Goal: Task Accomplishment & Management: Manage account settings

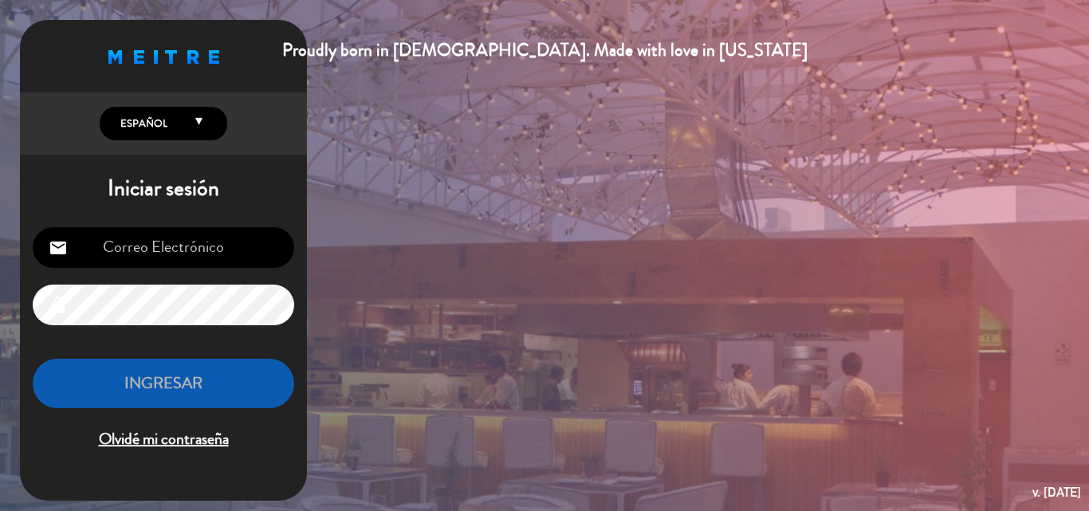
click at [233, 257] on input "email" at bounding box center [163, 247] width 261 height 41
type input "[EMAIL_ADDRESS][DOMAIN_NAME]"
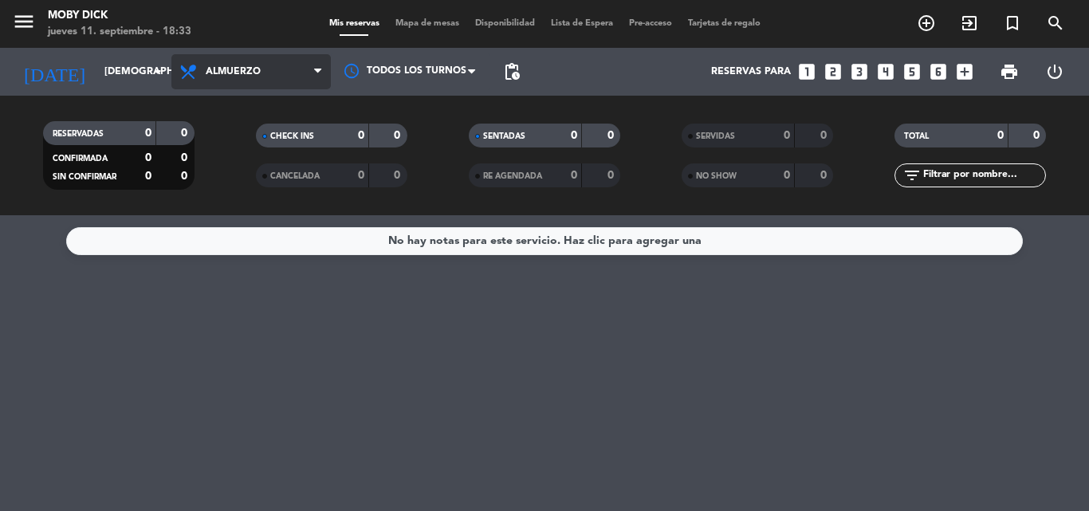
click at [259, 66] on span "Almuerzo" at bounding box center [250, 71] width 159 height 35
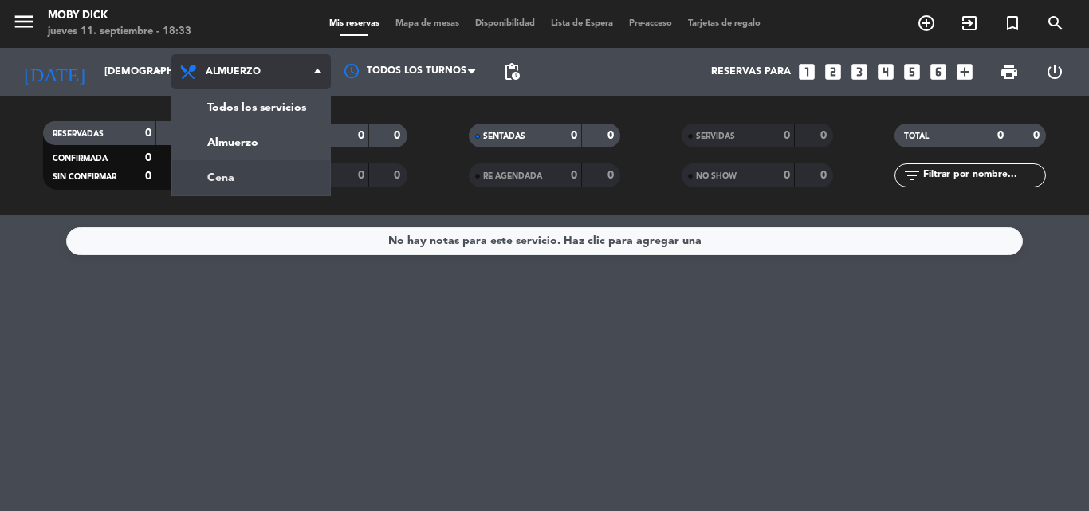
click at [280, 177] on div "menu Moby Dick jueves 11. septiembre - 18:33 Mis reservas Mapa de mesas Disponi…" at bounding box center [544, 107] width 1089 height 215
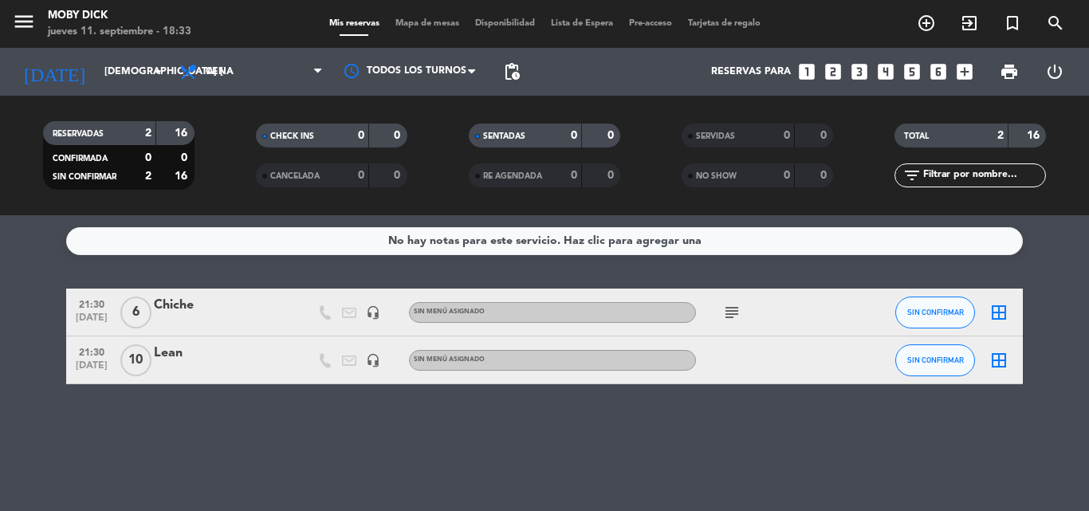
click at [447, 274] on div "No hay notas para este servicio. Haz clic para agregar una 21:30 [DATE] 6 Chich…" at bounding box center [544, 363] width 1089 height 296
click at [864, 67] on icon "looks_3" at bounding box center [859, 71] width 21 height 21
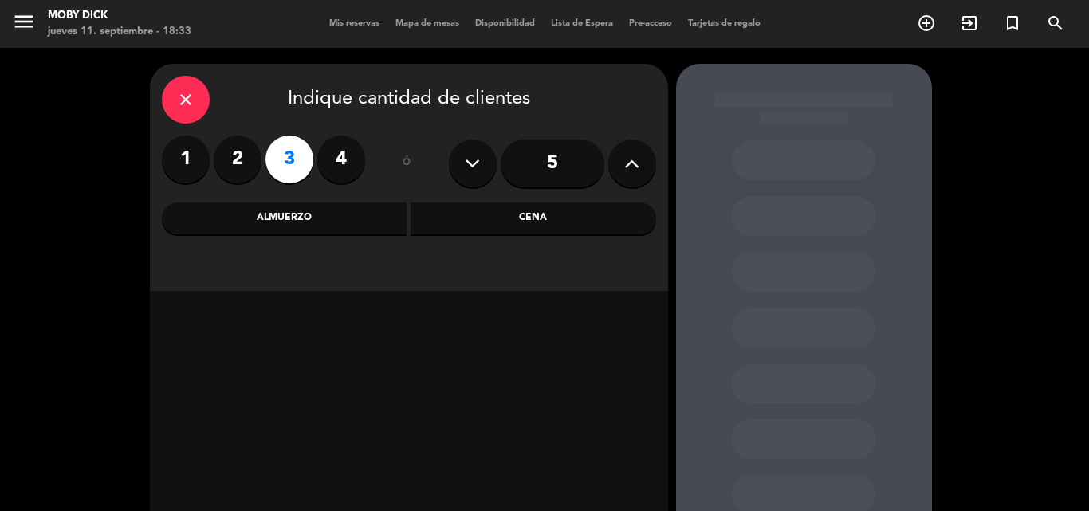
click at [607, 218] on div "Cena" at bounding box center [532, 218] width 245 height 32
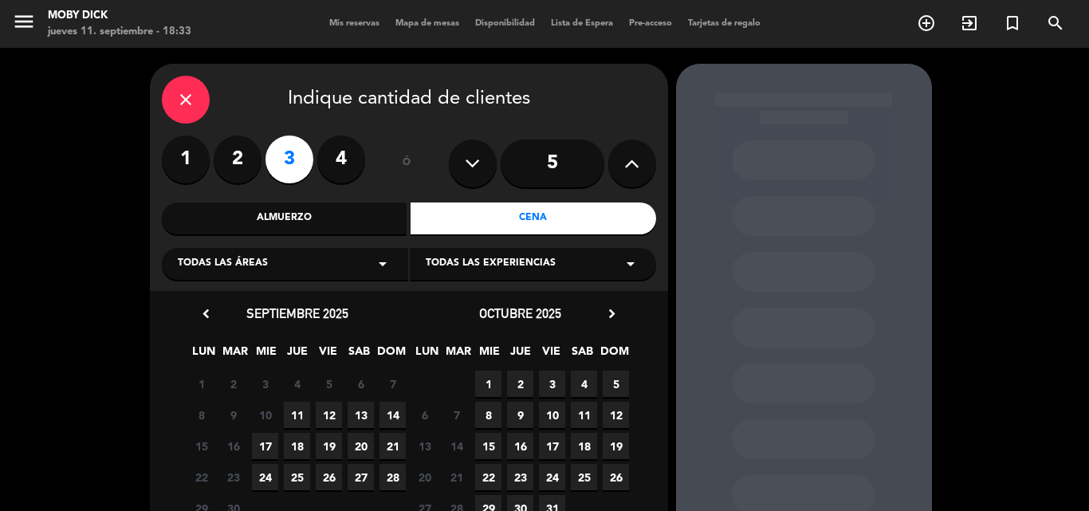
click at [292, 416] on span "11" at bounding box center [297, 415] width 26 height 26
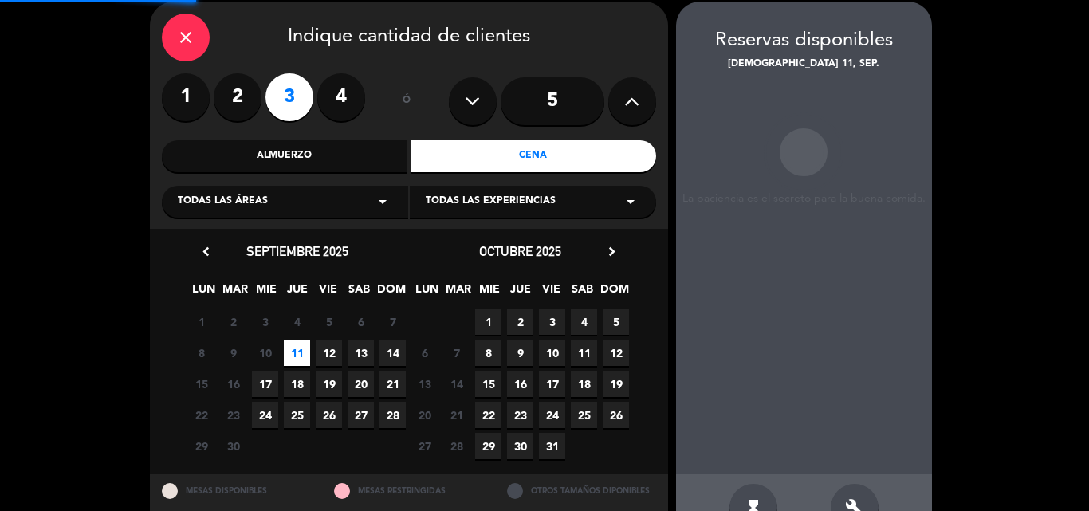
scroll to position [64, 0]
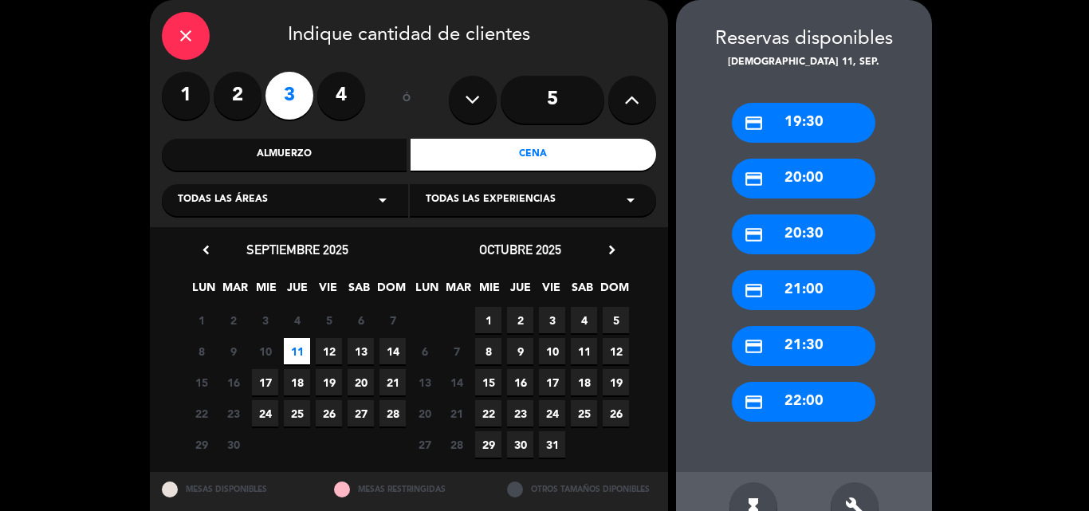
click at [798, 406] on div "credit_card 22:00" at bounding box center [803, 402] width 143 height 40
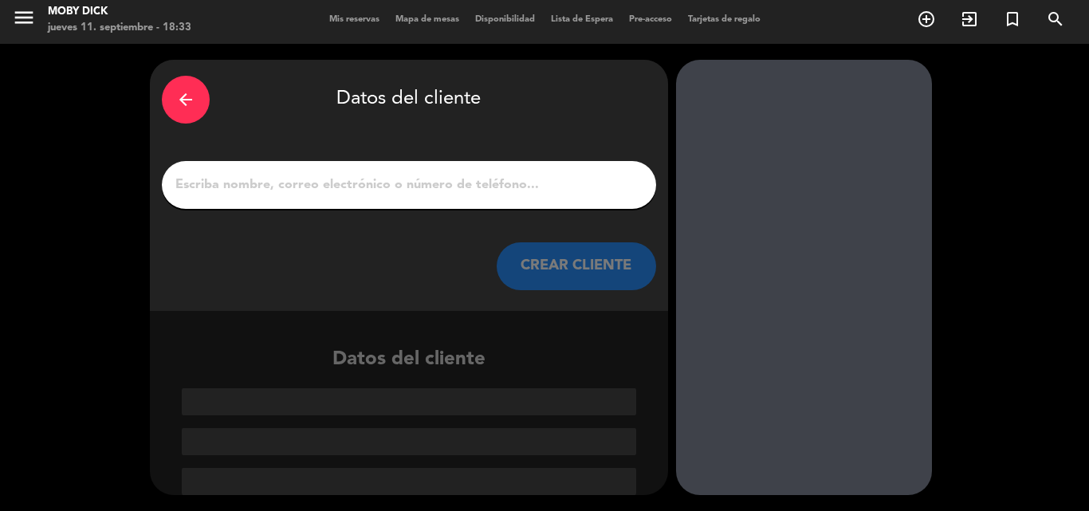
scroll to position [4, 0]
click at [394, 192] on input "1" at bounding box center [409, 185] width 470 height 22
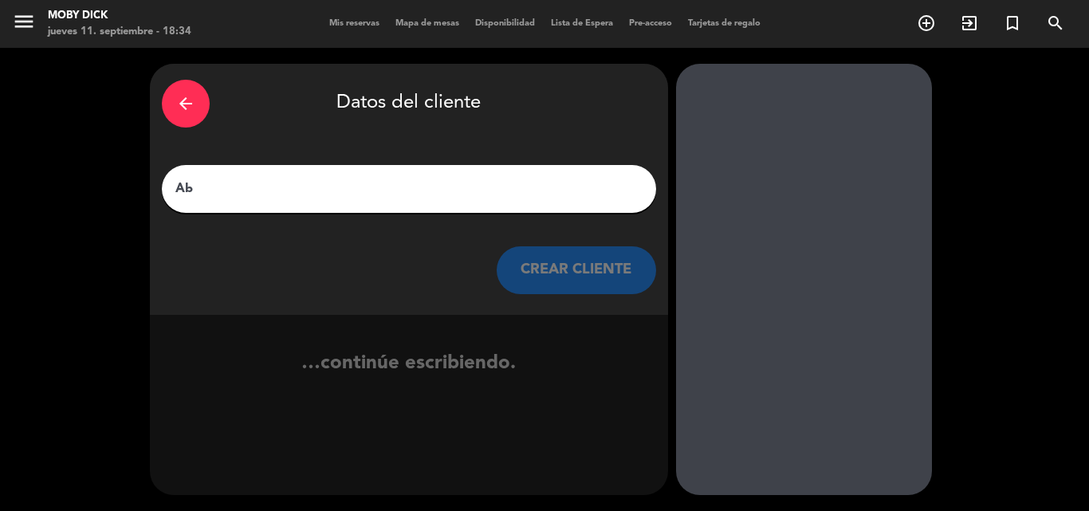
scroll to position [0, 0]
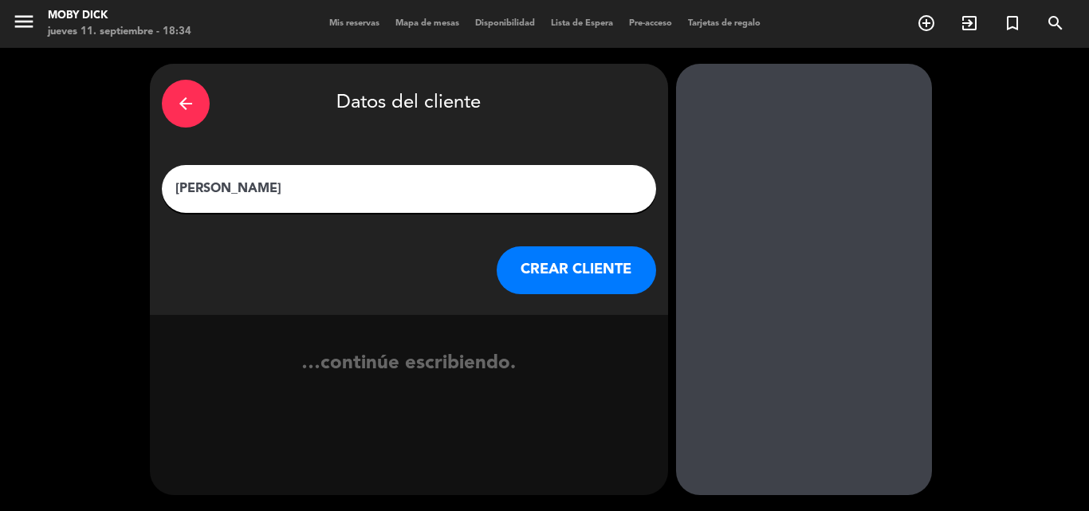
type input "[PERSON_NAME]"
click at [541, 263] on button "CREAR CLIENTE" at bounding box center [575, 270] width 159 height 48
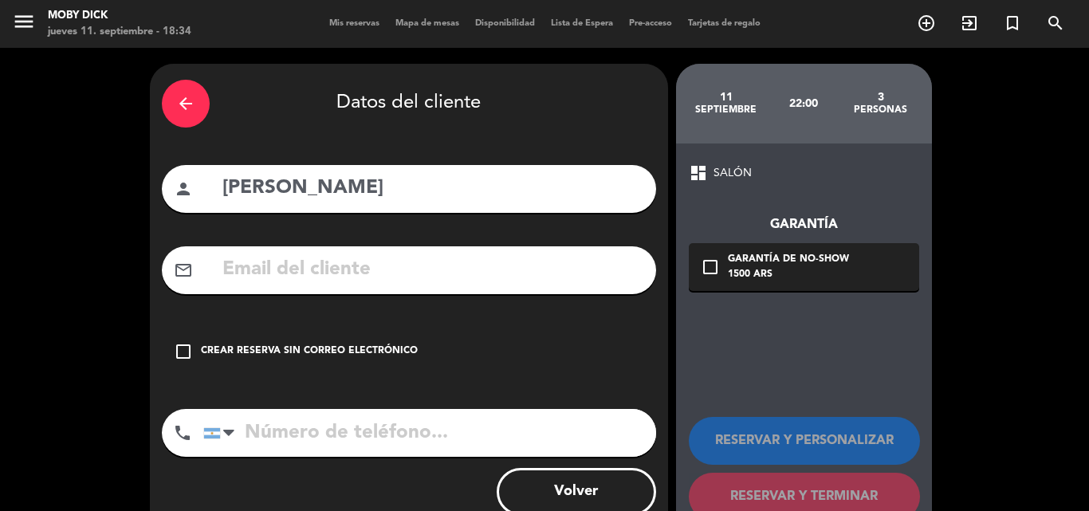
drag, startPoint x: 257, startPoint y: 356, endPoint x: 269, endPoint y: 351, distance: 13.9
click at [259, 355] on div "Crear reserva sin correo electrónico" at bounding box center [309, 351] width 217 height 16
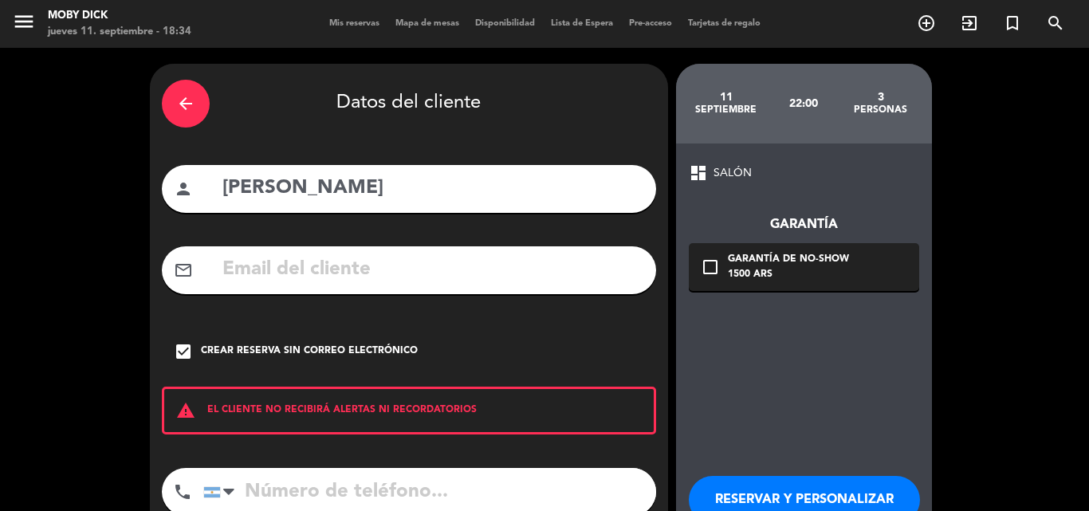
click at [712, 491] on button "RESERVAR Y PERSONALIZAR" at bounding box center [804, 500] width 231 height 48
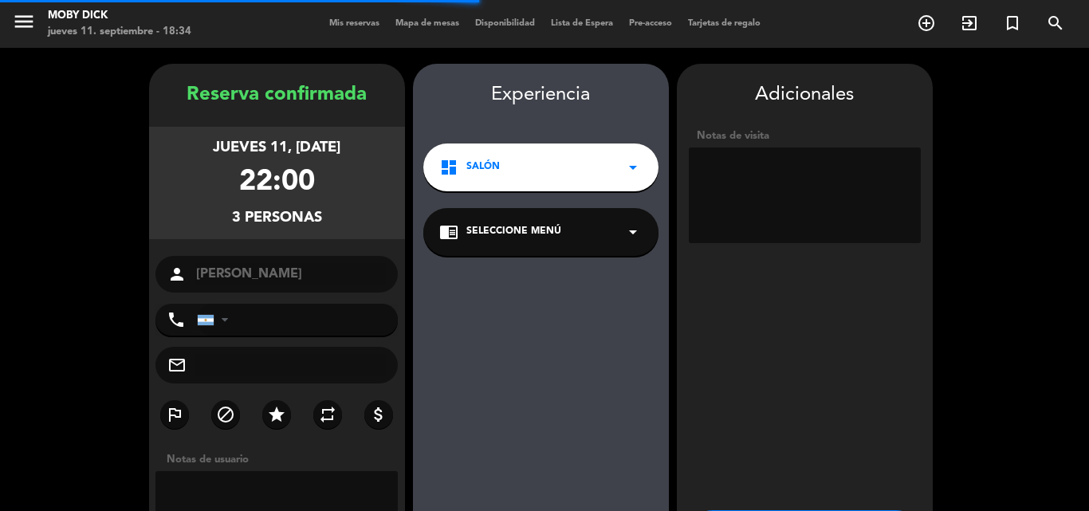
scroll to position [64, 0]
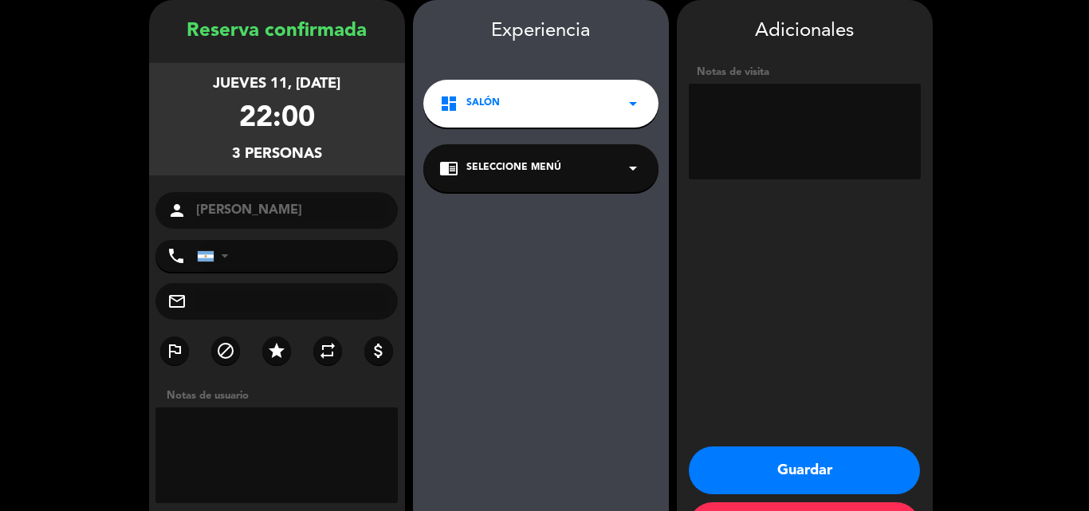
click at [822, 147] on textarea at bounding box center [805, 132] width 232 height 96
type textarea "2 influ"
click at [783, 454] on button "Guardar" at bounding box center [804, 470] width 231 height 48
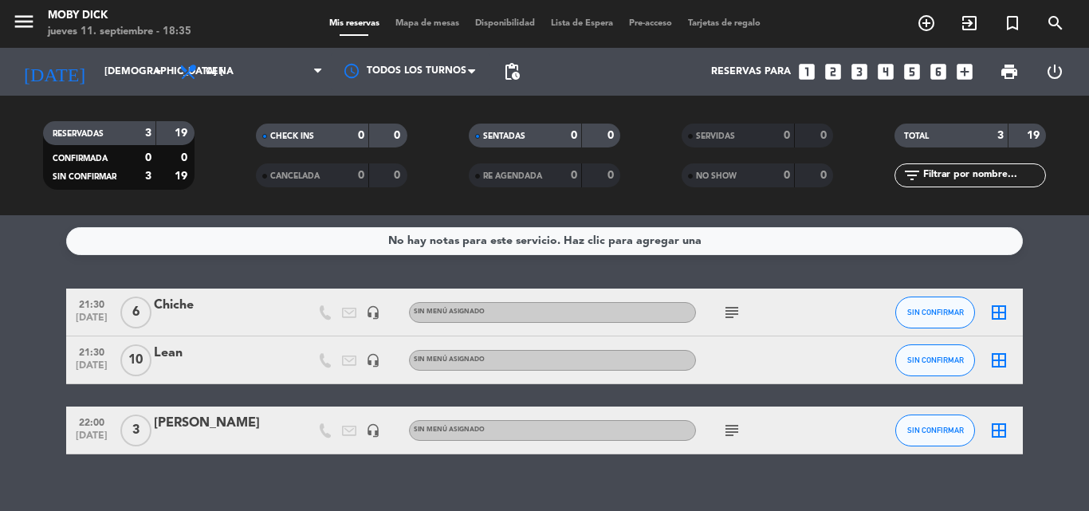
click at [830, 73] on icon "looks_two" at bounding box center [832, 71] width 21 height 21
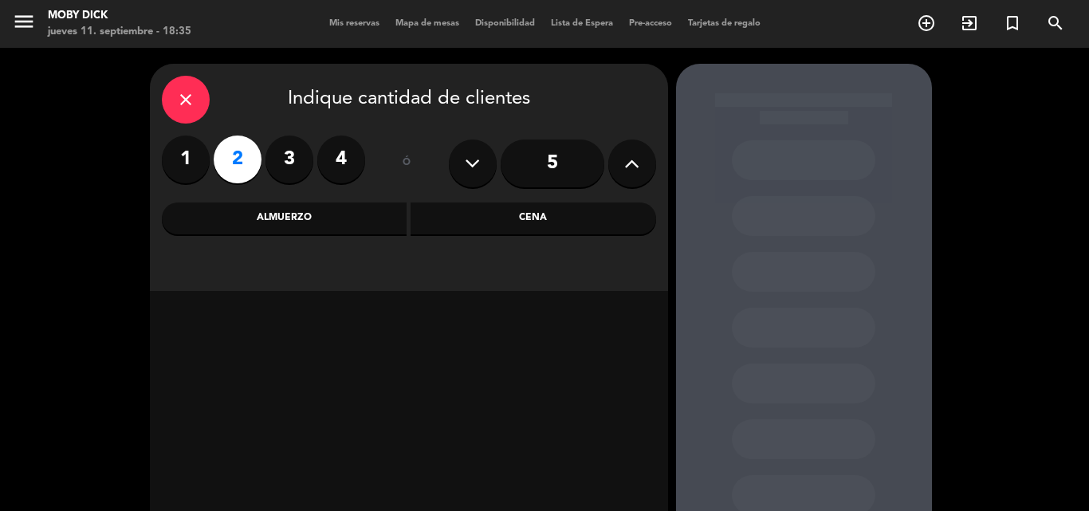
click at [510, 217] on div "Cena" at bounding box center [532, 218] width 245 height 32
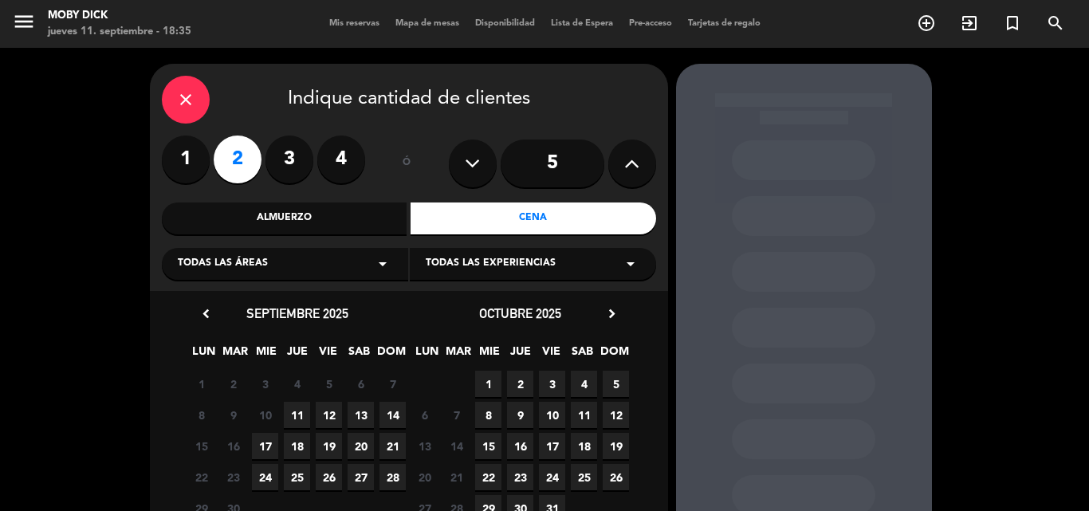
click at [299, 412] on span "11" at bounding box center [297, 415] width 26 height 26
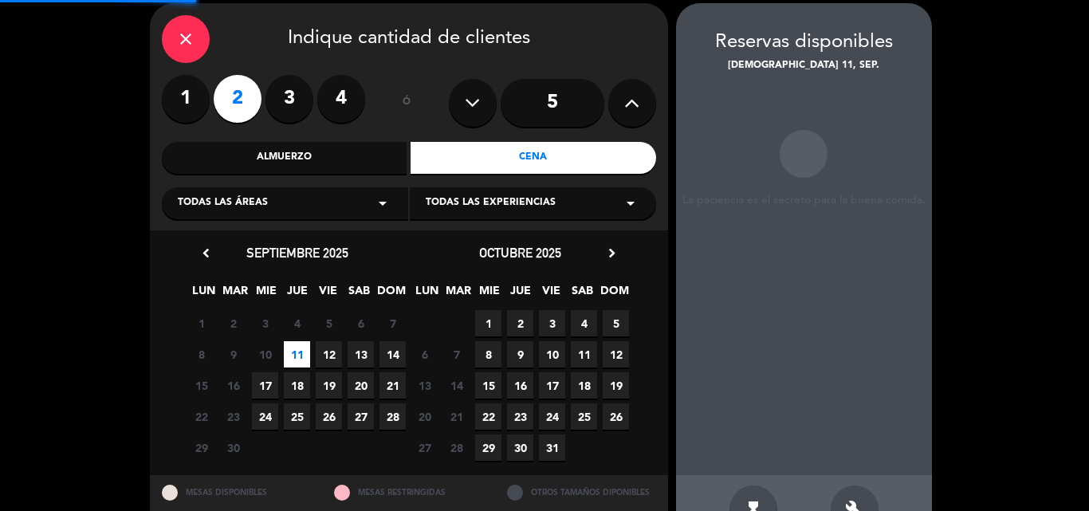
scroll to position [64, 0]
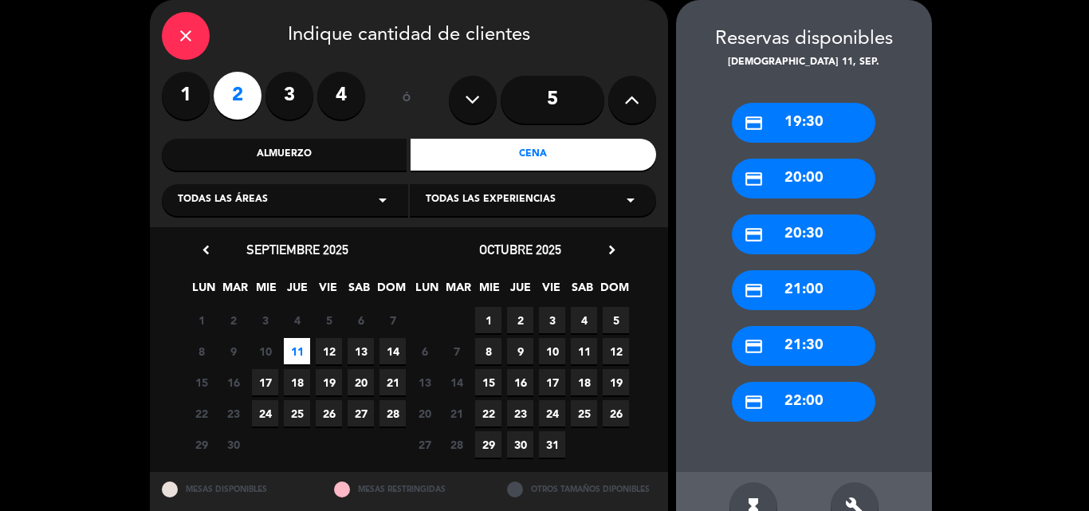
click at [810, 422] on div "credit_card 19:30 credit_card 20:00 credit_card 20:30 credit_card 21:00 credit_…" at bounding box center [804, 272] width 256 height 402
drag, startPoint x: 810, startPoint y: 419, endPoint x: 463, endPoint y: 165, distance: 429.9
click at [809, 419] on div "credit_card 22:00" at bounding box center [803, 402] width 143 height 40
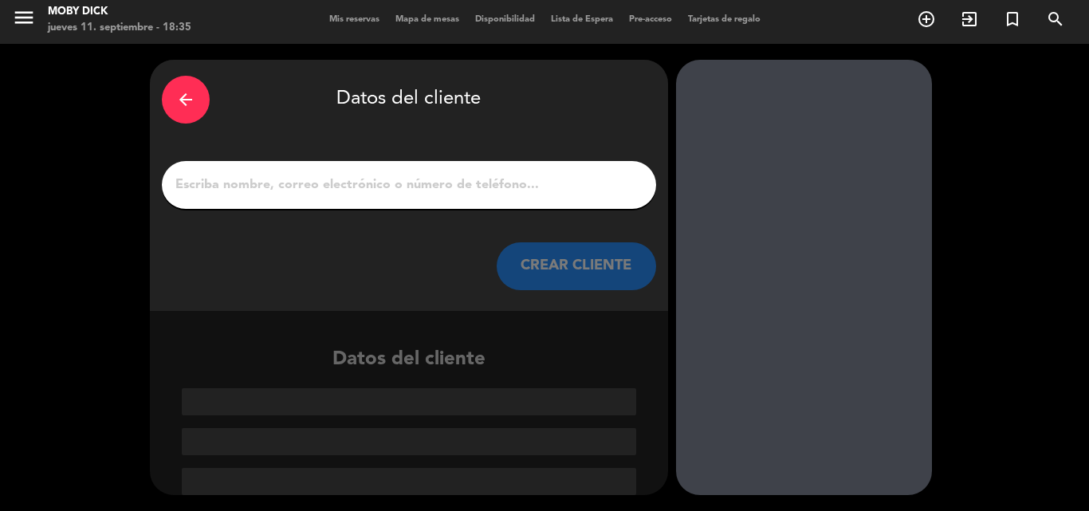
click at [776, 419] on div at bounding box center [804, 277] width 256 height 435
click at [826, 406] on div at bounding box center [804, 277] width 256 height 435
drag, startPoint x: 453, startPoint y: 212, endPoint x: 453, endPoint y: 202, distance: 10.4
click at [453, 207] on div "arrow_back Datos del cliente CREAR CLIENTE" at bounding box center [409, 185] width 518 height 251
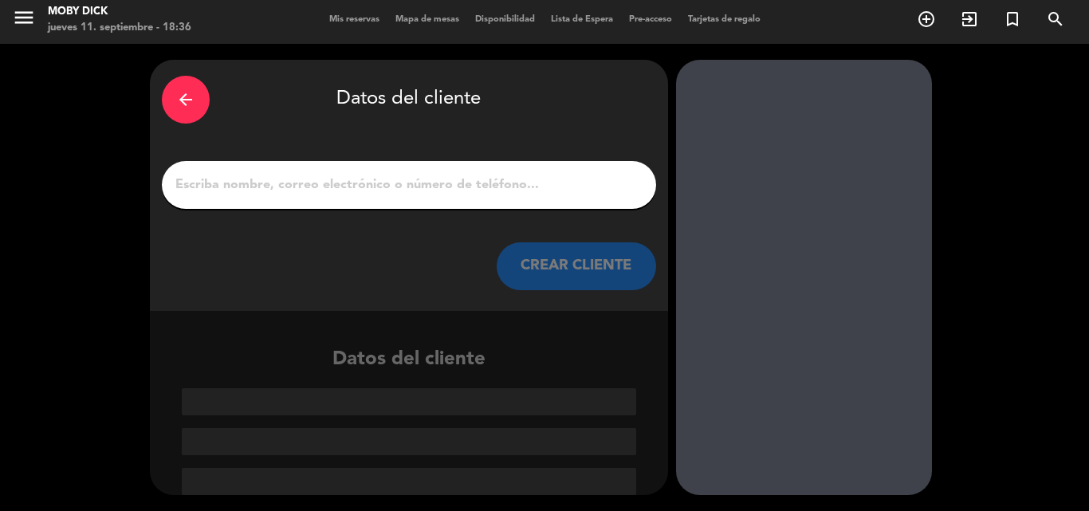
click at [455, 196] on div at bounding box center [409, 185] width 494 height 48
click at [455, 196] on input "1" at bounding box center [409, 185] width 470 height 22
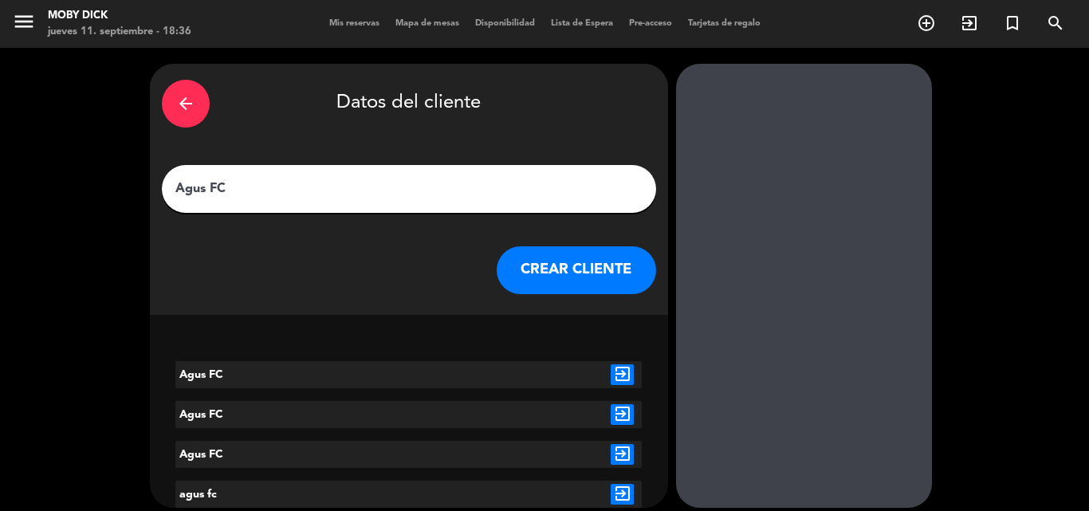
type input "Agus FC"
click at [582, 277] on button "CREAR CLIENTE" at bounding box center [575, 270] width 159 height 48
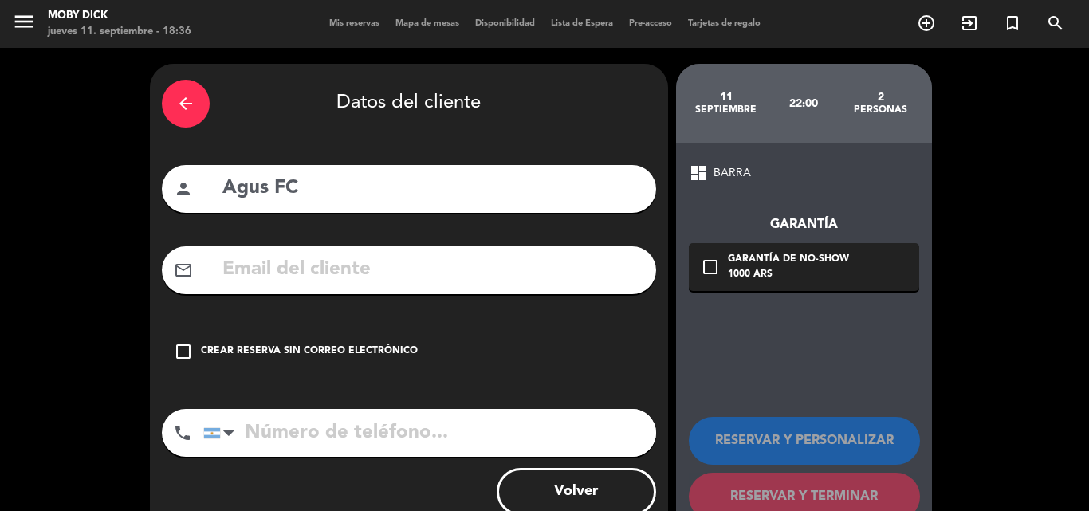
click at [346, 355] on div "Crear reserva sin correo electrónico" at bounding box center [309, 351] width 217 height 16
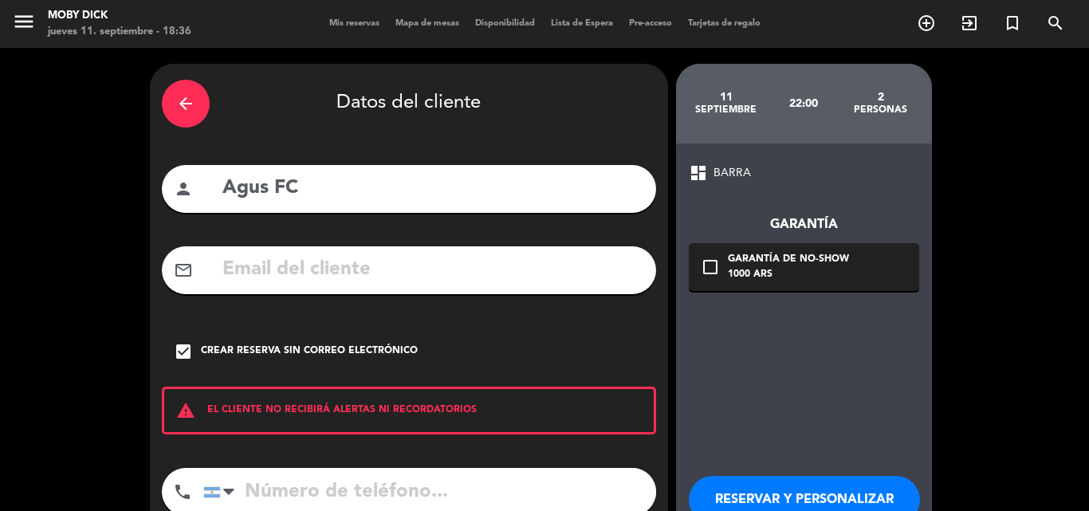
click at [742, 485] on button "RESERVAR Y PERSONALIZAR" at bounding box center [804, 500] width 231 height 48
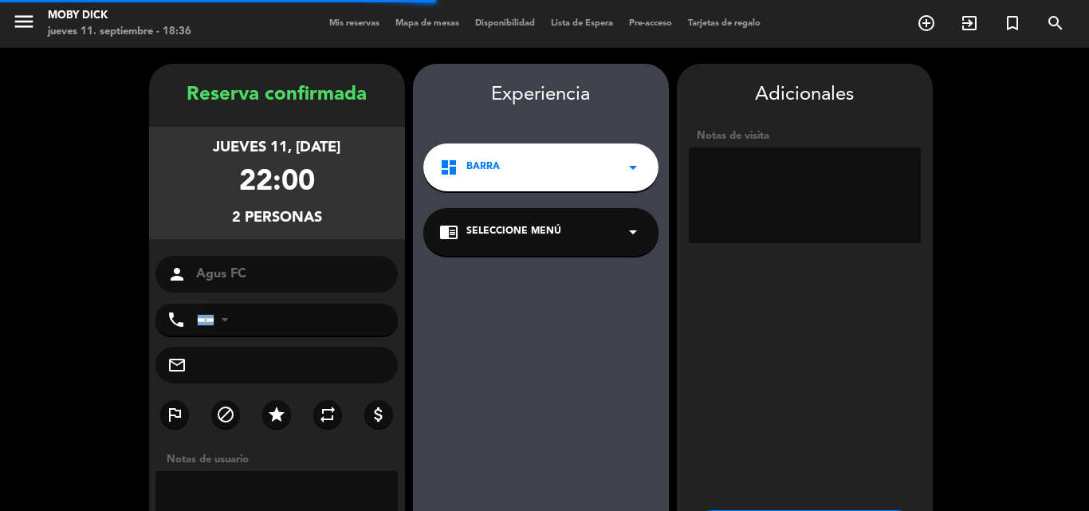
scroll to position [64, 0]
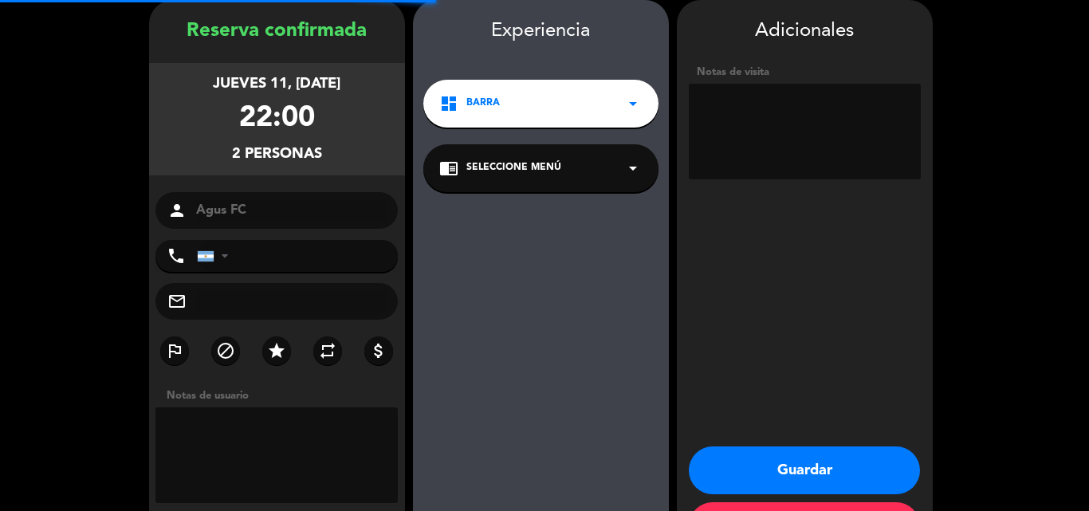
click at [812, 144] on textarea at bounding box center [805, 132] width 232 height 96
type textarea "2 influ"
click at [818, 470] on button "Guardar" at bounding box center [804, 470] width 231 height 48
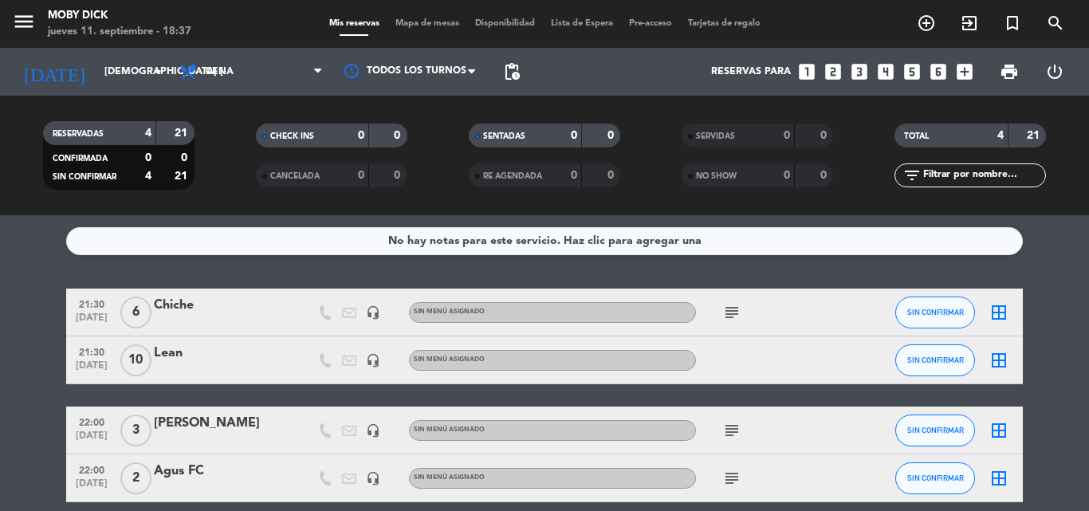
click at [851, 73] on icon "looks_3" at bounding box center [859, 71] width 21 height 21
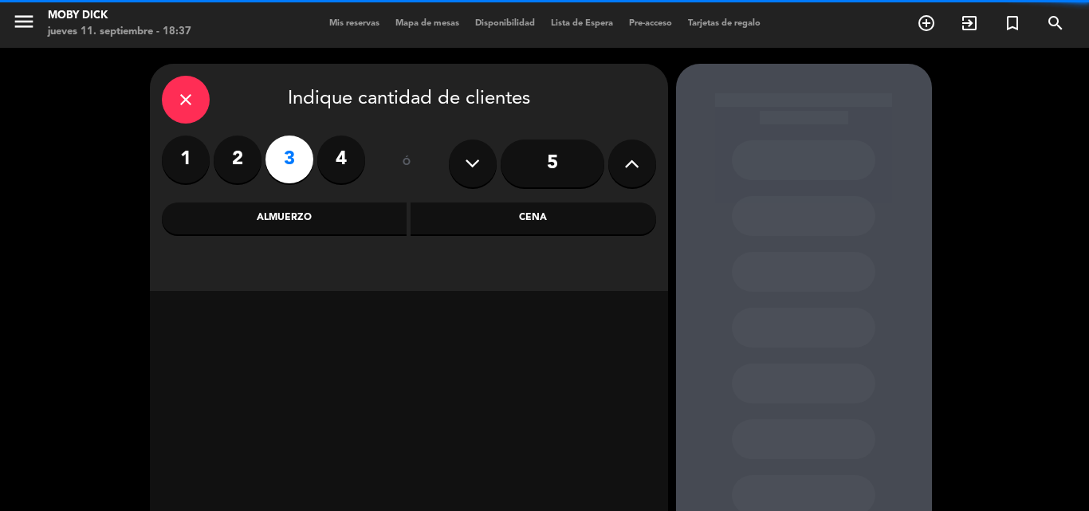
drag, startPoint x: 559, startPoint y: 212, endPoint x: 563, endPoint y: 232, distance: 20.5
click at [563, 232] on div "Cena" at bounding box center [532, 218] width 245 height 32
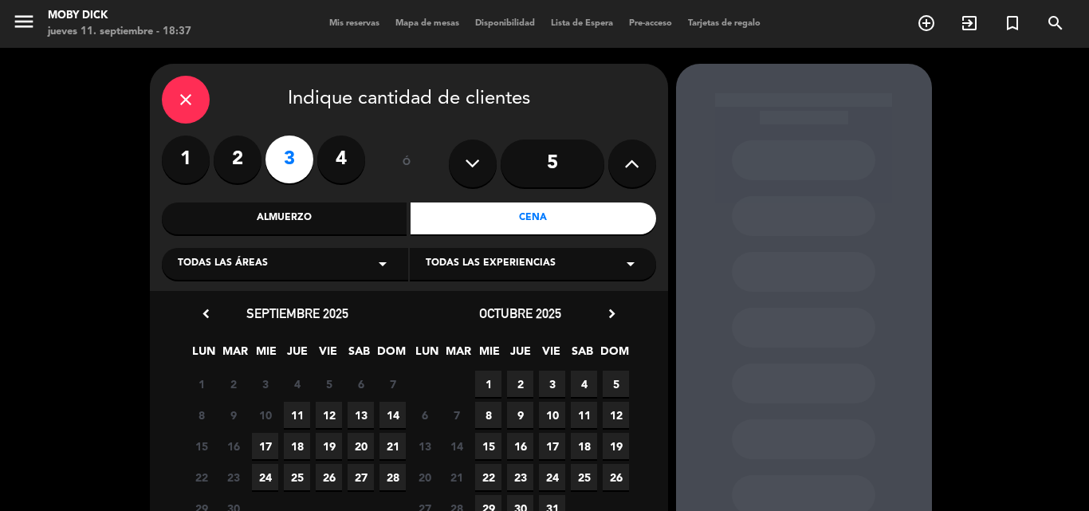
click at [304, 416] on span "11" at bounding box center [297, 415] width 26 height 26
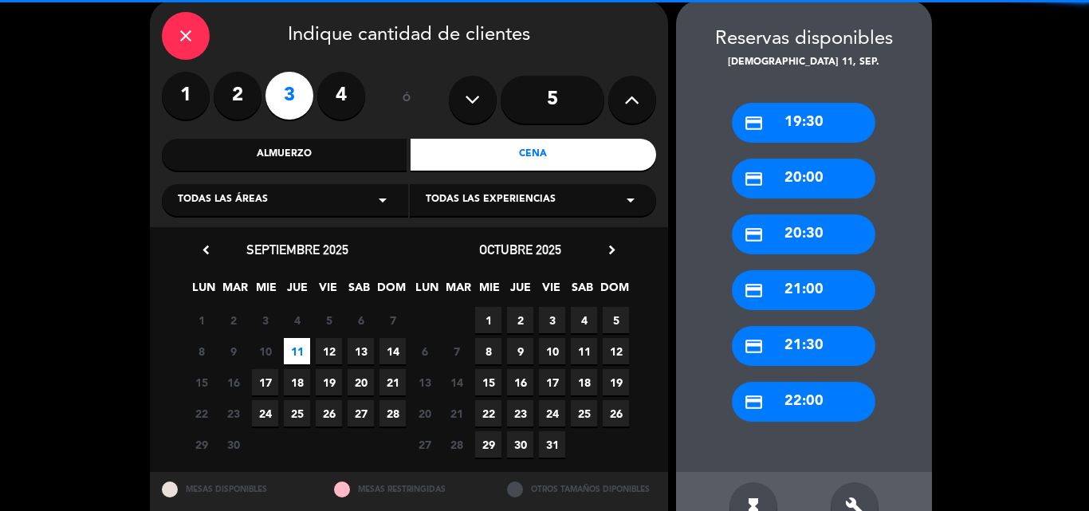
click at [839, 406] on div "credit_card 22:00" at bounding box center [803, 402] width 143 height 40
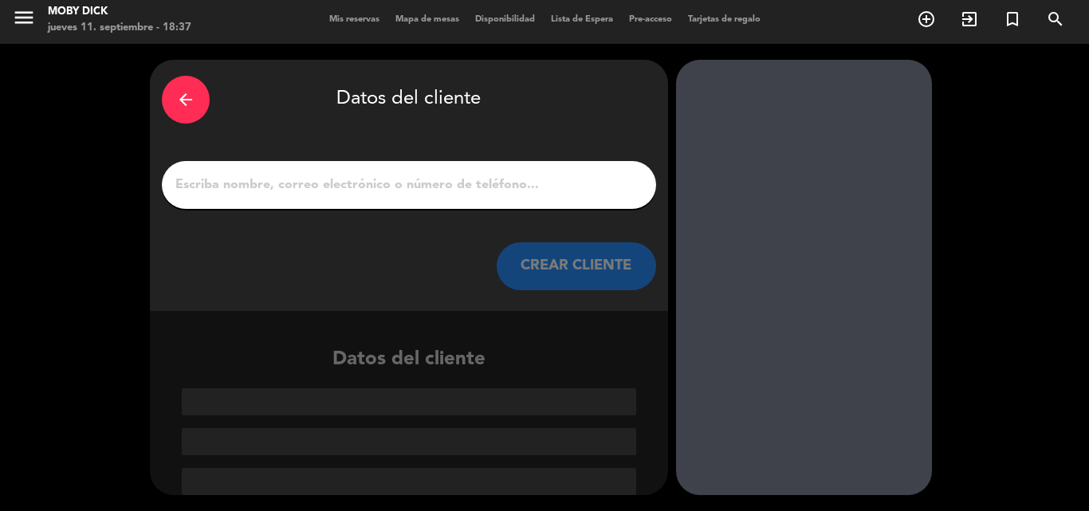
scroll to position [4, 0]
click at [467, 187] on input "1" at bounding box center [409, 185] width 470 height 22
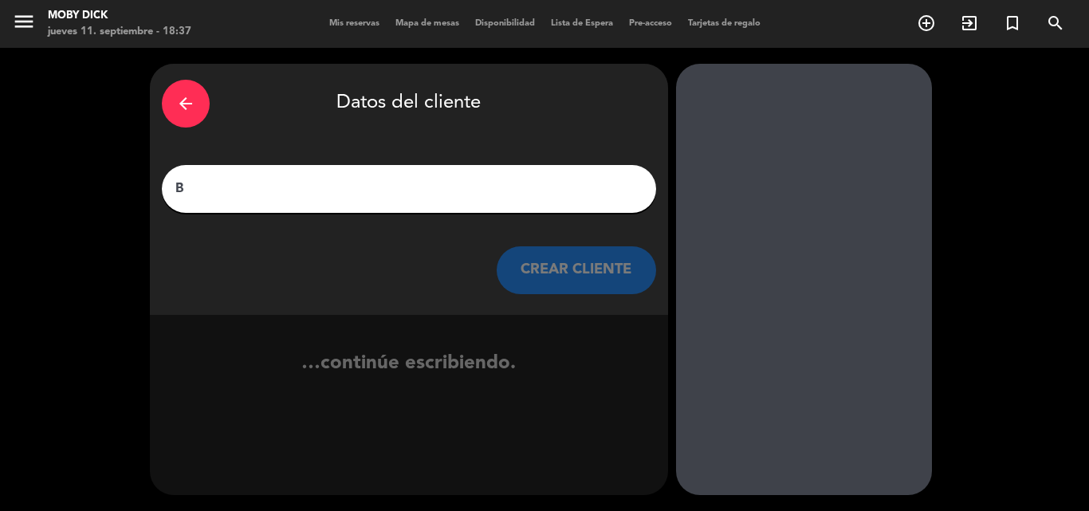
scroll to position [0, 0]
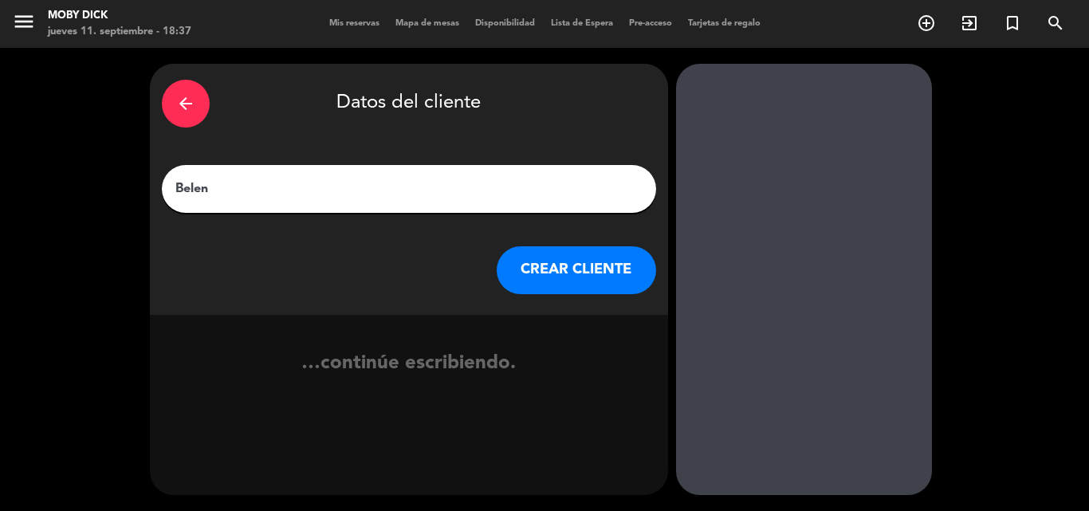
type input "Belen"
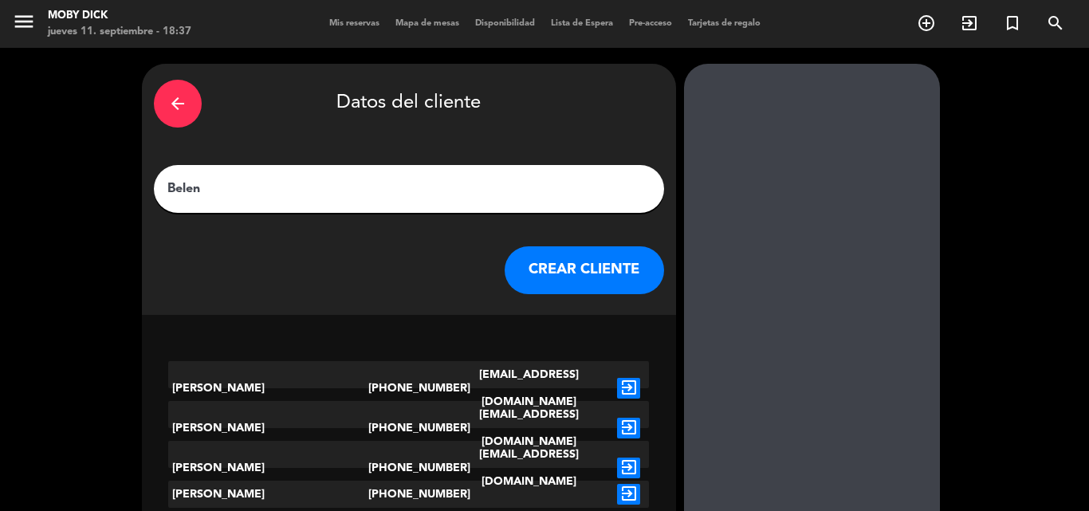
click at [454, 198] on input "Belen" at bounding box center [409, 189] width 486 height 22
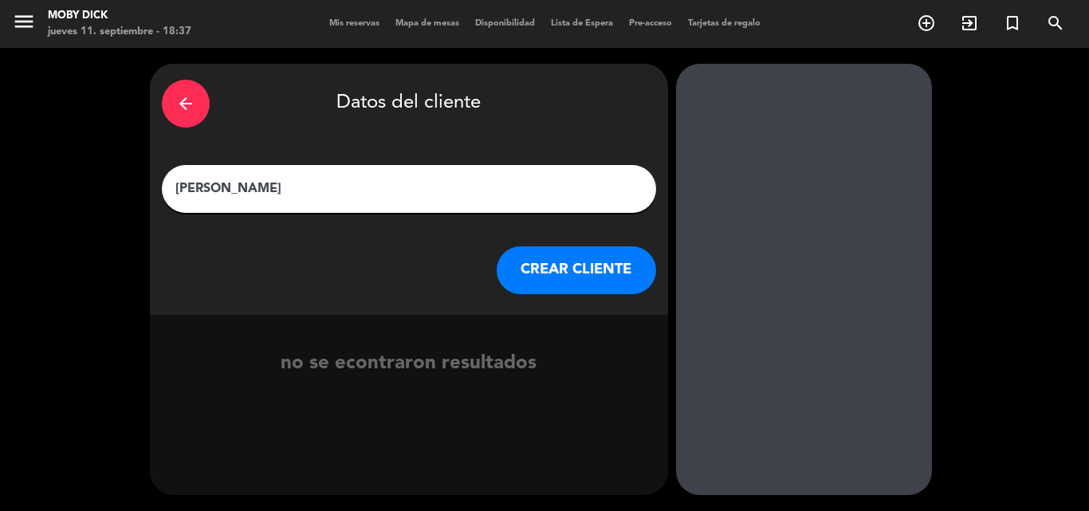
type input "[PERSON_NAME]"
click at [631, 265] on button "CREAR CLIENTE" at bounding box center [575, 270] width 159 height 48
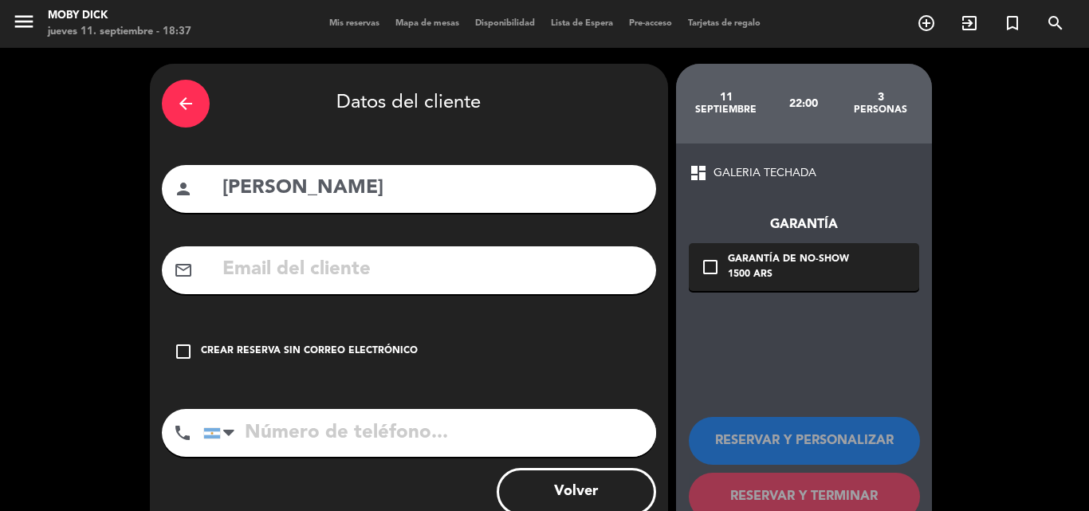
click at [397, 337] on div "check_box_outline_blank Crear reserva sin correo electrónico" at bounding box center [409, 352] width 494 height 48
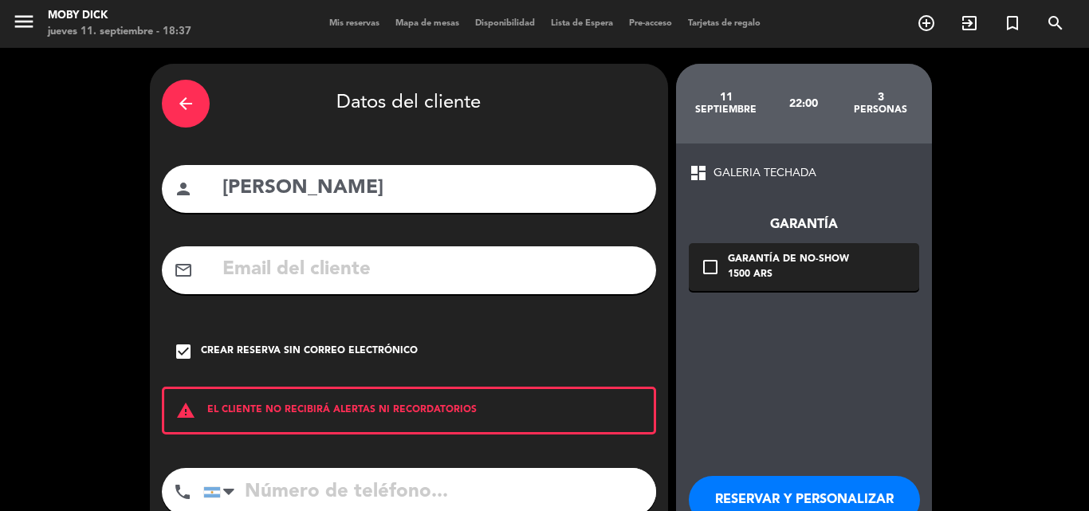
click at [764, 488] on button "RESERVAR Y PERSONALIZAR" at bounding box center [804, 500] width 231 height 48
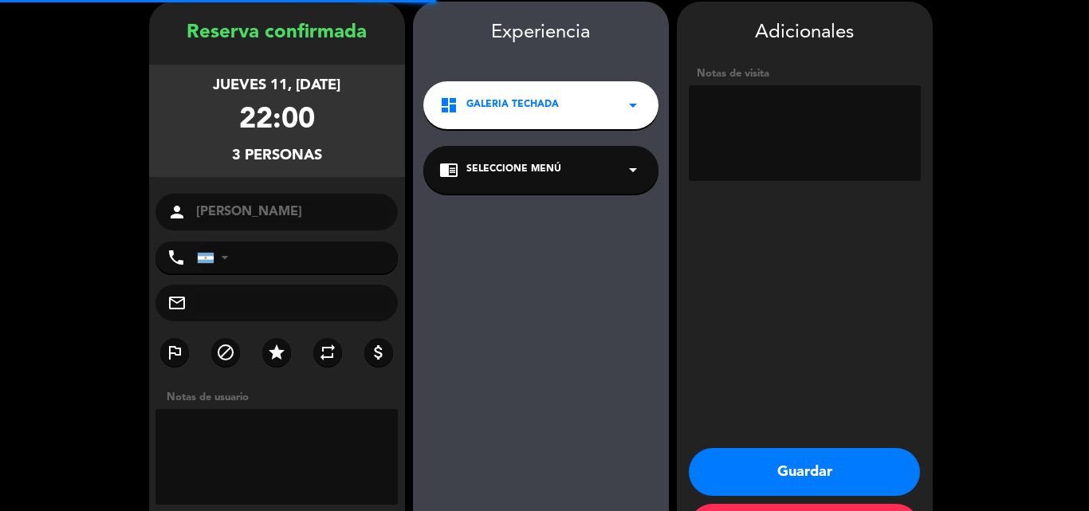
scroll to position [64, 0]
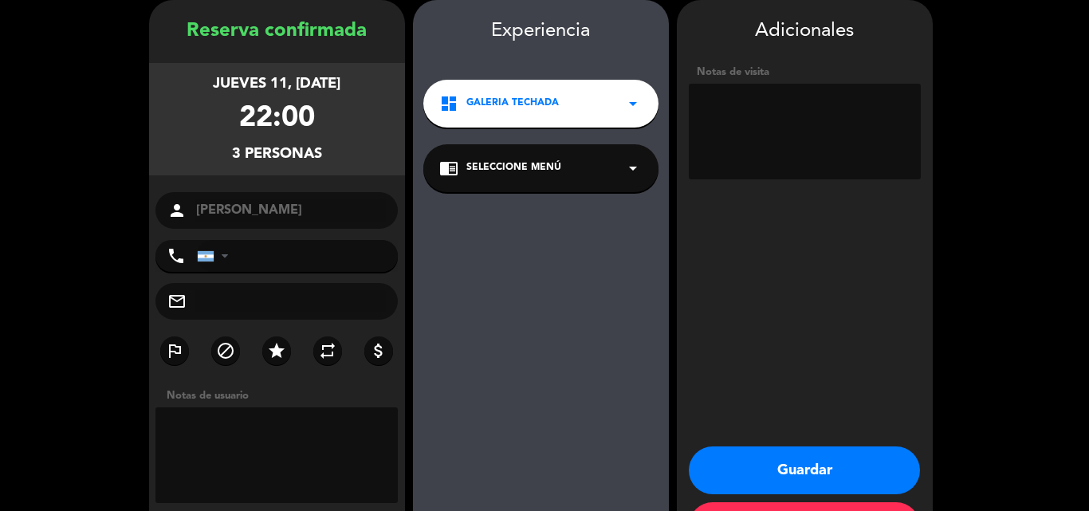
click at [799, 110] on textarea at bounding box center [805, 132] width 232 height 96
type textarea "3 influ"
click at [830, 466] on button "Guardar" at bounding box center [804, 470] width 231 height 48
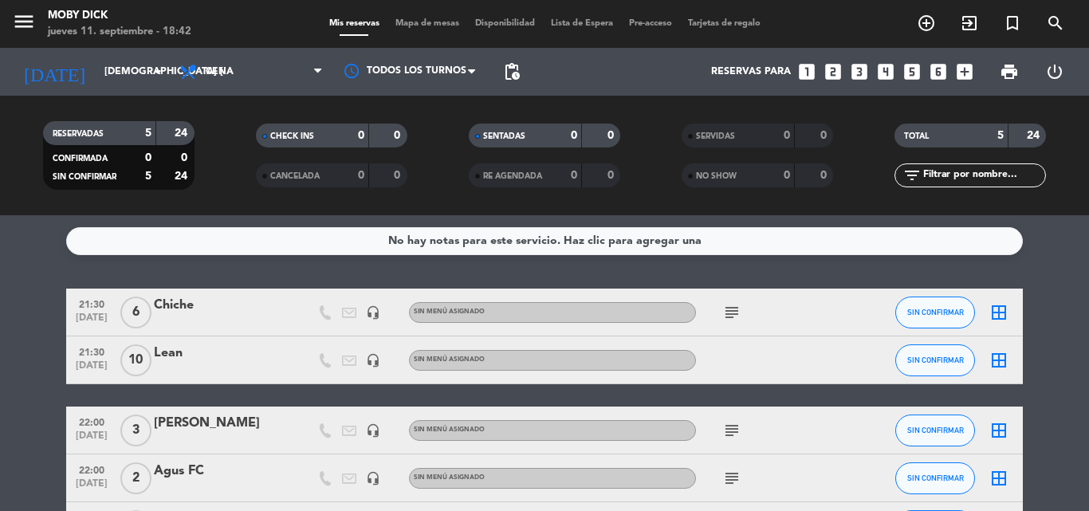
click at [834, 71] on icon "looks_two" at bounding box center [832, 71] width 21 height 21
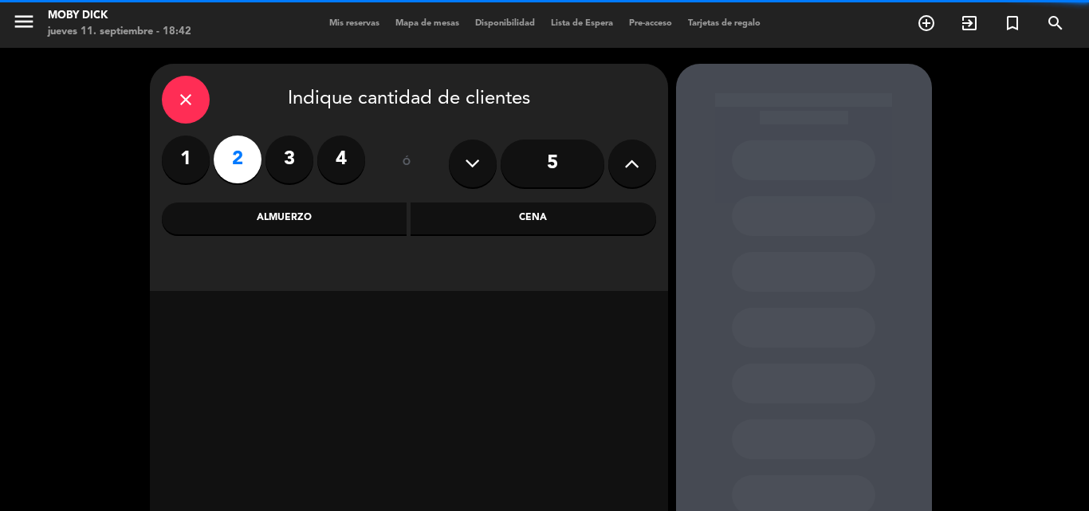
click at [575, 231] on div "Cena" at bounding box center [532, 218] width 245 height 32
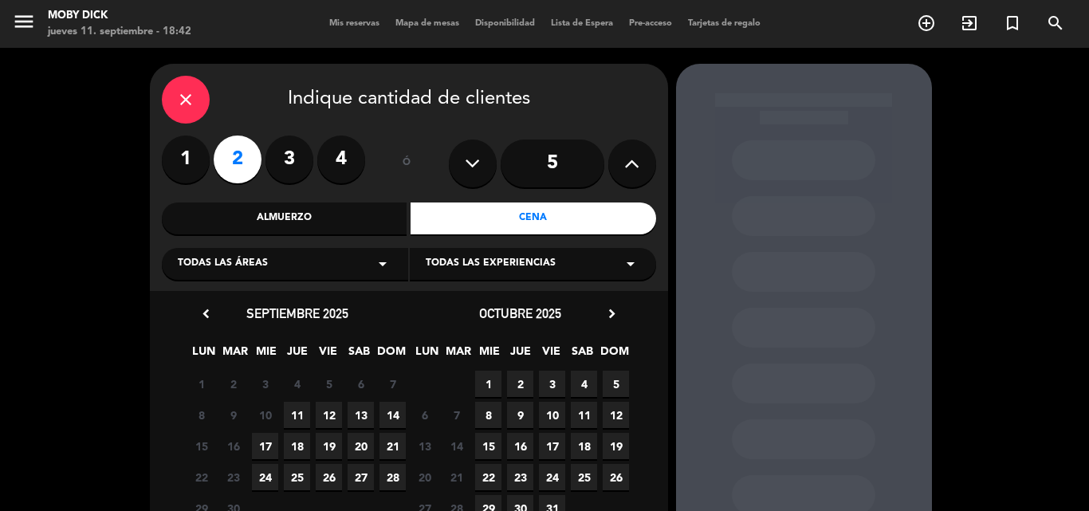
drag, startPoint x: 314, startPoint y: 413, endPoint x: 292, endPoint y: 412, distance: 21.5
click at [312, 413] on div "8 9 10 11 12 13 14" at bounding box center [297, 414] width 223 height 31
click at [292, 412] on span "11" at bounding box center [297, 415] width 26 height 26
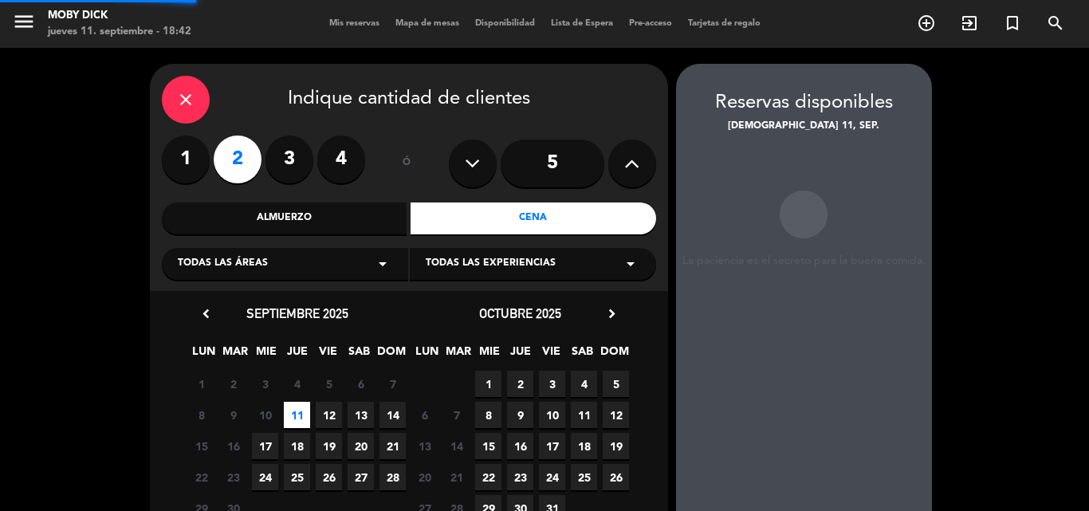
scroll to position [64, 0]
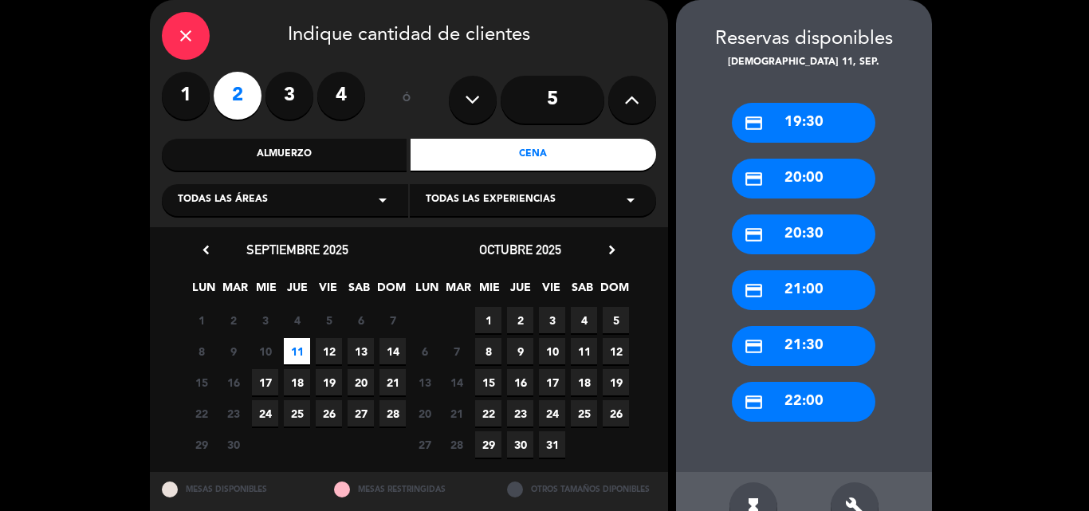
click at [771, 398] on div "credit_card 22:00" at bounding box center [803, 402] width 143 height 40
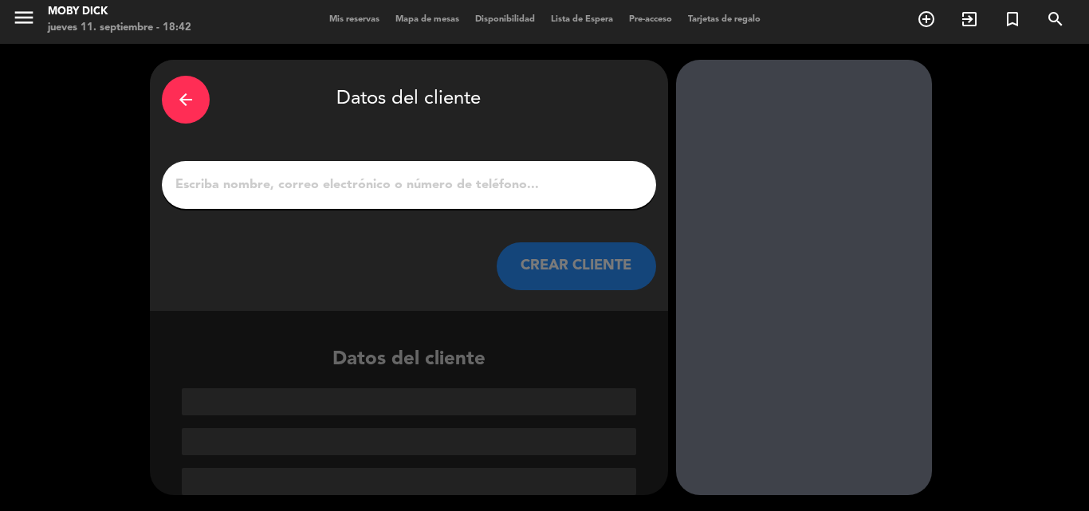
click at [520, 179] on input "1" at bounding box center [409, 185] width 470 height 22
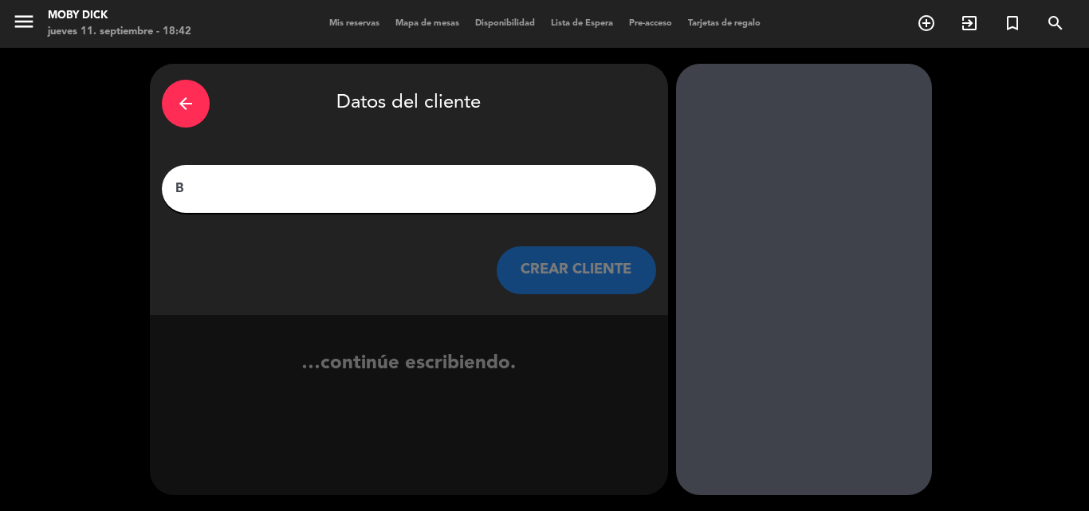
scroll to position [0, 0]
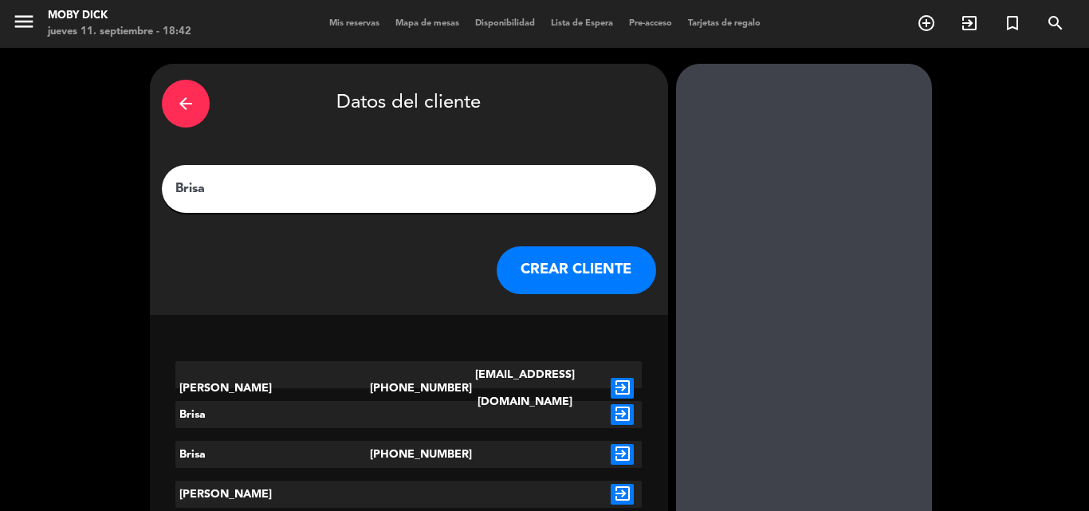
type input "Brisa"
click at [551, 292] on button "CREAR CLIENTE" at bounding box center [575, 270] width 159 height 48
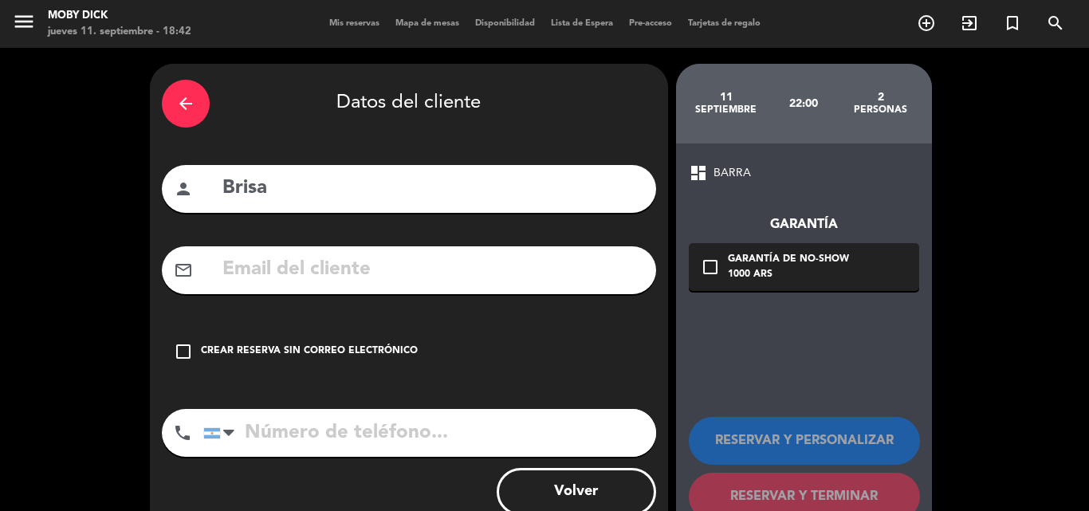
click at [307, 350] on div "Crear reserva sin correo electrónico" at bounding box center [309, 351] width 217 height 16
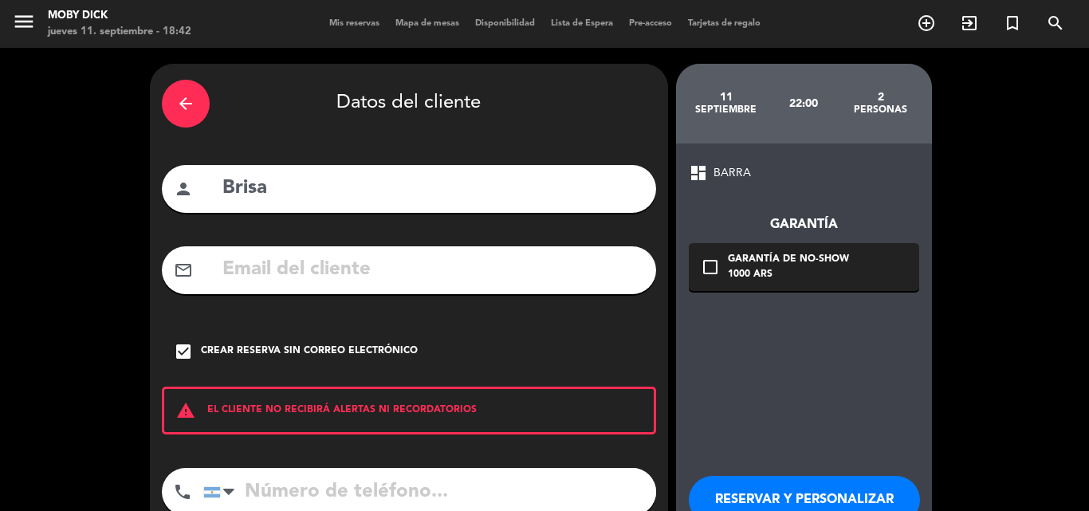
click at [742, 486] on button "RESERVAR Y PERSONALIZAR" at bounding box center [804, 500] width 231 height 48
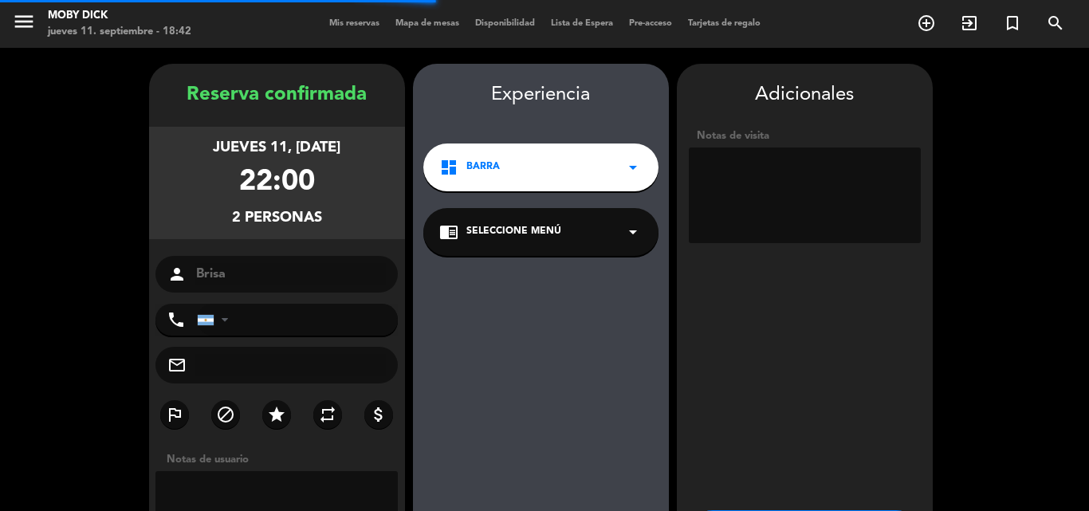
scroll to position [64, 0]
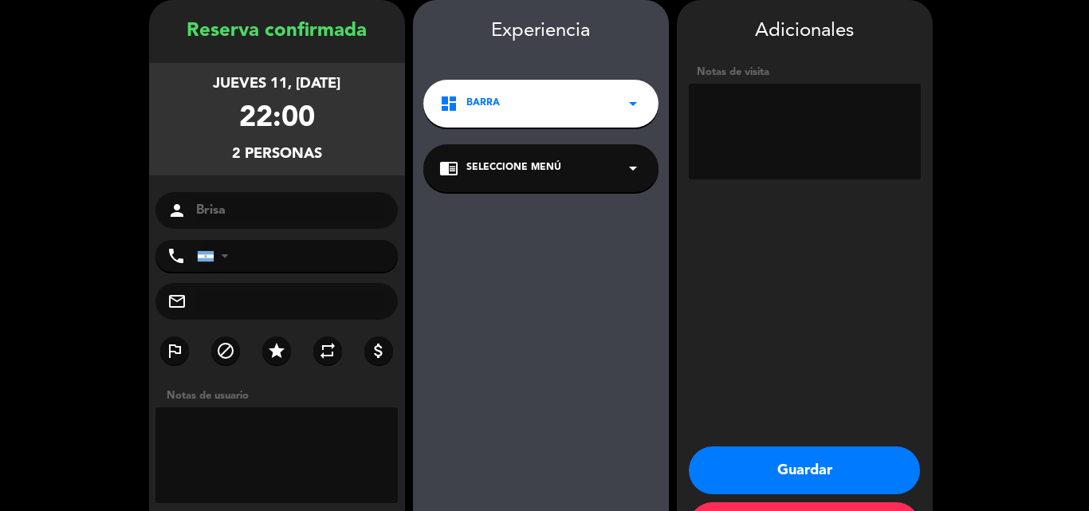
click at [818, 174] on textarea at bounding box center [805, 132] width 232 height 96
type textarea "2 influ"
click at [808, 472] on button "Guardar" at bounding box center [804, 470] width 231 height 48
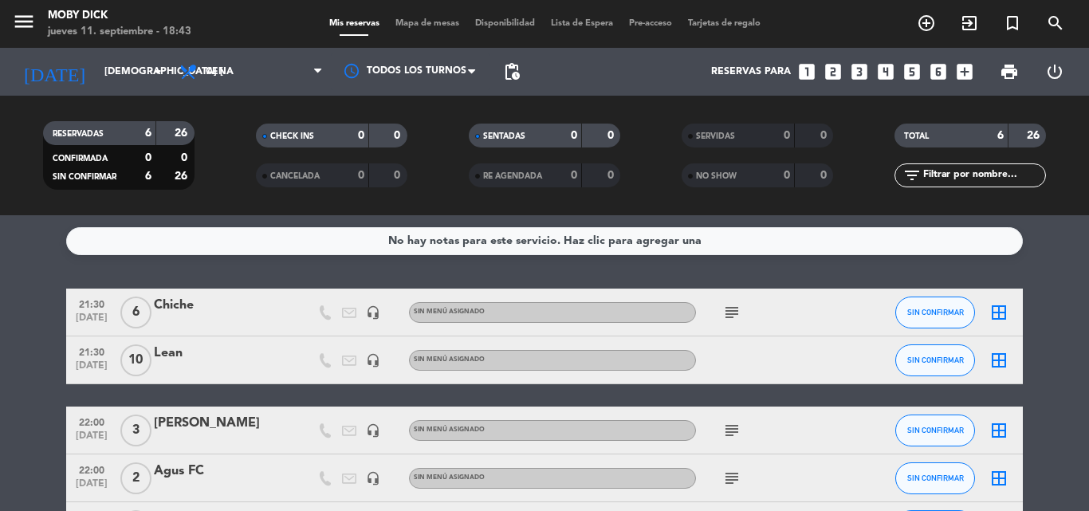
click at [856, 75] on icon "looks_3" at bounding box center [859, 71] width 21 height 21
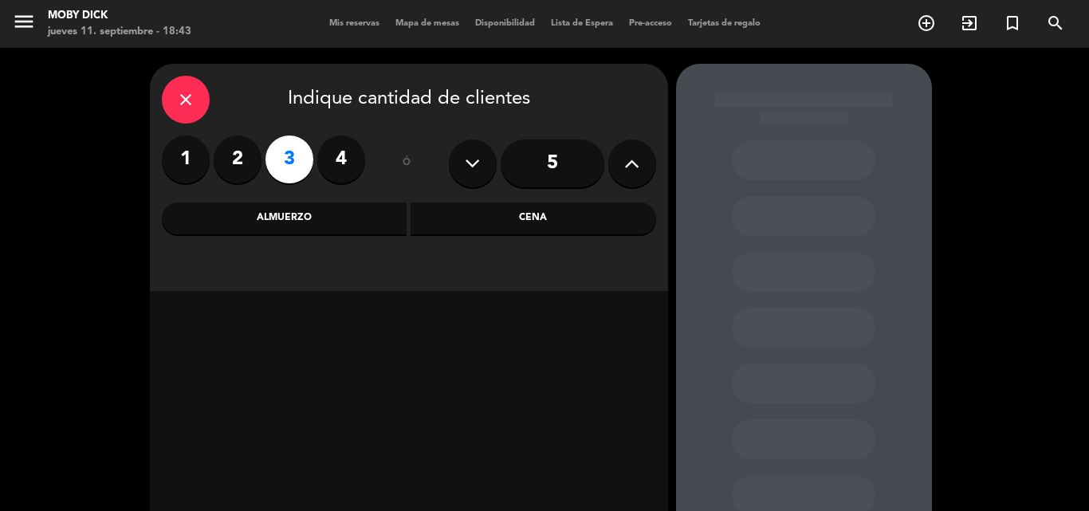
click at [542, 230] on div "Cena" at bounding box center [532, 218] width 245 height 32
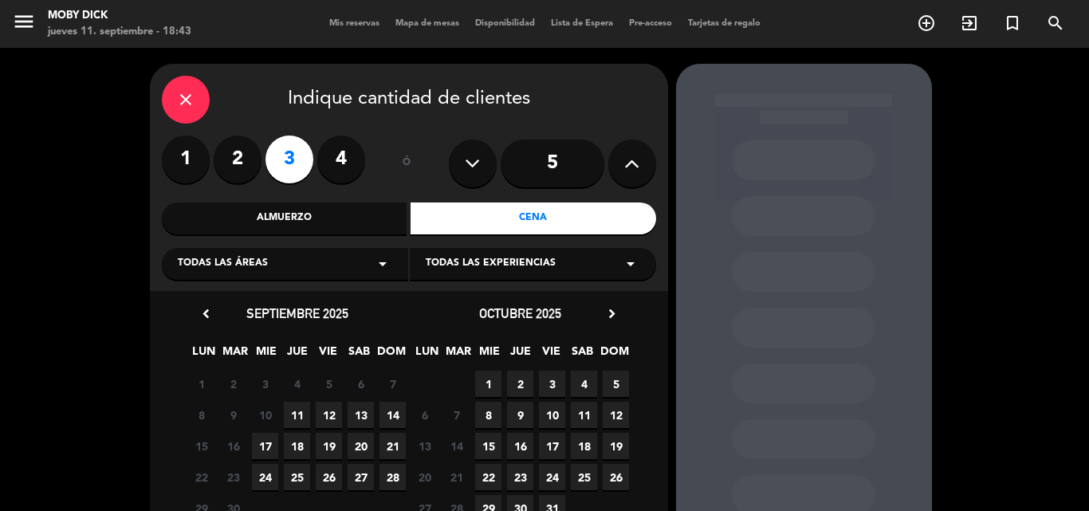
click at [305, 410] on span "11" at bounding box center [297, 415] width 26 height 26
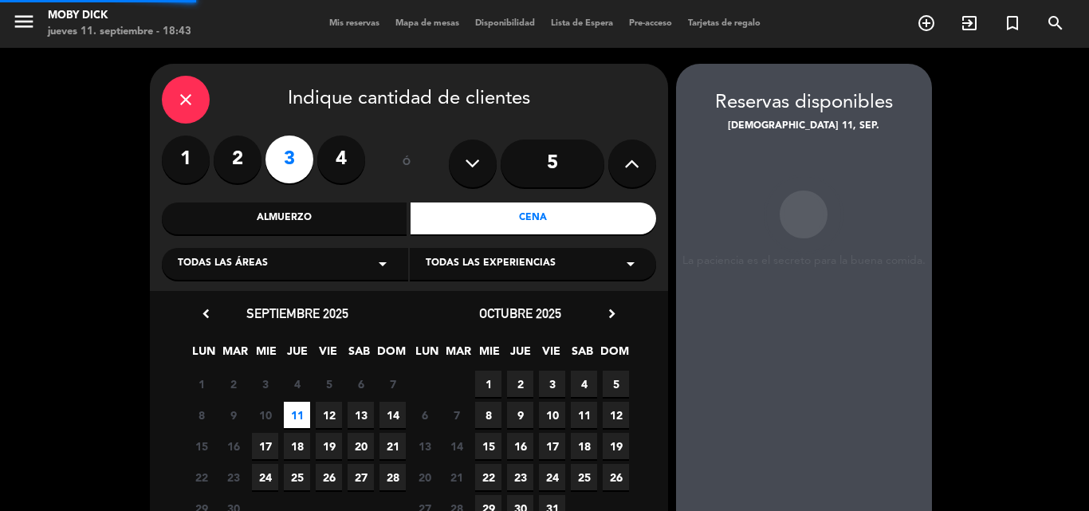
scroll to position [64, 0]
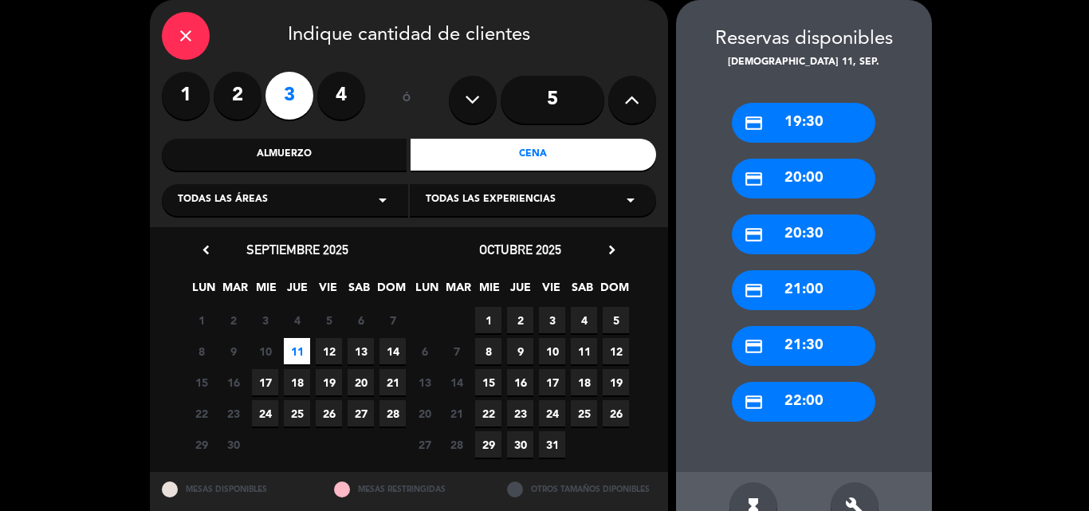
click at [773, 391] on div "credit_card 22:00" at bounding box center [803, 402] width 143 height 40
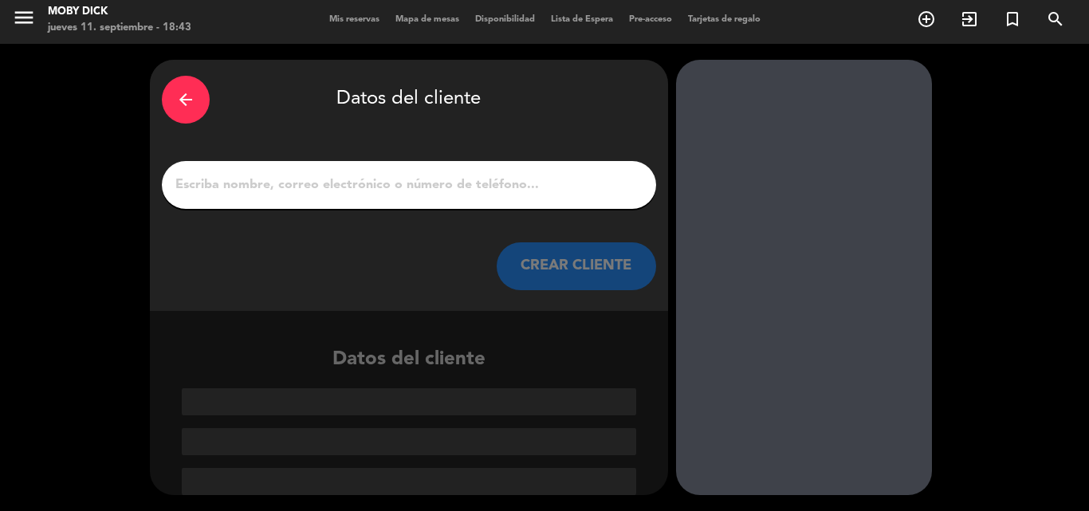
scroll to position [4, 0]
click at [462, 172] on div at bounding box center [409, 185] width 494 height 48
click at [467, 187] on input "1" at bounding box center [409, 185] width 470 height 22
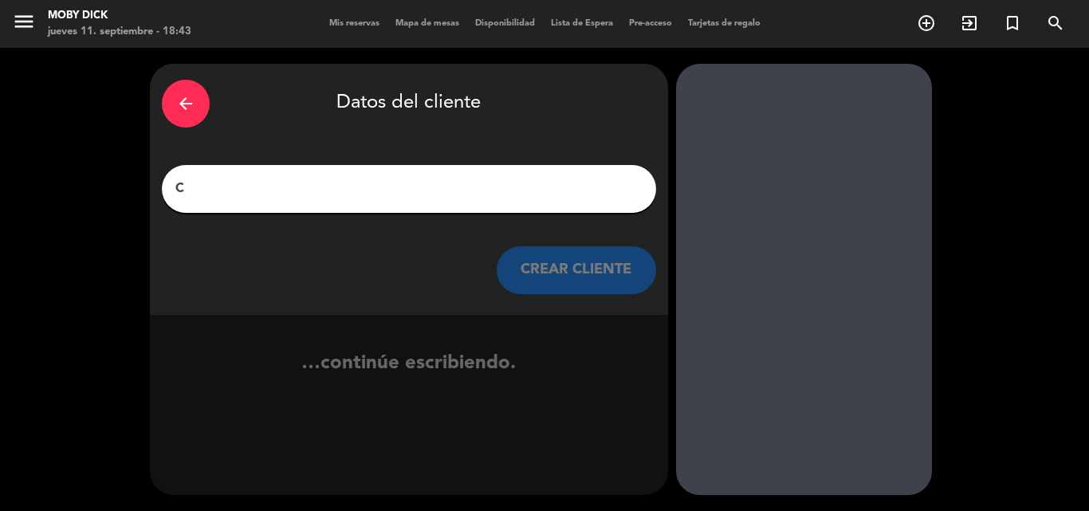
scroll to position [0, 0]
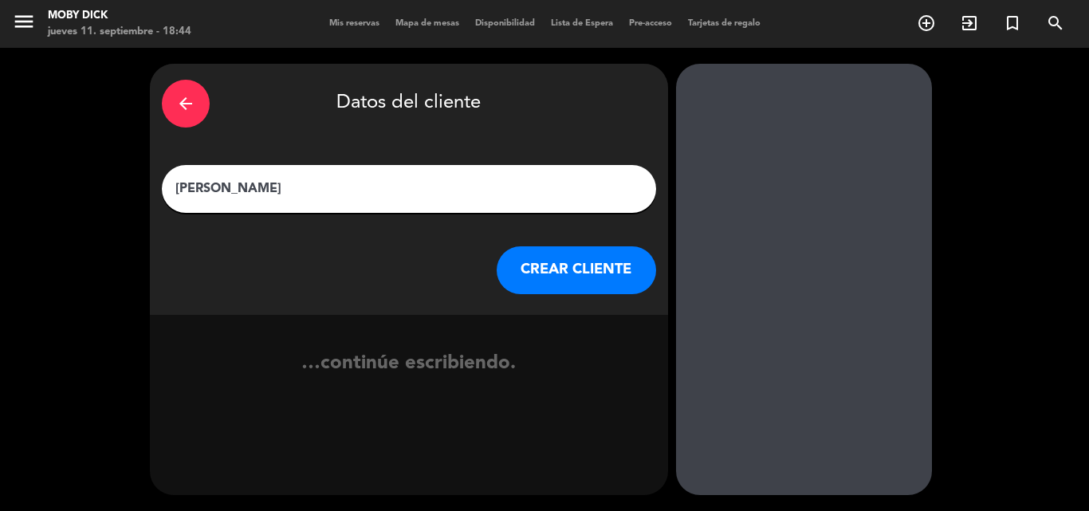
click at [225, 192] on input "[PERSON_NAME]" at bounding box center [409, 189] width 470 height 22
type input "[PERSON_NAME]"
click at [578, 266] on button "CREAR CLIENTE" at bounding box center [575, 270] width 159 height 48
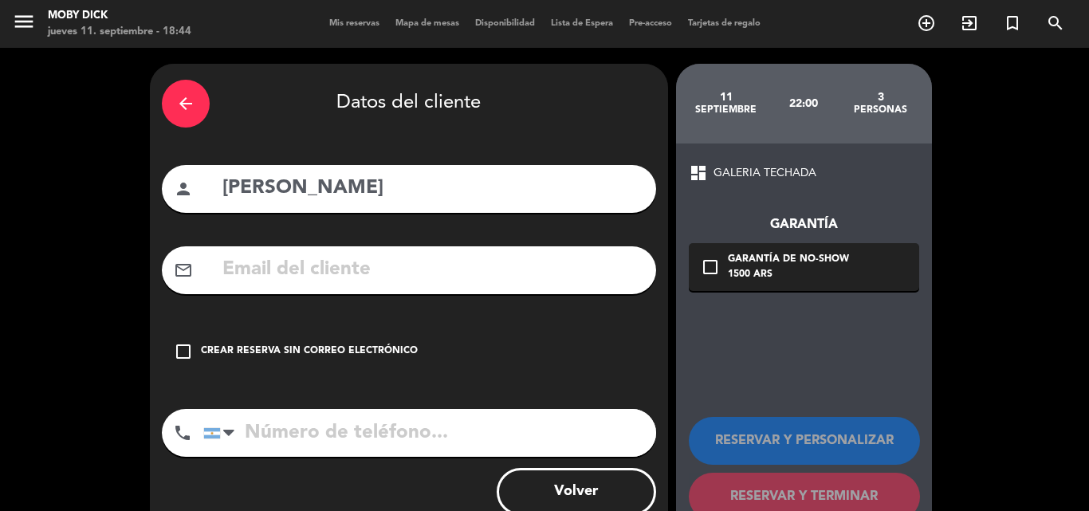
click at [269, 347] on div "Crear reserva sin correo electrónico" at bounding box center [309, 351] width 217 height 16
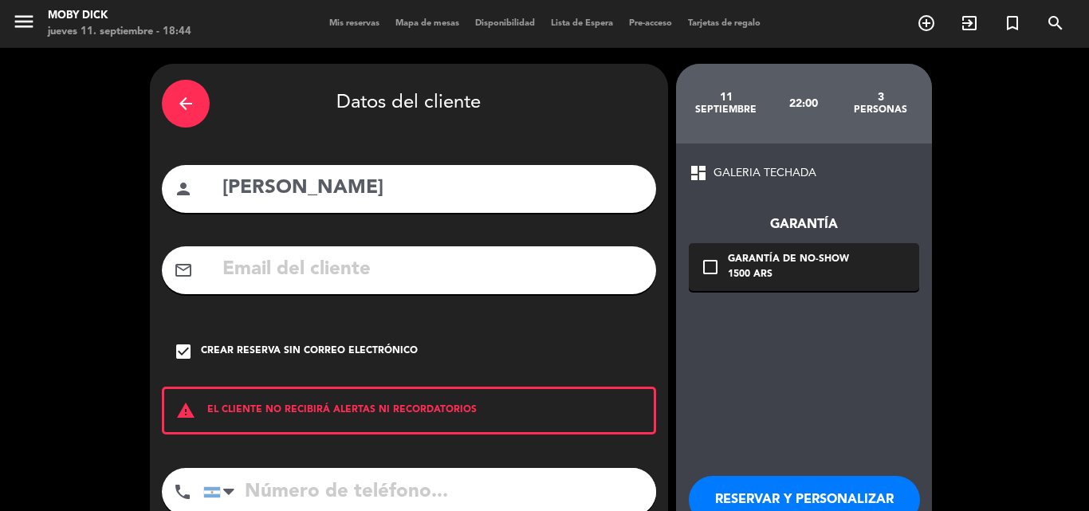
click at [765, 494] on button "RESERVAR Y PERSONALIZAR" at bounding box center [804, 500] width 231 height 48
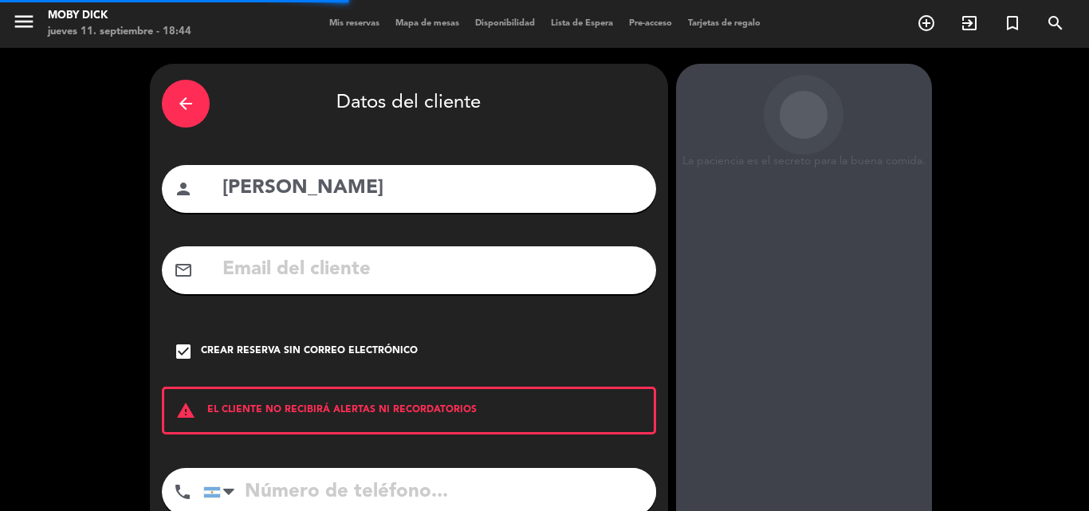
scroll to position [64, 0]
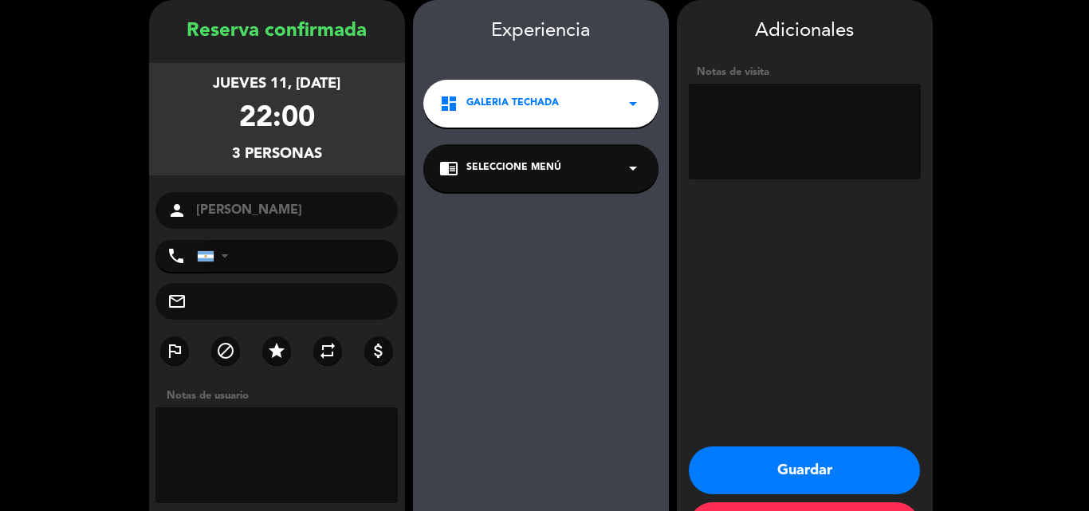
click at [786, 171] on textarea at bounding box center [805, 132] width 232 height 96
type textarea "3 influ"
click at [807, 481] on button "Guardar" at bounding box center [804, 470] width 231 height 48
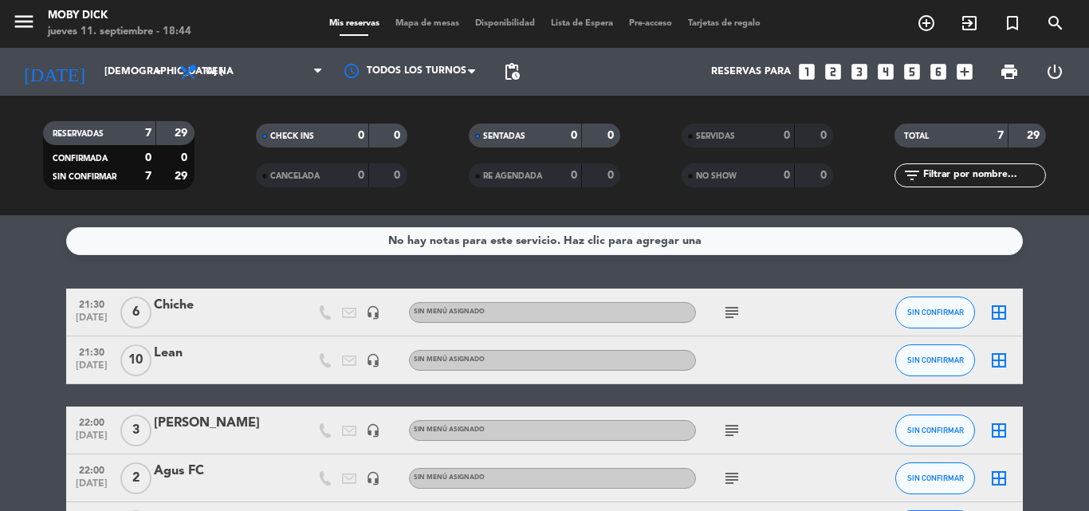
click at [829, 66] on icon "looks_two" at bounding box center [832, 71] width 21 height 21
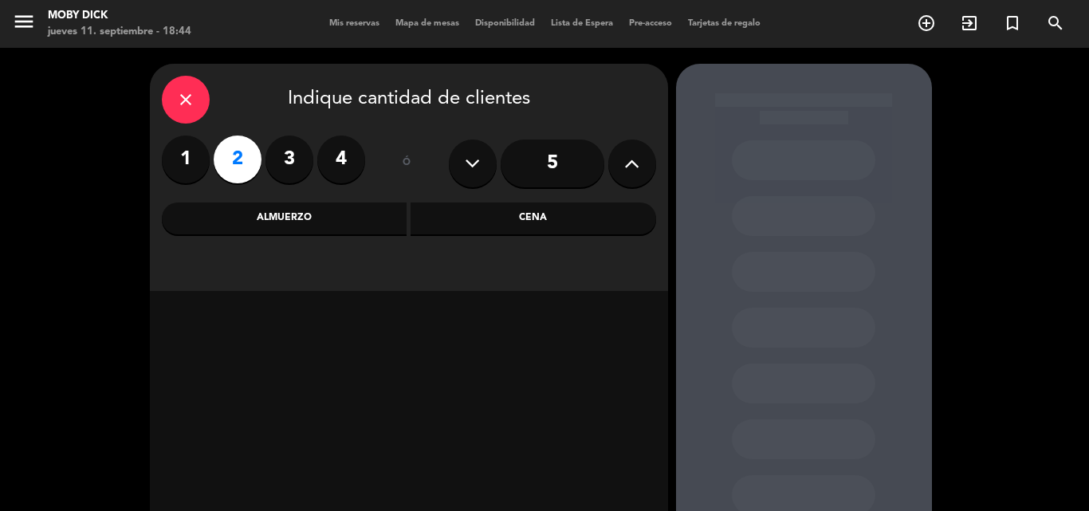
drag, startPoint x: 502, startPoint y: 239, endPoint x: 519, endPoint y: 212, distance: 31.8
click at [511, 216] on div "close Indique cantidad de clientes 1 2 3 4 ó 5 Almuerzo Cena" at bounding box center [409, 177] width 518 height 227
click at [524, 211] on div "Cena" at bounding box center [532, 218] width 245 height 32
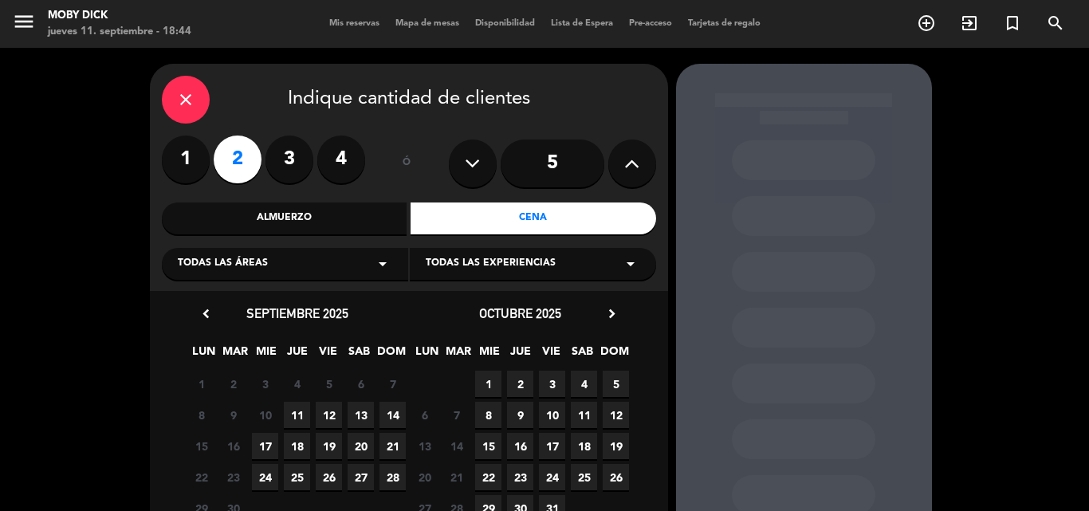
click at [286, 427] on span "11" at bounding box center [297, 415] width 26 height 26
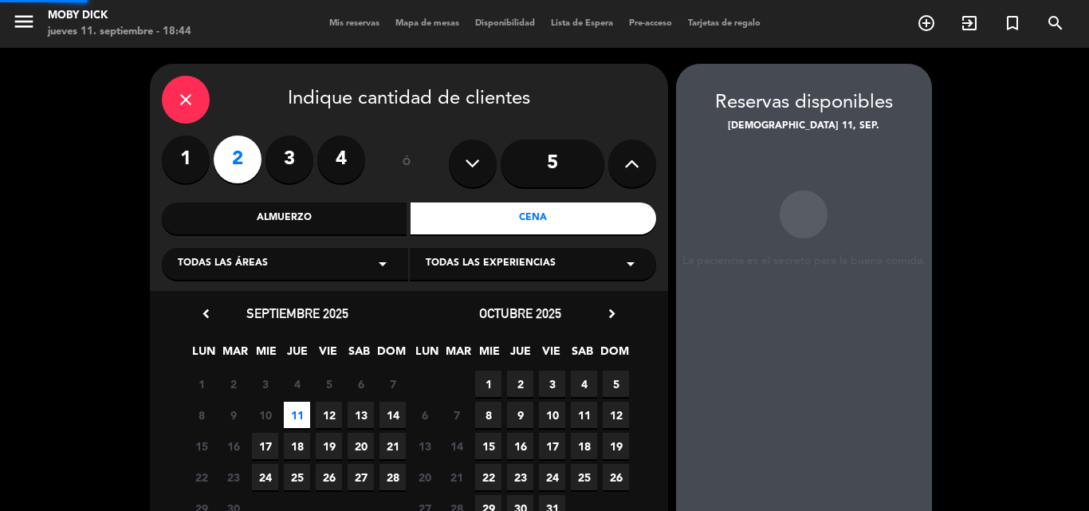
scroll to position [64, 0]
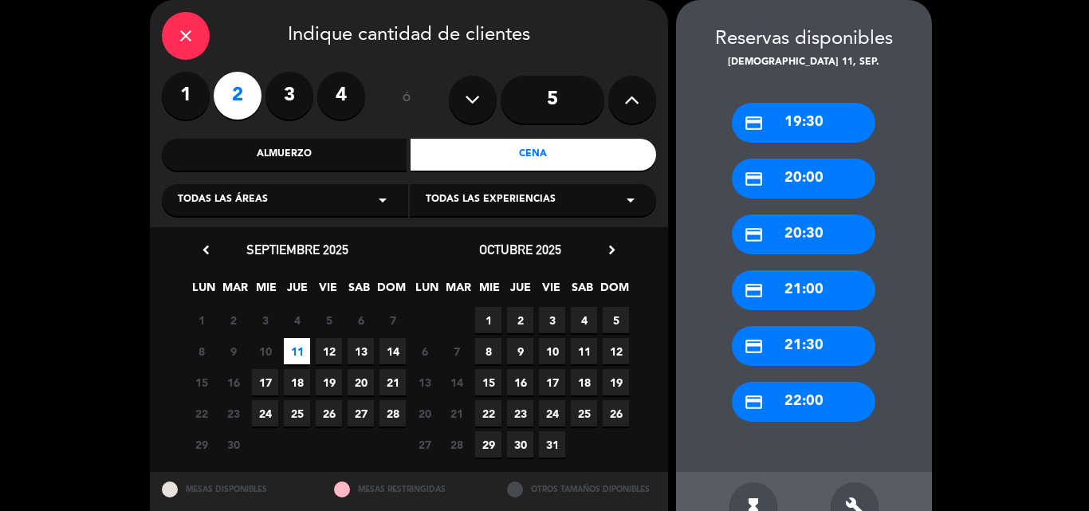
drag, startPoint x: 787, startPoint y: 412, endPoint x: 632, endPoint y: 292, distance: 195.4
click at [763, 396] on div "credit_card 22:00" at bounding box center [803, 402] width 143 height 40
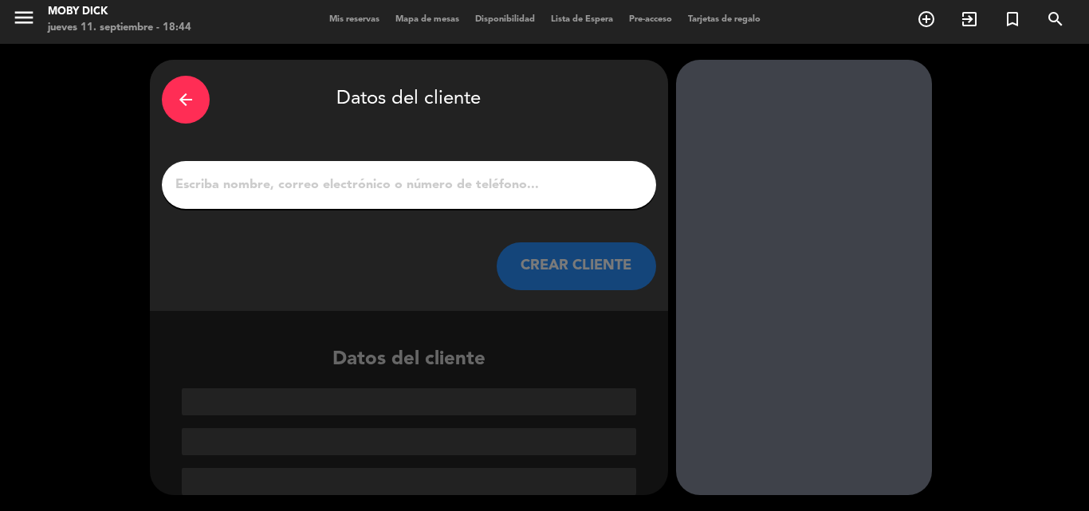
click at [571, 190] on input "1" at bounding box center [409, 185] width 470 height 22
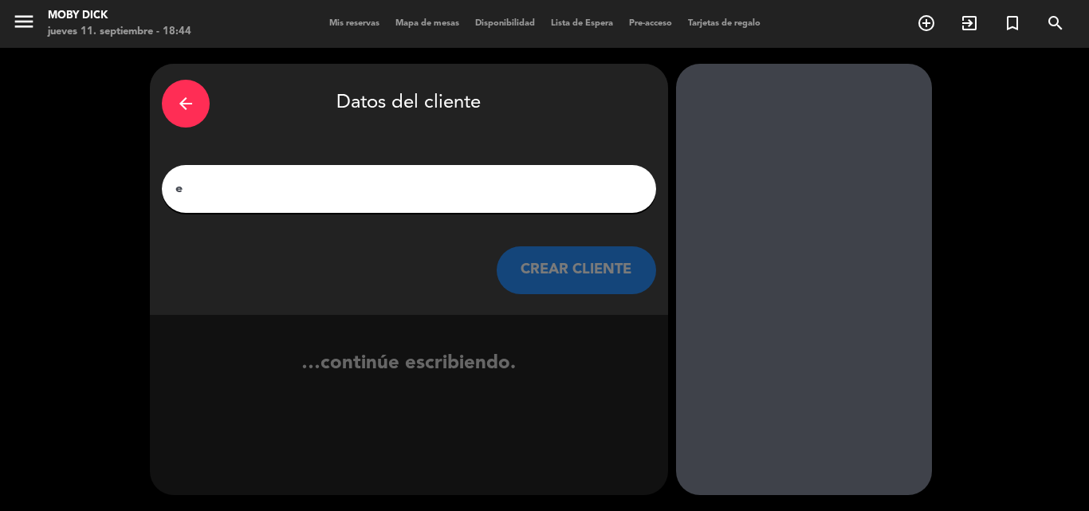
scroll to position [0, 0]
type input "e"
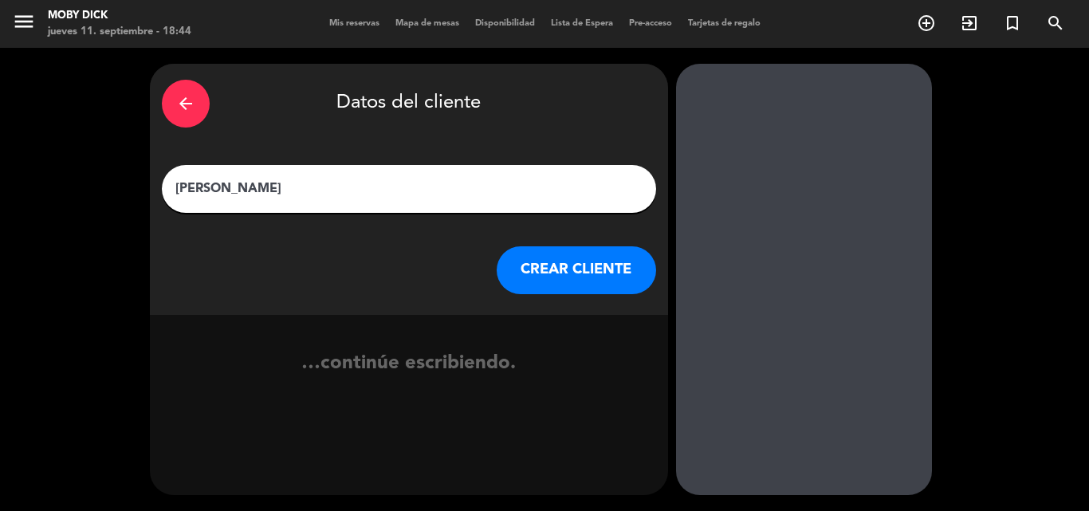
type input "[PERSON_NAME]"
click at [599, 269] on button "CREAR CLIENTE" at bounding box center [575, 270] width 159 height 48
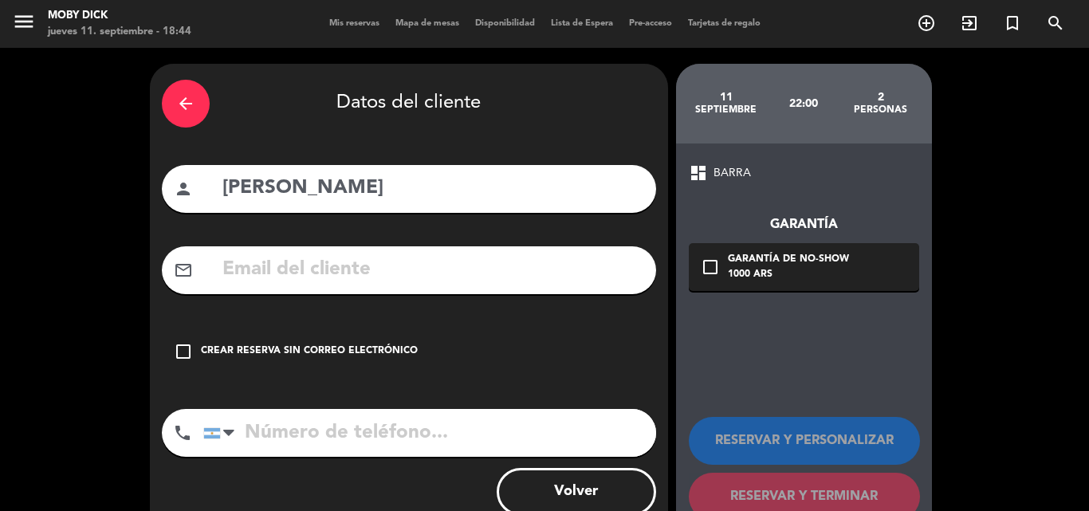
click at [286, 351] on div "Crear reserva sin correo electrónico" at bounding box center [309, 351] width 217 height 16
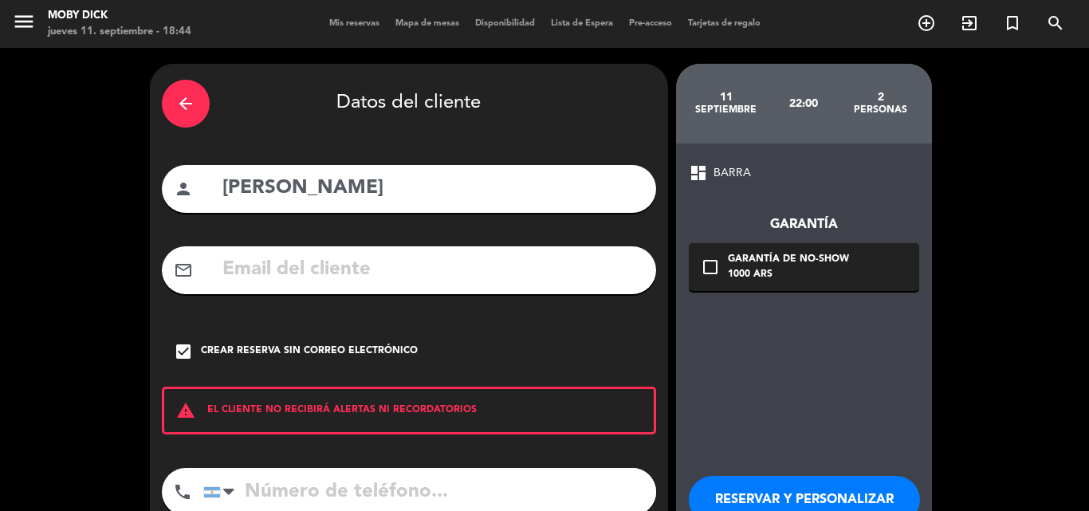
click at [728, 499] on button "RESERVAR Y PERSONALIZAR" at bounding box center [804, 500] width 231 height 48
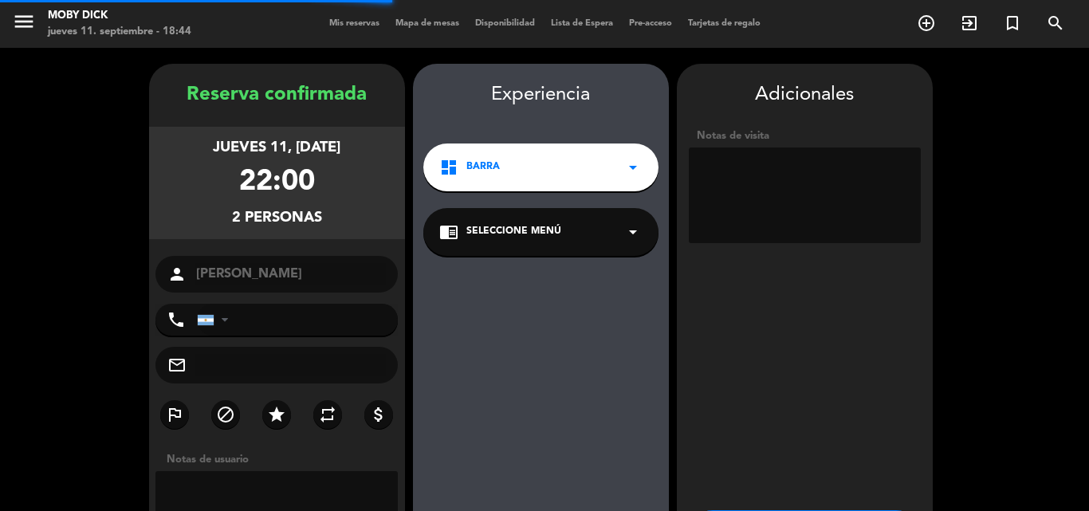
scroll to position [64, 0]
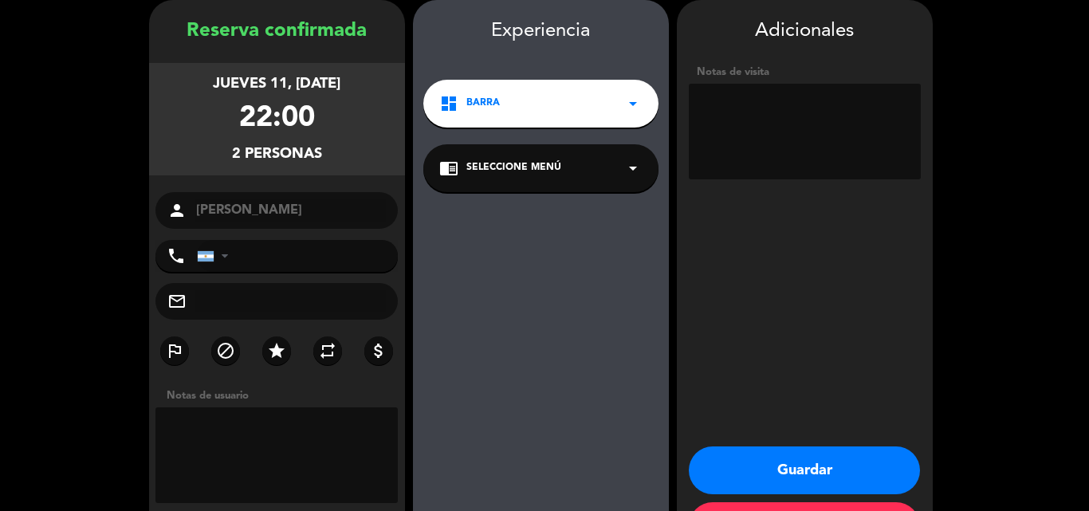
click at [755, 472] on button "Guardar" at bounding box center [804, 470] width 231 height 48
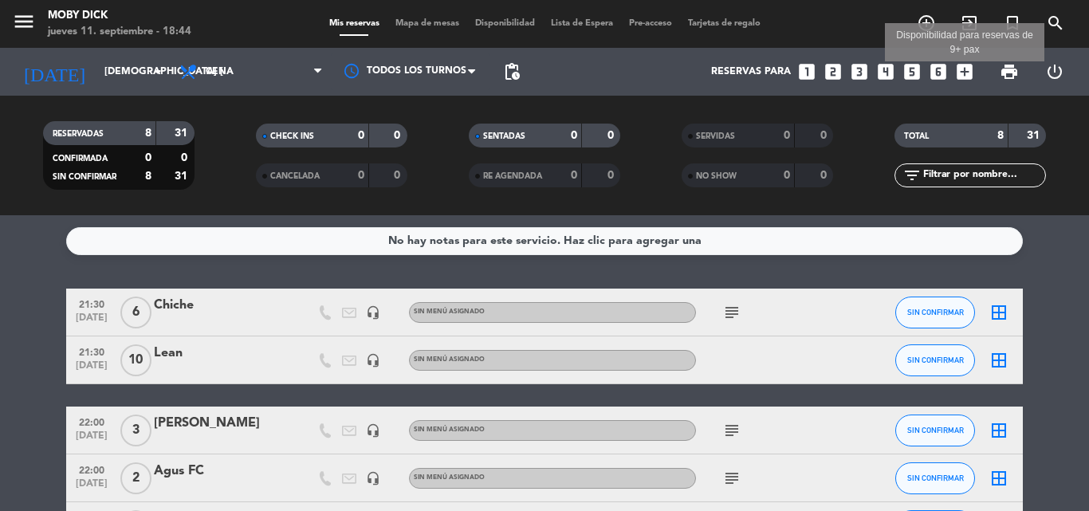
click at [962, 68] on icon "add_box" at bounding box center [964, 71] width 21 height 21
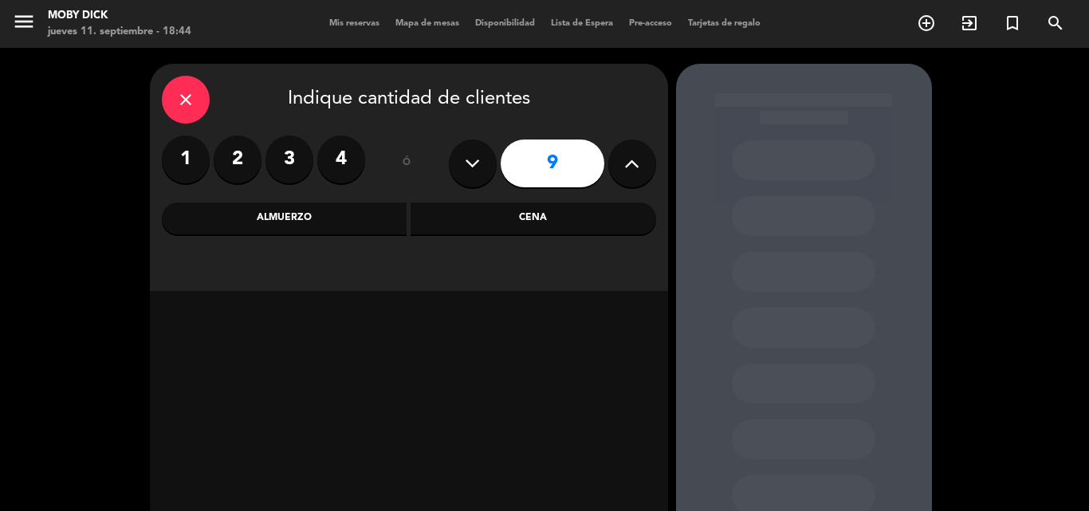
click at [461, 175] on button at bounding box center [473, 163] width 48 height 48
type input "8"
click at [549, 278] on div "close Indique cantidad de clientes 1 2 3 4 ó 8 Almuerzo Cena" at bounding box center [409, 177] width 518 height 227
click at [602, 223] on div "Cena" at bounding box center [532, 218] width 245 height 32
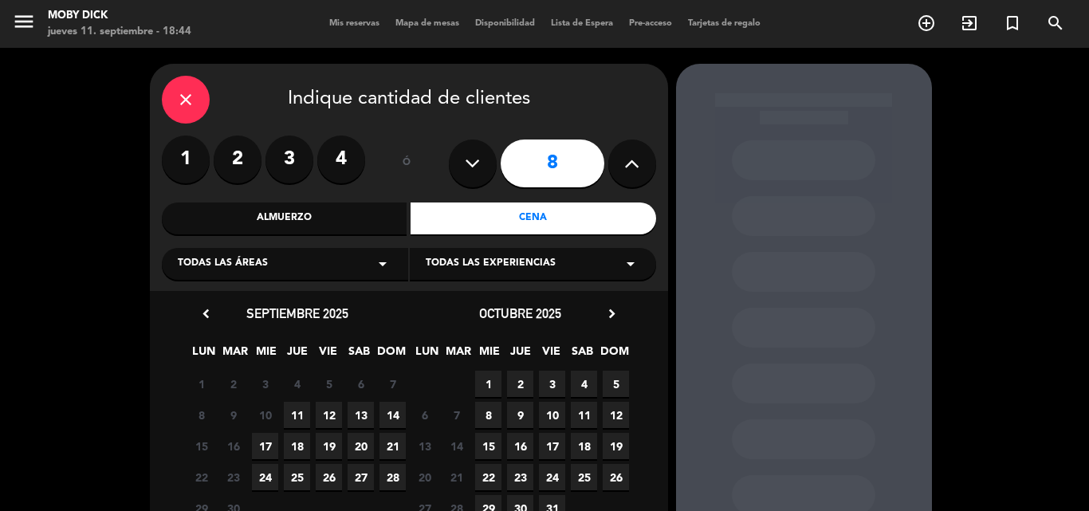
click at [293, 414] on span "11" at bounding box center [297, 415] width 26 height 26
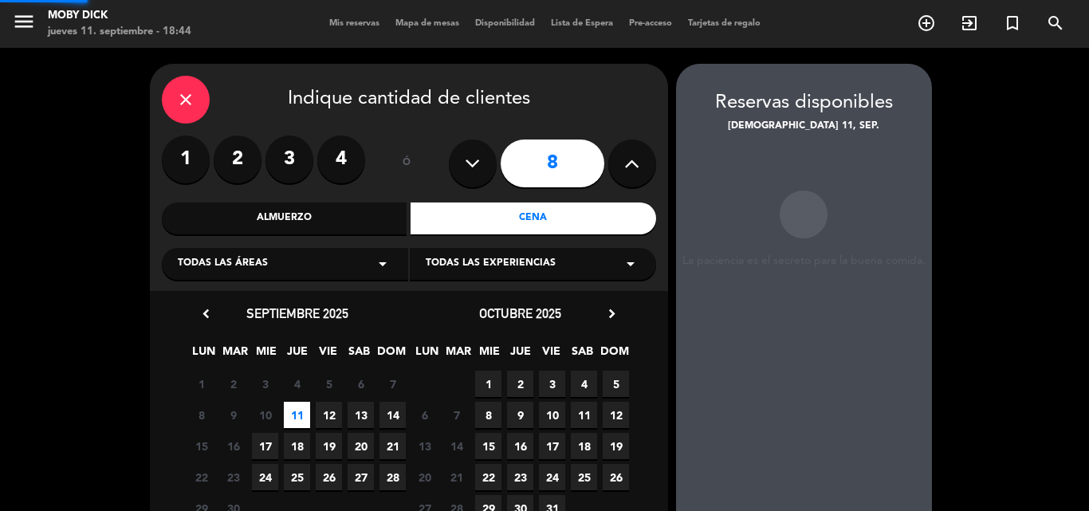
scroll to position [64, 0]
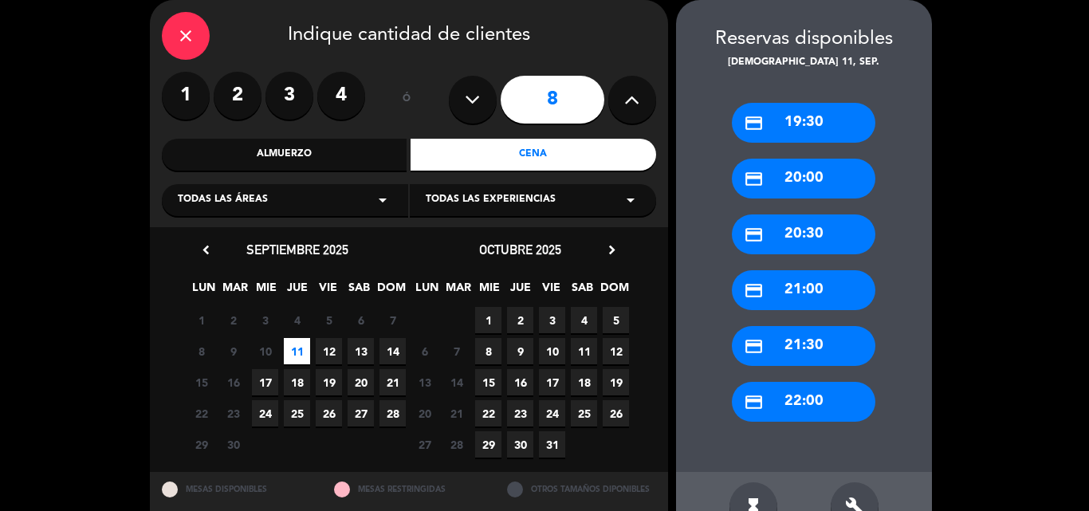
click at [814, 353] on div "credit_card 21:30" at bounding box center [803, 346] width 143 height 40
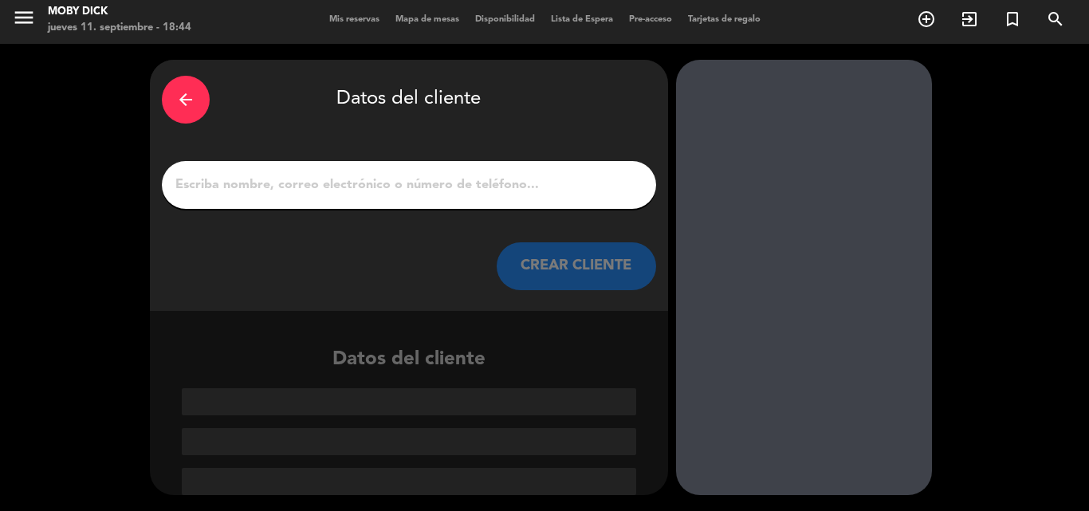
click at [544, 200] on div at bounding box center [409, 185] width 494 height 48
click at [531, 191] on input "1" at bounding box center [409, 185] width 470 height 22
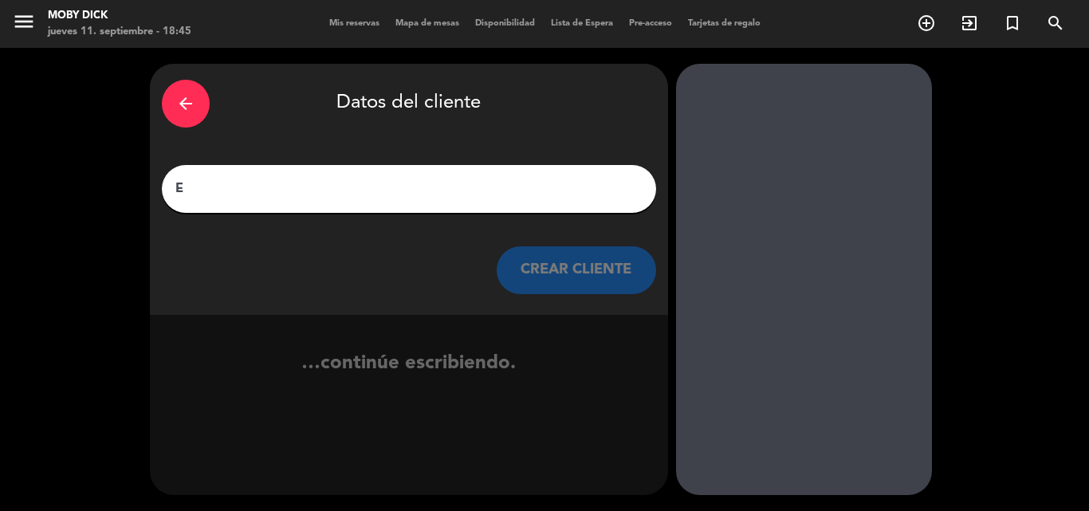
scroll to position [0, 0]
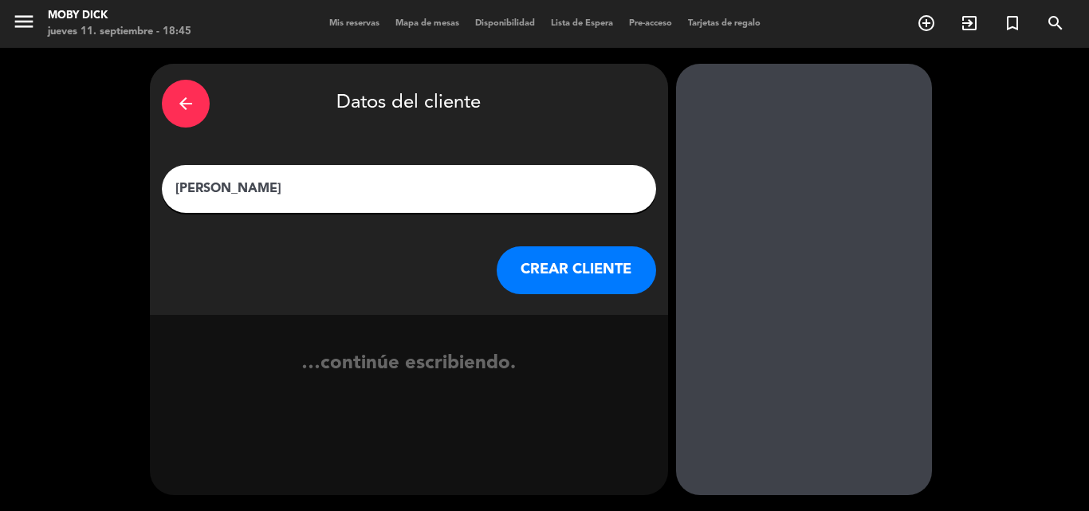
type input "[PERSON_NAME]"
click at [571, 271] on button "CREAR CLIENTE" at bounding box center [575, 270] width 159 height 48
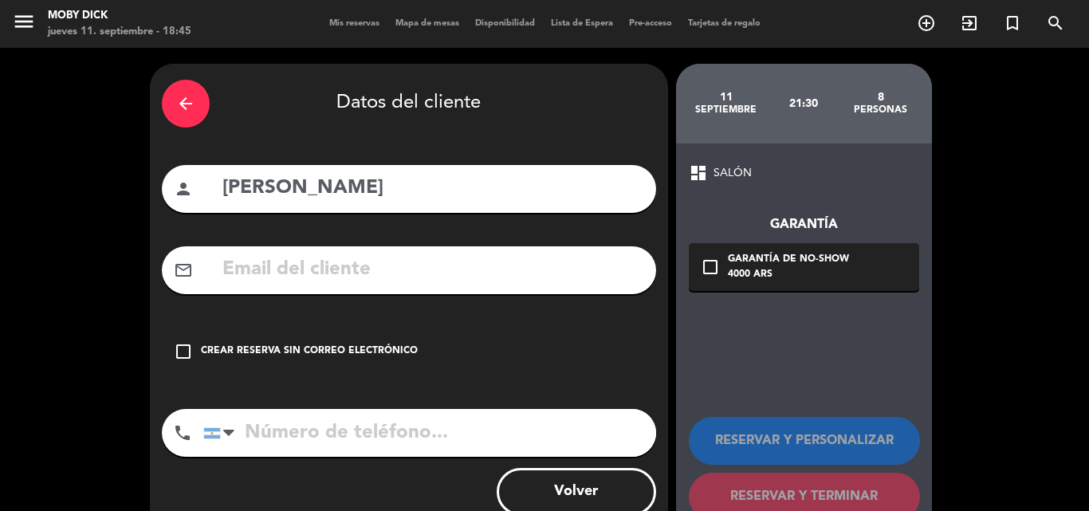
click at [240, 355] on div "Crear reserva sin correo electrónico" at bounding box center [309, 351] width 217 height 16
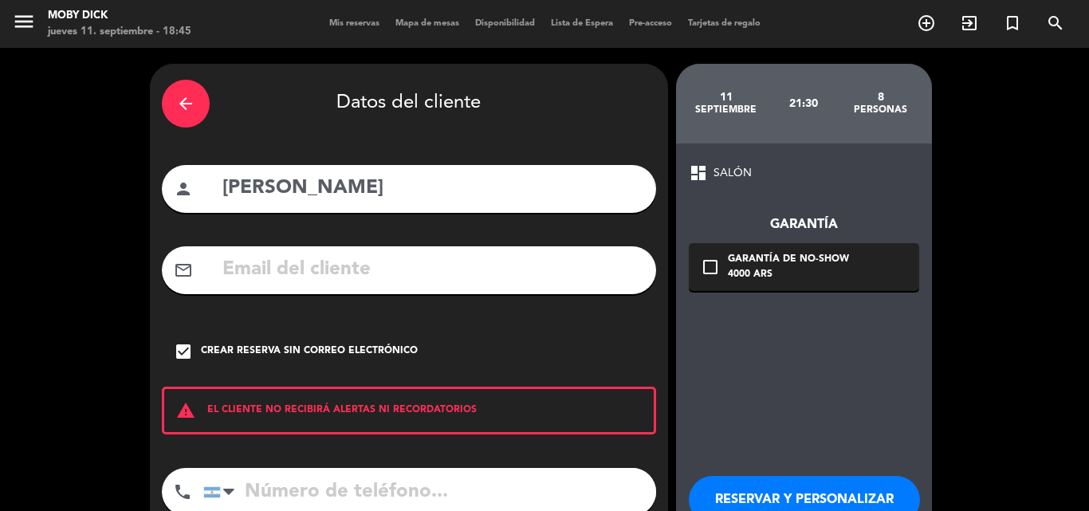
click at [770, 430] on div "dashboard SALÓN Garantía check_box_outline_blank Garantía de no-show 4000 ARS R…" at bounding box center [804, 370] width 256 height 455
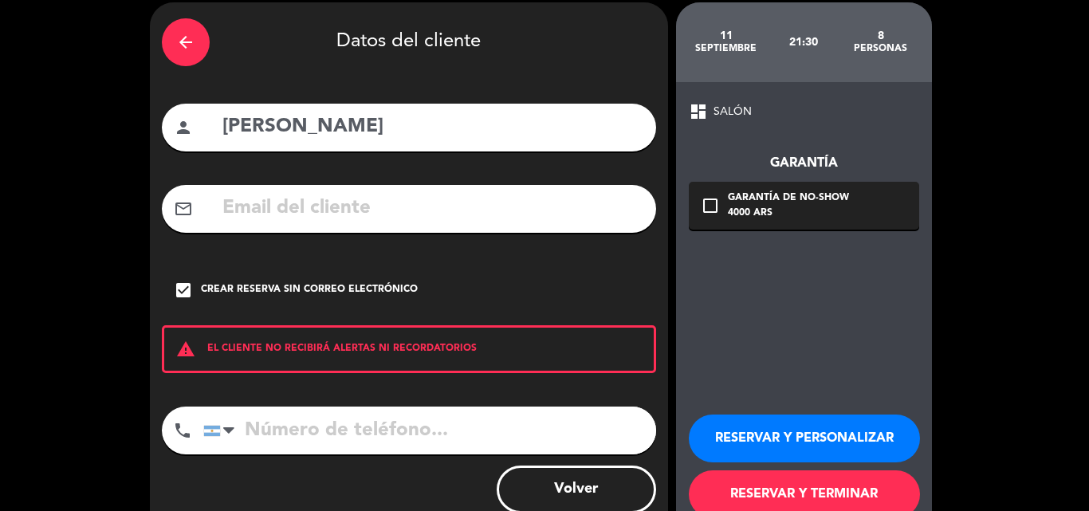
scroll to position [64, 0]
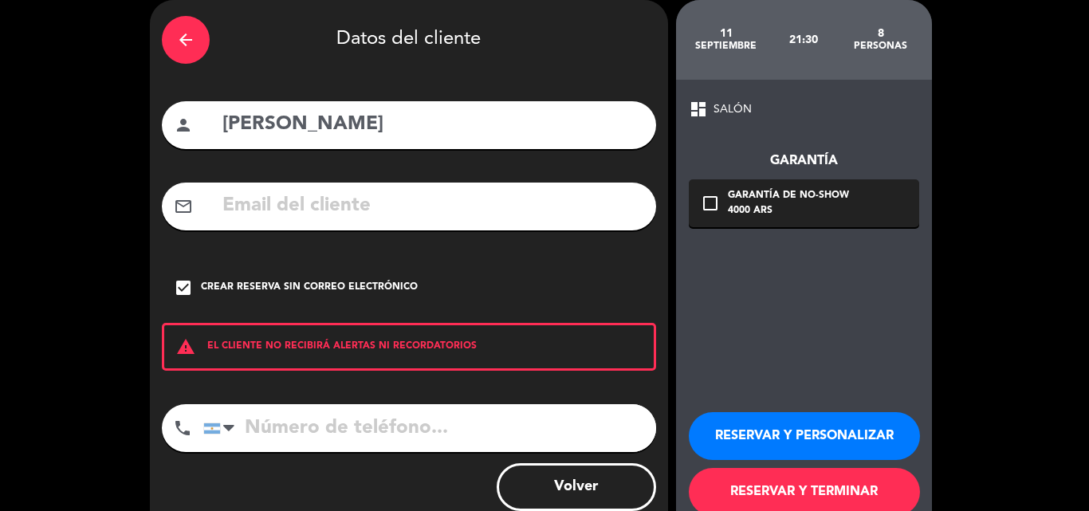
click at [782, 486] on button "RESERVAR Y TERMINAR" at bounding box center [804, 492] width 231 height 48
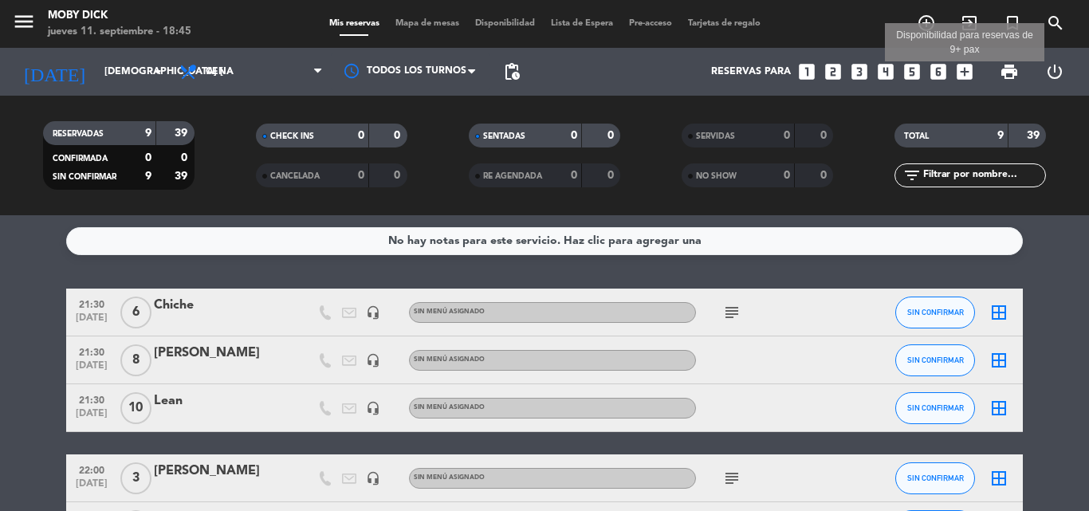
click at [964, 69] on icon "add_box" at bounding box center [964, 71] width 21 height 21
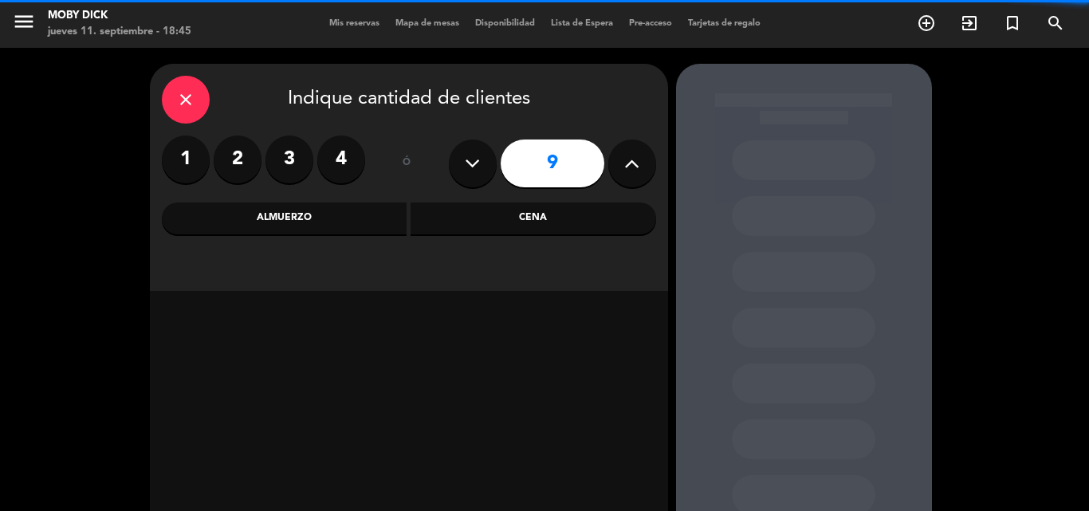
click at [644, 168] on button at bounding box center [632, 163] width 48 height 48
type input "10"
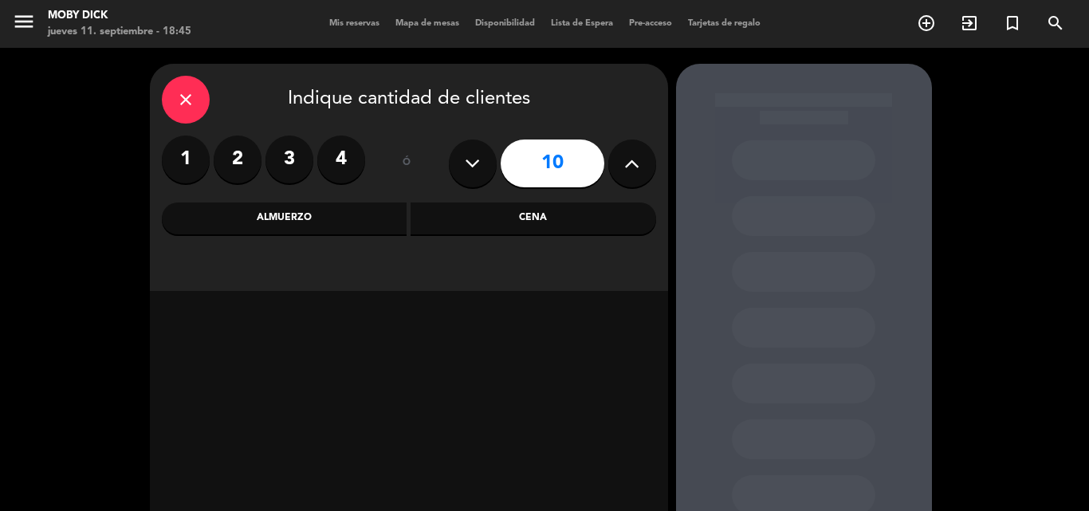
click at [359, 226] on div "Almuerzo" at bounding box center [284, 218] width 245 height 32
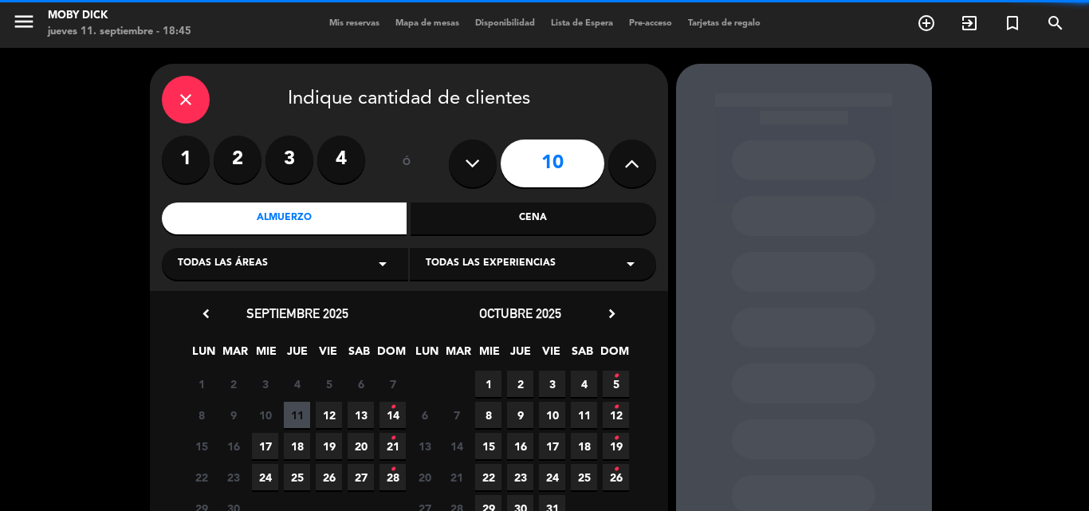
click at [563, 215] on div "Cena" at bounding box center [532, 218] width 245 height 32
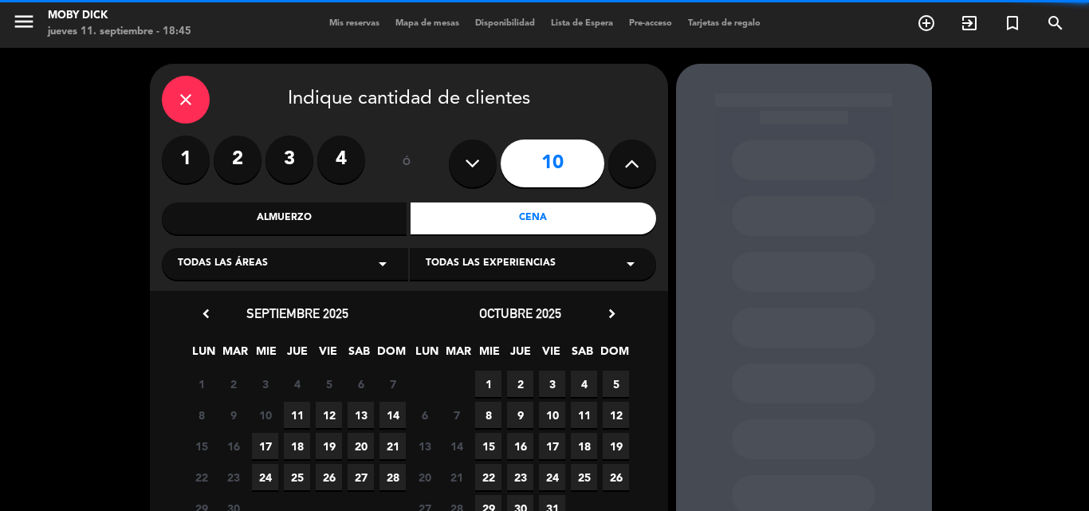
click at [289, 426] on span "11" at bounding box center [297, 415] width 26 height 26
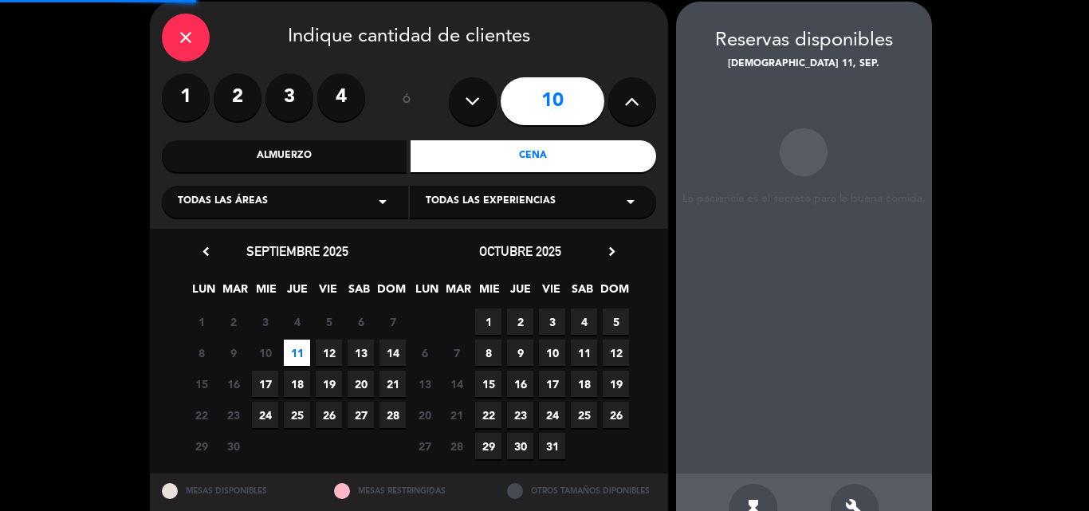
scroll to position [64, 0]
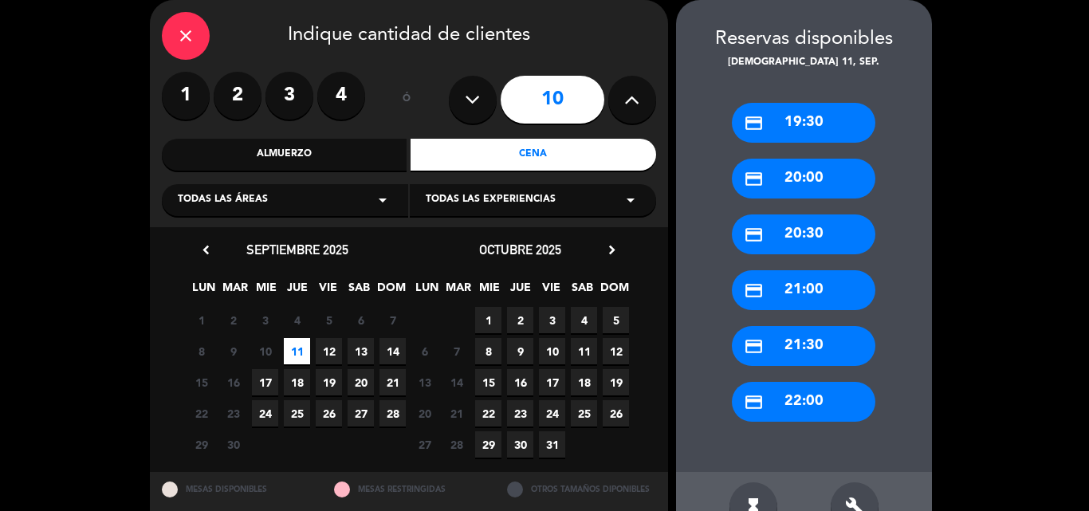
drag, startPoint x: 799, startPoint y: 400, endPoint x: 749, endPoint y: 381, distance: 53.7
click at [801, 398] on div "credit_card 22:00" at bounding box center [803, 402] width 143 height 40
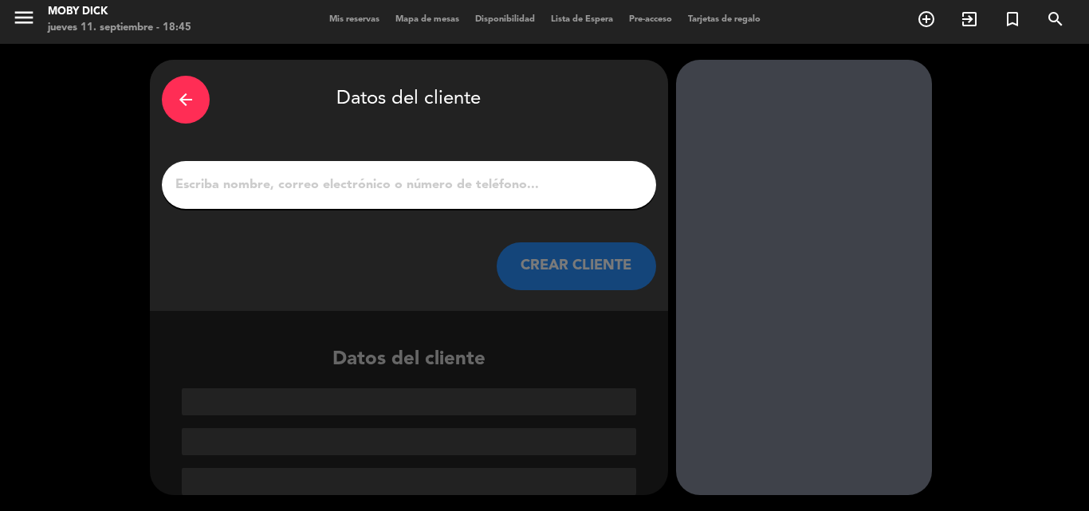
click at [547, 193] on input "1" at bounding box center [409, 185] width 470 height 22
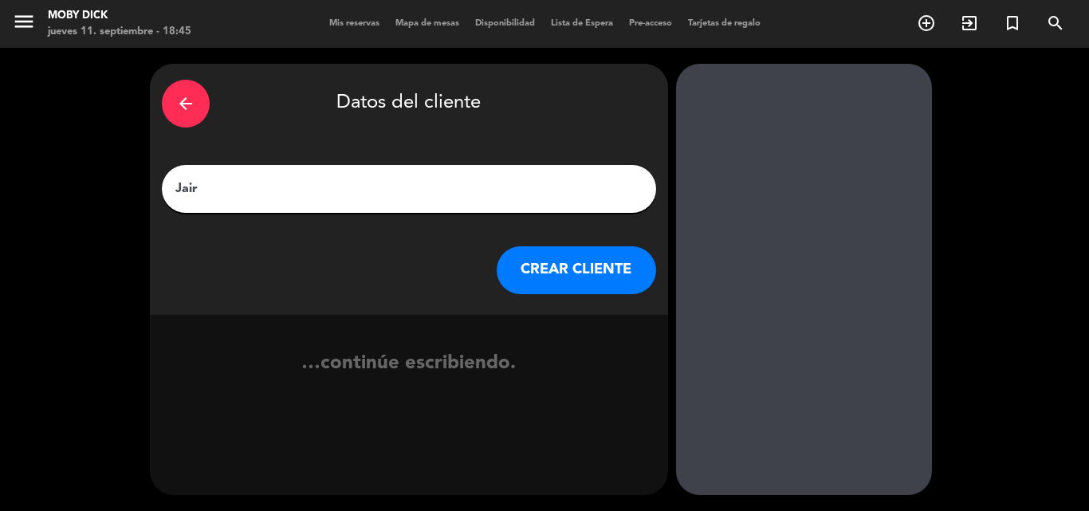
type input "Jair"
click at [546, 268] on button "CREAR CLIENTE" at bounding box center [575, 270] width 159 height 48
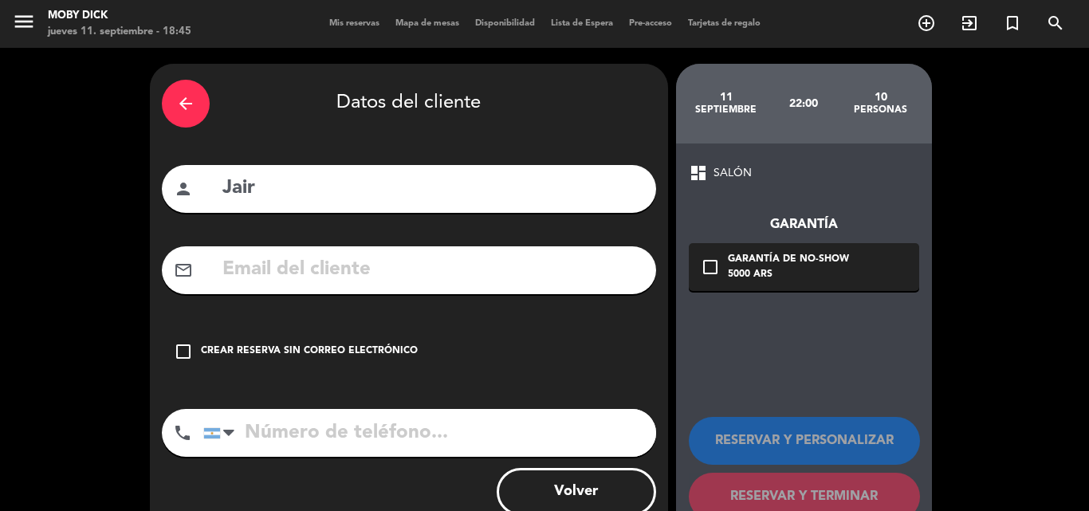
click at [305, 341] on div "check_box_outline_blank Crear reserva sin correo electrónico" at bounding box center [409, 352] width 494 height 48
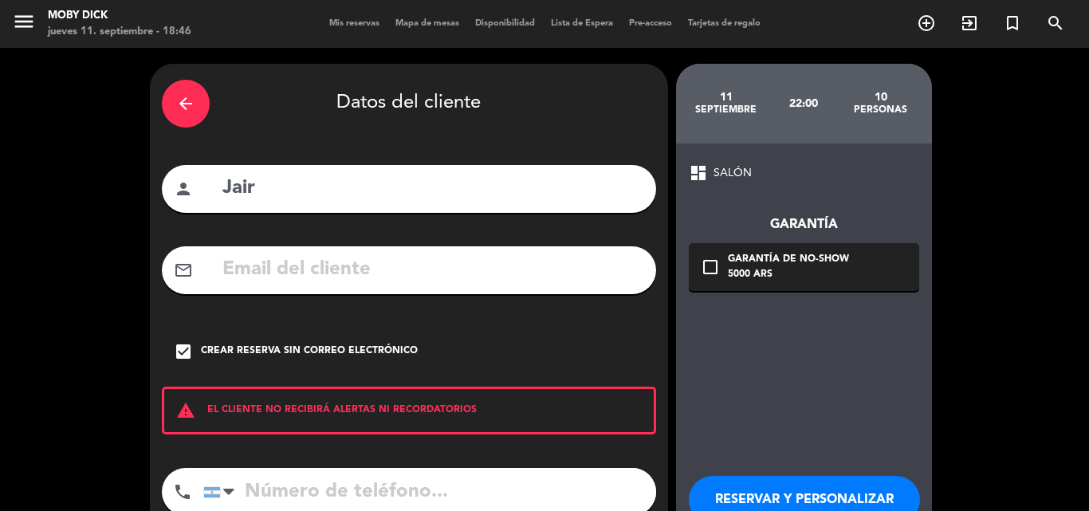
click at [763, 483] on button "RESERVAR Y PERSONALIZAR" at bounding box center [804, 500] width 231 height 48
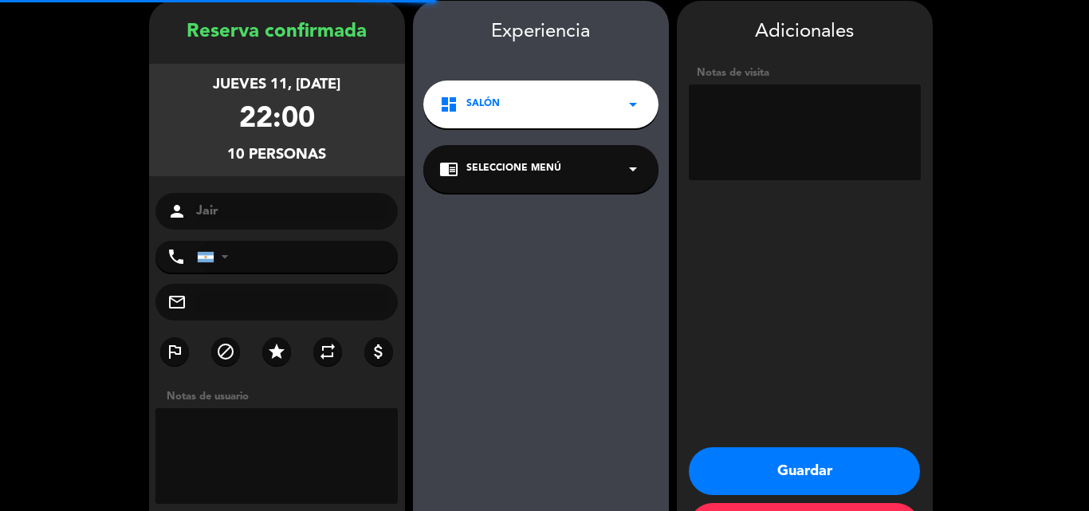
scroll to position [64, 0]
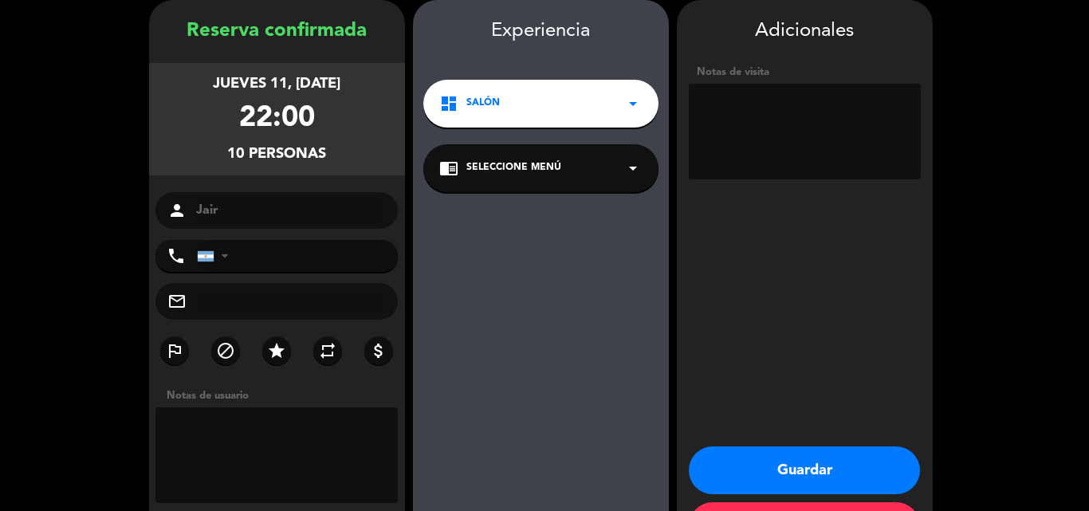
click at [796, 143] on textarea at bounding box center [805, 132] width 232 height 96
type textarea "Invitar 1 cons. [PERSON_NAME]"
click at [791, 476] on button "Guardar" at bounding box center [804, 470] width 231 height 48
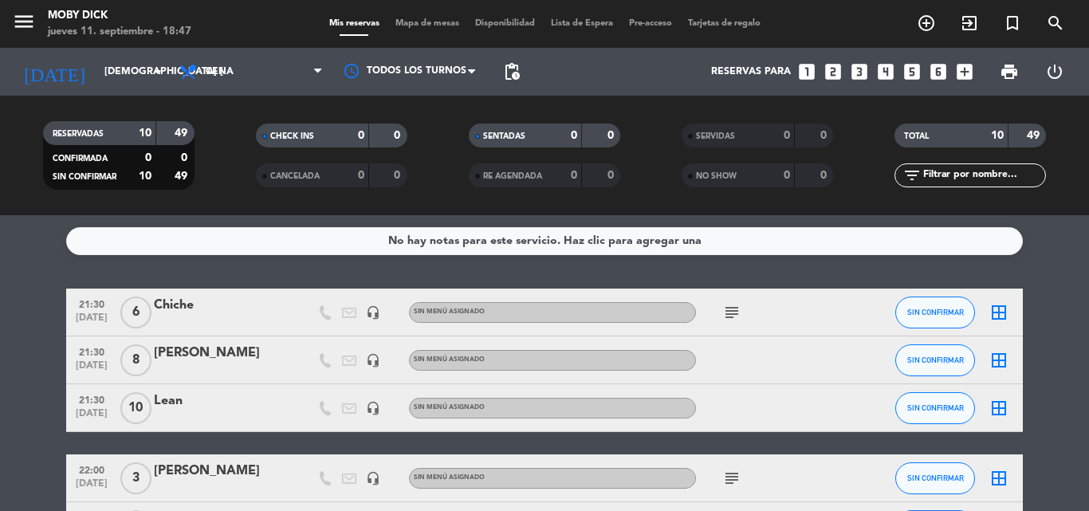
click at [848, 279] on div "No hay notas para este servicio. Haz clic para agregar una 21:30 [DATE] 6 Chich…" at bounding box center [544, 363] width 1089 height 296
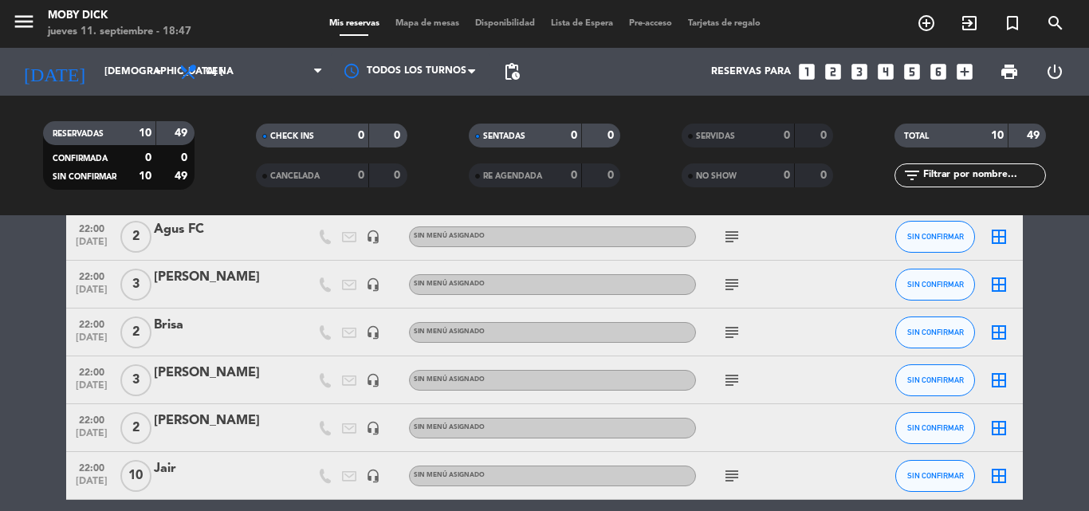
scroll to position [319, 0]
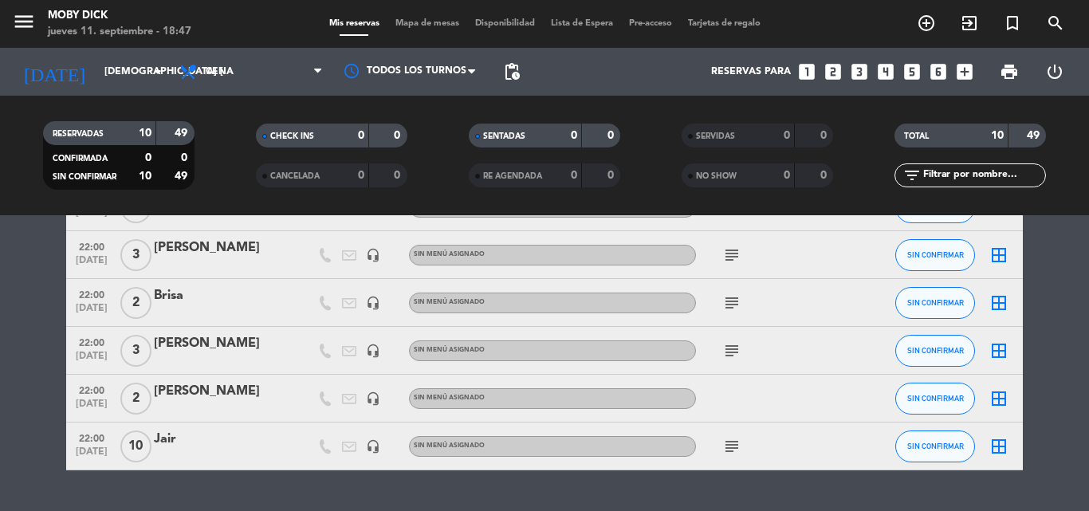
click at [835, 68] on icon "looks_two" at bounding box center [832, 71] width 21 height 21
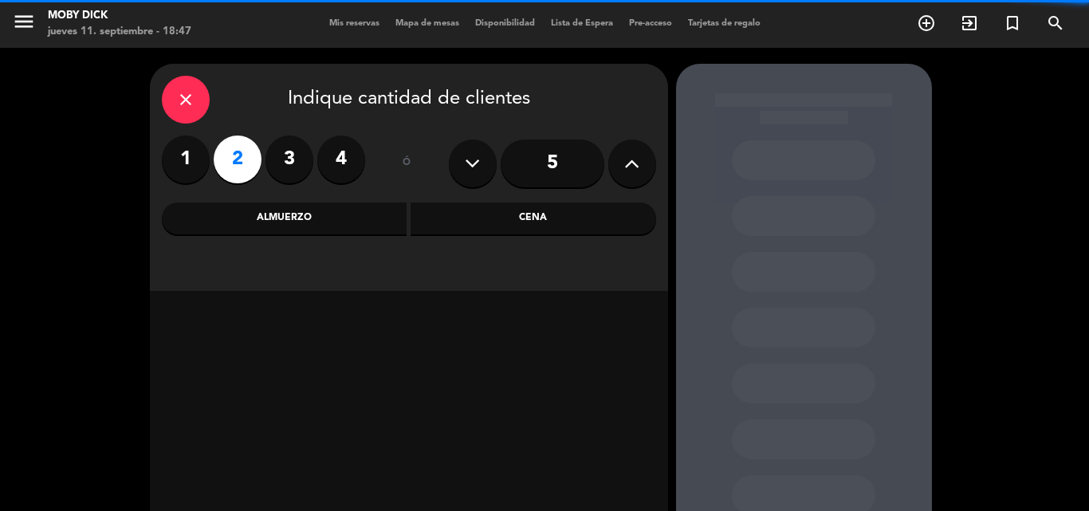
click at [524, 226] on div "Cena" at bounding box center [532, 218] width 245 height 32
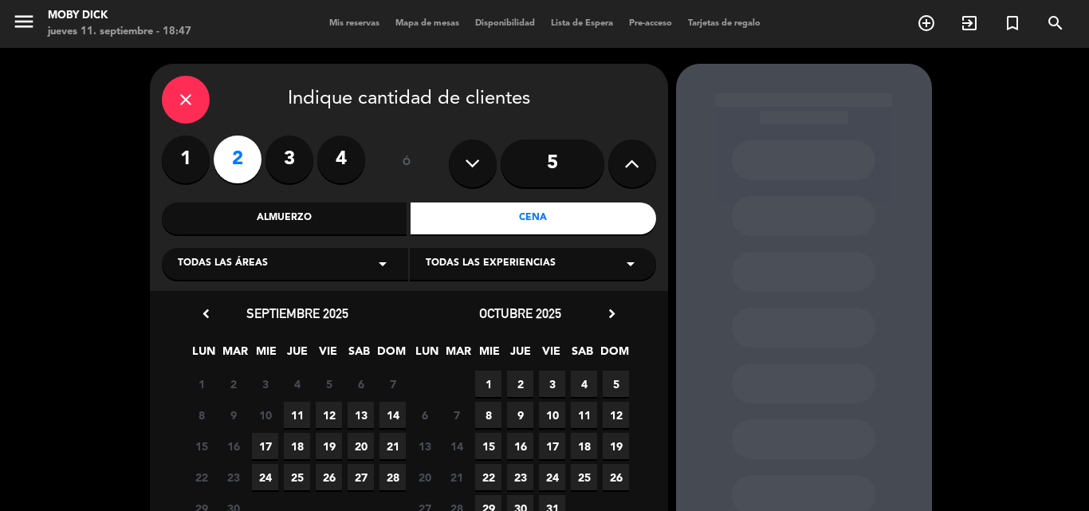
click at [304, 421] on span "11" at bounding box center [297, 415] width 26 height 26
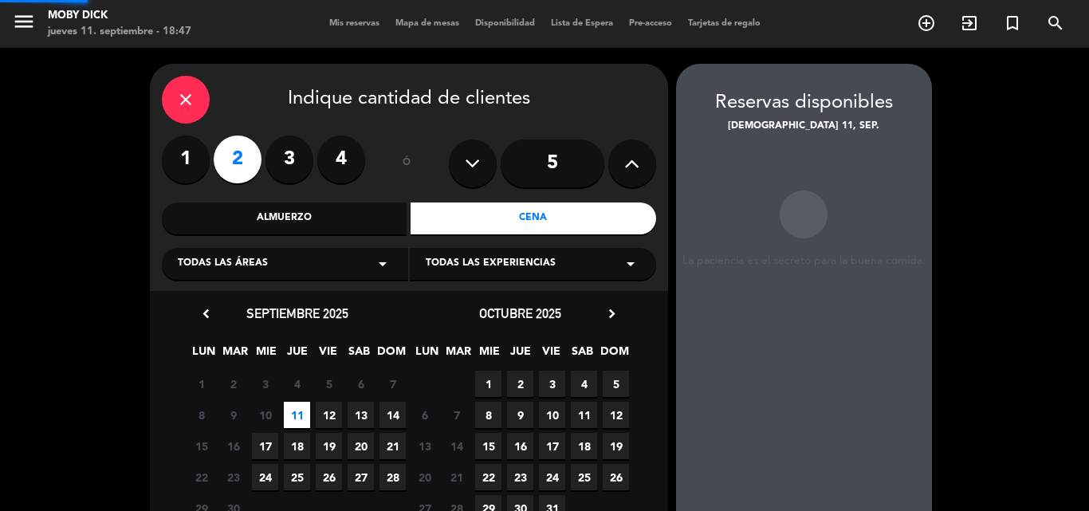
scroll to position [64, 0]
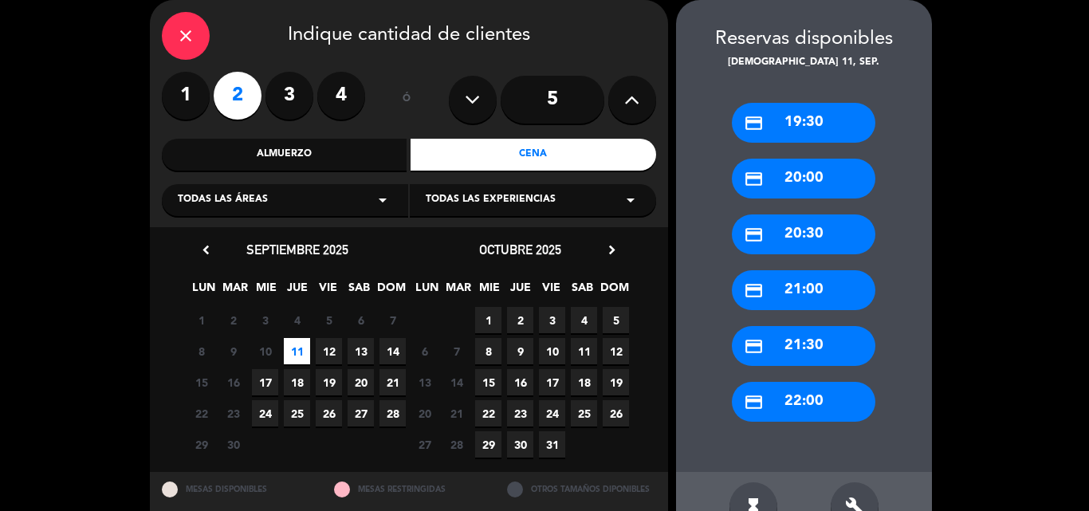
click at [813, 408] on div "credit_card 22:00" at bounding box center [803, 402] width 143 height 40
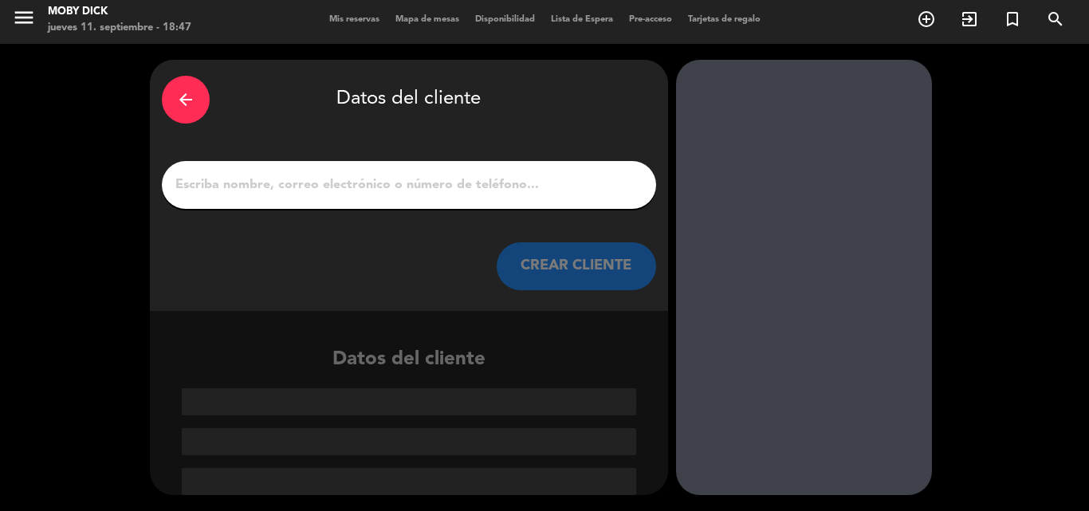
scroll to position [4, 0]
click at [522, 195] on div at bounding box center [409, 185] width 494 height 48
click at [522, 195] on input "1" at bounding box center [409, 185] width 470 height 22
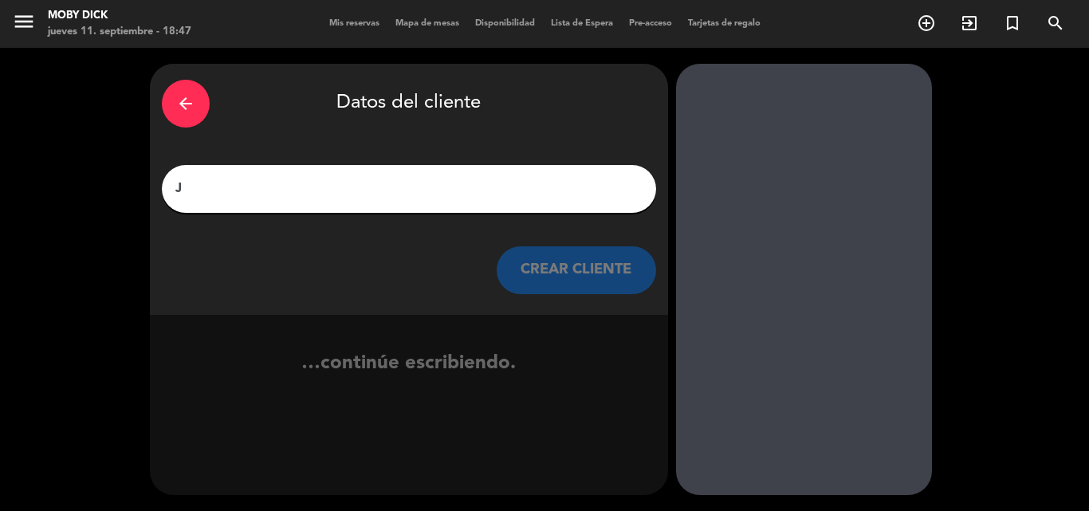
scroll to position [0, 0]
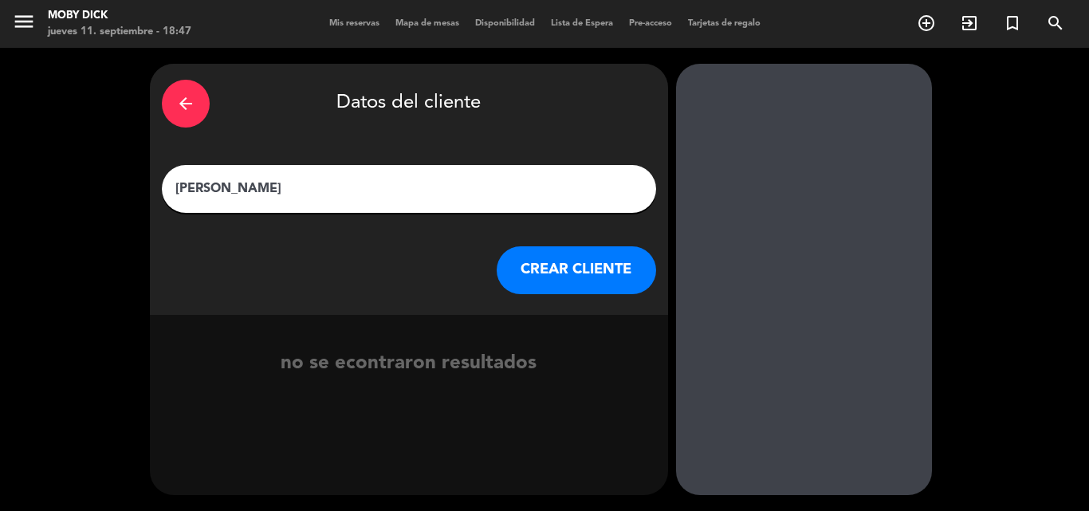
type input "[PERSON_NAME]"
click at [595, 258] on button "CREAR CLIENTE" at bounding box center [575, 270] width 159 height 48
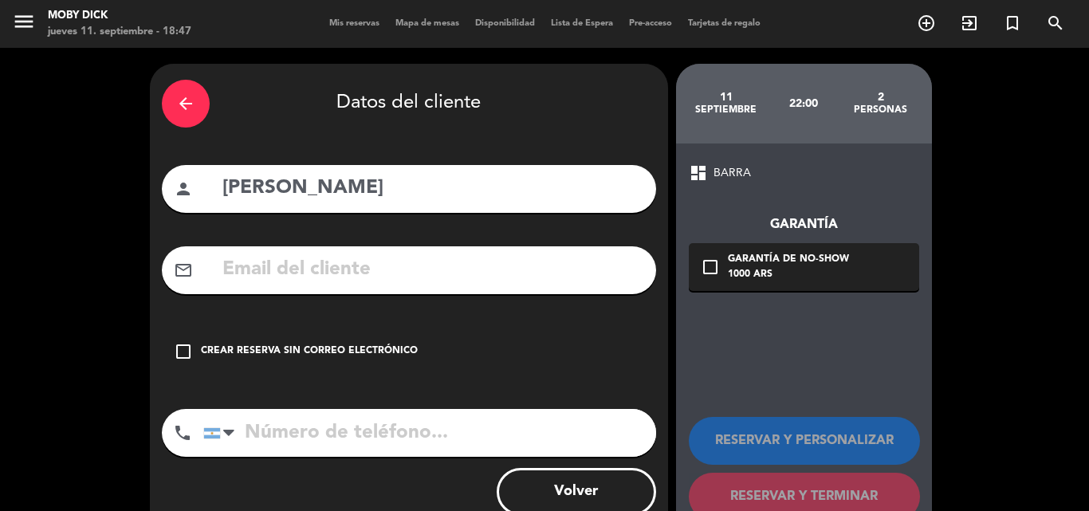
drag, startPoint x: 235, startPoint y: 363, endPoint x: 255, endPoint y: 343, distance: 27.6
click at [247, 349] on div "check_box_outline_blank Crear reserva sin correo electrónico" at bounding box center [409, 352] width 494 height 48
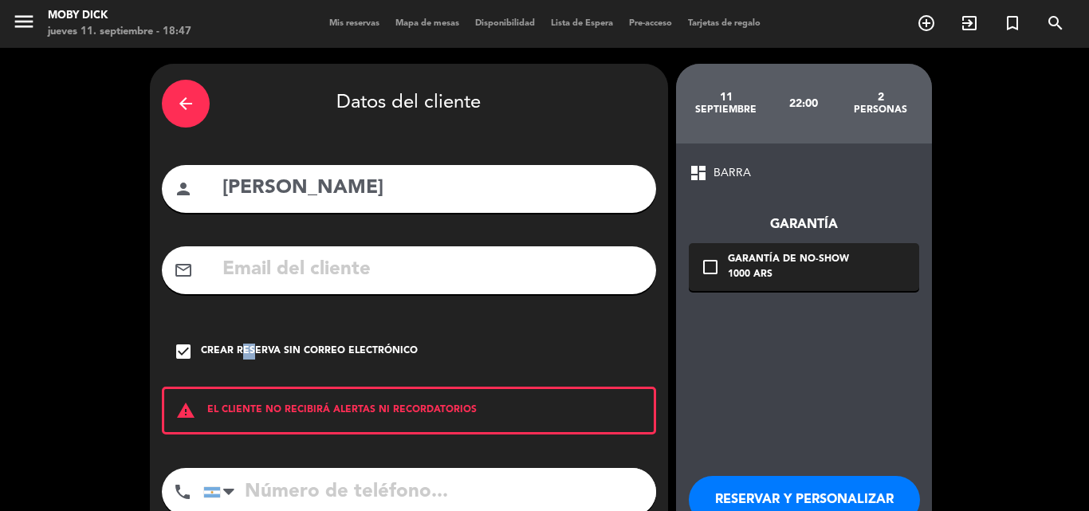
click at [826, 493] on button "RESERVAR Y PERSONALIZAR" at bounding box center [804, 500] width 231 height 48
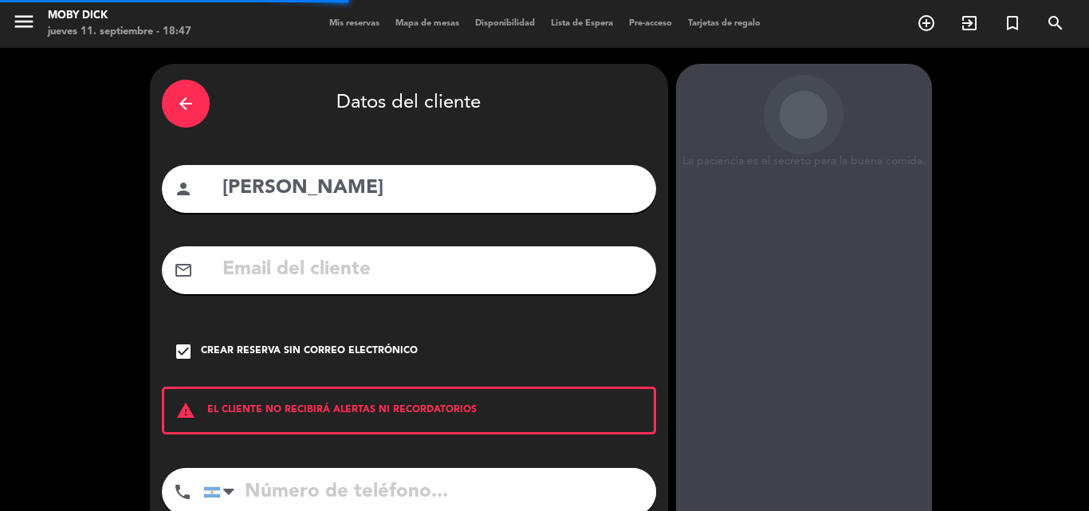
scroll to position [64, 0]
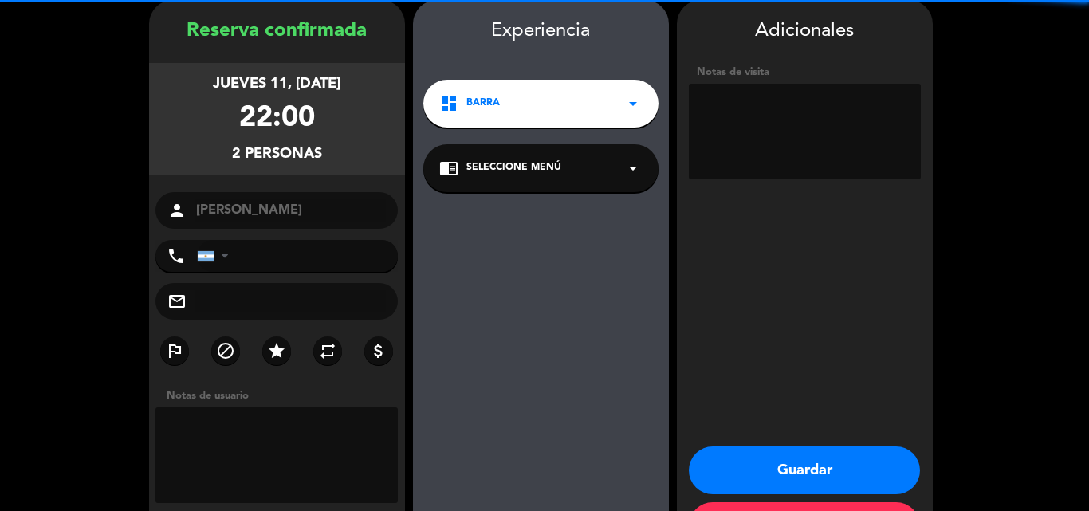
click at [763, 135] on textarea at bounding box center [805, 132] width 232 height 96
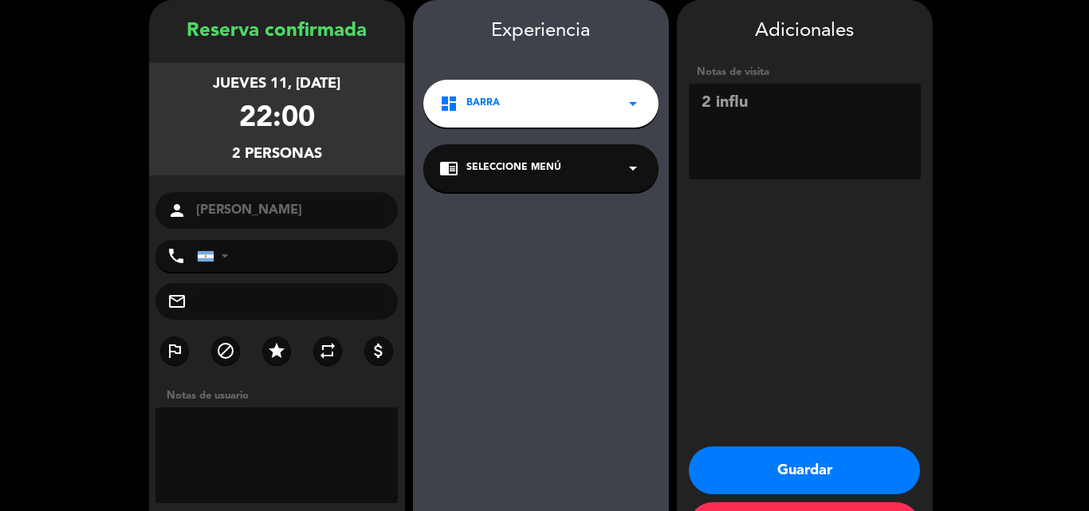
type textarea "2 influ"
click at [867, 486] on button "Guardar" at bounding box center [804, 470] width 231 height 48
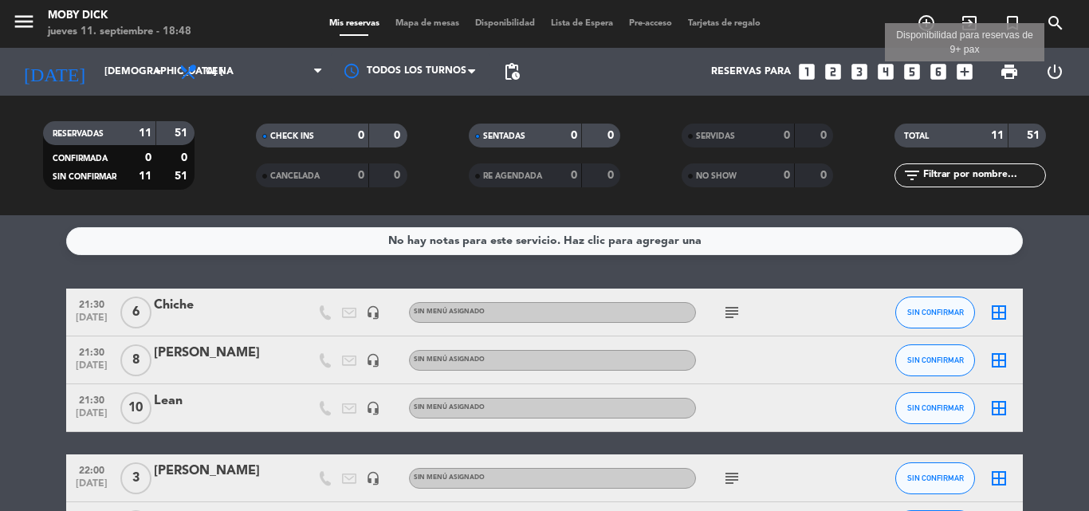
click at [966, 76] on icon "add_box" at bounding box center [964, 71] width 21 height 21
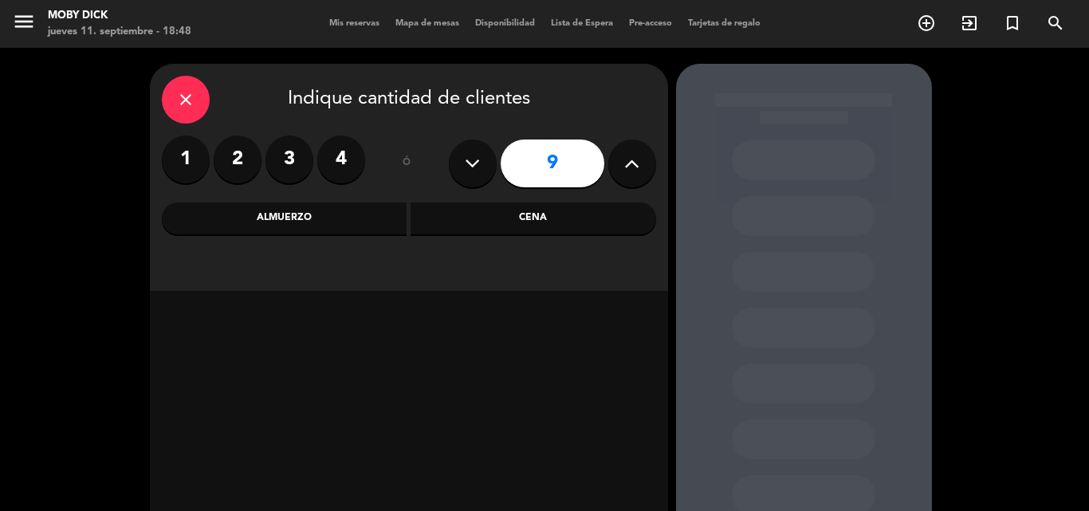
click at [493, 175] on div "9" at bounding box center [552, 163] width 207 height 56
click at [476, 169] on icon at bounding box center [472, 163] width 15 height 24
type input "8"
click at [522, 225] on div "Cena" at bounding box center [532, 218] width 245 height 32
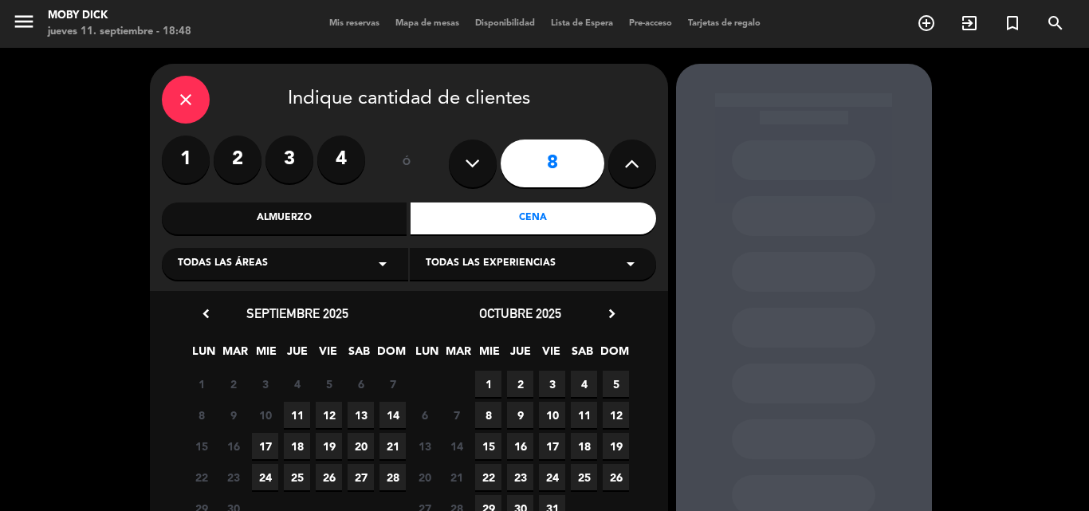
click at [300, 422] on span "11" at bounding box center [297, 415] width 26 height 26
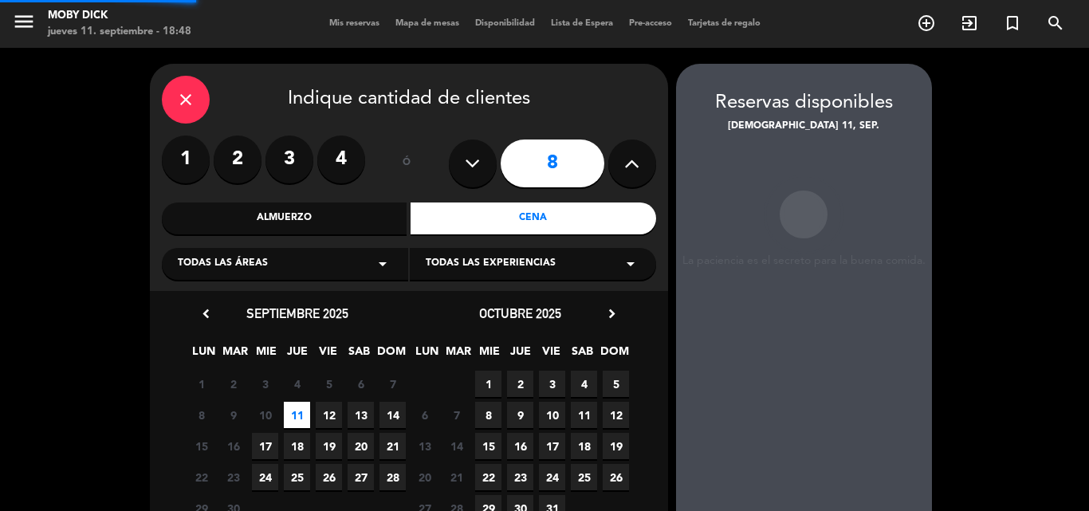
scroll to position [64, 0]
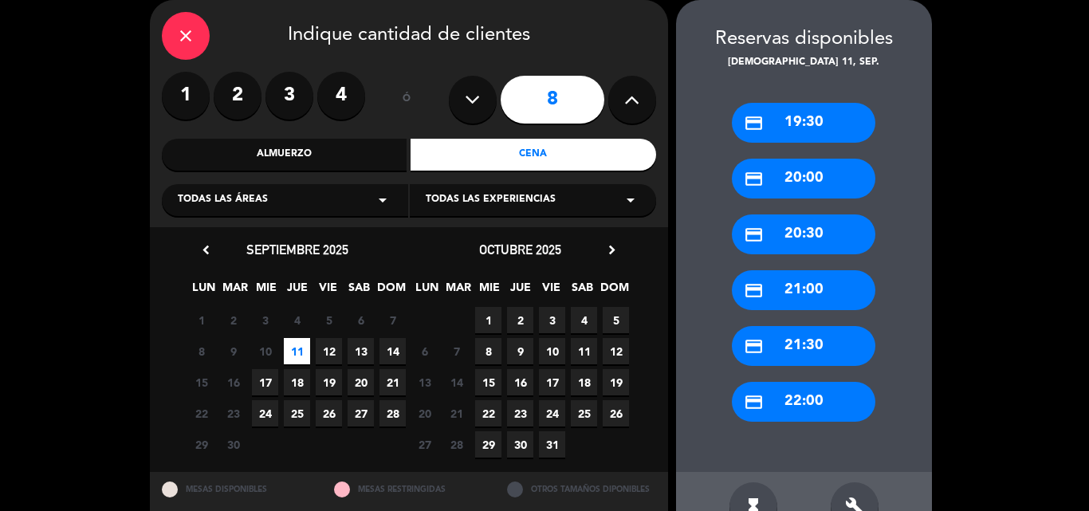
click at [794, 427] on div "credit_card 19:30 credit_card 20:00 credit_card 20:30 credit_card 21:00 credit_…" at bounding box center [804, 272] width 256 height 402
click at [797, 410] on div "credit_card 22:00" at bounding box center [803, 402] width 143 height 40
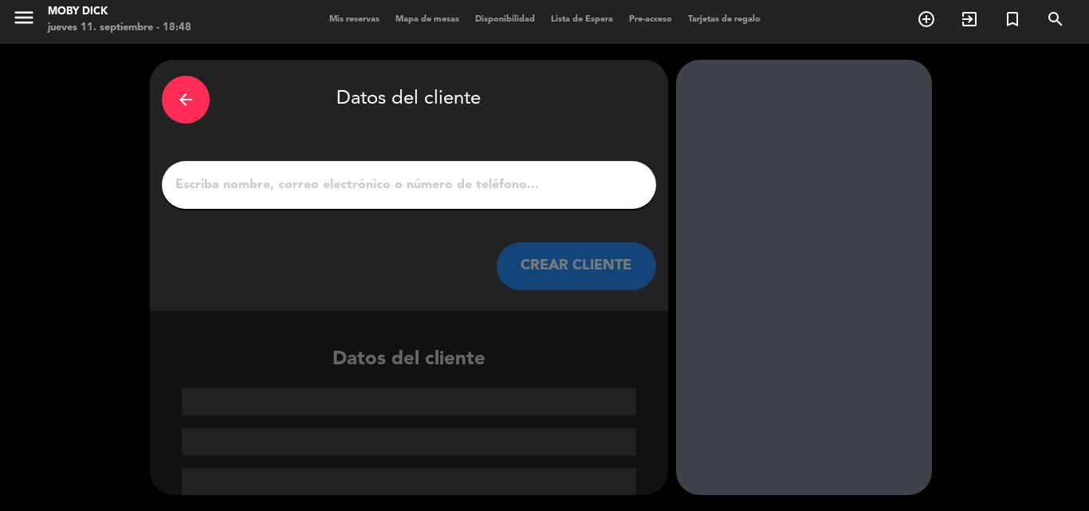
scroll to position [4, 0]
click at [421, 175] on input "1" at bounding box center [409, 185] width 470 height 22
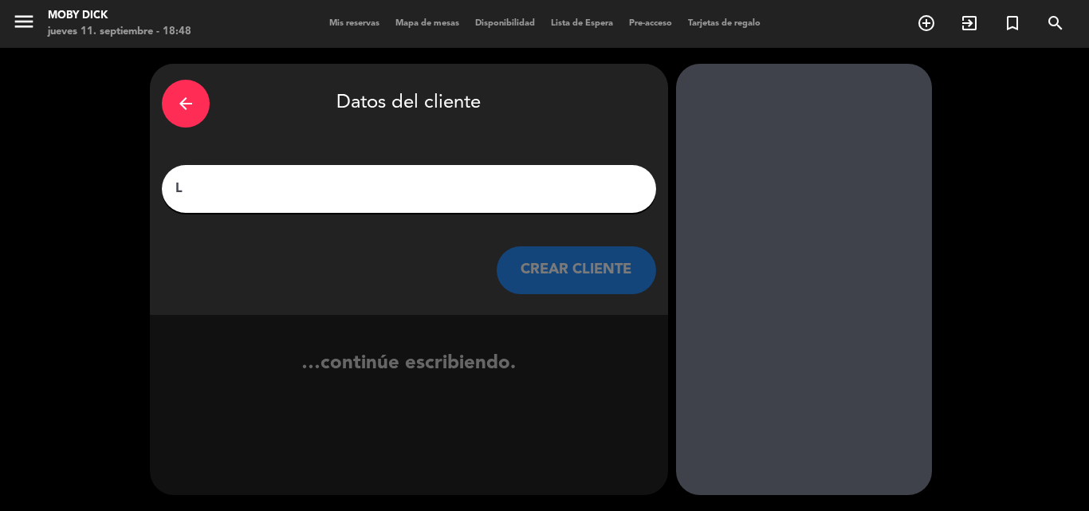
scroll to position [0, 0]
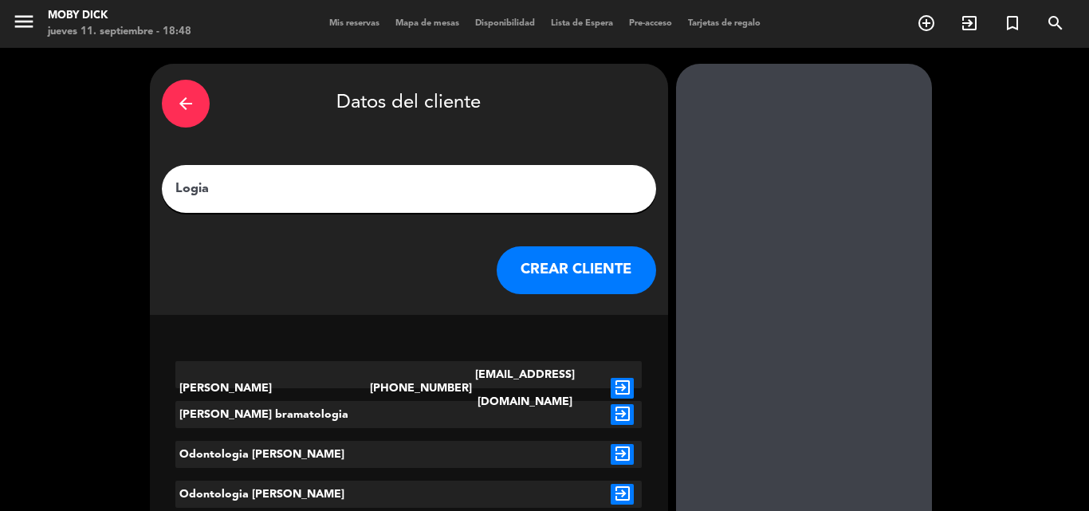
type input "Logia"
click at [579, 269] on button "CREAR CLIENTE" at bounding box center [575, 270] width 159 height 48
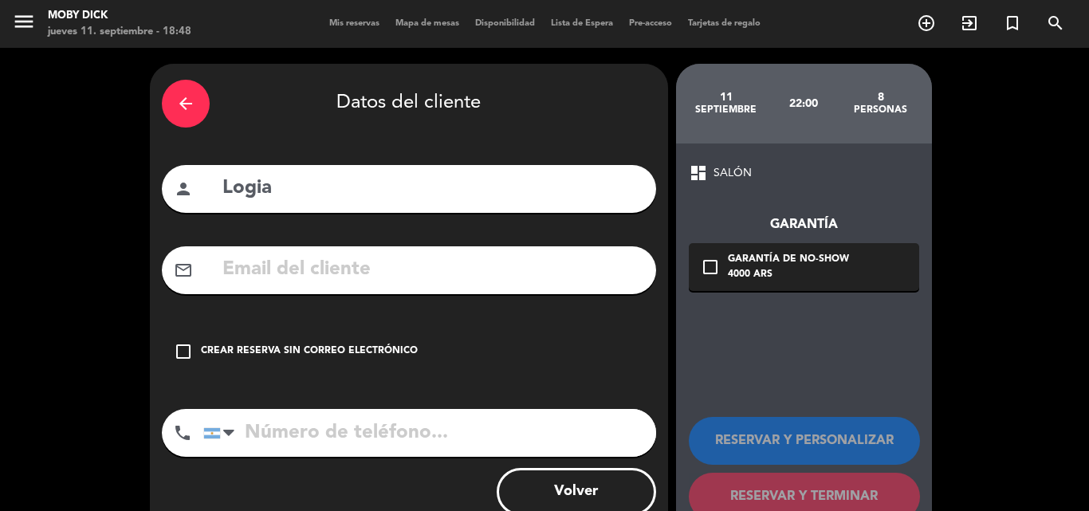
click at [375, 355] on div "Crear reserva sin correo electrónico" at bounding box center [309, 351] width 217 height 16
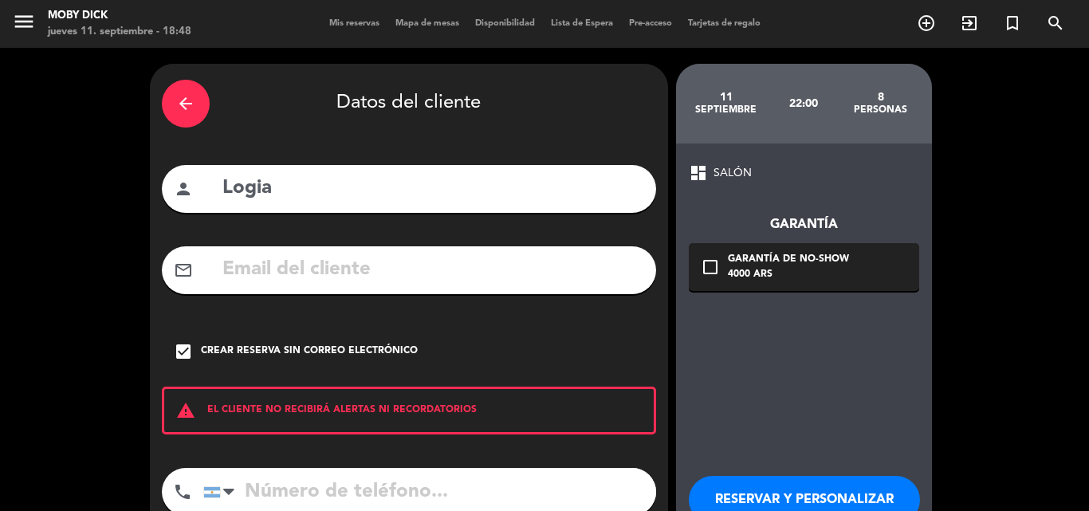
click at [818, 494] on button "RESERVAR Y PERSONALIZAR" at bounding box center [804, 500] width 231 height 48
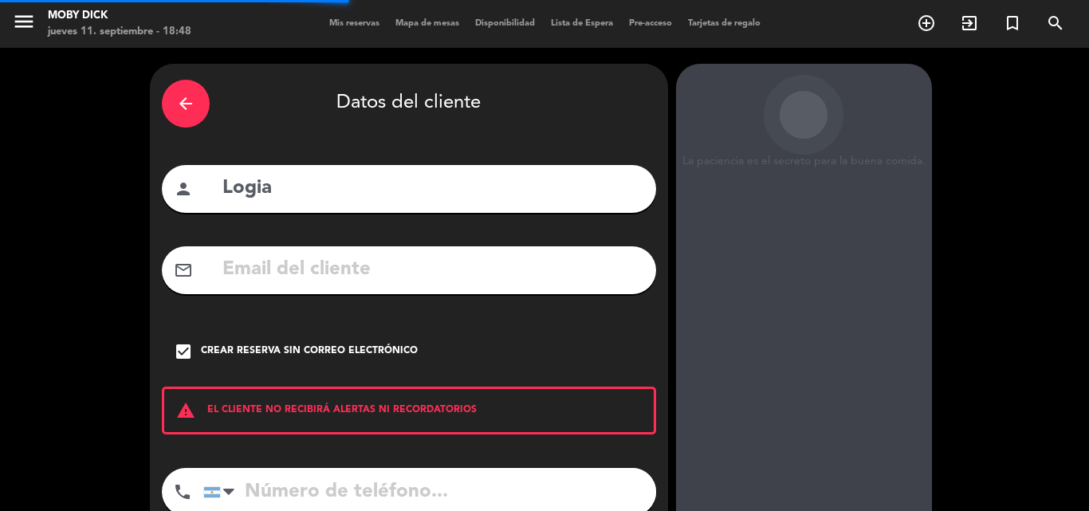
scroll to position [64, 0]
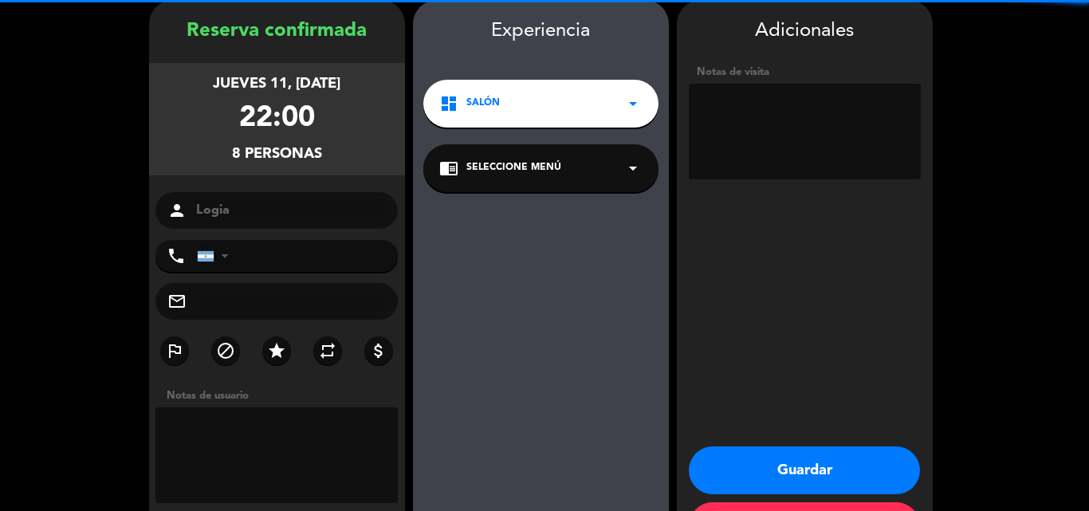
click at [824, 108] on textarea at bounding box center [805, 132] width 232 height 96
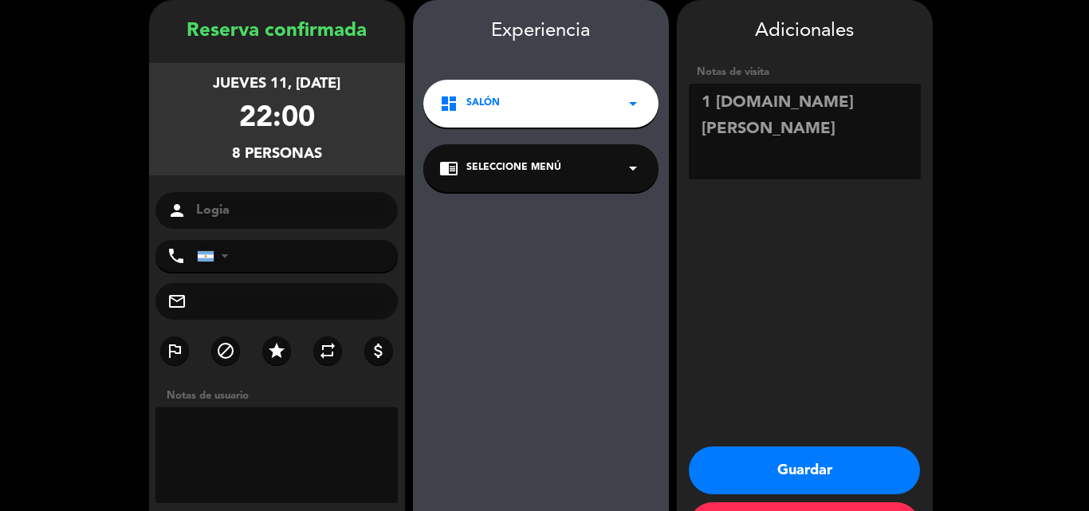
type textarea "1 [DOMAIN_NAME] [PERSON_NAME]"
click at [820, 477] on button "Guardar" at bounding box center [804, 470] width 231 height 48
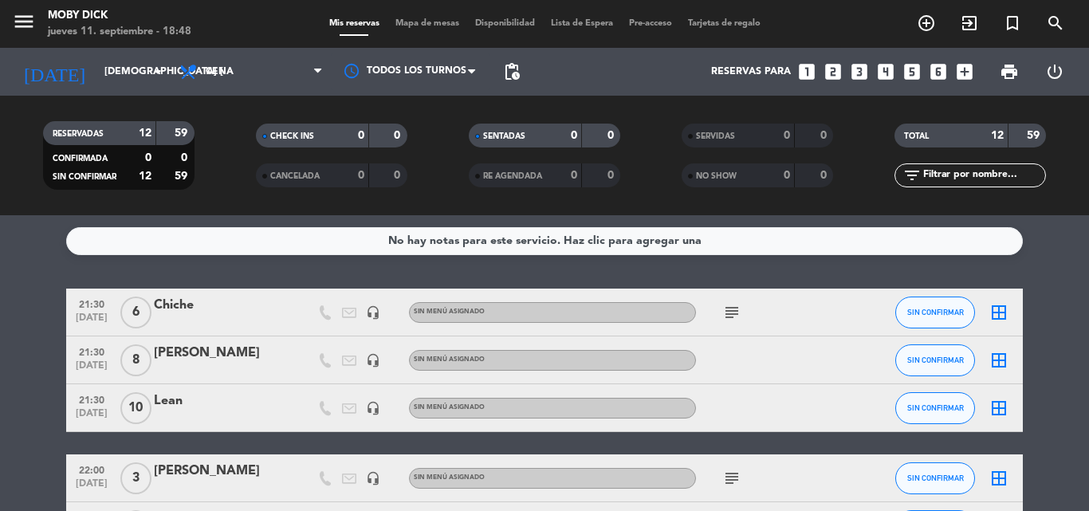
click at [889, 74] on icon "looks_4" at bounding box center [885, 71] width 21 height 21
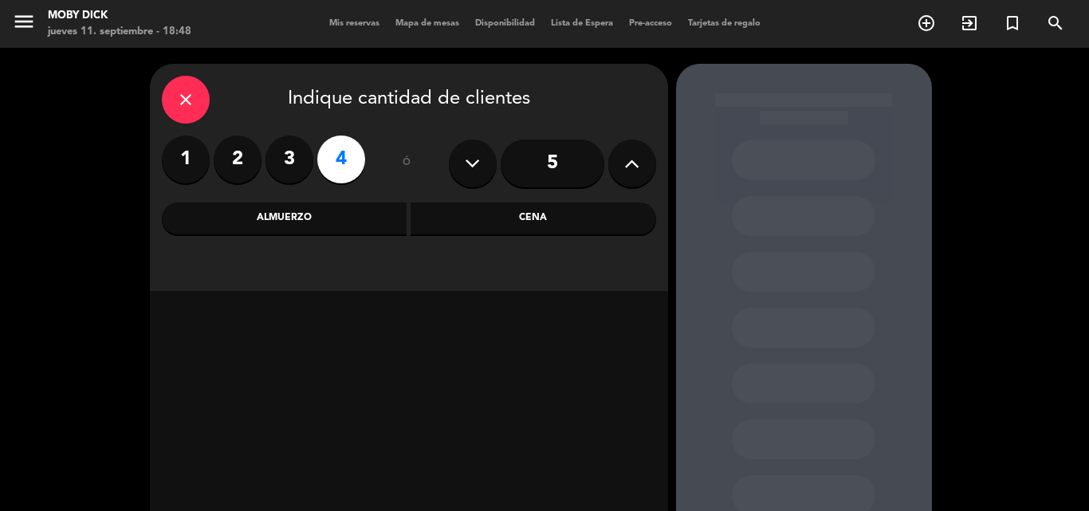
click at [516, 232] on div "Cena" at bounding box center [532, 218] width 245 height 32
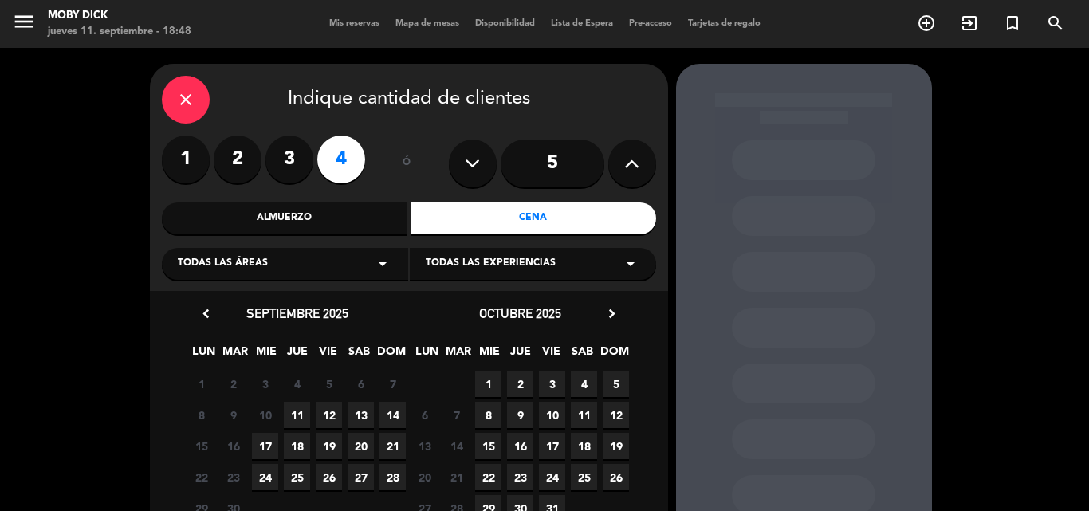
click at [295, 408] on span "11" at bounding box center [297, 415] width 26 height 26
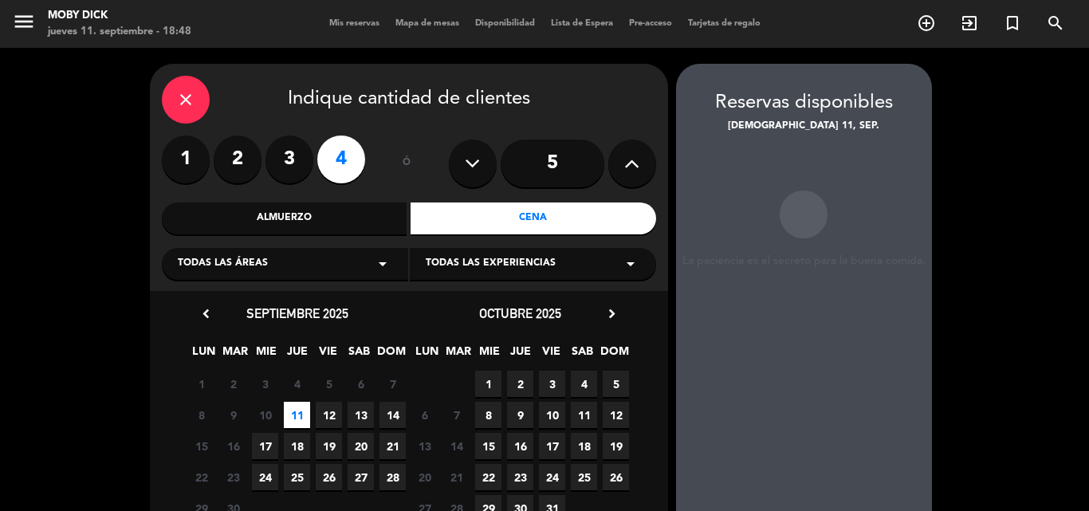
scroll to position [64, 0]
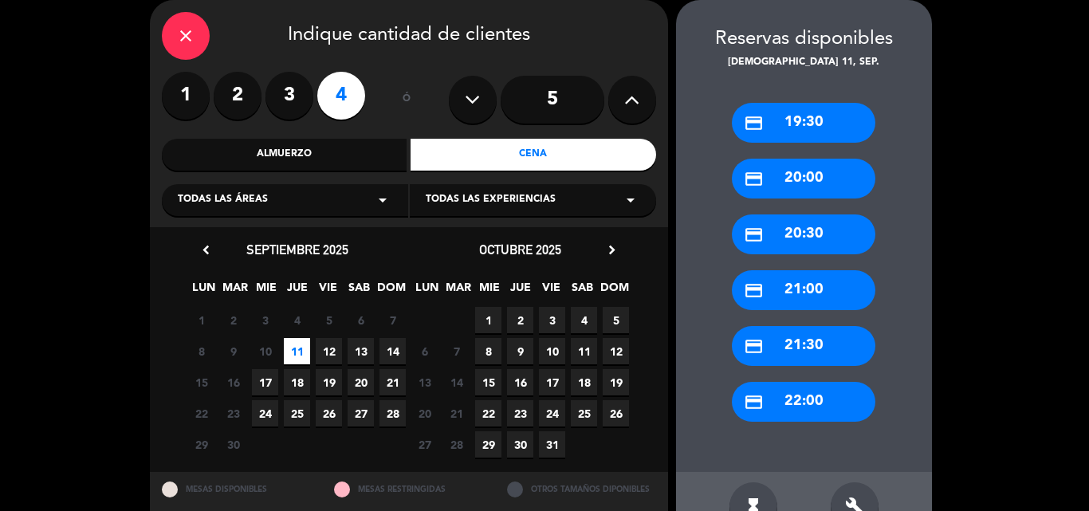
click at [797, 414] on div "credit_card 22:00" at bounding box center [803, 402] width 143 height 40
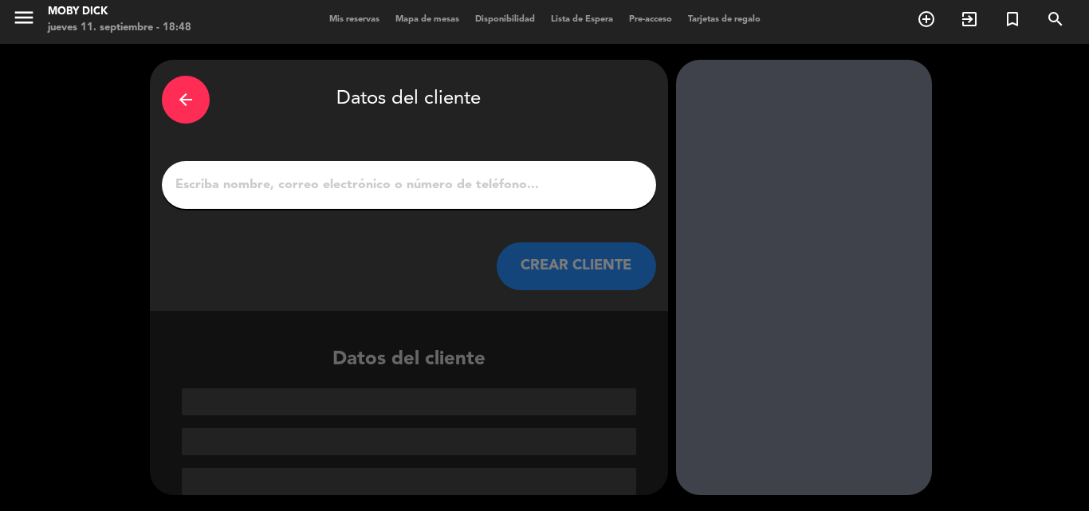
click at [477, 174] on input "1" at bounding box center [409, 185] width 470 height 22
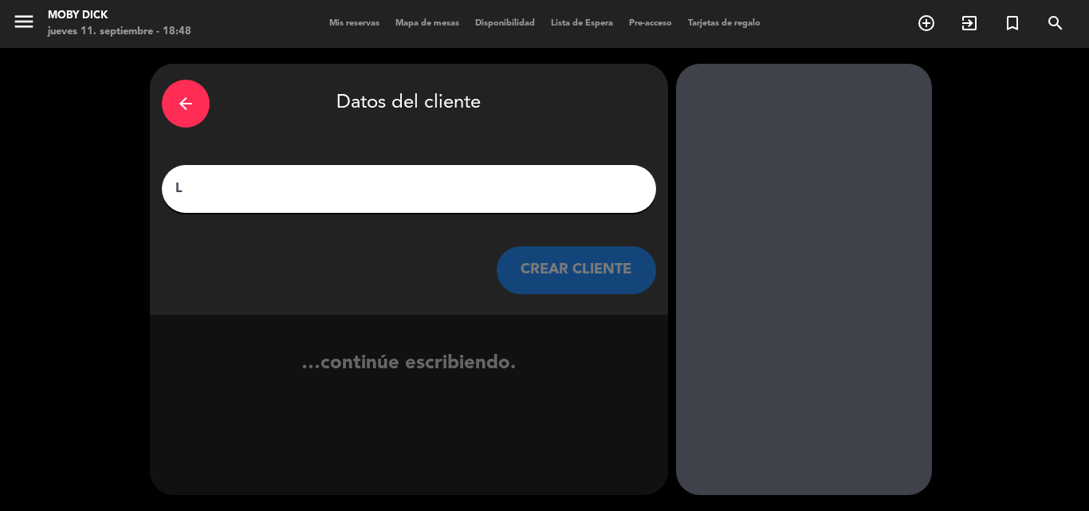
scroll to position [0, 0]
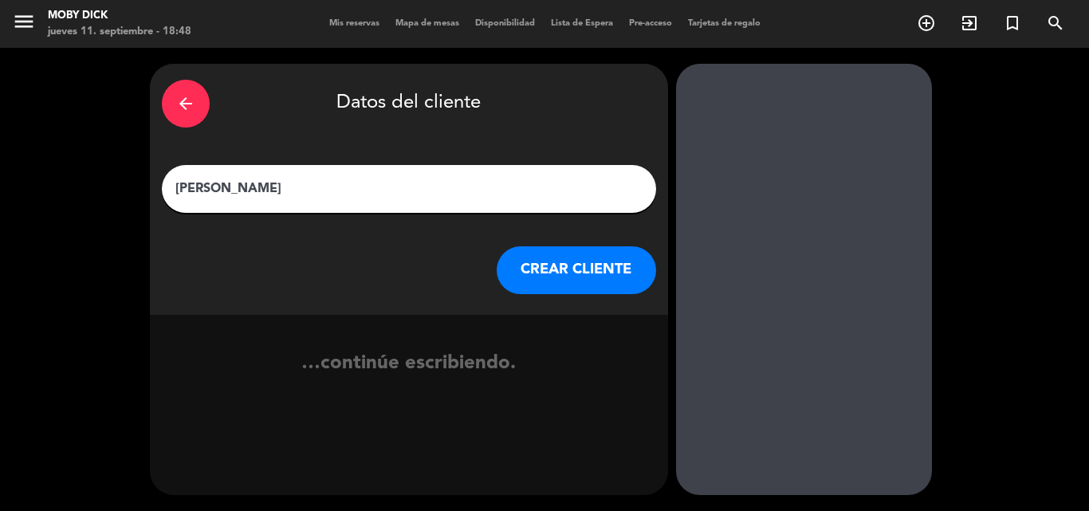
type input "[PERSON_NAME]"
click at [578, 274] on button "CREAR CLIENTE" at bounding box center [575, 270] width 159 height 48
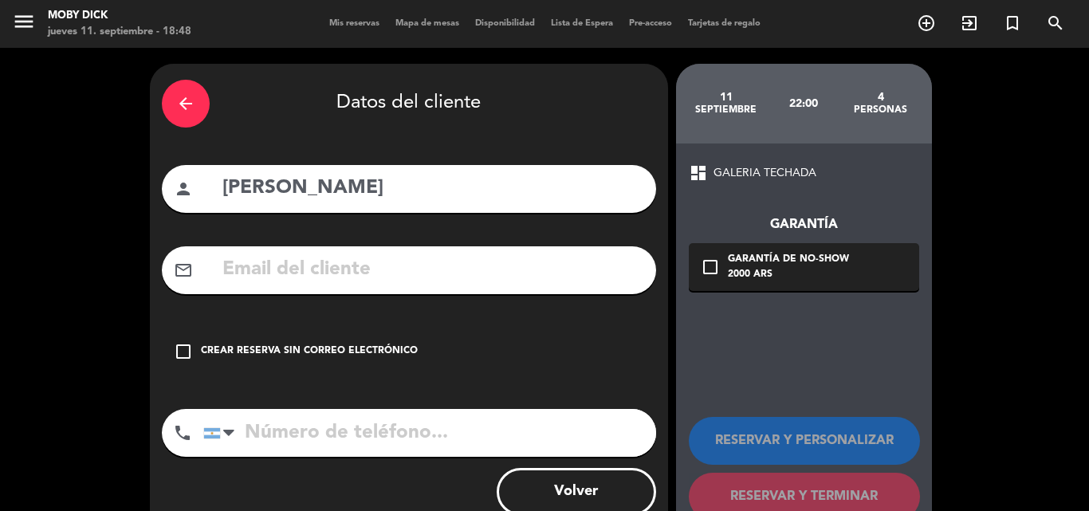
click at [302, 342] on div "check_box_outline_blank Crear reserva sin correo electrónico" at bounding box center [409, 352] width 494 height 48
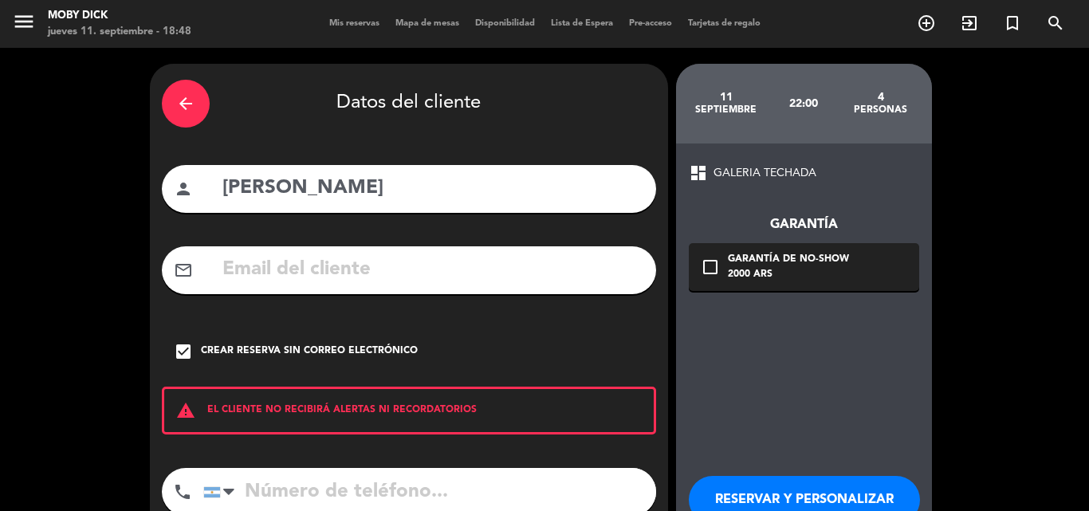
click at [757, 445] on div "RESERVAR Y PERSONALIZAR RESERVAR Y TERMINAR" at bounding box center [804, 520] width 230 height 156
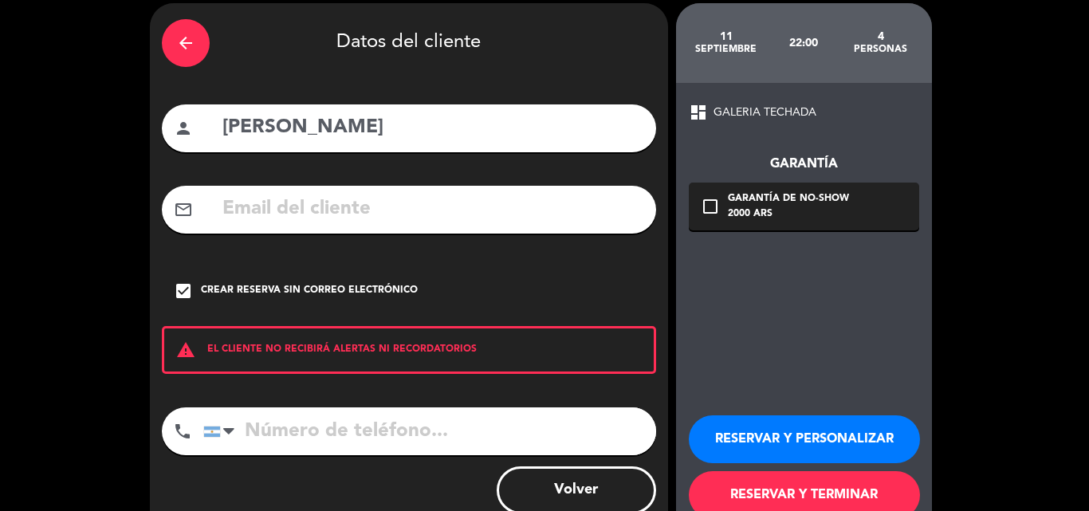
scroll to position [64, 0]
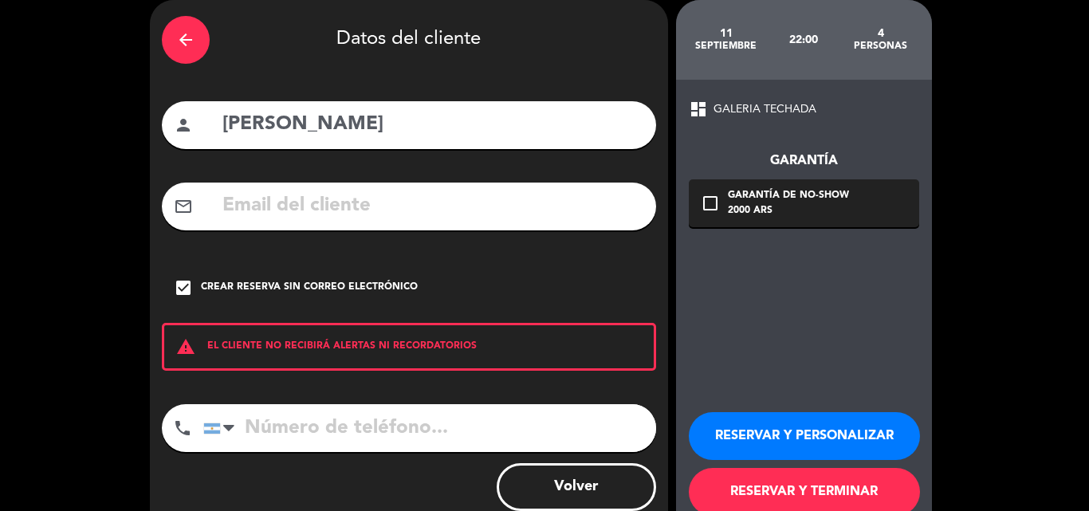
click at [783, 489] on button "RESERVAR Y TERMINAR" at bounding box center [804, 492] width 231 height 48
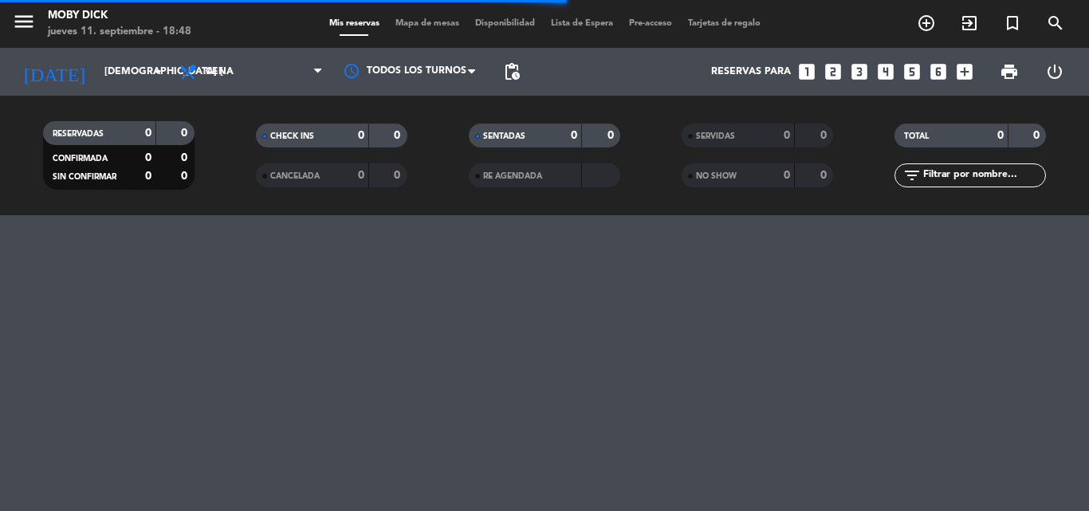
click at [885, 67] on icon "looks_4" at bounding box center [885, 71] width 21 height 21
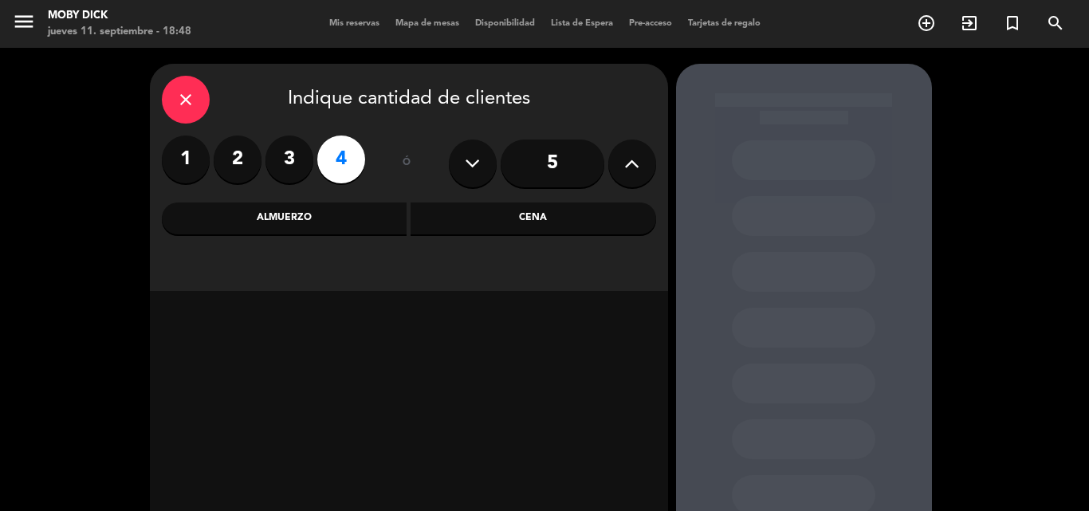
click at [529, 226] on div "Cena" at bounding box center [532, 218] width 245 height 32
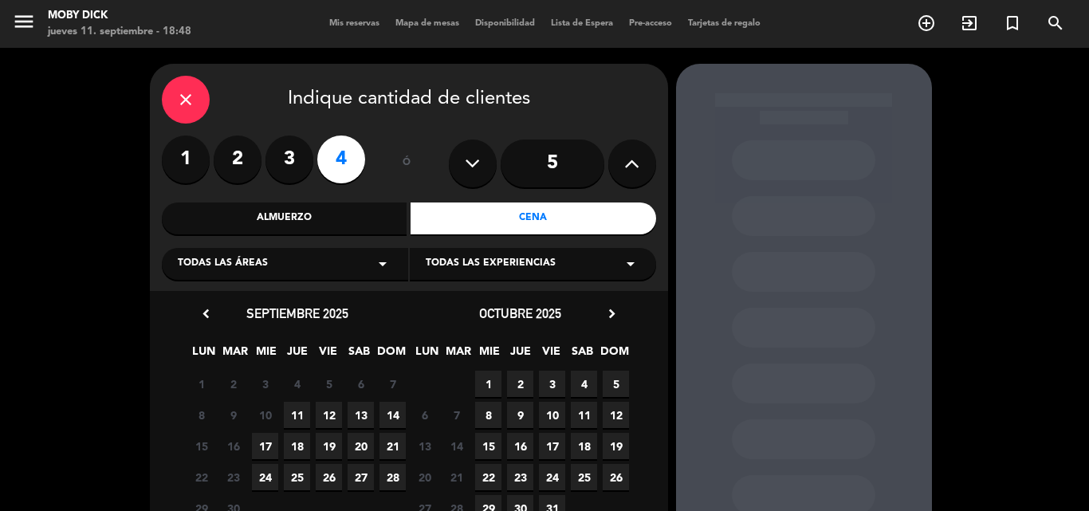
click at [307, 407] on span "11" at bounding box center [297, 415] width 26 height 26
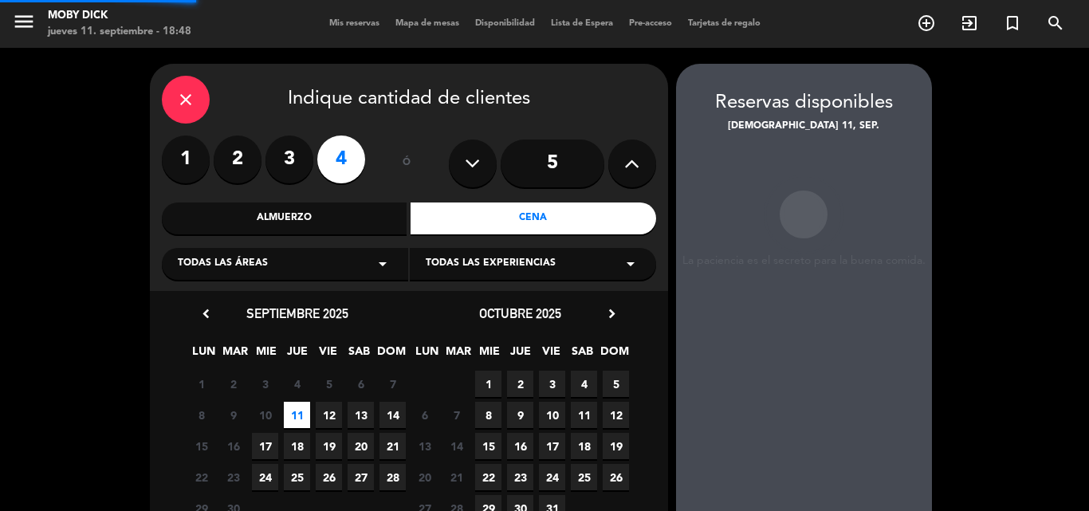
scroll to position [64, 0]
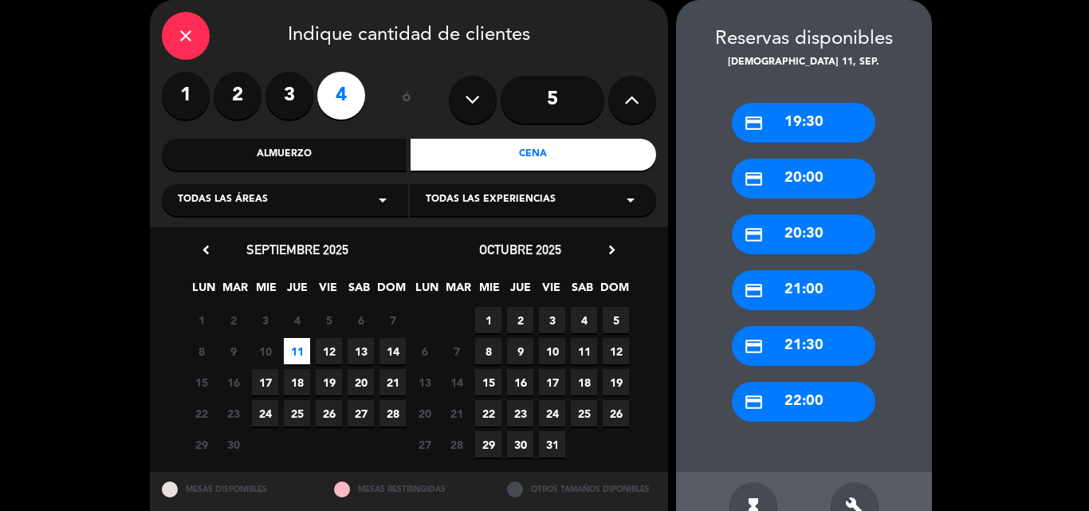
click at [815, 394] on div "credit_card 22:00" at bounding box center [803, 402] width 143 height 40
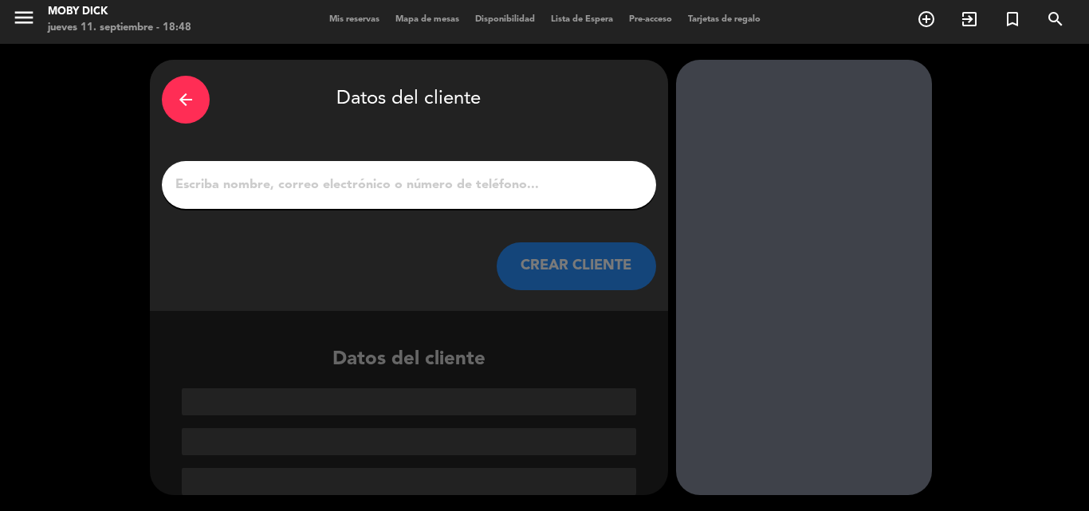
click at [551, 174] on input "1" at bounding box center [409, 185] width 470 height 22
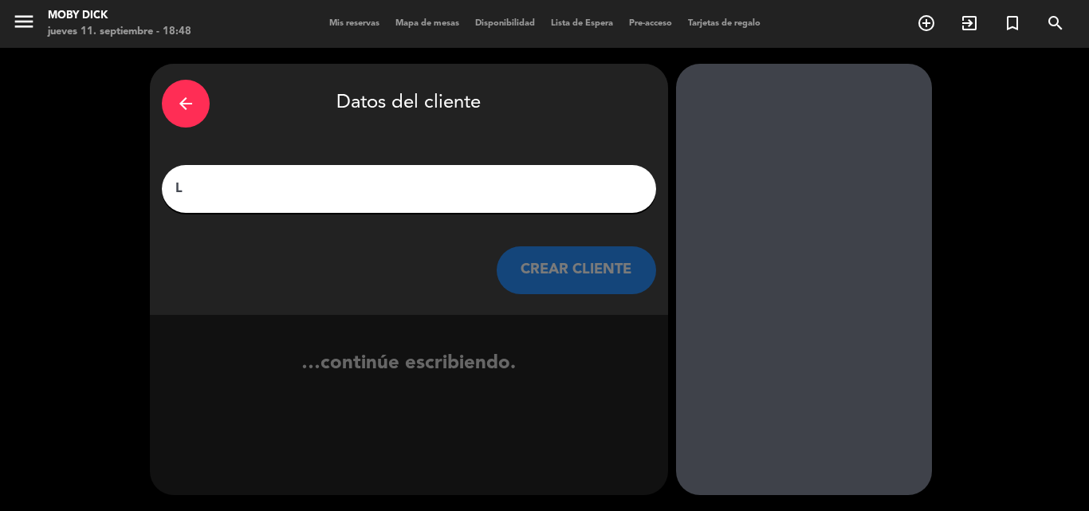
scroll to position [0, 0]
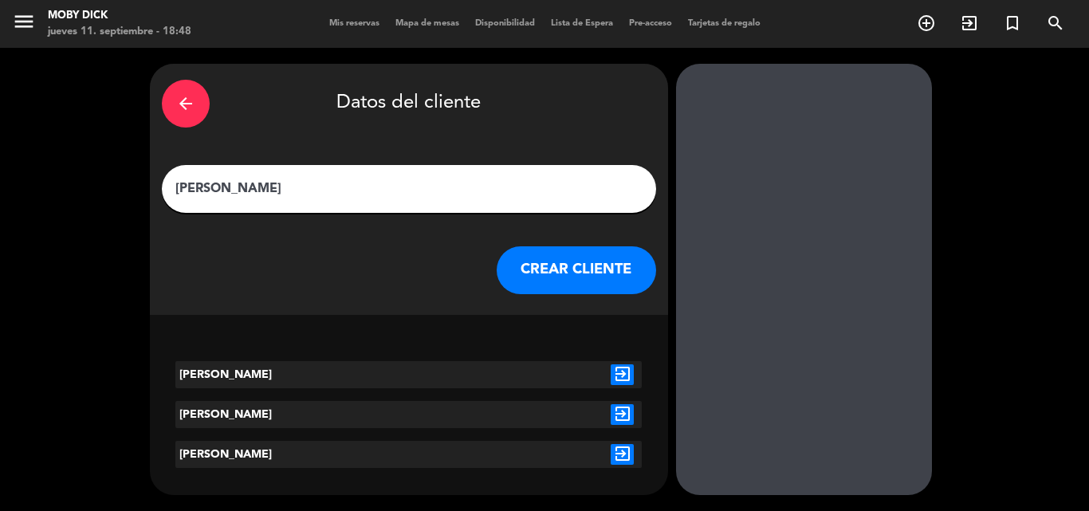
type input "[PERSON_NAME]"
click at [555, 272] on button "CREAR CLIENTE" at bounding box center [575, 270] width 159 height 48
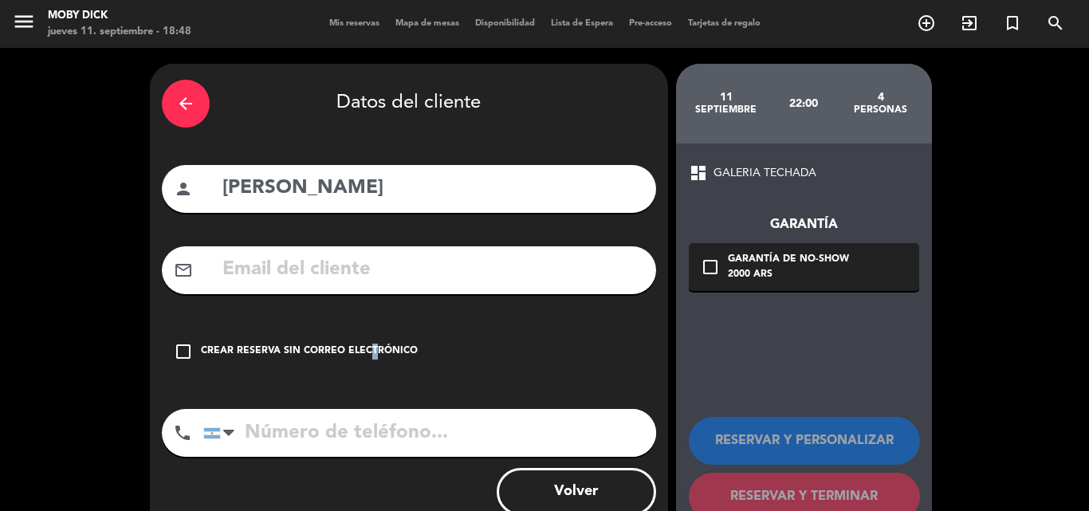
click at [366, 346] on div "Crear reserva sin correo electrónico" at bounding box center [309, 351] width 217 height 16
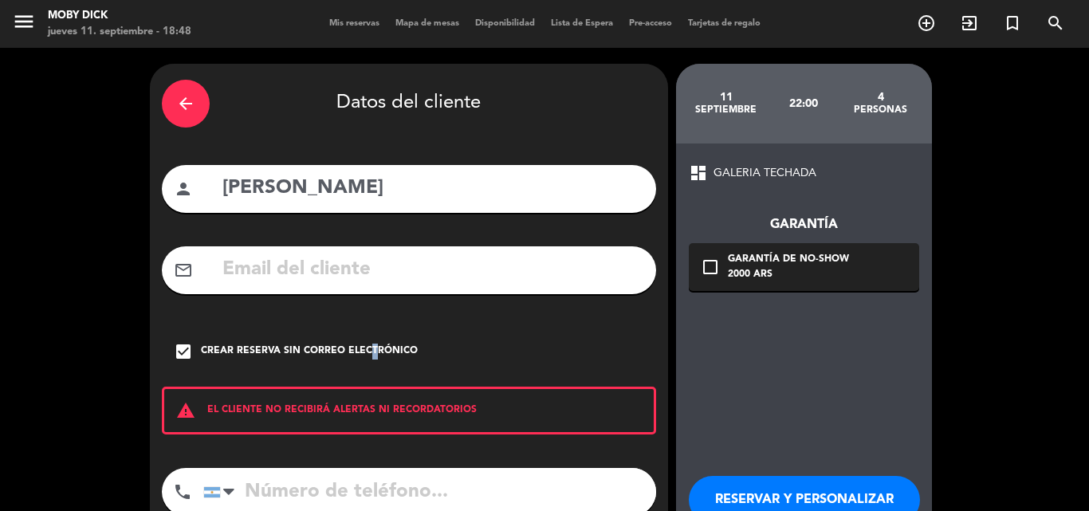
click at [810, 493] on button "RESERVAR Y PERSONALIZAR" at bounding box center [804, 500] width 231 height 48
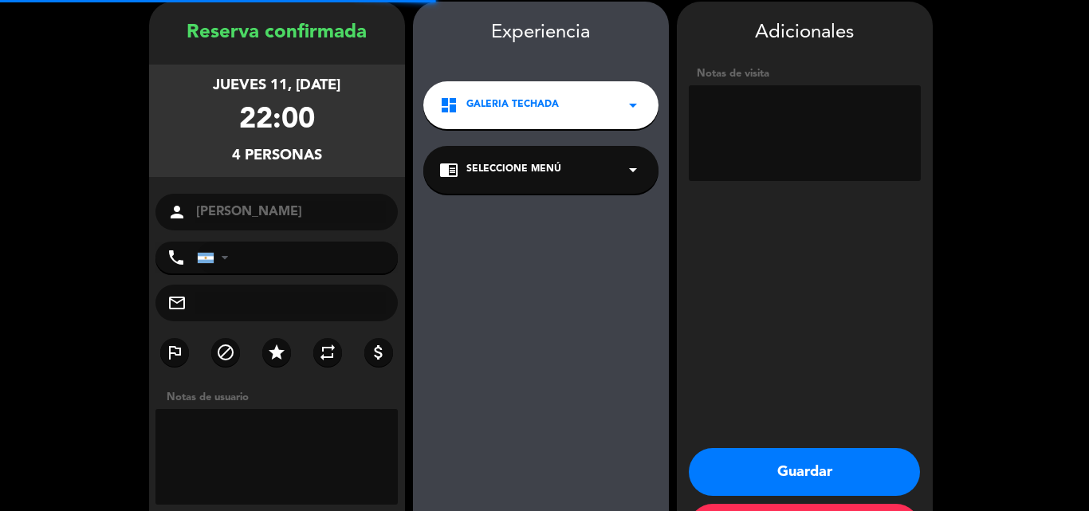
scroll to position [64, 0]
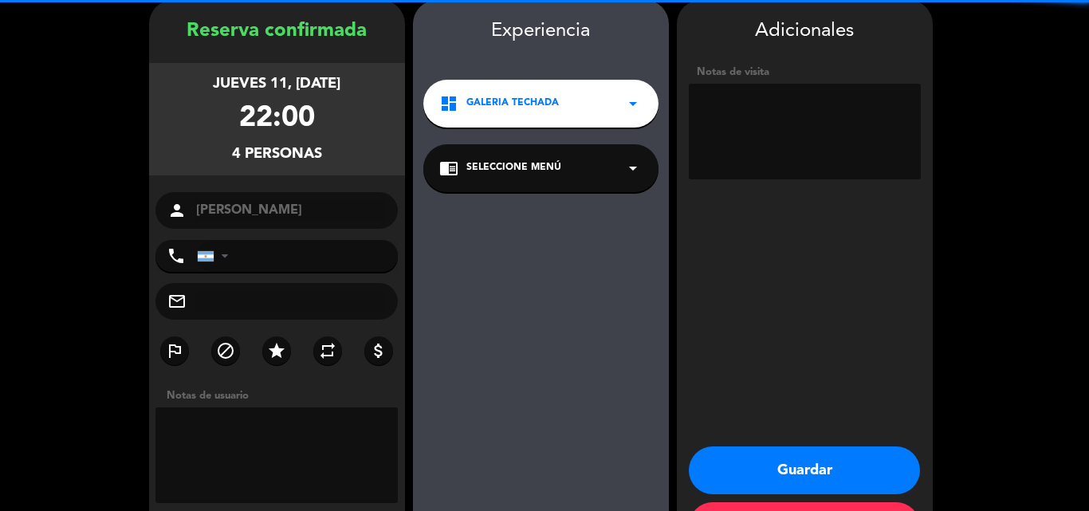
click at [794, 147] on textarea at bounding box center [805, 132] width 232 height 96
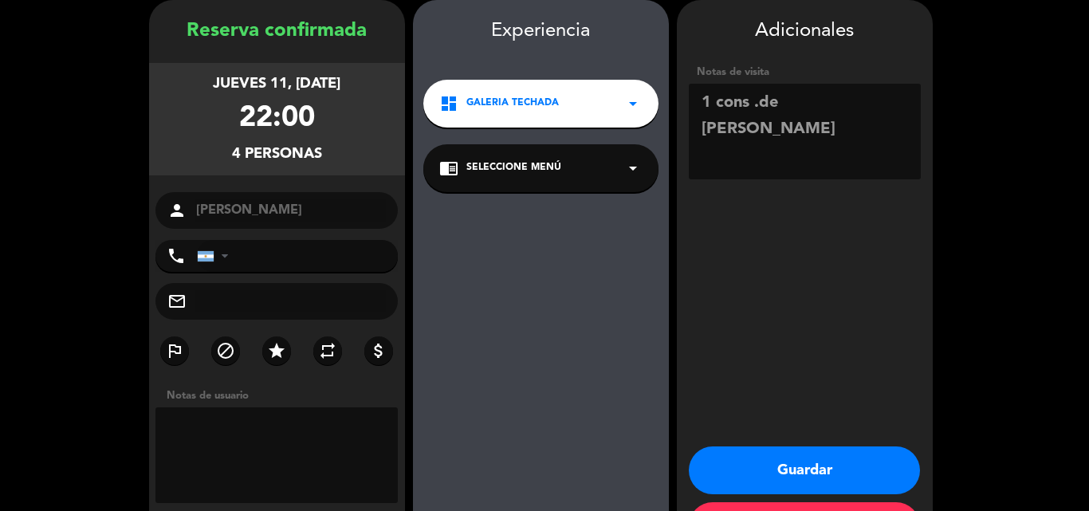
type textarea "1 cons .de [PERSON_NAME]"
click at [831, 449] on button "Guardar" at bounding box center [804, 470] width 231 height 48
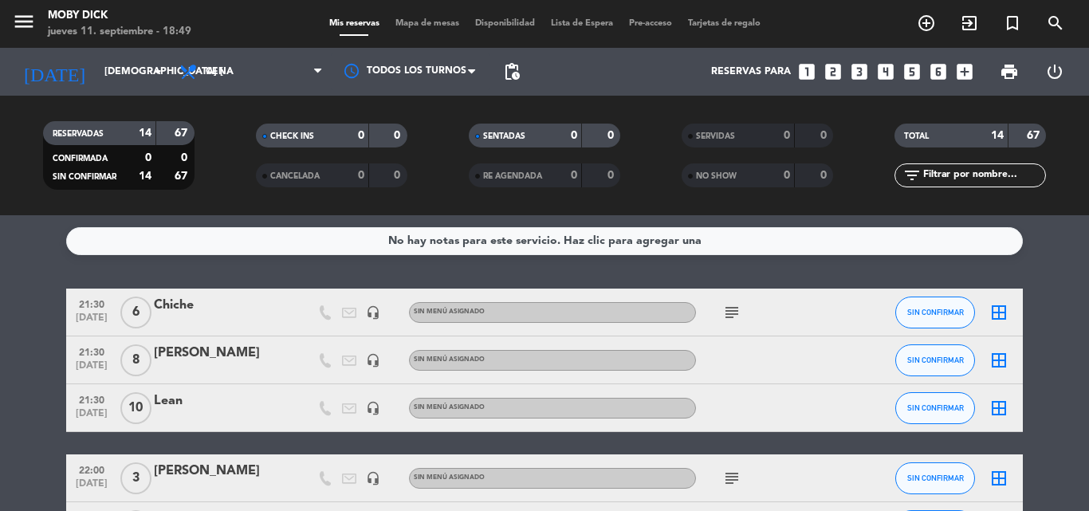
click at [978, 71] on div "Reservas para looks_one looks_two looks_3 looks_4 looks_5 looks_6 add_box" at bounding box center [754, 72] width 453 height 48
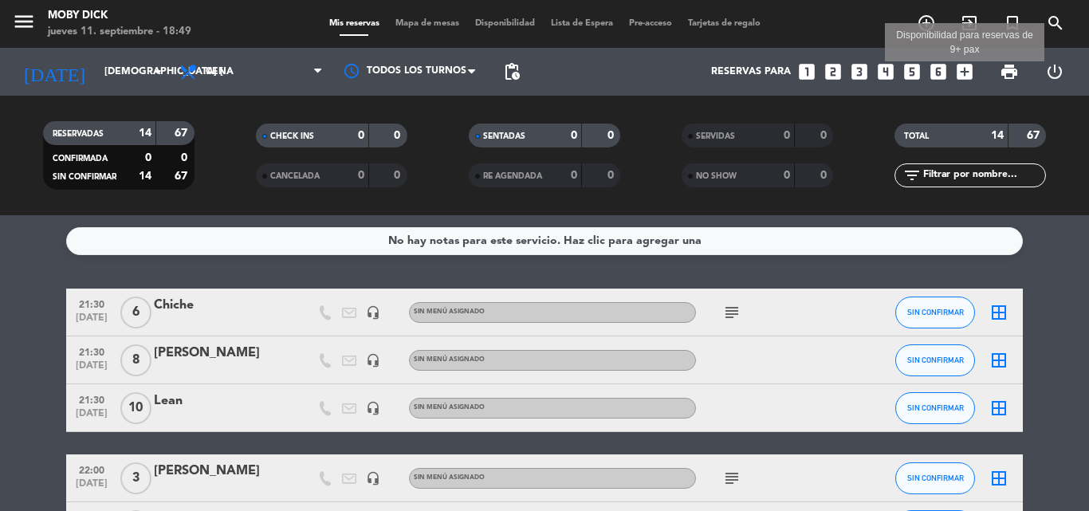
click at [967, 73] on icon "add_box" at bounding box center [964, 71] width 21 height 21
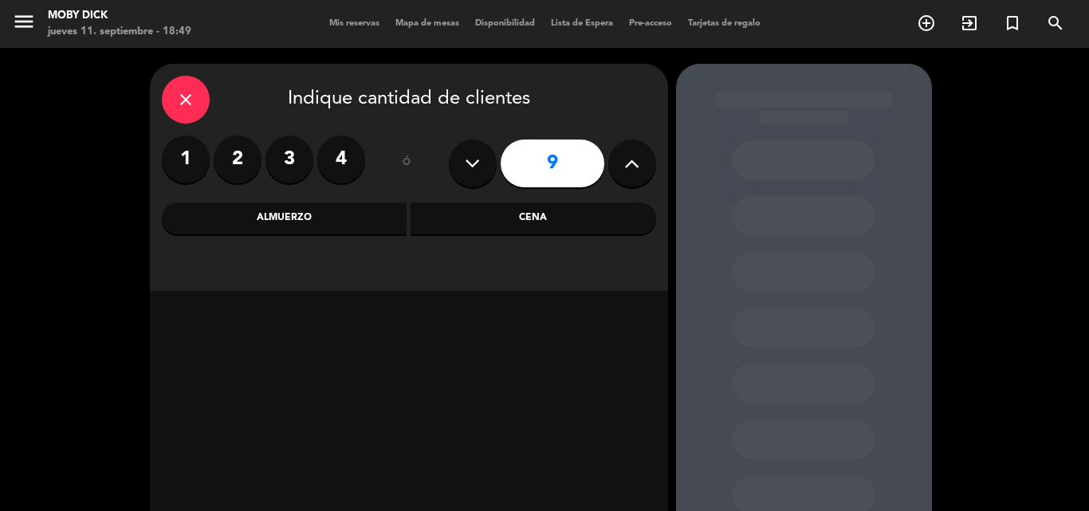
click at [556, 228] on div "Cena" at bounding box center [532, 218] width 245 height 32
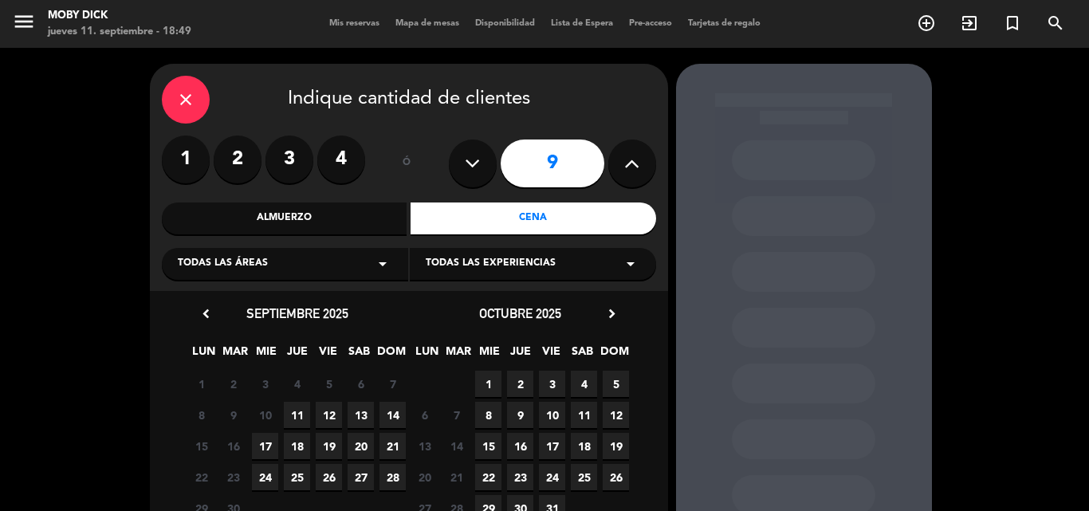
click at [289, 418] on span "11" at bounding box center [297, 415] width 26 height 26
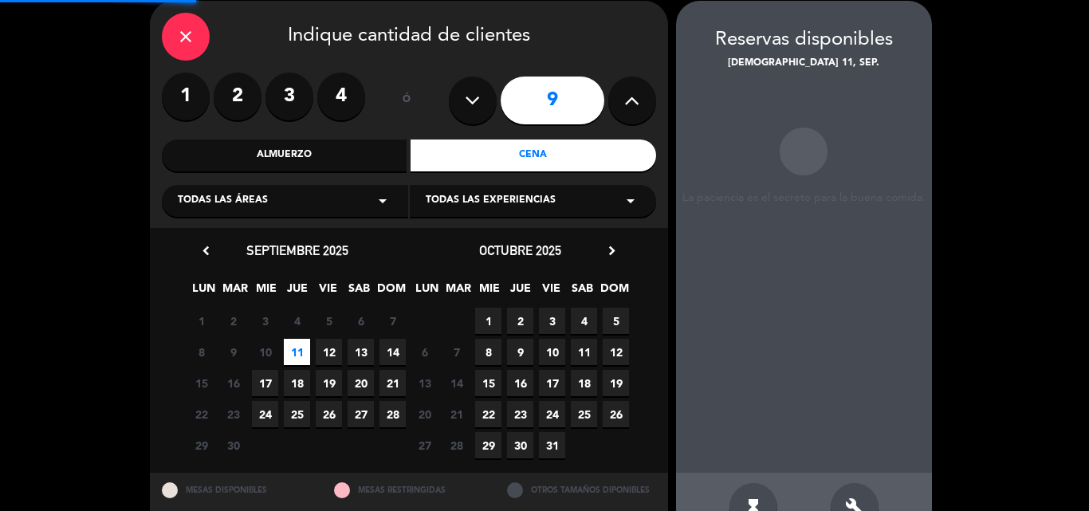
scroll to position [64, 0]
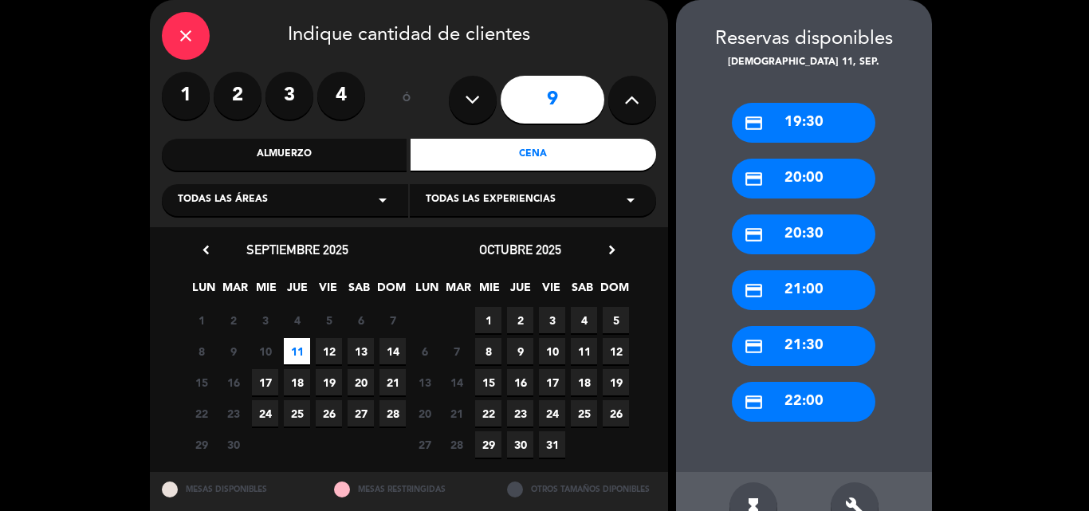
drag, startPoint x: 793, startPoint y: 404, endPoint x: 577, endPoint y: 222, distance: 282.2
click at [792, 404] on div "credit_card 22:00" at bounding box center [803, 402] width 143 height 40
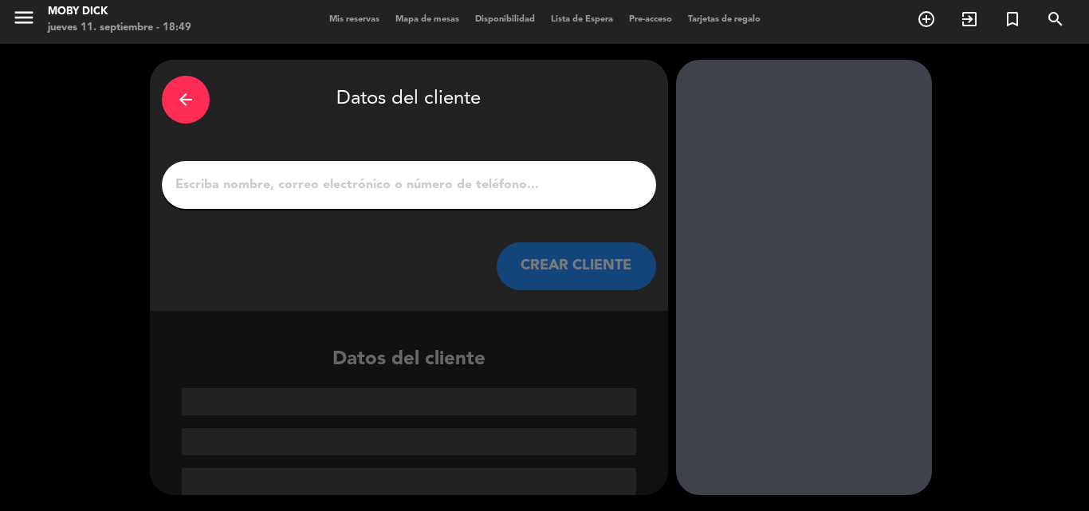
scroll to position [4, 0]
click at [451, 172] on div at bounding box center [409, 185] width 494 height 48
click at [465, 205] on div at bounding box center [409, 185] width 494 height 48
click at [481, 183] on input "1" at bounding box center [409, 185] width 470 height 22
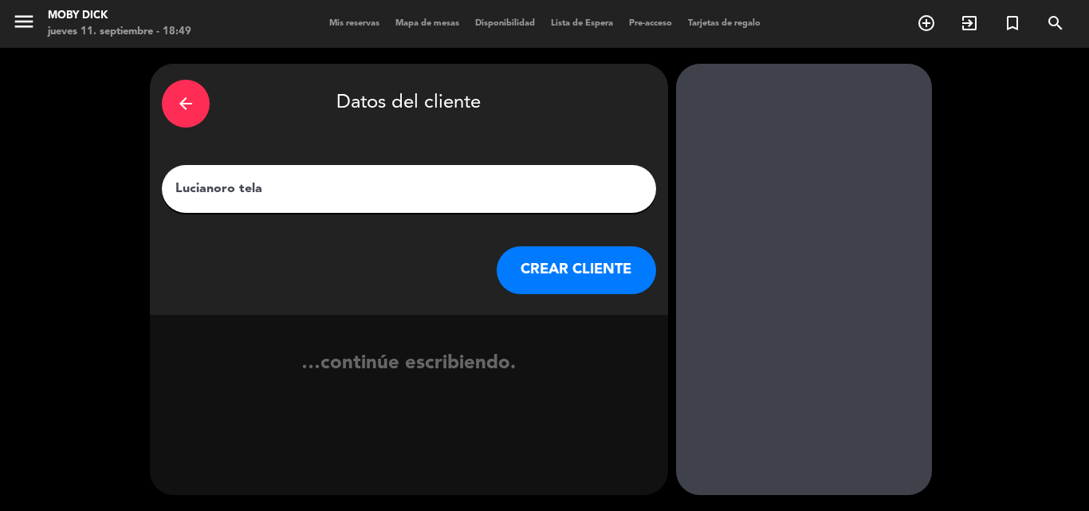
click at [218, 187] on input "Lucianoro tela" at bounding box center [409, 189] width 470 height 22
click at [242, 187] on input "[PERSON_NAME]" at bounding box center [409, 189] width 470 height 22
type input "[PERSON_NAME]"
click at [595, 286] on button "CREAR CLIENTE" at bounding box center [575, 270] width 159 height 48
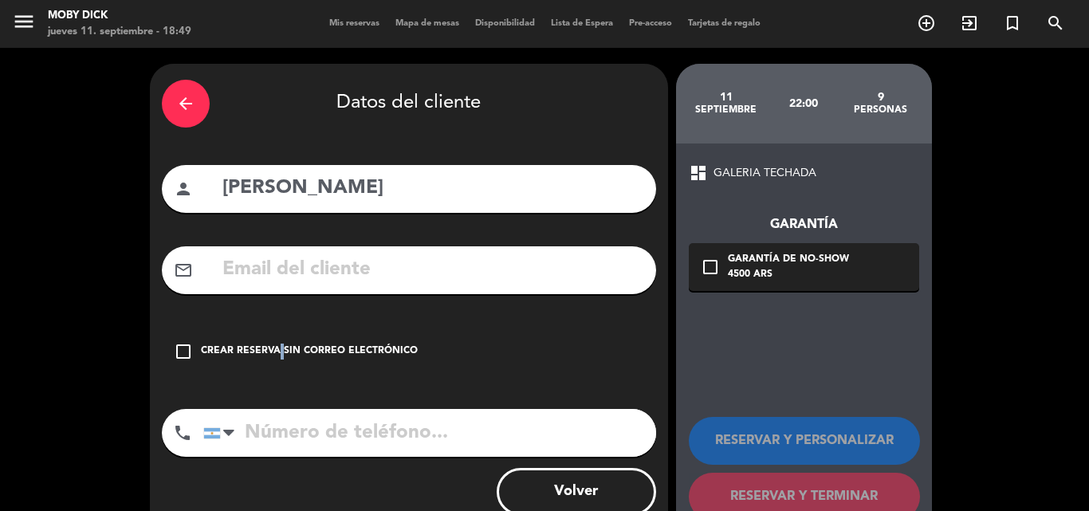
click at [277, 351] on div "Crear reserva sin correo electrónico" at bounding box center [309, 351] width 217 height 16
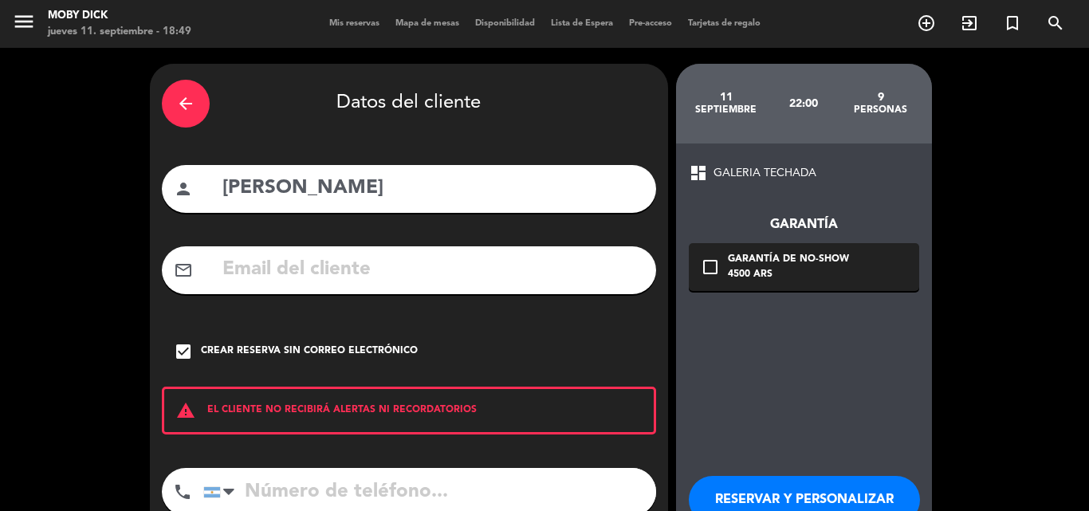
click at [756, 450] on div "RESERVAR Y PERSONALIZAR RESERVAR Y TERMINAR" at bounding box center [804, 520] width 230 height 156
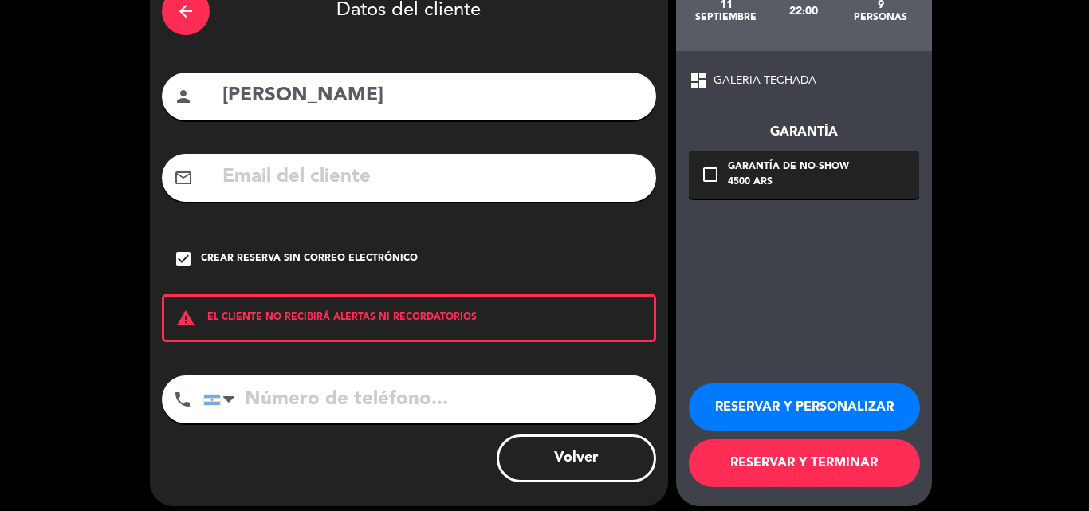
scroll to position [96, 0]
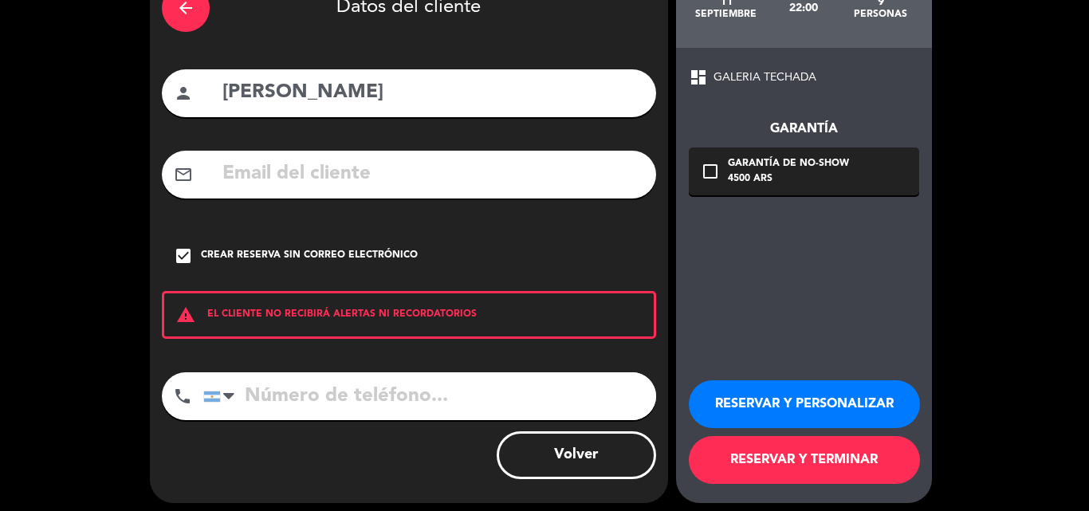
click at [779, 410] on button "RESERVAR Y PERSONALIZAR" at bounding box center [804, 404] width 231 height 48
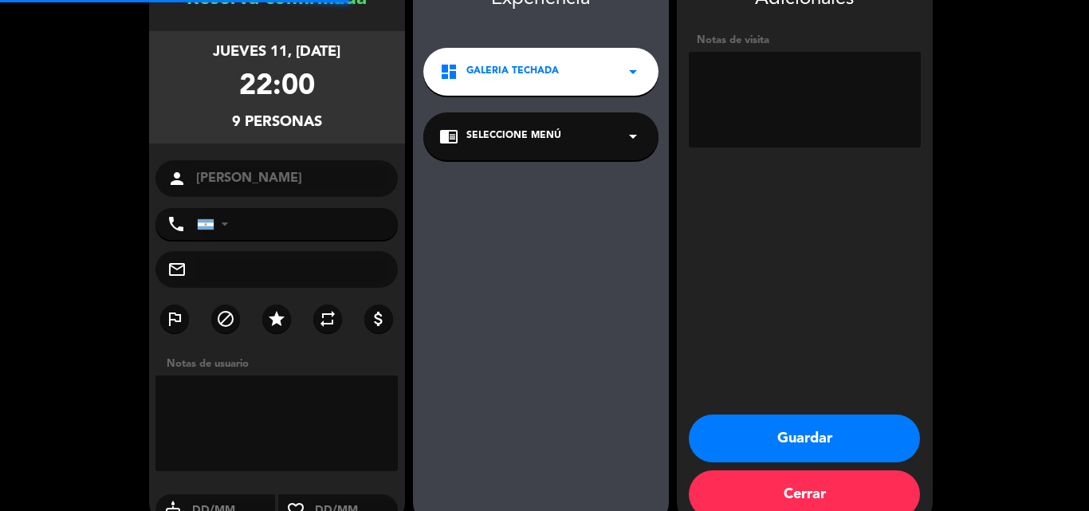
scroll to position [64, 0]
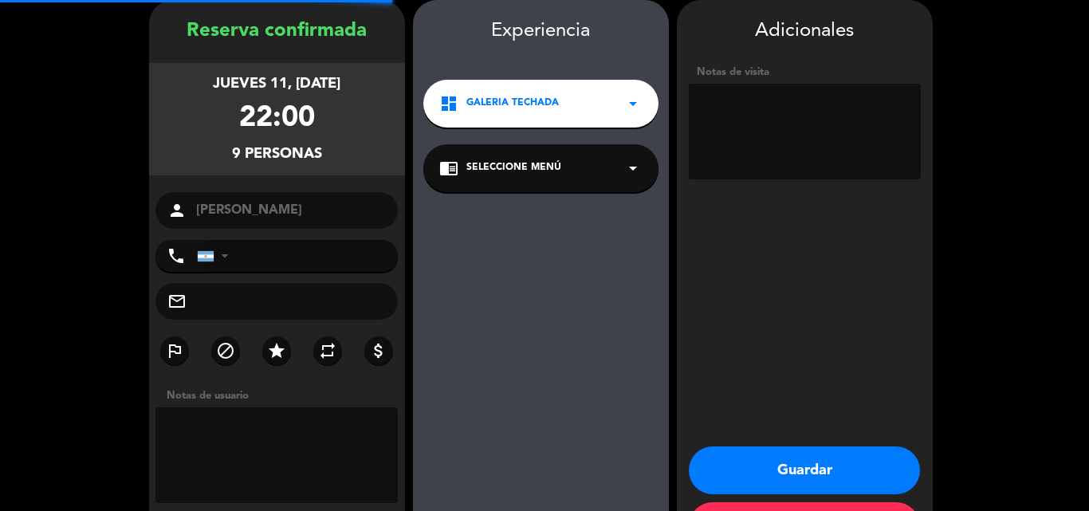
click at [816, 119] on textarea at bounding box center [805, 132] width 232 height 96
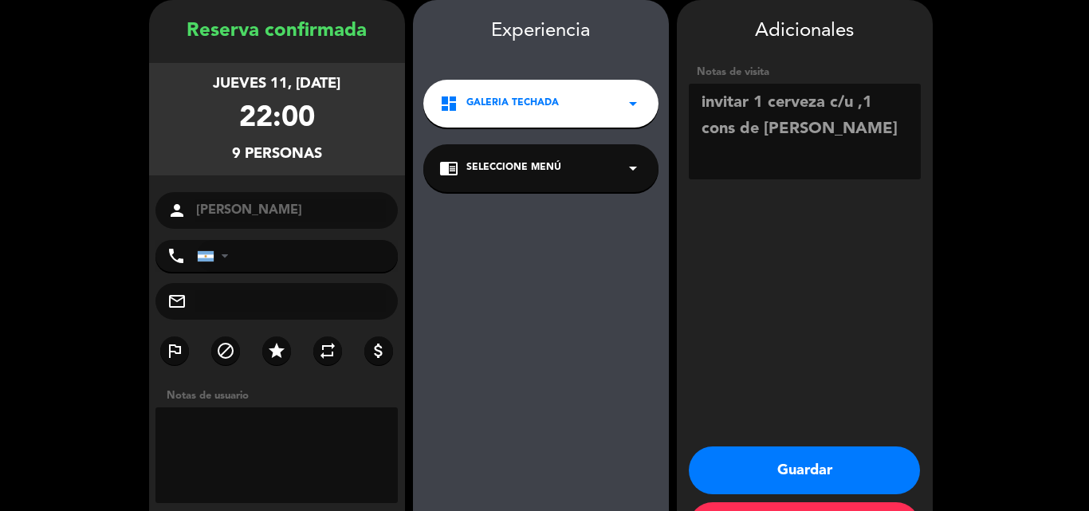
click at [791, 139] on textarea at bounding box center [805, 132] width 232 height 96
type textarea "invitar 1 cerveza c/u ,1 cons de [PERSON_NAME]"
click at [811, 469] on button "Guardar" at bounding box center [804, 470] width 231 height 48
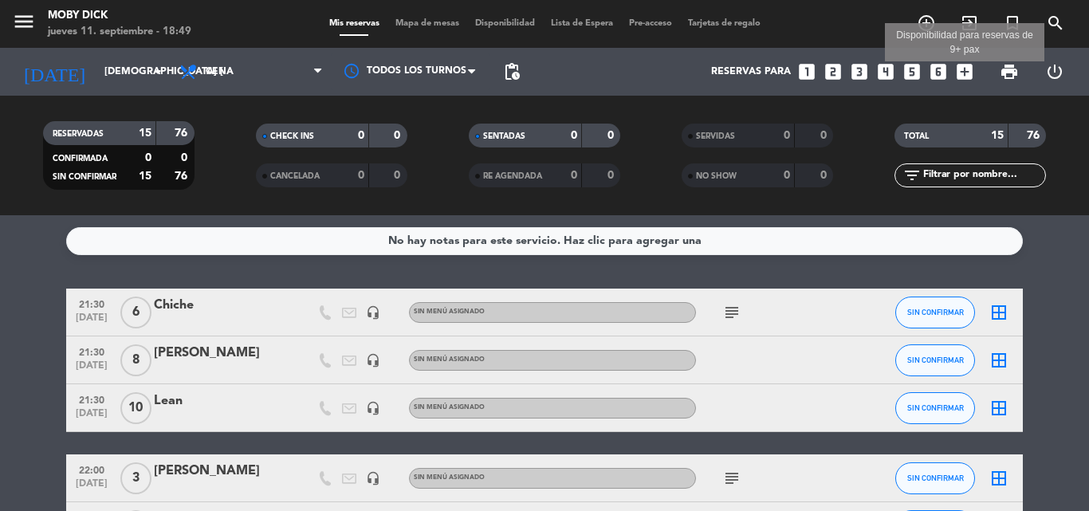
click at [964, 73] on icon "add_box" at bounding box center [964, 71] width 21 height 21
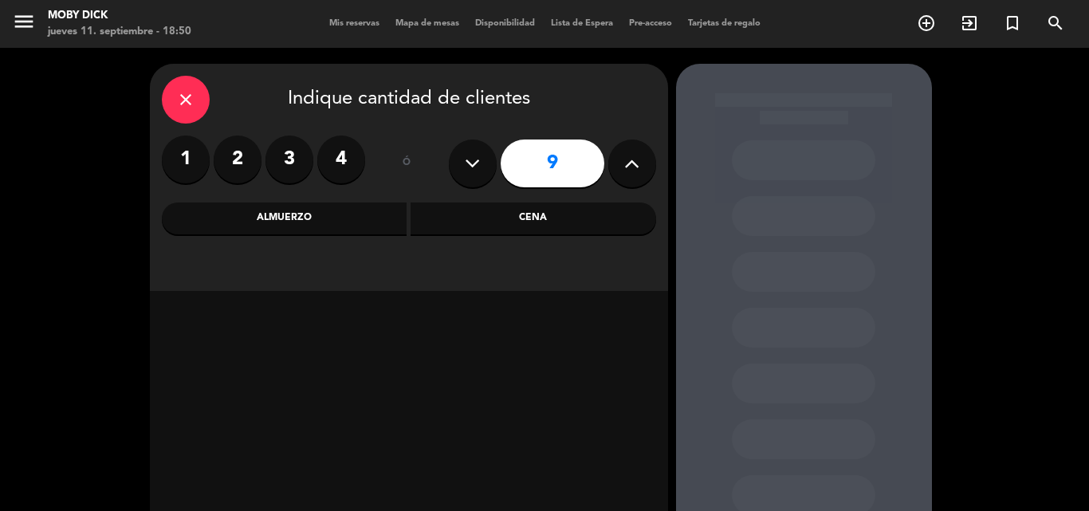
click at [228, 179] on label "2" at bounding box center [238, 159] width 48 height 48
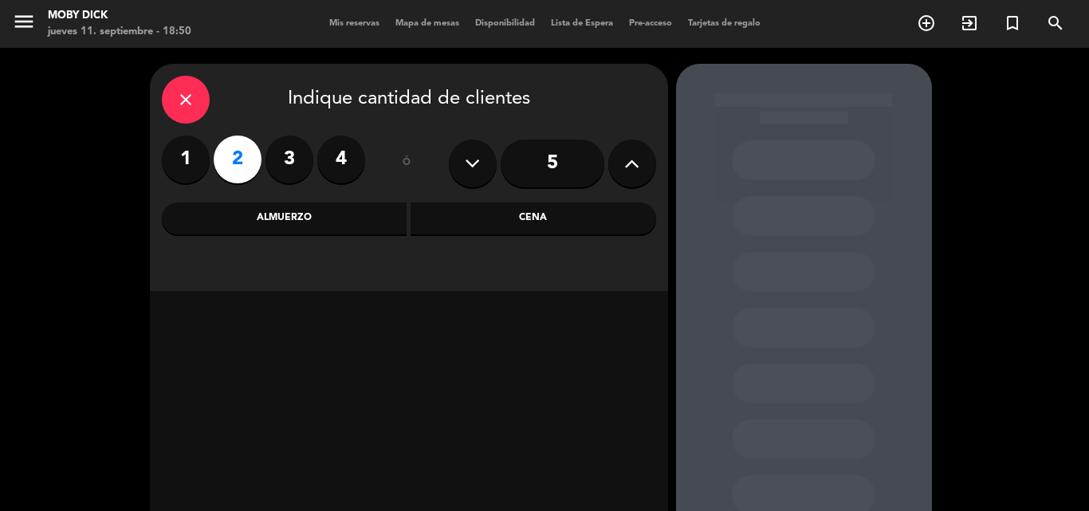
click at [451, 231] on div "Cena" at bounding box center [532, 218] width 245 height 32
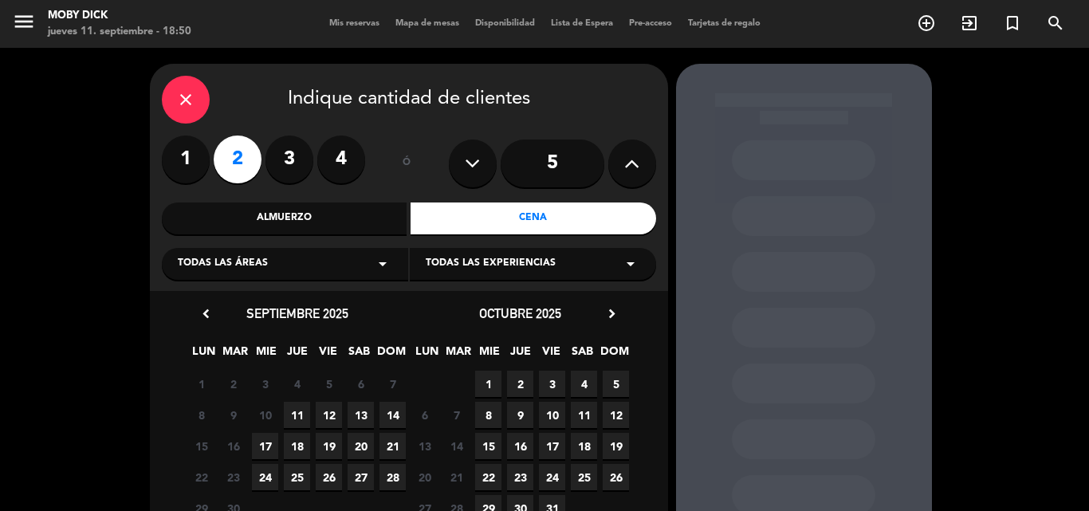
click at [296, 418] on span "11" at bounding box center [297, 415] width 26 height 26
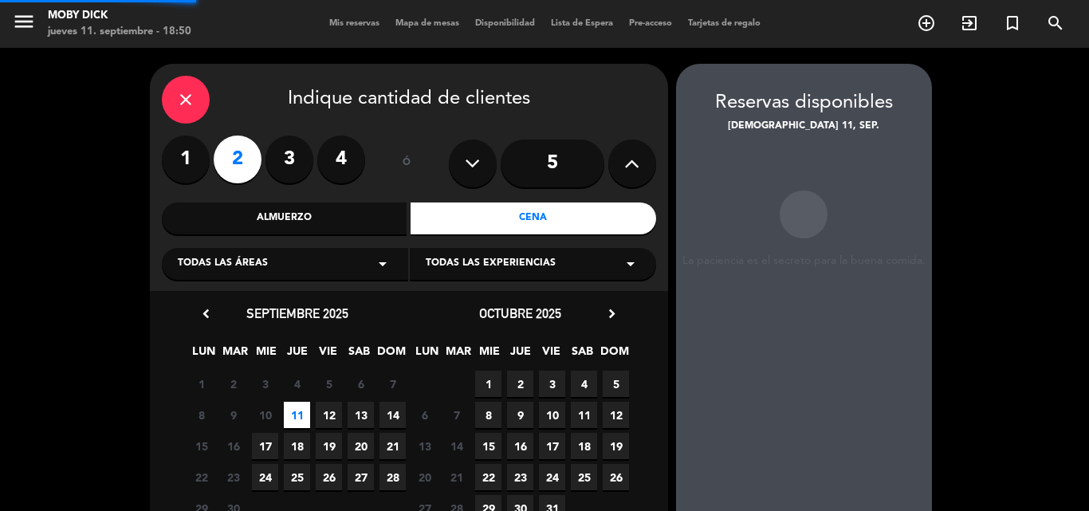
scroll to position [64, 0]
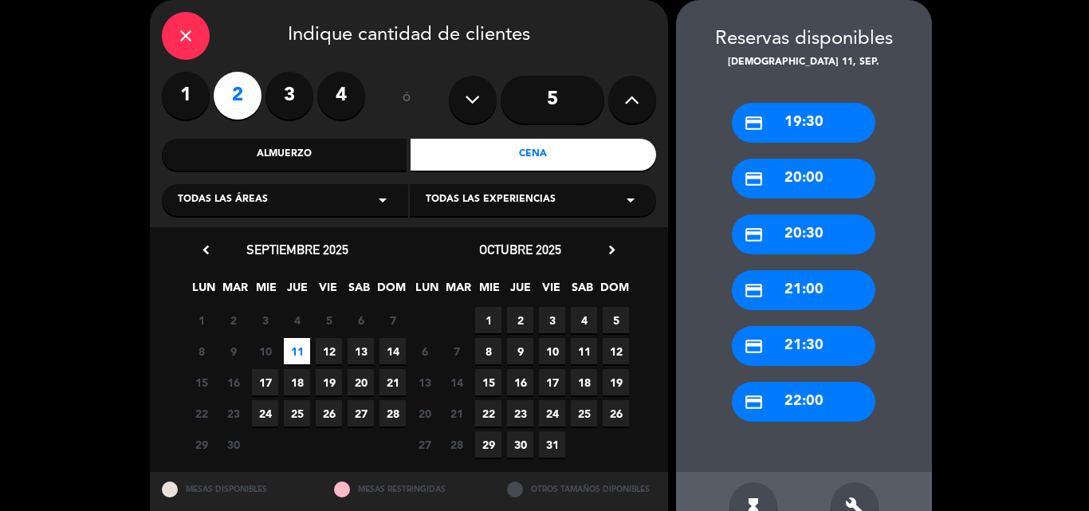
click at [809, 409] on div "credit_card 22:00" at bounding box center [803, 402] width 143 height 40
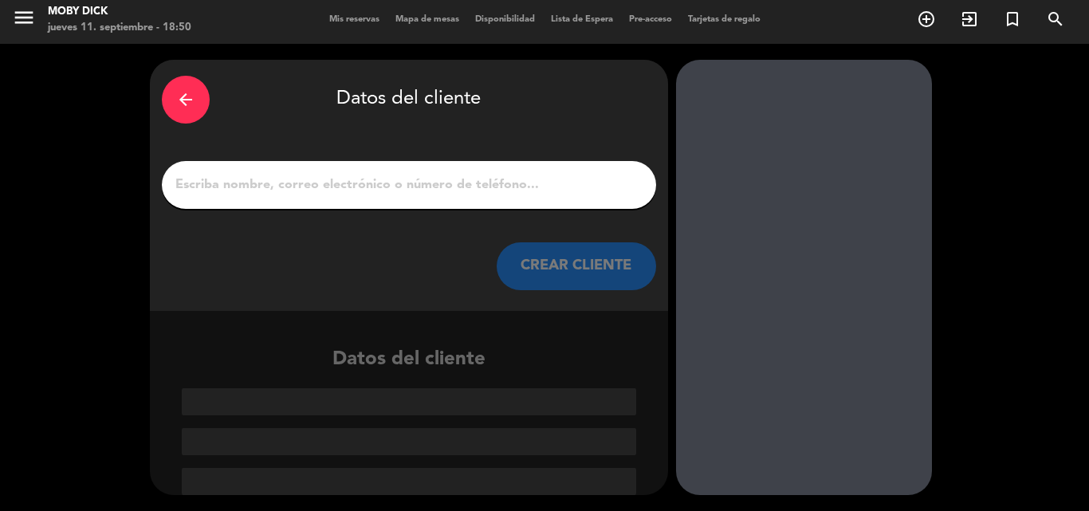
scroll to position [4, 0]
click at [466, 190] on input "1" at bounding box center [409, 185] width 470 height 22
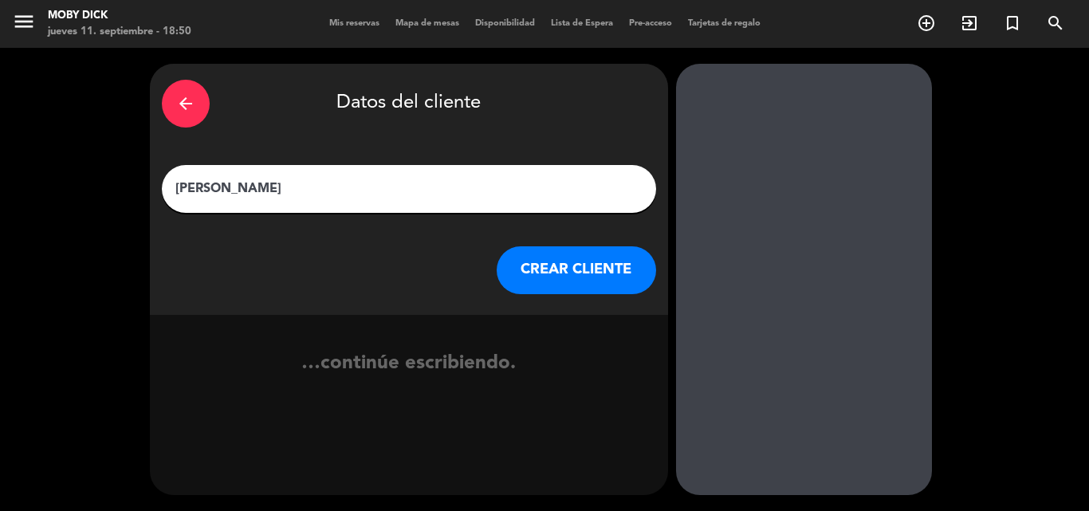
type input "[PERSON_NAME]"
click at [584, 285] on button "CREAR CLIENTE" at bounding box center [575, 270] width 159 height 48
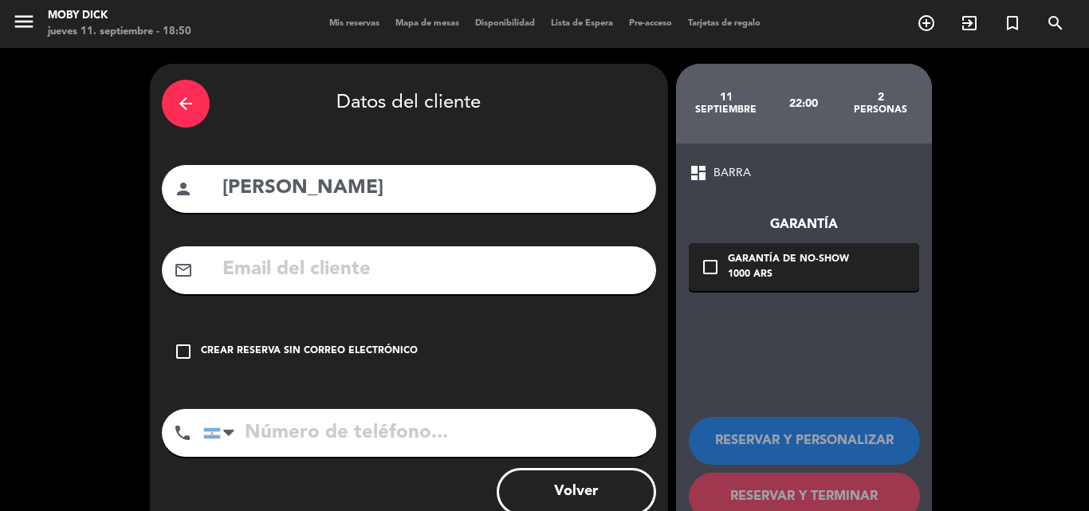
click at [341, 189] on input "[PERSON_NAME]" at bounding box center [432, 188] width 423 height 33
click at [334, 186] on input "[PERSON_NAME]" at bounding box center [432, 188] width 423 height 33
click at [339, 185] on input "[PERSON_NAME]" at bounding box center [432, 188] width 423 height 33
type input "[PERSON_NAME]"
click at [276, 344] on div "Crear reserva sin correo electrónico" at bounding box center [309, 351] width 217 height 16
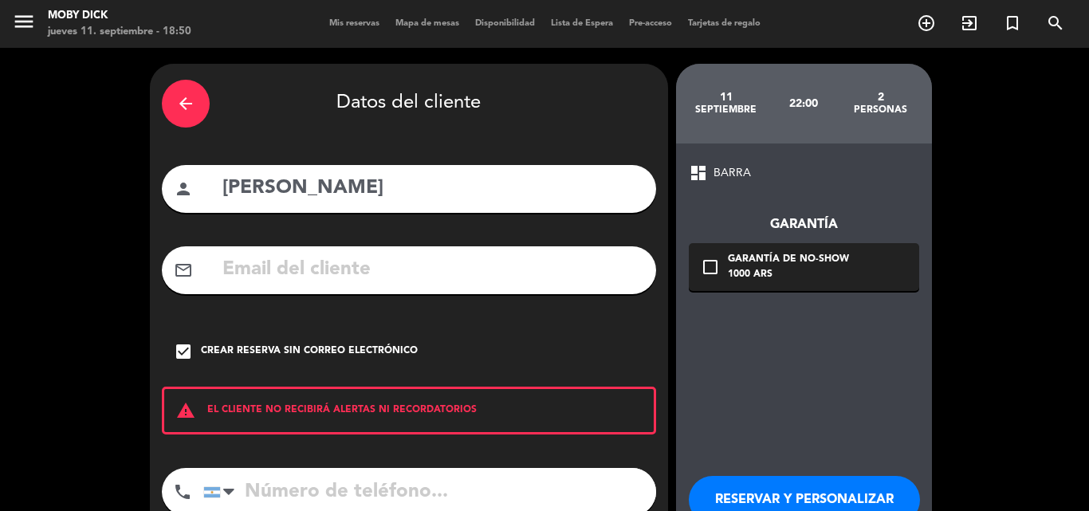
click at [752, 489] on button "RESERVAR Y PERSONALIZAR" at bounding box center [804, 500] width 231 height 48
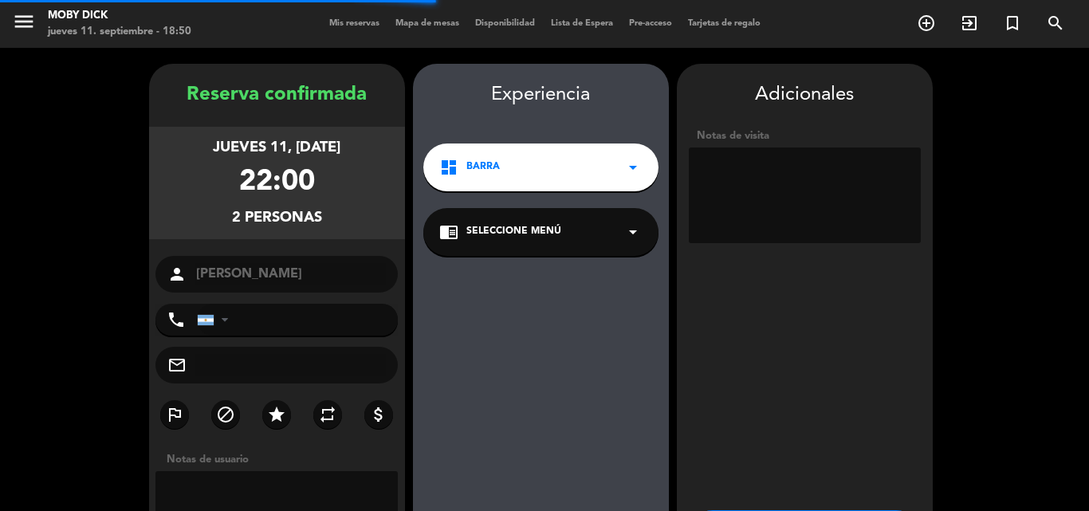
scroll to position [64, 0]
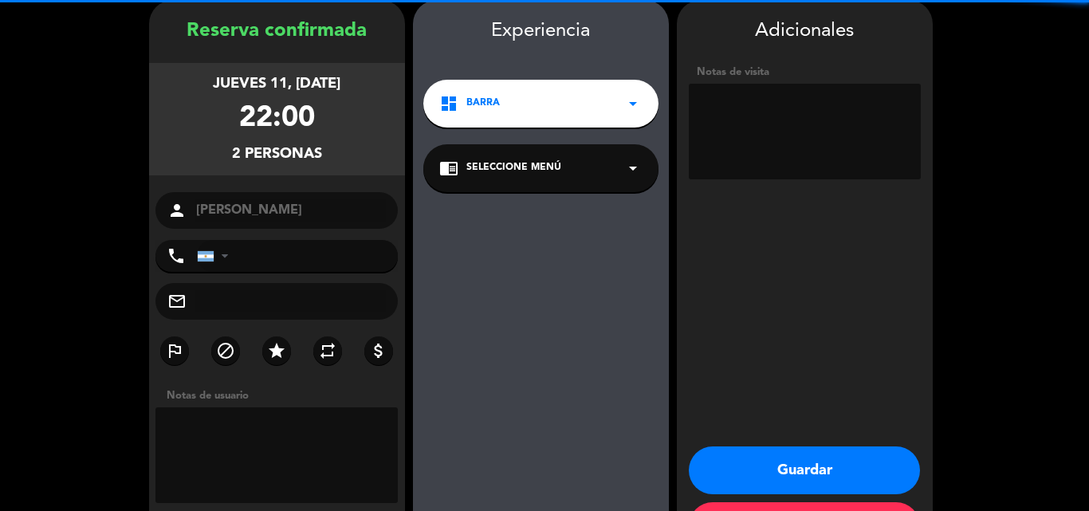
click at [807, 125] on textarea at bounding box center [805, 132] width 232 height 96
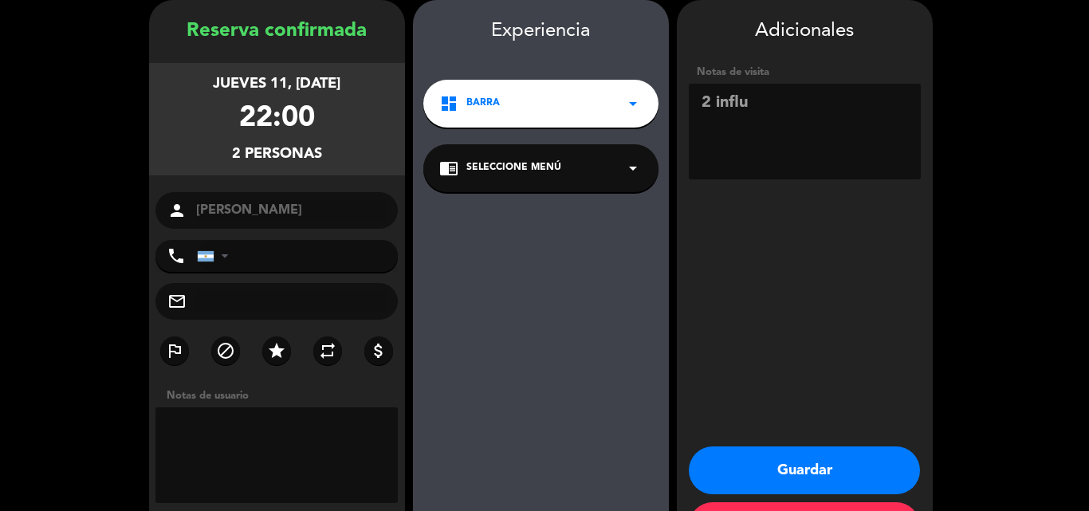
type textarea "2 influ"
click at [760, 481] on button "Guardar" at bounding box center [804, 470] width 231 height 48
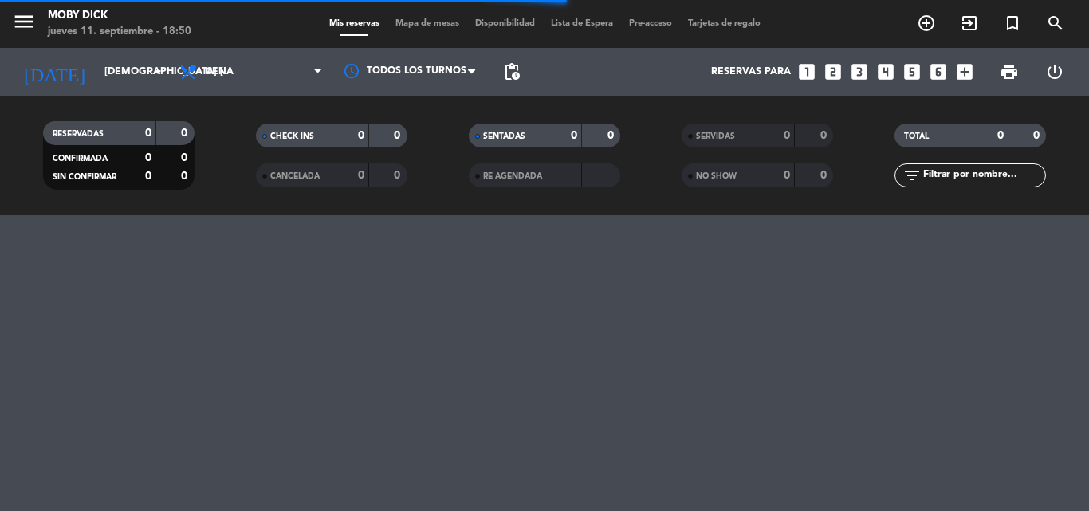
click at [886, 67] on icon "looks_4" at bounding box center [885, 71] width 21 height 21
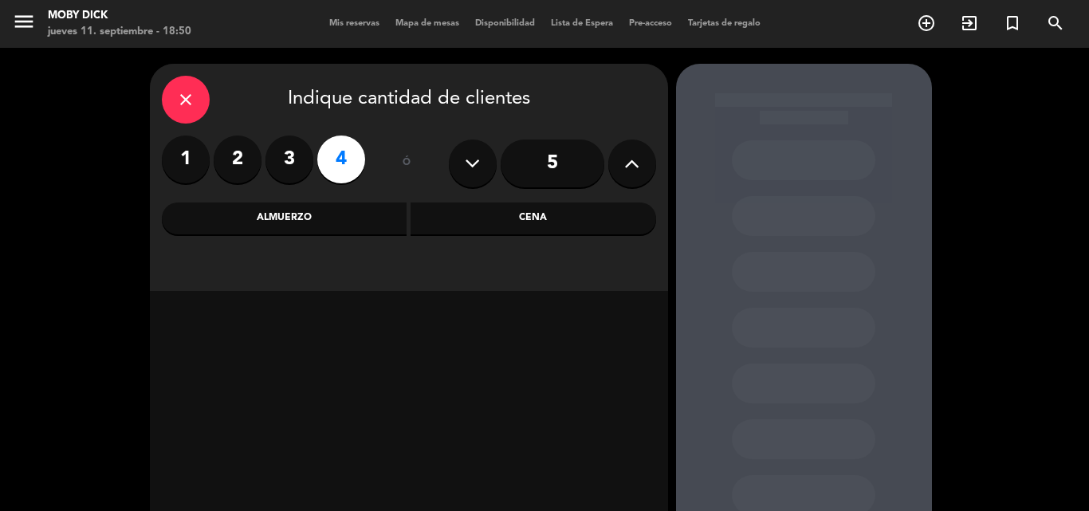
click at [567, 226] on div "Cena" at bounding box center [532, 218] width 245 height 32
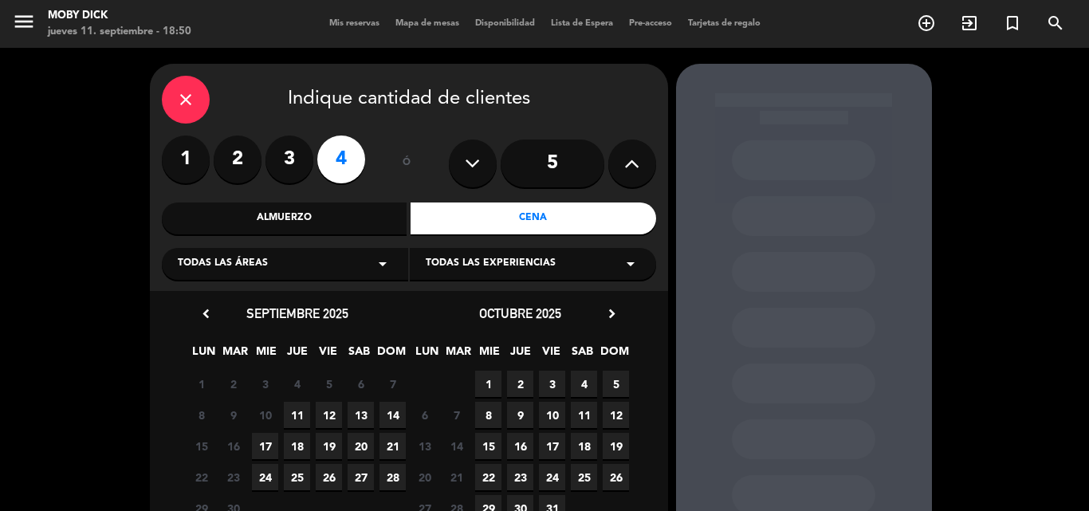
click at [296, 412] on span "11" at bounding box center [297, 415] width 26 height 26
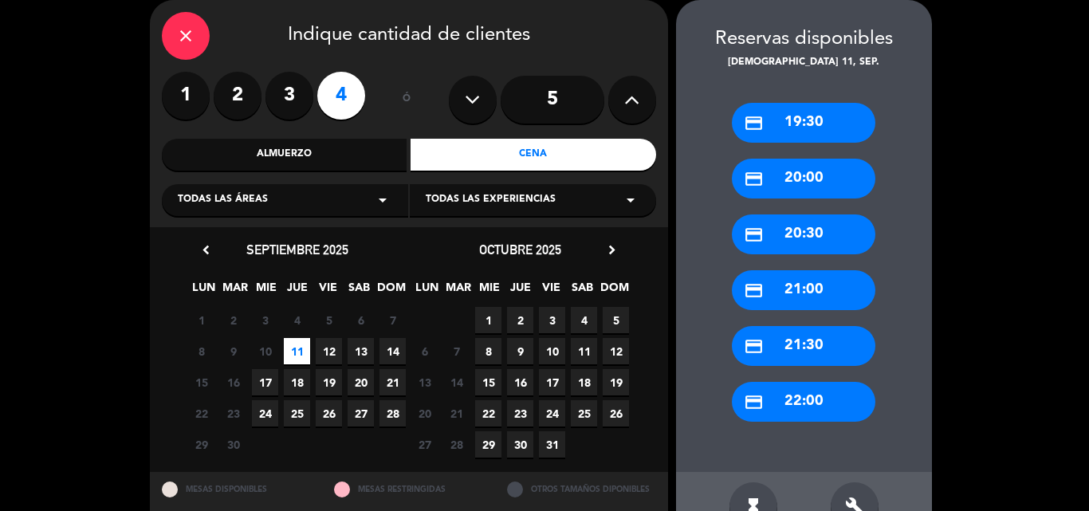
click at [827, 414] on div "credit_card 22:00" at bounding box center [803, 402] width 143 height 40
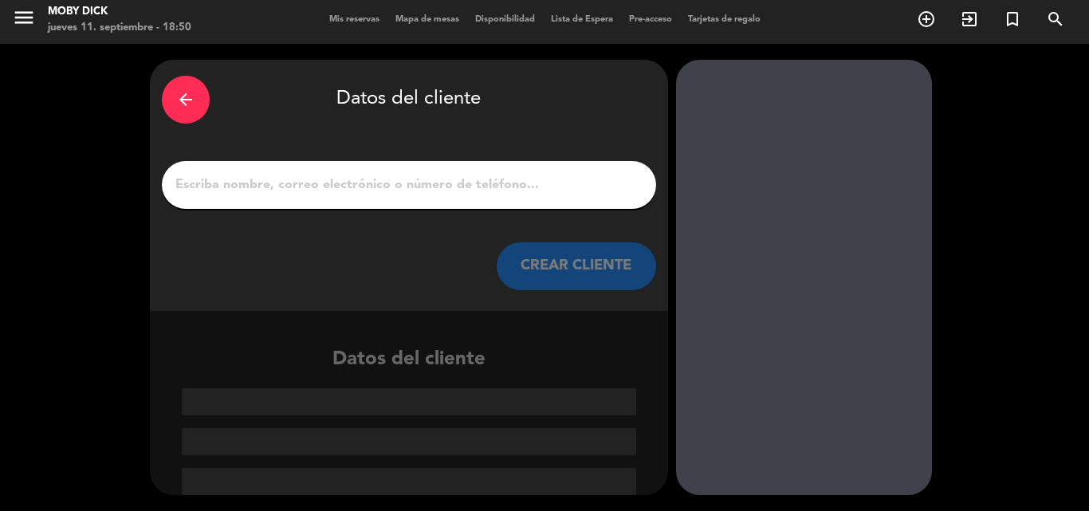
click at [433, 180] on input "1" at bounding box center [409, 185] width 470 height 22
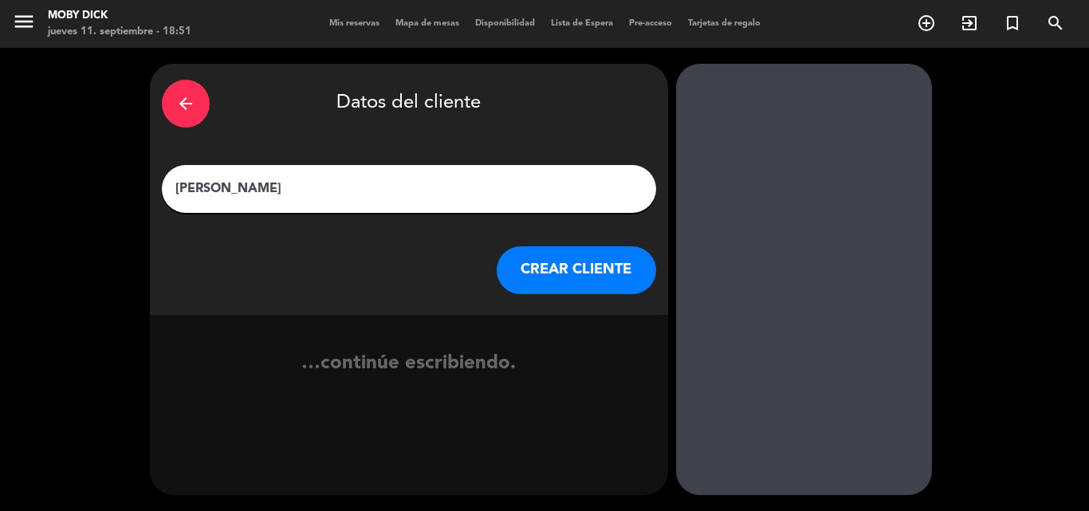
type input "[PERSON_NAME]"
click at [587, 255] on button "CREAR CLIENTE" at bounding box center [575, 270] width 159 height 48
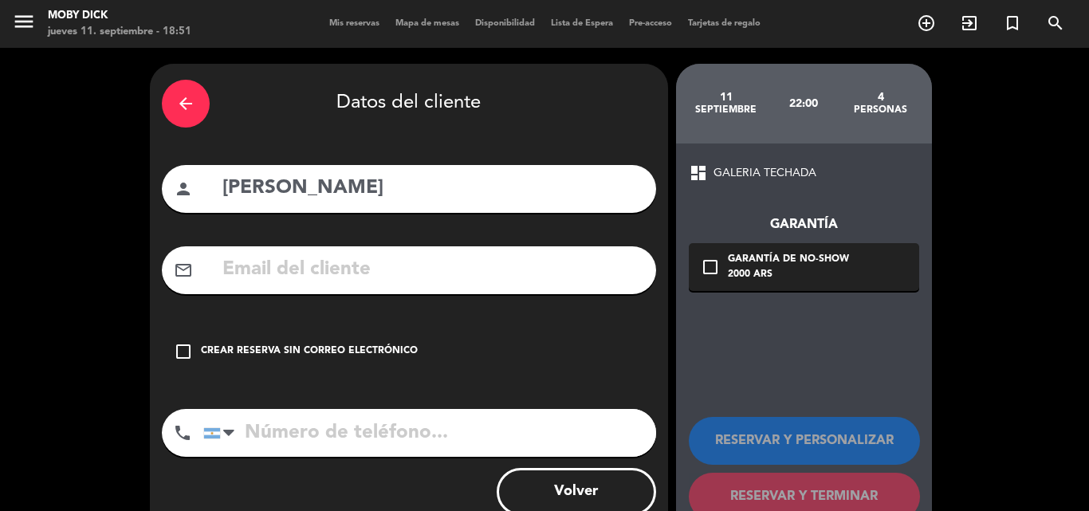
click at [328, 357] on div "Crear reserva sin correo electrónico" at bounding box center [309, 351] width 217 height 16
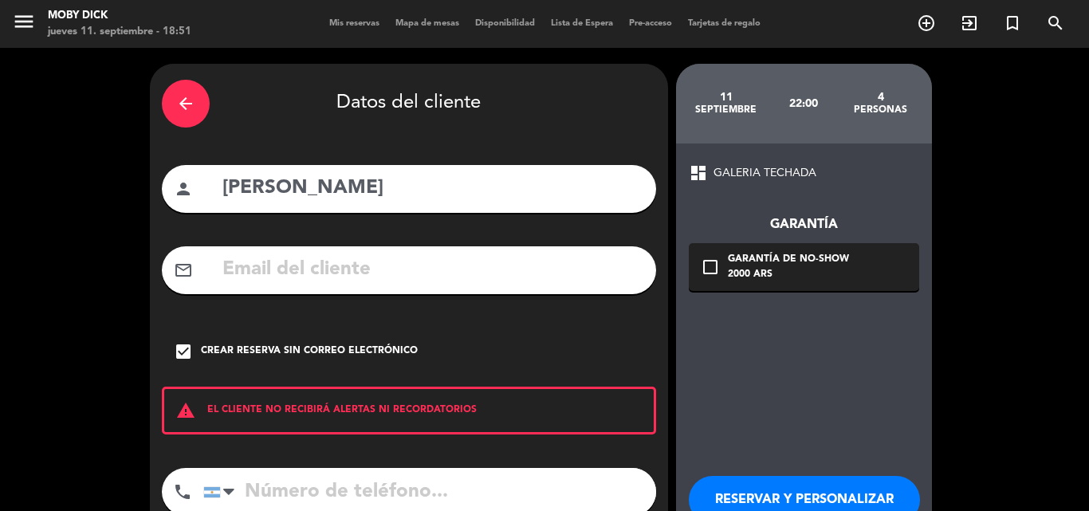
click at [838, 475] on div "RESERVAR Y PERSONALIZAR RESERVAR Y TERMINAR" at bounding box center [804, 520] width 230 height 156
click at [840, 489] on button "RESERVAR Y PERSONALIZAR" at bounding box center [804, 500] width 231 height 48
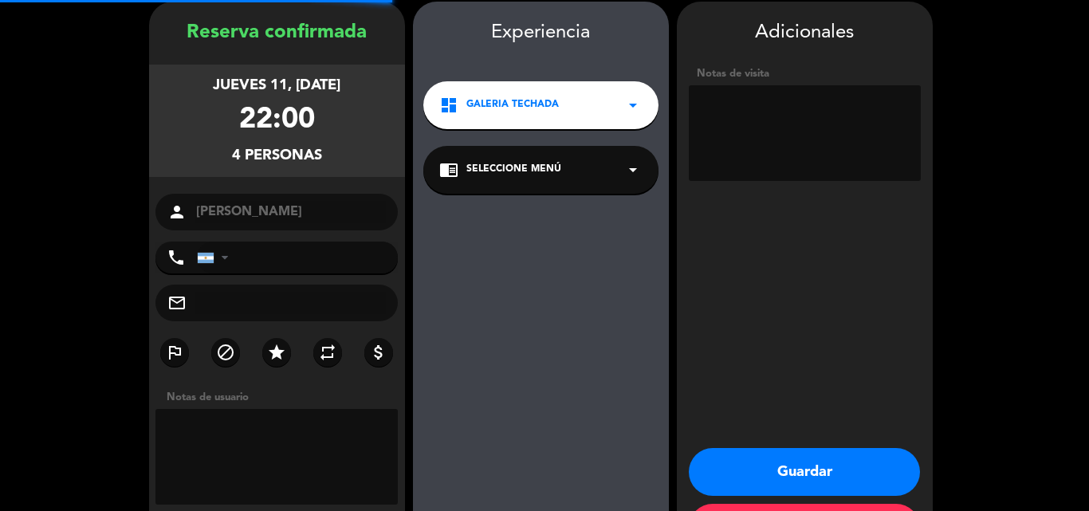
scroll to position [64, 0]
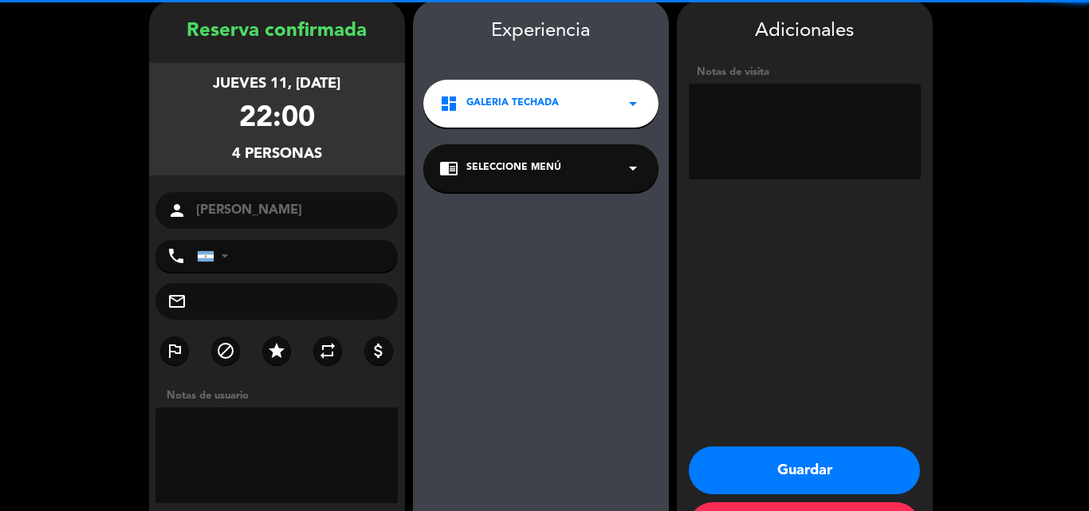
click at [775, 164] on textarea at bounding box center [805, 132] width 232 height 96
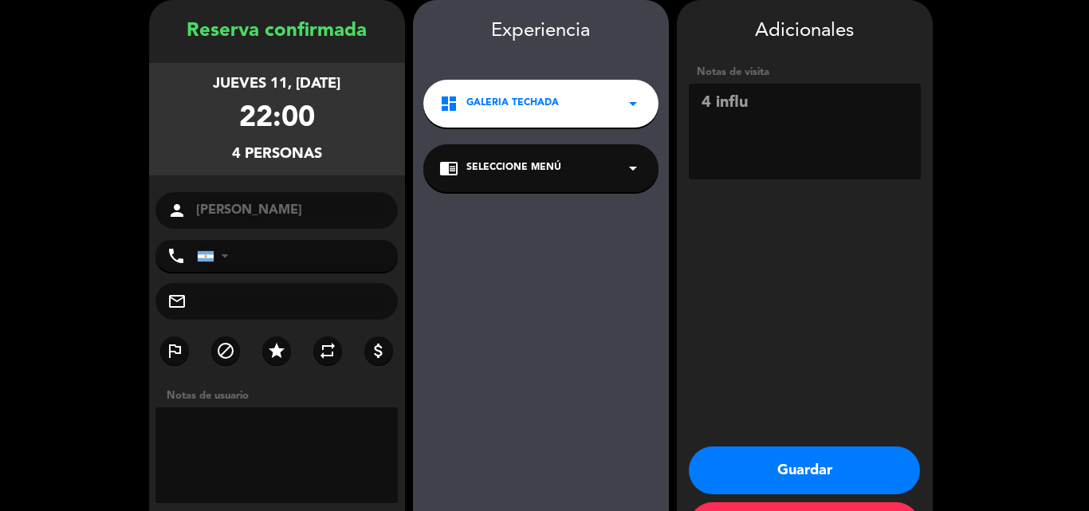
type textarea "4 influ"
click at [830, 488] on button "Guardar" at bounding box center [804, 470] width 231 height 48
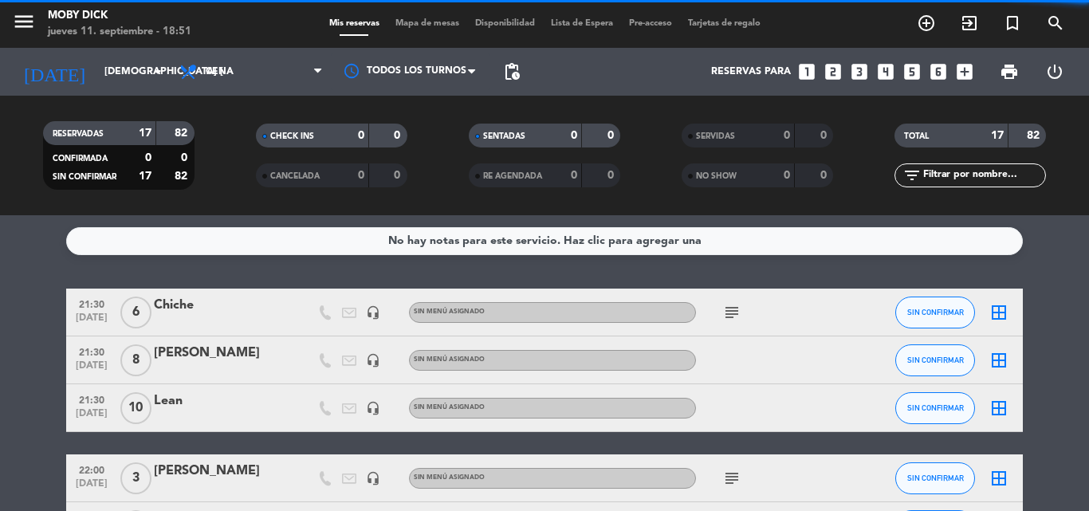
click at [834, 75] on icon "looks_two" at bounding box center [832, 71] width 21 height 21
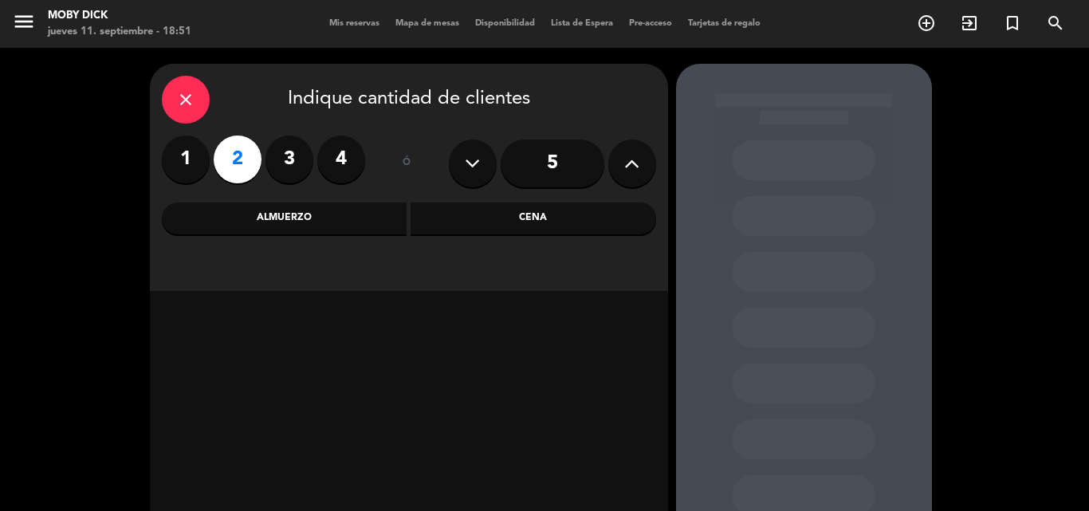
click at [431, 230] on div "Cena" at bounding box center [532, 218] width 245 height 32
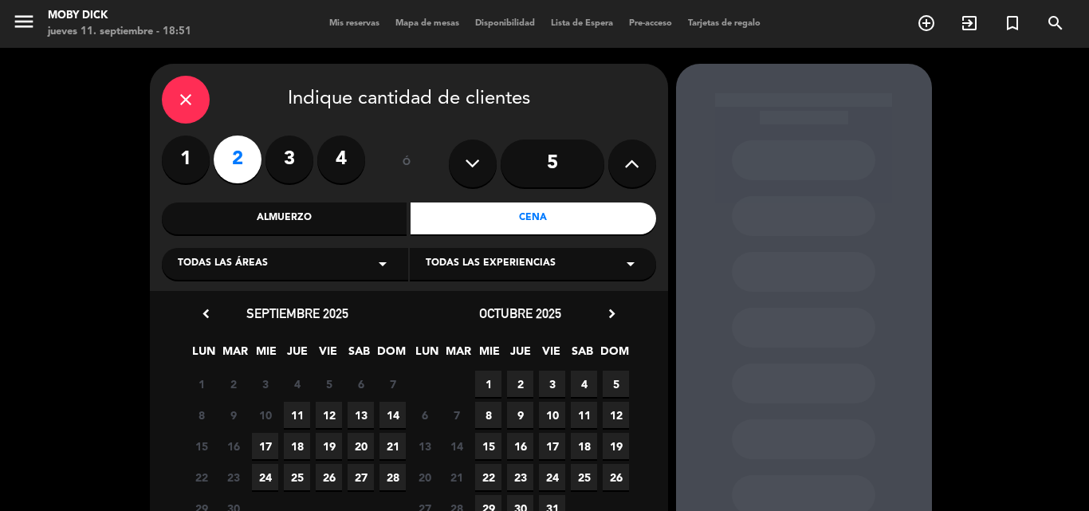
click at [288, 415] on span "11" at bounding box center [297, 415] width 26 height 26
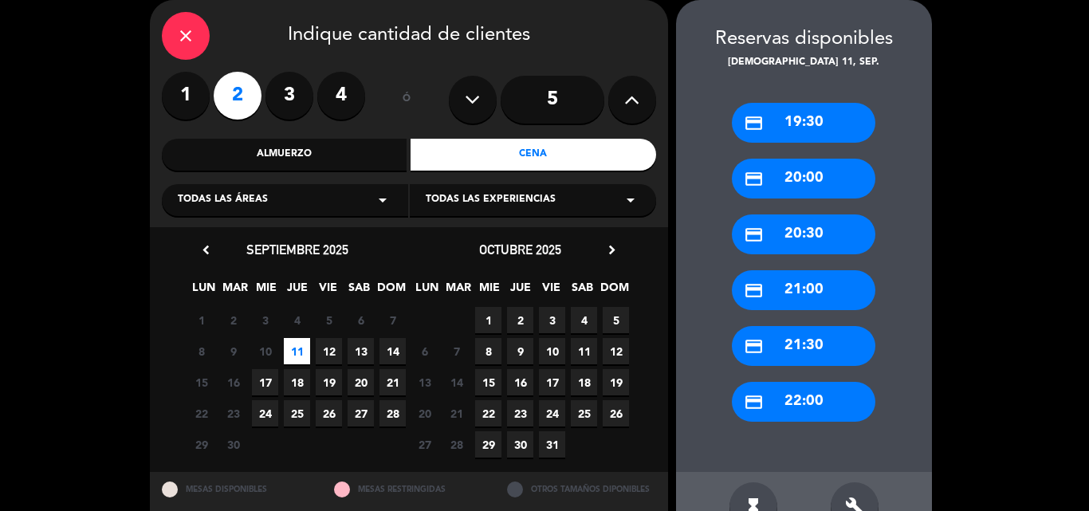
click at [783, 394] on div "credit_card 22:00" at bounding box center [803, 402] width 143 height 40
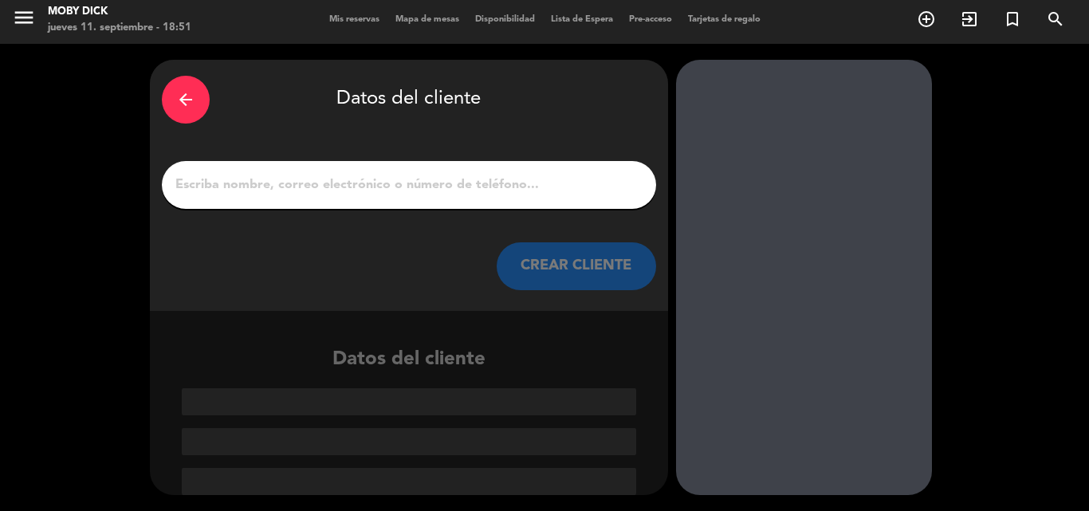
scroll to position [4, 0]
click at [546, 189] on input "1" at bounding box center [409, 185] width 470 height 22
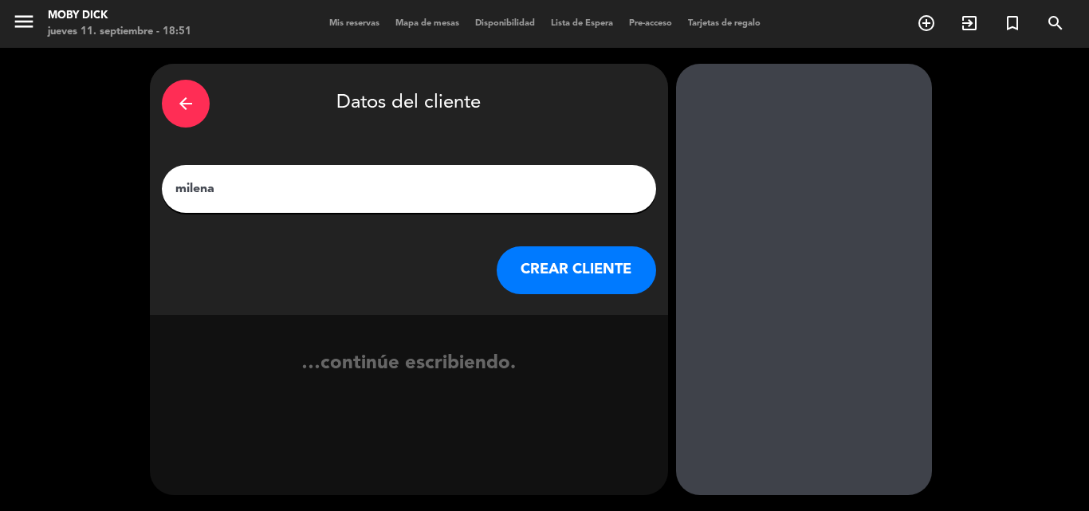
type input "milena"
click at [540, 273] on button "CREAR CLIENTE" at bounding box center [575, 270] width 159 height 48
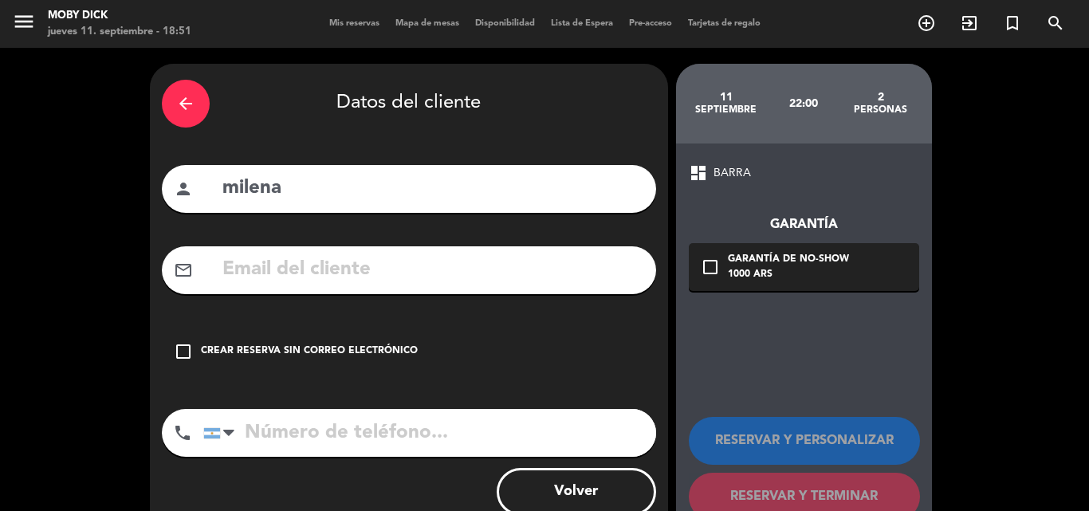
click at [289, 336] on div "check_box_outline_blank Crear reserva sin correo electrónico" at bounding box center [409, 352] width 494 height 48
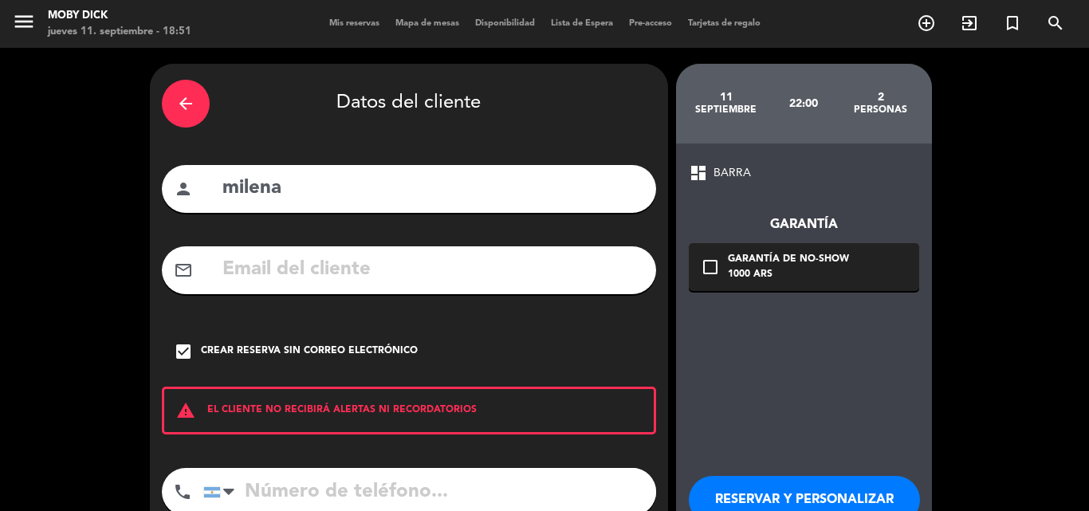
click at [787, 506] on button "RESERVAR Y PERSONALIZAR" at bounding box center [804, 500] width 231 height 48
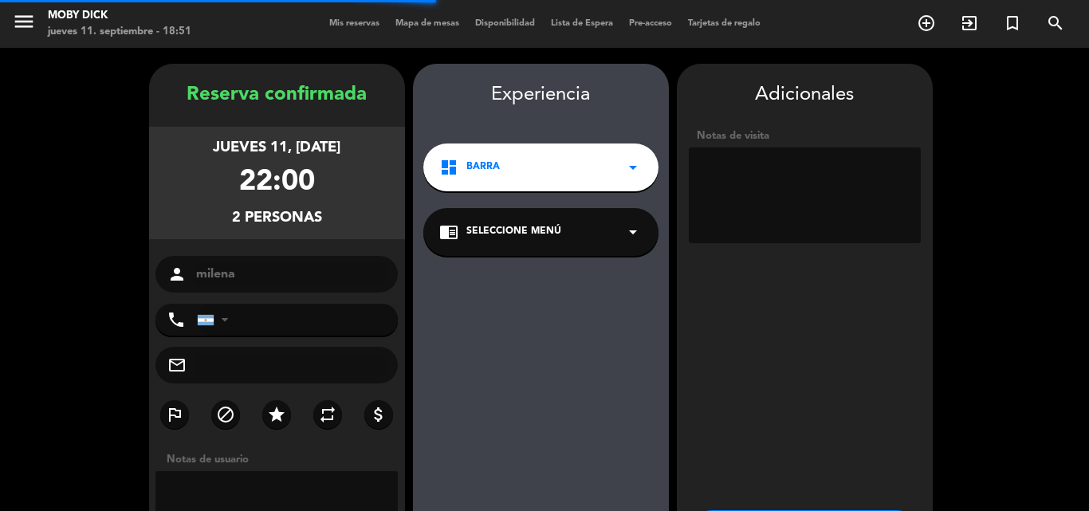
scroll to position [64, 0]
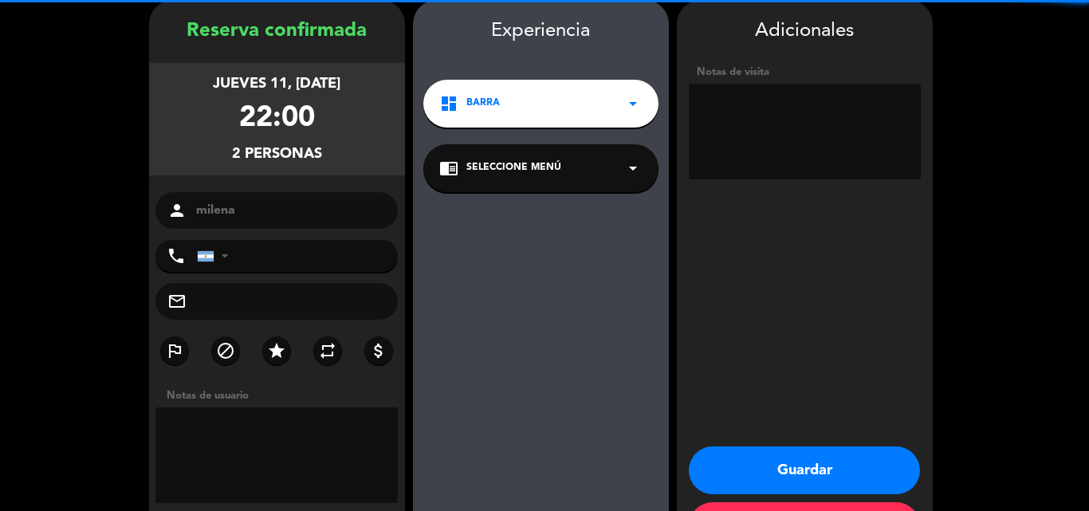
click at [797, 137] on textarea at bounding box center [805, 132] width 232 height 96
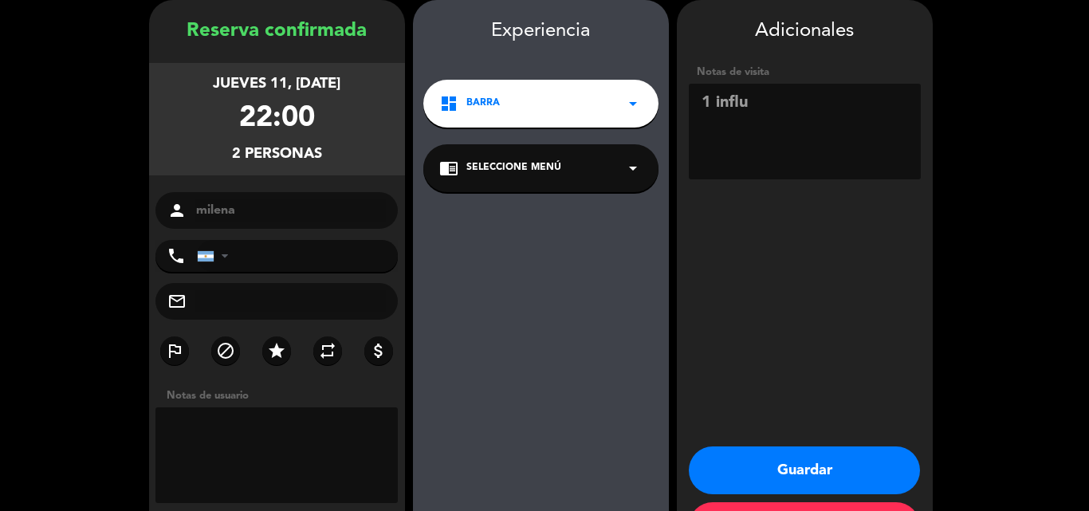
type textarea "1 influ"
click at [825, 473] on button "Guardar" at bounding box center [804, 470] width 231 height 48
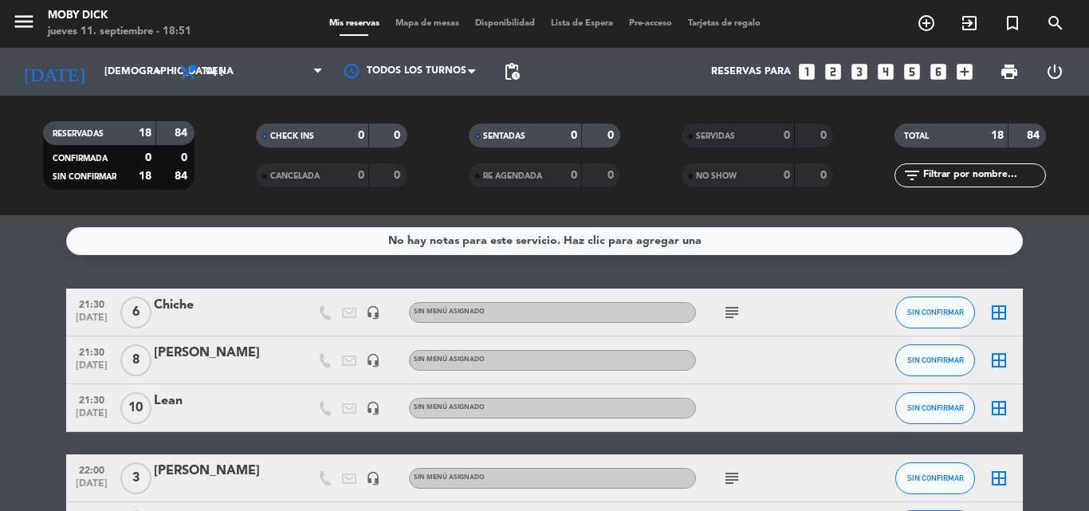
click at [834, 73] on icon "looks_two" at bounding box center [832, 71] width 21 height 21
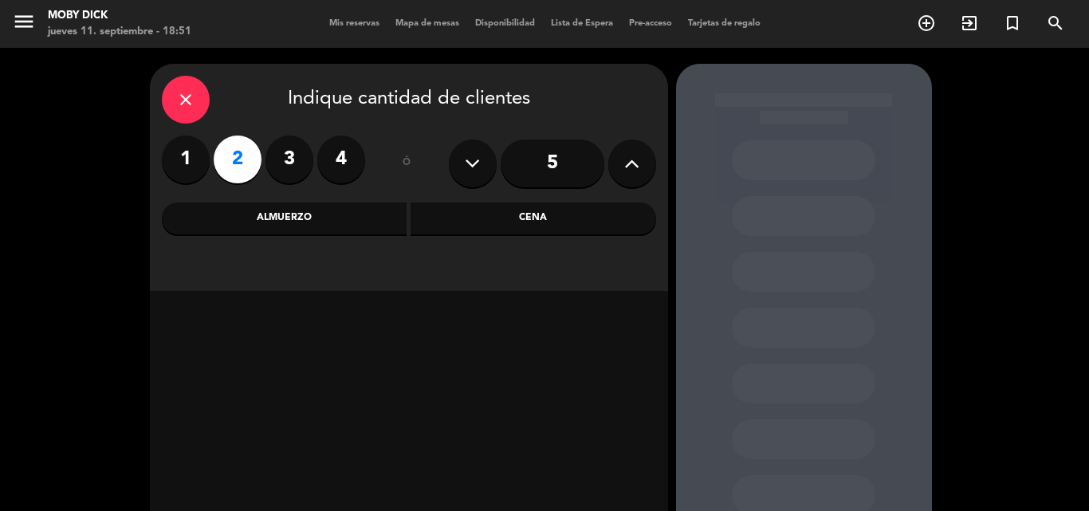
click at [593, 212] on div "Cena" at bounding box center [532, 218] width 245 height 32
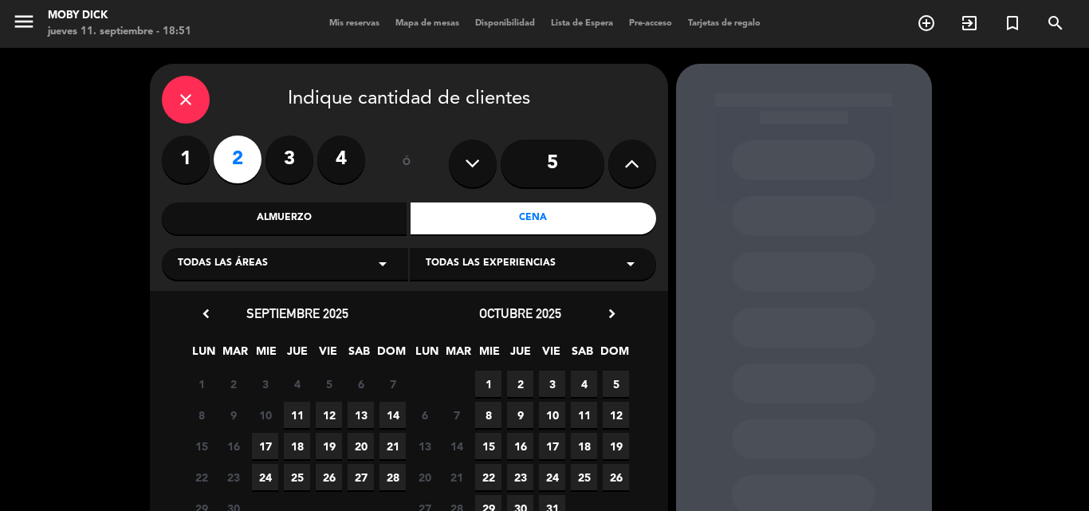
click at [295, 422] on span "11" at bounding box center [297, 415] width 26 height 26
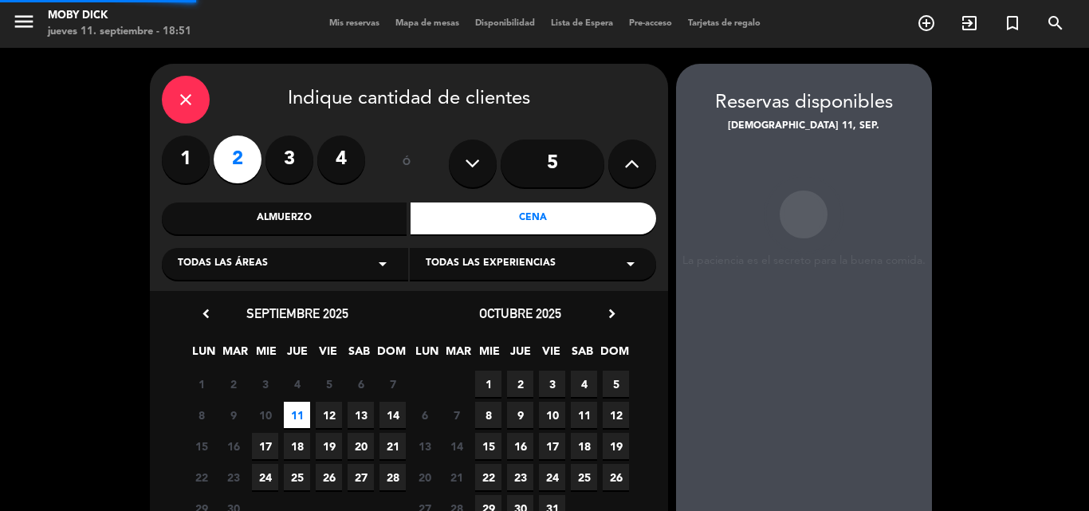
scroll to position [64, 0]
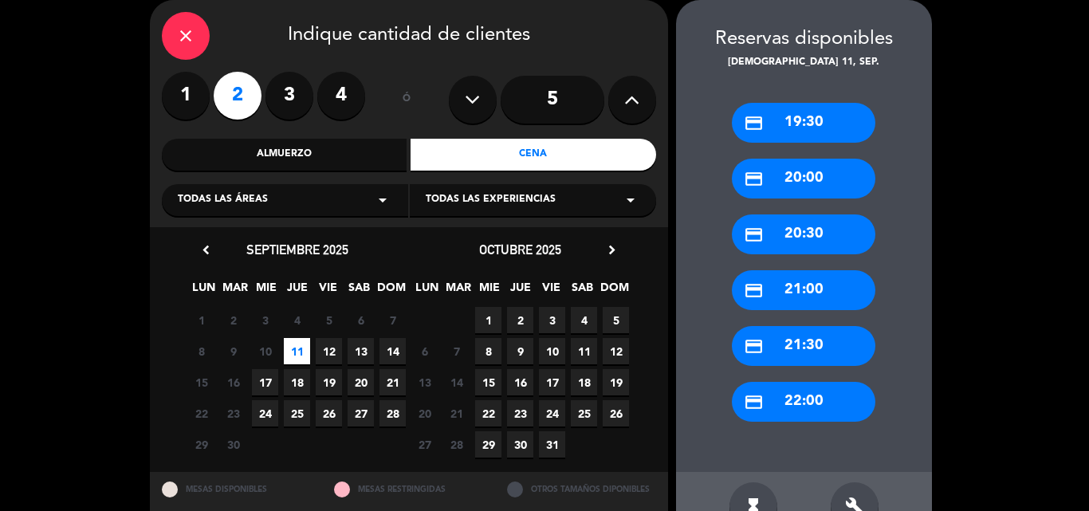
click at [814, 424] on div "credit_card 19:30 credit_card 20:00 credit_card 20:30 credit_card 21:00 credit_…" at bounding box center [804, 272] width 256 height 402
click at [834, 412] on div "credit_card 22:00" at bounding box center [803, 402] width 143 height 40
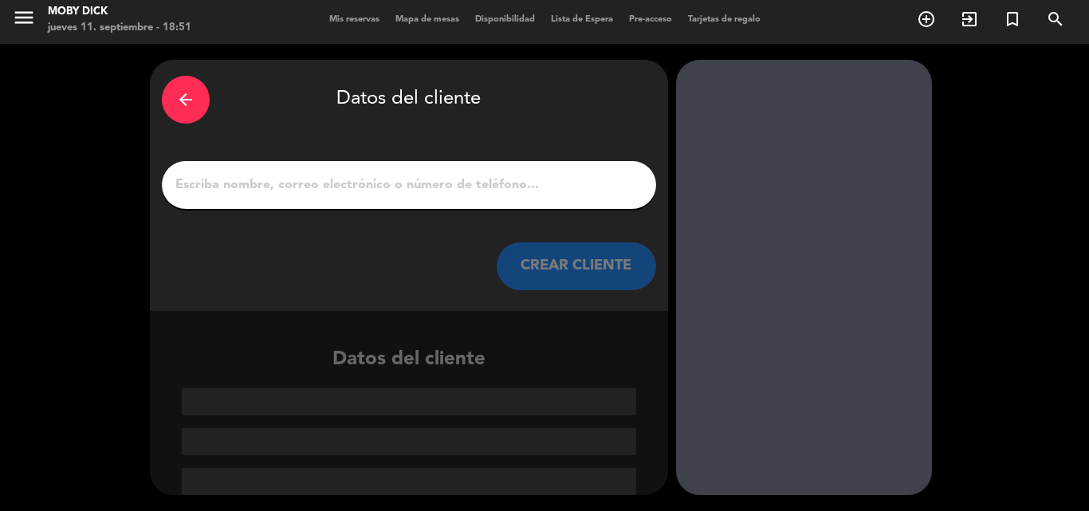
click at [525, 202] on div at bounding box center [409, 185] width 494 height 48
click at [521, 178] on input "1" at bounding box center [409, 185] width 470 height 22
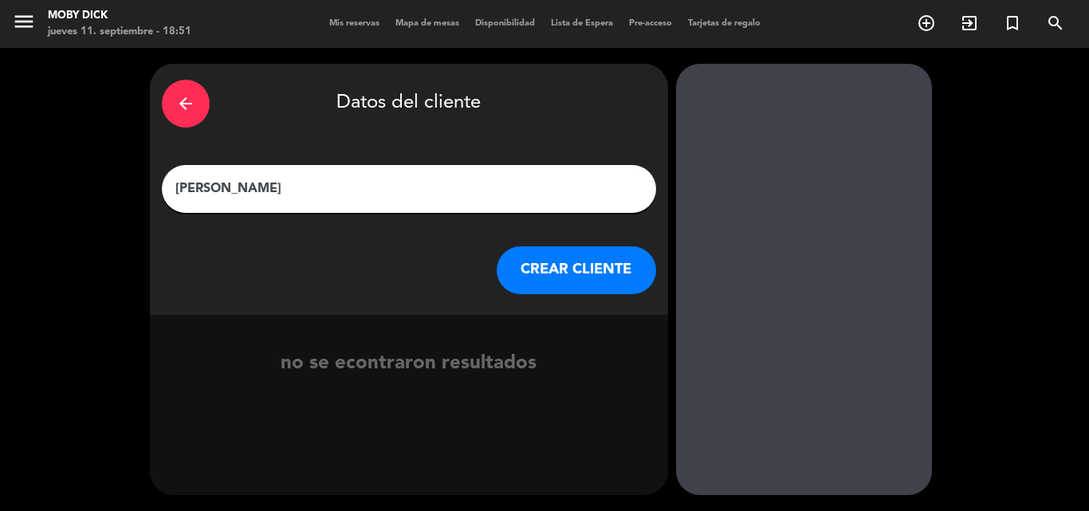
type input "[PERSON_NAME]"
click at [566, 281] on button "CREAR CLIENTE" at bounding box center [575, 270] width 159 height 48
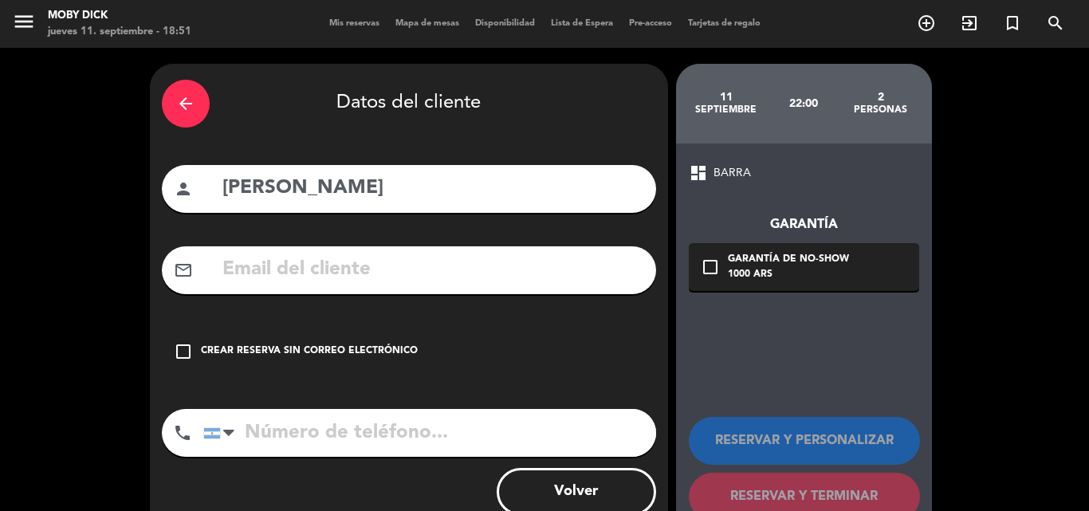
click at [265, 358] on div "Crear reserva sin correo electrónico" at bounding box center [309, 351] width 217 height 16
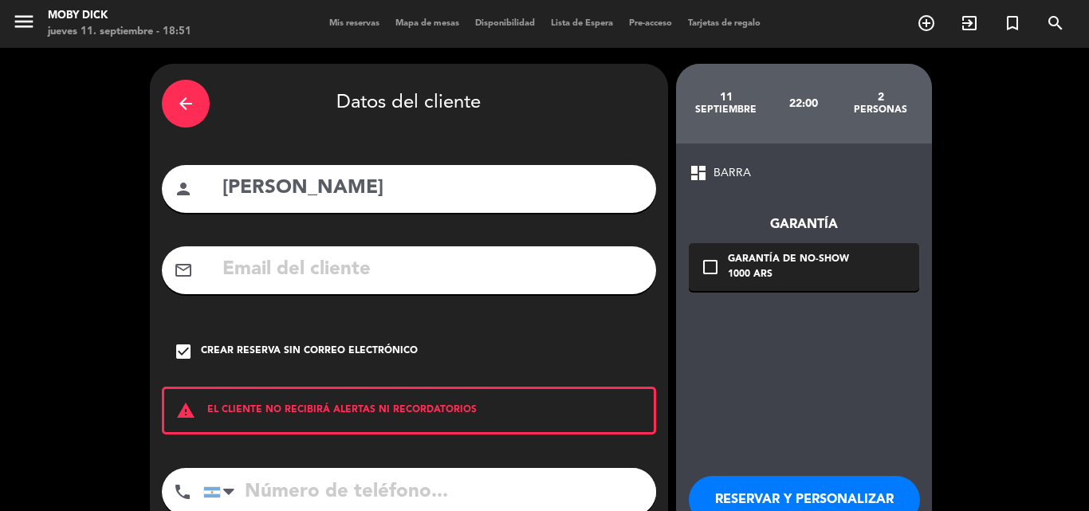
click at [789, 485] on button "RESERVAR Y PERSONALIZAR" at bounding box center [804, 500] width 231 height 48
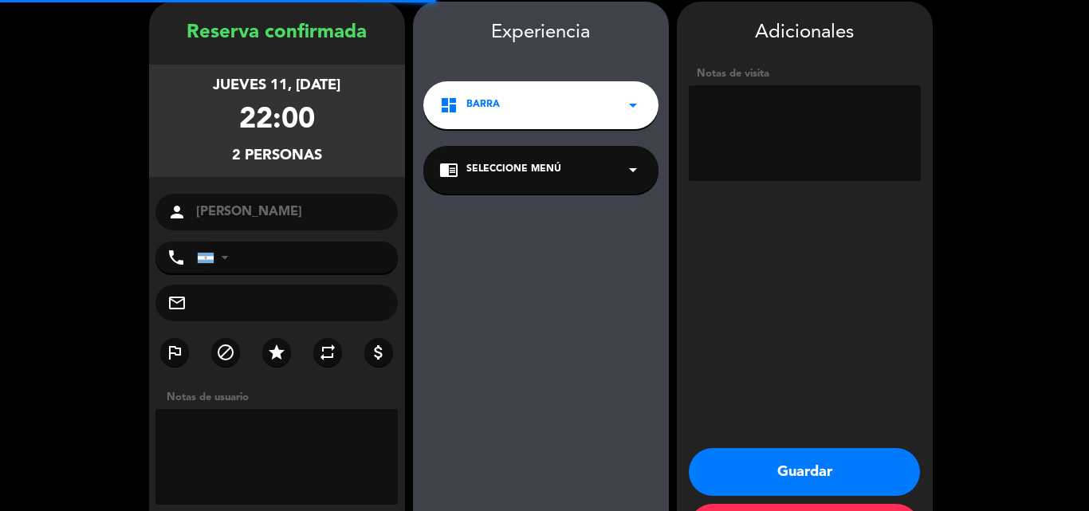
scroll to position [64, 0]
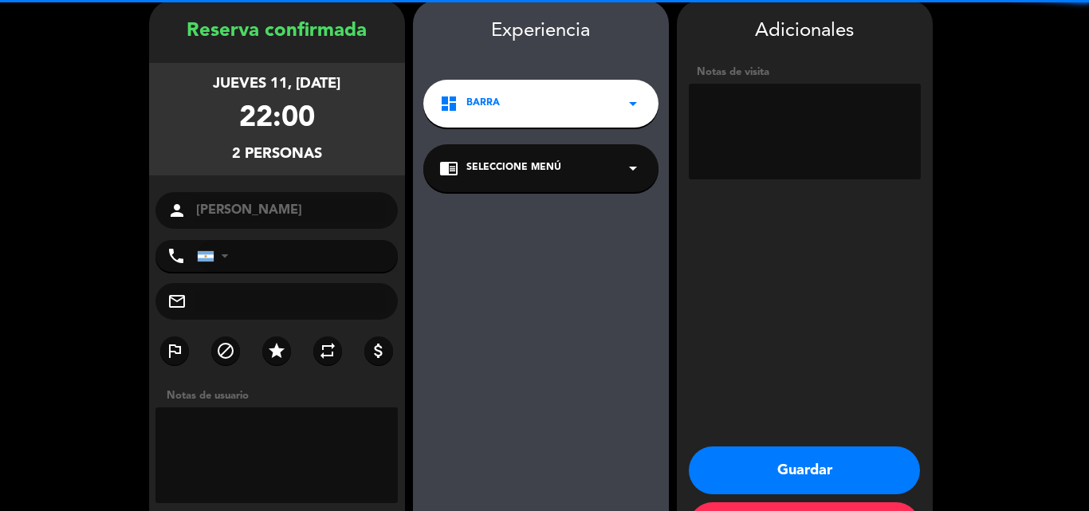
click at [814, 131] on textarea at bounding box center [805, 132] width 232 height 96
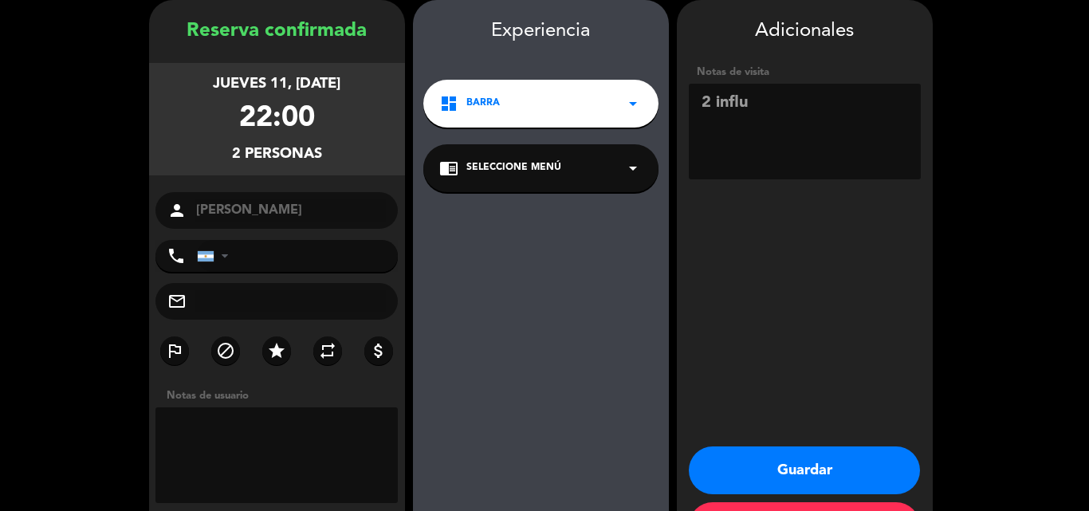
type textarea "2 influ"
click at [854, 477] on button "Guardar" at bounding box center [804, 470] width 231 height 48
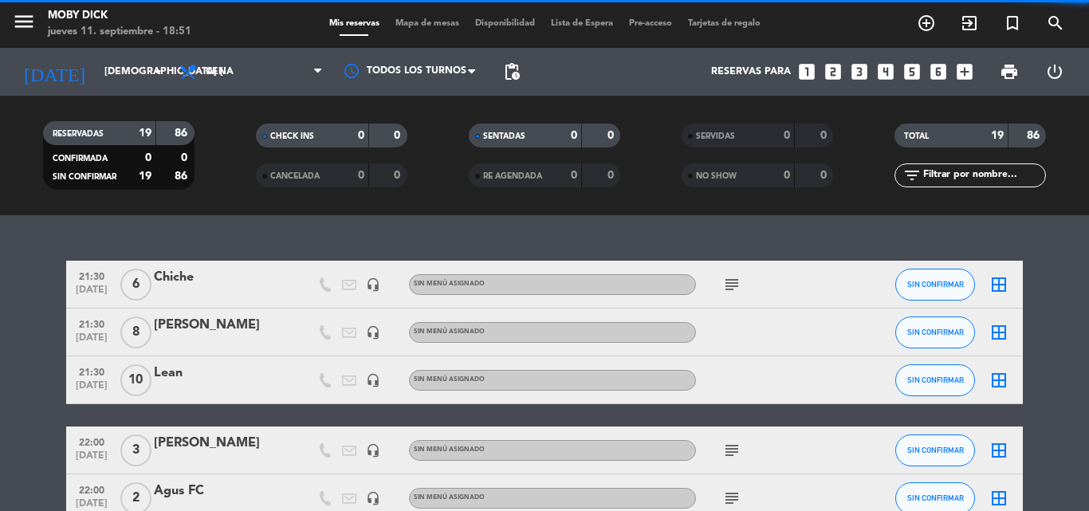
click at [881, 66] on icon "looks_4" at bounding box center [885, 71] width 21 height 21
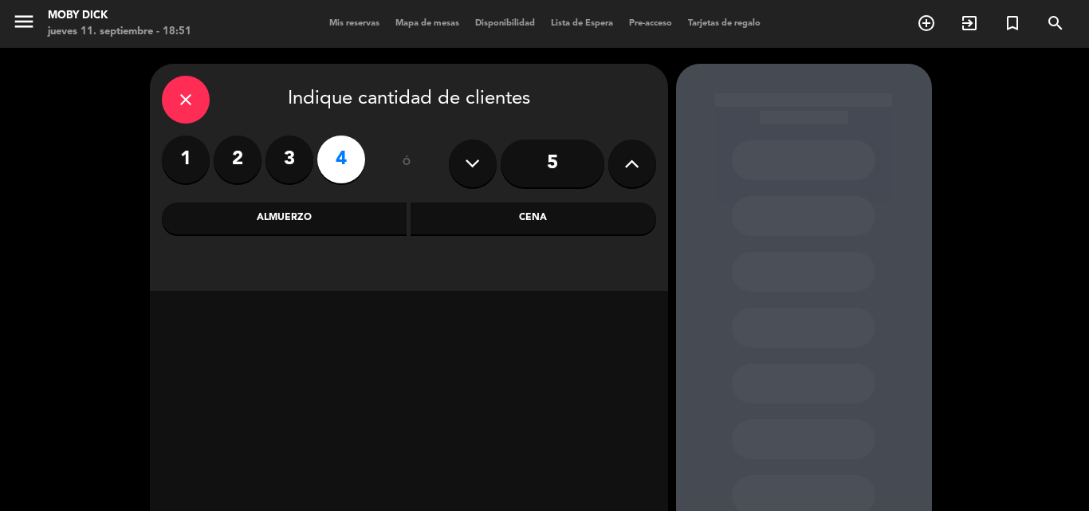
click at [507, 226] on div "Cena" at bounding box center [532, 218] width 245 height 32
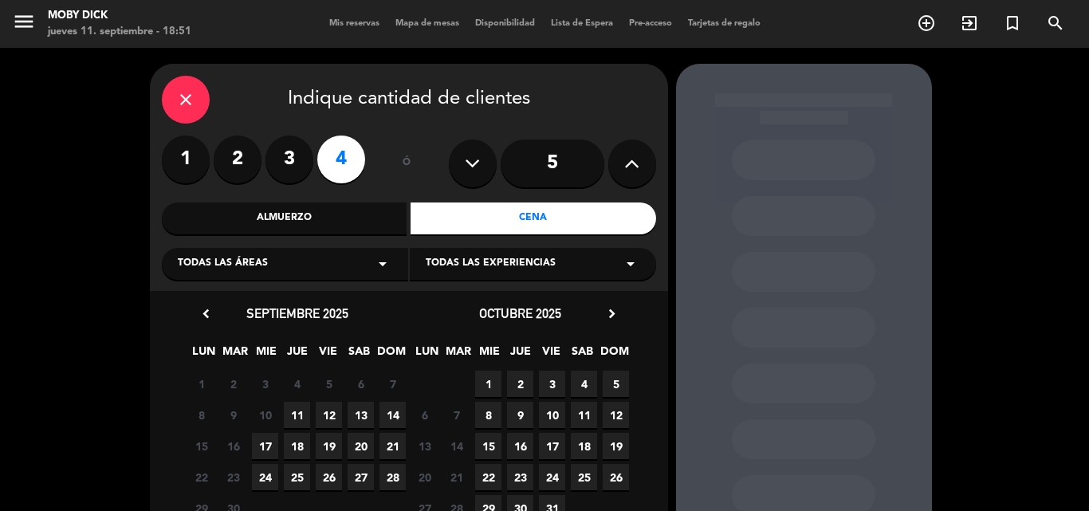
click at [296, 414] on span "11" at bounding box center [297, 415] width 26 height 26
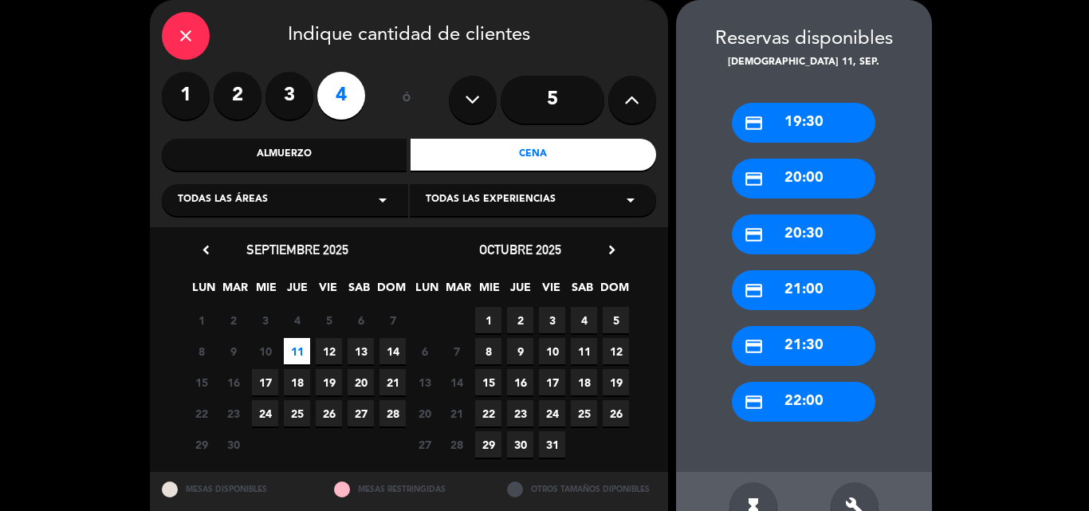
click at [797, 418] on div "credit_card 22:00" at bounding box center [803, 402] width 143 height 40
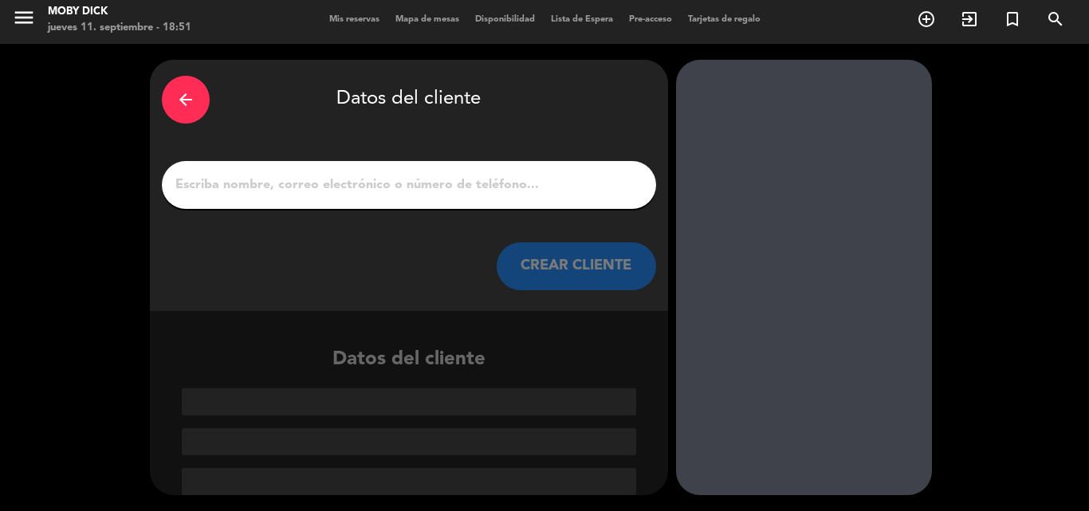
click at [593, 196] on input "1" at bounding box center [409, 185] width 470 height 22
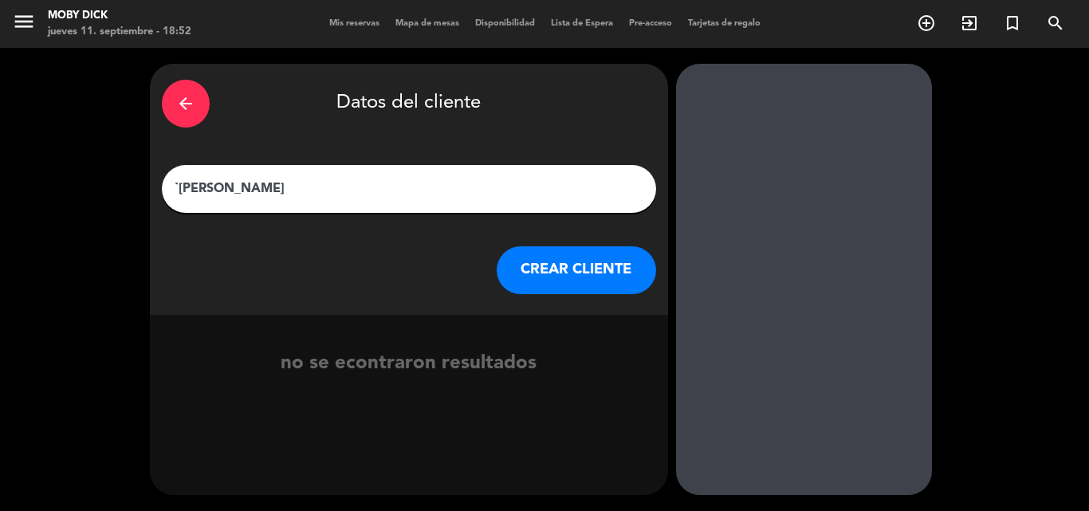
type input "`[PERSON_NAME]"
click at [551, 275] on button "CREAR CLIENTE" at bounding box center [575, 270] width 159 height 48
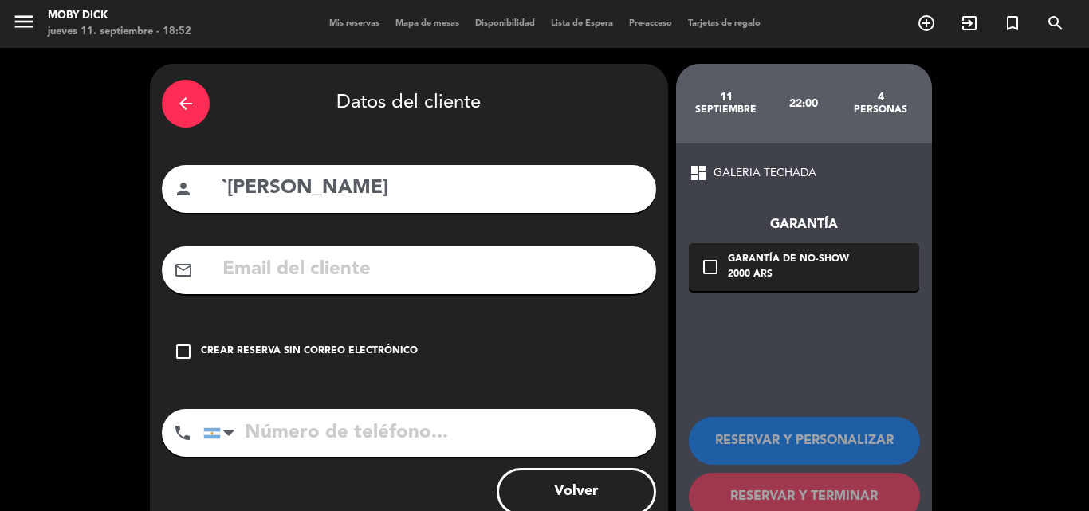
click at [388, 344] on div "Crear reserva sin correo electrónico" at bounding box center [309, 351] width 217 height 16
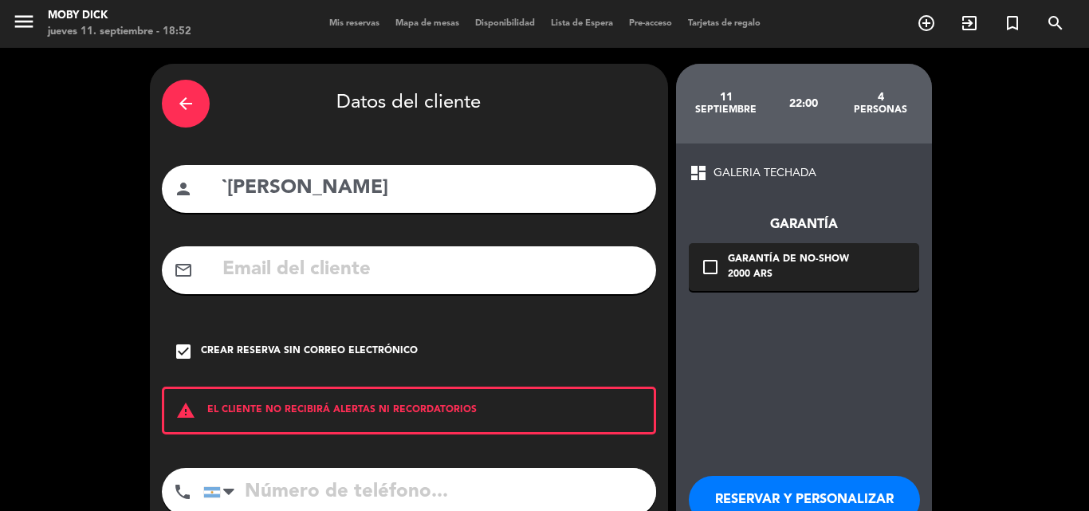
click at [753, 478] on button "RESERVAR Y PERSONALIZAR" at bounding box center [804, 500] width 231 height 48
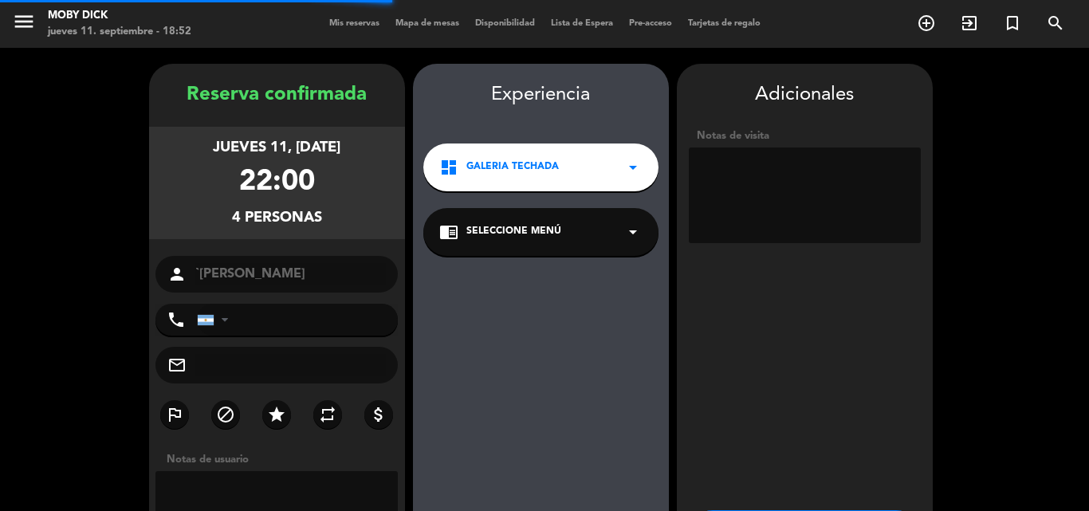
scroll to position [64, 0]
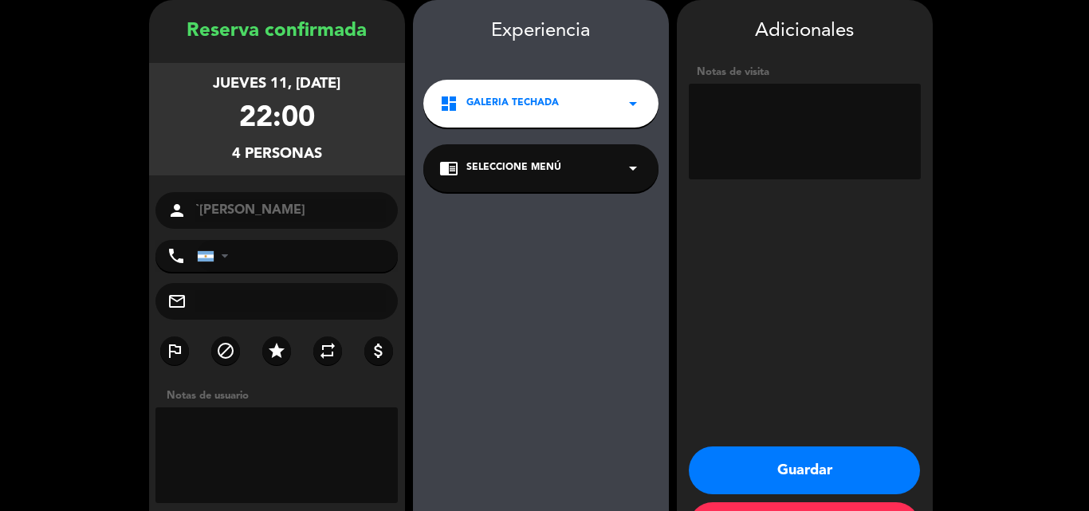
click at [712, 137] on textarea at bounding box center [805, 132] width 232 height 96
type textarea "4 influ"
click at [802, 476] on button "Guardar" at bounding box center [804, 470] width 231 height 48
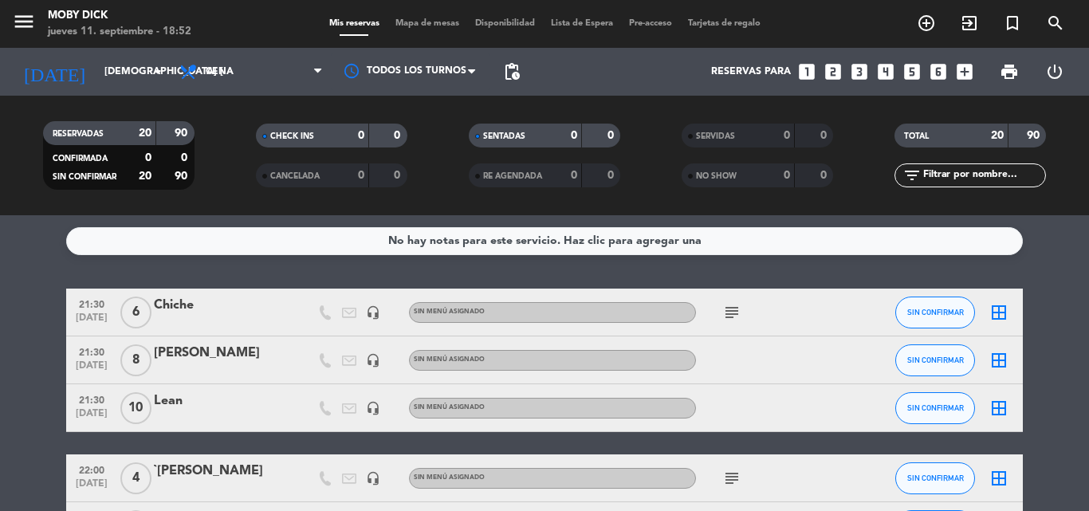
click at [834, 77] on icon "looks_two" at bounding box center [832, 71] width 21 height 21
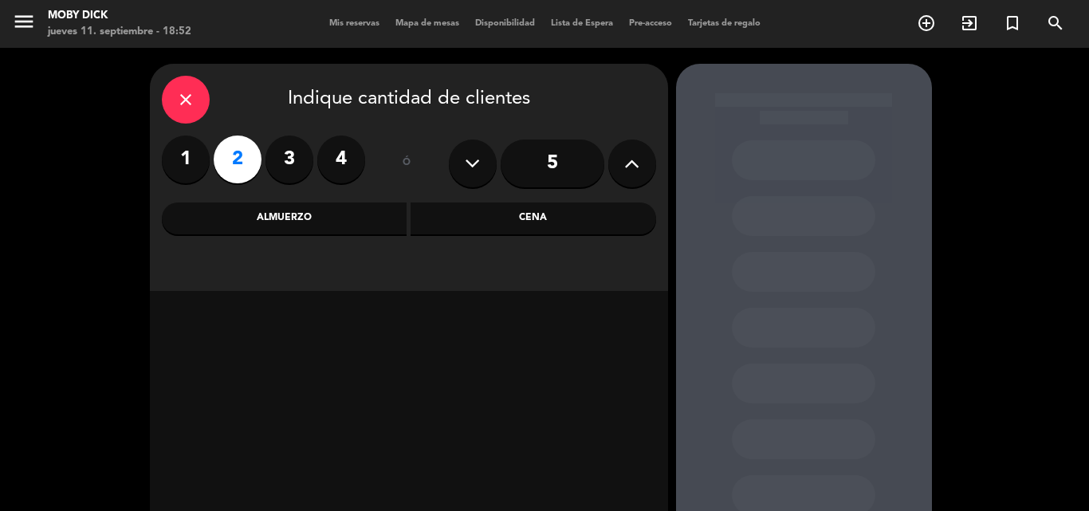
click at [570, 215] on div "Cena" at bounding box center [532, 218] width 245 height 32
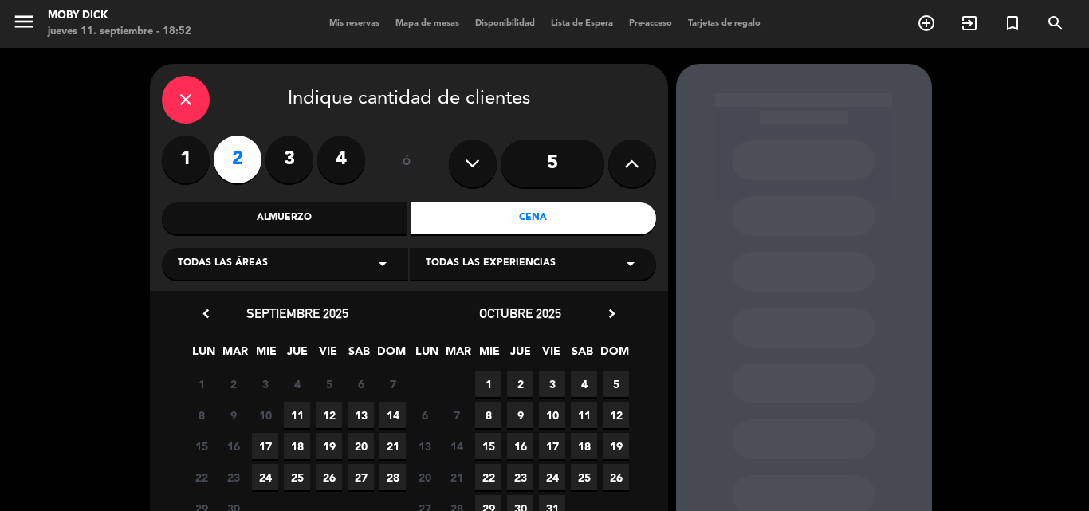
click at [310, 406] on div "8 9 10 11 12 13 14" at bounding box center [297, 414] width 223 height 31
click at [294, 414] on span "11" at bounding box center [297, 415] width 26 height 26
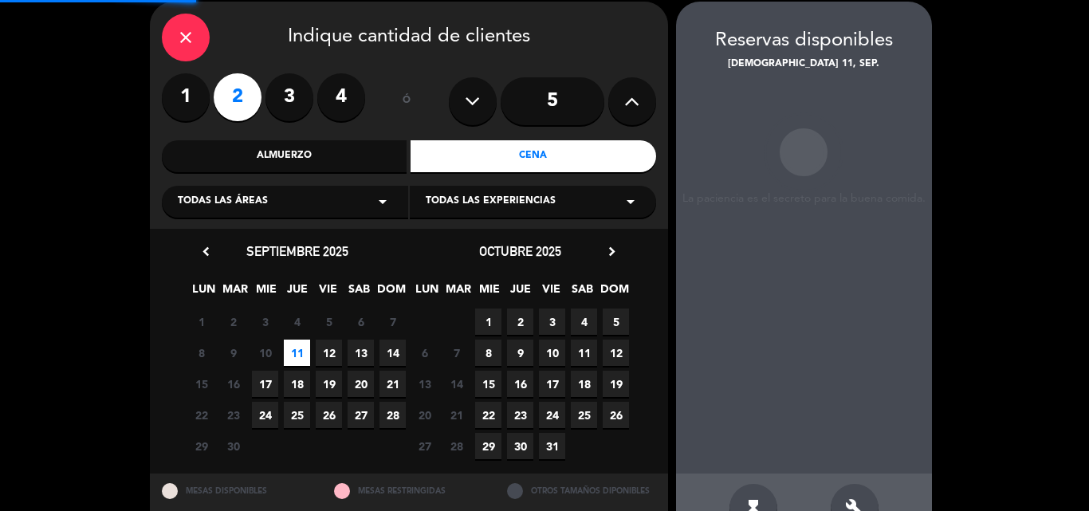
scroll to position [64, 0]
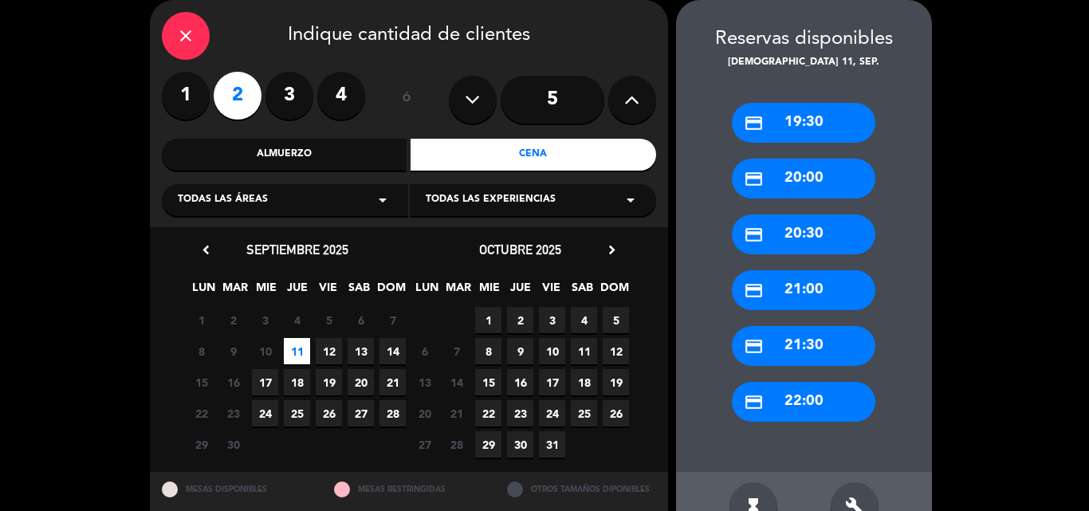
click at [794, 392] on div "credit_card 22:00" at bounding box center [803, 402] width 143 height 40
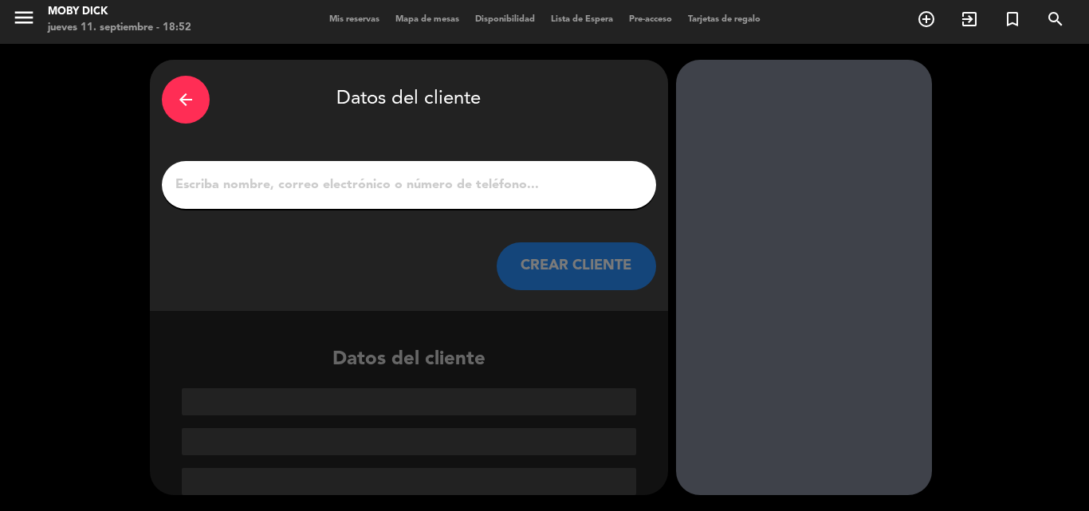
scroll to position [4, 0]
click at [536, 194] on input "1" at bounding box center [409, 185] width 470 height 22
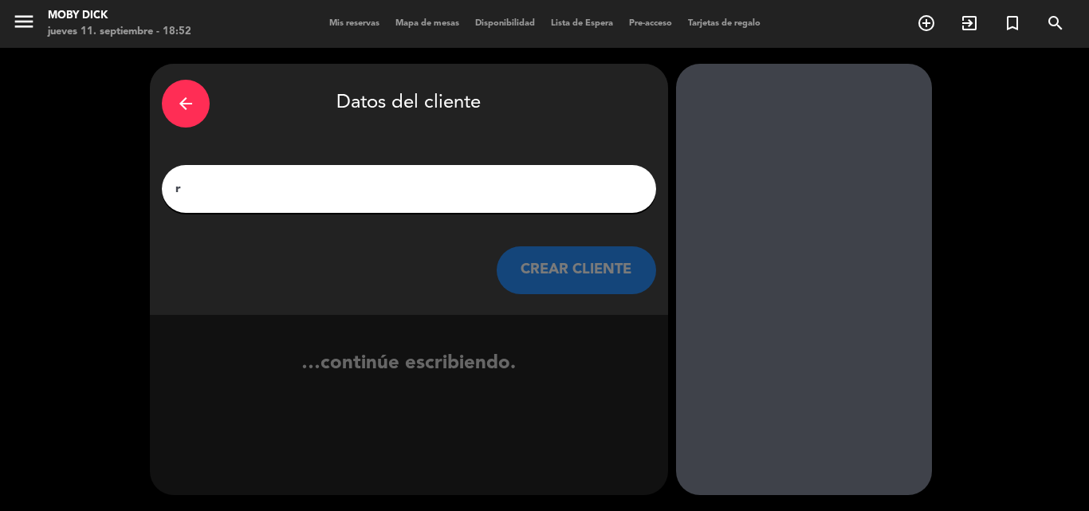
scroll to position [0, 0]
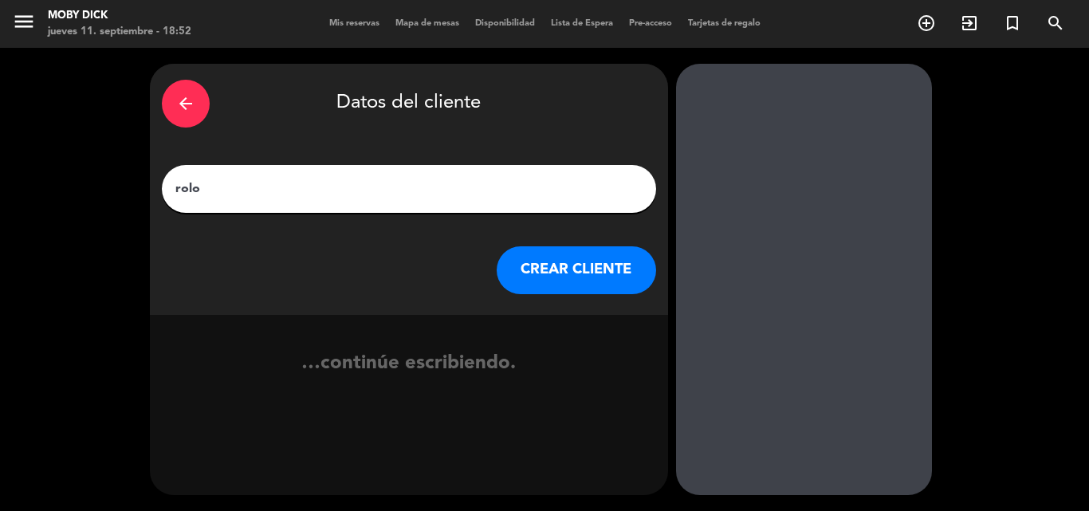
type input "rolo"
click at [615, 276] on button "CREAR CLIENTE" at bounding box center [575, 270] width 159 height 48
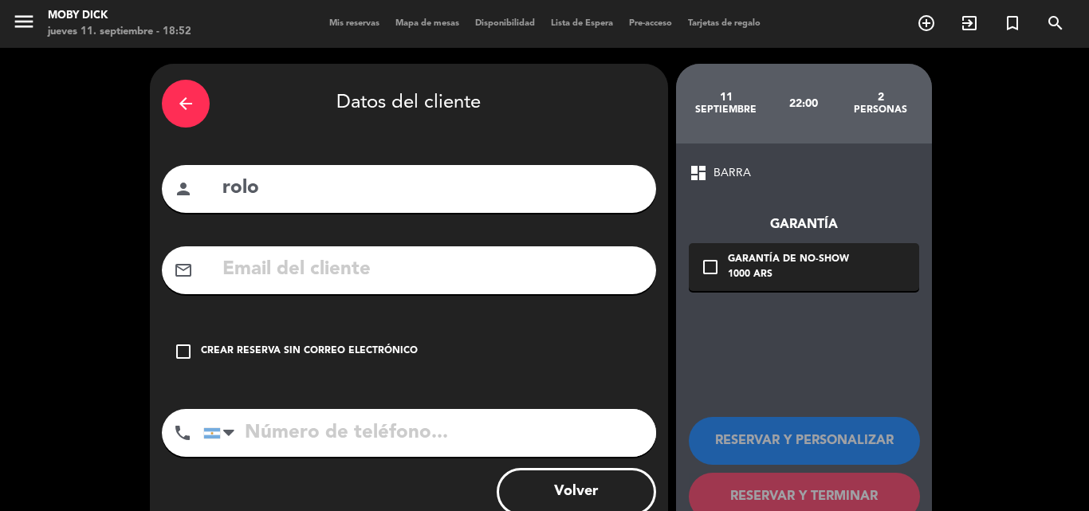
drag, startPoint x: 387, startPoint y: 339, endPoint x: 510, endPoint y: 353, distance: 123.6
click at [388, 339] on div "check_box_outline_blank Crear reserva sin correo electrónico" at bounding box center [409, 352] width 494 height 48
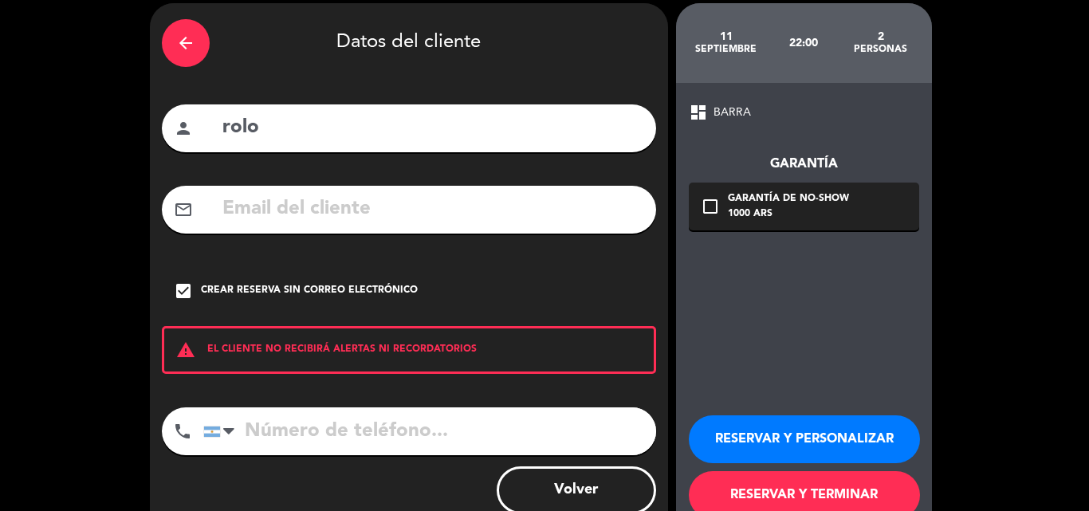
scroll to position [96, 0]
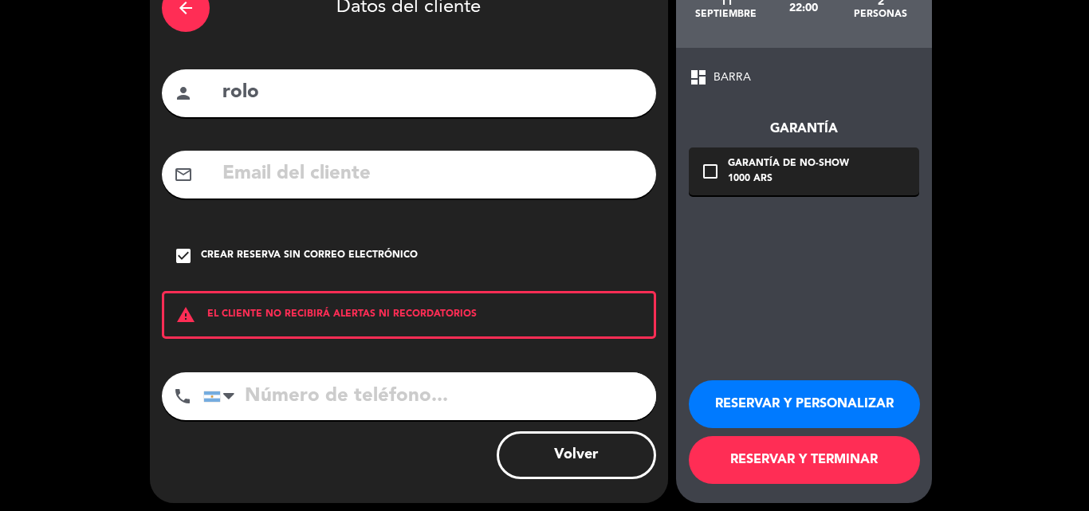
click at [800, 442] on button "RESERVAR Y TERMINAR" at bounding box center [804, 460] width 231 height 48
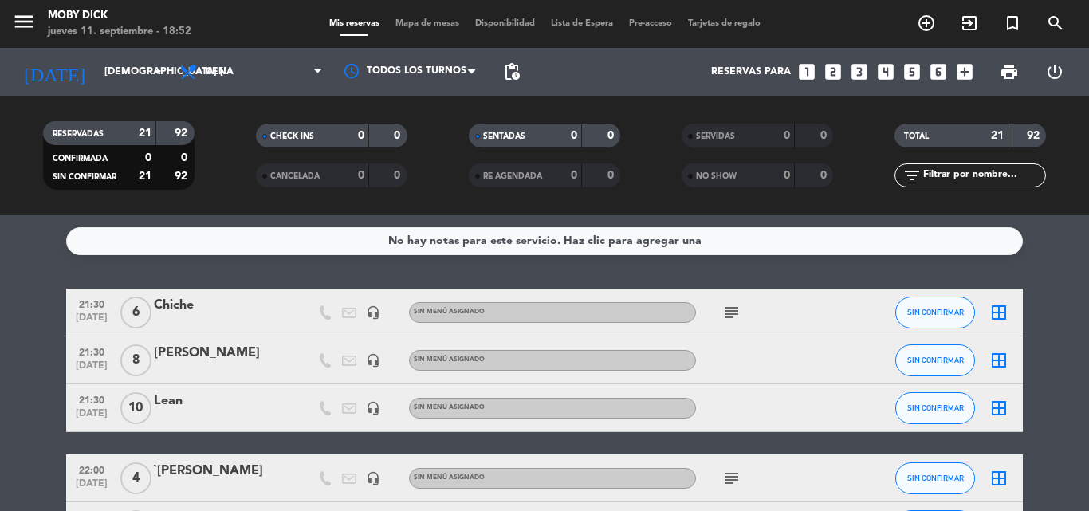
click at [918, 71] on icon "looks_5" at bounding box center [911, 71] width 21 height 21
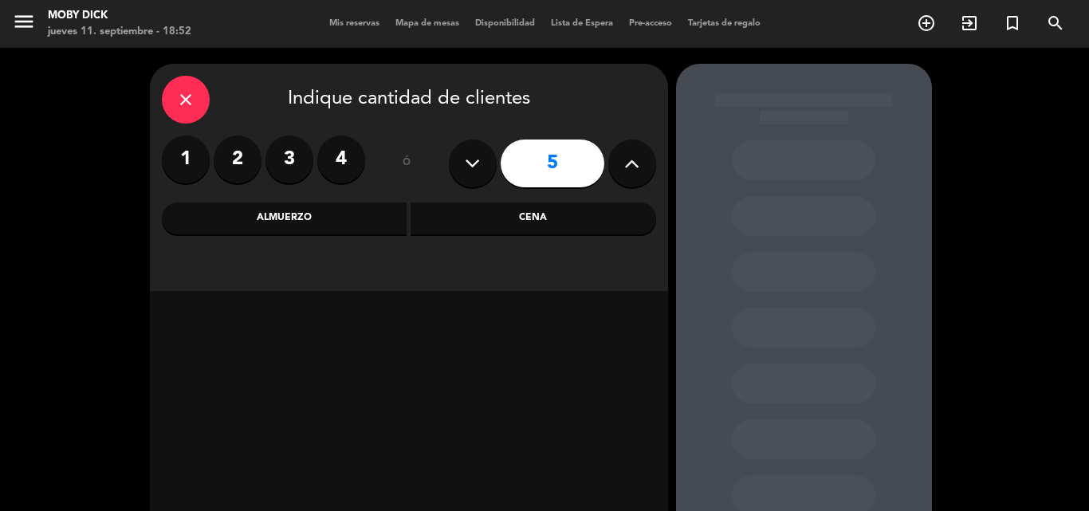
click at [575, 234] on div "Cena" at bounding box center [532, 218] width 245 height 32
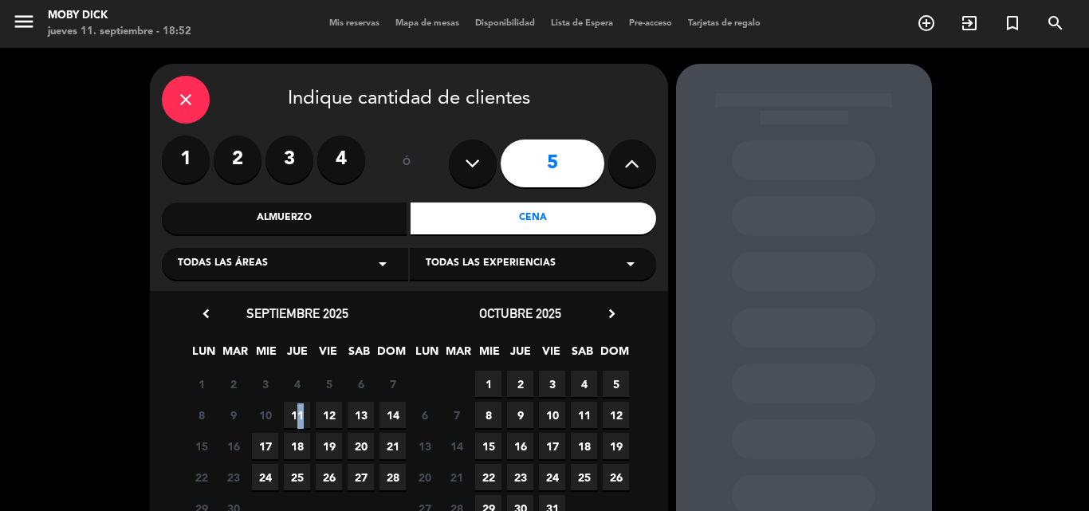
click at [292, 413] on span "11" at bounding box center [297, 415] width 26 height 26
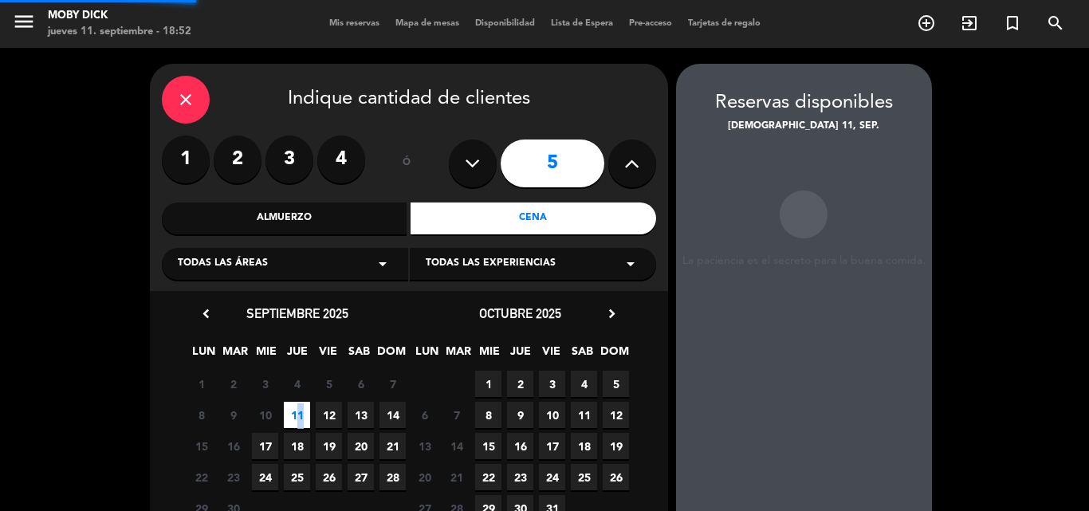
scroll to position [64, 0]
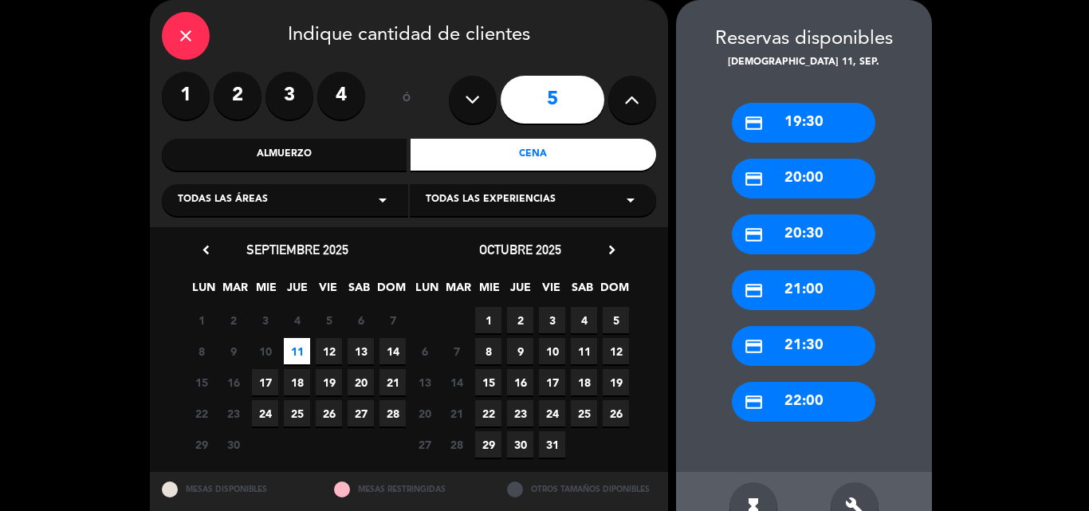
click at [787, 388] on div "credit_card 22:00" at bounding box center [803, 402] width 143 height 40
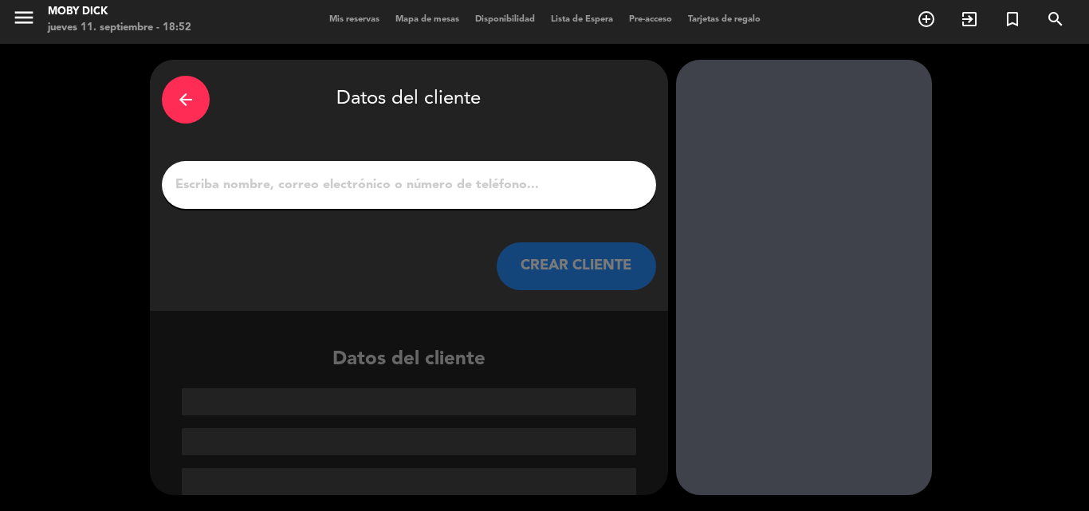
click at [557, 182] on input "1" at bounding box center [409, 185] width 470 height 22
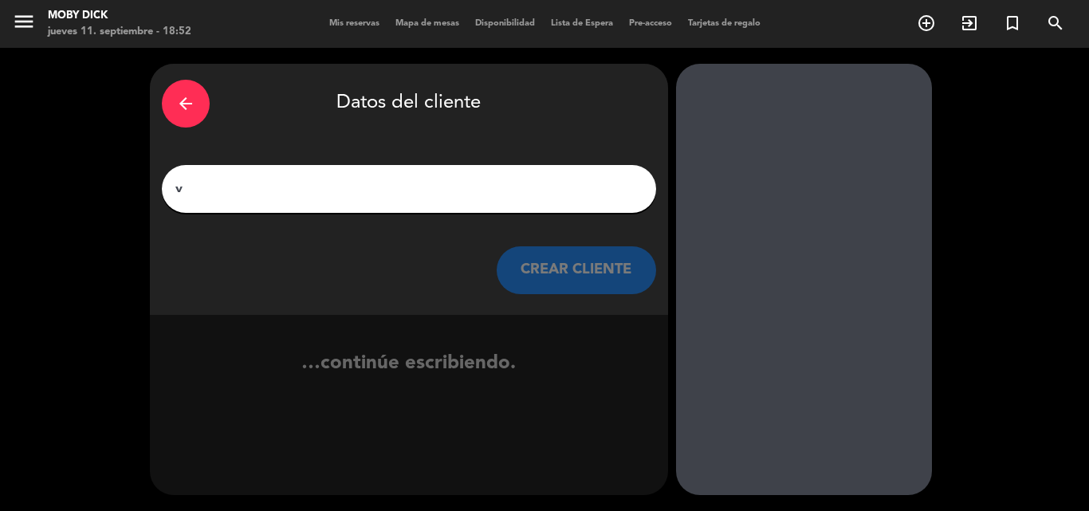
scroll to position [0, 0]
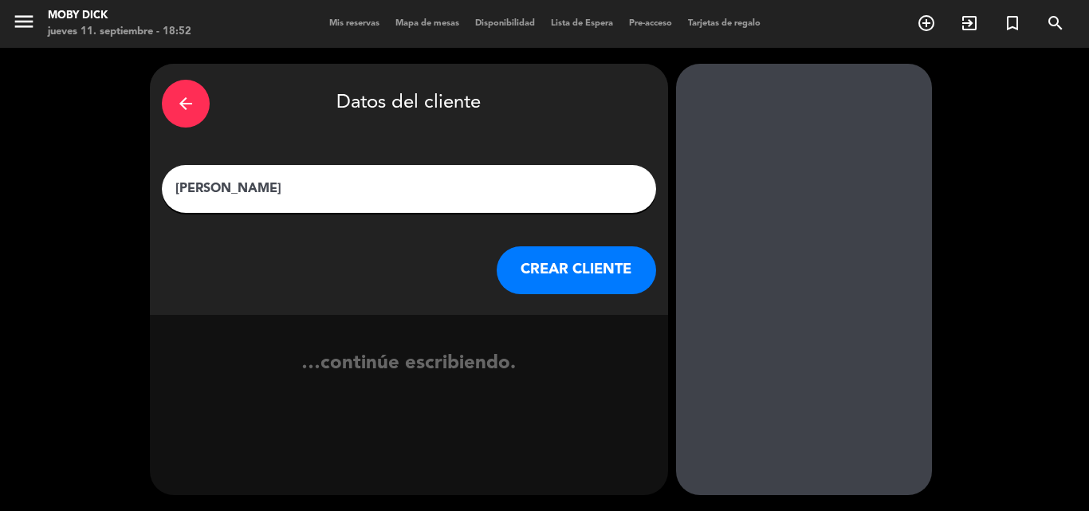
type input "[PERSON_NAME]"
click at [547, 279] on button "CREAR CLIENTE" at bounding box center [575, 270] width 159 height 48
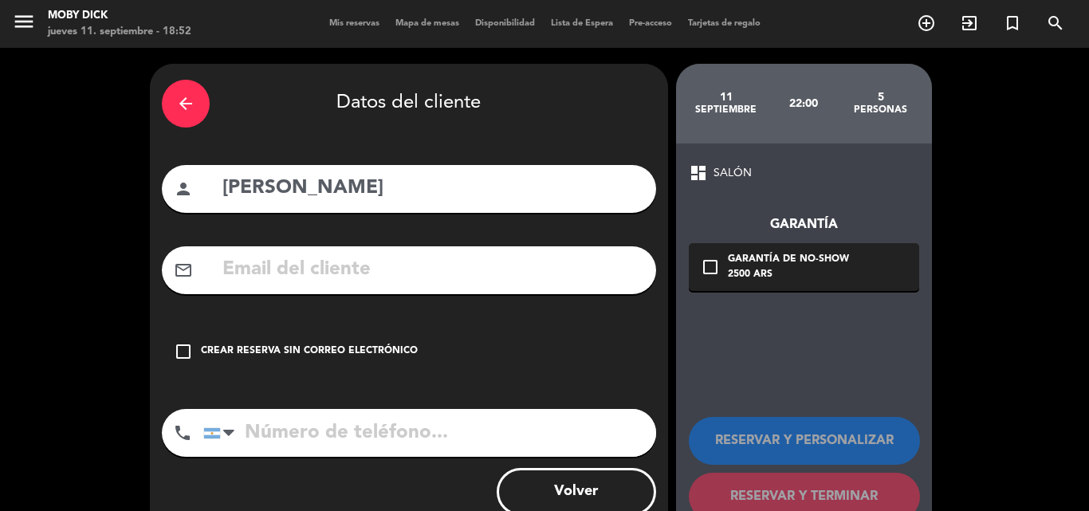
drag, startPoint x: 375, startPoint y: 350, endPoint x: 686, endPoint y: 394, distance: 314.0
click at [375, 349] on div "Crear reserva sin correo electrónico" at bounding box center [309, 351] width 217 height 16
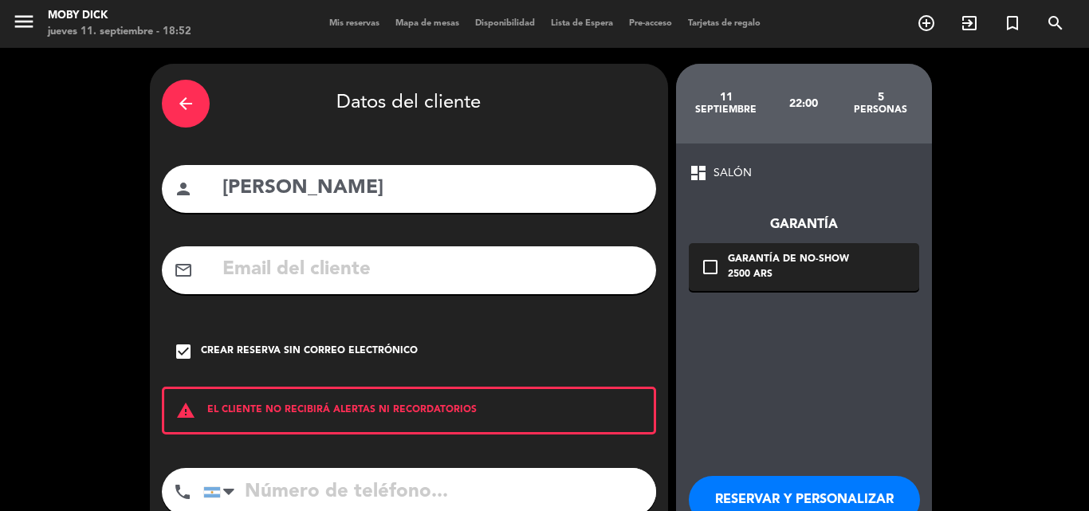
click at [795, 484] on button "RESERVAR Y PERSONALIZAR" at bounding box center [804, 500] width 231 height 48
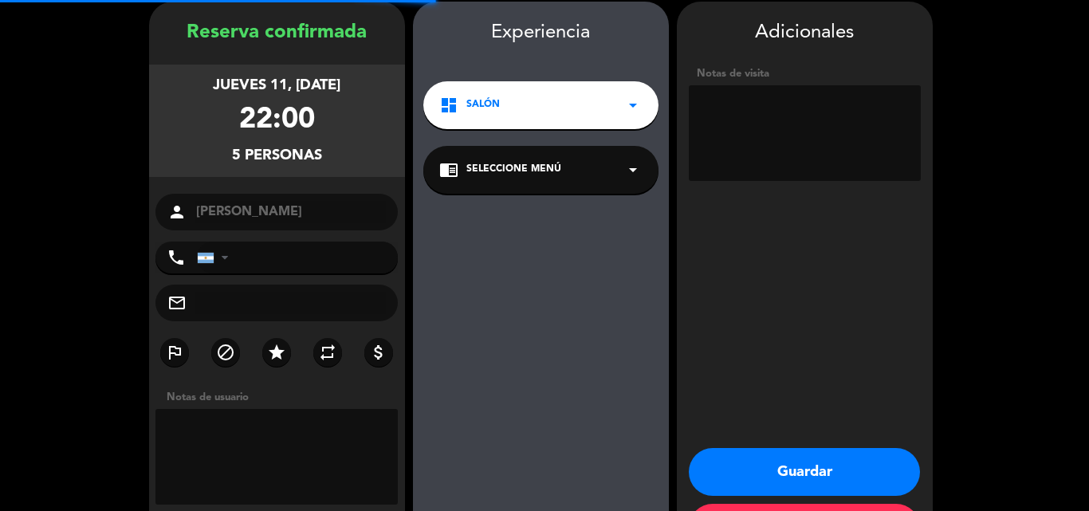
scroll to position [64, 0]
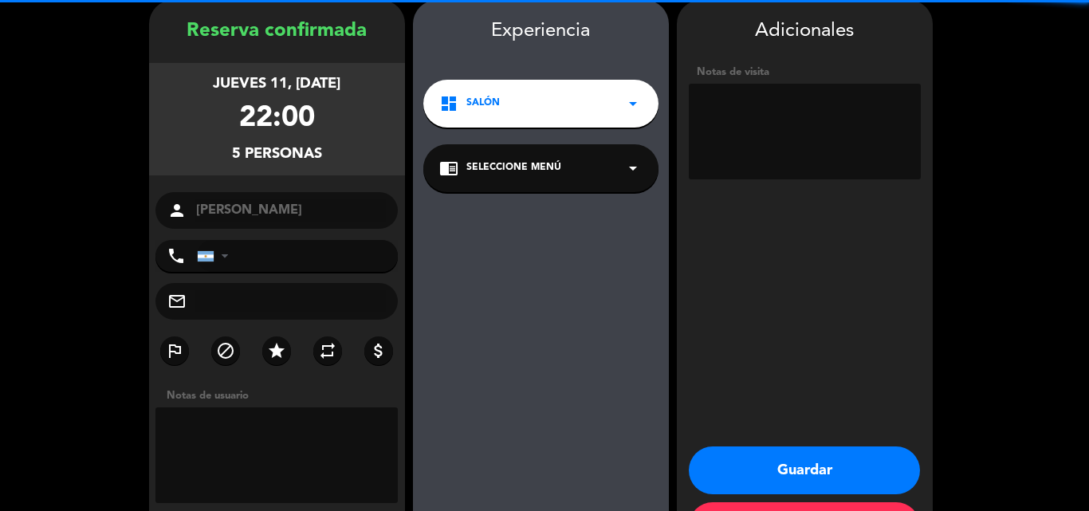
click at [785, 172] on textarea at bounding box center [805, 132] width 232 height 96
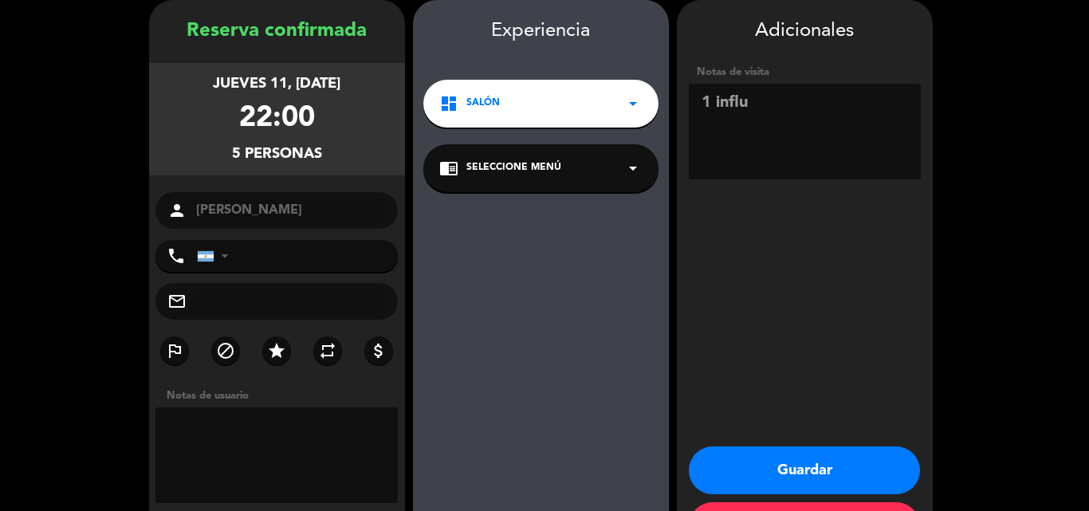
type textarea "1 influ"
click at [808, 470] on button "Guardar" at bounding box center [804, 470] width 231 height 48
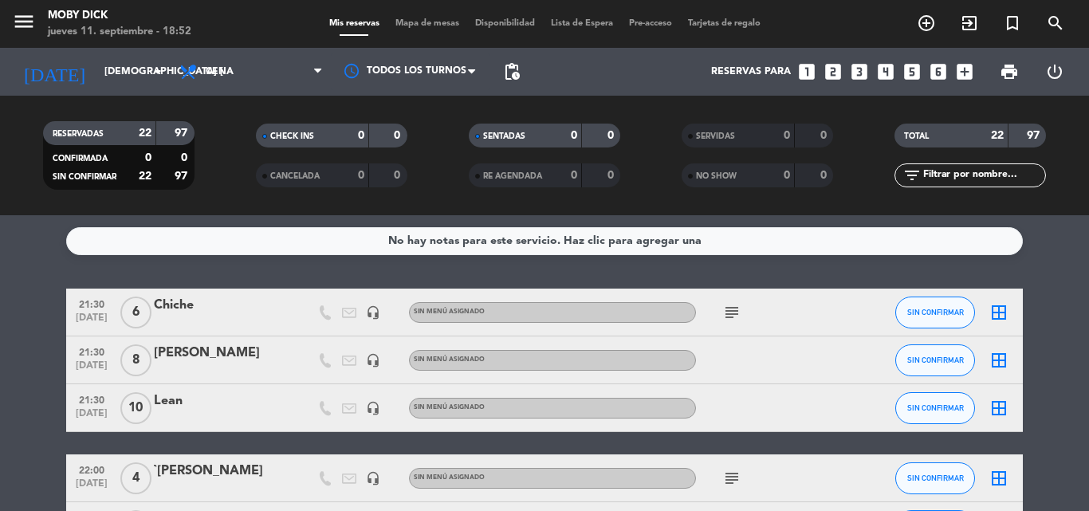
click at [880, 70] on icon "looks_4" at bounding box center [885, 71] width 21 height 21
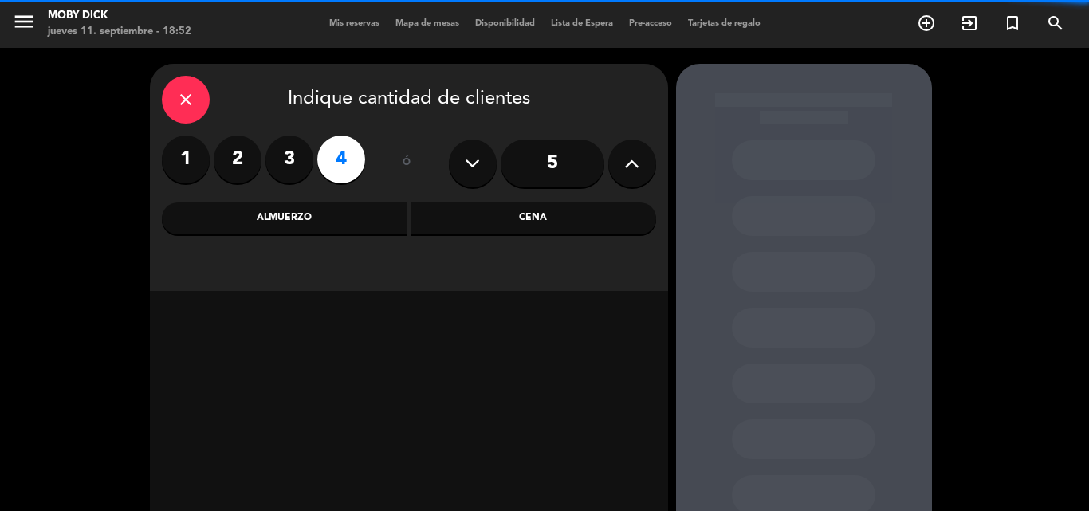
click at [542, 222] on div "Cena" at bounding box center [532, 218] width 245 height 32
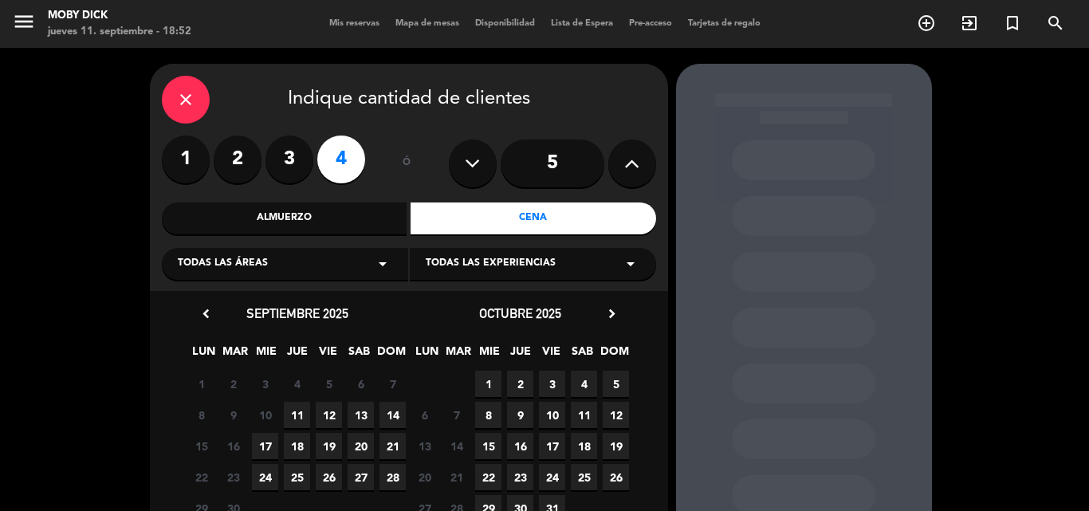
click at [298, 420] on span "11" at bounding box center [297, 415] width 26 height 26
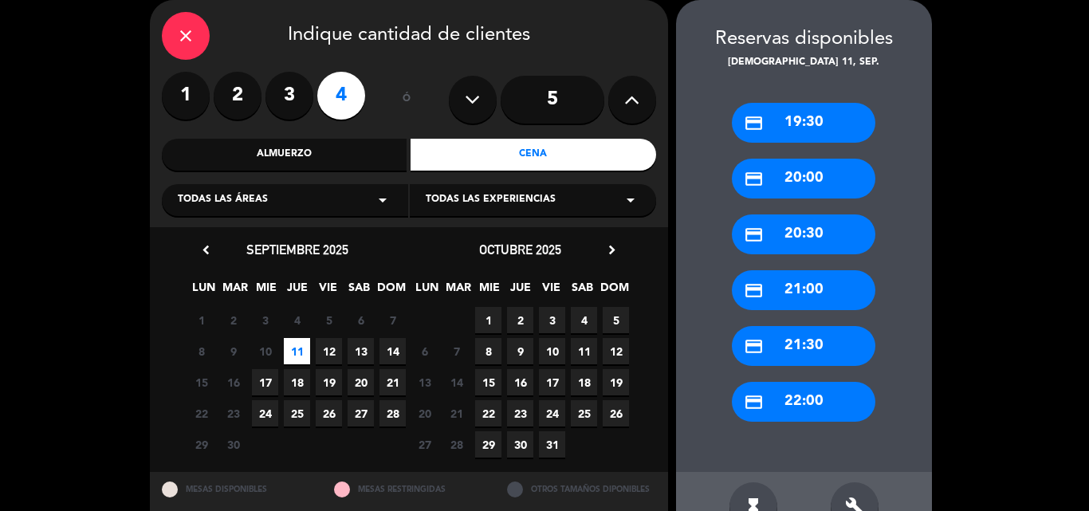
click at [792, 412] on div "credit_card 22:00" at bounding box center [803, 402] width 143 height 40
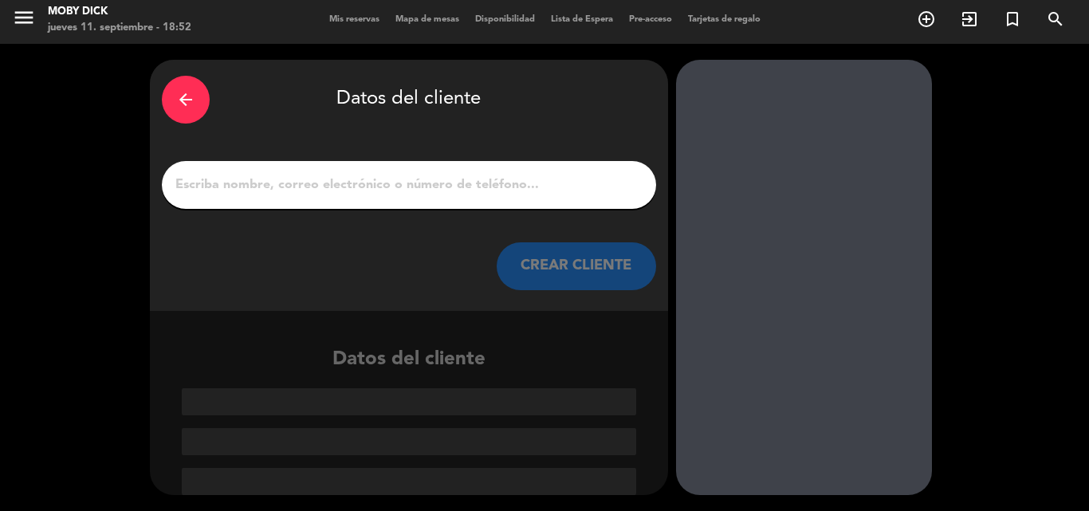
click at [508, 194] on input "1" at bounding box center [409, 185] width 470 height 22
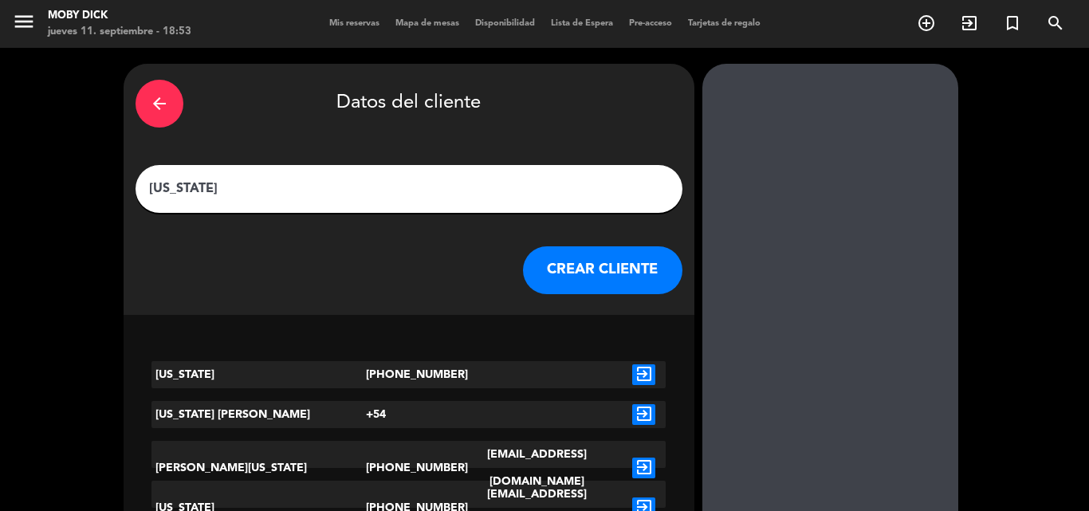
type input "[US_STATE]"
click at [558, 281] on button "CREAR CLIENTE" at bounding box center [602, 270] width 159 height 48
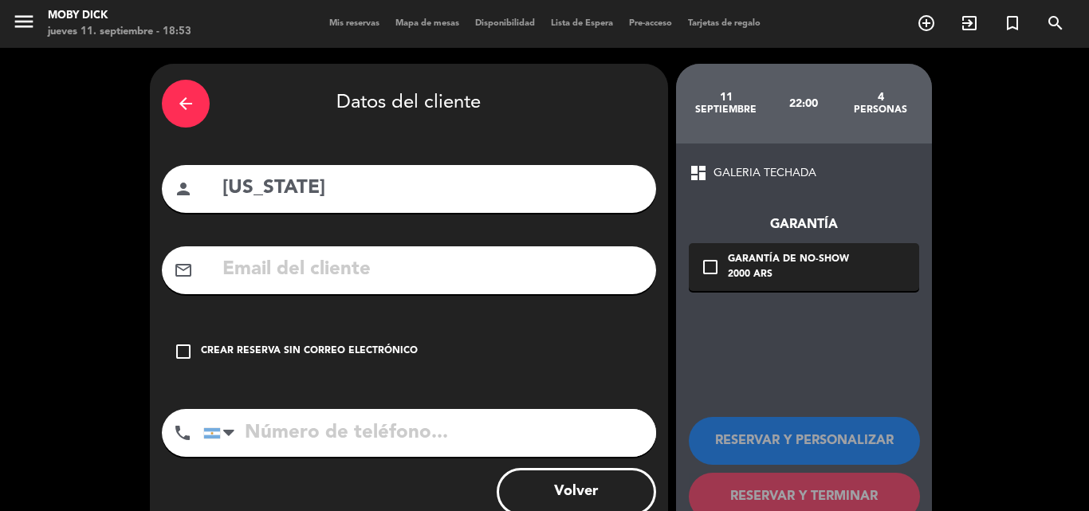
drag, startPoint x: 328, startPoint y: 362, endPoint x: 339, endPoint y: 357, distance: 12.1
click at [336, 358] on div "check_box_outline_blank Crear reserva sin correo electrónico" at bounding box center [409, 352] width 494 height 48
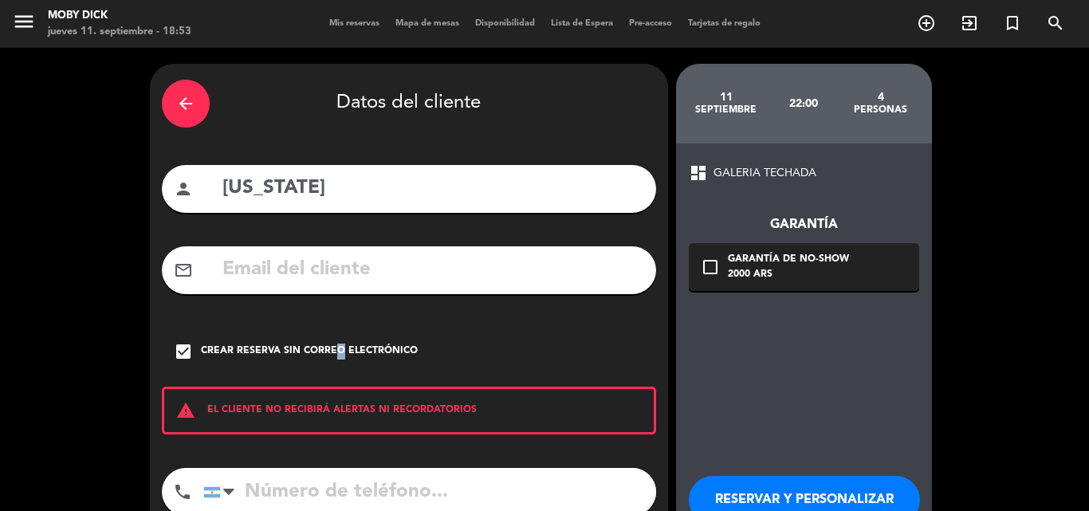
click at [742, 477] on button "RESERVAR Y PERSONALIZAR" at bounding box center [804, 500] width 231 height 48
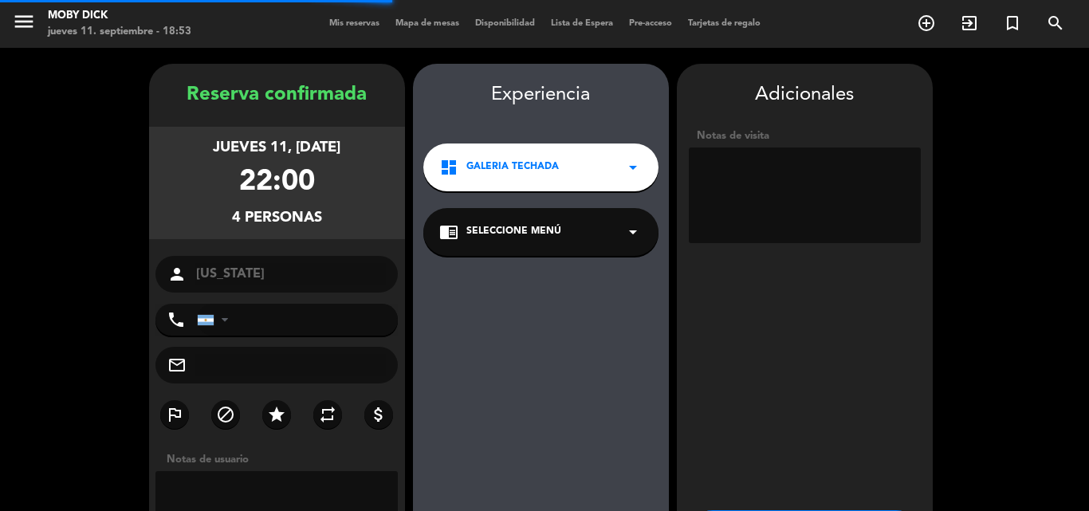
scroll to position [64, 0]
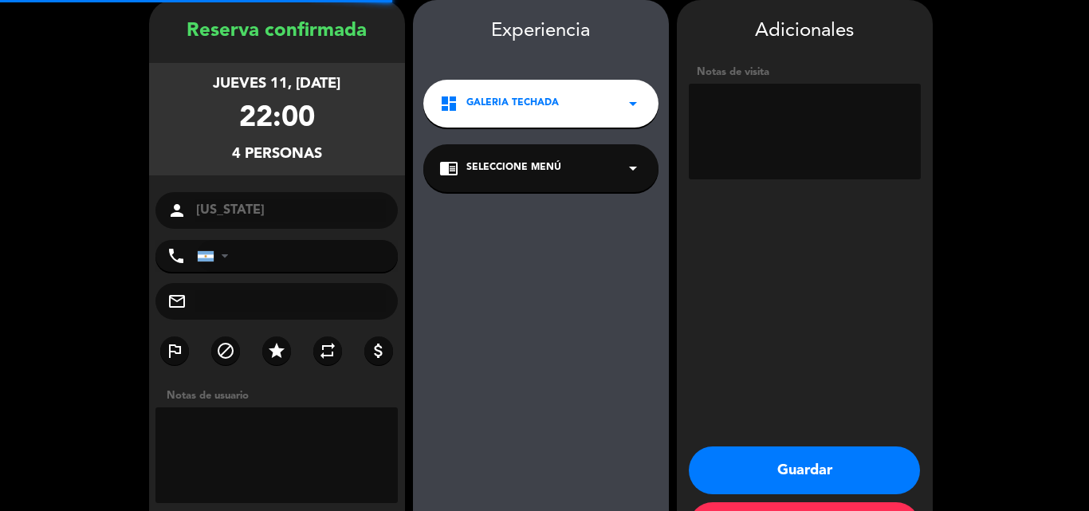
click at [794, 142] on textarea at bounding box center [805, 132] width 232 height 96
type textarea "1 influ"
click at [839, 476] on button "Guardar" at bounding box center [804, 470] width 231 height 48
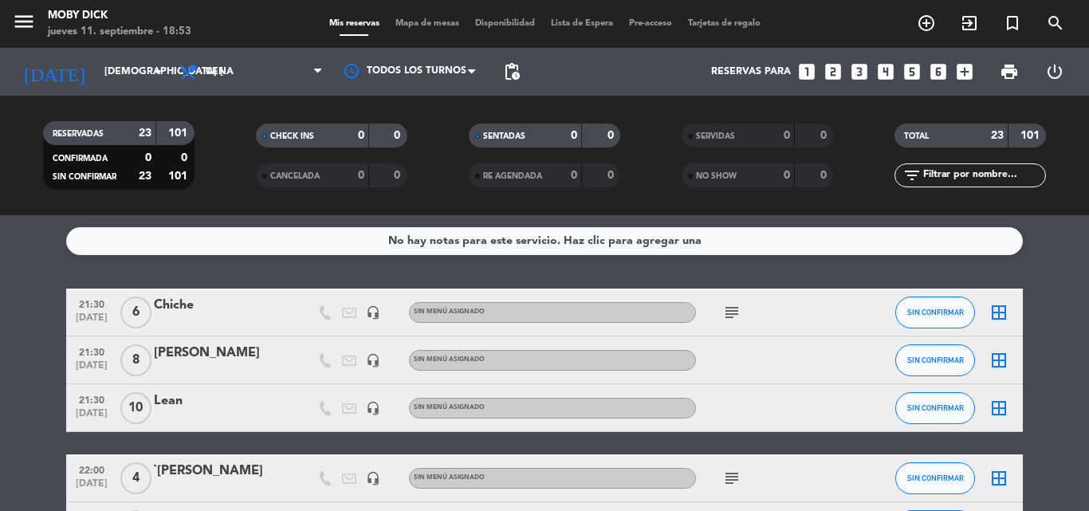
click at [996, 299] on div "border_all" at bounding box center [999, 311] width 48 height 47
click at [999, 324] on div "border_all" at bounding box center [999, 311] width 48 height 47
click at [999, 318] on icon "border_all" at bounding box center [998, 312] width 19 height 19
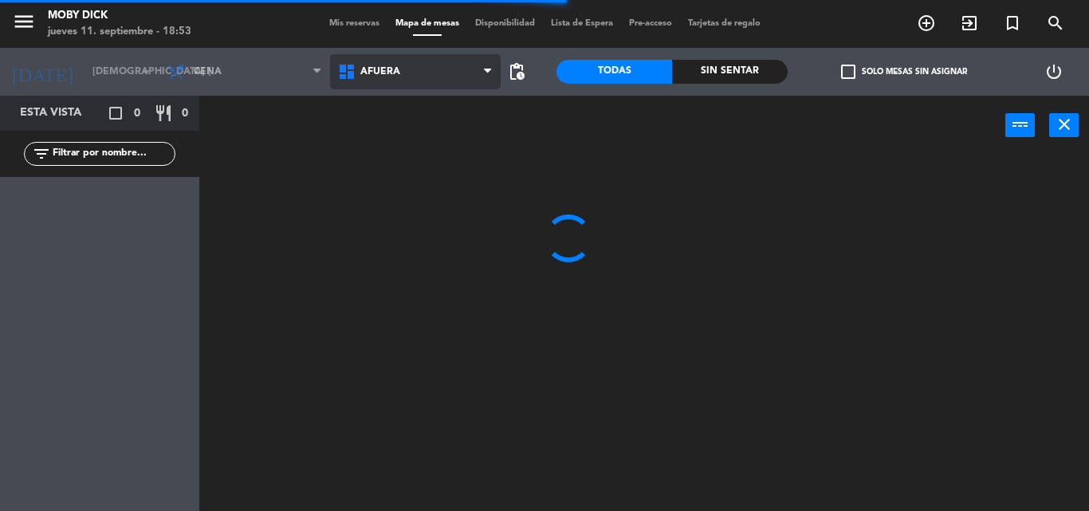
click at [375, 64] on span "AFUERA" at bounding box center [415, 71] width 171 height 35
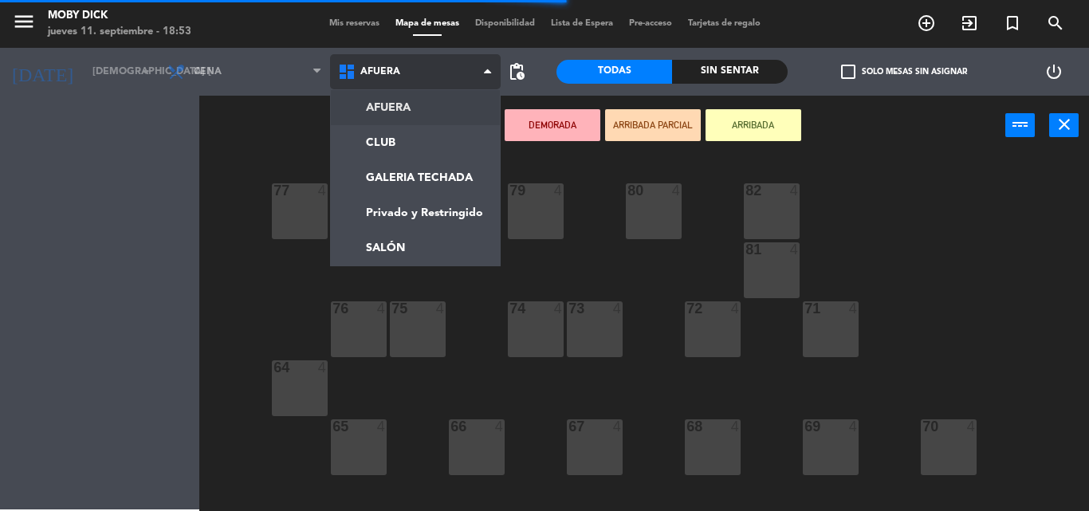
click at [375, 64] on span "AFUERA" at bounding box center [415, 71] width 171 height 35
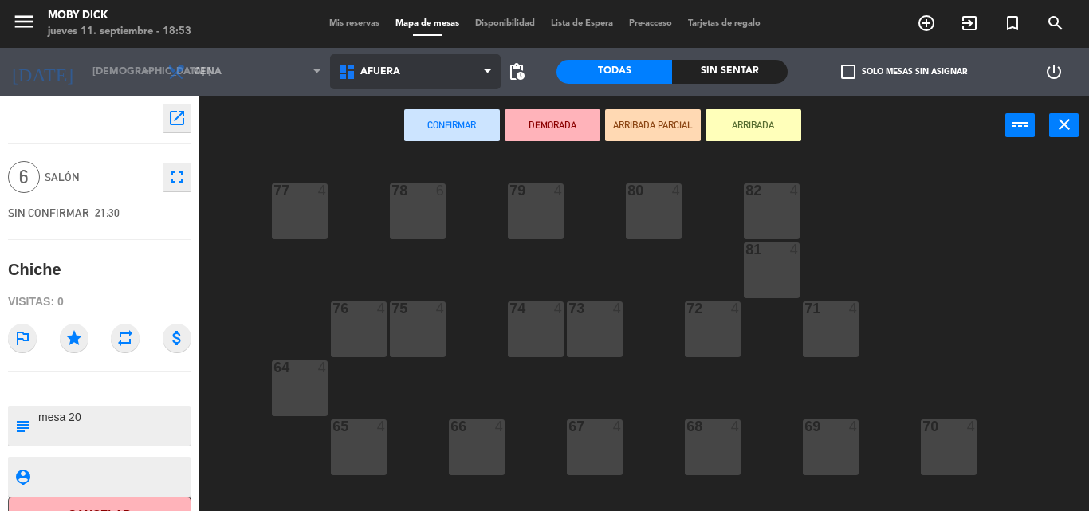
click at [457, 61] on span "AFUERA" at bounding box center [415, 71] width 171 height 35
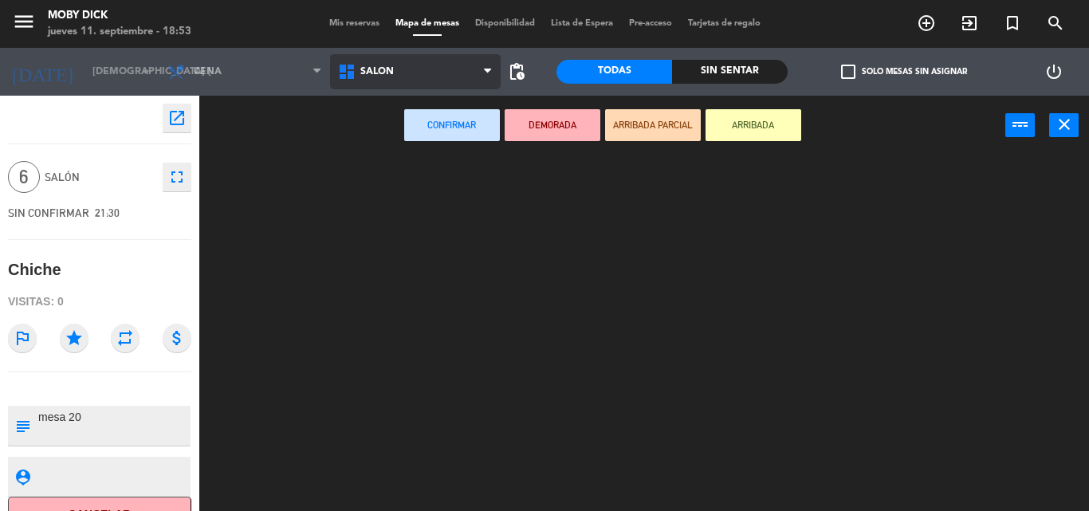
click at [387, 244] on ng-component "menu Moby Dick jueves 11. septiembre - 18:53 Mis reservas Mapa de mesas Disponi…" at bounding box center [544, 255] width 1089 height 511
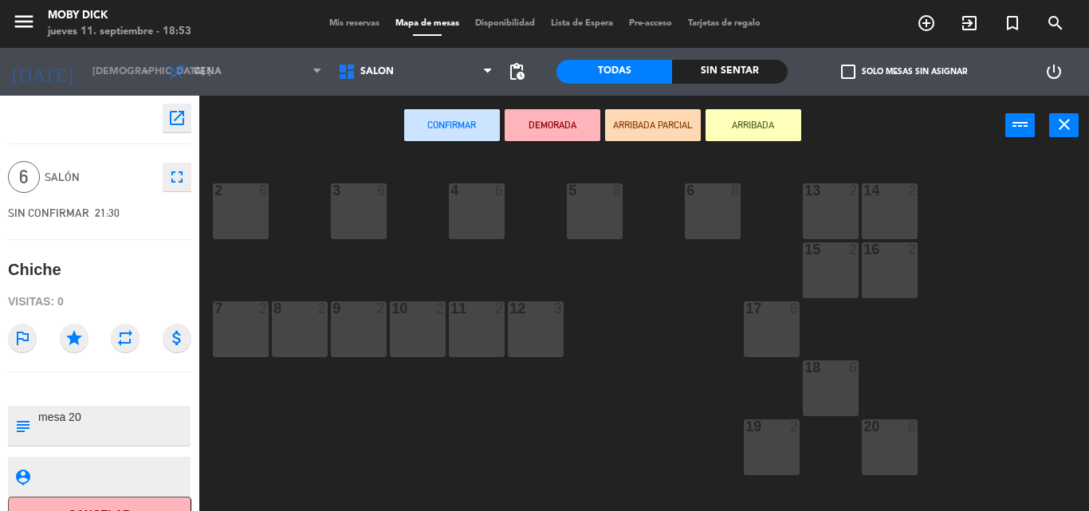
click at [895, 445] on div "20 6" at bounding box center [889, 447] width 56 height 56
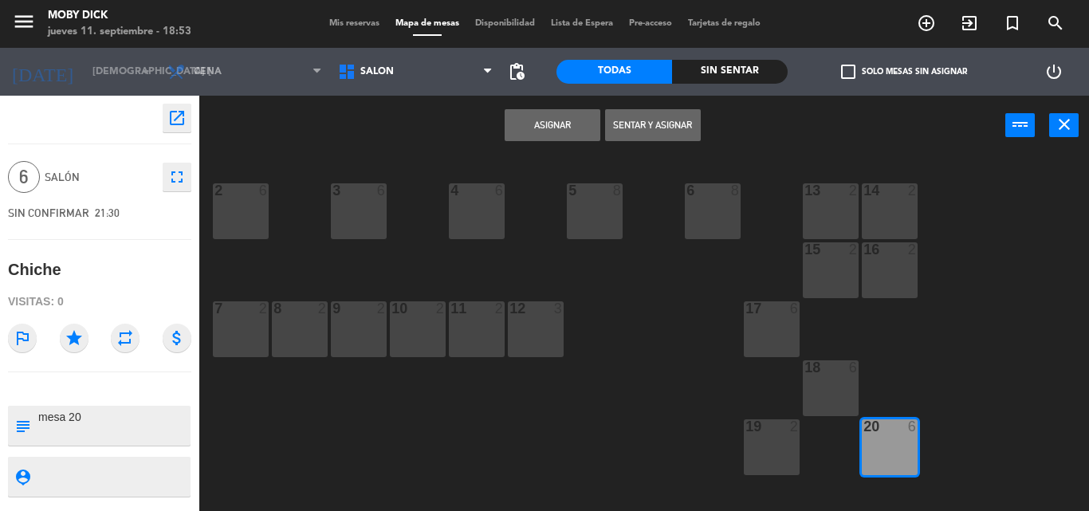
click at [567, 98] on div "Asignar Sentar y Asignar power_input close" at bounding box center [602, 126] width 806 height 61
click at [568, 128] on button "Asignar" at bounding box center [552, 125] width 96 height 32
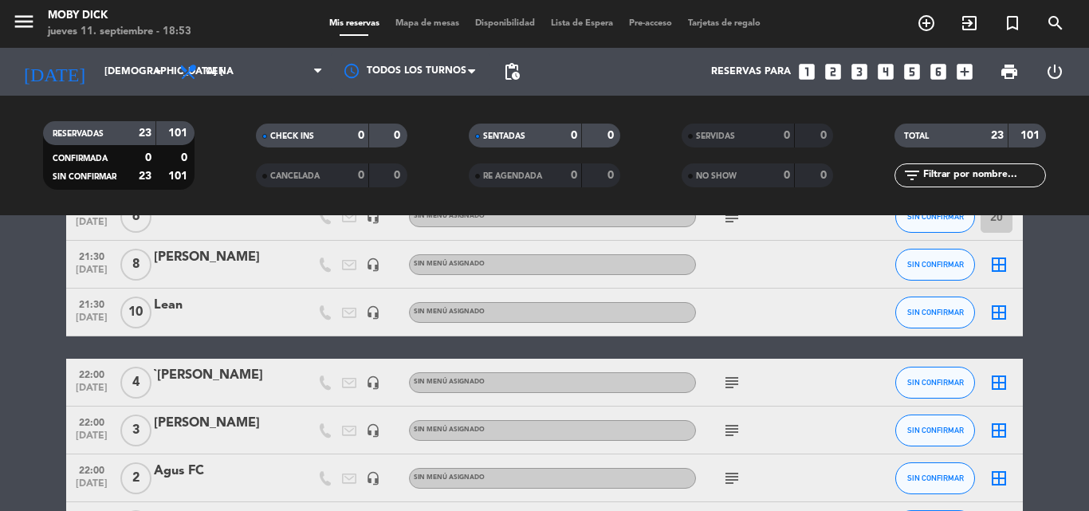
scroll to position [64, 0]
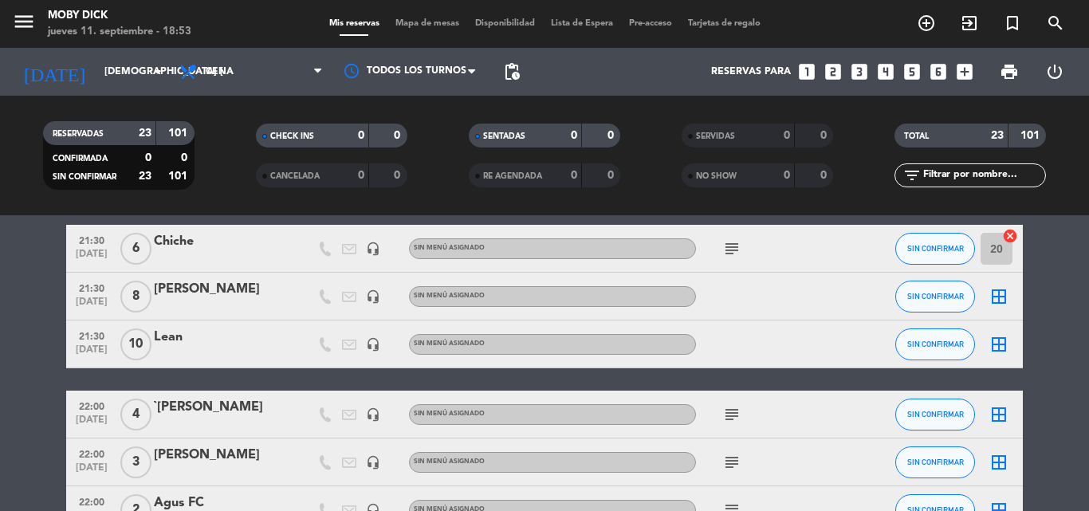
click at [996, 351] on icon "border_all" at bounding box center [998, 344] width 19 height 19
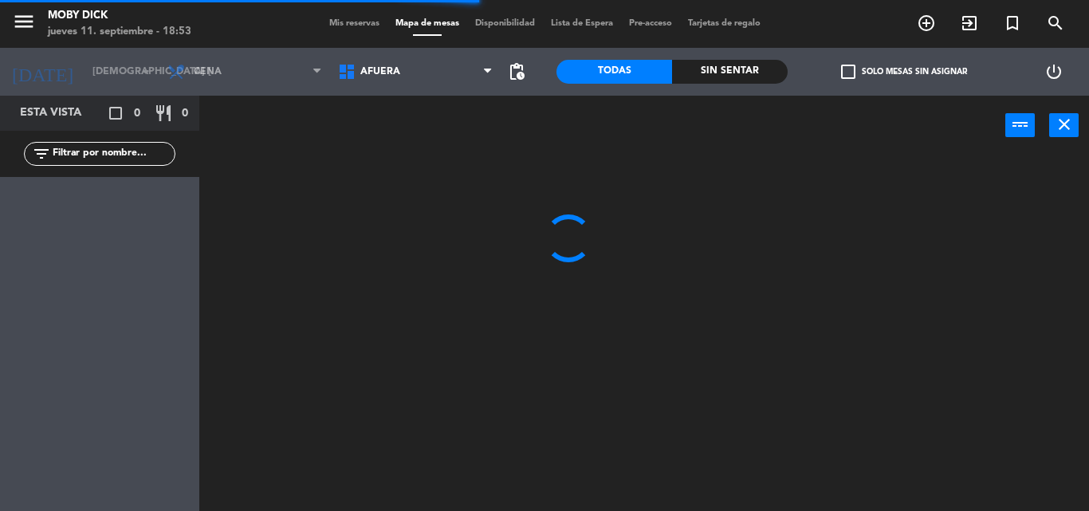
click at [405, 73] on span "AFUERA" at bounding box center [415, 71] width 171 height 35
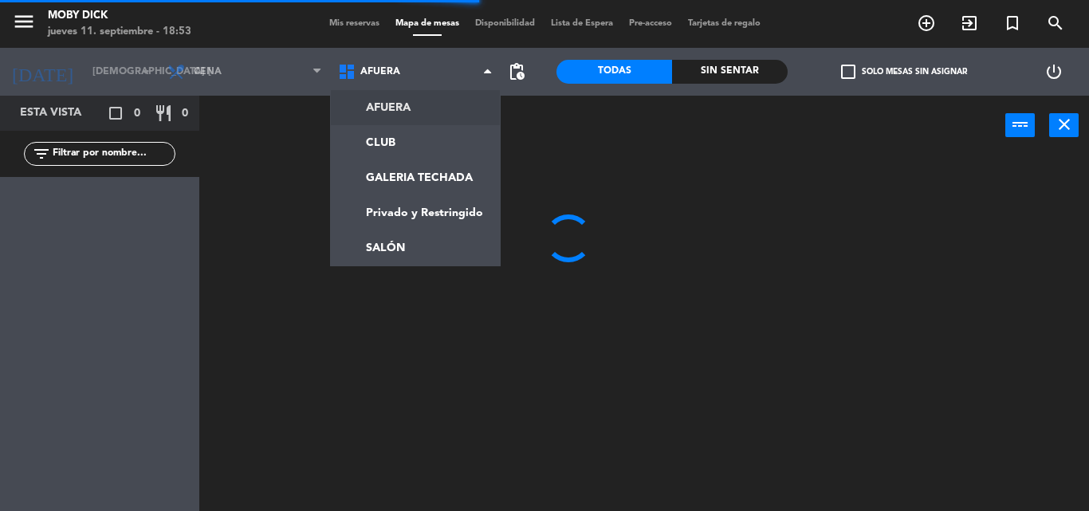
click at [405, 73] on span "AFUERA" at bounding box center [415, 71] width 171 height 35
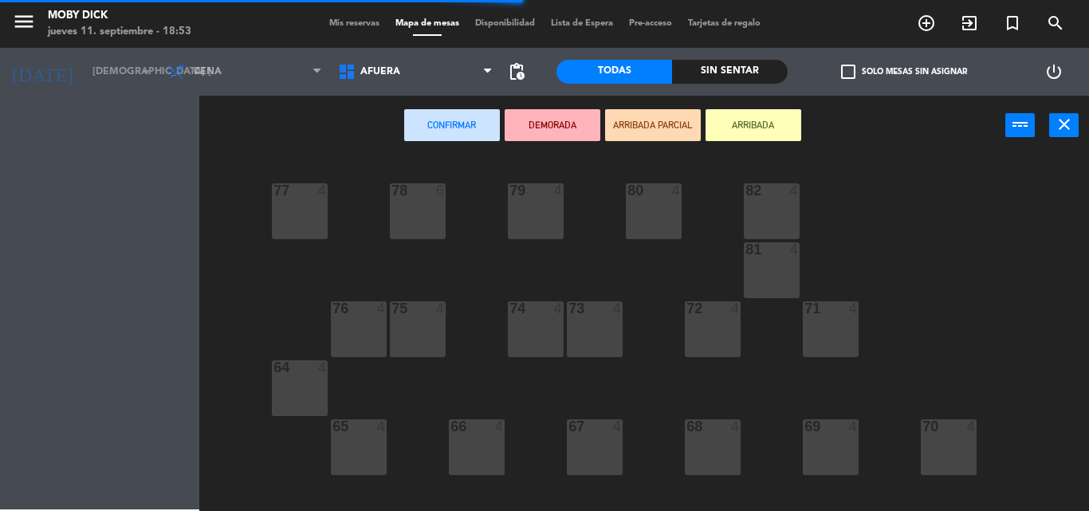
click at [405, 73] on span "AFUERA" at bounding box center [415, 71] width 171 height 35
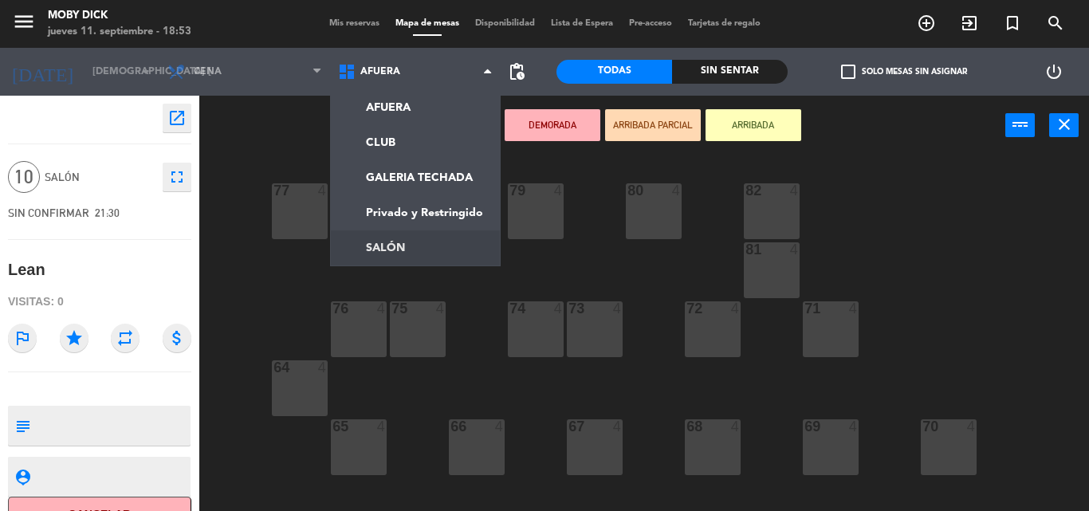
click at [418, 252] on ng-component "menu Moby Dick jueves 11. septiembre - 18:53 Mis reservas Mapa de mesas Disponi…" at bounding box center [544, 255] width 1089 height 511
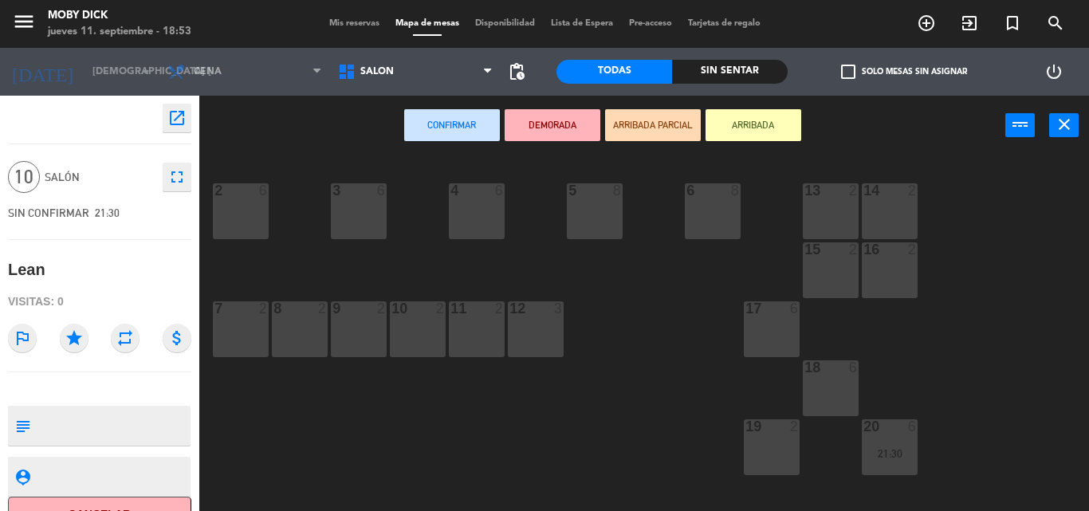
click at [774, 337] on div "17 6" at bounding box center [772, 329] width 56 height 56
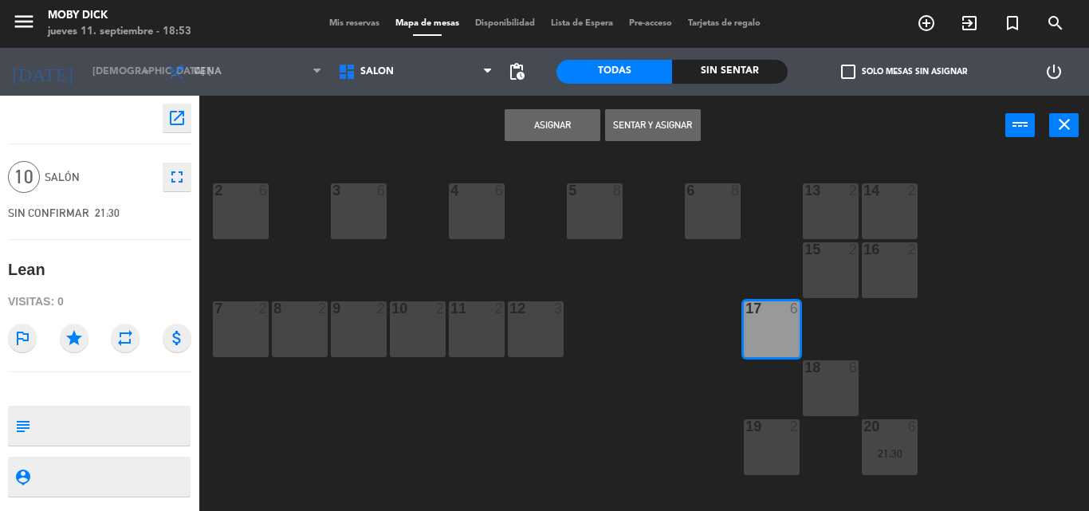
click at [551, 126] on button "Asignar" at bounding box center [552, 125] width 96 height 32
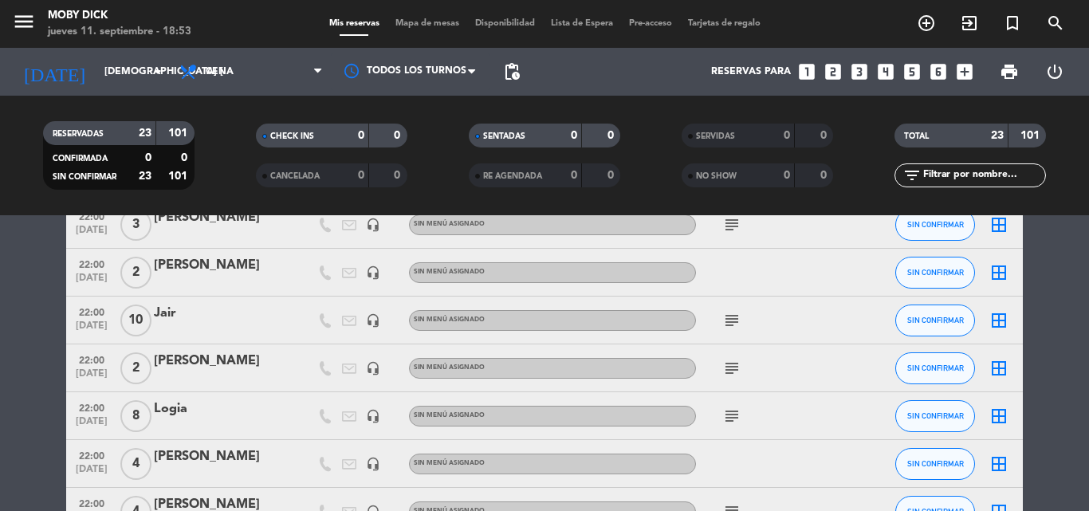
scroll to position [542, 0]
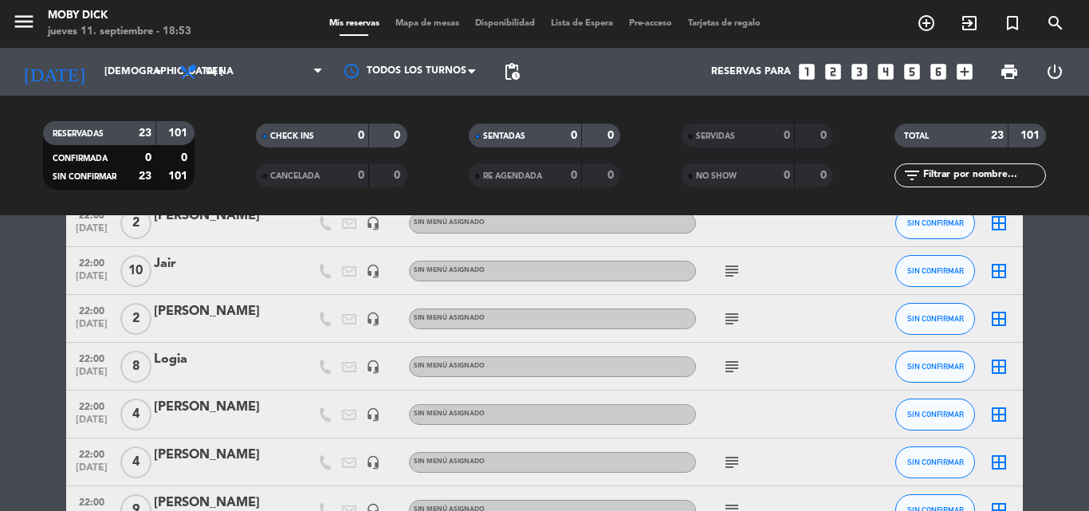
click at [993, 366] on icon "border_all" at bounding box center [998, 366] width 19 height 19
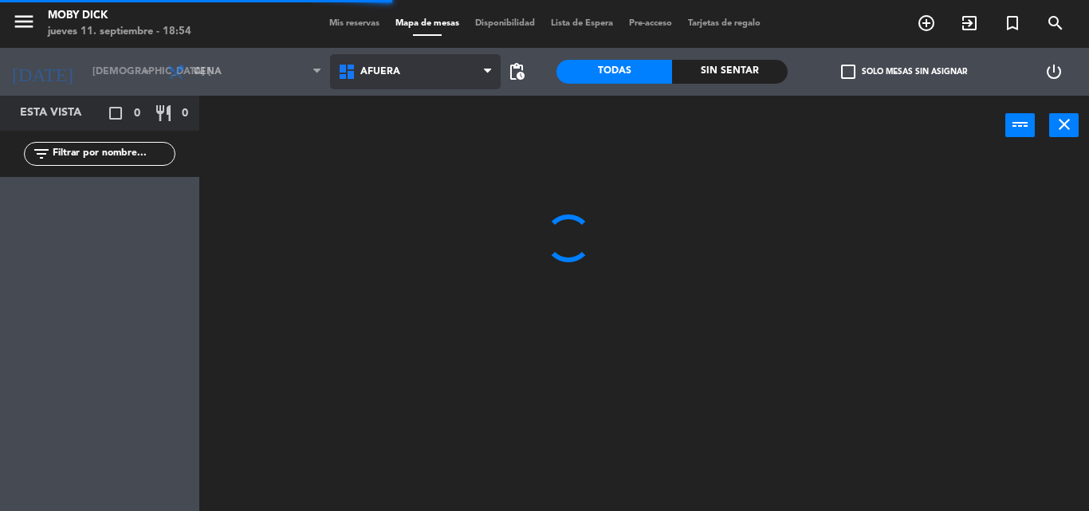
click at [378, 69] on span "AFUERA" at bounding box center [380, 71] width 40 height 11
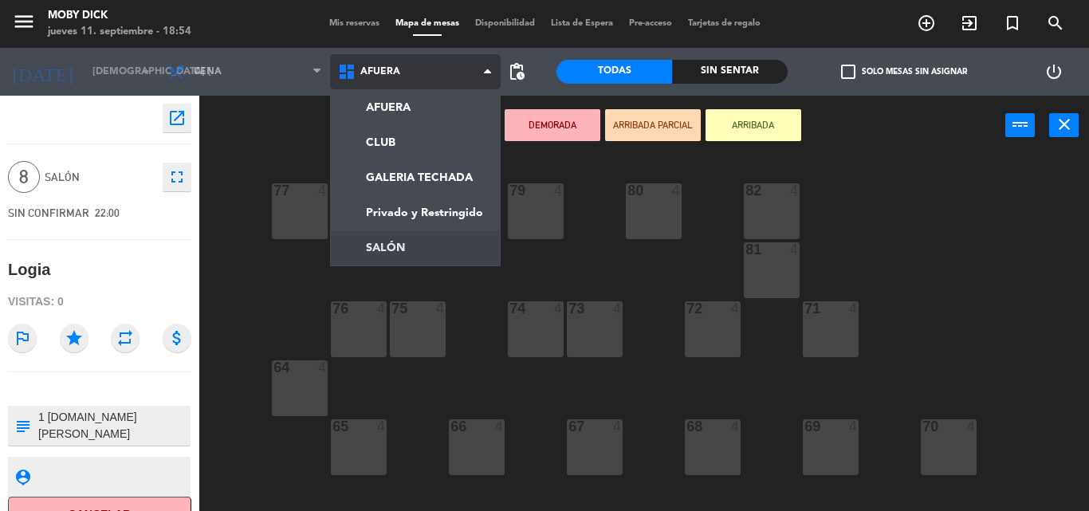
click at [422, 255] on ng-component "menu Moby Dick jueves 11. septiembre - 18:54 Mis reservas Mapa de mesas Disponi…" at bounding box center [544, 255] width 1089 height 511
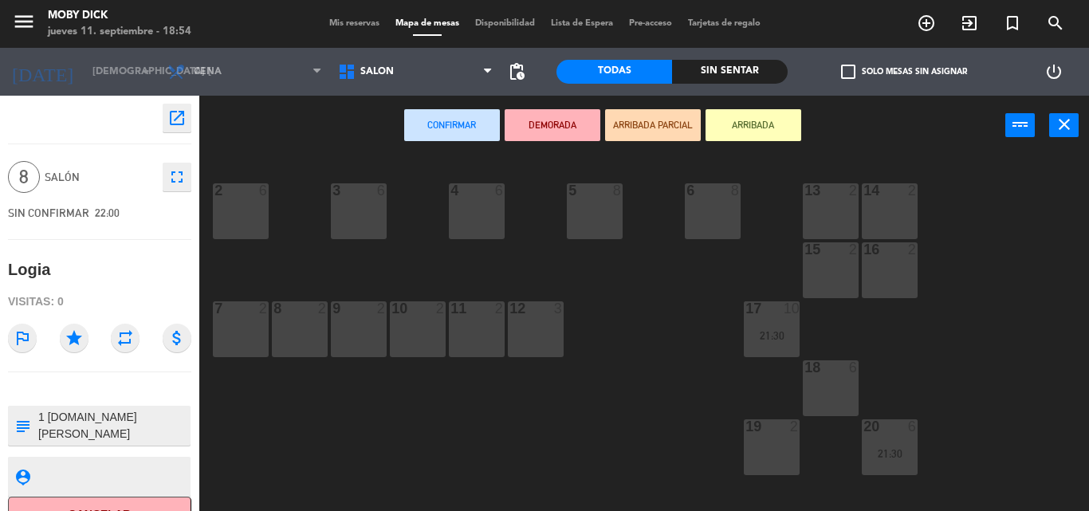
click at [838, 376] on div "18 6" at bounding box center [831, 368] width 56 height 16
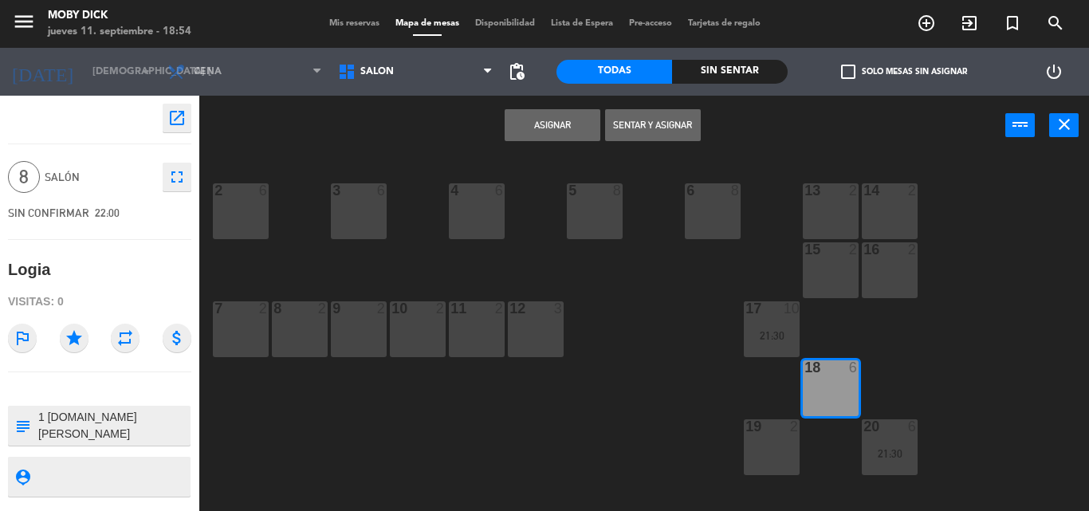
click at [559, 110] on button "Asignar" at bounding box center [552, 125] width 96 height 32
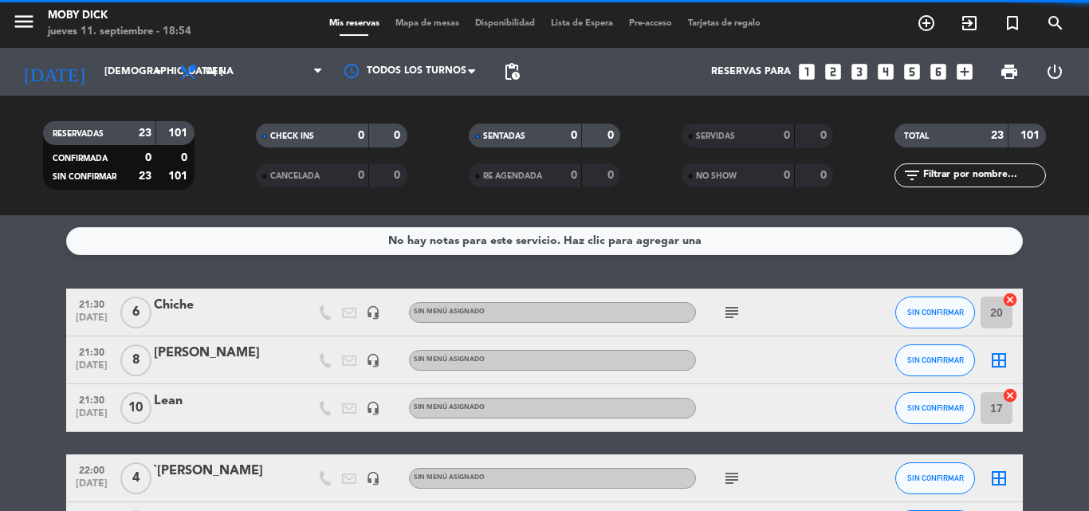
click at [1060, 288] on div "No hay notas para este servicio. Haz clic para agregar una 21:30 [DATE] 6 Chich…" at bounding box center [544, 363] width 1089 height 296
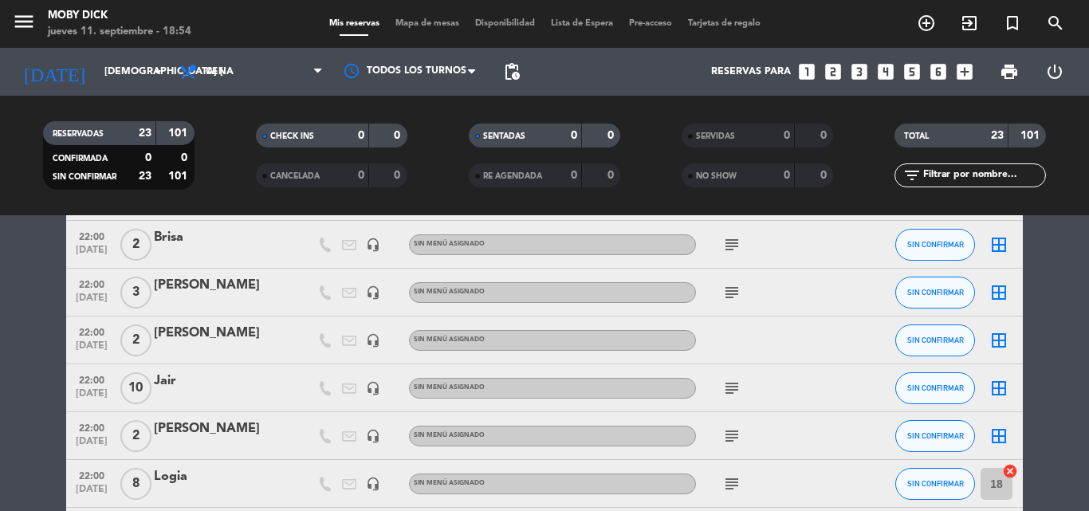
scroll to position [446, 0]
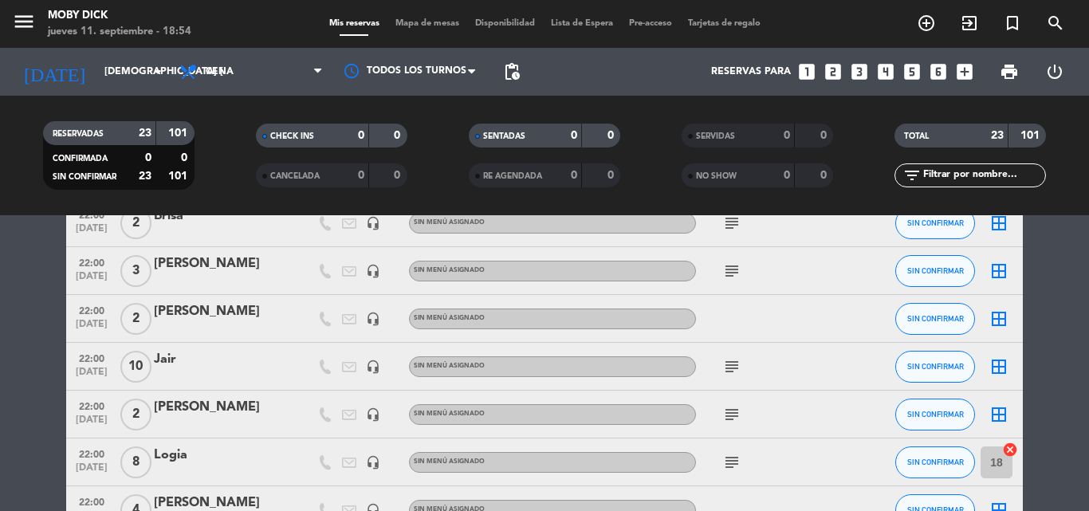
click at [993, 367] on icon "border_all" at bounding box center [998, 366] width 19 height 19
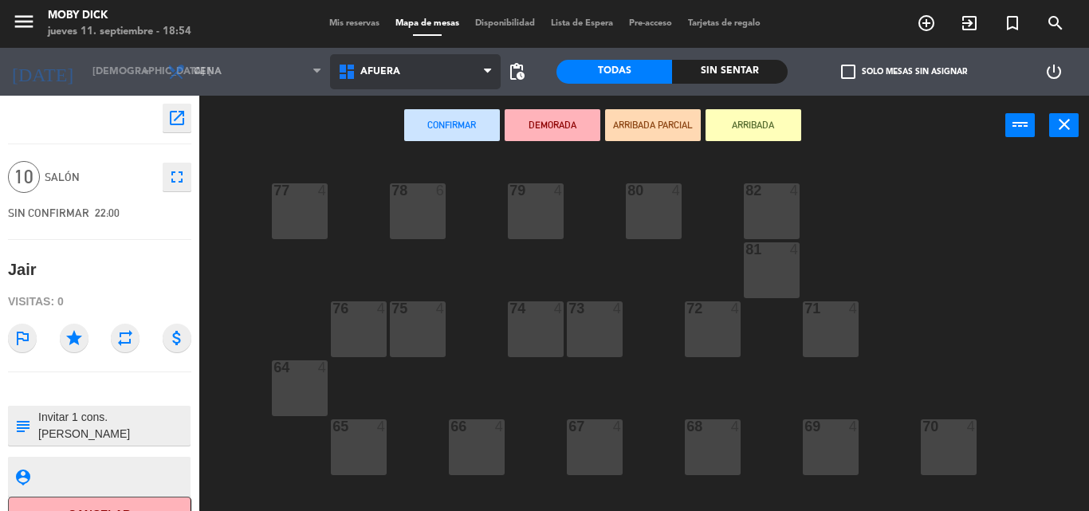
click at [409, 61] on span "AFUERA" at bounding box center [415, 71] width 171 height 35
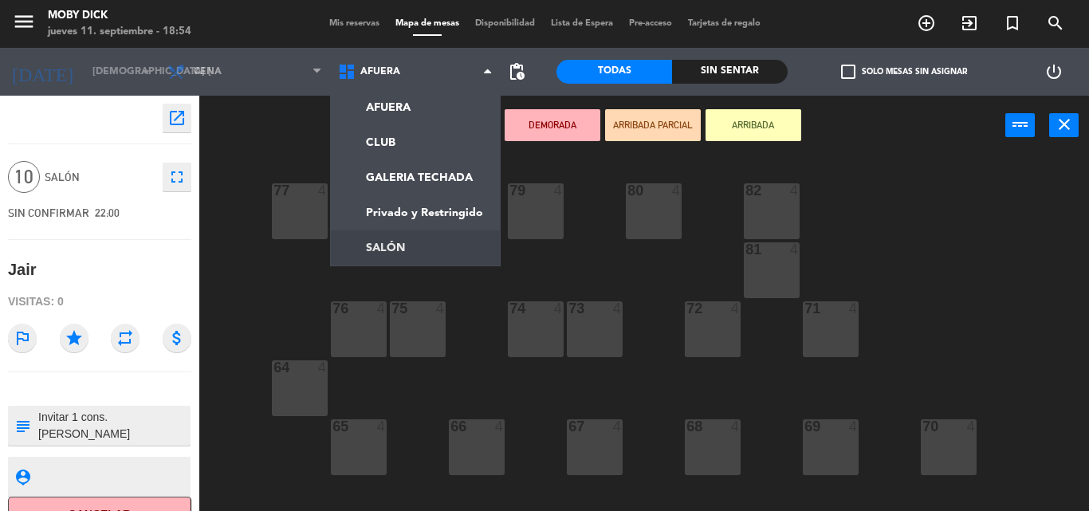
click at [436, 258] on ng-component "menu Moby Dick jueves 11. septiembre - 18:54 Mis reservas Mapa de mesas Disponi…" at bounding box center [544, 255] width 1089 height 511
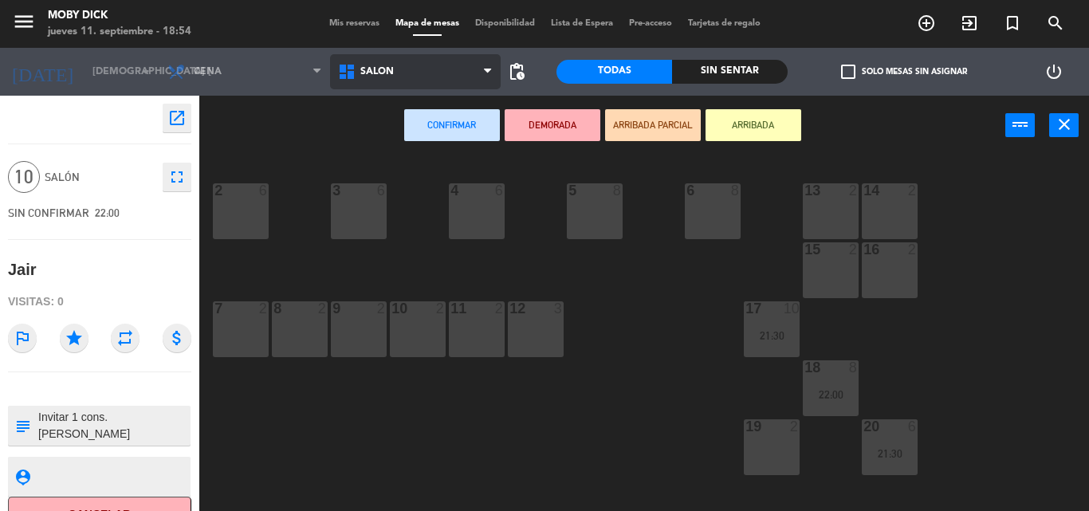
click at [389, 61] on span "SALÓN" at bounding box center [415, 71] width 171 height 35
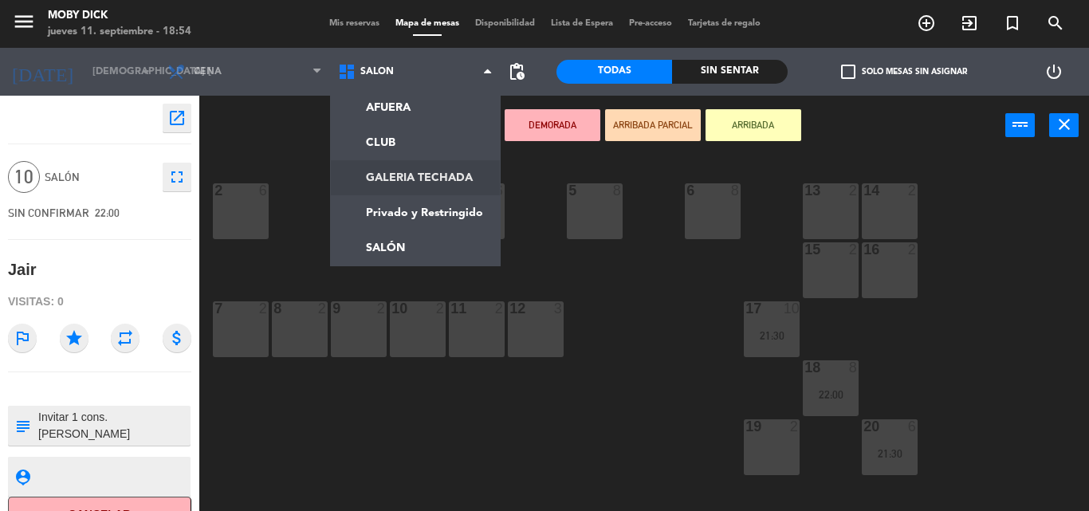
click at [453, 165] on ng-component "menu Moby Dick jueves 11. septiembre - 18:54 Mis reservas Mapa de mesas Disponi…" at bounding box center [544, 255] width 1089 height 511
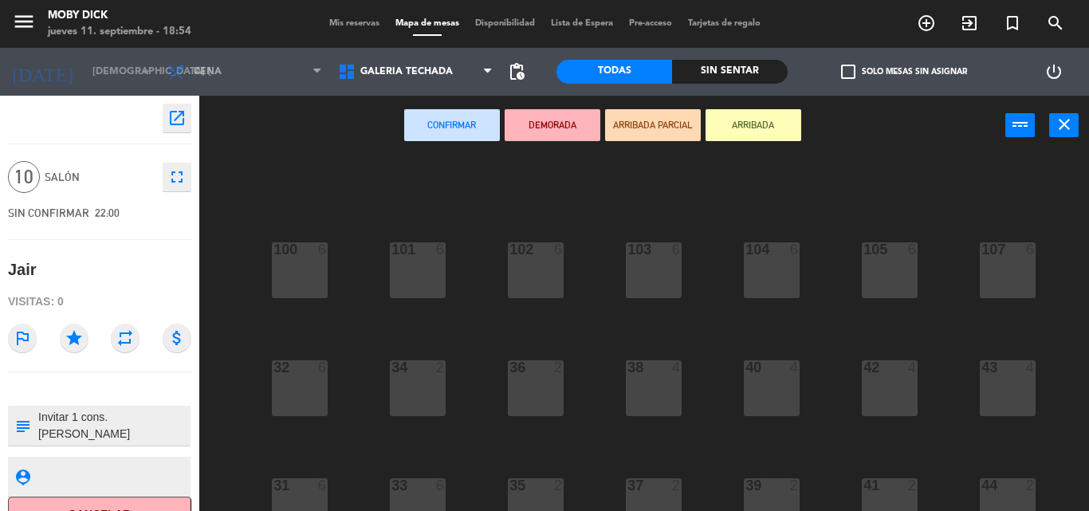
click at [688, 352] on div "100 6 101 6 102 6 103 6 104 6 105 6 107 6 32 6 34 2 36 2 38 4 40 4 43 4 42 4 35…" at bounding box center [649, 332] width 878 height 355
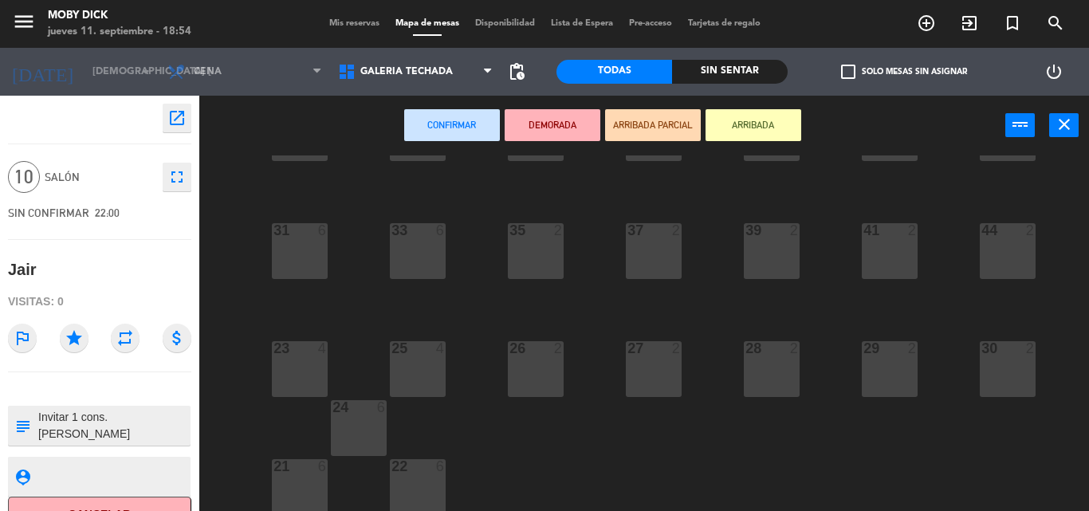
scroll to position [260, 0]
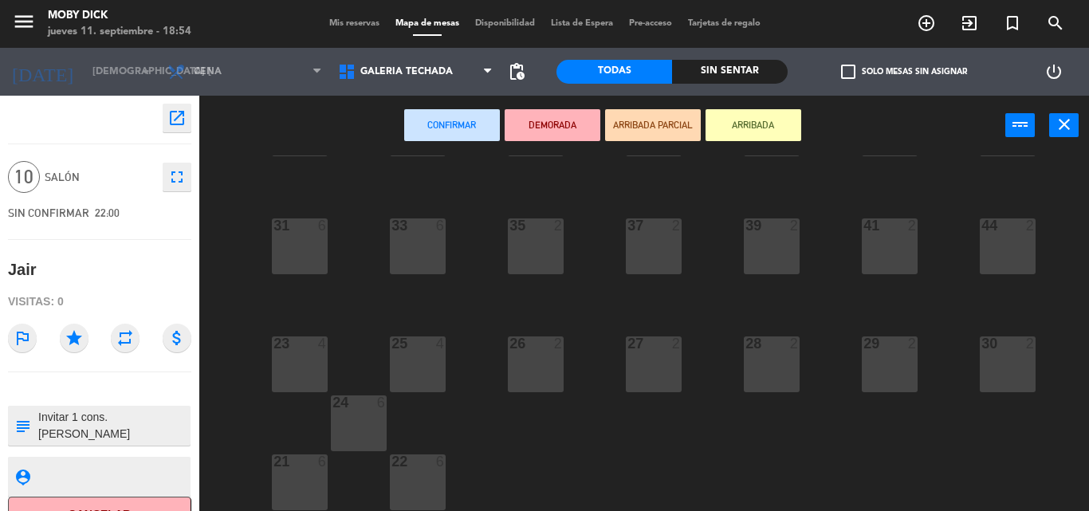
click at [279, 368] on div "23 4" at bounding box center [300, 364] width 56 height 56
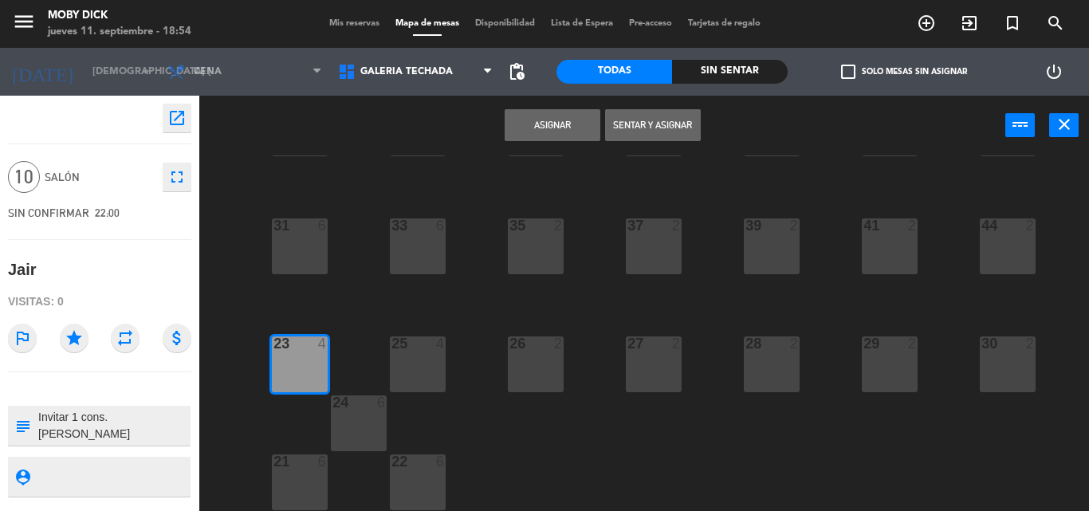
click at [565, 114] on button "Asignar" at bounding box center [552, 125] width 96 height 32
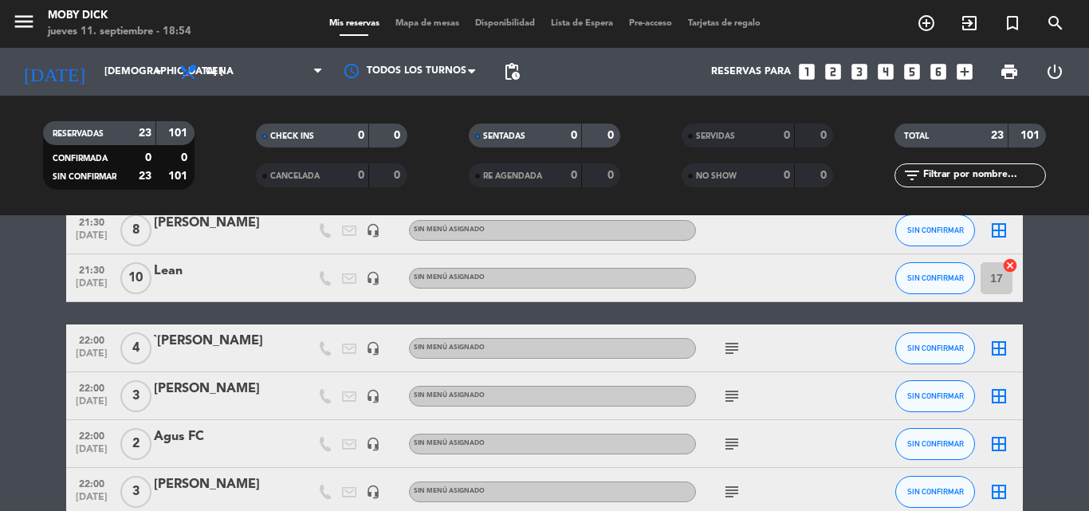
scroll to position [159, 0]
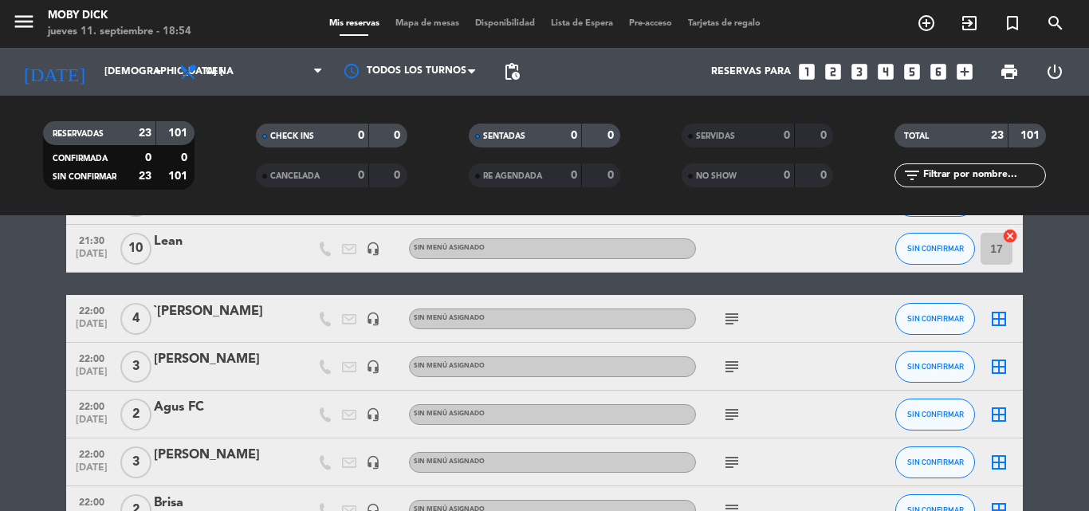
drag, startPoint x: 1011, startPoint y: 359, endPoint x: 1006, endPoint y: 366, distance: 9.1
click at [1007, 366] on div "border_all" at bounding box center [999, 366] width 48 height 47
click at [1006, 366] on icon "border_all" at bounding box center [998, 366] width 19 height 19
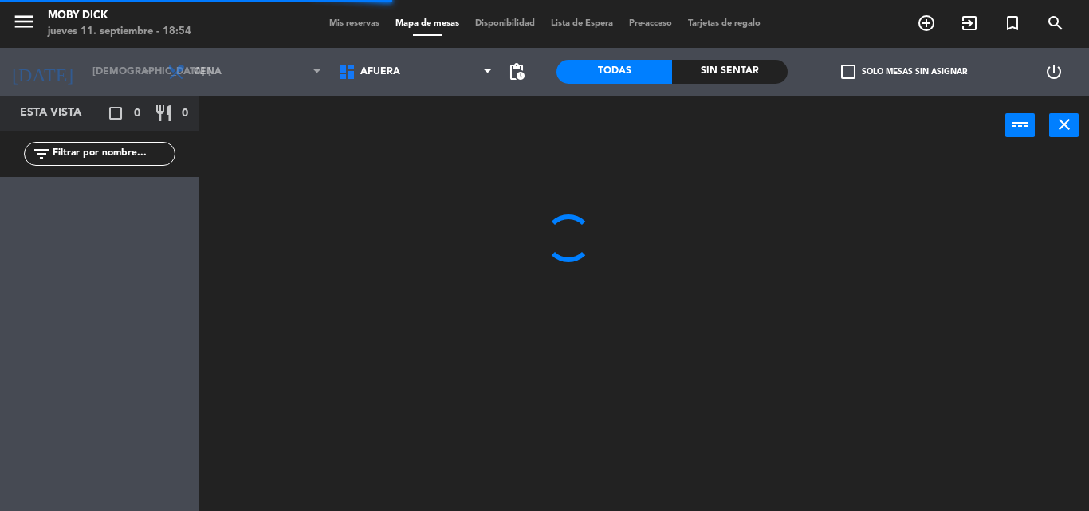
click at [430, 70] on span "AFUERA" at bounding box center [415, 71] width 171 height 35
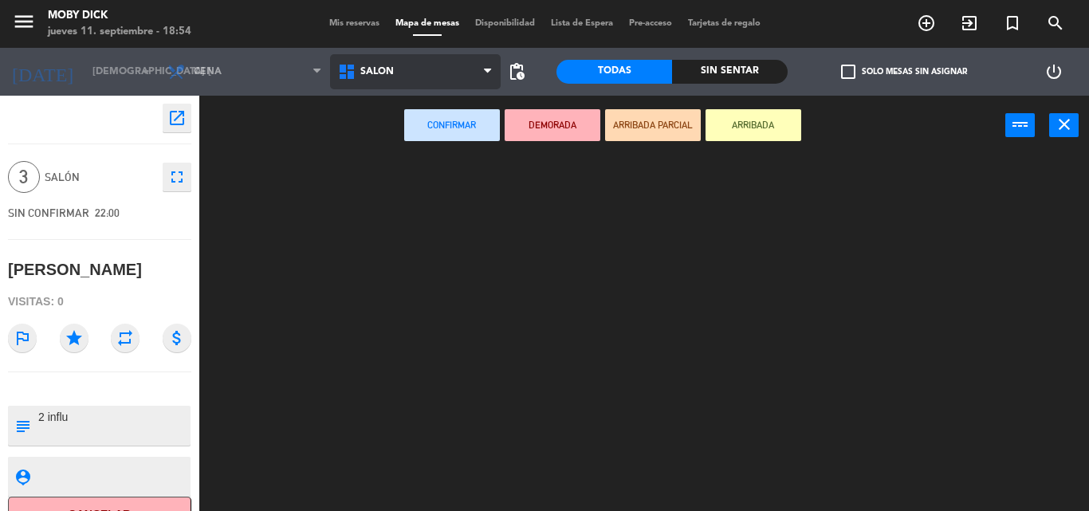
click at [413, 252] on ng-component "menu Moby Dick jueves 11. septiembre - 18:54 Mis reservas Mapa de mesas Disponi…" at bounding box center [544, 255] width 1089 height 511
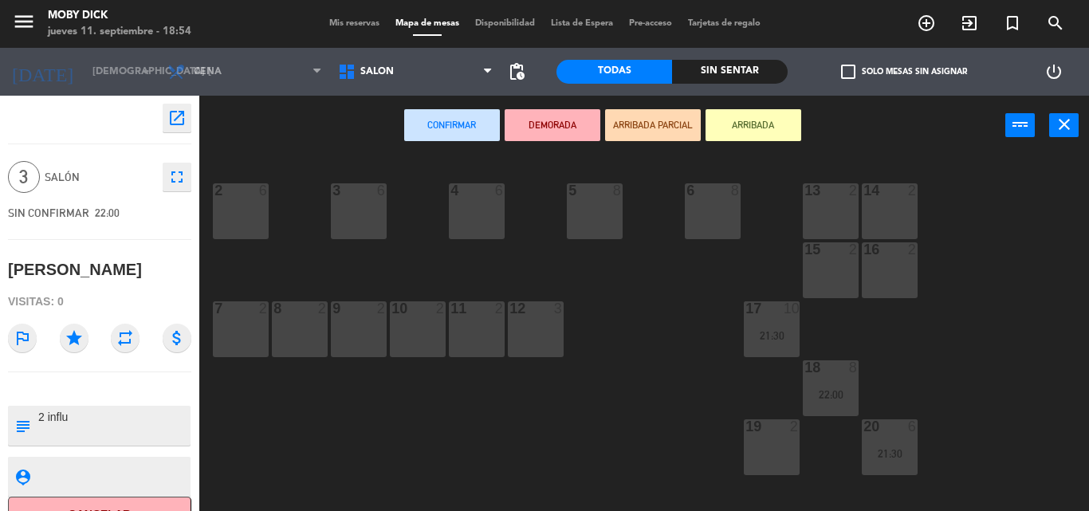
click at [822, 272] on div "15 2" at bounding box center [831, 270] width 56 height 56
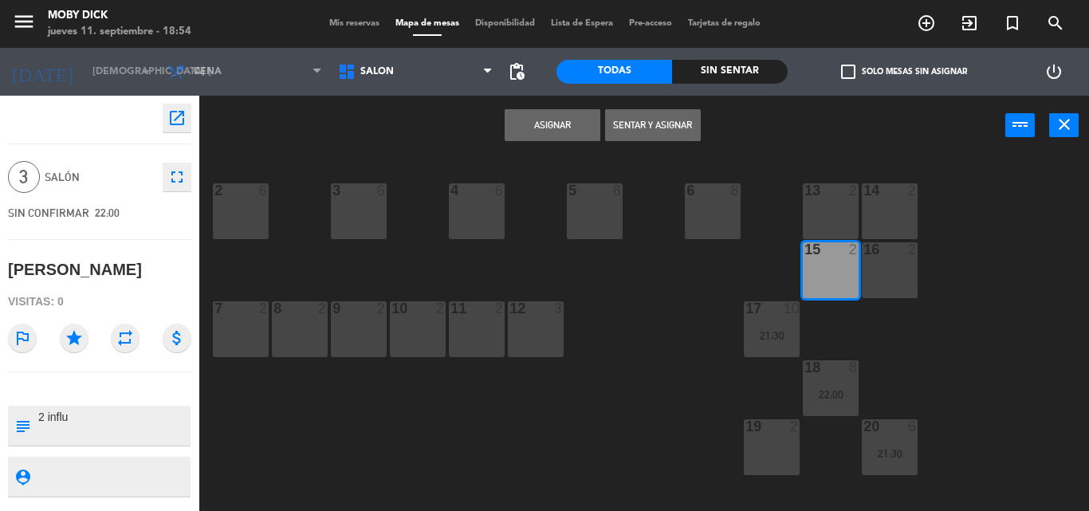
click at [549, 120] on button "Asignar" at bounding box center [552, 125] width 96 height 32
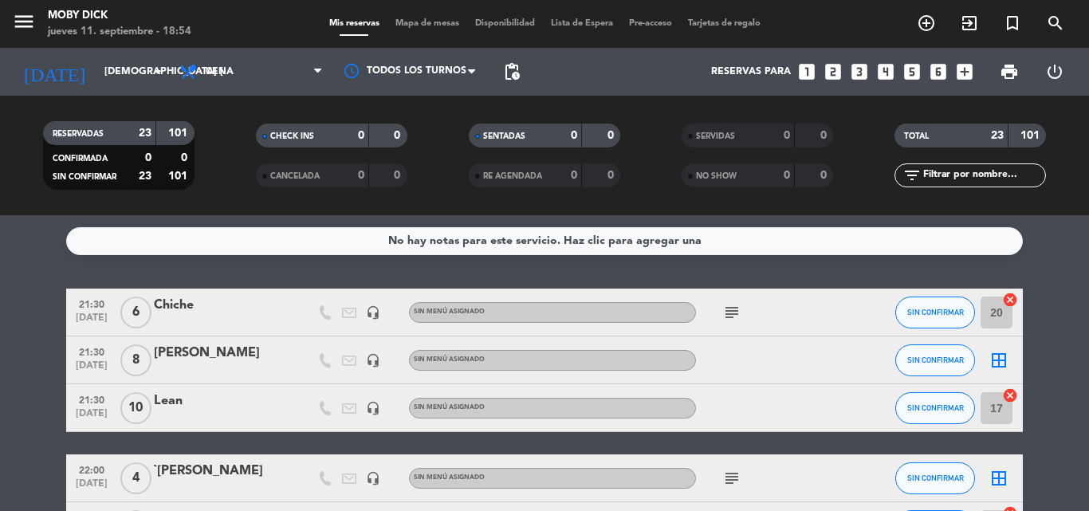
click at [1059, 283] on div "No hay notas para este servicio. Haz clic para agregar una 21:30 [DATE] 6 Chich…" at bounding box center [544, 363] width 1089 height 296
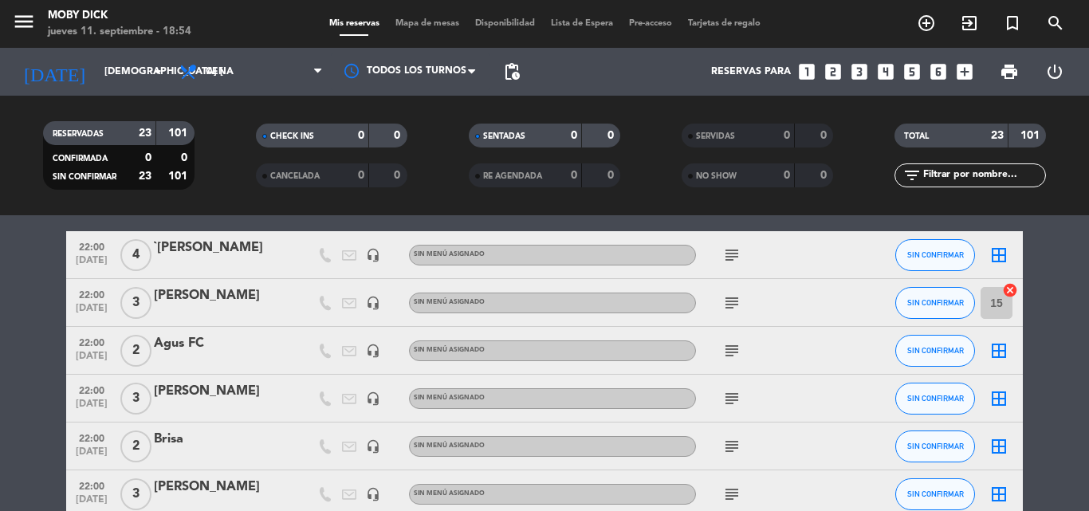
scroll to position [255, 0]
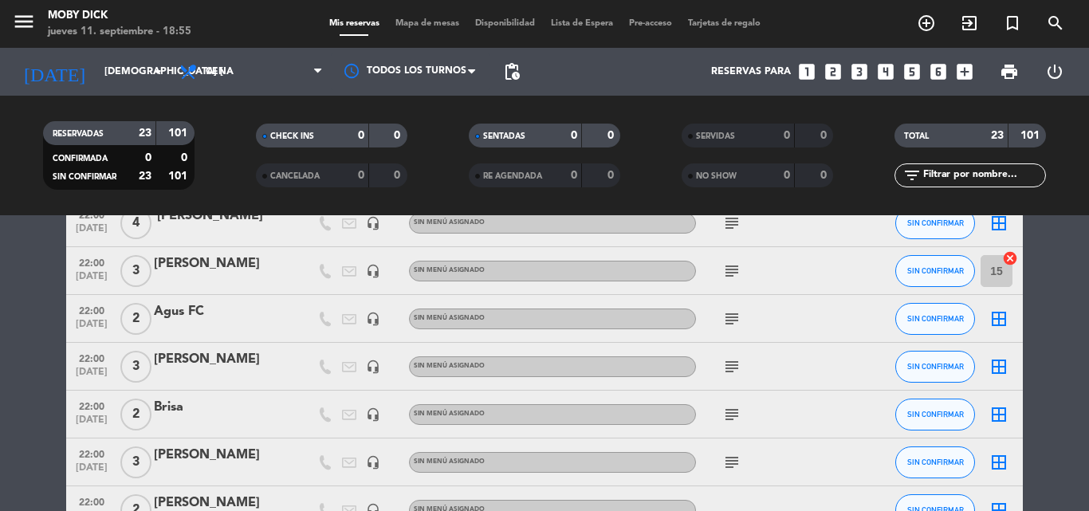
click at [994, 363] on icon "border_all" at bounding box center [998, 366] width 19 height 19
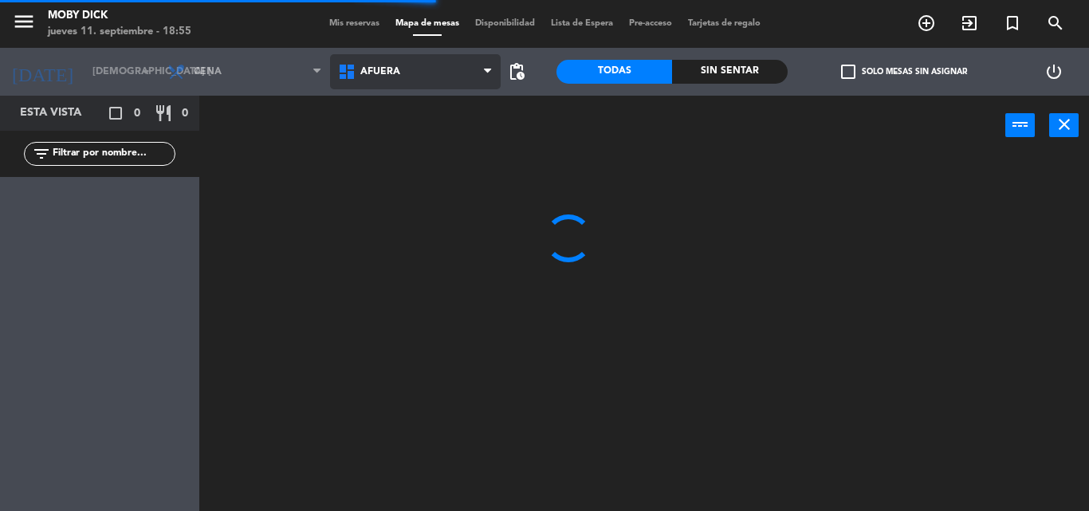
click at [445, 71] on span "AFUERA" at bounding box center [415, 71] width 171 height 35
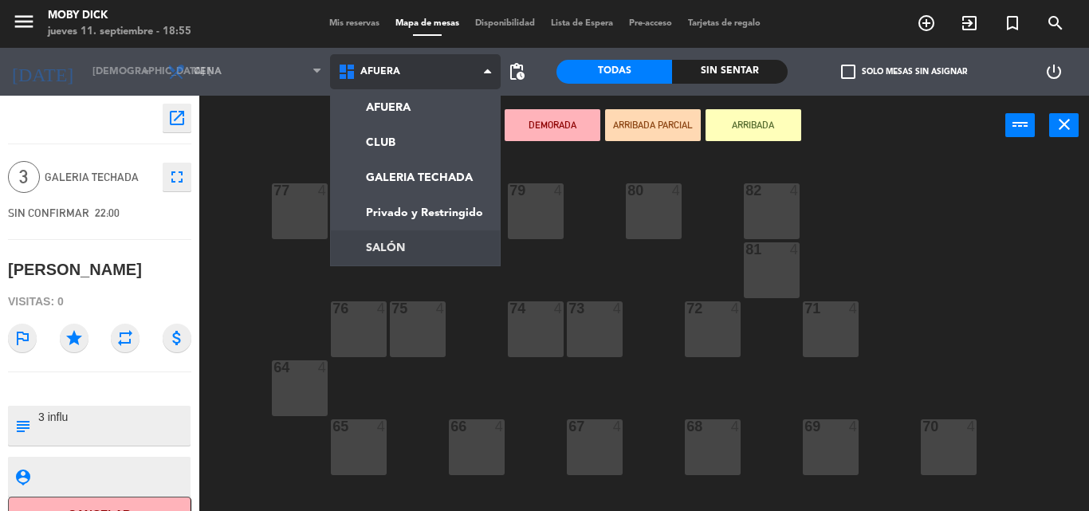
click at [413, 257] on ng-component "menu Moby Dick jueves 11. septiembre - 18:55 Mis reservas Mapa de mesas Disponi…" at bounding box center [544, 255] width 1089 height 511
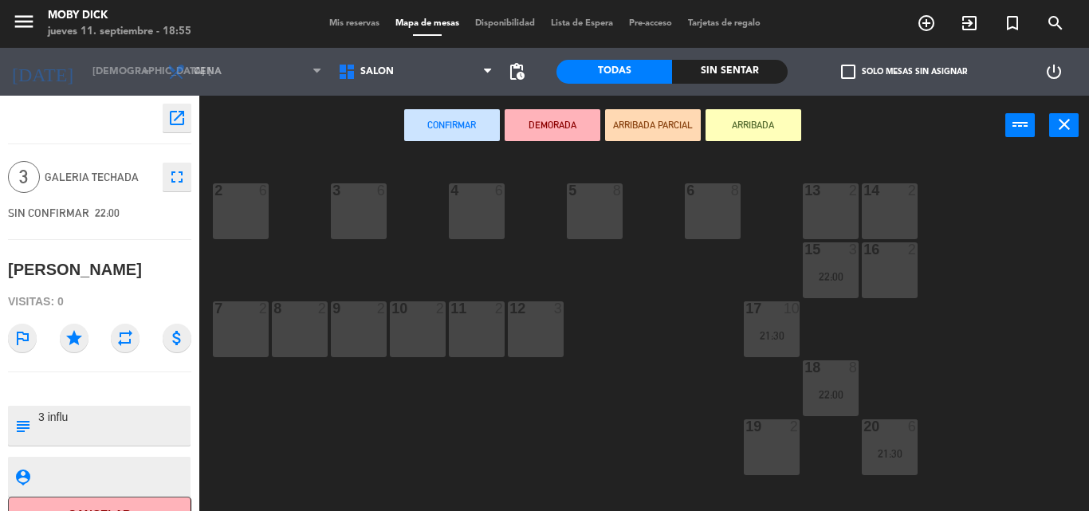
click at [774, 451] on div "19 2" at bounding box center [772, 447] width 56 height 56
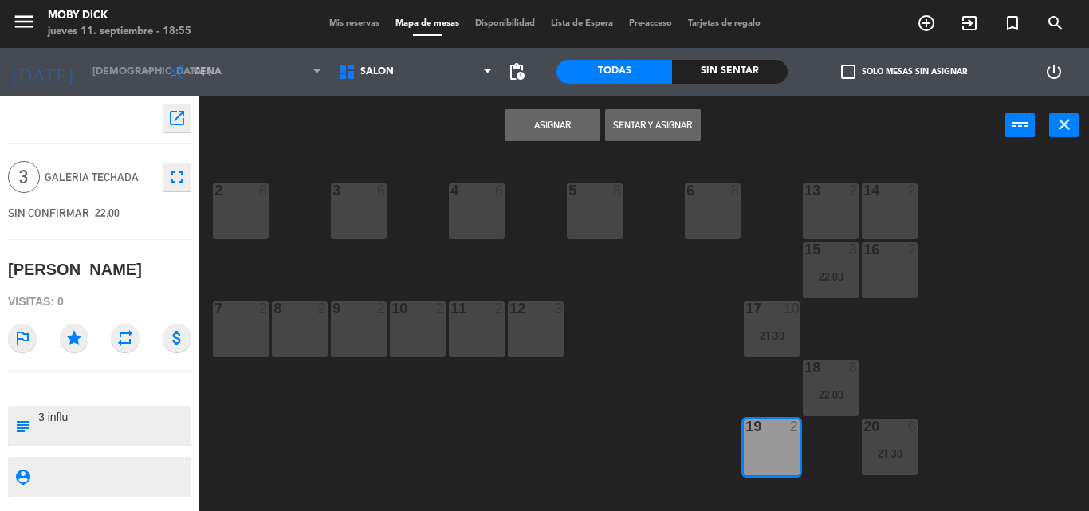
click at [570, 143] on div "Asignar Sentar y Asignar power_input close" at bounding box center [602, 126] width 806 height 61
click at [570, 131] on button "Asignar" at bounding box center [552, 125] width 96 height 32
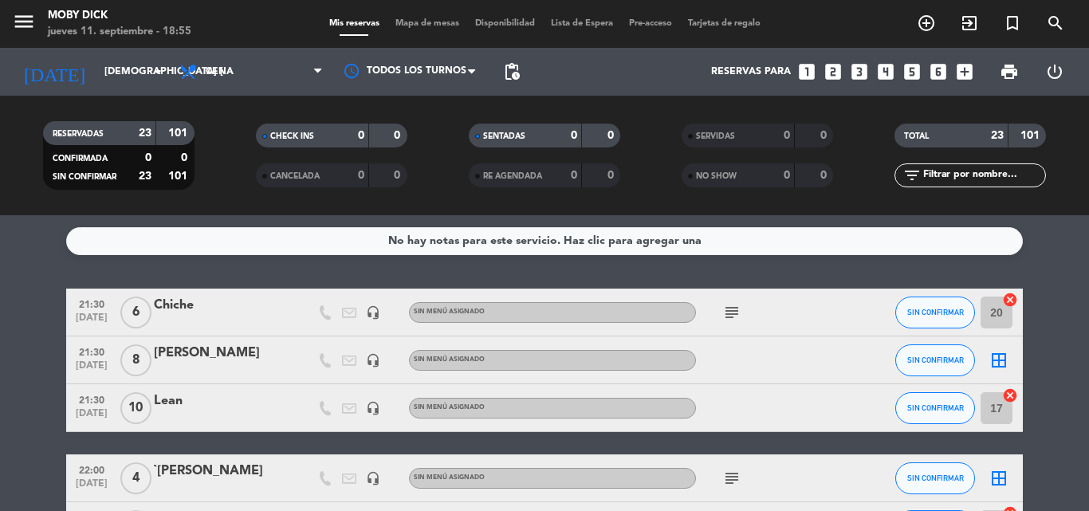
click at [433, 276] on div "No hay notas para este servicio. Haz clic para agregar una 21:30 [DATE] 6 Chich…" at bounding box center [544, 363] width 1089 height 296
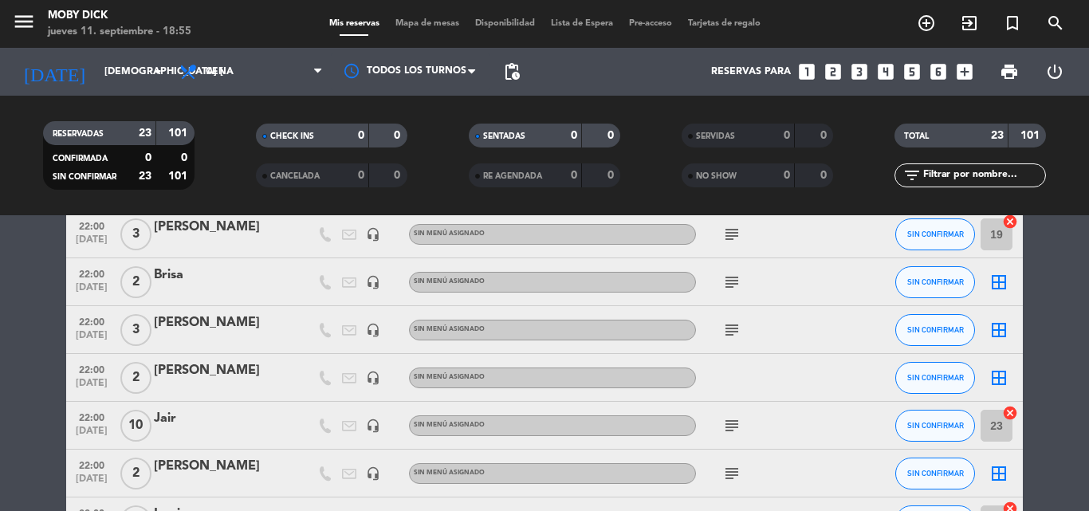
scroll to position [414, 0]
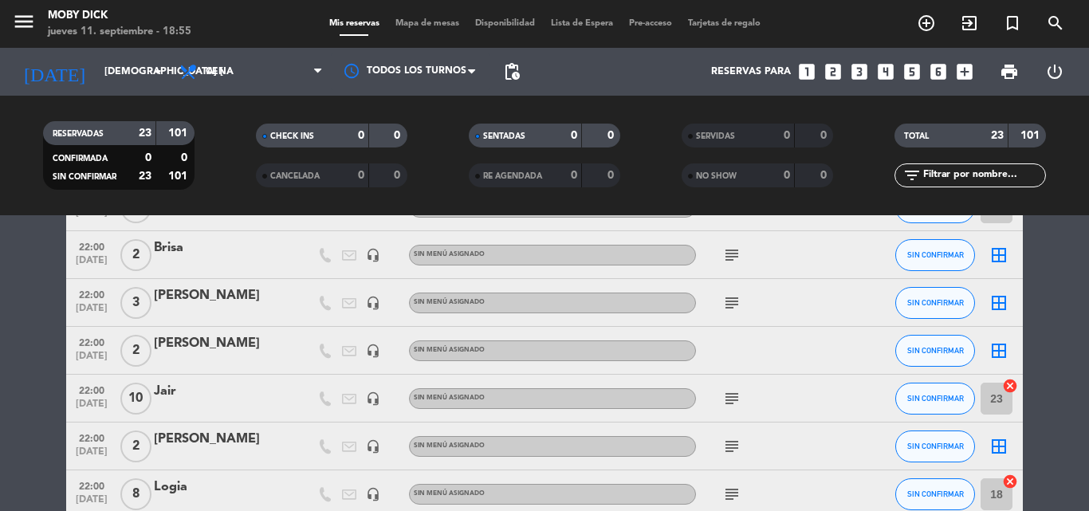
click at [991, 304] on icon "border_all" at bounding box center [998, 302] width 19 height 19
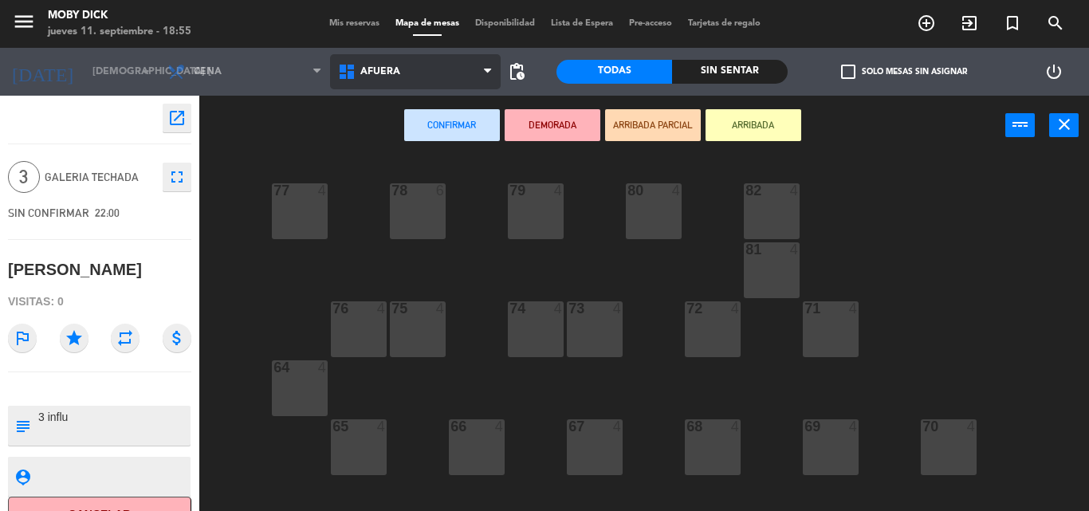
click at [403, 69] on span "AFUERA" at bounding box center [415, 71] width 171 height 35
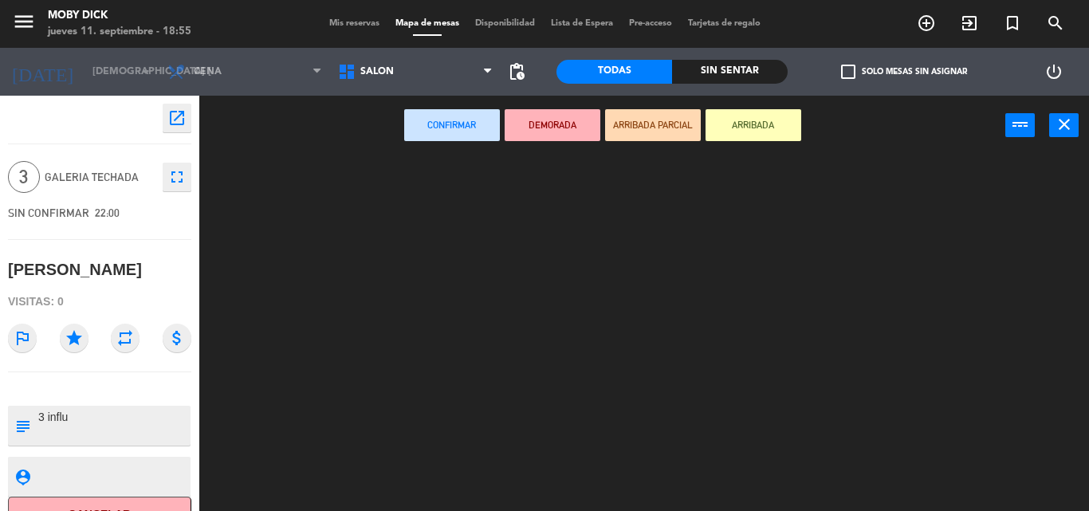
click at [433, 260] on ng-component "menu Moby Dick jueves 11. septiembre - 18:55 Mis reservas Mapa de mesas Disponi…" at bounding box center [544, 255] width 1089 height 511
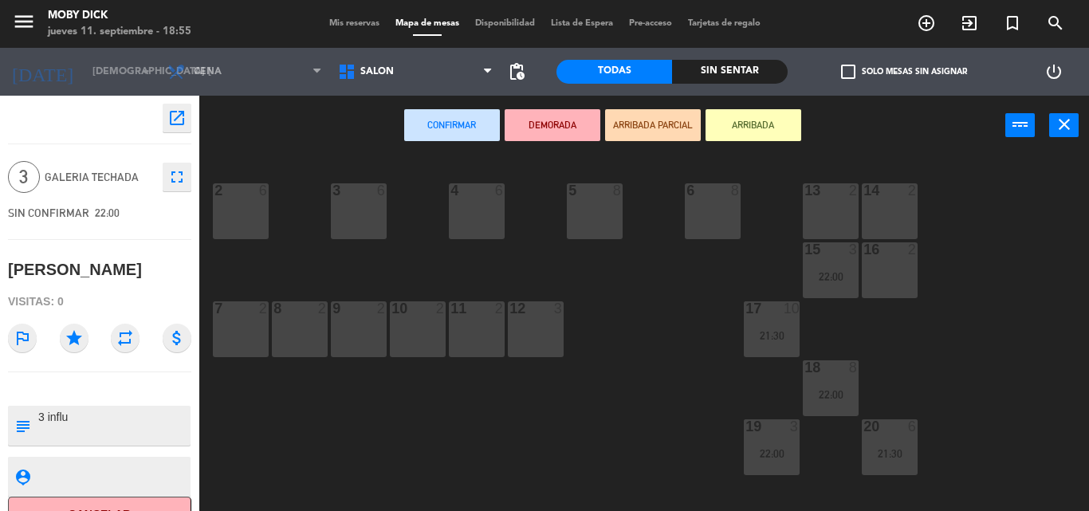
click at [465, 325] on div "11 2" at bounding box center [477, 329] width 56 height 56
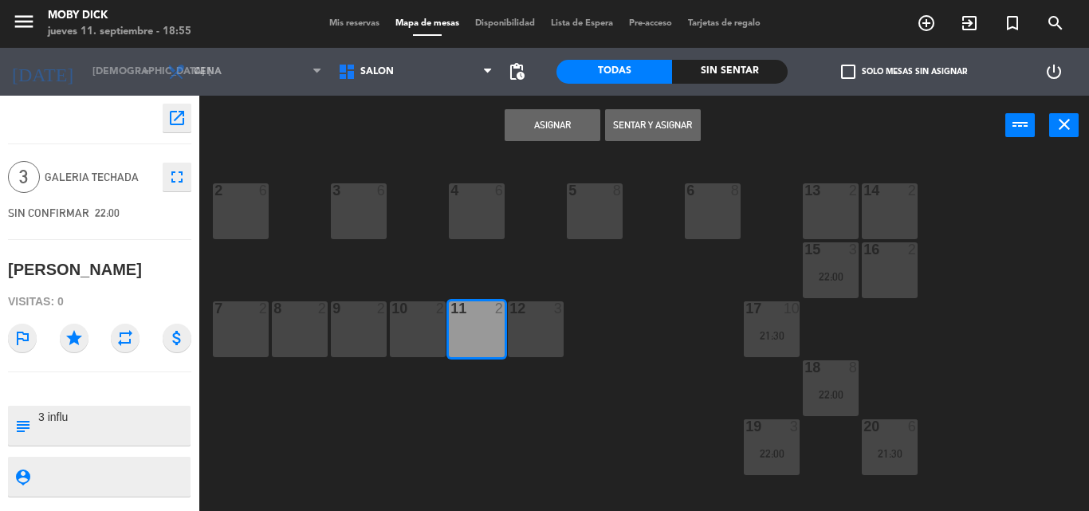
click at [539, 132] on button "Asignar" at bounding box center [552, 125] width 96 height 32
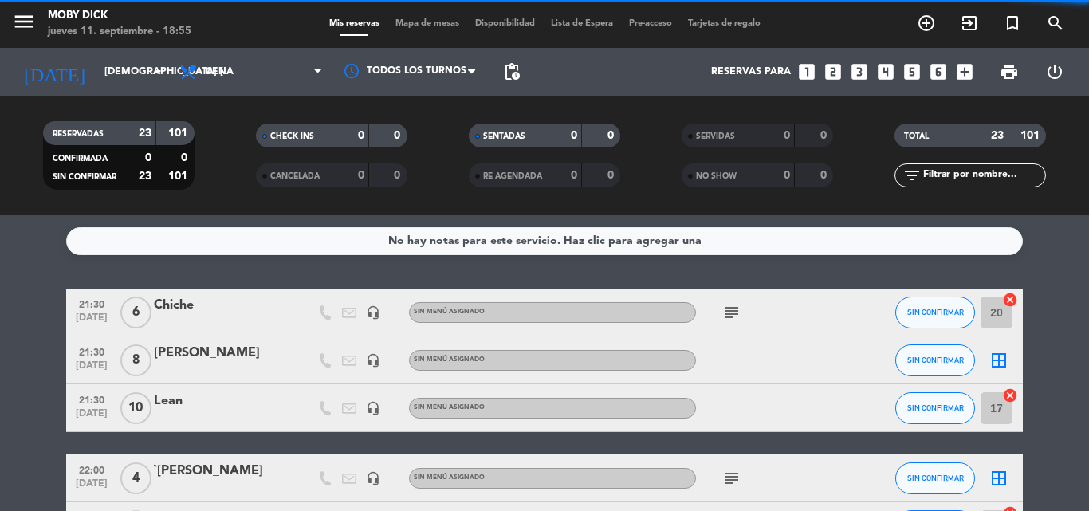
click at [1072, 258] on div "No hay notas para este servicio. Haz clic para agregar una 21:30 [DATE] 6 Chich…" at bounding box center [544, 363] width 1089 height 296
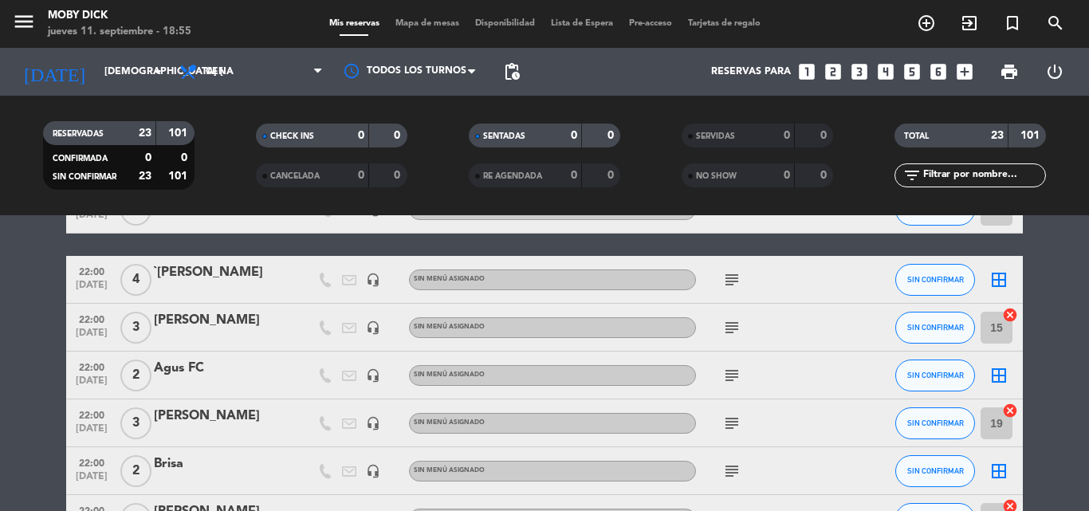
scroll to position [223, 0]
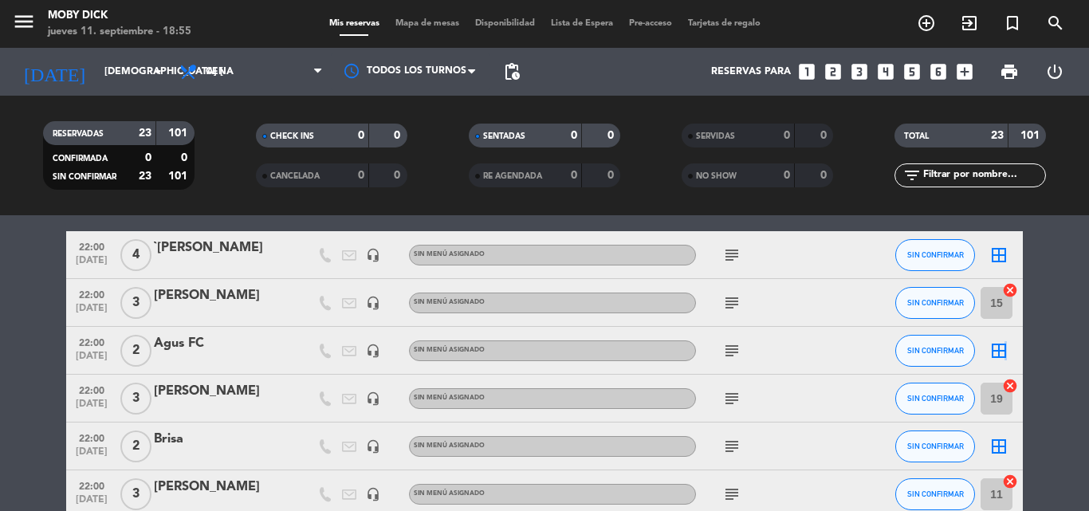
click at [1003, 347] on icon "border_all" at bounding box center [998, 350] width 19 height 19
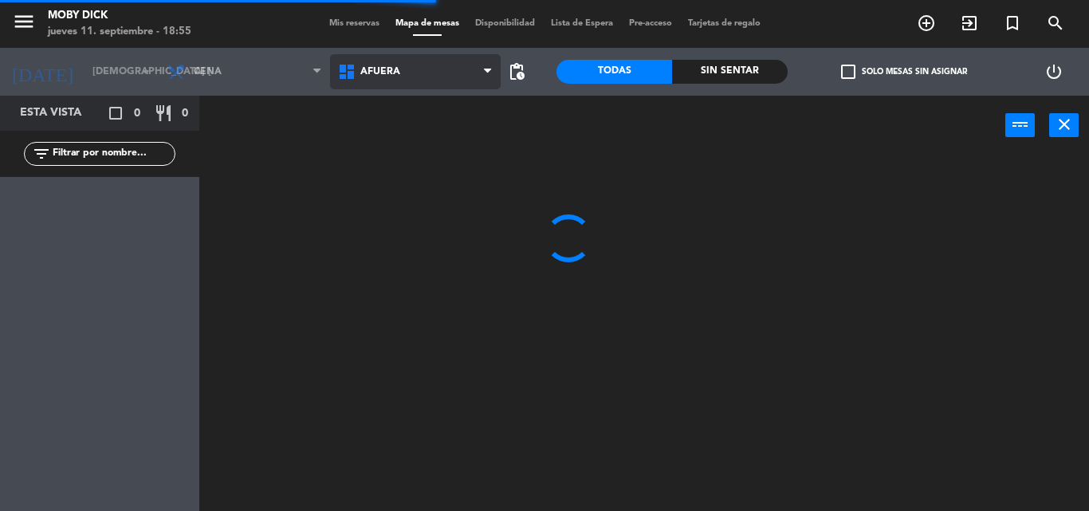
drag, startPoint x: 414, startPoint y: 91, endPoint x: 426, endPoint y: 79, distance: 16.9
click at [426, 79] on span "AFUERA" at bounding box center [415, 71] width 171 height 35
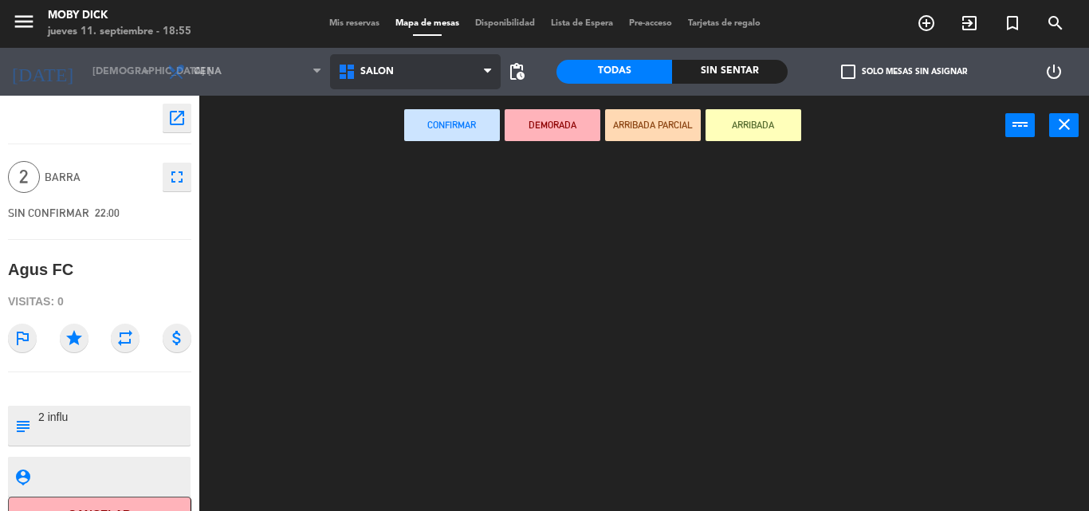
click at [400, 248] on ng-component "menu Moby Dick jueves 11. septiembre - 18:55 Mis reservas Mapa de mesas Disponi…" at bounding box center [544, 255] width 1089 height 511
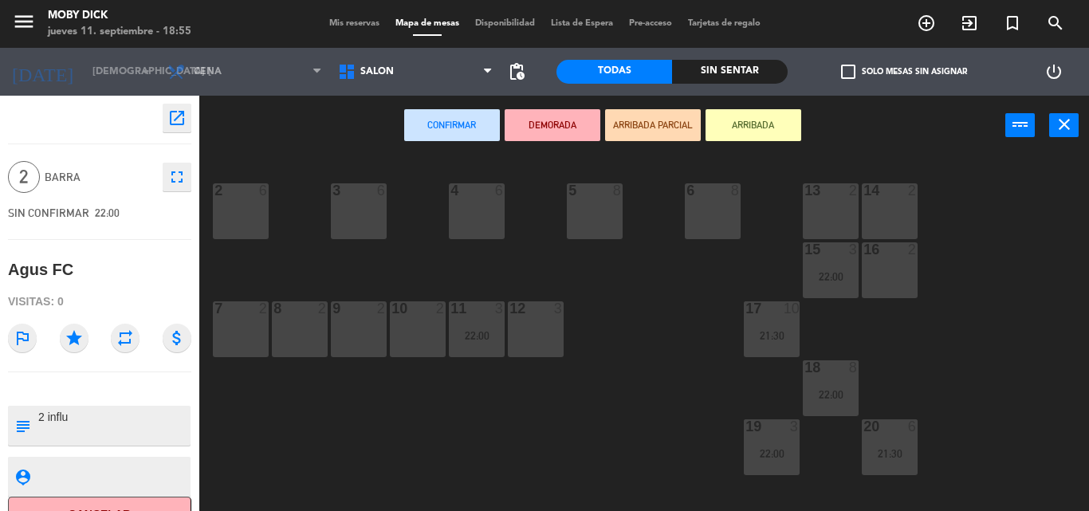
click at [433, 340] on div "10 2" at bounding box center [418, 329] width 56 height 56
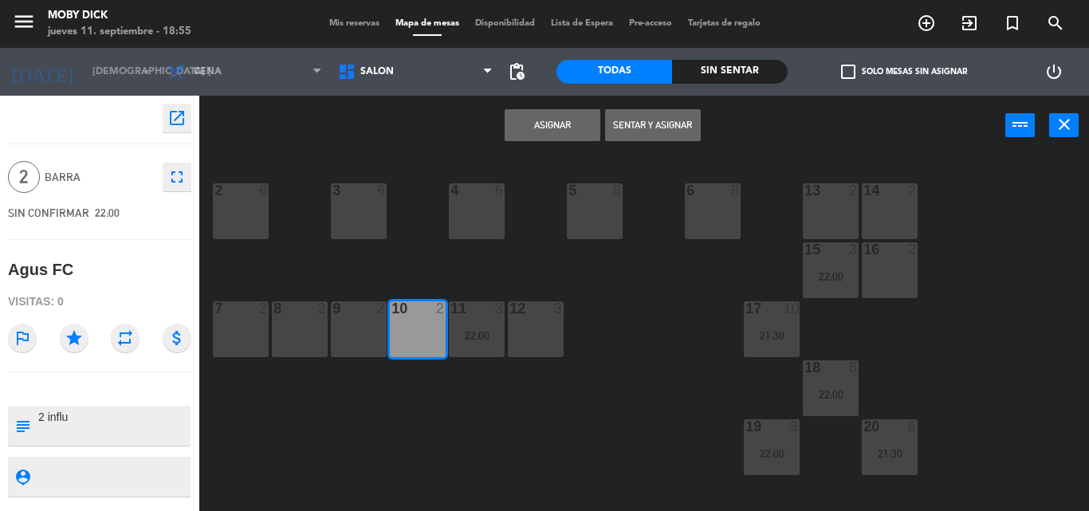
click at [559, 128] on button "Asignar" at bounding box center [552, 125] width 96 height 32
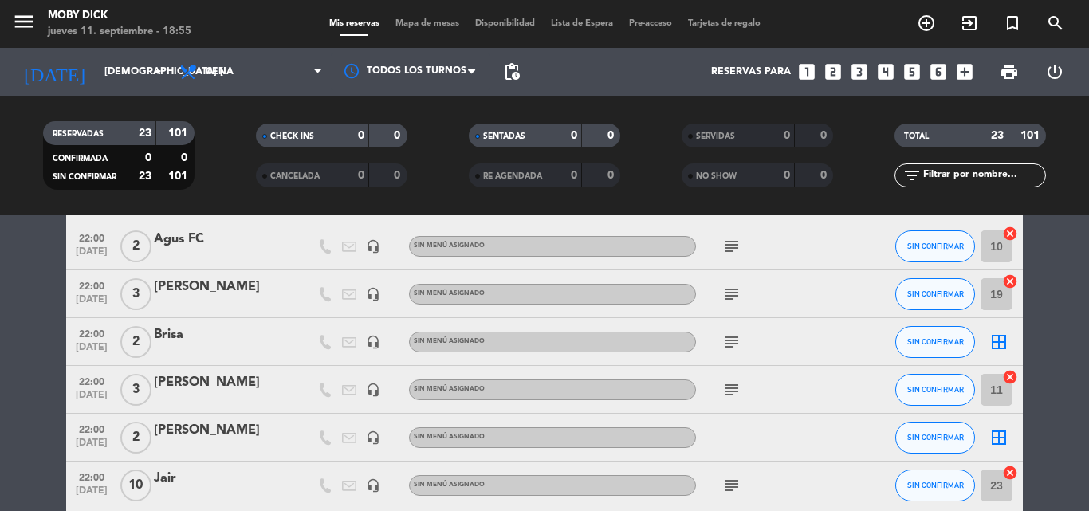
scroll to position [351, 0]
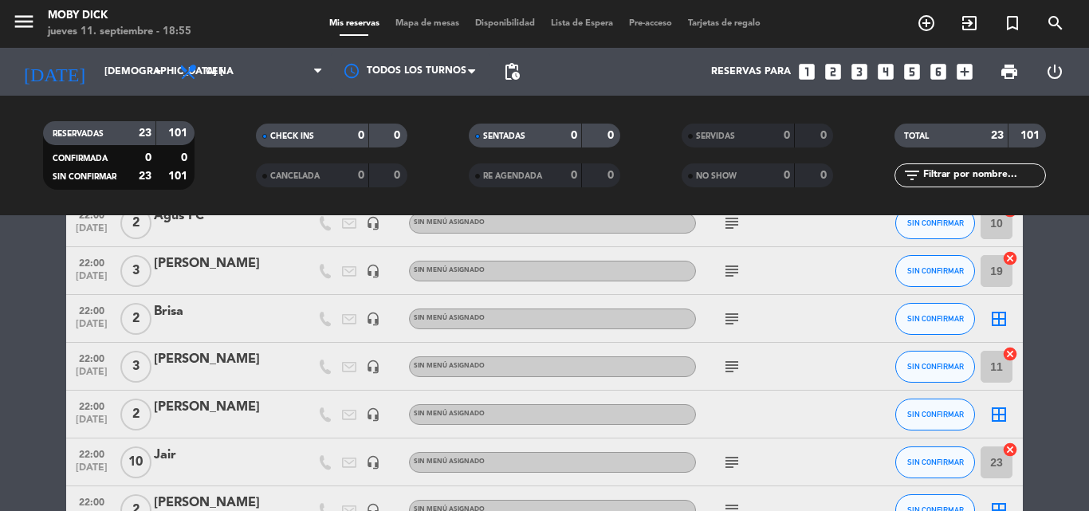
click at [1009, 316] on div "border_all" at bounding box center [999, 318] width 48 height 47
click at [1001, 315] on icon "border_all" at bounding box center [998, 318] width 19 height 19
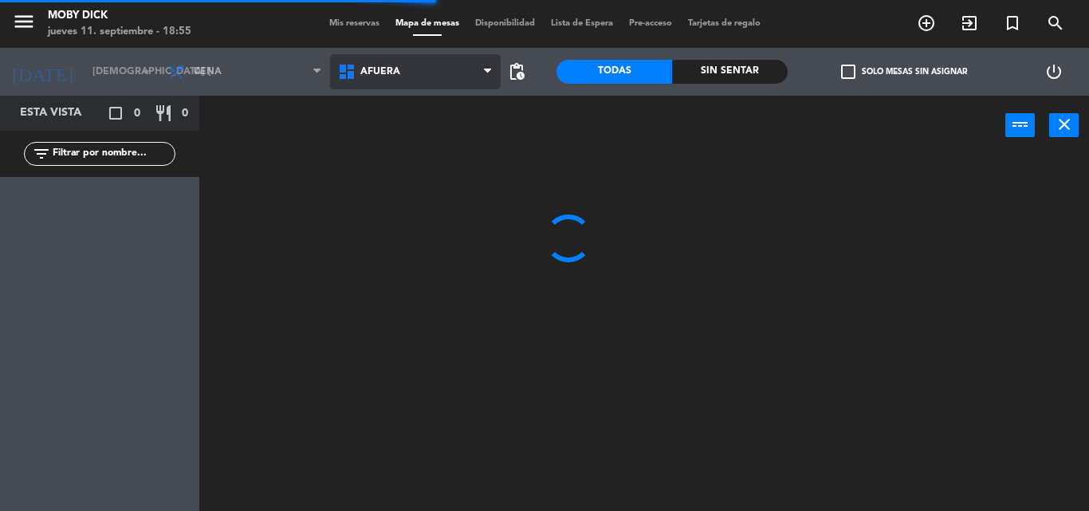
click at [439, 66] on span "AFUERA" at bounding box center [415, 71] width 171 height 35
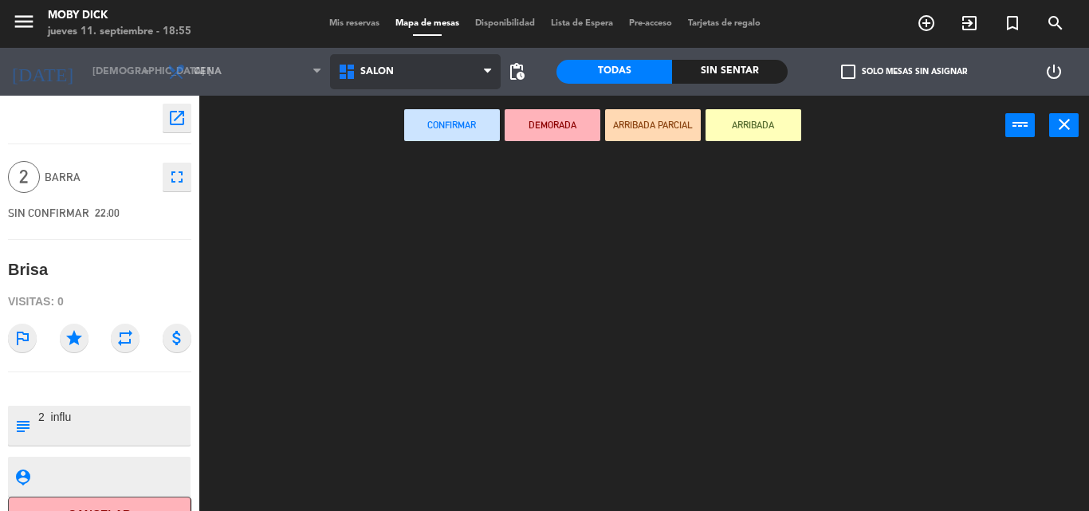
click at [472, 236] on ng-component "menu Moby Dick jueves 11. septiembre - 18:55 Mis reservas Mapa de mesas Disponi…" at bounding box center [544, 255] width 1089 height 511
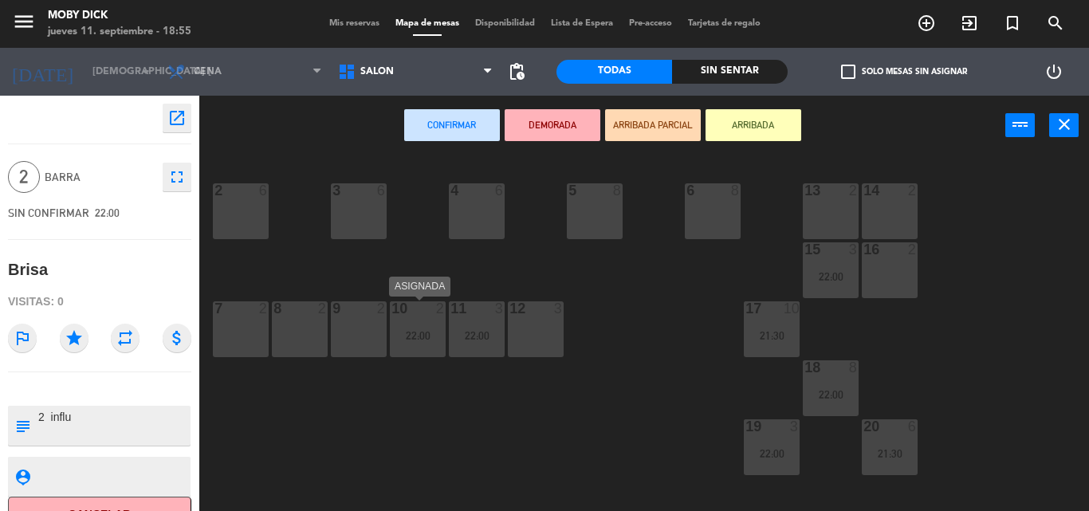
click at [359, 318] on div "9 2" at bounding box center [359, 329] width 56 height 56
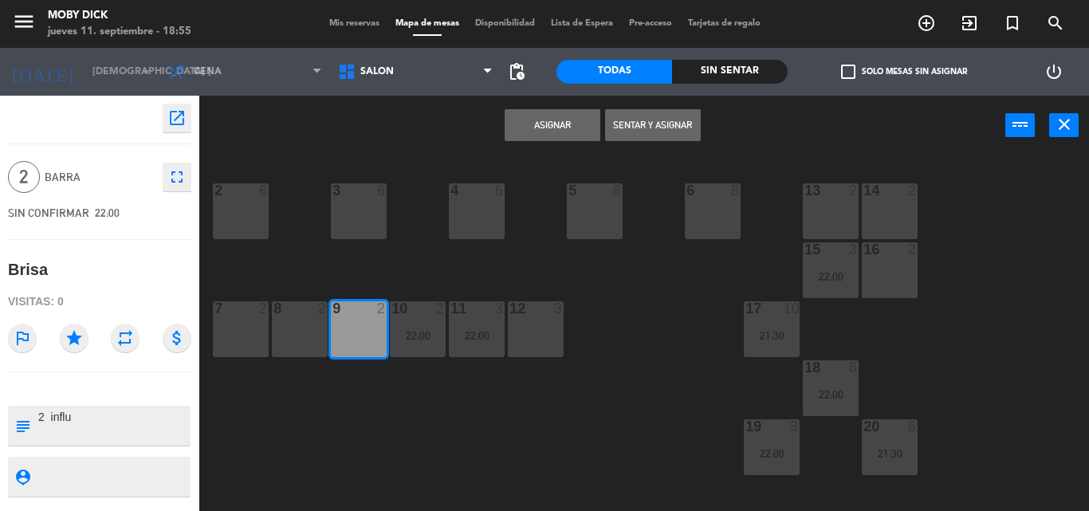
click at [531, 124] on button "Asignar" at bounding box center [552, 125] width 96 height 32
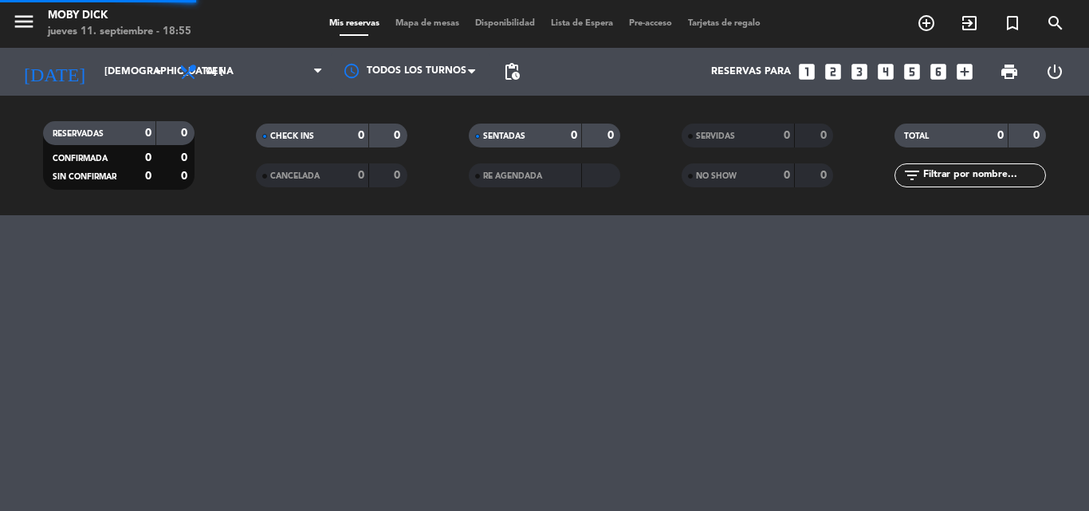
click at [1046, 255] on div "menu Moby Dick jueves 11. septiembre - 18:55 Mis reservas Mapa de mesas Disponi…" at bounding box center [544, 255] width 1089 height 511
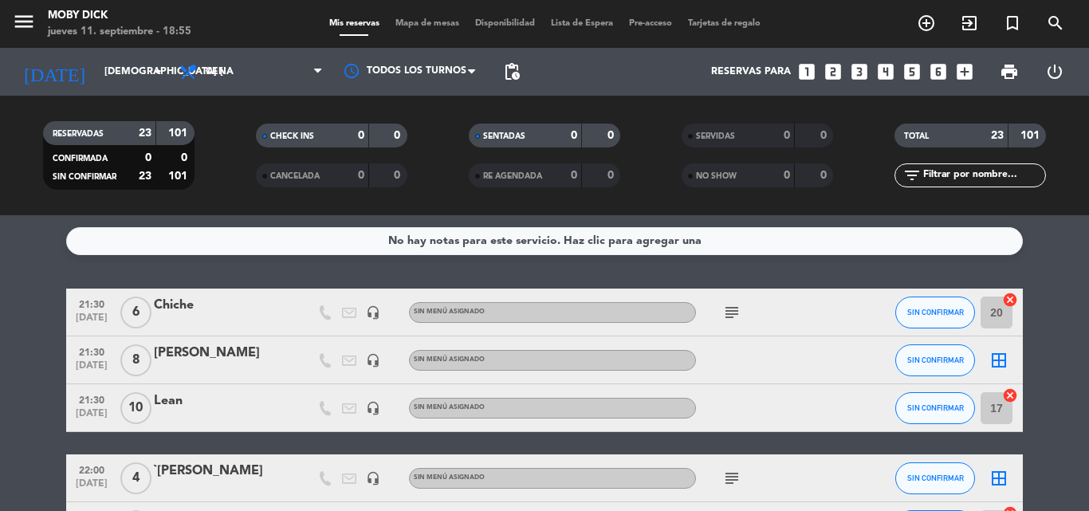
click at [1046, 255] on div "No hay notas para este servicio. Haz clic para agregar una 21:30 [DATE] 6 Chich…" at bounding box center [544, 363] width 1089 height 296
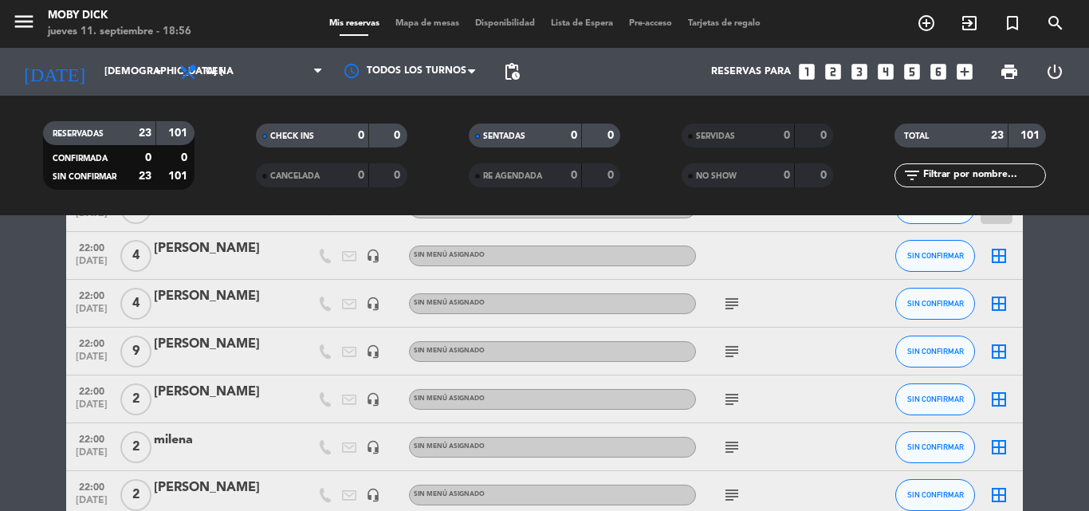
scroll to position [701, 0]
click at [999, 356] on icon "border_all" at bounding box center [998, 350] width 19 height 19
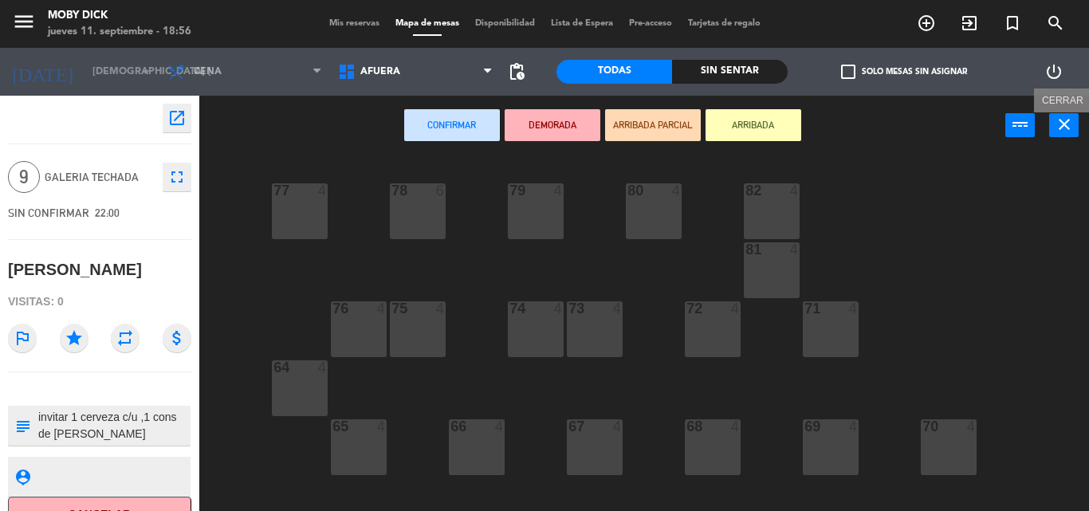
click at [1063, 119] on icon "close" at bounding box center [1063, 124] width 19 height 19
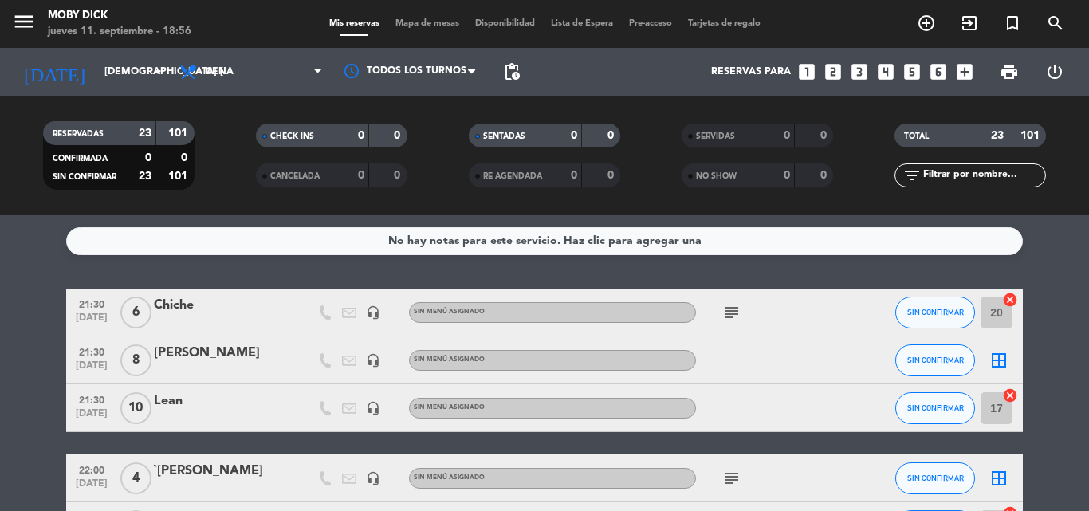
click at [1056, 273] on div "No hay notas para este servicio. Haz clic para agregar una 21:30 [DATE] 6 Chich…" at bounding box center [544, 363] width 1089 height 296
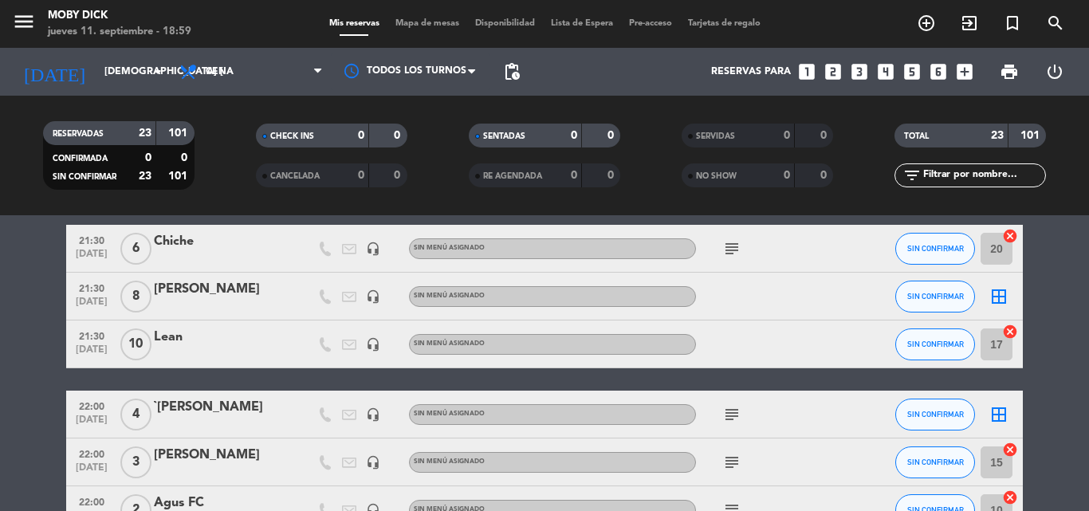
scroll to position [96, 0]
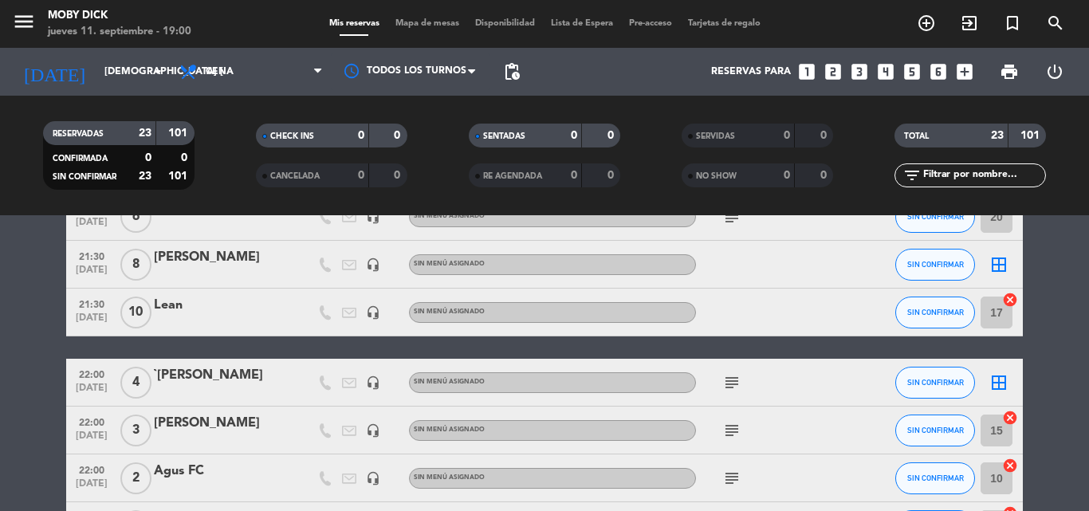
click at [438, 24] on span "Mapa de mesas" at bounding box center [427, 23] width 80 height 9
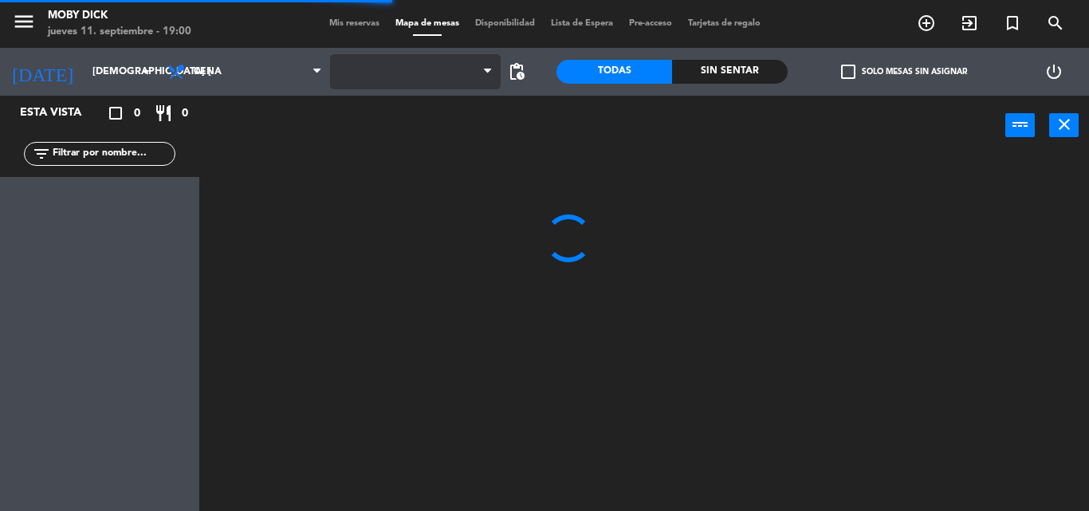
click at [431, 79] on span at bounding box center [415, 71] width 171 height 35
click at [431, 79] on span "AFUERA" at bounding box center [415, 71] width 171 height 35
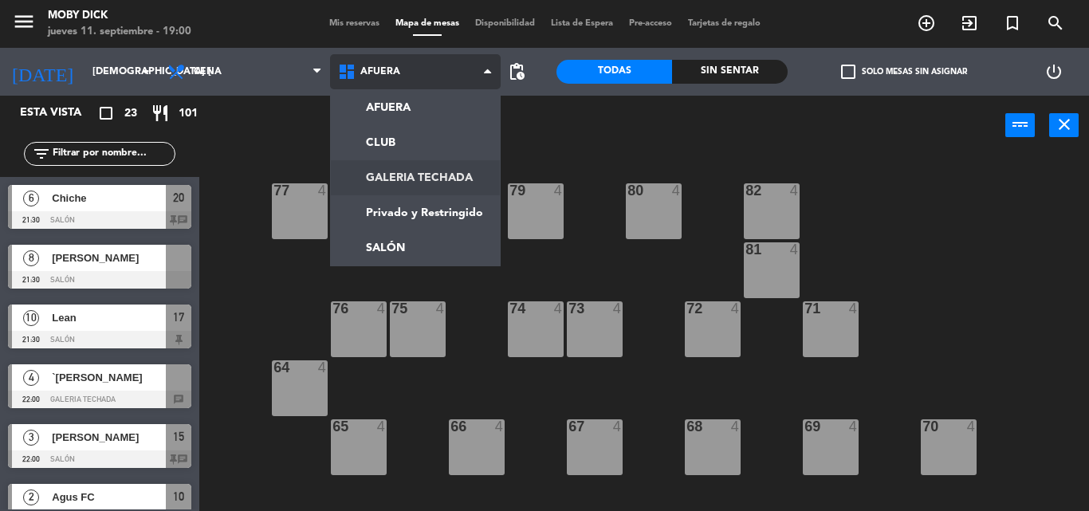
click at [420, 177] on ng-component "menu Moby Dick jueves 11. septiembre - 19:00 Mis reservas Mapa de mesas Disponi…" at bounding box center [544, 255] width 1089 height 511
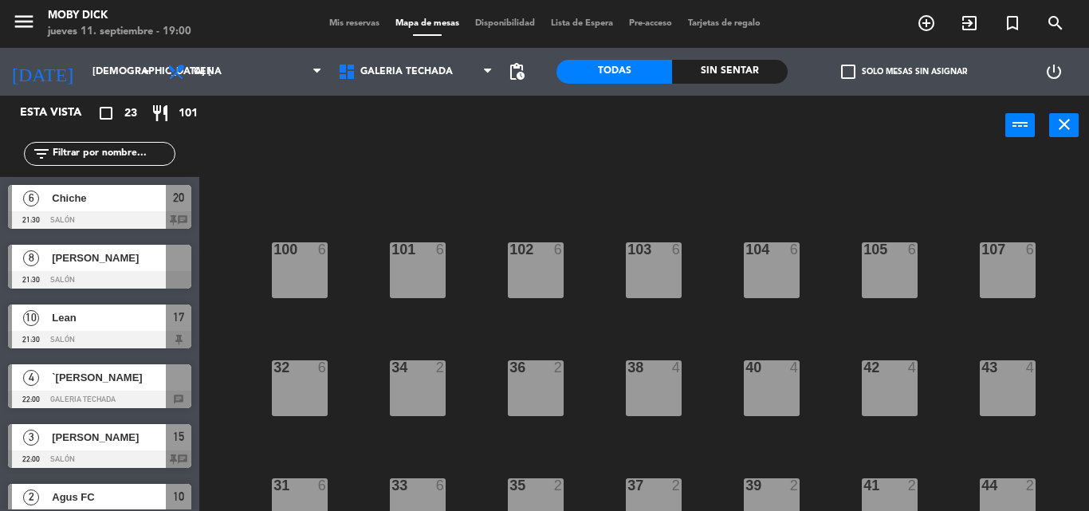
click at [489, 321] on div "100 6 101 6 102 6 103 6 104 6 105 6 107 6 32 6 34 2 36 2 38 4 40 4 43 4 42 4 35…" at bounding box center [649, 332] width 878 height 355
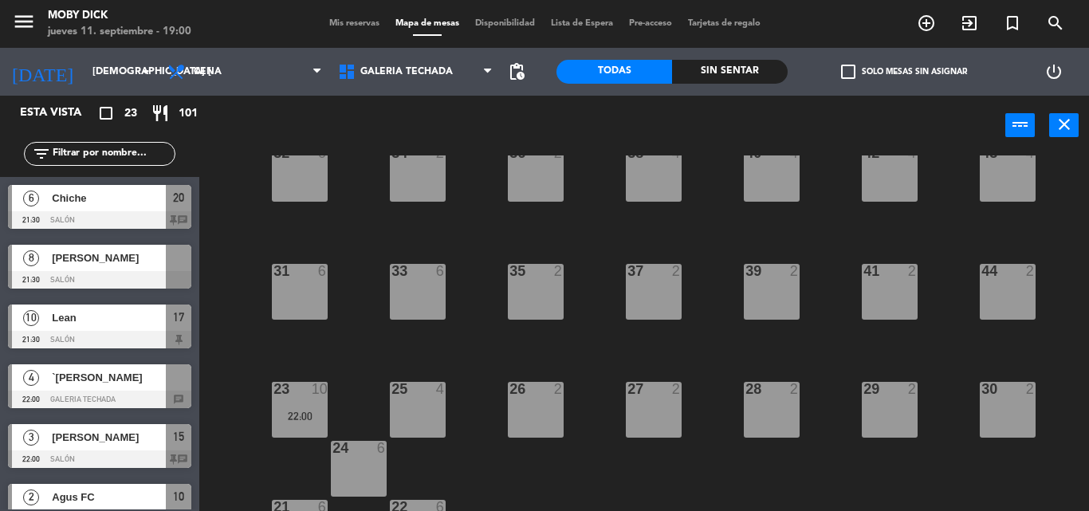
scroll to position [260, 0]
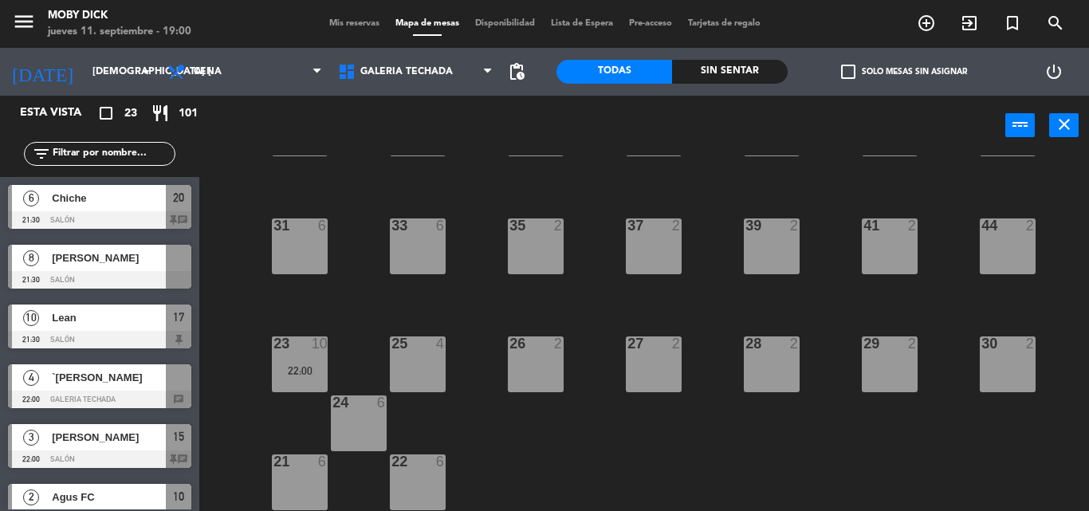
click at [401, 357] on div "25 4" at bounding box center [418, 364] width 56 height 56
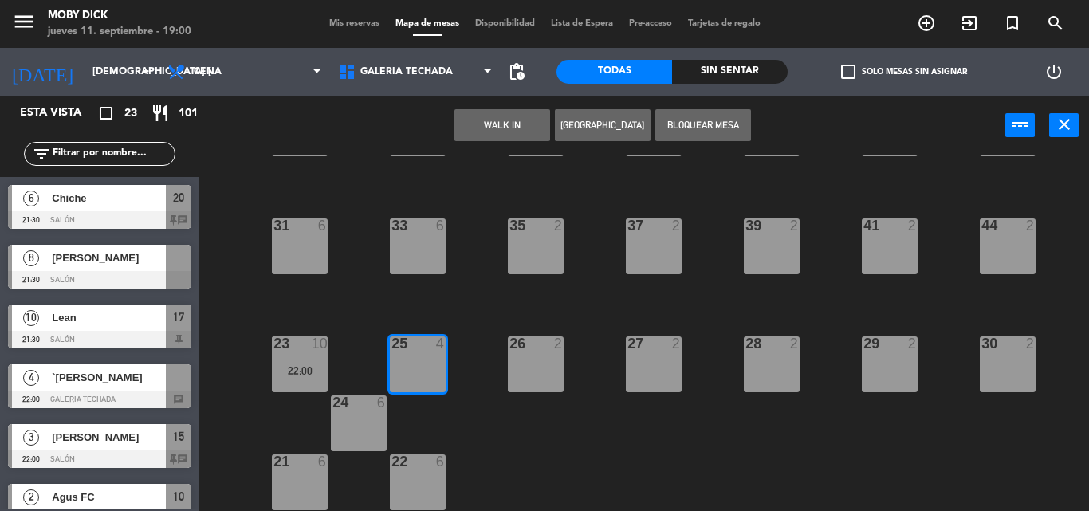
click at [527, 135] on button "WALK IN" at bounding box center [502, 125] width 96 height 32
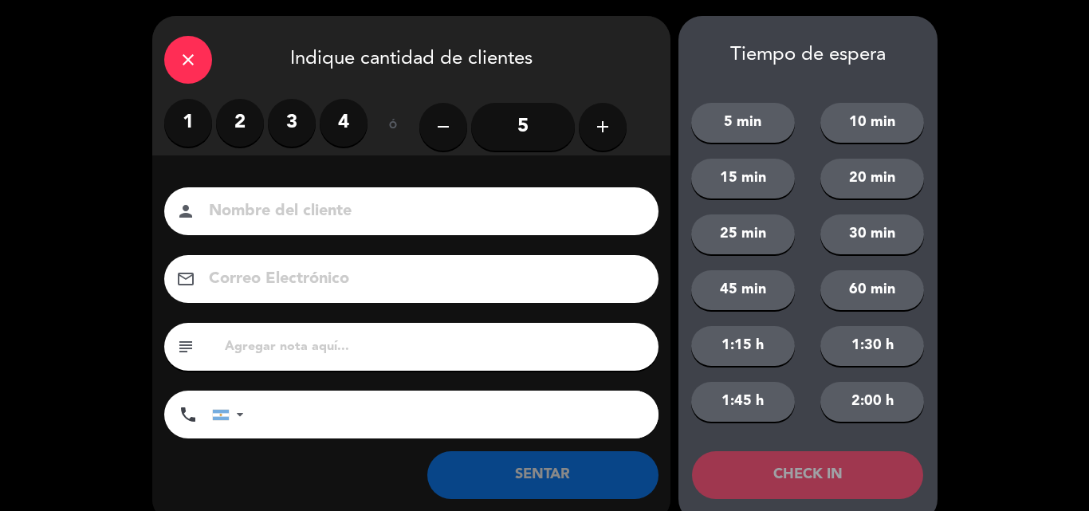
click at [248, 124] on label "2" at bounding box center [240, 123] width 48 height 48
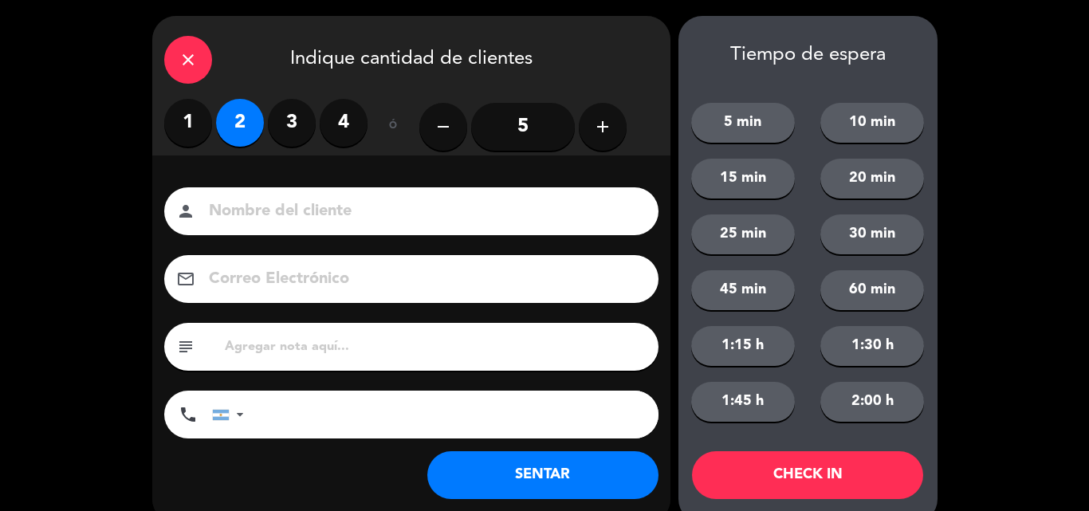
click at [608, 482] on button "SENTAR" at bounding box center [542, 475] width 231 height 48
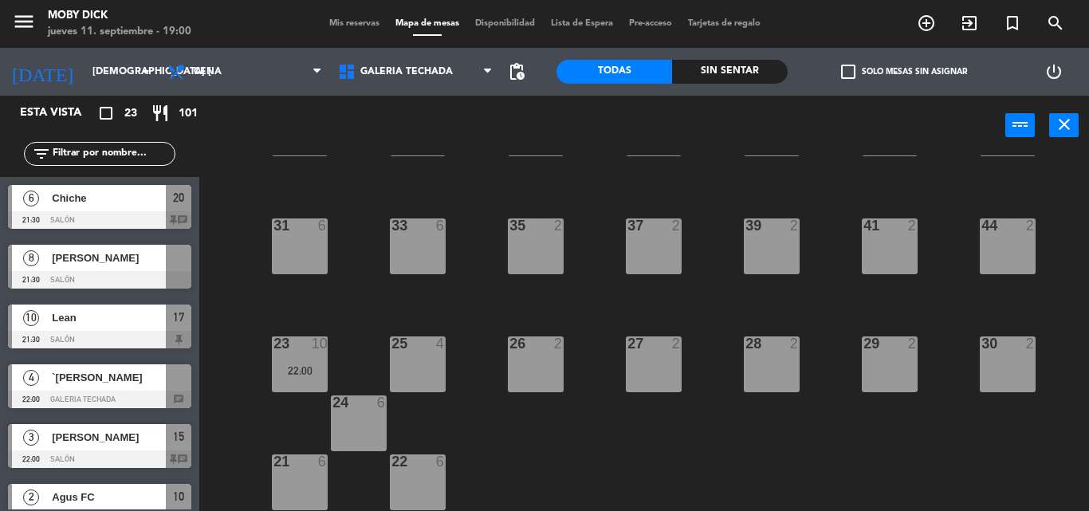
click at [359, 26] on span "Mis reservas" at bounding box center [354, 23] width 66 height 9
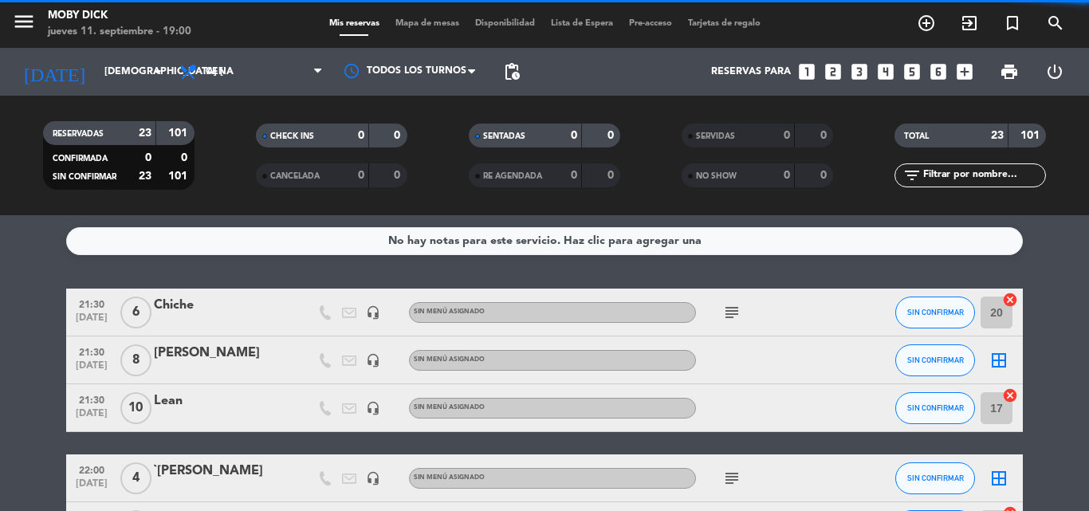
click at [1066, 285] on div "No hay notas para este servicio. Haz clic para agregar una 21:30 [DATE] 6 Chich…" at bounding box center [544, 363] width 1089 height 296
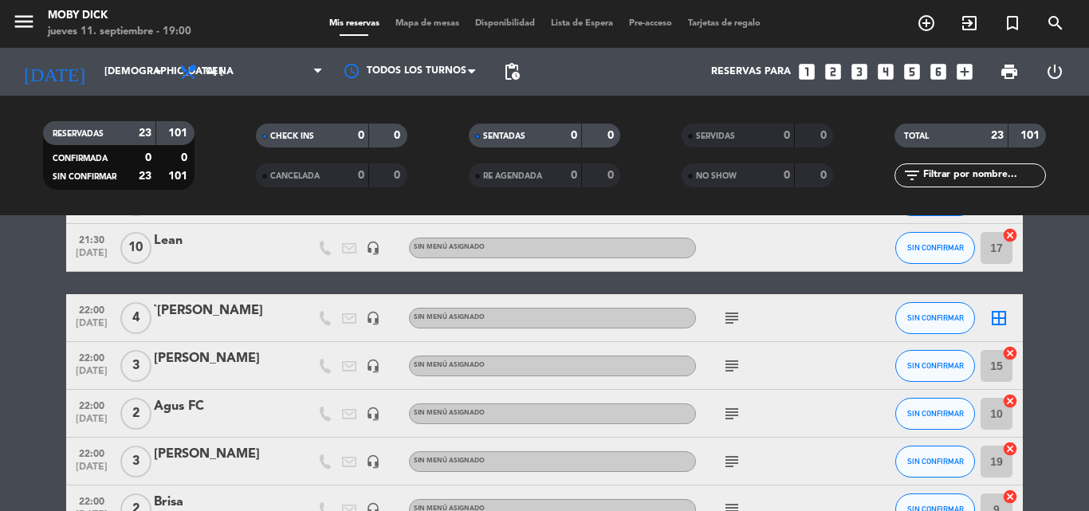
scroll to position [128, 0]
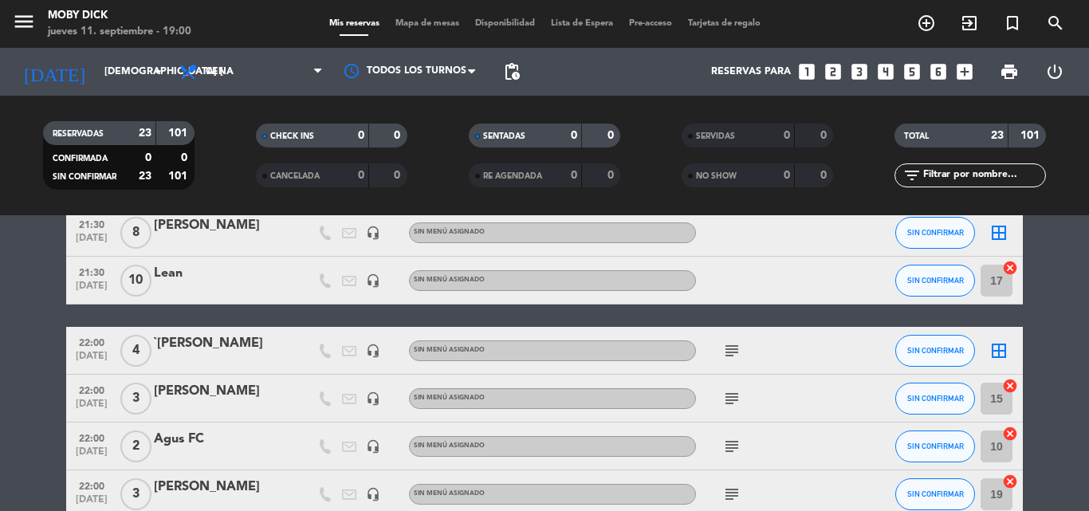
click at [995, 355] on icon "border_all" at bounding box center [998, 350] width 19 height 19
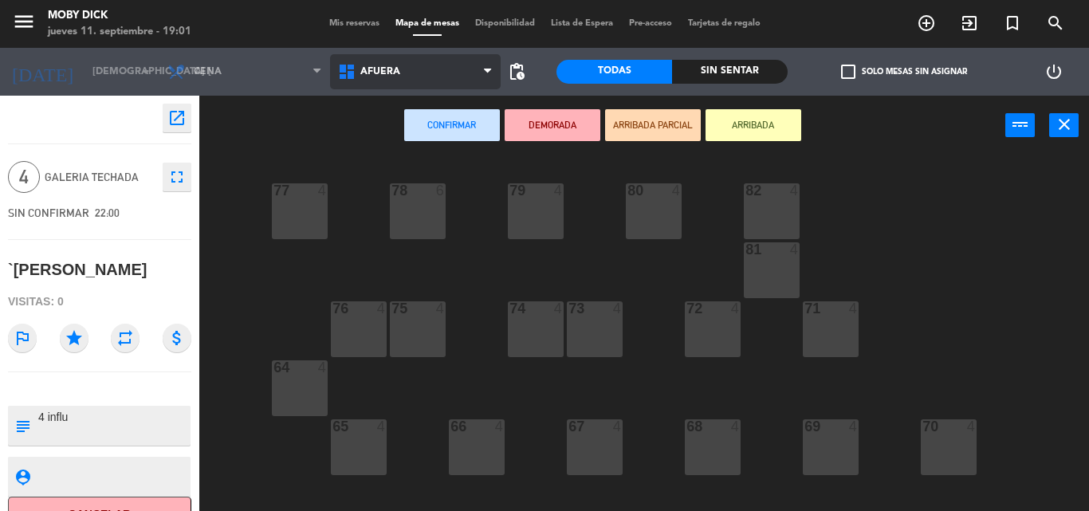
click at [368, 76] on span "AFUERA" at bounding box center [380, 71] width 40 height 11
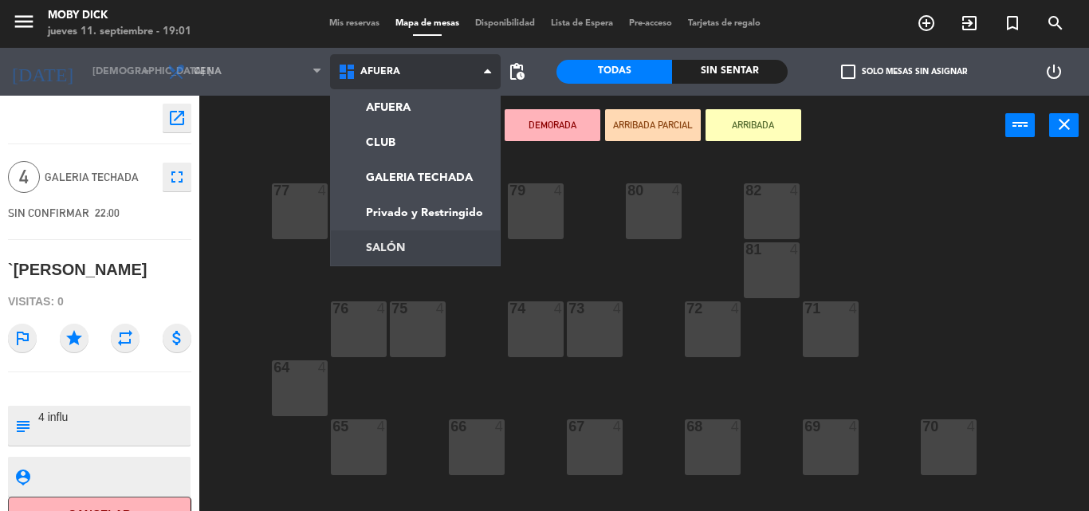
click at [390, 238] on ng-component "menu Moby Dick jueves 11. septiembre - 19:01 Mis reservas Mapa de mesas Disponi…" at bounding box center [544, 255] width 1089 height 511
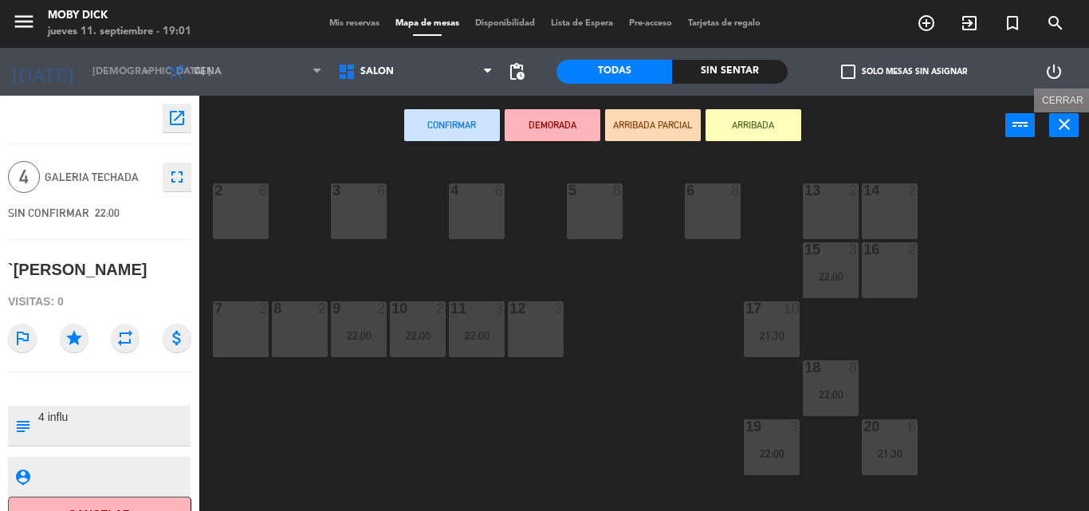
click at [1070, 119] on icon "close" at bounding box center [1063, 124] width 19 height 19
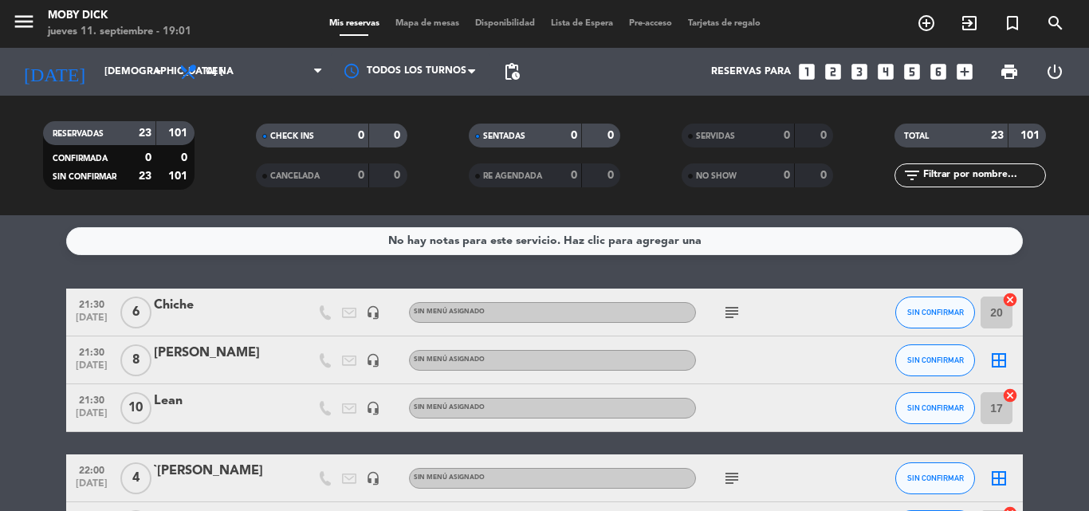
click at [1066, 242] on service-notes "No hay notas para este servicio. Haz clic para agregar una" at bounding box center [544, 241] width 1089 height 28
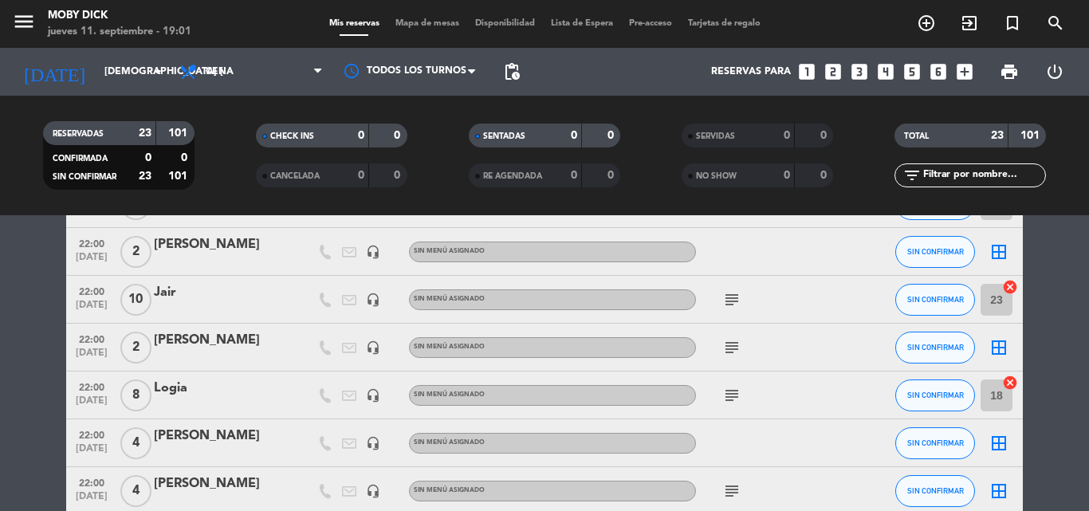
scroll to position [510, 0]
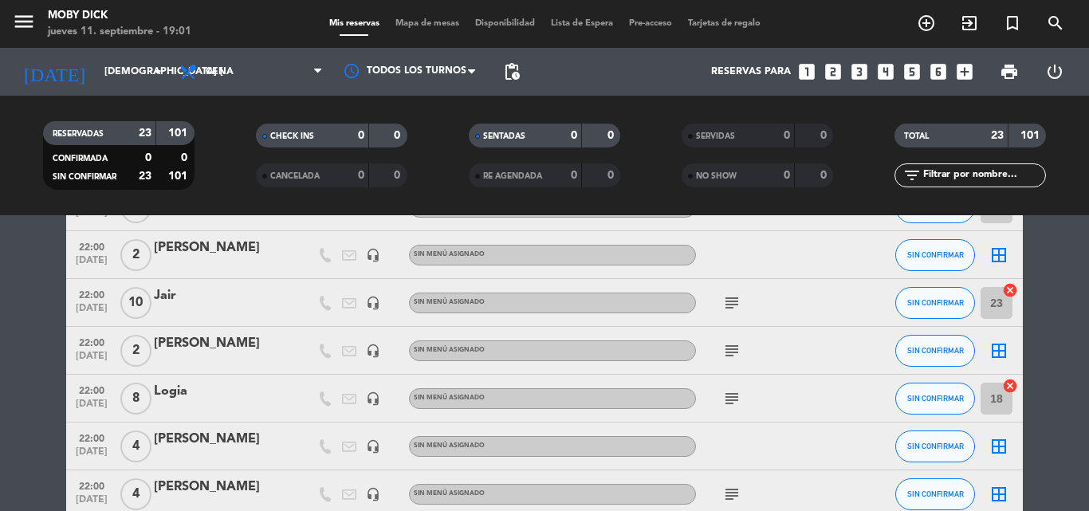
click at [996, 254] on icon "border_all" at bounding box center [998, 254] width 19 height 19
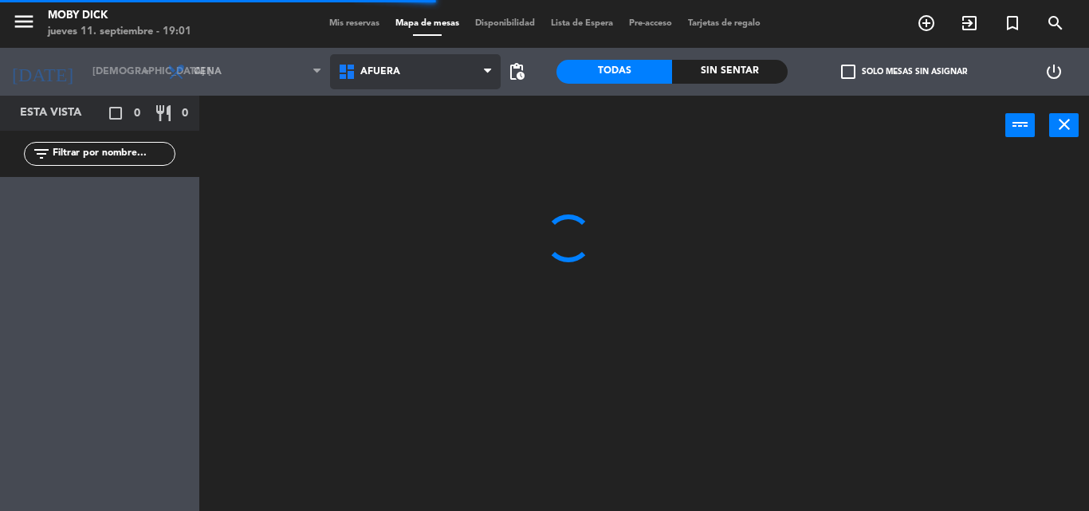
click at [458, 84] on span "AFUERA" at bounding box center [415, 71] width 171 height 35
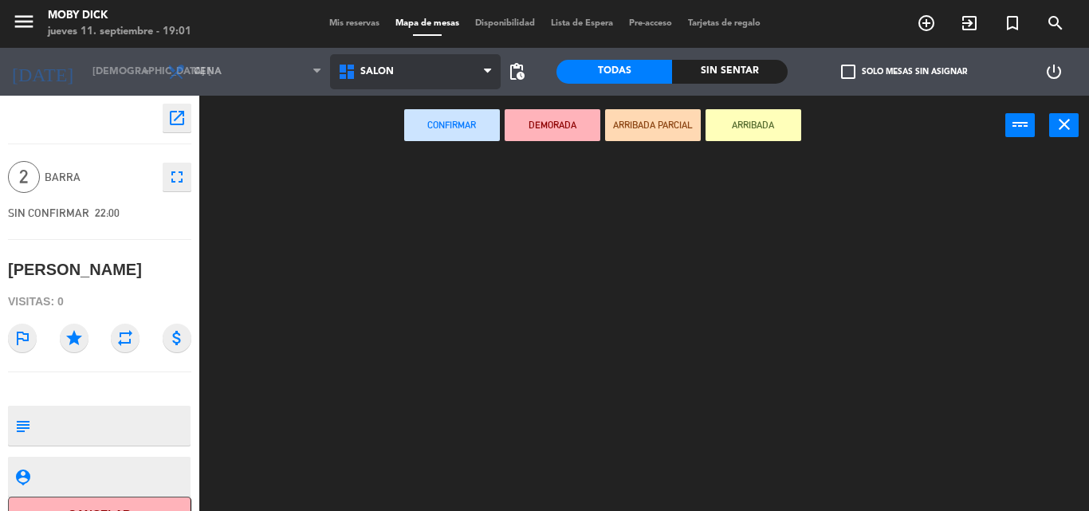
click at [401, 239] on ng-component "menu Moby Dick jueves 11. septiembre - 19:01 Mis reservas Mapa de mesas Disponi…" at bounding box center [544, 255] width 1089 height 511
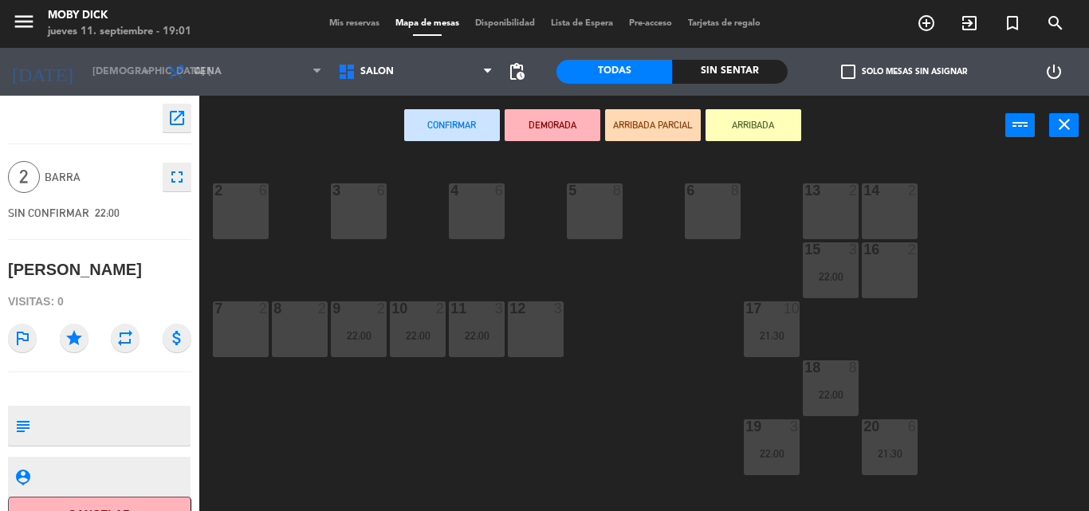
click at [304, 340] on div "8 2" at bounding box center [300, 329] width 56 height 56
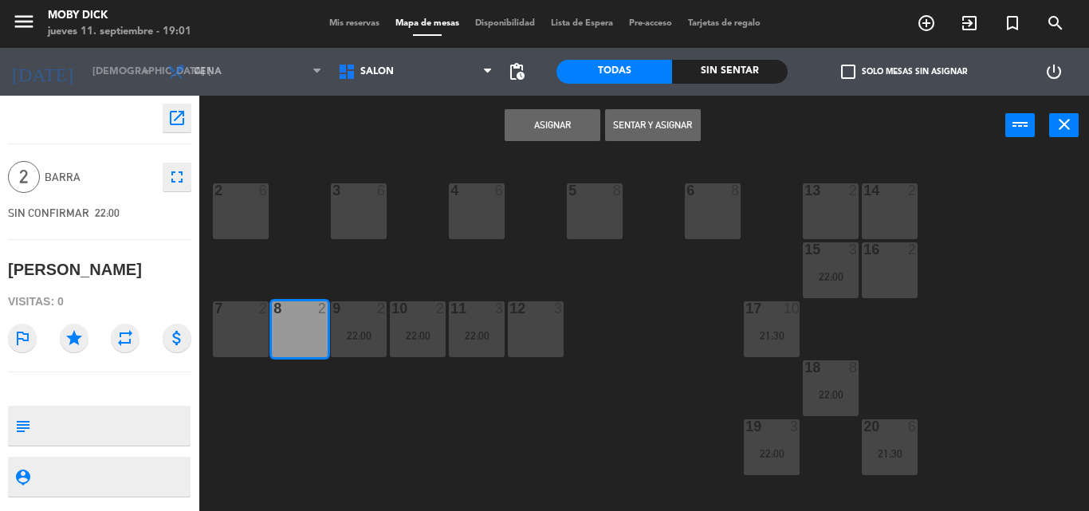
click at [551, 128] on button "Asignar" at bounding box center [552, 125] width 96 height 32
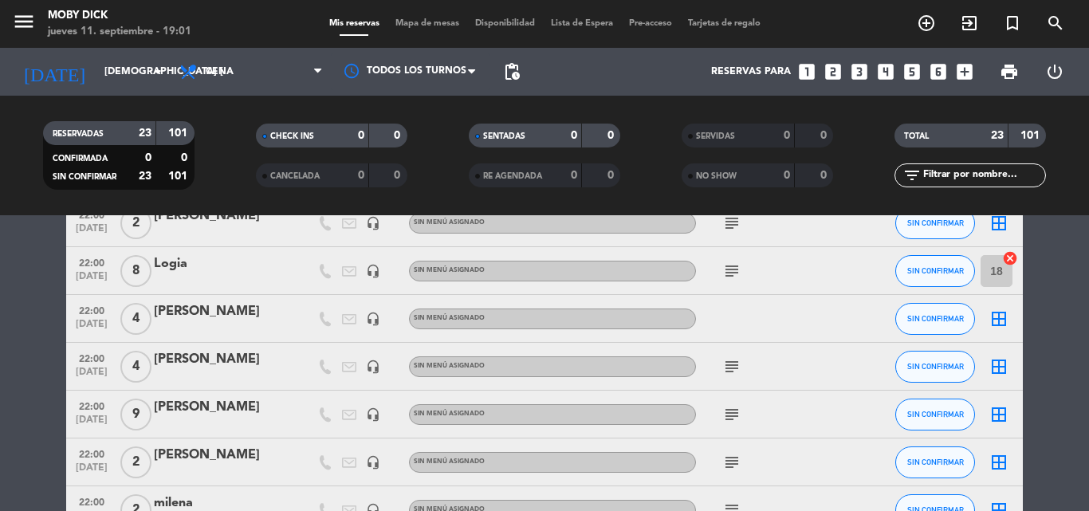
scroll to position [669, 0]
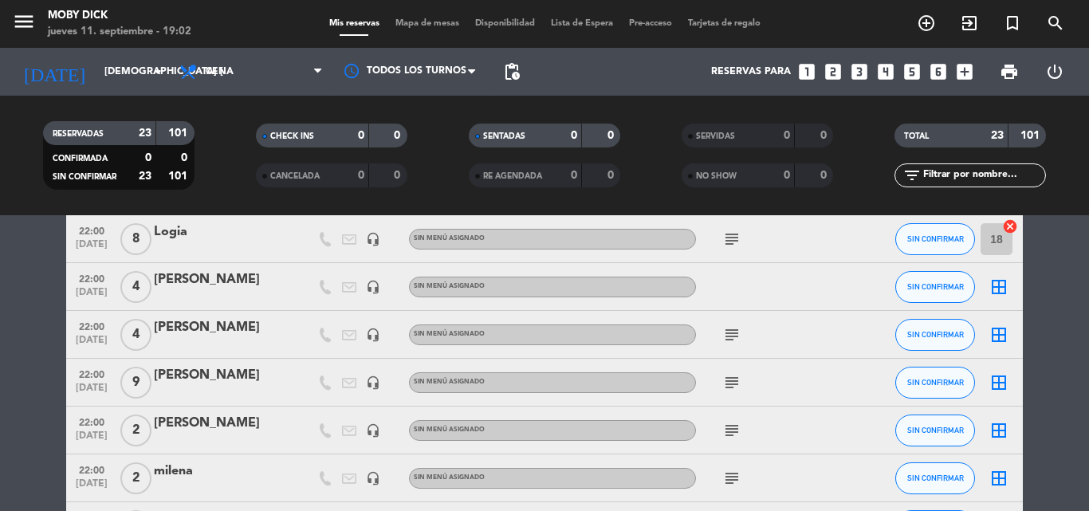
click at [1045, 290] on bookings-row "21:30 [DATE] 6 Chiche headset_mic Sin menú asignado subject SIN CONFIRMAR 20 ca…" at bounding box center [544, 180] width 1089 height 1122
click at [1005, 384] on icon "border_all" at bounding box center [998, 382] width 19 height 19
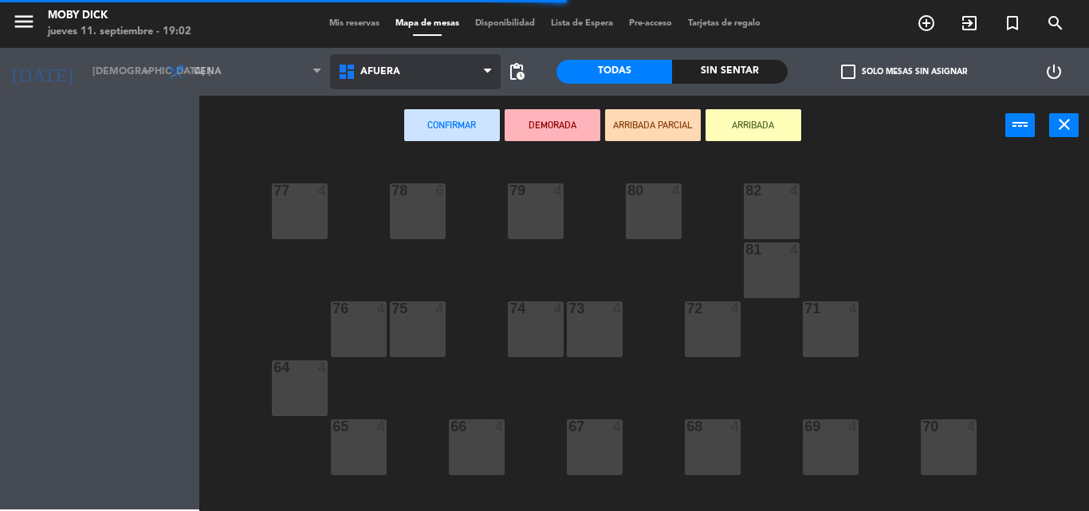
click at [456, 85] on span "AFUERA" at bounding box center [415, 71] width 171 height 35
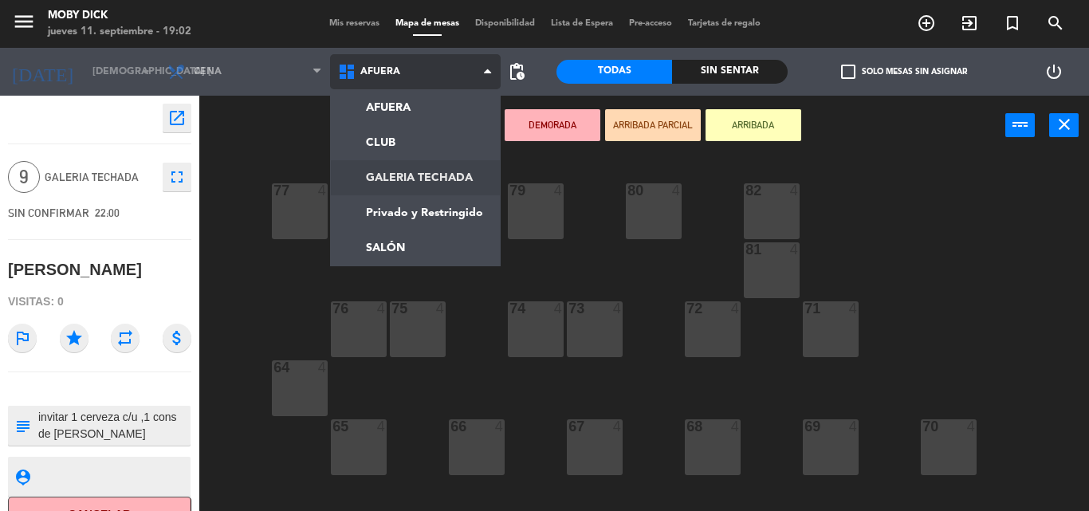
click at [450, 182] on ng-component "menu Moby Dick jueves 11. septiembre - 19:02 Mis reservas Mapa de mesas Disponi…" at bounding box center [544, 255] width 1089 height 511
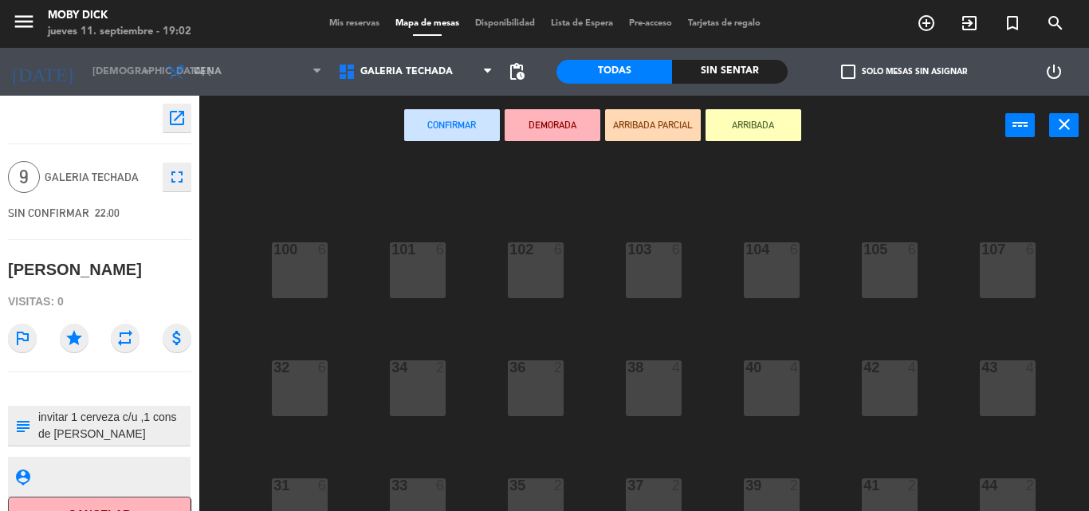
click at [481, 322] on div "100 6 101 6 102 6 103 6 104 6 105 6 107 6 32 6 34 2 36 2 38 4 40 4 43 4 42 4 35…" at bounding box center [649, 332] width 878 height 355
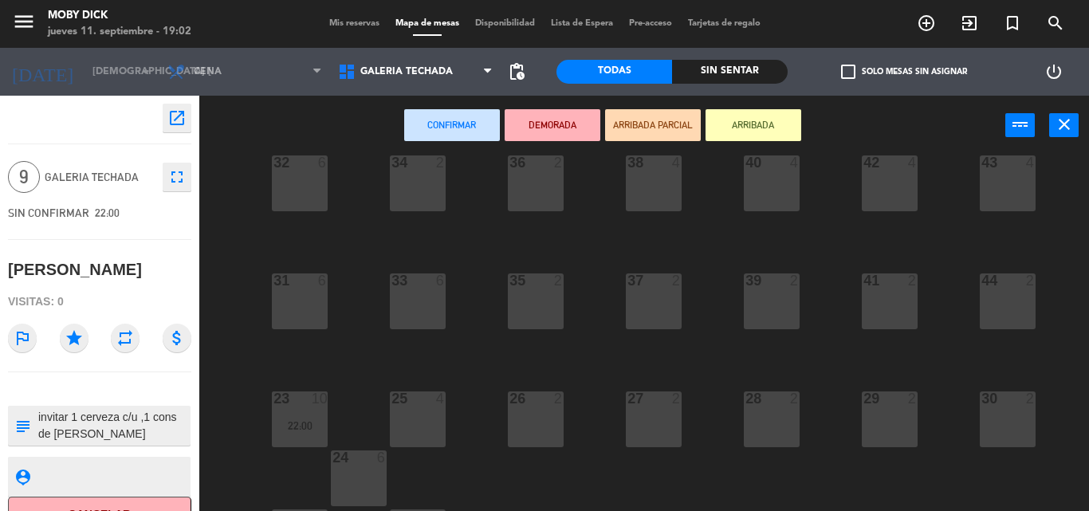
scroll to position [223, 0]
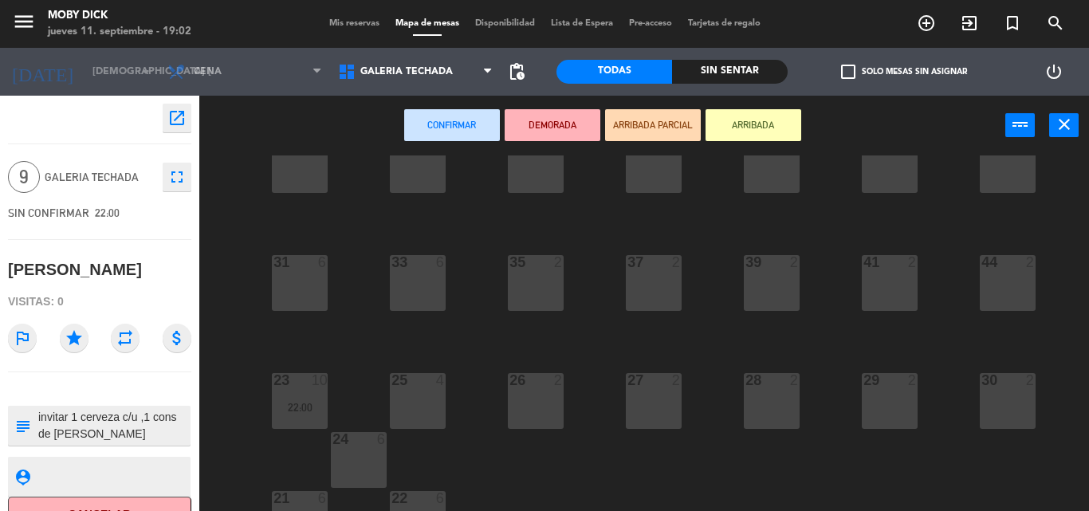
click at [445, 296] on div "100 6 101 6 102 6 103 6 104 6 105 6 107 6 32 6 34 2 36 2 38 4 40 4 43 4 42 4 35…" at bounding box center [649, 332] width 878 height 355
click at [428, 284] on div "33 6" at bounding box center [418, 283] width 56 height 56
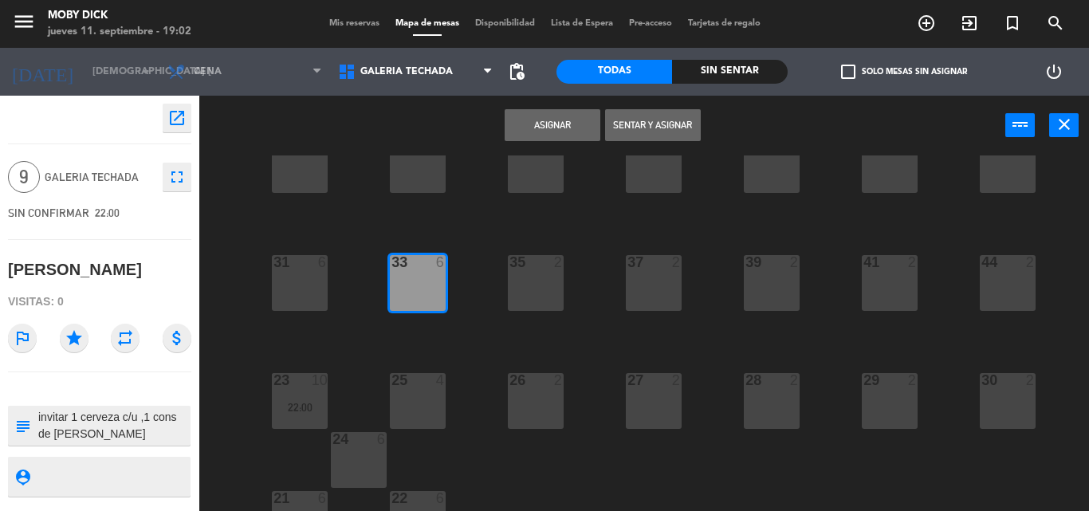
click at [556, 124] on button "Asignar" at bounding box center [552, 125] width 96 height 32
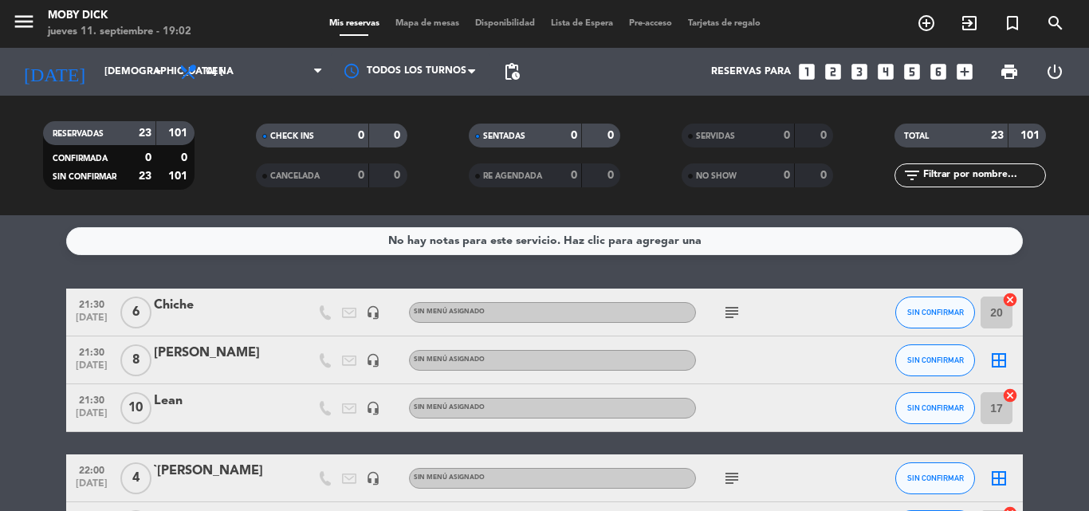
click at [367, 253] on div "No hay notas para este servicio. Haz clic para agregar una" at bounding box center [544, 241] width 956 height 28
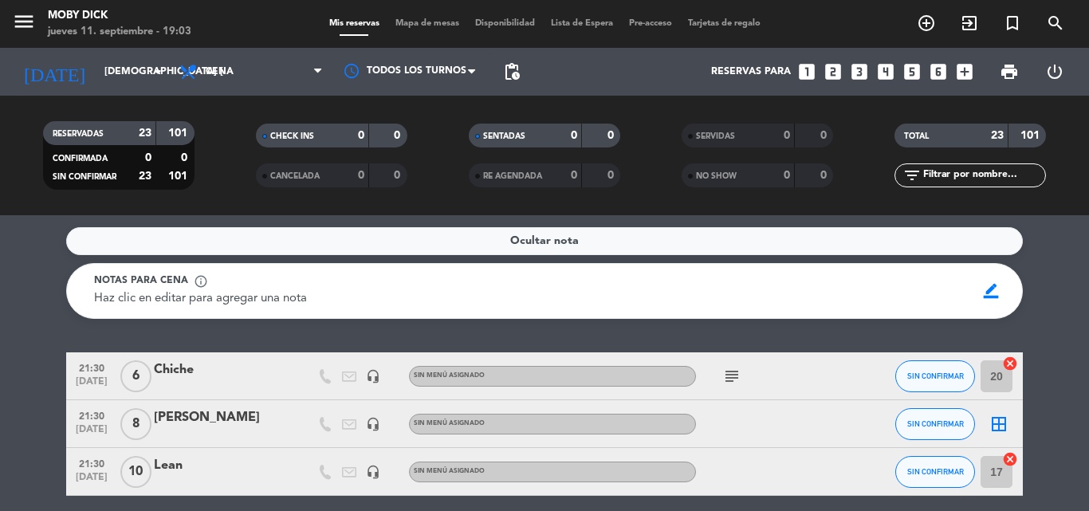
click at [896, 336] on div "Ocultar nota Notas para cena info_outline Haz clic en editar para agregar una n…" at bounding box center [544, 363] width 1089 height 296
click at [1046, 339] on div "Ocultar nota Notas para cena info_outline Haz clic en editar para agregar una n…" at bounding box center [544, 363] width 1089 height 296
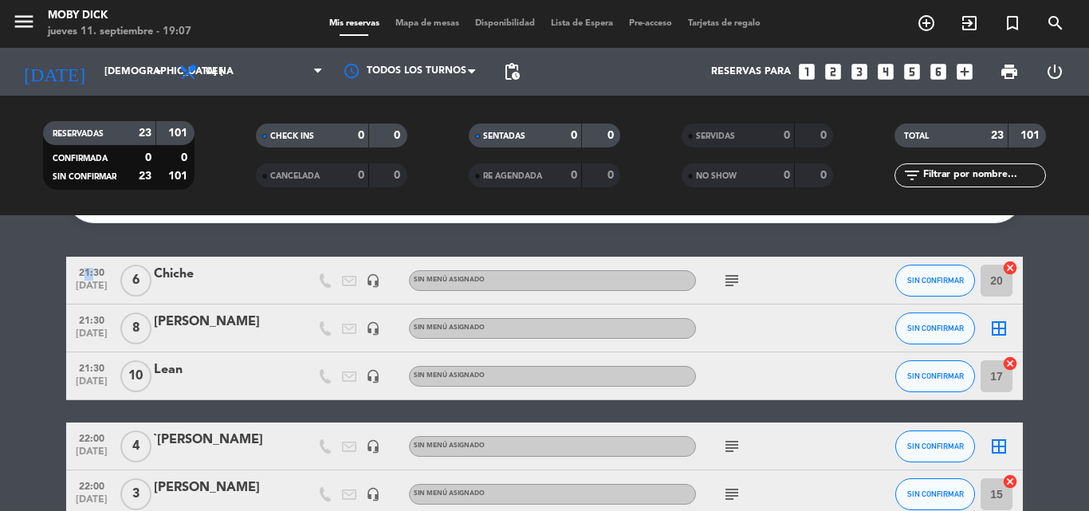
scroll to position [64, 0]
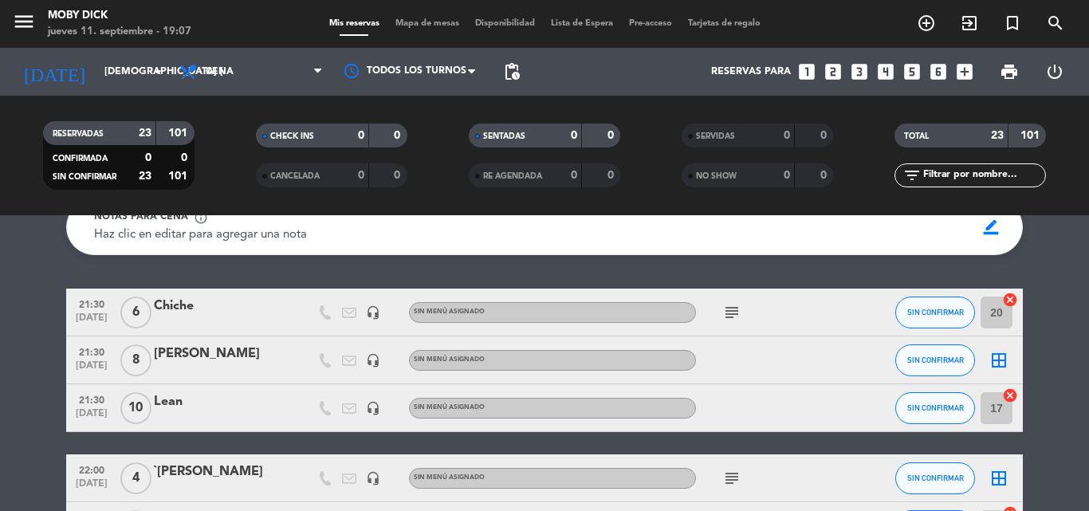
click at [997, 360] on icon "border_all" at bounding box center [998, 360] width 19 height 19
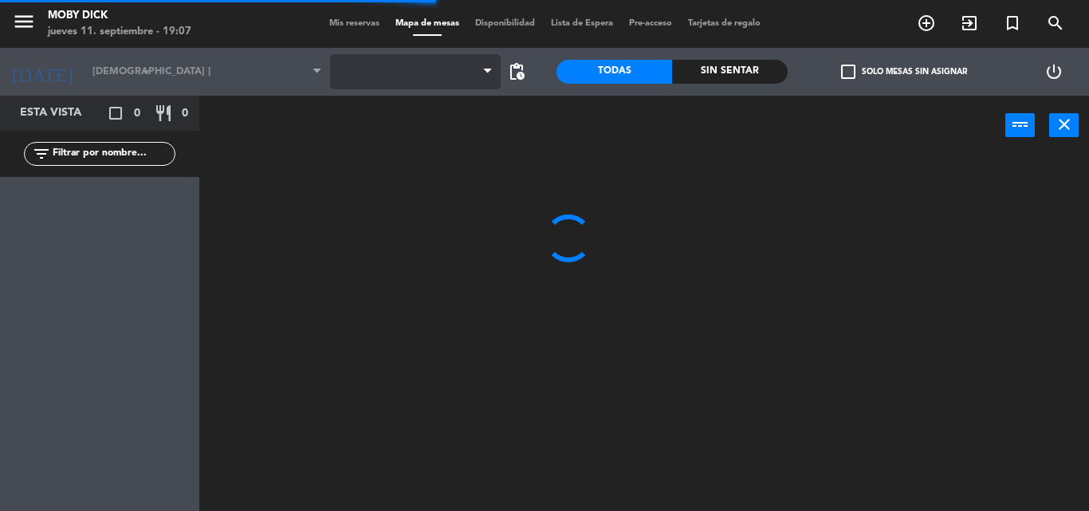
click at [375, 77] on span at bounding box center [415, 71] width 171 height 35
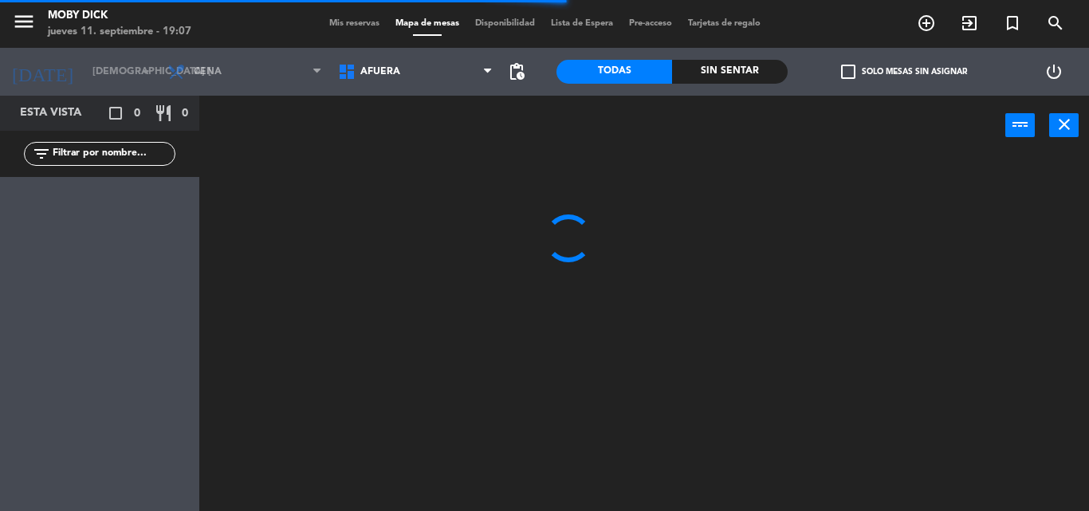
click at [375, 77] on span "AFUERA" at bounding box center [380, 71] width 40 height 11
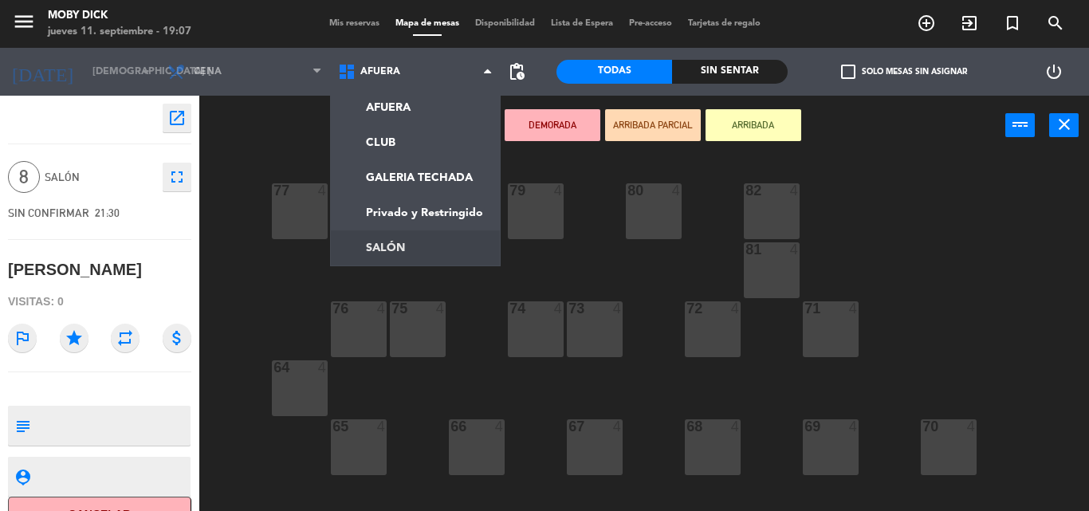
click at [397, 241] on ng-component "menu Moby Dick jueves 11. septiembre - 19:07 Mis reservas Mapa de mesas Disponi…" at bounding box center [544, 255] width 1089 height 511
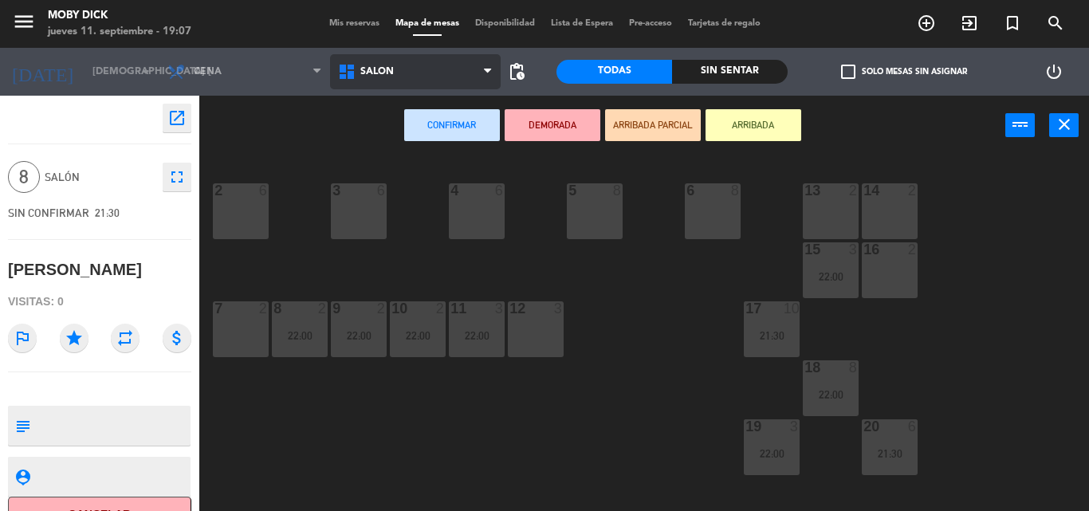
click at [402, 61] on span "SALÓN" at bounding box center [415, 71] width 171 height 35
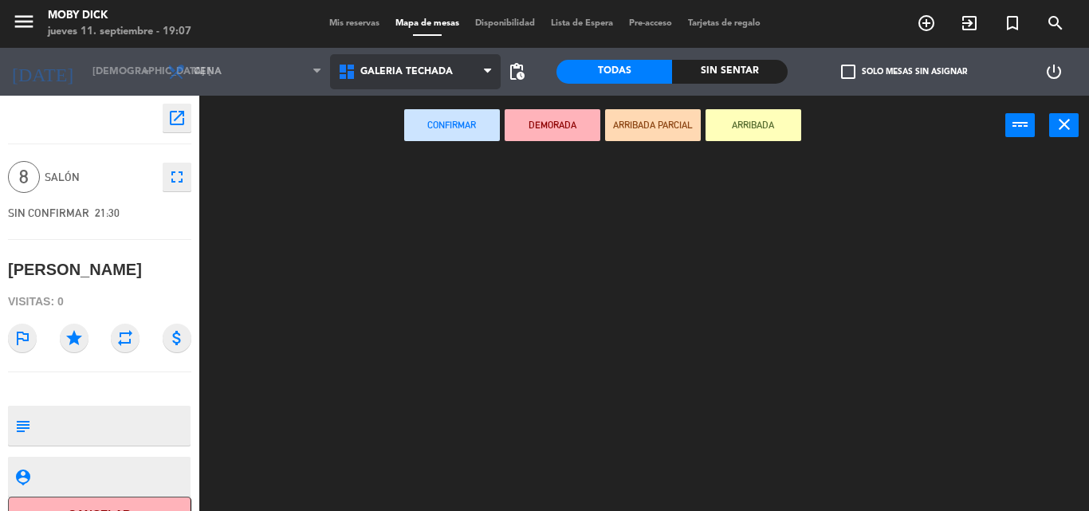
click at [438, 179] on ng-component "menu Moby Dick jueves 11. septiembre - 19:07 Mis reservas Mapa de mesas Disponi…" at bounding box center [544, 255] width 1089 height 511
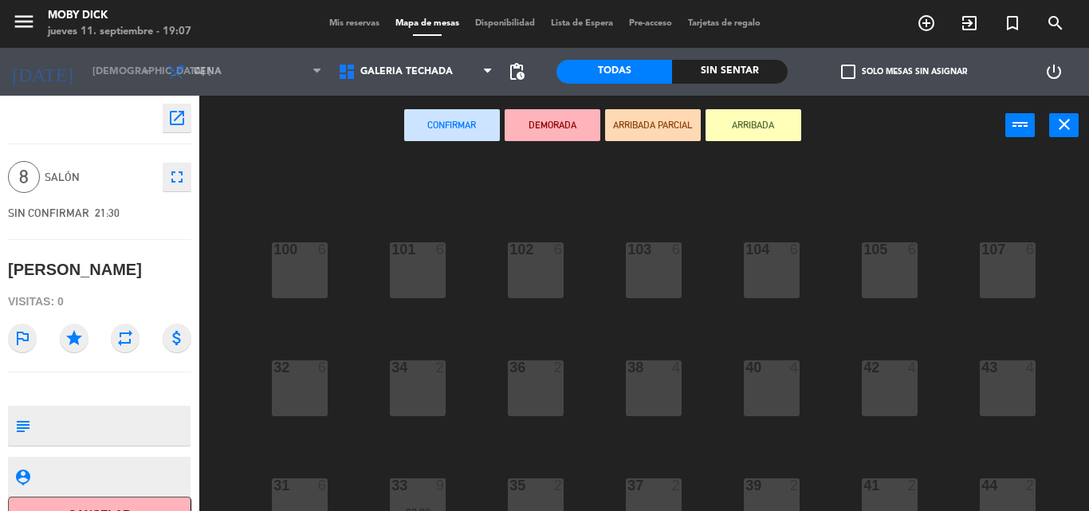
click at [700, 396] on div "100 6 101 6 102 6 103 6 104 6 105 6 107 6 32 6 34 2 36 2 38 4 40 4 43 4 42 4 35…" at bounding box center [649, 332] width 878 height 355
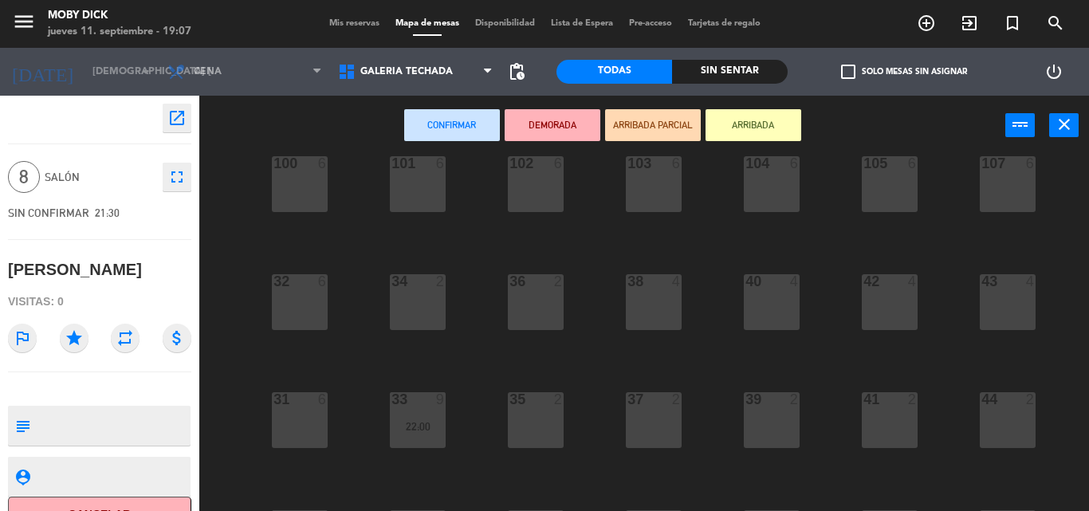
scroll to position [96, 0]
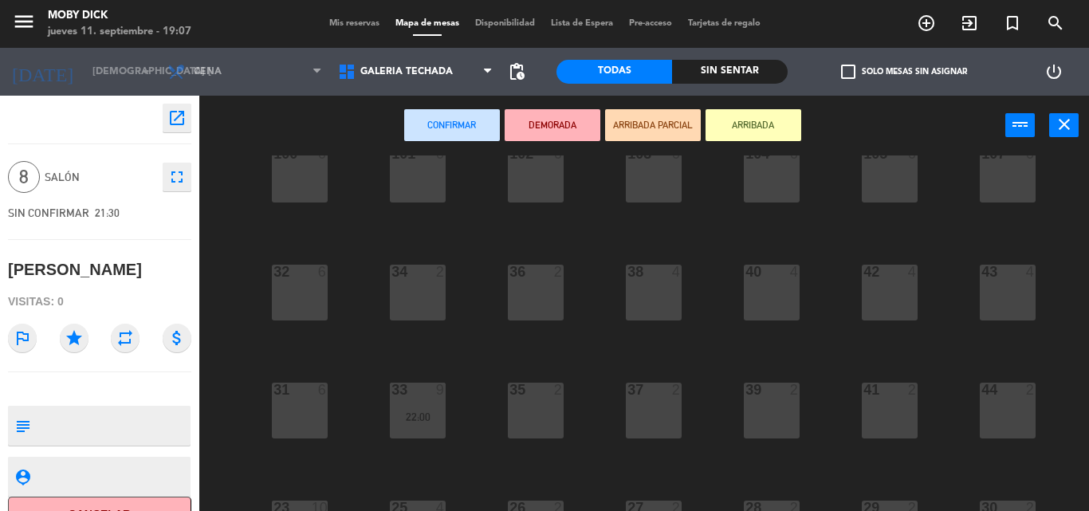
click at [426, 276] on div at bounding box center [417, 272] width 26 height 14
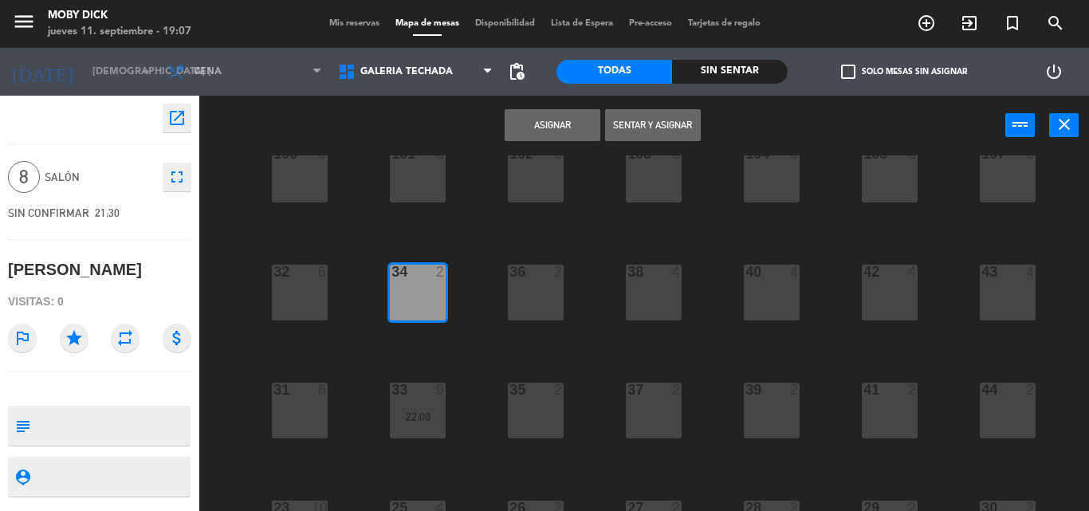
click at [563, 123] on button "Asignar" at bounding box center [552, 125] width 96 height 32
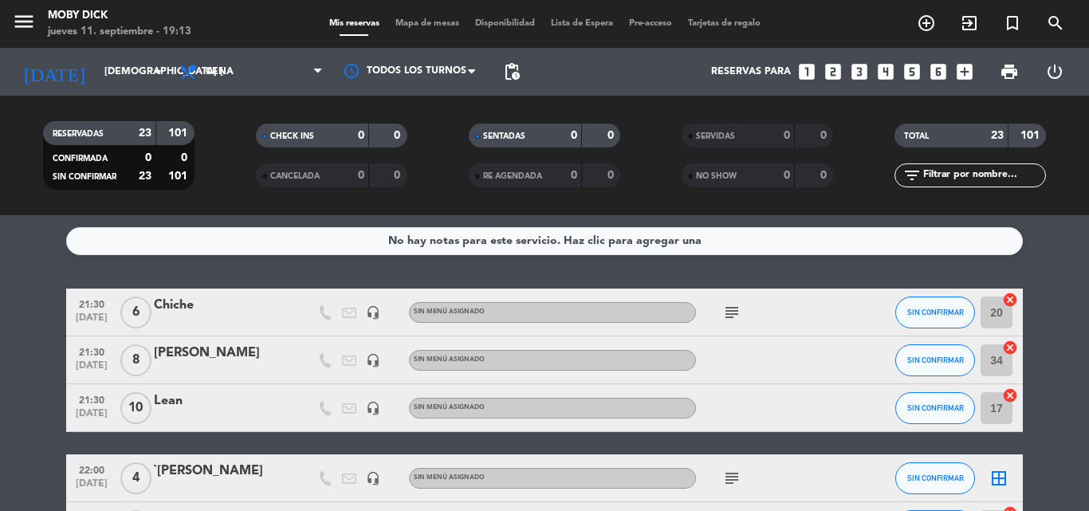
click at [563, 123] on div "SENTADAS 0 0 RE AGENDADA 0 0" at bounding box center [544, 156] width 213 height 88
click at [730, 274] on div "No hay notas para este servicio. Haz clic para agregar una 21:30 [DATE] 6 Chich…" at bounding box center [544, 363] width 1089 height 296
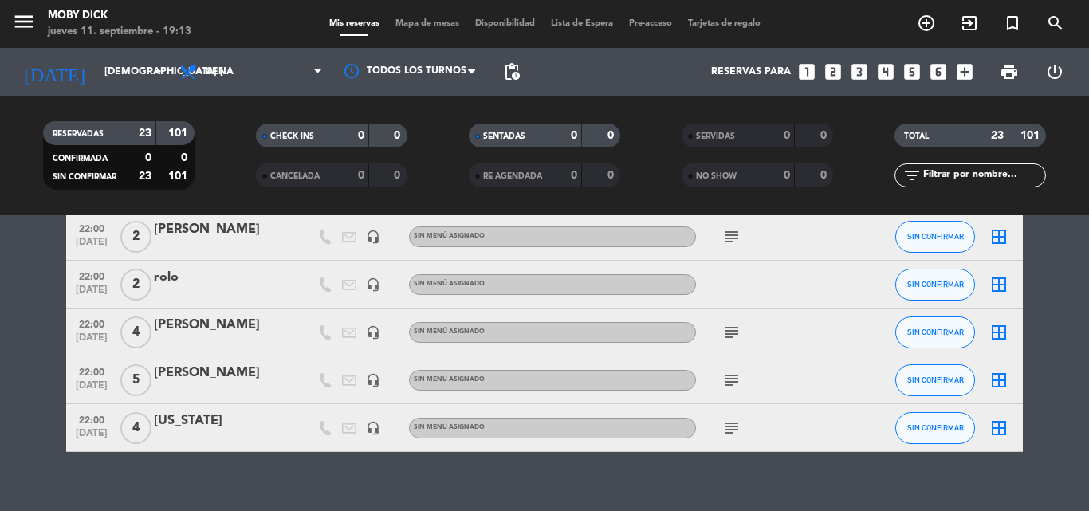
scroll to position [979, 0]
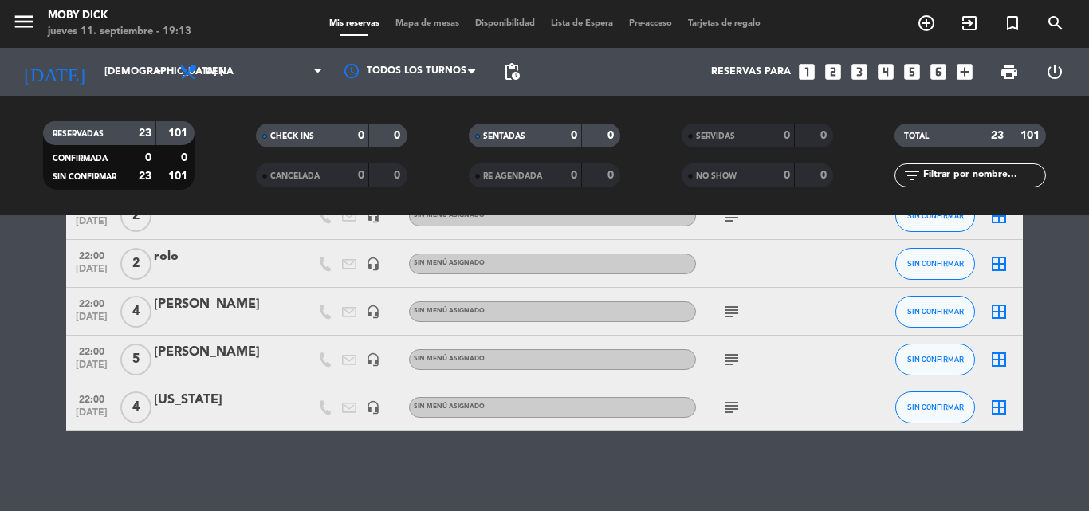
click at [996, 307] on icon "border_all" at bounding box center [998, 311] width 19 height 19
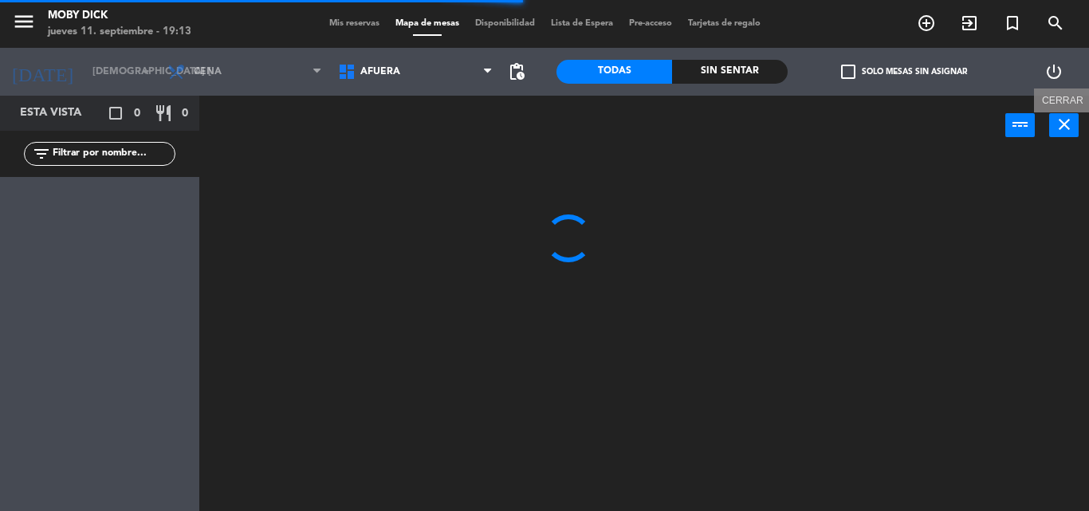
click at [1066, 128] on icon "close" at bounding box center [1063, 124] width 19 height 19
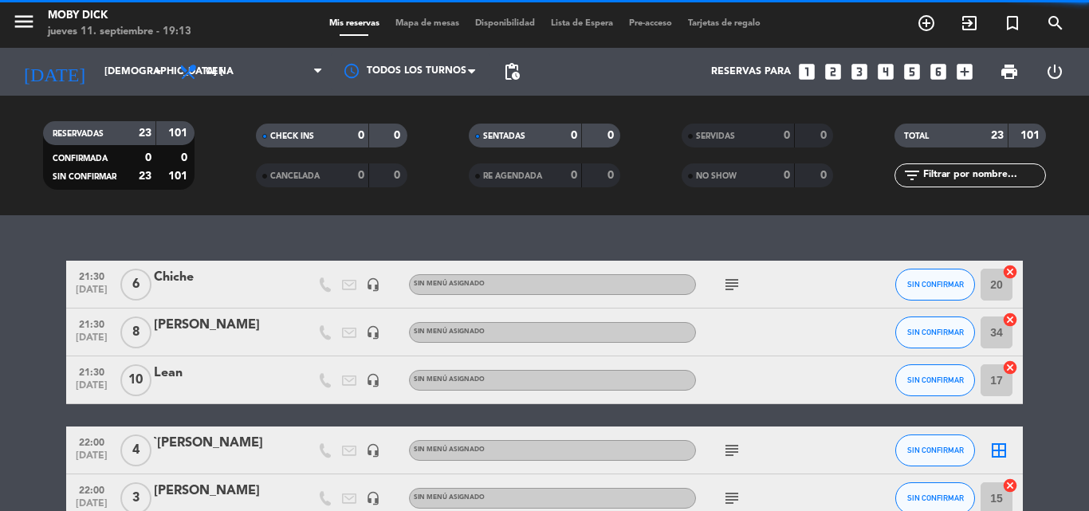
click at [996, 173] on input "text" at bounding box center [983, 176] width 124 height 18
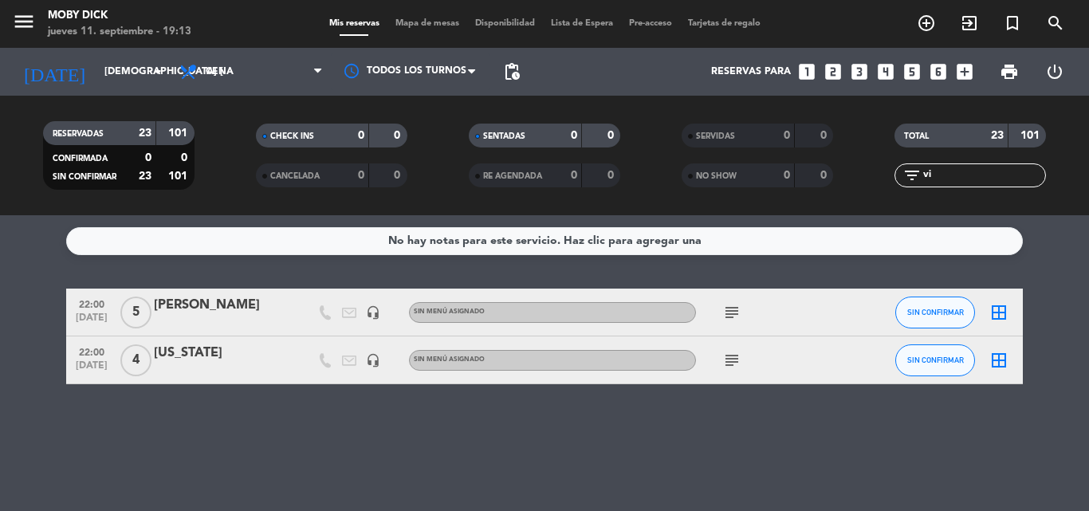
type input "vi"
click at [993, 316] on icon "border_all" at bounding box center [998, 312] width 19 height 19
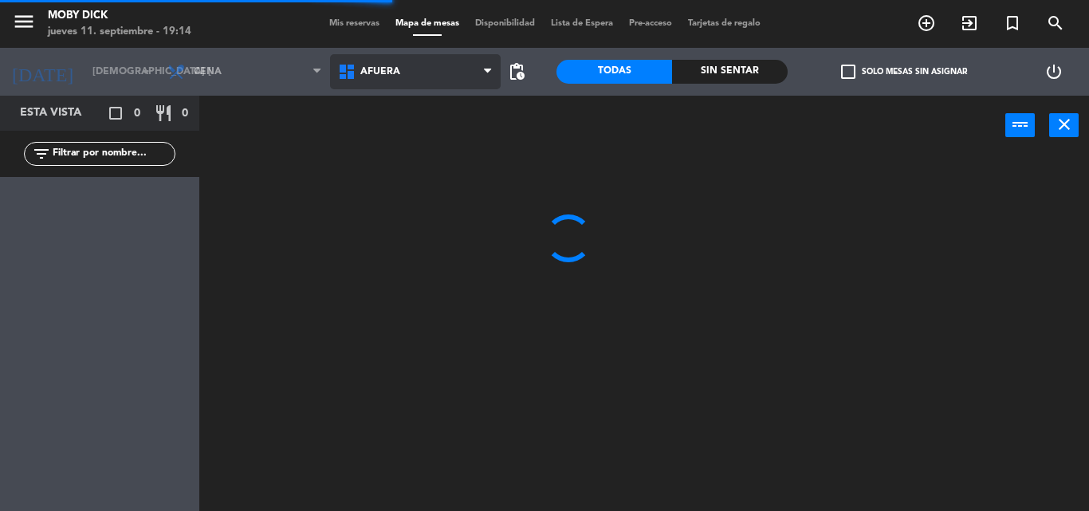
click at [450, 79] on span "AFUERA" at bounding box center [415, 71] width 171 height 35
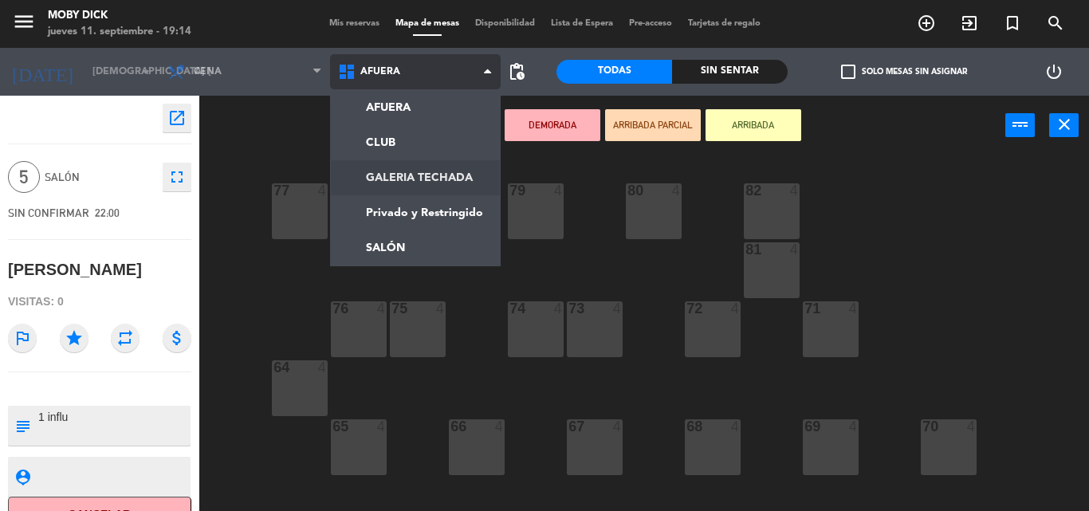
click at [457, 174] on ng-component "menu Moby Dick jueves 11. septiembre - 19:14 Mis reservas Mapa de mesas Disponi…" at bounding box center [544, 255] width 1089 height 511
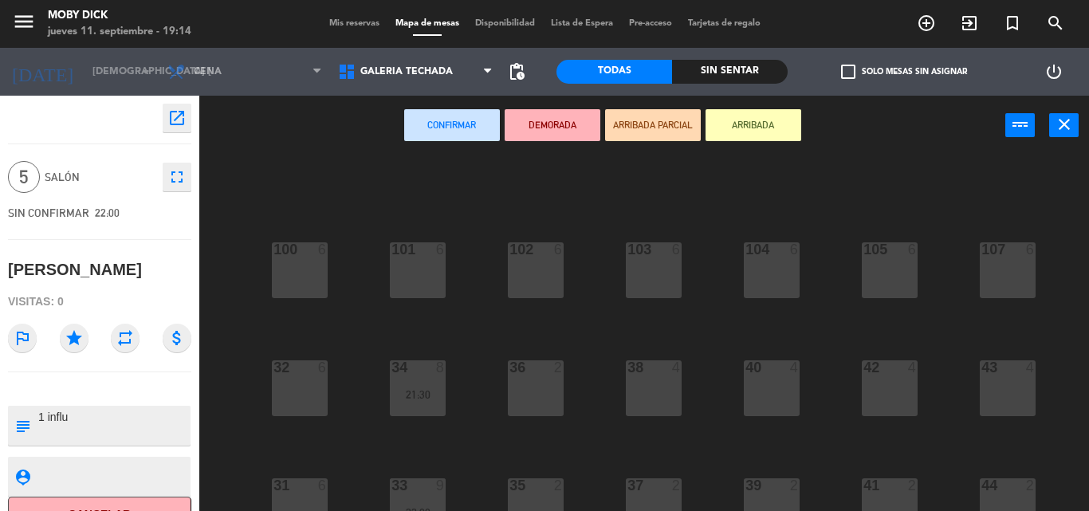
click at [240, 336] on div "100 6 101 6 102 6 103 6 104 6 105 6 107 6 32 6 34 8 21:30 36 2 38 4 40 4 43 4 4…" at bounding box center [649, 332] width 878 height 355
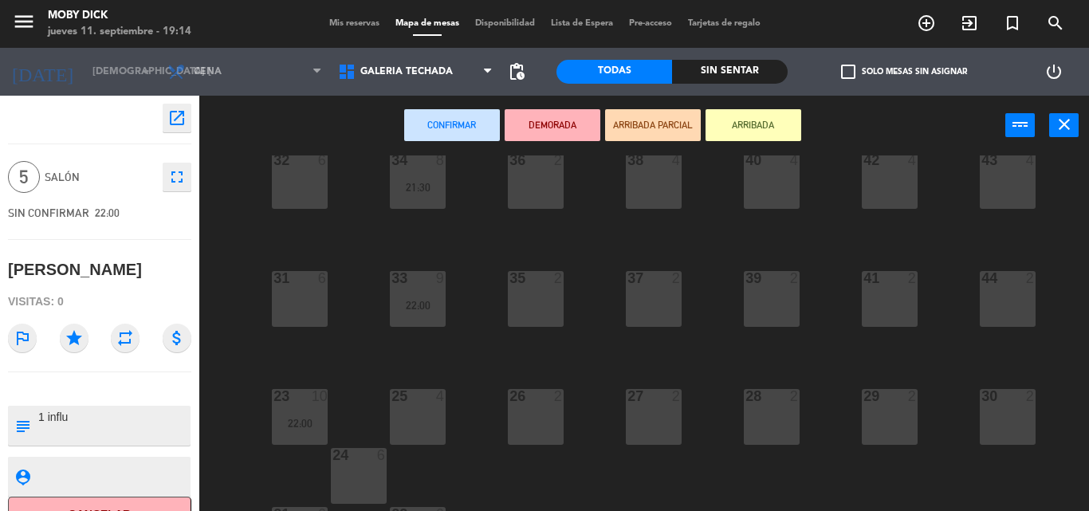
scroll to position [260, 0]
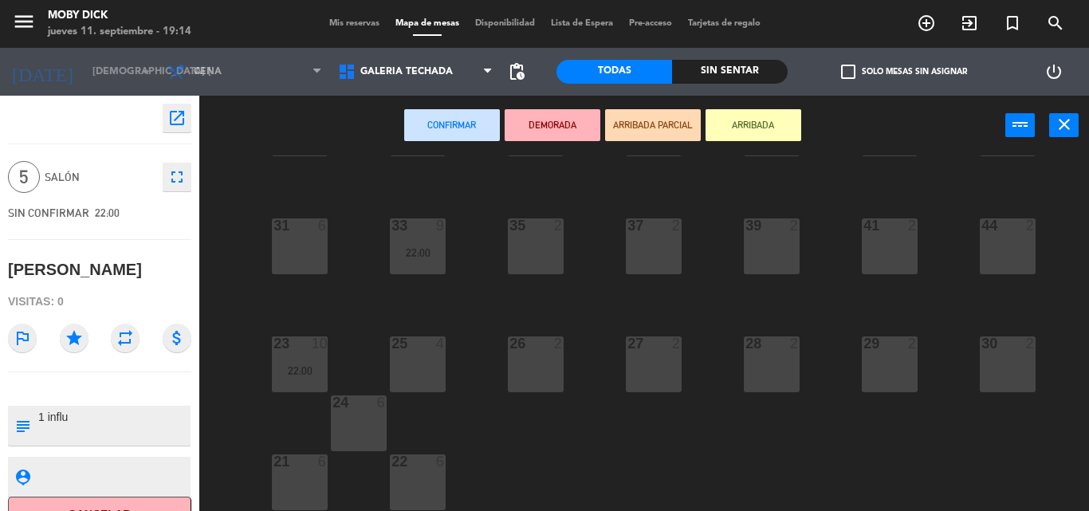
click at [299, 481] on div "21 6" at bounding box center [300, 482] width 56 height 56
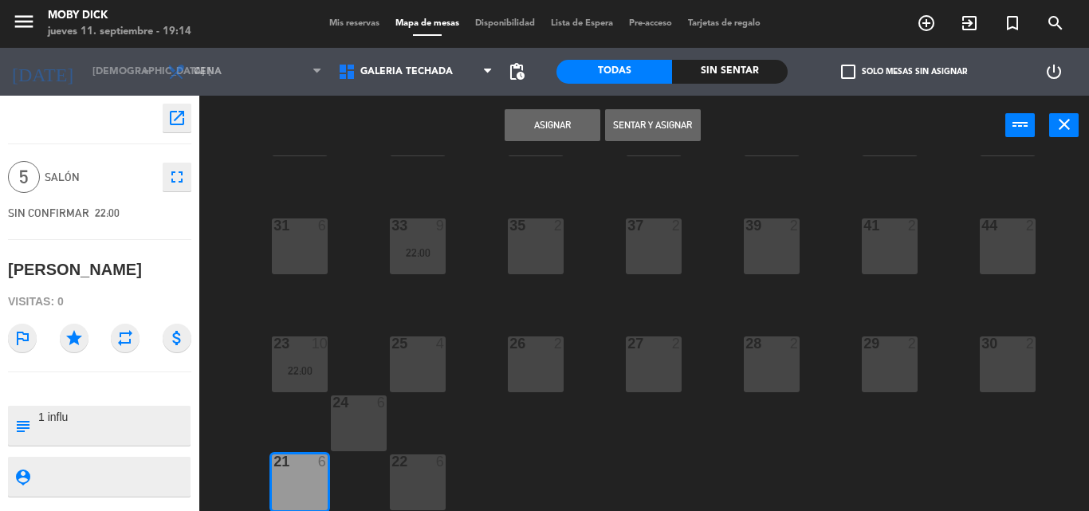
click at [572, 124] on button "Asignar" at bounding box center [552, 125] width 96 height 32
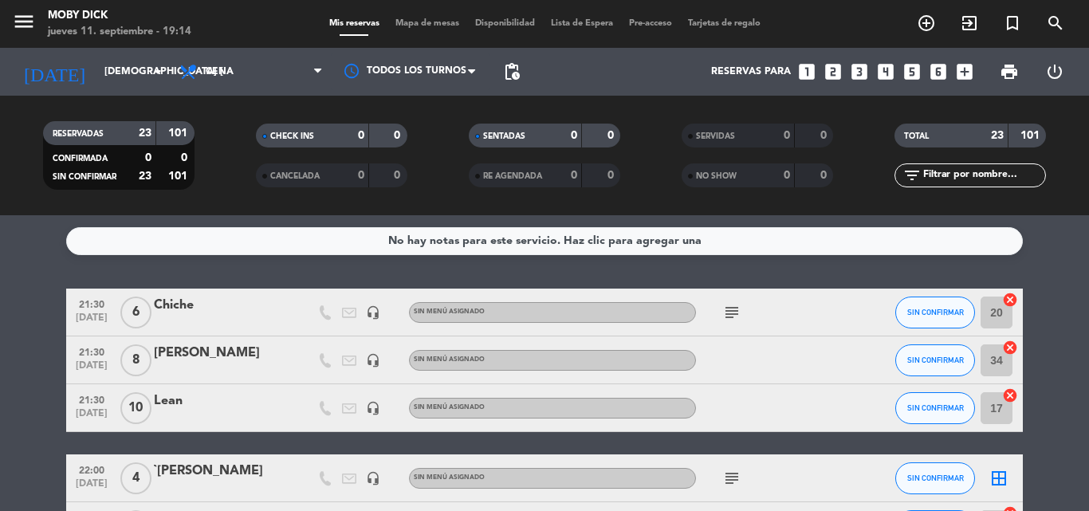
click at [532, 131] on div "SENTADAS" at bounding box center [509, 136] width 73 height 18
click at [551, 123] on div "SENTADAS 0 0 RE AGENDADA 0 0" at bounding box center [544, 156] width 213 height 88
click at [713, 261] on div "No hay notas para este servicio. Haz clic para agregar una 21:30 [DATE] 6 Chich…" at bounding box center [544, 363] width 1089 height 296
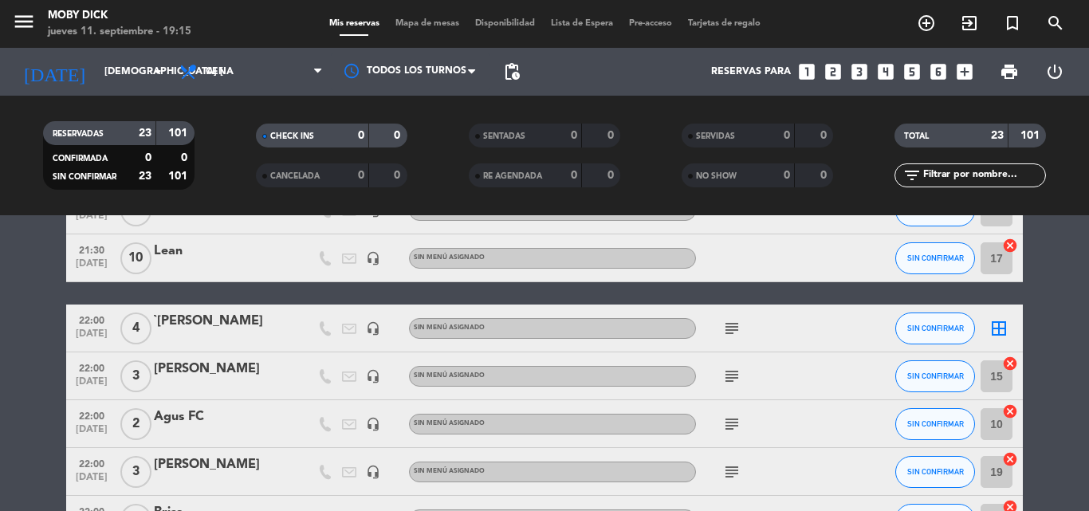
scroll to position [159, 0]
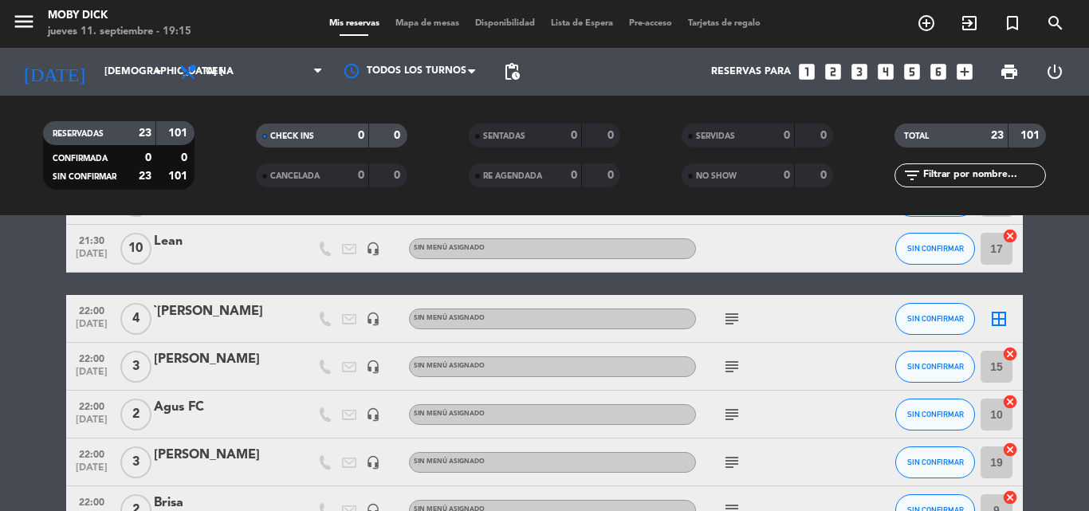
click at [999, 320] on icon "border_all" at bounding box center [998, 318] width 19 height 19
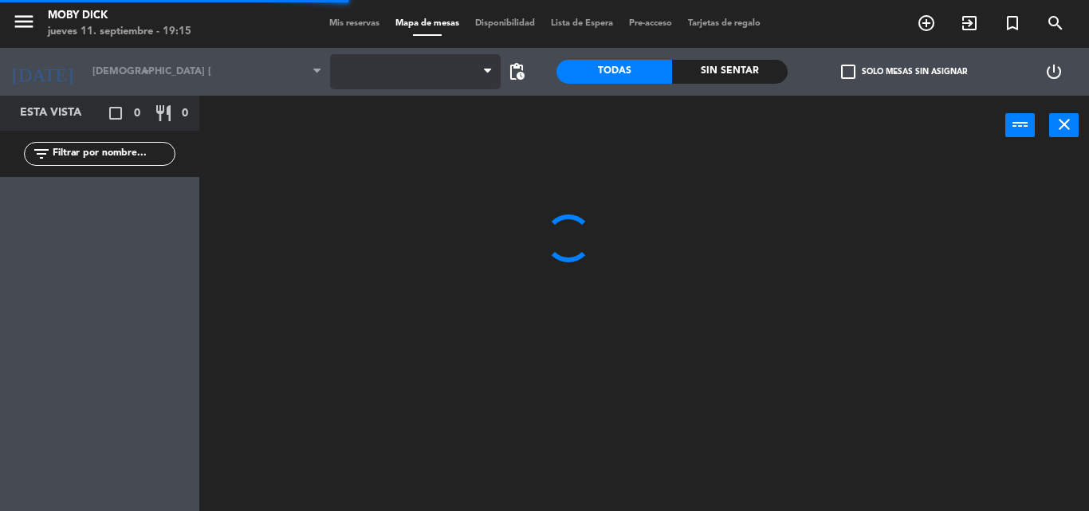
click at [395, 75] on span at bounding box center [415, 71] width 171 height 35
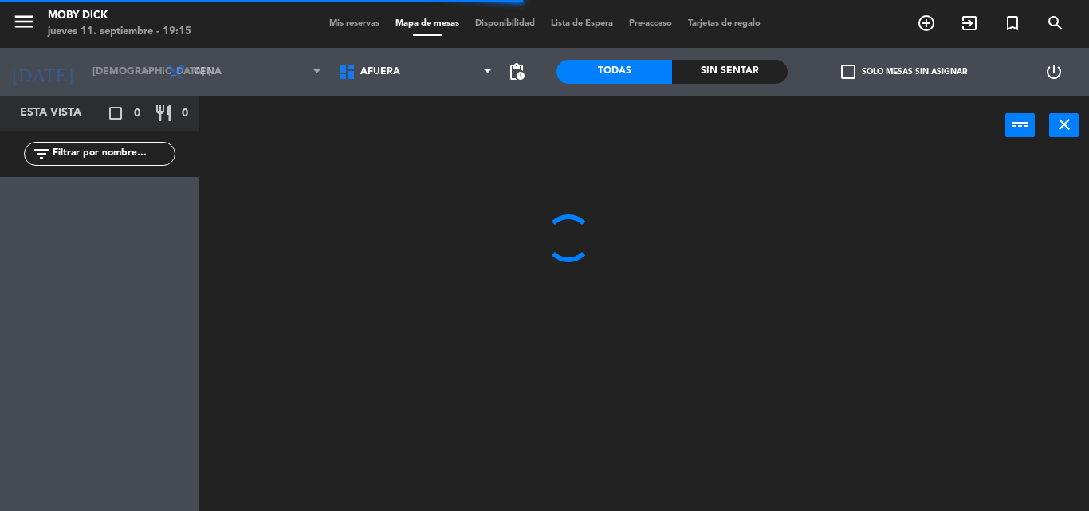
click at [395, 75] on span "AFUERA" at bounding box center [380, 71] width 40 height 11
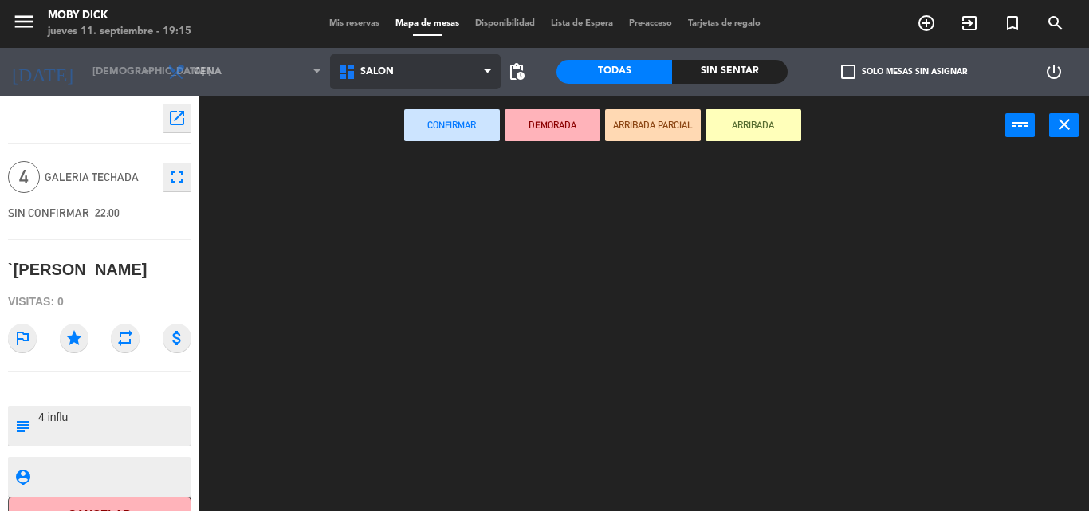
click at [362, 250] on ng-component "menu Moby Dick jueves 11. septiembre - 19:15 Mis reservas Mapa de mesas Disponi…" at bounding box center [544, 255] width 1089 height 511
click at [432, 53] on div "AFUERA CLUB GALERIA TECHADA Privado y Restringido SALÓN SALÓN AFUERA CLUB GALER…" at bounding box center [415, 72] width 171 height 48
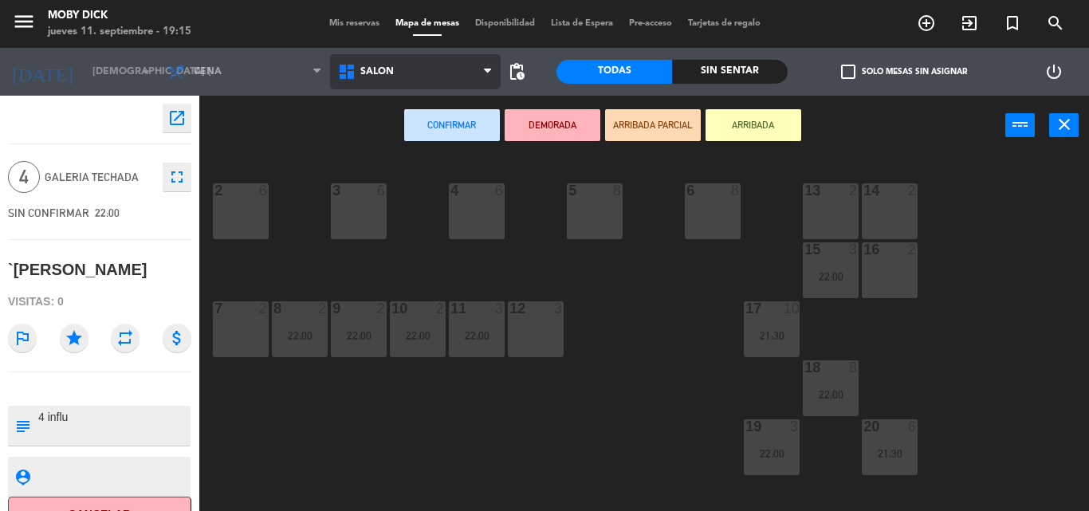
click at [422, 84] on span "SALÓN" at bounding box center [415, 71] width 171 height 35
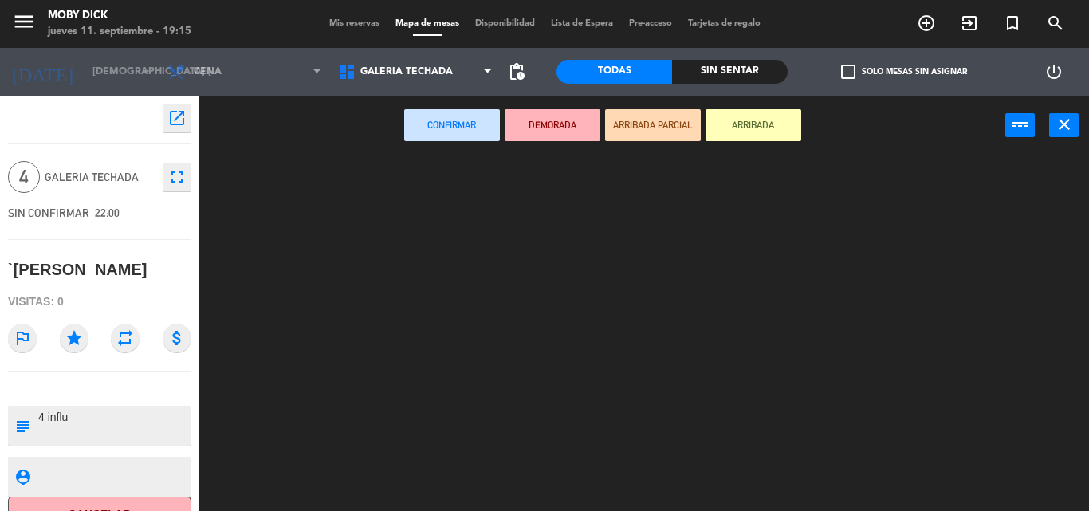
click at [398, 166] on ng-component "menu Moby Dick jueves 11. septiembre - 19:15 Mis reservas Mapa de mesas Disponi…" at bounding box center [544, 255] width 1089 height 511
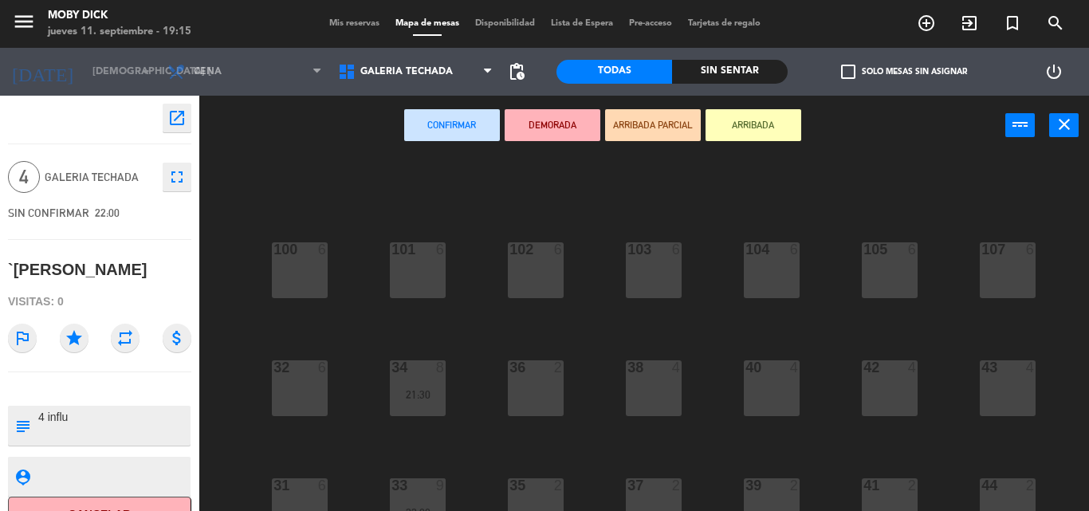
click at [590, 399] on div "100 6 101 6 102 6 103 6 104 6 105 6 107 6 32 6 34 8 21:30 36 2 38 4 40 4 43 4 4…" at bounding box center [649, 332] width 878 height 355
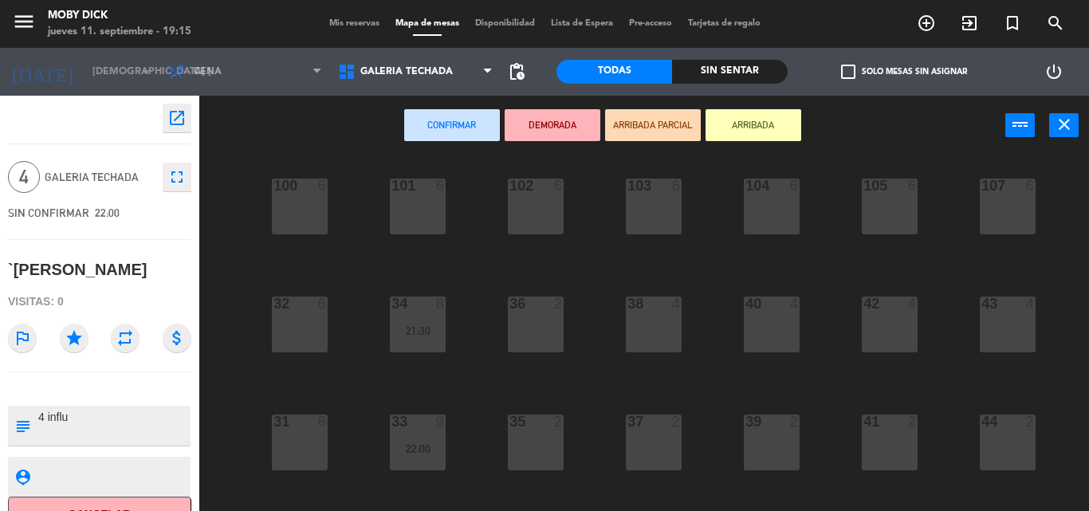
click at [590, 399] on div "100 6 101 6 102 6 103 6 104 6 105 6 107 6 32 6 34 8 21:30 36 2 38 4 40 4 43 4 4…" at bounding box center [649, 332] width 878 height 355
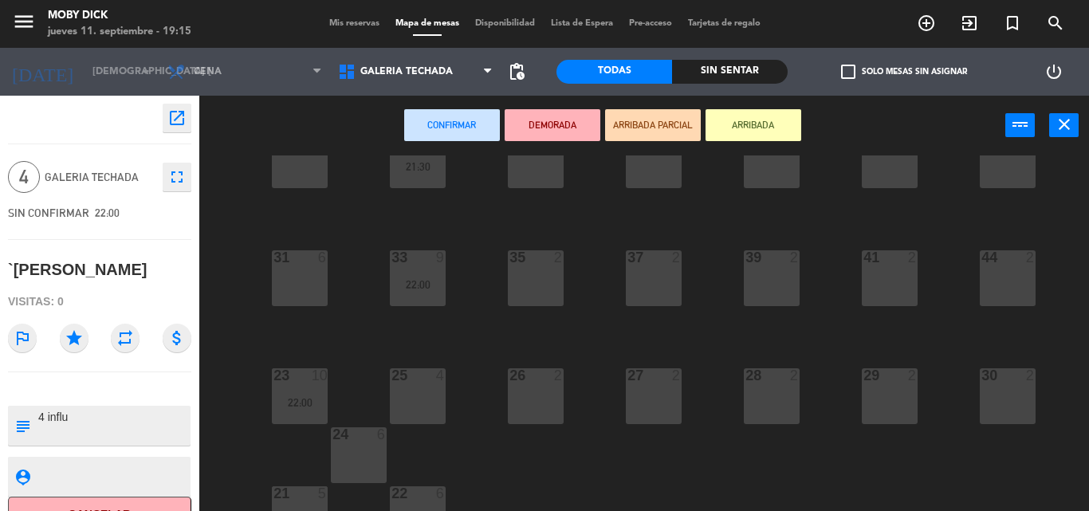
scroll to position [260, 0]
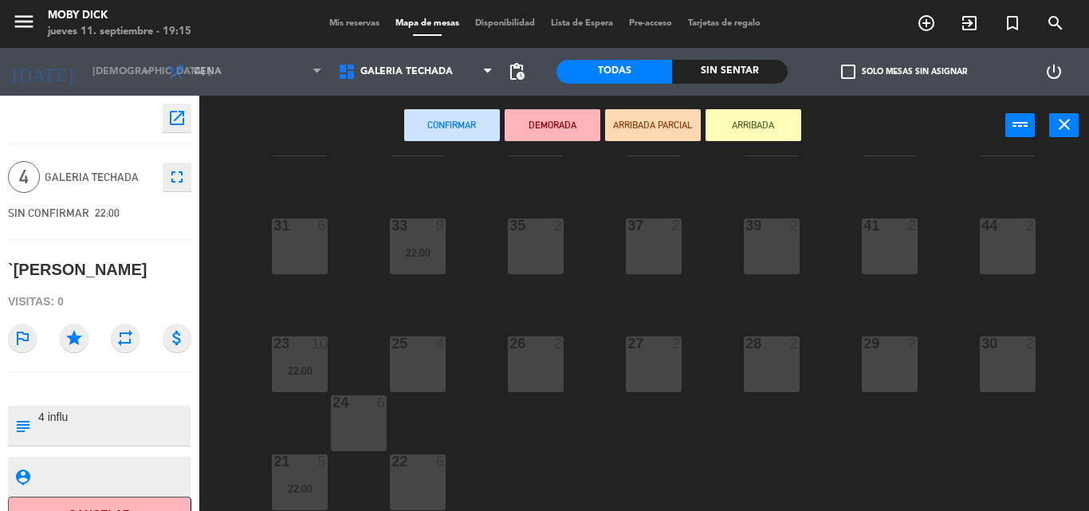
click at [399, 473] on div "22 6" at bounding box center [418, 482] width 56 height 56
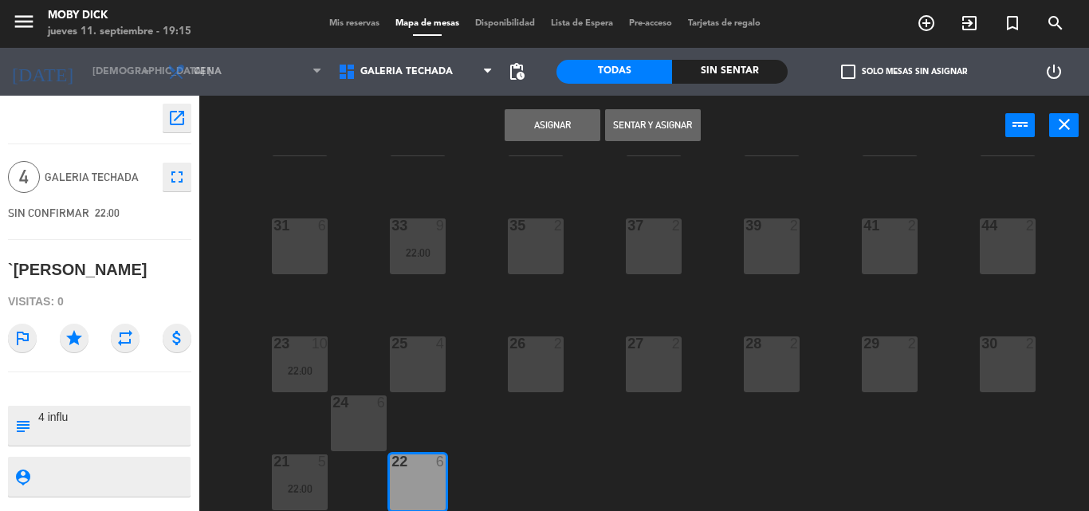
click at [558, 132] on button "Asignar" at bounding box center [552, 125] width 96 height 32
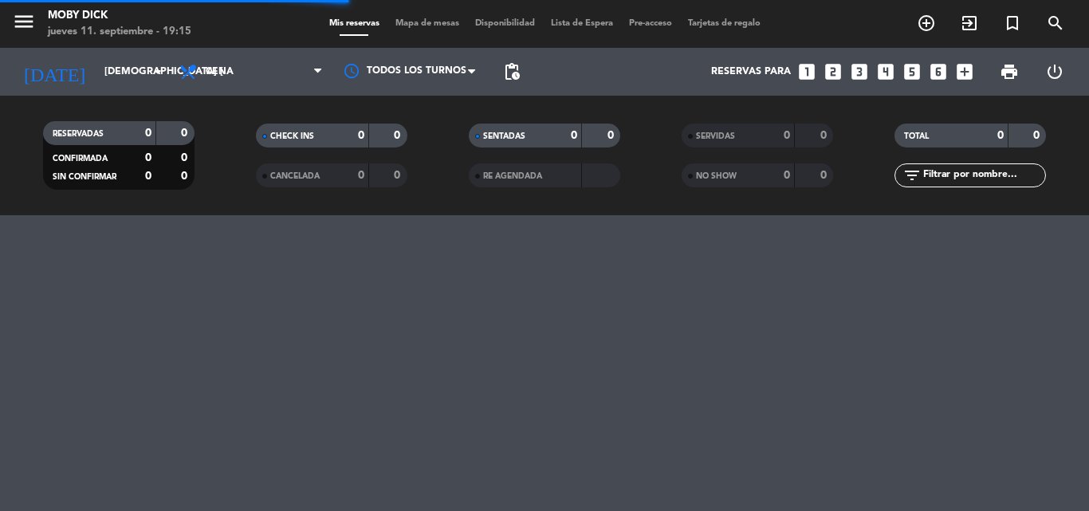
click at [1057, 292] on div "menu Moby Dick jueves 11. septiembre - 19:15 Mis reservas Mapa de mesas Disponi…" at bounding box center [544, 255] width 1089 height 511
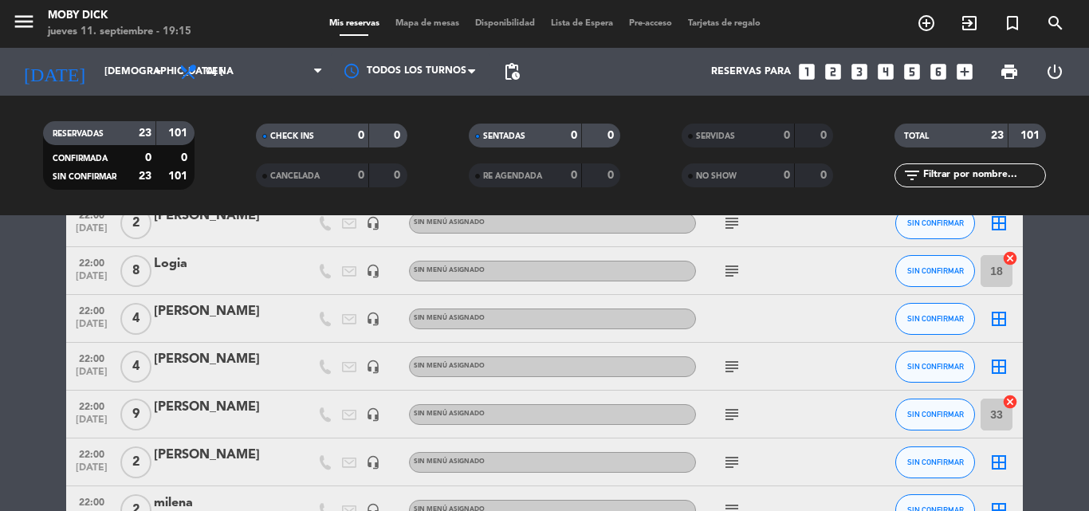
scroll to position [669, 0]
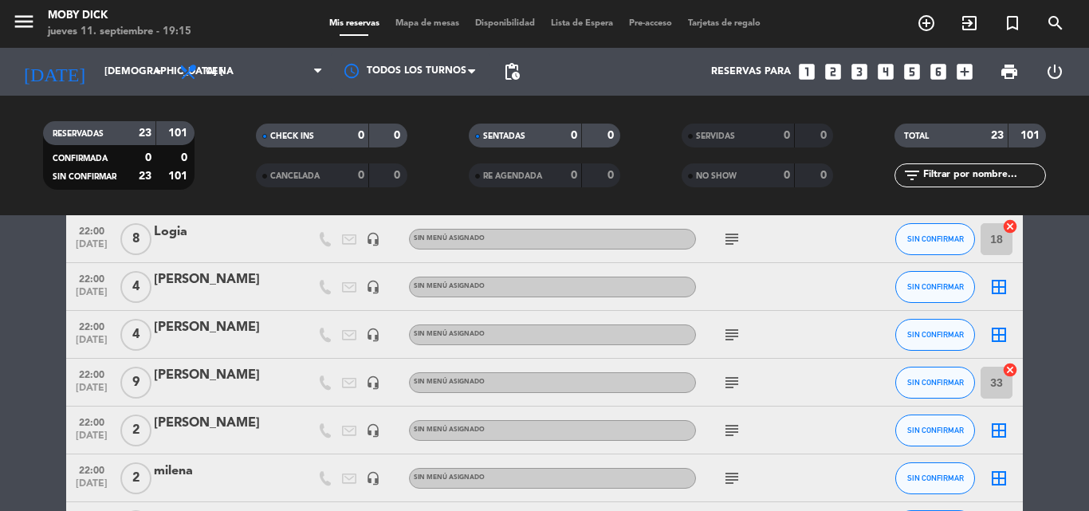
click at [1000, 331] on icon "border_all" at bounding box center [998, 334] width 19 height 19
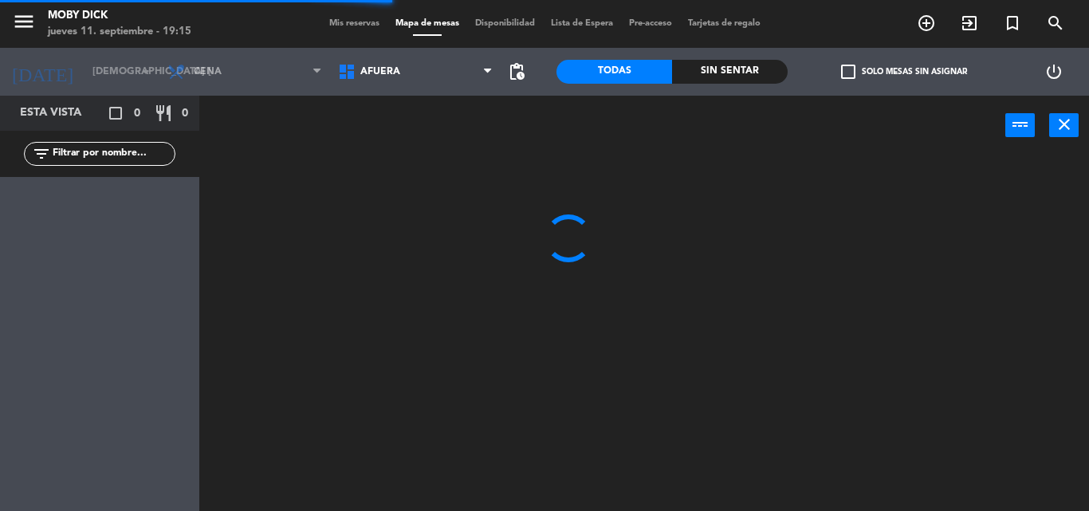
click at [454, 66] on span "AFUERA" at bounding box center [415, 71] width 171 height 35
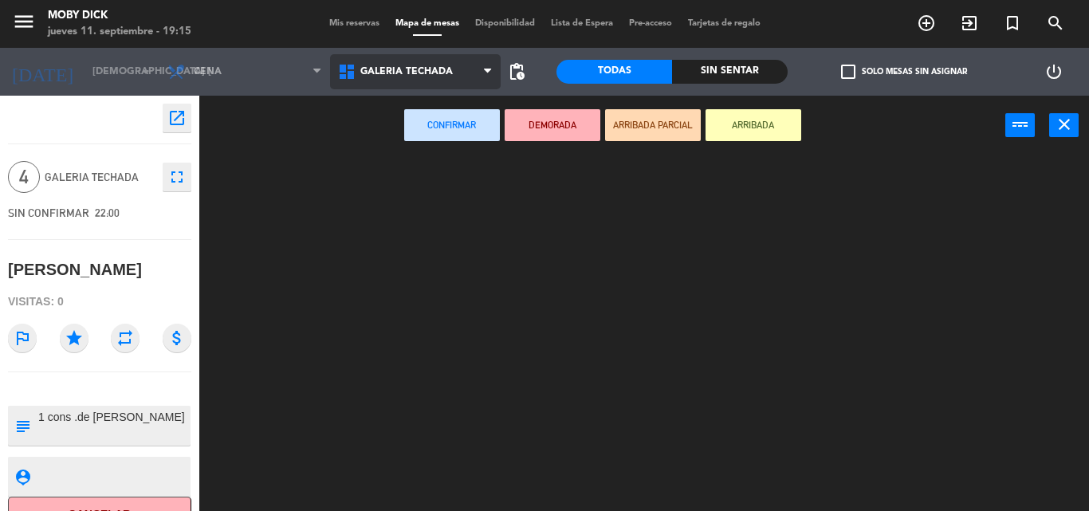
click at [443, 191] on ng-component "menu Moby Dick jueves 11. septiembre - 19:15 Mis reservas Mapa de mesas Disponi…" at bounding box center [544, 255] width 1089 height 511
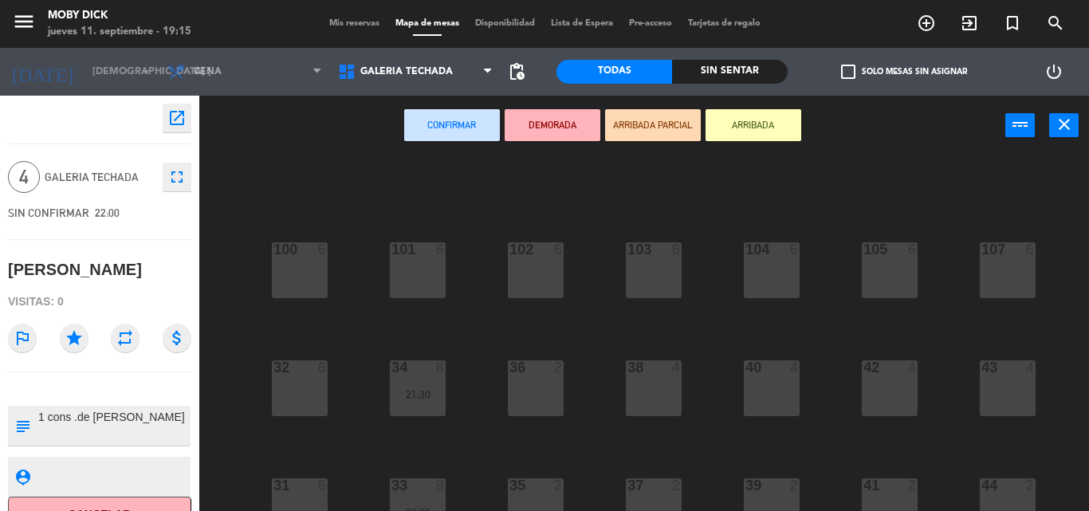
click at [591, 333] on div "100 6 101 6 102 6 103 6 104 6 105 6 107 6 32 6 34 8 21:30 36 2 38 4 40 4 43 4 4…" at bounding box center [649, 332] width 878 height 355
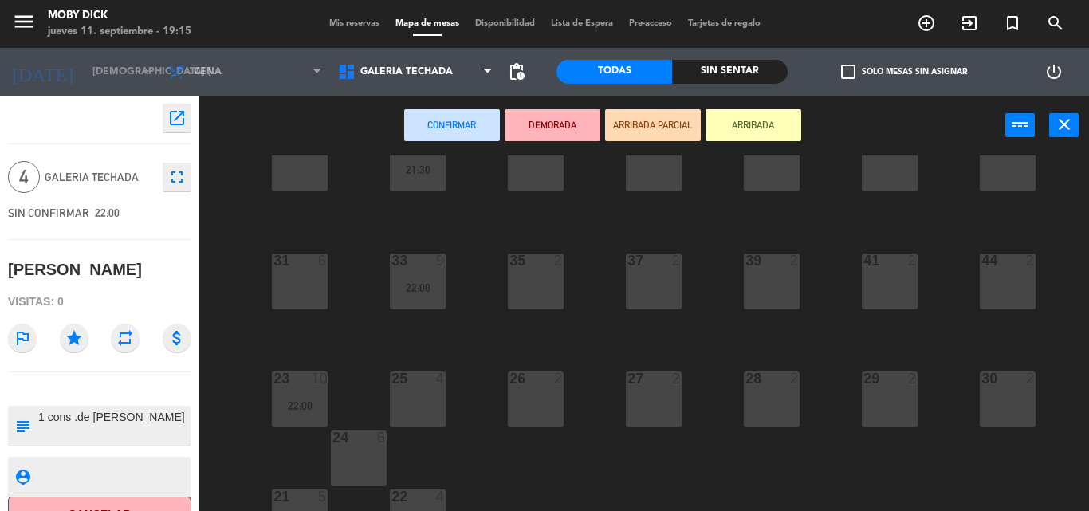
scroll to position [260, 0]
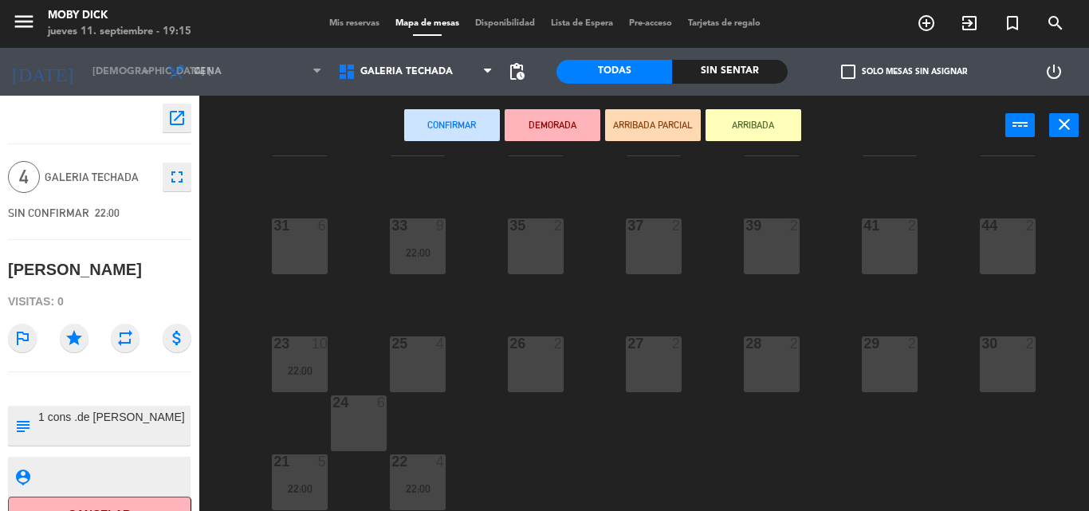
click at [541, 367] on div "26 2" at bounding box center [536, 364] width 56 height 56
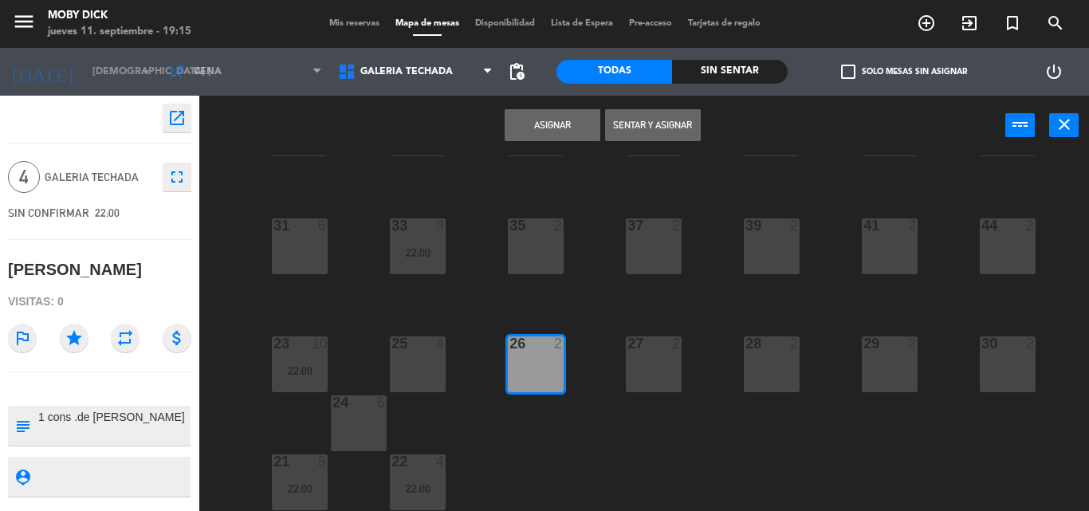
click at [571, 128] on button "Asignar" at bounding box center [552, 125] width 96 height 32
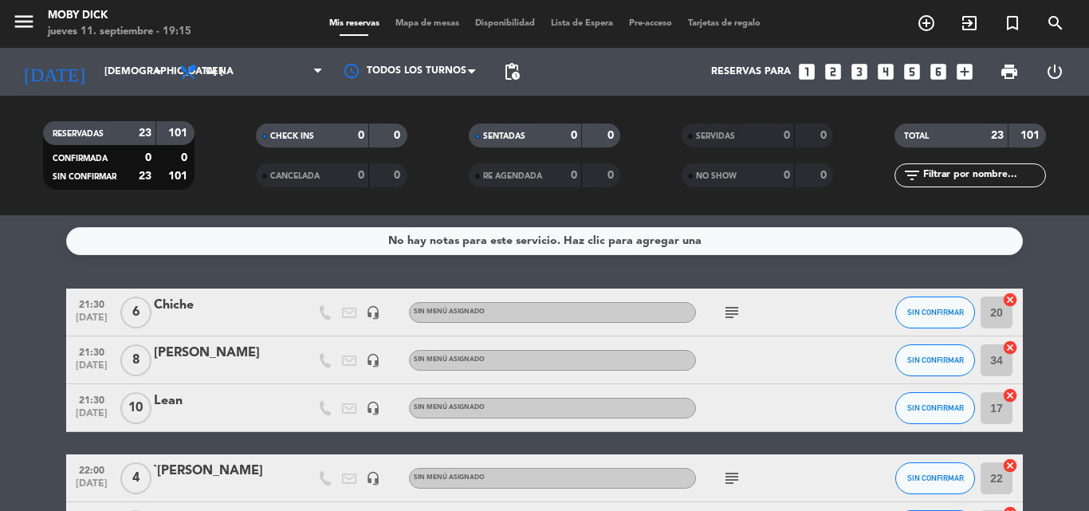
click at [724, 267] on div "No hay notas para este servicio. Haz clic para agregar una 21:30 [DATE] 6 Chich…" at bounding box center [544, 363] width 1089 height 296
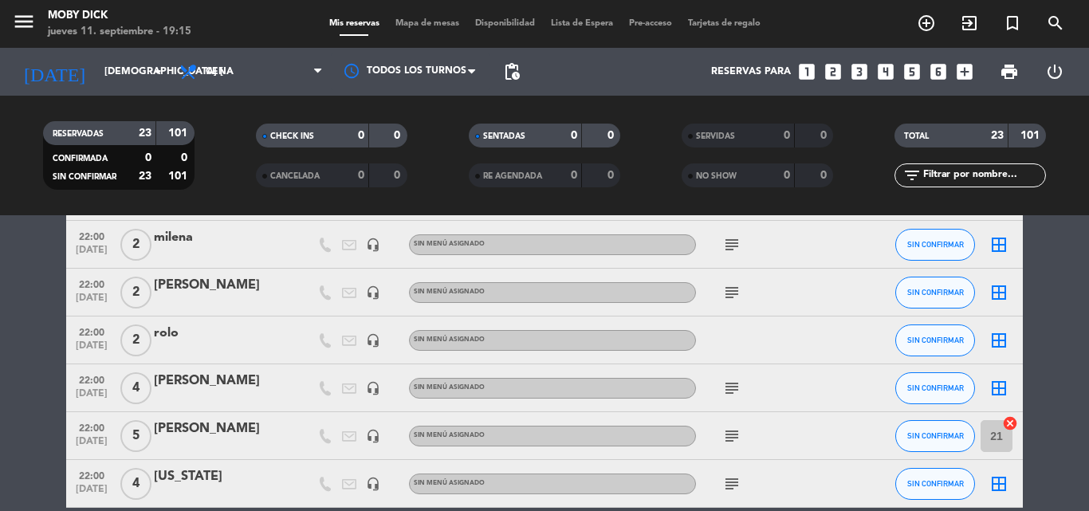
scroll to position [924, 0]
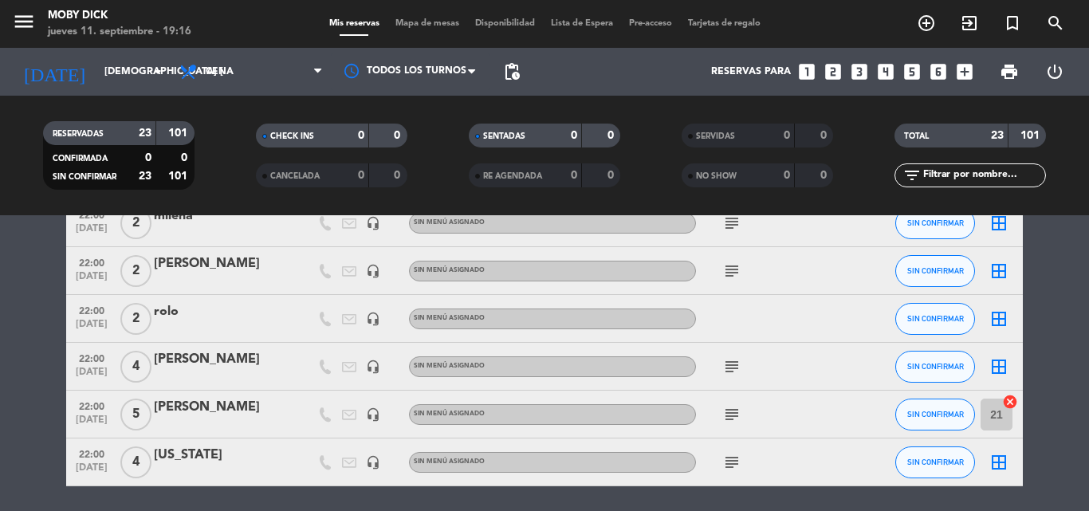
click at [998, 366] on icon "border_all" at bounding box center [998, 366] width 19 height 19
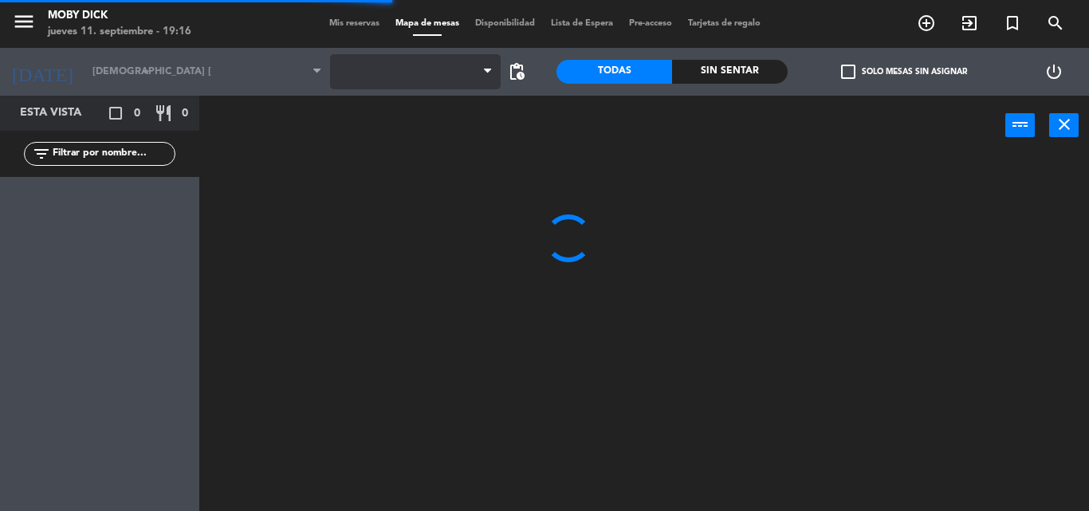
click at [443, 60] on span at bounding box center [415, 71] width 171 height 35
click at [442, 59] on span "AFUERA" at bounding box center [415, 71] width 171 height 35
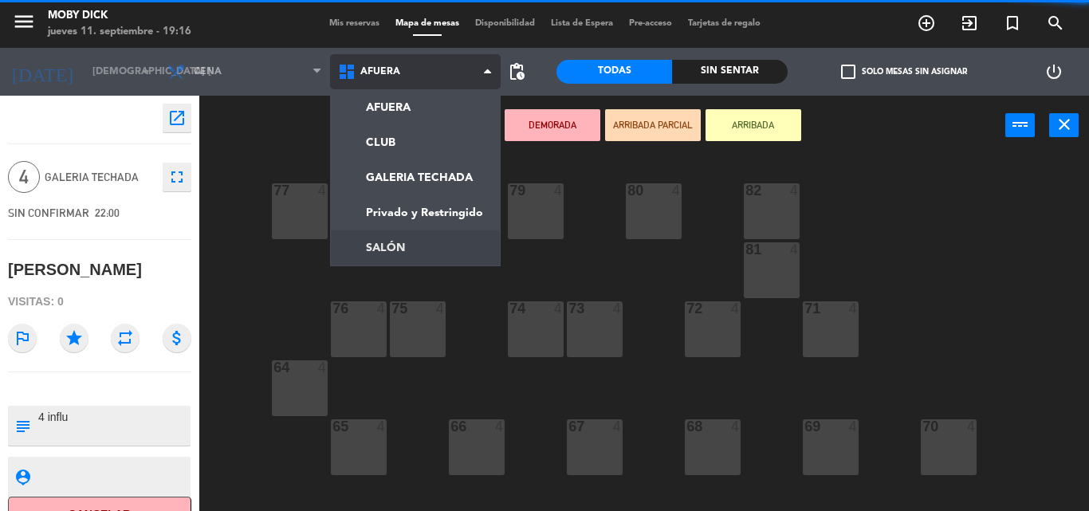
click at [398, 243] on ng-component "menu Moby Dick jueves 11. septiembre - 19:16 Mis reservas Mapa de mesas Disponi…" at bounding box center [544, 255] width 1089 height 511
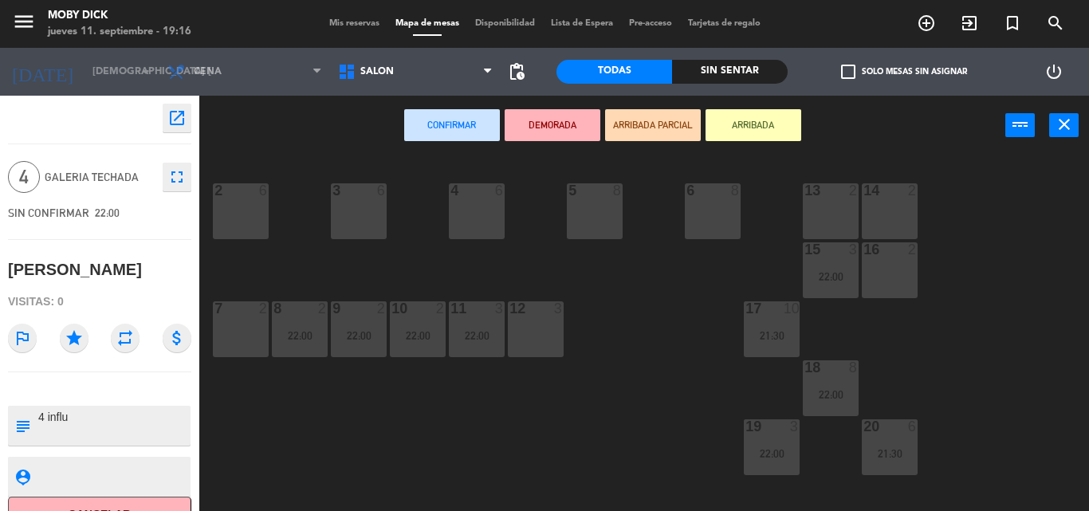
click at [585, 234] on div "5 8" at bounding box center [595, 211] width 56 height 56
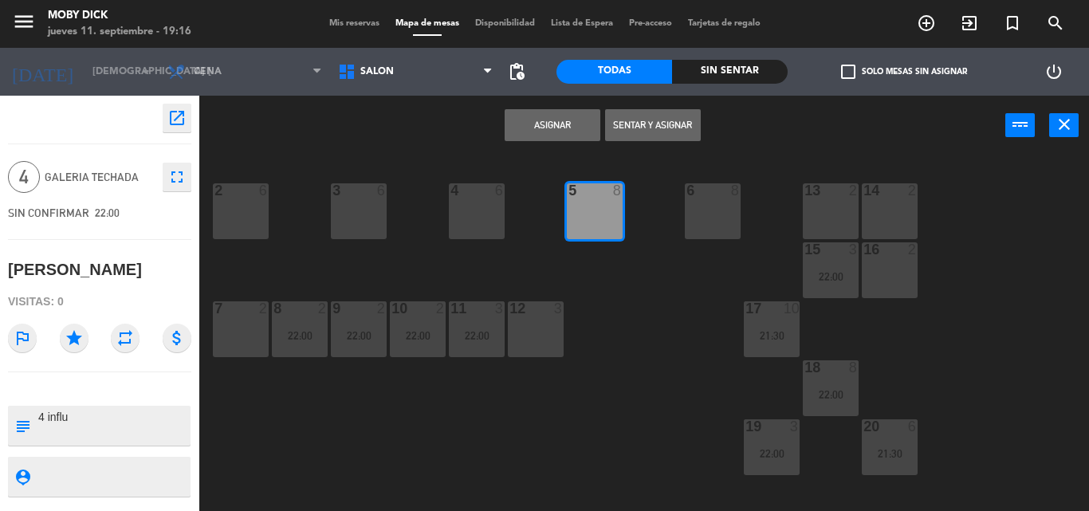
click at [560, 142] on div "Asignar Sentar y Asignar power_input close" at bounding box center [602, 126] width 806 height 61
click at [559, 136] on button "Asignar" at bounding box center [552, 125] width 96 height 32
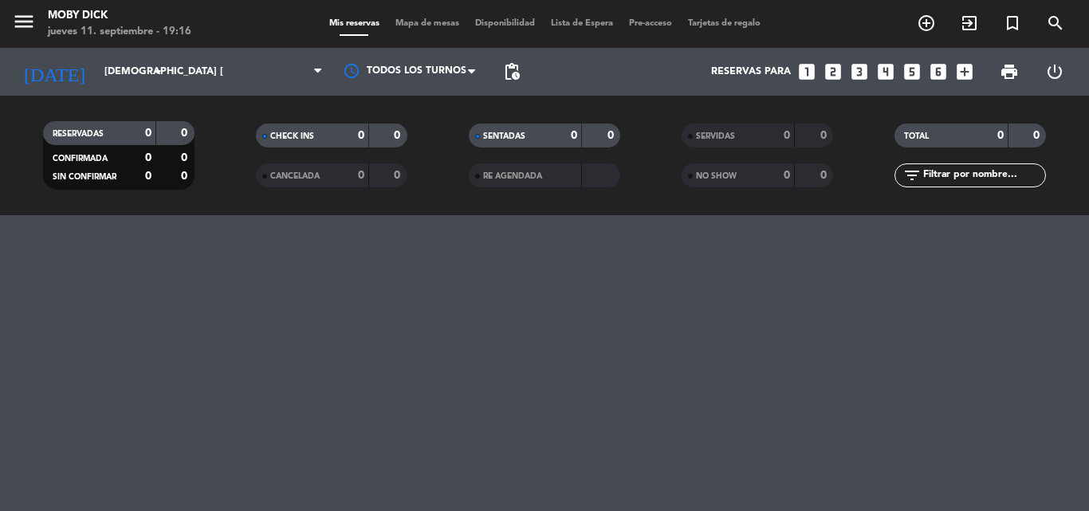
click at [554, 131] on div "0" at bounding box center [562, 136] width 32 height 18
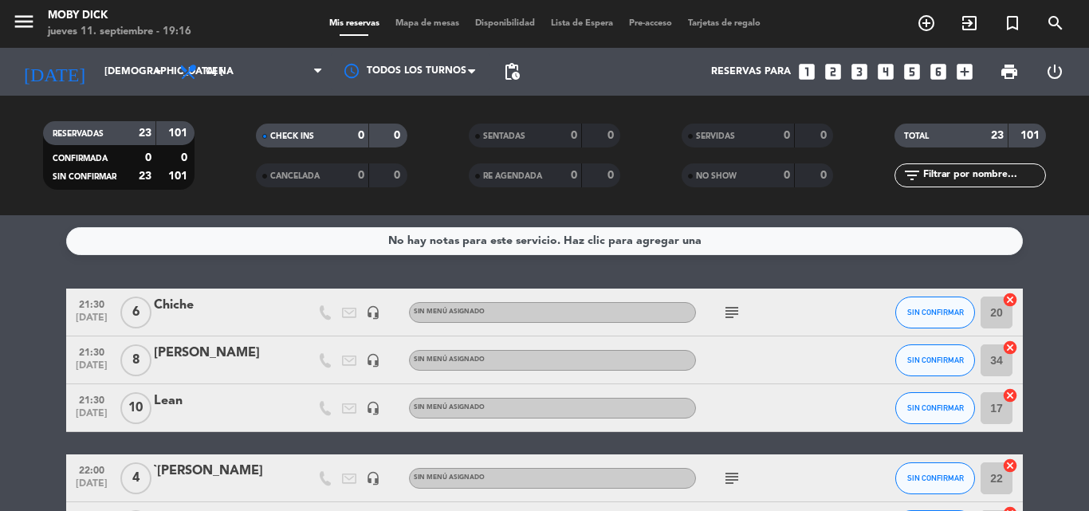
click at [1076, 282] on div "No hay notas para este servicio. Haz clic para agregar una 21:30 [DATE] 6 Chich…" at bounding box center [544, 363] width 1089 height 296
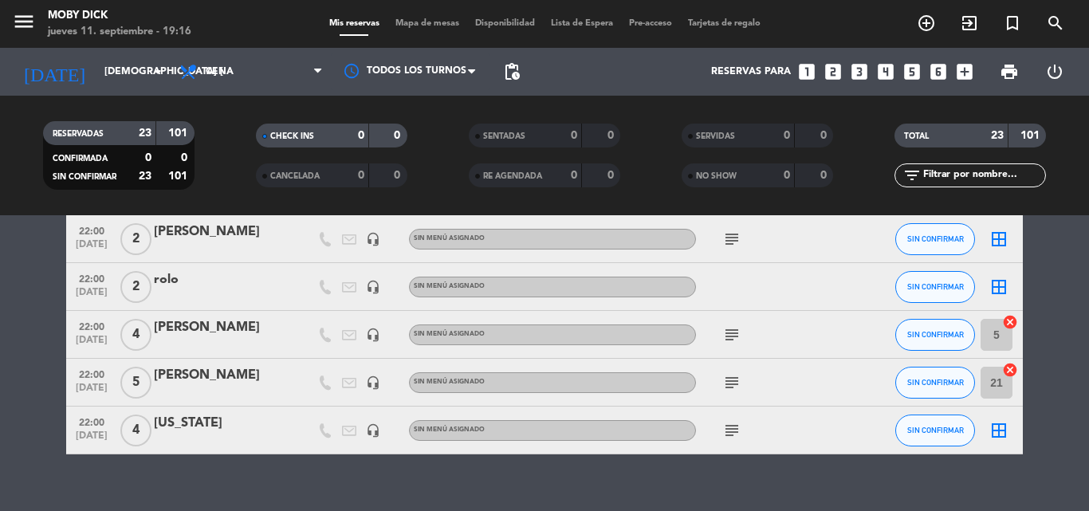
scroll to position [924, 0]
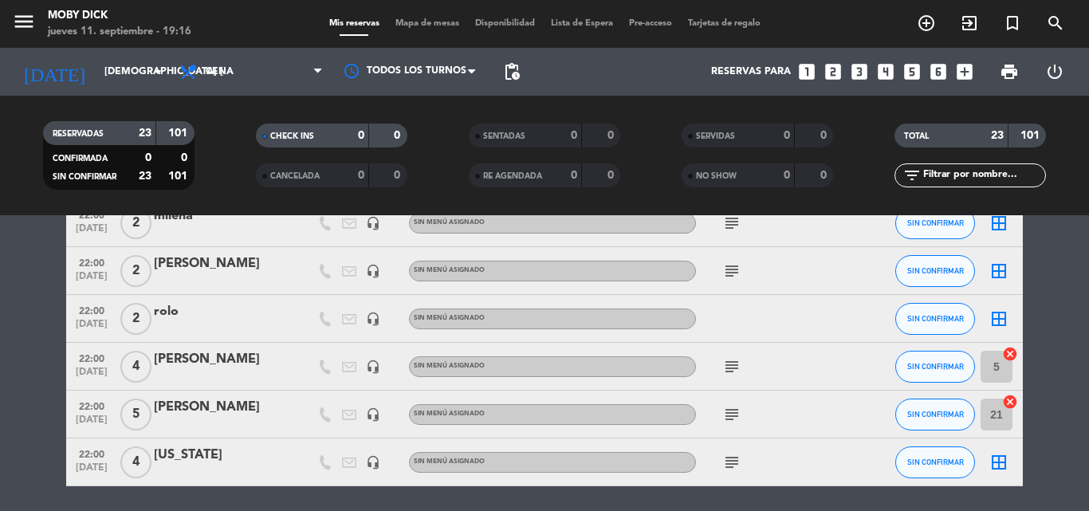
click at [997, 461] on icon "border_all" at bounding box center [998, 462] width 19 height 19
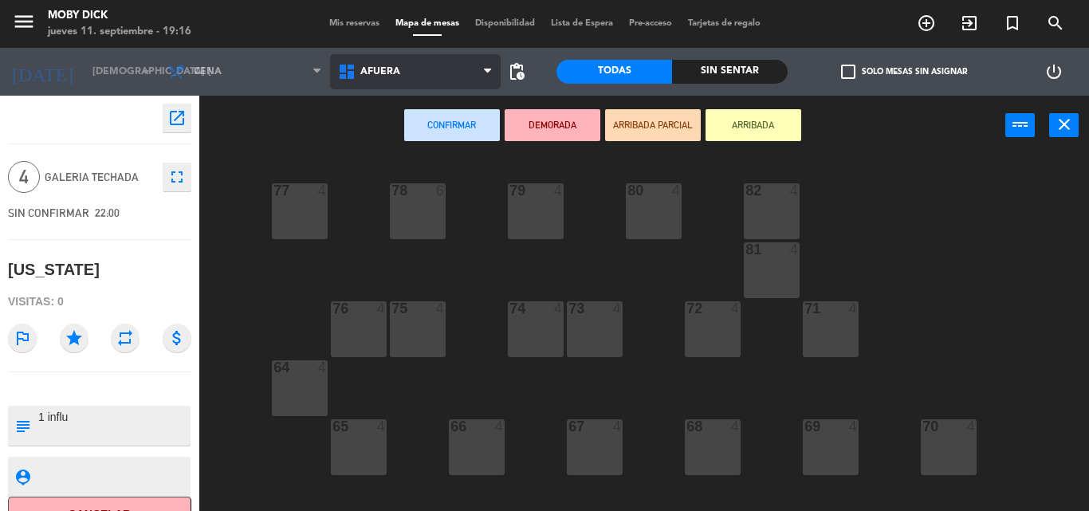
click at [461, 66] on span "AFUERA" at bounding box center [415, 71] width 171 height 35
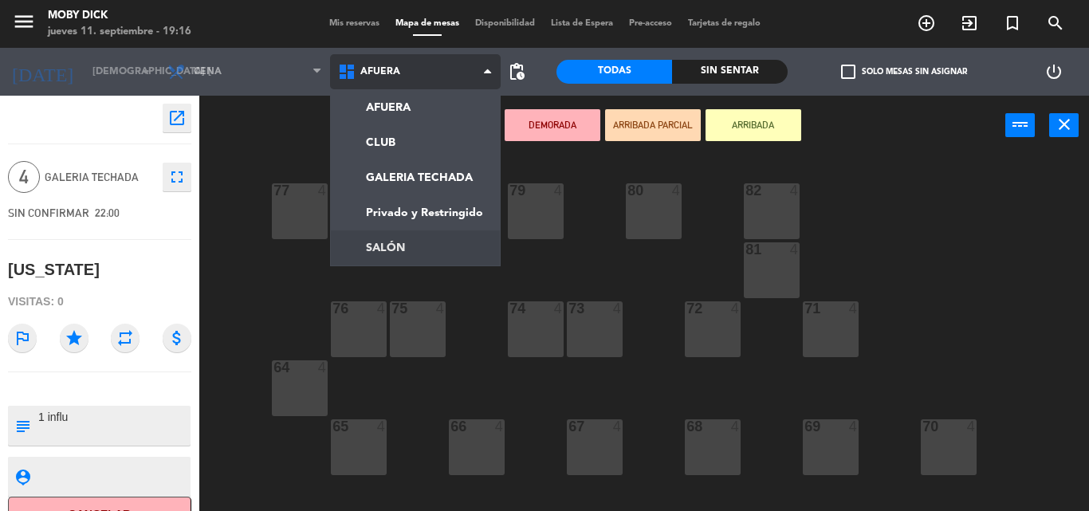
click at [414, 237] on ng-component "menu Moby Dick jueves 11. septiembre - 19:16 Mis reservas Mapa de mesas Disponi…" at bounding box center [544, 255] width 1089 height 511
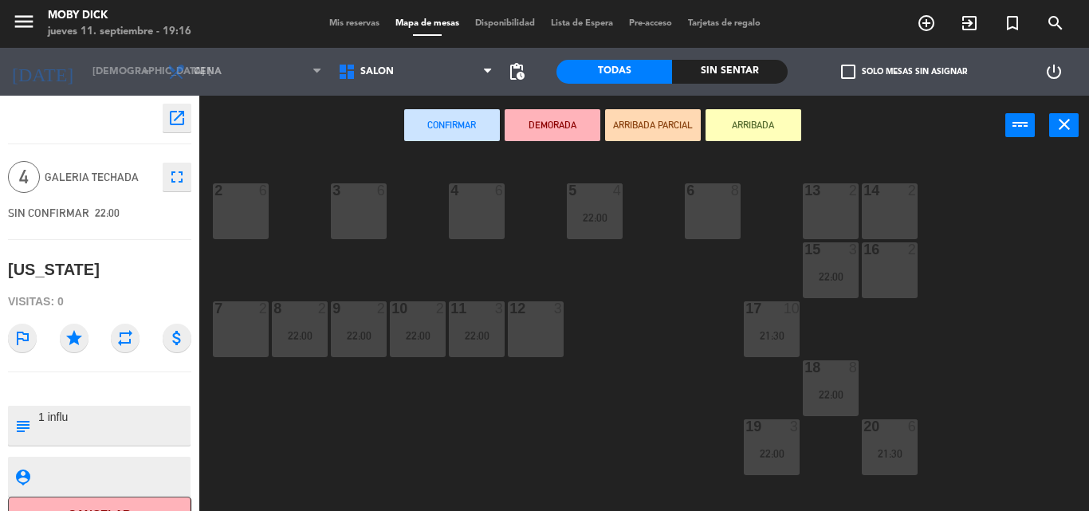
click at [1007, 273] on div "14 2 13 2 6 8 5 4 22:00 4 6 3 6 2 6 16 2 15 3 22:00 17 10 21:30 12 3 11 3 22:00…" at bounding box center [649, 332] width 878 height 355
click at [478, 201] on div "4 6" at bounding box center [477, 211] width 56 height 56
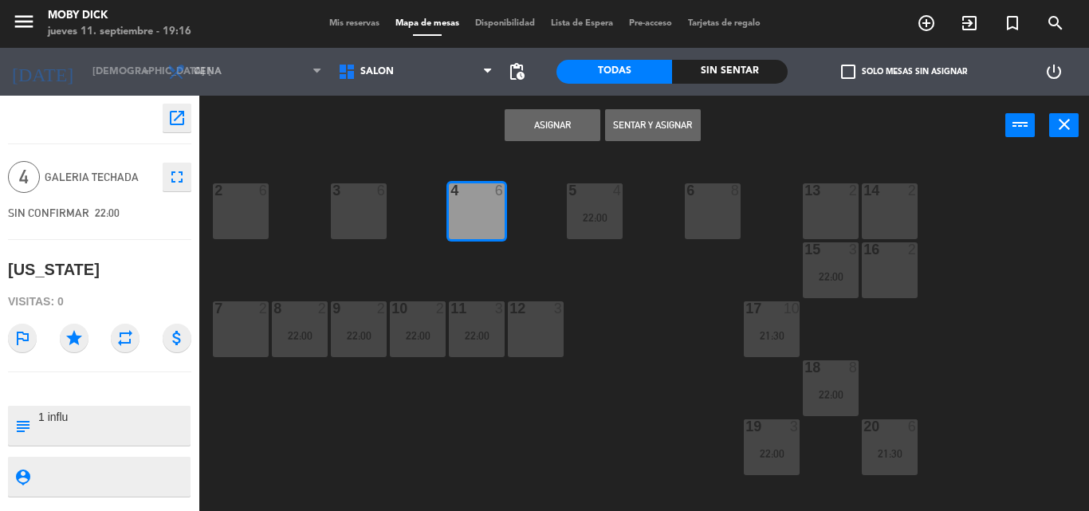
click at [585, 116] on button "Asignar" at bounding box center [552, 125] width 96 height 32
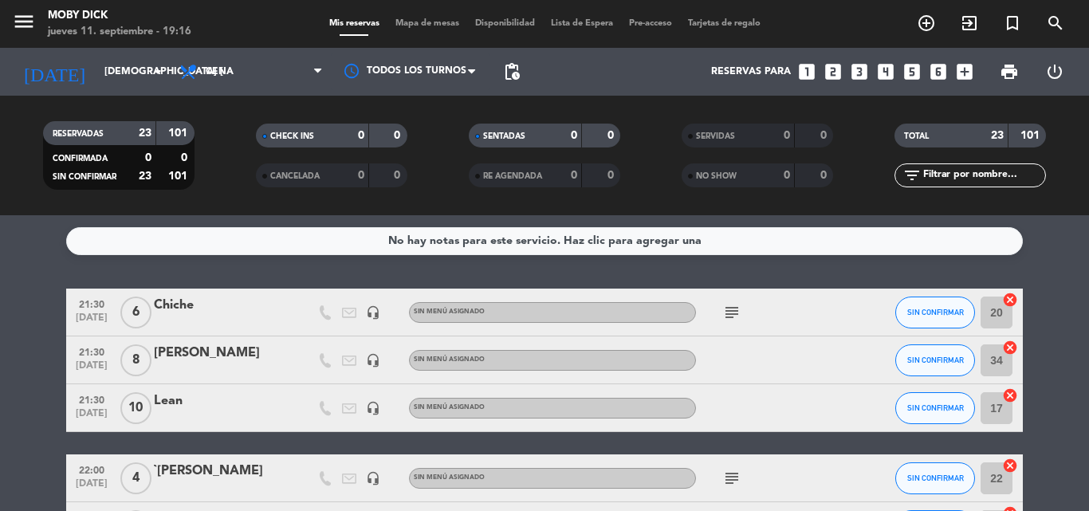
click at [655, 277] on div "No hay notas para este servicio. Haz clic para agregar una 21:30 [DATE] 6 Chich…" at bounding box center [544, 363] width 1089 height 296
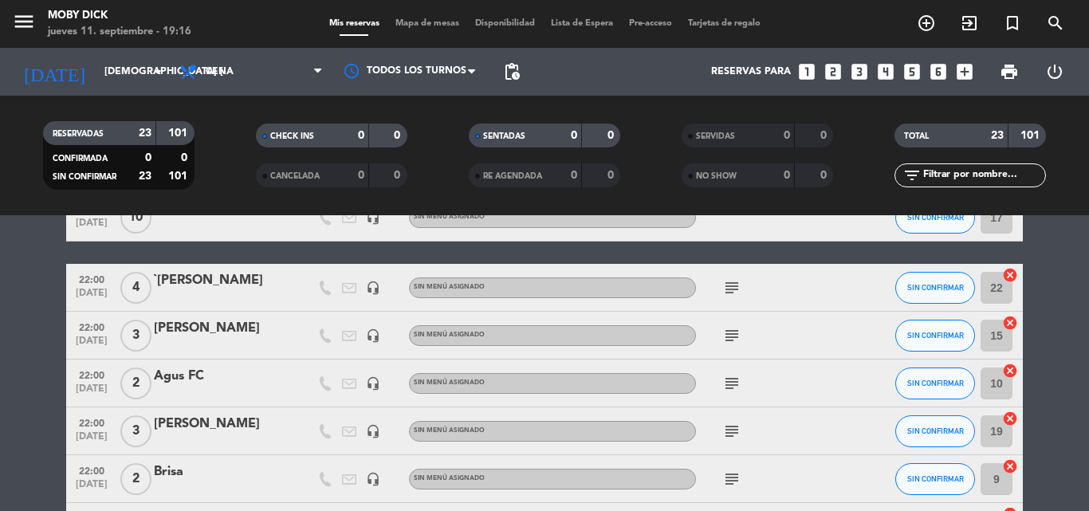
scroll to position [191, 0]
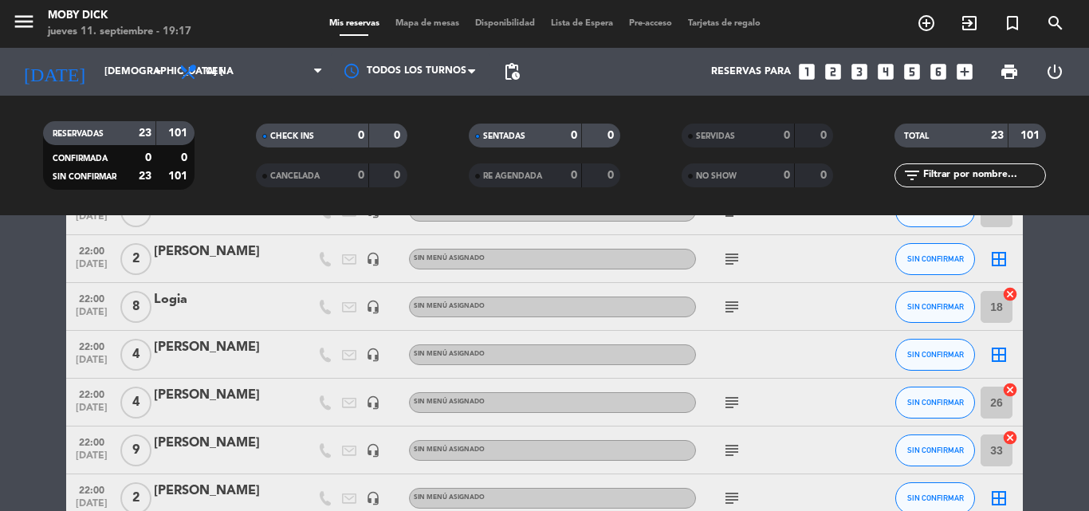
scroll to position [606, 0]
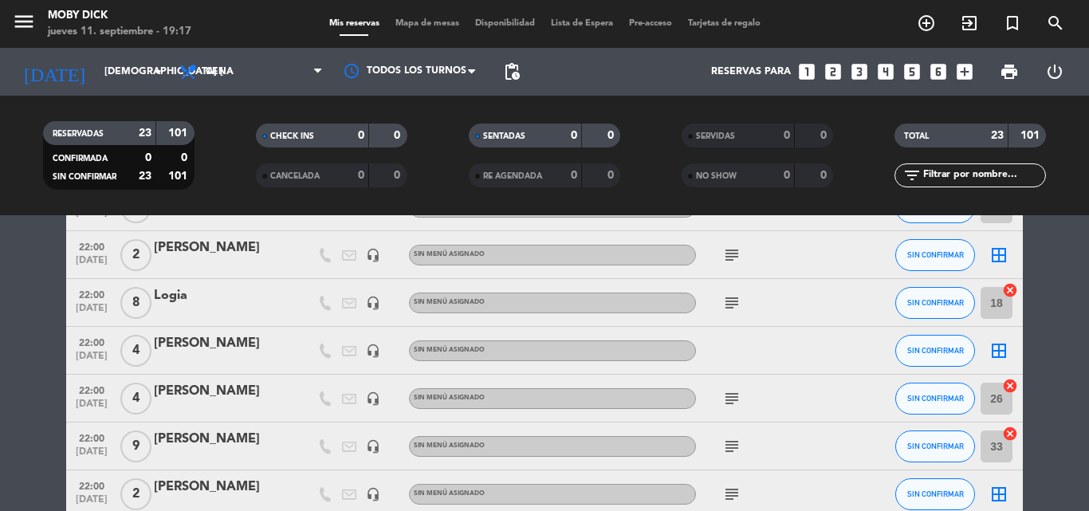
click at [1057, 264] on bookings-row "21:30 [DATE] 6 Chiche headset_mic Sin menú asignado subject SIN CONFIRMAR 20 ca…" at bounding box center [544, 244] width 1089 height 1122
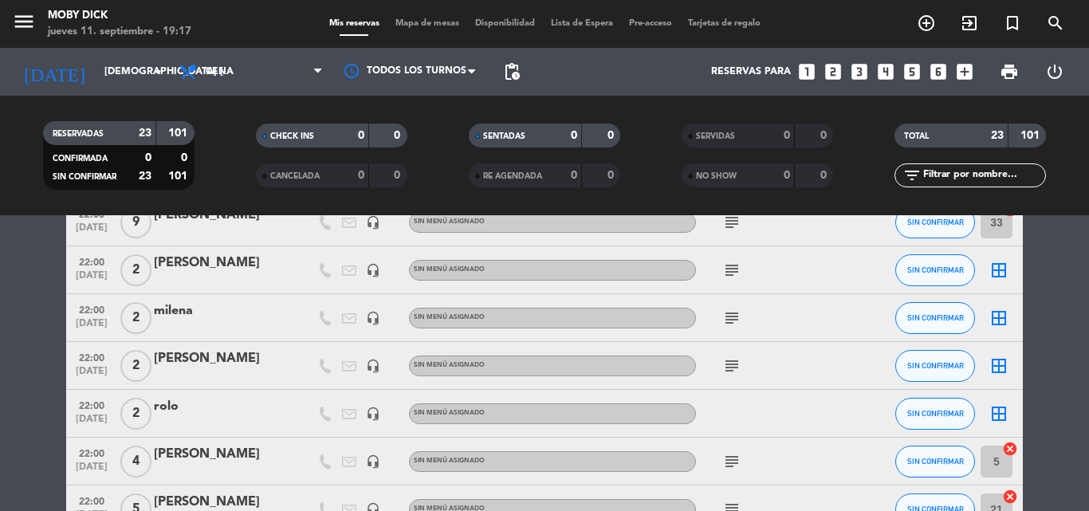
scroll to position [829, 0]
click at [992, 418] on icon "border_all" at bounding box center [998, 414] width 19 height 19
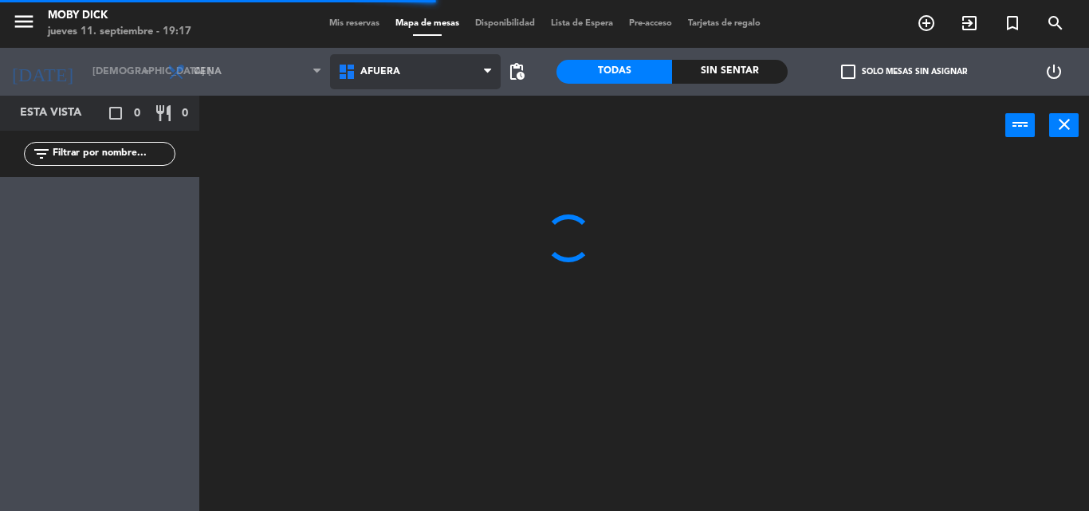
click at [422, 82] on span "AFUERA" at bounding box center [415, 71] width 171 height 35
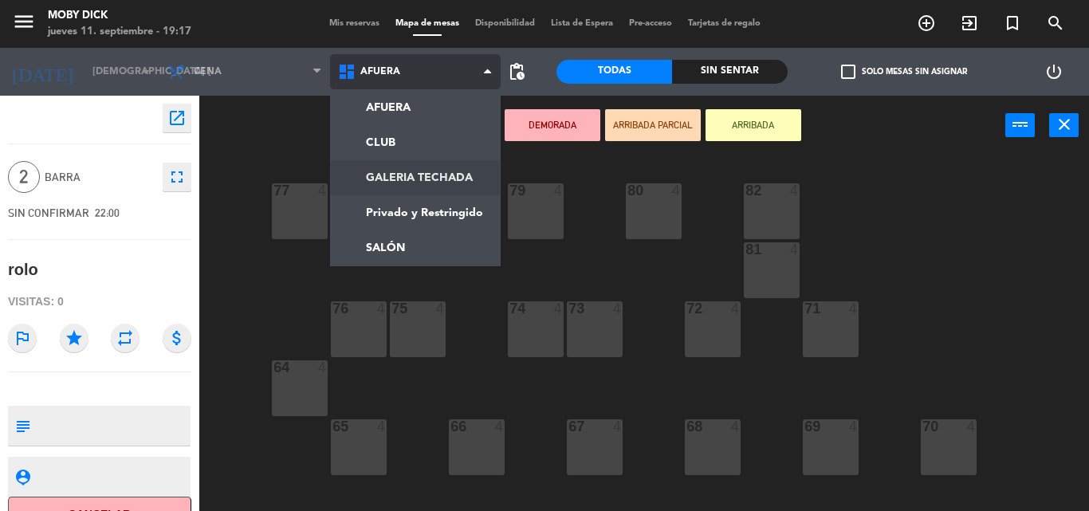
click at [422, 173] on ng-component "menu Moby Dick jueves 11. septiembre - 19:17 Mis reservas Mapa de mesas Disponi…" at bounding box center [544, 255] width 1089 height 511
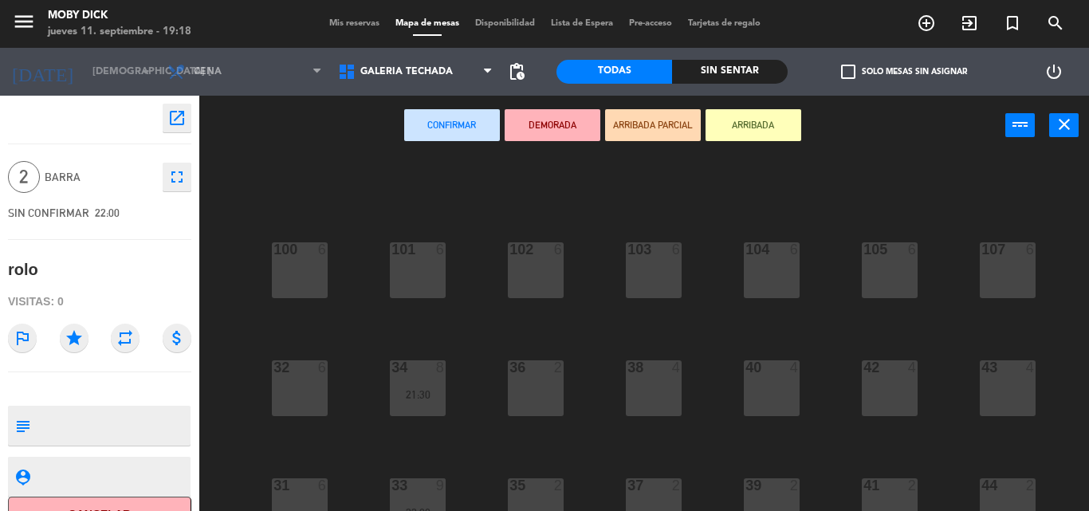
click at [350, 26] on span "Mis reservas" at bounding box center [354, 23] width 66 height 9
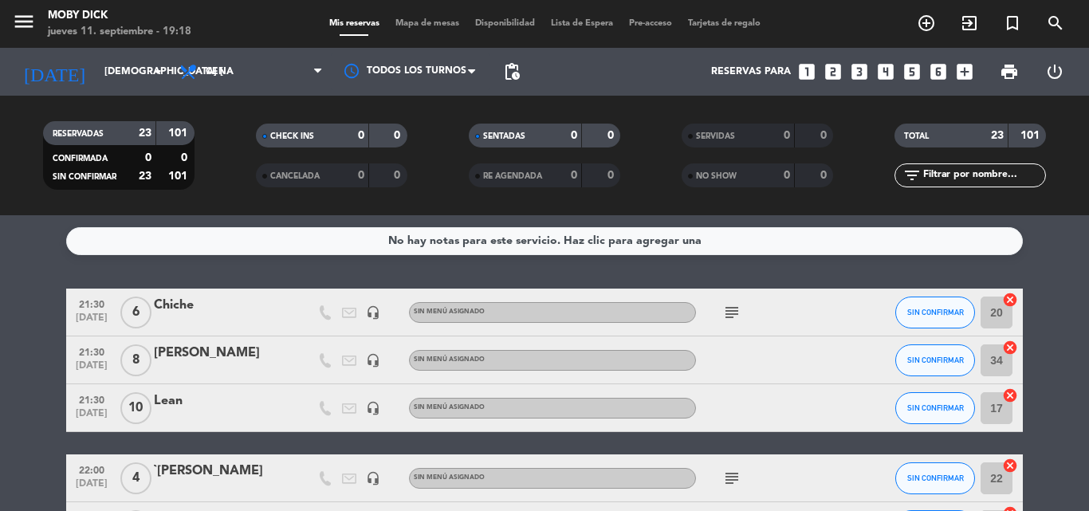
click at [434, 22] on span "Mapa de mesas" at bounding box center [427, 23] width 80 height 9
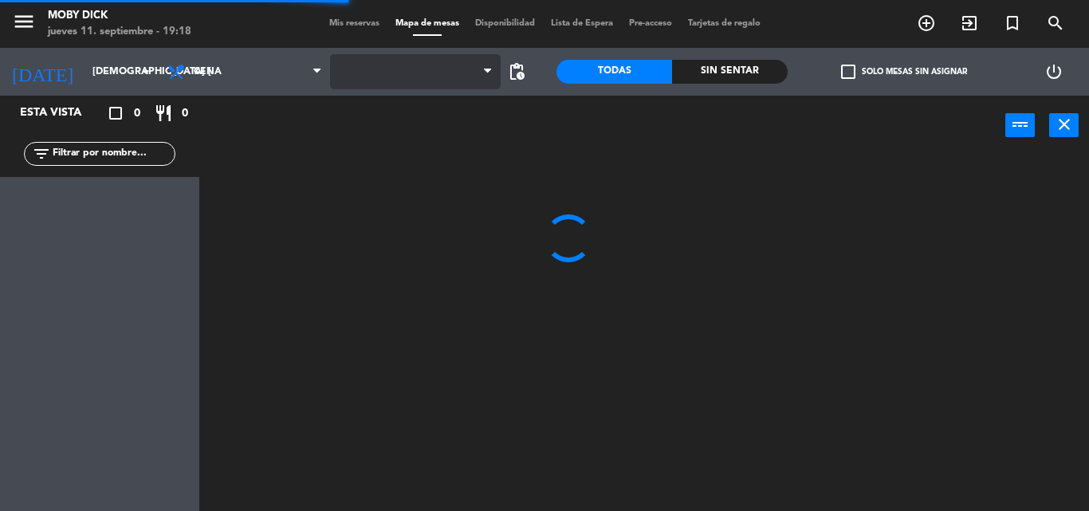
click at [422, 72] on span at bounding box center [415, 71] width 171 height 35
click at [422, 73] on span "AFUERA" at bounding box center [415, 71] width 171 height 35
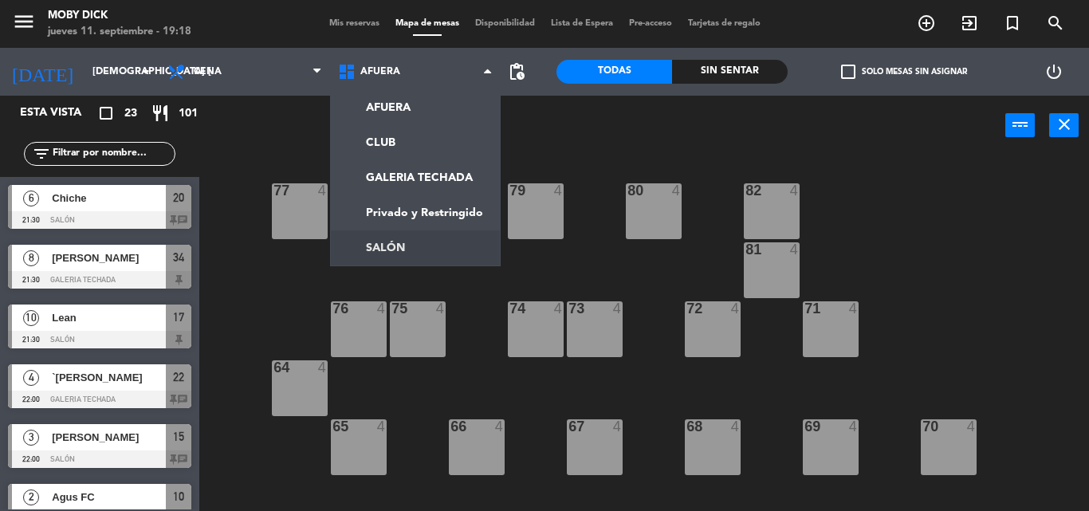
click at [362, 239] on ng-component "menu Moby Dick jueves 11. septiembre - 19:18 Mis reservas Mapa de mesas Disponi…" at bounding box center [544, 255] width 1089 height 511
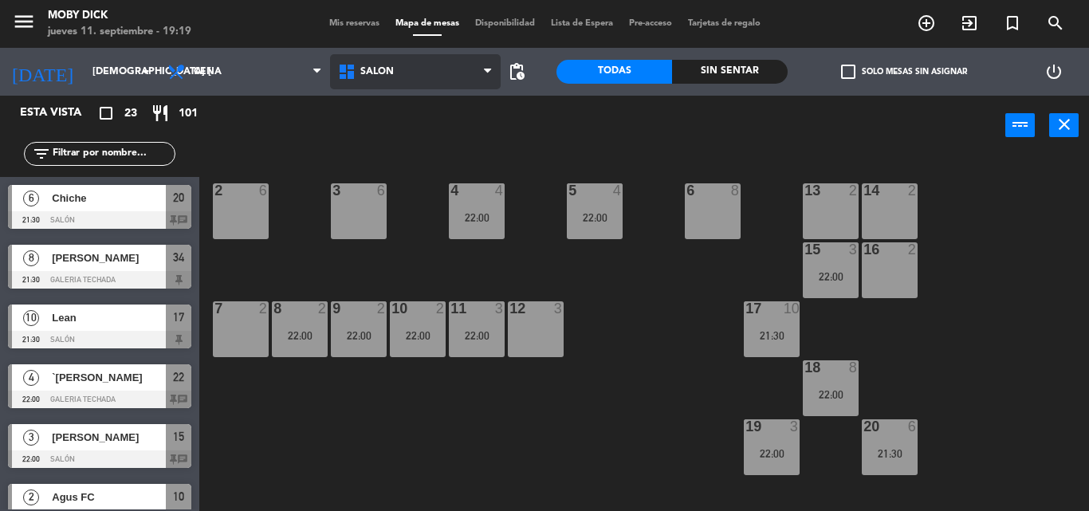
click at [448, 71] on span "SALÓN" at bounding box center [415, 71] width 171 height 35
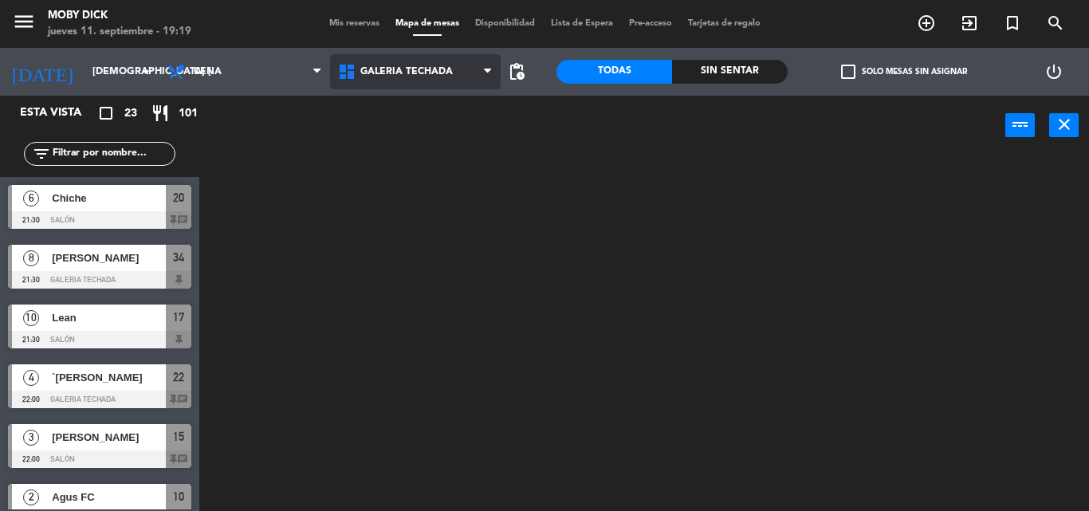
click at [458, 179] on ng-component "menu Moby Dick jueves 11. septiembre - 19:19 Mis reservas Mapa de mesas Disponi…" at bounding box center [544, 255] width 1089 height 511
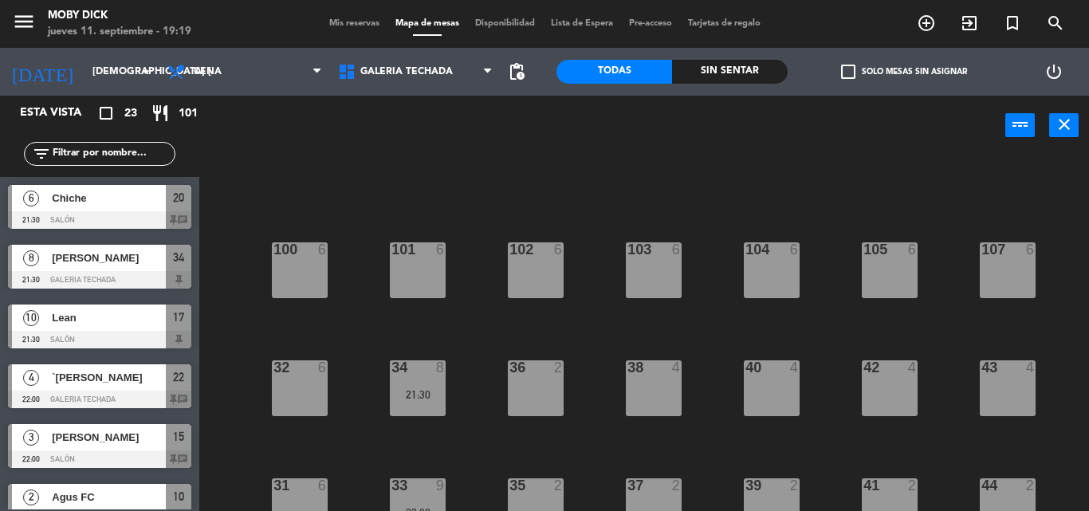
click at [701, 429] on div "100 6 101 6 102 6 103 6 104 6 105 6 107 6 32 6 34 8 21:30 36 2 38 4 40 4 43 4 4…" at bounding box center [649, 332] width 878 height 355
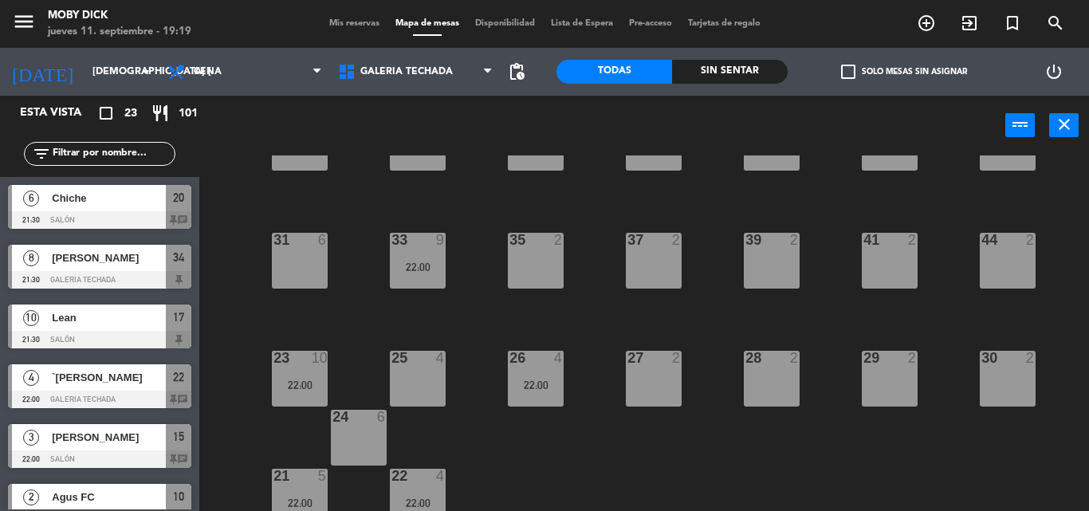
scroll to position [260, 0]
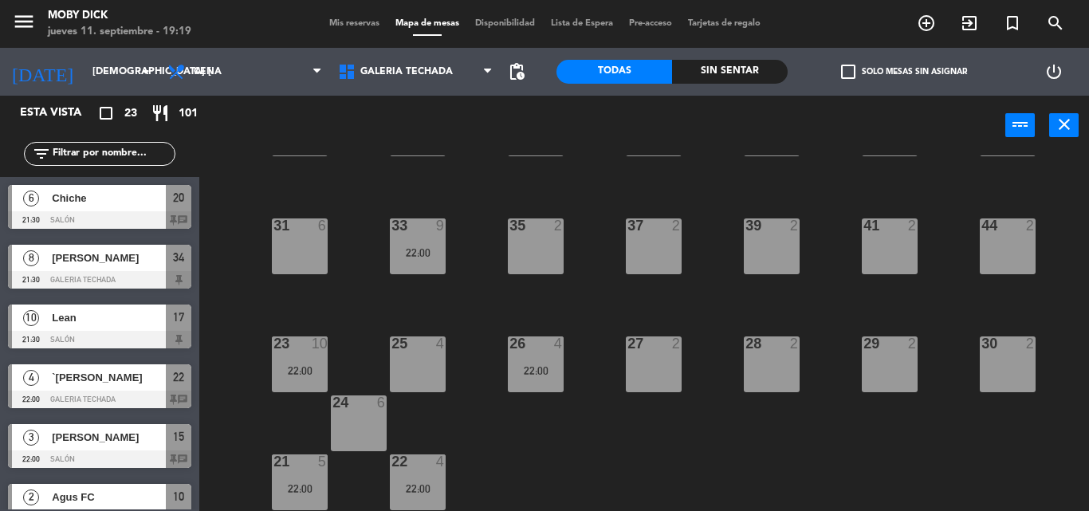
click at [701, 431] on div "100 6 101 6 102 6 103 6 104 6 105 6 107 6 32 6 34 8 21:30 36 2 38 4 40 4 43 4 4…" at bounding box center [649, 332] width 878 height 355
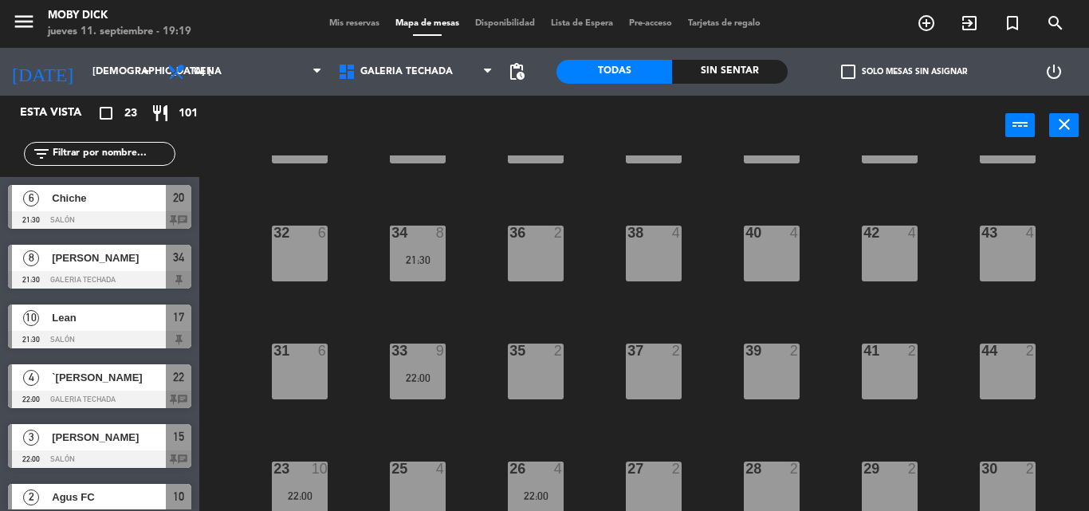
scroll to position [100, 0]
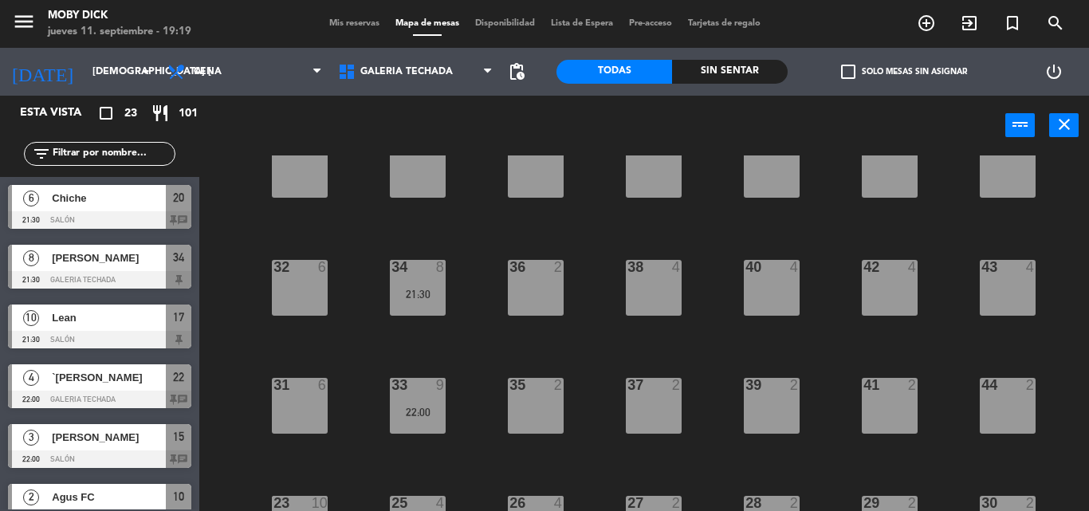
click at [354, 23] on span "Mis reservas" at bounding box center [354, 23] width 66 height 9
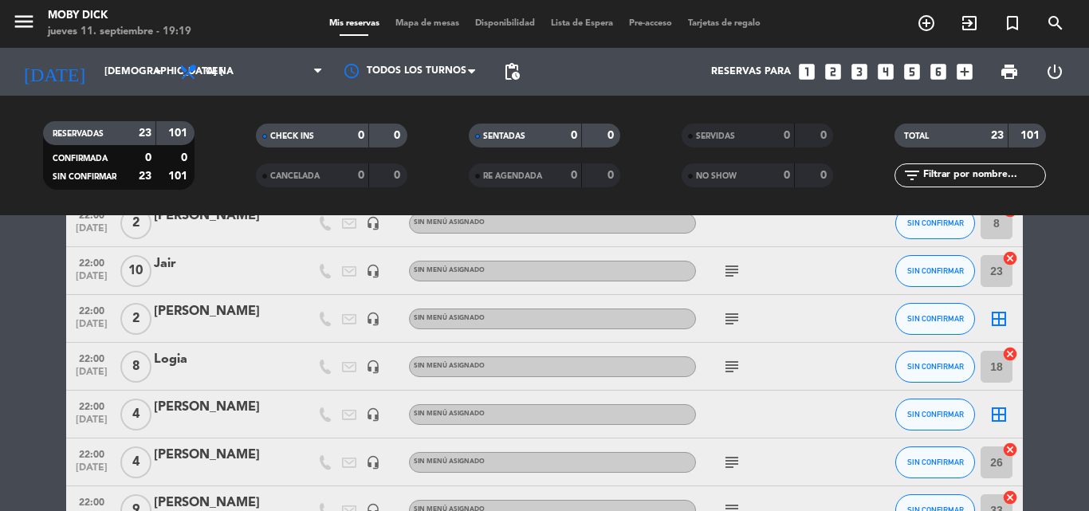
scroll to position [574, 0]
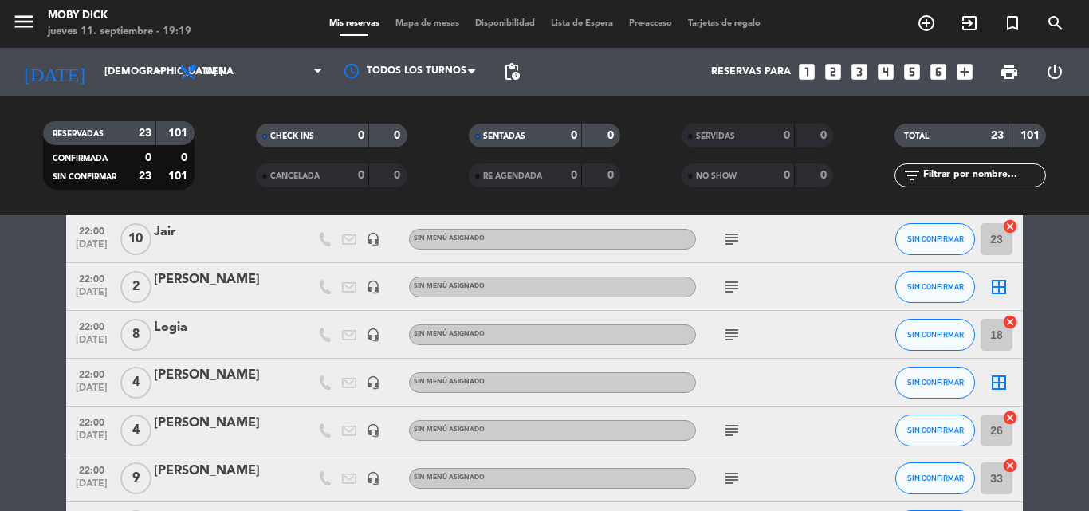
click at [1003, 380] on icon "border_all" at bounding box center [998, 382] width 19 height 19
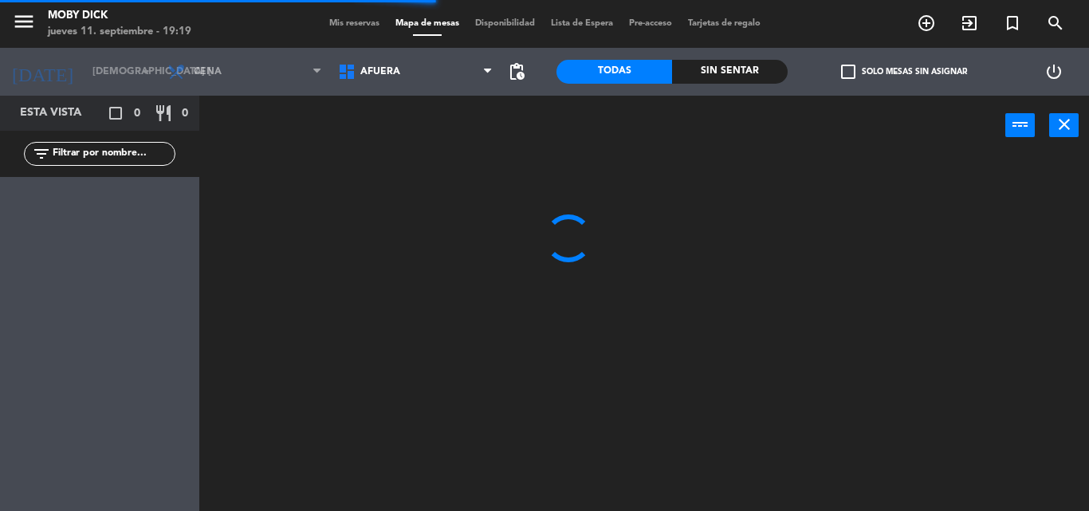
click at [453, 69] on span "AFUERA" at bounding box center [415, 71] width 171 height 35
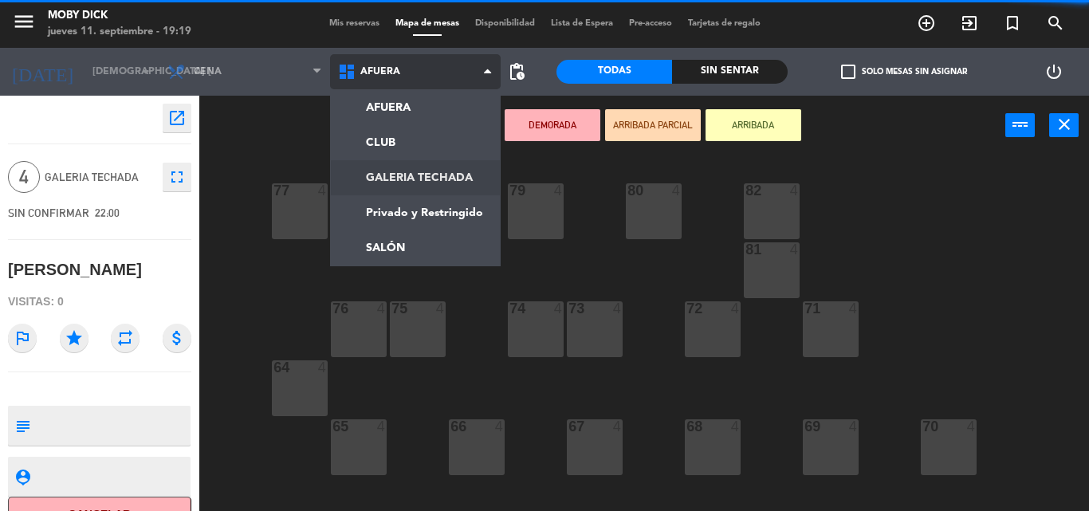
click at [416, 183] on ng-component "menu Moby Dick jueves 11. septiembre - 19:19 Mis reservas Mapa de mesas Disponi…" at bounding box center [544, 255] width 1089 height 511
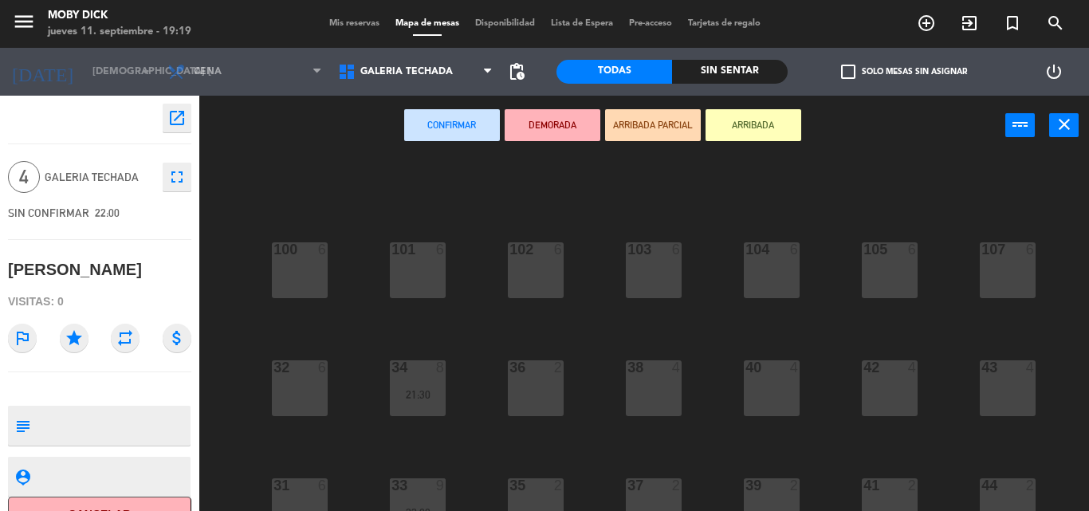
click at [473, 347] on div "100 6 101 6 102 6 103 6 104 6 105 6 107 6 32 6 34 8 21:30 36 2 38 4 40 4 43 4 4…" at bounding box center [649, 332] width 878 height 355
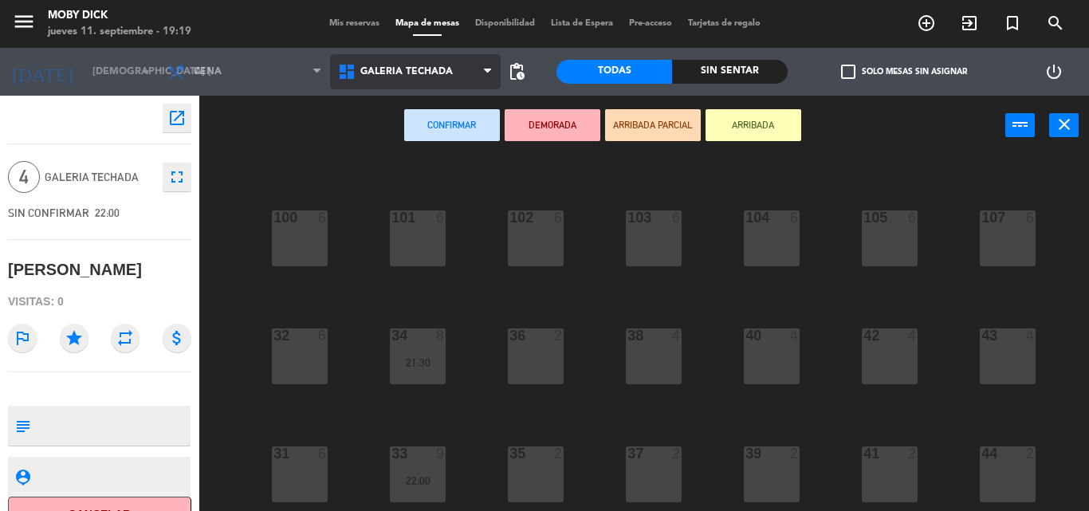
click at [366, 66] on span "GALERIA TECHADA" at bounding box center [415, 71] width 171 height 35
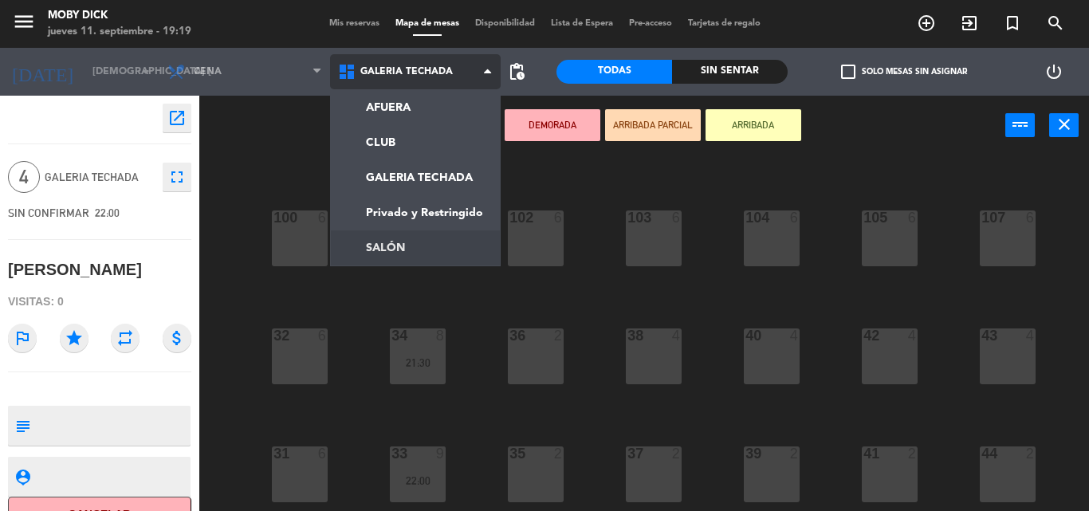
scroll to position [0, 0]
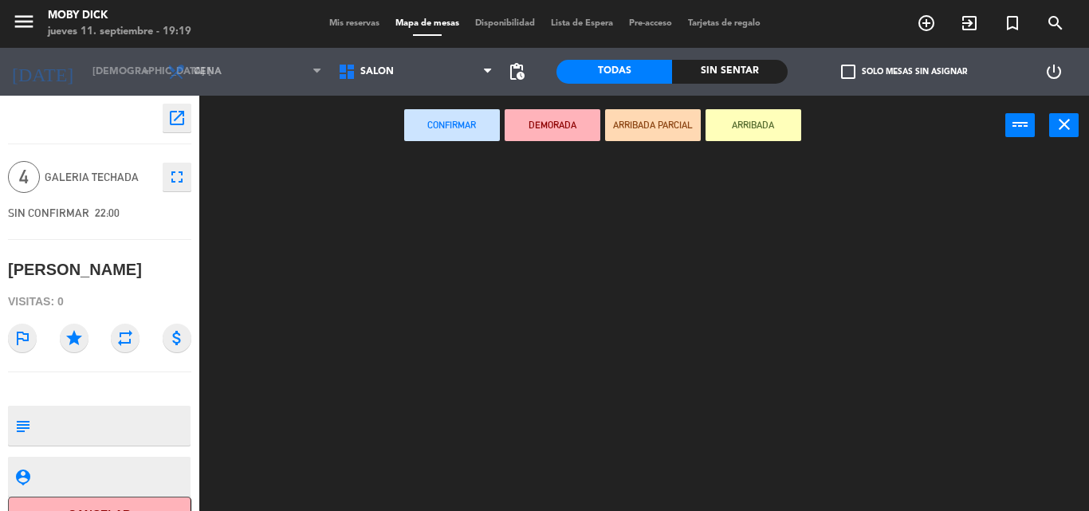
click at [384, 234] on ng-component "menu Moby Dick jueves 11. septiembre - 19:19 Mis reservas Mapa de mesas Disponi…" at bounding box center [544, 255] width 1089 height 511
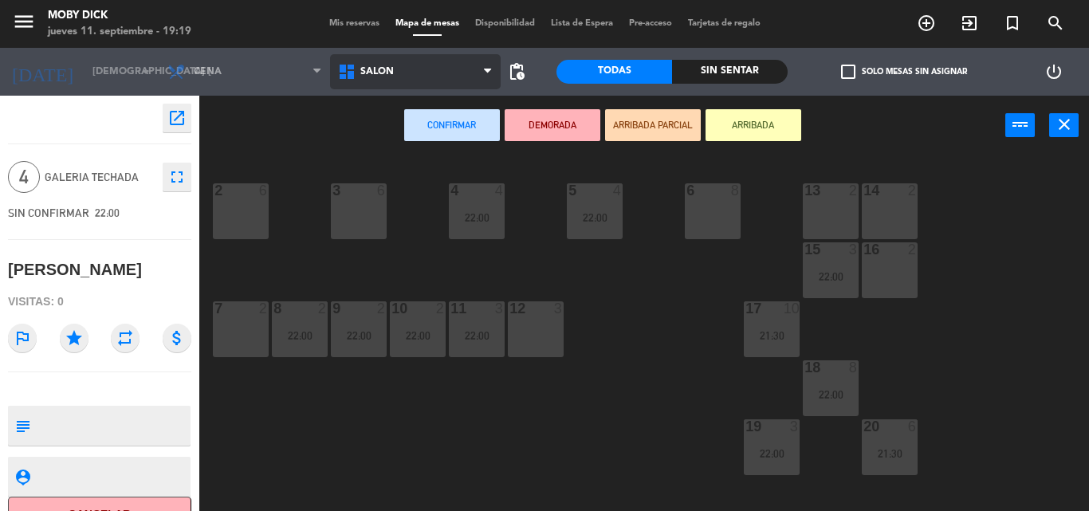
click at [470, 83] on span "SALÓN" at bounding box center [415, 71] width 171 height 35
click at [438, 248] on ng-component "menu Moby Dick jueves 11. septiembre - 19:19 Mis reservas Mapa de mesas Disponi…" at bounding box center [544, 255] width 1089 height 511
click at [433, 89] on div "AFUERA CLUB GALERIA TECHADA Privado y Restringido SALÓN SALÓN AFUERA CLUB GALER…" at bounding box center [415, 72] width 171 height 48
click at [465, 75] on span "SALÓN" at bounding box center [415, 71] width 171 height 35
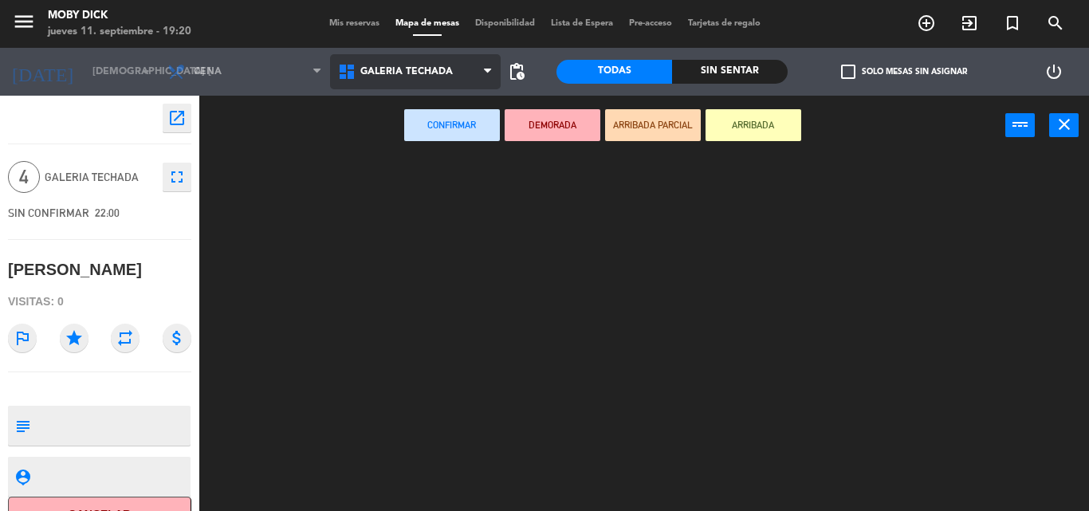
click at [442, 168] on ng-component "menu Moby Dick jueves 11. septiembre - 19:20 Mis reservas Mapa de mesas Disponi…" at bounding box center [544, 255] width 1089 height 511
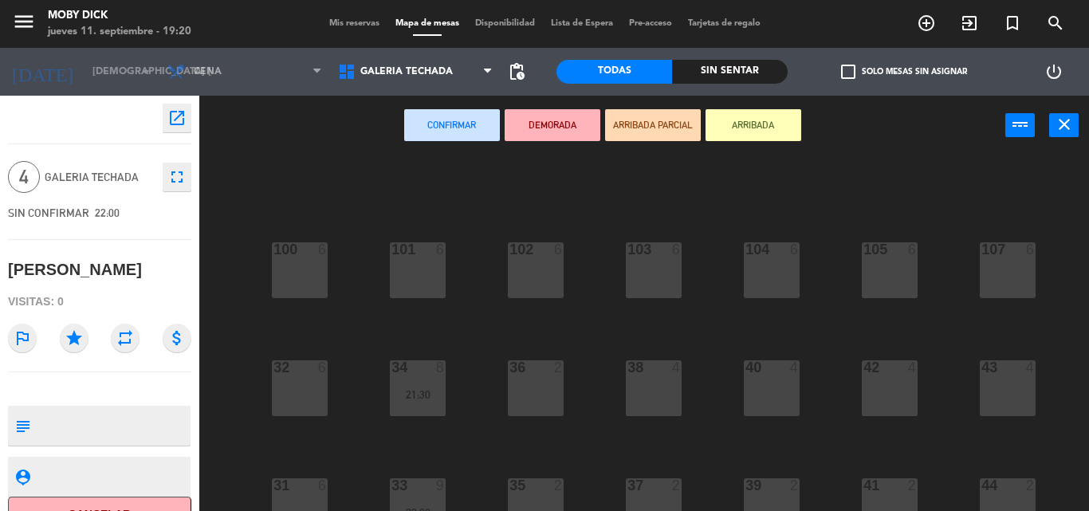
click at [477, 267] on div "100 6 101 6 102 6 103 6 104 6 105 6 107 6 32 6 34 8 21:30 36 2 38 4 40 4 43 4 4…" at bounding box center [649, 332] width 878 height 355
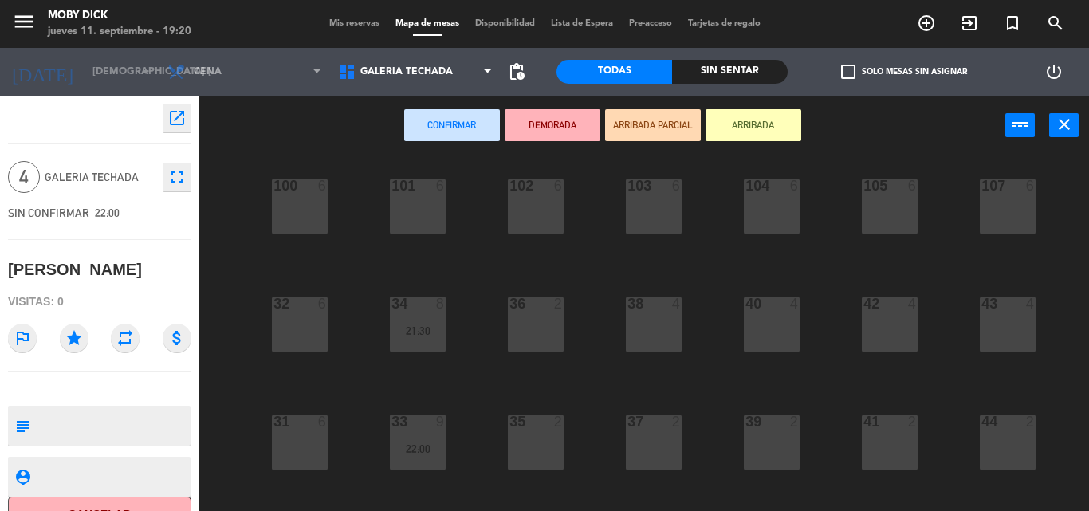
scroll to position [96, 0]
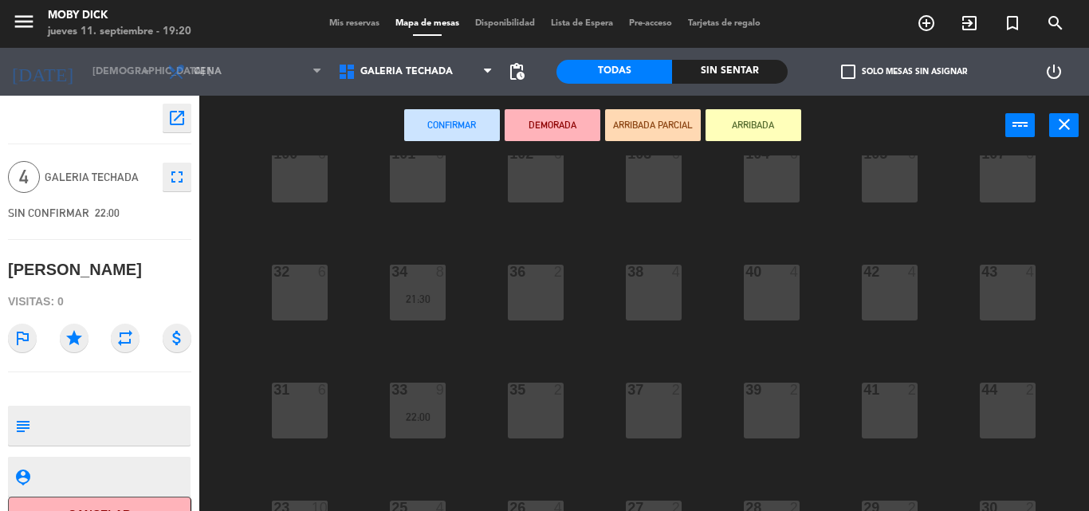
click at [489, 243] on div "100 6 101 6 102 6 103 6 104 6 105 6 107 6 32 6 34 8 21:30 36 2 38 4 40 4 43 4 4…" at bounding box center [649, 332] width 878 height 355
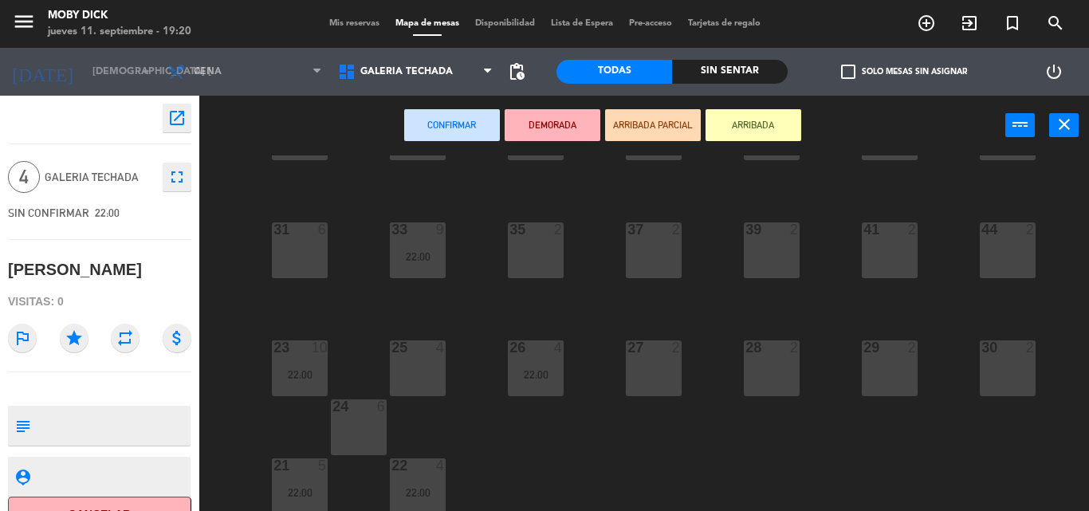
scroll to position [260, 0]
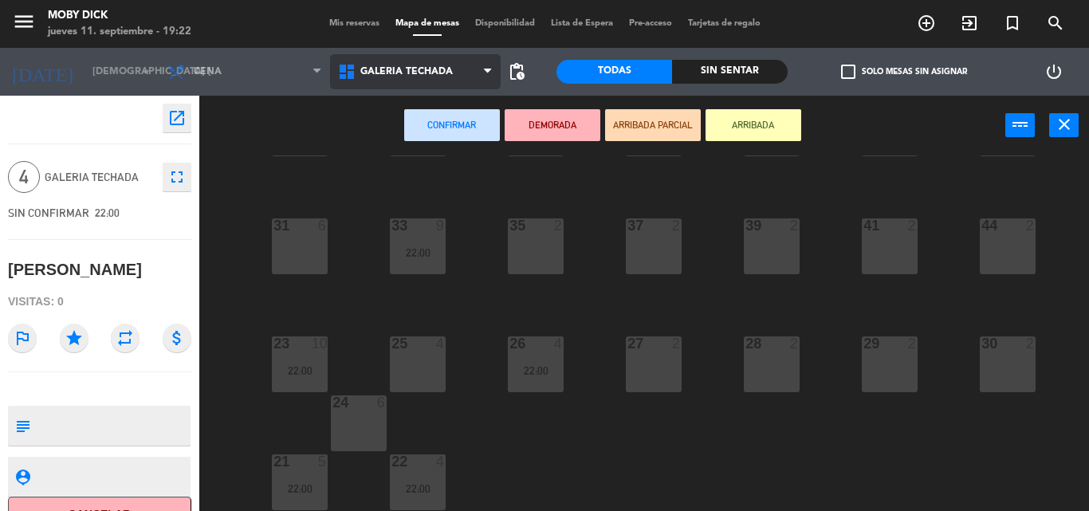
click at [456, 74] on span "GALERIA TECHADA" at bounding box center [415, 71] width 171 height 35
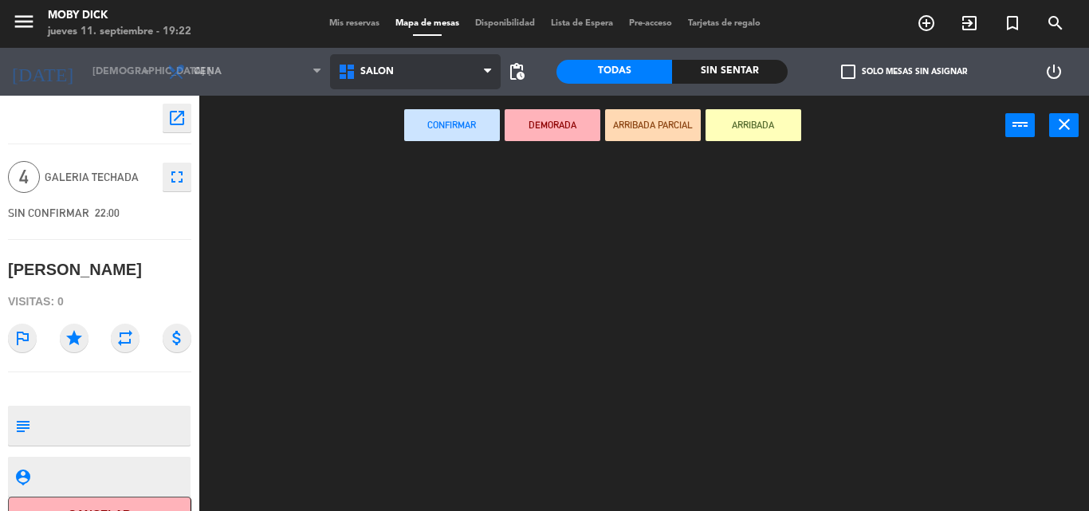
click at [418, 253] on ng-component "menu Moby Dick jueves 11. septiembre - 19:22 Mis reservas Mapa de mesas Disponi…" at bounding box center [544, 255] width 1089 height 511
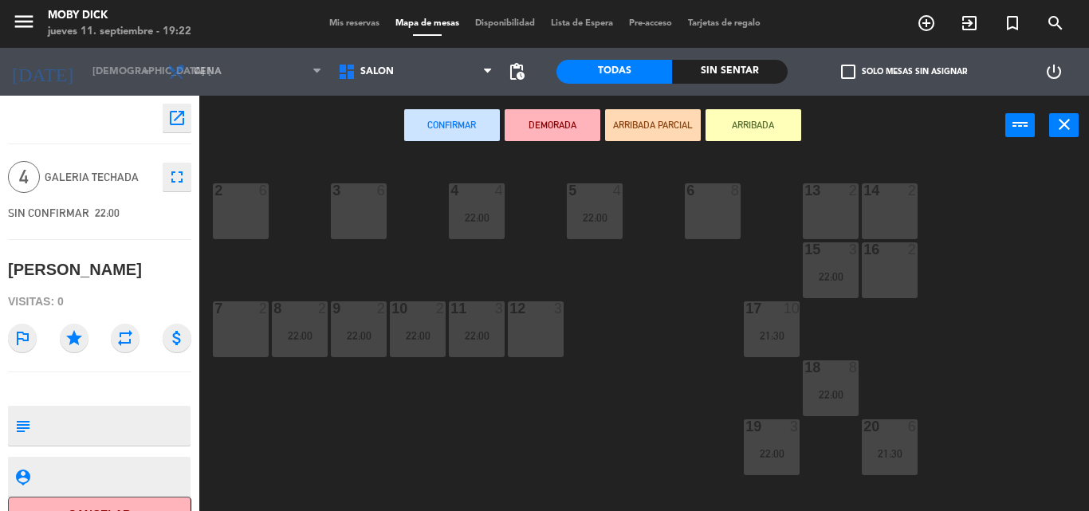
drag, startPoint x: 390, startPoint y: 224, endPoint x: 379, endPoint y: 213, distance: 15.8
click at [375, 215] on div "3 6" at bounding box center [359, 211] width 56 height 56
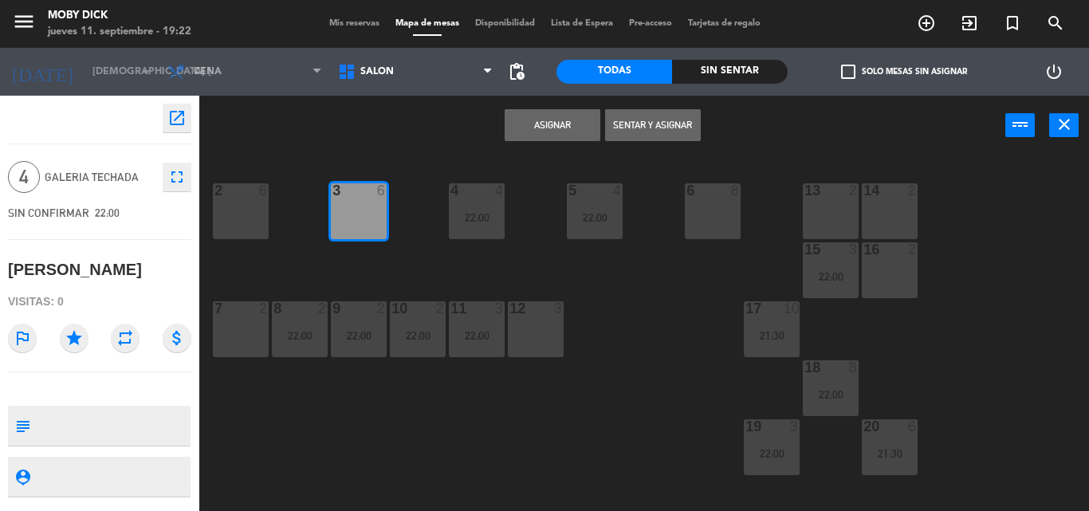
click at [574, 118] on button "Asignar" at bounding box center [552, 125] width 96 height 32
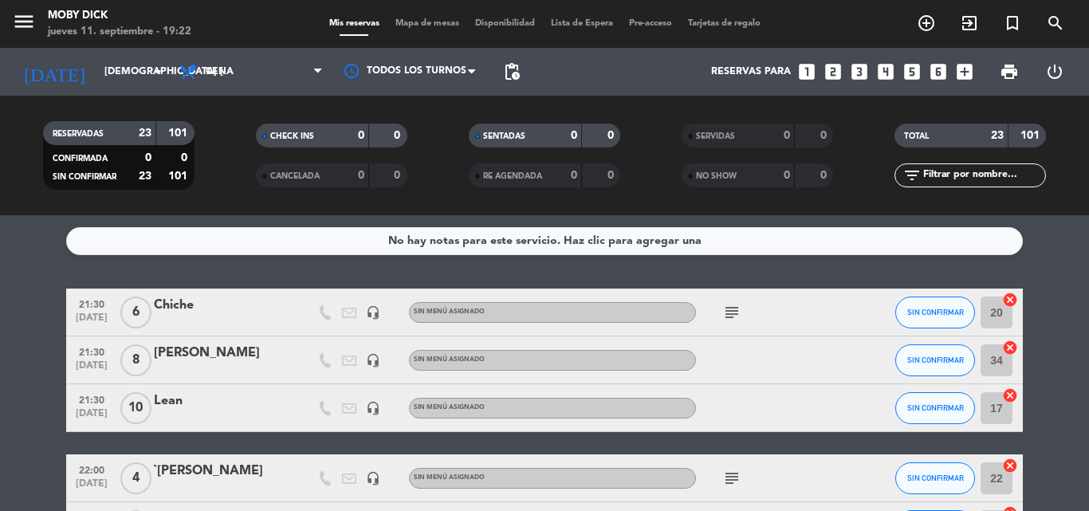
click at [1051, 242] on service-notes "No hay notas para este servicio. Haz clic para agregar una" at bounding box center [544, 241] width 1089 height 28
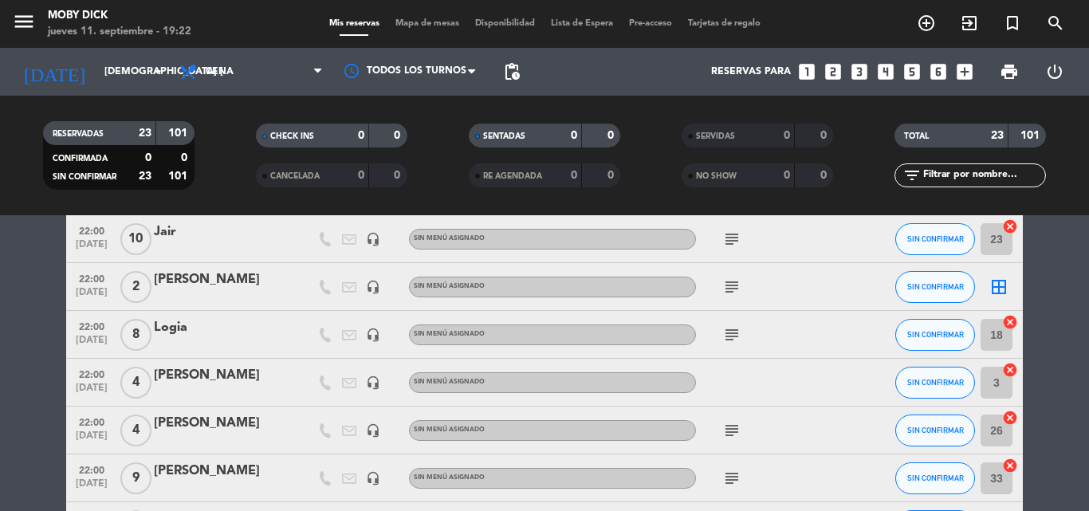
scroll to position [606, 0]
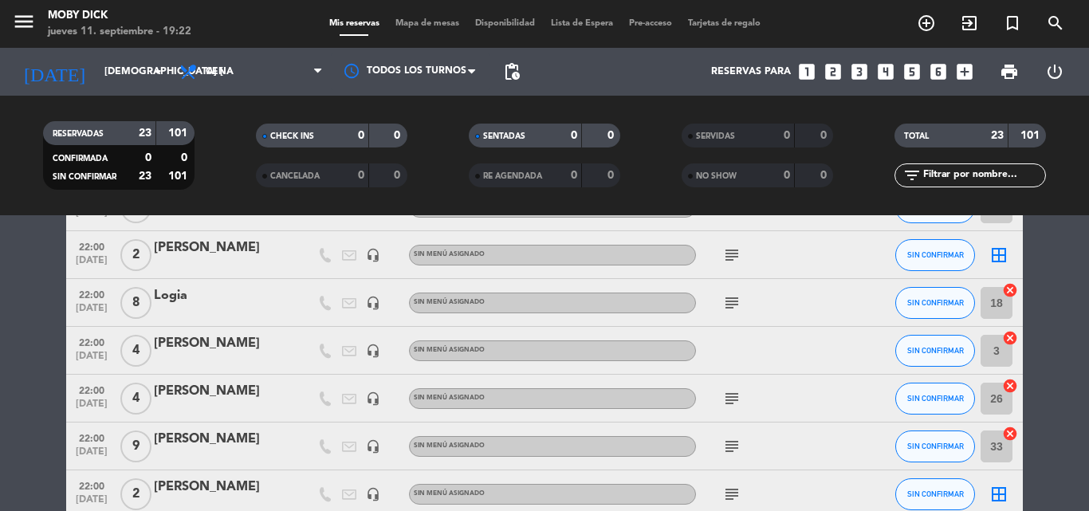
click at [992, 254] on icon "border_all" at bounding box center [998, 254] width 19 height 19
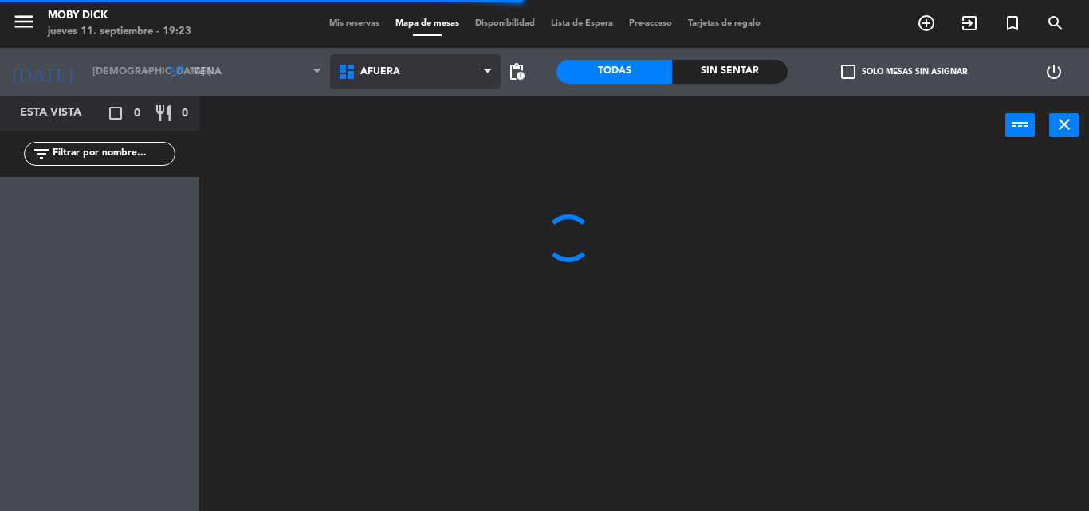
click at [447, 80] on span "AFUERA" at bounding box center [415, 71] width 171 height 35
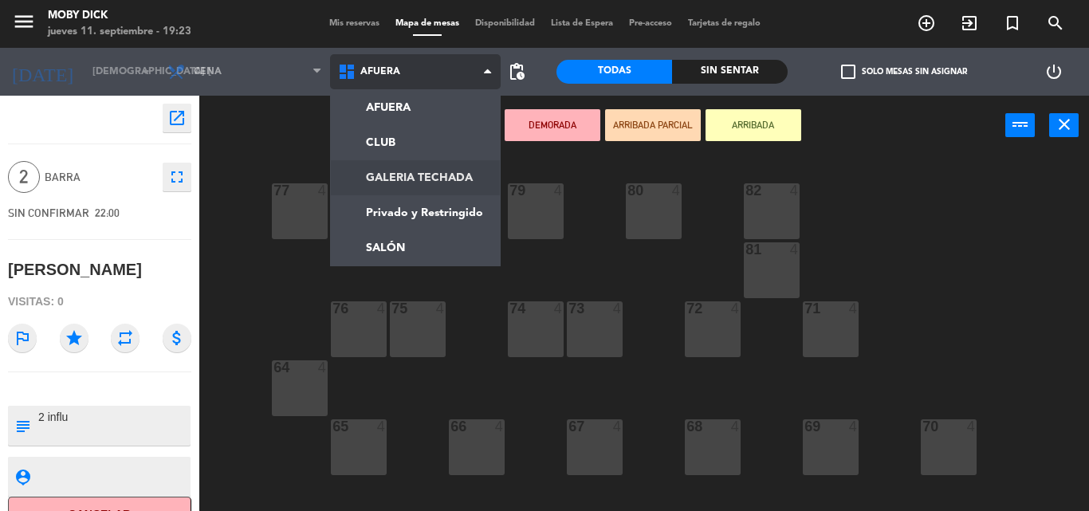
click at [452, 184] on ng-component "menu Moby Dick jueves 11. septiembre - 19:23 Mis reservas Mapa de mesas Disponi…" at bounding box center [544, 255] width 1089 height 511
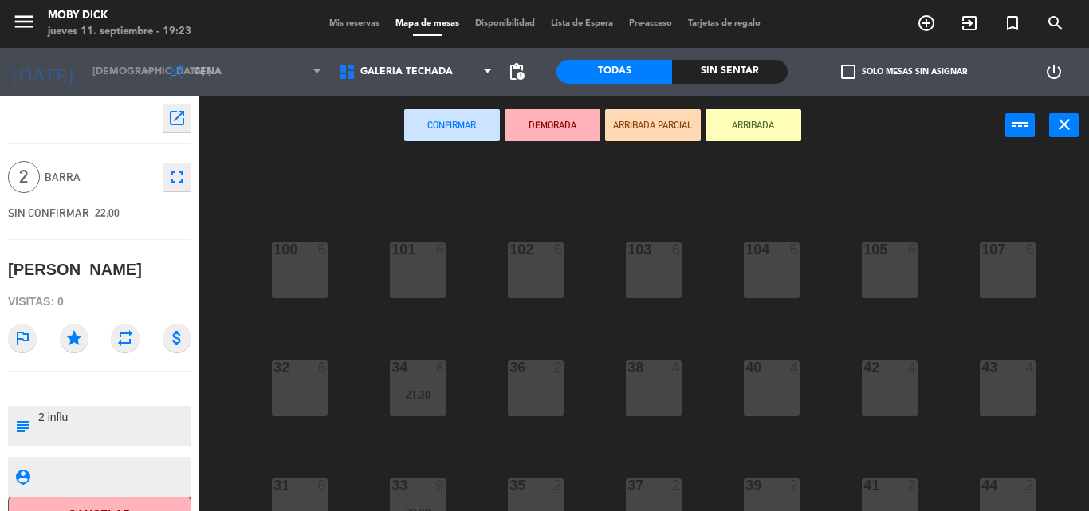
click at [471, 228] on div "100 6 101 6 102 6 103 6 104 6 105 6 107 6 32 6 34 8 21:30 36 2 38 4 40 4 43 4 4…" at bounding box center [649, 332] width 878 height 355
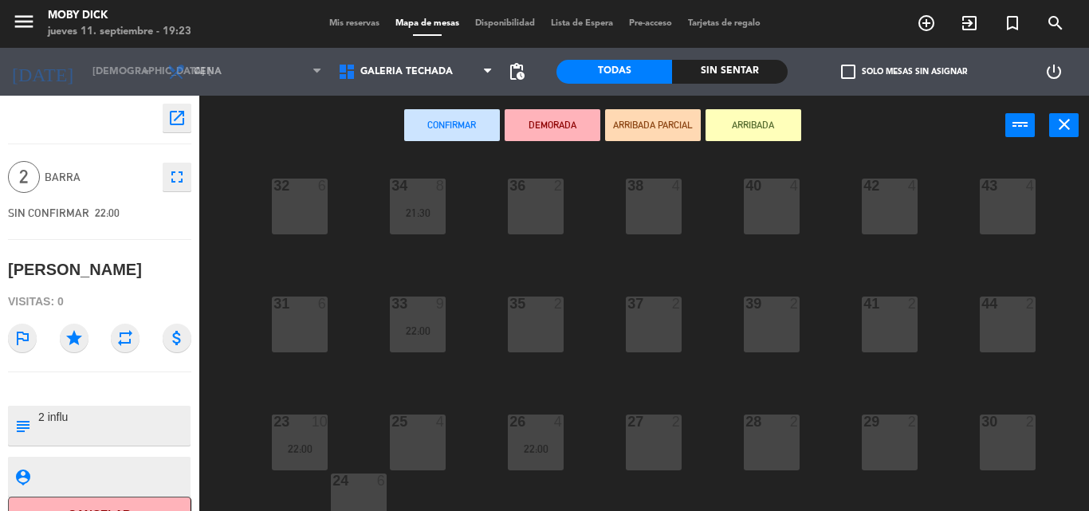
scroll to position [255, 0]
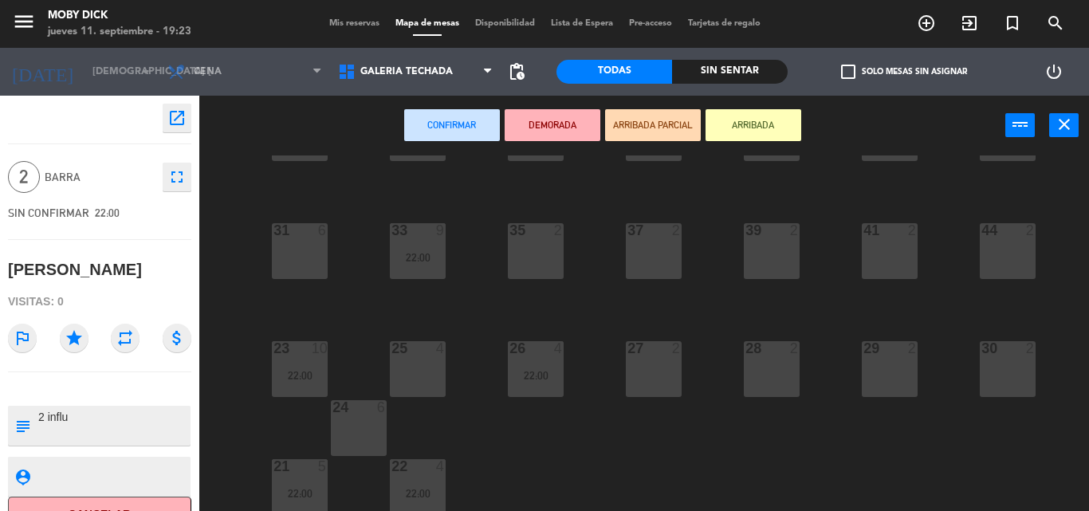
click at [673, 351] on div "2" at bounding box center [677, 348] width 10 height 14
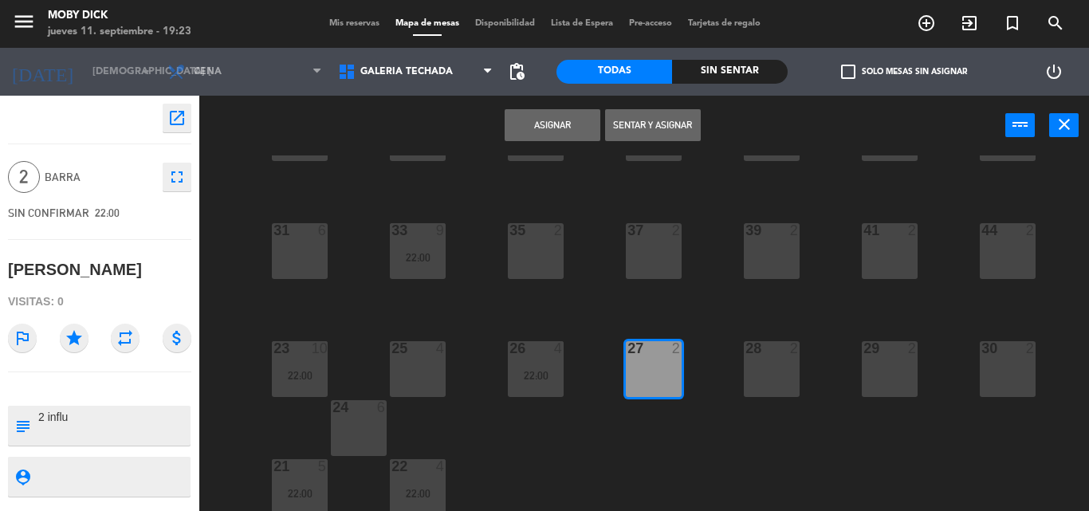
click at [578, 136] on button "Asignar" at bounding box center [552, 125] width 96 height 32
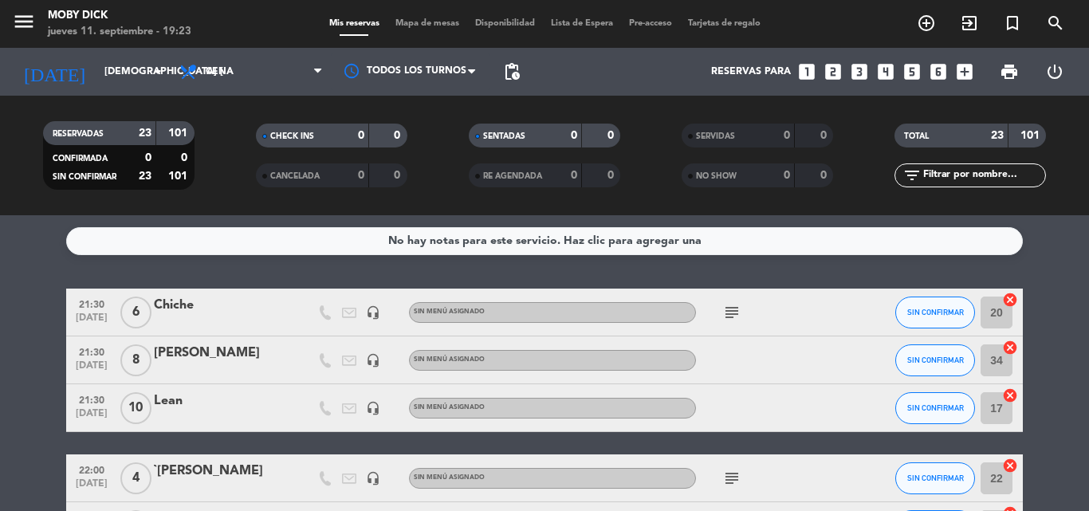
click at [600, 264] on div "No hay notas para este servicio. Haz clic para agregar una 21:30 [DATE] 6 Chich…" at bounding box center [544, 363] width 1089 height 296
click at [567, 281] on div "No hay notas para este servicio. Haz clic para agregar una 21:30 [DATE] 6 Chich…" at bounding box center [544, 363] width 1089 height 296
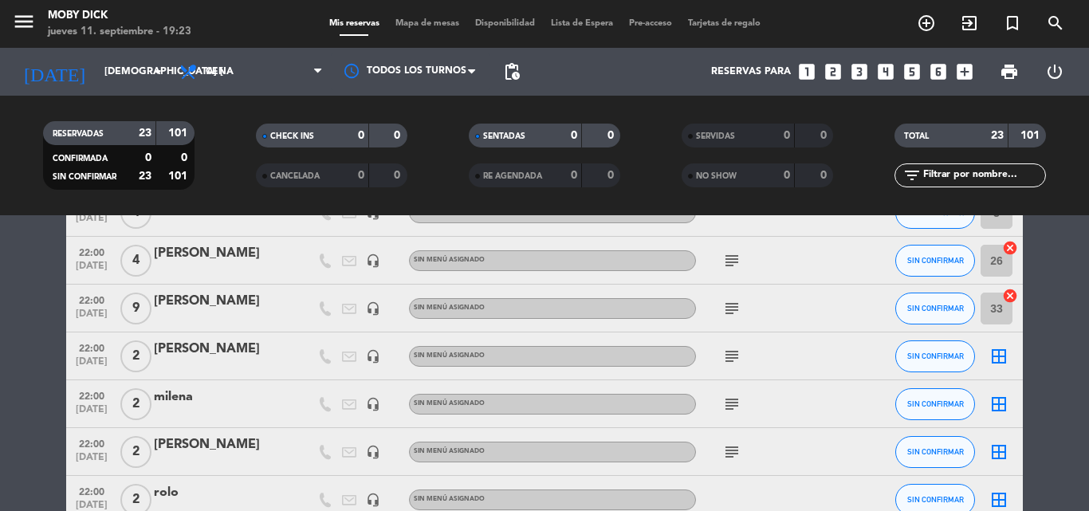
scroll to position [829, 0]
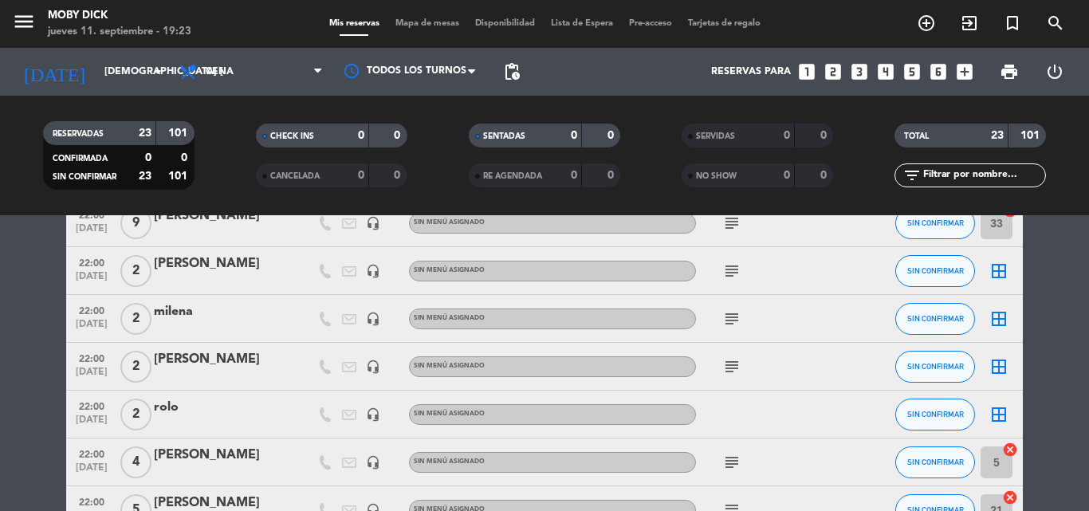
click at [1047, 339] on bookings-row "21:30 [DATE] 6 Chiche headset_mic Sin menú asignado subject SIN CONFIRMAR 20 ca…" at bounding box center [544, 21] width 1089 height 1122
click at [1002, 272] on icon "border_all" at bounding box center [998, 270] width 19 height 19
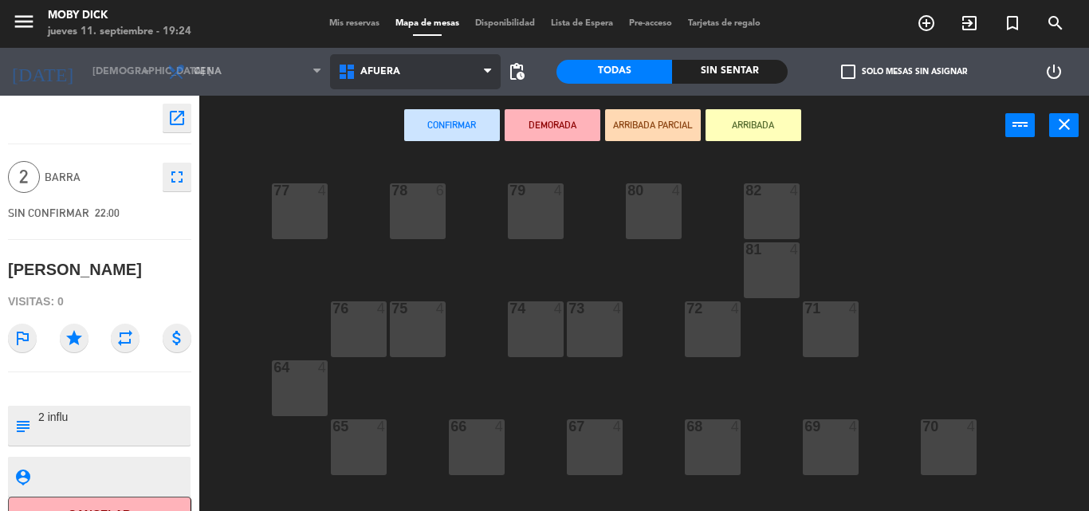
click at [427, 70] on span "AFUERA" at bounding box center [415, 71] width 171 height 35
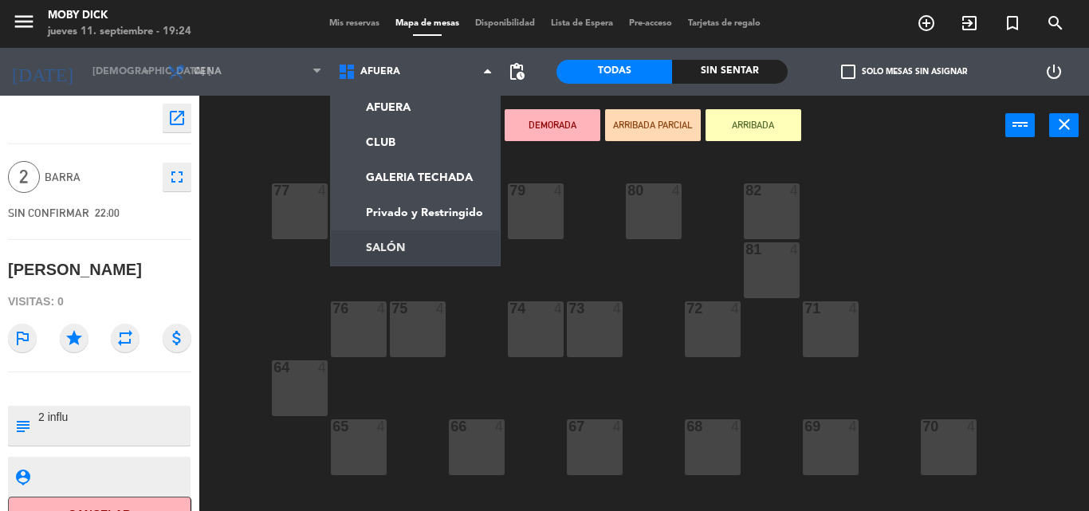
click at [411, 257] on ng-component "menu Moby Dick jueves 11. septiembre - 19:24 Mis reservas Mapa de mesas Disponi…" at bounding box center [544, 255] width 1089 height 511
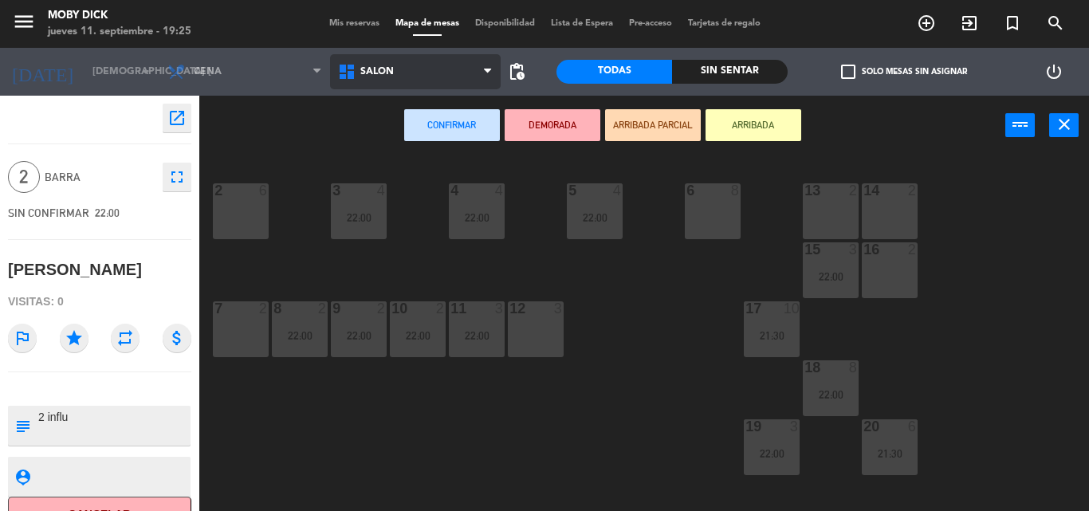
click at [449, 70] on span "SALÓN" at bounding box center [415, 71] width 171 height 35
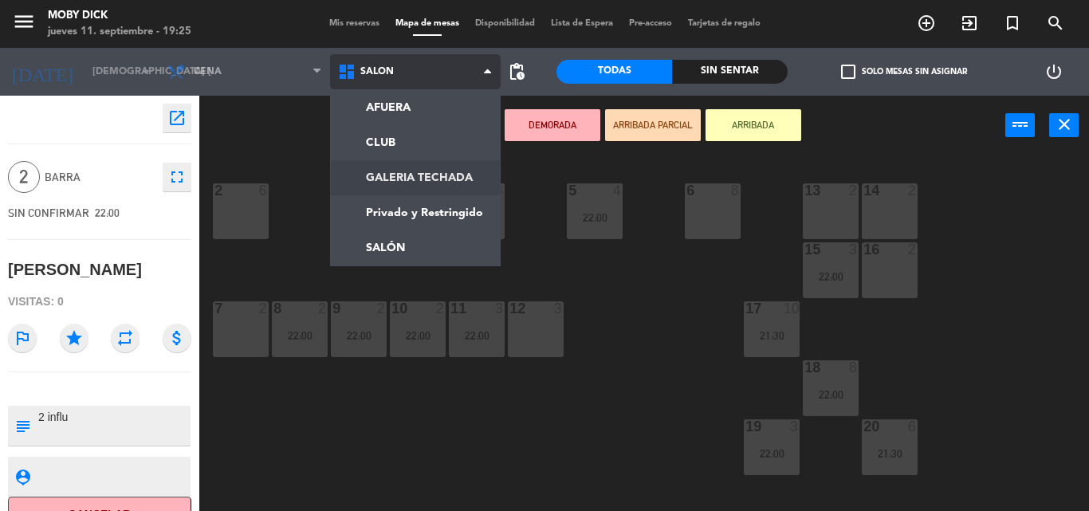
click at [442, 173] on ng-component "menu Moby Dick jueves 11. septiembre - 19:25 Mis reservas Mapa de mesas Disponi…" at bounding box center [544, 255] width 1089 height 511
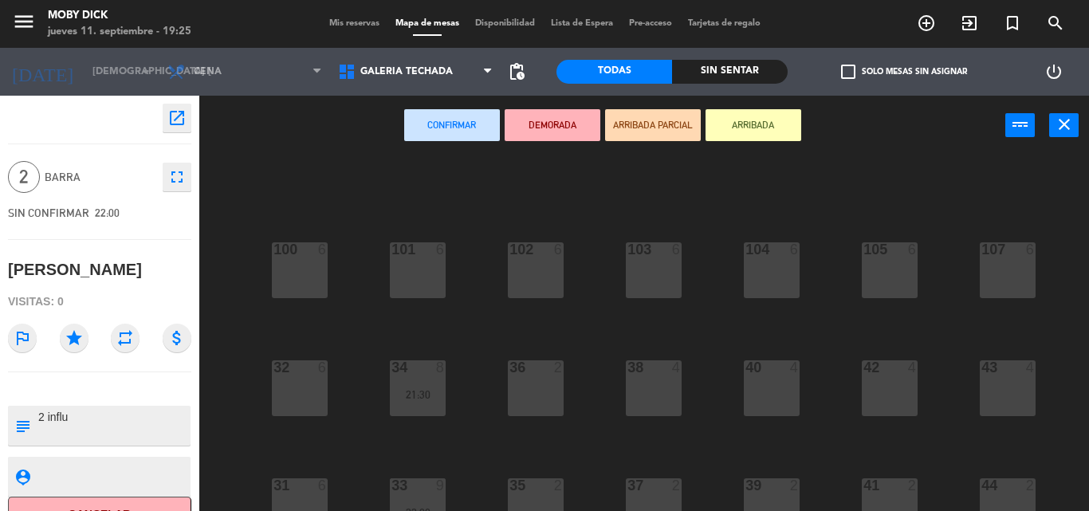
click at [701, 387] on div "100 6 101 6 102 6 103 6 104 6 105 6 107 6 32 6 34 8 21:30 36 2 38 4 40 4 43 4 4…" at bounding box center [649, 332] width 878 height 355
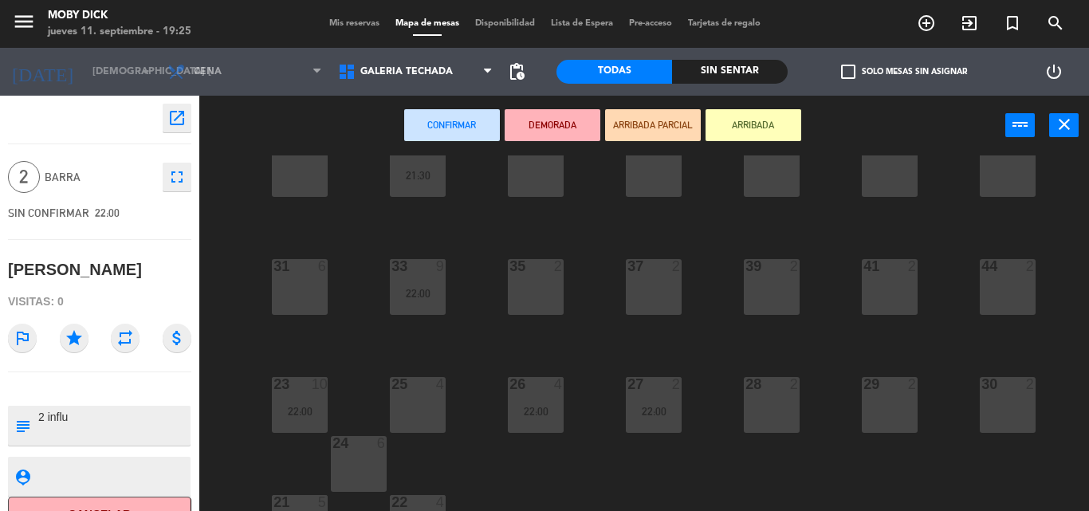
scroll to position [260, 0]
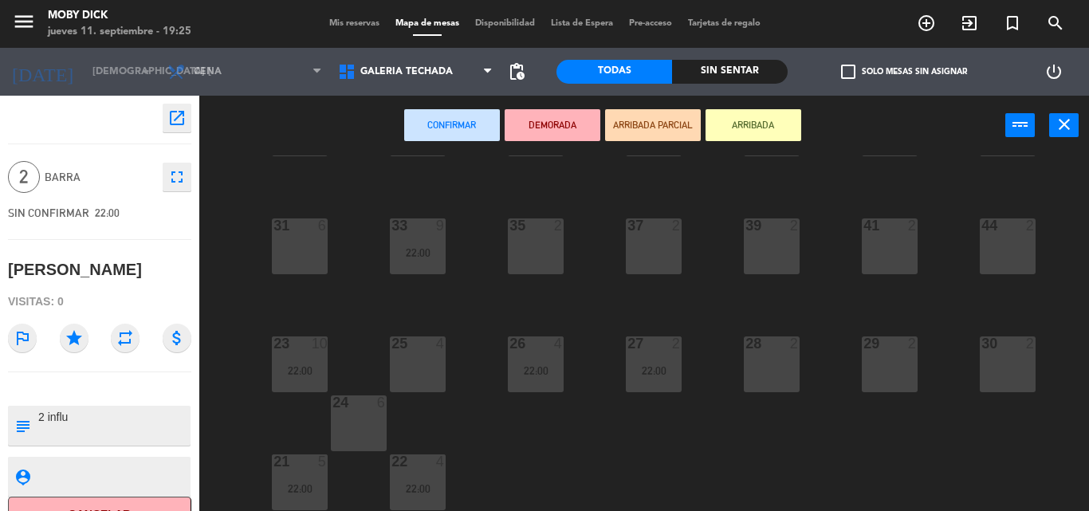
click at [767, 386] on div "28 2" at bounding box center [772, 364] width 56 height 56
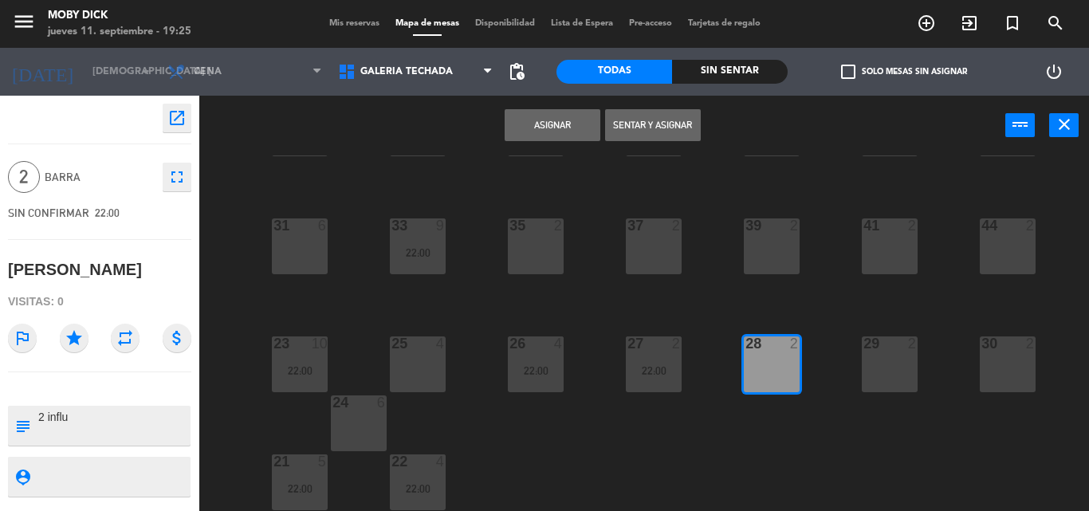
click at [524, 131] on button "Asignar" at bounding box center [552, 125] width 96 height 32
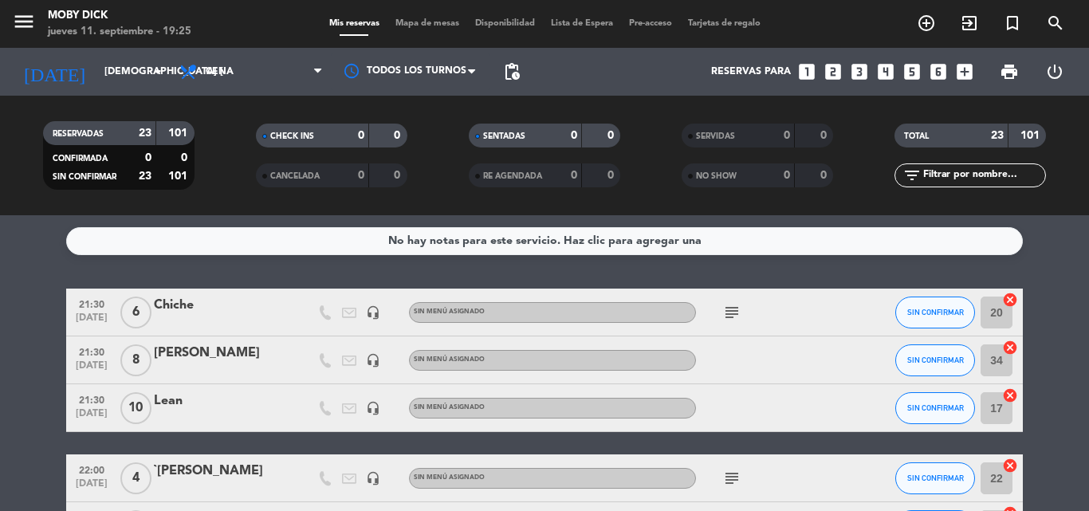
click at [1054, 288] on div "No hay notas para este servicio. Haz clic para agregar una 21:30 [DATE] 6 Chich…" at bounding box center [544, 363] width 1089 height 296
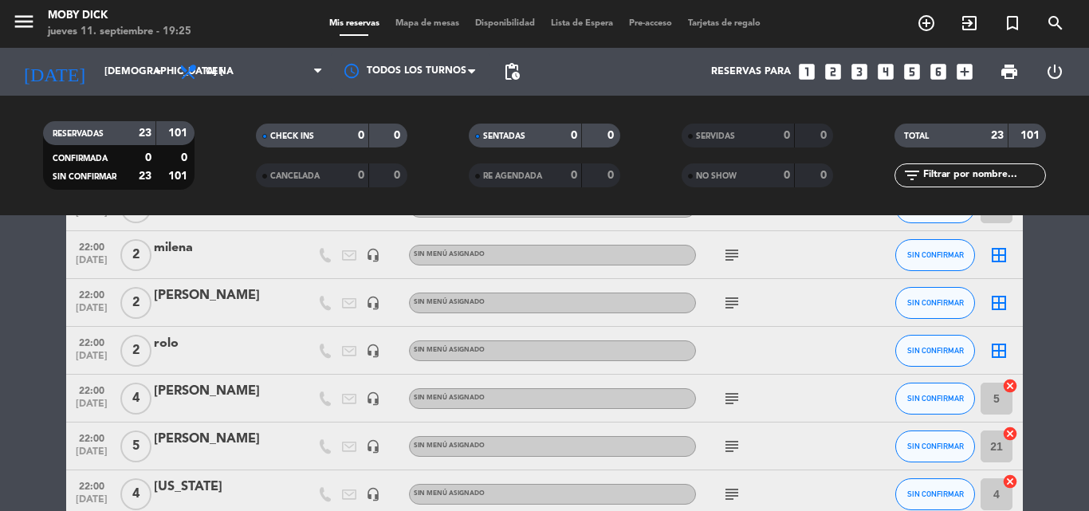
scroll to position [924, 0]
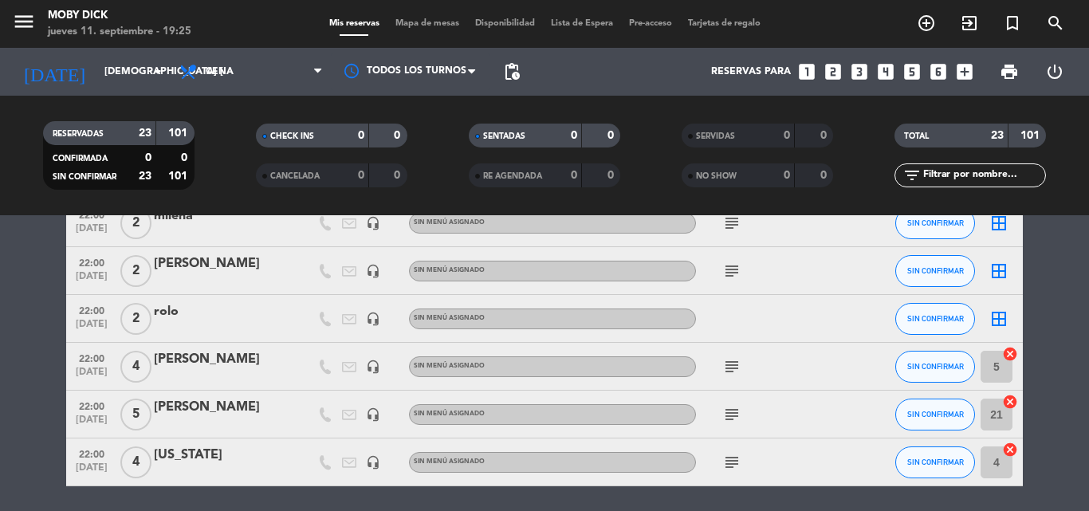
click at [1007, 276] on icon "border_all" at bounding box center [998, 270] width 19 height 19
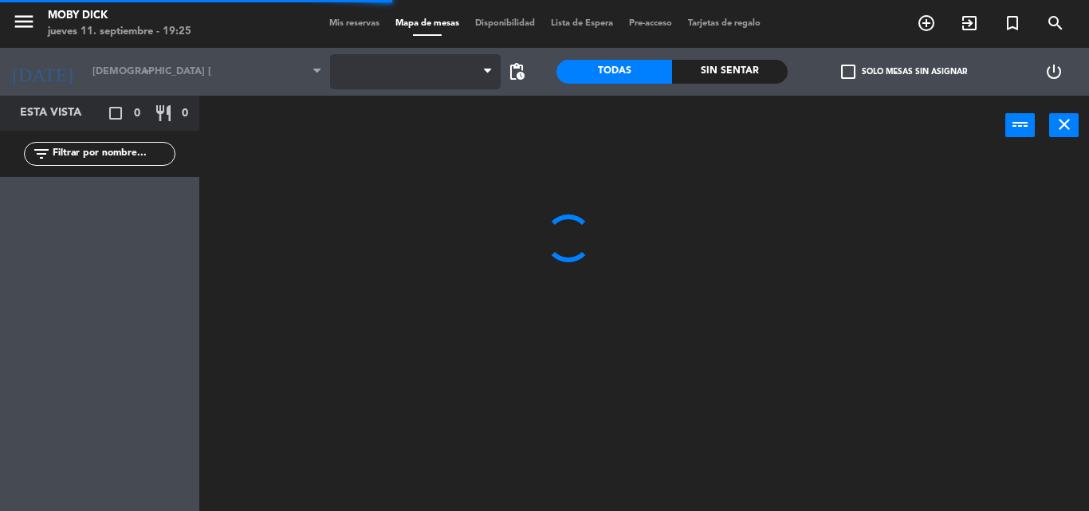
click at [452, 75] on span at bounding box center [415, 71] width 171 height 35
click at [452, 75] on span "AFUERA" at bounding box center [415, 71] width 171 height 35
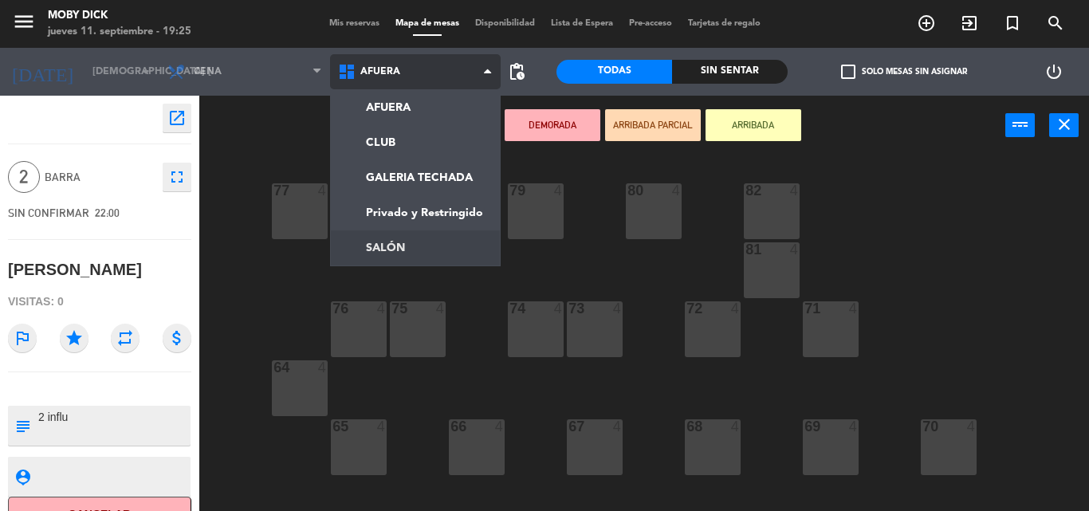
click at [406, 234] on ng-component "menu Moby Dick jueves 11. septiembre - 19:25 Mis reservas Mapa de mesas Disponi…" at bounding box center [544, 255] width 1089 height 511
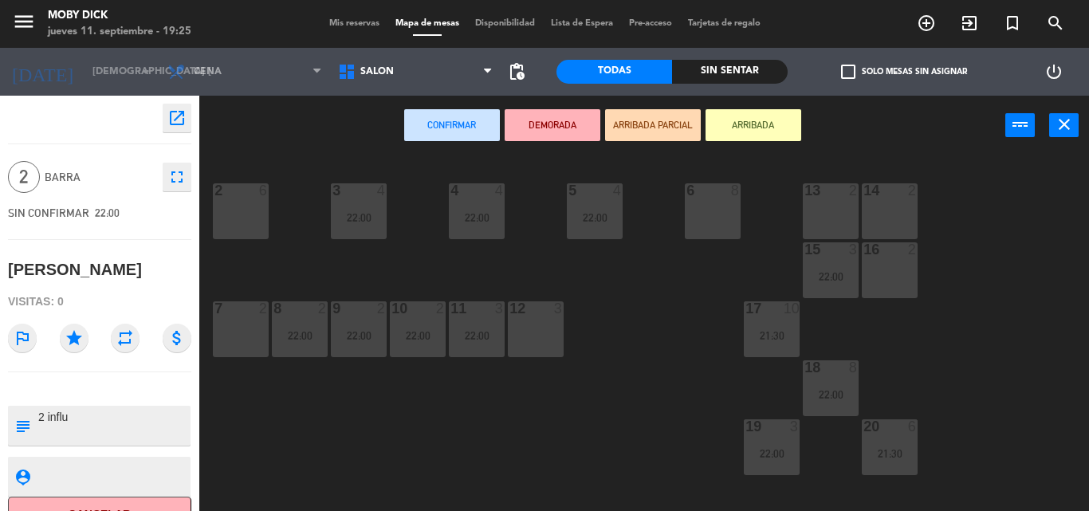
click at [834, 213] on div "13 2" at bounding box center [831, 211] width 56 height 56
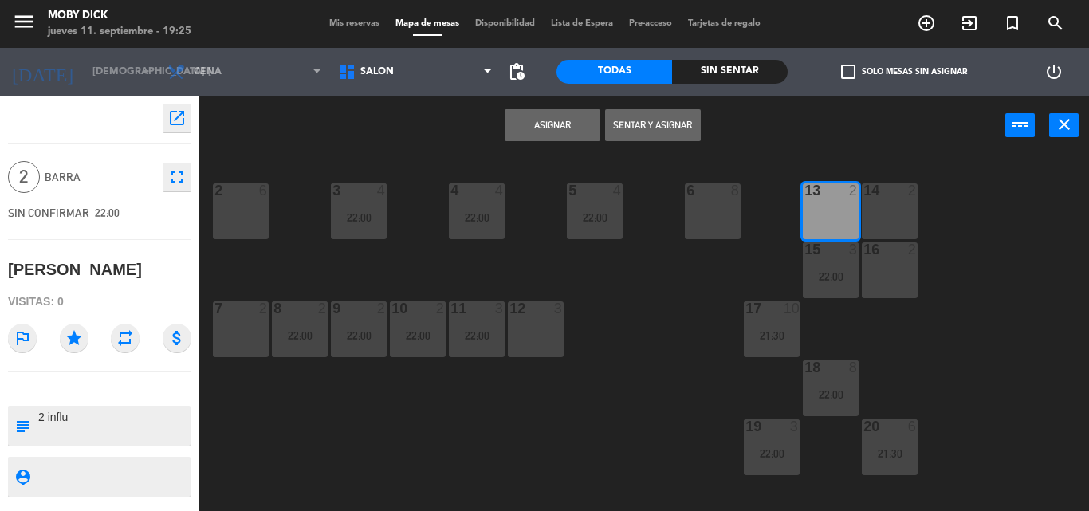
click at [543, 136] on button "Asignar" at bounding box center [552, 125] width 96 height 32
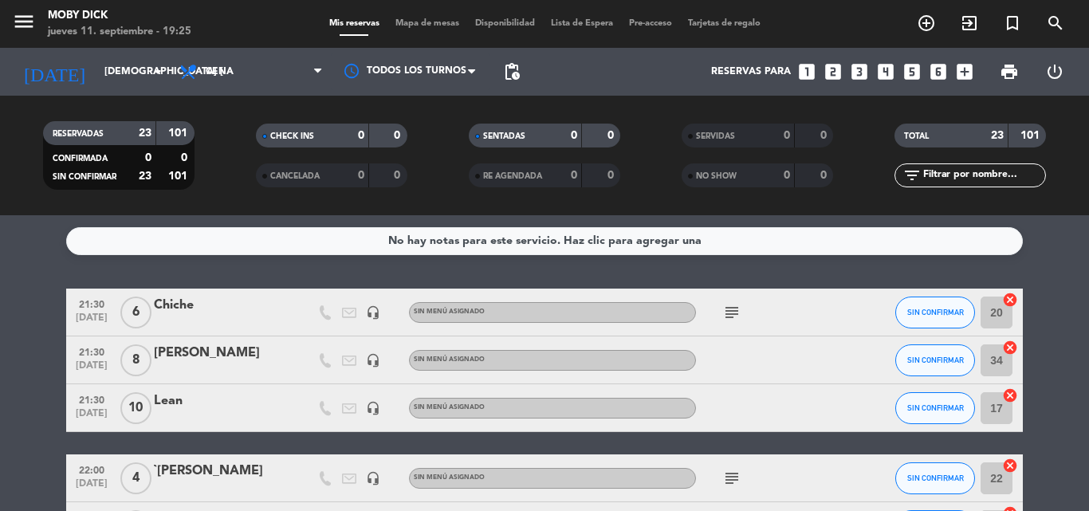
click at [1057, 269] on div "No hay notas para este servicio. Haz clic para agregar una 21:30 [DATE] 6 Chich…" at bounding box center [544, 363] width 1089 height 296
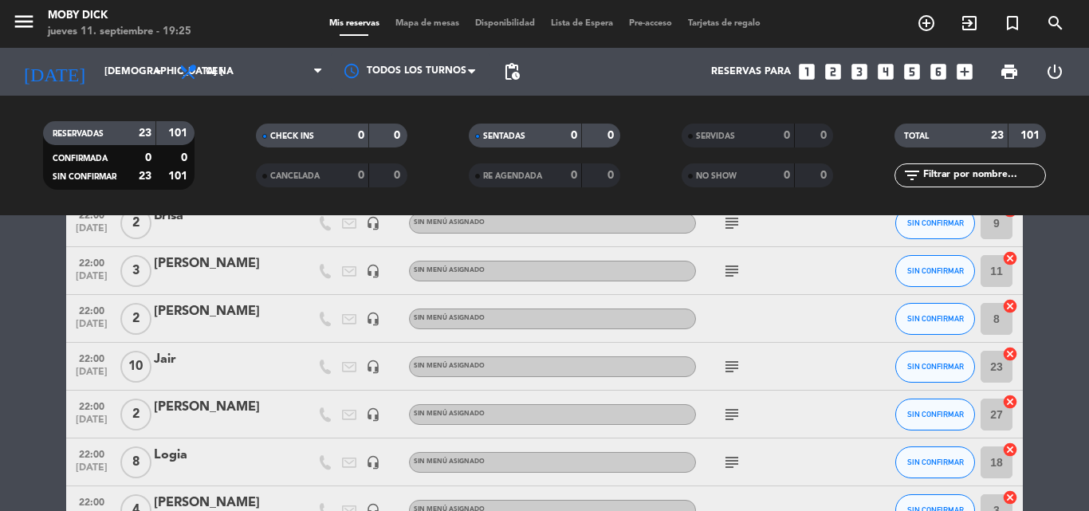
scroll to position [478, 0]
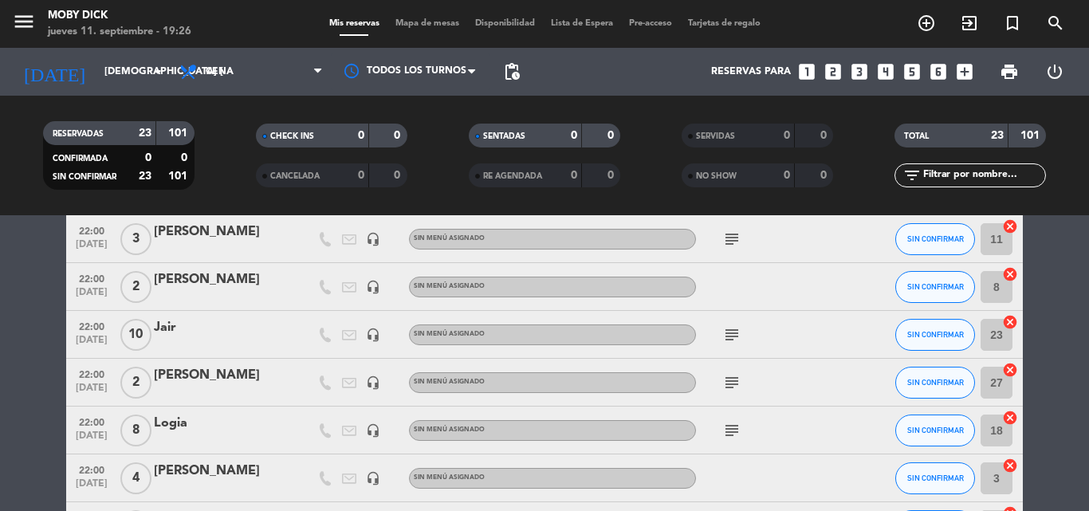
click at [1057, 269] on bookings-row "21:30 [DATE] 6 Chiche headset_mic Sin menú asignado subject SIN CONFIRMAR 20 ca…" at bounding box center [544, 371] width 1089 height 1122
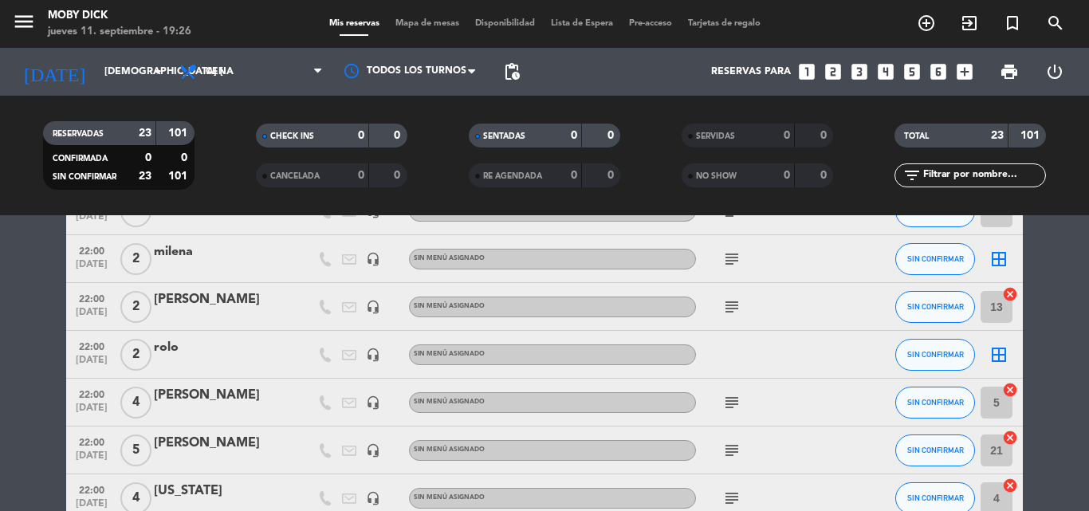
scroll to position [893, 0]
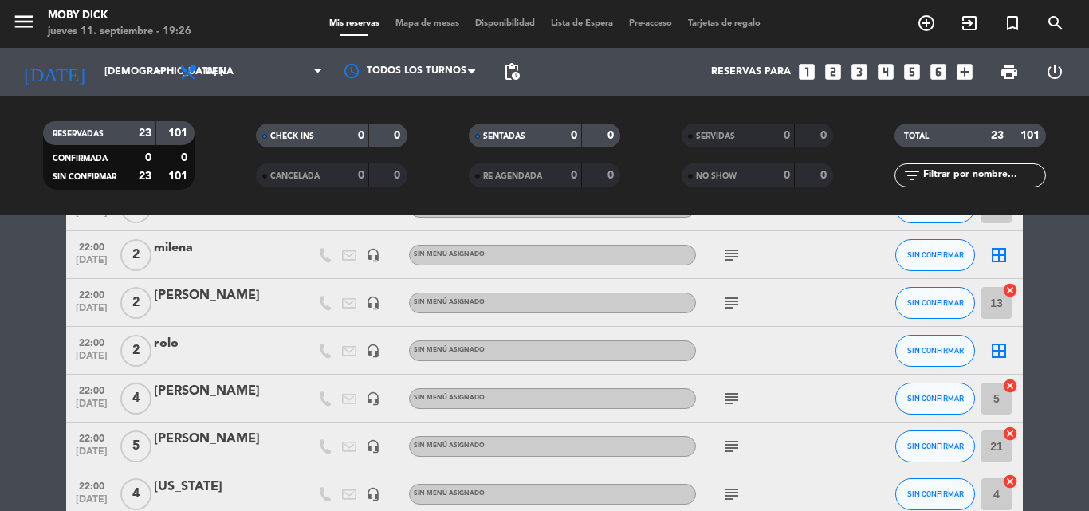
click at [999, 246] on icon "border_all" at bounding box center [998, 254] width 19 height 19
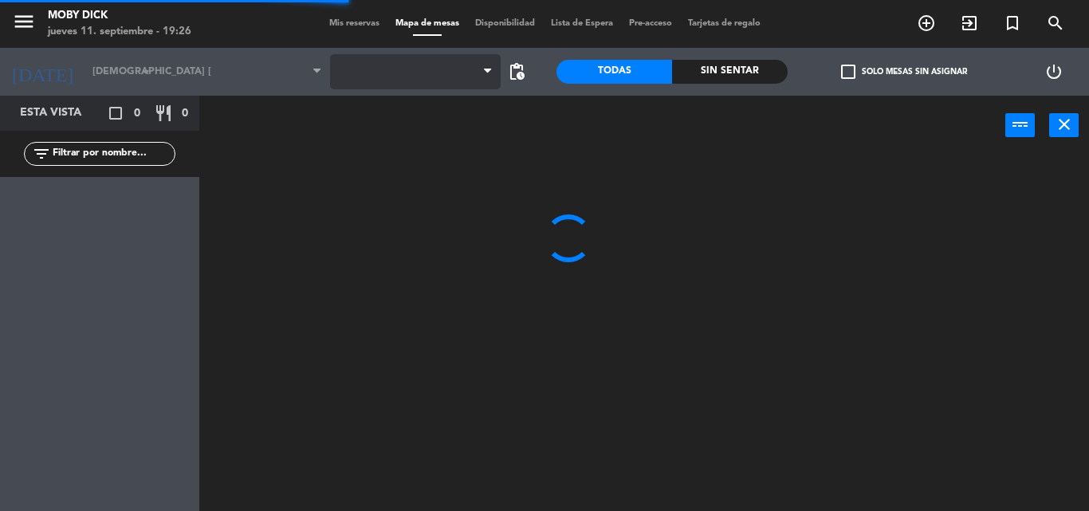
click at [352, 68] on span at bounding box center [415, 71] width 171 height 35
click at [359, 64] on span at bounding box center [415, 71] width 171 height 35
click at [359, 65] on icon at bounding box center [348, 71] width 23 height 19
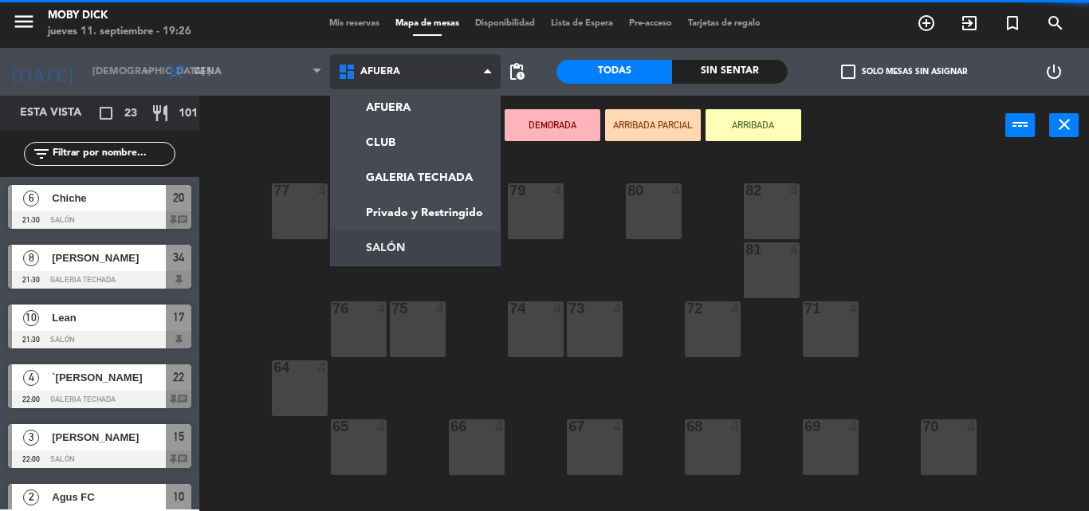
click at [391, 233] on ng-component "menu Moby Dick jueves 11. septiembre - 19:26 Mis reservas Mapa de mesas Disponi…" at bounding box center [544, 255] width 1089 height 511
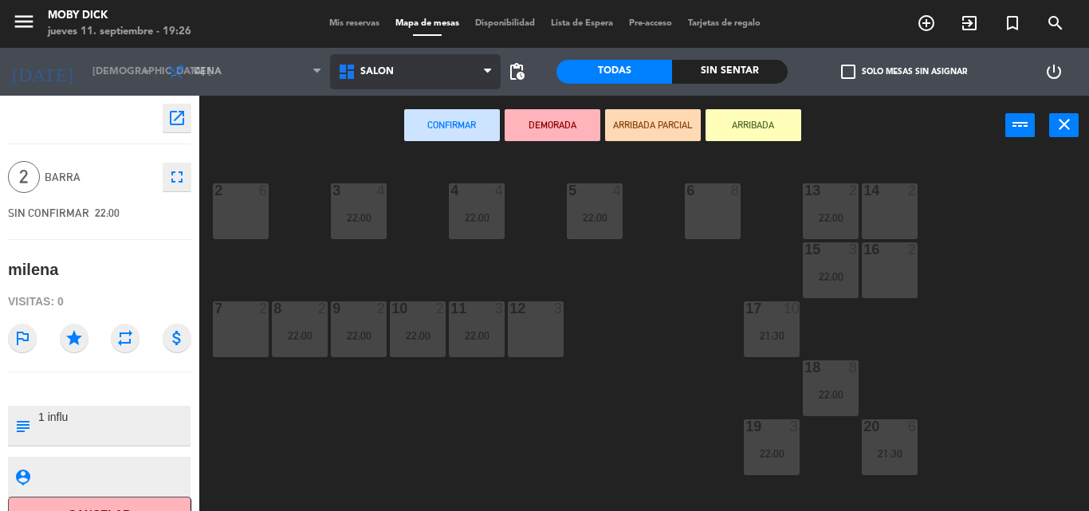
click at [453, 58] on span "SALÓN" at bounding box center [415, 71] width 171 height 35
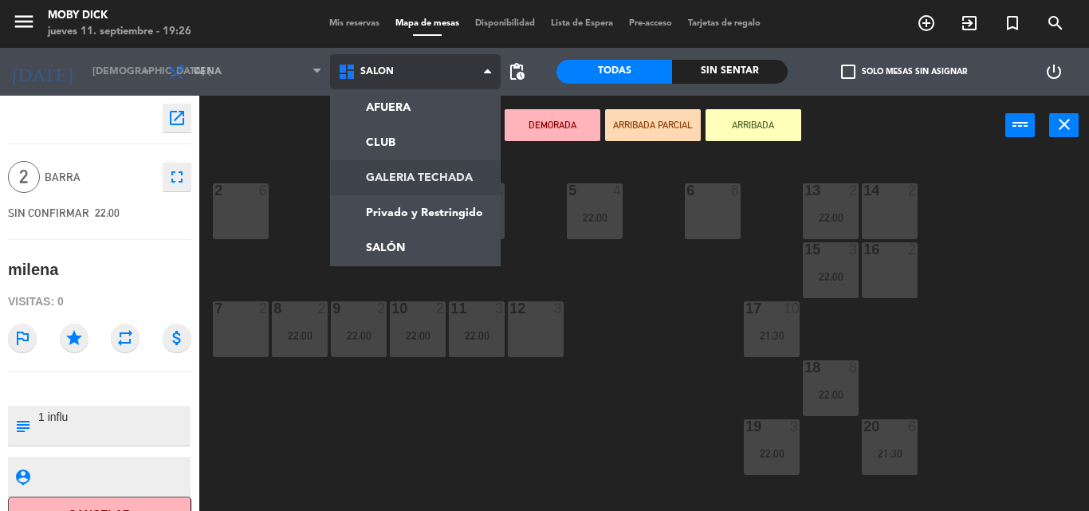
click at [445, 175] on ng-component "menu Moby Dick jueves 11. septiembre - 19:26 Mis reservas Mapa de mesas Disponi…" at bounding box center [544, 255] width 1089 height 511
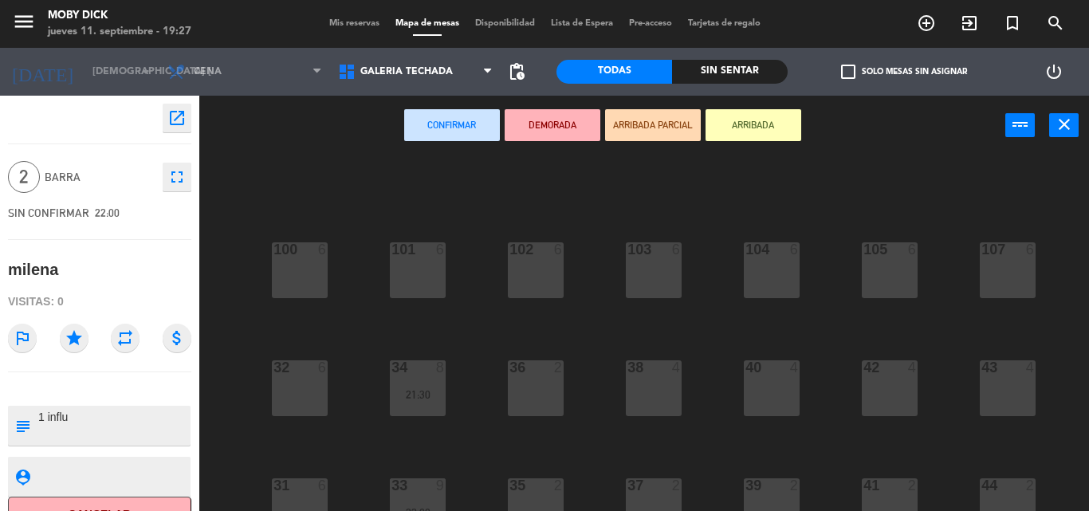
click at [1041, 324] on div "100 6 101 6 102 6 103 6 104 6 105 6 107 6 32 6 34 8 21:30 36 2 38 4 40 4 43 4 4…" at bounding box center [649, 332] width 878 height 355
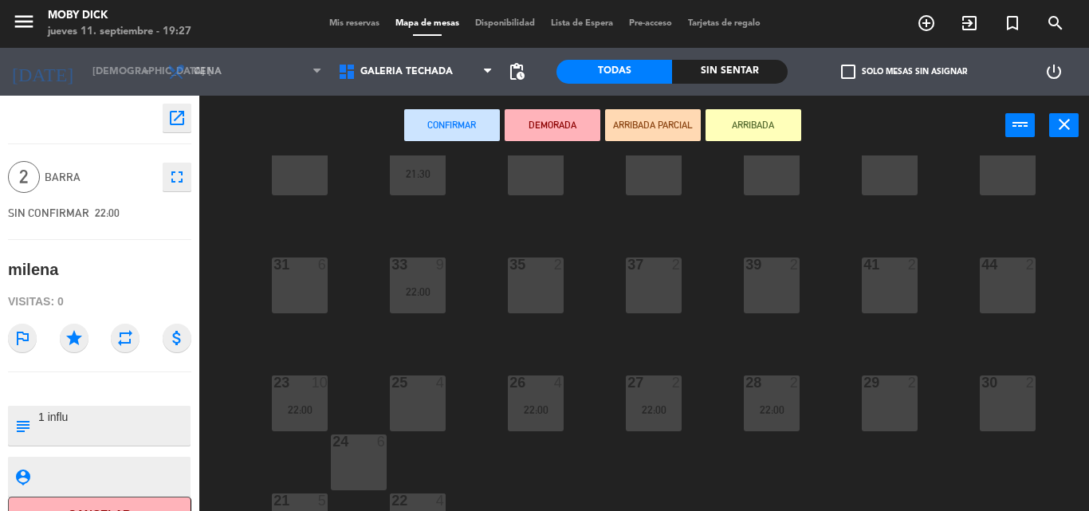
scroll to position [223, 0]
click at [651, 289] on div "37 2" at bounding box center [654, 283] width 56 height 56
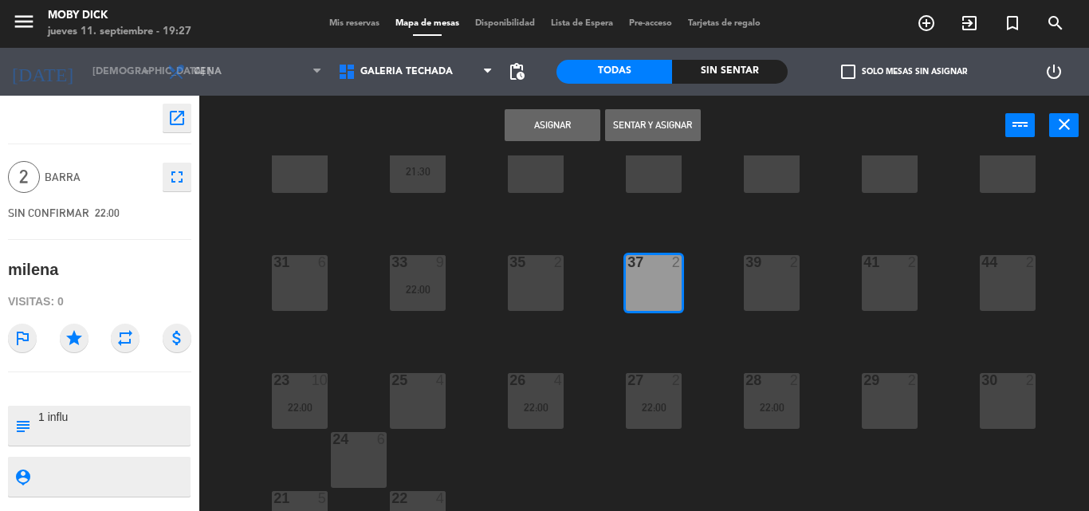
click at [540, 135] on button "Asignar" at bounding box center [552, 125] width 96 height 32
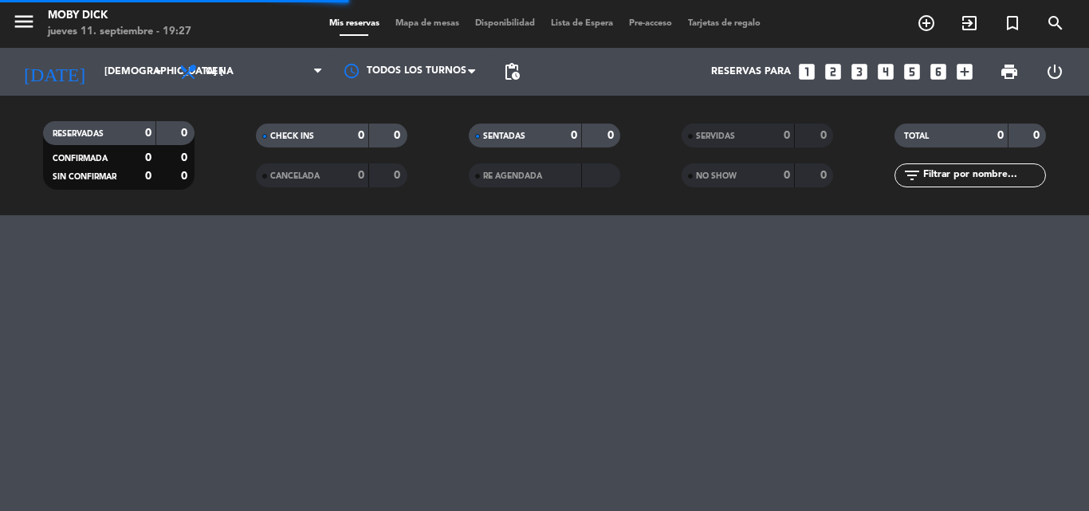
click at [1077, 269] on div "menu Moby Dick jueves 11. septiembre - 19:27 Mis reservas Mapa de mesas Disponi…" at bounding box center [544, 255] width 1089 height 511
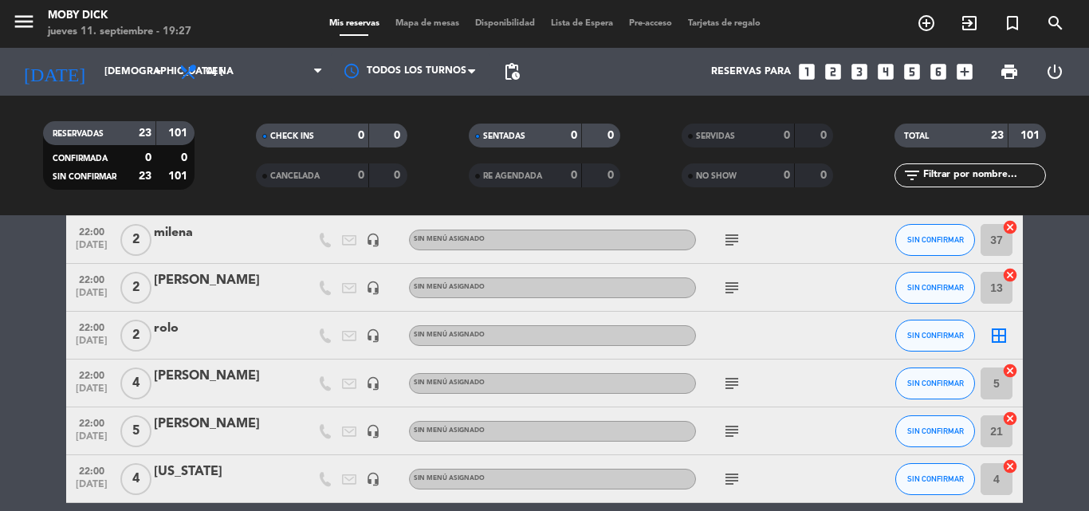
scroll to position [884, 0]
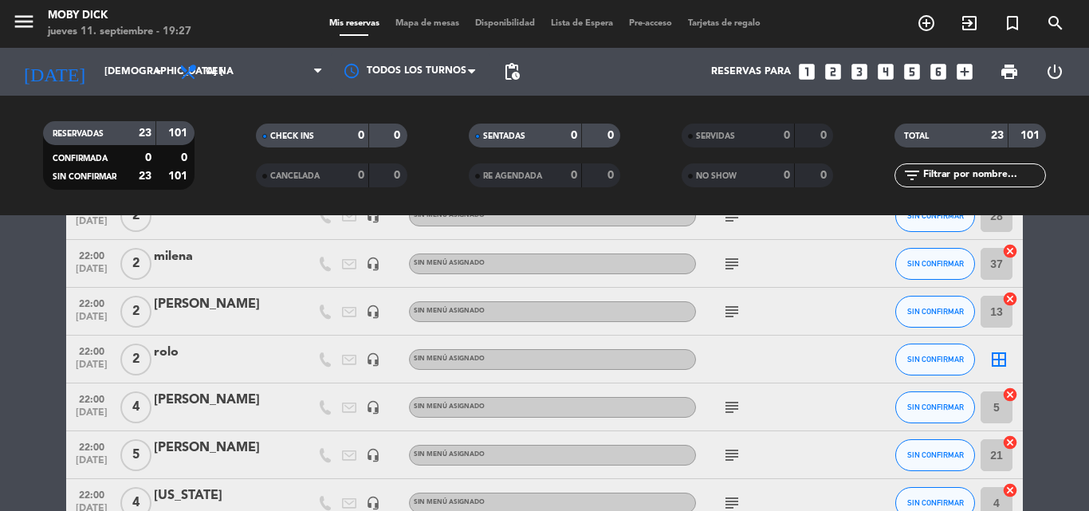
click at [1003, 361] on icon "border_all" at bounding box center [998, 359] width 19 height 19
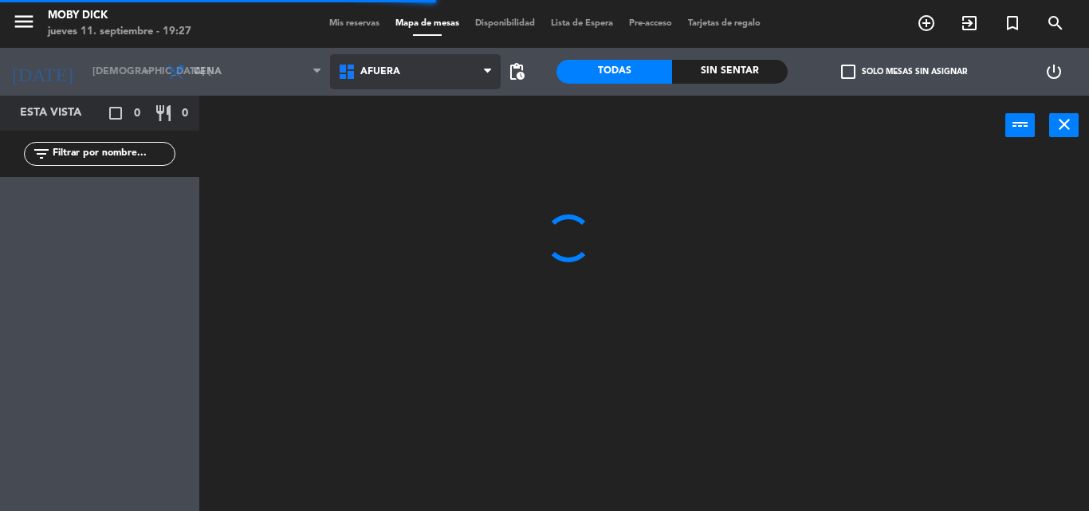
click at [402, 76] on span "AFUERA" at bounding box center [415, 71] width 171 height 35
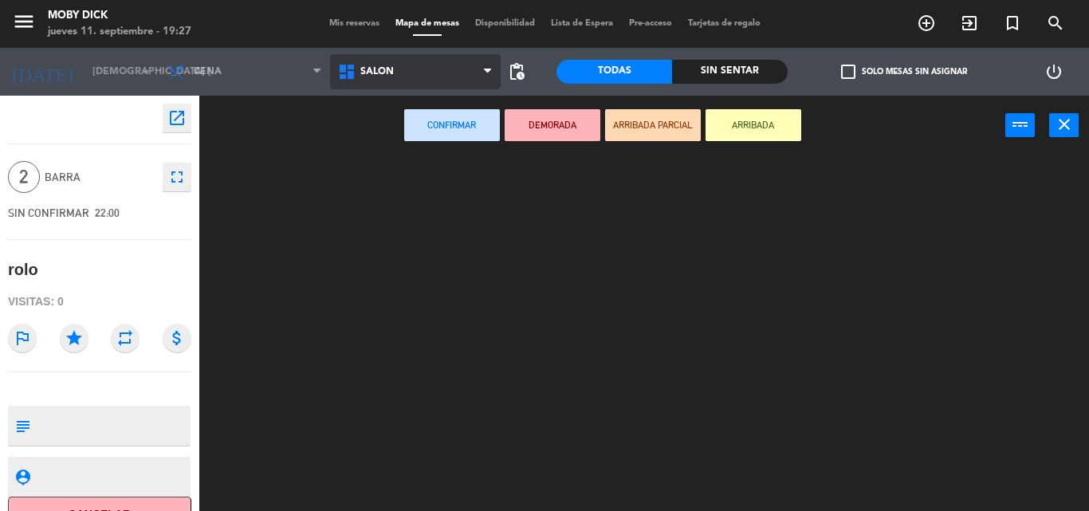
click at [447, 257] on ng-component "menu Moby Dick jueves 11. septiembre - 19:27 Mis reservas Mapa de mesas Disponi…" at bounding box center [544, 255] width 1089 height 511
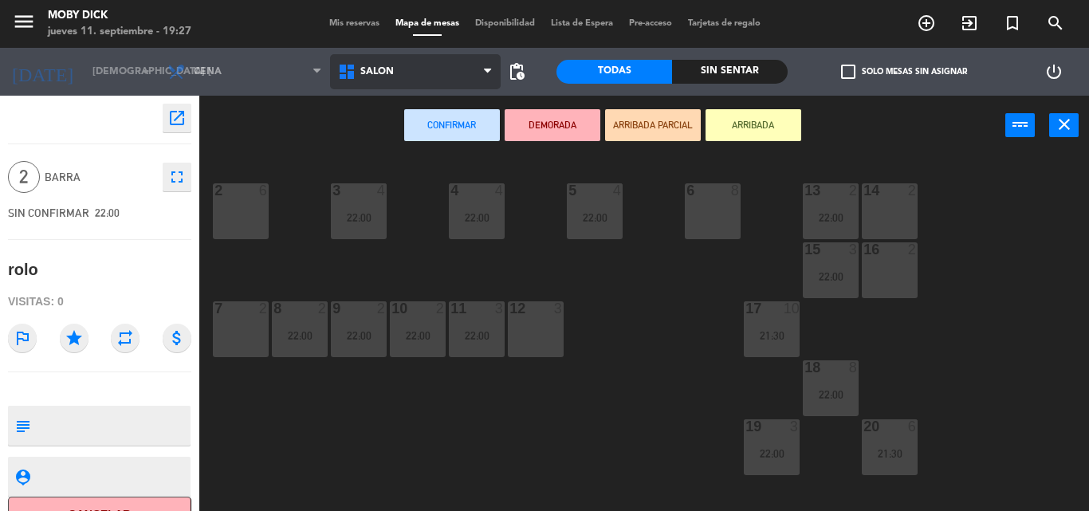
click at [449, 88] on span "SALÓN" at bounding box center [415, 71] width 171 height 35
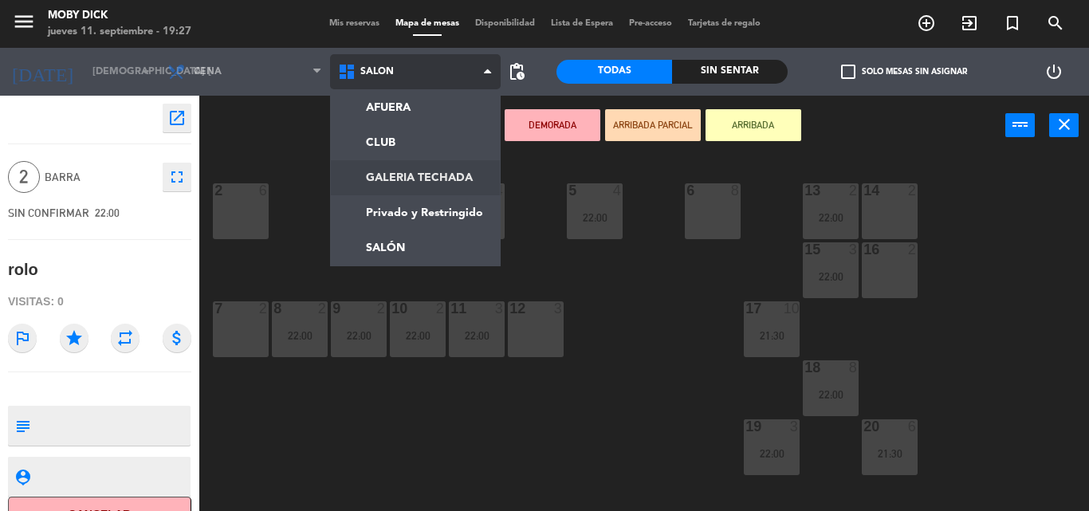
click at [471, 177] on ng-component "menu Moby Dick jueves 11. septiembre - 19:27 Mis reservas Mapa de mesas Disponi…" at bounding box center [544, 255] width 1089 height 511
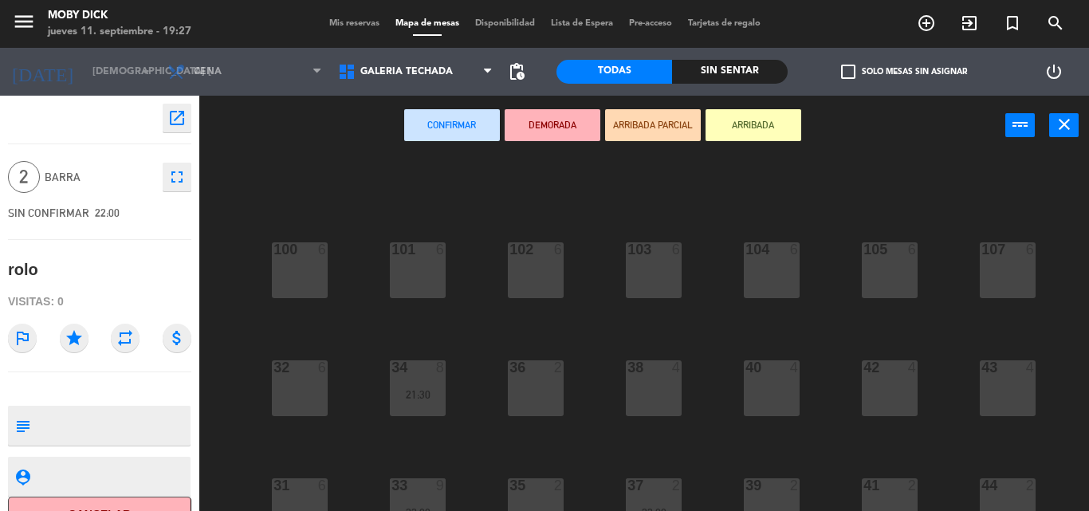
click at [736, 368] on div "40" at bounding box center [745, 367] width 26 height 14
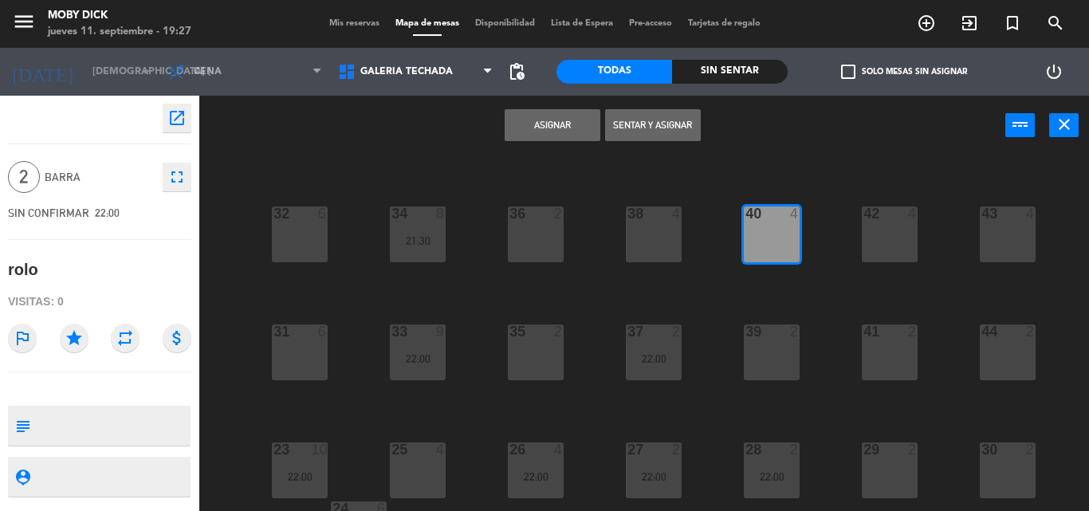
scroll to position [159, 0]
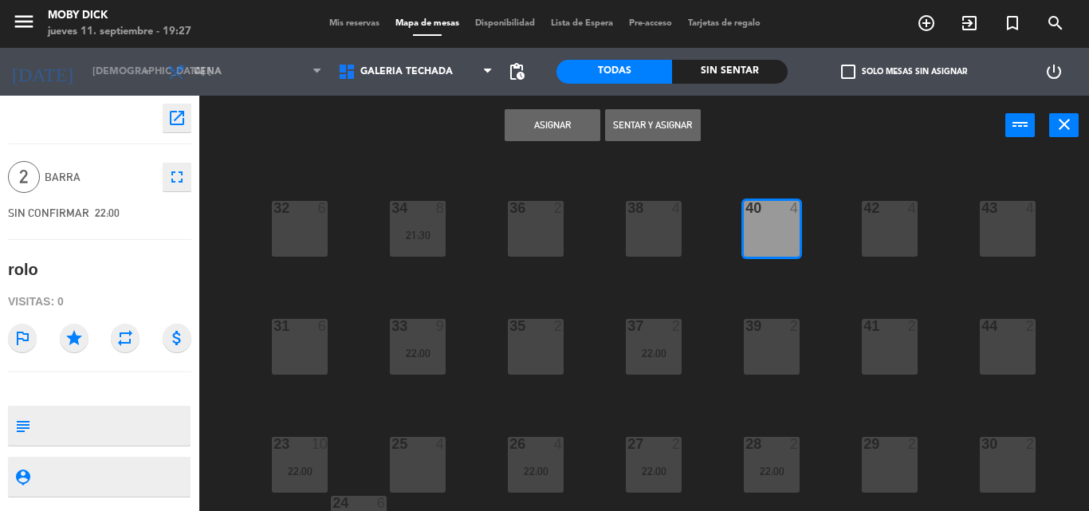
click at [792, 211] on div "4" at bounding box center [795, 208] width 10 height 14
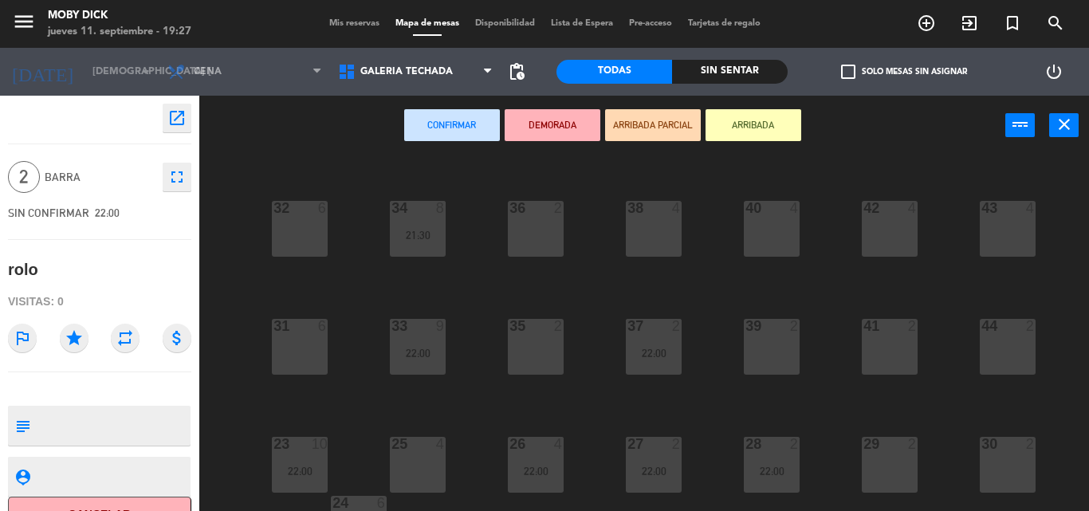
click at [729, 315] on div "100 6 101 6 102 6 103 6 104 6 105 6 107 6 32 6 34 8 21:30 36 2 38 4 40 4 43 4 4…" at bounding box center [649, 332] width 878 height 355
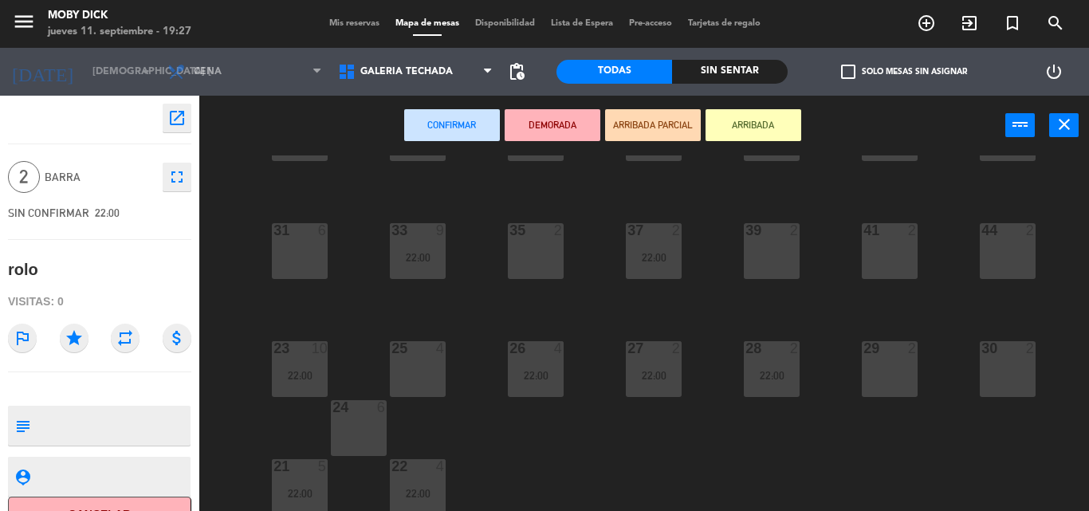
scroll to position [260, 0]
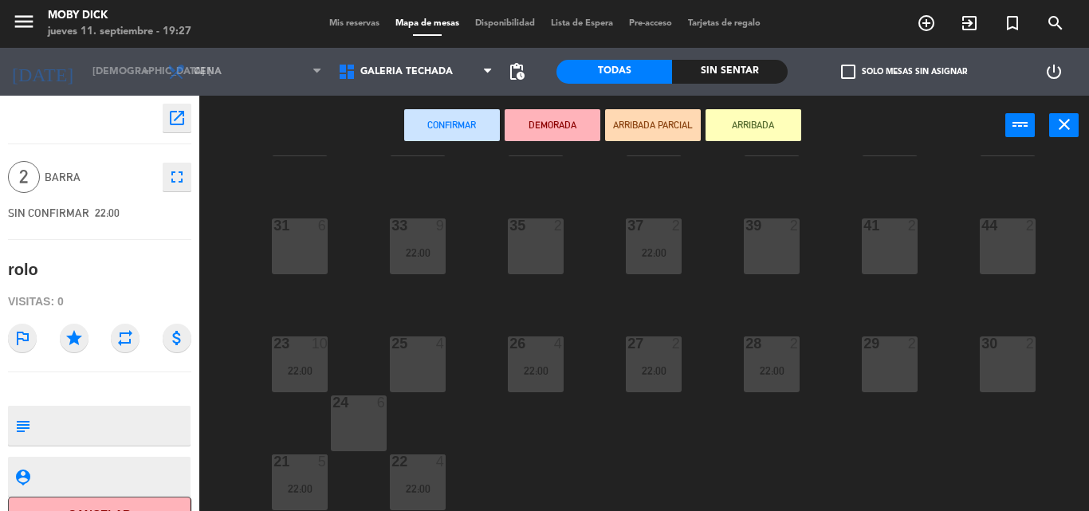
click at [760, 268] on div "39 2" at bounding box center [772, 246] width 56 height 56
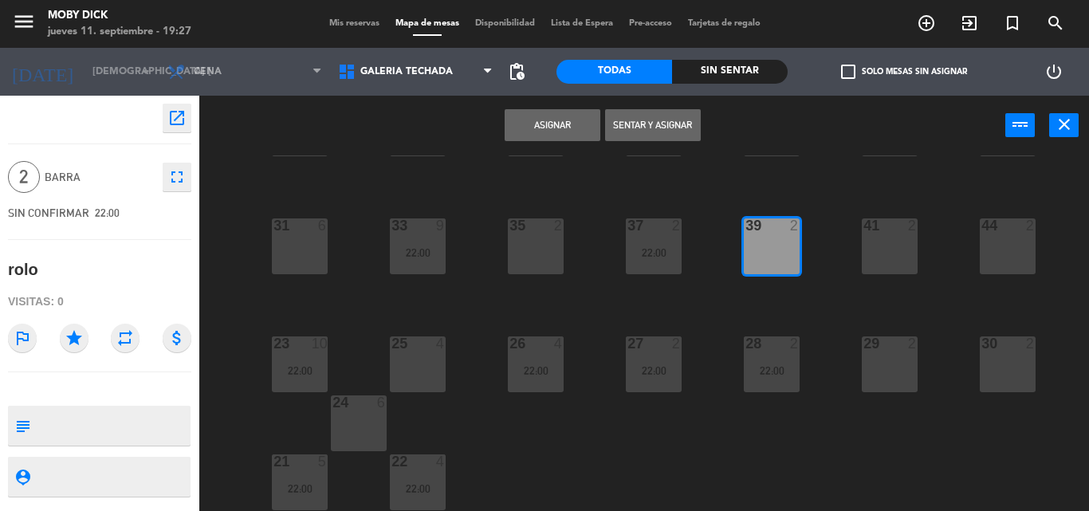
click at [545, 130] on button "Asignar" at bounding box center [552, 125] width 96 height 32
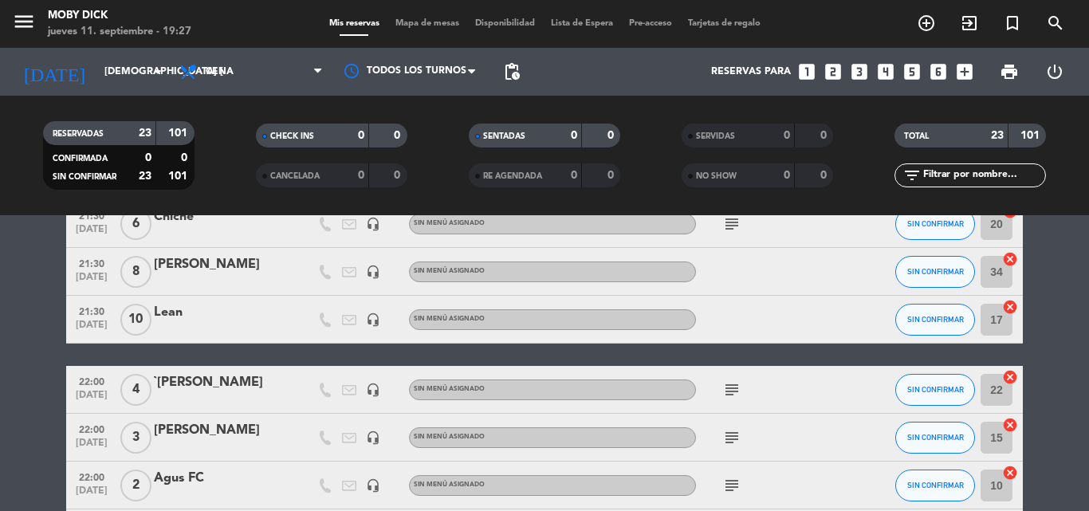
scroll to position [0, 0]
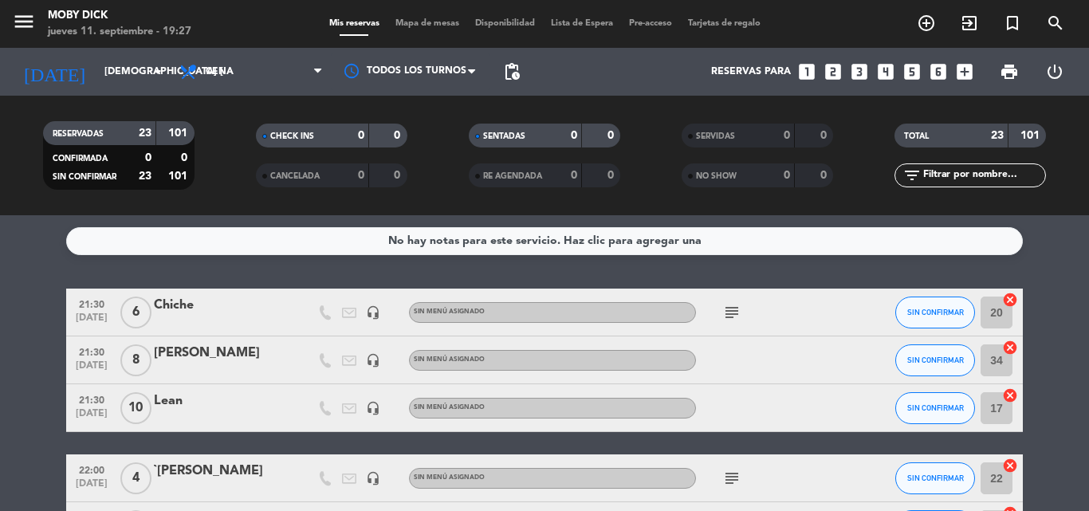
click at [429, 19] on span "Mapa de mesas" at bounding box center [427, 23] width 80 height 9
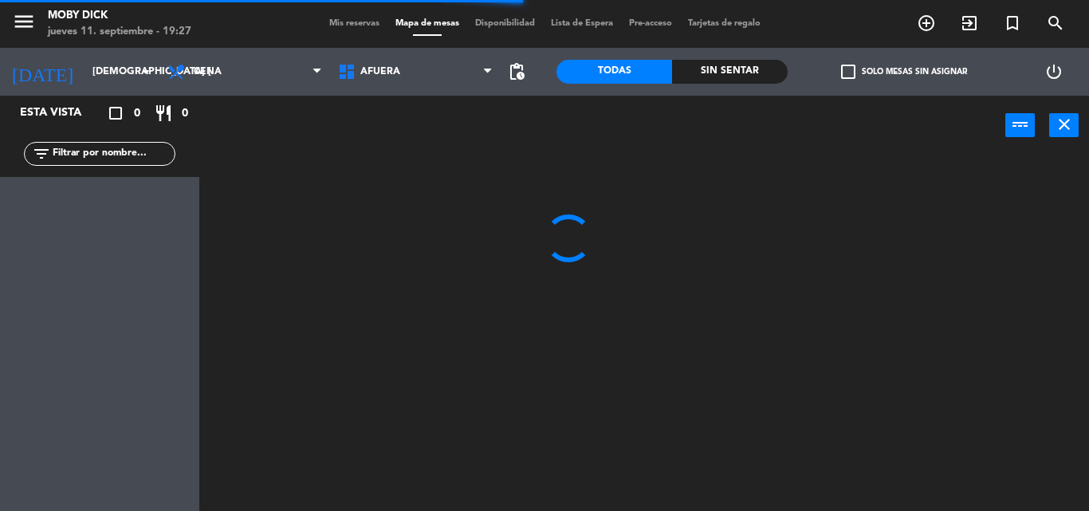
click at [1069, 288] on div at bounding box center [649, 332] width 878 height 355
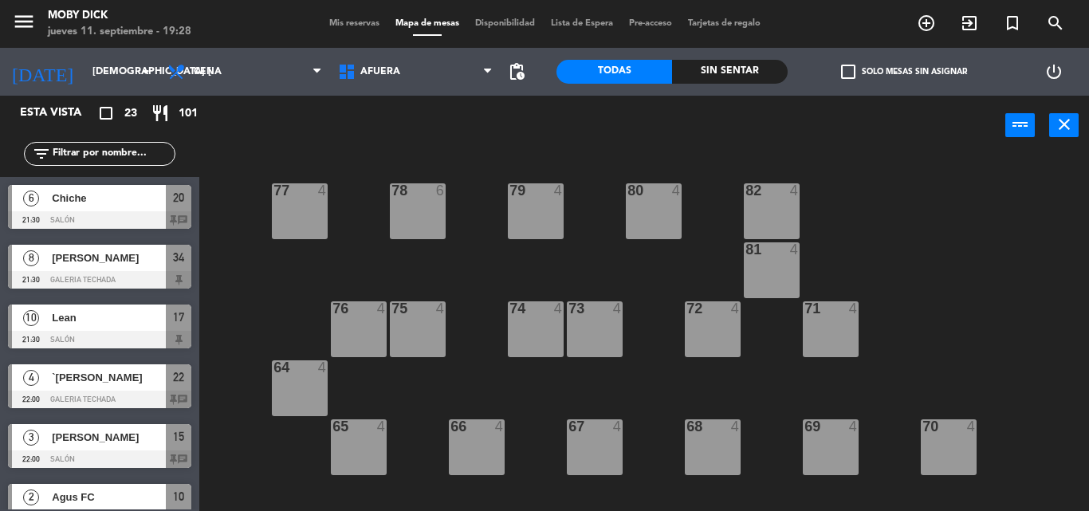
click at [909, 279] on div "77 4 78 6 82 4 80 4 79 4 81 4 73 4 74 4 72 4 75 4 76 4 71 4 64 4 68 4 69 4 70 4…" at bounding box center [649, 332] width 878 height 355
click at [414, 71] on span "AFUERA" at bounding box center [415, 71] width 171 height 35
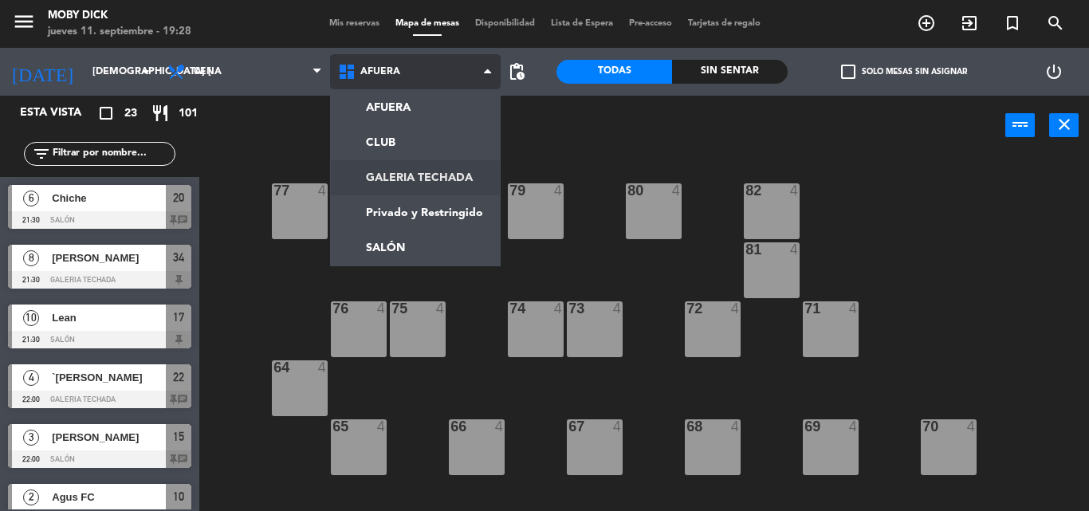
click at [415, 172] on ng-component "menu Moby Dick jueves 11. septiembre - 19:28 Mis reservas Mapa de mesas Disponi…" at bounding box center [544, 255] width 1089 height 511
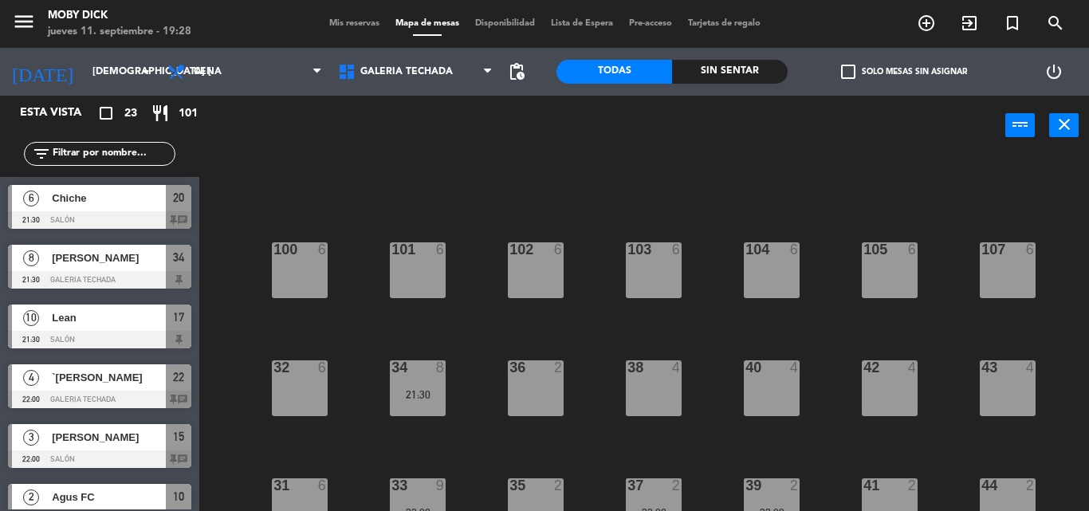
click at [1042, 295] on div "100 6 101 6 102 6 103 6 104 6 105 6 107 6 32 6 34 8 21:30 36 2 38 4 40 4 43 4 4…" at bounding box center [649, 332] width 878 height 355
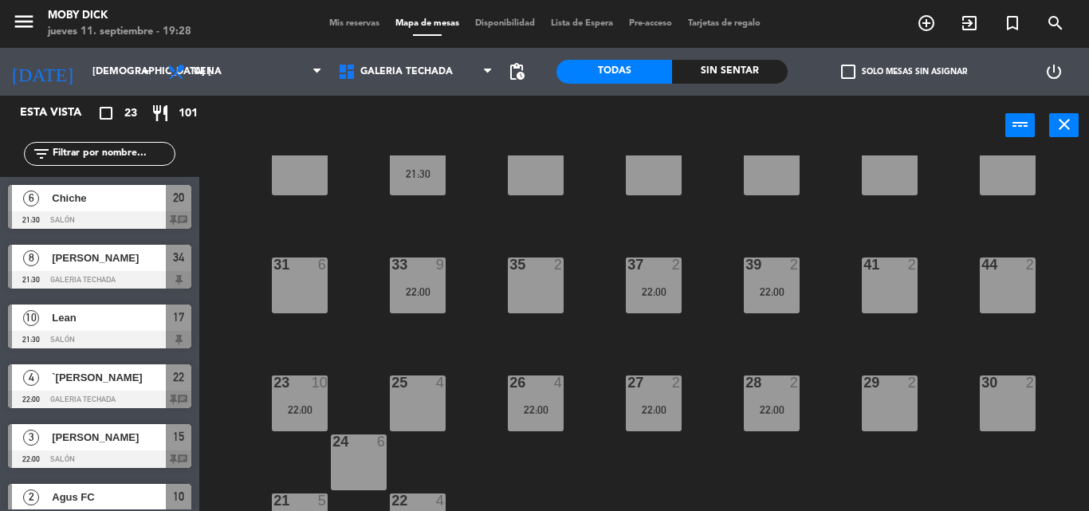
scroll to position [260, 0]
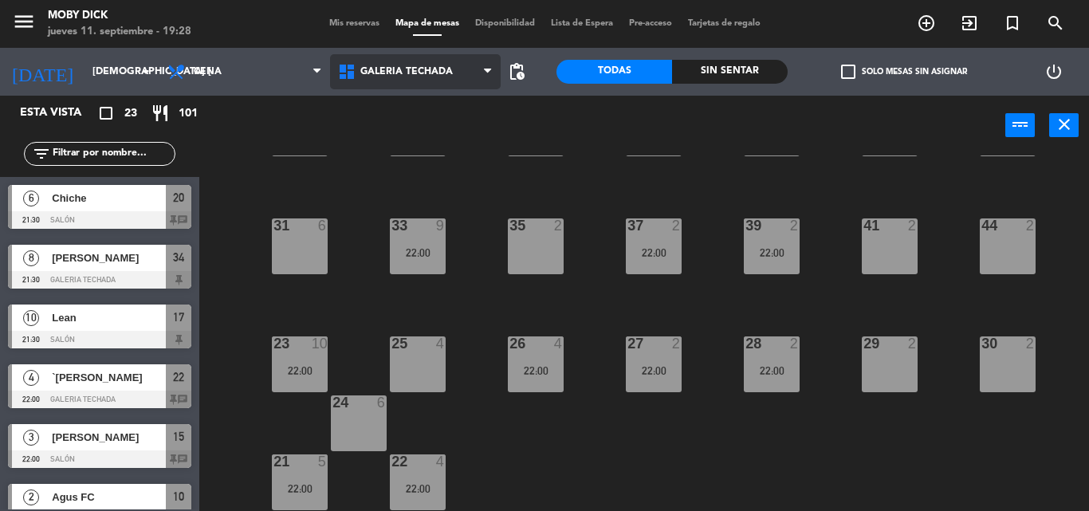
click at [387, 61] on span "GALERIA TECHADA" at bounding box center [415, 71] width 171 height 35
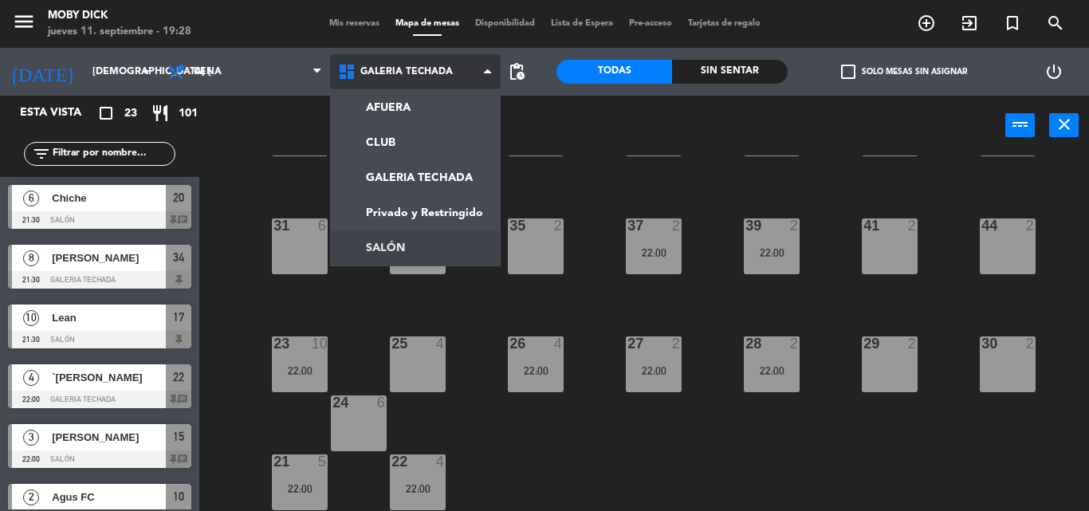
click at [422, 232] on ng-component "menu Moby Dick jueves 11. septiembre - 19:28 Mis reservas Mapa de mesas Disponi…" at bounding box center [544, 255] width 1089 height 511
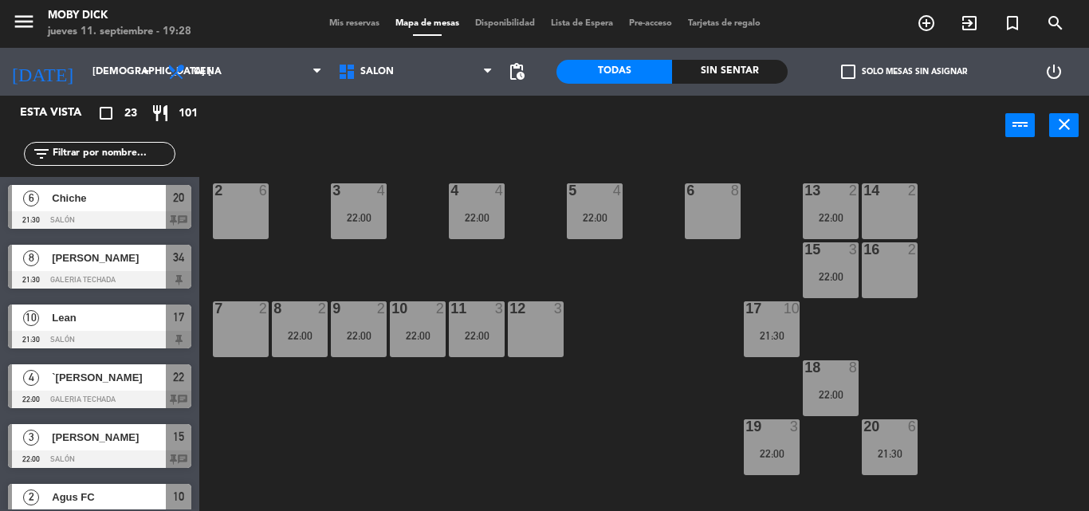
click at [355, 29] on div "Mis reservas Mapa de mesas Disponibilidad Lista de Espera Pre-acceso Tarjetas d…" at bounding box center [544, 24] width 447 height 14
click at [349, 11] on div "menu Moby Dick jueves 11. septiembre - 19:28 Mis reservas Mapa de mesas Disponi…" at bounding box center [544, 24] width 1089 height 48
click at [354, 27] on span "Mis reservas" at bounding box center [354, 23] width 66 height 9
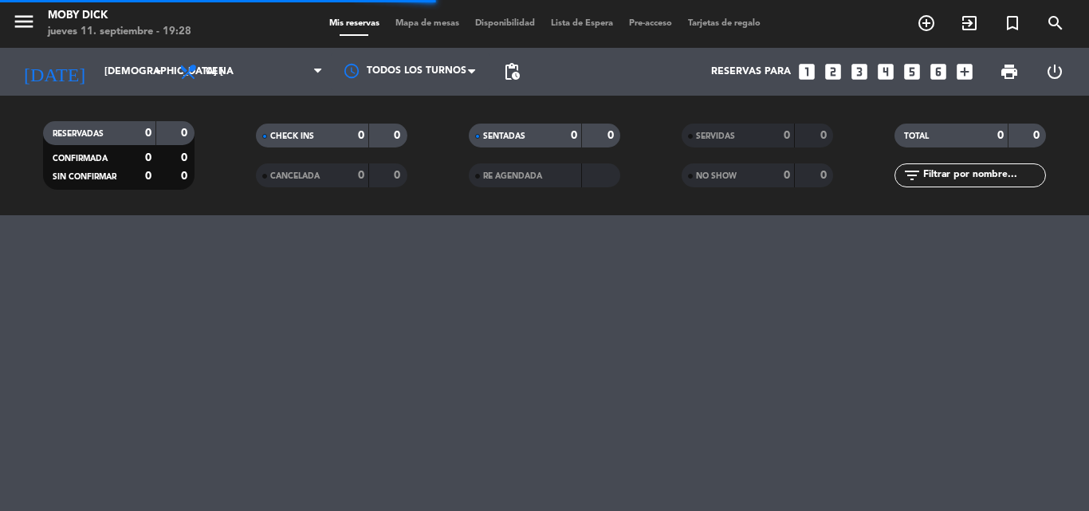
click at [1059, 262] on div "menu Moby Dick jueves 11. septiembre - 19:28 Mis reservas Mapa de mesas Disponi…" at bounding box center [544, 255] width 1089 height 511
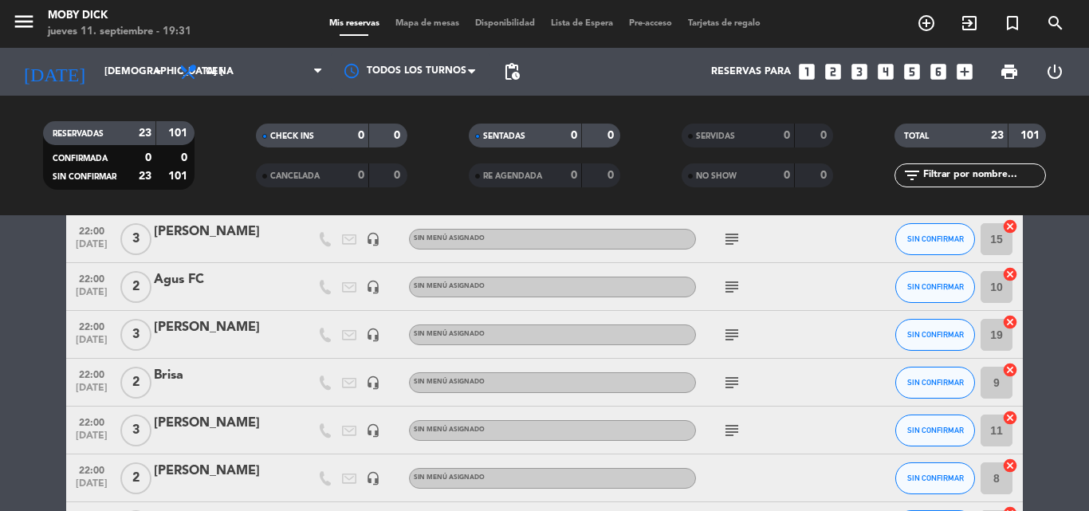
scroll to position [319, 0]
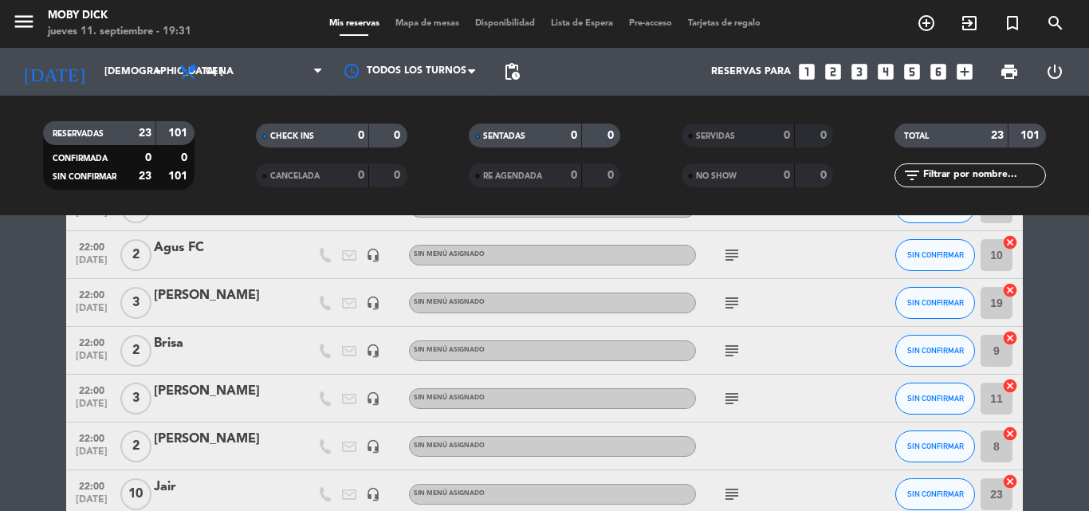
click at [996, 171] on input "text" at bounding box center [983, 176] width 124 height 18
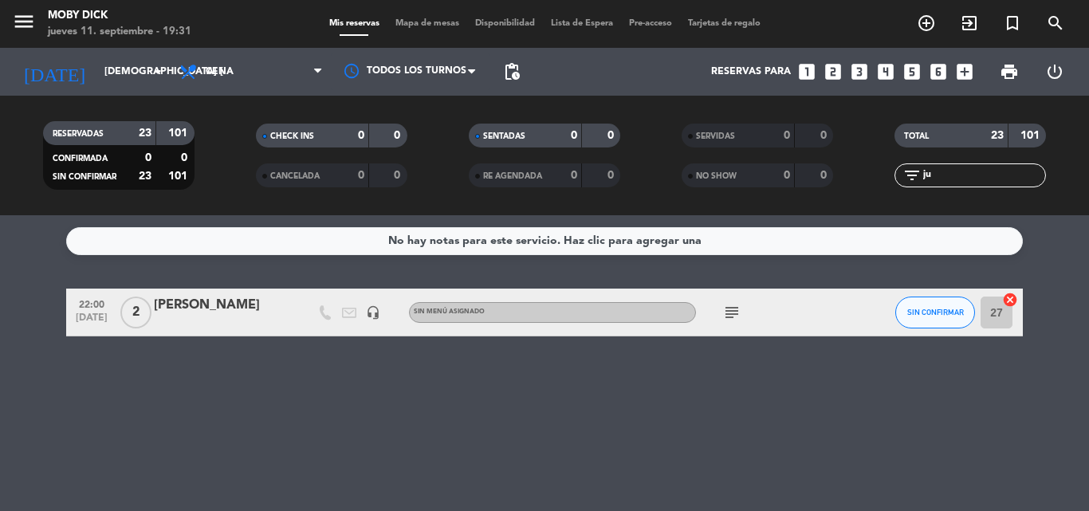
type input "ju"
click at [842, 390] on div "No hay notas para este servicio. Haz clic para agregar una 22:00 [DATE] 2 [PERS…" at bounding box center [544, 363] width 1089 height 296
drag, startPoint x: 940, startPoint y: 173, endPoint x: 563, endPoint y: 245, distance: 383.9
click at [563, 245] on ng-component "menu Moby Dick jueves 11. septiembre - 19:31 Mis reservas Mapa de mesas Disponi…" at bounding box center [544, 255] width 1089 height 511
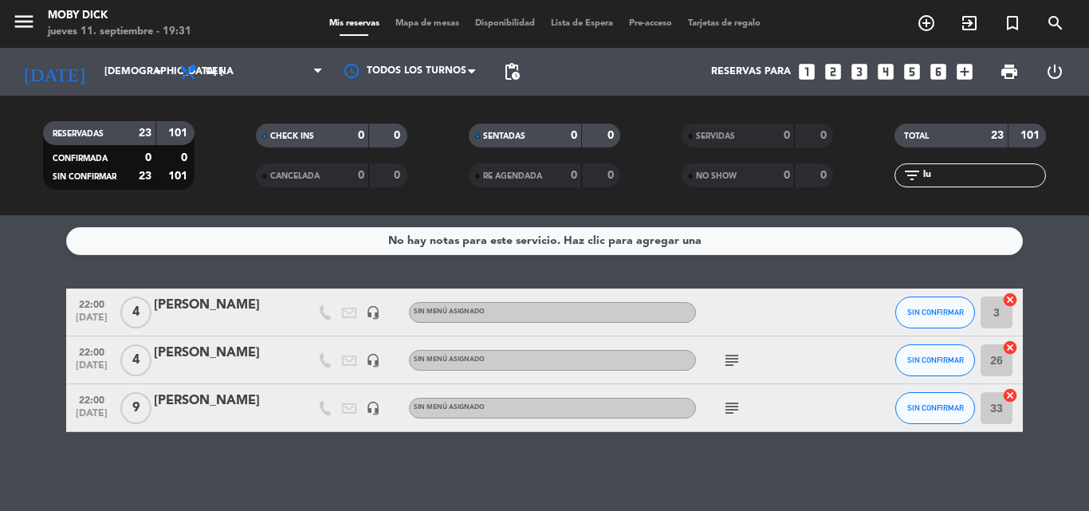
type input "lu"
click at [613, 282] on div "No hay notas para este servicio. Haz clic para agregar una 22:00 [DATE] 4 [PERS…" at bounding box center [544, 363] width 1089 height 296
drag, startPoint x: 953, startPoint y: 177, endPoint x: 781, endPoint y: 220, distance: 177.4
click at [781, 220] on ng-component "menu Moby Dick jueves 11. septiembre - 19:31 Mis reservas Mapa de mesas Disponi…" at bounding box center [544, 255] width 1089 height 511
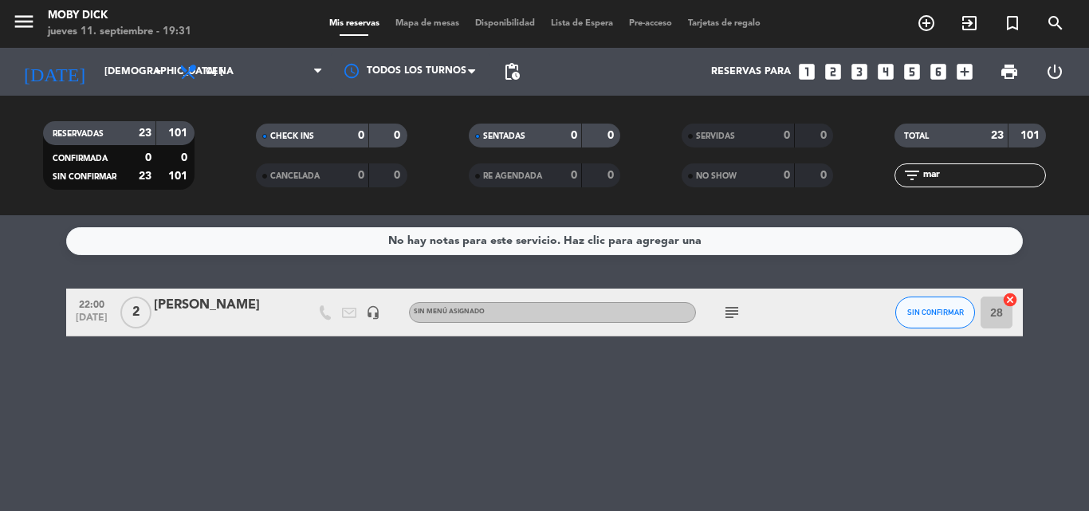
click at [692, 408] on div "No hay notas para este servicio. Haz clic para agregar una 22:00 [DATE] 2 [PERS…" at bounding box center [544, 363] width 1089 height 296
drag, startPoint x: 1001, startPoint y: 178, endPoint x: 669, endPoint y: 236, distance: 337.4
click at [669, 236] on ng-component "menu Moby Dick jueves 11. septiembre - 19:31 Mis reservas Mapa de mesas Disponi…" at bounding box center [544, 255] width 1089 height 511
drag, startPoint x: 975, startPoint y: 175, endPoint x: 555, endPoint y: 272, distance: 430.9
click at [555, 272] on ng-component "menu Moby Dick jueves 11. septiembre - 19:32 Mis reservas Mapa de mesas Disponi…" at bounding box center [544, 255] width 1089 height 511
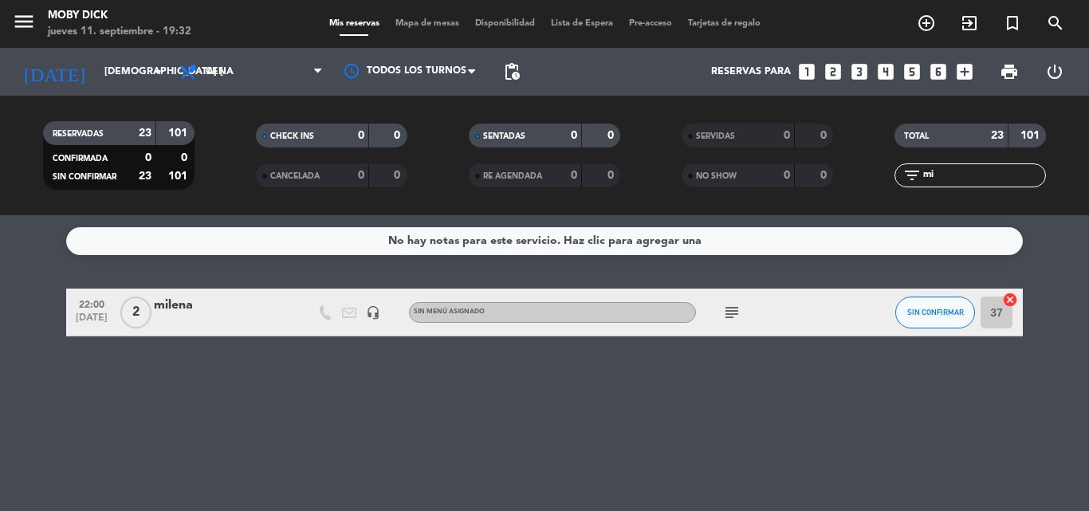
type input "m"
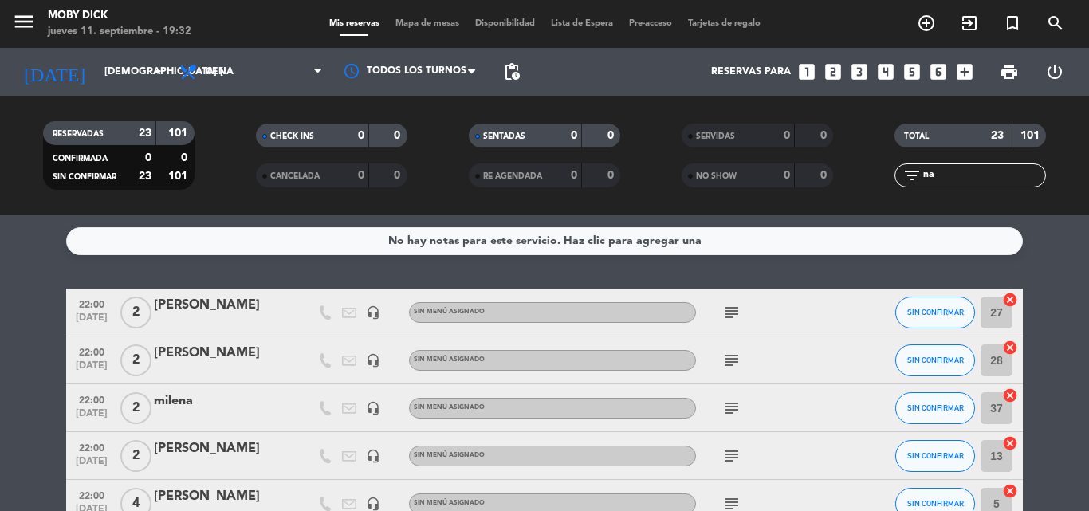
type input "n"
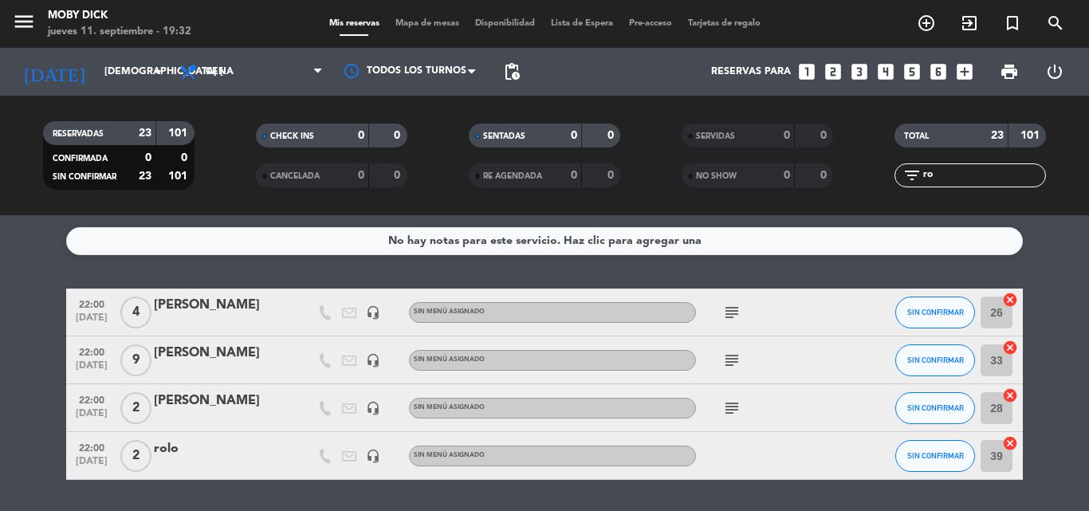
type input "r"
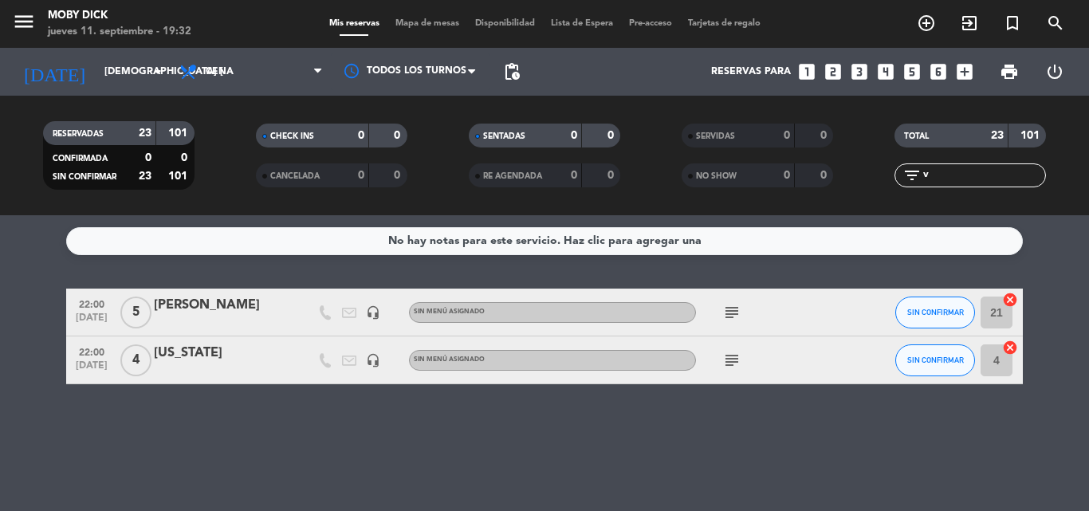
type input "vi"
drag, startPoint x: 935, startPoint y: 175, endPoint x: 524, endPoint y: 313, distance: 433.7
click at [524, 313] on ng-component "menu Moby Dick jueves 11. septiembre - 19:32 Mis reservas Mapa de mesas Disponi…" at bounding box center [544, 255] width 1089 height 511
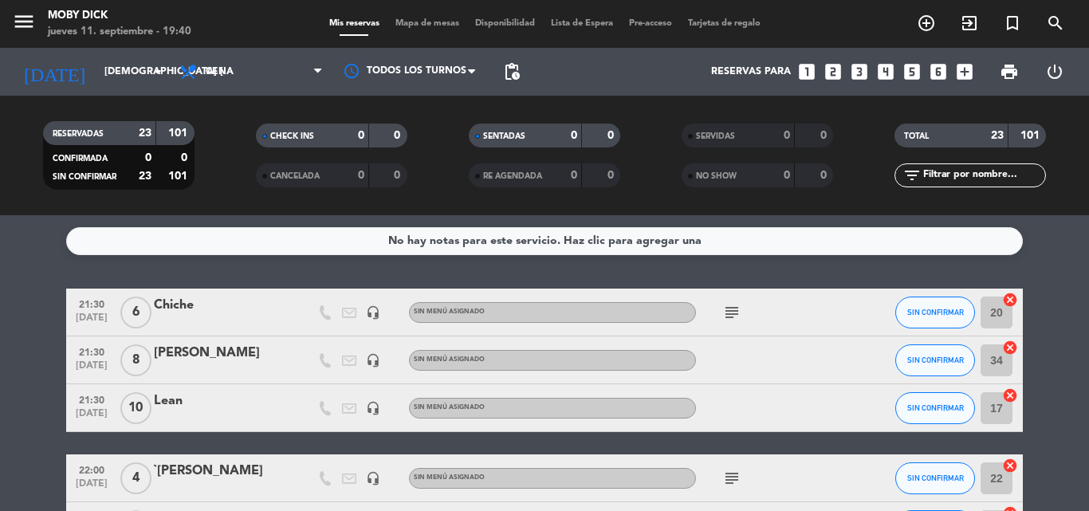
drag, startPoint x: 524, startPoint y: 320, endPoint x: 173, endPoint y: 267, distance: 355.5
click at [173, 267] on div "No hay notas para este servicio. Haz clic para agregar una 21:30 [DATE] 6 Chich…" at bounding box center [544, 363] width 1089 height 296
click at [462, 273] on div "No hay notas para este servicio. Haz clic para agregar una 21:30 [DATE] 6 Chich…" at bounding box center [544, 363] width 1089 height 296
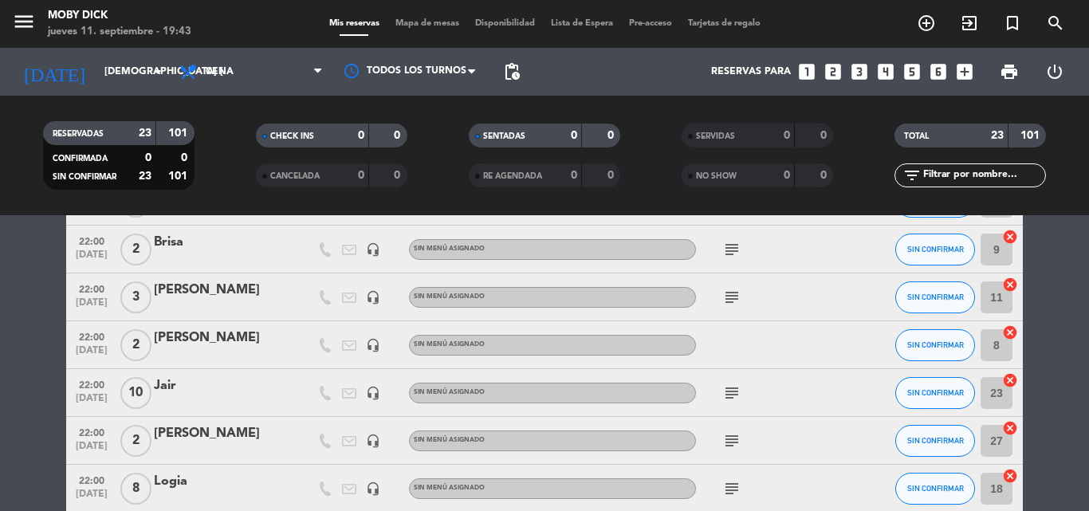
scroll to position [446, 0]
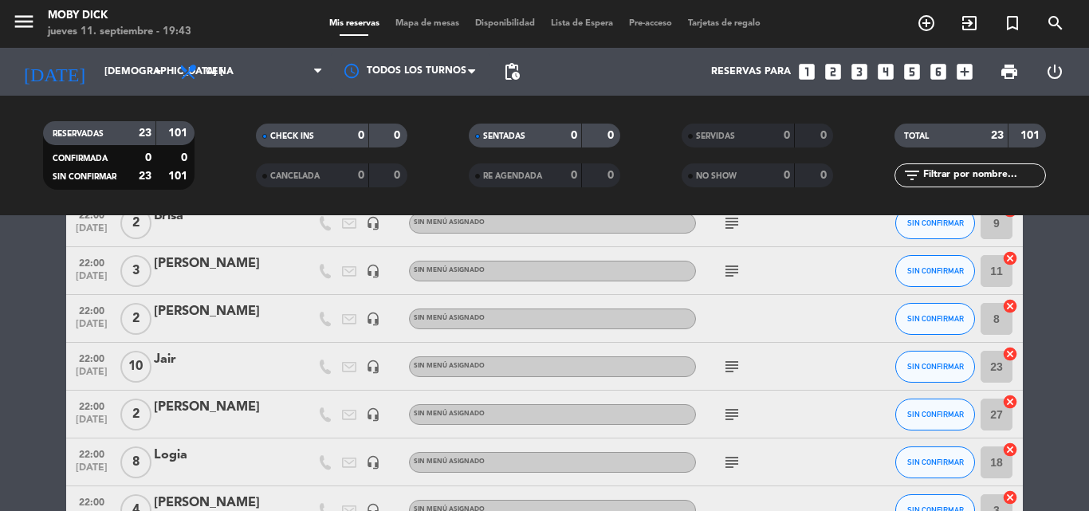
click at [433, 26] on span "Mapa de mesas" at bounding box center [427, 23] width 80 height 9
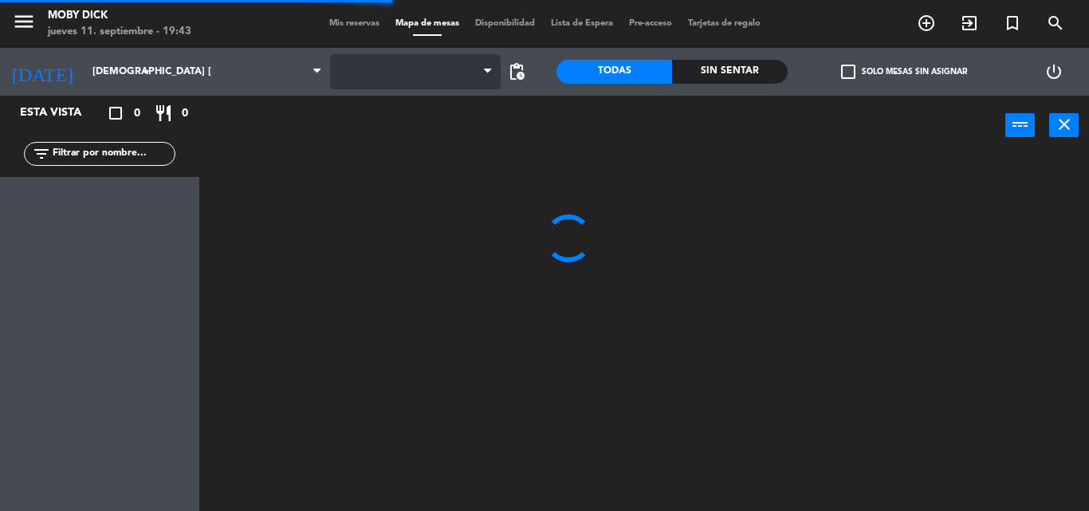
click at [481, 74] on span at bounding box center [415, 71] width 171 height 35
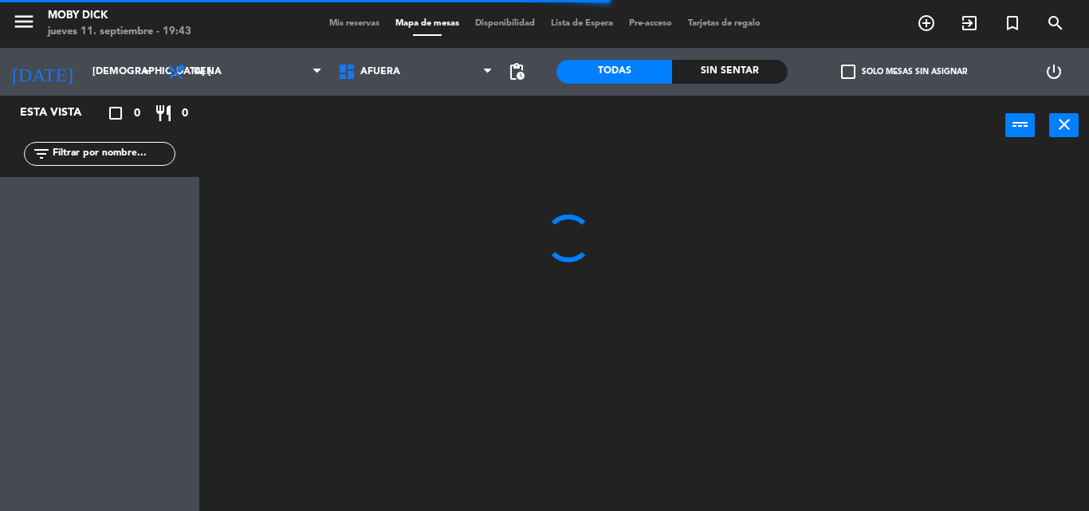
click at [481, 74] on span "AFUERA" at bounding box center [415, 71] width 171 height 35
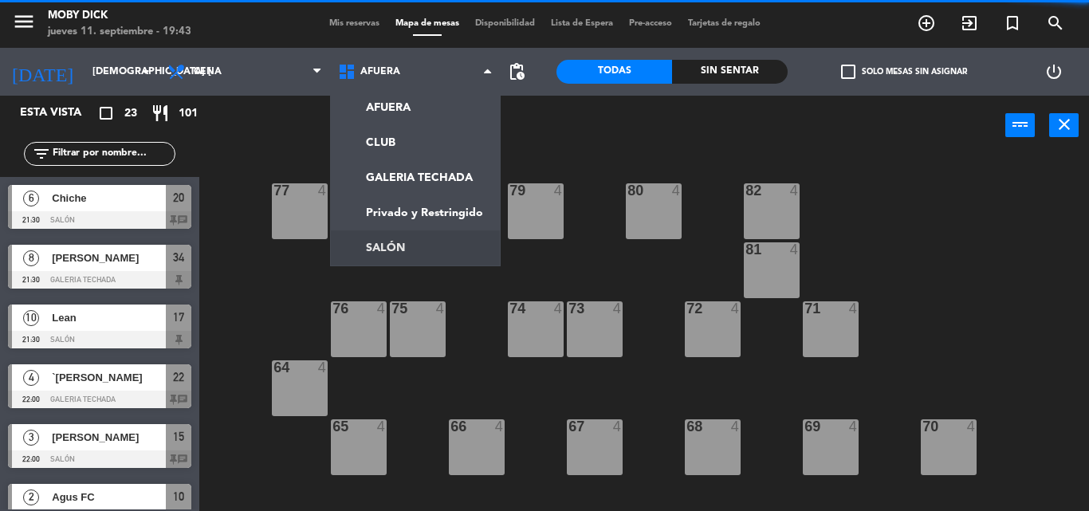
click at [404, 256] on ng-component "menu Moby Dick jueves 11. septiembre - 19:43 Mis reservas Mapa de mesas Disponi…" at bounding box center [544, 255] width 1089 height 511
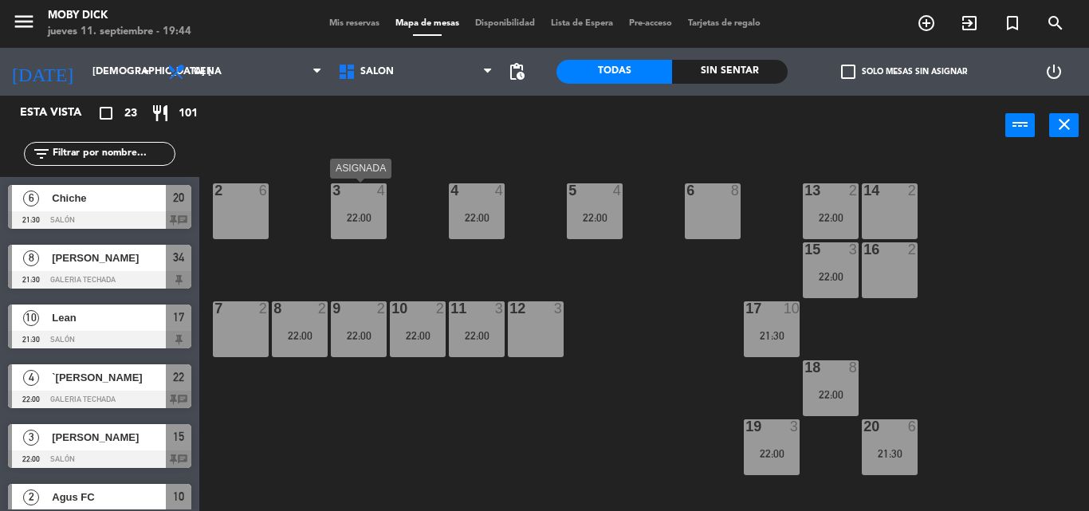
click at [368, 225] on div "3 4 22:00" at bounding box center [359, 211] width 56 height 56
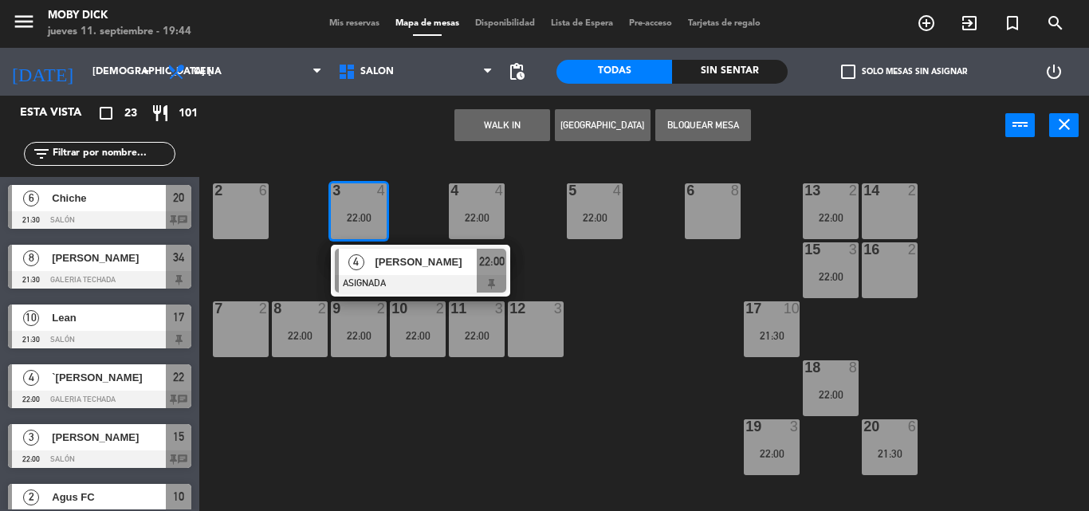
click at [403, 257] on span "[PERSON_NAME]" at bounding box center [426, 261] width 102 height 17
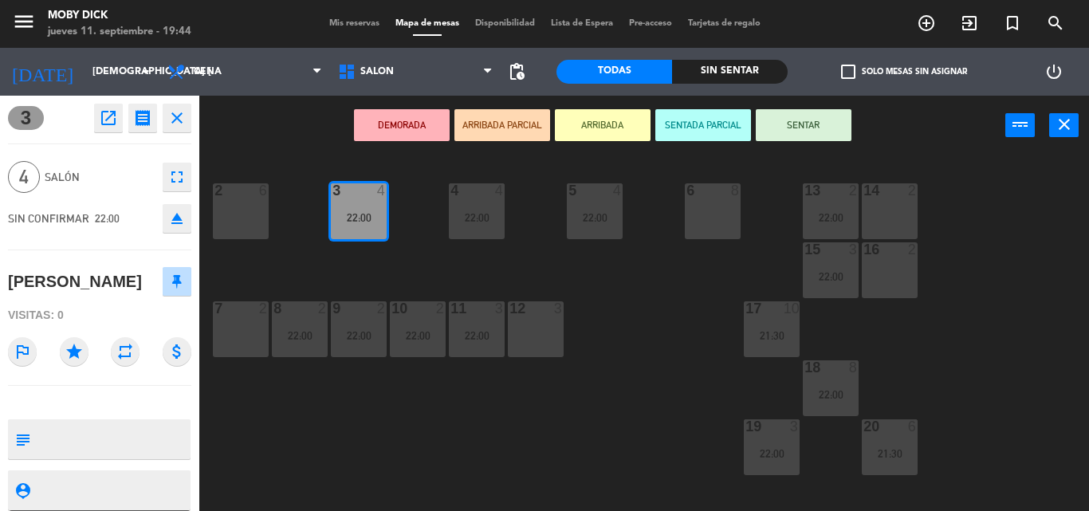
click at [403, 257] on div "14 2 13 2 22:00 6 8 5 4 22:00 4 4 22:00 3 4 22:00 2 6 16 2 15 3 22:00 17 10 21:…" at bounding box center [649, 332] width 878 height 355
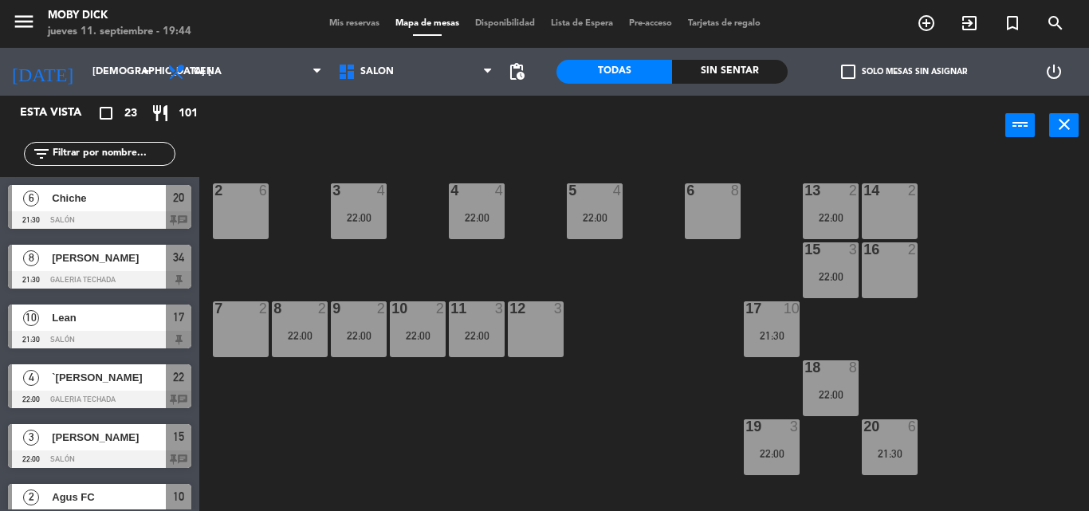
click at [457, 210] on div "4 4 22:00" at bounding box center [477, 211] width 56 height 56
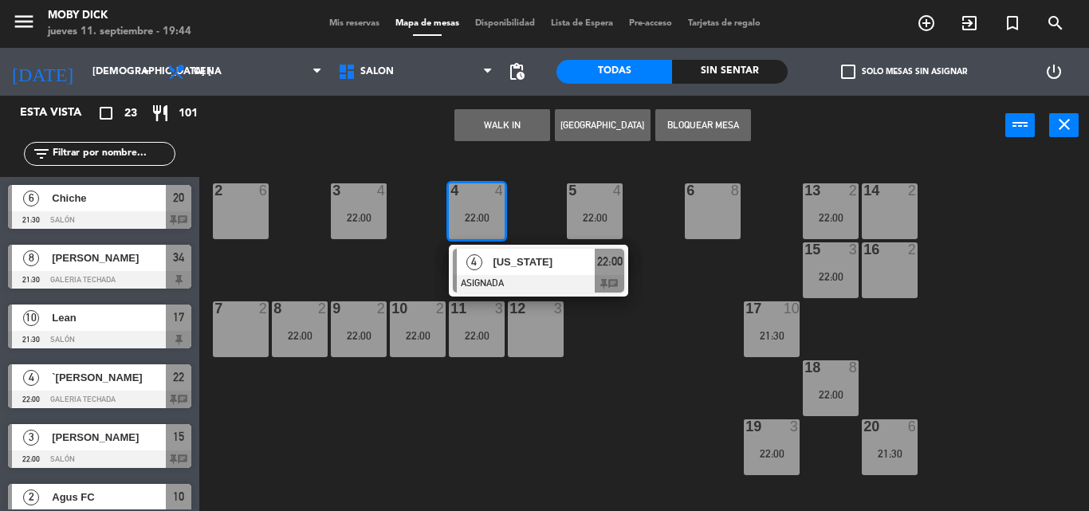
click at [489, 262] on div "4" at bounding box center [474, 262] width 34 height 26
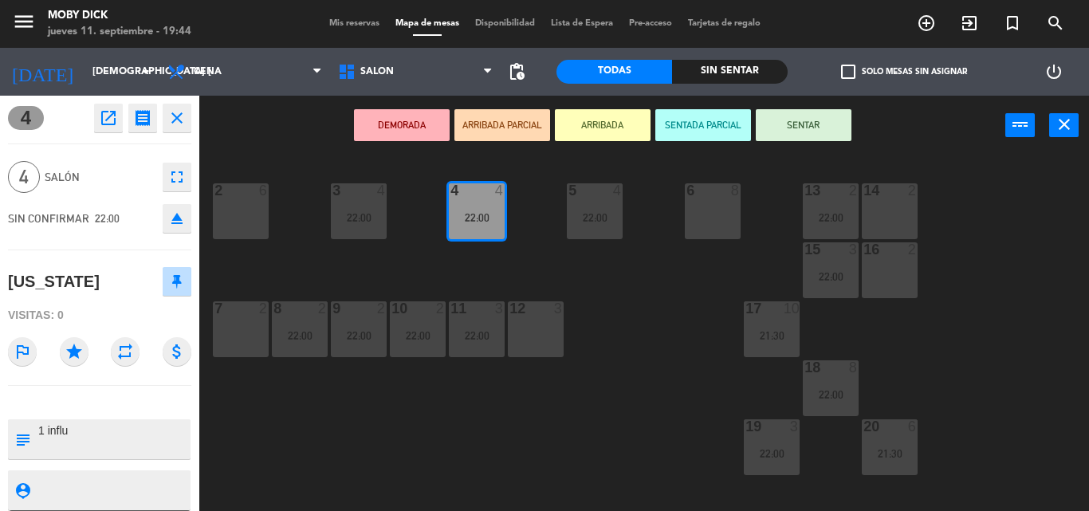
click at [489, 262] on div "14 2 13 2 22:00 6 8 5 4 22:00 4 4 22:00 3 4 22:00 2 6 16 2 15 3 22:00 17 10 21:…" at bounding box center [649, 332] width 878 height 355
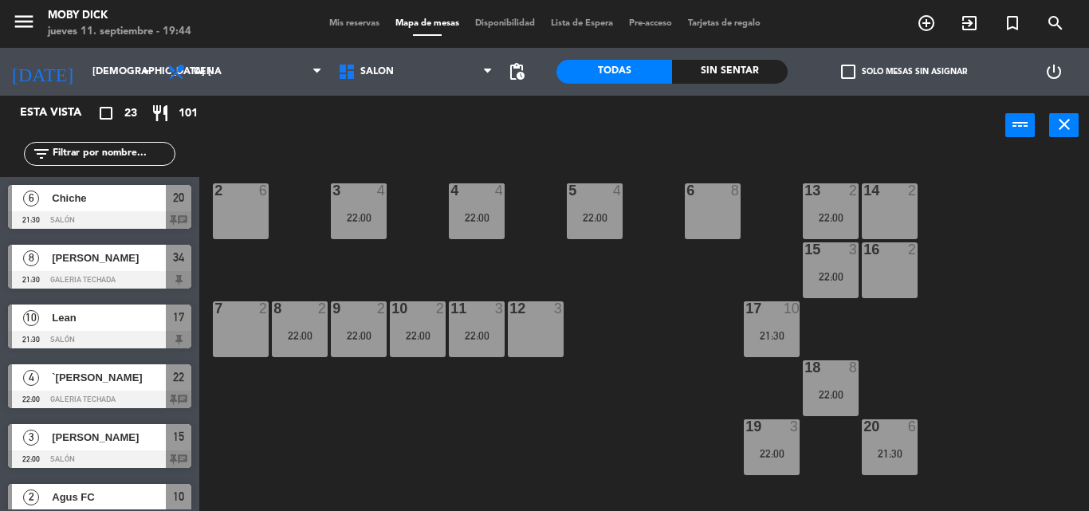
click at [599, 222] on div "22:00" at bounding box center [595, 217] width 56 height 11
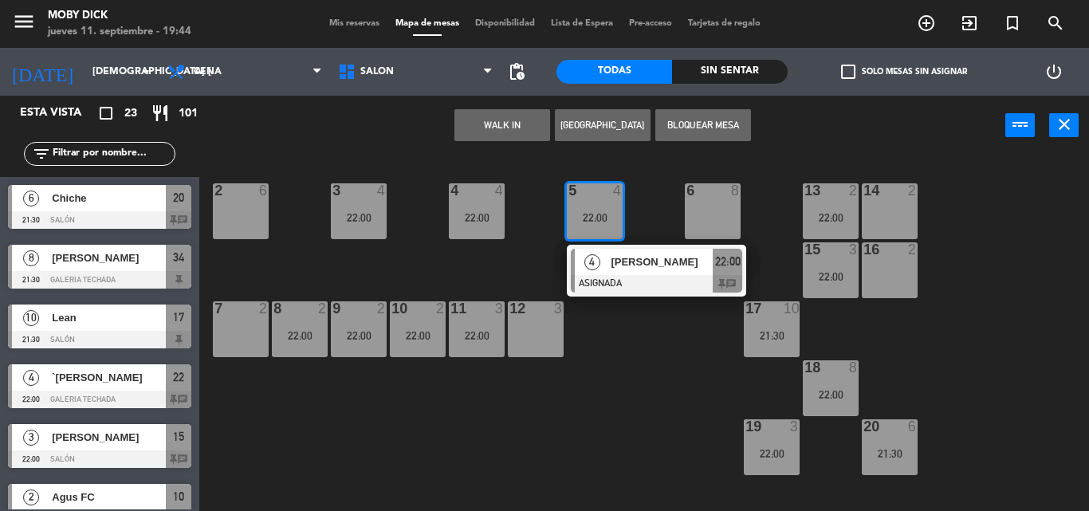
click at [599, 222] on div "22:00" at bounding box center [595, 217] width 56 height 11
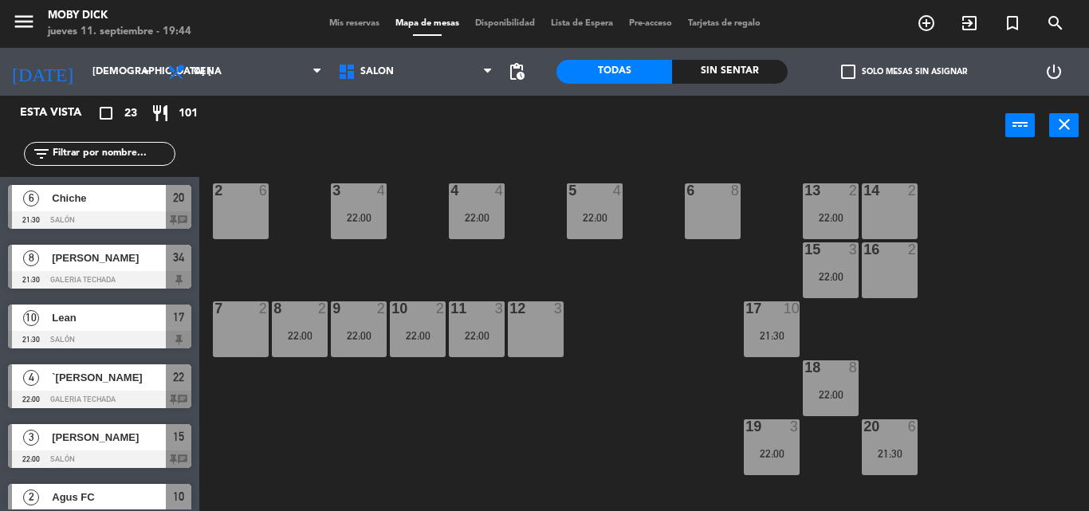
click at [674, 317] on div "14 2 13 2 22:00 6 8 5 4 22:00 4 4 22:00 3 4 22:00 2 6 16 2 15 3 22:00 17 10 21:…" at bounding box center [649, 332] width 878 height 355
click at [598, 212] on div "22:00" at bounding box center [595, 217] width 56 height 11
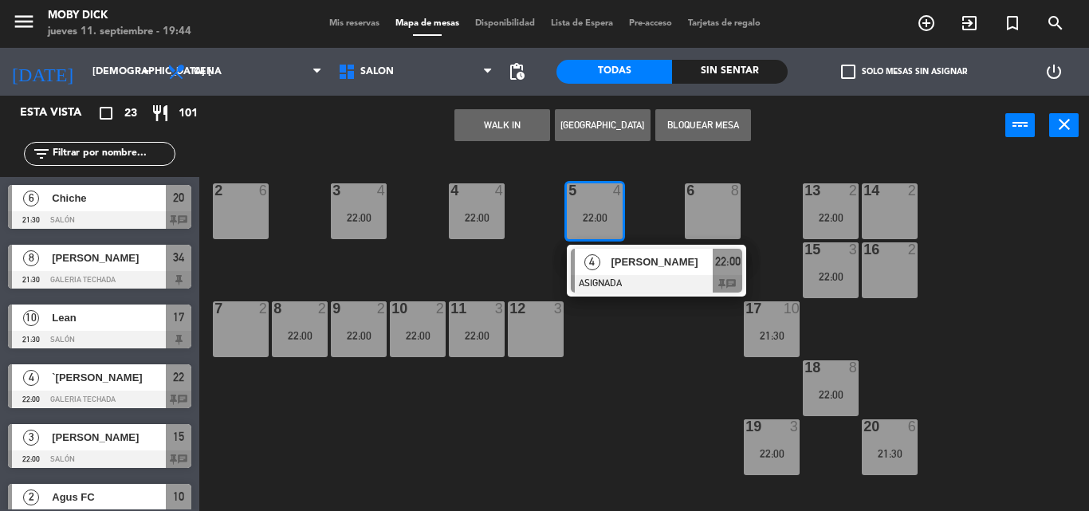
scroll to position [428, 0]
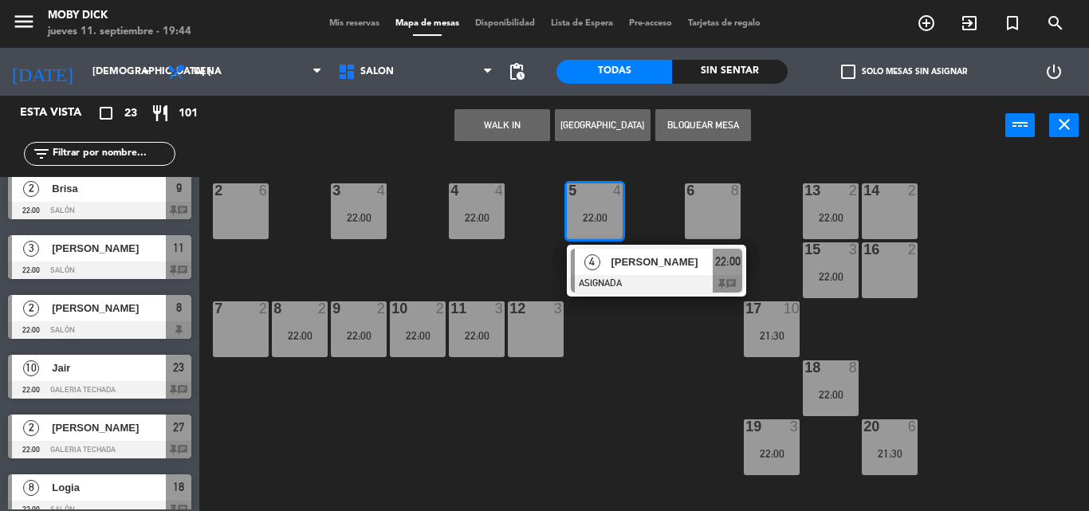
click at [657, 282] on div "4 [PERSON_NAME] ASIGNADA 22:00 chat" at bounding box center [656, 271] width 203 height 52
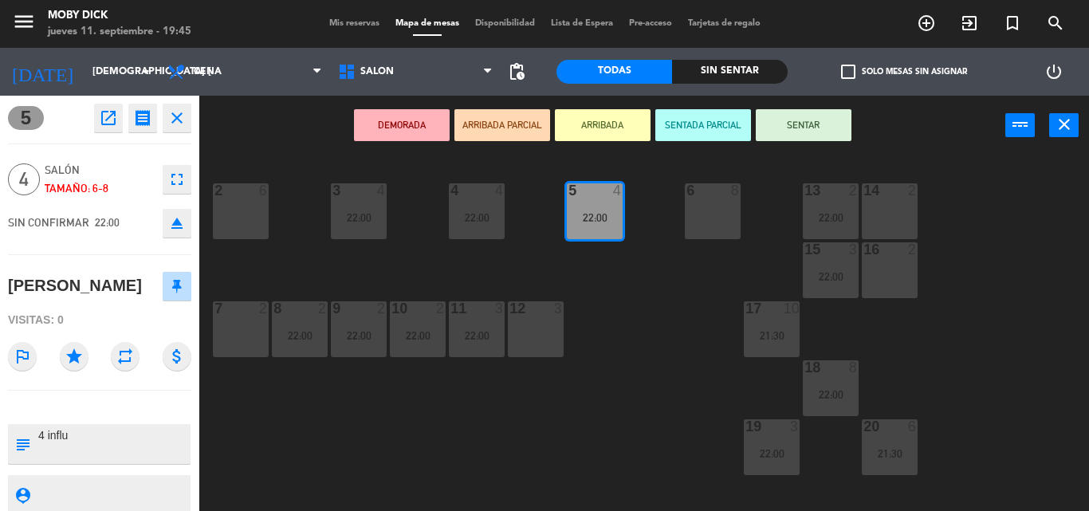
click at [657, 282] on div "14 2 13 2 22:00 6 8 5 4 22:00 4 4 22:00 3 4 22:00 2 6 16 2 15 3 22:00 17 10 21:…" at bounding box center [649, 332] width 878 height 355
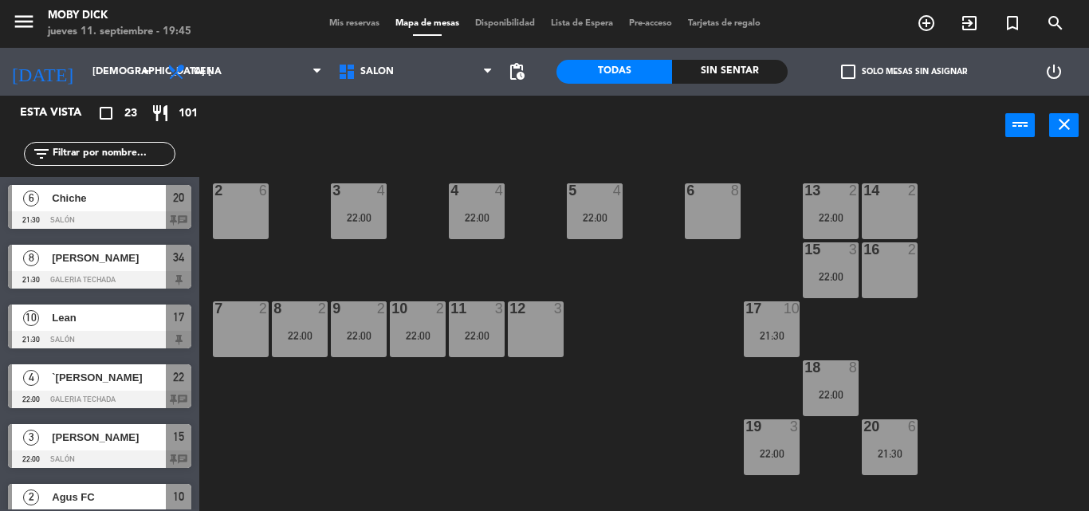
scroll to position [308, 0]
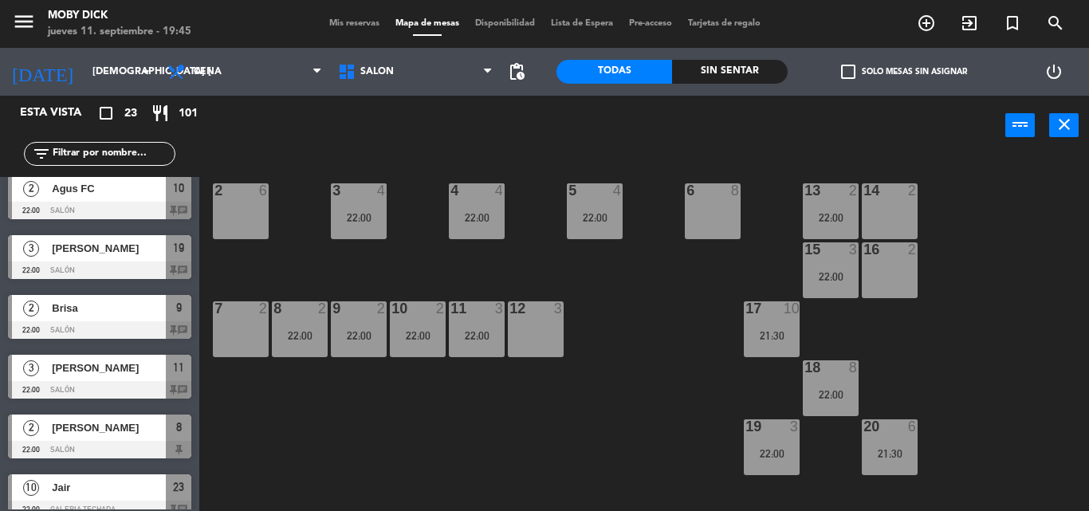
click at [308, 330] on div "22:00" at bounding box center [300, 335] width 56 height 11
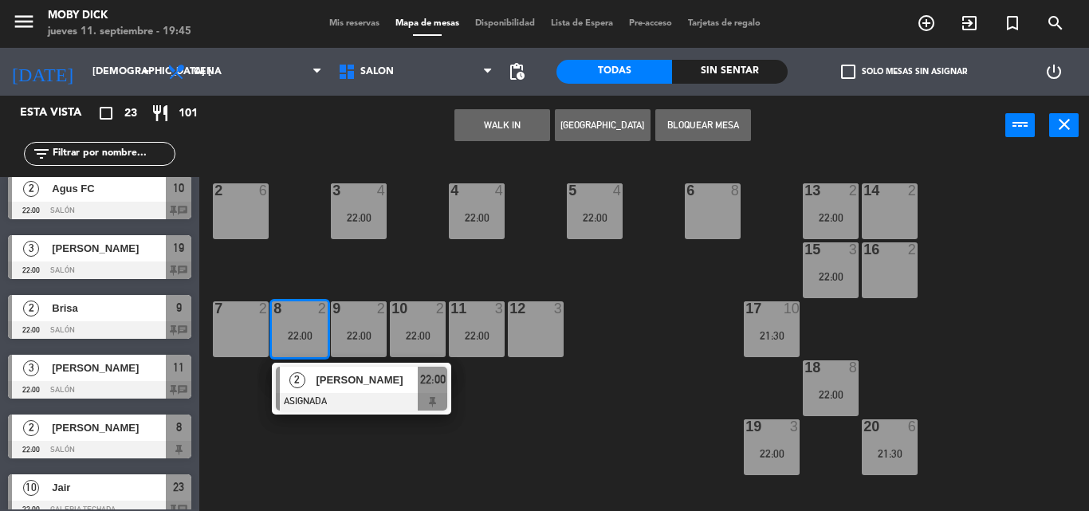
click at [350, 391] on div "[PERSON_NAME]" at bounding box center [366, 380] width 104 height 26
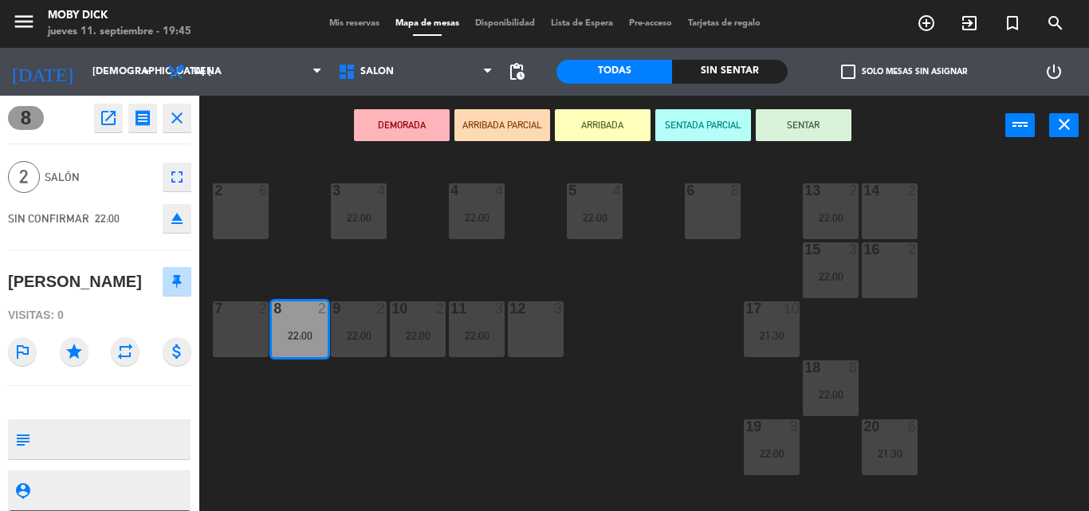
click at [350, 391] on div "14 2 13 2 22:00 6 8 5 4 22:00 4 4 22:00 3 4 22:00 2 6 16 2 15 3 22:00 17 10 21:…" at bounding box center [649, 332] width 878 height 355
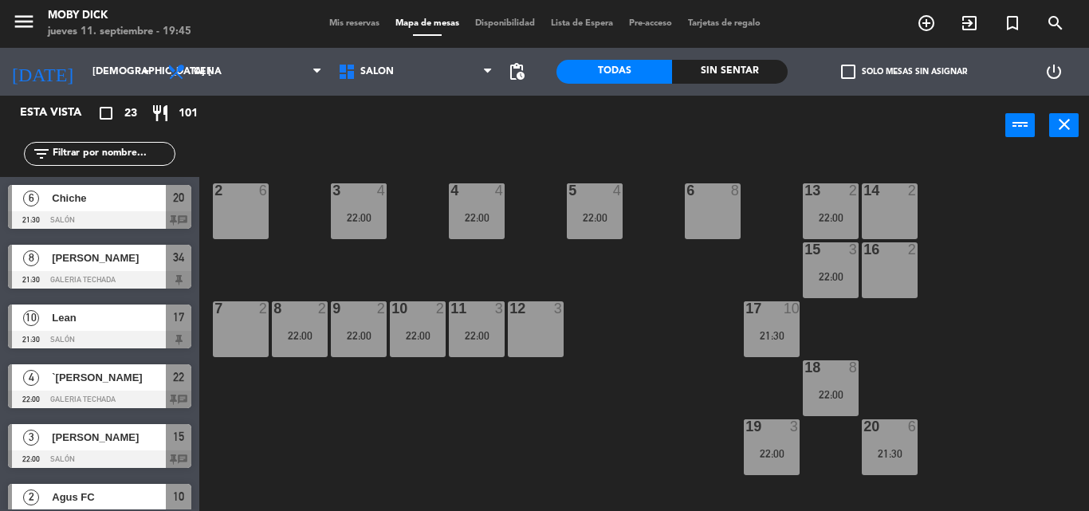
scroll to position [0, 0]
click at [339, 332] on div "22:00" at bounding box center [359, 335] width 56 height 11
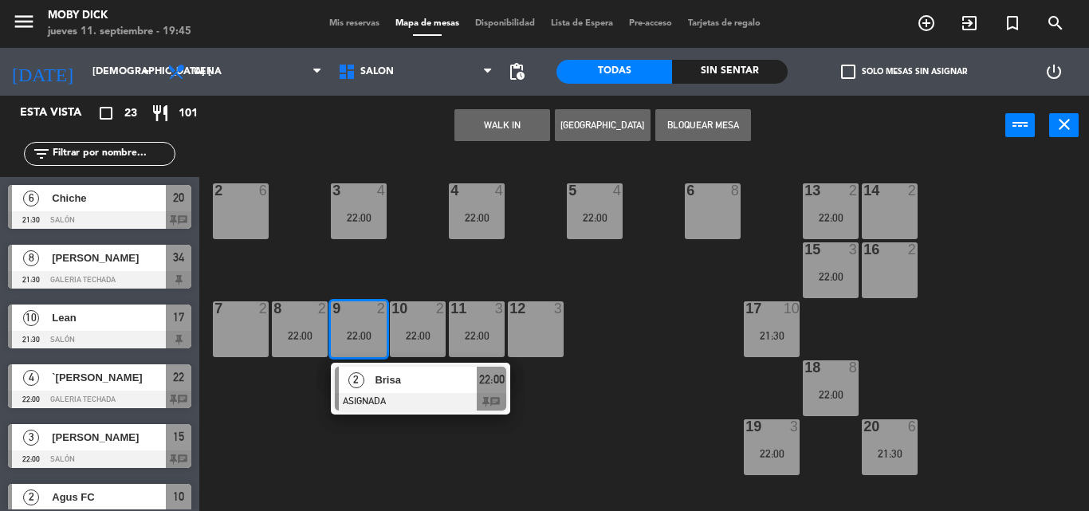
click at [382, 401] on div "2 Brisa ASIGNADA 22:00 chat" at bounding box center [420, 389] width 203 height 52
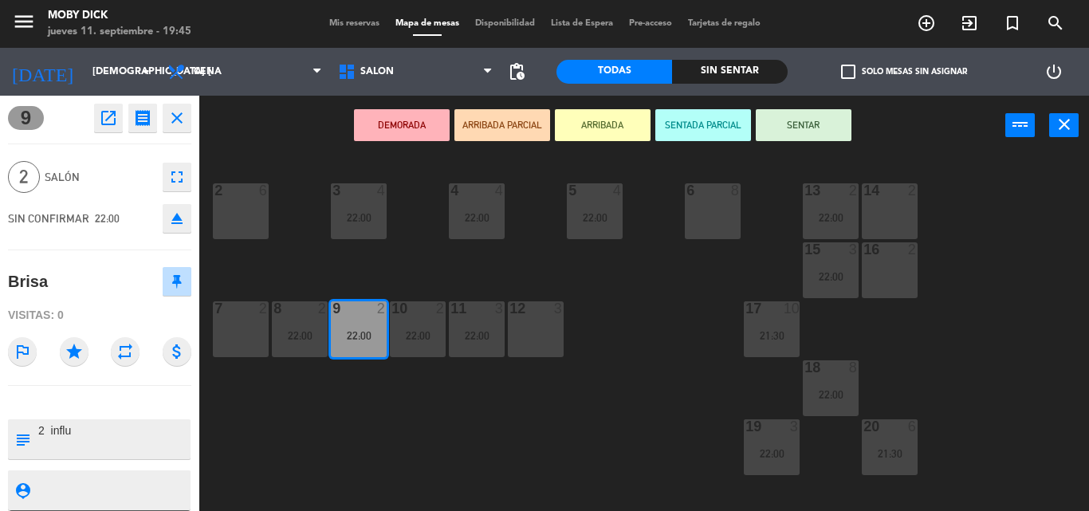
click at [382, 401] on div "14 2 13 2 22:00 6 8 5 4 22:00 4 4 22:00 3 4 22:00 2 6 16 2 15 3 22:00 17 10 21:…" at bounding box center [649, 332] width 878 height 355
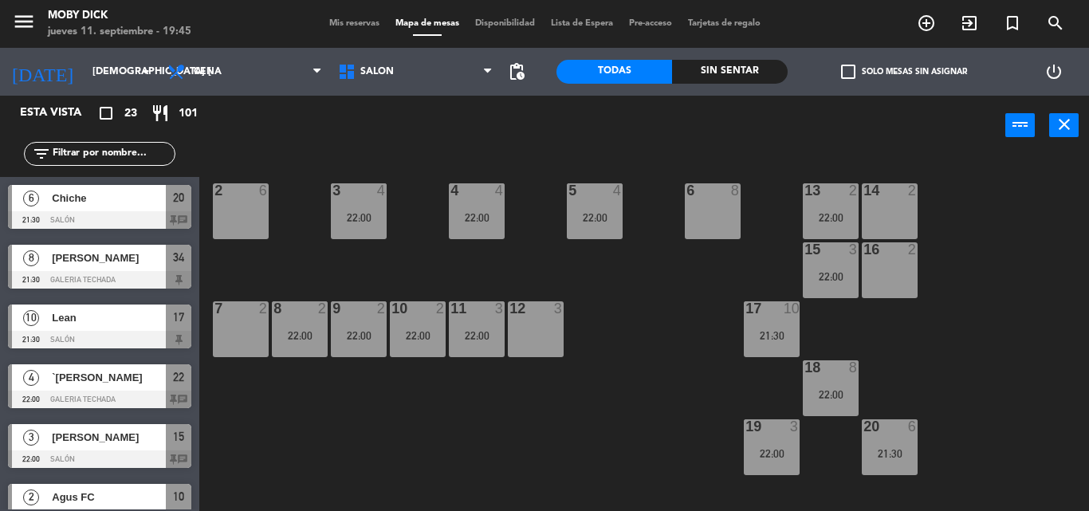
click at [422, 317] on div "10 2" at bounding box center [418, 309] width 56 height 16
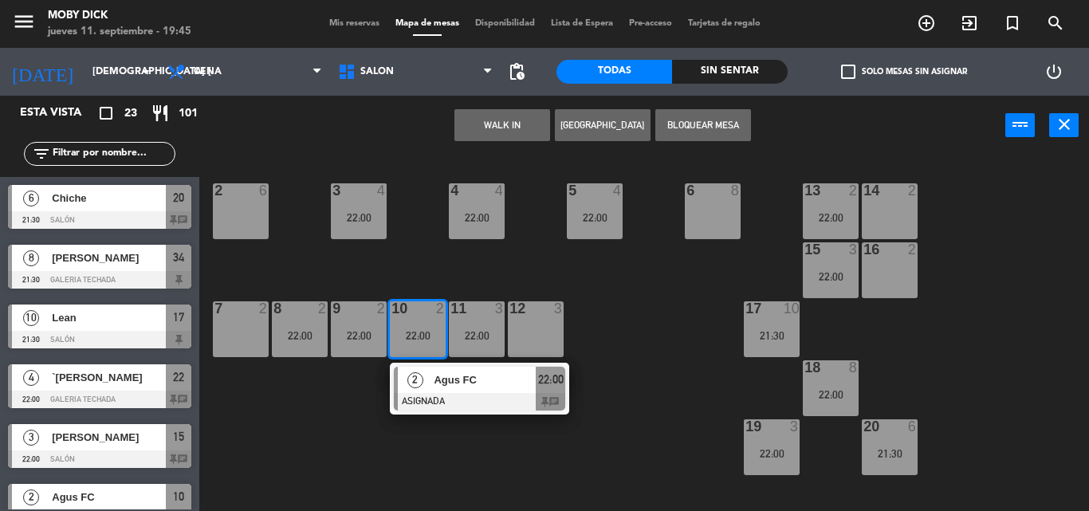
click at [454, 384] on span "Agus FC" at bounding box center [485, 379] width 102 height 17
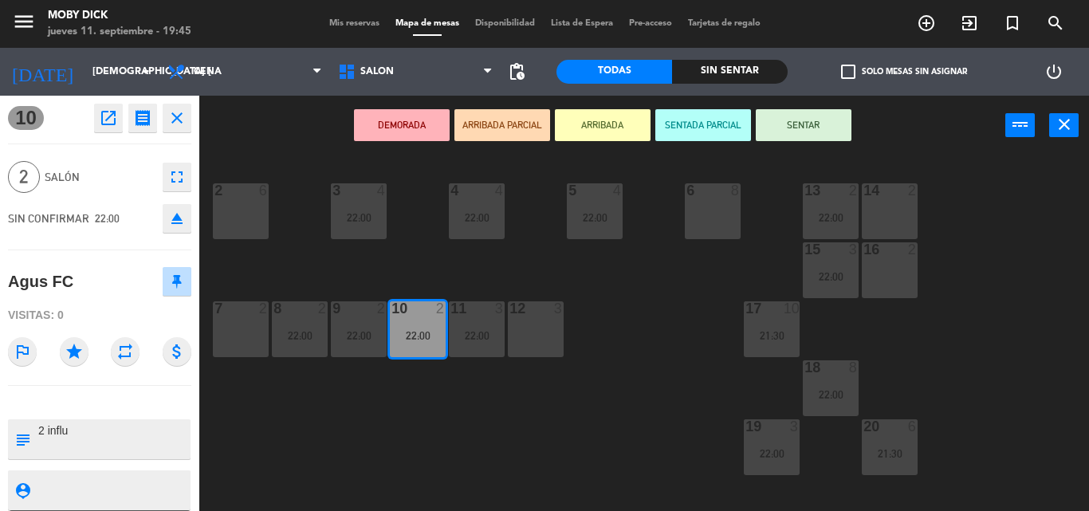
click at [457, 383] on div "14 2 13 2 22:00 6 8 5 4 22:00 4 4 22:00 3 4 22:00 2 6 16 2 15 3 22:00 17 10 21:…" at bounding box center [649, 332] width 878 height 355
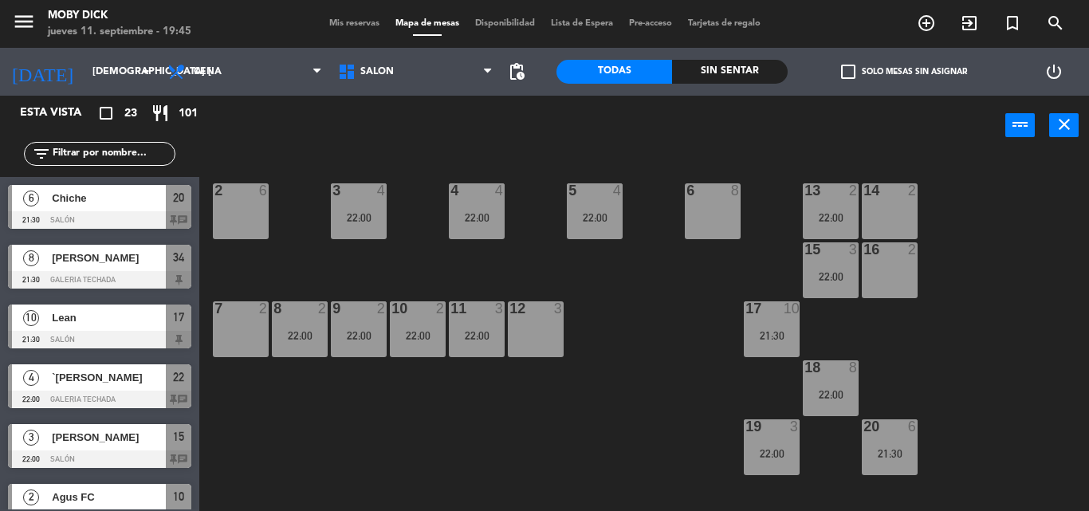
click at [479, 348] on div "11 3 22:00" at bounding box center [477, 329] width 56 height 56
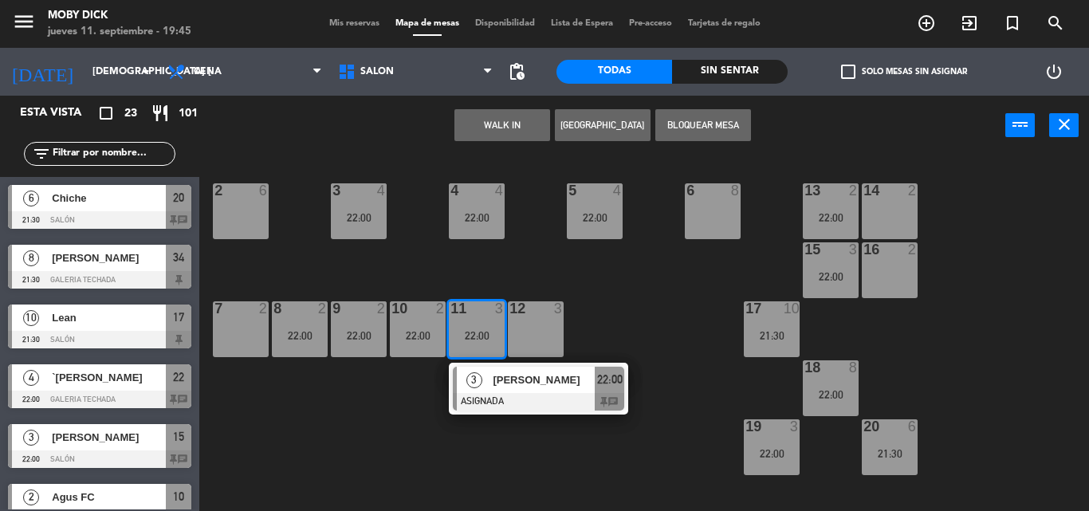
click at [512, 383] on span "[PERSON_NAME]" at bounding box center [544, 379] width 102 height 17
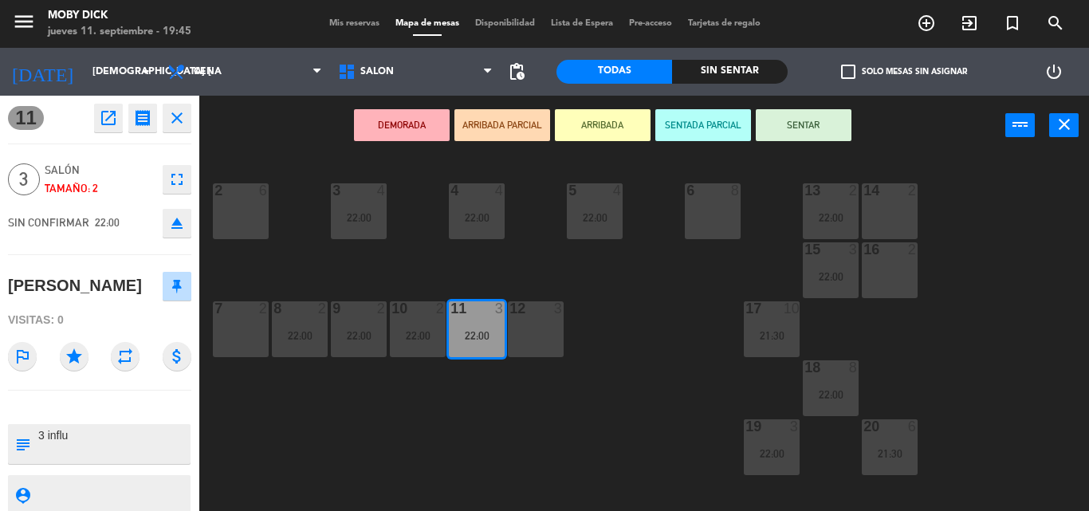
click at [512, 383] on div "14 2 13 2 22:00 6 8 5 4 22:00 4 4 22:00 3 4 22:00 2 6 16 2 15 3 22:00 17 10 21:…" at bounding box center [649, 332] width 878 height 355
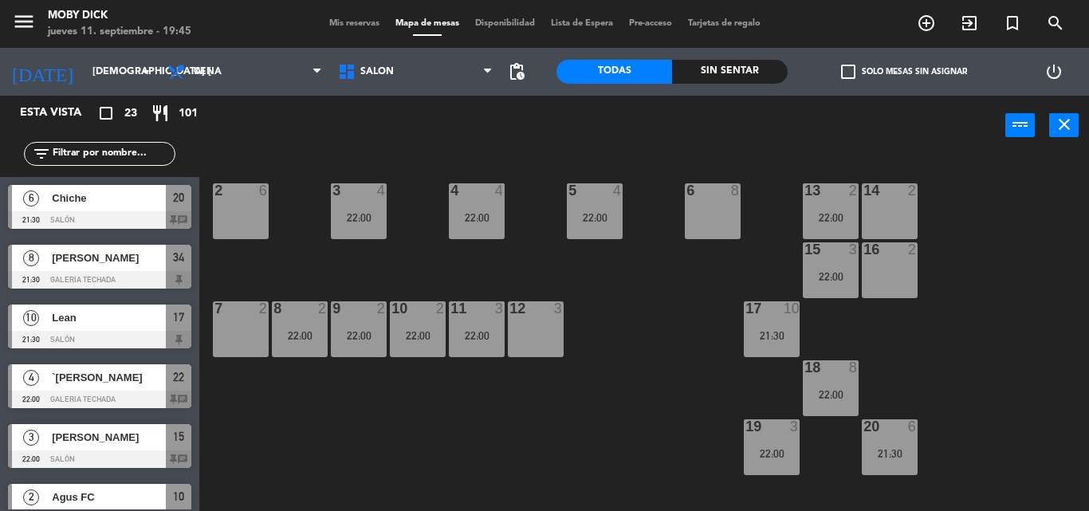
click at [818, 225] on div "13 2 22:00" at bounding box center [831, 211] width 56 height 56
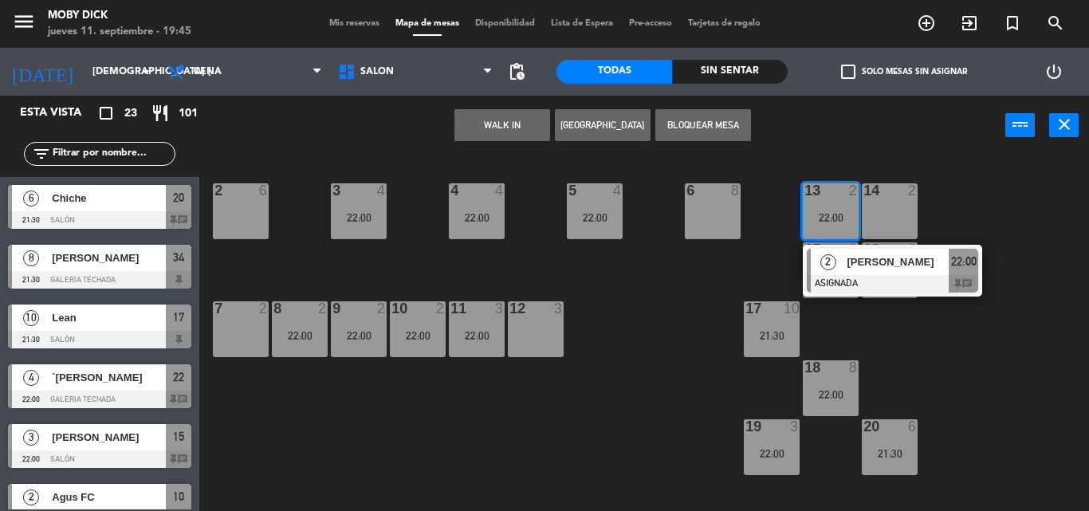
click at [822, 252] on div "2" at bounding box center [827, 262] width 34 height 26
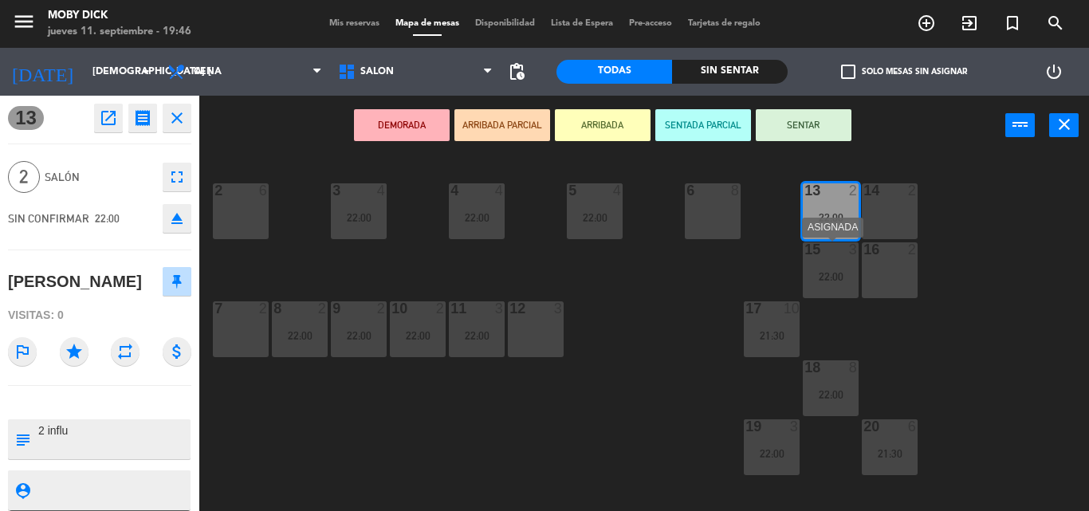
click at [799, 253] on div "15" at bounding box center [804, 249] width 26 height 14
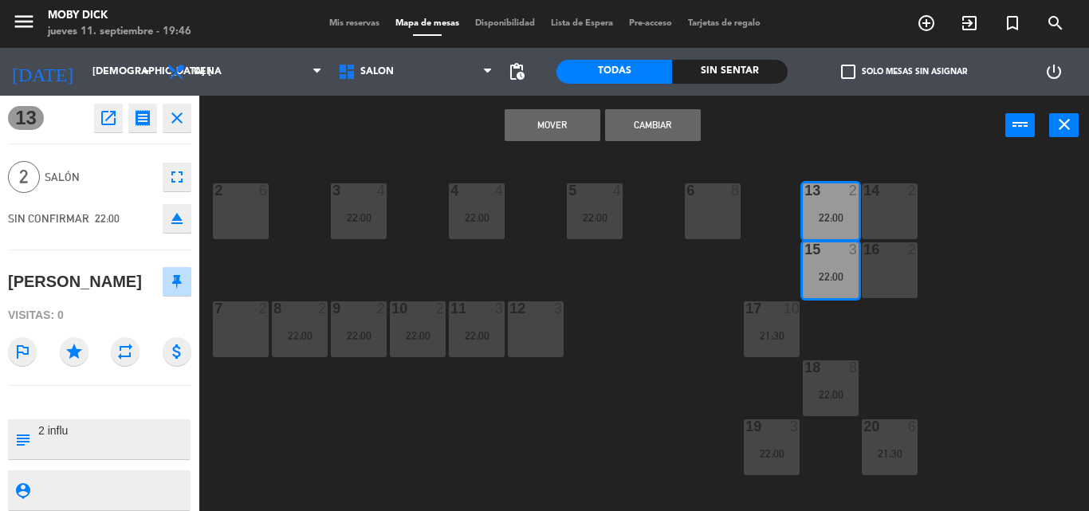
click at [775, 285] on div "14 2 13 2 22:00 6 8 5 4 22:00 4 4 22:00 3 4 22:00 2 6 16 2 15 3 22:00 17 10 21:…" at bounding box center [649, 332] width 878 height 355
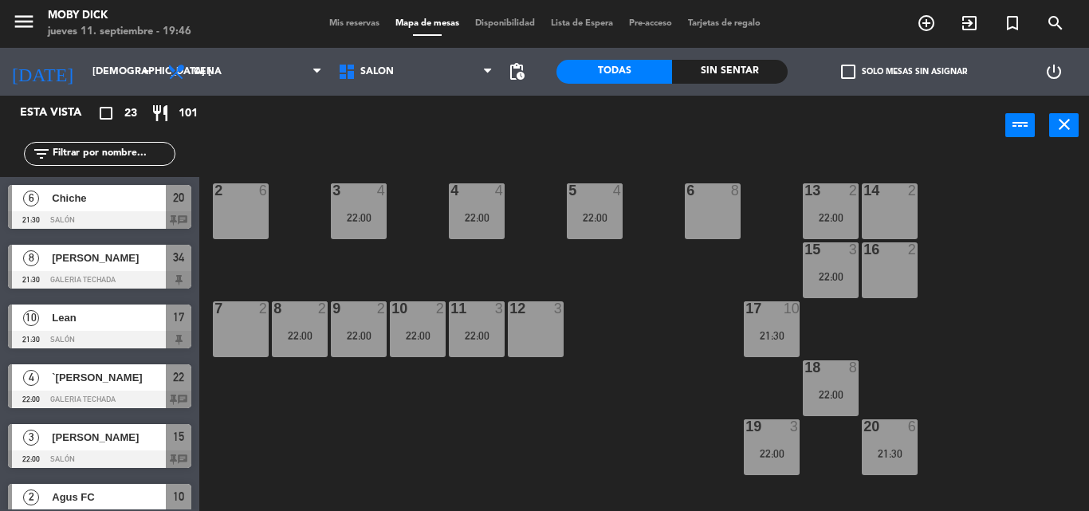
scroll to position [189, 0]
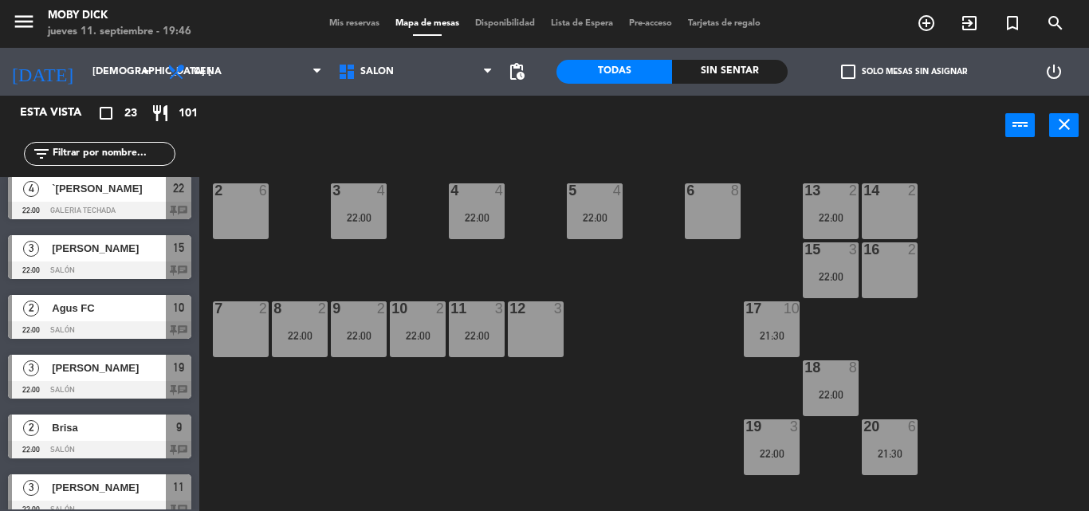
click at [764, 327] on div "17 10 21:30" at bounding box center [772, 329] width 56 height 56
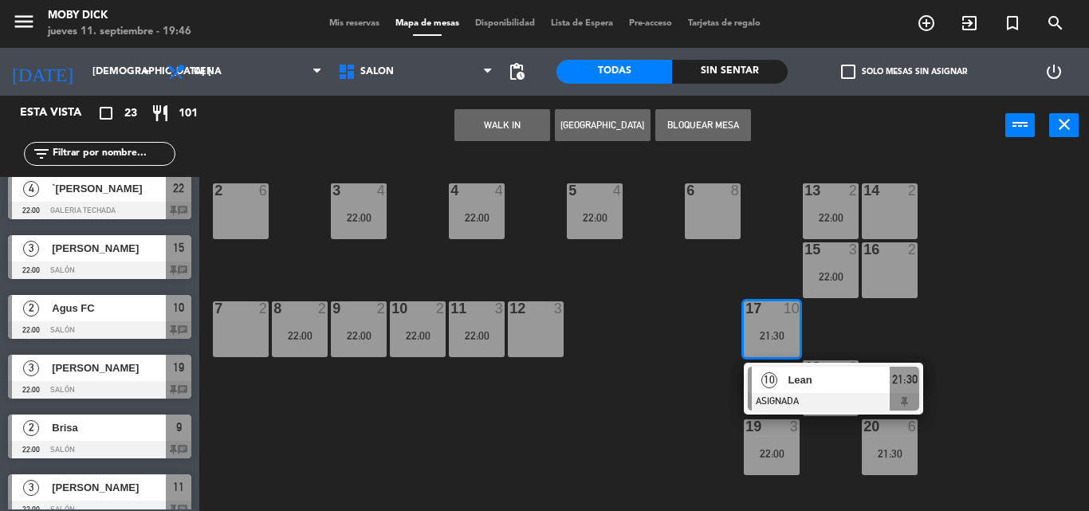
click at [785, 371] on div "10" at bounding box center [769, 380] width 34 height 26
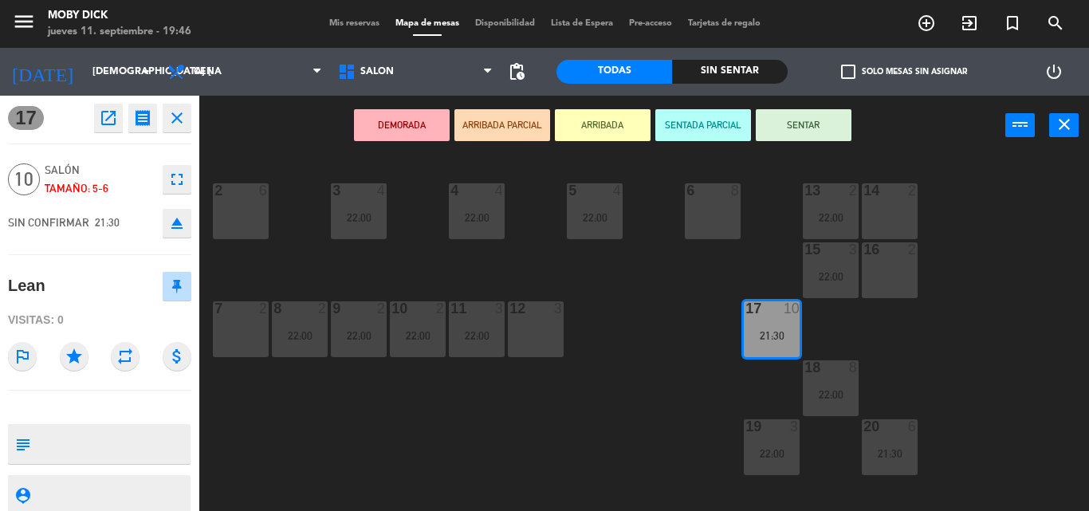
drag, startPoint x: 682, startPoint y: 345, endPoint x: 778, endPoint y: 384, distance: 103.3
click at [683, 345] on div "14 2 13 2 22:00 6 8 5 4 22:00 4 4 22:00 3 4 22:00 2 6 16 2 15 3 22:00 17 10 21:…" at bounding box center [649, 332] width 878 height 355
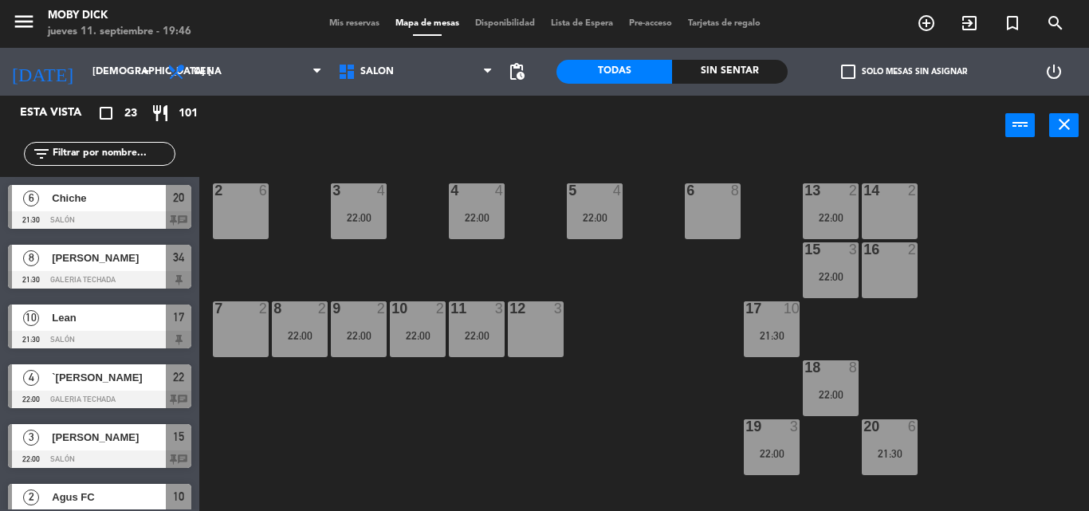
click at [834, 399] on div "18 8 22:00" at bounding box center [831, 388] width 56 height 56
click at [834, 399] on div "22:00" at bounding box center [831, 394] width 56 height 11
click at [832, 378] on div "18 8 22:00" at bounding box center [831, 388] width 56 height 56
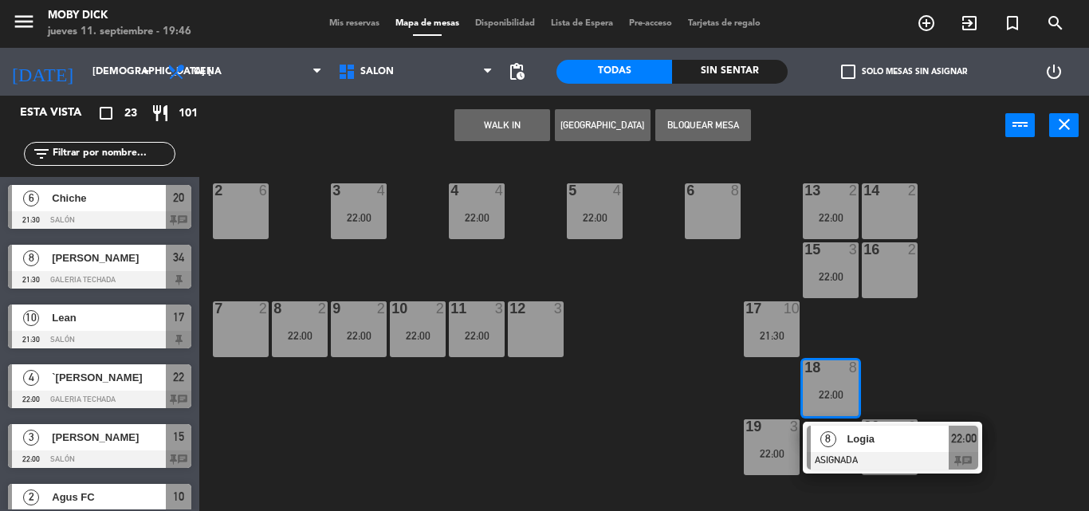
click at [846, 454] on div at bounding box center [892, 461] width 171 height 18
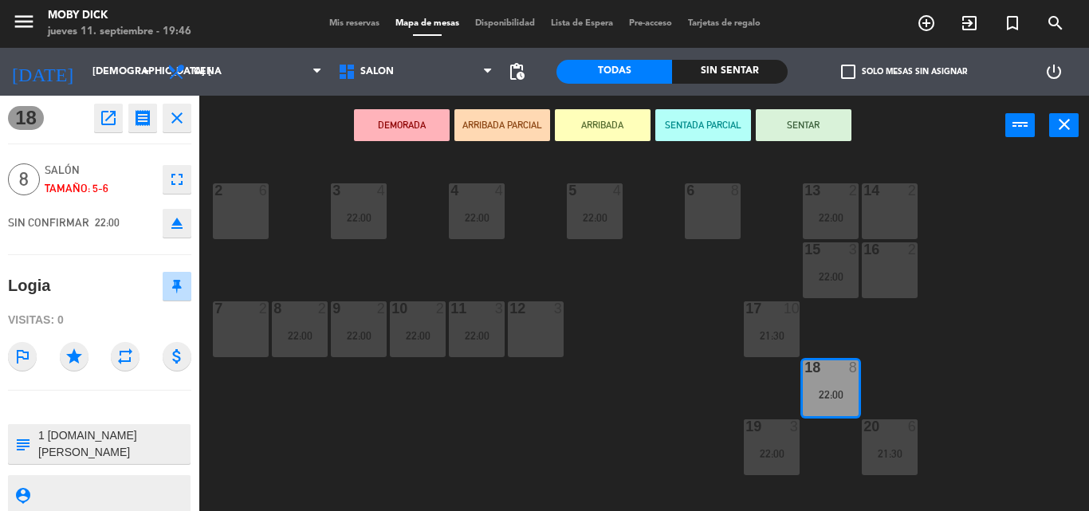
click at [846, 454] on div "14 2 13 2 22:00 6 8 5 4 22:00 4 4 22:00 3 4 22:00 2 6 16 2 15 3 22:00 17 10 21:…" at bounding box center [649, 332] width 878 height 355
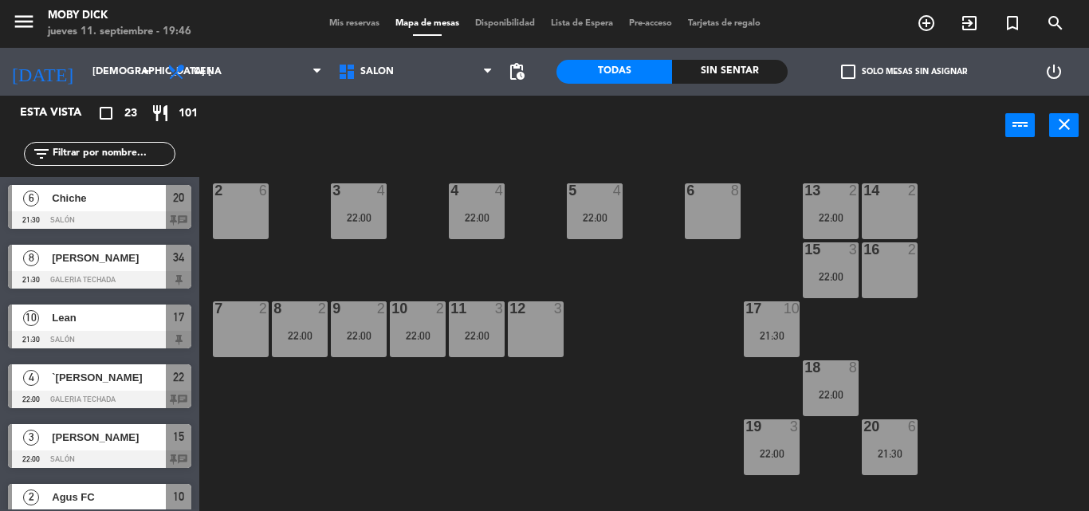
scroll to position [0, 0]
click at [758, 454] on div "22:00" at bounding box center [772, 453] width 56 height 11
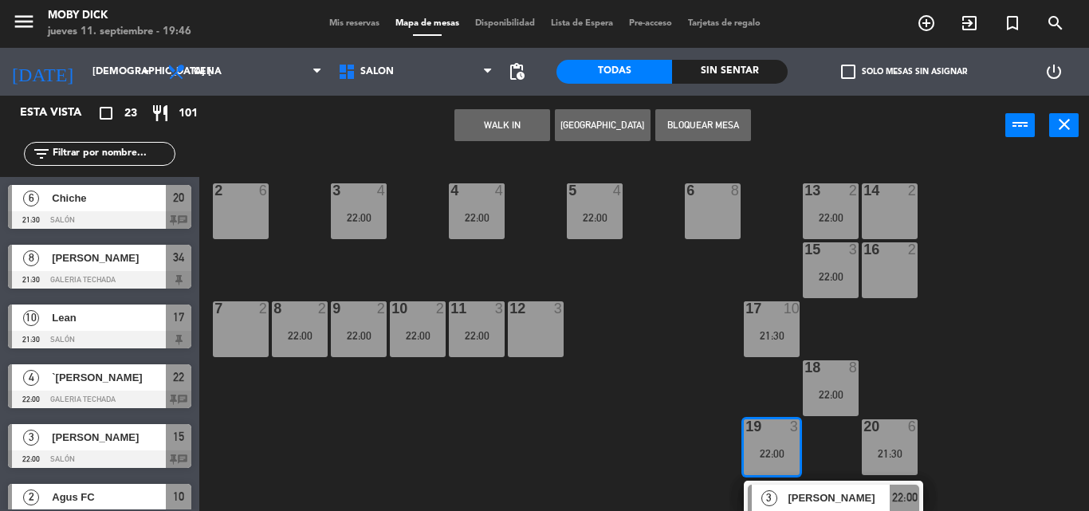
click at [800, 493] on span "[PERSON_NAME]" at bounding box center [838, 497] width 102 height 17
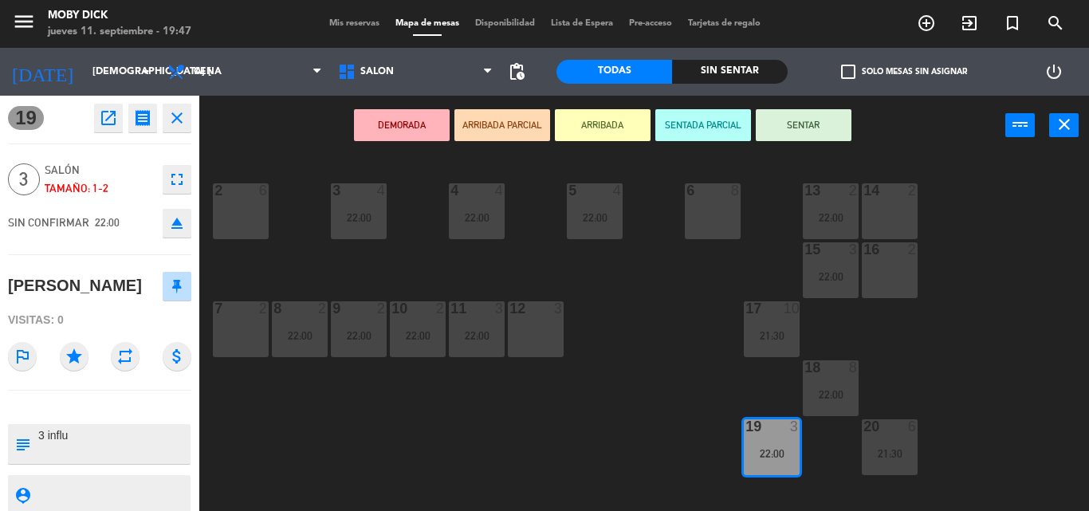
click at [656, 409] on div "14 2 13 2 22:00 6 8 5 4 22:00 4 4 22:00 3 4 22:00 2 6 16 2 15 3 22:00 17 10 21:…" at bounding box center [649, 332] width 878 height 355
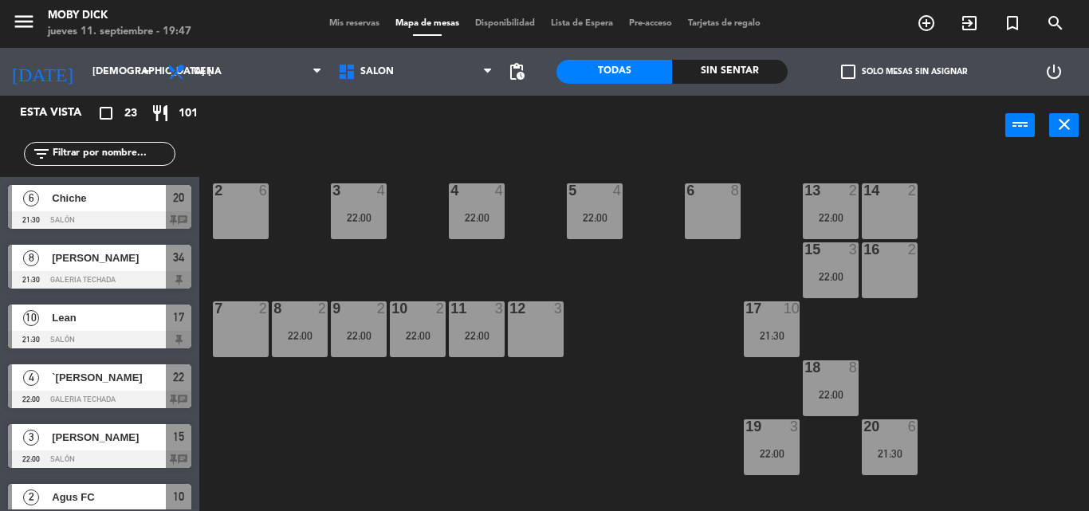
click at [864, 428] on div "20" at bounding box center [863, 426] width 1 height 14
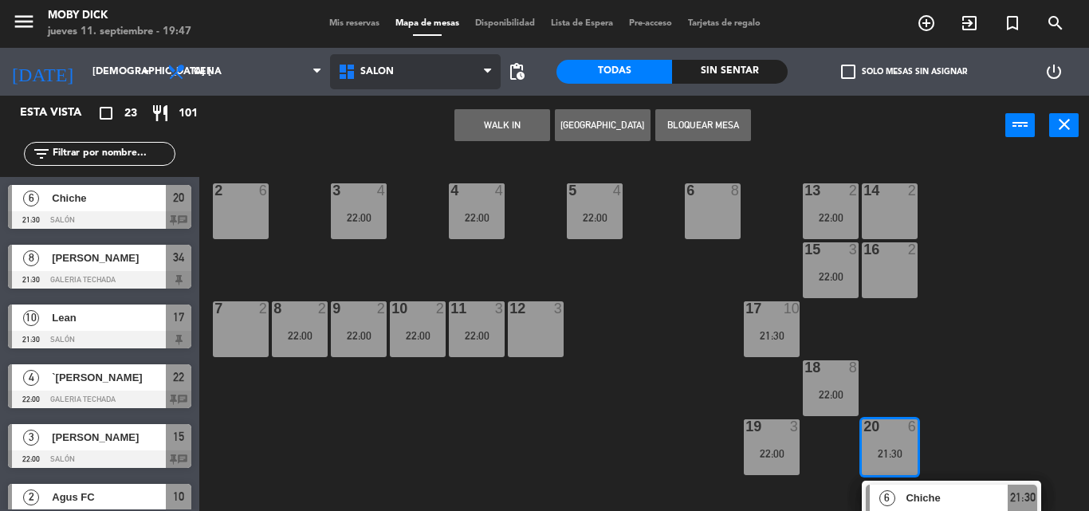
click at [433, 78] on span "SALÓN" at bounding box center [415, 71] width 171 height 35
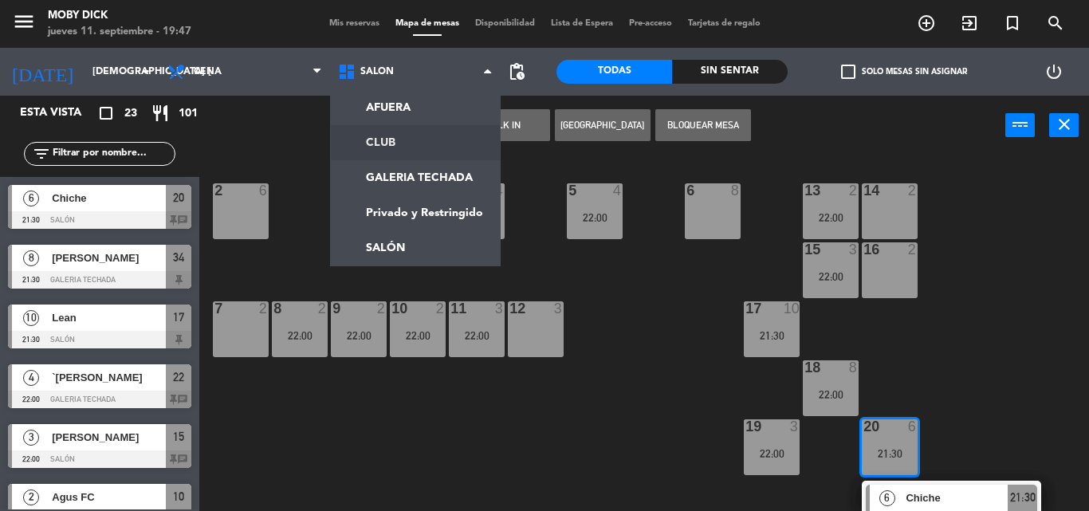
click at [404, 179] on ng-component "menu Moby Dick jueves 11. septiembre - 19:47 Mis reservas Mapa de mesas Disponi…" at bounding box center [544, 255] width 1089 height 511
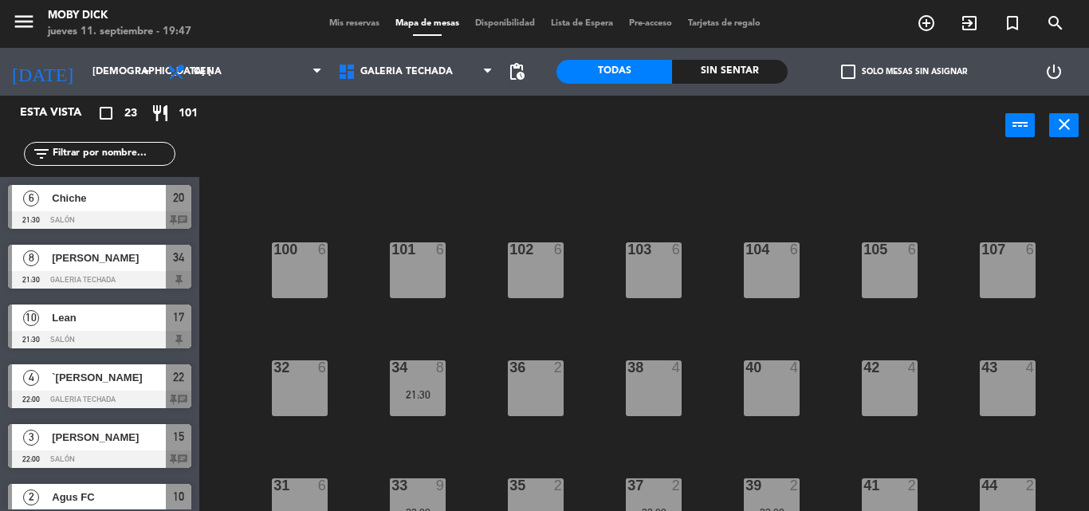
click at [403, 173] on div "100 6 101 6 102 6 103 6 104 6 105 6 107 6 32 6 34 8 21:30 36 2 38 4 40 4 43 4 4…" at bounding box center [649, 332] width 878 height 355
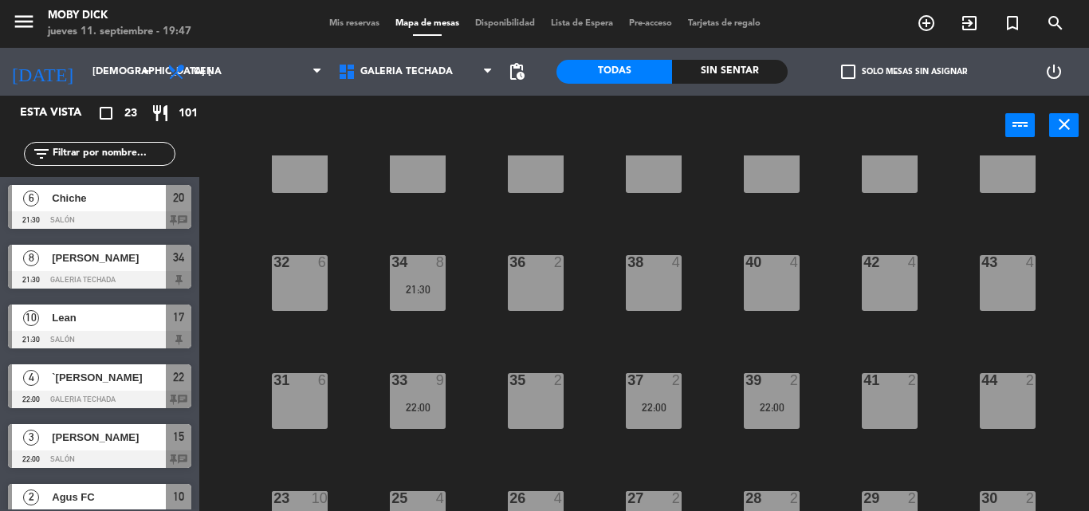
scroll to position [260, 0]
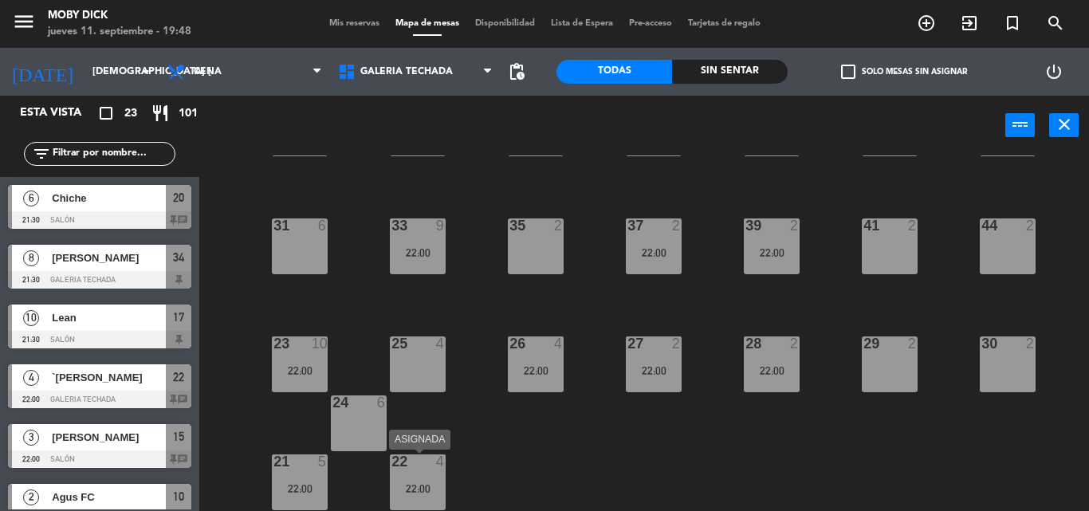
click at [428, 477] on div "22 4 22:00" at bounding box center [418, 482] width 56 height 56
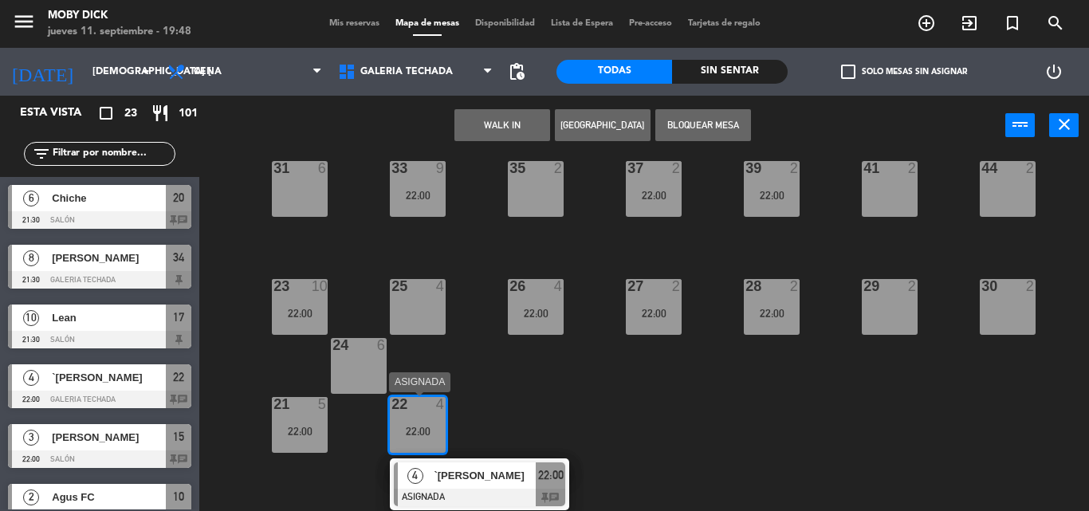
click at [504, 470] on span "`[PERSON_NAME]" at bounding box center [485, 475] width 102 height 17
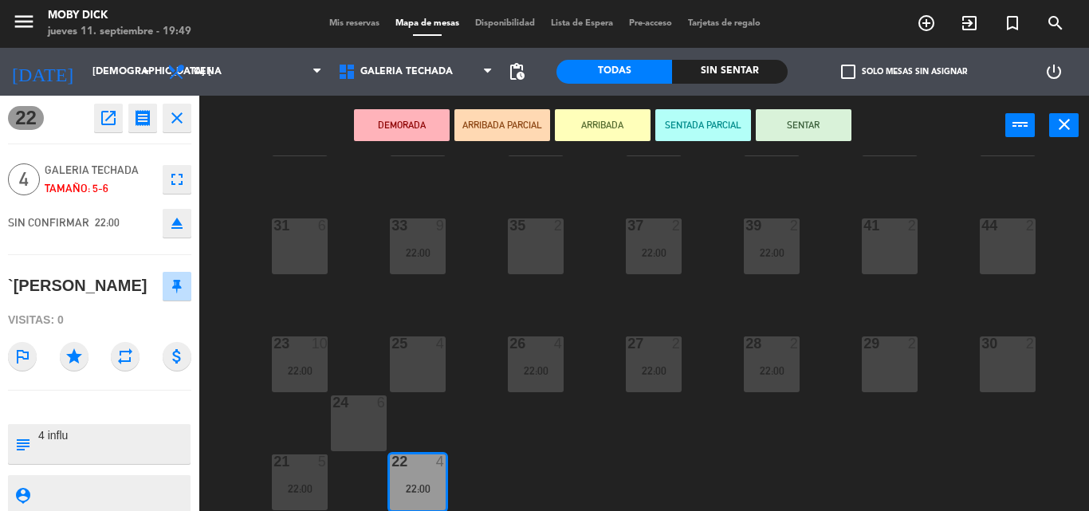
click at [504, 470] on div "100 6 101 6 102 6 103 6 104 6 105 6 107 6 32 6 34 8 21:30 36 2 38 4 40 4 43 4 4…" at bounding box center [649, 332] width 878 height 355
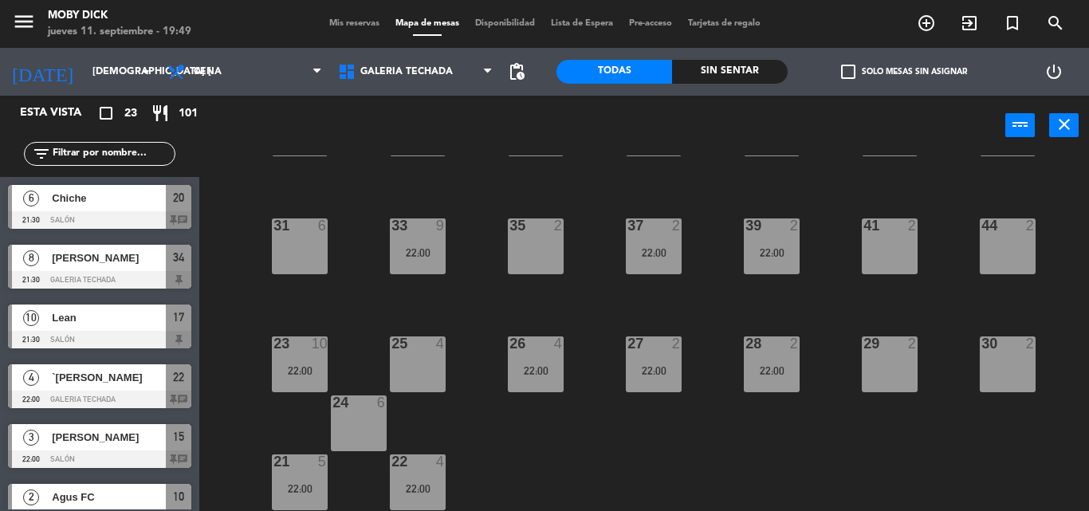
click at [282, 354] on div "23 10 22:00" at bounding box center [300, 364] width 56 height 56
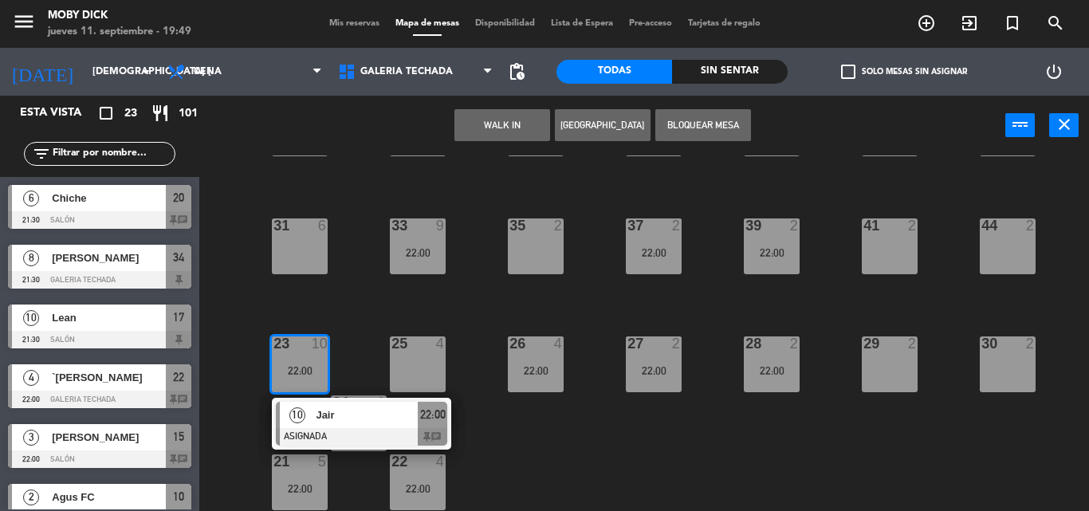
click at [334, 387] on div "100 6 101 6 102 6 103 6 104 6 105 6 107 6 32 6 34 8 21:30 36 2 38 4 40 4 43 4 4…" at bounding box center [649, 332] width 878 height 355
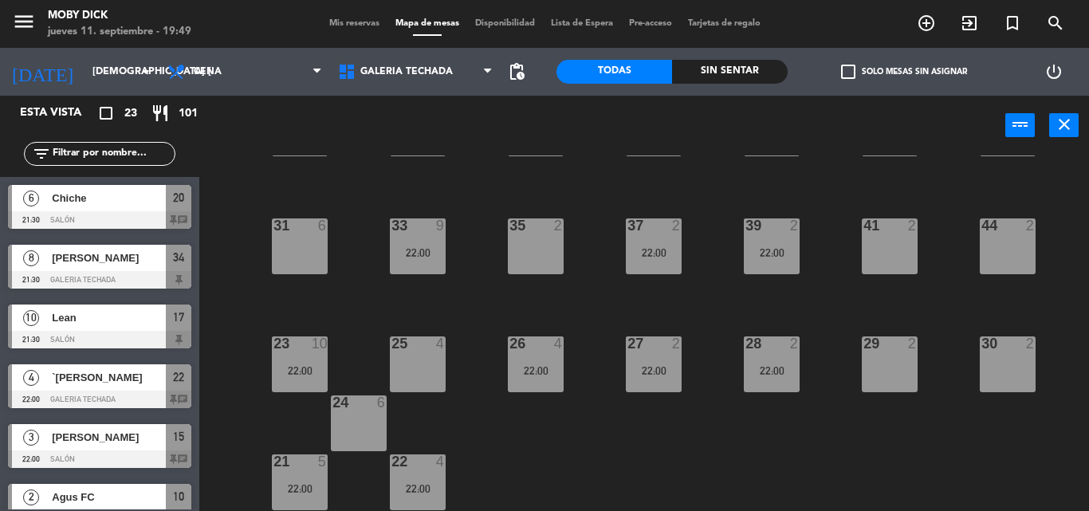
click at [343, 420] on div "24 6" at bounding box center [359, 423] width 56 height 56
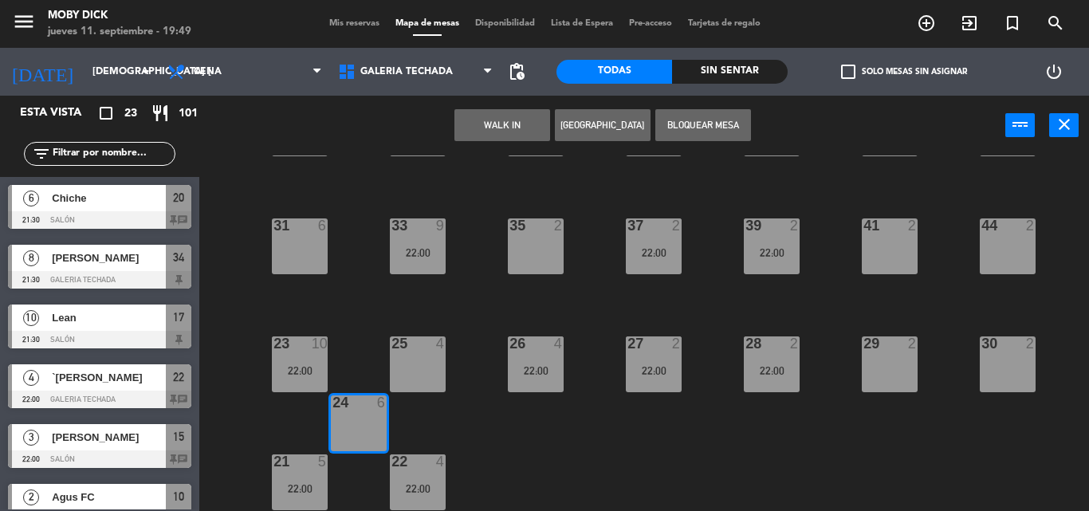
click at [279, 408] on div "100 6 101 6 102 6 103 6 104 6 105 6 107 6 32 6 34 8 21:30 36 2 38 4 40 4 43 4 4…" at bounding box center [649, 332] width 878 height 355
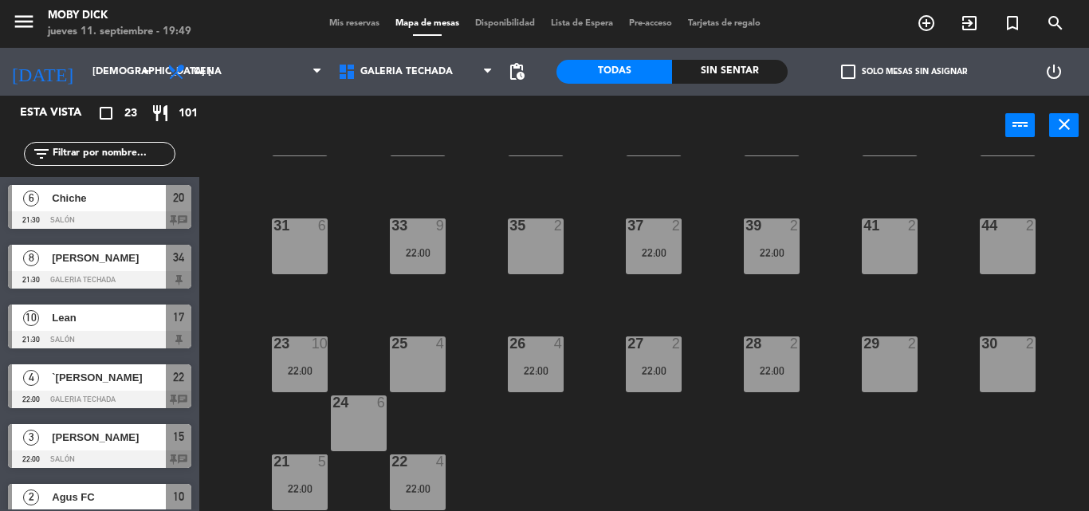
click at [303, 379] on div "23 10 22:00" at bounding box center [300, 364] width 56 height 56
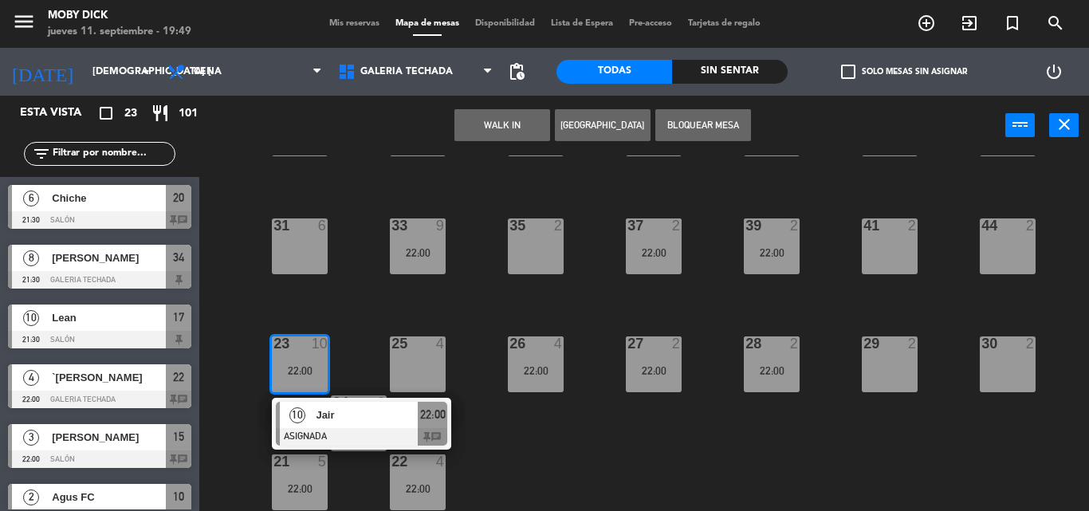
click at [395, 410] on span "Jair" at bounding box center [367, 414] width 102 height 17
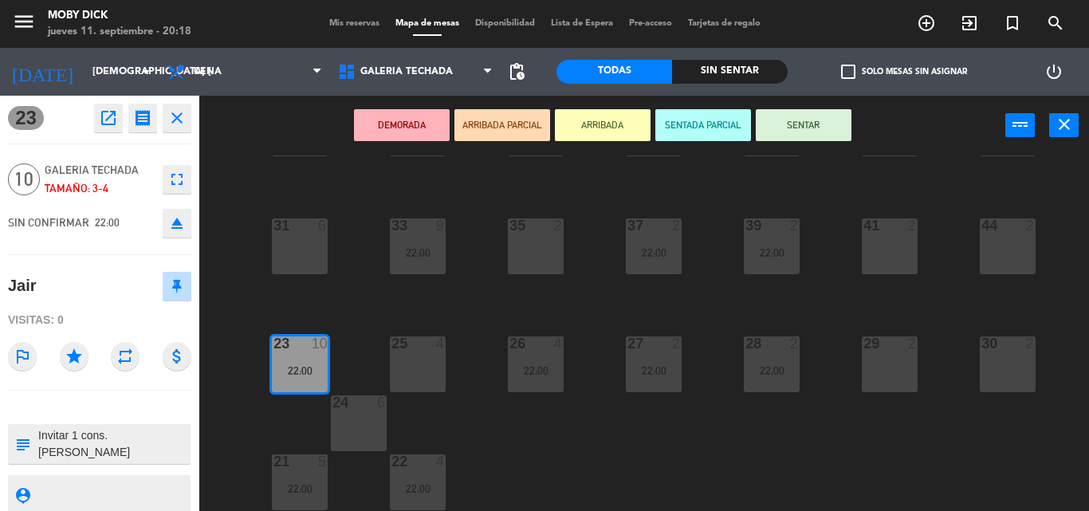
click at [355, 353] on div "100 6 101 6 102 6 103 6 104 6 105 6 107 6 32 6 34 8 21:30 36 2 38 4 40 4 43 4 4…" at bounding box center [649, 332] width 878 height 355
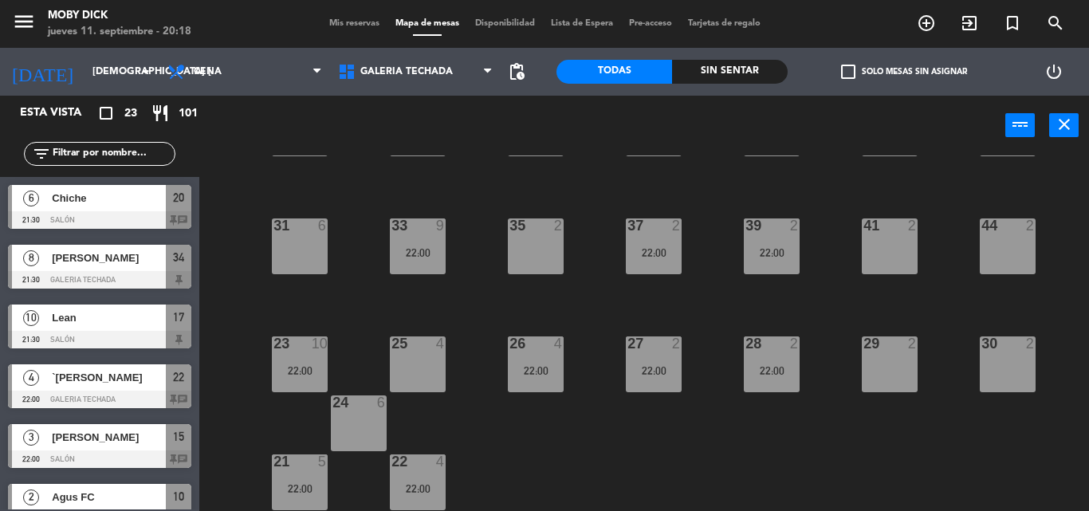
click at [363, 359] on div "100 6 101 6 102 6 103 6 104 6 105 6 107 6 32 6 34 8 21:30 36 2 38 4 40 4 43 4 4…" at bounding box center [649, 332] width 878 height 355
click at [302, 366] on div "22:00" at bounding box center [300, 370] width 56 height 11
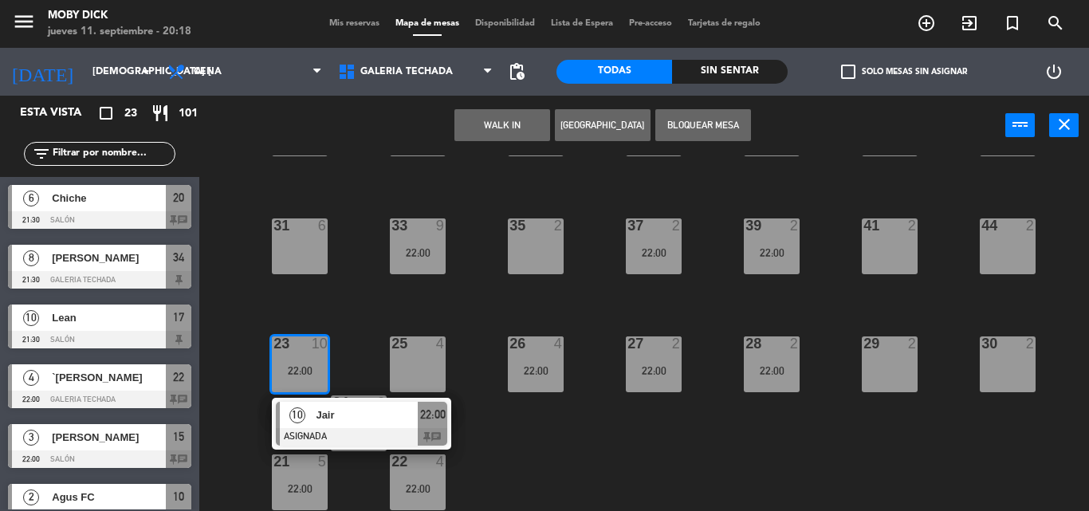
click at [363, 414] on span "Jair" at bounding box center [367, 414] width 102 height 17
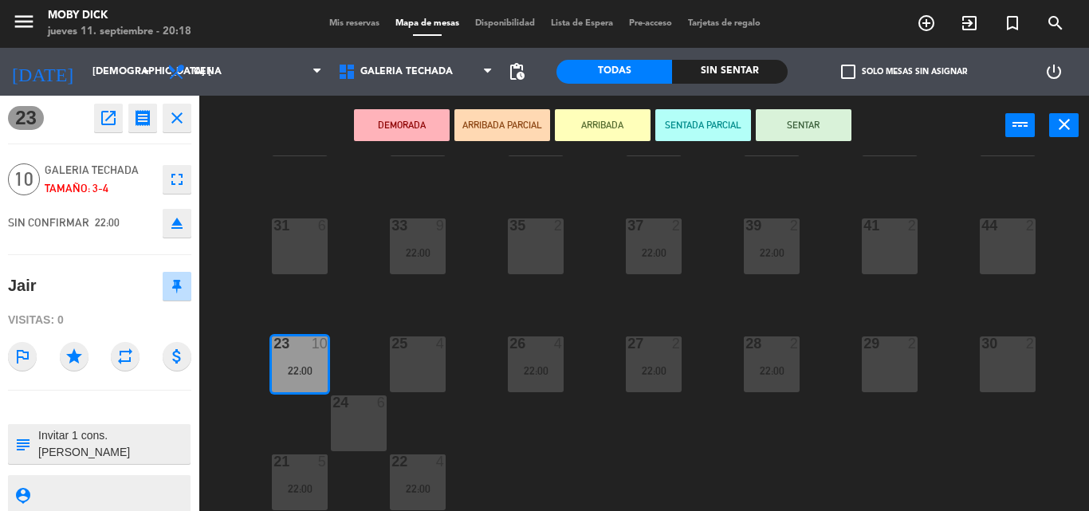
click at [524, 438] on div "100 6 101 6 102 6 103 6 104 6 105 6 107 6 32 6 34 8 21:30 36 2 38 4 40 4 43 4 4…" at bounding box center [649, 332] width 878 height 355
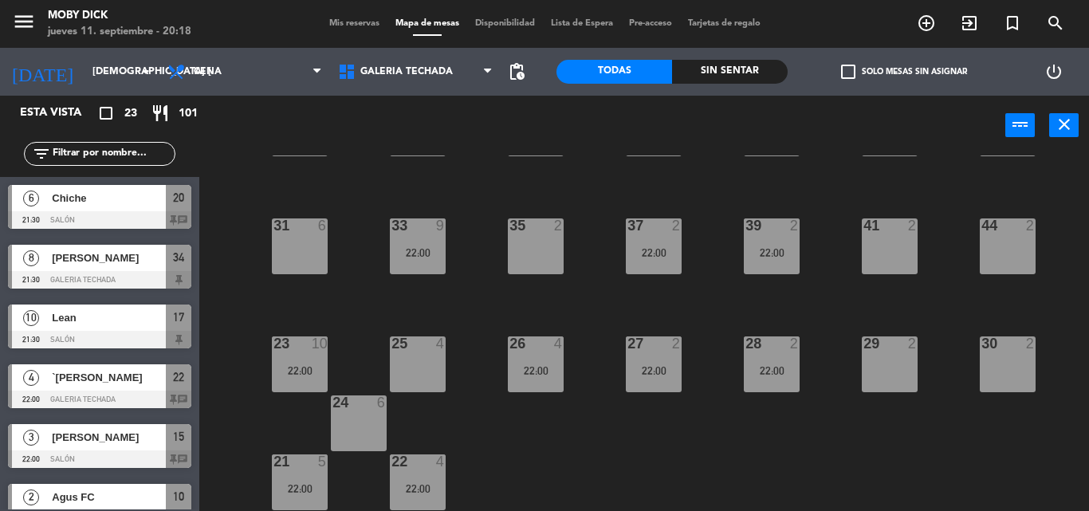
click at [533, 395] on div "100 6 101 6 102 6 103 6 104 6 105 6 107 6 32 6 34 8 21:30 36 2 38 4 40 4 43 4 4…" at bounding box center [649, 332] width 878 height 355
click at [547, 377] on div "26 4 22:00" at bounding box center [536, 364] width 56 height 56
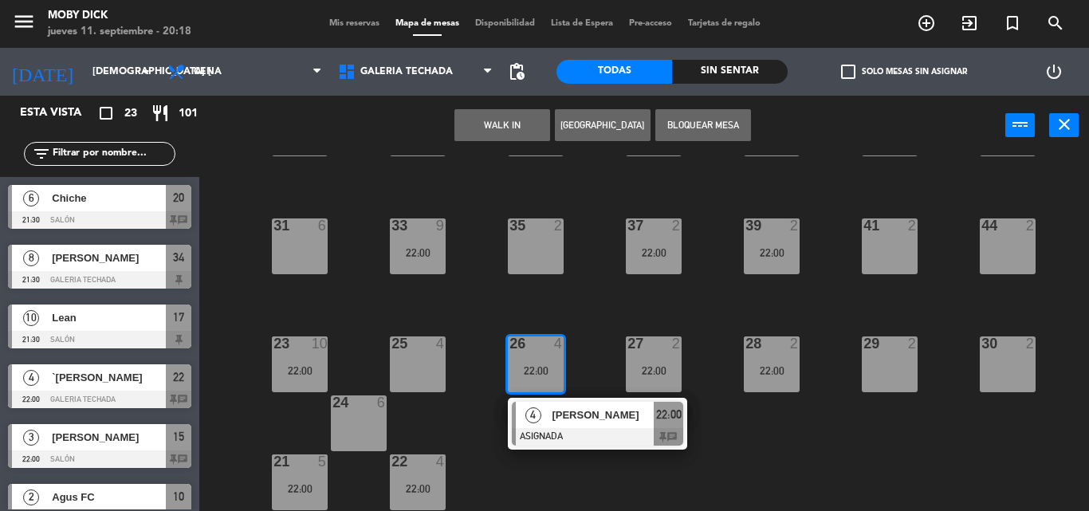
click at [567, 420] on span "[PERSON_NAME]" at bounding box center [602, 414] width 102 height 17
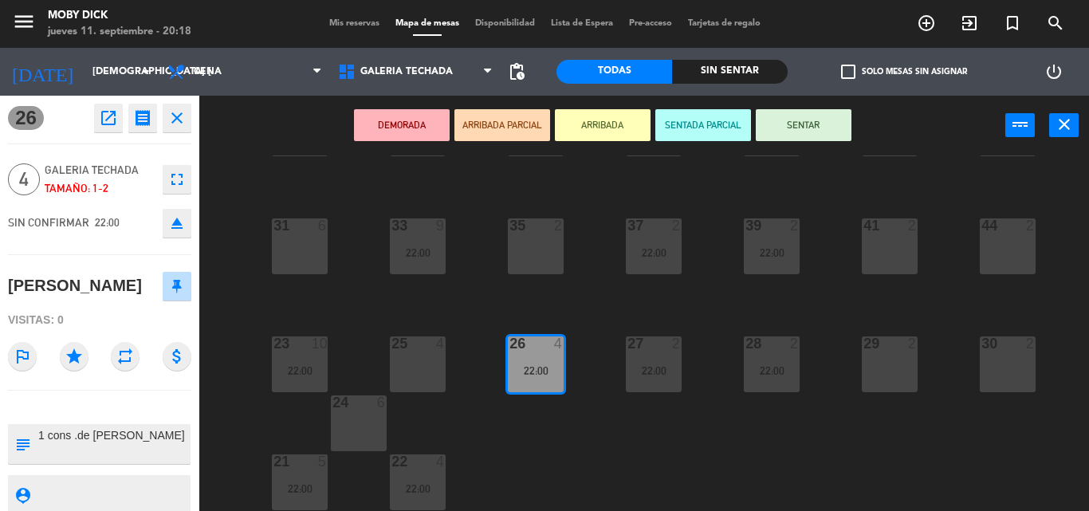
click at [567, 420] on div "100 6 101 6 102 6 103 6 104 6 105 6 107 6 32 6 34 8 21:30 36 2 38 4 40 4 43 4 4…" at bounding box center [649, 332] width 878 height 355
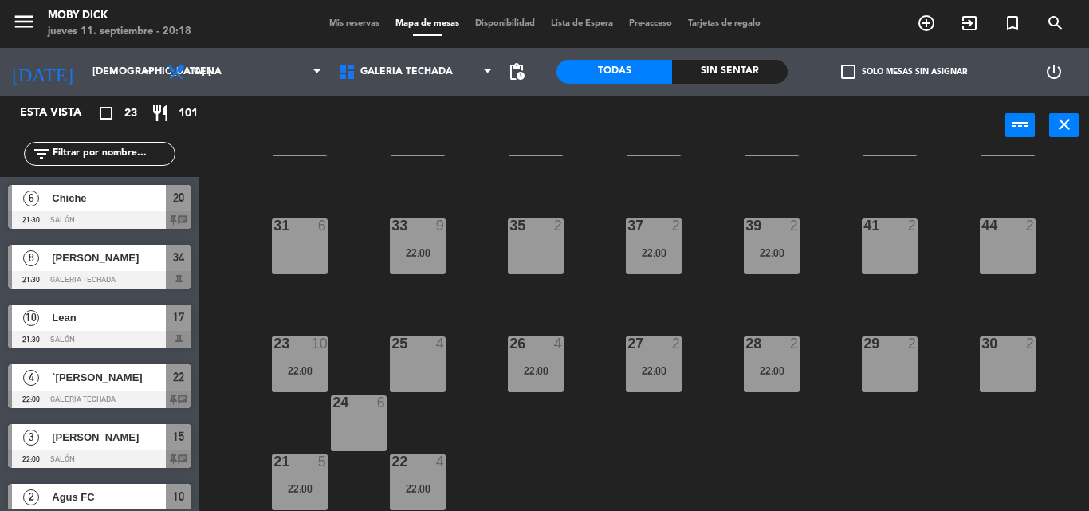
click at [677, 361] on div "27 2 22:00" at bounding box center [654, 364] width 56 height 56
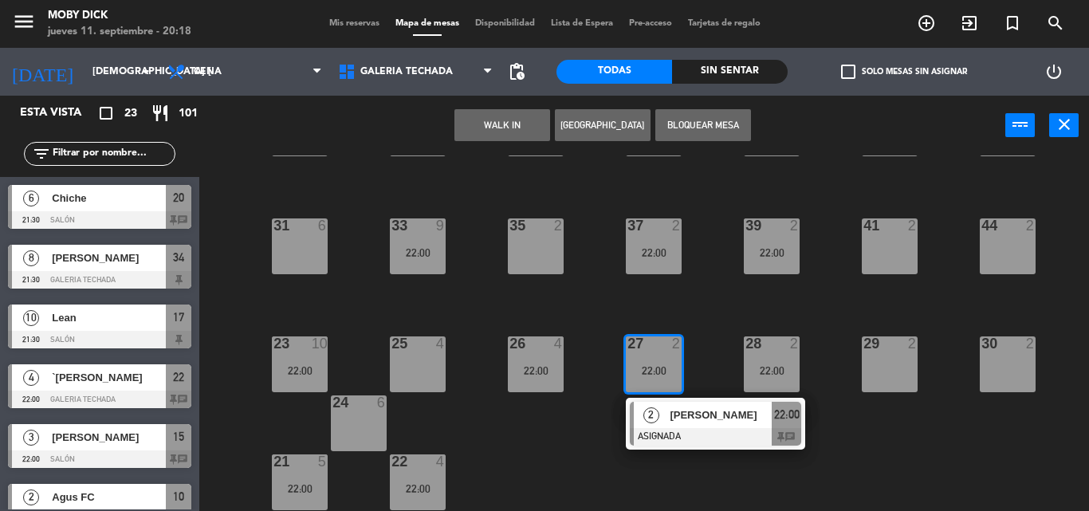
click at [673, 412] on span "[PERSON_NAME]" at bounding box center [720, 414] width 102 height 17
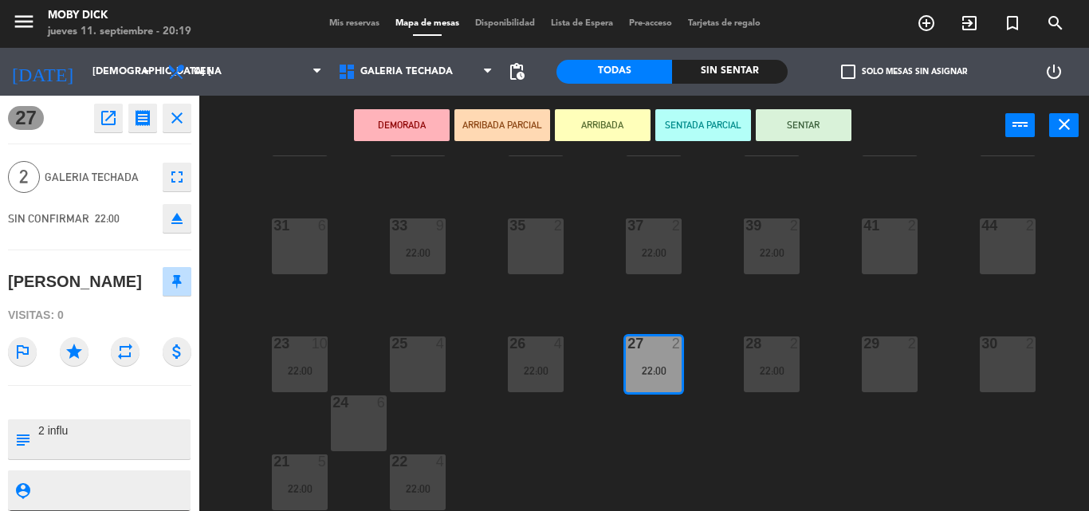
click at [673, 412] on div "100 6 101 6 102 6 103 6 104 6 105 6 107 6 32 6 34 8 21:30 36 2 38 4 40 4 43 4 4…" at bounding box center [649, 332] width 878 height 355
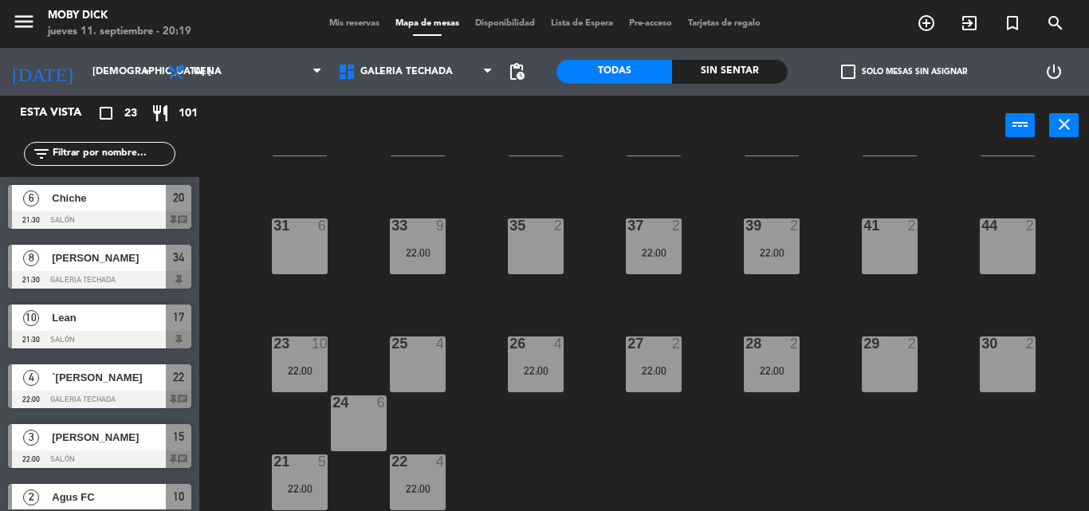
click at [755, 366] on div "22:00" at bounding box center [772, 370] width 56 height 11
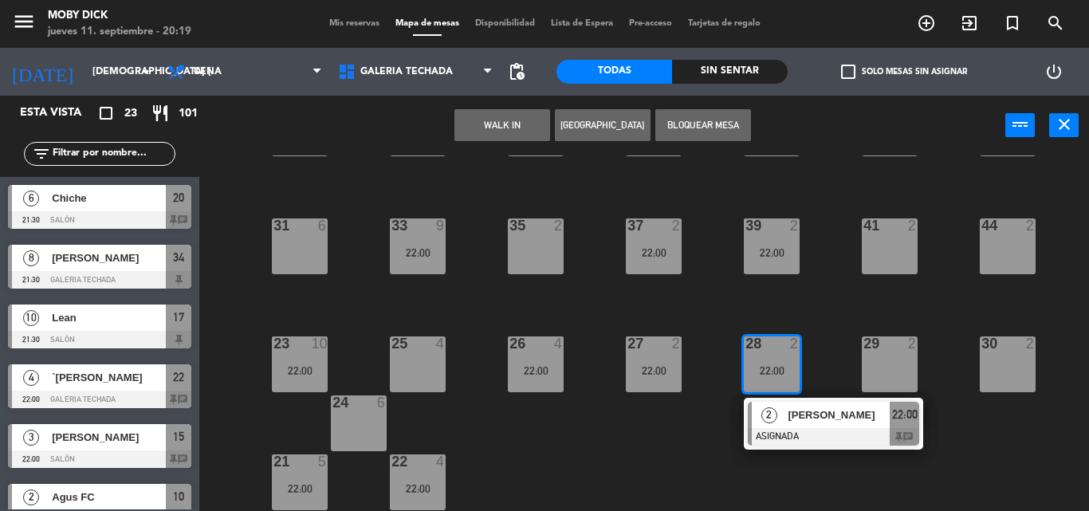
drag, startPoint x: 767, startPoint y: 405, endPoint x: 798, endPoint y: 428, distance: 38.1
click at [768, 405] on div "2 [PERSON_NAME] ASIGNADA 22:00 chat" at bounding box center [833, 424] width 203 height 52
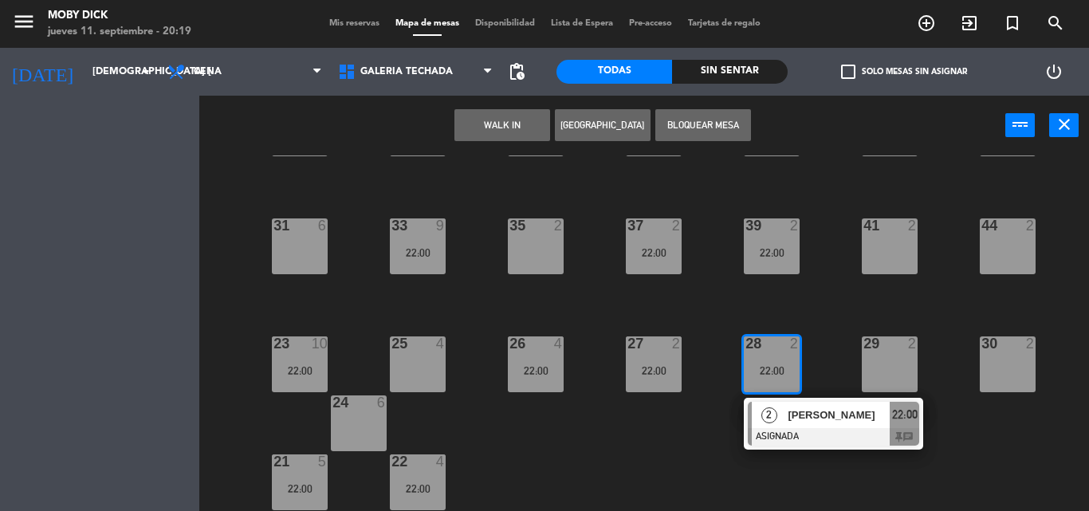
click at [810, 453] on div "100 6 101 6 102 6 103 6 104 6 105 6 107 6 32 6 34 8 21:30 36 2 38 4 40 4 43 4 4…" at bounding box center [649, 332] width 878 height 355
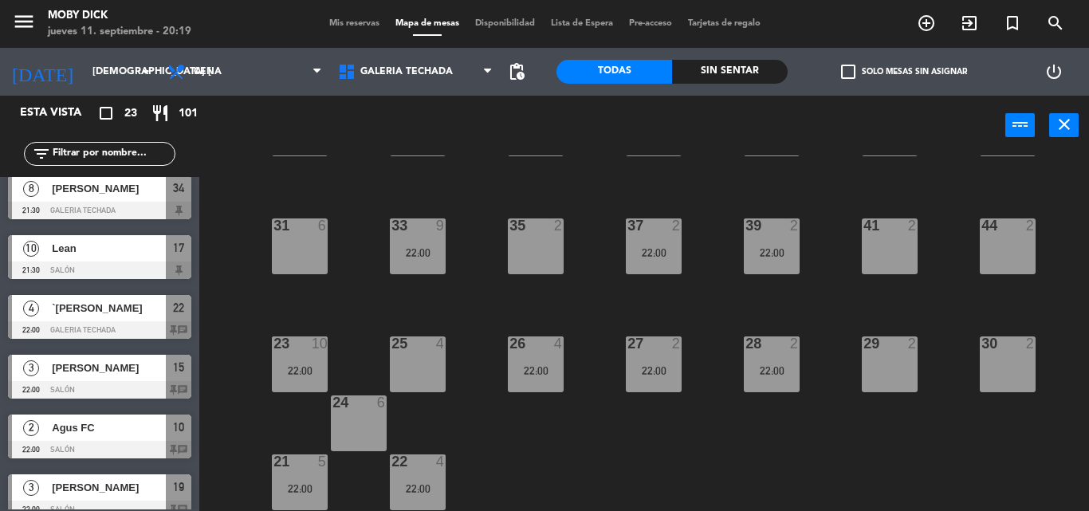
click at [786, 387] on div "28 2 22:00" at bounding box center [772, 364] width 56 height 56
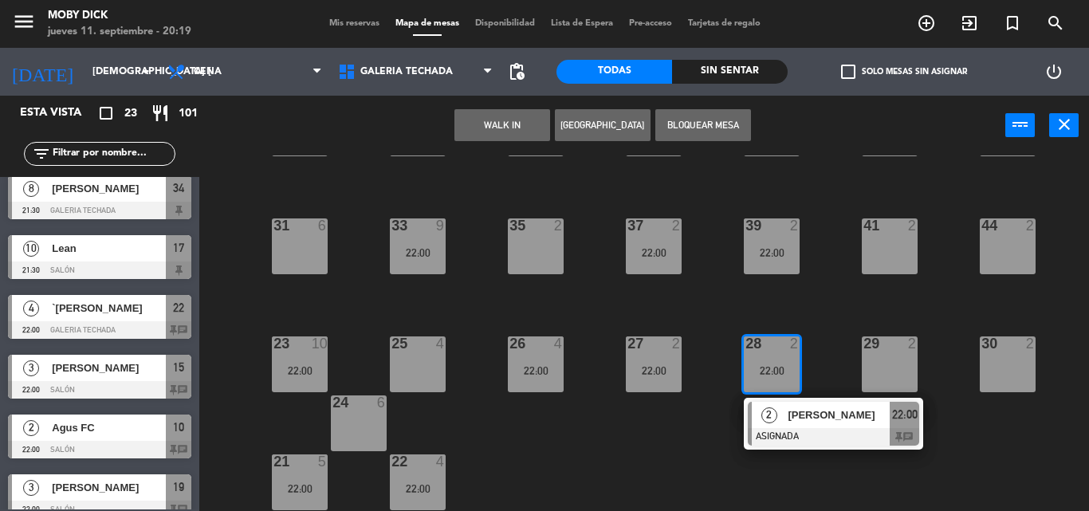
click at [806, 418] on span "[PERSON_NAME]" at bounding box center [838, 414] width 102 height 17
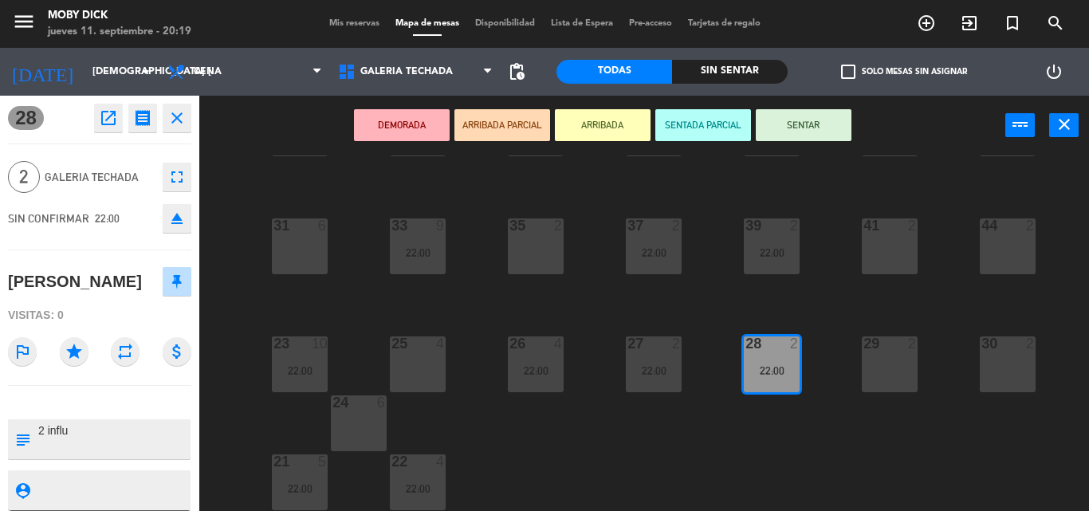
click at [806, 418] on div "100 6 101 6 102 6 103 6 104 6 105 6 107 6 32 6 34 8 21:30 36 2 38 4 40 4 43 4 4…" at bounding box center [649, 332] width 878 height 355
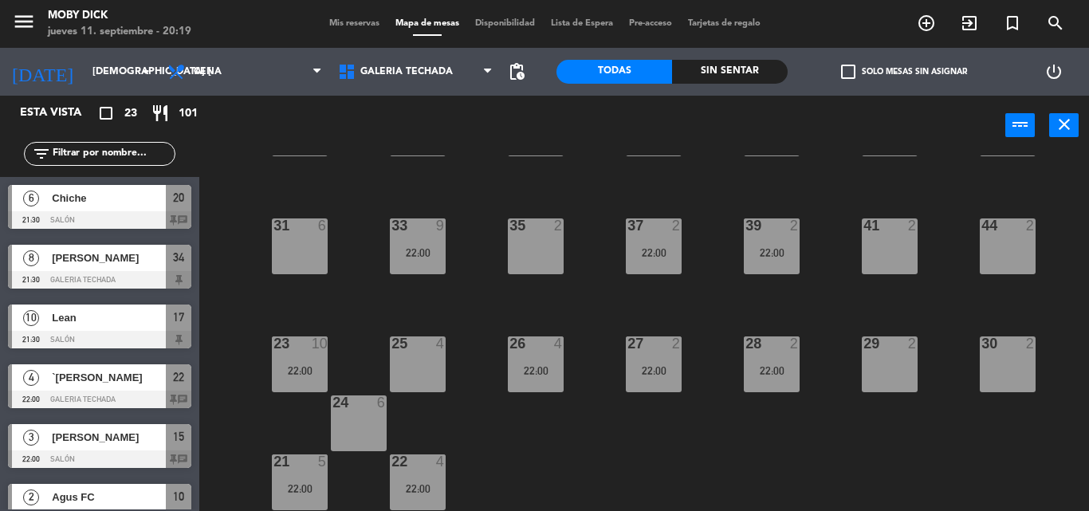
scroll to position [69, 0]
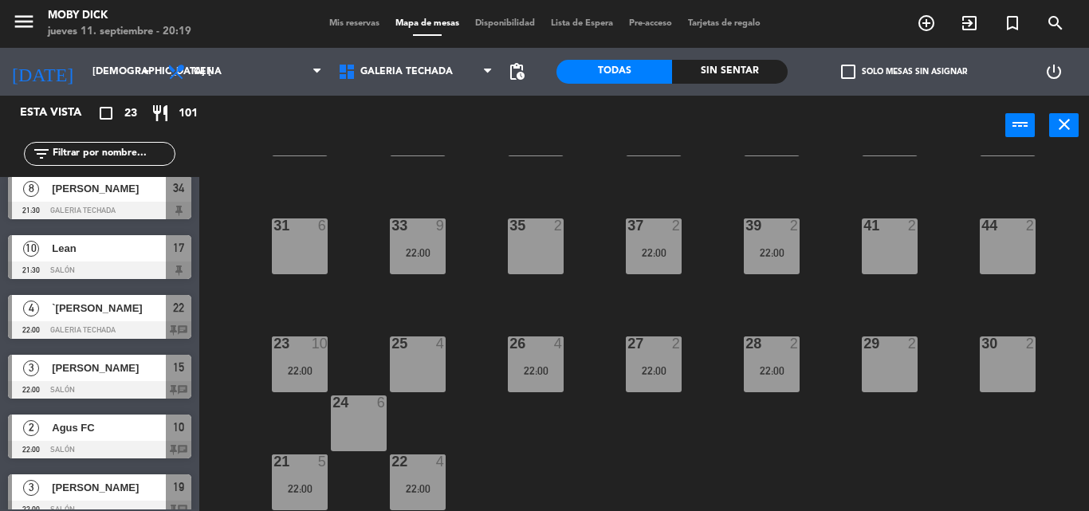
click at [806, 418] on div "100 6 101 6 102 6 103 6 104 6 105 6 107 6 32 6 34 8 21:30 36 2 38 4 40 4 43 4 4…" at bounding box center [649, 332] width 878 height 355
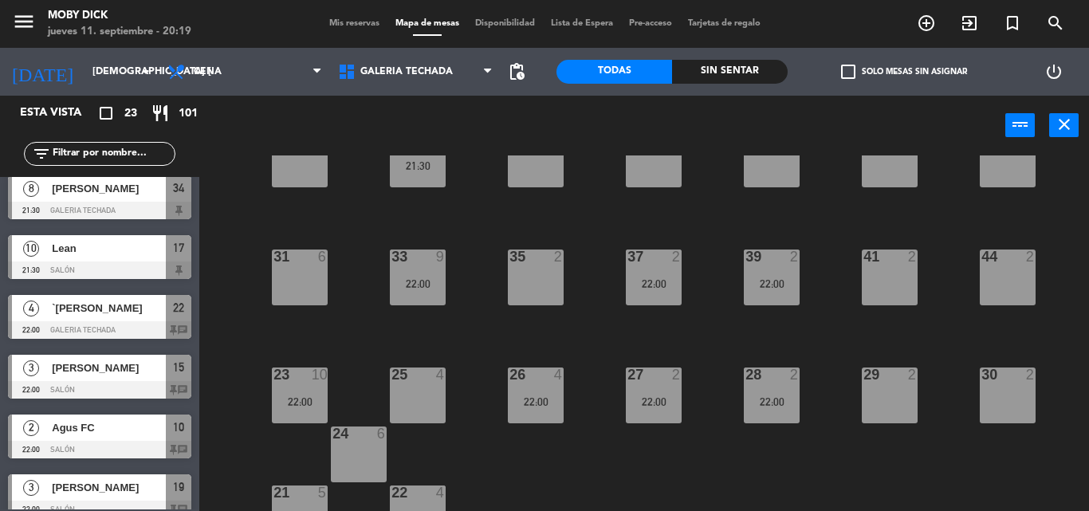
scroll to position [228, 0]
click at [410, 280] on div "33 9 22:00" at bounding box center [418, 278] width 56 height 56
click at [411, 269] on div "33 9 22:00" at bounding box center [418, 278] width 56 height 56
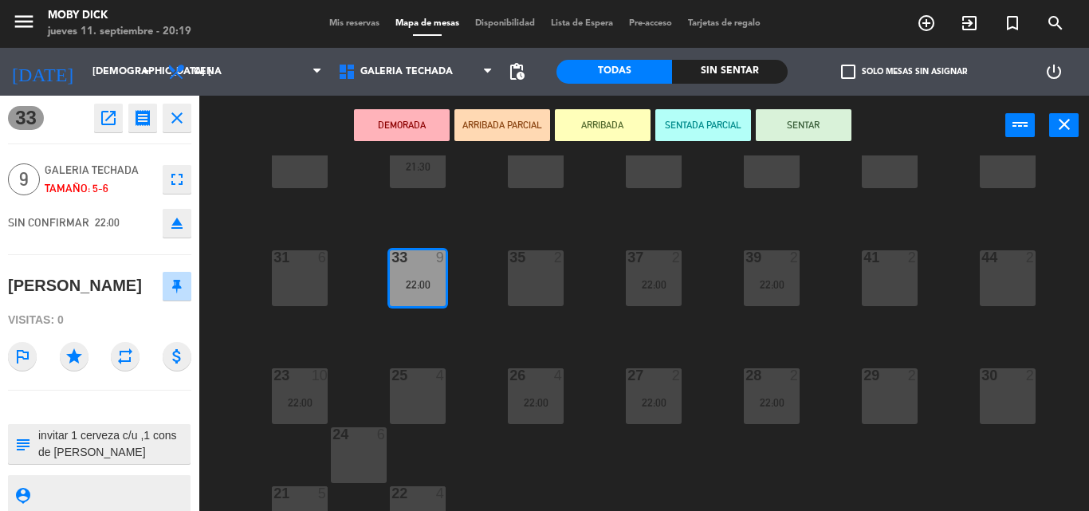
click at [426, 288] on div "22:00" at bounding box center [418, 284] width 56 height 11
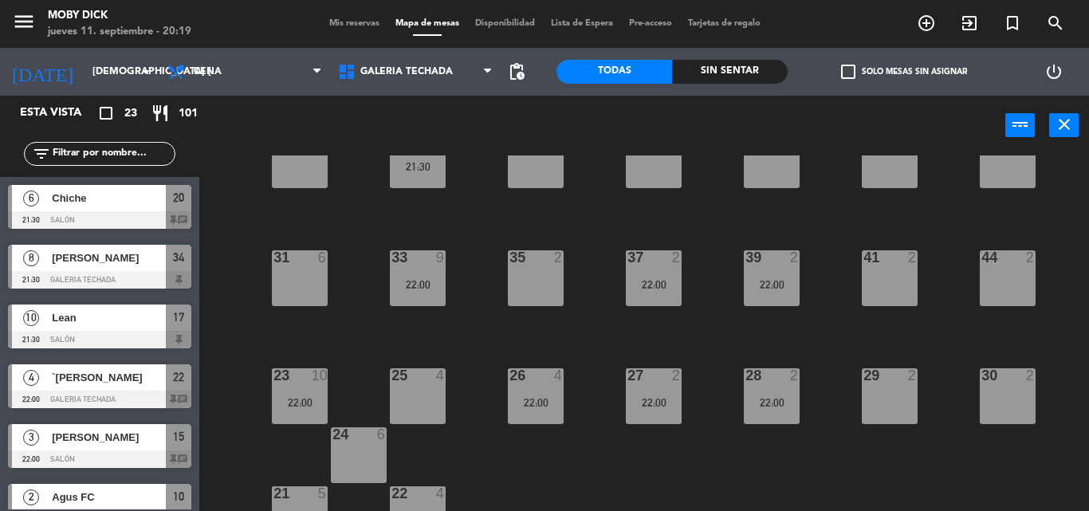
click at [429, 289] on div "22:00" at bounding box center [418, 284] width 56 height 11
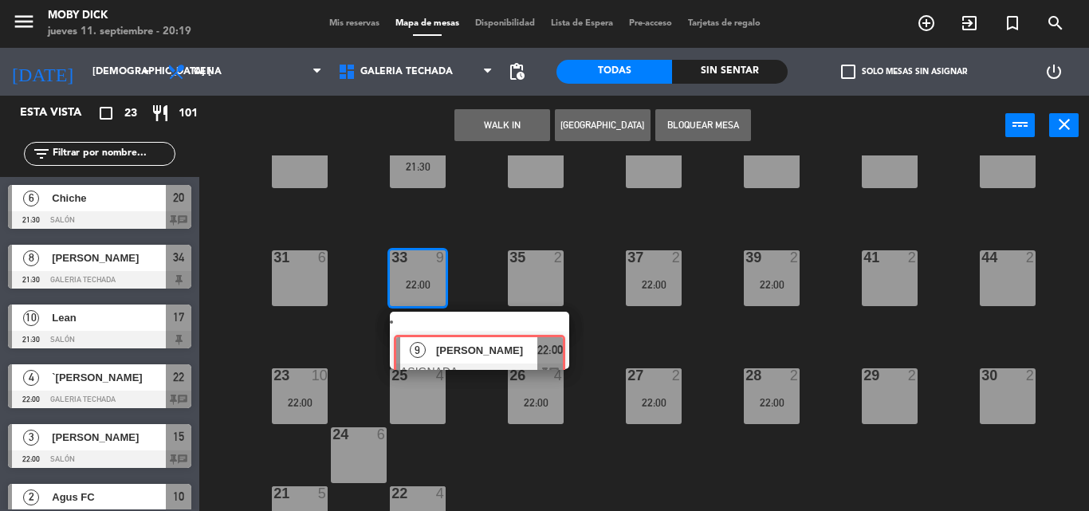
click at [485, 341] on div "100 6 101 6 102 6 103 6 104 6 105 6 107 6 32 6 34 8 21:30 36 2 38 4 40 4 43 4 4…" at bounding box center [649, 332] width 878 height 355
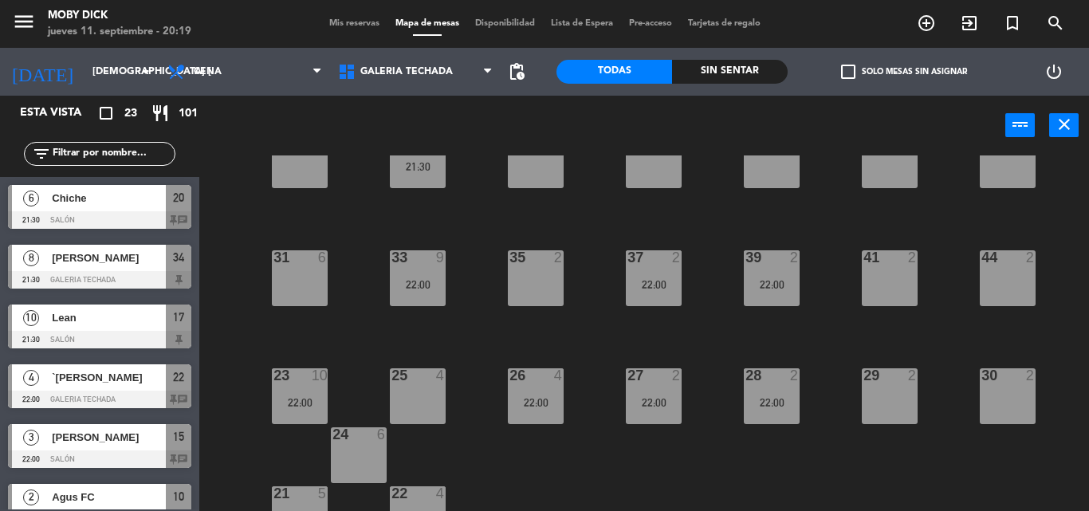
click at [438, 288] on div "22:00" at bounding box center [418, 284] width 56 height 11
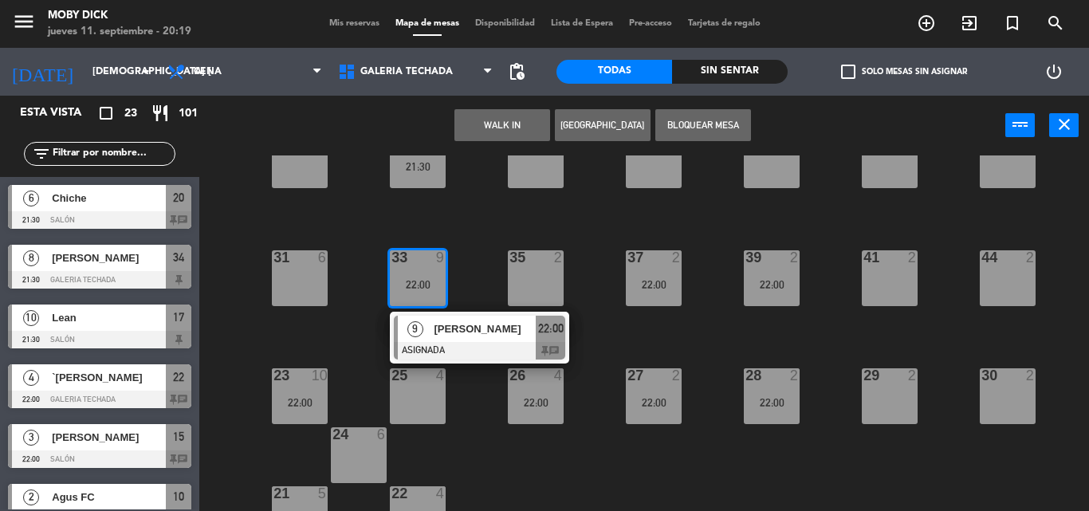
click at [477, 332] on div "9 [PERSON_NAME] ASIGNADA 22:00 chat" at bounding box center [479, 338] width 203 height 52
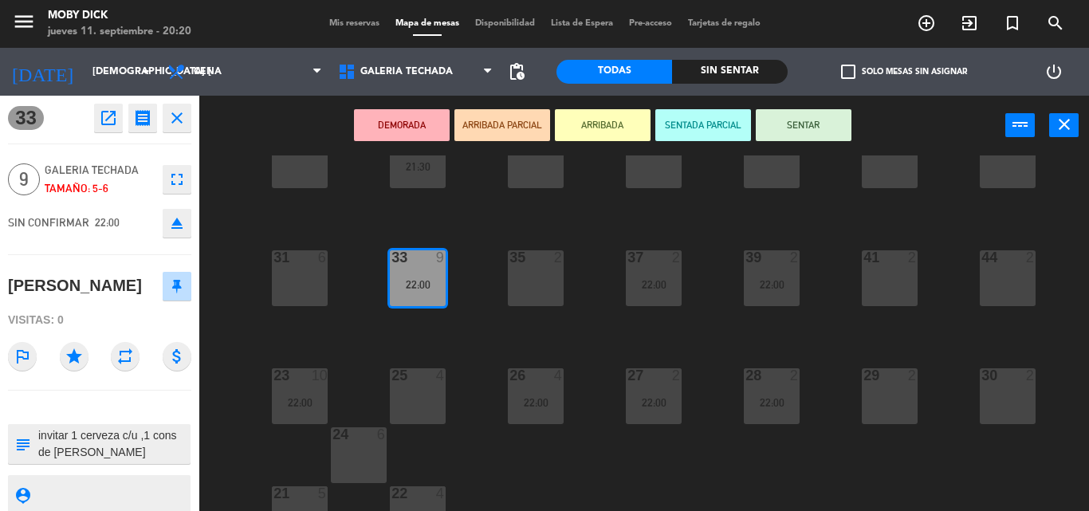
click at [475, 329] on div "100 6 101 6 102 6 103 6 104 6 105 6 107 6 32 6 34 8 21:30 36 2 38 4 40 4 43 4 4…" at bounding box center [649, 332] width 878 height 355
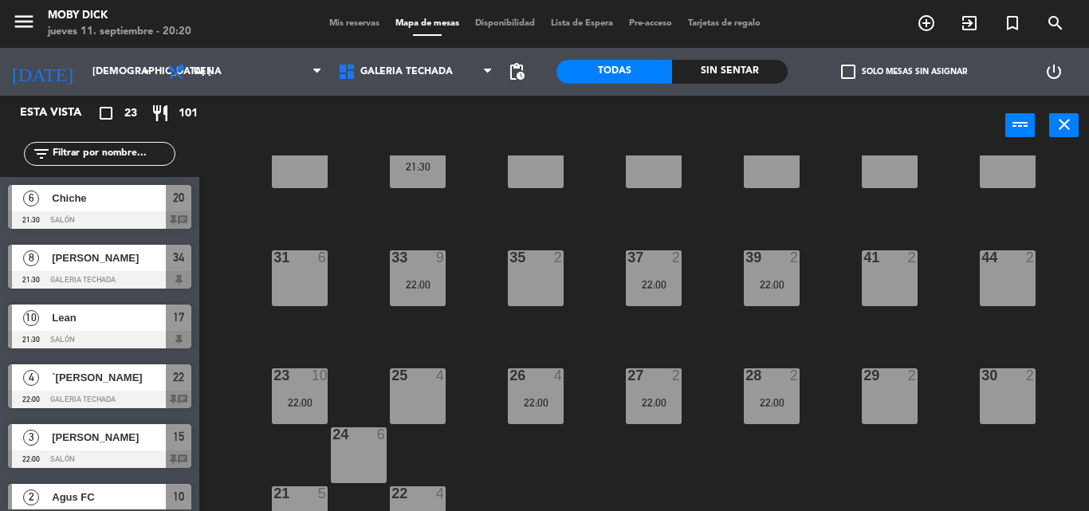
scroll to position [10, 0]
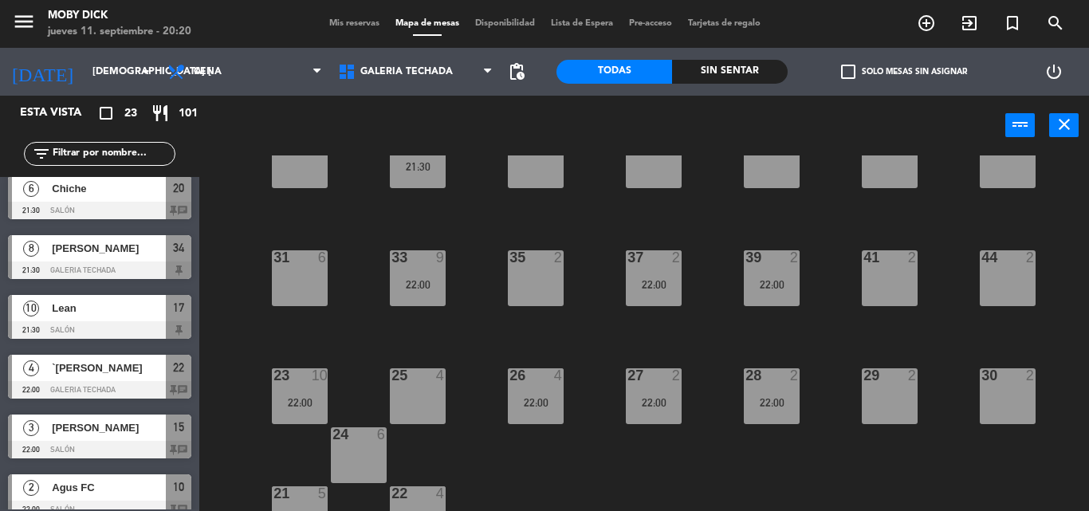
click at [394, 171] on div "21:30" at bounding box center [418, 166] width 56 height 11
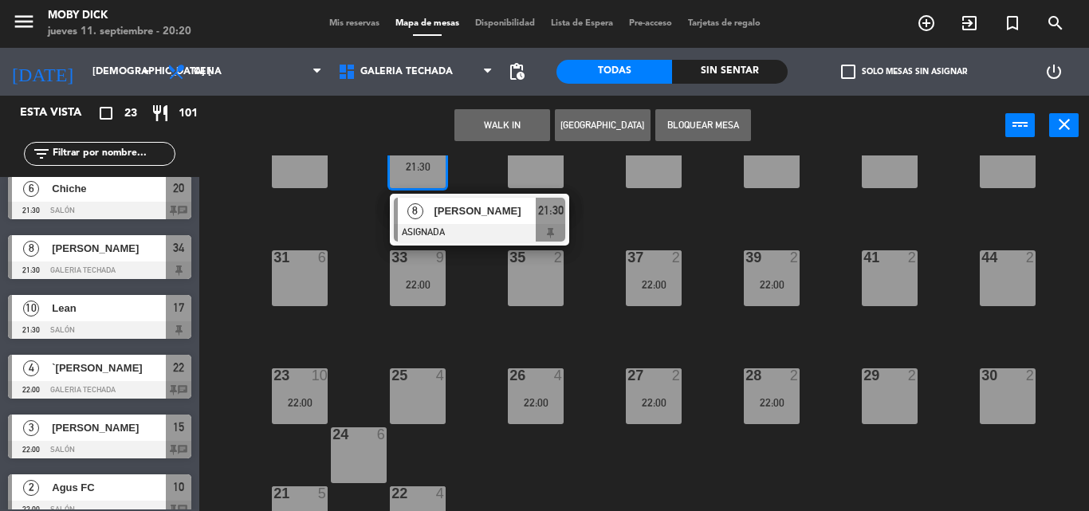
click at [475, 226] on div "8 Eze Tomallino ASIGNADA 21:30" at bounding box center [479, 220] width 203 height 52
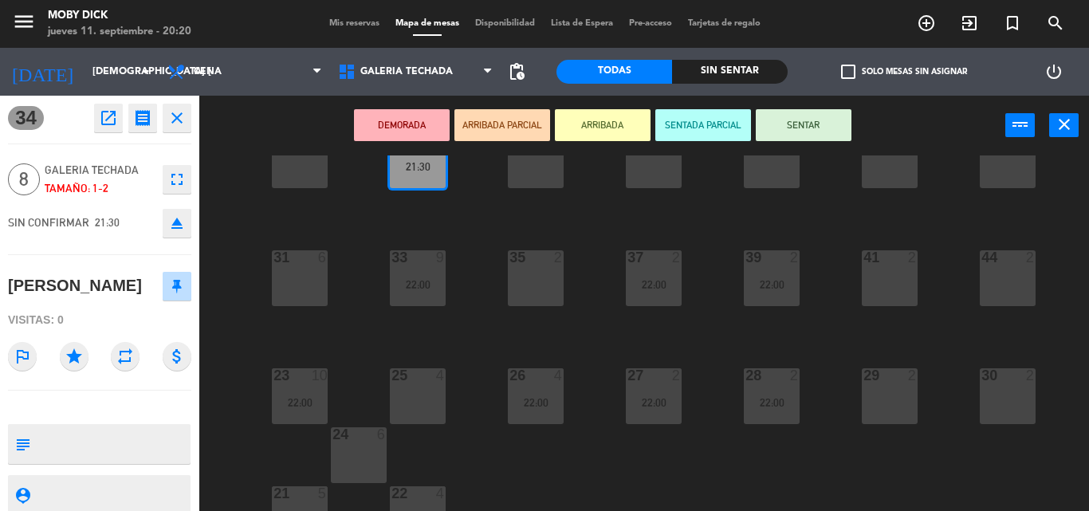
click at [475, 226] on div "100 6 101 6 102 6 103 6 104 6 105 6 107 6 32 6 34 8 21:30 36 2 38 4 40 4 43 4 4…" at bounding box center [649, 332] width 878 height 355
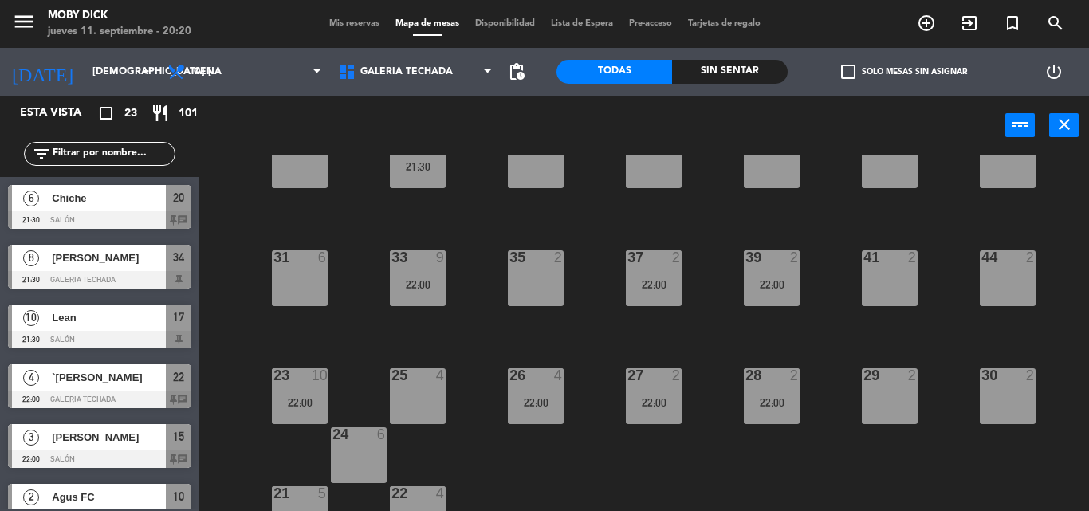
click at [661, 304] on div "37 2 22:00" at bounding box center [654, 278] width 56 height 56
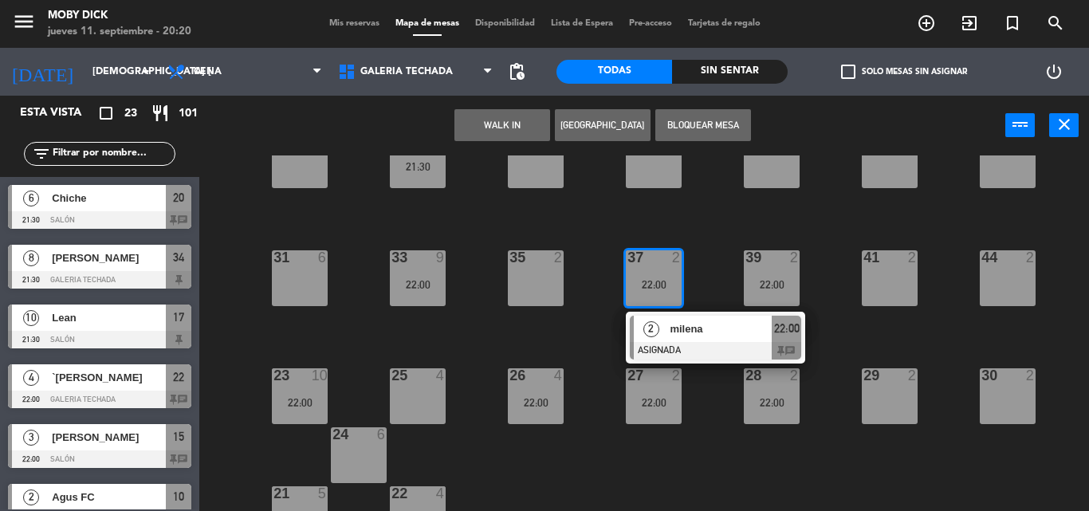
click at [671, 330] on span "milena" at bounding box center [720, 328] width 102 height 17
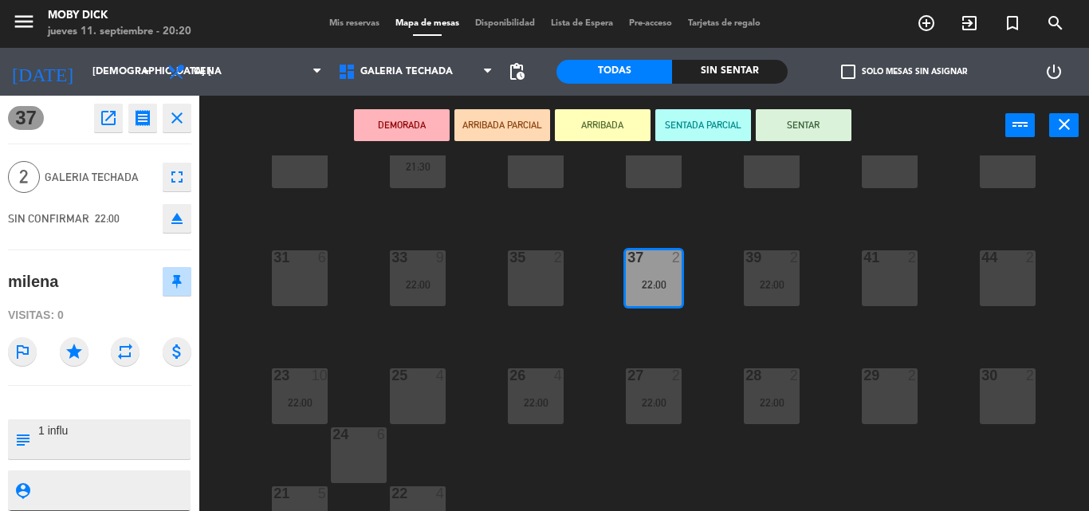
click at [671, 330] on div "100 6 101 6 102 6 103 6 104 6 105 6 107 6 32 6 34 8 21:30 36 2 38 4 40 4 43 4 4…" at bounding box center [649, 332] width 878 height 355
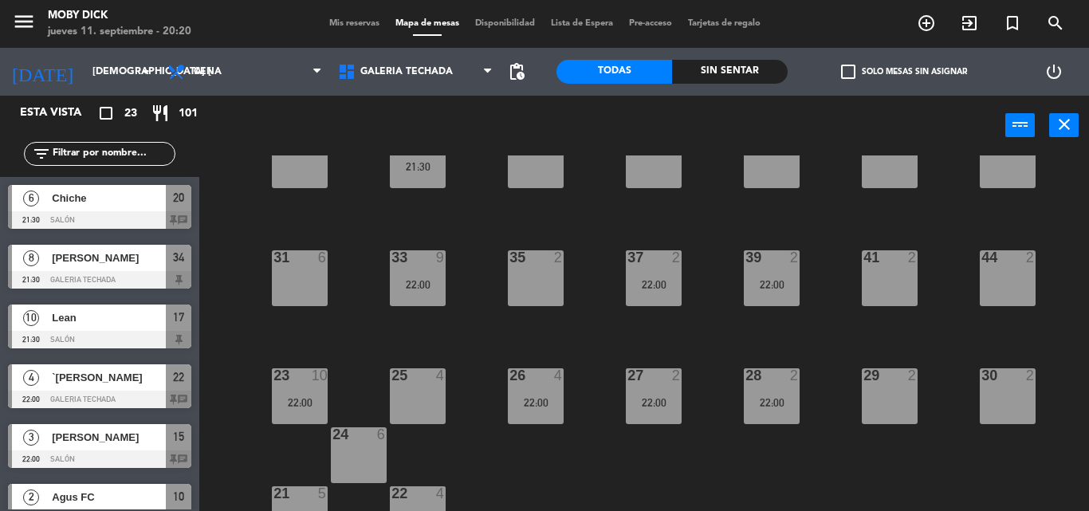
scroll to position [129, 0]
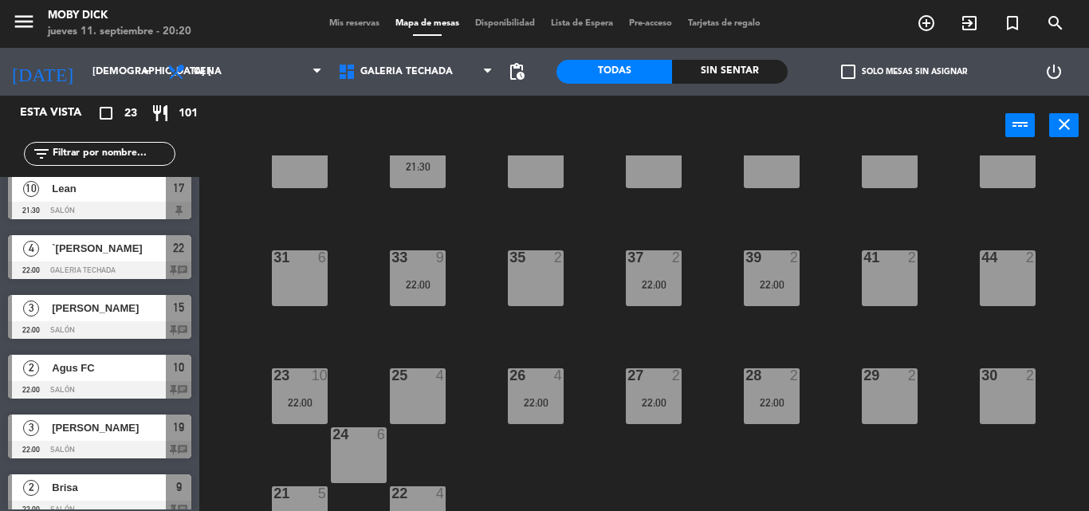
click at [769, 278] on div "22:00" at bounding box center [772, 284] width 56 height 12
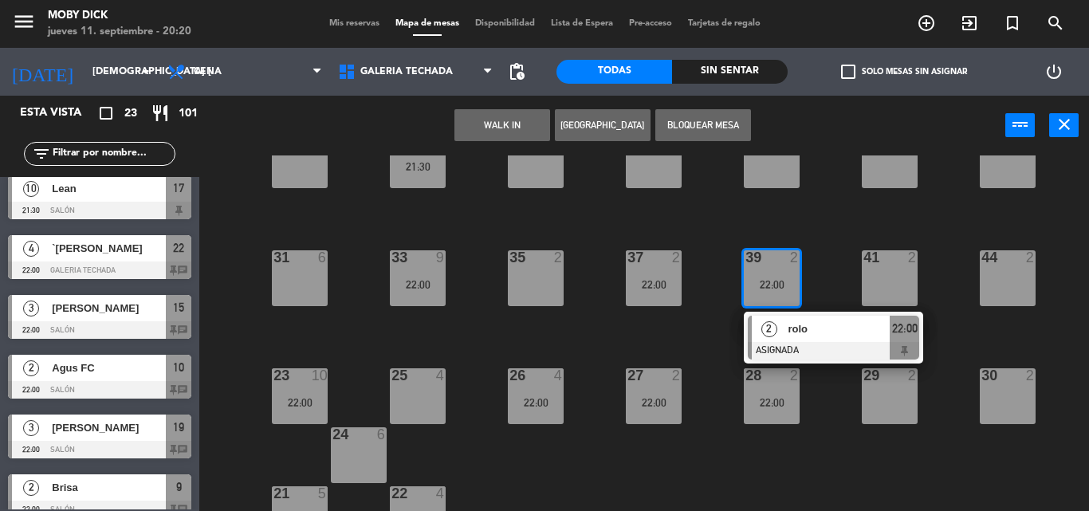
click at [779, 321] on div "2" at bounding box center [769, 329] width 34 height 26
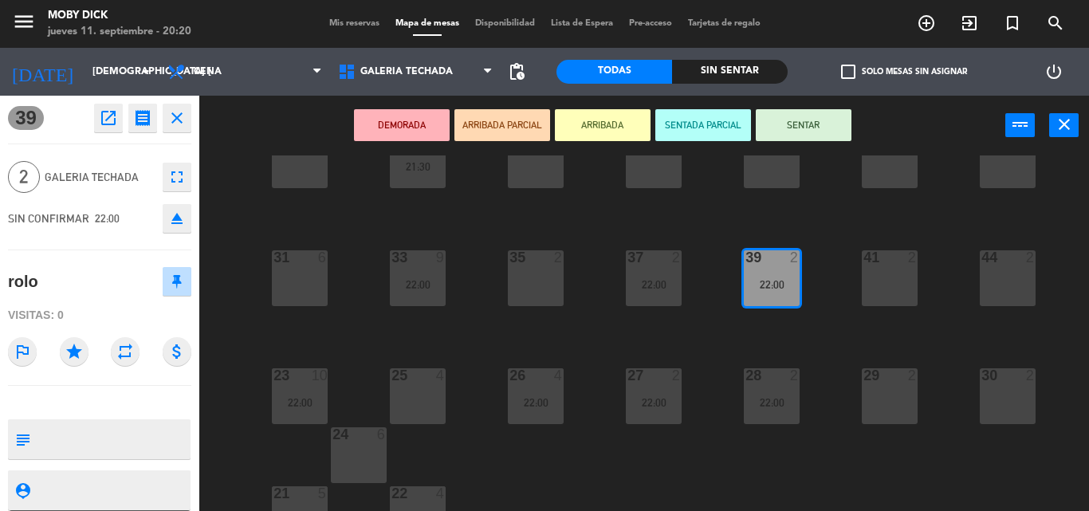
click at [779, 321] on div "100 6 101 6 102 6 103 6 104 6 105 6 107 6 32 6 34 8 21:30 36 2 38 4 40 4 43 4 4…" at bounding box center [649, 332] width 878 height 355
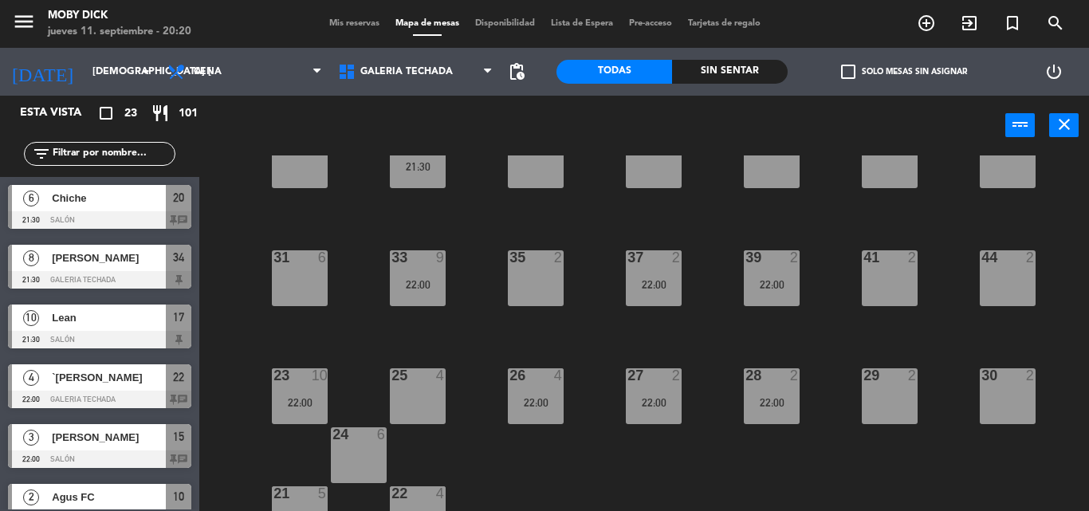
scroll to position [249, 0]
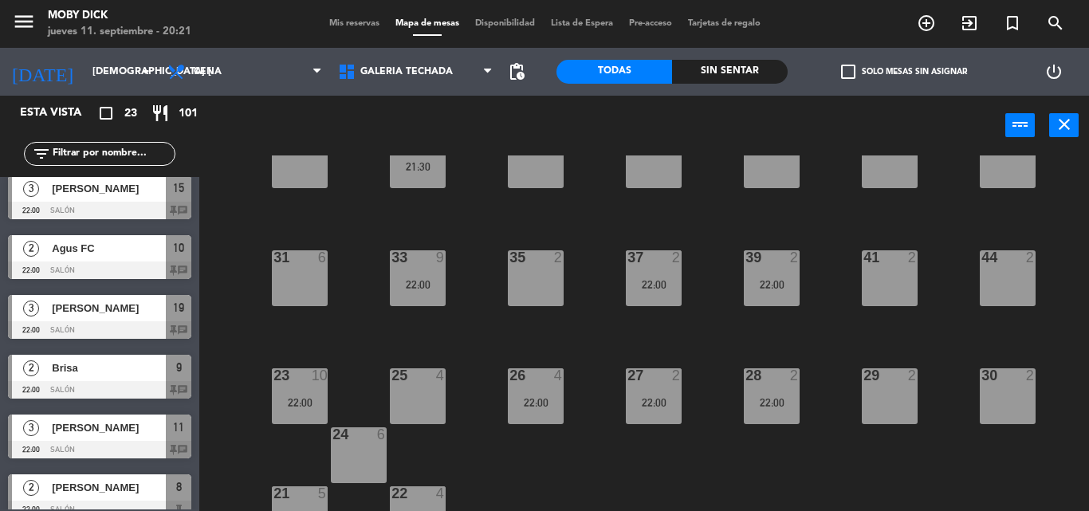
click at [422, 392] on div "25 4" at bounding box center [418, 396] width 56 height 56
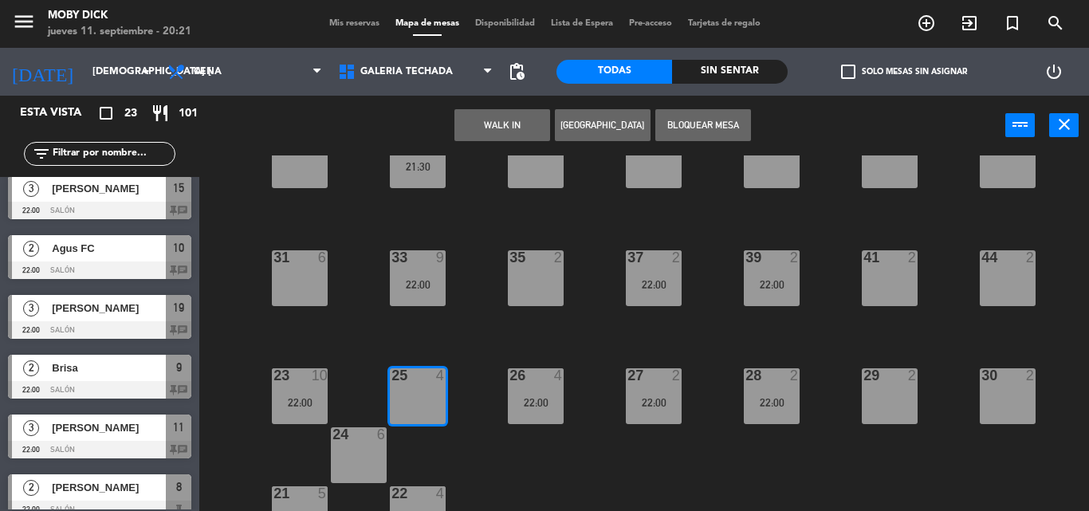
click at [504, 125] on button "WALK IN" at bounding box center [502, 125] width 96 height 32
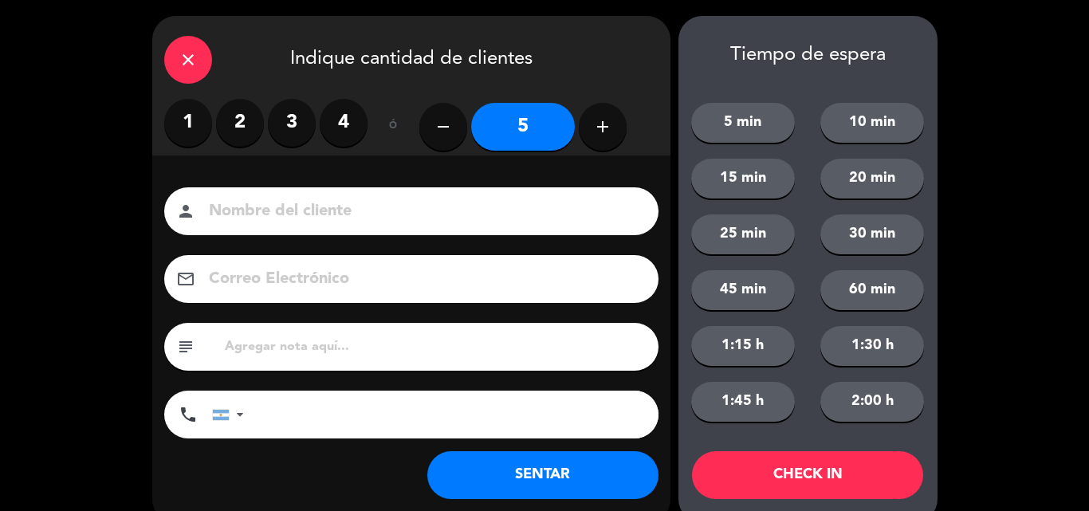
click at [199, 60] on div "close" at bounding box center [188, 60] width 48 height 48
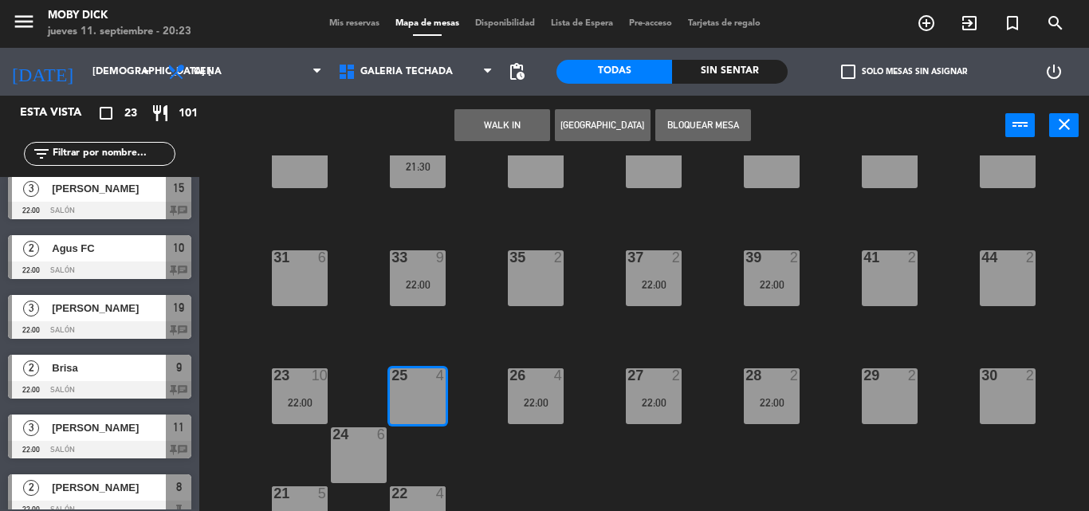
click at [351, 24] on span "Mis reservas" at bounding box center [354, 23] width 66 height 9
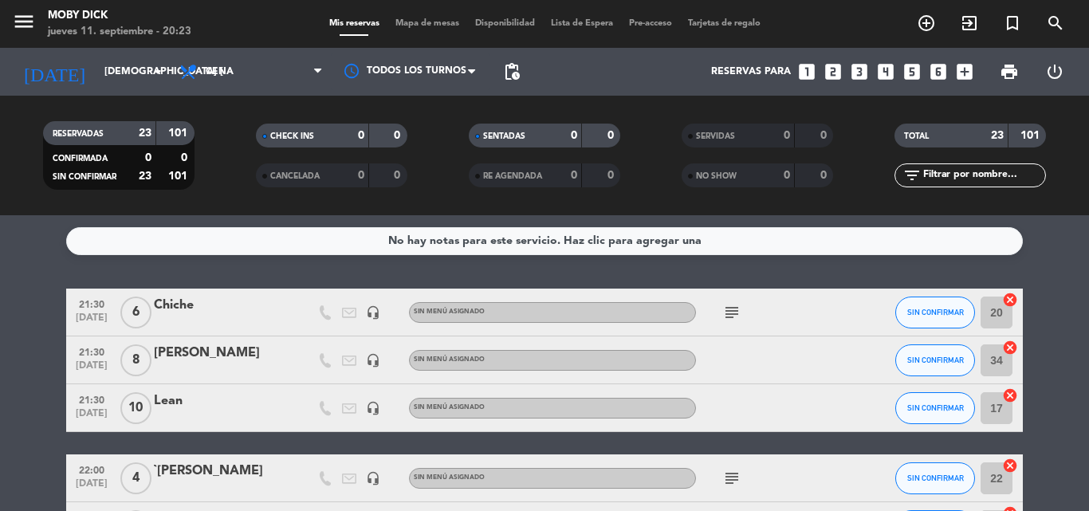
click at [402, 28] on div "Mis reservas Mapa de mesas Disponibilidad Lista de Espera Pre-acceso Tarjetas d…" at bounding box center [544, 24] width 447 height 14
click at [402, 28] on span "Mapa de mesas" at bounding box center [427, 23] width 80 height 9
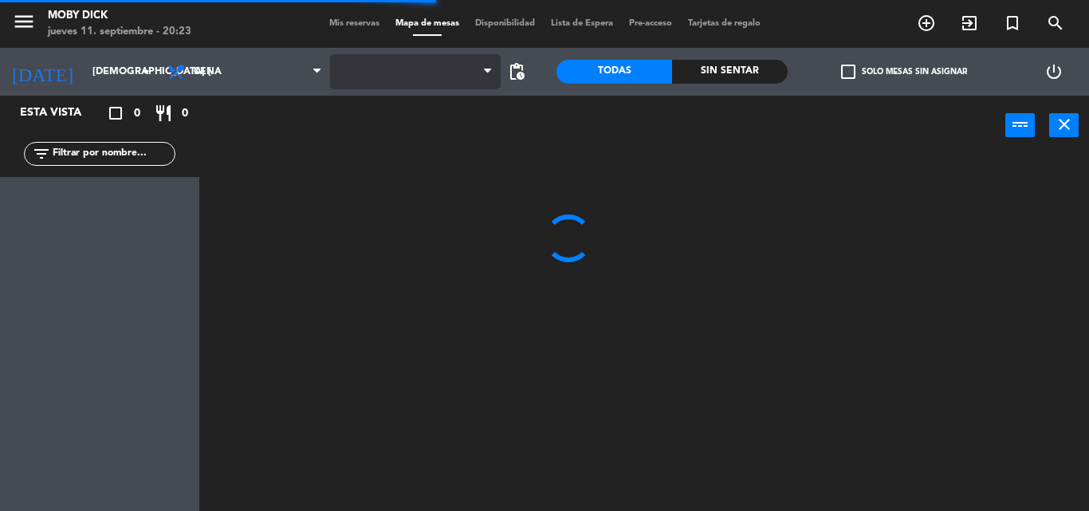
click at [407, 69] on span at bounding box center [415, 71] width 171 height 35
click at [407, 69] on span "AFUERA" at bounding box center [415, 71] width 171 height 35
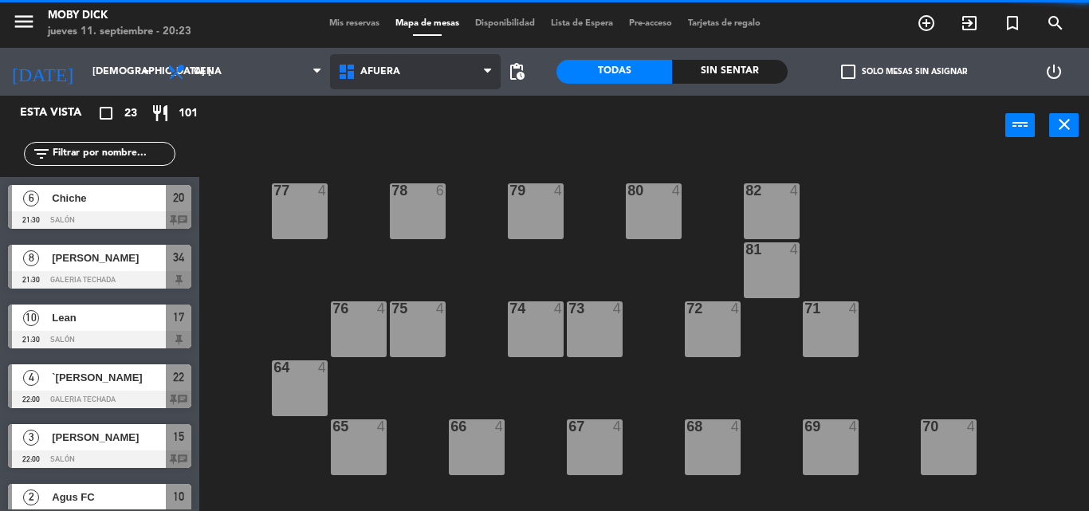
click at [430, 80] on span "AFUERA" at bounding box center [415, 71] width 171 height 35
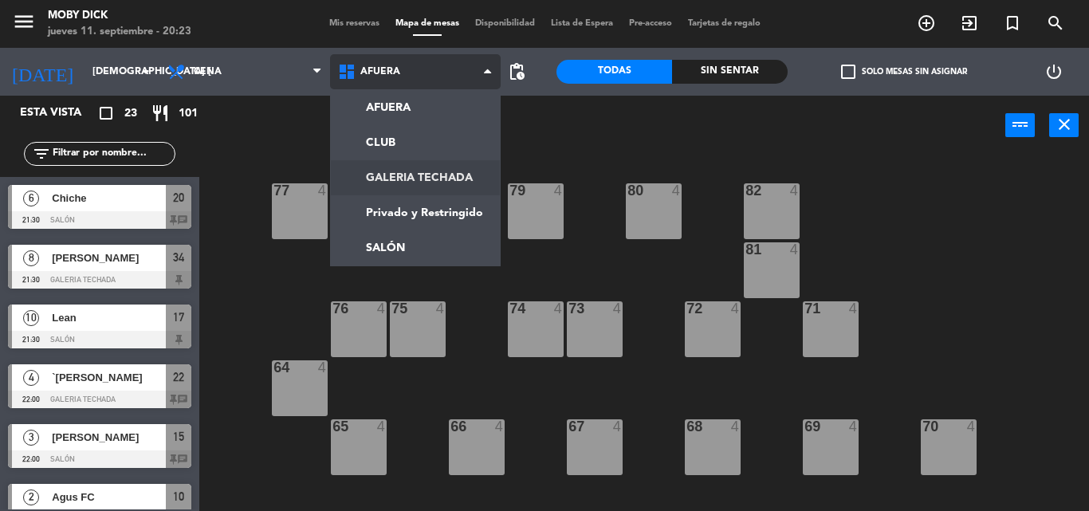
click at [417, 188] on ng-component "menu Moby Dick jueves 11. septiembre - 20:23 Mis reservas Mapa de mesas Disponi…" at bounding box center [544, 255] width 1089 height 511
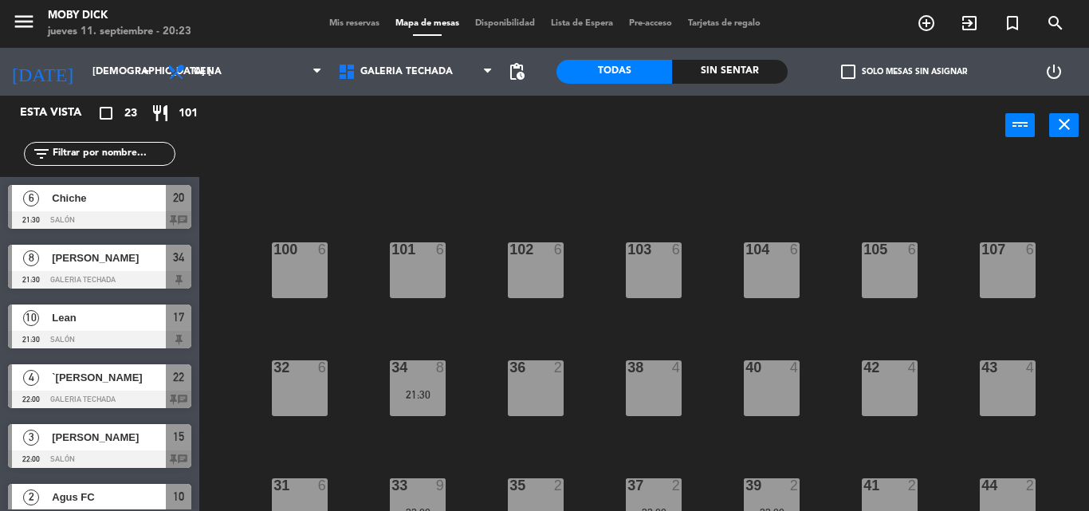
click at [460, 307] on div "100 6 101 6 102 6 103 6 104 6 105 6 107 6 32 6 34 8 21:30 36 2 38 4 40 4 43 4 4…" at bounding box center [649, 332] width 878 height 355
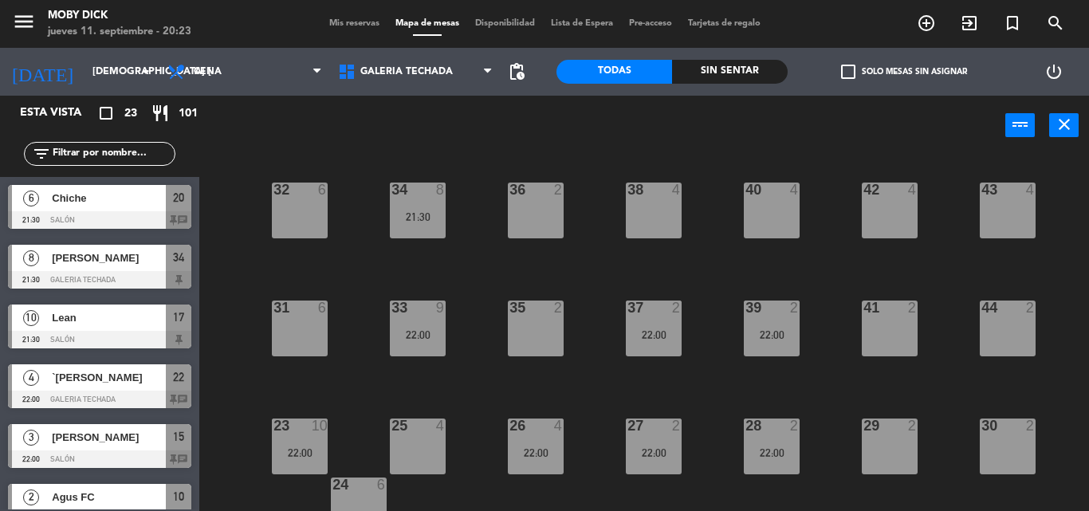
scroll to position [223, 0]
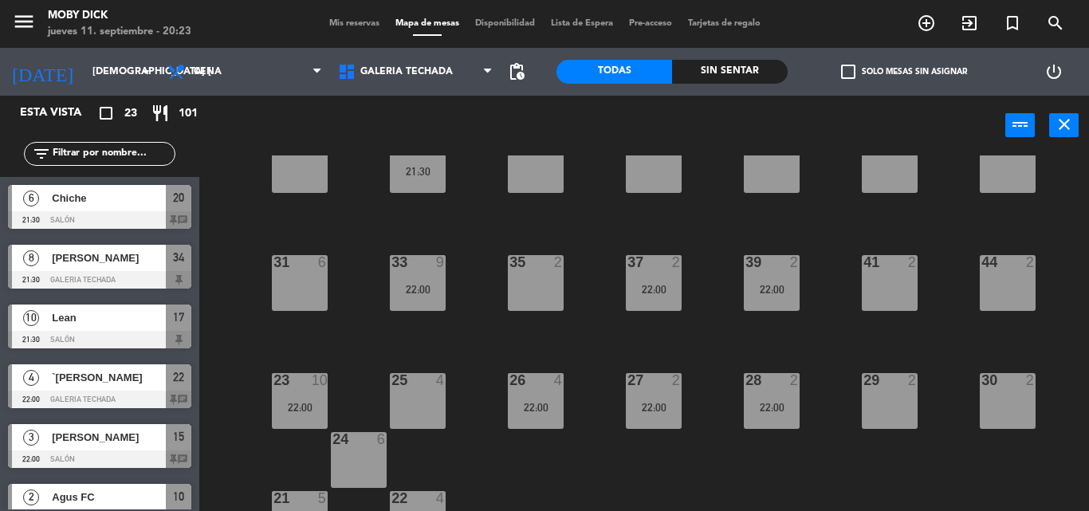
click at [781, 296] on div "39 2 22:00" at bounding box center [772, 283] width 56 height 56
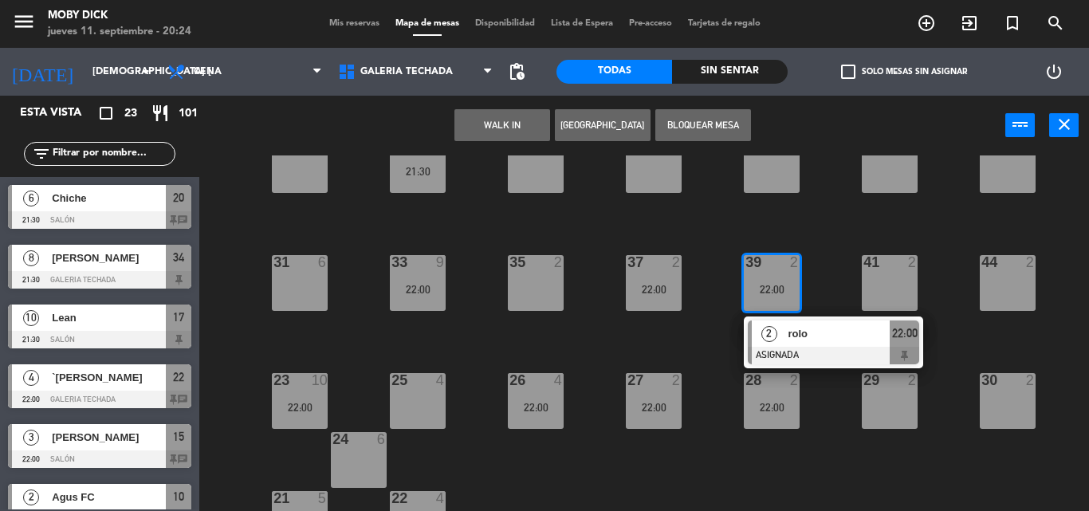
click at [874, 275] on div "41 2" at bounding box center [889, 283] width 56 height 56
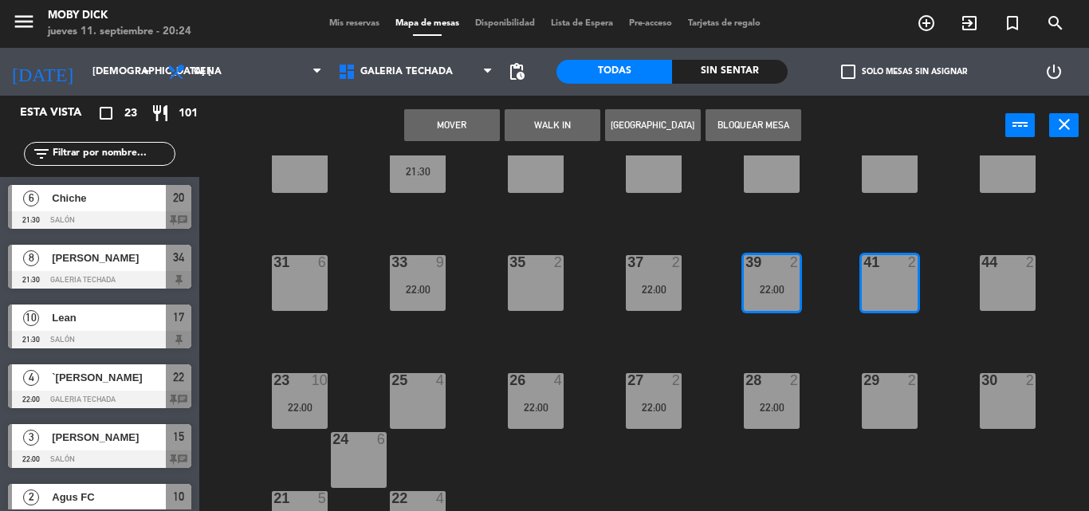
click at [475, 112] on button "Mover" at bounding box center [452, 125] width 96 height 32
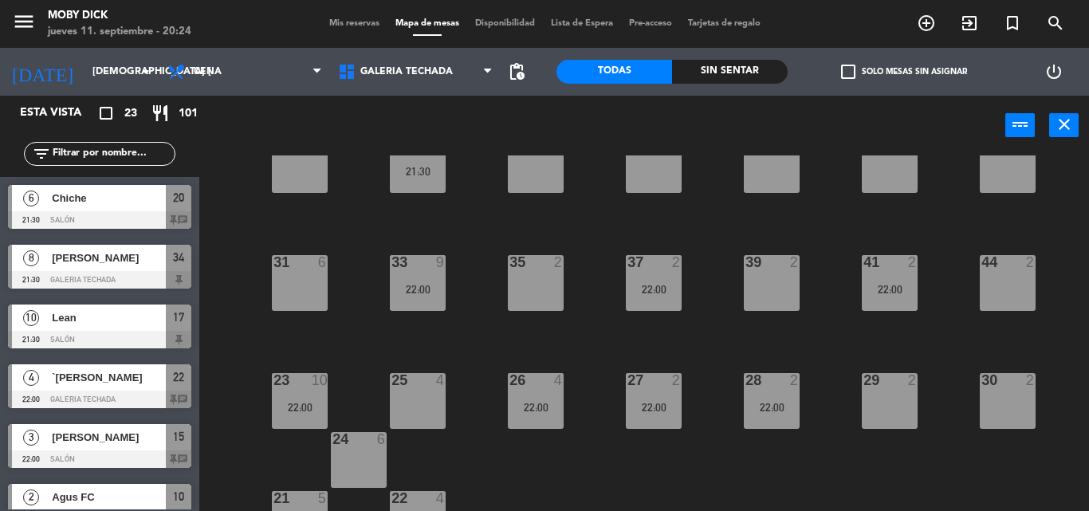
click at [773, 267] on div at bounding box center [771, 262] width 26 height 14
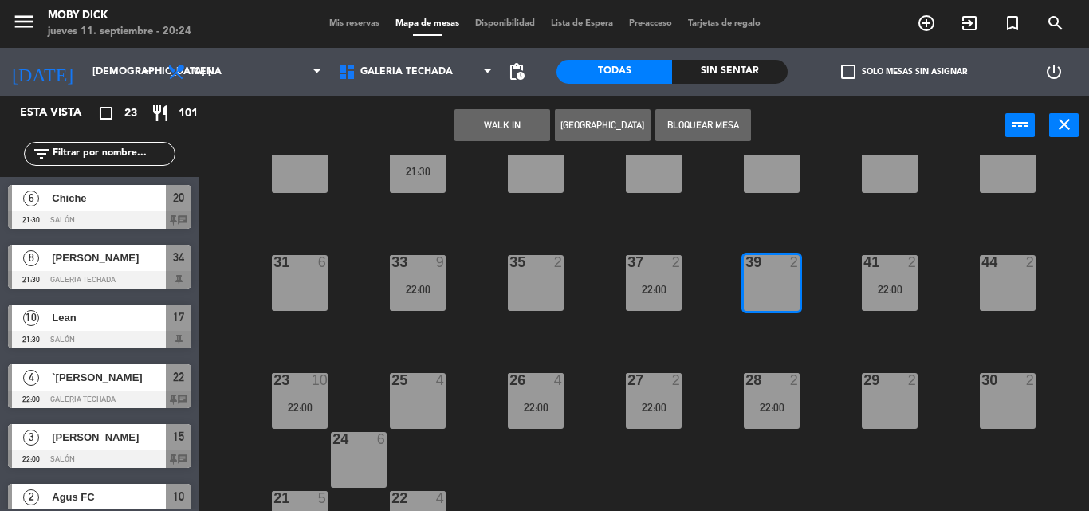
click at [496, 139] on button "WALK IN" at bounding box center [502, 125] width 96 height 32
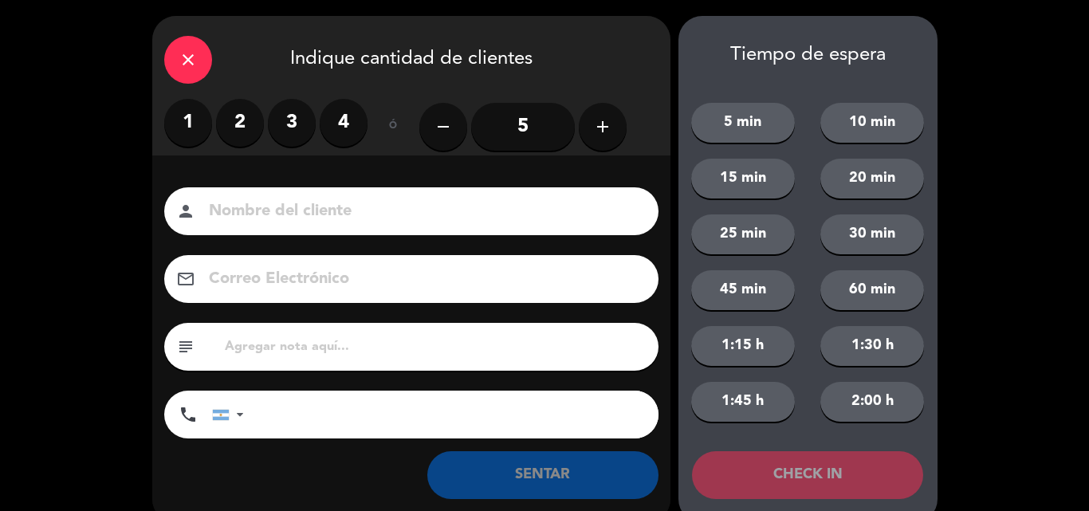
click at [290, 120] on label "3" at bounding box center [292, 123] width 48 height 48
click at [288, 133] on label "3" at bounding box center [292, 123] width 48 height 48
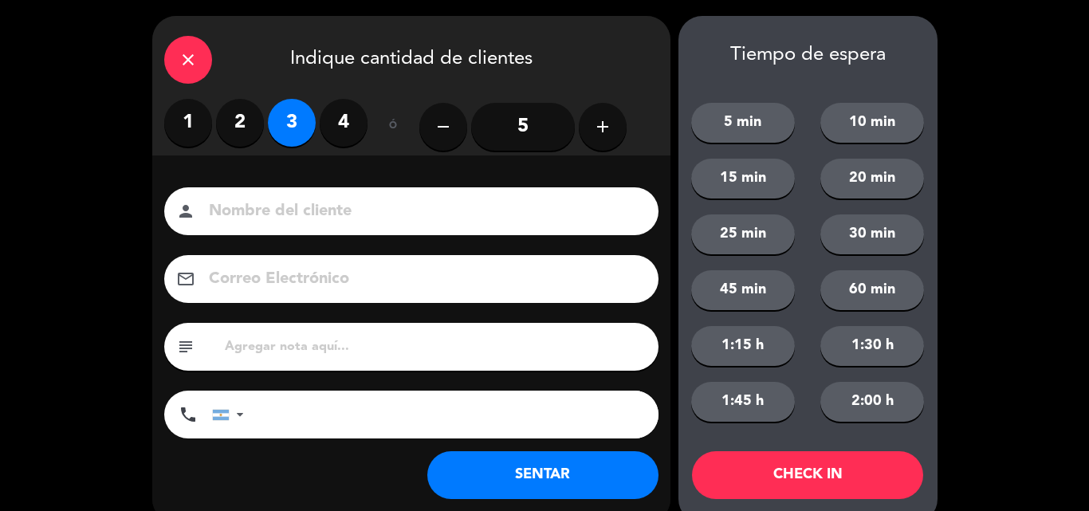
click at [488, 462] on button "SENTAR" at bounding box center [542, 475] width 231 height 48
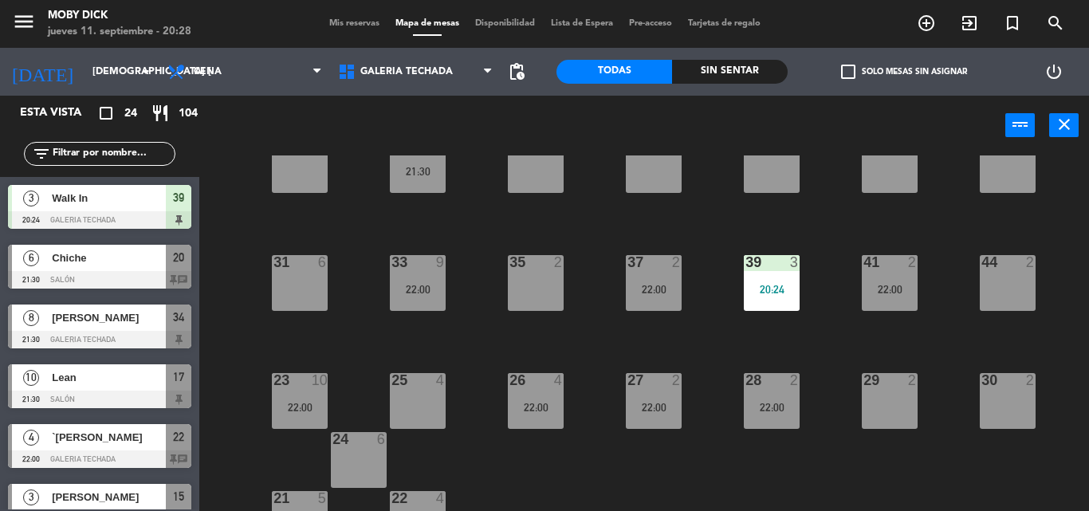
click at [239, 222] on div "100 6 101 6 102 6 103 6 104 6 105 6 107 6 32 6 34 8 21:30 36 2 38 4 40 4 43 4 4…" at bounding box center [649, 332] width 878 height 355
click at [363, 20] on span "Mis reservas" at bounding box center [354, 23] width 66 height 9
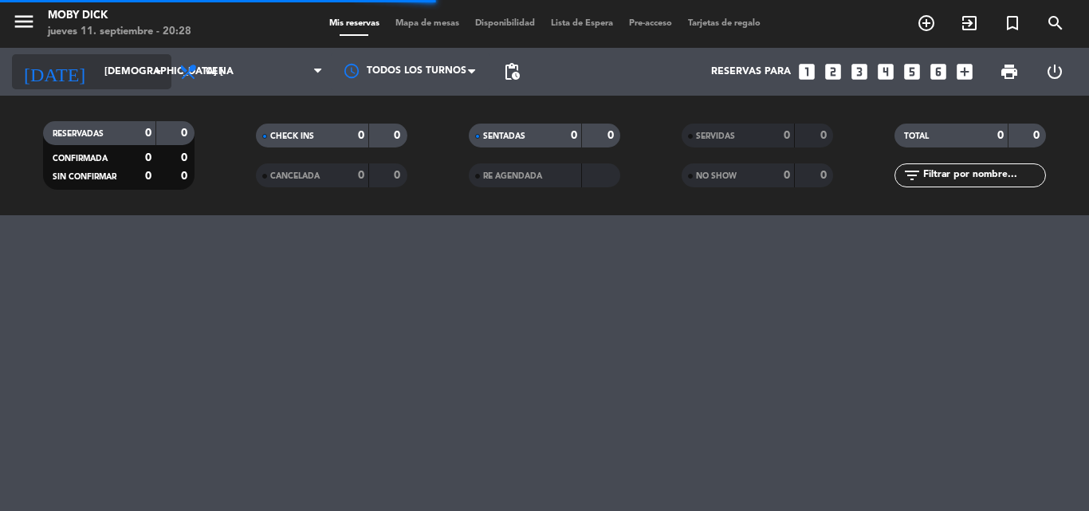
click at [144, 71] on input "[DEMOGRAPHIC_DATA] [DATE]" at bounding box center [163, 71] width 135 height 27
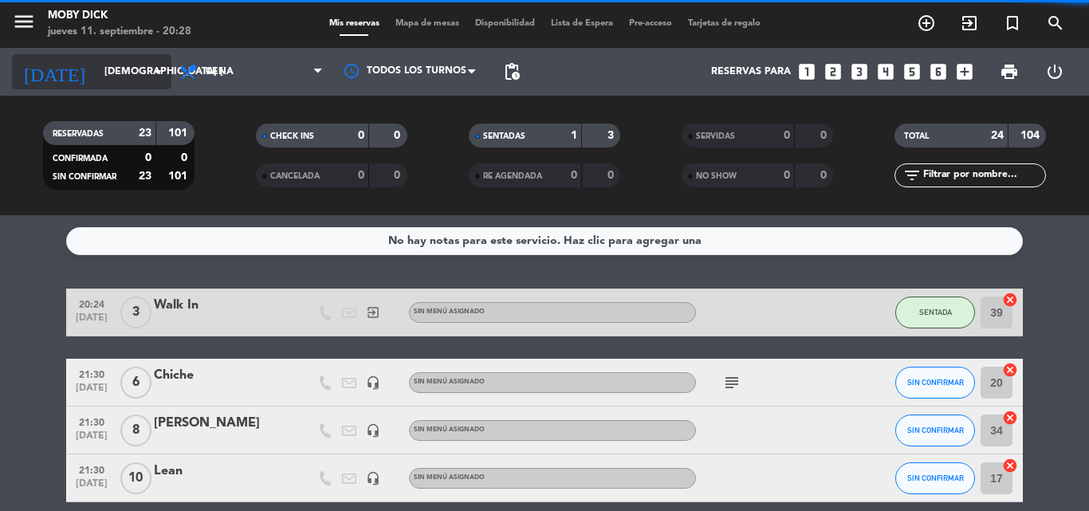
click at [149, 80] on icon "arrow_drop_down" at bounding box center [157, 71] width 19 height 19
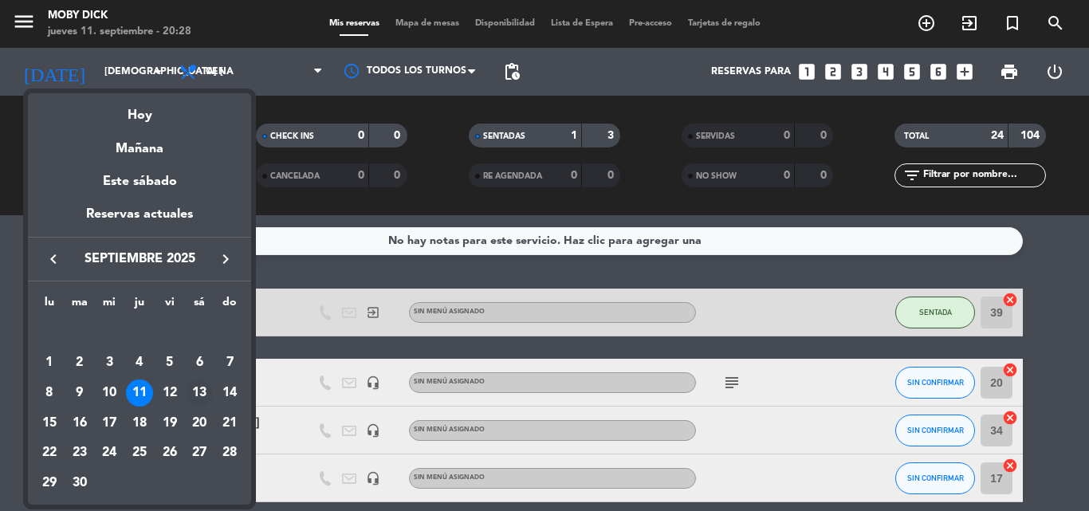
click at [198, 383] on div "13" at bounding box center [199, 392] width 27 height 27
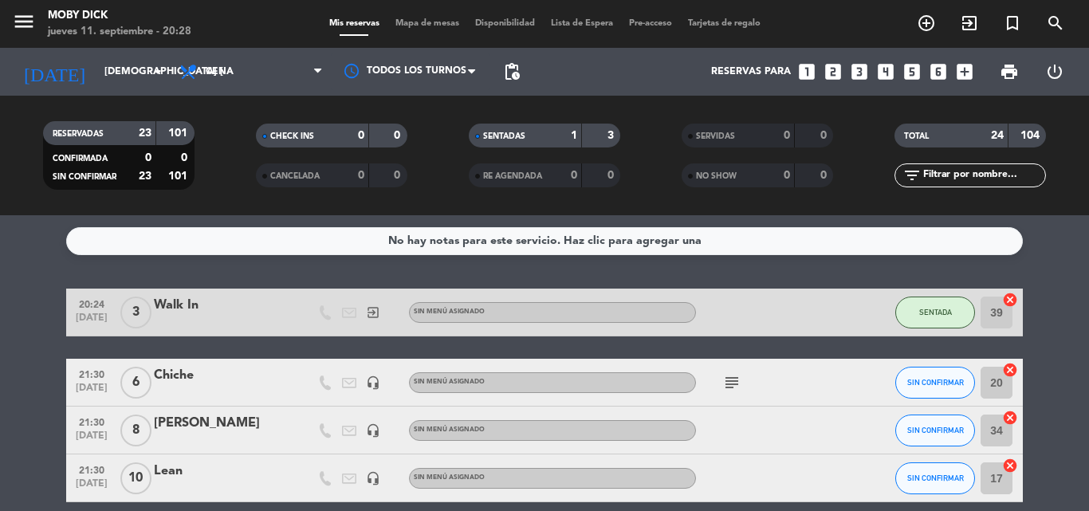
type input "sáb. [DATE]"
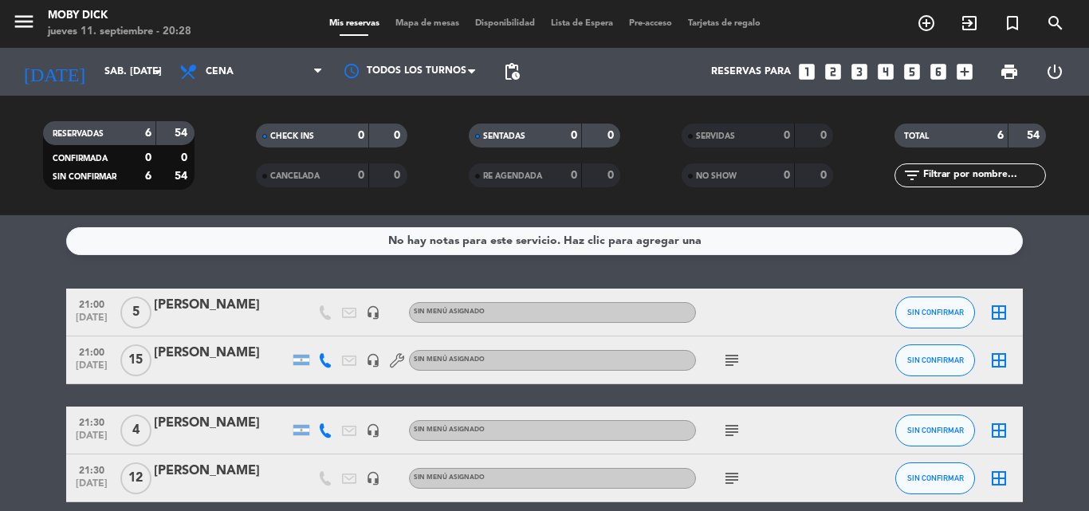
click at [21, 300] on bookings-row "21:00 [DATE] 5 [PERSON_NAME] headset_mic Sin menú asignado SIN CONFIRMAR border…" at bounding box center [544, 454] width 1089 height 332
click at [416, 32] on div "menu Moby Dick jueves 11. septiembre - 20:30 Mis reservas Mapa de mesas Disponi…" at bounding box center [544, 24] width 1089 height 48
click at [433, 22] on span "Mapa de mesas" at bounding box center [427, 23] width 80 height 9
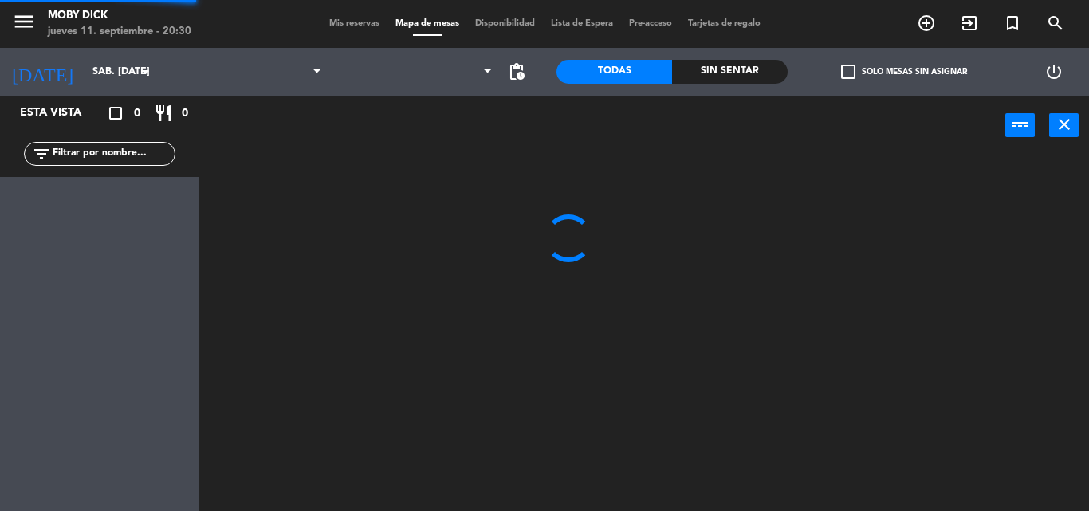
click at [434, 22] on span "Mapa de mesas" at bounding box center [427, 23] width 80 height 9
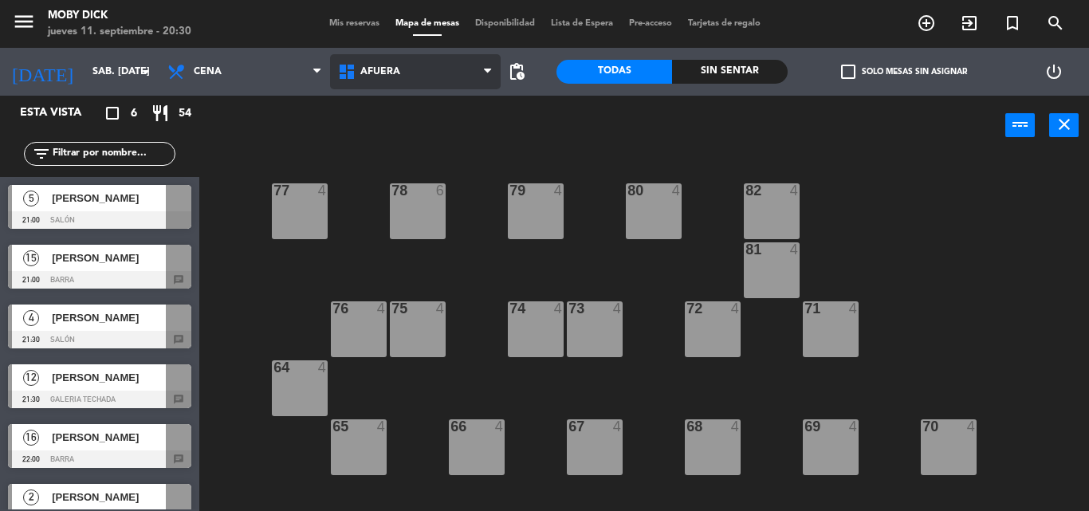
click at [441, 65] on span "AFUERA" at bounding box center [415, 71] width 171 height 35
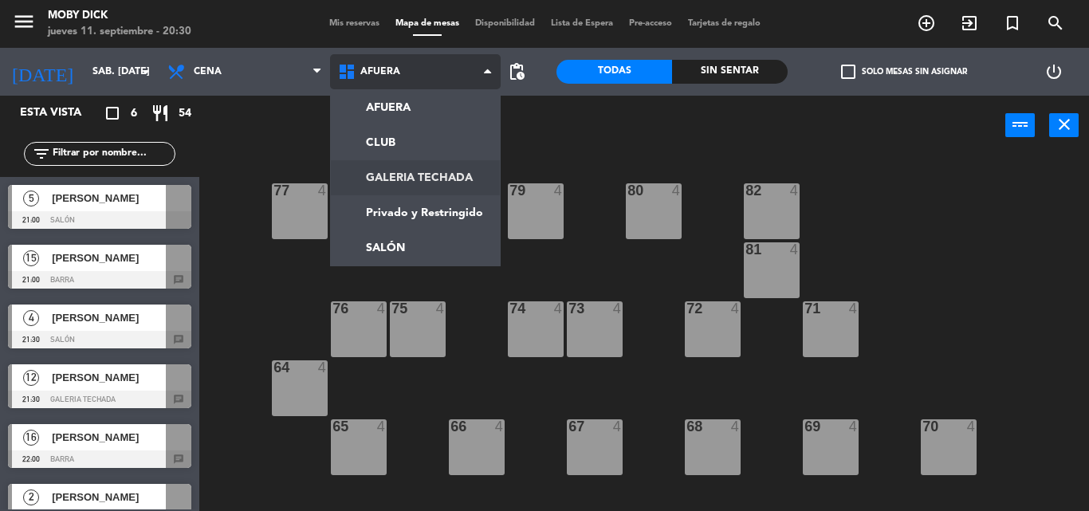
click at [445, 171] on ng-component "menu Moby Dick jueves 11. septiembre - 20:30 Mis reservas Mapa de mesas Disponi…" at bounding box center [544, 255] width 1089 height 511
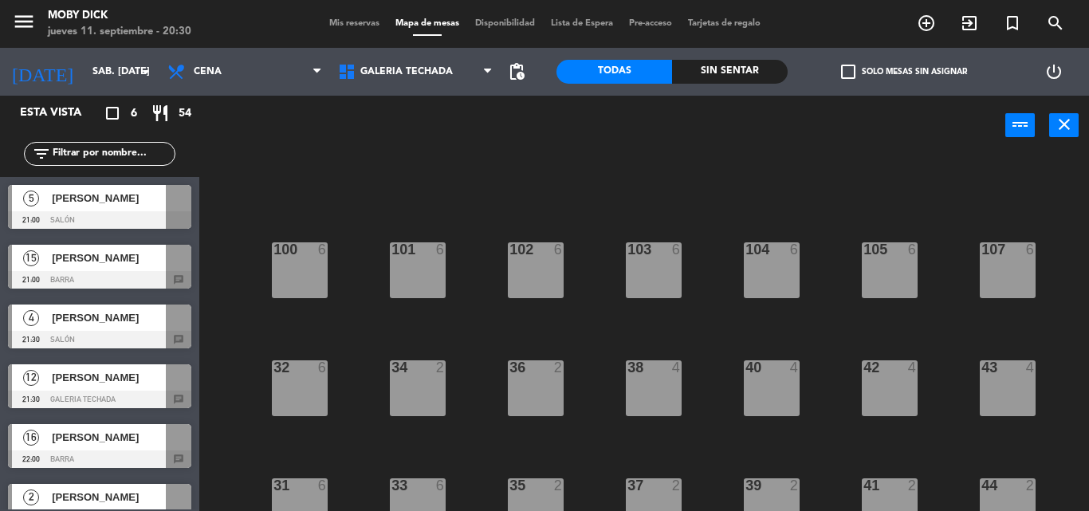
click at [481, 329] on div "100 6 101 6 102 6 103 6 104 6 105 6 107 6 32 6 34 2 36 2 38 4 40 4 43 4 42 4 35…" at bounding box center [649, 332] width 878 height 355
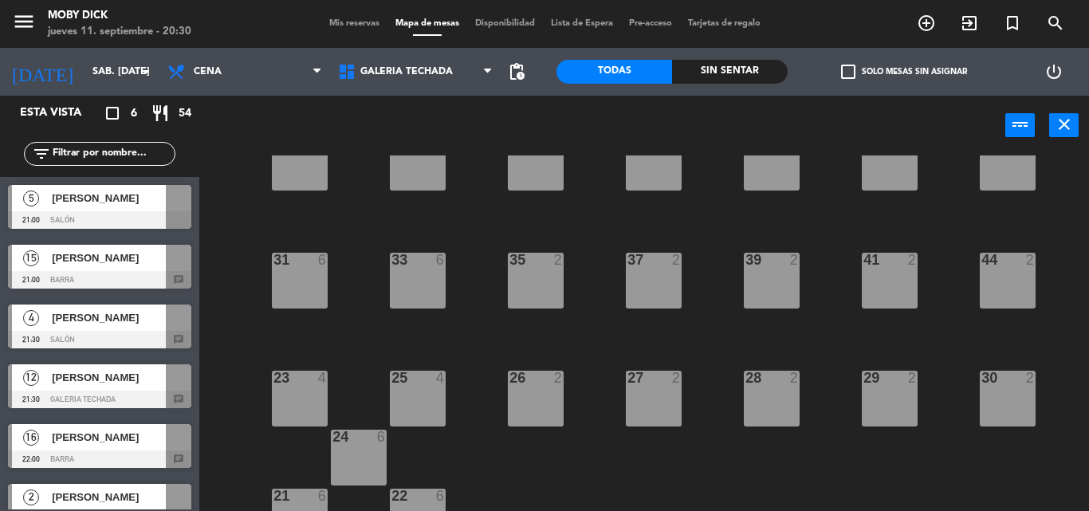
scroll to position [260, 0]
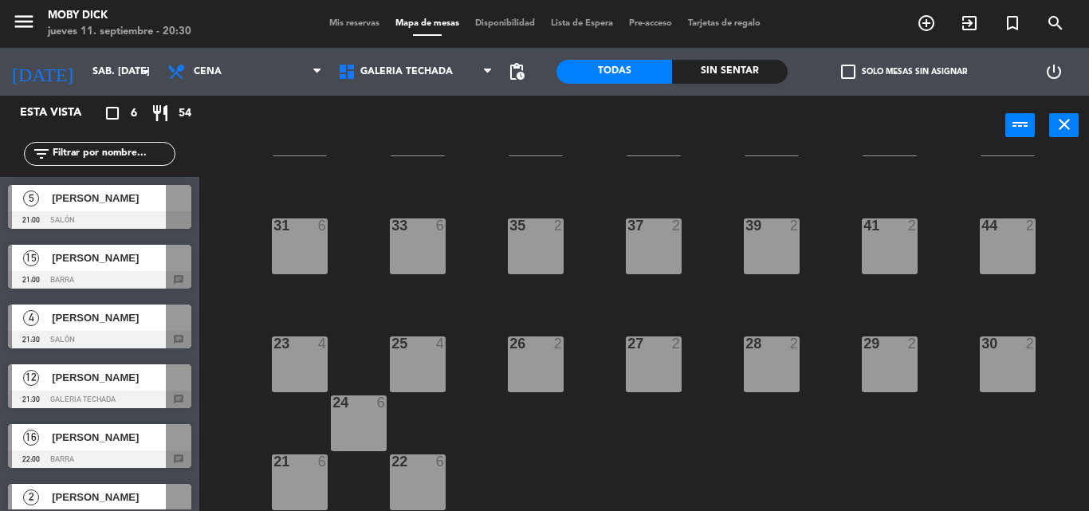
click at [425, 354] on div "25 4" at bounding box center [418, 364] width 56 height 56
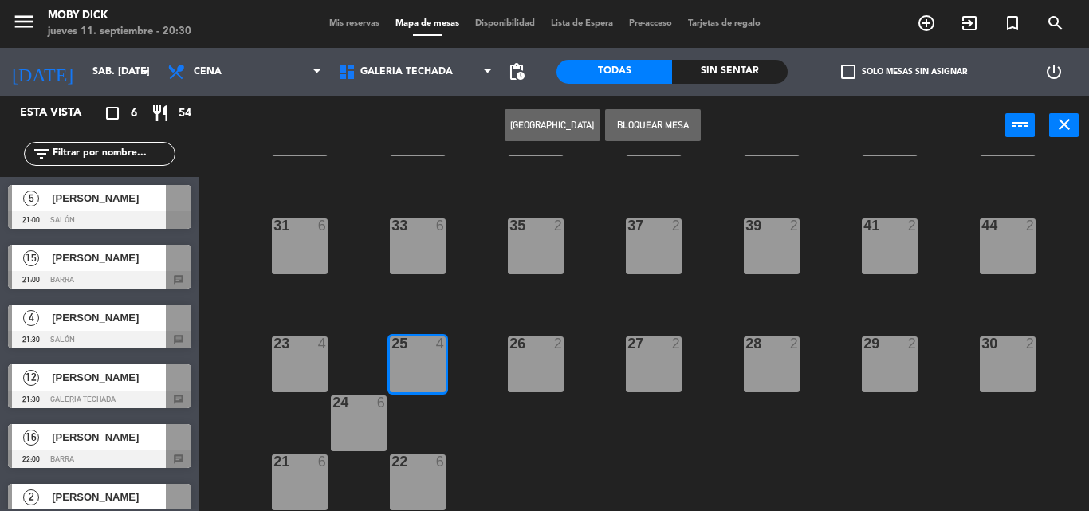
click at [418, 363] on div "25 4" at bounding box center [418, 364] width 56 height 56
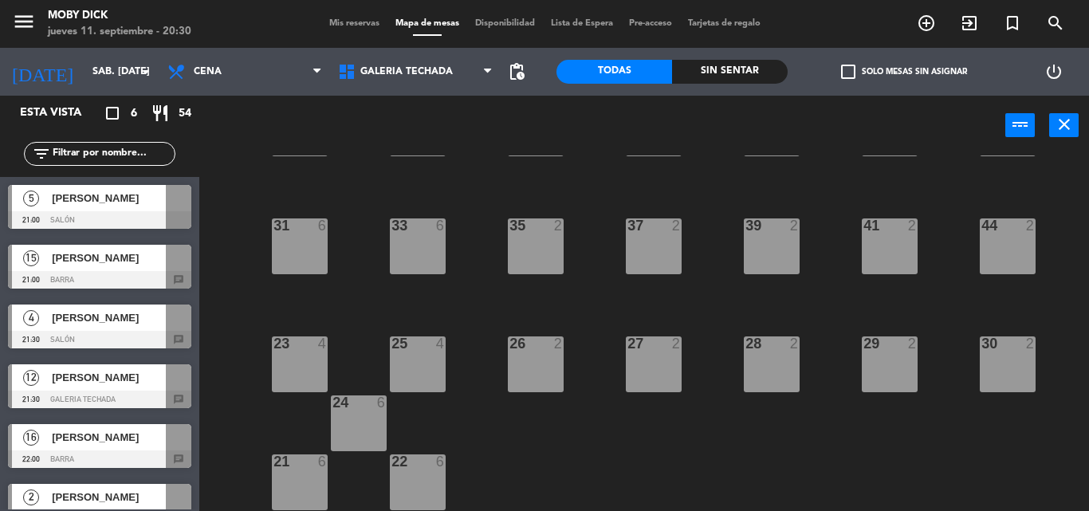
click at [418, 363] on div "25 4" at bounding box center [418, 364] width 56 height 56
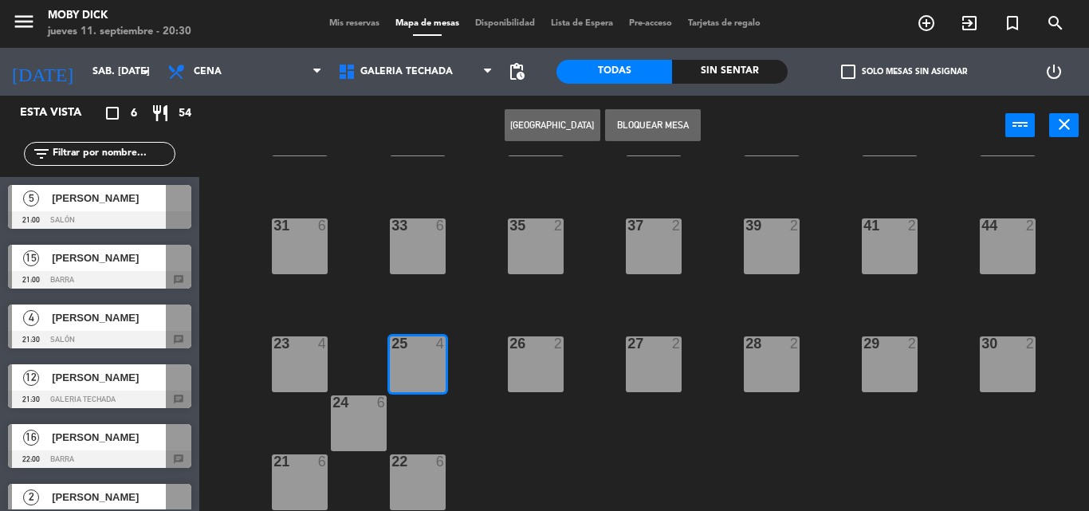
click at [536, 140] on button "[GEOGRAPHIC_DATA]" at bounding box center [552, 125] width 96 height 32
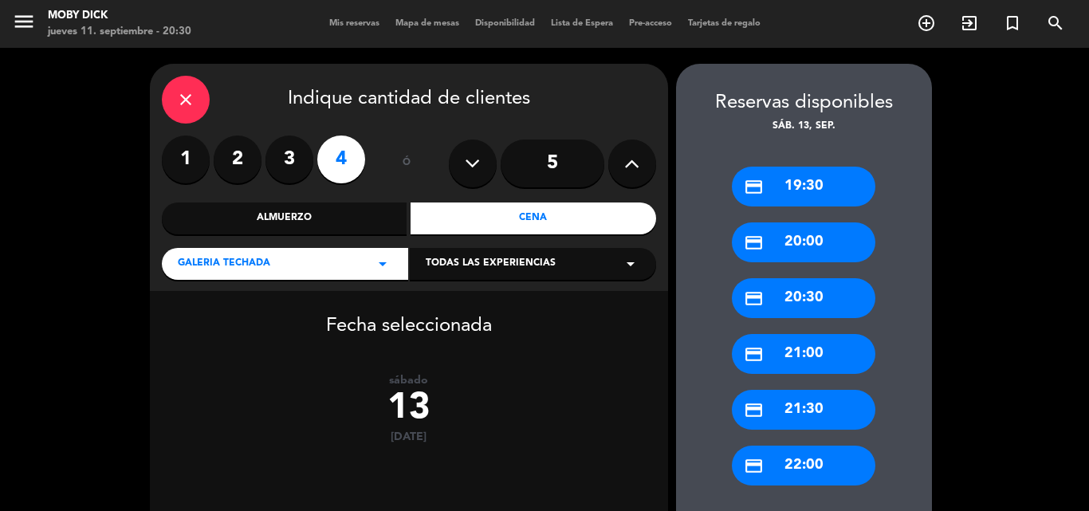
click at [192, 98] on icon "close" at bounding box center [185, 99] width 19 height 19
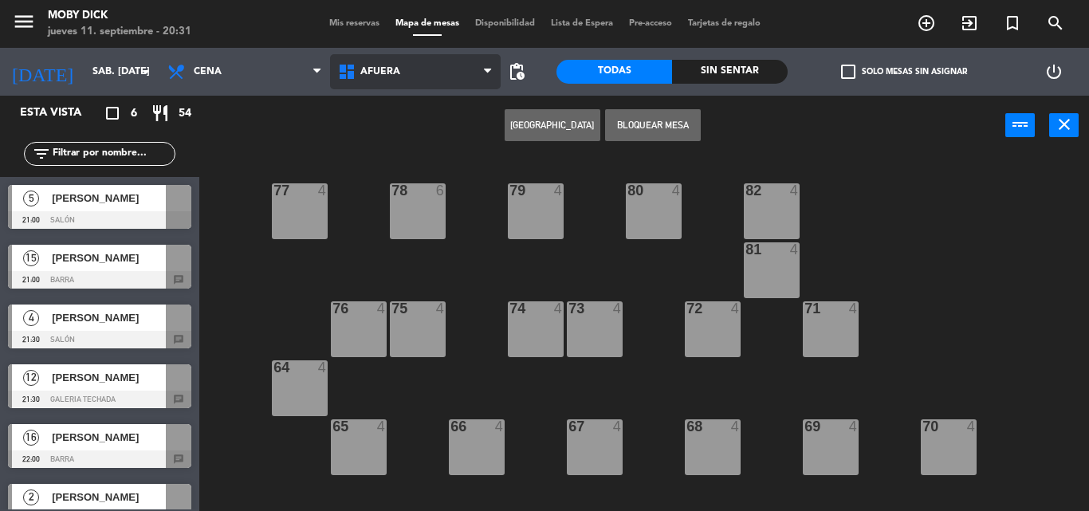
click at [442, 76] on span "AFUERA" at bounding box center [415, 71] width 171 height 35
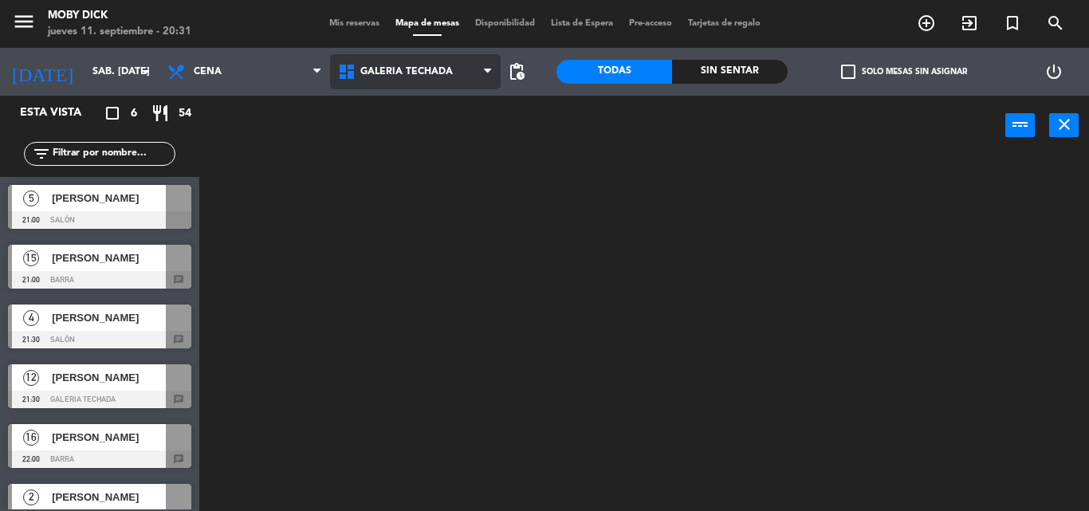
click at [426, 168] on ng-component "menu Moby Dick jueves 11. septiembre - 20:31 Mis reservas Mapa de mesas Disponi…" at bounding box center [544, 255] width 1089 height 511
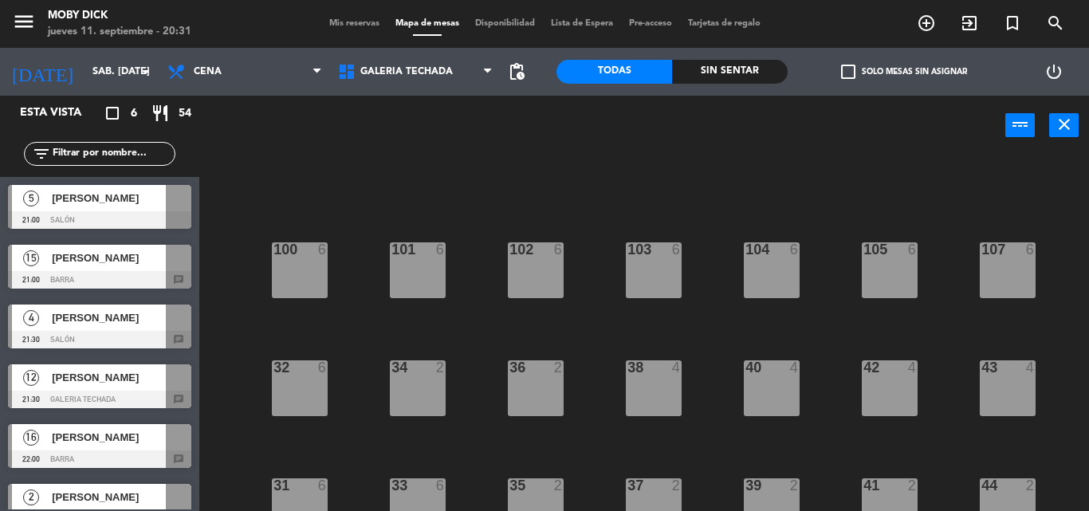
click at [438, 467] on div "100 6 101 6 102 6 103 6 104 6 105 6 107 6 32 6 34 2 36 2 38 4 40 4 43 4 42 4 35…" at bounding box center [649, 332] width 878 height 355
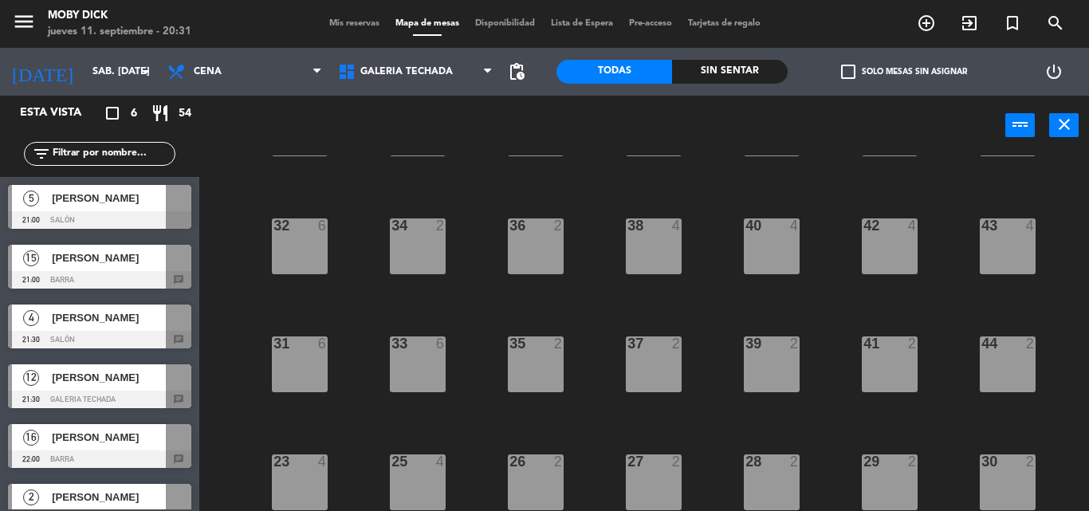
scroll to position [191, 0]
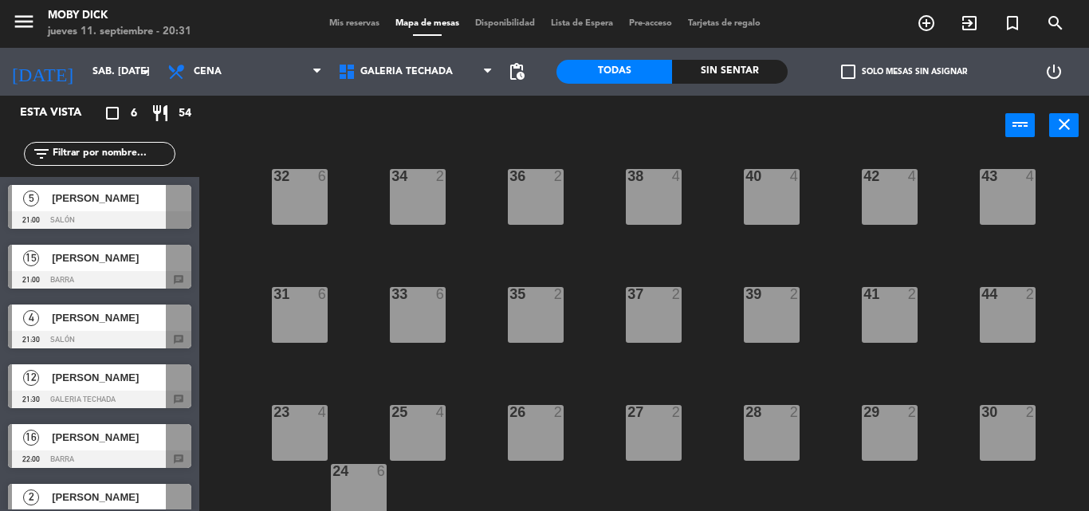
click at [406, 431] on div "25 4" at bounding box center [418, 433] width 56 height 56
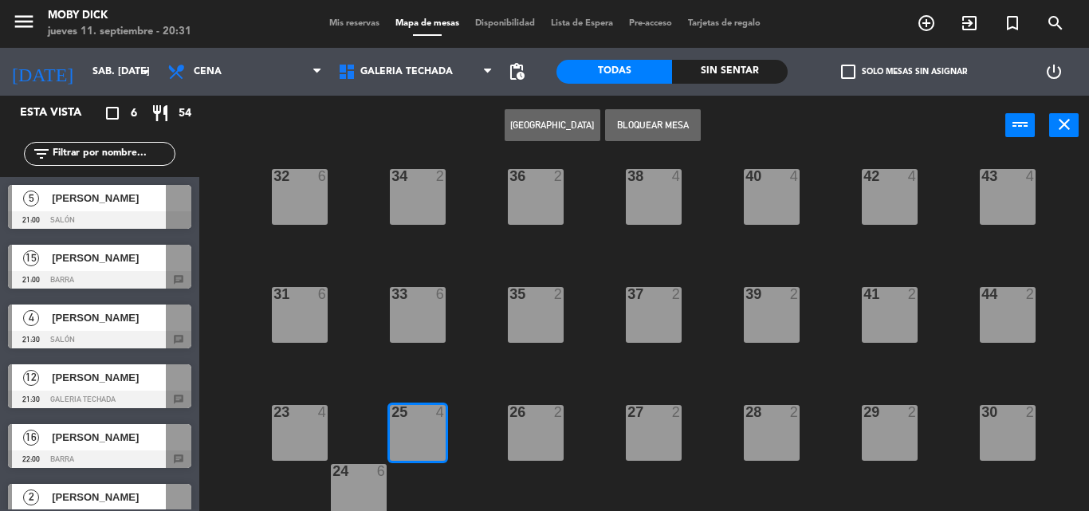
click at [406, 431] on div "25 4" at bounding box center [418, 433] width 56 height 56
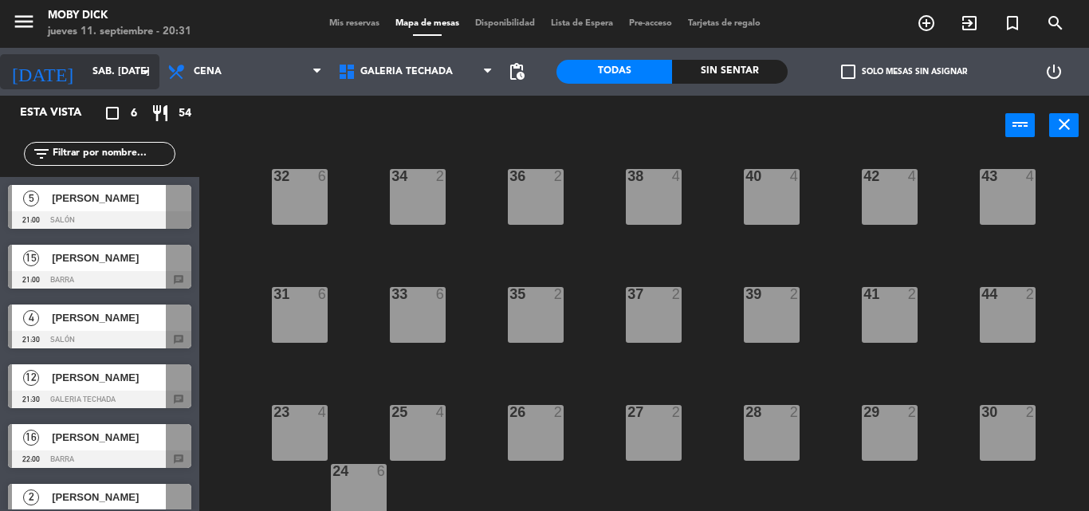
click at [111, 71] on input "sáb. [DATE]" at bounding box center [151, 71] width 135 height 27
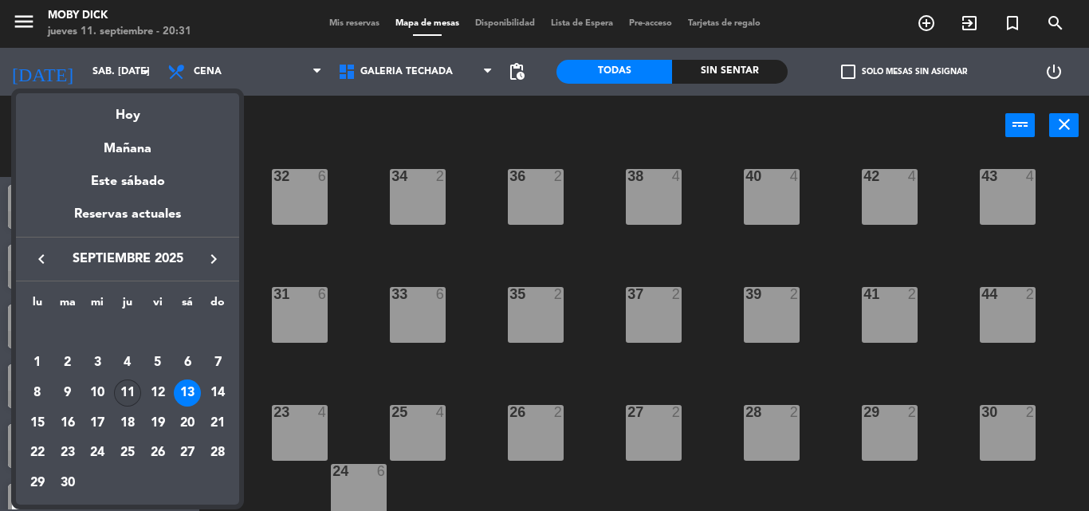
click at [126, 395] on div "11" at bounding box center [127, 392] width 27 height 27
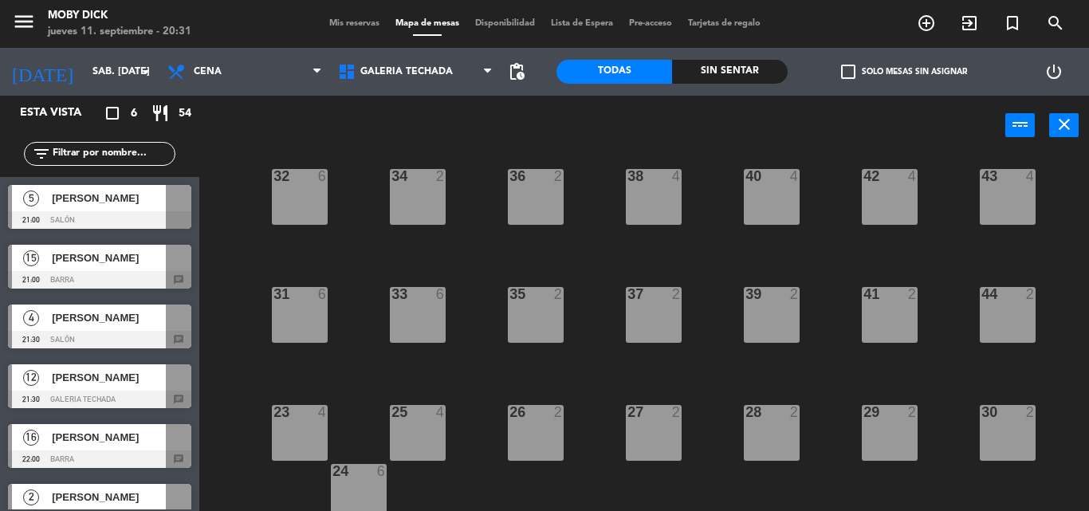
type input "[DEMOGRAPHIC_DATA] [DATE]"
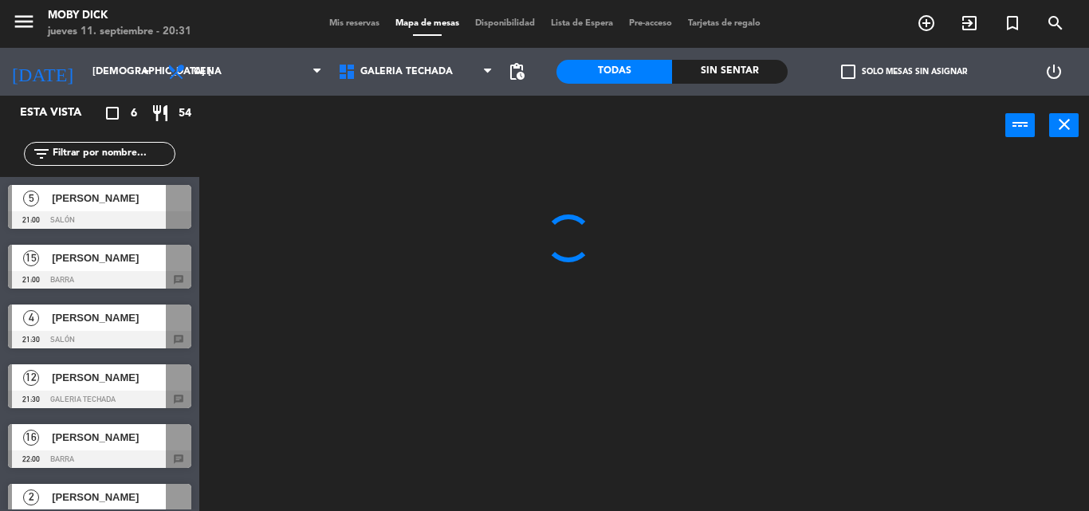
scroll to position [0, 0]
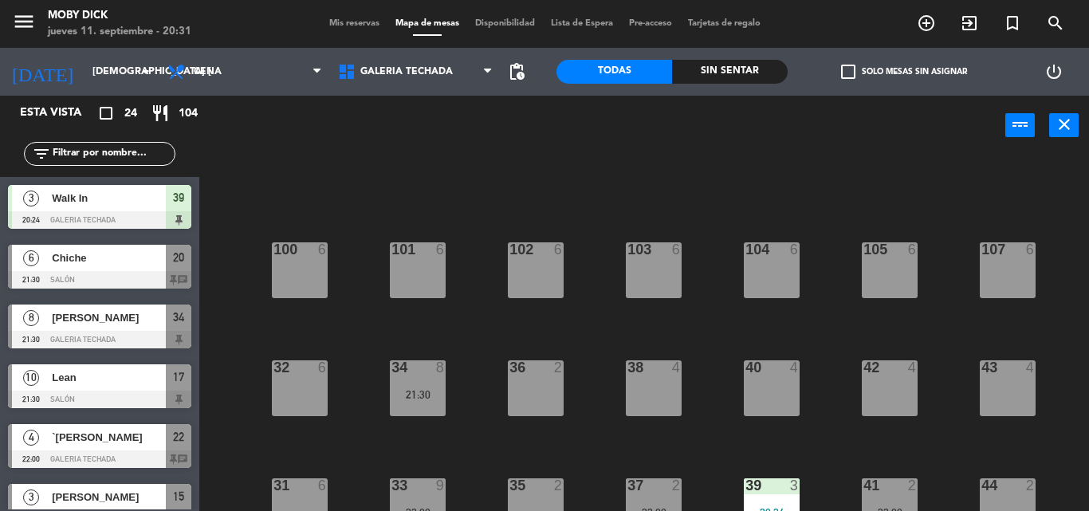
click at [590, 369] on div "100 6 101 6 102 6 103 6 104 6 105 6 107 6 32 6 34 8 21:30 36 2 38 4 40 4 43 4 4…" at bounding box center [649, 332] width 878 height 355
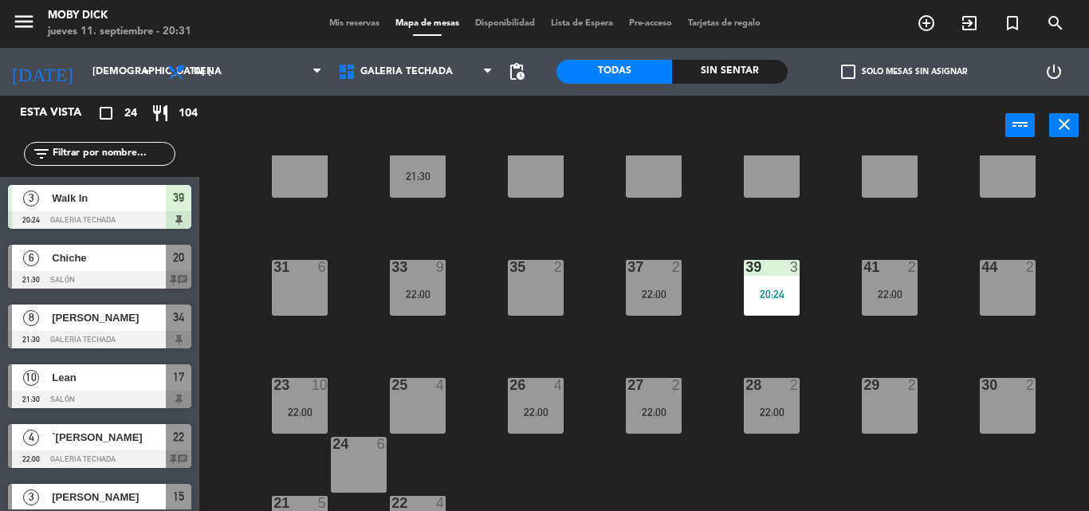
scroll to position [255, 0]
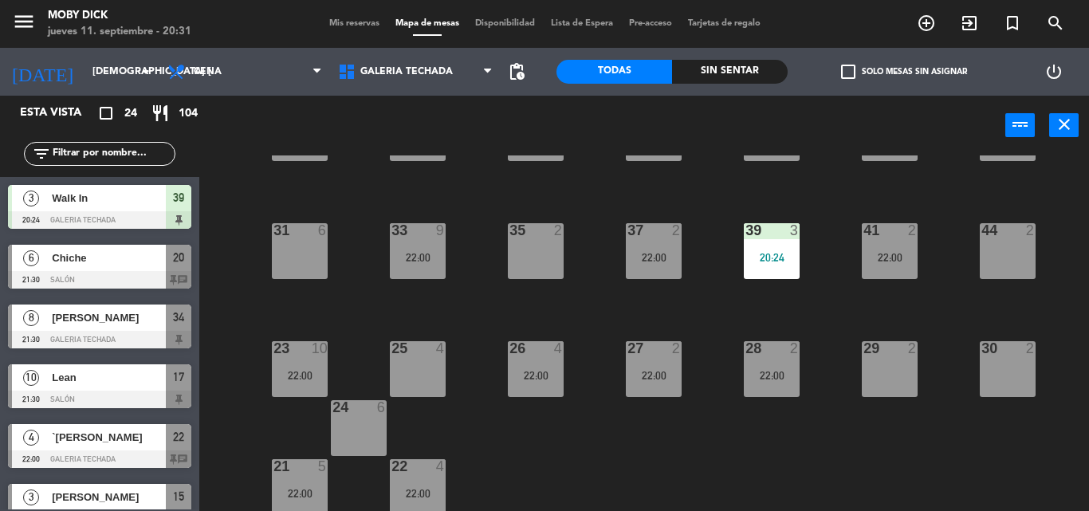
click at [442, 358] on div "25 4" at bounding box center [418, 369] width 56 height 56
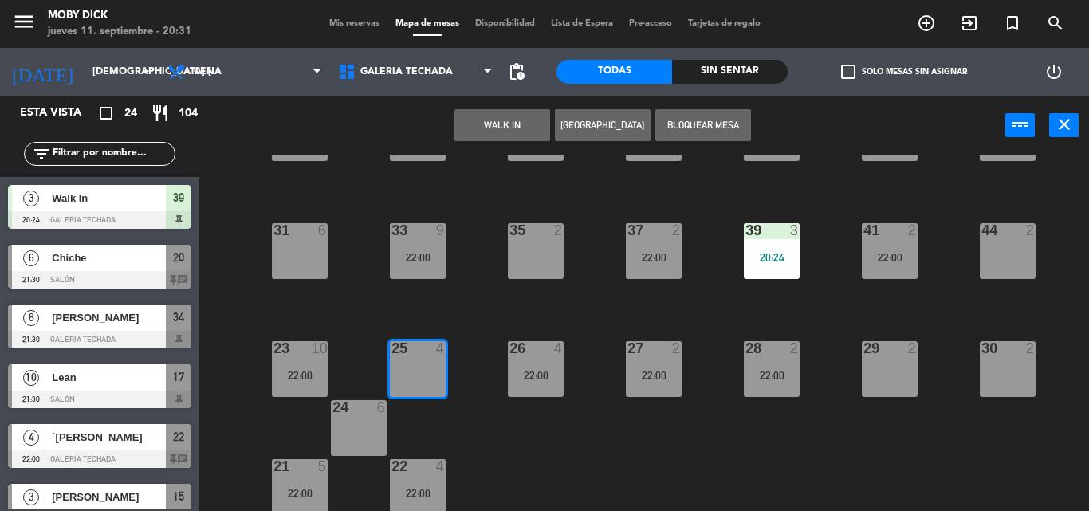
click at [514, 137] on button "WALK IN" at bounding box center [502, 125] width 96 height 32
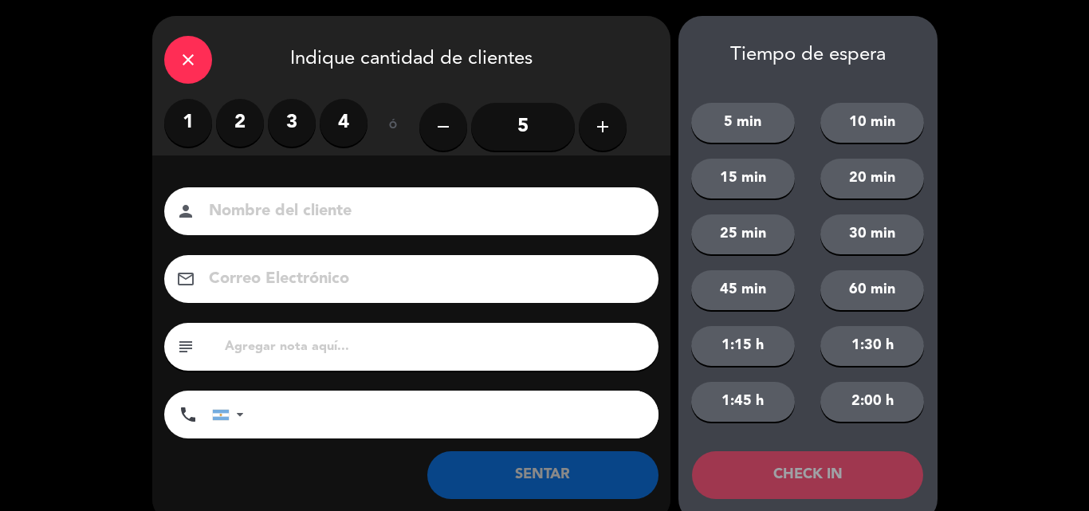
click at [241, 121] on label "2" at bounding box center [240, 123] width 48 height 48
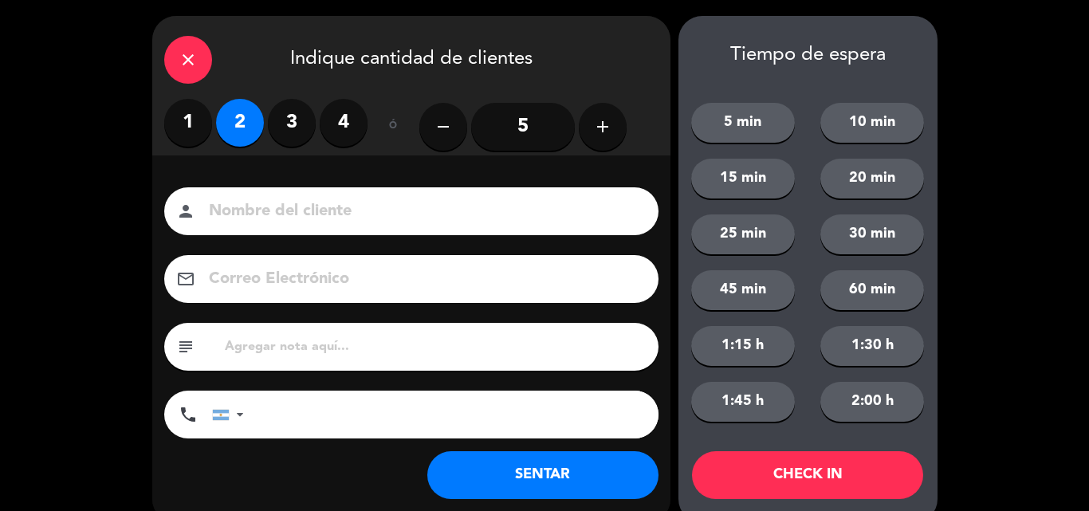
click at [458, 471] on button "SENTAR" at bounding box center [542, 475] width 231 height 48
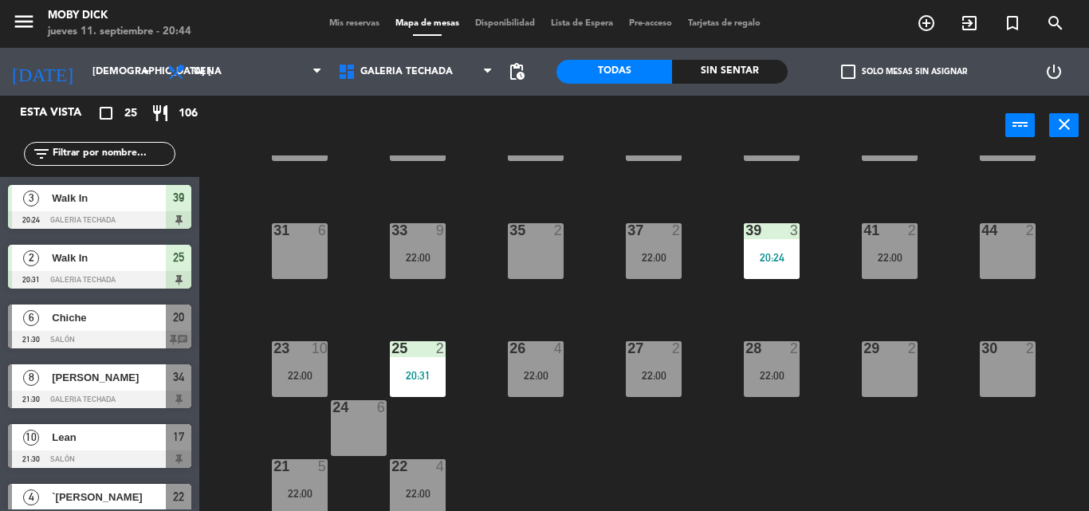
click at [351, 25] on span "Mis reservas" at bounding box center [354, 23] width 66 height 9
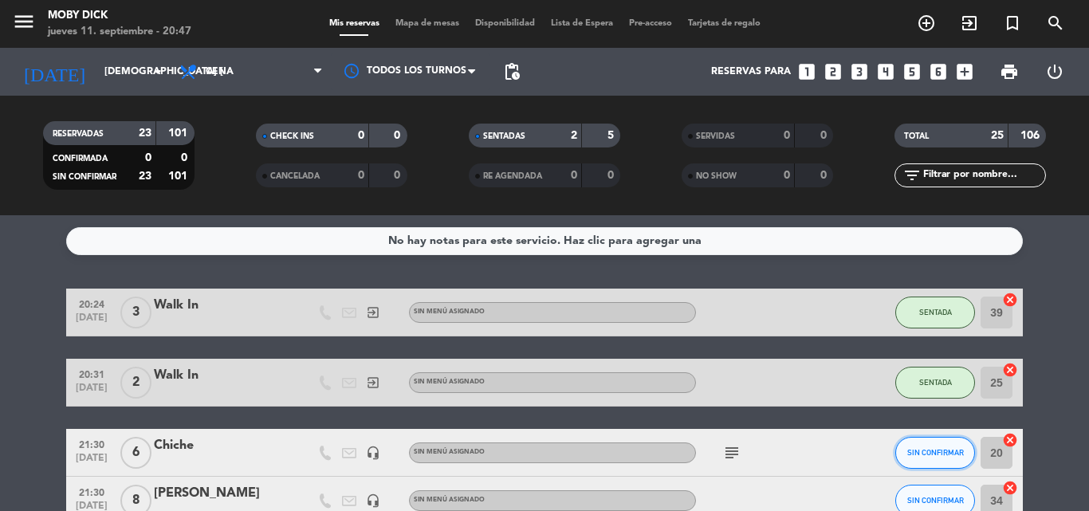
click at [912, 460] on button "SIN CONFIRMAR" at bounding box center [935, 453] width 80 height 32
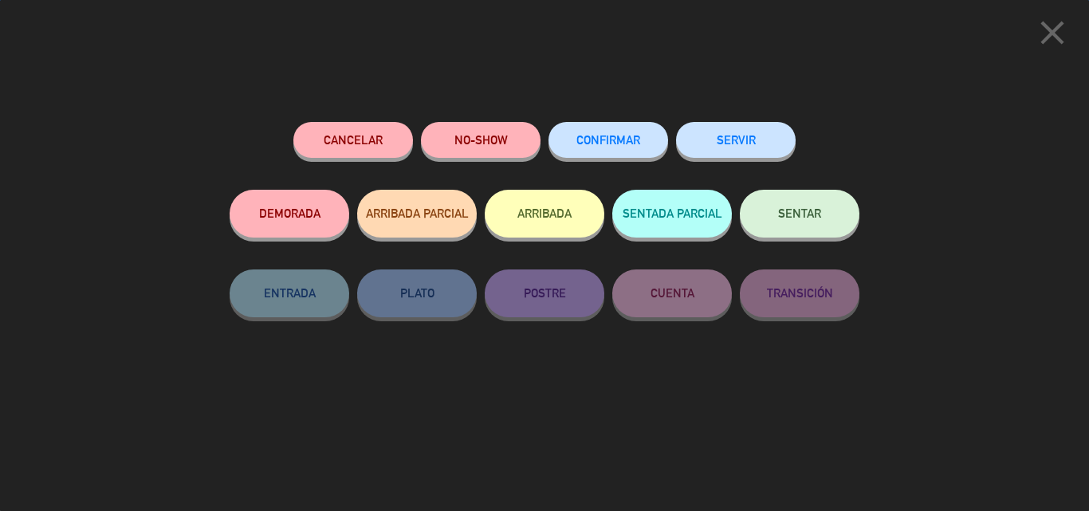
click at [798, 202] on button "SENTAR" at bounding box center [800, 214] width 120 height 48
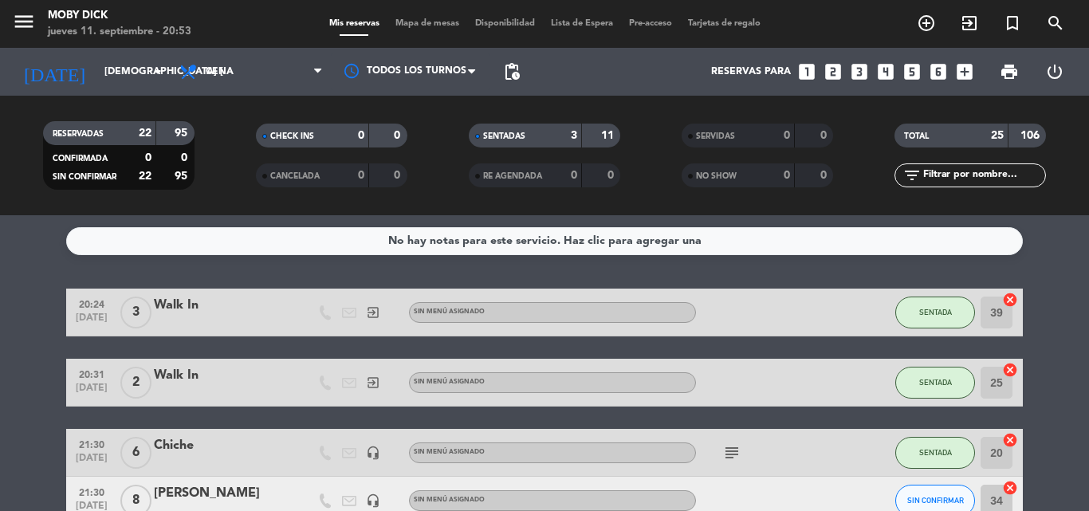
click at [999, 175] on input "text" at bounding box center [983, 176] width 124 height 18
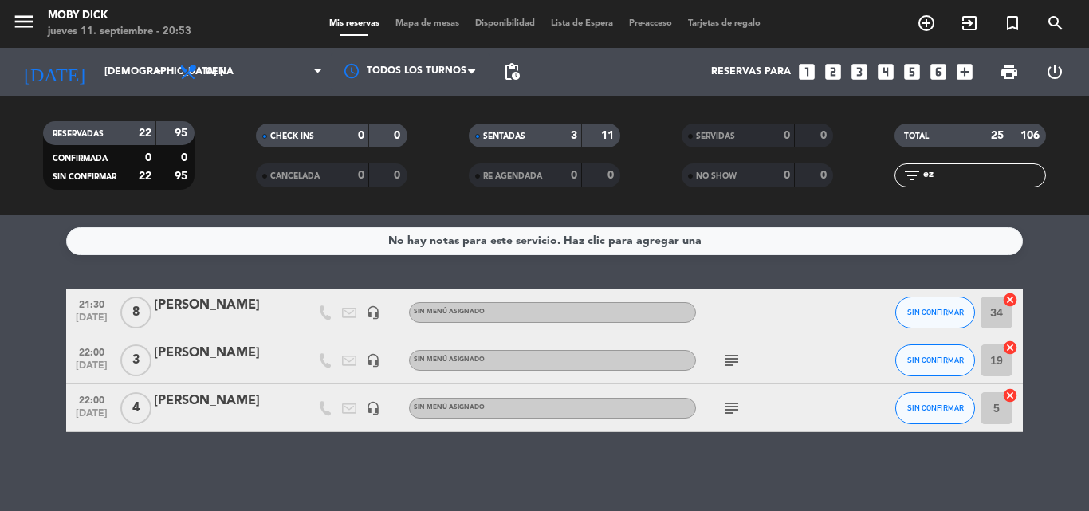
type input "ez"
click at [938, 323] on button "SIN CONFIRMAR" at bounding box center [935, 312] width 80 height 32
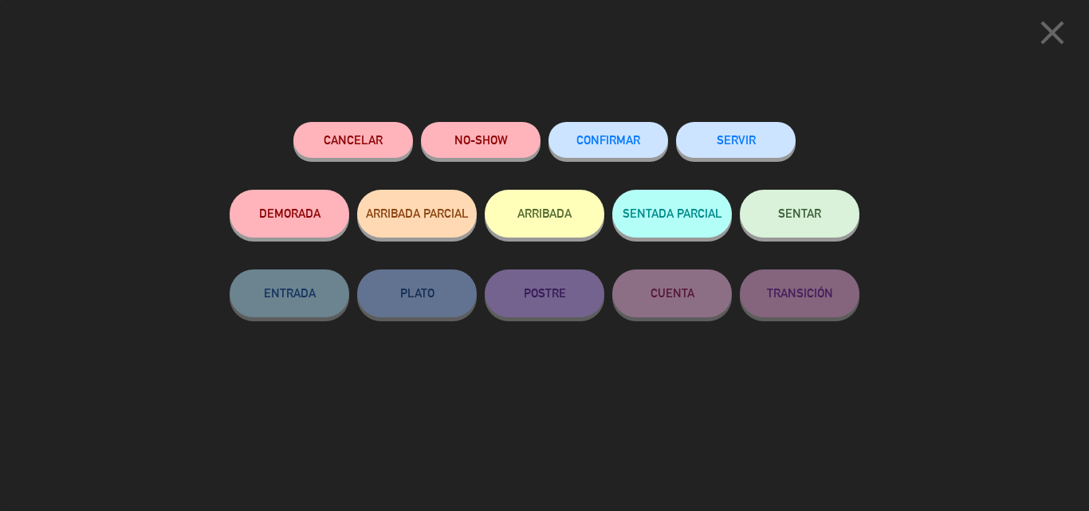
click at [796, 202] on button "SENTAR" at bounding box center [800, 214] width 120 height 48
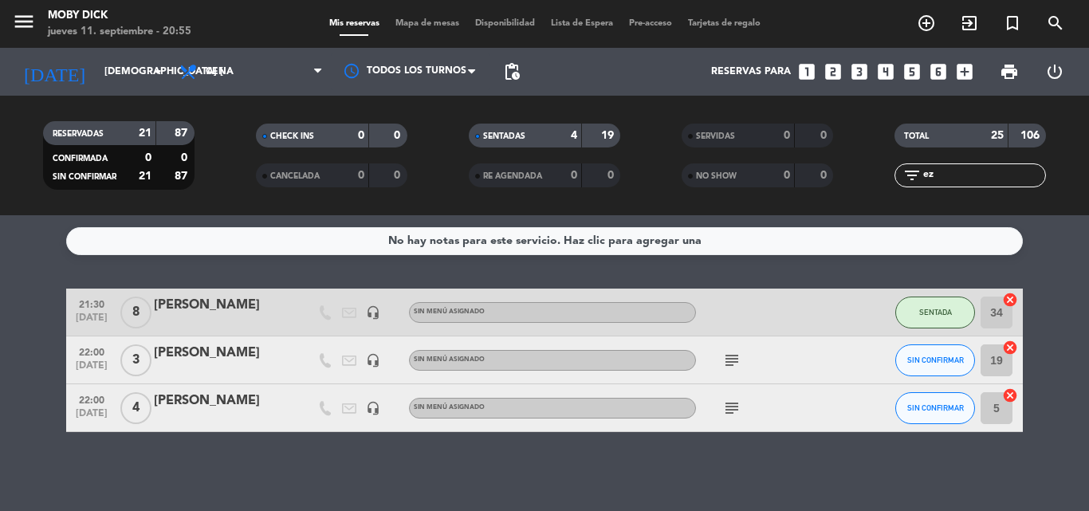
click at [1016, 298] on icon "cancel" at bounding box center [1010, 300] width 16 height 16
click at [418, 20] on span "Mapa de mesas" at bounding box center [427, 23] width 80 height 9
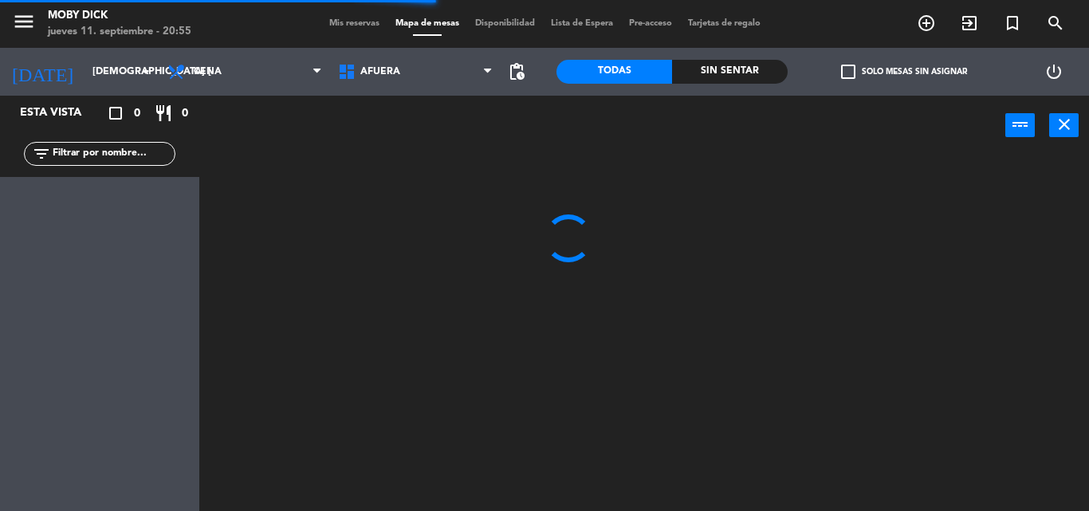
click at [434, 71] on span "AFUERA" at bounding box center [415, 71] width 171 height 35
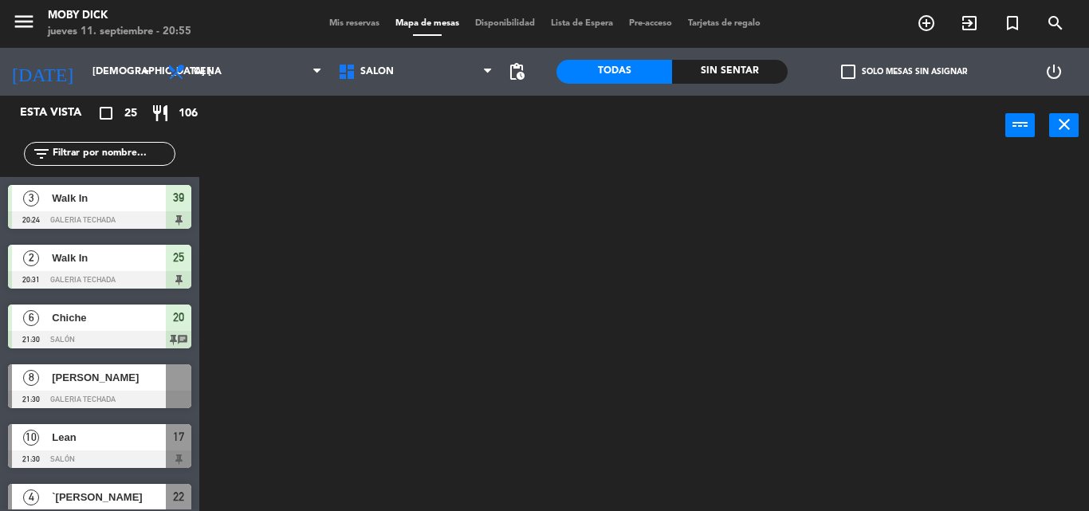
click at [427, 253] on ng-component "menu Moby Dick jueves 11. septiembre - 20:55 Mis reservas Mapa de mesas Disponi…" at bounding box center [544, 255] width 1089 height 511
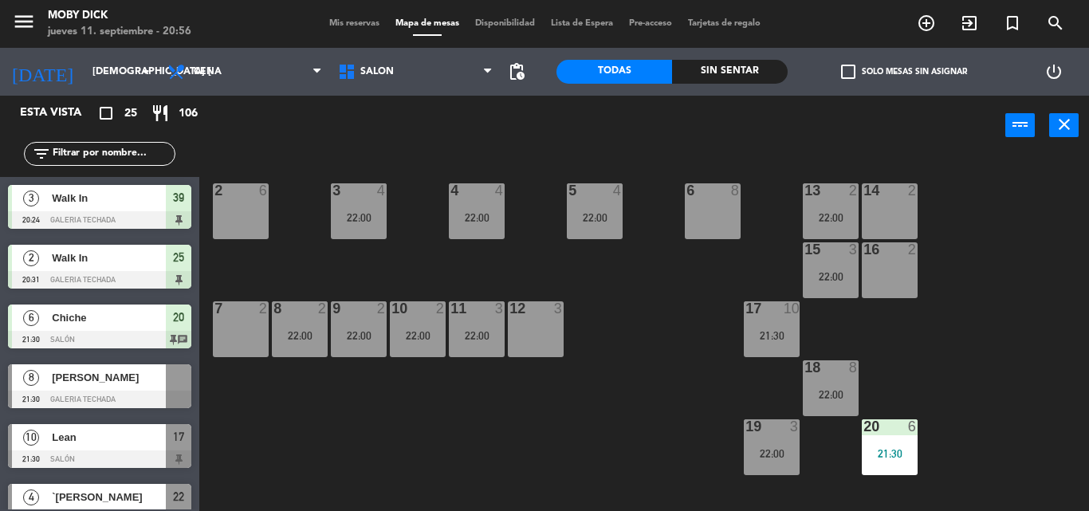
click at [714, 216] on div "6 8" at bounding box center [713, 211] width 56 height 56
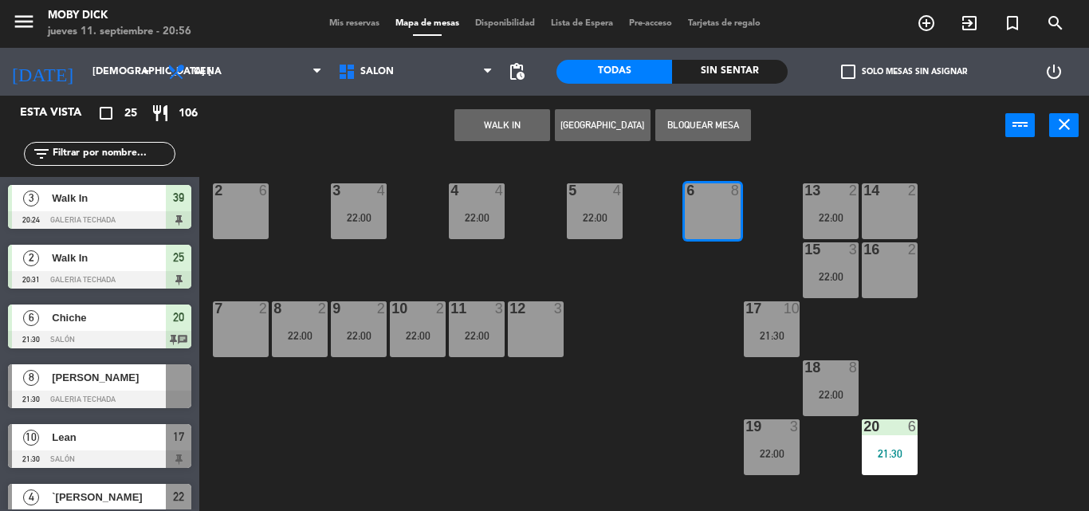
click at [125, 158] on input "text" at bounding box center [113, 154] width 124 height 18
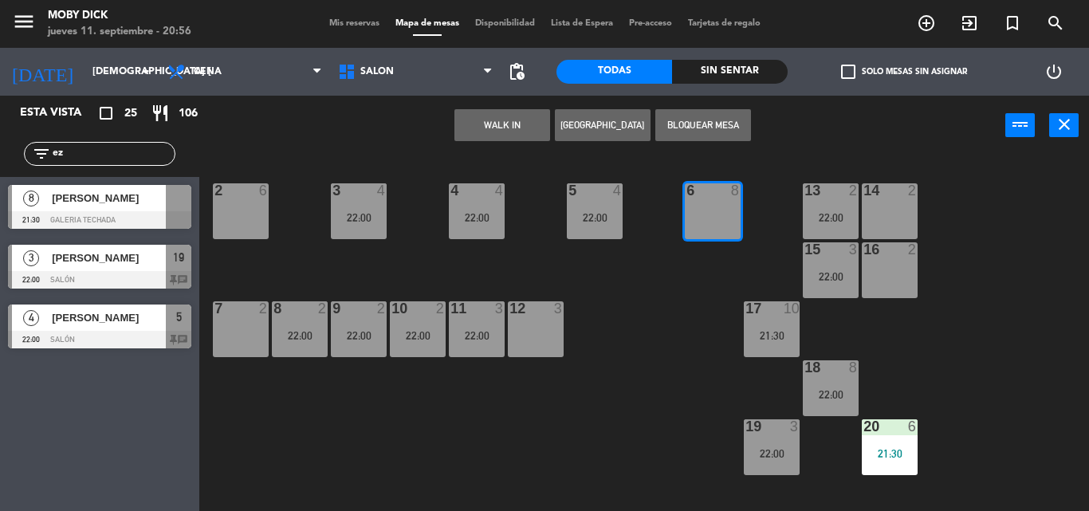
type input "ez"
click at [122, 206] on div "8 Eze Tomallino 21:30 GALERIA TECHADA" at bounding box center [99, 207] width 199 height 60
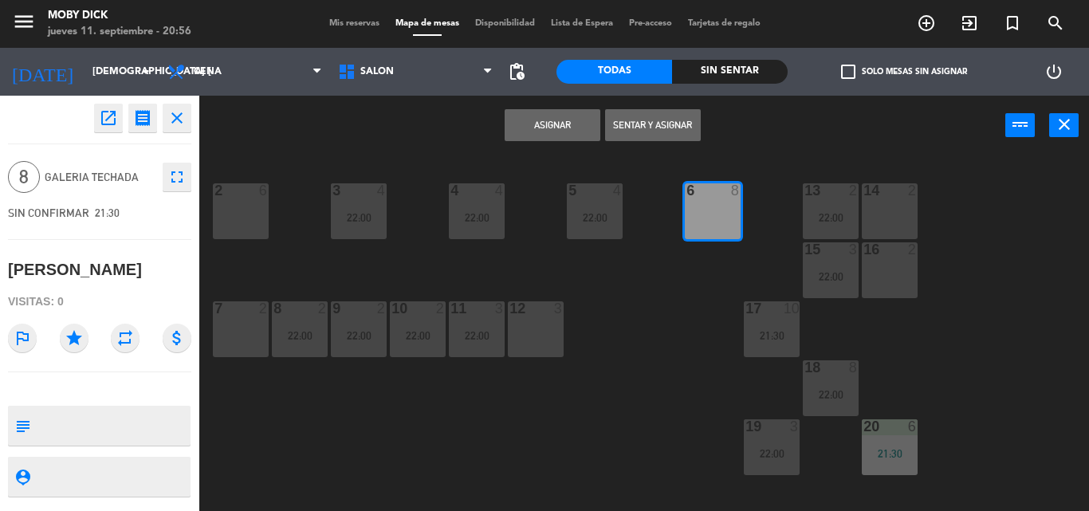
click at [630, 122] on button "Sentar y Asignar" at bounding box center [653, 125] width 96 height 32
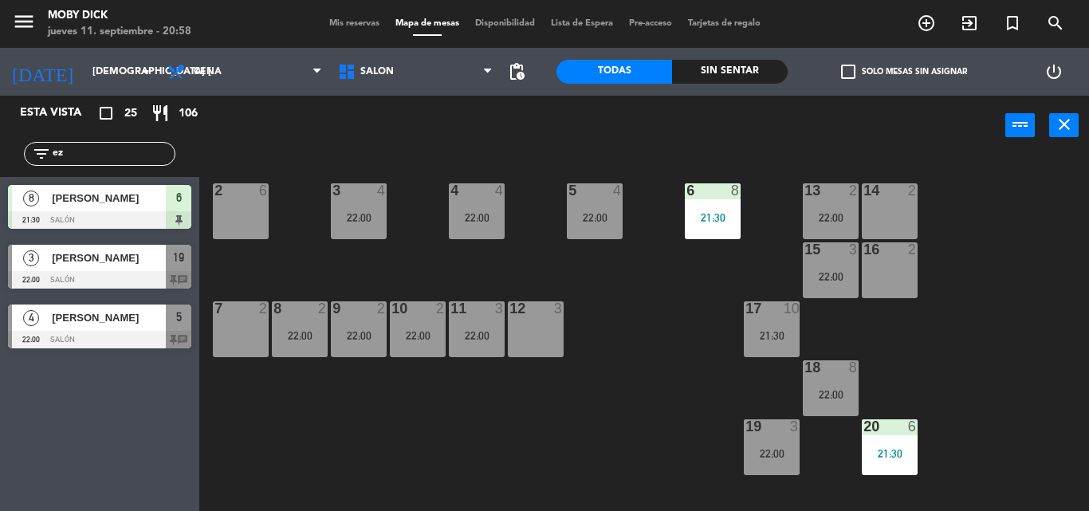
click at [351, 26] on span "Mis reservas" at bounding box center [354, 23] width 66 height 9
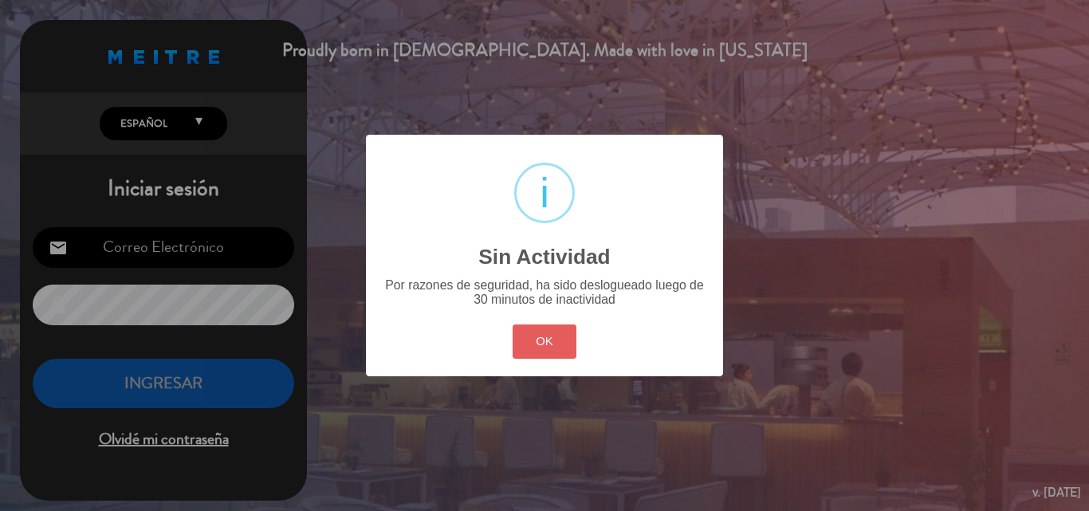
click at [555, 343] on button "OK" at bounding box center [544, 341] width 65 height 34
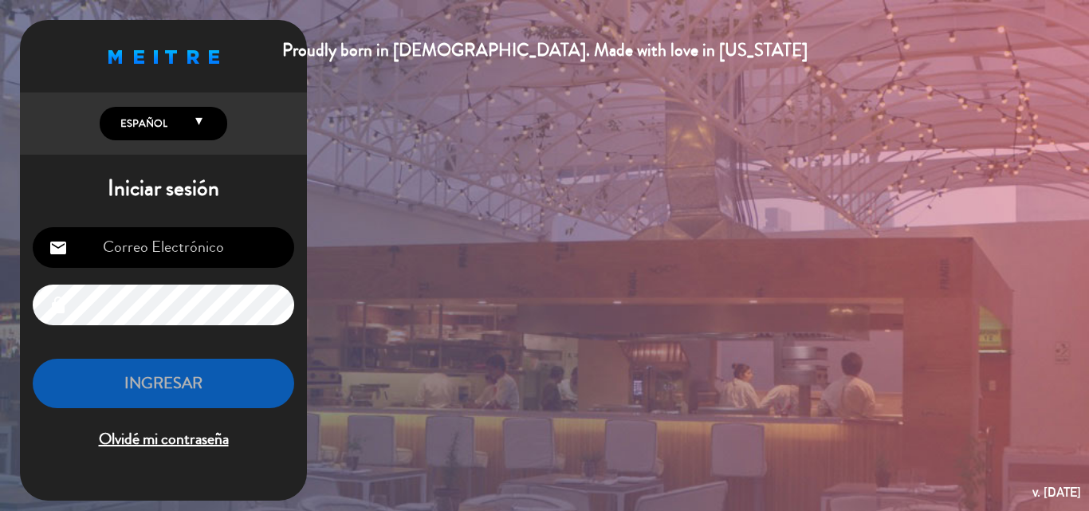
click at [185, 241] on input "email" at bounding box center [163, 247] width 261 height 41
type input "[EMAIL_ADDRESS][DOMAIN_NAME]"
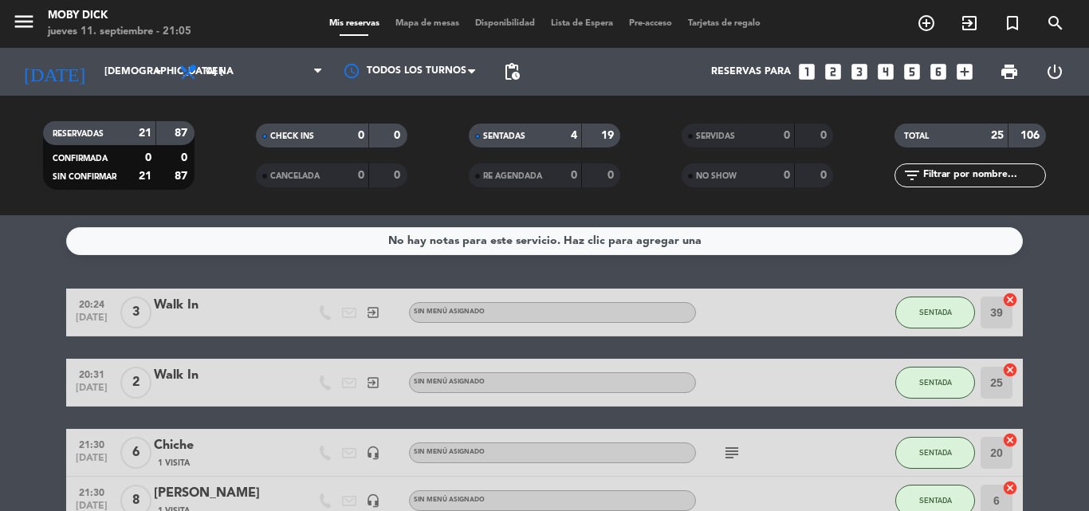
click at [434, 19] on span "Mapa de mesas" at bounding box center [427, 23] width 80 height 9
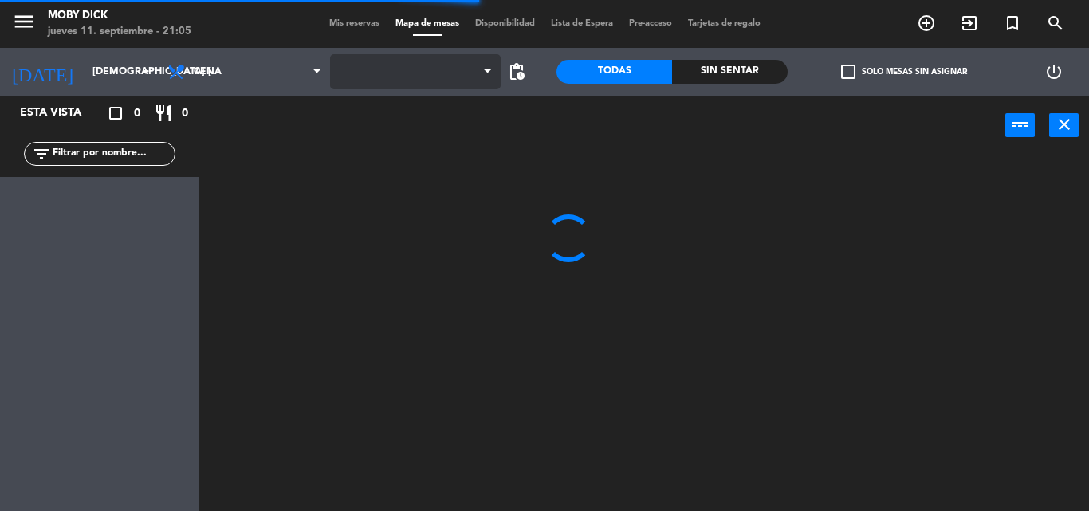
click at [424, 83] on span at bounding box center [415, 71] width 171 height 35
click at [424, 83] on span "AFUERA" at bounding box center [415, 71] width 171 height 35
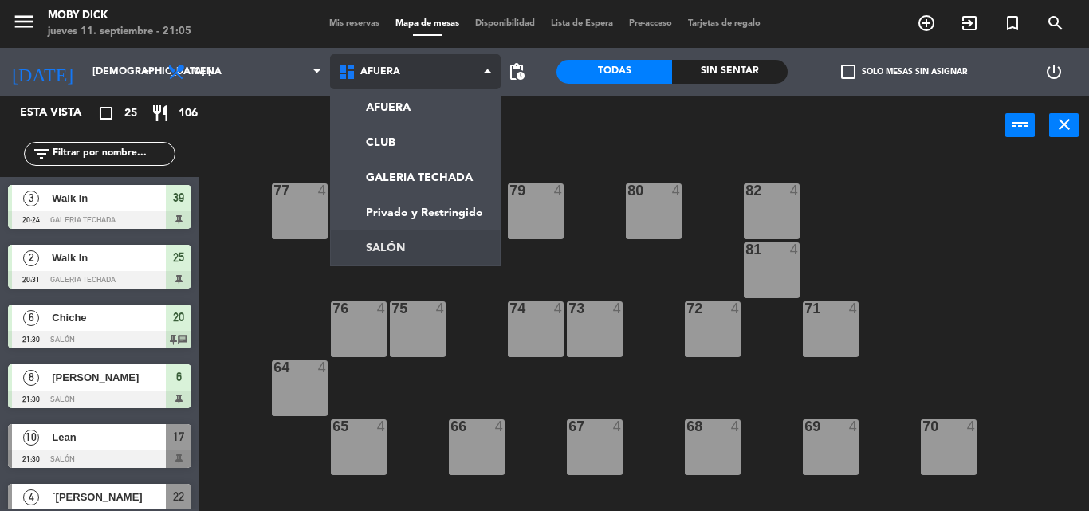
click at [374, 241] on ng-component "menu Moby Dick jueves 11. septiembre - 21:05 Mis reservas Mapa de mesas Disponi…" at bounding box center [544, 255] width 1089 height 511
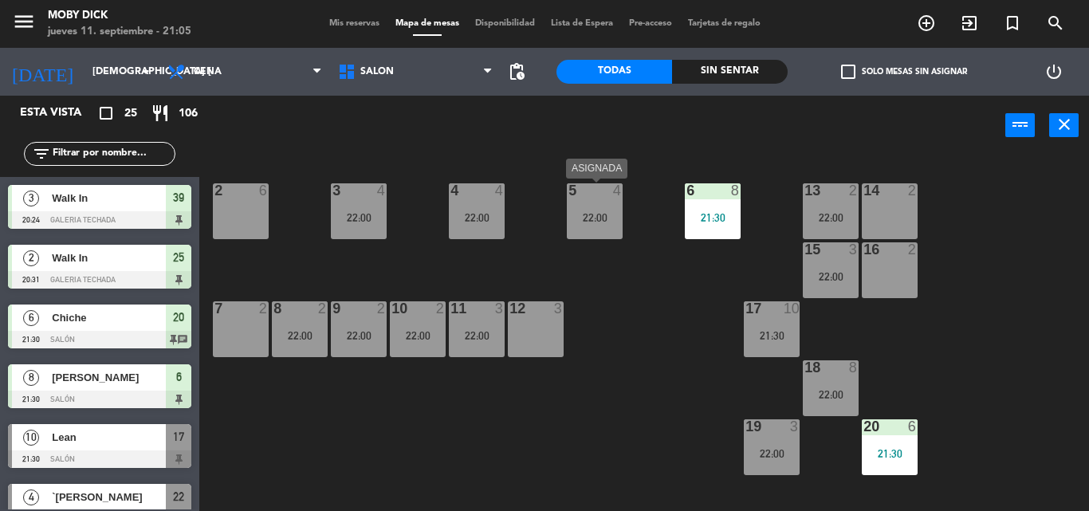
click at [605, 224] on div "5 4 22:00" at bounding box center [595, 211] width 56 height 56
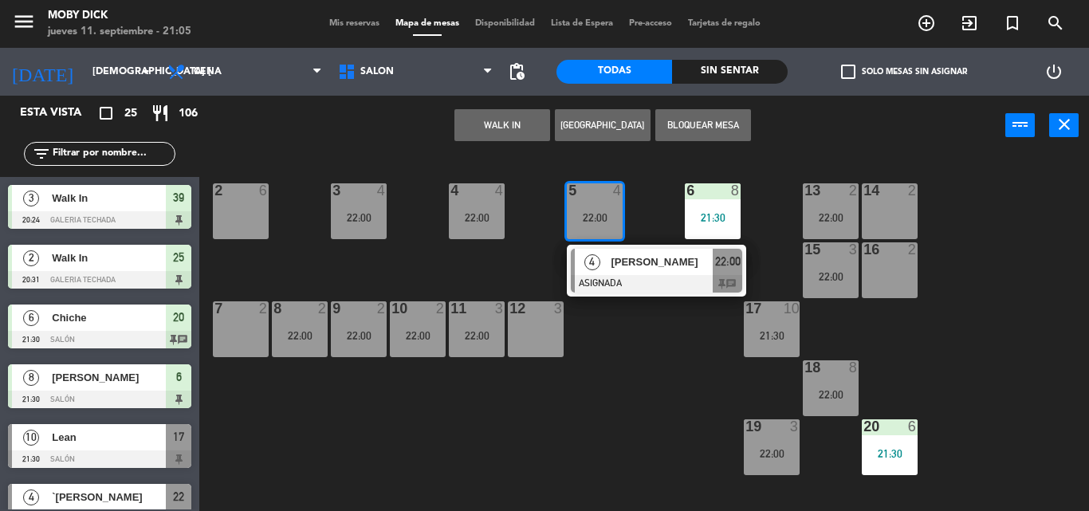
click at [551, 253] on div "14 2 13 2 22:00 6 8 21:30 5 4 22:00 4 [PERSON_NAME] ASIGNADA 22:00 chat 4 4 22:…" at bounding box center [649, 332] width 878 height 355
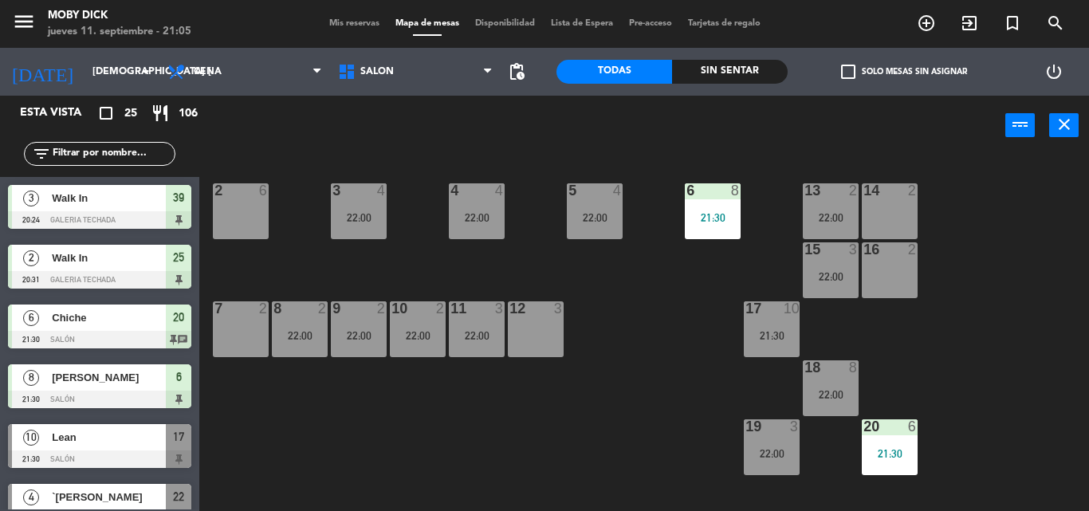
click at [460, 209] on div "4 4 22:00" at bounding box center [477, 211] width 56 height 56
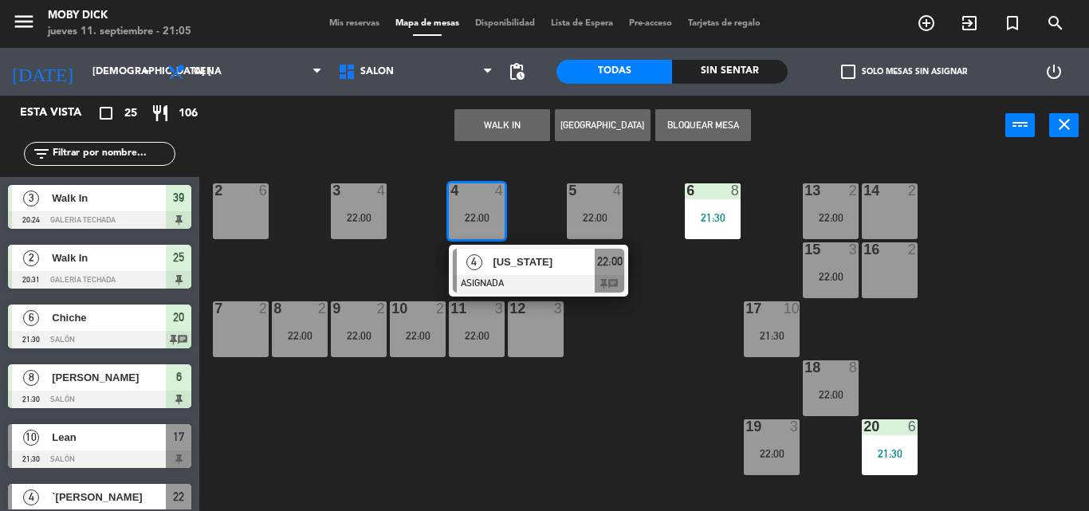
click at [536, 220] on div "14 2 13 2 22:00 6 8 21:30 5 4 22:00 4 4 22:00 4 [US_STATE] ASIGNADA 22:00 chat …" at bounding box center [649, 332] width 878 height 355
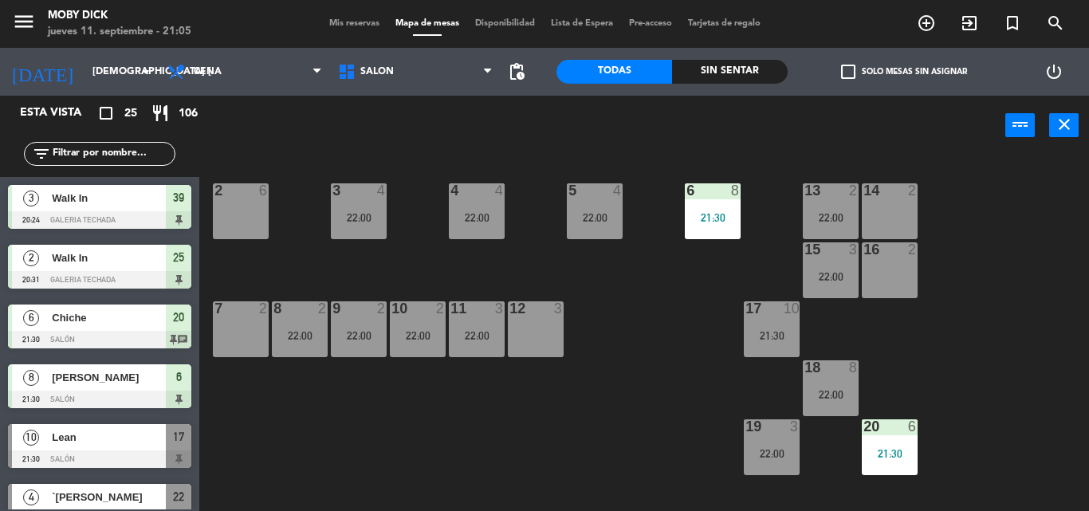
click at [321, 27] on span "Mis reservas" at bounding box center [354, 23] width 66 height 9
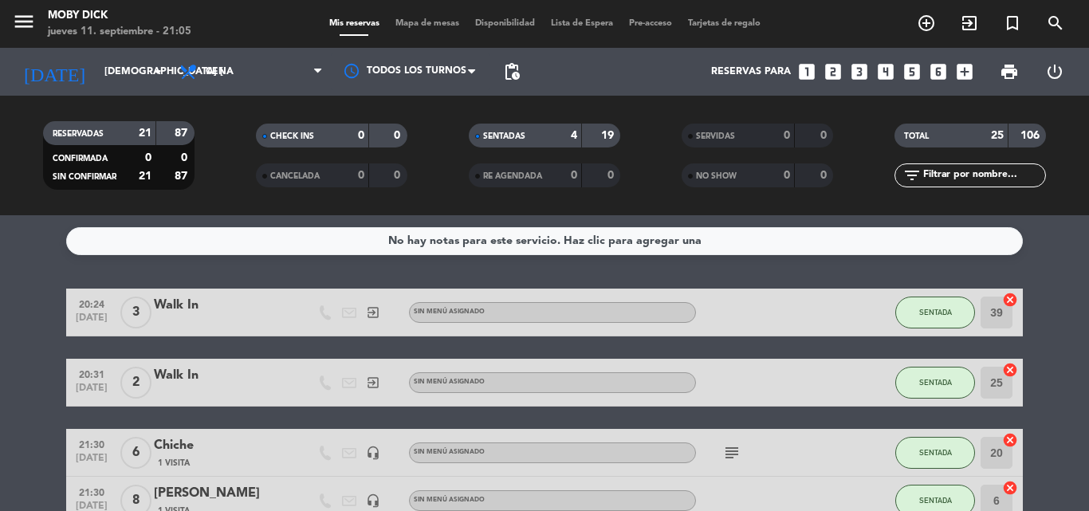
click at [953, 172] on input "text" at bounding box center [983, 176] width 124 height 18
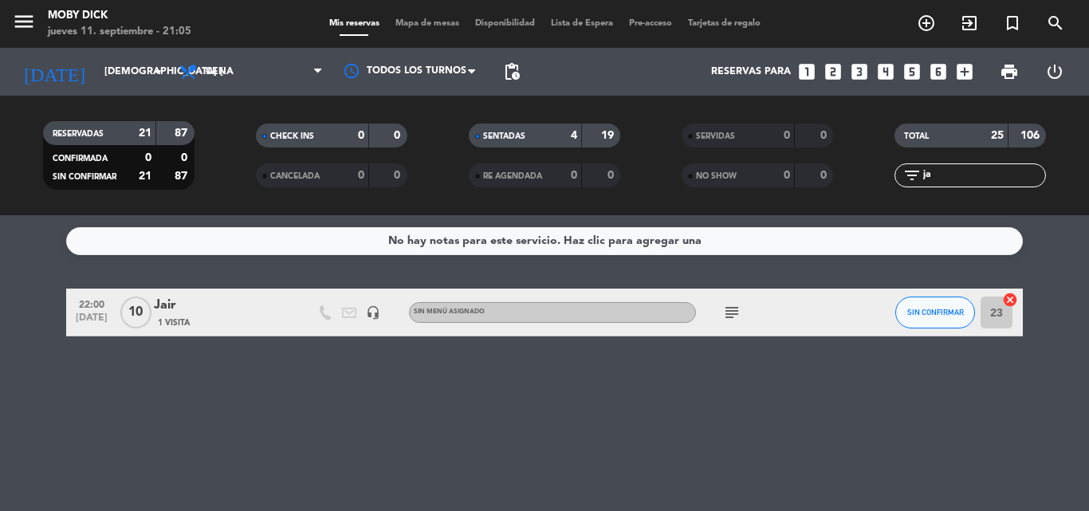
type input "ja"
click at [939, 317] on button "SIN CONFIRMAR" at bounding box center [935, 312] width 80 height 32
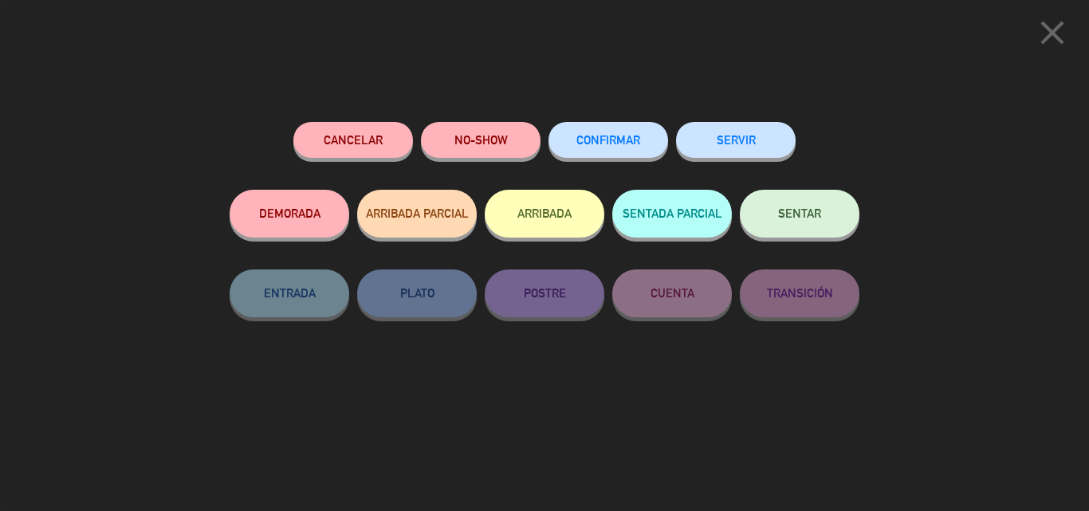
click at [813, 202] on button "SENTAR" at bounding box center [800, 214] width 120 height 48
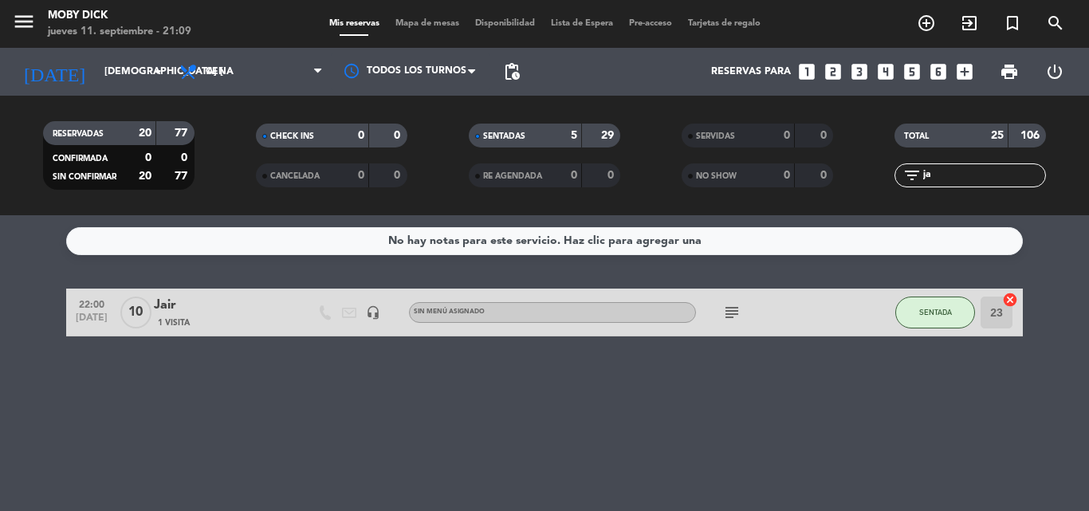
click at [941, 175] on input "ja" at bounding box center [983, 176] width 124 height 18
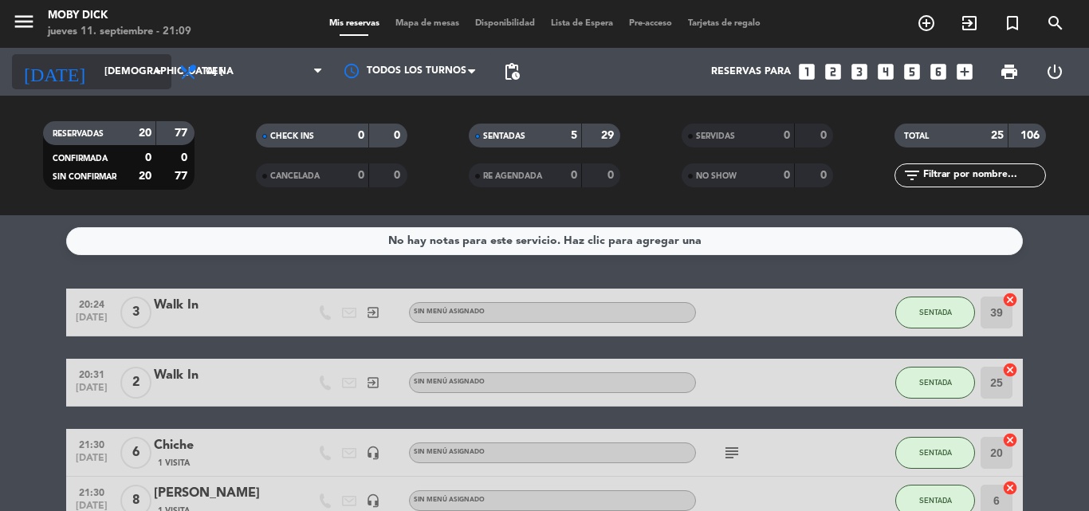
click at [96, 73] on input "[DEMOGRAPHIC_DATA] [DATE]" at bounding box center [163, 71] width 135 height 27
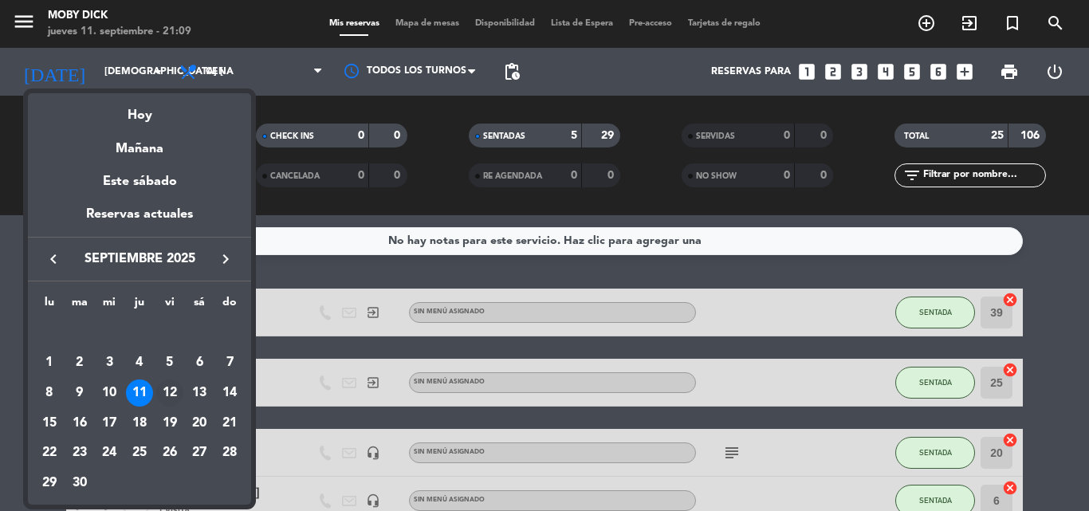
click at [171, 398] on div "12" at bounding box center [169, 392] width 27 height 27
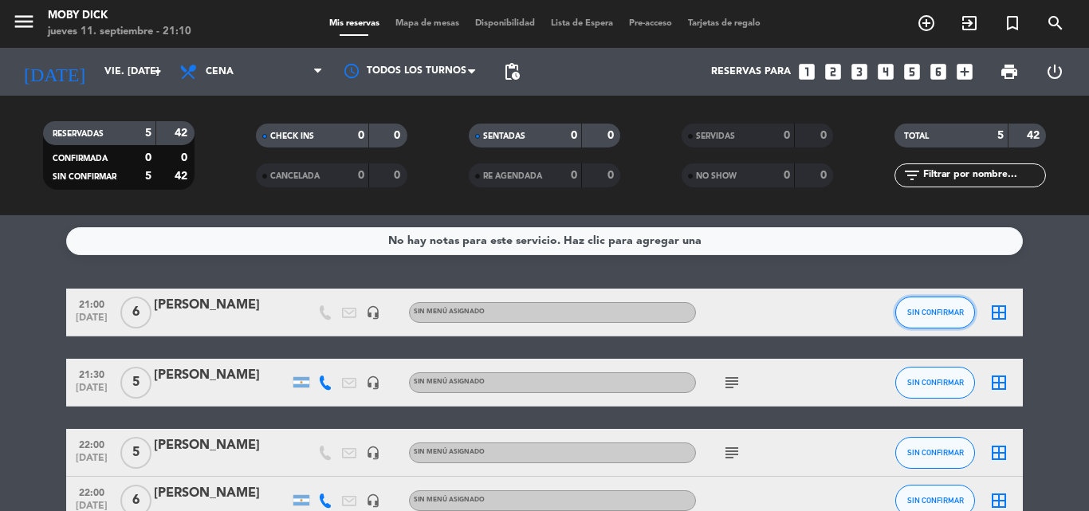
click at [932, 314] on span "SIN CONFIRMAR" at bounding box center [935, 312] width 57 height 9
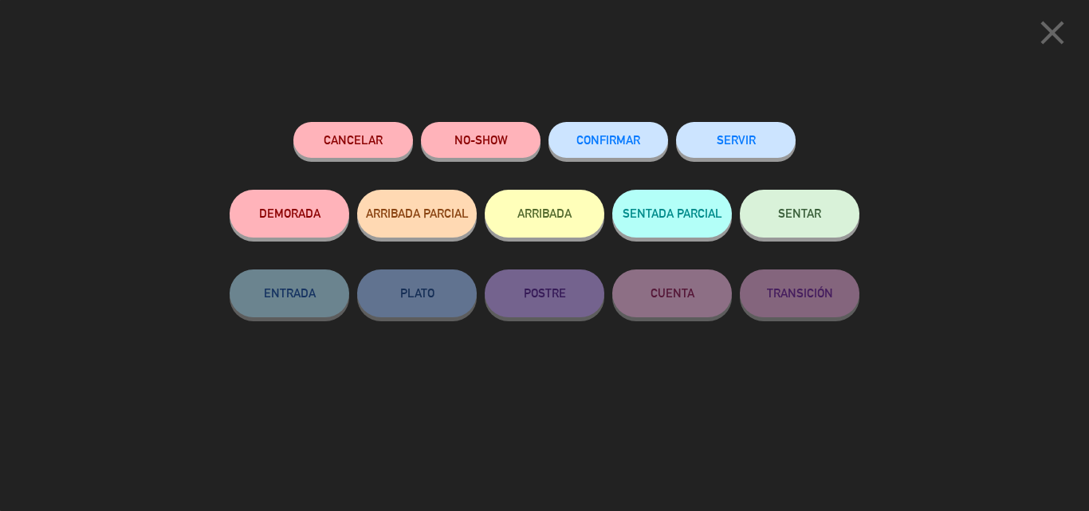
click at [1064, 28] on icon "close" at bounding box center [1052, 33] width 40 height 40
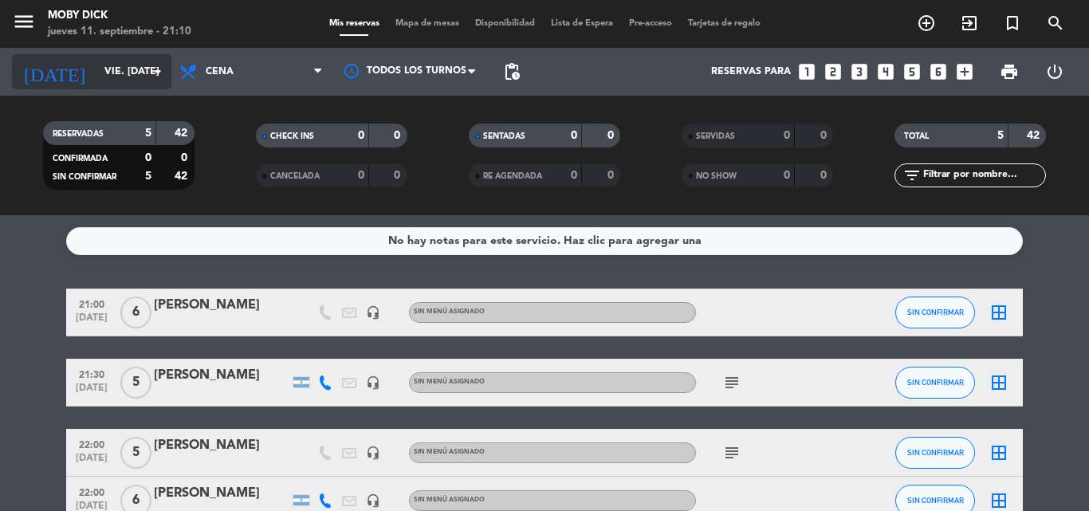
click at [52, 59] on icon "[DATE]" at bounding box center [54, 71] width 84 height 35
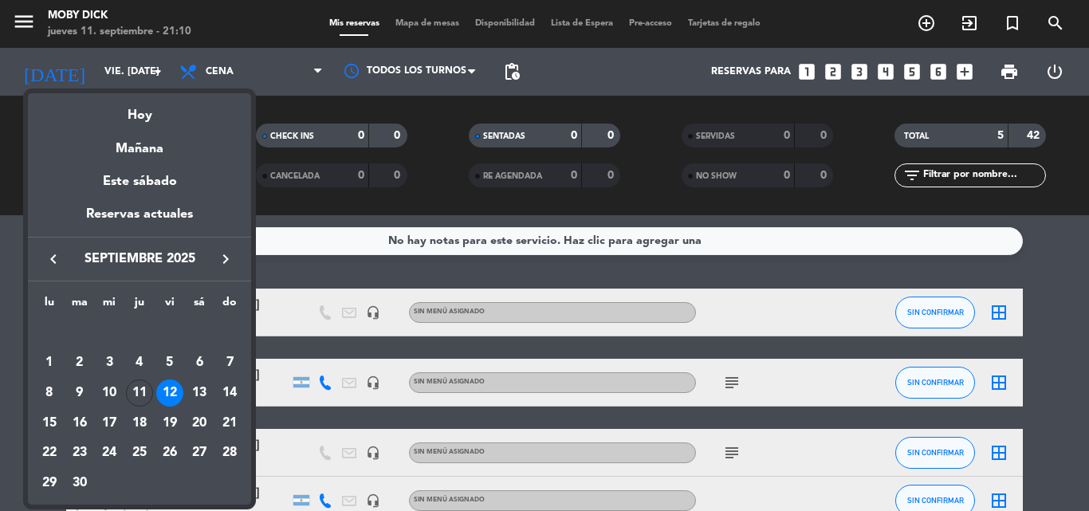
click at [147, 384] on div "11" at bounding box center [139, 392] width 27 height 27
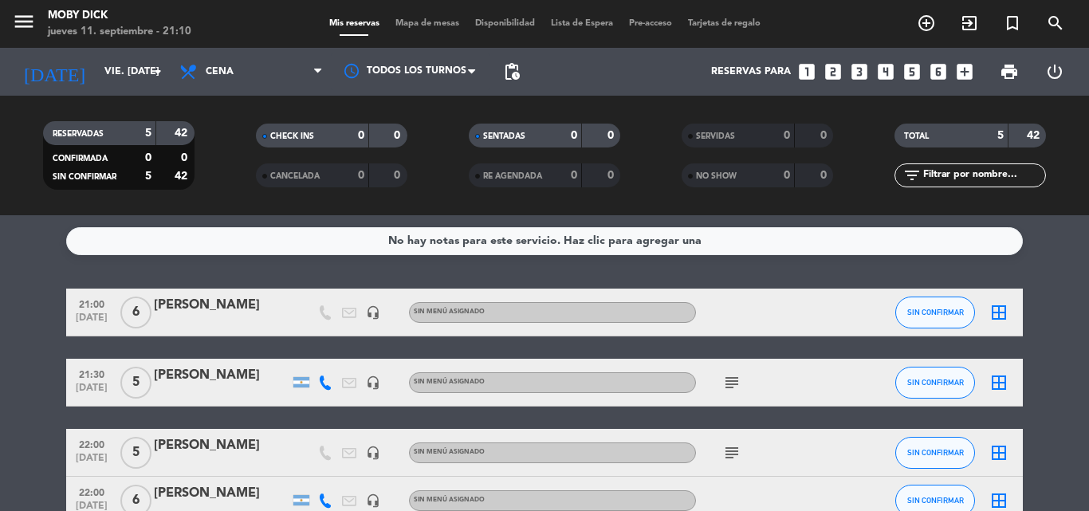
type input "[DEMOGRAPHIC_DATA] [DATE]"
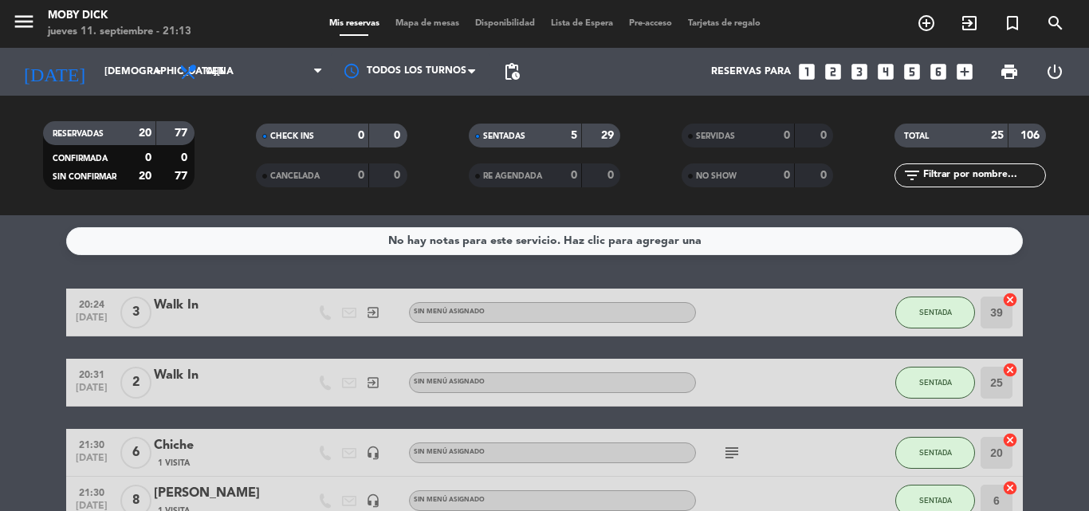
click at [403, 26] on span "Mapa de mesas" at bounding box center [427, 23] width 80 height 9
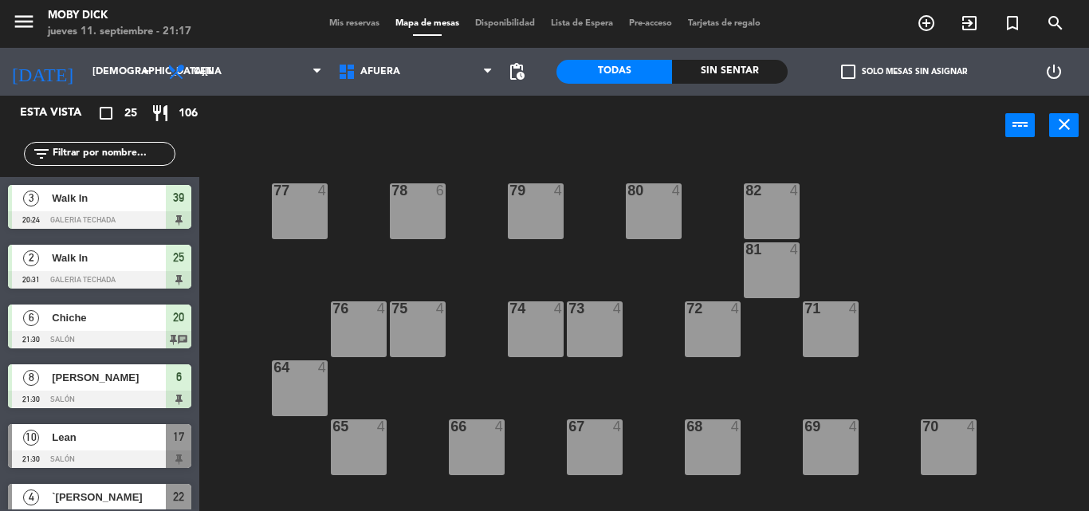
click at [347, 22] on span "Mis reservas" at bounding box center [354, 23] width 66 height 9
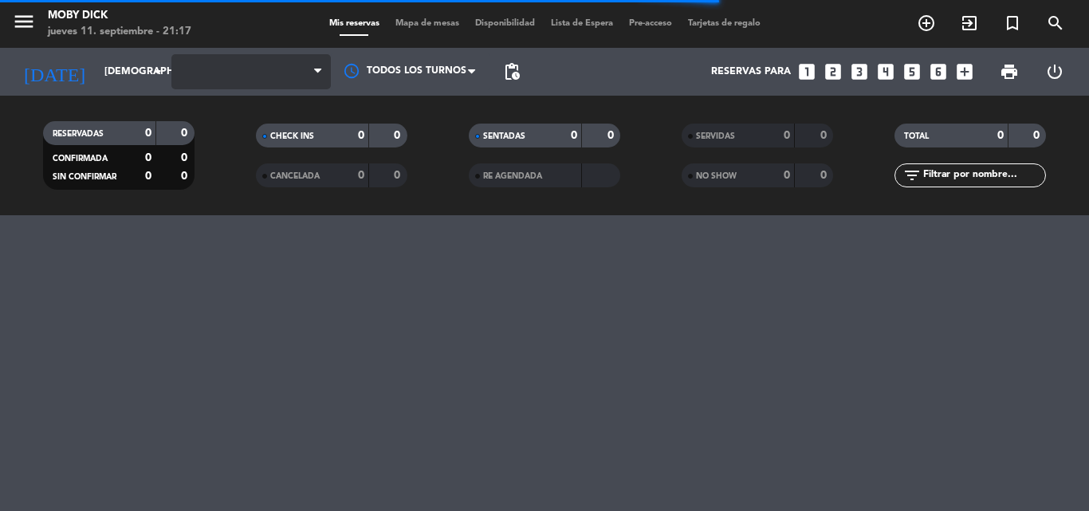
click at [266, 81] on span at bounding box center [250, 71] width 159 height 35
click at [296, 79] on span at bounding box center [250, 71] width 159 height 35
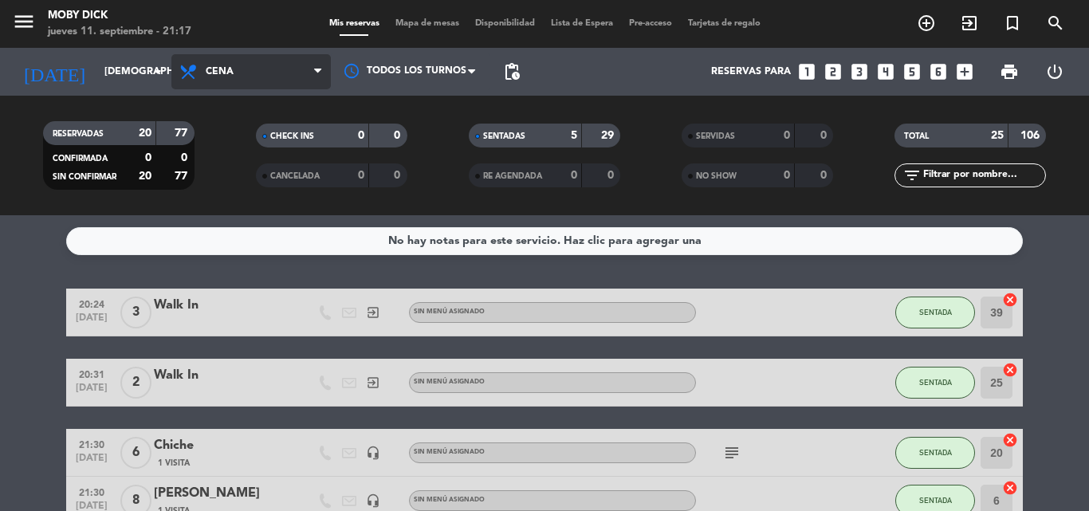
click at [308, 75] on span "Cena" at bounding box center [250, 71] width 159 height 35
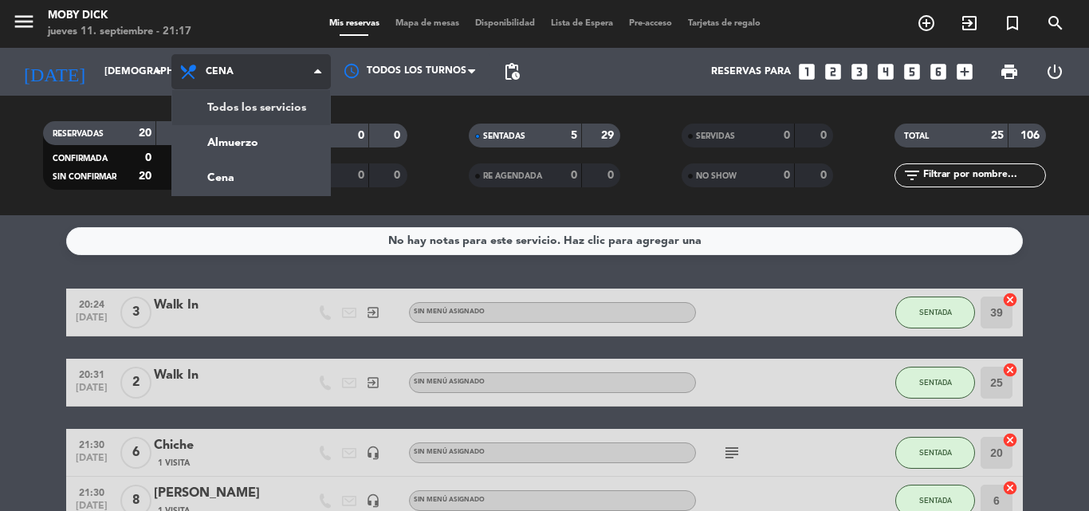
click at [281, 66] on span "Cena" at bounding box center [250, 71] width 159 height 35
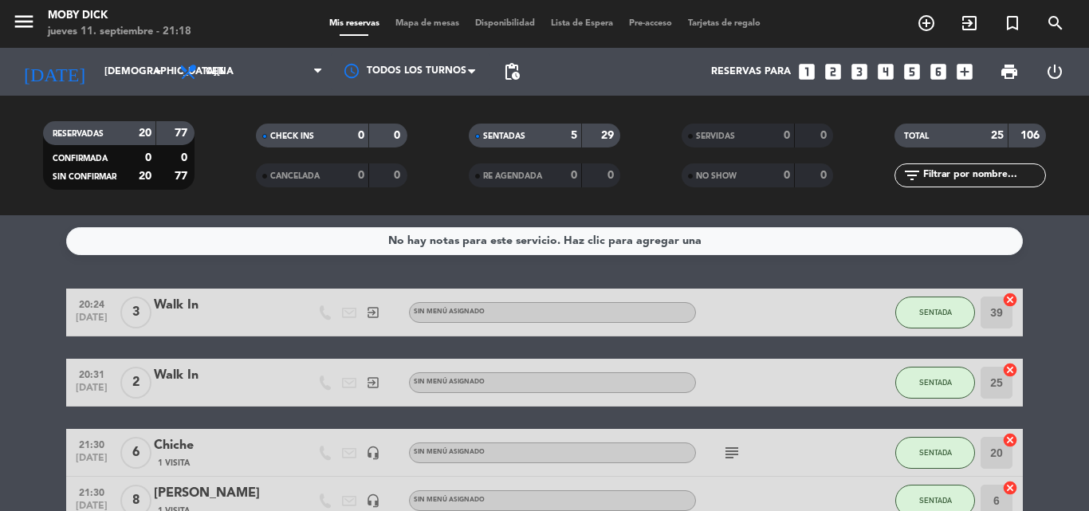
click at [956, 177] on input "text" at bounding box center [983, 176] width 124 height 18
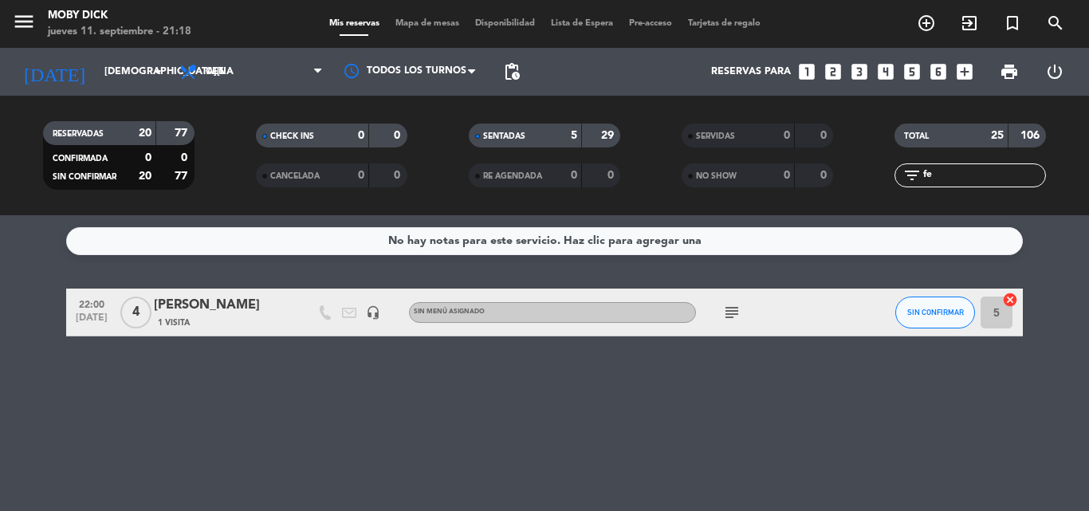
type input "f"
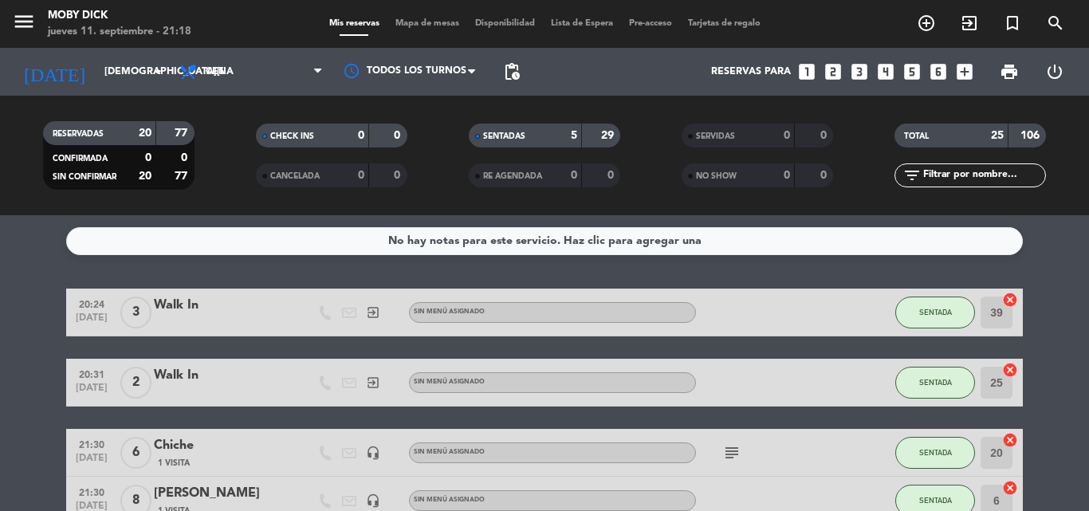
type input "c"
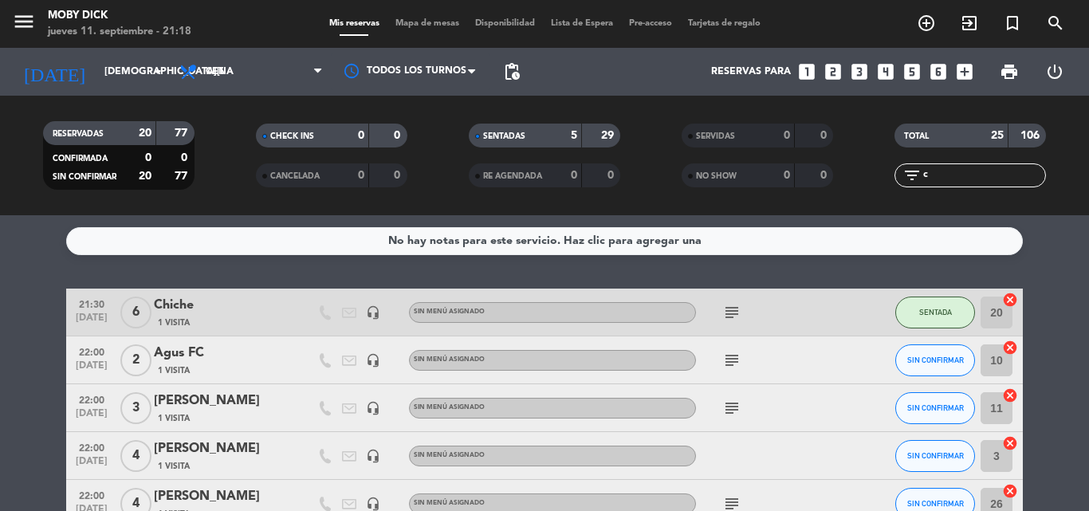
click at [949, 174] on input "c" at bounding box center [983, 176] width 124 height 18
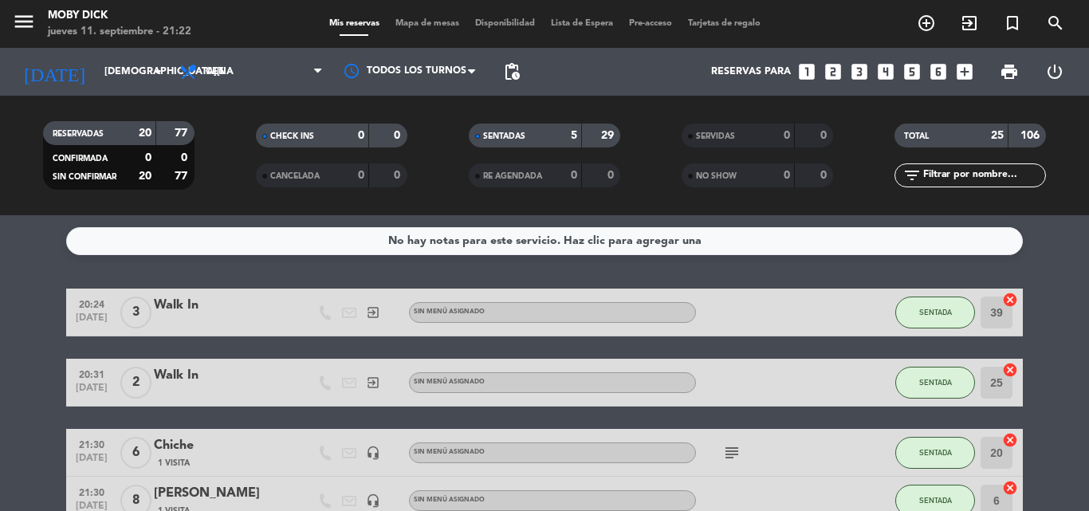
click at [1085, 259] on div "No hay notas para este servicio. Haz clic para agregar una 20:24 sep. 11 3 Walk…" at bounding box center [544, 363] width 1089 height 296
click at [435, 26] on span "Mapa de mesas" at bounding box center [427, 23] width 80 height 9
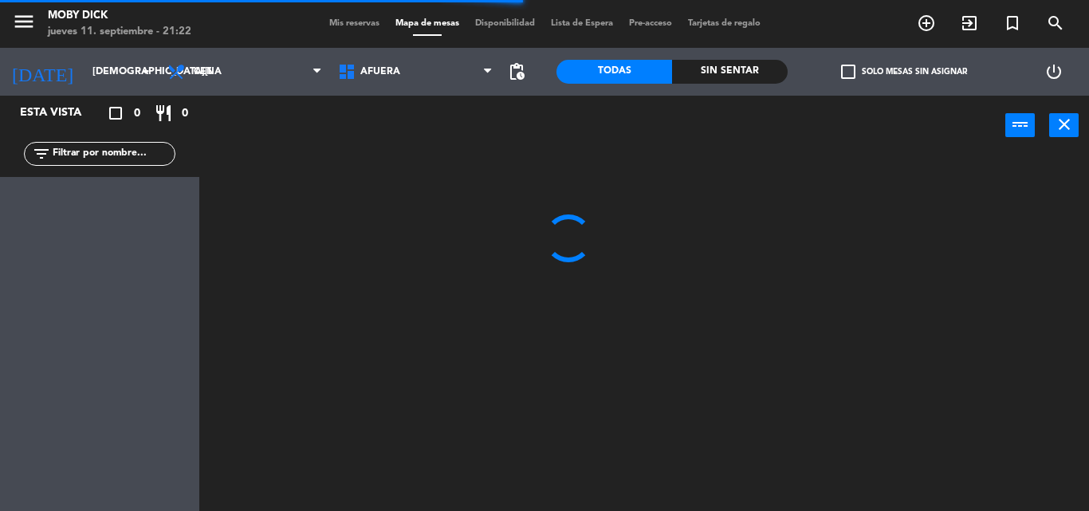
click at [458, 80] on span "AFUERA" at bounding box center [415, 71] width 171 height 35
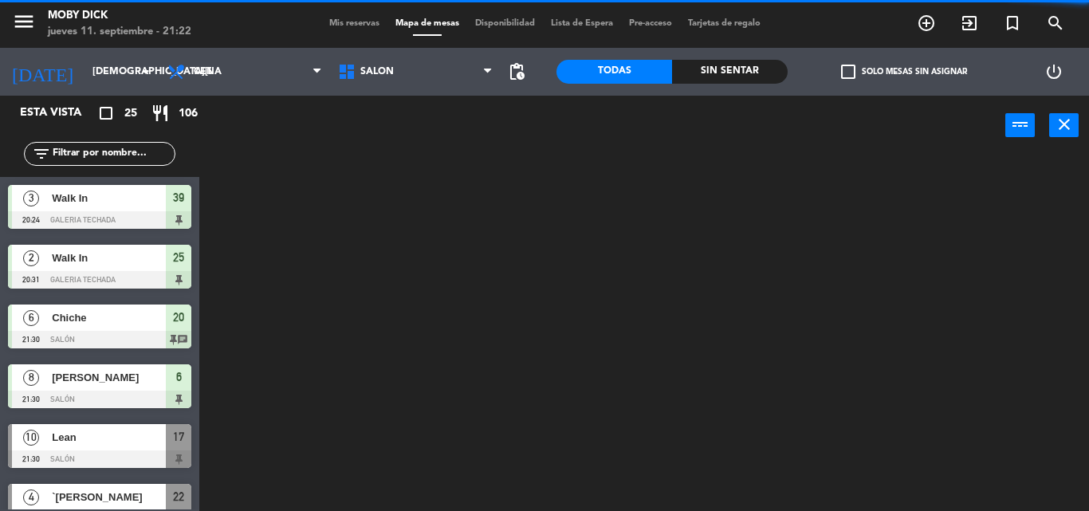
click at [417, 245] on ng-component "menu Moby Dick jueves 11. septiembre - 21:22 Mis reservas Mapa de mesas Disponi…" at bounding box center [544, 255] width 1089 height 511
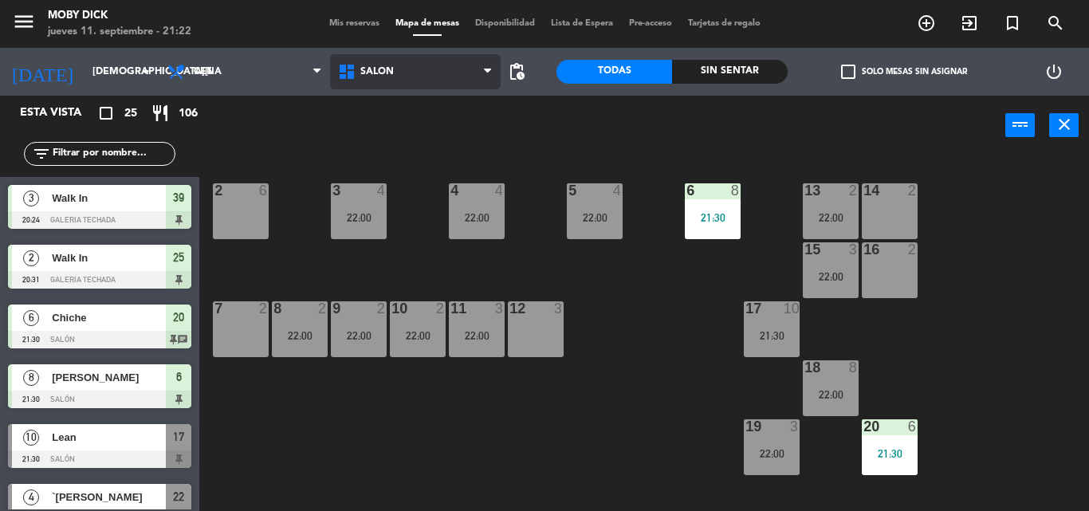
click at [398, 68] on span "SALÓN" at bounding box center [415, 71] width 171 height 35
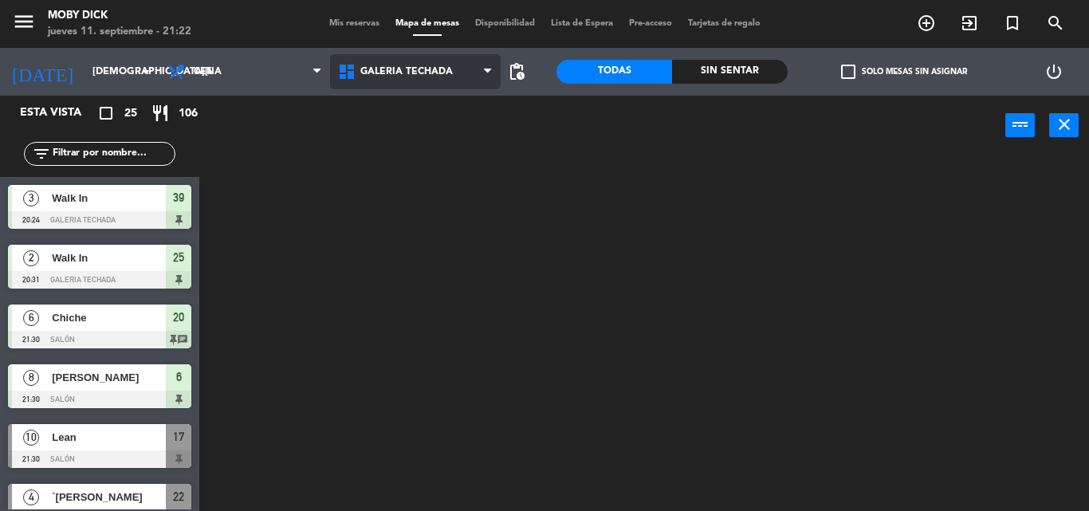
click at [437, 168] on ng-component "menu Moby Dick jueves 11. septiembre - 21:22 Mis reservas Mapa de mesas Disponi…" at bounding box center [544, 255] width 1089 height 511
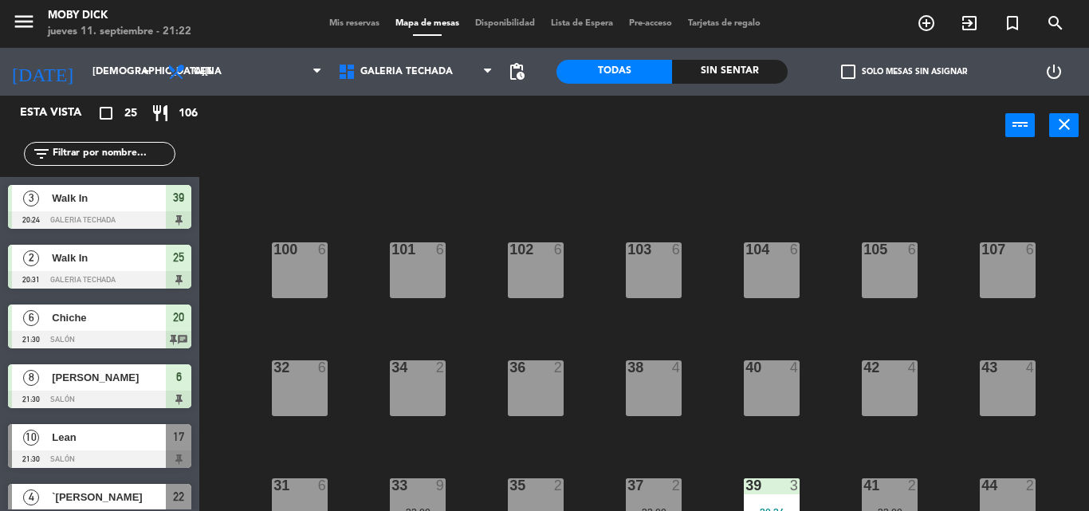
click at [606, 429] on div "100 6 101 6 102 6 103 6 104 6 105 6 107 6 32 6 34 2 36 2 38 4 40 4 43 4 42 4 35…" at bounding box center [649, 332] width 878 height 355
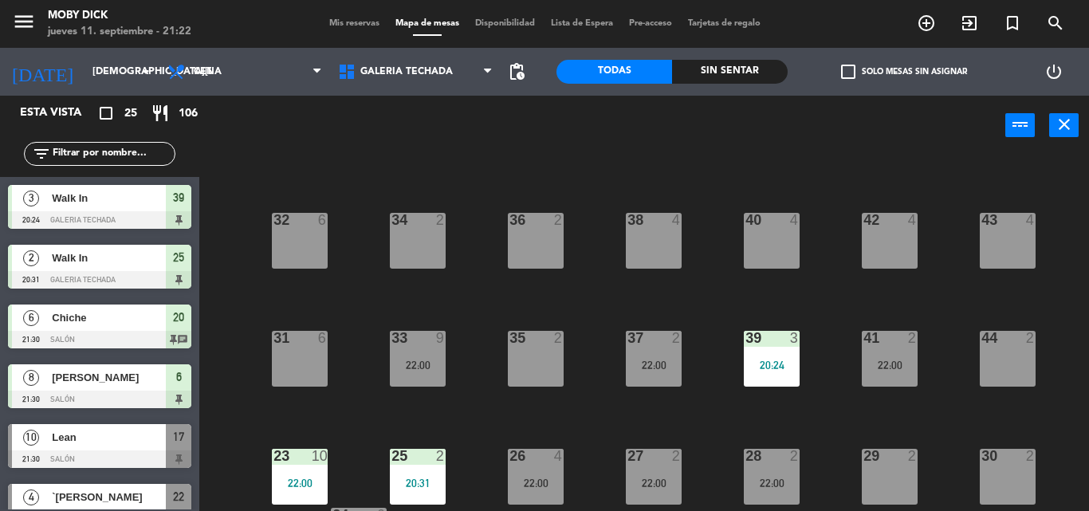
scroll to position [191, 0]
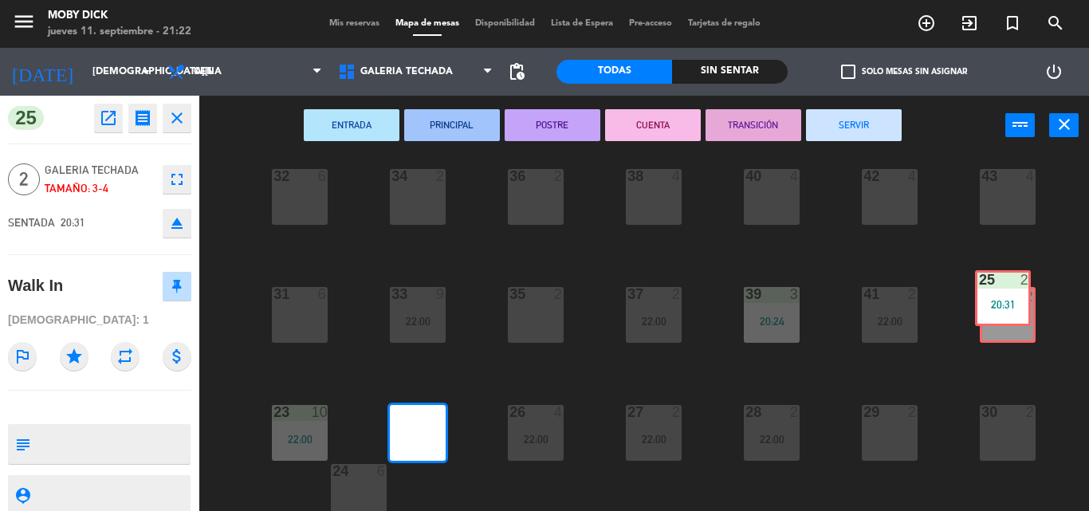
drag, startPoint x: 406, startPoint y: 435, endPoint x: 991, endPoint y: 303, distance: 598.9
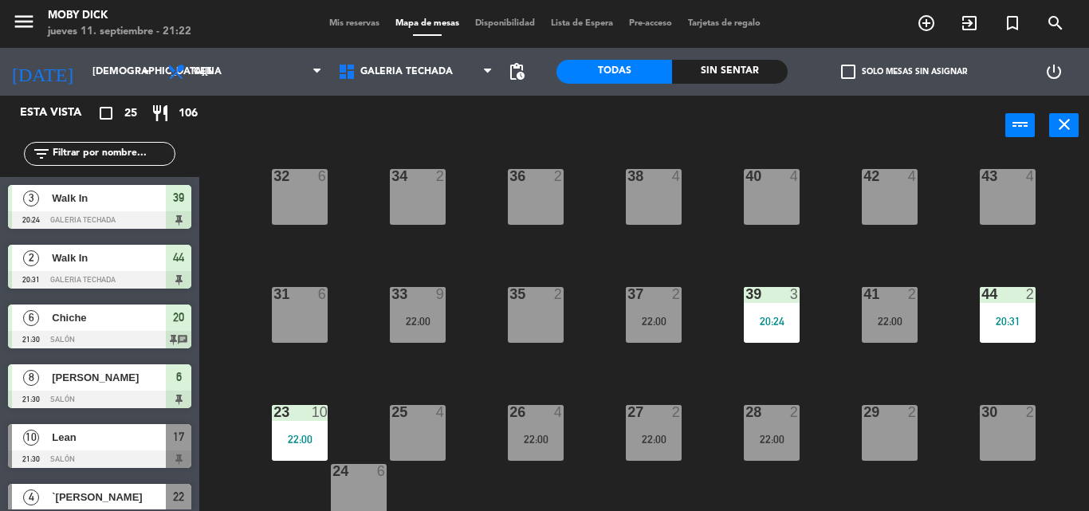
click at [335, 19] on span "Mis reservas" at bounding box center [354, 23] width 66 height 9
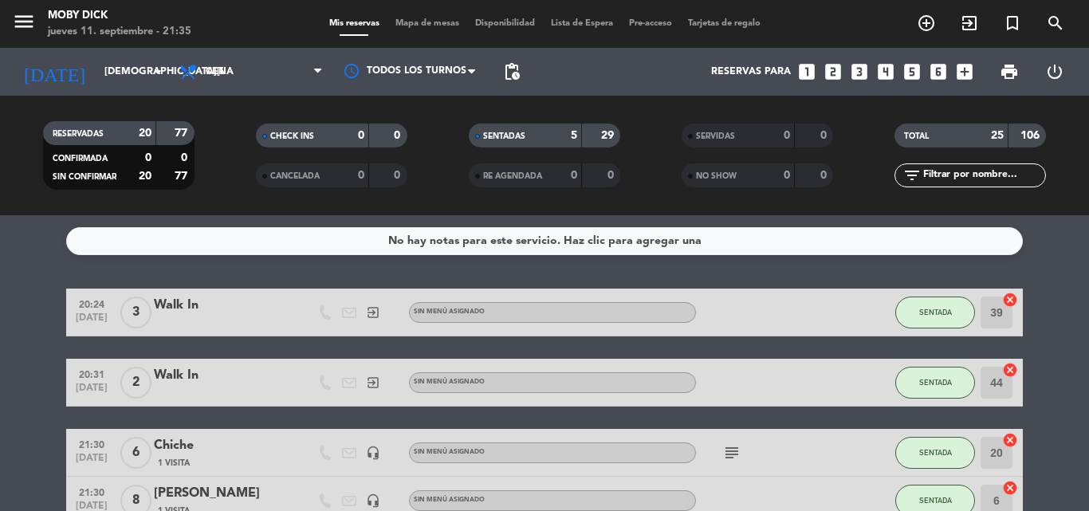
click at [971, 174] on input "text" at bounding box center [983, 176] width 124 height 18
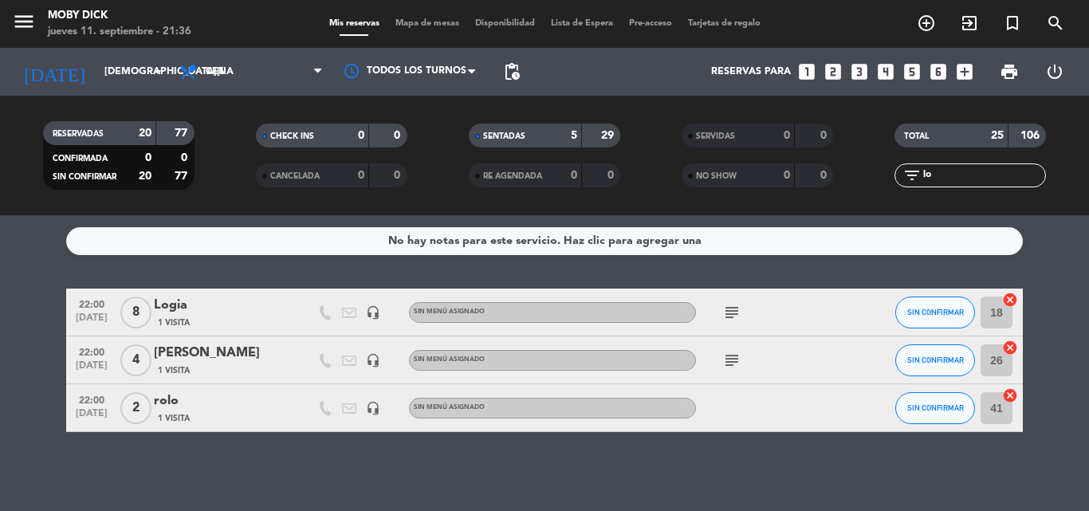
type input "lo"
click at [921, 273] on div "No hay notas para este servicio. Haz clic para agregar una 22:00 sep. 11 8 Logi…" at bounding box center [544, 363] width 1089 height 296
click at [935, 319] on button "SIN CONFIRMAR" at bounding box center [935, 312] width 80 height 32
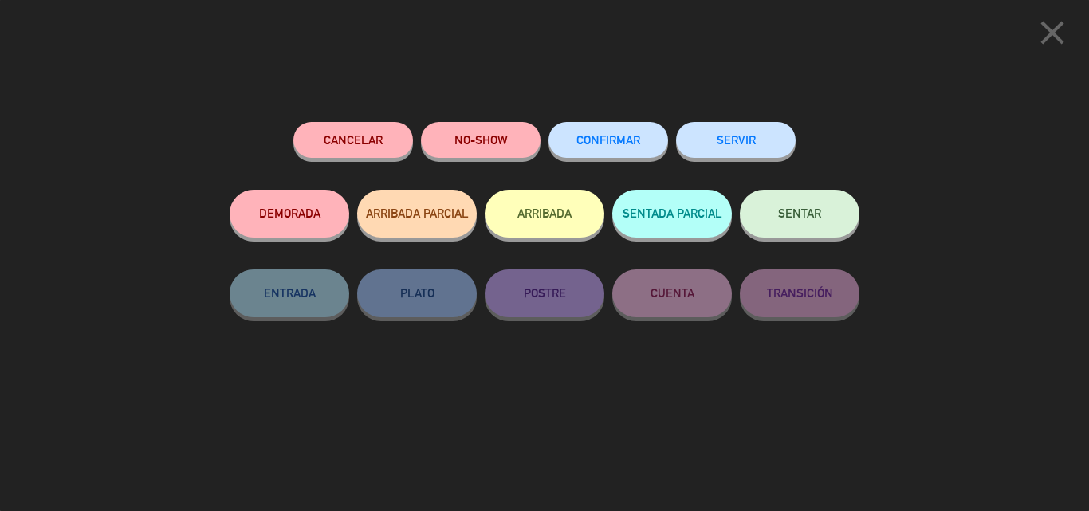
click at [825, 225] on button "SENTAR" at bounding box center [800, 214] width 120 height 48
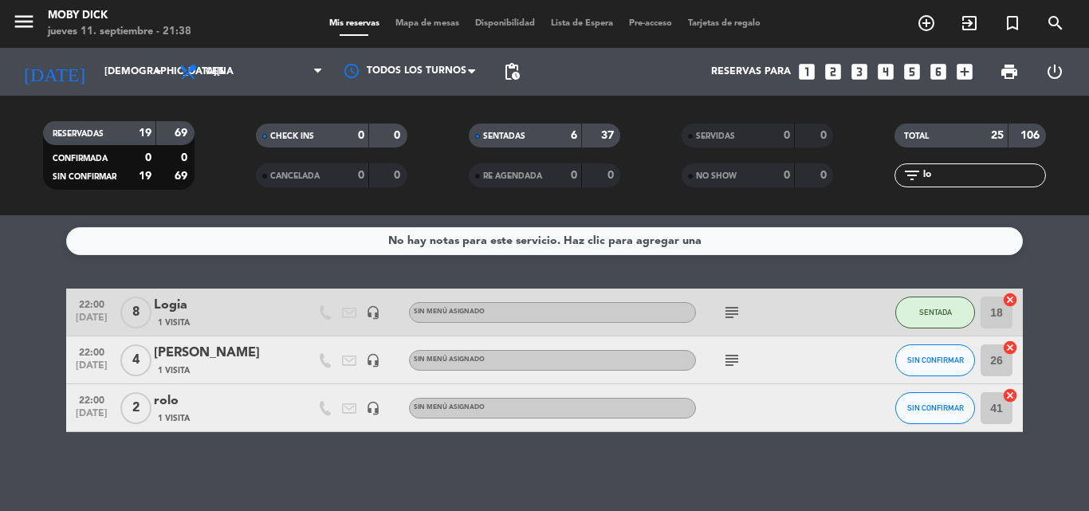
drag, startPoint x: 940, startPoint y: 172, endPoint x: 675, endPoint y: 213, distance: 268.5
click at [675, 213] on div "RESERVADAS 19 69 CONFIRMADA 0 0 SIN CONFIRMAR 19 69 CHECK INS 0 0 CANCELADA 0 0…" at bounding box center [544, 156] width 1089 height 120
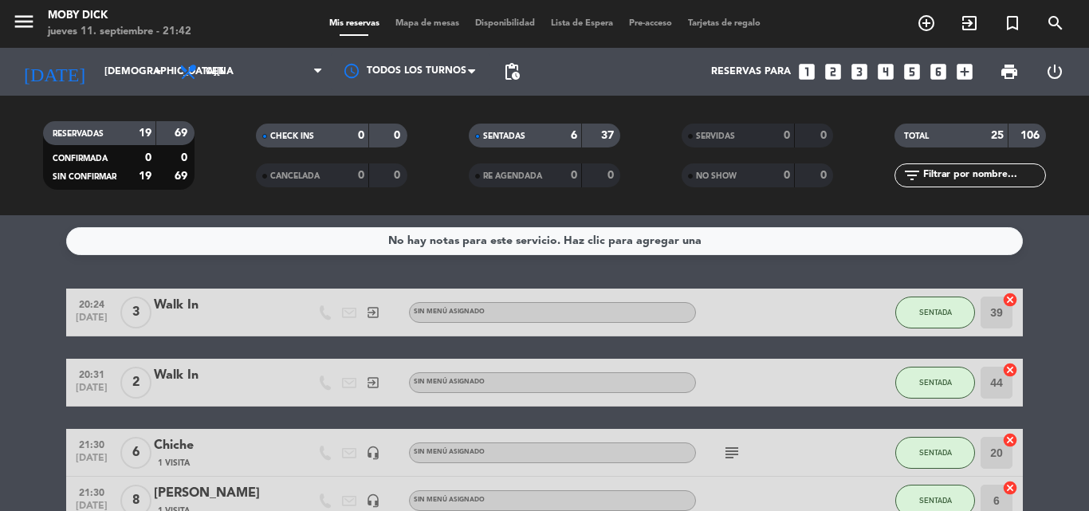
click at [990, 179] on input "text" at bounding box center [983, 176] width 124 height 18
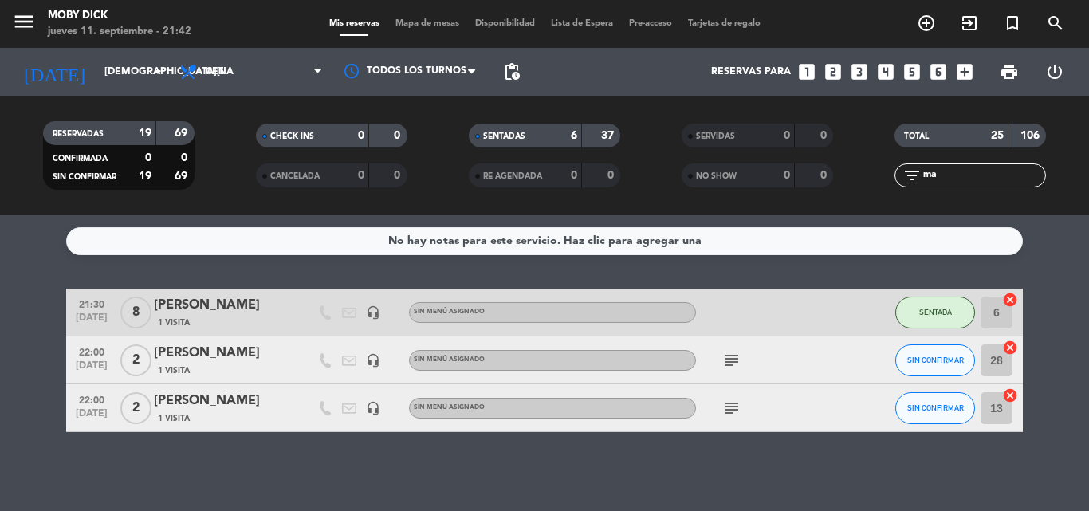
type input "m"
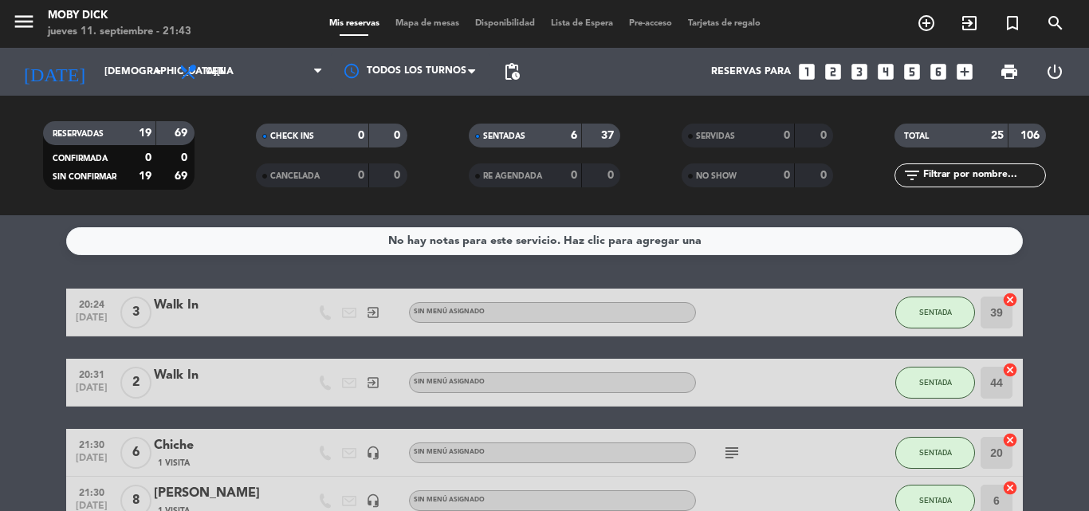
click at [420, 19] on div "Mis reservas Mapa de mesas Disponibilidad Lista de Espera Pre-acceso Tarjetas d…" at bounding box center [544, 24] width 447 height 14
click at [420, 20] on span "Mapa de mesas" at bounding box center [427, 23] width 80 height 9
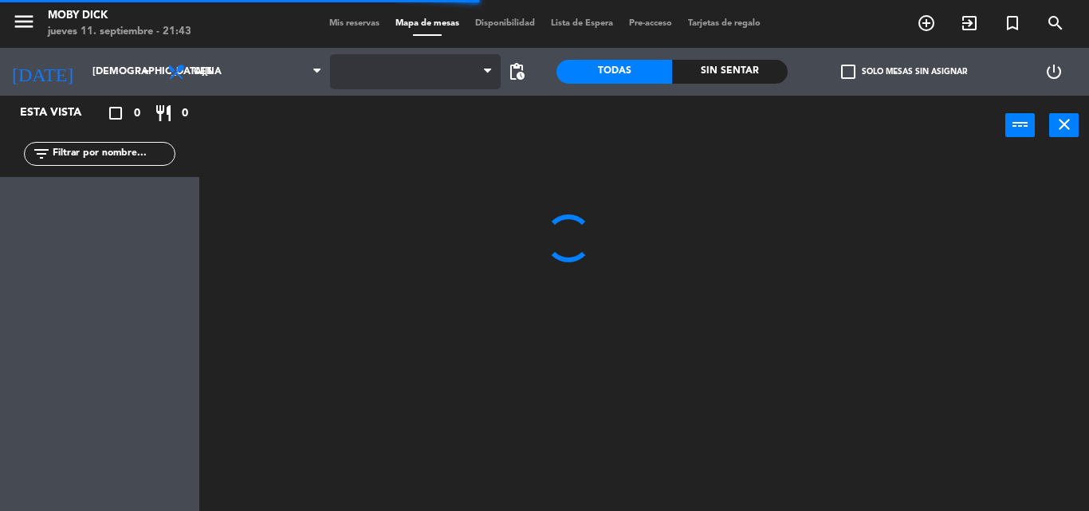
click at [404, 84] on span at bounding box center [415, 71] width 171 height 35
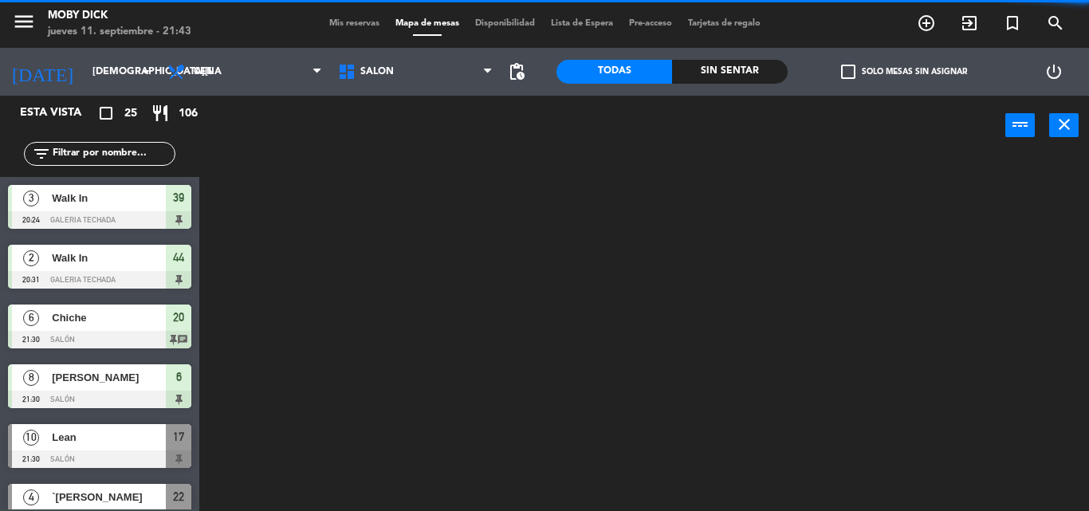
click at [378, 262] on ng-component "menu Moby Dick jueves 11. septiembre - 21:43 Mis reservas Mapa de mesas Disponi…" at bounding box center [544, 255] width 1089 height 511
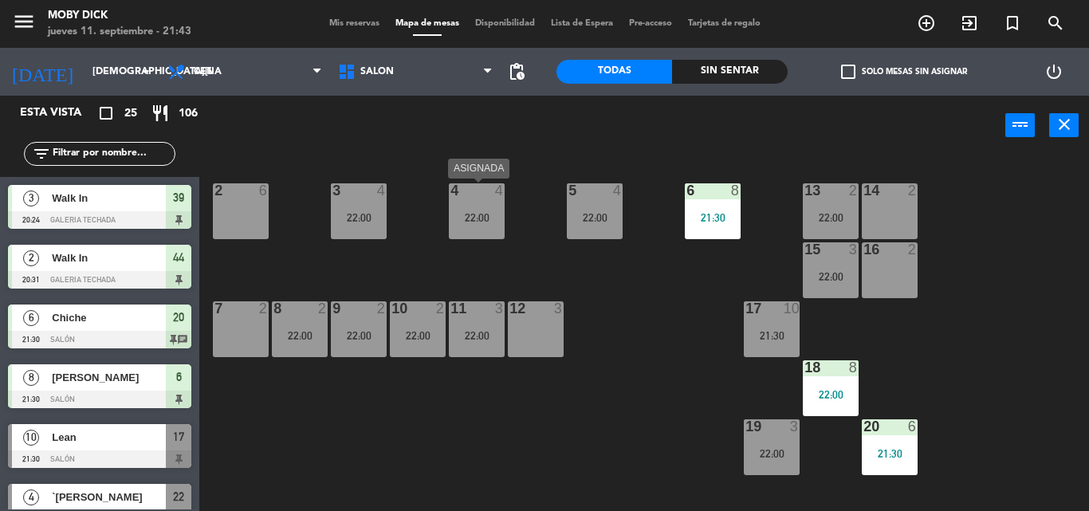
click at [493, 227] on div "4 4 22:00" at bounding box center [477, 211] width 56 height 56
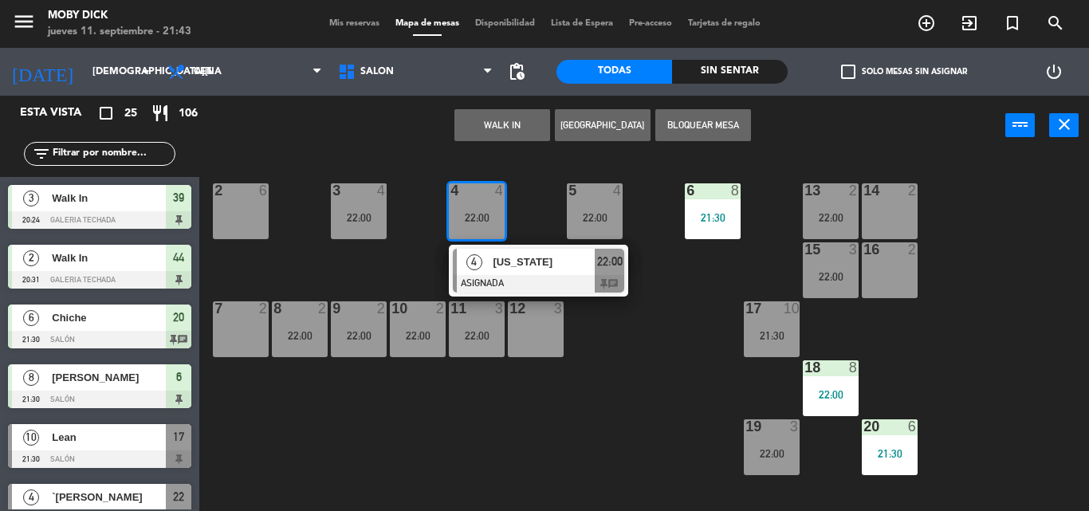
click at [515, 272] on div "[US_STATE]" at bounding box center [543, 262] width 104 height 26
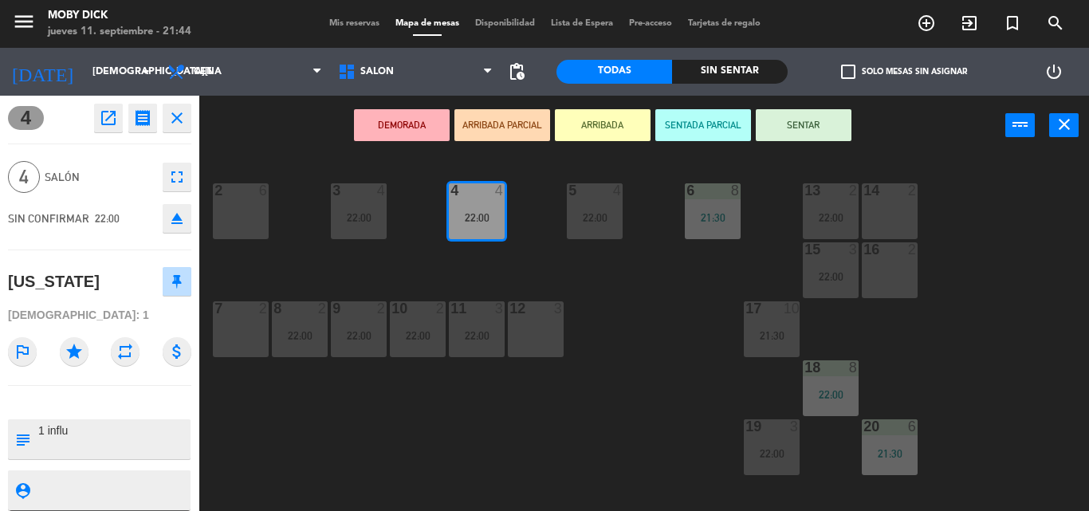
drag, startPoint x: 534, startPoint y: 240, endPoint x: 440, endPoint y: 224, distance: 95.4
click at [520, 236] on div "14 2 13 2 22:00 6 8 21:30 5 4 22:00 4 4 22:00 3 4 22:00 2 6 16 2 15 3 22:00 17 …" at bounding box center [649, 332] width 878 height 355
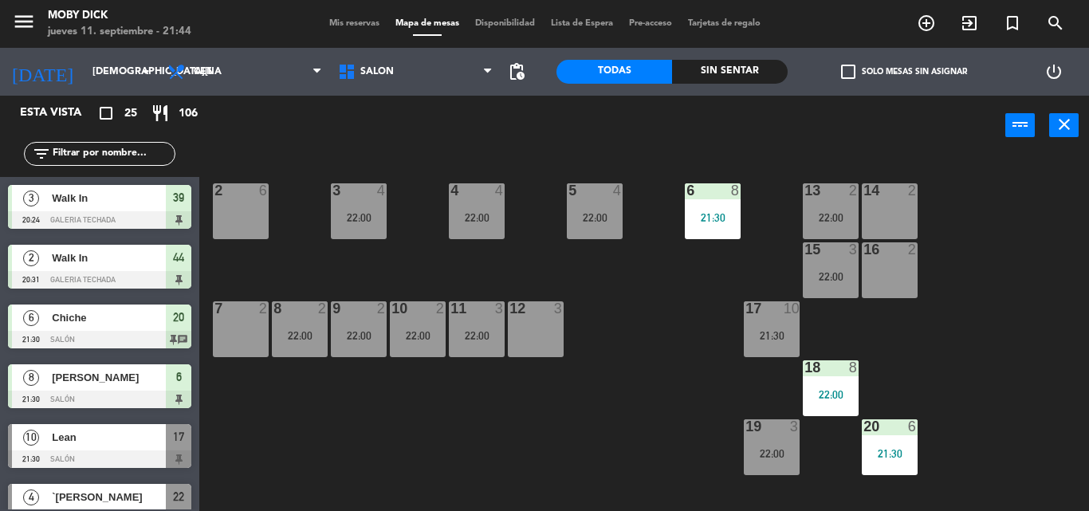
scroll to position [470, 0]
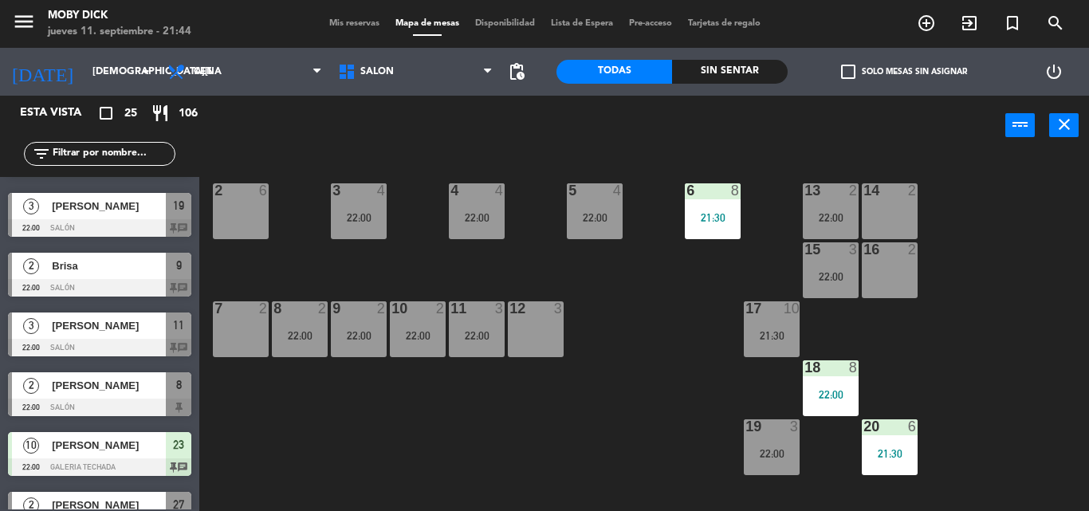
click at [373, 218] on div "22:00" at bounding box center [359, 217] width 56 height 11
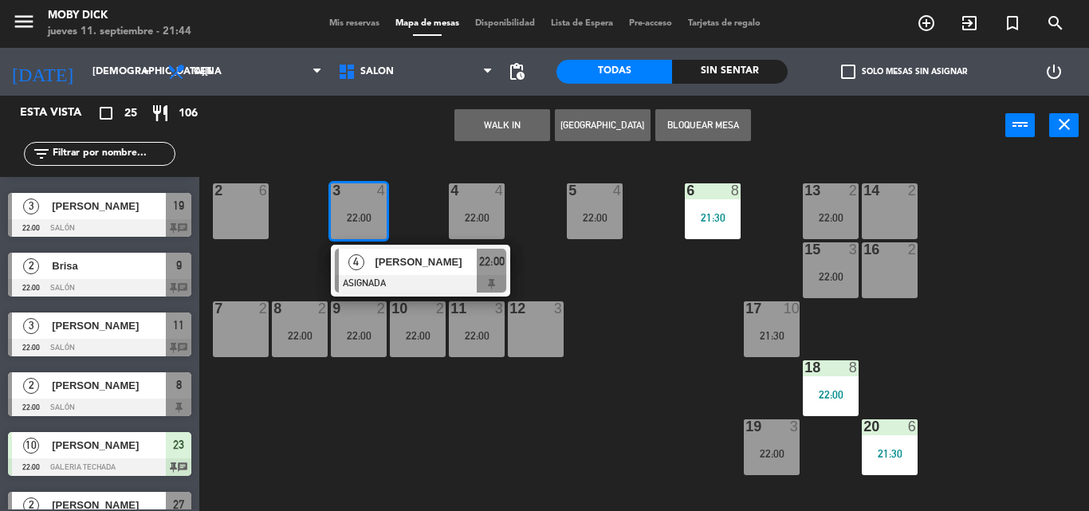
click at [414, 271] on div "[PERSON_NAME]" at bounding box center [425, 262] width 104 height 26
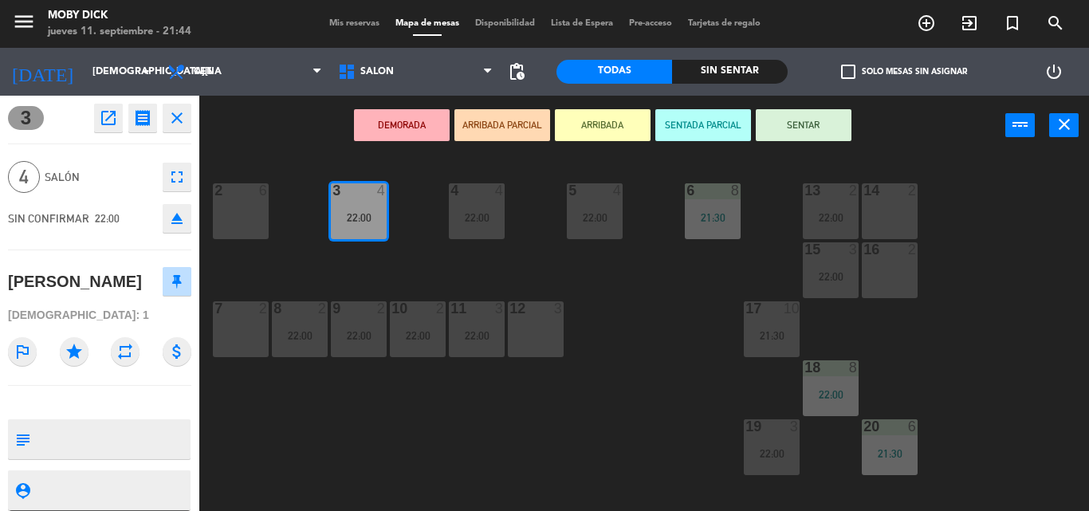
click at [468, 271] on div "14 2 13 2 22:00 6 8 21:30 5 4 22:00 4 4 22:00 3 4 22:00 2 6 16 2 15 3 22:00 17 …" at bounding box center [649, 332] width 878 height 355
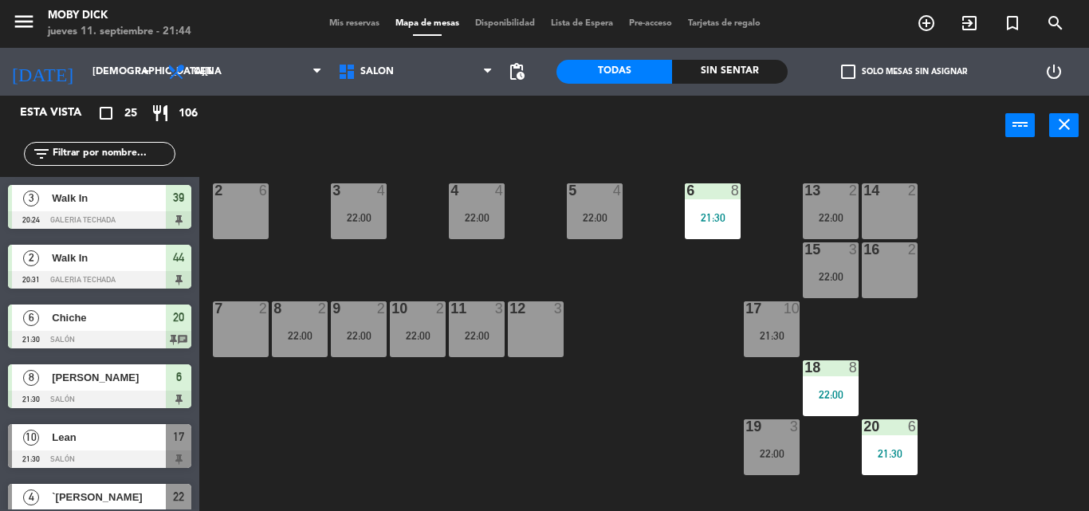
scroll to position [0, 0]
click at [589, 220] on div "22:00" at bounding box center [595, 217] width 56 height 11
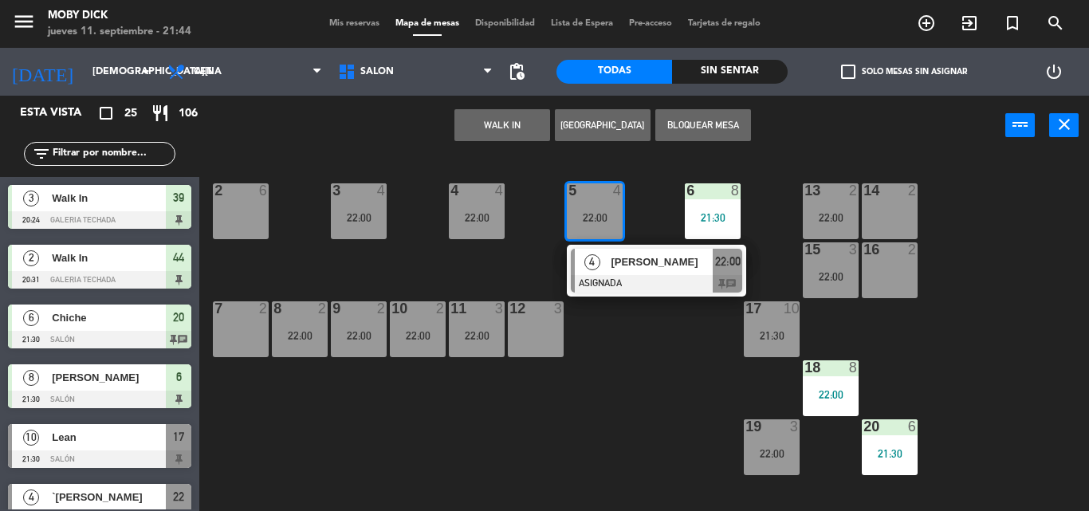
drag, startPoint x: 580, startPoint y: 263, endPoint x: 543, endPoint y: 257, distance: 38.0
click at [580, 265] on div "4 [PERSON_NAME] ASIGNADA 22:00 chat" at bounding box center [656, 271] width 203 height 52
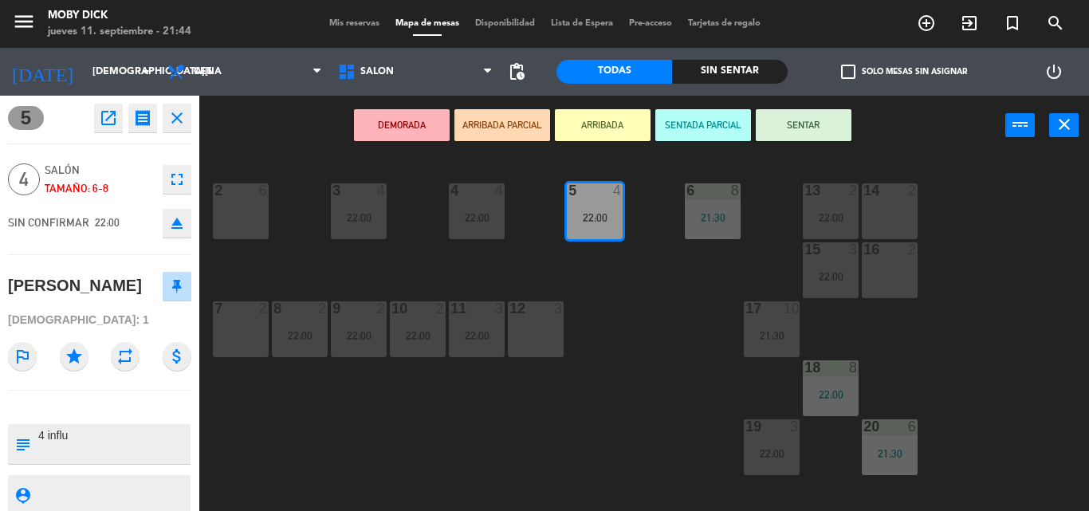
click at [516, 256] on div "14 2 13 2 22:00 6 8 21:30 5 4 22:00 4 4 22:00 3 4 22:00 2 6 16 2 15 3 22:00 17 …" at bounding box center [649, 332] width 878 height 355
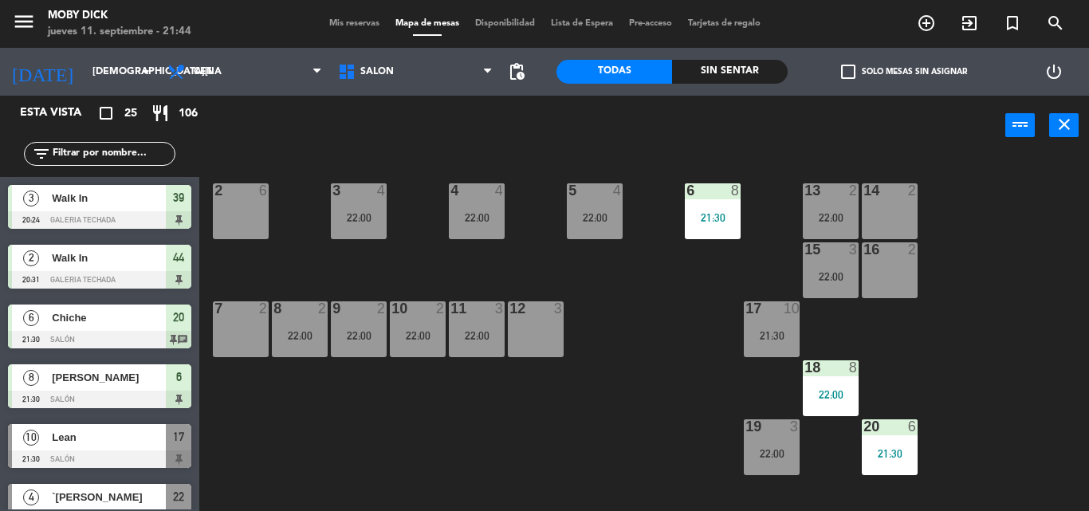
scroll to position [351, 0]
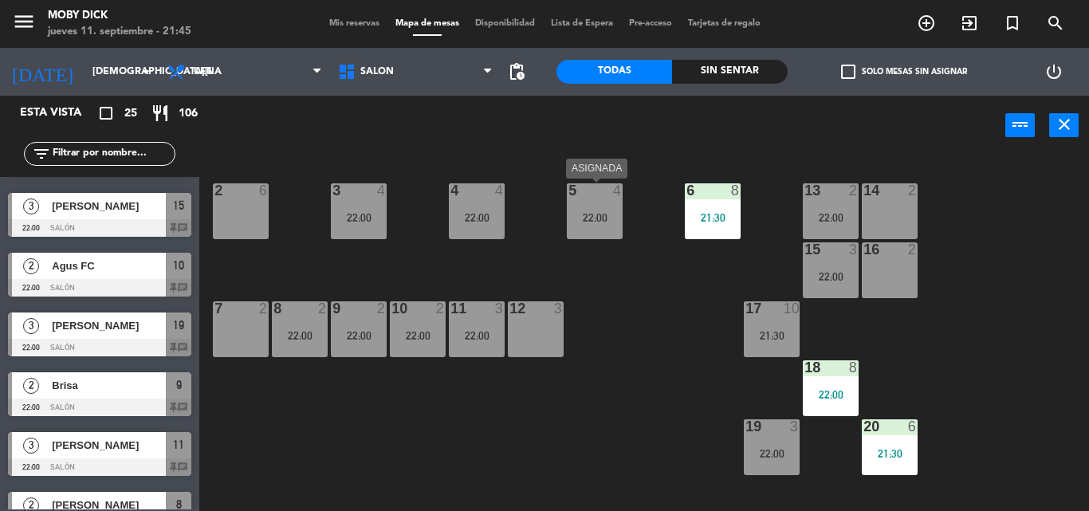
click at [622, 222] on div "22:00" at bounding box center [595, 217] width 56 height 11
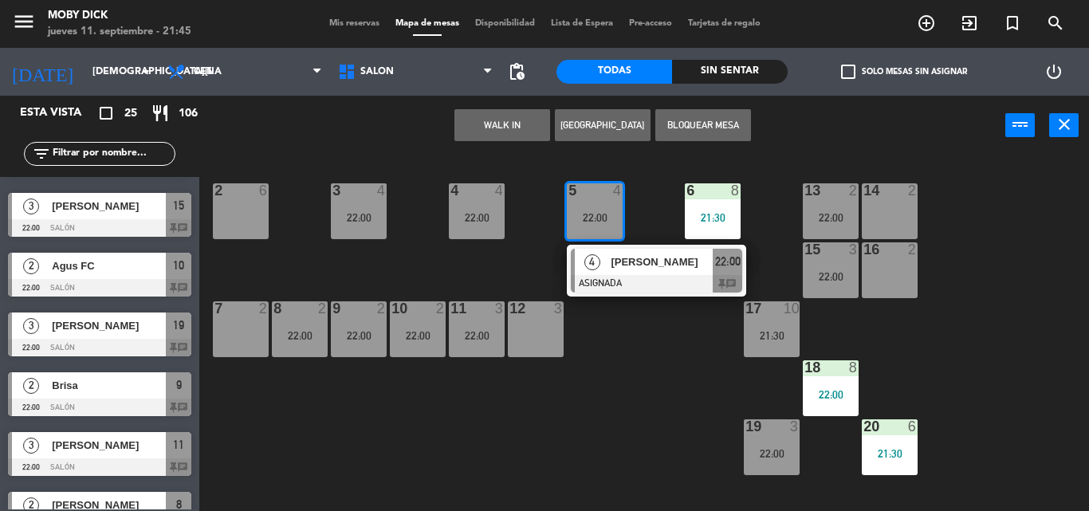
click at [356, 22] on span "Mis reservas" at bounding box center [354, 23] width 66 height 9
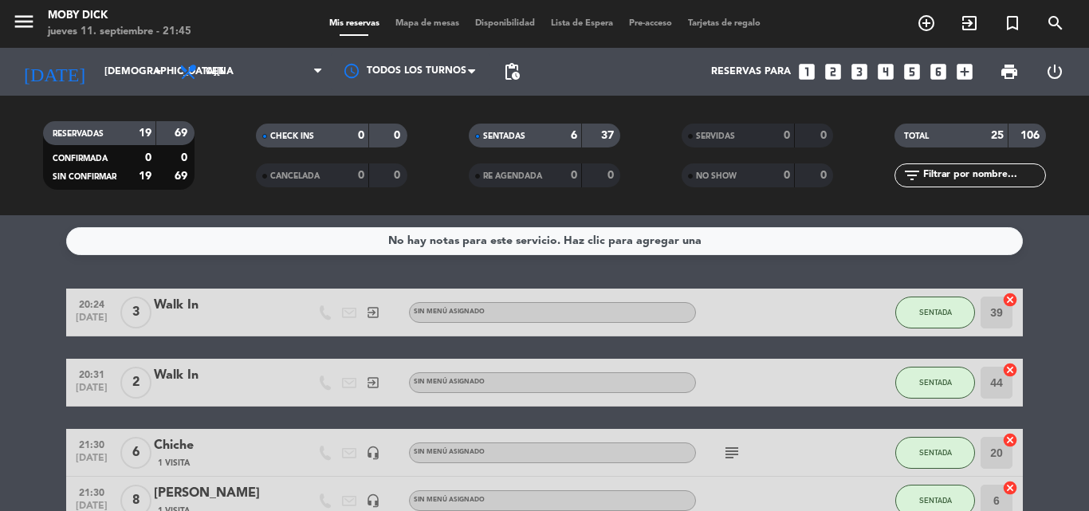
click at [440, 148] on div "SENTADAS 6 37" at bounding box center [544, 144] width 213 height 40
click at [443, 271] on div "No hay notas para este servicio. Haz clic para agregar una 20:24 sep. 11 3 Walk…" at bounding box center [544, 363] width 1089 height 296
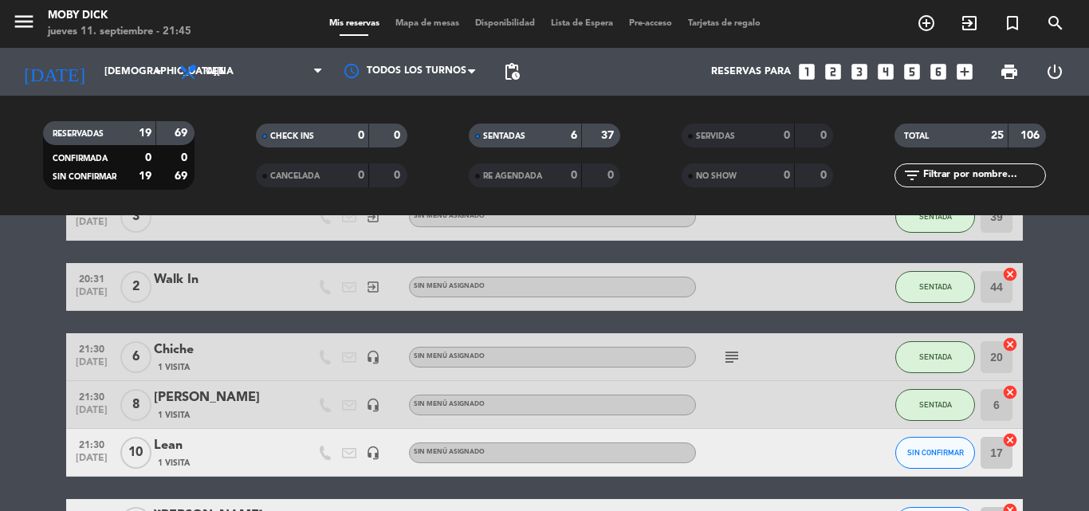
scroll to position [128, 0]
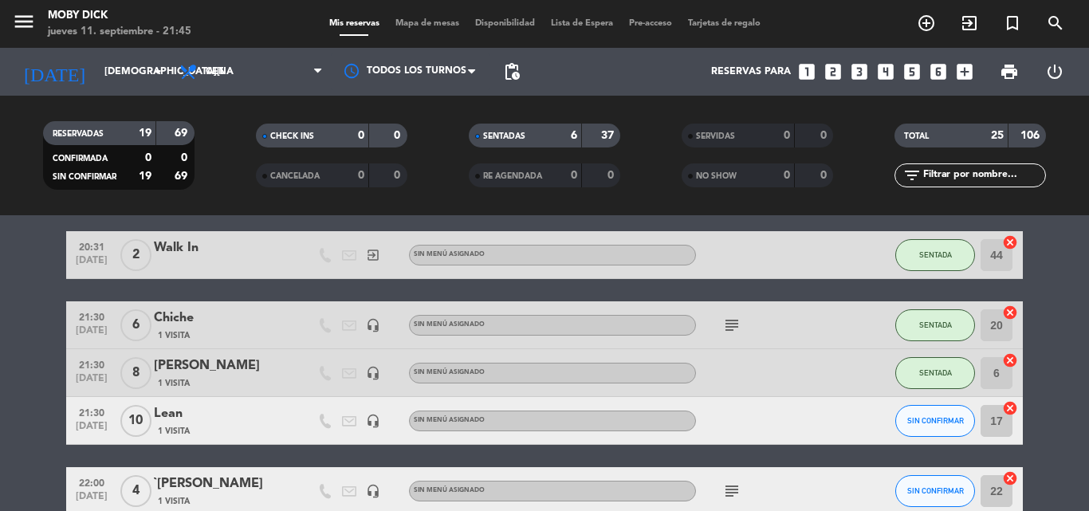
click at [414, 26] on span "Mapa de mesas" at bounding box center [427, 23] width 80 height 9
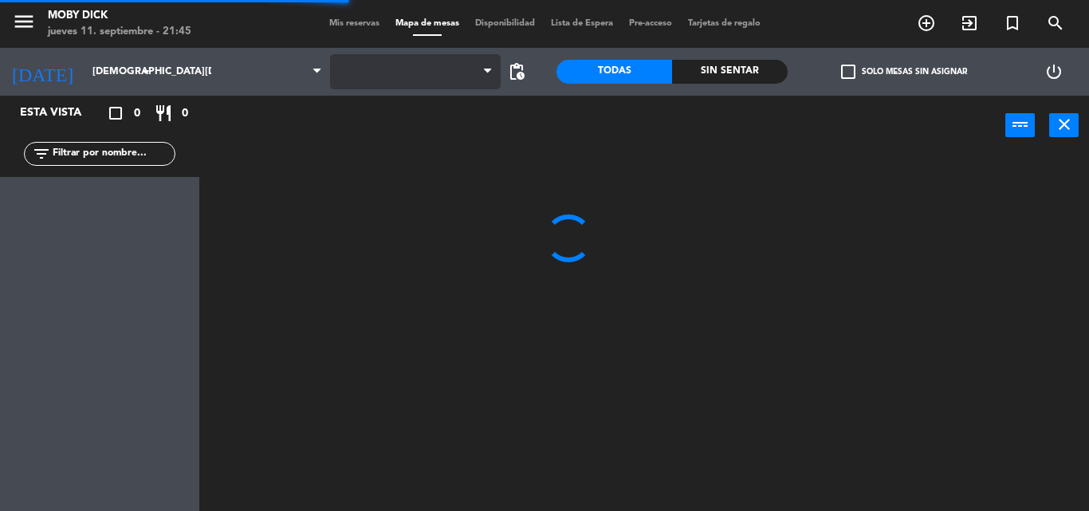
click at [448, 84] on span at bounding box center [415, 71] width 171 height 35
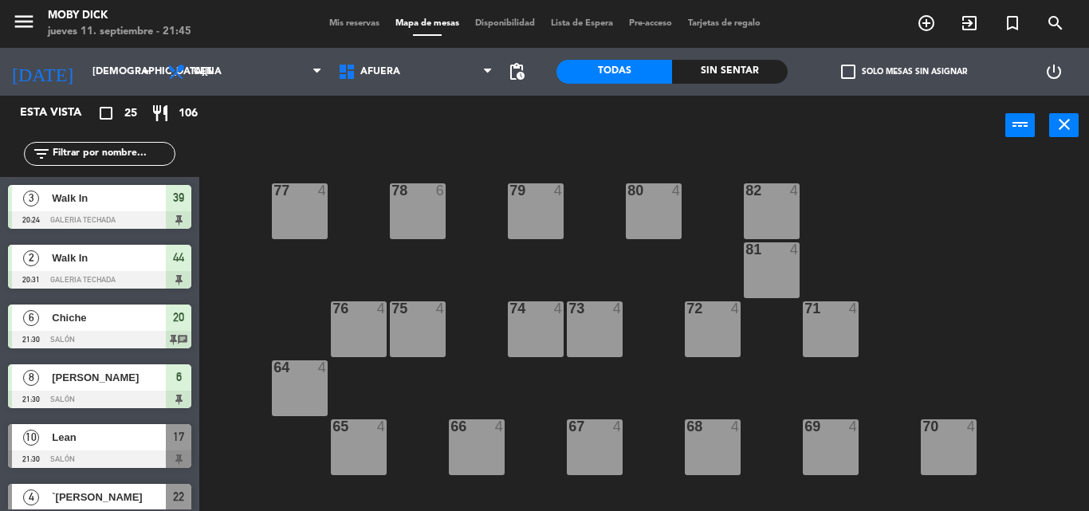
click at [448, 84] on span "AFUERA" at bounding box center [415, 71] width 171 height 35
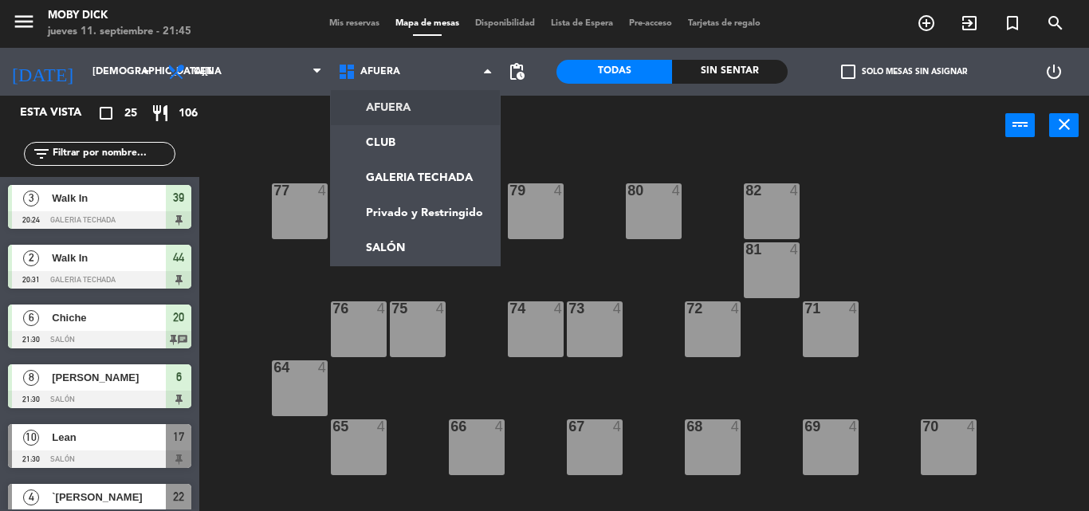
click at [347, 22] on span "Mis reservas" at bounding box center [354, 23] width 66 height 9
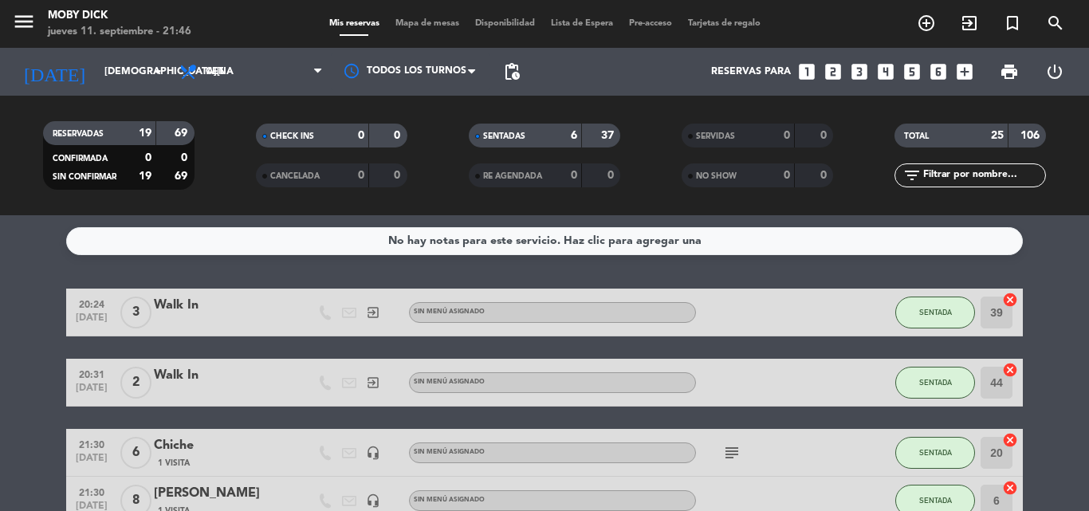
click at [951, 178] on input "text" at bounding box center [983, 176] width 124 height 18
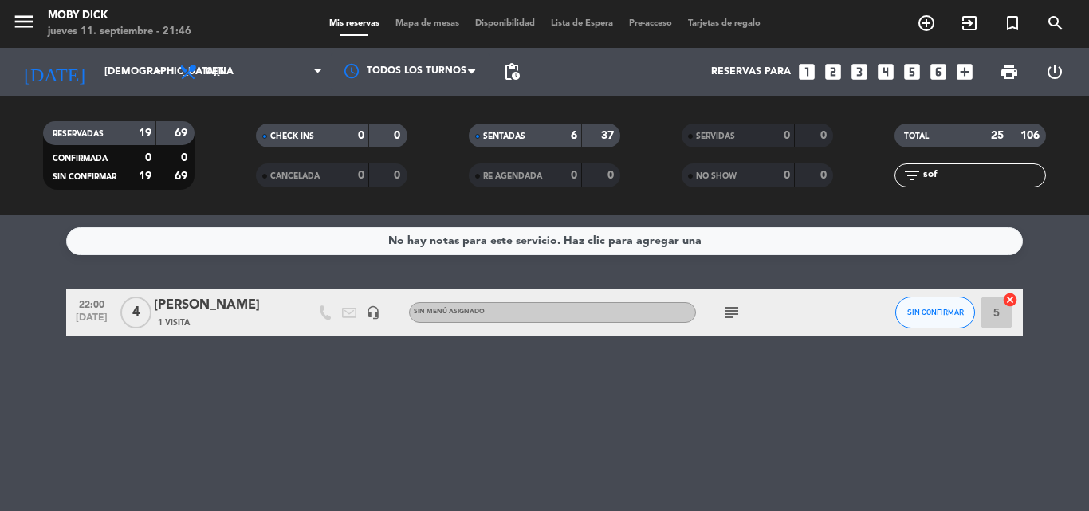
click at [1011, 300] on icon "cancel" at bounding box center [1010, 300] width 16 height 16
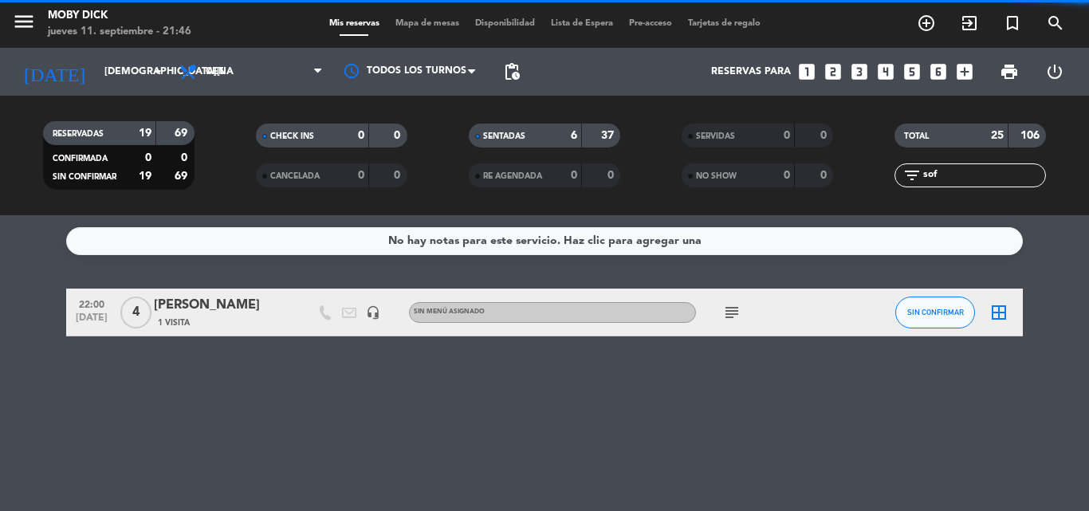
drag, startPoint x: 951, startPoint y: 168, endPoint x: 756, endPoint y: 178, distance: 194.7
click at [756, 178] on div "RESERVADAS 19 69 CONFIRMADA 0 0 SIN CONFIRMAR 19 69 CHECK INS 0 0 CANCELADA 0 0…" at bounding box center [544, 156] width 1089 height 88
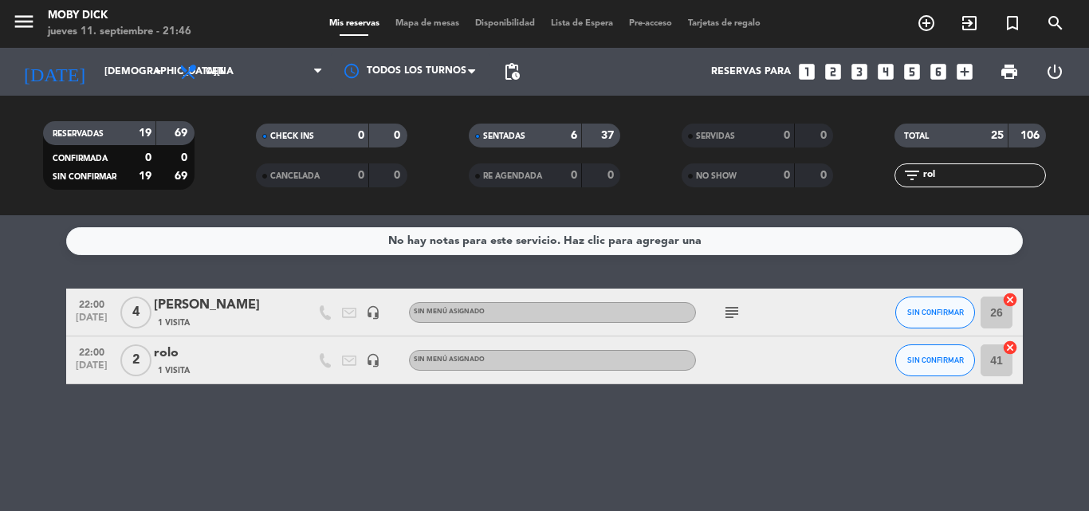
type input "rol"
click at [1015, 351] on icon "cancel" at bounding box center [1010, 347] width 16 height 16
click at [410, 23] on span "Mapa de mesas" at bounding box center [427, 23] width 80 height 9
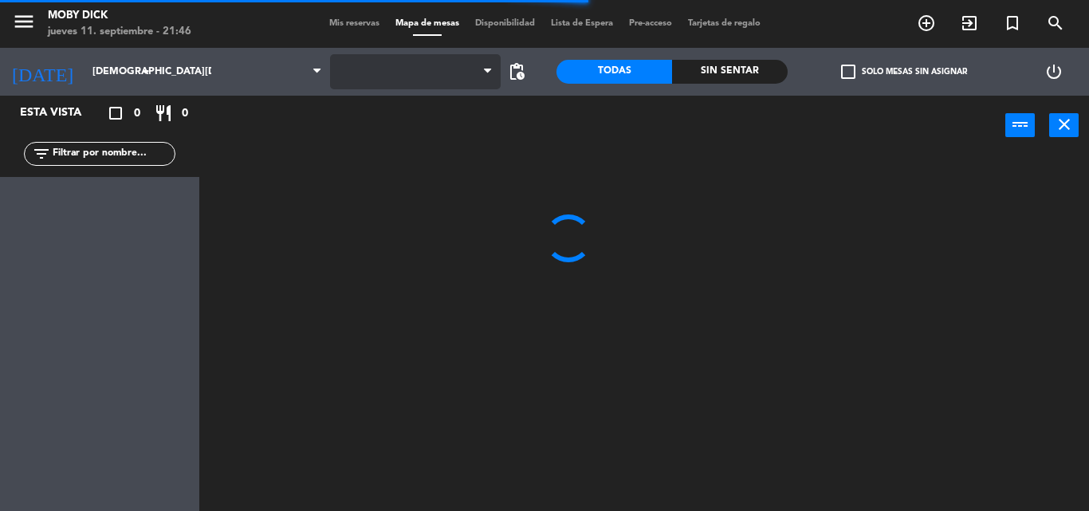
click at [441, 67] on span at bounding box center [415, 71] width 171 height 35
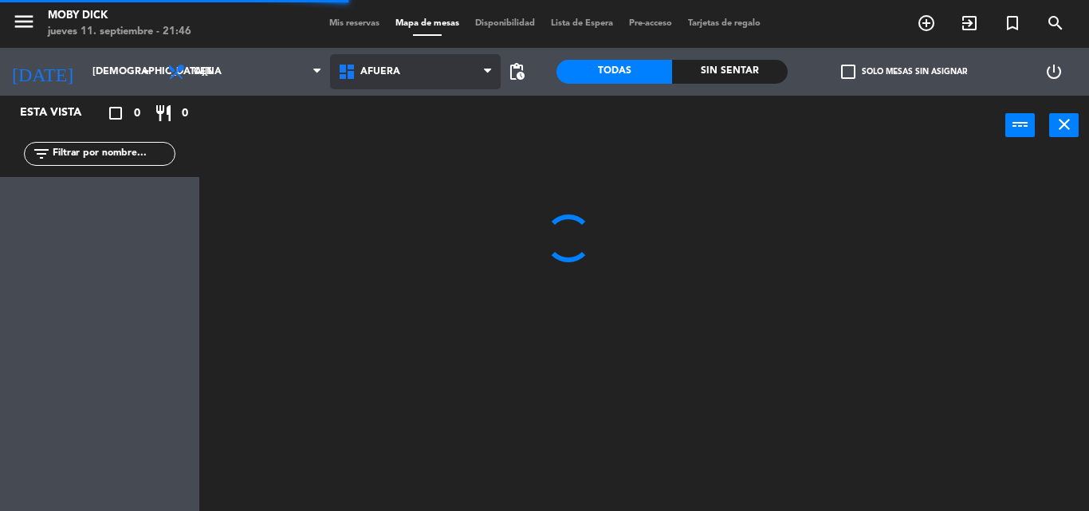
click at [446, 68] on span "AFUERA" at bounding box center [415, 71] width 171 height 35
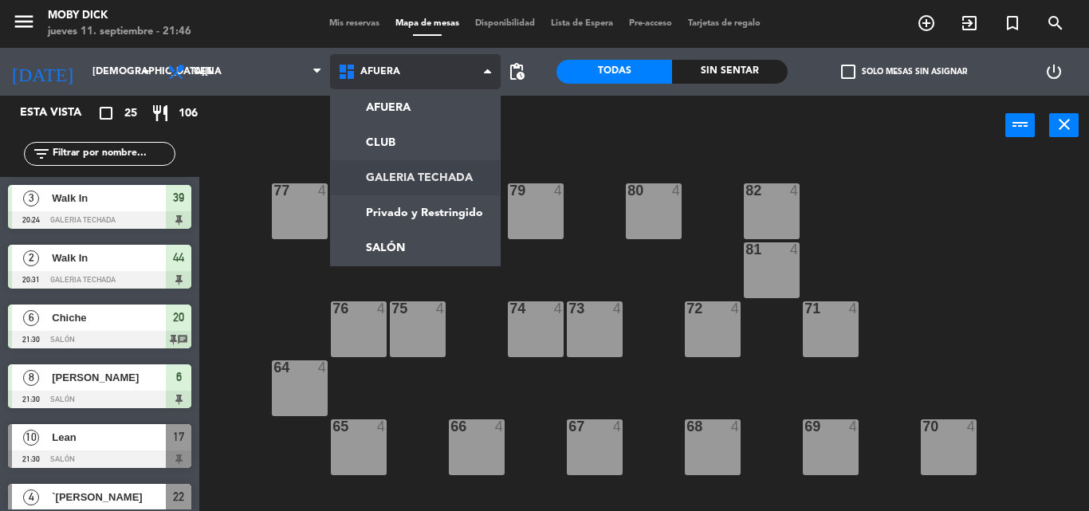
click at [434, 171] on ng-component "menu Moby Dick jueves 11. septiembre - 21:46 Mis reservas Mapa de mesas Disponi…" at bounding box center [544, 255] width 1089 height 511
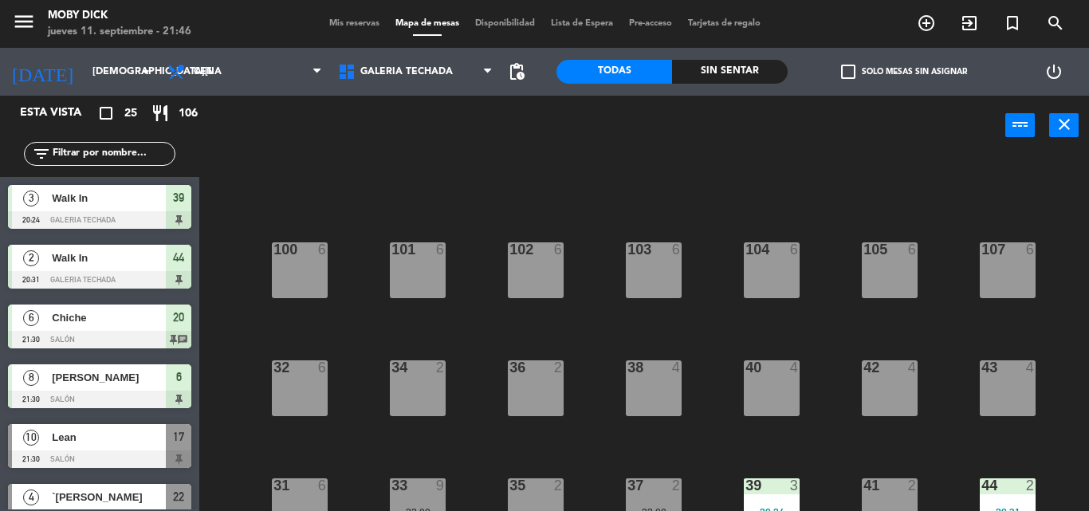
click at [544, 332] on div "100 6 101 6 102 6 103 6 104 6 105 6 107 6 32 6 34 2 36 2 38 4 40 4 43 4 42 4 35…" at bounding box center [649, 332] width 878 height 355
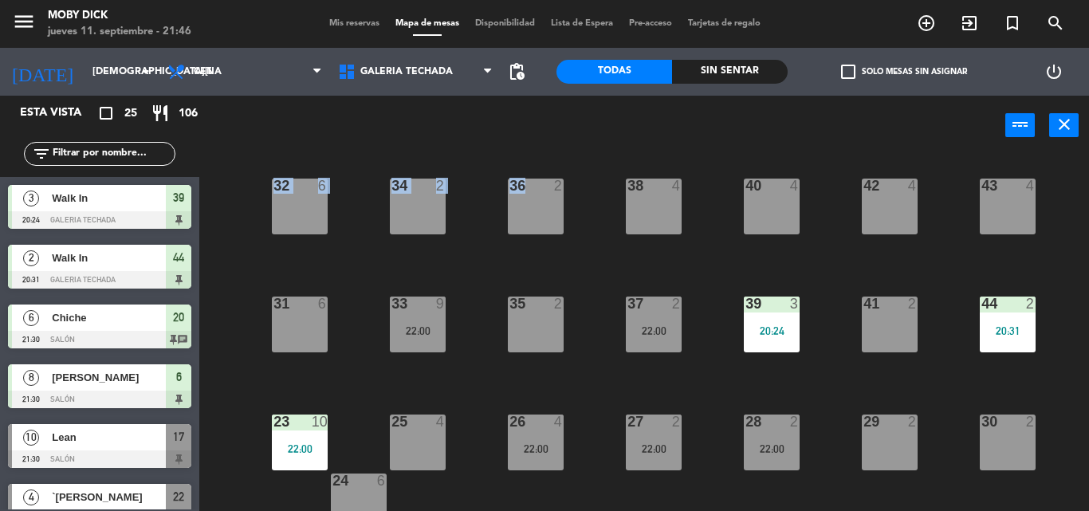
scroll to position [260, 0]
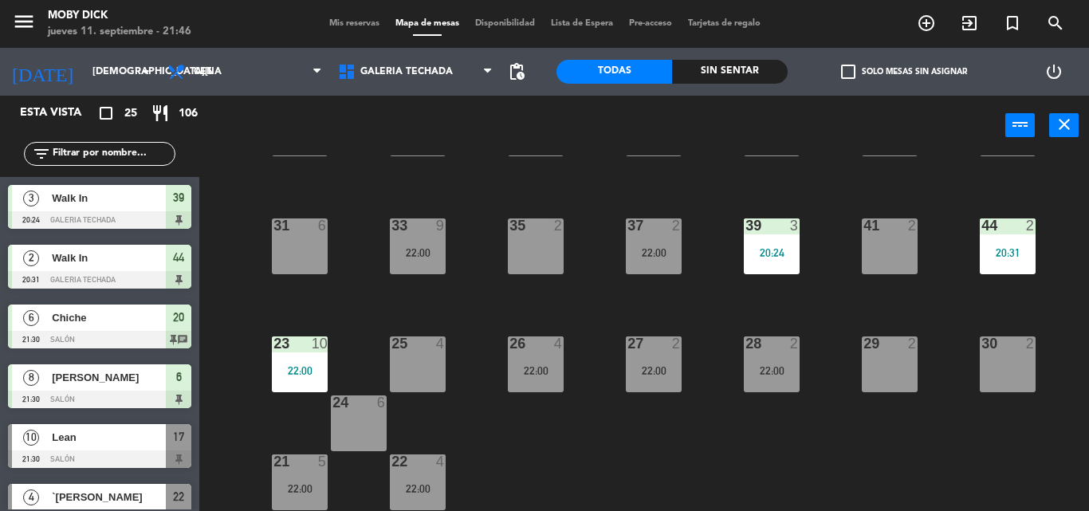
click at [894, 261] on div "41 2" at bounding box center [889, 246] width 56 height 56
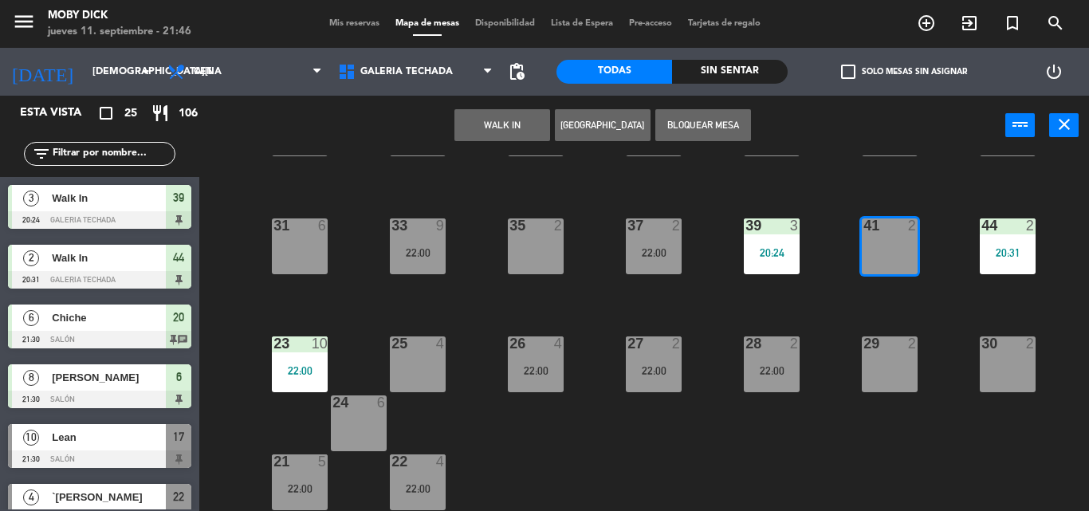
click at [140, 152] on input "text" at bounding box center [113, 154] width 124 height 18
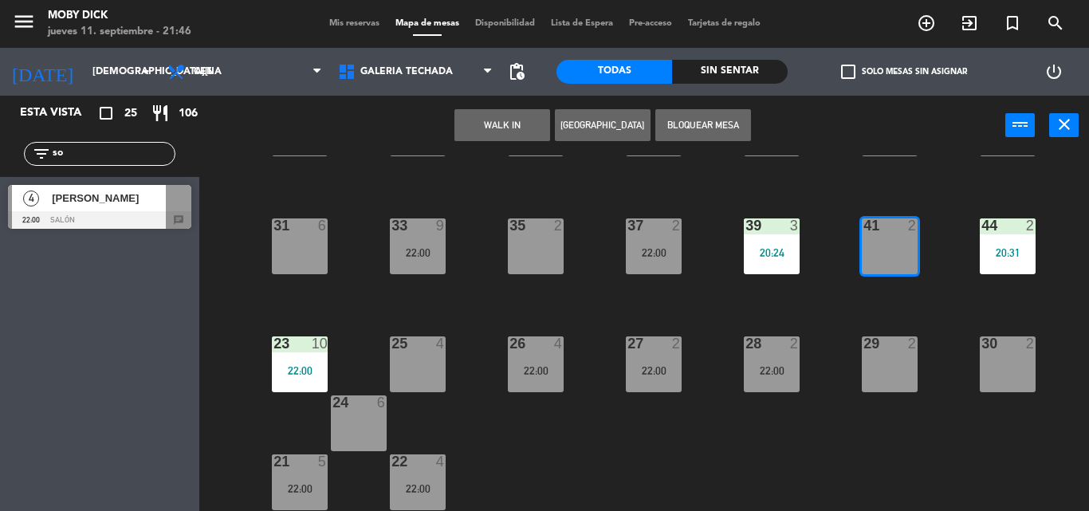
type input "so"
click at [64, 200] on div "4 Sofia Fernandez 22:00 SALÓN chat" at bounding box center [99, 207] width 199 height 60
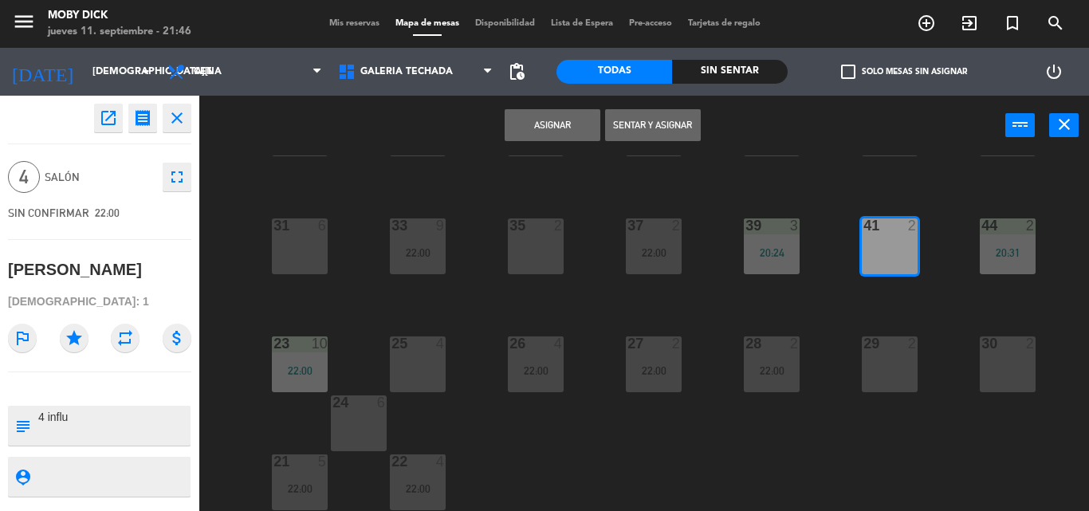
click at [586, 122] on button "Asignar" at bounding box center [552, 125] width 96 height 32
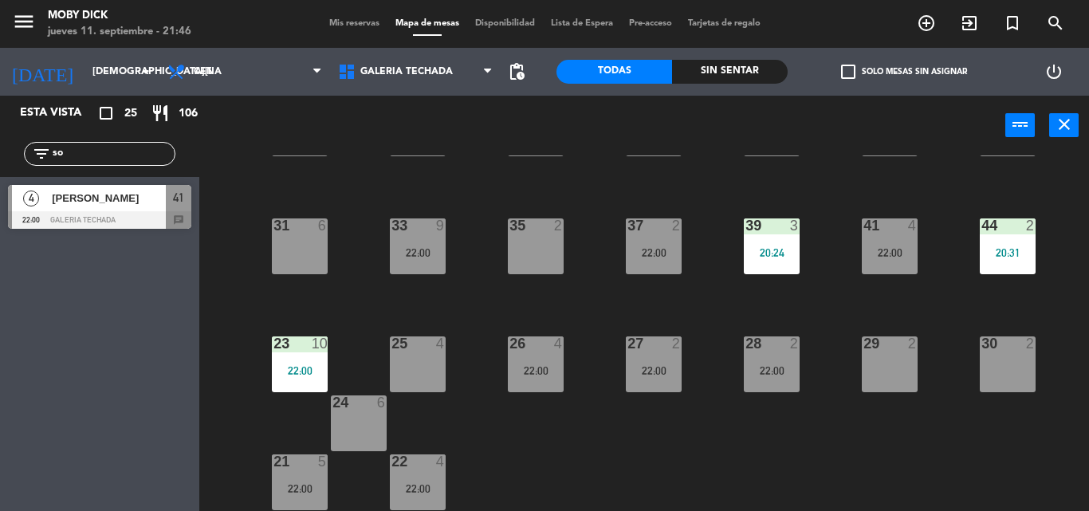
drag, startPoint x: 147, startPoint y: 147, endPoint x: 0, endPoint y: 117, distance: 149.7
click at [0, 117] on div "Esta vista crop_square 25 restaurant 106 filter_list so 4 Sofia Fernandez 22:00…" at bounding box center [99, 166] width 199 height 141
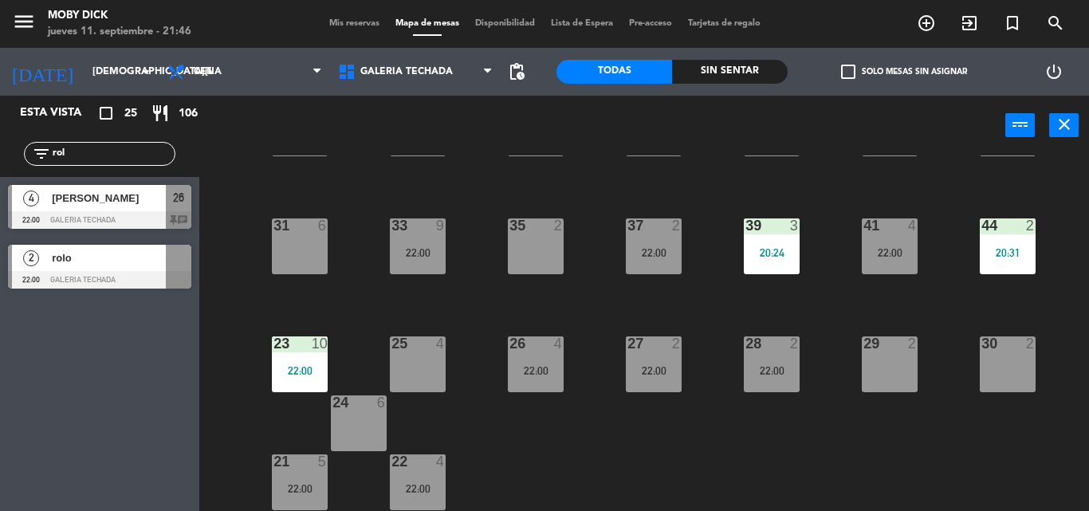
type input "rol"
click at [106, 277] on div "2 rolo 22:00 GALERIA TECHADA" at bounding box center [99, 267] width 199 height 60
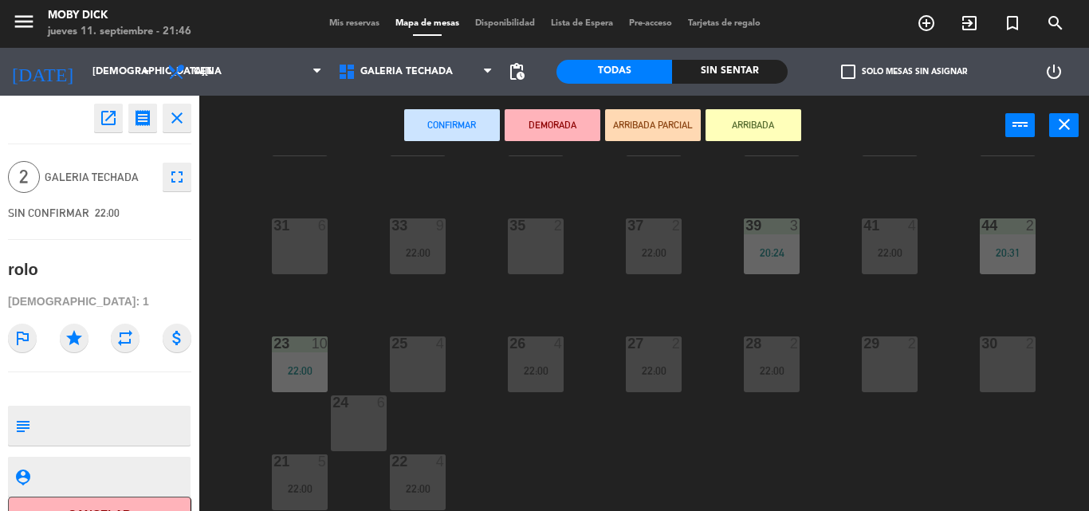
click at [402, 375] on div "25 4" at bounding box center [418, 364] width 56 height 56
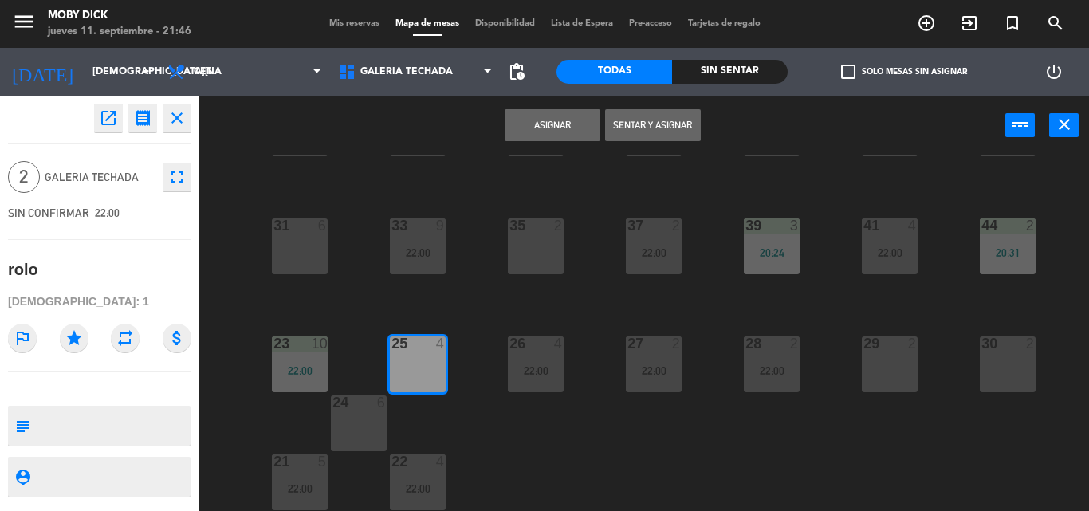
click at [552, 132] on button "Asignar" at bounding box center [552, 125] width 96 height 32
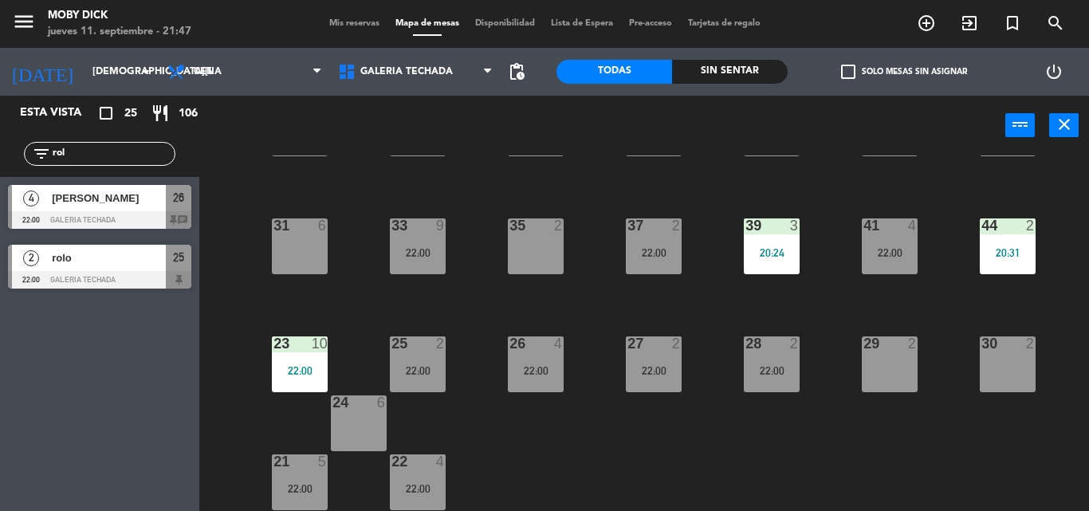
drag, startPoint x: 129, startPoint y: 147, endPoint x: 0, endPoint y: 206, distance: 141.9
click at [0, 206] on div "Esta vista crop_square 25 restaurant 106 filter_list rol 4 Luciano Parolo 22:00…" at bounding box center [99, 196] width 199 height 201
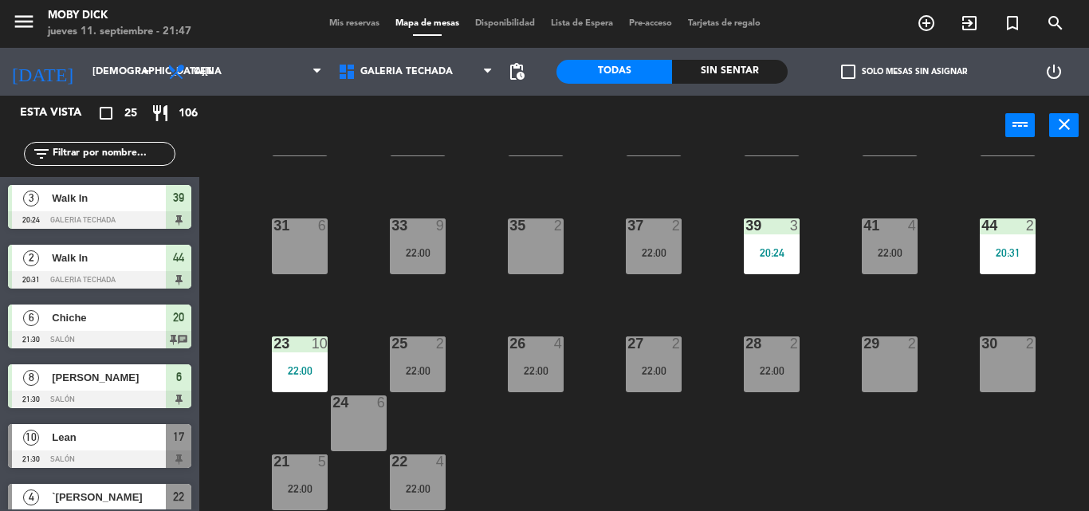
click at [362, 22] on span "Mis reservas" at bounding box center [354, 23] width 66 height 9
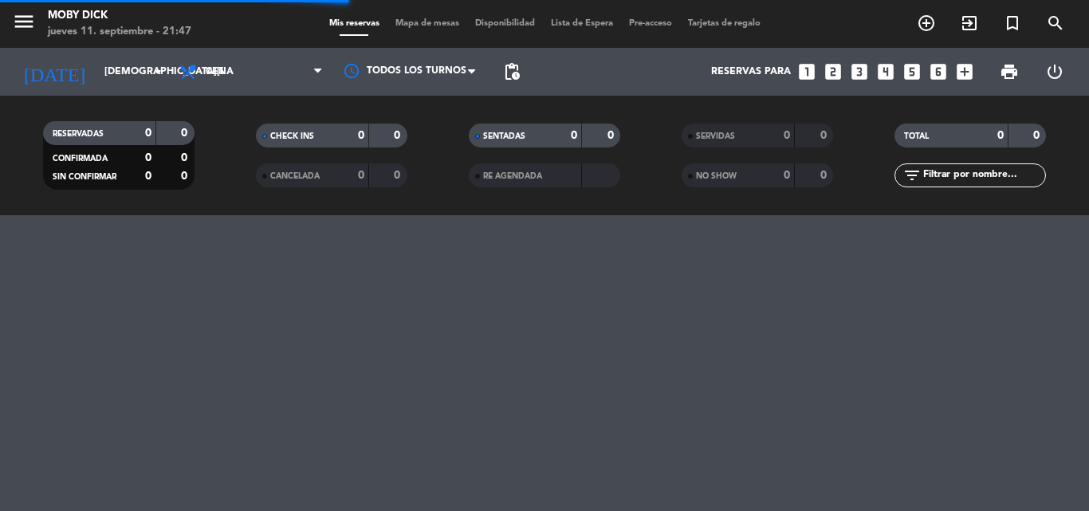
click at [438, 28] on span "Mapa de mesas" at bounding box center [427, 23] width 80 height 9
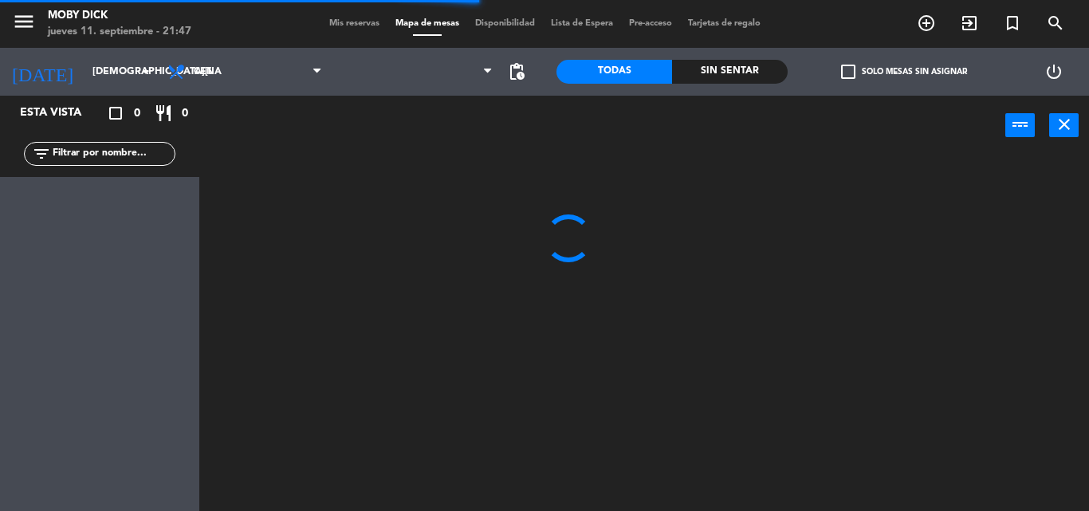
click at [431, 53] on div at bounding box center [415, 72] width 171 height 48
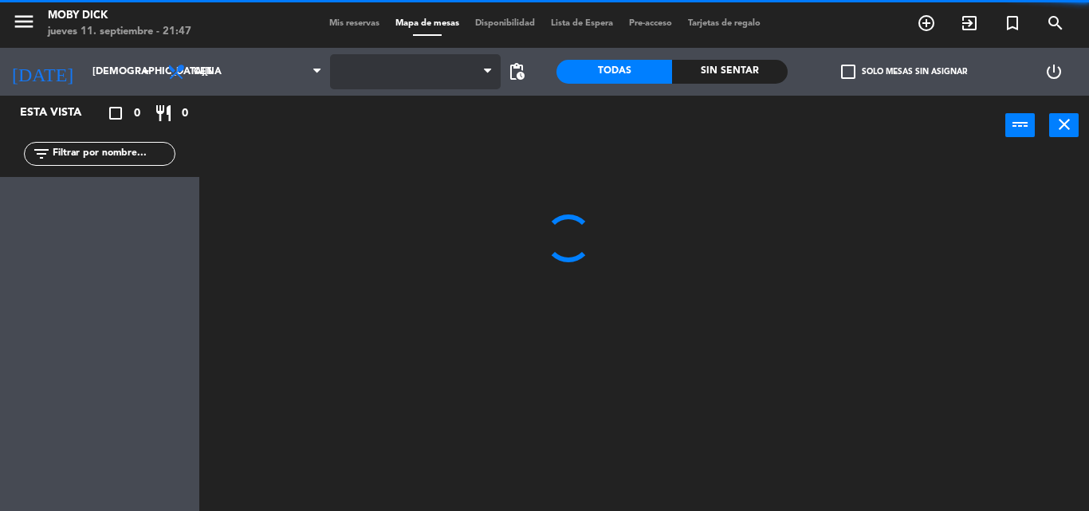
click at [429, 75] on span at bounding box center [415, 71] width 171 height 35
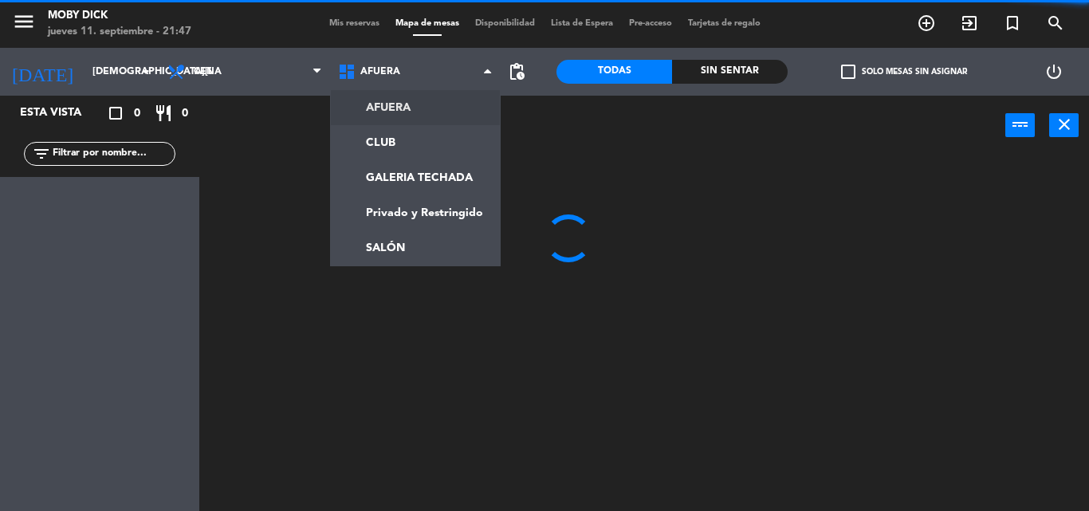
click at [429, 75] on span "AFUERA" at bounding box center [415, 71] width 171 height 35
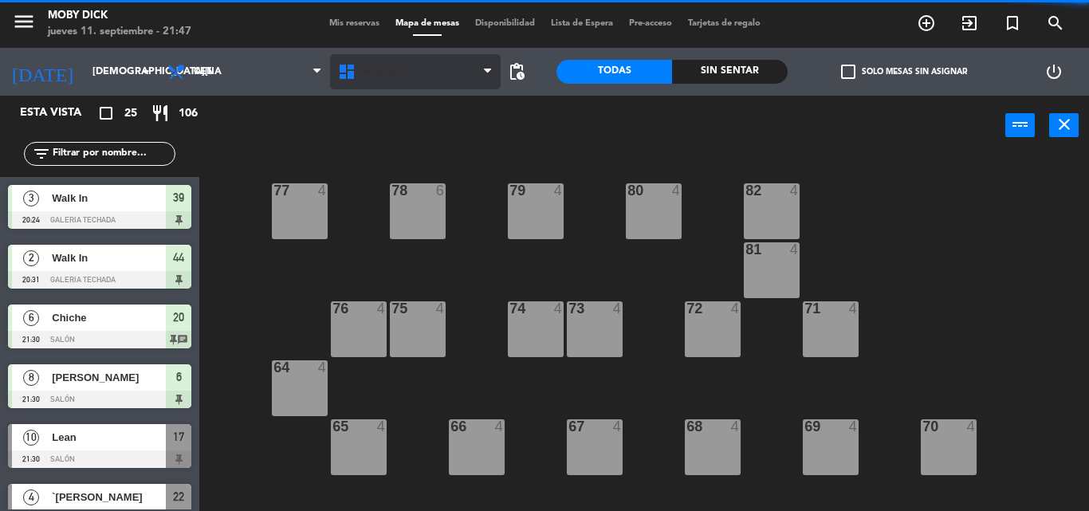
drag, startPoint x: 419, startPoint y: 125, endPoint x: 444, endPoint y: 81, distance: 50.3
click at [419, 124] on div "power_input close" at bounding box center [602, 126] width 806 height 61
click at [444, 80] on span "AFUERA" at bounding box center [415, 71] width 171 height 35
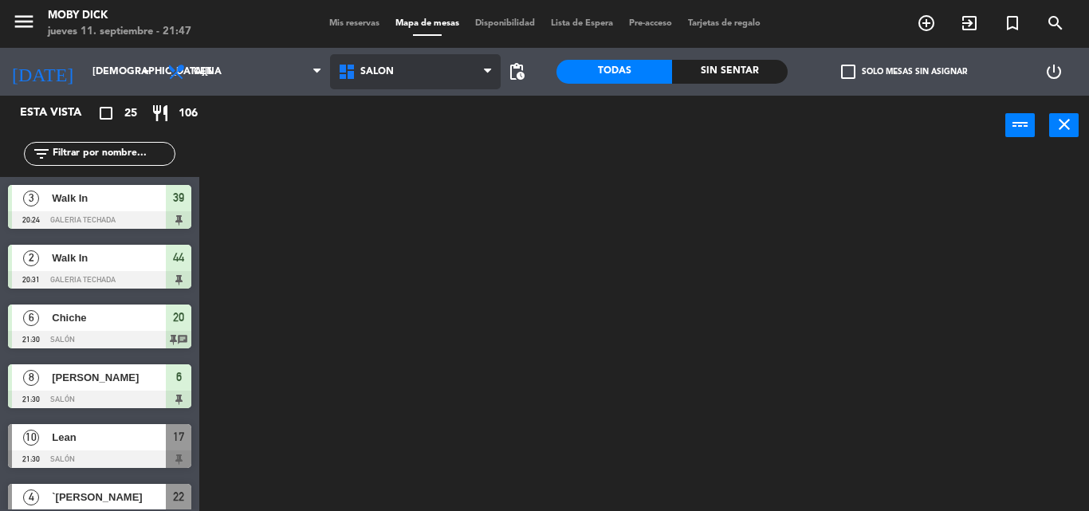
click at [387, 245] on ng-component "menu Moby Dick jueves 11. septiembre - 21:47 Mis reservas Mapa de mesas Disponi…" at bounding box center [544, 255] width 1089 height 511
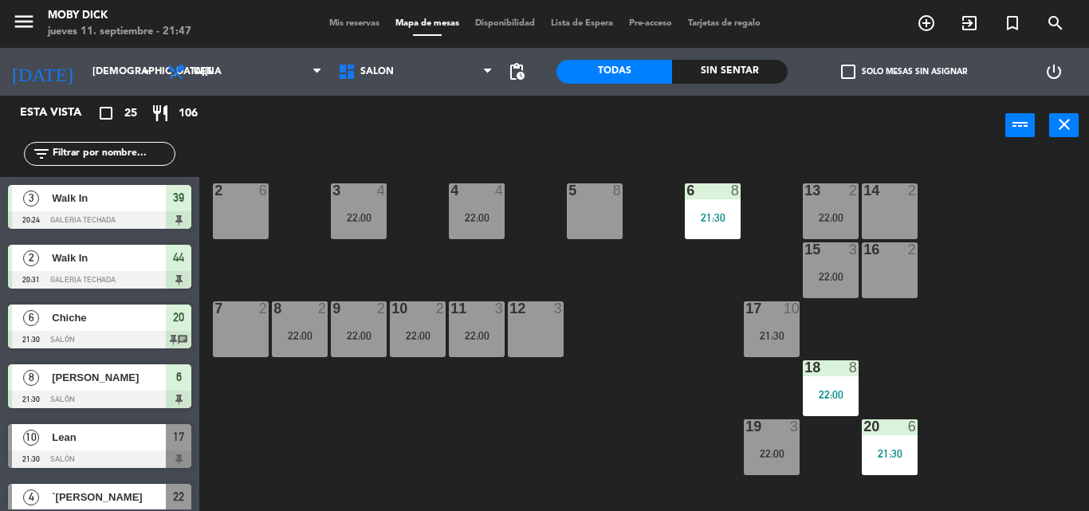
click at [406, 220] on div "14 2 13 2 22:00 6 8 21:30 5 8 4 4 22:00 3 4 22:00 2 6 16 2 15 3 22:00 17 10 21:…" at bounding box center [649, 332] width 878 height 355
click at [578, 213] on div "5 8" at bounding box center [595, 211] width 56 height 56
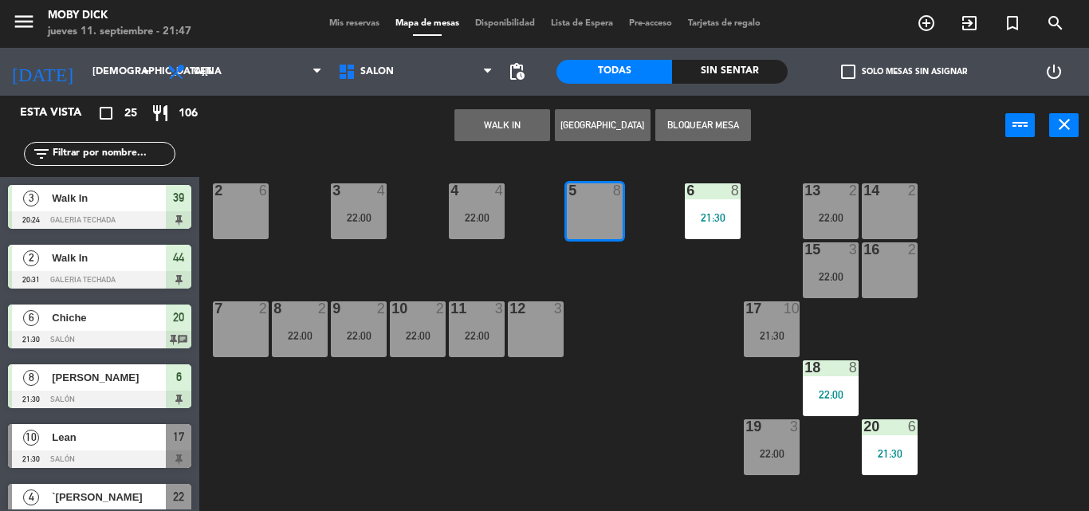
click at [495, 123] on button "WALK IN" at bounding box center [502, 125] width 96 height 32
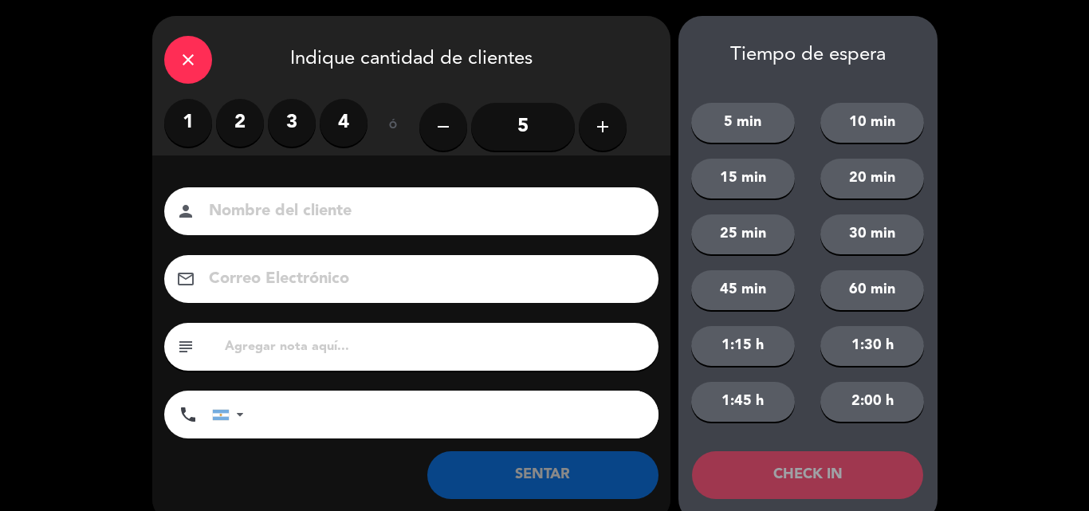
click at [259, 124] on label "2" at bounding box center [240, 123] width 48 height 48
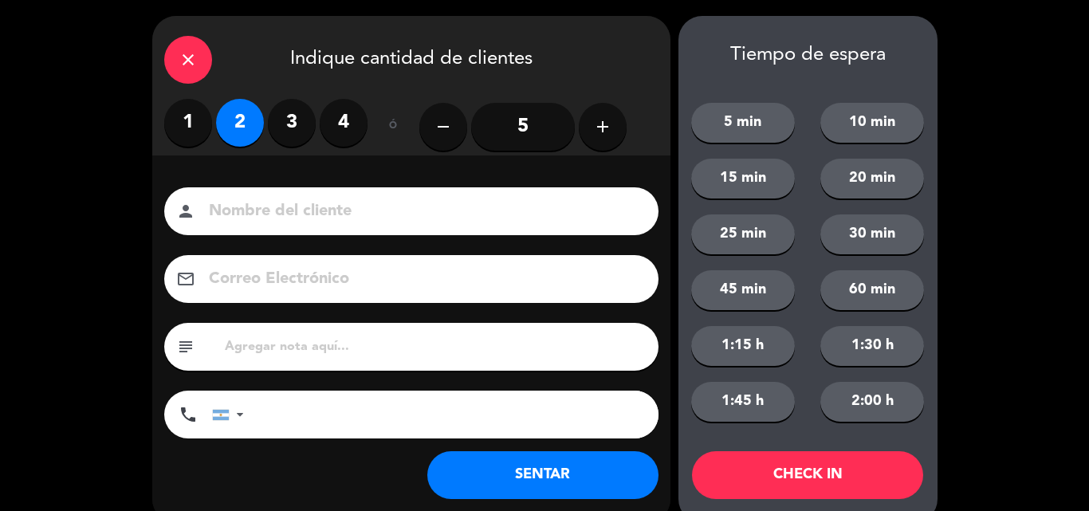
click at [306, 200] on input at bounding box center [422, 212] width 430 height 28
type input "marce"
click at [518, 463] on button "SENTAR" at bounding box center [542, 475] width 231 height 48
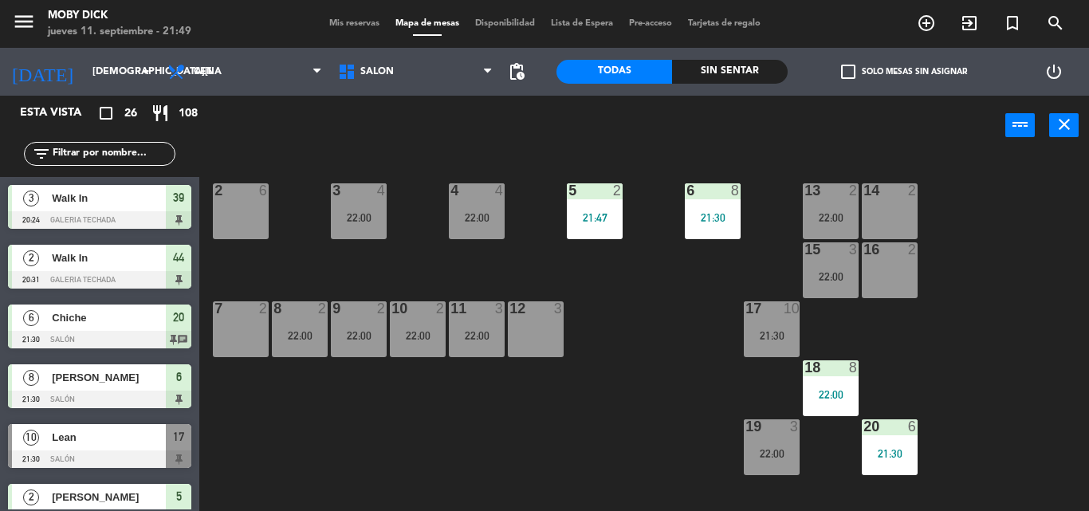
click at [104, 152] on input "text" at bounding box center [113, 154] width 124 height 18
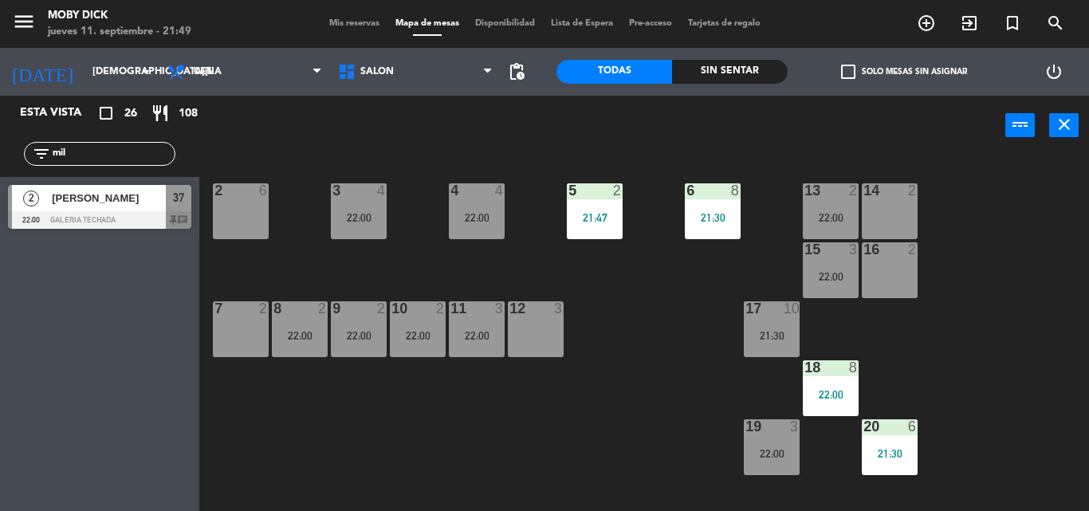
type input "mil"
click at [99, 202] on span "milena" at bounding box center [109, 198] width 114 height 17
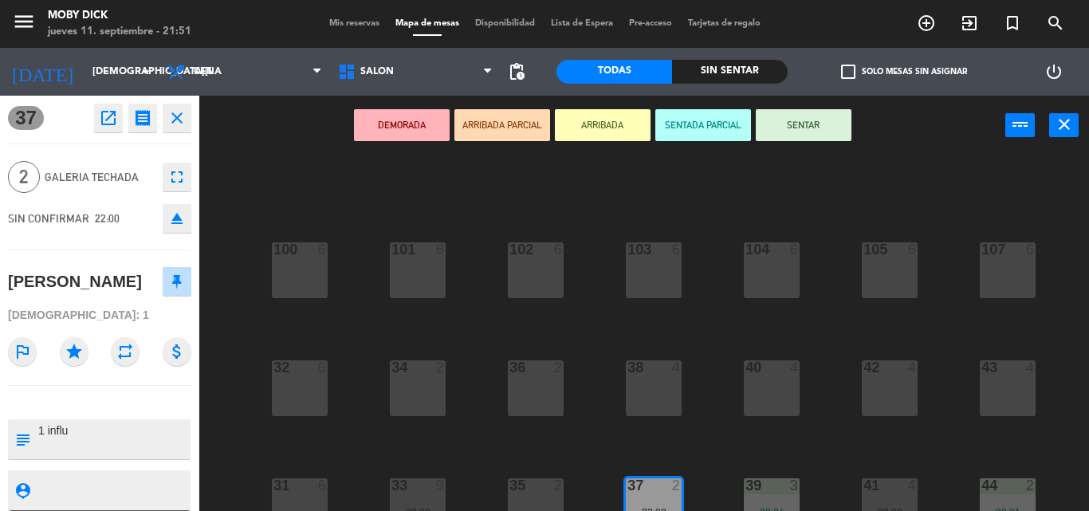
click at [822, 133] on button "SENTAR" at bounding box center [803, 125] width 96 height 32
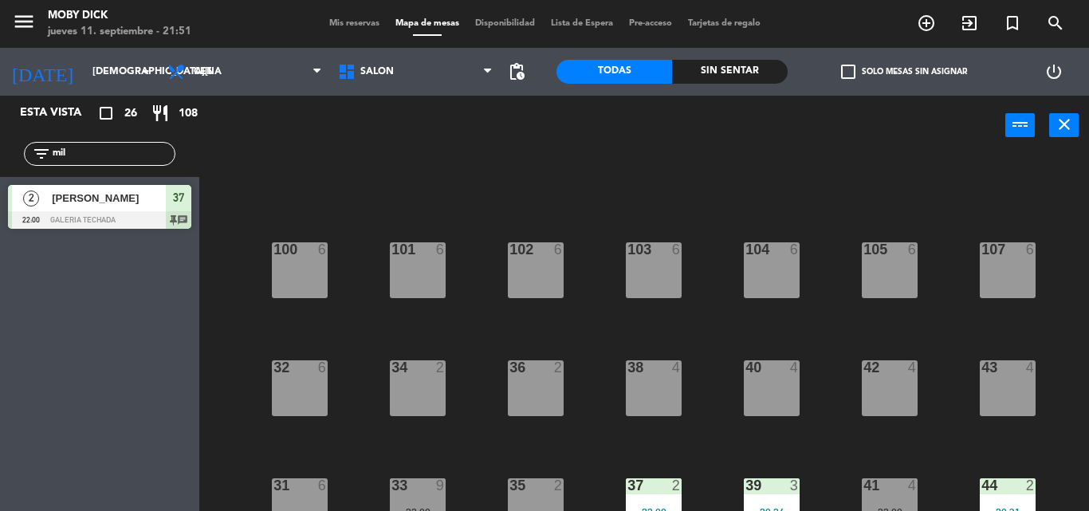
click at [366, 24] on span "Mis reservas" at bounding box center [354, 23] width 66 height 9
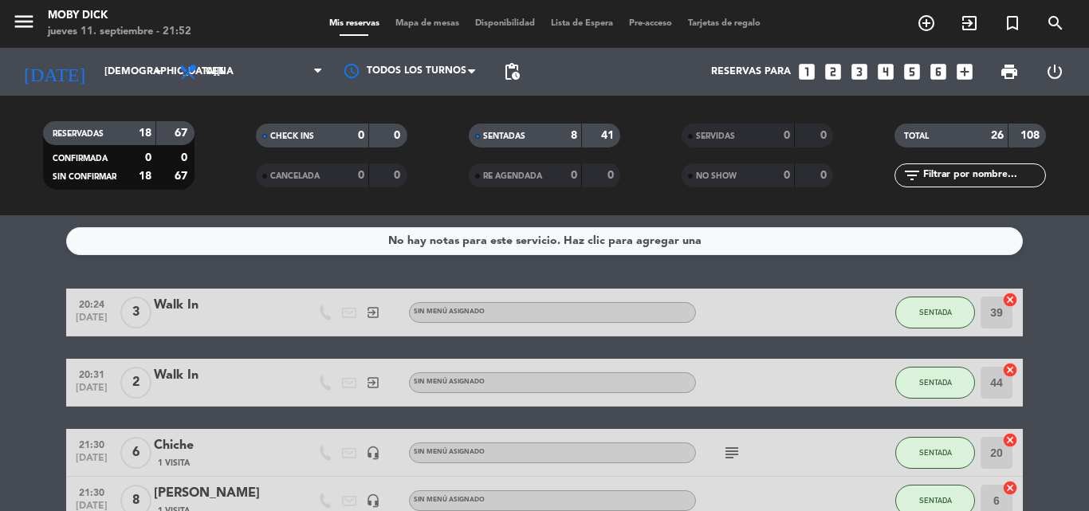
click at [925, 181] on input "text" at bounding box center [983, 176] width 124 height 18
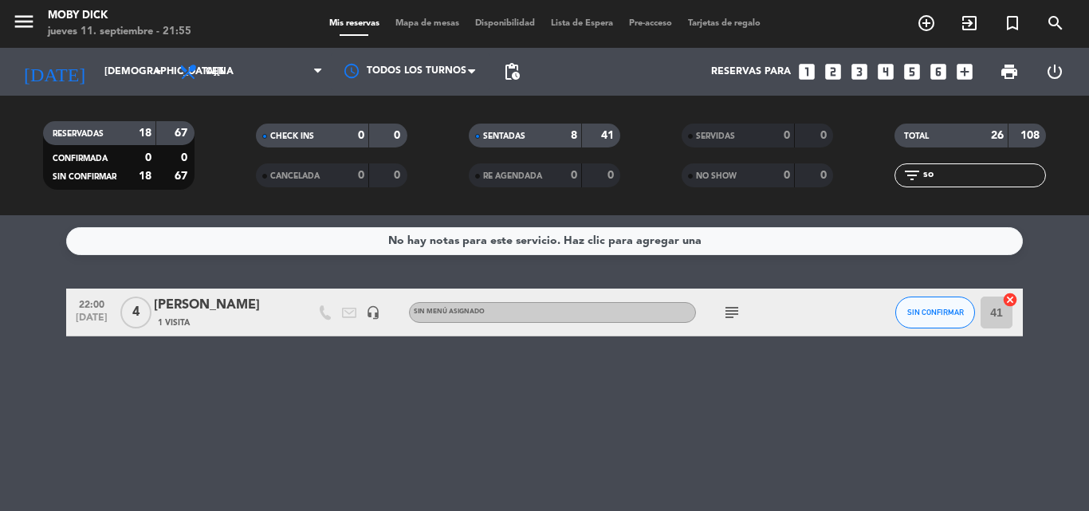
drag, startPoint x: 960, startPoint y: 179, endPoint x: 854, endPoint y: 189, distance: 105.7
click at [854, 189] on div "RESERVADAS 18 67 CONFIRMADA 0 0 SIN CONFIRMAR 18 67 CHECK INS 0 0 CANCELADA 0 0…" at bounding box center [544, 156] width 1089 height 88
click at [939, 308] on span "SIN CONFIRMAR" at bounding box center [935, 312] width 57 height 9
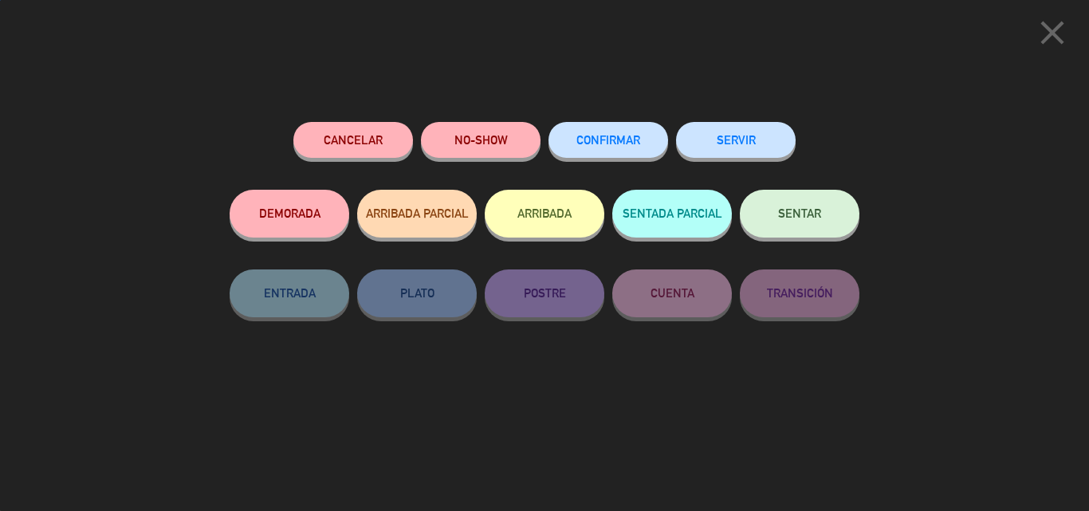
click at [808, 230] on button "SENTAR" at bounding box center [800, 214] width 120 height 48
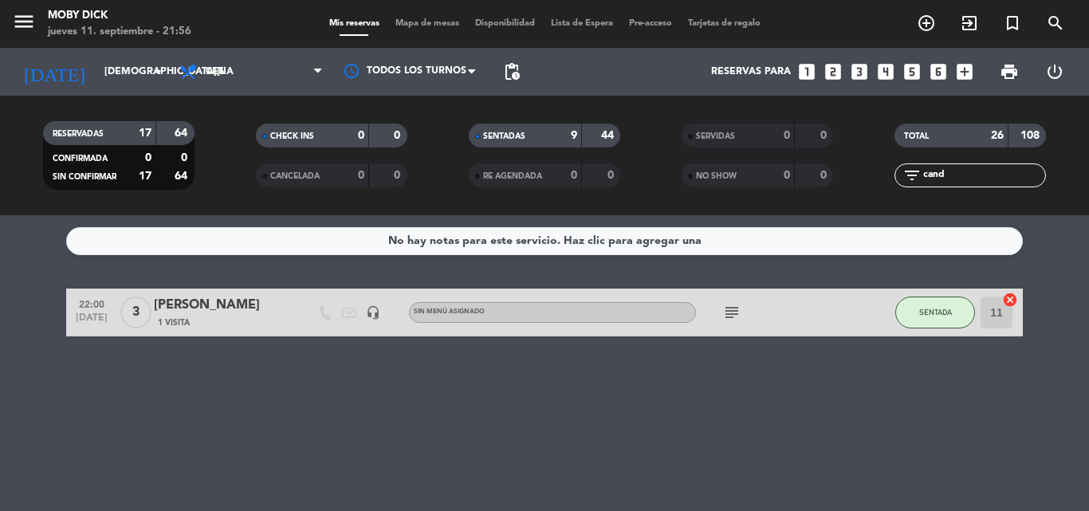
drag, startPoint x: 954, startPoint y: 174, endPoint x: 835, endPoint y: 184, distance: 119.2
click at [835, 184] on div "RESERVADAS 17 64 CONFIRMADA 0 0 SIN CONFIRMAR 17 64 CHECK INS 0 0 CANCELADA 0 0…" at bounding box center [544, 156] width 1089 height 88
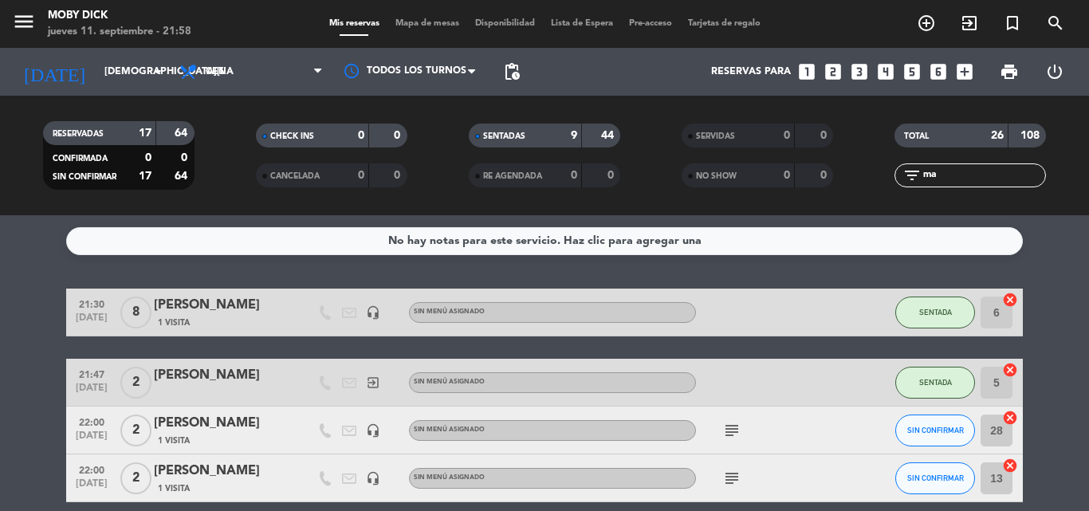
type input "m"
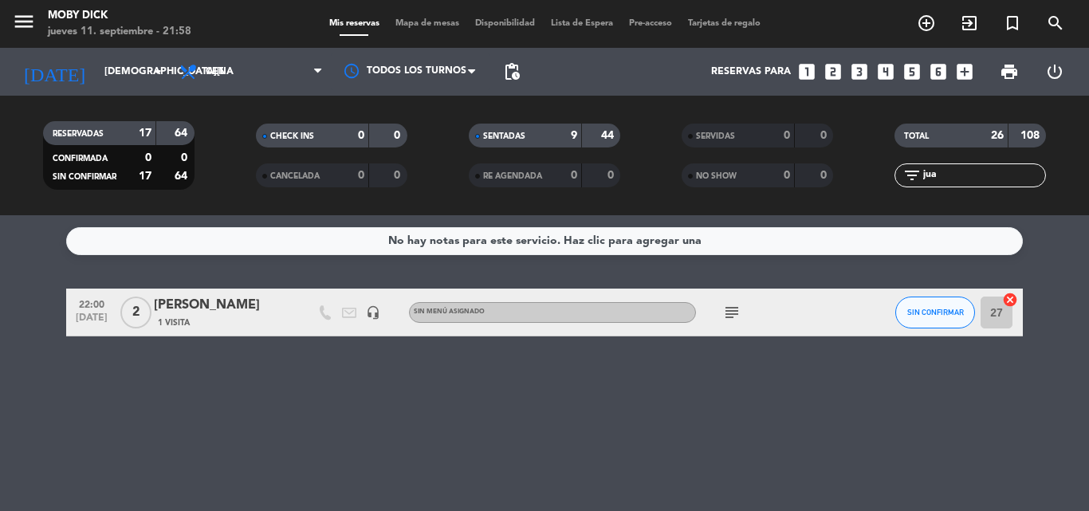
type input "jua"
click at [935, 319] on button "SIN CONFIRMAR" at bounding box center [935, 312] width 80 height 32
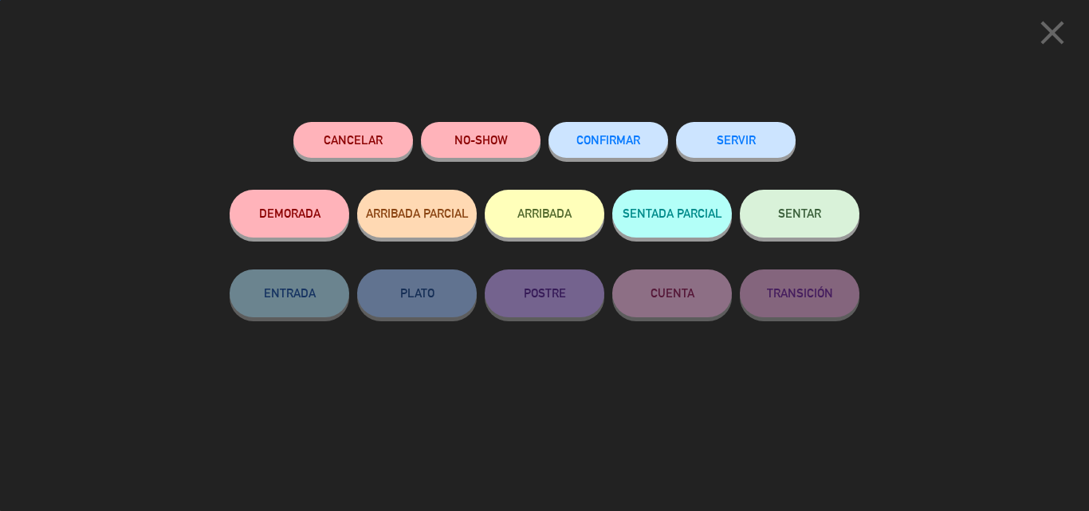
click at [814, 213] on span "SENTAR" at bounding box center [799, 213] width 43 height 14
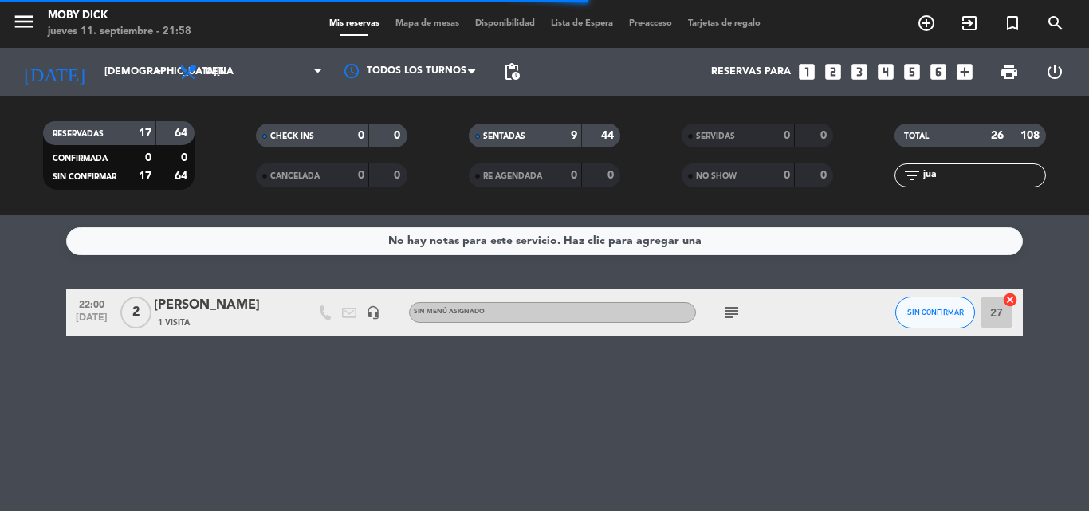
click at [664, 351] on div at bounding box center [544, 255] width 1089 height 511
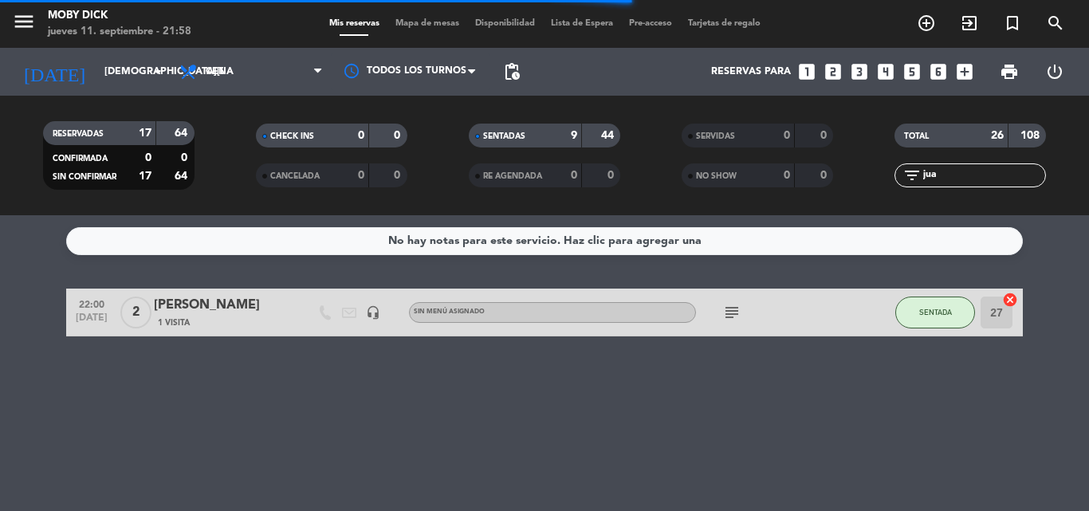
click at [722, 309] on icon "subject" at bounding box center [731, 312] width 19 height 19
drag, startPoint x: 987, startPoint y: 186, endPoint x: 959, endPoint y: 178, distance: 29.8
click at [959, 178] on div "filter_list jua" at bounding box center [969, 175] width 151 height 24
drag, startPoint x: 958, startPoint y: 177, endPoint x: 769, endPoint y: 228, distance: 195.6
click at [769, 228] on ng-component "menu Moby Dick jueves 11. septiembre - 21:59 Mis reservas Mapa de mesas Disponi…" at bounding box center [544, 255] width 1089 height 511
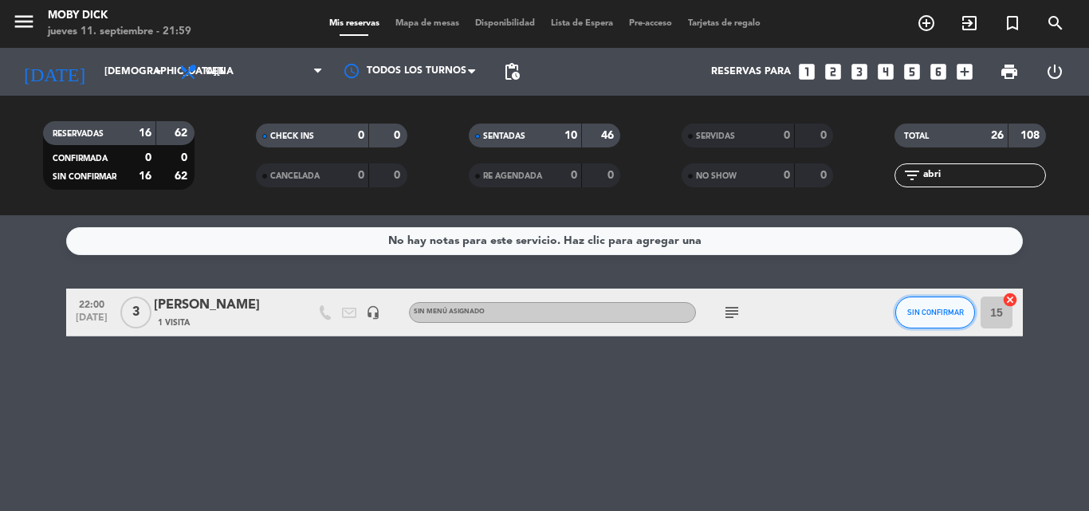
click at [920, 320] on button "SIN CONFIRMAR" at bounding box center [935, 312] width 80 height 32
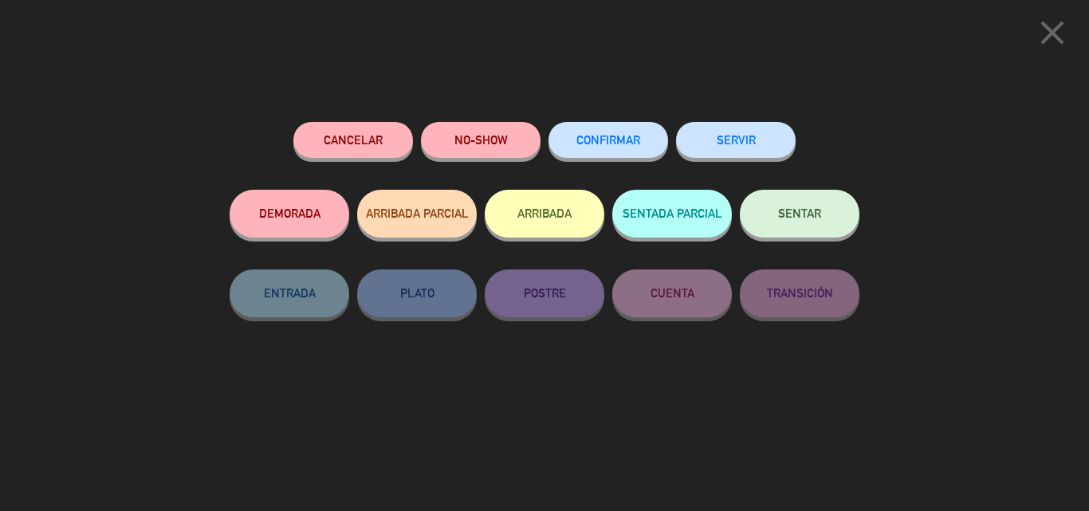
click at [842, 222] on button "SENTAR" at bounding box center [800, 214] width 120 height 48
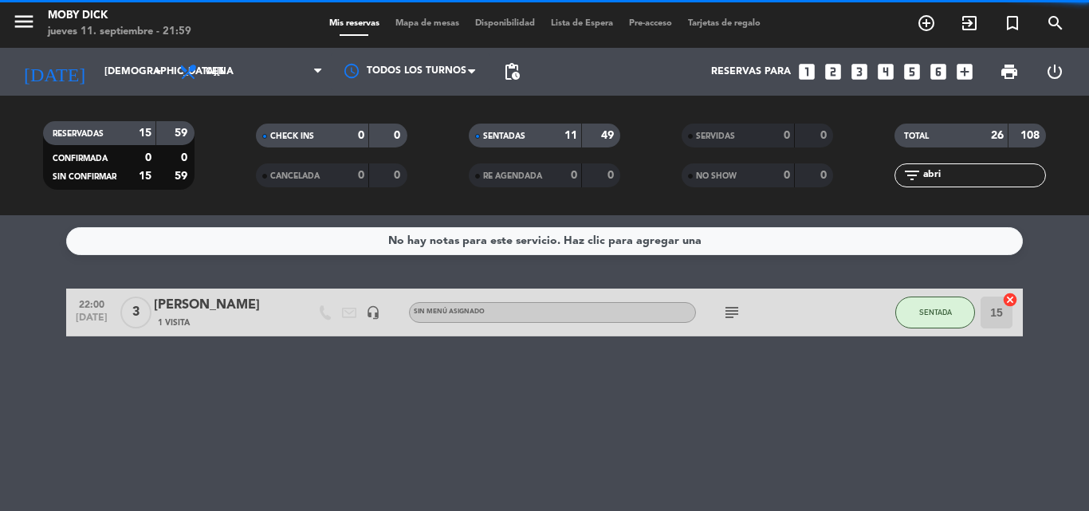
click at [728, 304] on div "subject" at bounding box center [767, 311] width 143 height 47
click at [731, 309] on icon "subject" at bounding box center [731, 312] width 19 height 19
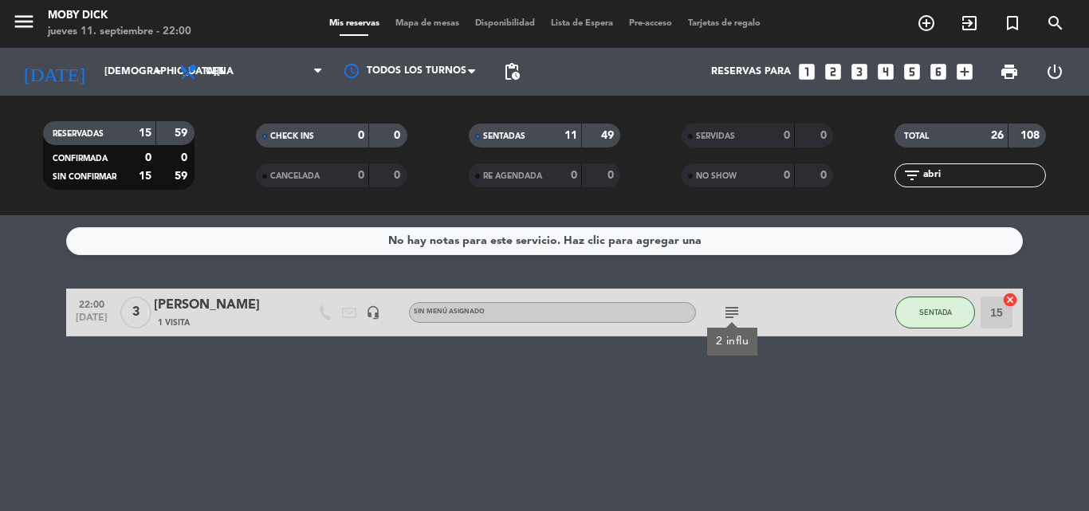
click at [953, 174] on input "abri" at bounding box center [983, 176] width 124 height 18
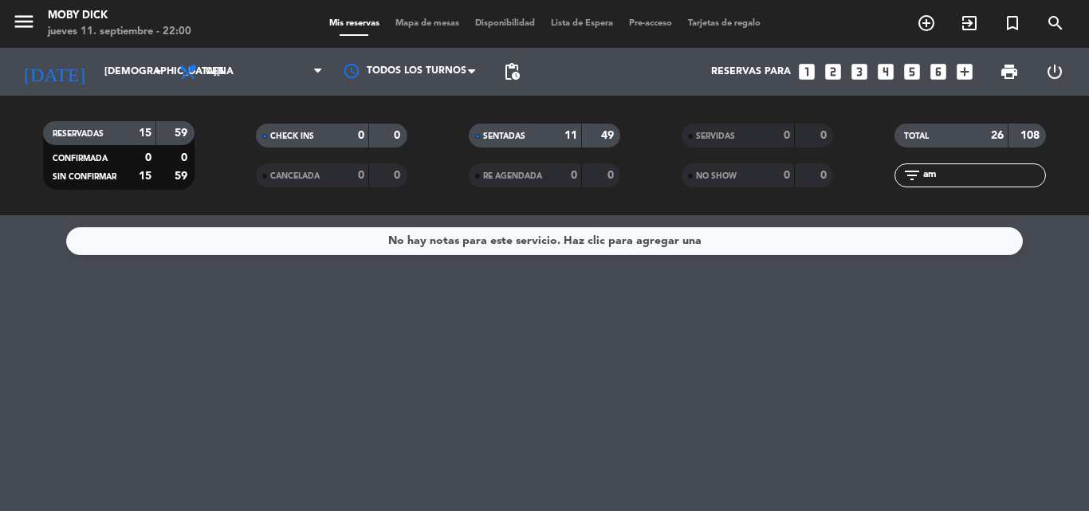
type input "a"
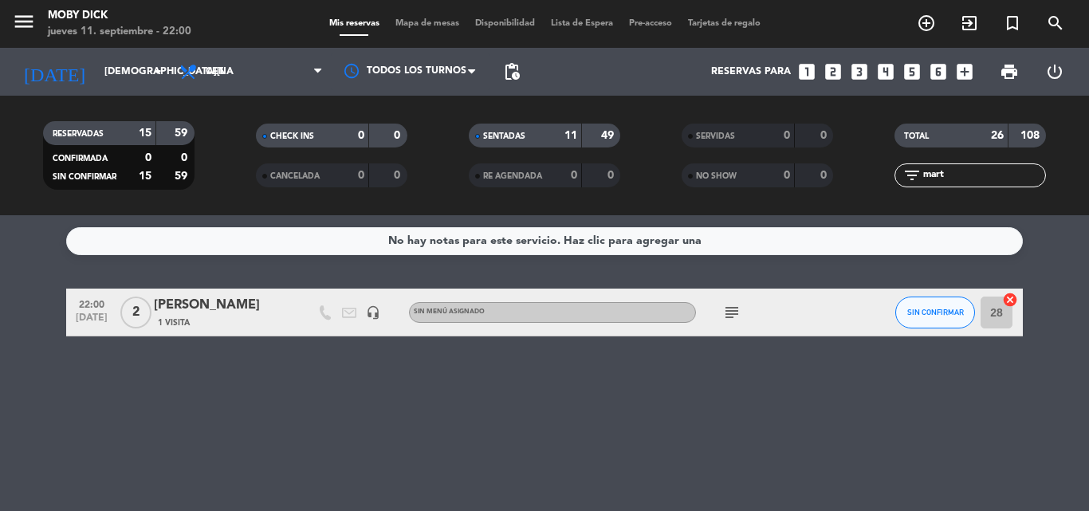
click at [732, 322] on div "subject" at bounding box center [767, 311] width 143 height 47
click at [728, 314] on icon "subject" at bounding box center [731, 312] width 19 height 19
click at [926, 319] on button "SIN CONFIRMAR" at bounding box center [935, 312] width 80 height 32
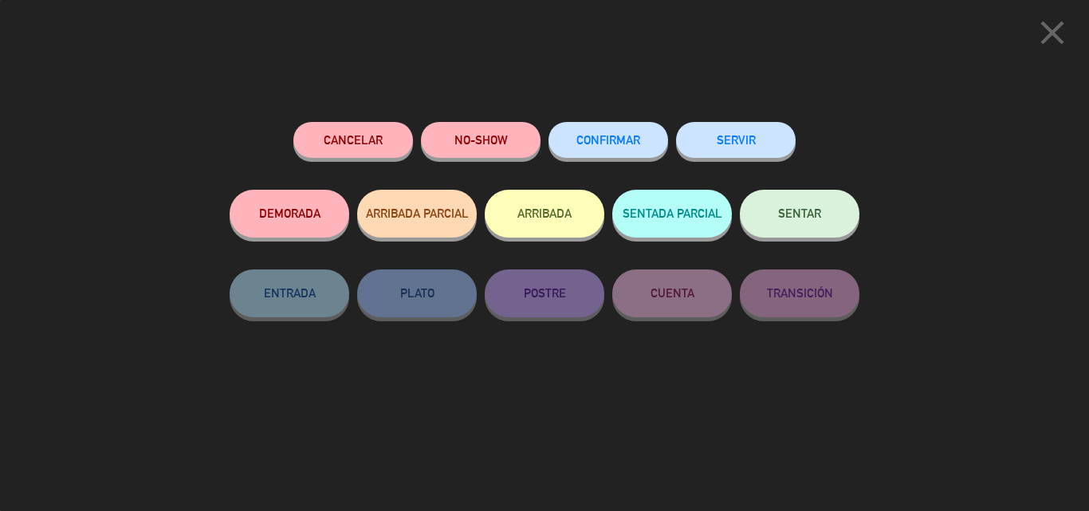
drag, startPoint x: 839, startPoint y: 236, endPoint x: 830, endPoint y: 230, distance: 10.4
click at [830, 231] on button "SENTAR" at bounding box center [800, 214] width 120 height 48
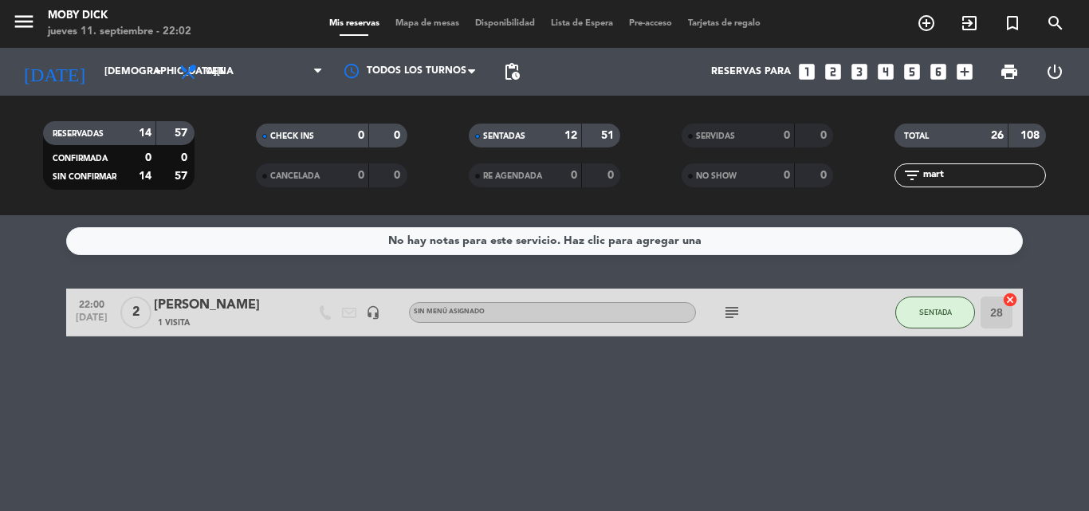
drag, startPoint x: 955, startPoint y: 176, endPoint x: 701, endPoint y: 175, distance: 254.2
click at [701, 175] on div "RESERVADAS 14 57 CONFIRMADA 0 0 SIN CONFIRMAR 14 57 CHECK INS 0 0 CANCELADA 0 0…" at bounding box center [544, 156] width 1089 height 88
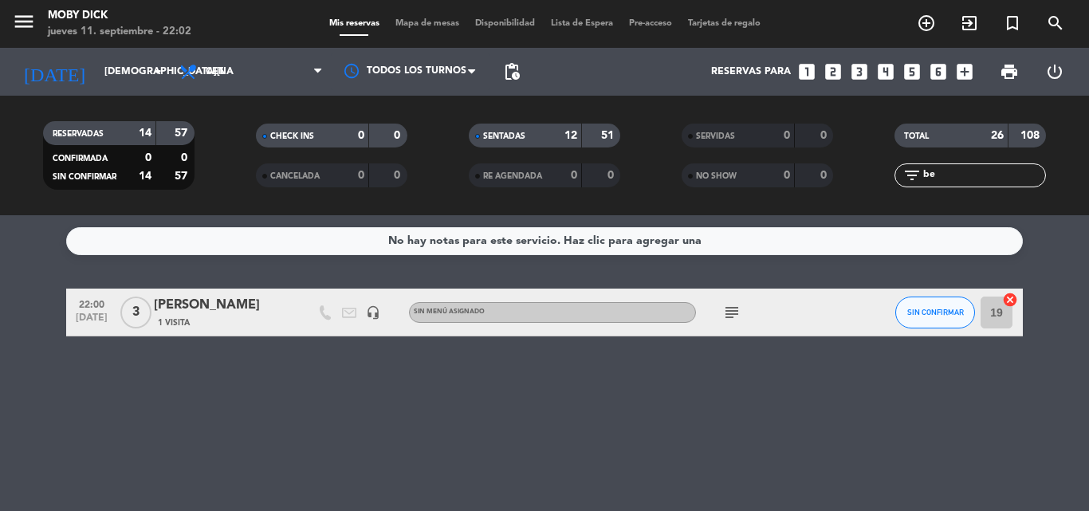
type input "be"
click at [210, 307] on div "[PERSON_NAME]" at bounding box center [221, 305] width 135 height 21
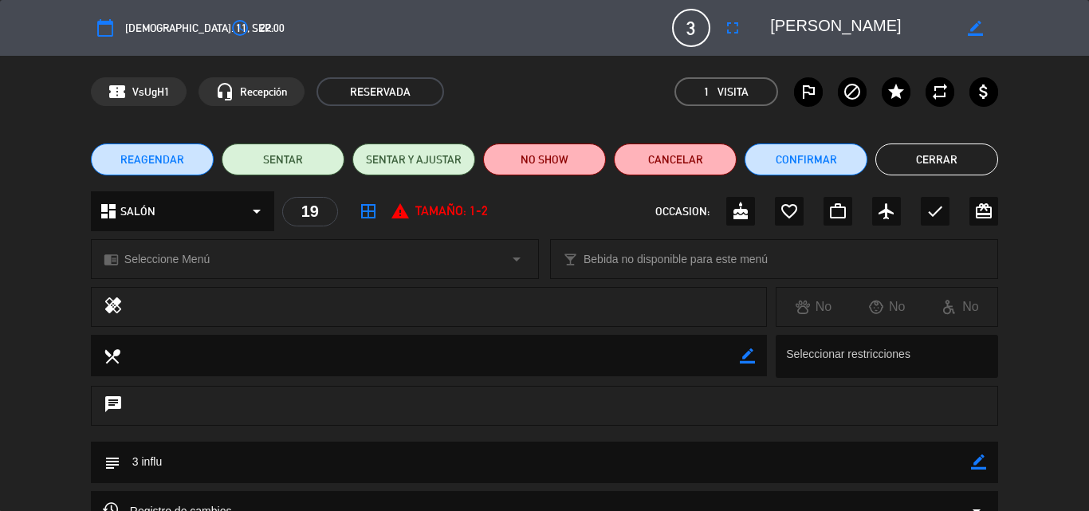
click at [977, 29] on icon "border_color" at bounding box center [974, 28] width 15 height 15
type textarea "Belen Gonzalez"
click at [970, 26] on icon at bounding box center [974, 28] width 15 height 15
click at [939, 155] on button "Cerrar" at bounding box center [936, 159] width 123 height 32
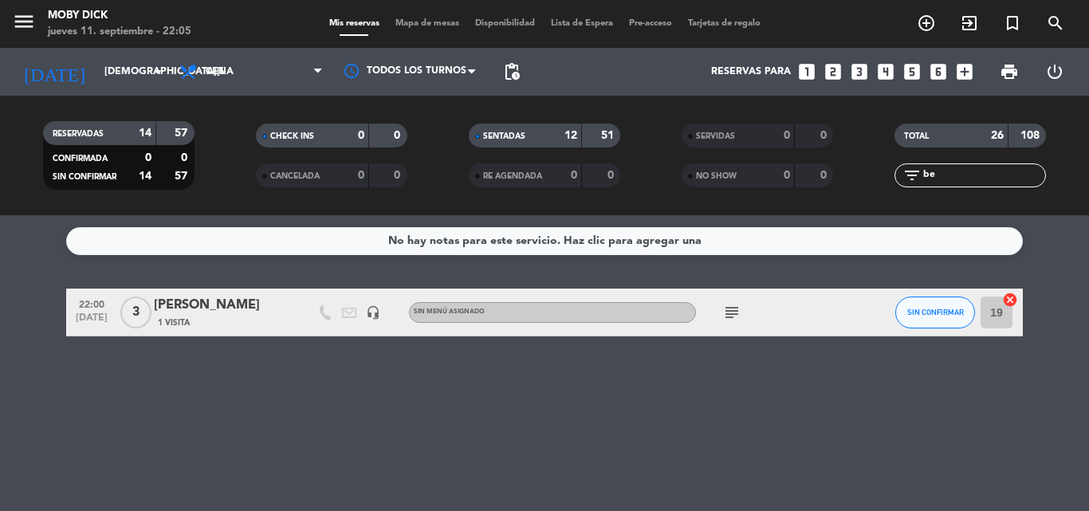
drag, startPoint x: 958, startPoint y: 171, endPoint x: 794, endPoint y: 180, distance: 164.4
click at [794, 180] on div "RESERVADAS 14 57 CONFIRMADA 0 0 SIN CONFIRMAR 14 57 CHECK INS 0 0 CANCELADA 0 0…" at bounding box center [544, 156] width 1089 height 88
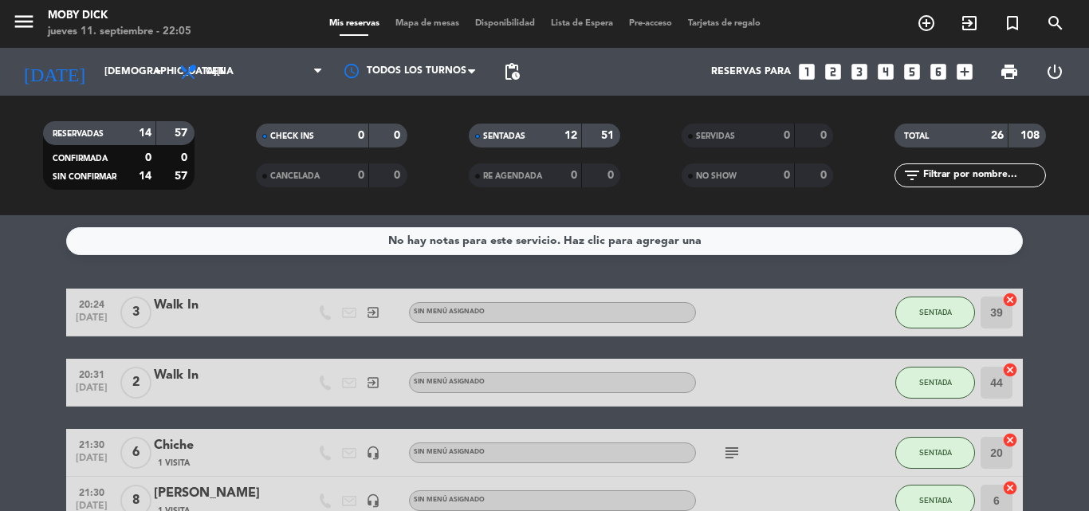
type input "b"
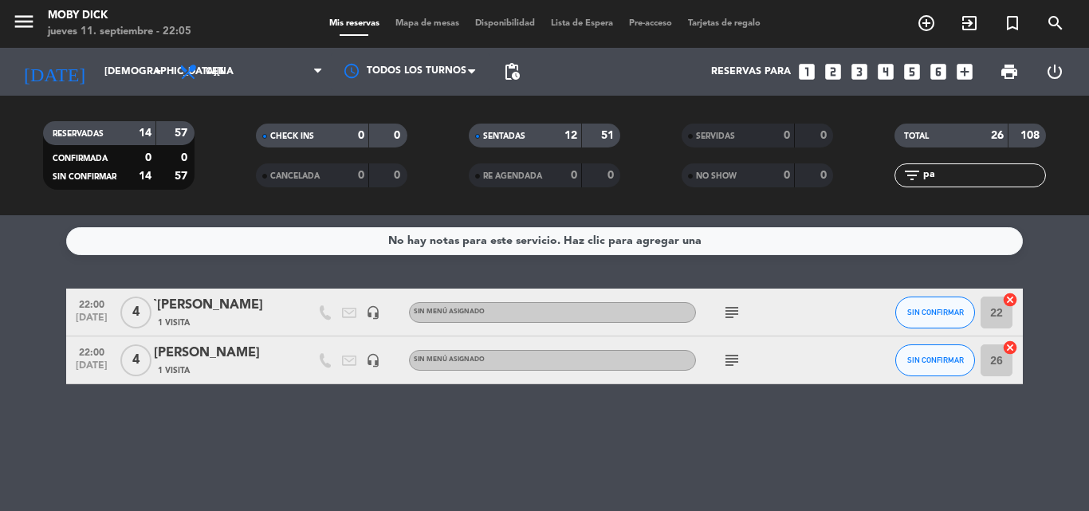
type input "pa"
click at [799, 271] on div "No hay notas para este servicio. Haz clic para agregar una 22:00 sep. 11 4 `Paz…" at bounding box center [544, 363] width 1089 height 296
click at [944, 320] on button "SIN CONFIRMAR" at bounding box center [935, 312] width 80 height 32
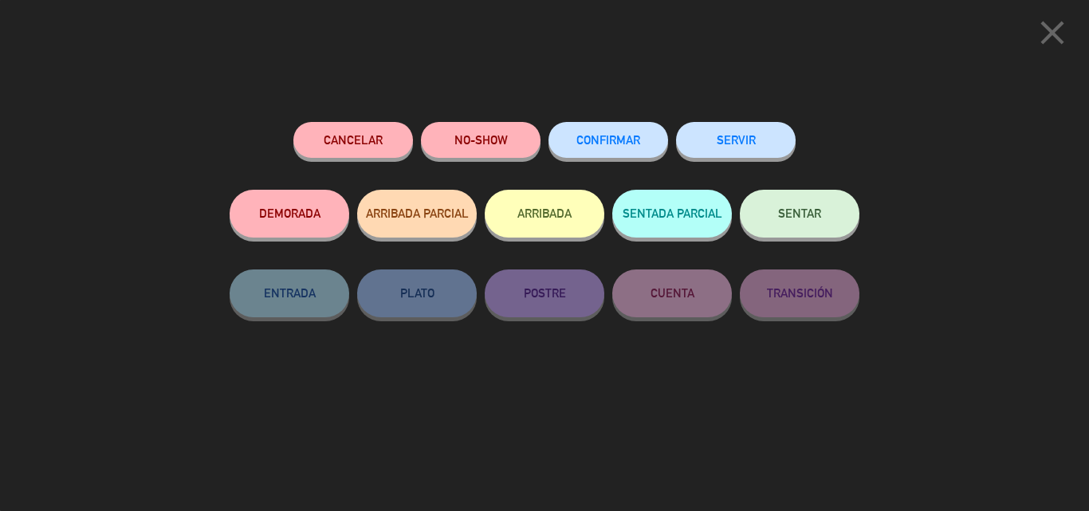
click at [795, 218] on span "SENTAR" at bounding box center [799, 213] width 43 height 14
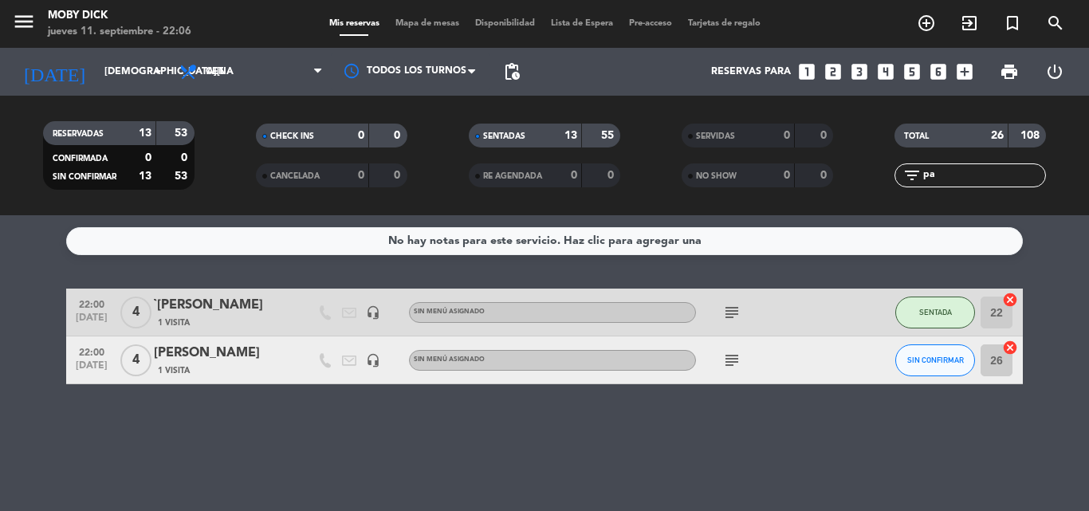
drag, startPoint x: 950, startPoint y: 170, endPoint x: 773, endPoint y: 191, distance: 178.2
click at [773, 191] on div "RESERVADAS 13 53 CONFIRMADA 0 0 SIN CONFIRMAR 13 53 CHECK INS 0 0 CANCELADA 0 0…" at bounding box center [544, 156] width 1089 height 88
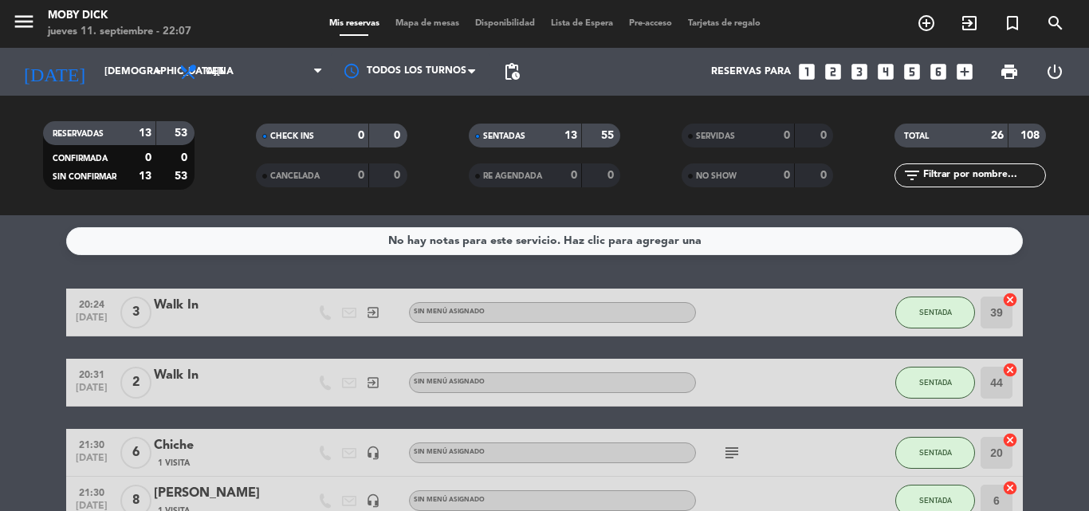
click at [959, 176] on input "text" at bounding box center [983, 176] width 124 height 18
click at [896, 272] on div "No hay notas para este servicio. Haz clic para agregar una 20:24 sep. 11 3 Walk…" at bounding box center [544, 363] width 1089 height 296
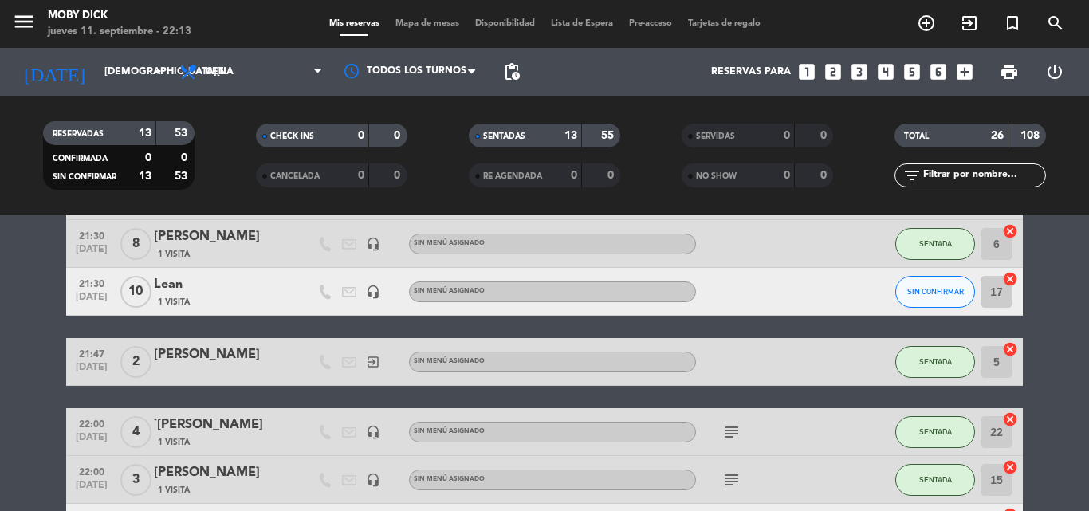
scroll to position [287, 0]
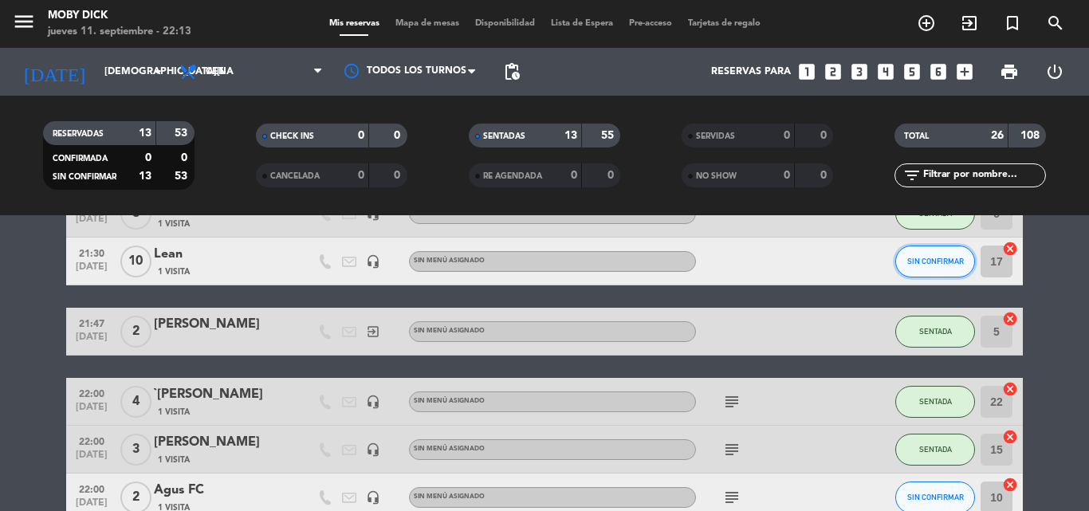
click at [921, 254] on button "SIN CONFIRMAR" at bounding box center [935, 261] width 80 height 32
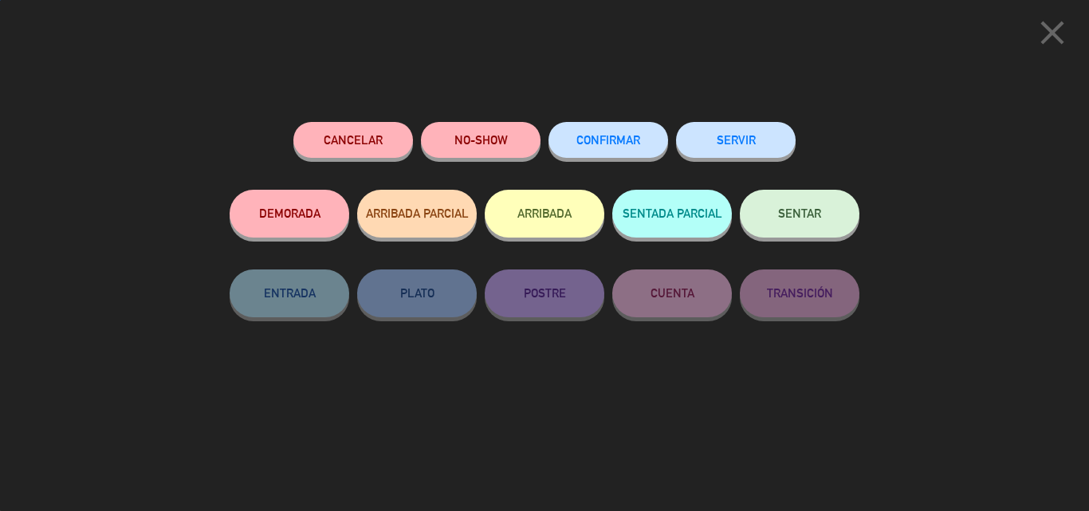
click at [819, 206] on button "SENTAR" at bounding box center [800, 214] width 120 height 48
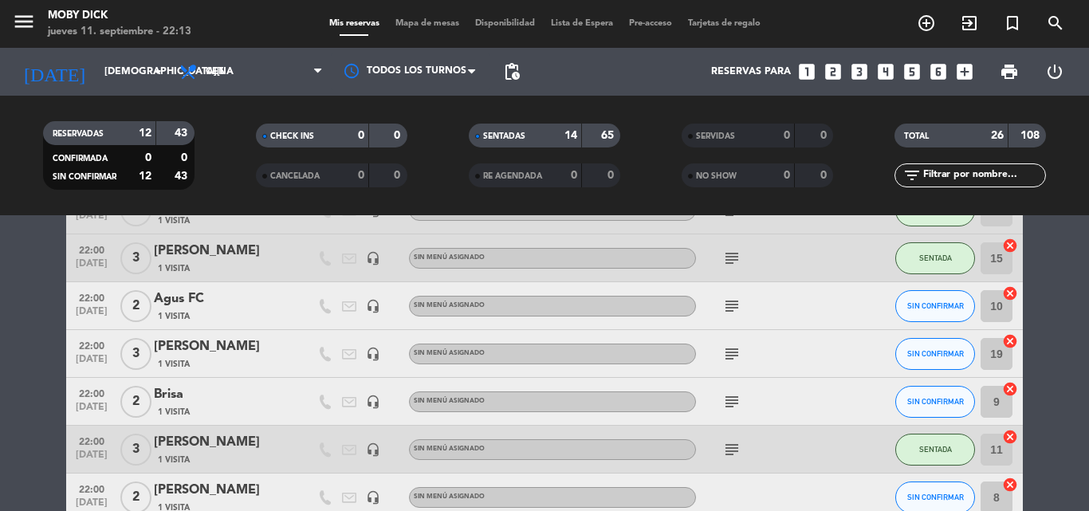
scroll to position [574, 0]
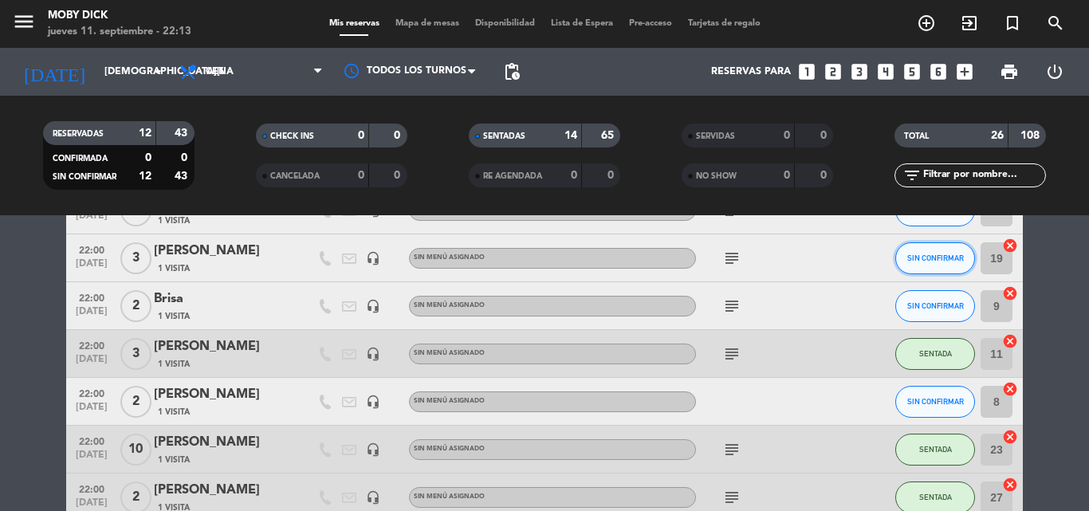
click at [933, 269] on button "SIN CONFIRMAR" at bounding box center [935, 258] width 80 height 32
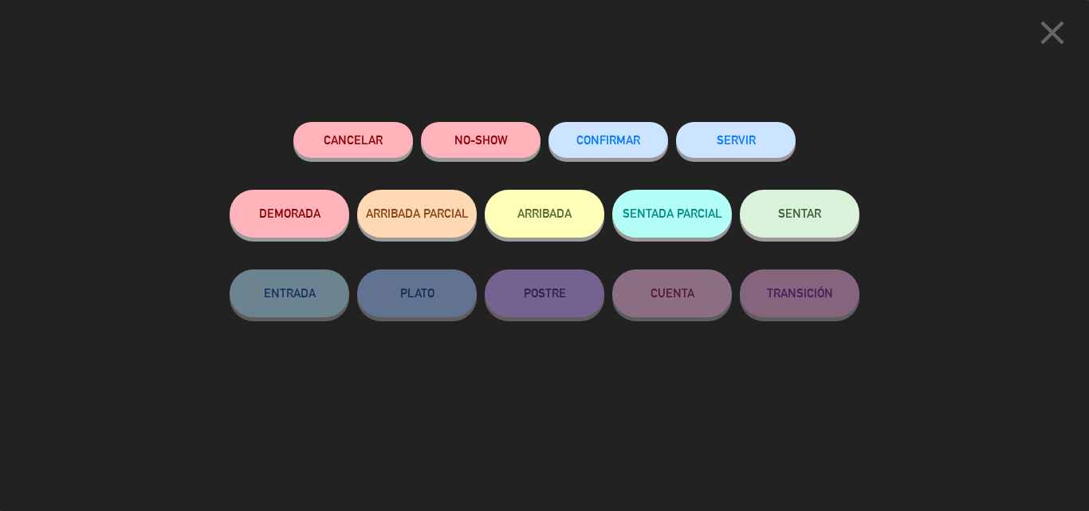
click at [821, 225] on button "SENTAR" at bounding box center [800, 214] width 120 height 48
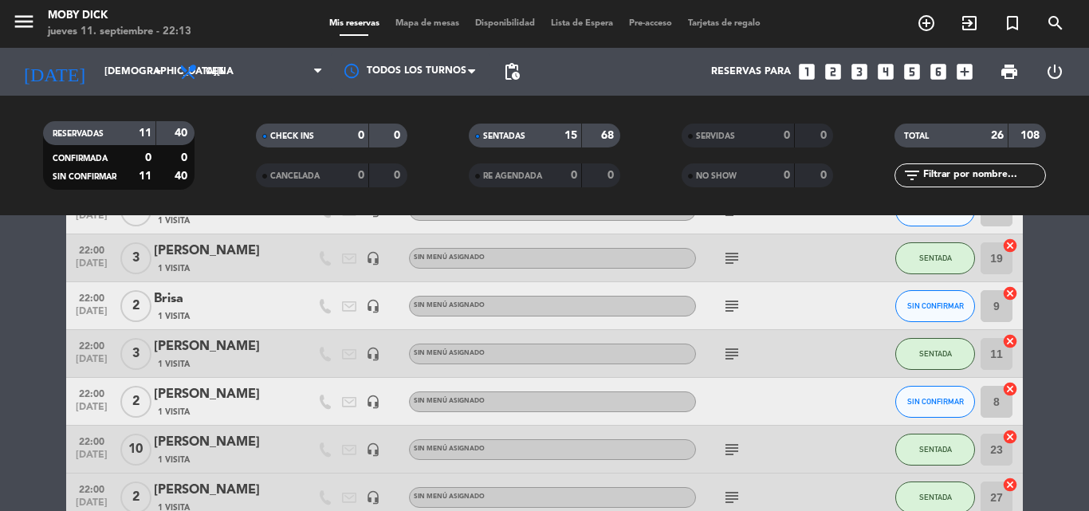
click at [1088, 293] on bookings-row "20:24 sep. 11 3 Walk In exit_to_app Sin menú asignado SENTADA 39 cancel 20:31 s…" at bounding box center [544, 381] width 1089 height 1332
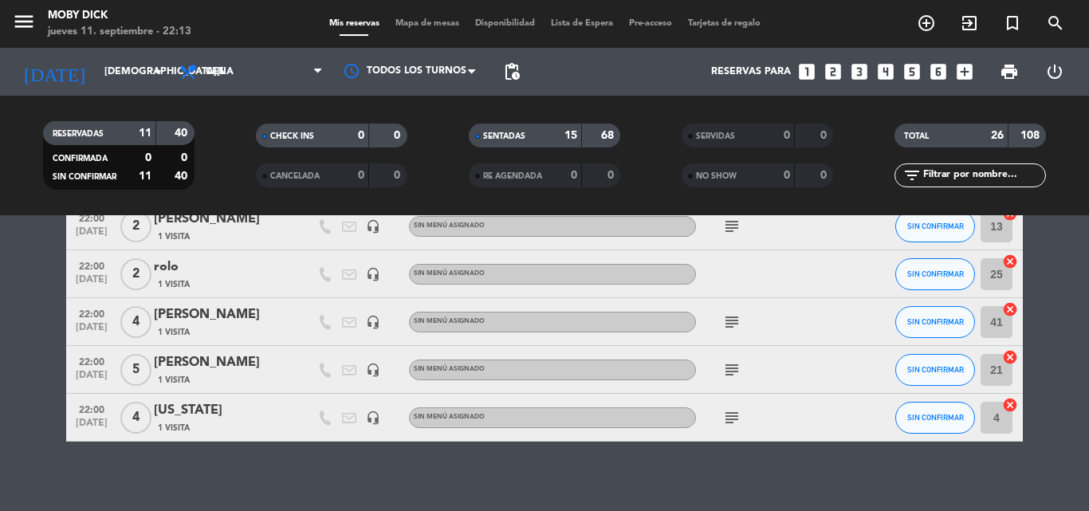
scroll to position [1148, 0]
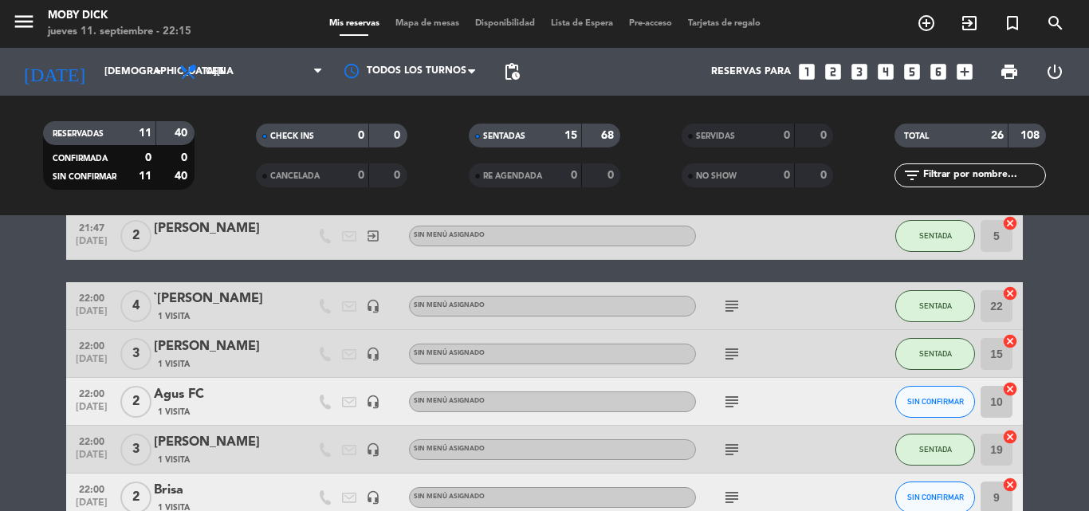
scroll to position [351, 0]
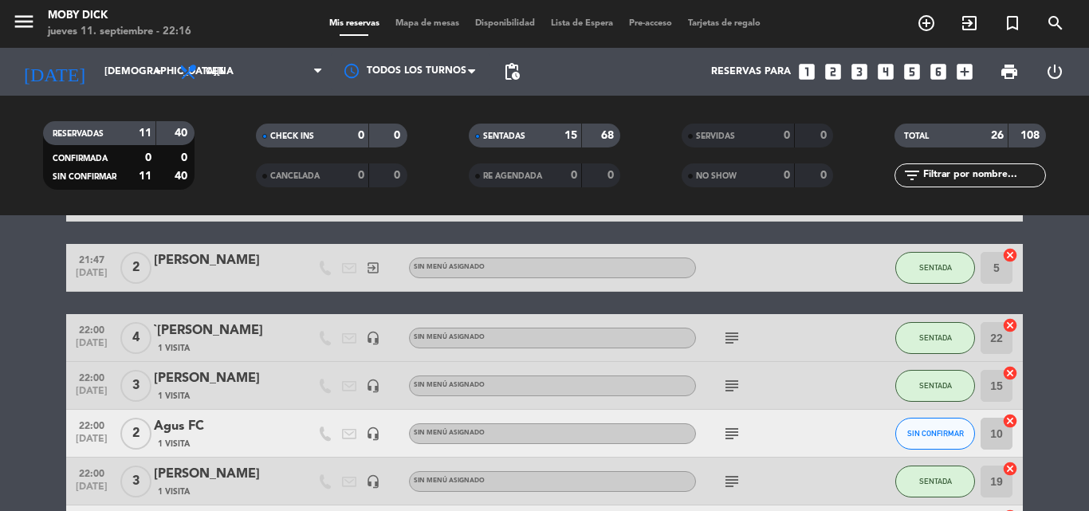
click at [1009, 180] on input "text" at bounding box center [983, 176] width 124 height 18
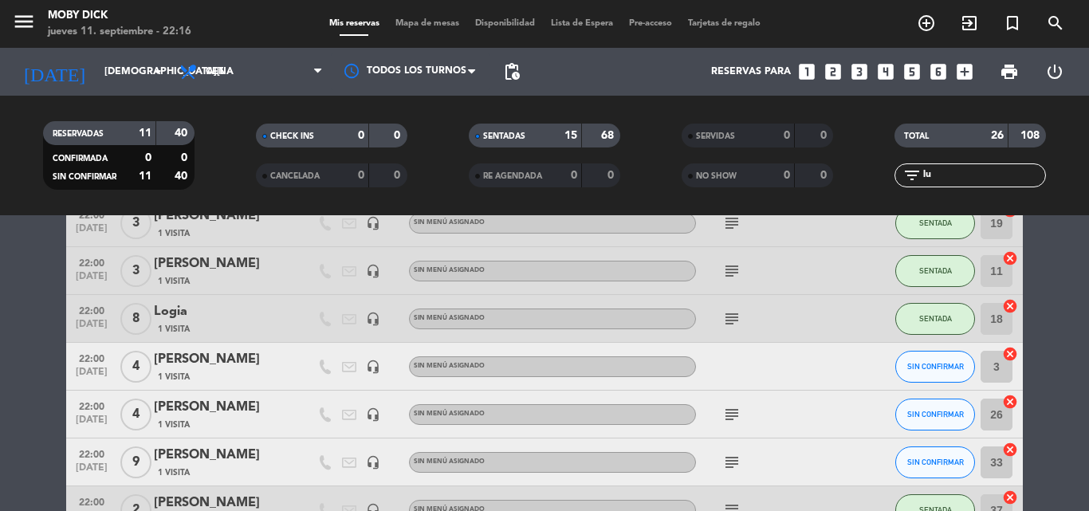
scroll to position [1, 0]
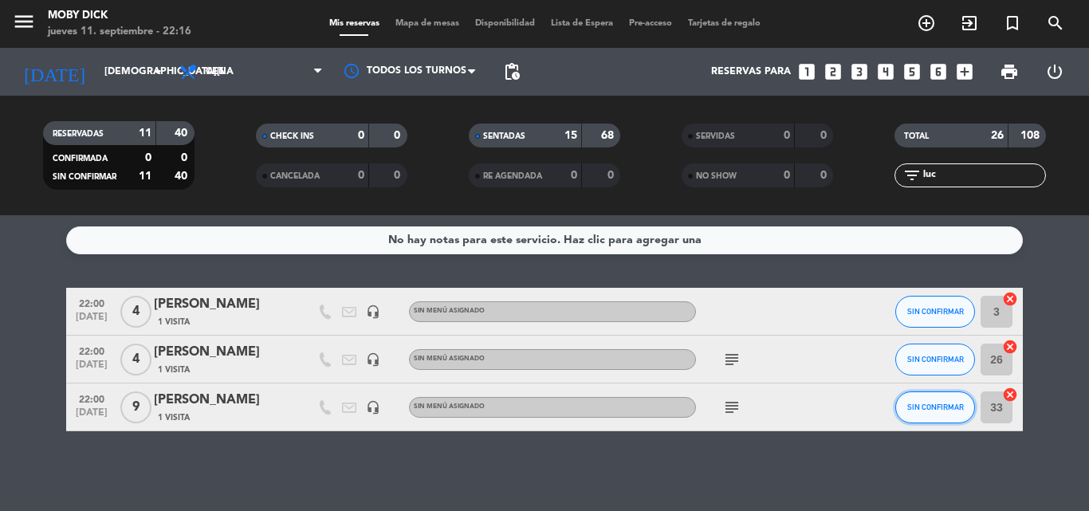
click at [926, 402] on button "SIN CONFIRMAR" at bounding box center [935, 407] width 80 height 32
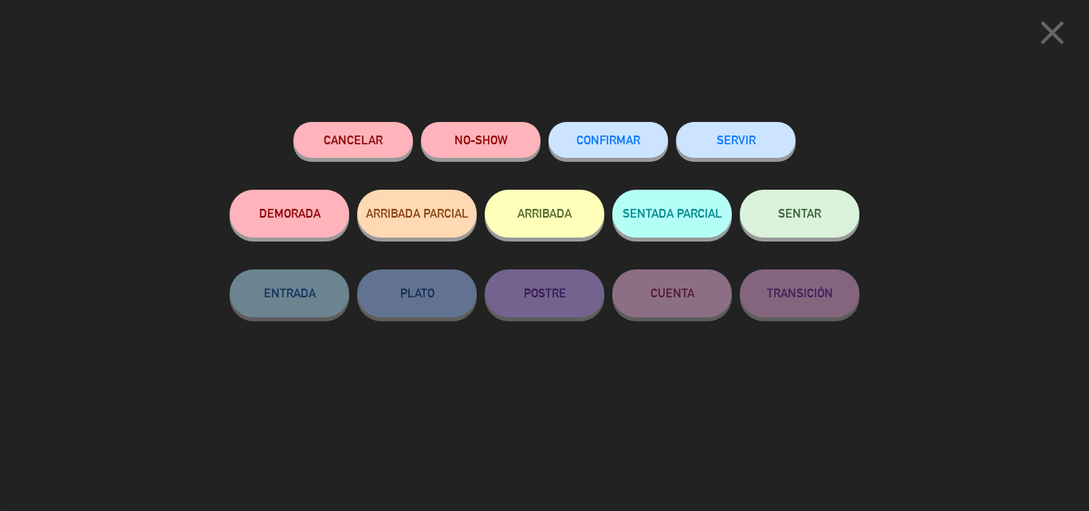
click at [807, 194] on button "SENTAR" at bounding box center [800, 214] width 120 height 48
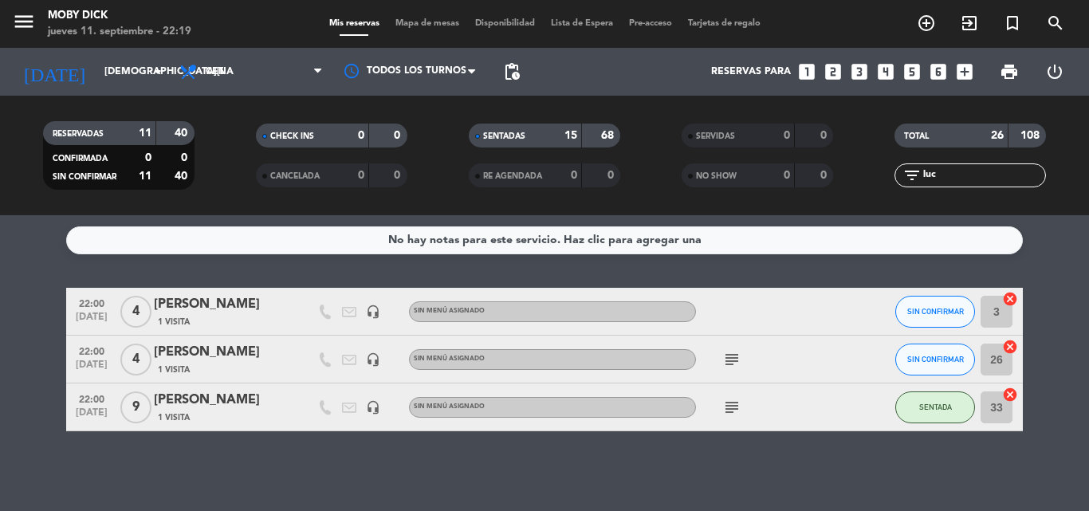
drag, startPoint x: 979, startPoint y: 182, endPoint x: 969, endPoint y: 174, distance: 13.1
click at [971, 175] on div "TOTAL 26 108 filter_list luc" at bounding box center [970, 156] width 213 height 88
drag, startPoint x: 969, startPoint y: 174, endPoint x: 666, endPoint y: 213, distance: 305.3
click at [666, 213] on div "RESERVADAS 11 40 CONFIRMADA 0 0 SIN CONFIRMAR 11 40 CHECK INS 0 0 CANCELADA 0 0…" at bounding box center [544, 156] width 1089 height 120
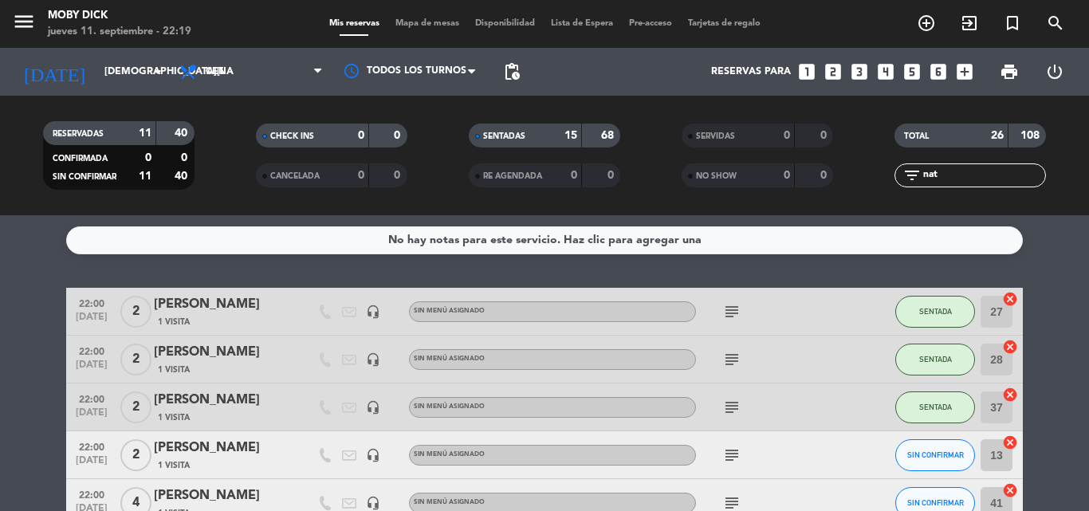
scroll to position [0, 0]
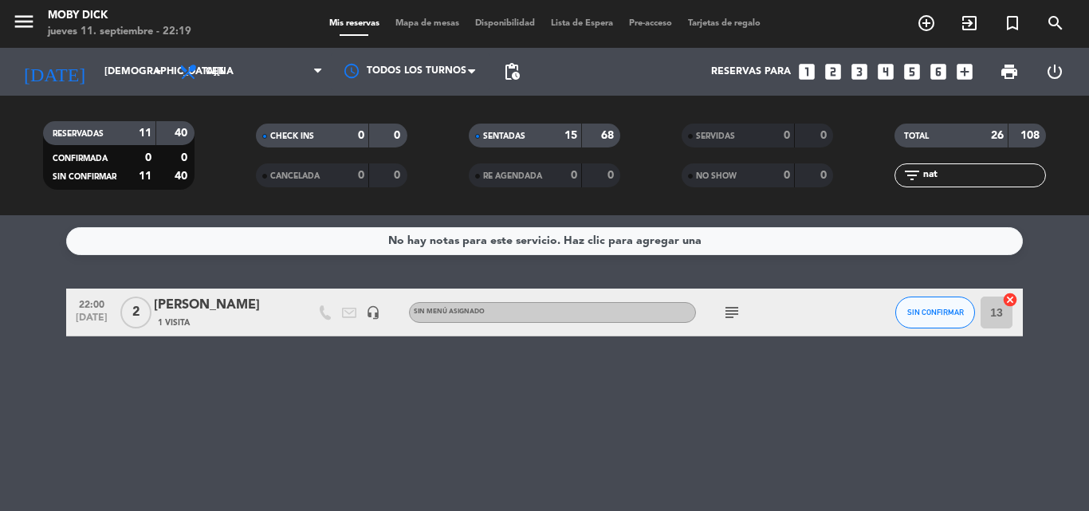
type input "nat"
click at [931, 313] on span "SIN CONFIRMAR" at bounding box center [935, 312] width 57 height 9
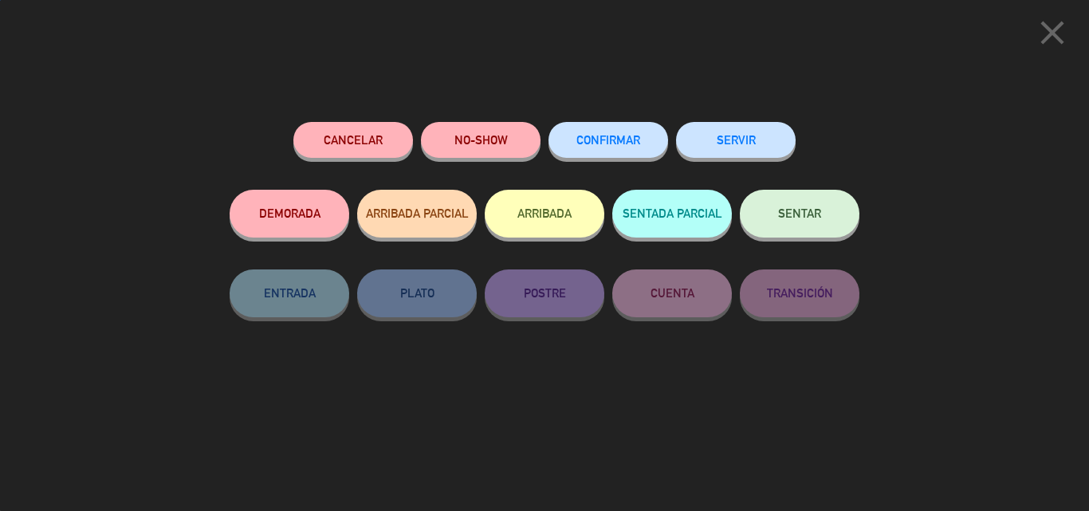
click at [819, 211] on span "SENTAR" at bounding box center [799, 213] width 43 height 14
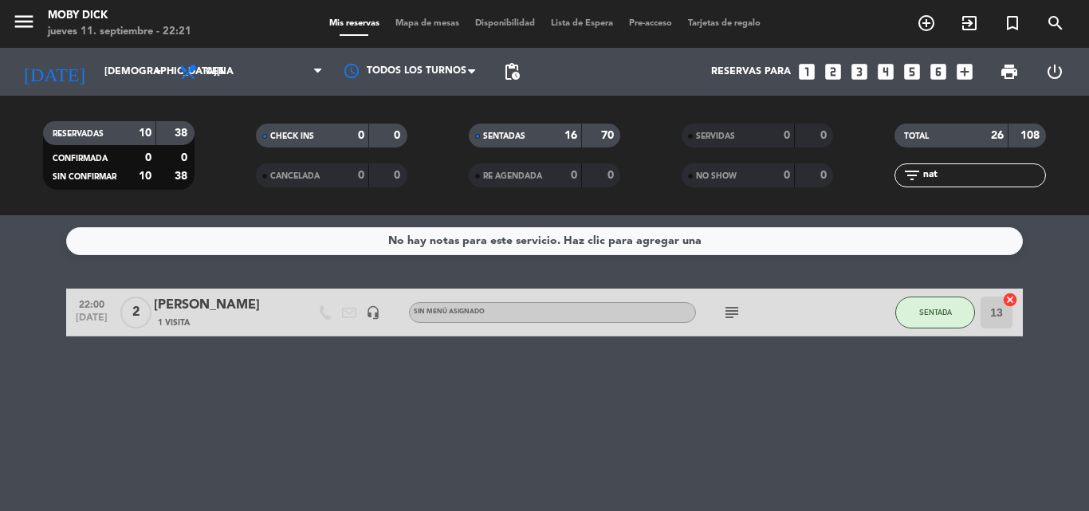
drag, startPoint x: 958, startPoint y: 171, endPoint x: 439, endPoint y: 210, distance: 520.2
click at [533, 202] on div "RESERVADAS 10 38 CONFIRMADA 0 0 SIN CONFIRMAR 10 38 CHECK INS 0 0 CANCELADA 0 0…" at bounding box center [544, 156] width 1089 height 120
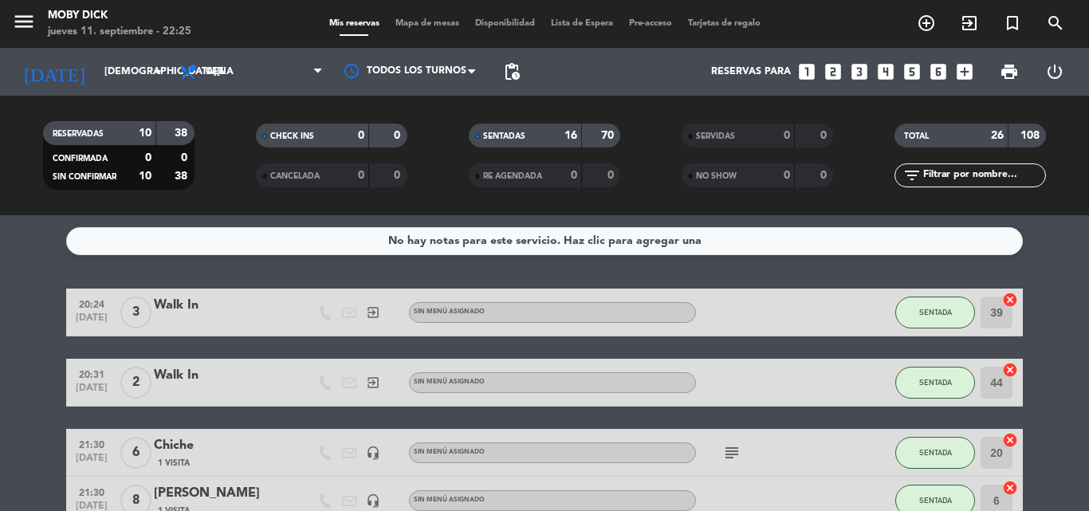
click at [932, 169] on input "text" at bounding box center [983, 176] width 124 height 18
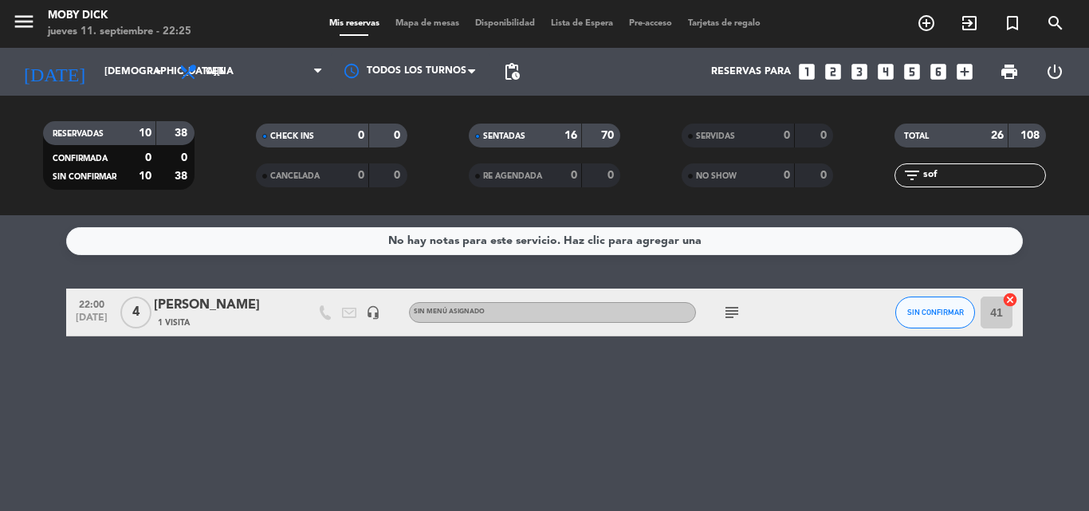
type input "sof"
click at [936, 315] on span "SIN CONFIRMAR" at bounding box center [935, 312] width 57 height 9
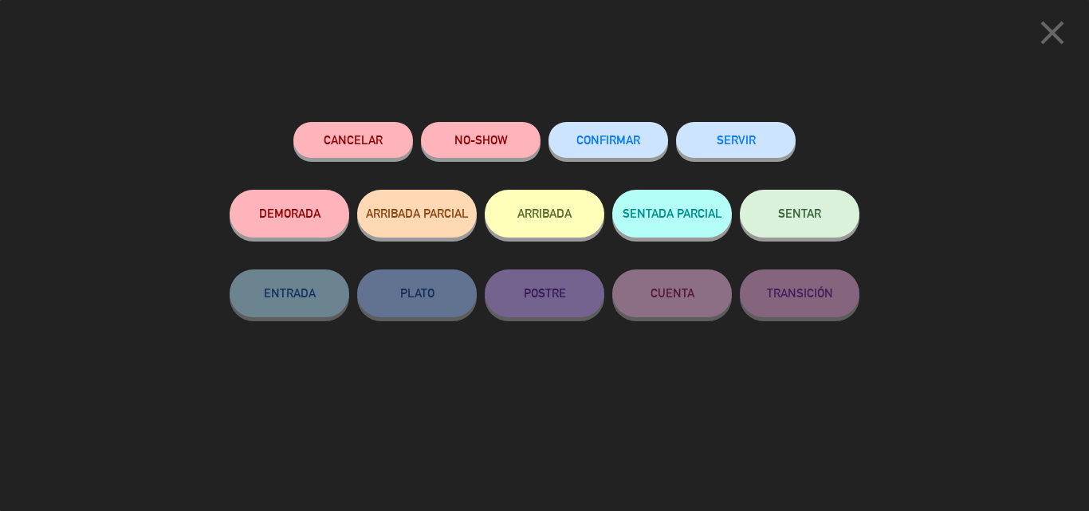
click at [824, 245] on div "SENTAR" at bounding box center [800, 230] width 120 height 80
click at [830, 226] on button "SENTAR" at bounding box center [800, 214] width 120 height 48
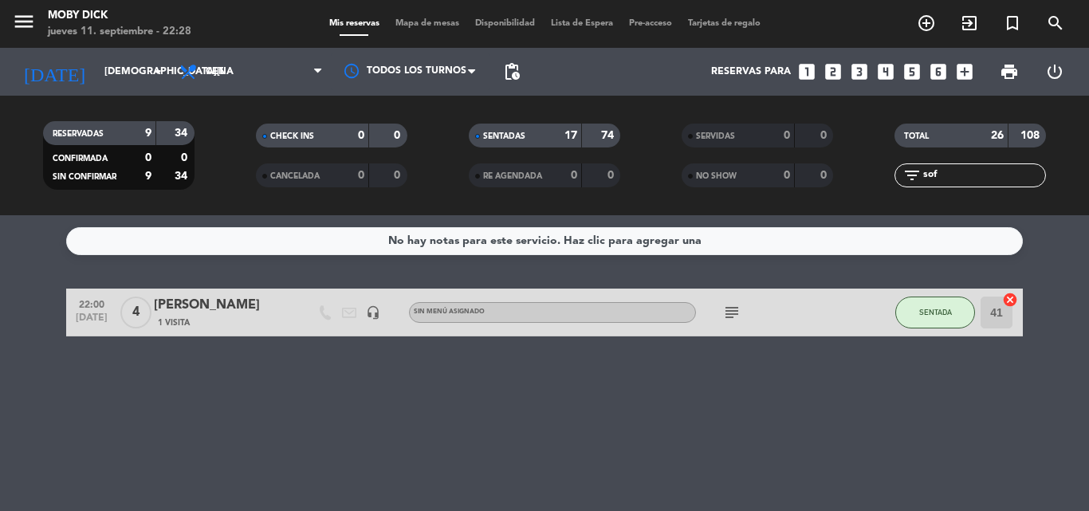
click at [950, 176] on input "sof" at bounding box center [983, 176] width 124 height 18
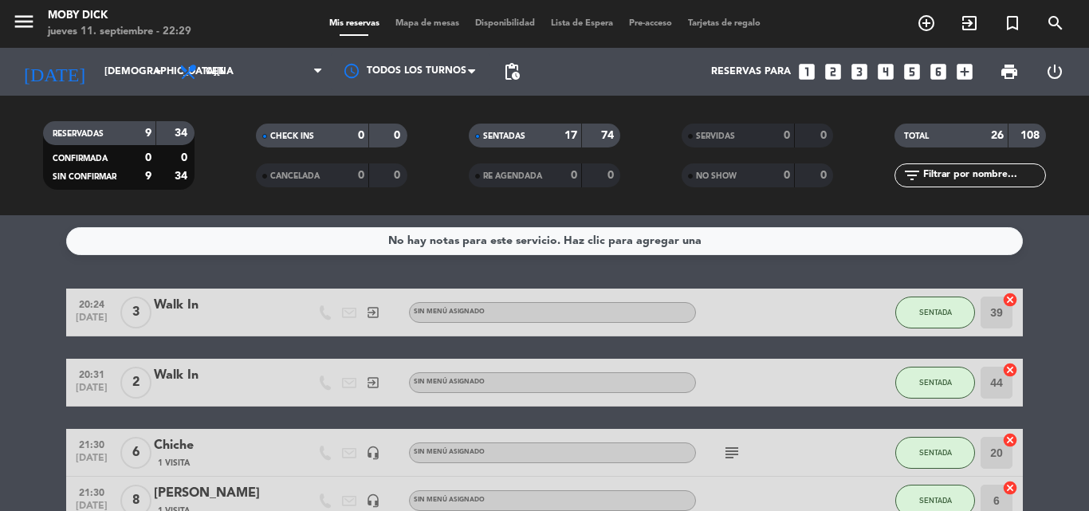
click at [822, 76] on div "Reservas para looks_one looks_two looks_3 looks_4 looks_5 looks_6 add_box" at bounding box center [754, 72] width 453 height 48
click at [824, 77] on icon "looks_two" at bounding box center [832, 71] width 21 height 21
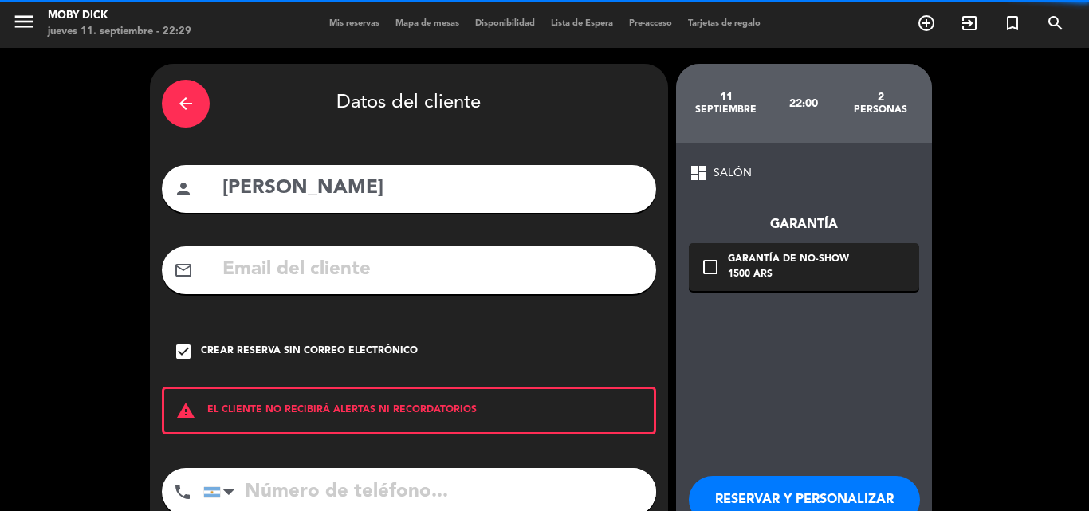
click at [186, 104] on icon "arrow_back" at bounding box center [185, 103] width 19 height 19
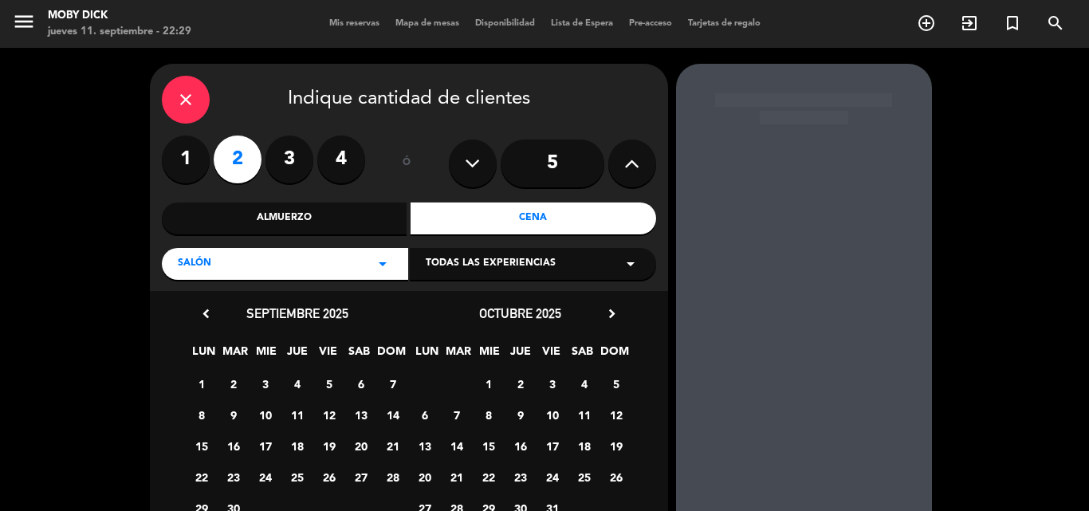
click at [187, 104] on icon "close" at bounding box center [185, 99] width 19 height 19
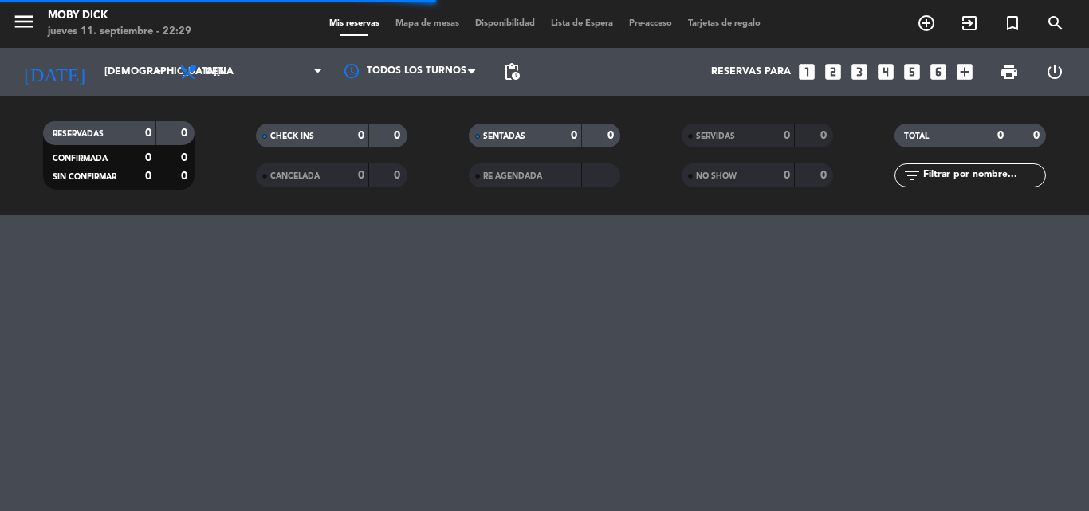
click at [833, 74] on icon "looks_two" at bounding box center [832, 71] width 21 height 21
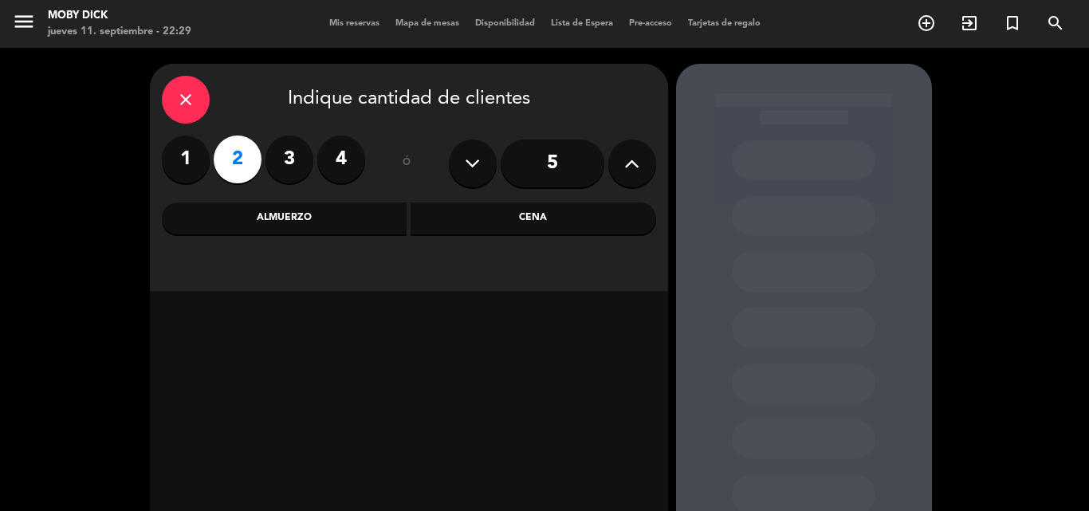
click at [473, 217] on div "Cena" at bounding box center [532, 218] width 245 height 32
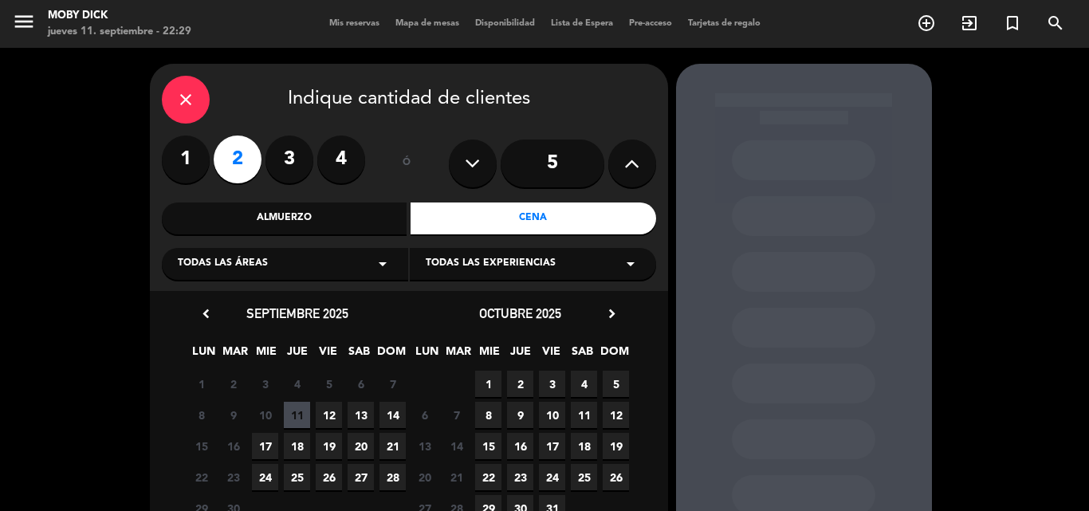
click at [294, 411] on span "11" at bounding box center [297, 415] width 26 height 26
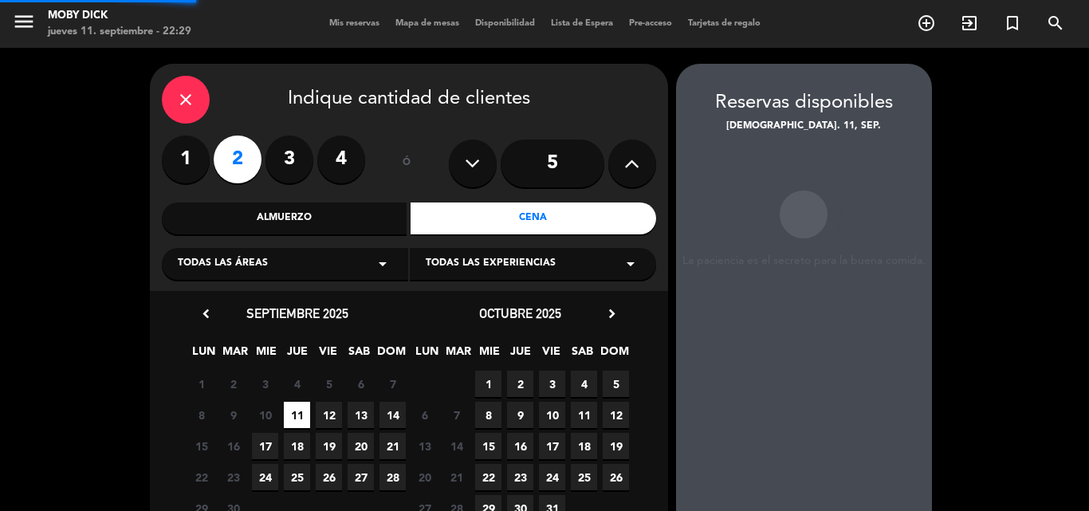
scroll to position [64, 0]
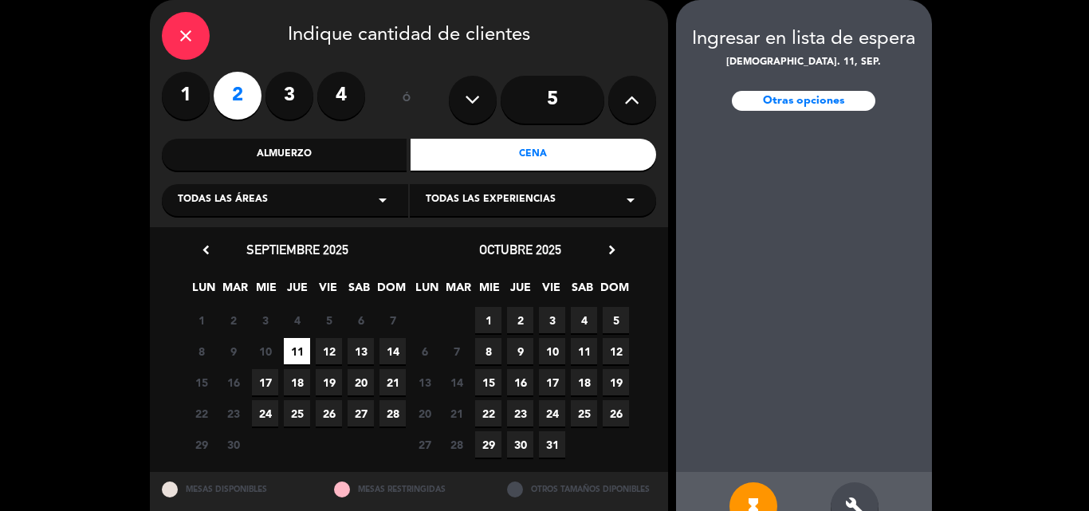
click at [199, 34] on div "close" at bounding box center [186, 36] width 48 height 48
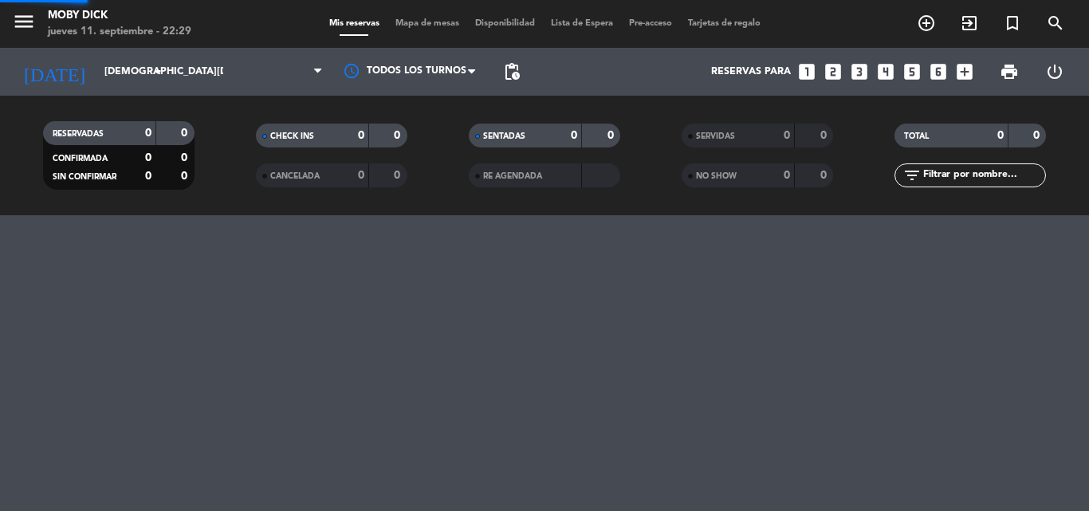
click at [199, 34] on div "menu Moby Dick jueves 11. septiembre - 22:29" at bounding box center [136, 24] width 273 height 37
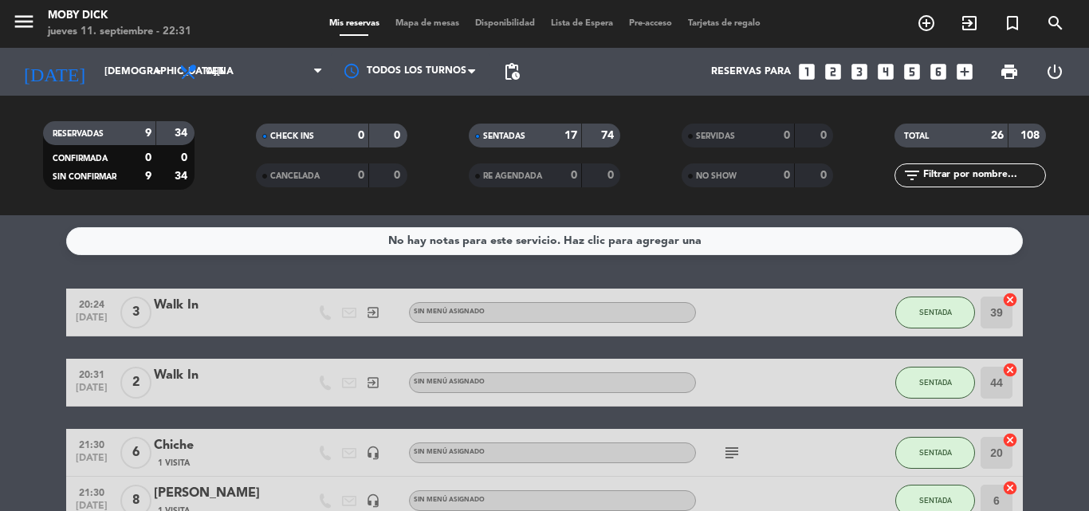
click at [418, 26] on span "Mapa de mesas" at bounding box center [427, 23] width 80 height 9
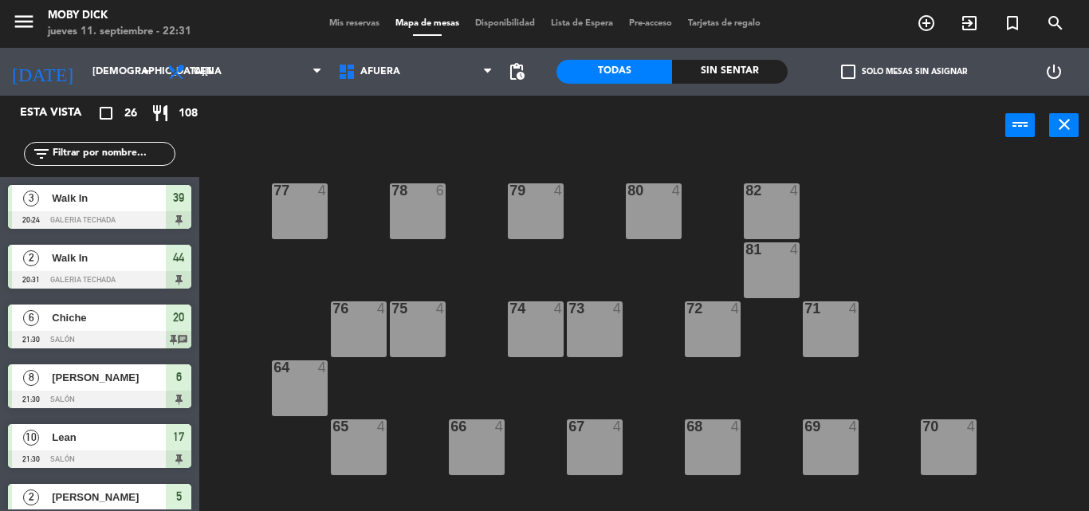
click at [406, 84] on span "AFUERA" at bounding box center [415, 71] width 171 height 35
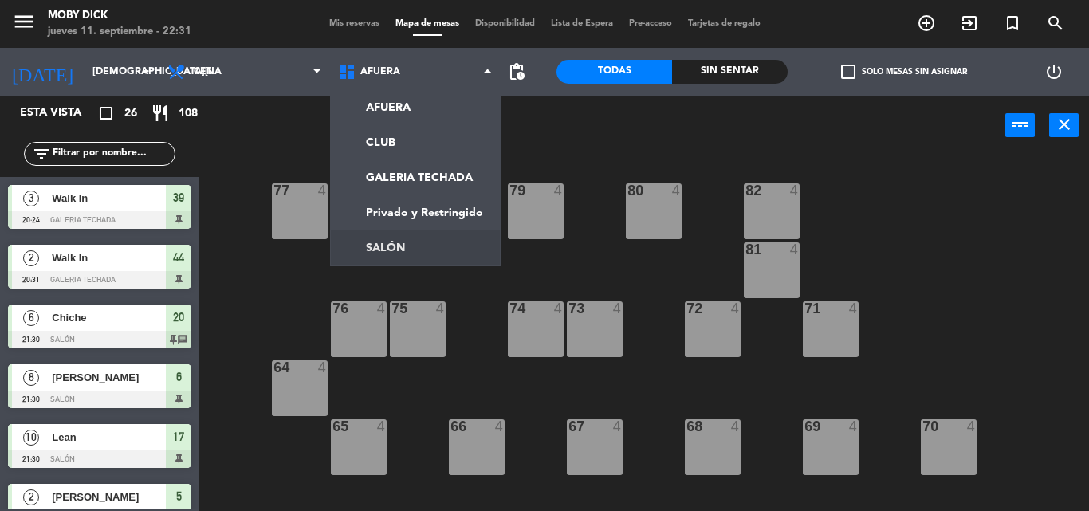
click at [375, 237] on ng-component "menu Moby Dick jueves 11. septiembre - 22:31 Mis reservas Mapa de mesas Disponi…" at bounding box center [544, 255] width 1089 height 511
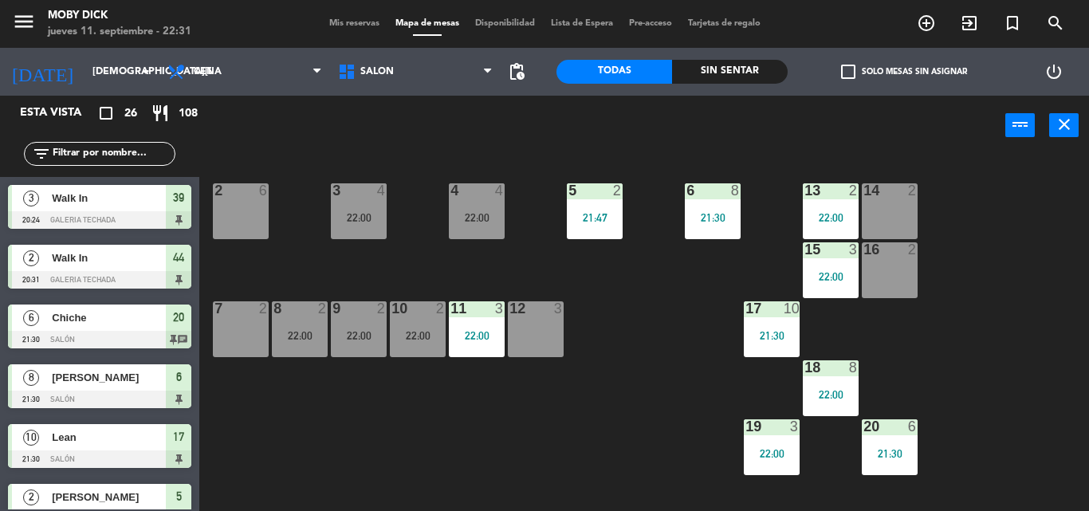
click at [416, 167] on div "14 2 13 2 22:00 6 8 21:30 5 2 21:47 4 4 22:00 3 4 22:00 2 6 16 2 15 3 22:00 17 …" at bounding box center [649, 332] width 878 height 355
click at [359, 336] on div "22:00" at bounding box center [359, 335] width 56 height 11
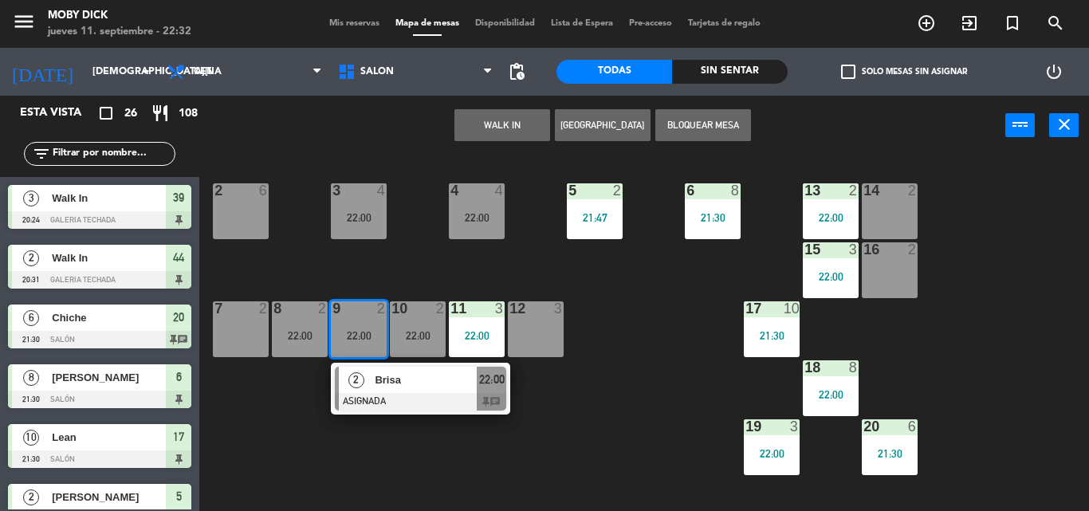
click at [253, 327] on div "7 2" at bounding box center [241, 329] width 56 height 56
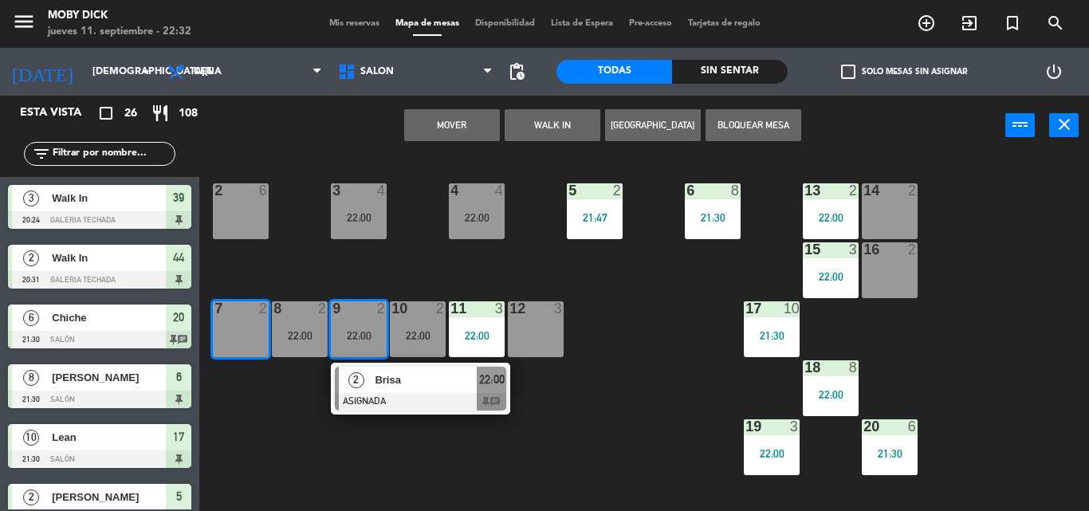
click at [473, 123] on button "Mover" at bounding box center [452, 125] width 96 height 32
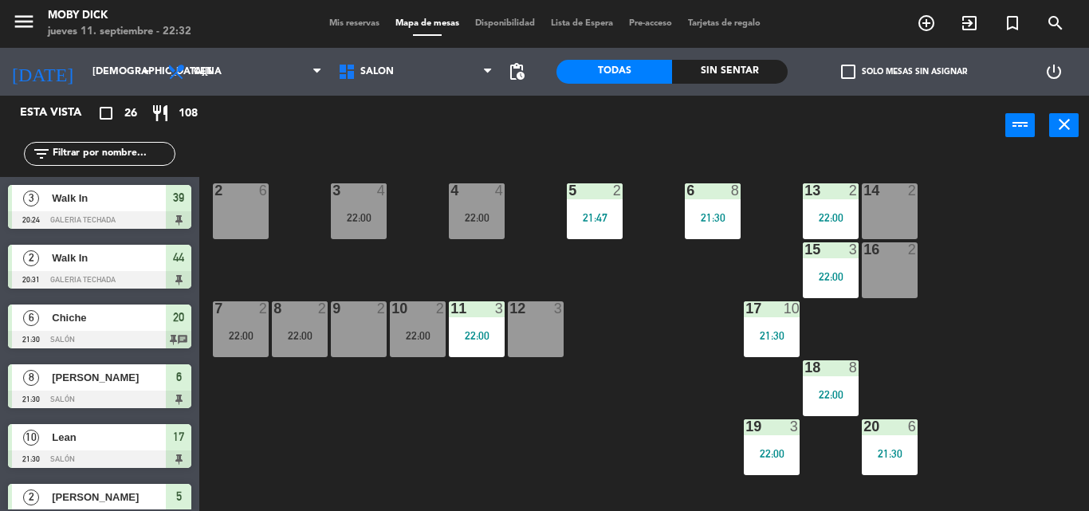
click at [359, 324] on div "9 2" at bounding box center [359, 329] width 56 height 56
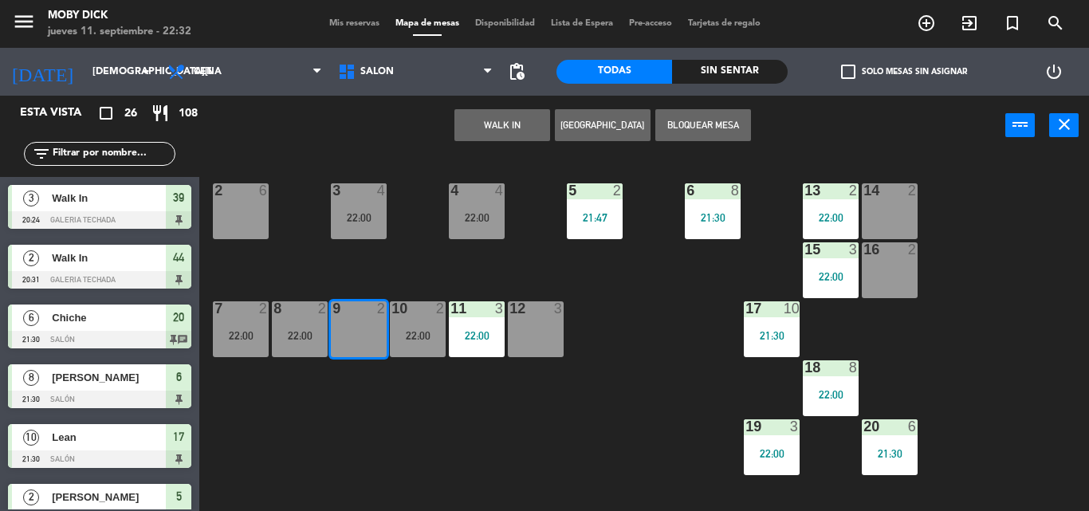
click at [515, 125] on button "WALK IN" at bounding box center [502, 125] width 96 height 32
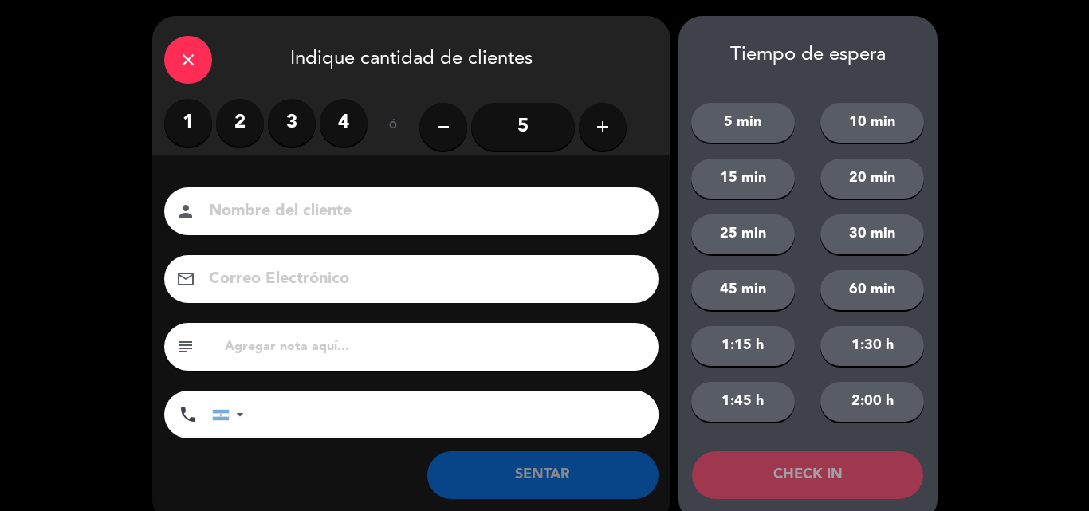
click at [234, 128] on label "2" at bounding box center [240, 123] width 48 height 48
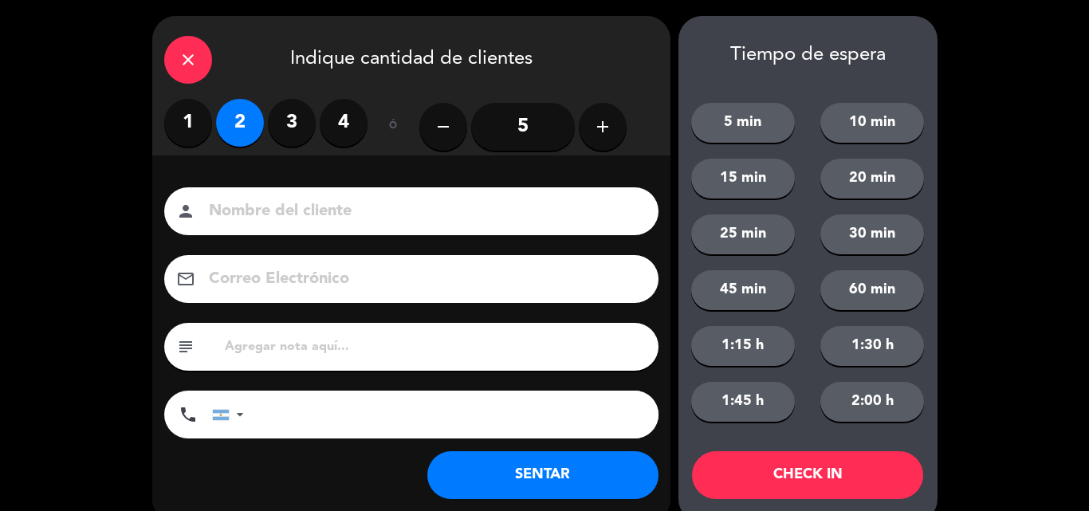
click at [488, 496] on button "SENTAR" at bounding box center [542, 475] width 231 height 48
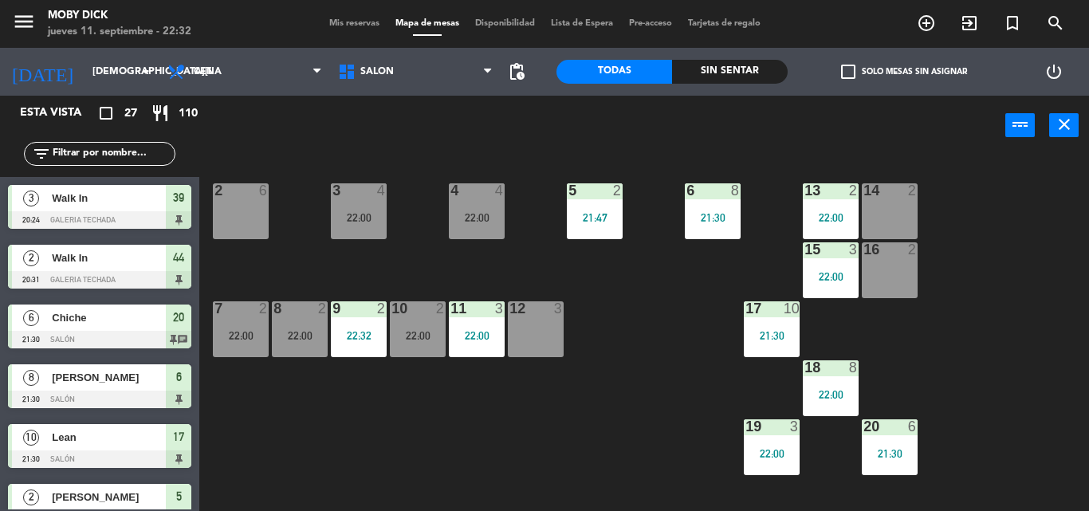
click at [604, 439] on div "14 2 13 2 22:00 6 8 21:30 5 2 21:47 4 4 22:00 3 4 22:00 2 6 16 2 15 3 22:00 17 …" at bounding box center [649, 332] width 878 height 355
drag, startPoint x: 136, startPoint y: 158, endPoint x: 36, endPoint y: 161, distance: 100.5
click at [36, 161] on div "filter_list" at bounding box center [99, 154] width 151 height 24
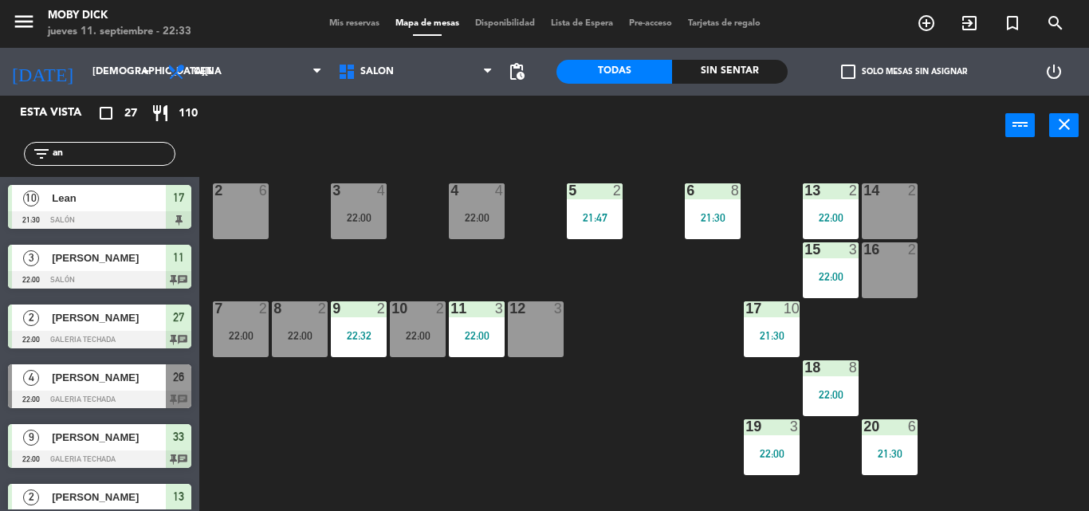
type input "a"
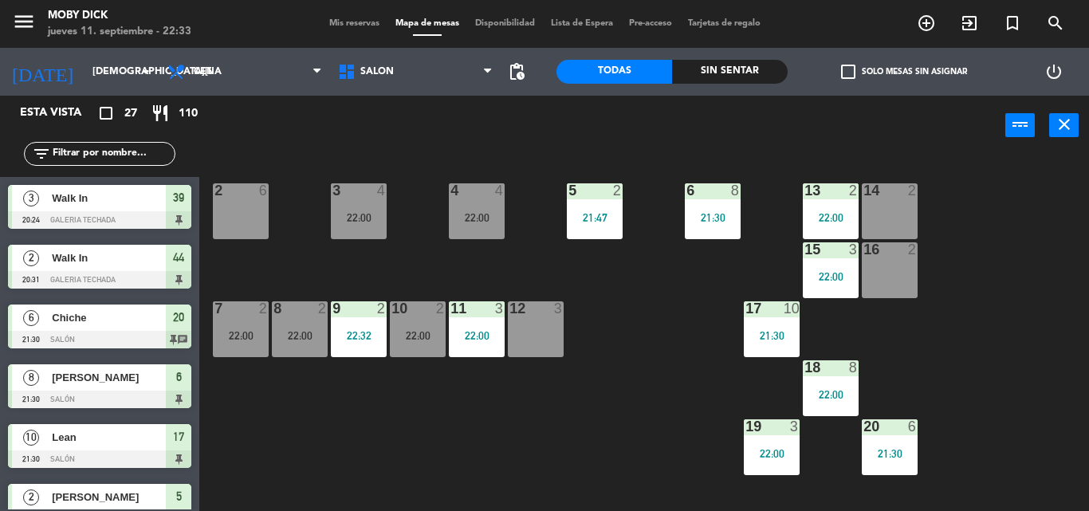
click at [79, 264] on span "Walk In" at bounding box center [109, 257] width 114 height 17
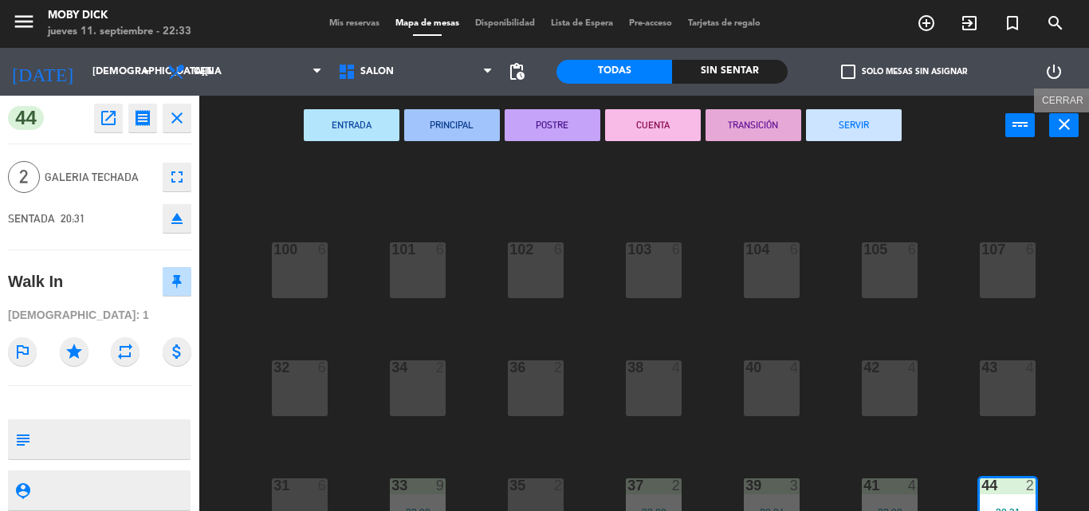
click at [1060, 114] on button "close" at bounding box center [1063, 125] width 29 height 24
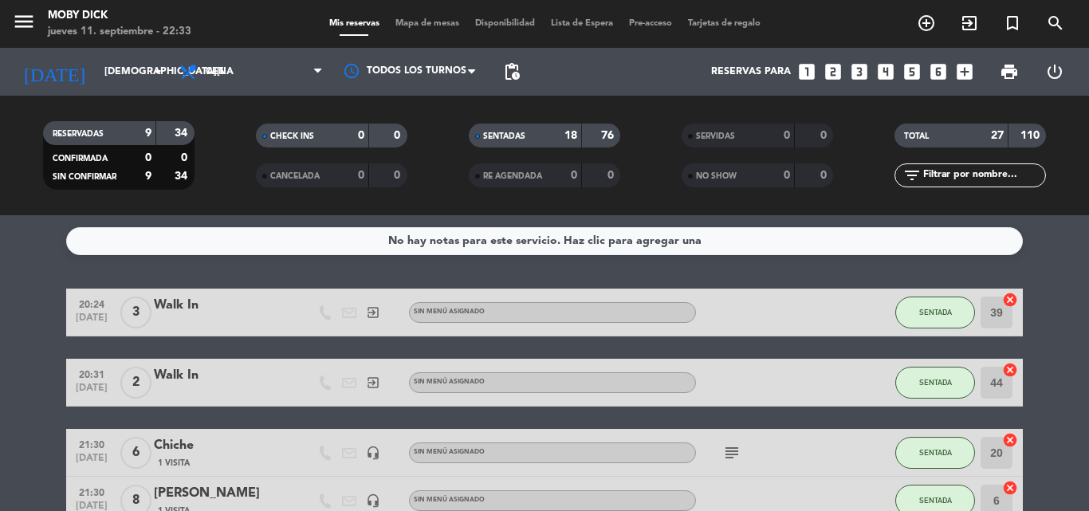
click at [956, 173] on input "text" at bounding box center [983, 176] width 124 height 18
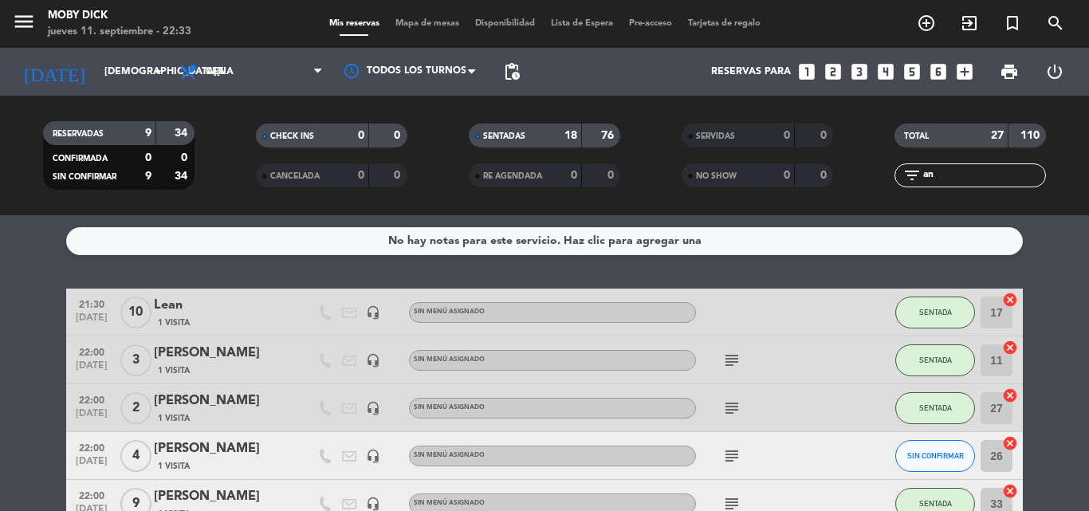
type input "a"
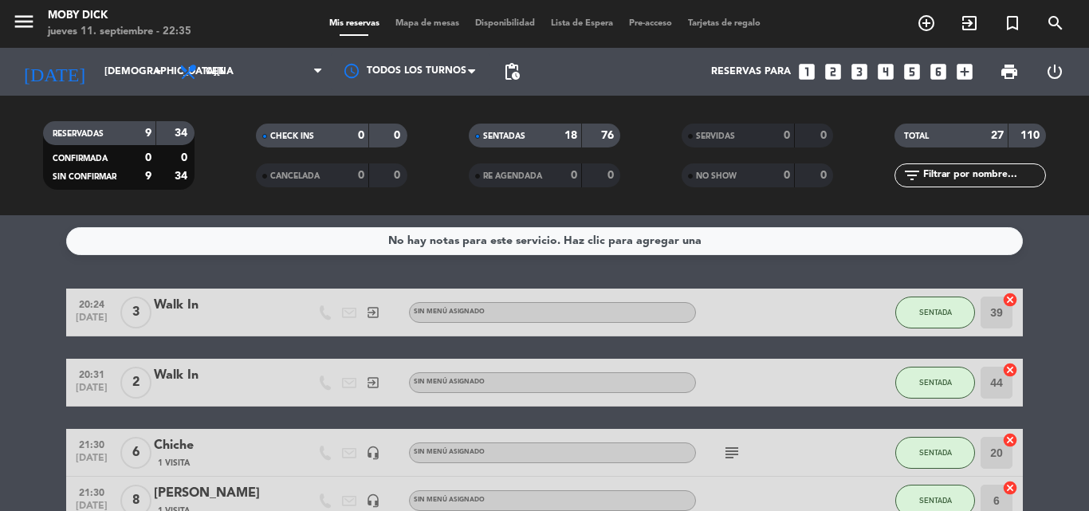
drag, startPoint x: 950, startPoint y: 172, endPoint x: 668, endPoint y: 196, distance: 283.1
click at [668, 196] on div "RESERVADAS 9 34 CONFIRMADA 0 0 SIN CONFIRMAR 9 34 CHECK INS 0 0 CANCELADA 0 0 S…" at bounding box center [544, 156] width 1089 height 88
click at [770, 278] on div "No hay notas para este servicio. Haz clic para agregar una 20:24 sep. 11 3 Walk…" at bounding box center [544, 363] width 1089 height 296
click at [956, 172] on input "text" at bounding box center [983, 176] width 124 height 18
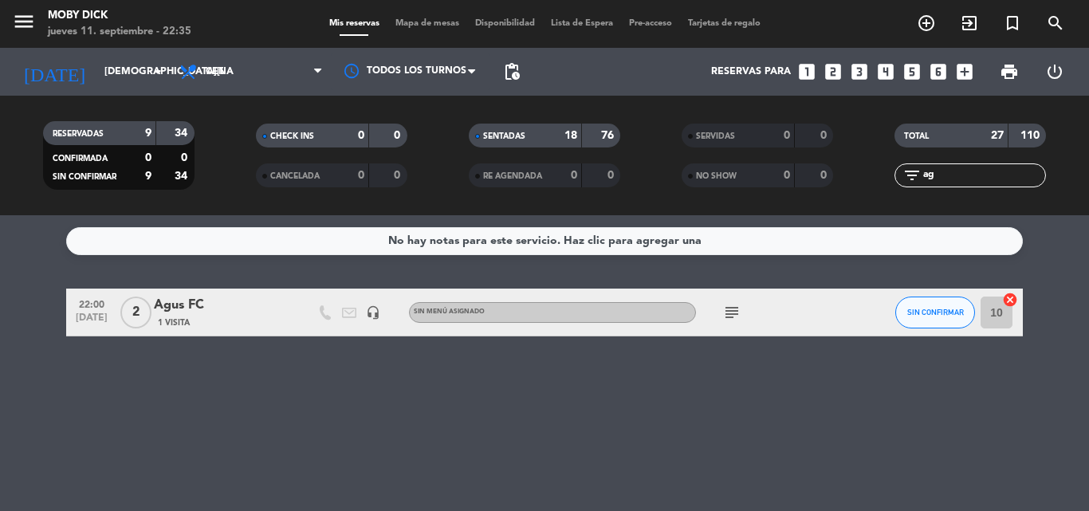
type input "ag"
click at [945, 312] on span "SIN CONFIRMAR" at bounding box center [935, 312] width 57 height 9
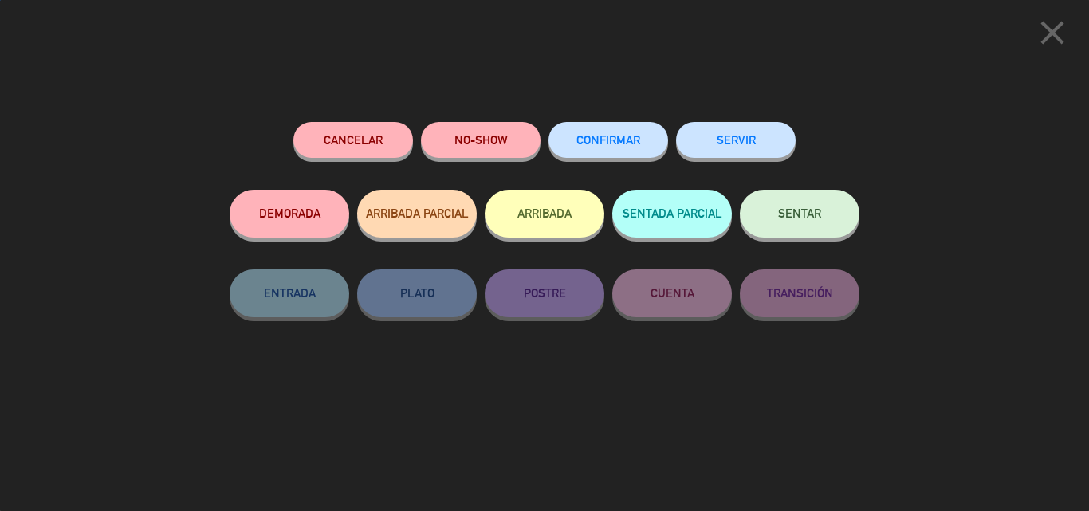
click at [834, 231] on button "SENTAR" at bounding box center [800, 214] width 120 height 48
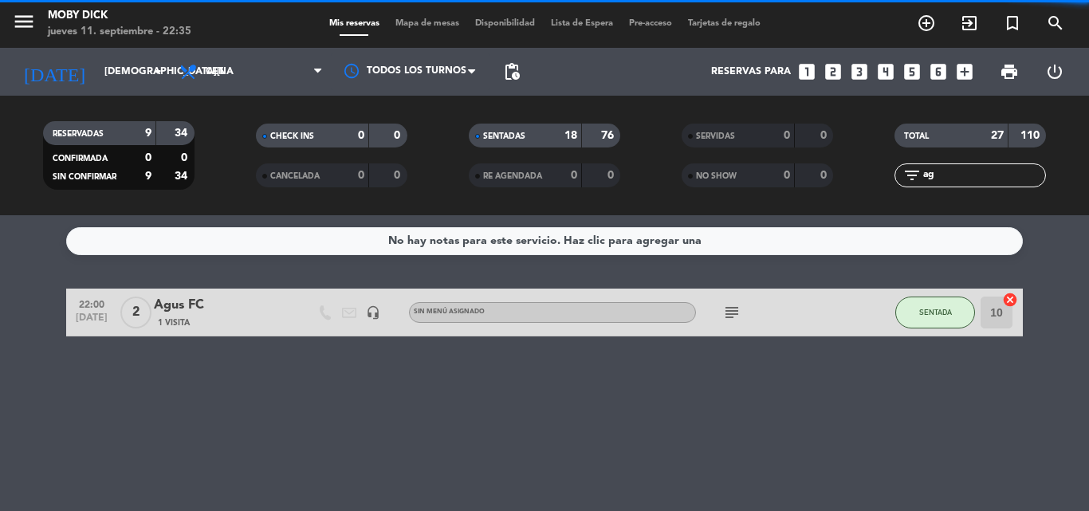
click at [198, 301] on div "Agus FC" at bounding box center [221, 305] width 135 height 21
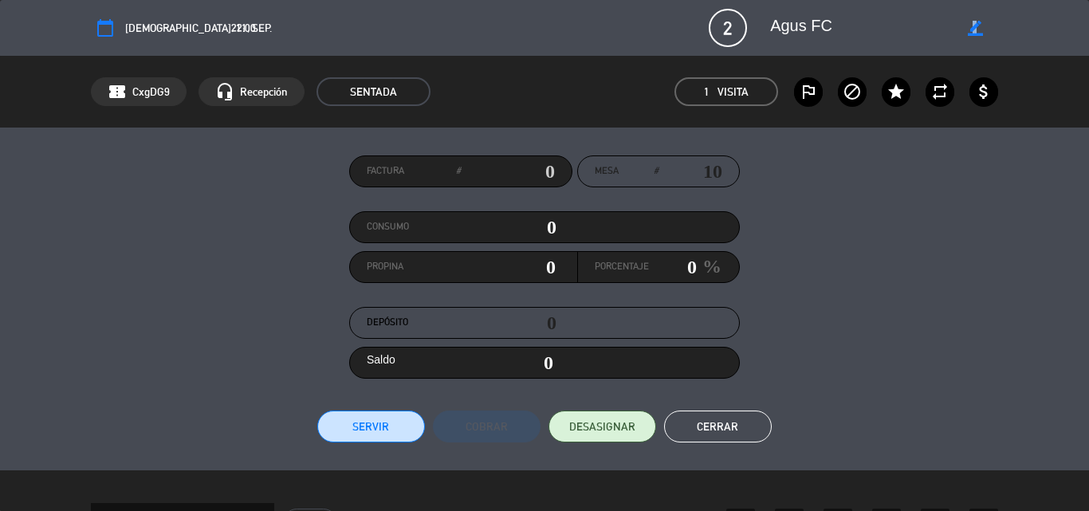
click at [971, 29] on icon "border_color" at bounding box center [974, 28] width 15 height 15
click at [971, 29] on icon at bounding box center [974, 28] width 15 height 15
click at [971, 29] on icon "border_color" at bounding box center [974, 28] width 15 height 15
drag, startPoint x: 899, startPoint y: 31, endPoint x: 712, endPoint y: 39, distance: 187.5
click at [712, 39] on div "calendar_today jue. 11, sep. 22:00 2 Agus FC phone mail_outline" at bounding box center [544, 28] width 907 height 38
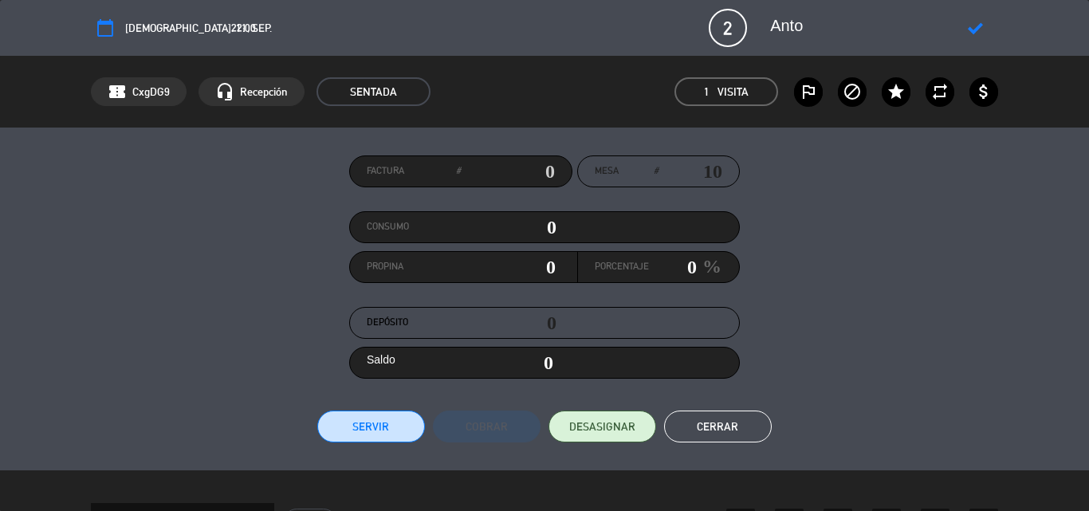
type textarea "Anto"
click at [971, 28] on icon at bounding box center [974, 28] width 15 height 15
click at [693, 416] on button "Cerrar" at bounding box center [718, 426] width 108 height 32
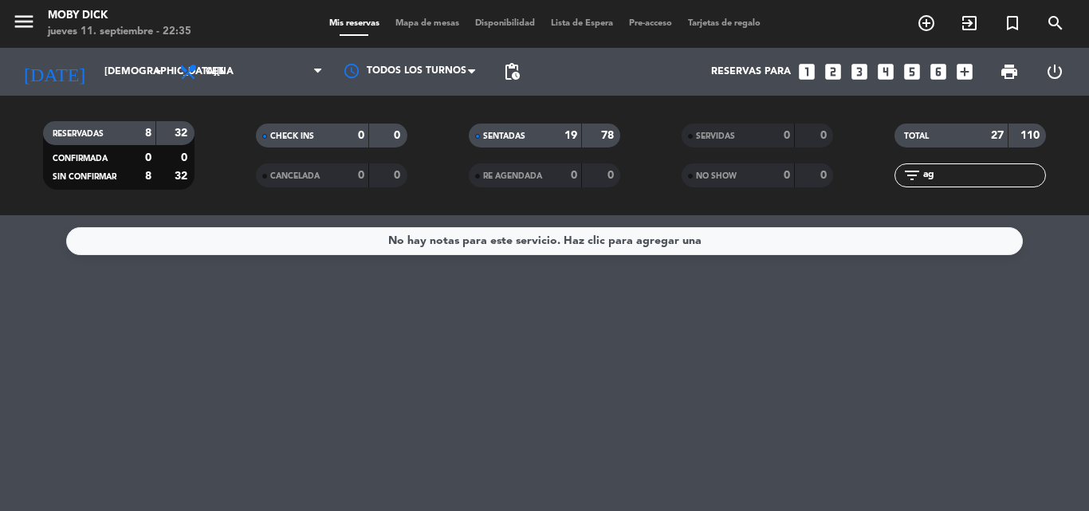
click at [952, 173] on input "ag" at bounding box center [983, 176] width 124 height 18
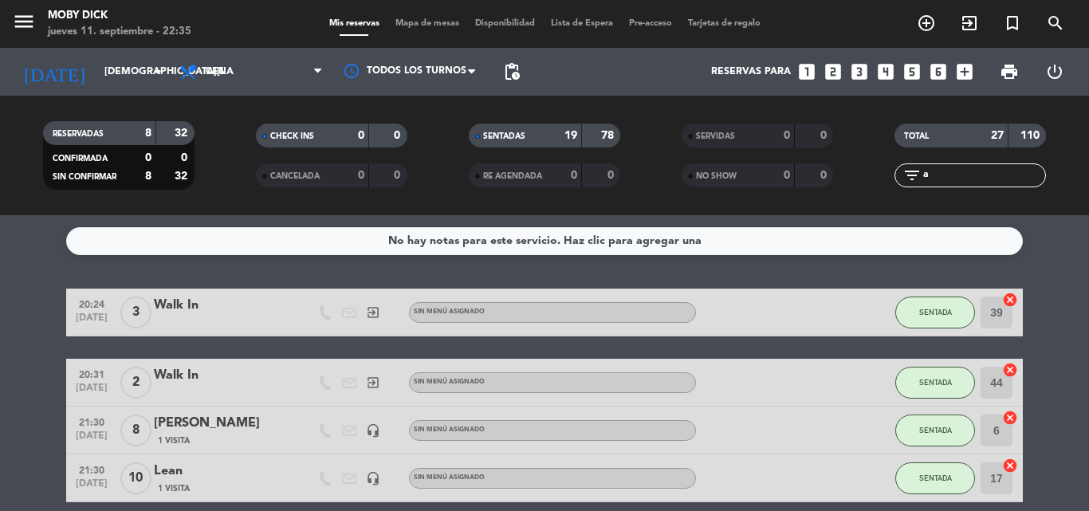
type input "an"
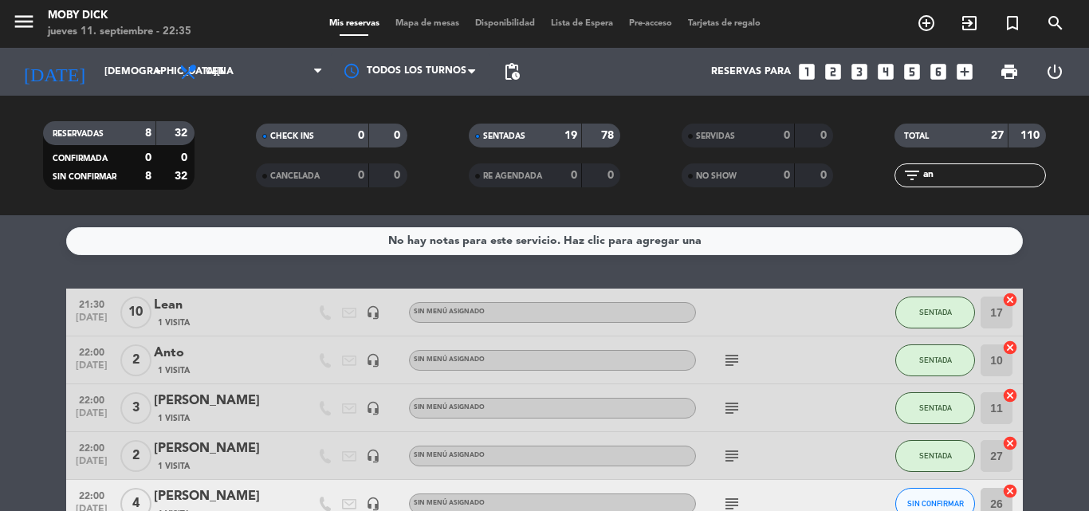
drag, startPoint x: 960, startPoint y: 177, endPoint x: 656, endPoint y: 226, distance: 307.6
click at [656, 226] on ng-component "menu Moby Dick jueves 11. septiembre - 22:35 Mis reservas Mapa de mesas Disponi…" at bounding box center [544, 255] width 1089 height 511
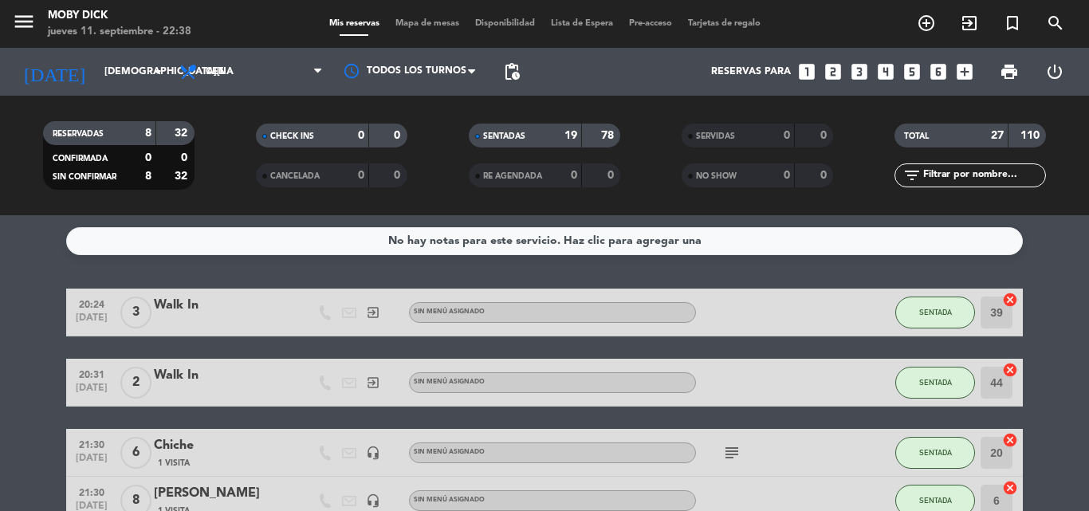
click at [803, 260] on div "No hay notas para este servicio. Haz clic para agregar una 20:24 sep. 11 3 Walk…" at bounding box center [544, 363] width 1089 height 296
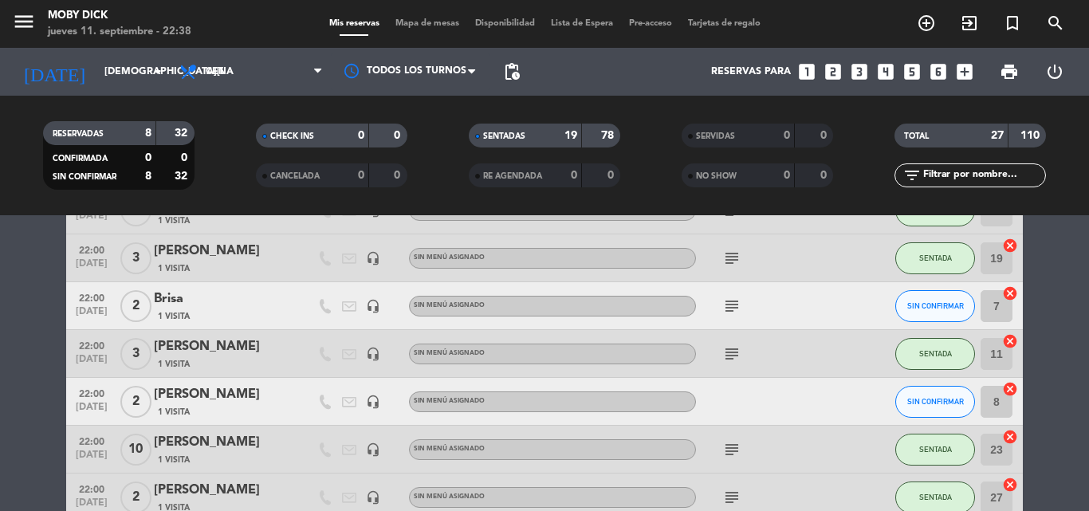
scroll to position [606, 0]
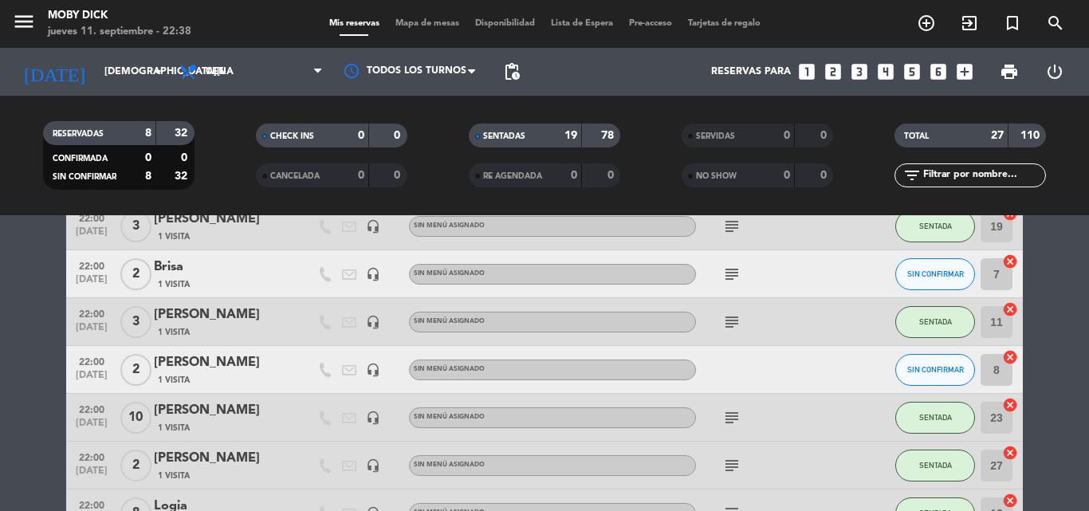
click at [0, 371] on bookings-row "20:24 sep. 11 3 Walk In exit_to_app Sin menú asignado SENTADA 39 cancel 20:31 s…" at bounding box center [544, 384] width 1089 height 1403
click at [42, 442] on bookings-row "20:24 sep. 11 3 Walk In exit_to_app Sin menú asignado SENTADA 39 cancel 20:31 s…" at bounding box center [544, 384] width 1089 height 1403
click at [420, 26] on span "Mapa de mesas" at bounding box center [427, 23] width 80 height 9
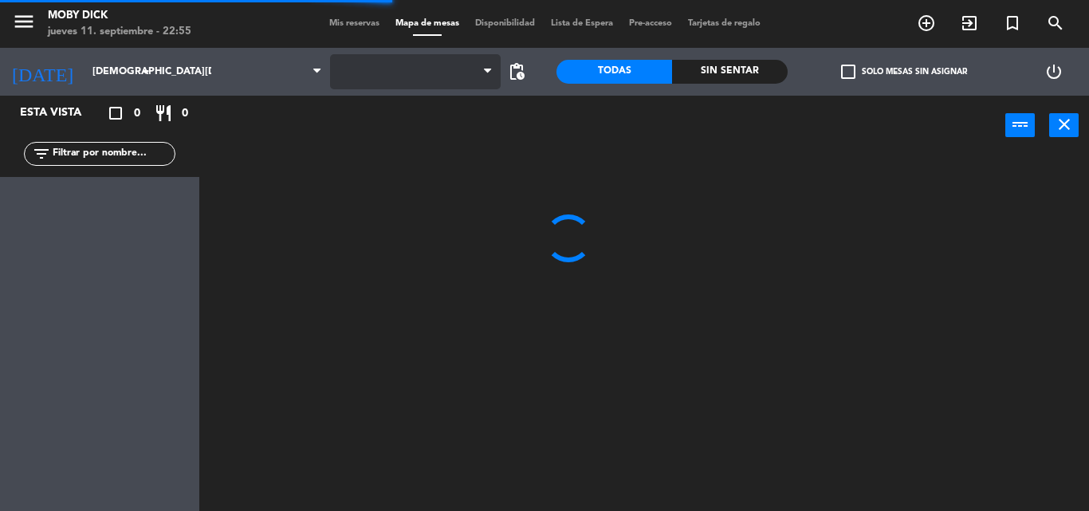
click at [434, 62] on span at bounding box center [415, 71] width 171 height 35
click at [461, 81] on span "AFUERA" at bounding box center [415, 71] width 171 height 35
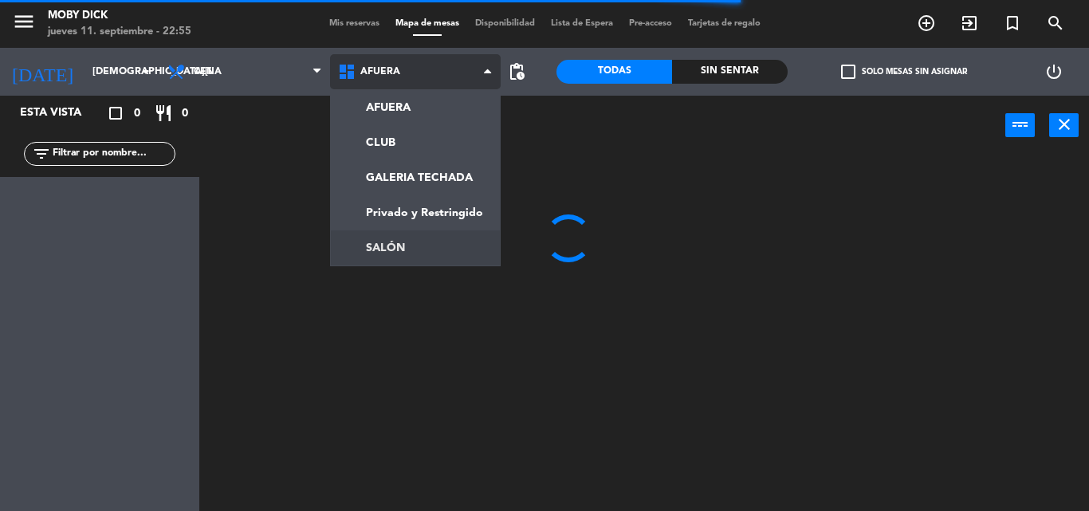
click at [427, 249] on ng-component "menu Moby Dick jueves 11. septiembre - 22:55 Mis reservas Mapa de mesas Disponi…" at bounding box center [544, 255] width 1089 height 511
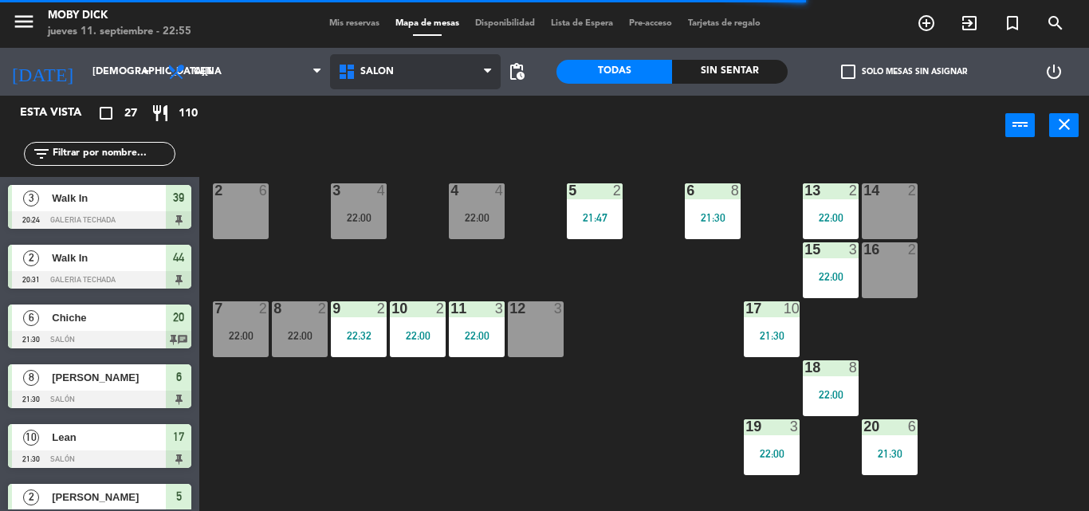
click at [442, 81] on span "SALÓN" at bounding box center [415, 71] width 171 height 35
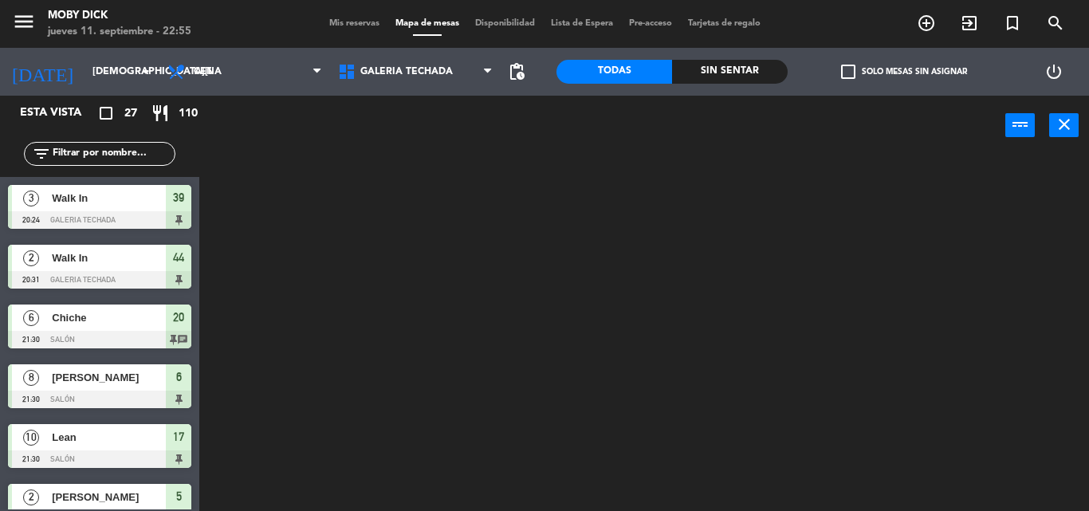
click at [432, 165] on ng-component "menu Moby Dick jueves 11. septiembre - 22:55 Mis reservas Mapa de mesas Disponi…" at bounding box center [544, 255] width 1089 height 511
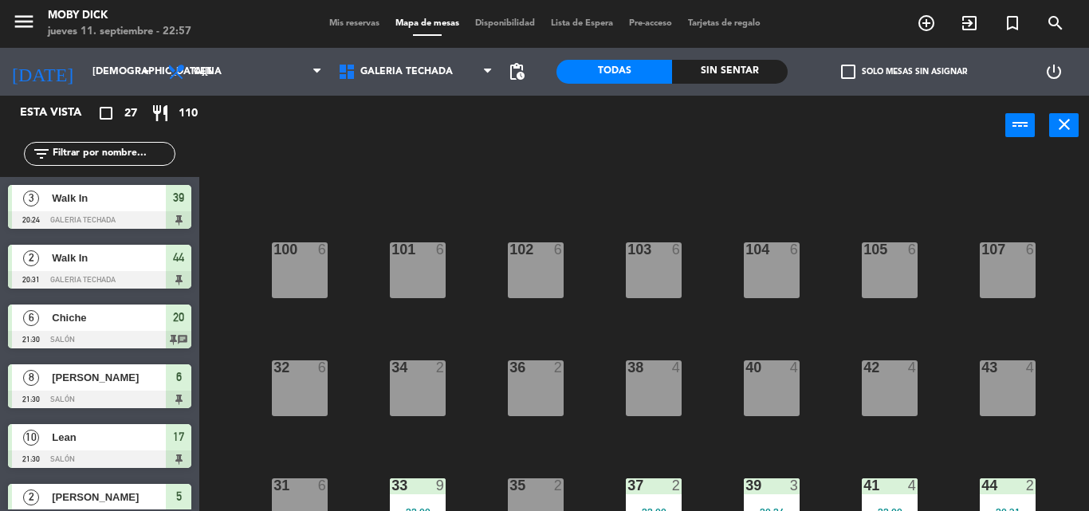
click at [362, 23] on span "Mis reservas" at bounding box center [354, 23] width 66 height 9
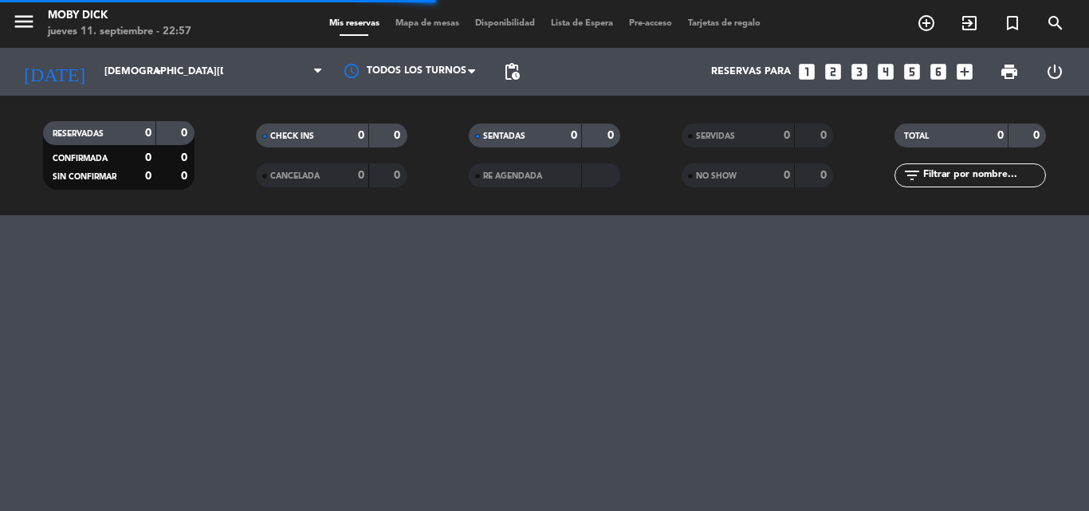
click at [932, 174] on input "text" at bounding box center [983, 176] width 124 height 18
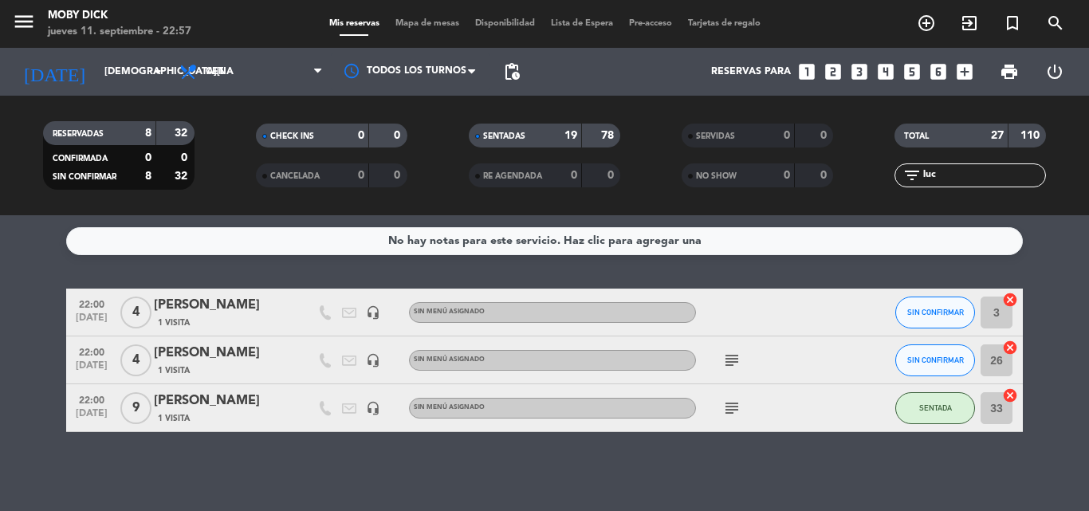
type input "luc"
click at [1006, 348] on icon "cancel" at bounding box center [1010, 347] width 16 height 16
click at [424, 24] on span "Mapa de mesas" at bounding box center [427, 23] width 80 height 9
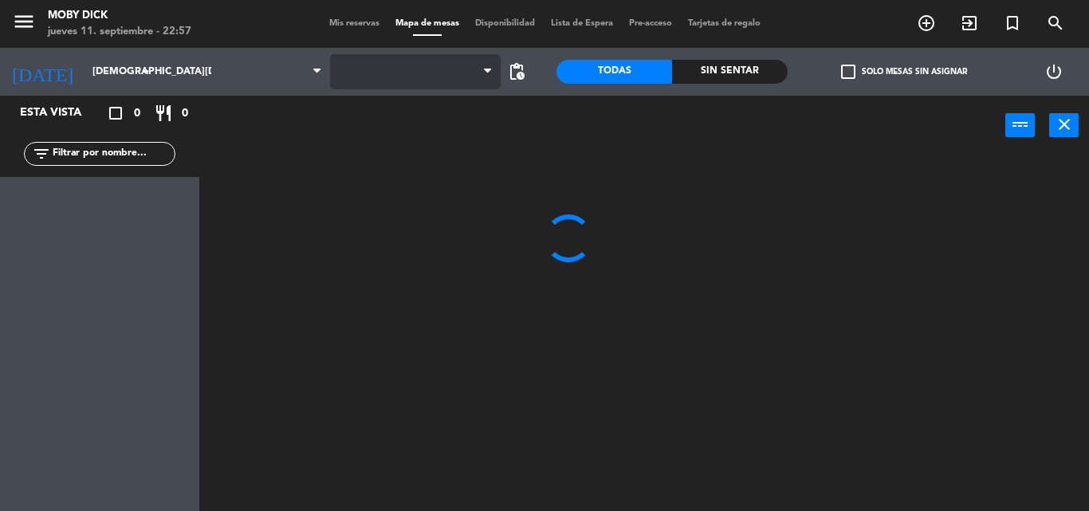
click at [430, 64] on span at bounding box center [415, 71] width 171 height 35
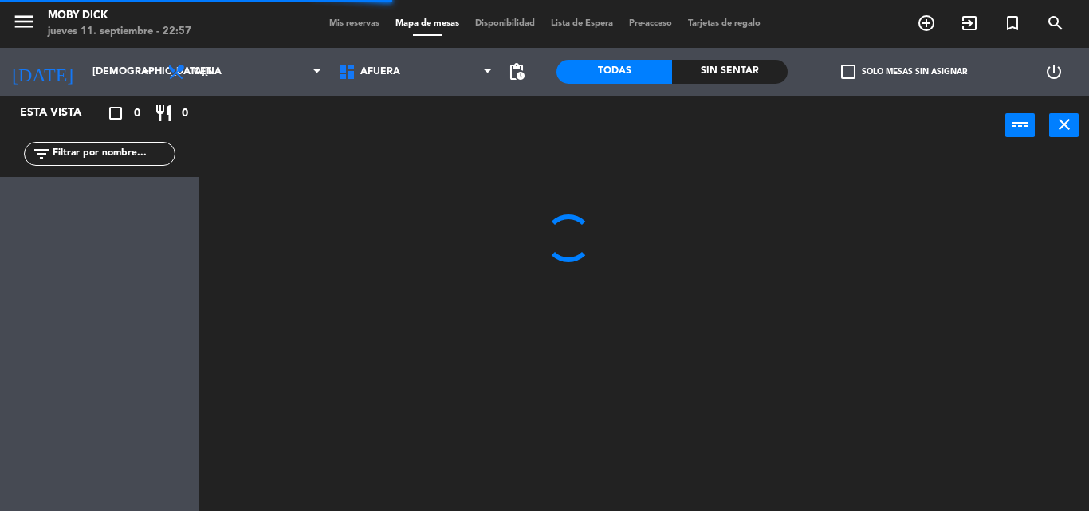
click at [430, 64] on span "AFUERA" at bounding box center [415, 71] width 171 height 35
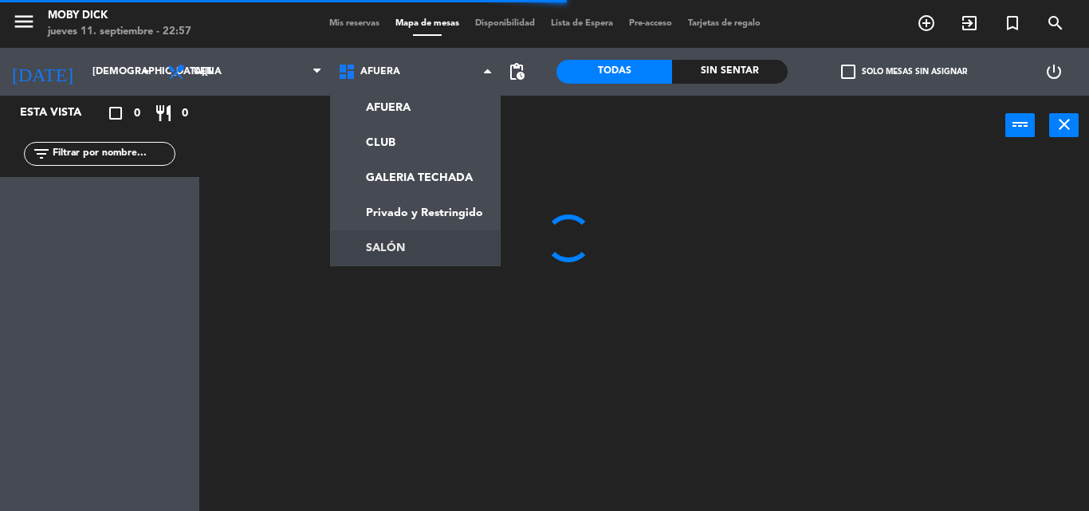
click at [386, 249] on ng-component "menu Moby Dick jueves 11. septiembre - 22:57 Mis reservas Mapa de mesas Disponi…" at bounding box center [544, 255] width 1089 height 511
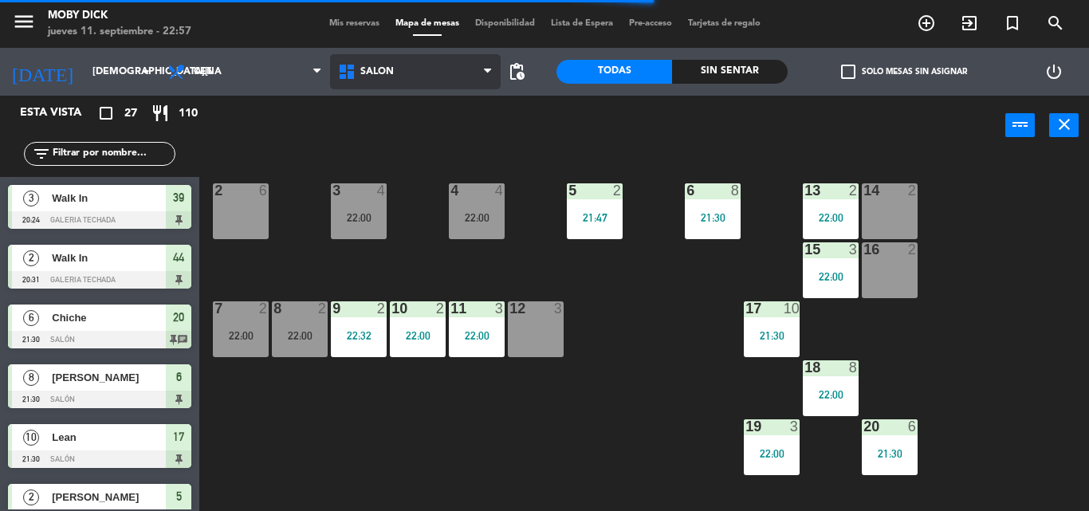
click at [409, 77] on span "SALÓN" at bounding box center [415, 71] width 171 height 35
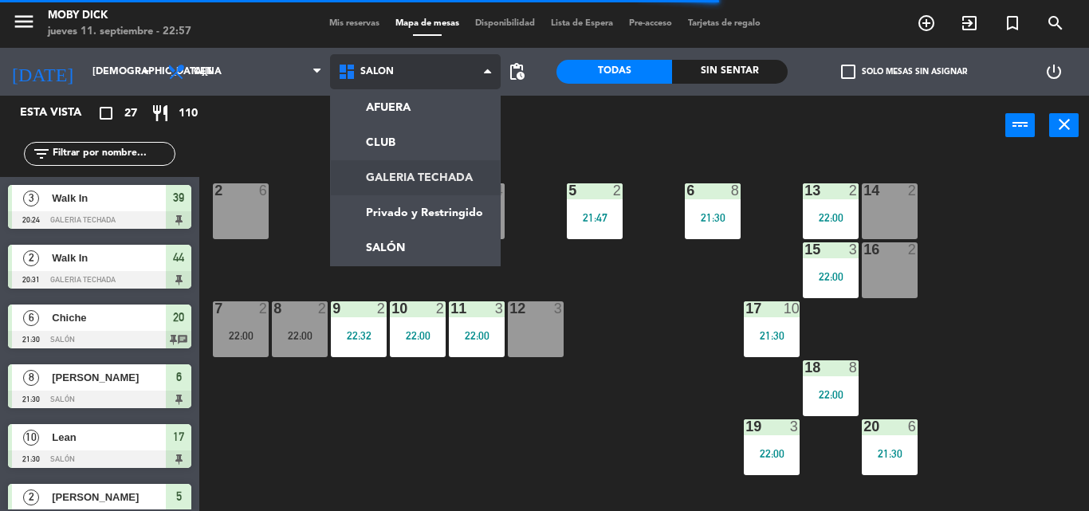
click at [392, 190] on ng-component "menu Moby Dick jueves 11. septiembre - 22:57 Mis reservas Mapa de mesas Disponi…" at bounding box center [544, 255] width 1089 height 511
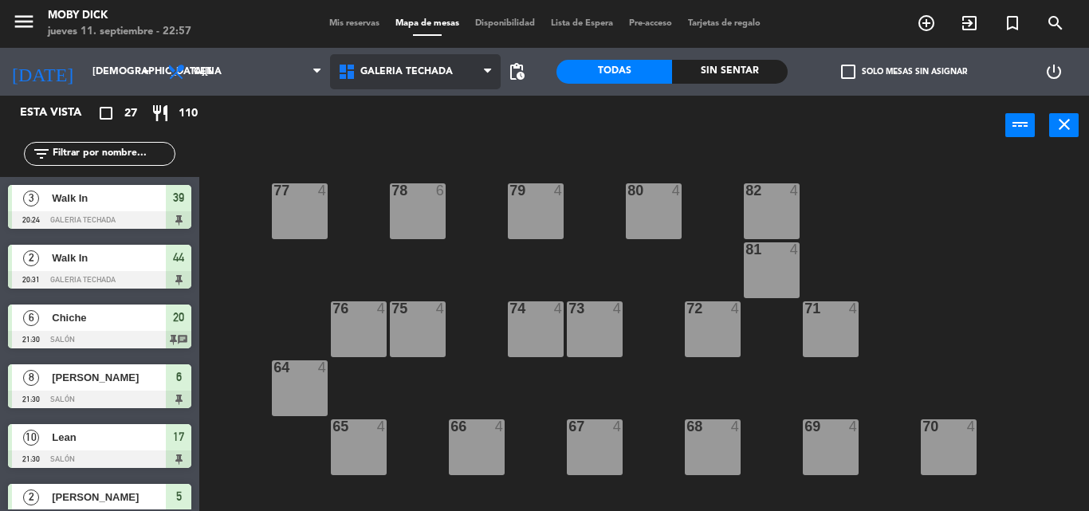
click at [444, 63] on span "GALERIA TECHADA" at bounding box center [415, 71] width 171 height 35
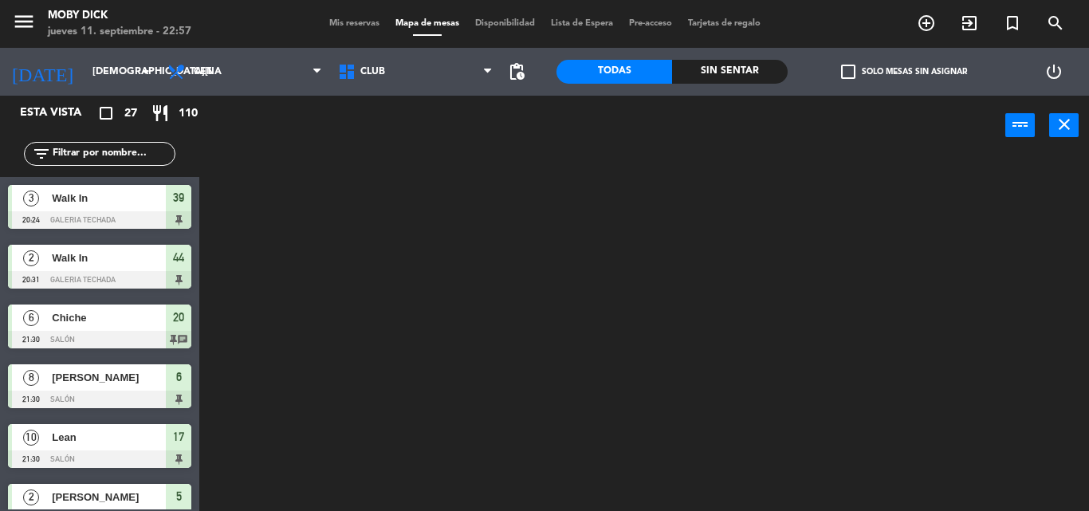
click at [460, 159] on ng-component "menu Moby Dick jueves 11. septiembre - 22:57 Mis reservas Mapa de mesas Disponi…" at bounding box center [544, 255] width 1089 height 511
click at [424, 79] on span "CLUB" at bounding box center [415, 71] width 171 height 35
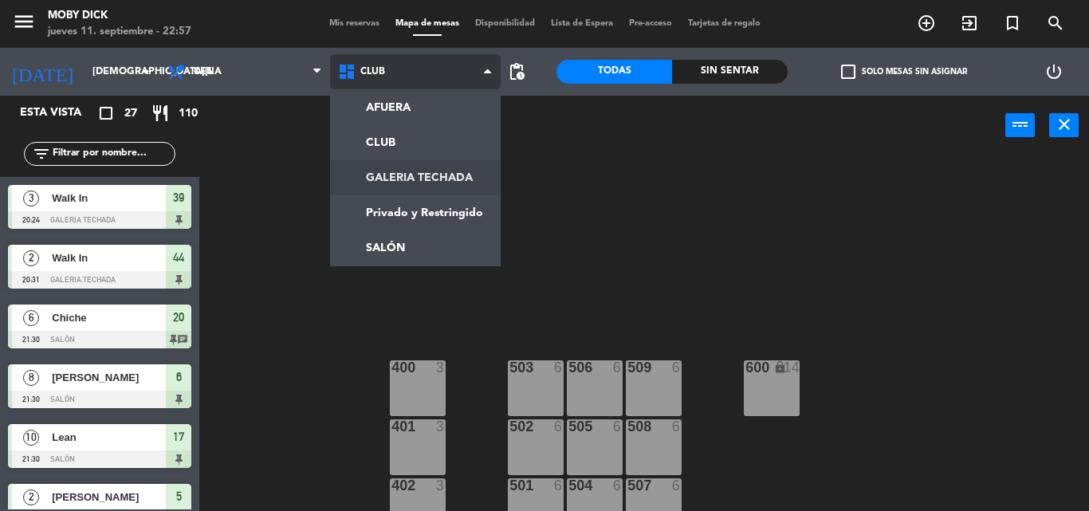
click at [422, 173] on ng-component "menu Moby Dick jueves 11. septiembre - 22:57 Mis reservas Mapa de mesas Disponi…" at bounding box center [544, 255] width 1089 height 511
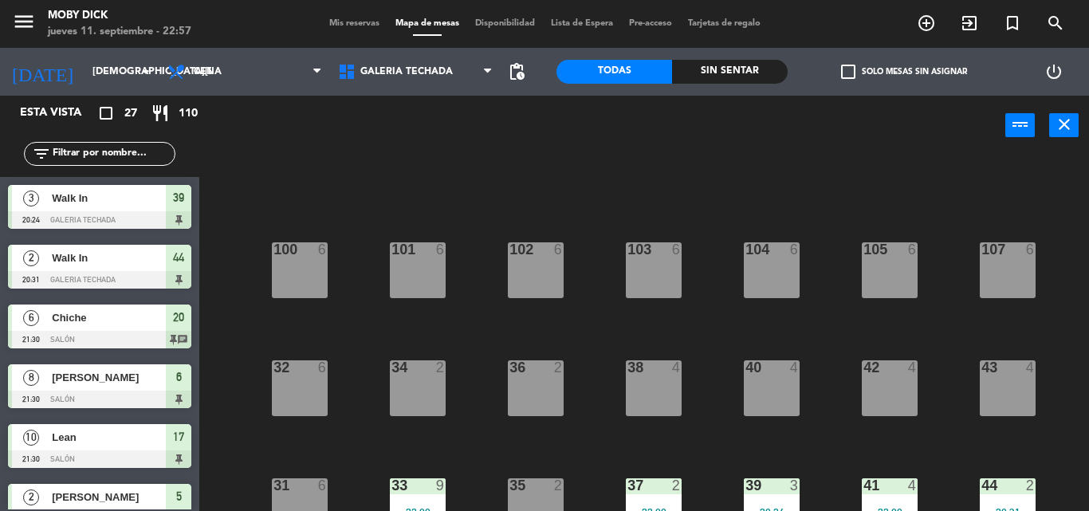
click at [473, 225] on div "100 6 101 6 102 6 103 6 104 6 105 6 107 6 32 6 34 2 36 2 38 4 40 4 43 4 42 4 35…" at bounding box center [649, 332] width 878 height 355
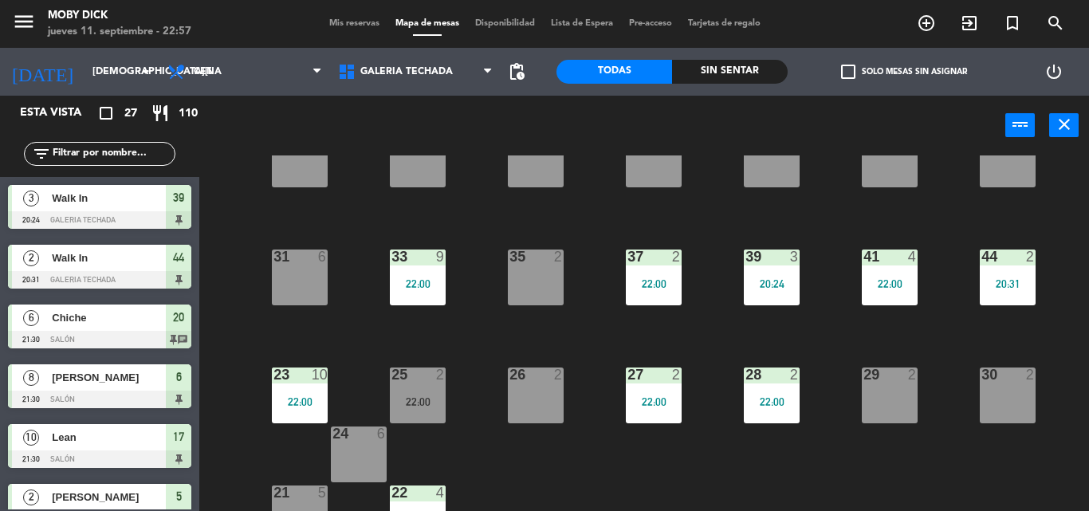
scroll to position [260, 0]
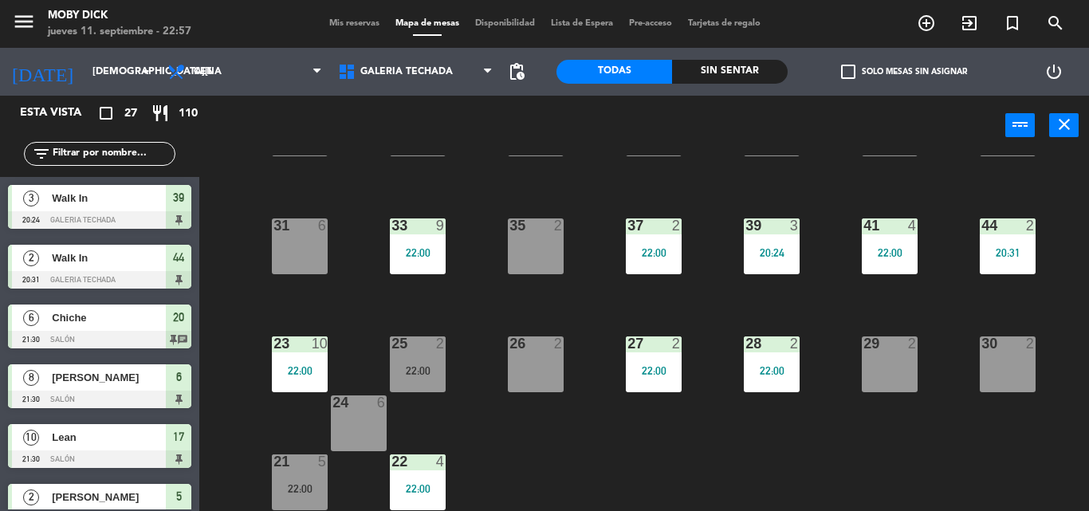
click at [530, 355] on div "26 2" at bounding box center [536, 364] width 56 height 56
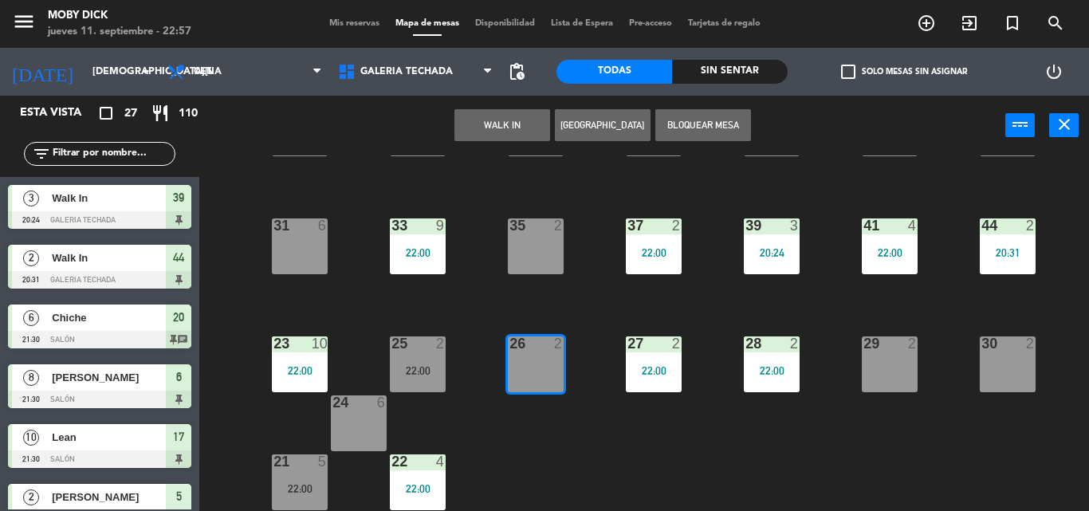
click at [539, 115] on button "WALK IN" at bounding box center [502, 125] width 96 height 32
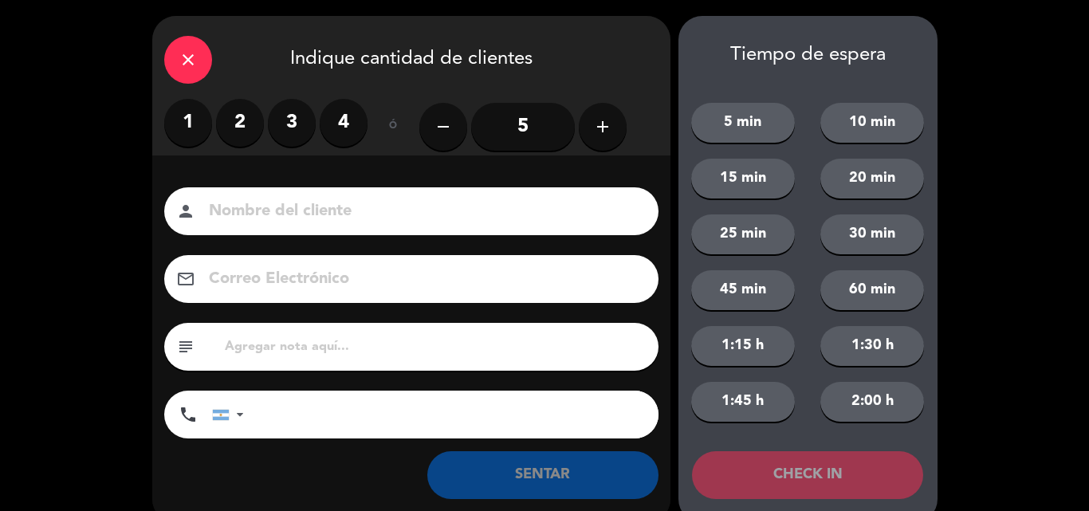
click at [293, 124] on label "3" at bounding box center [292, 123] width 48 height 48
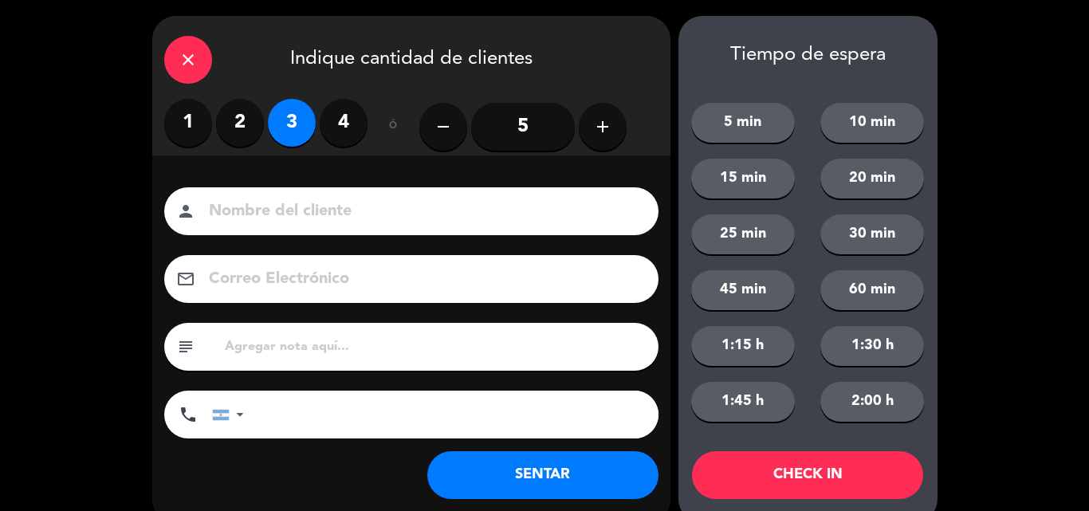
click at [594, 485] on button "SENTAR" at bounding box center [542, 475] width 231 height 48
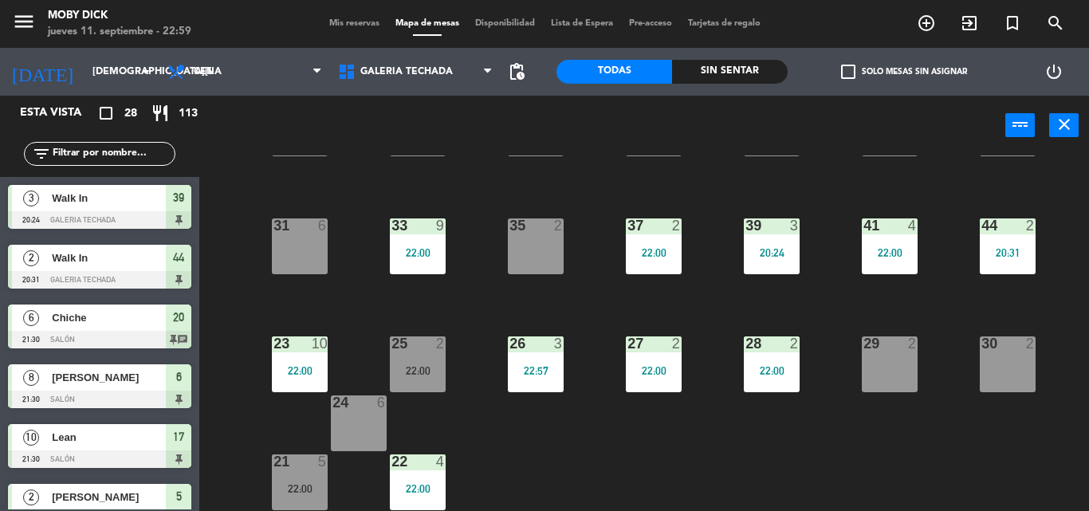
click at [361, 28] on span "Mis reservas" at bounding box center [354, 23] width 66 height 9
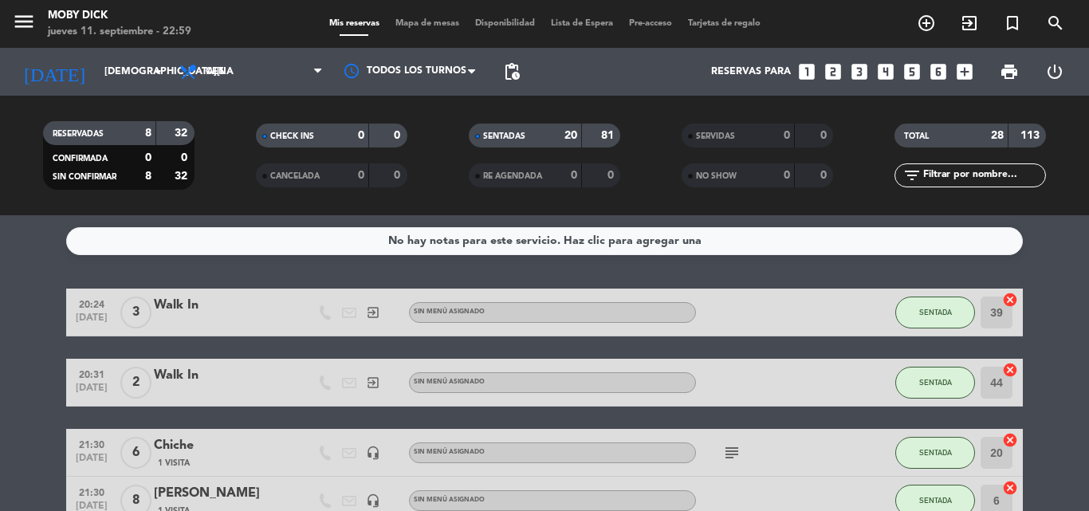
click at [438, 26] on span "Mapa de mesas" at bounding box center [427, 23] width 80 height 9
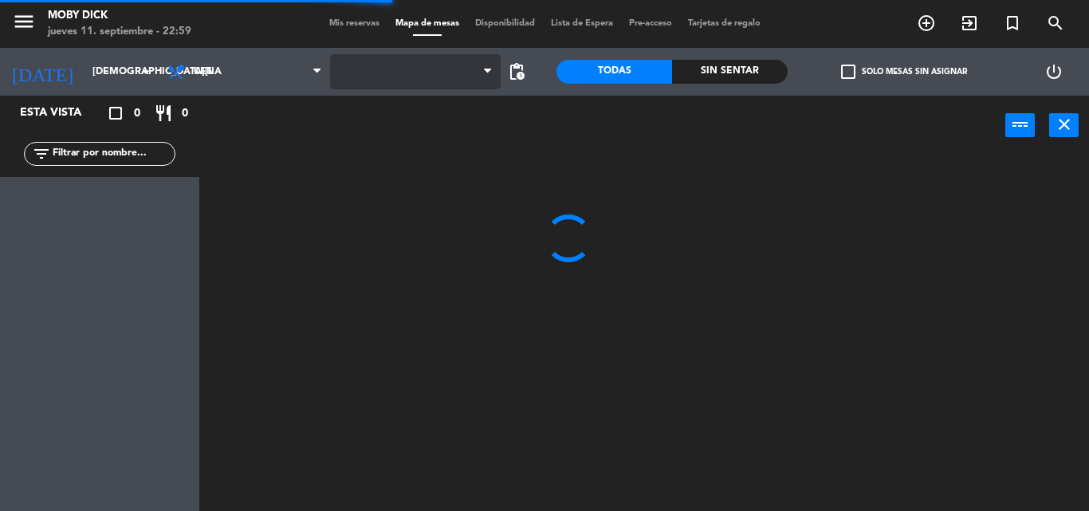
click at [443, 71] on span at bounding box center [415, 71] width 171 height 35
click at [443, 71] on span "AFUERA" at bounding box center [415, 71] width 171 height 35
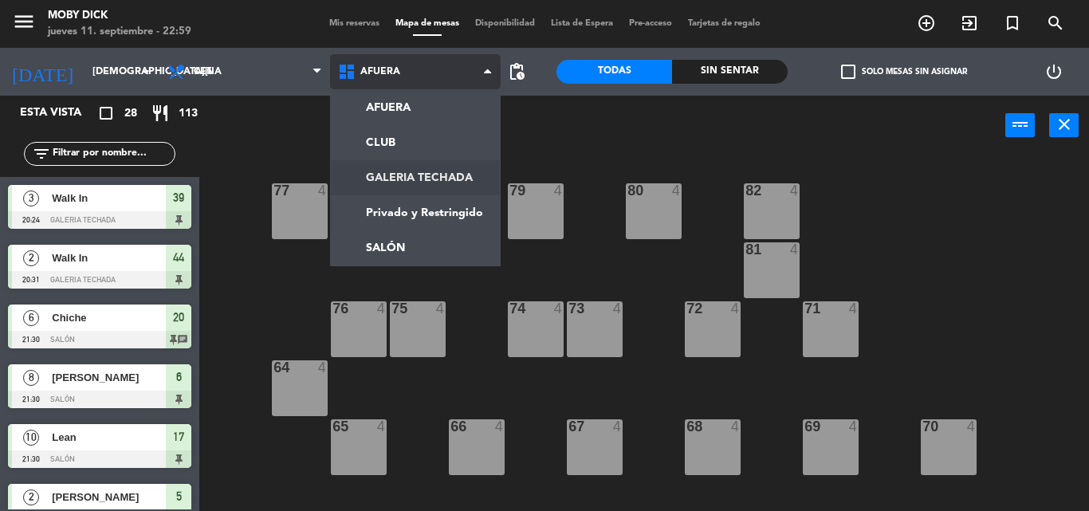
click at [426, 188] on ng-component "menu Moby Dick jueves 11. septiembre - 22:59 Mis reservas Mapa de mesas Disponi…" at bounding box center [544, 255] width 1089 height 511
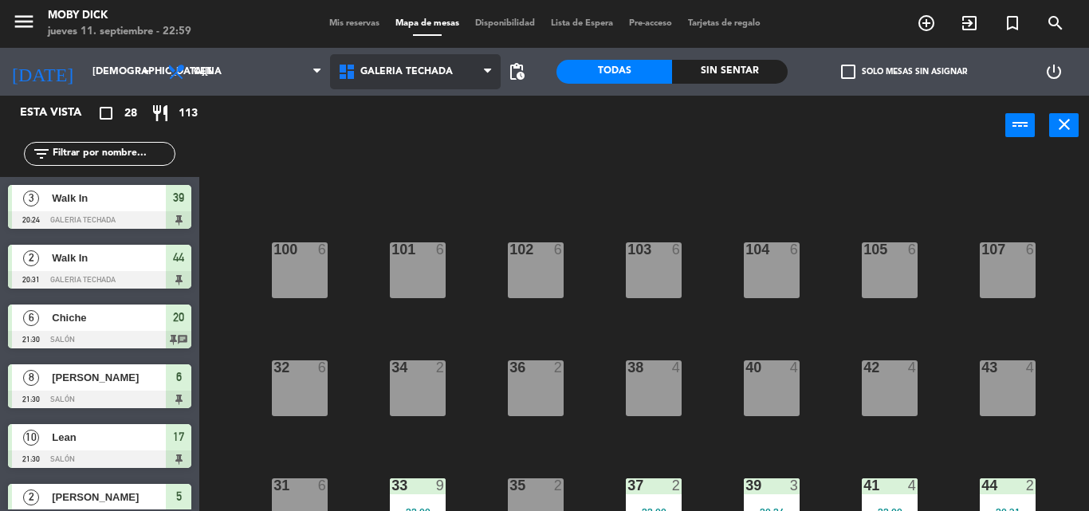
click at [426, 188] on div "100 6 101 6 102 6 103 6 104 6 105 6 107 6 32 6 34 2 36 2 38 4 40 4 43 4 42 4 35…" at bounding box center [649, 332] width 878 height 355
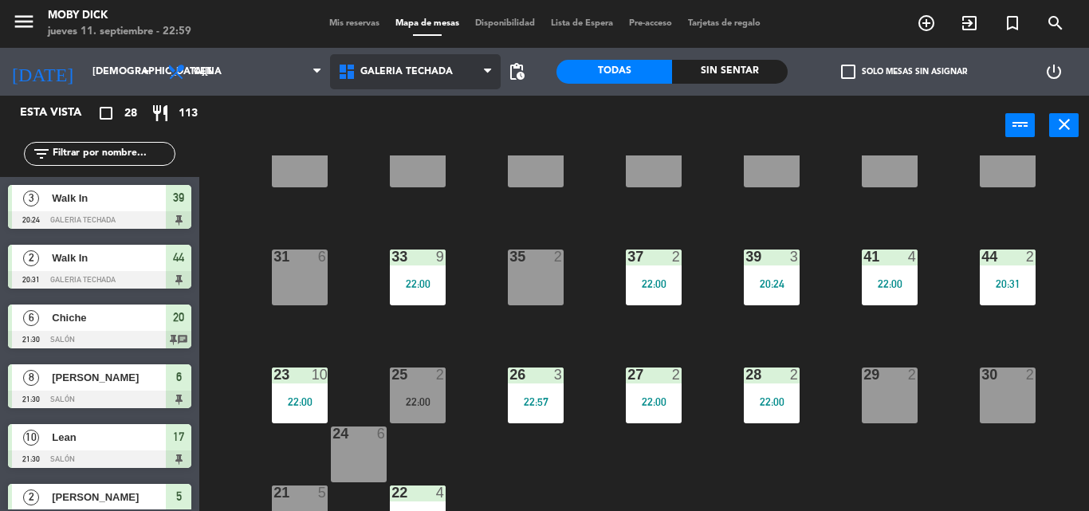
scroll to position [260, 0]
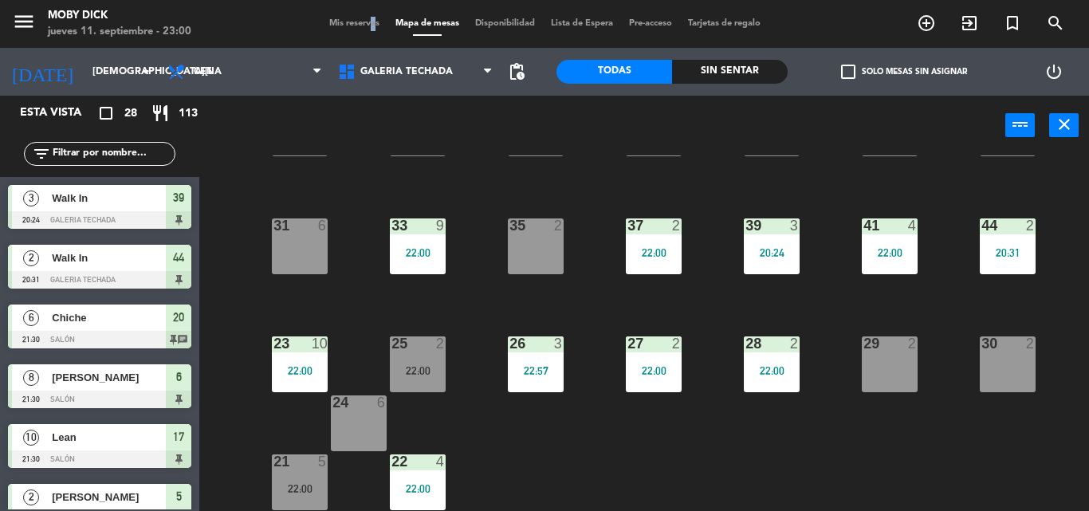
click at [360, 29] on div "Mis reservas Mapa de mesas Disponibilidad Lista de Espera Pre-acceso Tarjetas d…" at bounding box center [544, 24] width 447 height 14
click at [360, 23] on span "Mis reservas" at bounding box center [354, 23] width 66 height 9
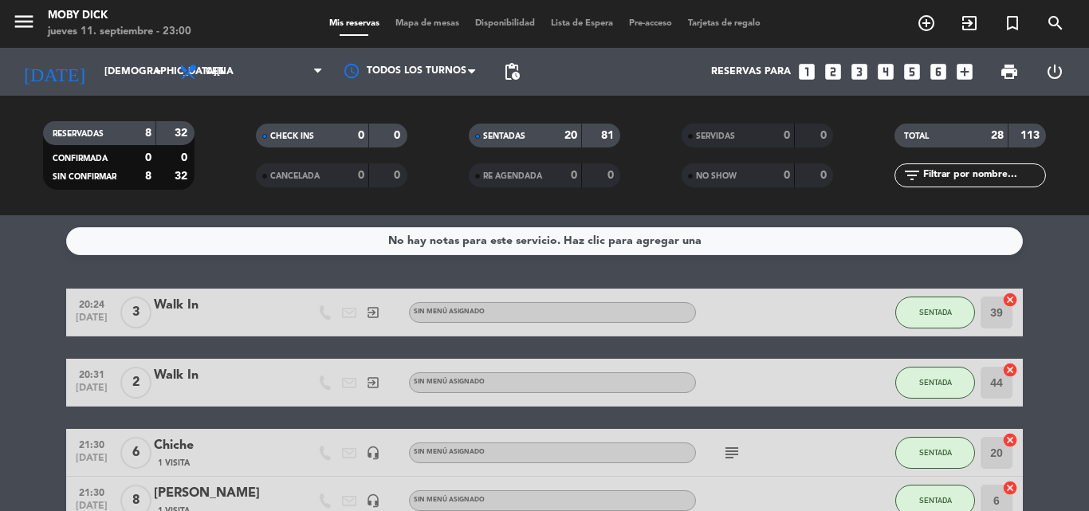
click at [437, 22] on span "Mapa de mesas" at bounding box center [427, 23] width 80 height 9
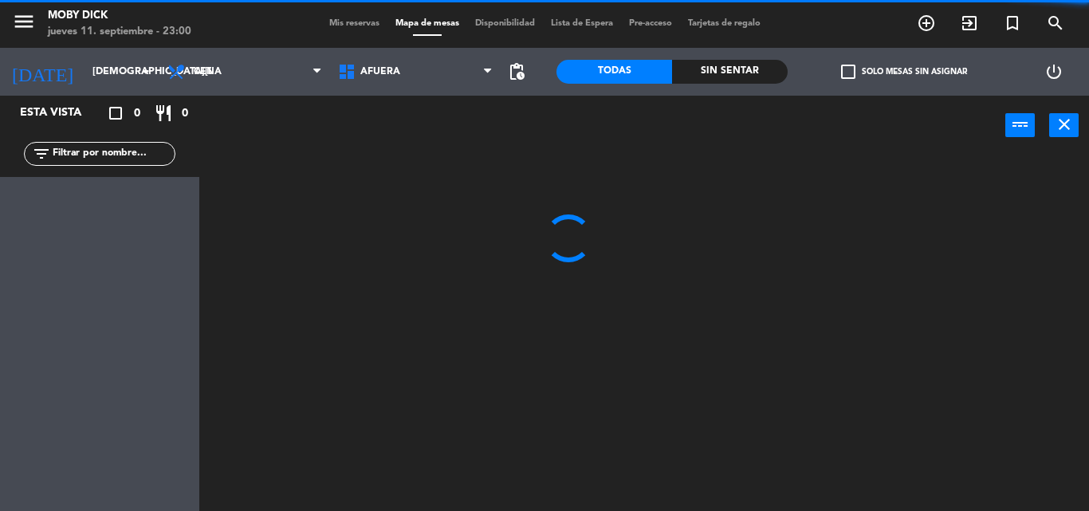
click at [366, 28] on div "Mis reservas Mapa de mesas Disponibilidad Lista de Espera Pre-acceso Tarjetas d…" at bounding box center [544, 24] width 447 height 14
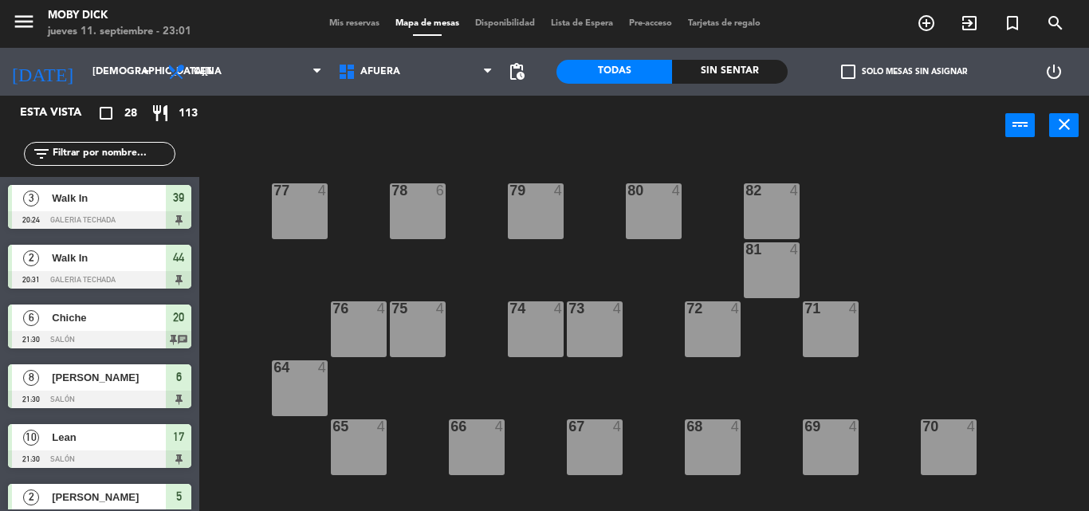
click at [359, 26] on span "Mis reservas" at bounding box center [354, 23] width 66 height 9
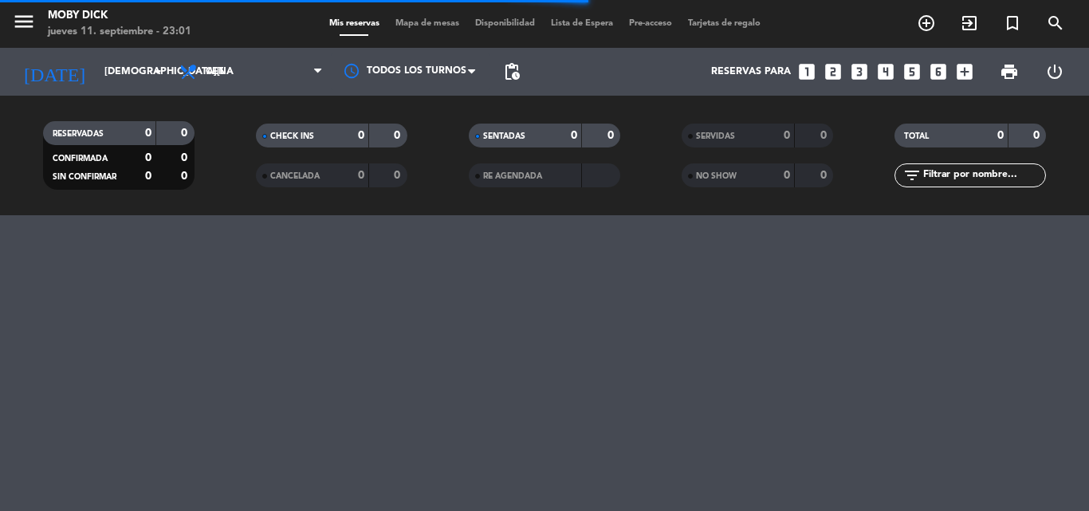
click at [430, 24] on span "Mapa de mesas" at bounding box center [427, 23] width 80 height 9
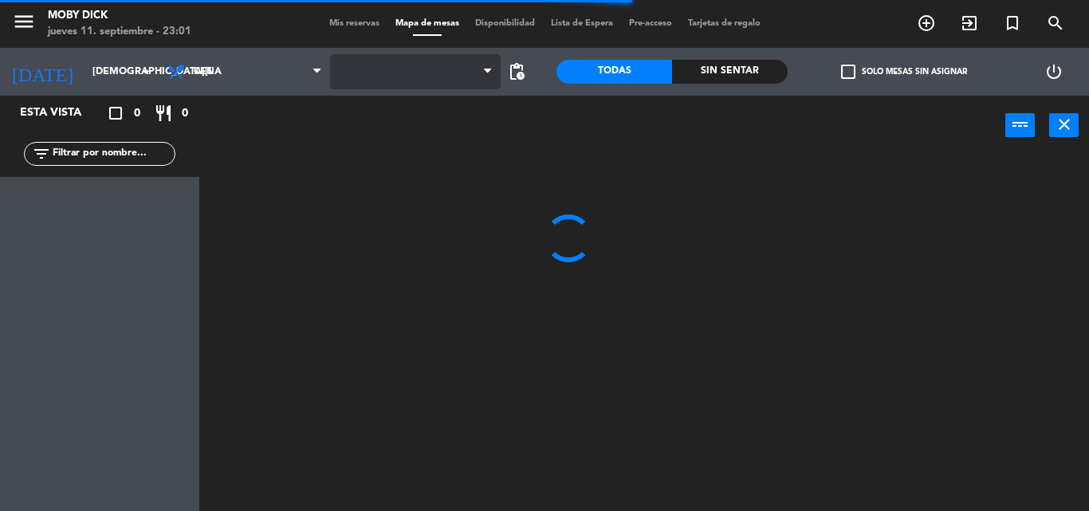
click at [442, 65] on span at bounding box center [415, 71] width 171 height 35
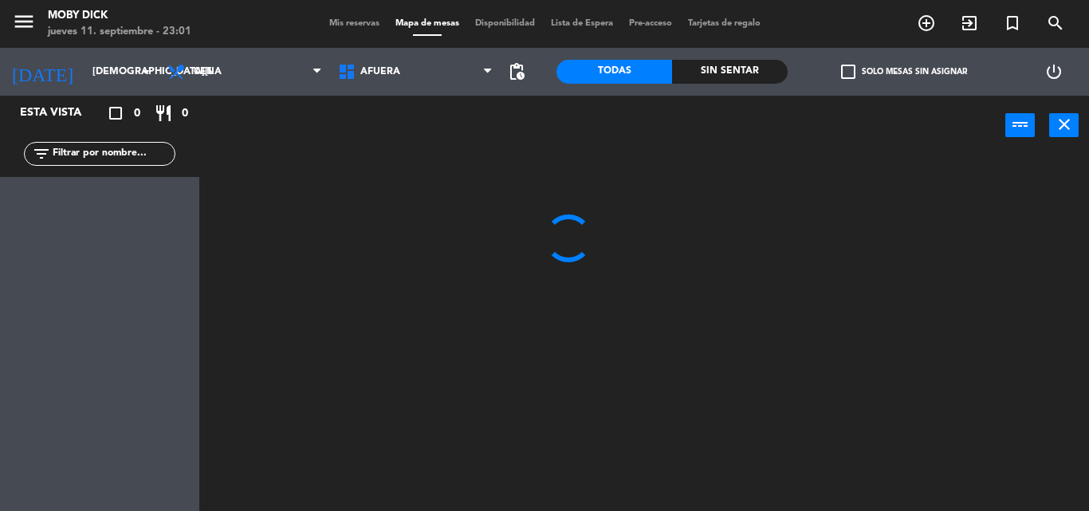
click at [442, 65] on span "AFUERA" at bounding box center [415, 71] width 171 height 35
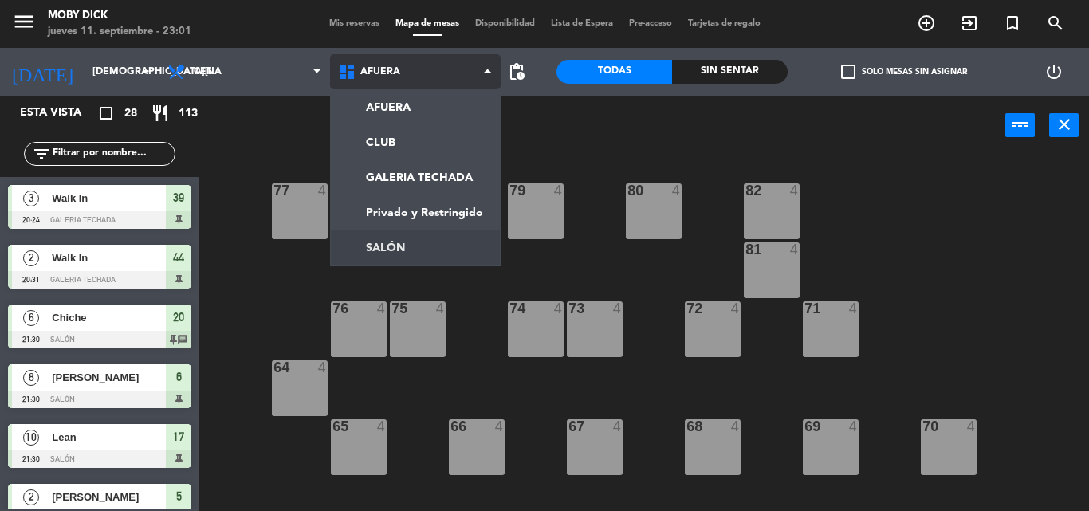
click at [419, 248] on ng-component "menu Moby Dick jueves 11. septiembre - 23:01 Mis reservas Mapa de mesas Disponi…" at bounding box center [544, 255] width 1089 height 511
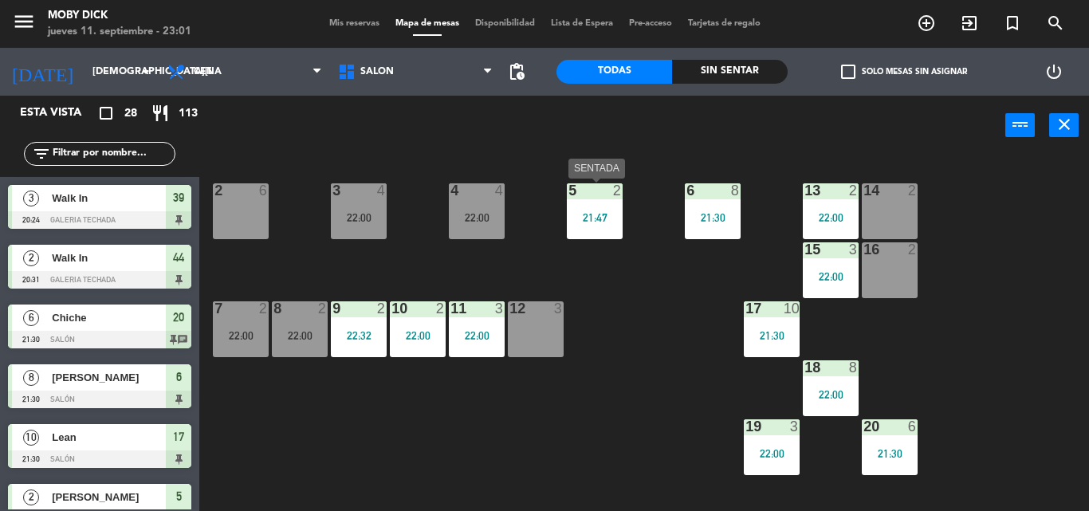
click at [605, 221] on div "21:47" at bounding box center [595, 217] width 56 height 11
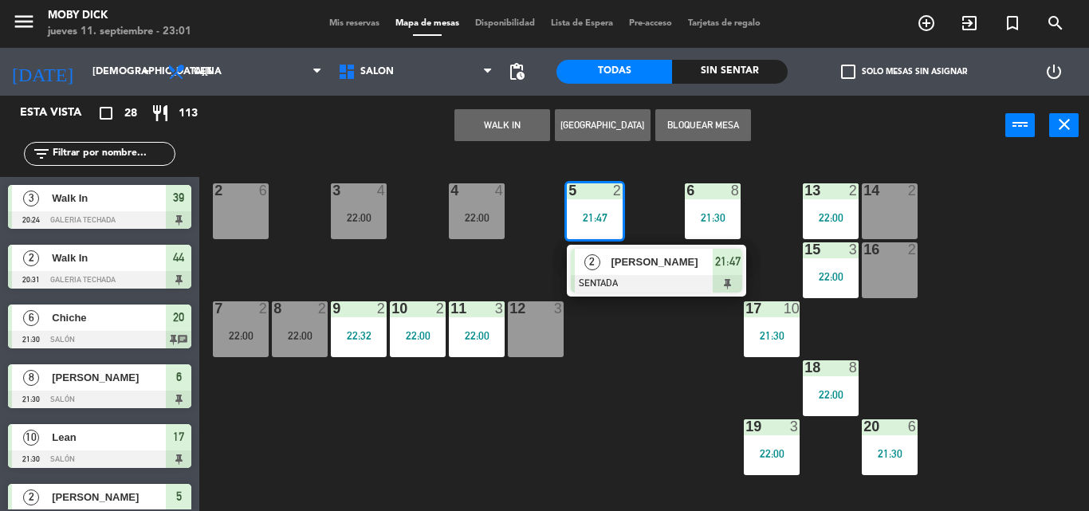
drag, startPoint x: 241, startPoint y: 233, endPoint x: 257, endPoint y: 226, distance: 16.8
click at [241, 232] on div "2 6" at bounding box center [241, 211] width 56 height 56
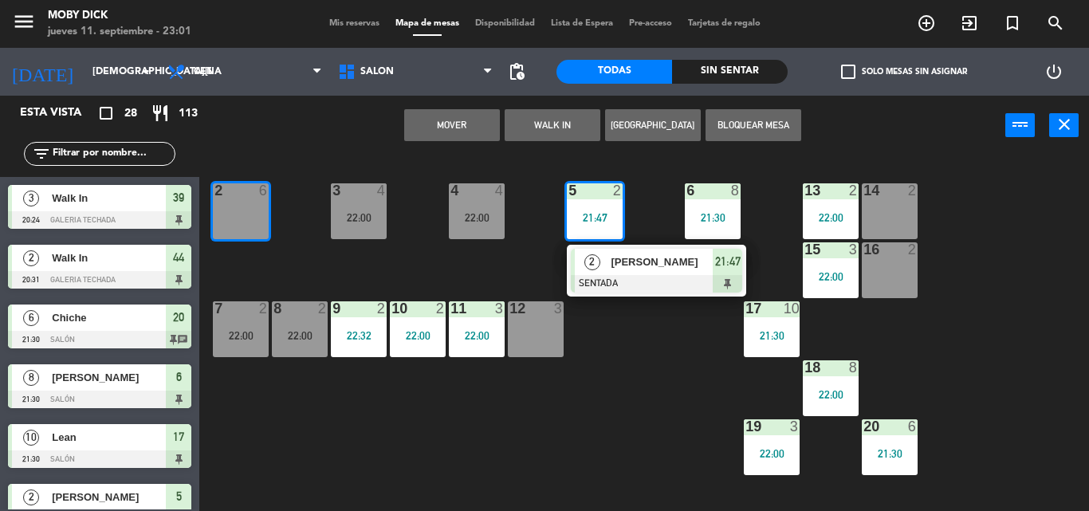
click at [470, 124] on button "Mover" at bounding box center [452, 125] width 96 height 32
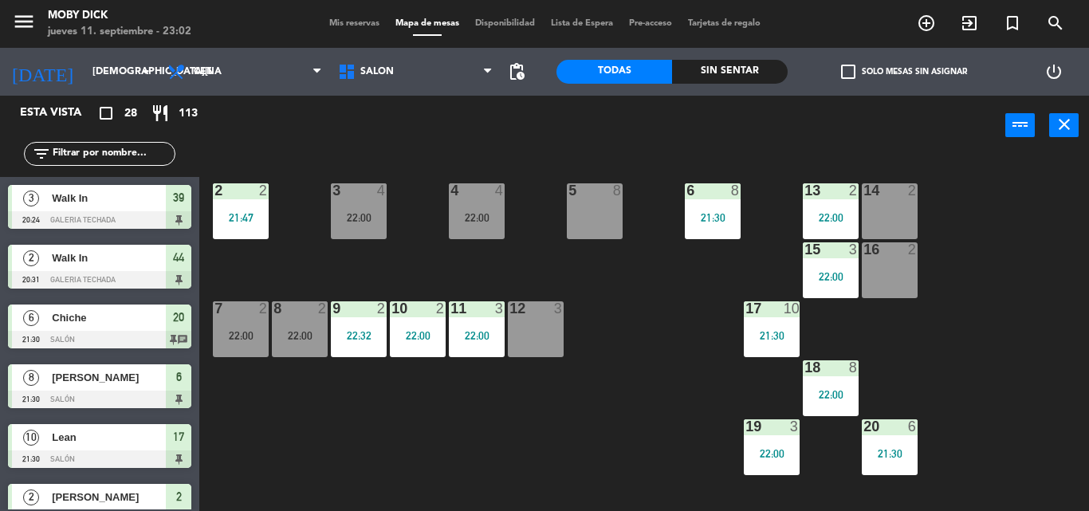
click at [470, 124] on div "power_input close" at bounding box center [602, 126] width 806 height 61
click at [342, 29] on div "Mis reservas Mapa de mesas Disponibilidad Lista de Espera Pre-acceso Tarjetas d…" at bounding box center [544, 24] width 447 height 14
click at [352, 26] on span "Mis reservas" at bounding box center [354, 23] width 66 height 9
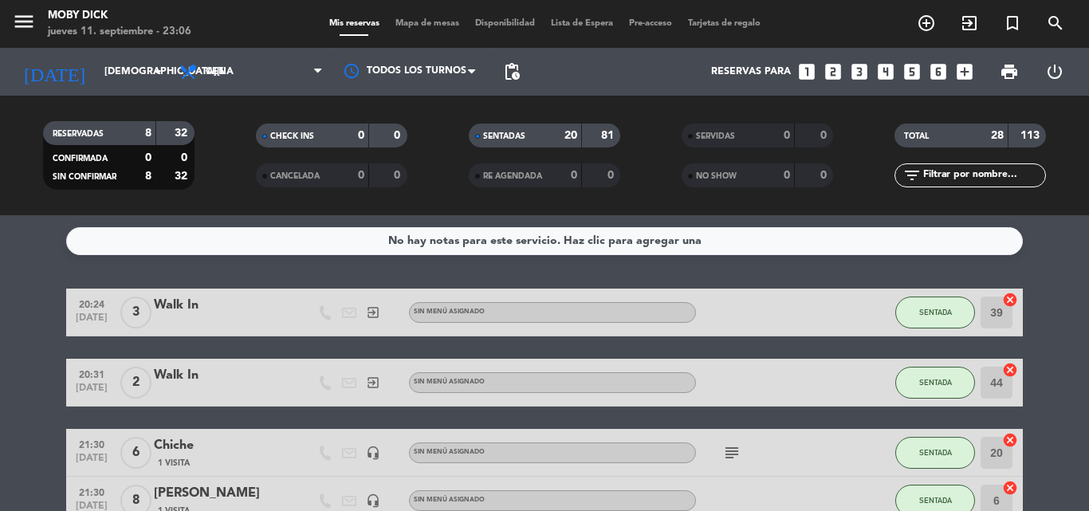
click at [1008, 172] on input "text" at bounding box center [983, 176] width 124 height 18
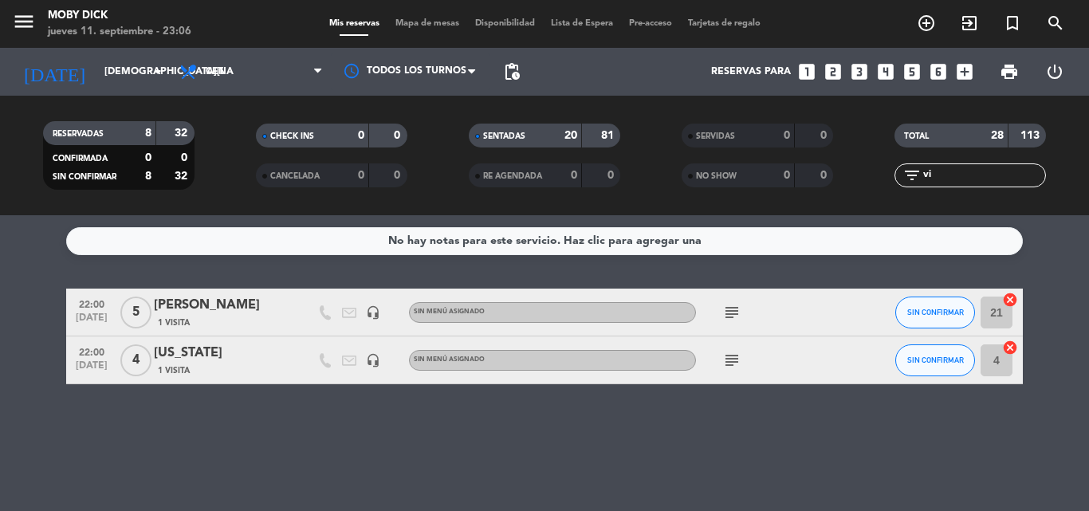
type input "vi"
click at [951, 306] on button "SIN CONFIRMAR" at bounding box center [935, 312] width 80 height 32
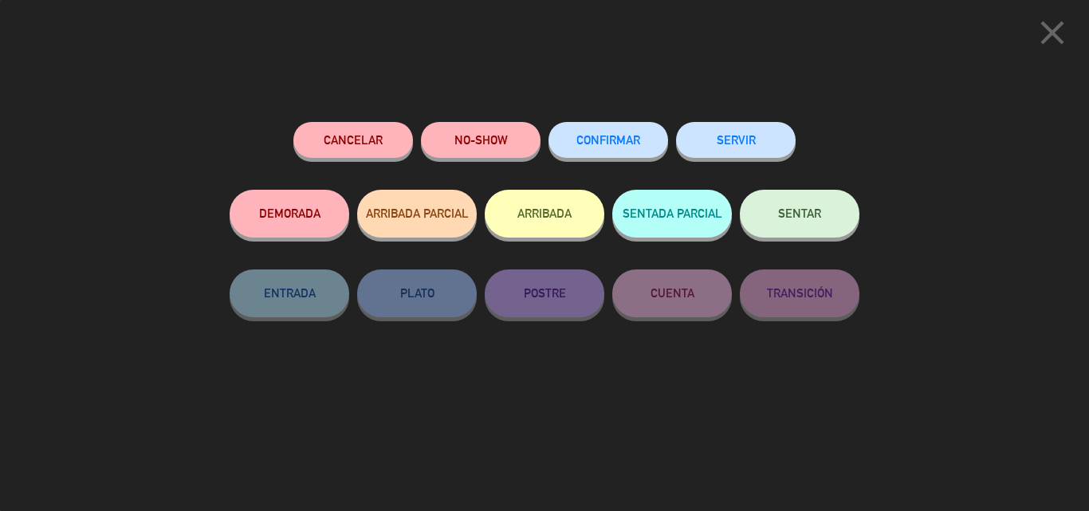
click at [784, 215] on span "SENTAR" at bounding box center [799, 213] width 43 height 14
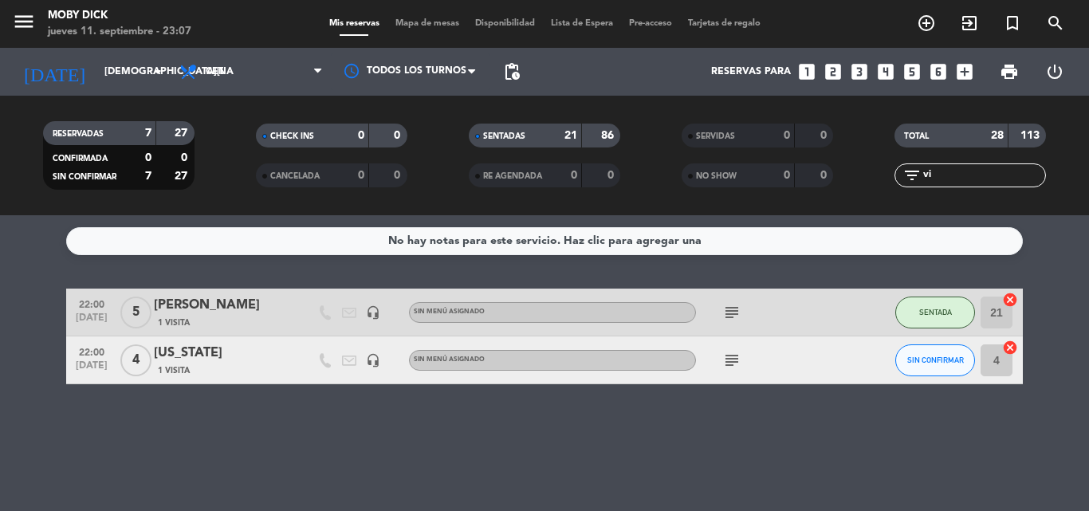
drag, startPoint x: 944, startPoint y: 174, endPoint x: 842, endPoint y: 220, distance: 112.0
click at [842, 220] on ng-component "menu Moby Dick jueves 11. septiembre - 23:07 Mis reservas Mapa de mesas Disponi…" at bounding box center [544, 255] width 1089 height 511
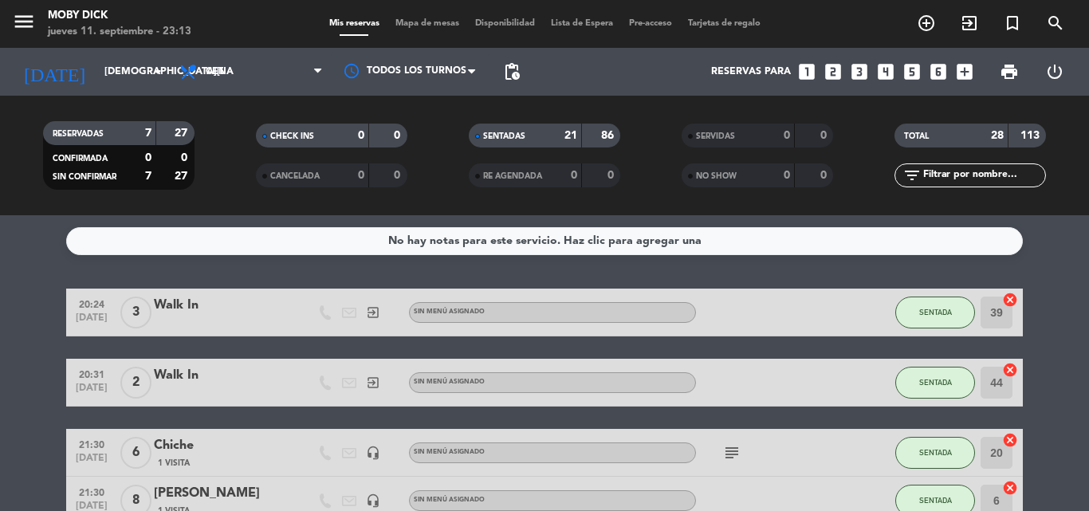
click at [842, 264] on div "No hay notas para este servicio. Haz clic para agregar una 20:24 sep. 11 3 Walk…" at bounding box center [544, 363] width 1089 height 296
click at [981, 164] on div "filter_list" at bounding box center [969, 175] width 151 height 24
click at [978, 171] on input "text" at bounding box center [983, 176] width 124 height 18
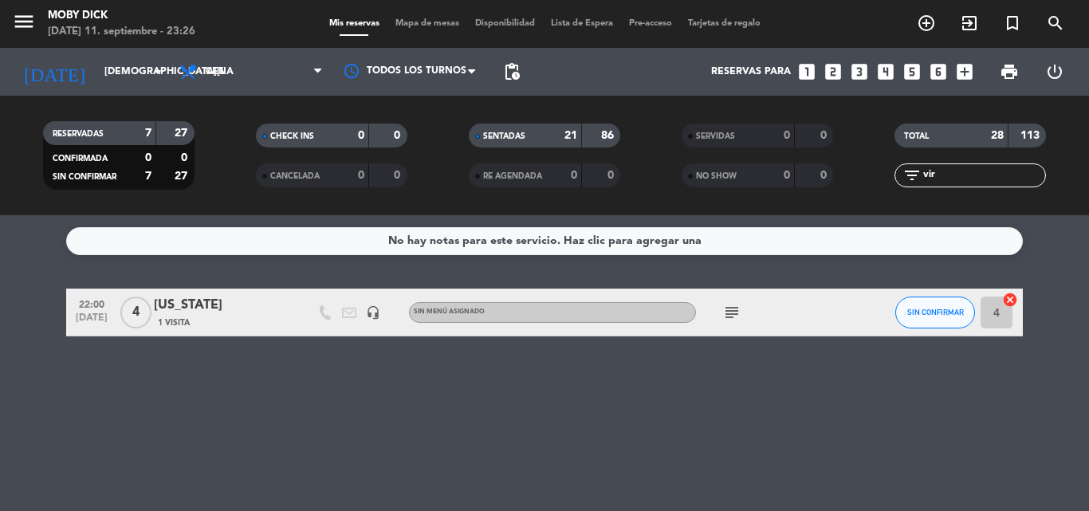
type input "vir"
click at [920, 310] on span "SIN CONFIRMAR" at bounding box center [935, 312] width 57 height 9
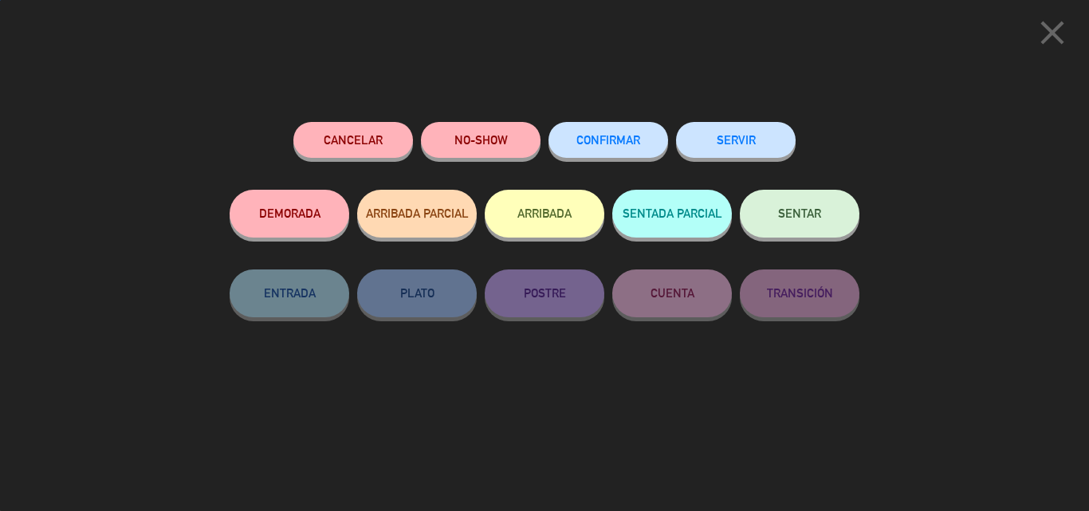
click at [834, 213] on button "SENTAR" at bounding box center [800, 214] width 120 height 48
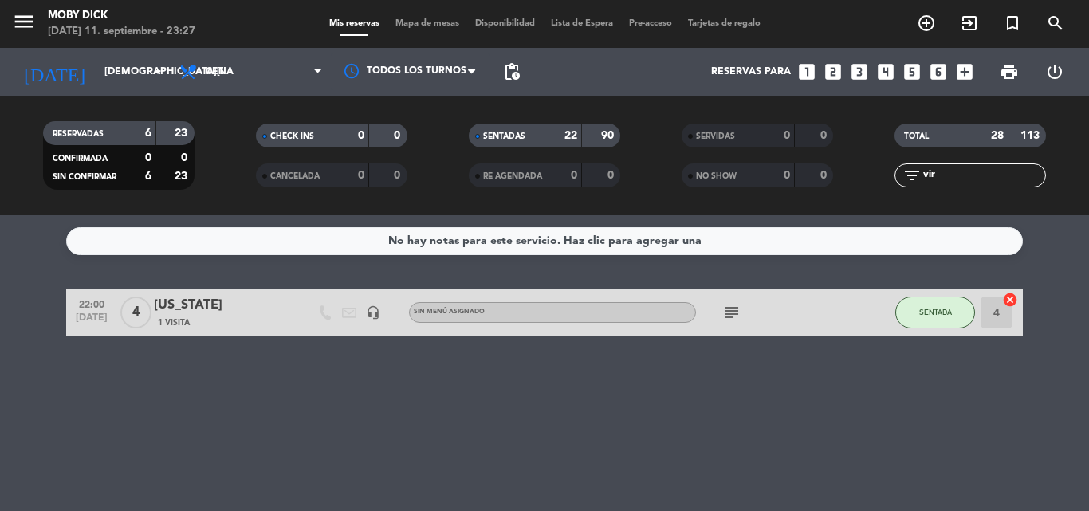
drag, startPoint x: 956, startPoint y: 178, endPoint x: 719, endPoint y: 227, distance: 242.6
click at [719, 227] on ng-component "menu Moby Dick jueves 11. septiembre - 23:27 Mis reservas Mapa de mesas Disponi…" at bounding box center [544, 255] width 1089 height 511
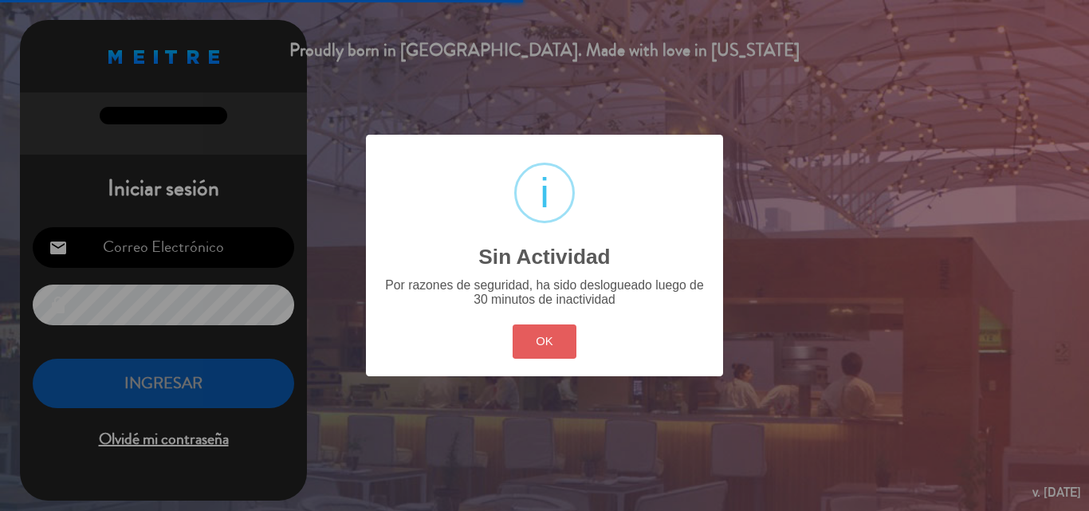
click at [540, 355] on button "OK" at bounding box center [544, 341] width 65 height 34
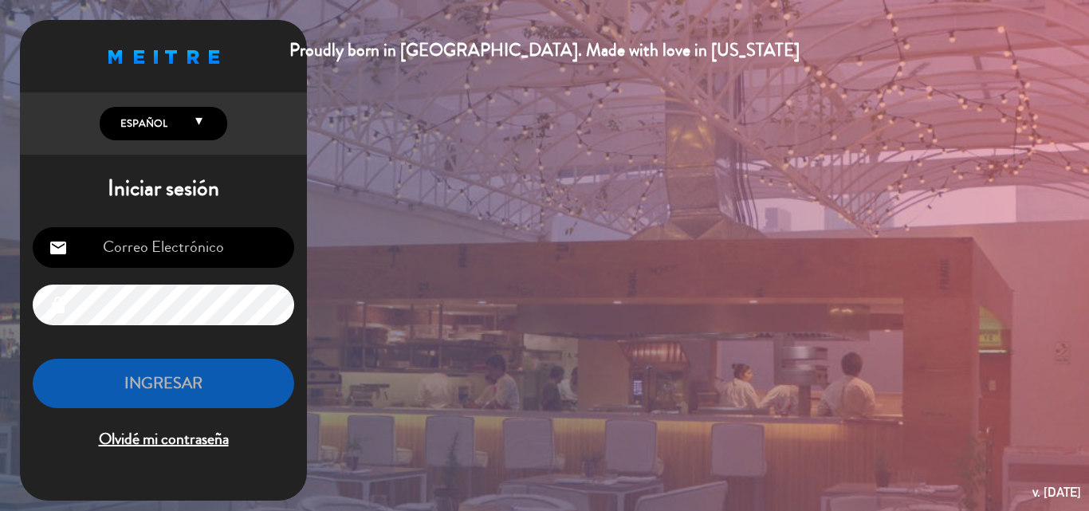
click at [250, 234] on input "email" at bounding box center [163, 247] width 261 height 41
type input "[EMAIL_ADDRESS][DOMAIN_NAME]"
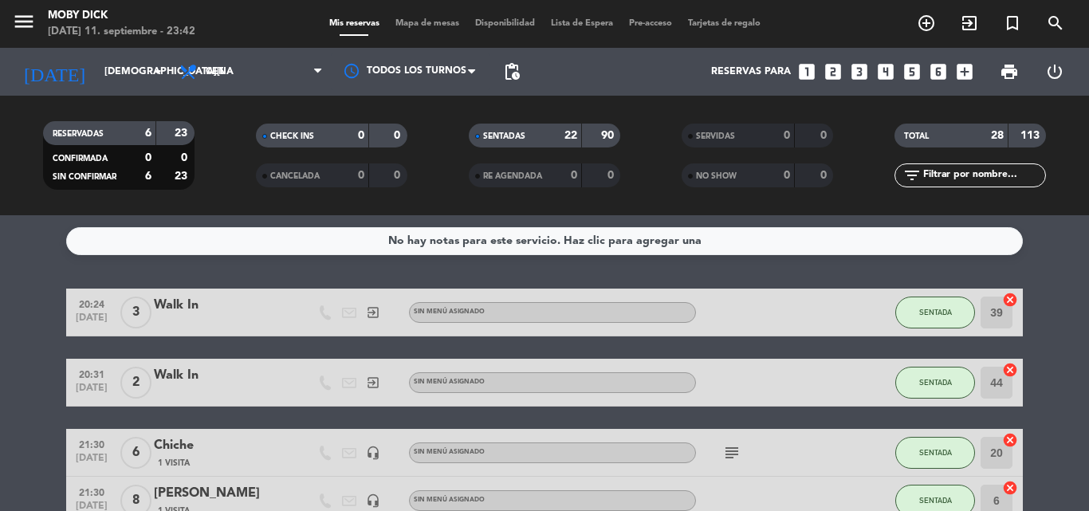
click at [414, 22] on span "Mapa de mesas" at bounding box center [427, 23] width 80 height 9
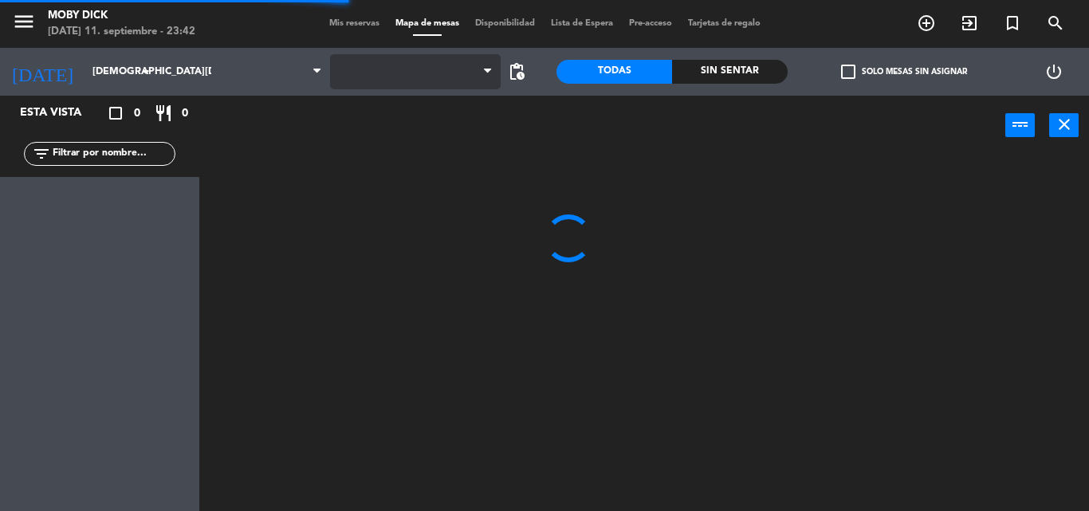
drag, startPoint x: 427, startPoint y: 54, endPoint x: 423, endPoint y: 67, distance: 13.4
click at [424, 61] on span at bounding box center [415, 71] width 171 height 35
click at [423, 67] on span at bounding box center [415, 71] width 171 height 35
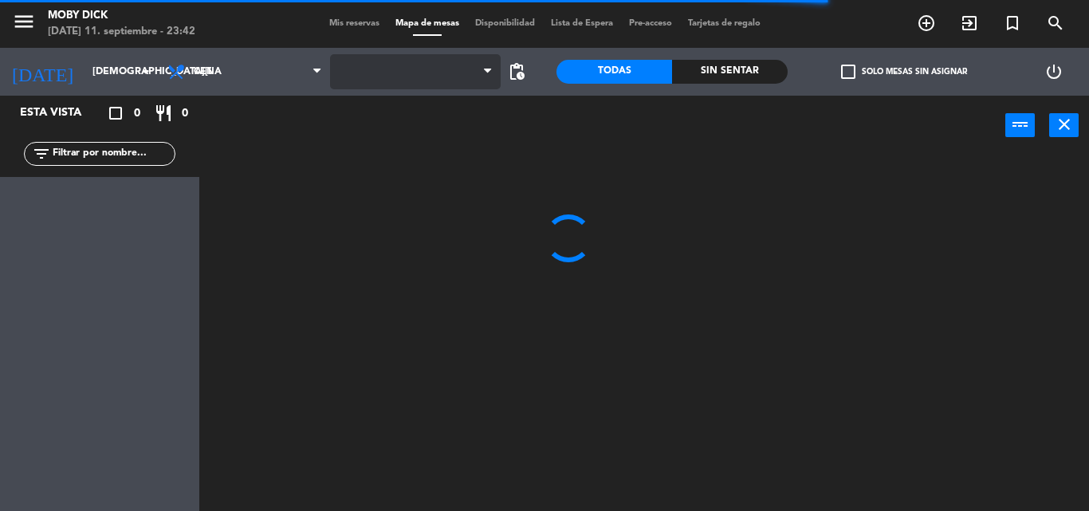
click at [425, 71] on span at bounding box center [415, 71] width 171 height 35
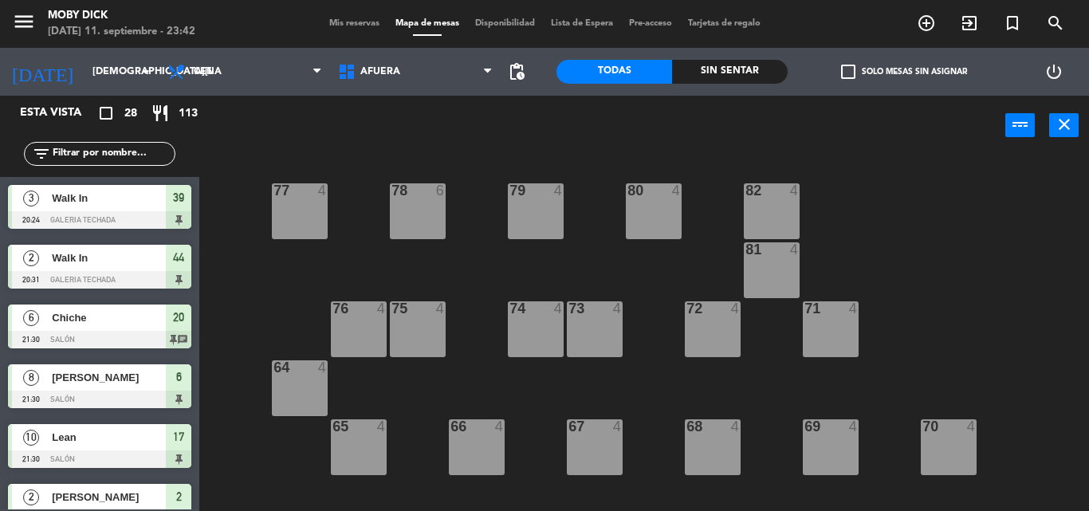
click at [425, 71] on span "AFUERA" at bounding box center [415, 71] width 171 height 35
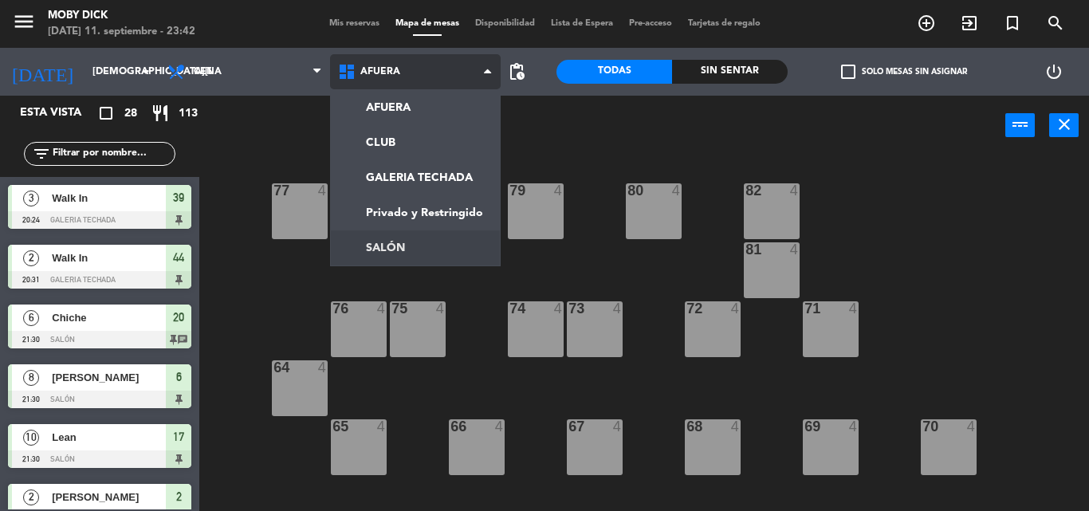
click at [418, 249] on ng-component "menu Moby Dick jueves 11. septiembre - 23:42 Mis reservas Mapa de mesas Disponi…" at bounding box center [544, 255] width 1089 height 511
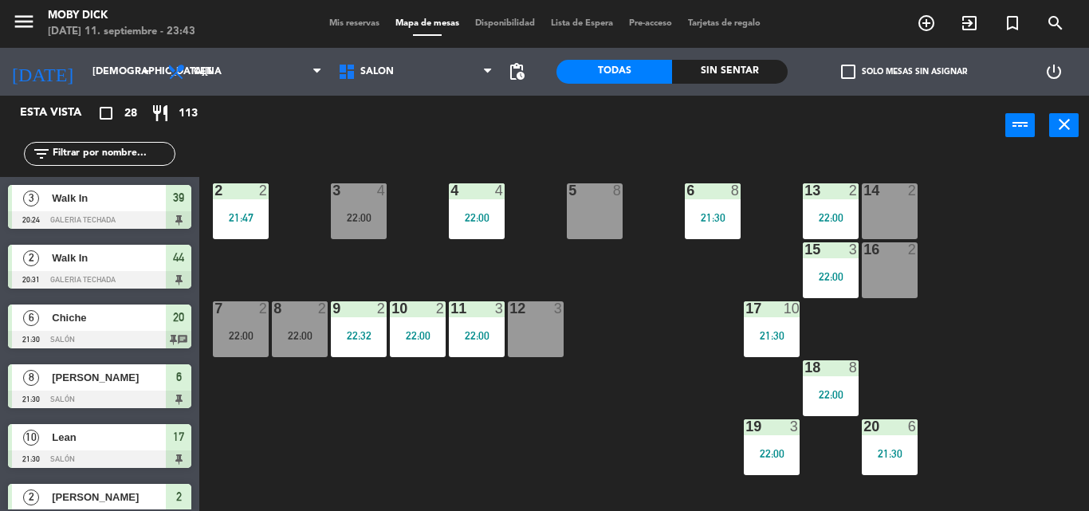
click at [582, 236] on div "5 8" at bounding box center [595, 211] width 56 height 56
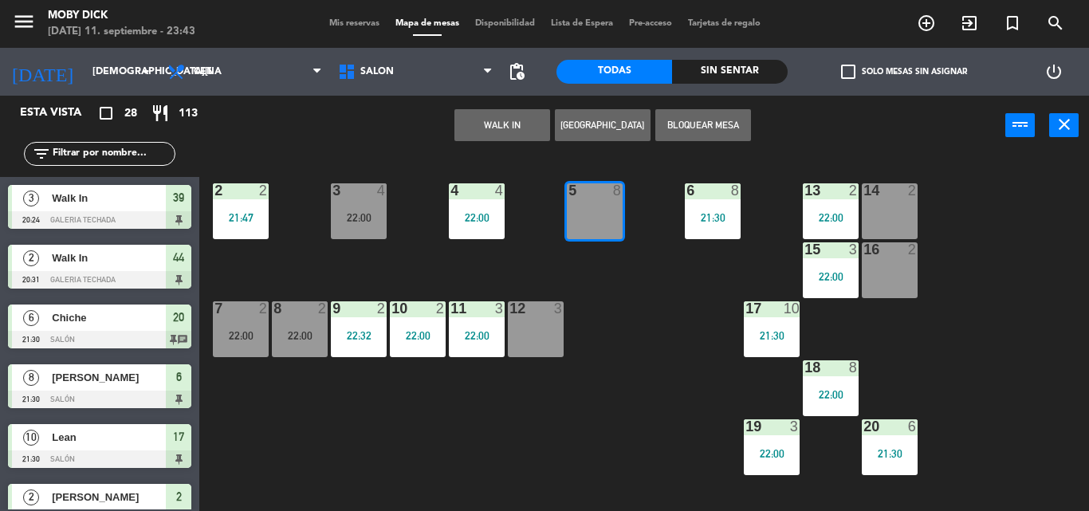
click at [483, 122] on button "WALK IN" at bounding box center [502, 125] width 96 height 32
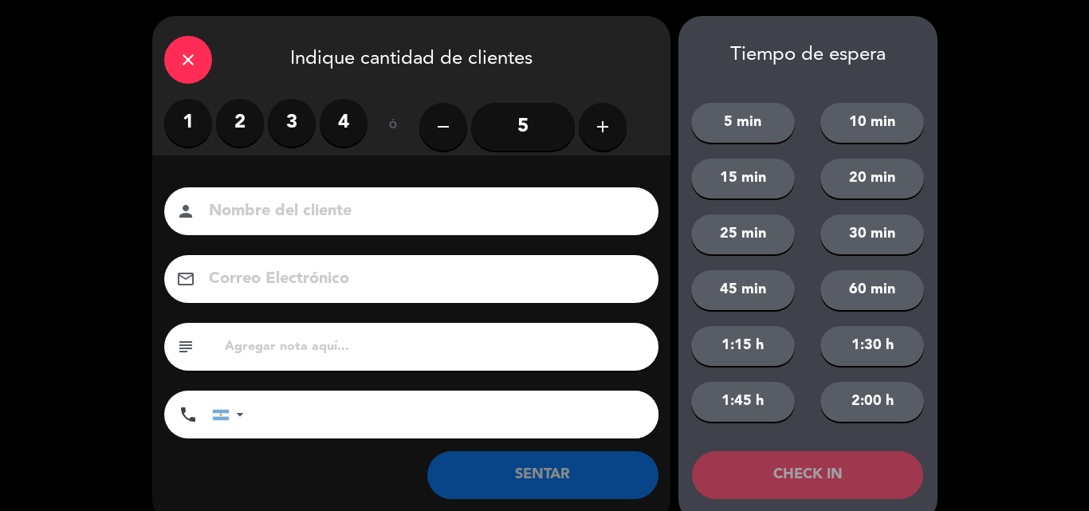
click at [221, 120] on label "2" at bounding box center [240, 123] width 48 height 48
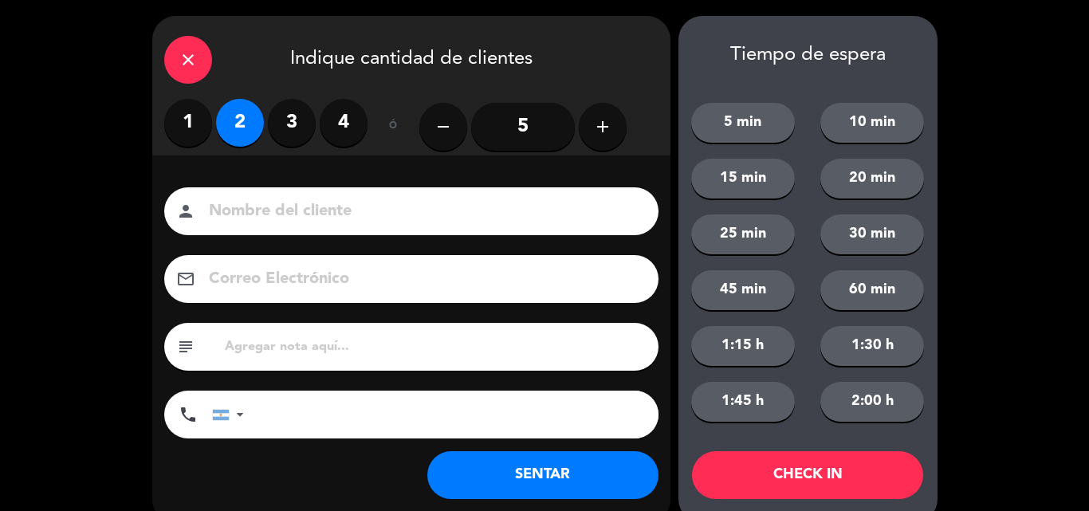
click at [304, 222] on input at bounding box center [422, 212] width 430 height 28
type input "yandel"
click at [528, 461] on button "SENTAR" at bounding box center [542, 475] width 231 height 48
click at [620, 218] on input "yandel" at bounding box center [422, 212] width 430 height 28
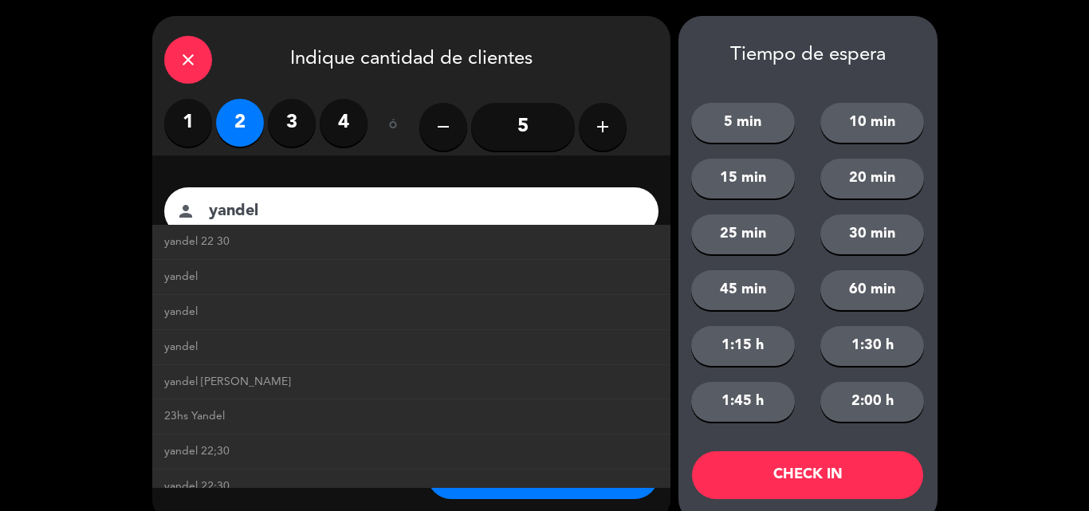
click at [488, 206] on input "yandel" at bounding box center [422, 212] width 430 height 28
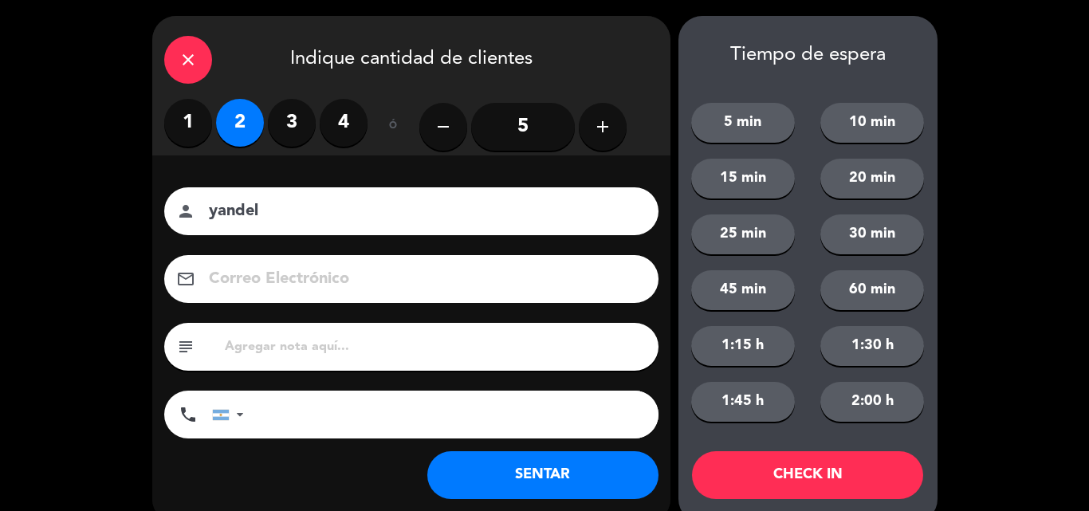
click at [488, 206] on input "yandel" at bounding box center [422, 212] width 430 height 28
click at [185, 58] on icon "close" at bounding box center [188, 59] width 19 height 19
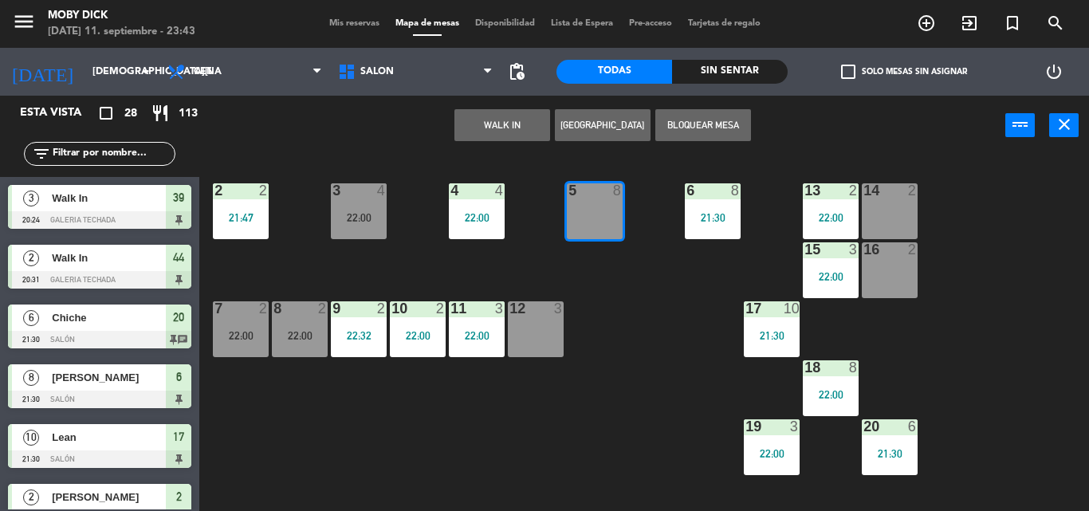
click at [473, 127] on button "WALK IN" at bounding box center [502, 125] width 96 height 32
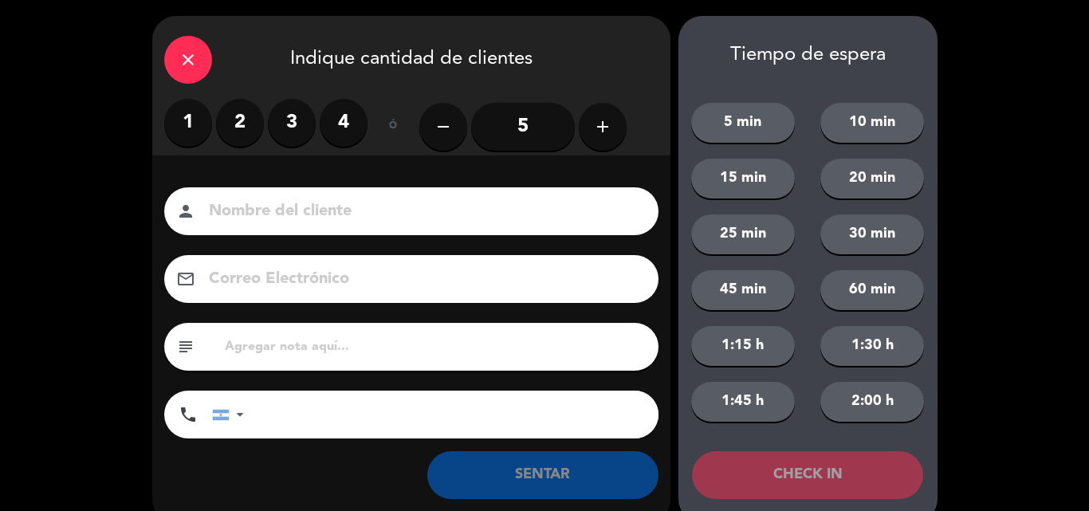
click at [212, 128] on div "1 2 3 4" at bounding box center [265, 123] width 203 height 48
click at [226, 129] on label "2" at bounding box center [240, 123] width 48 height 48
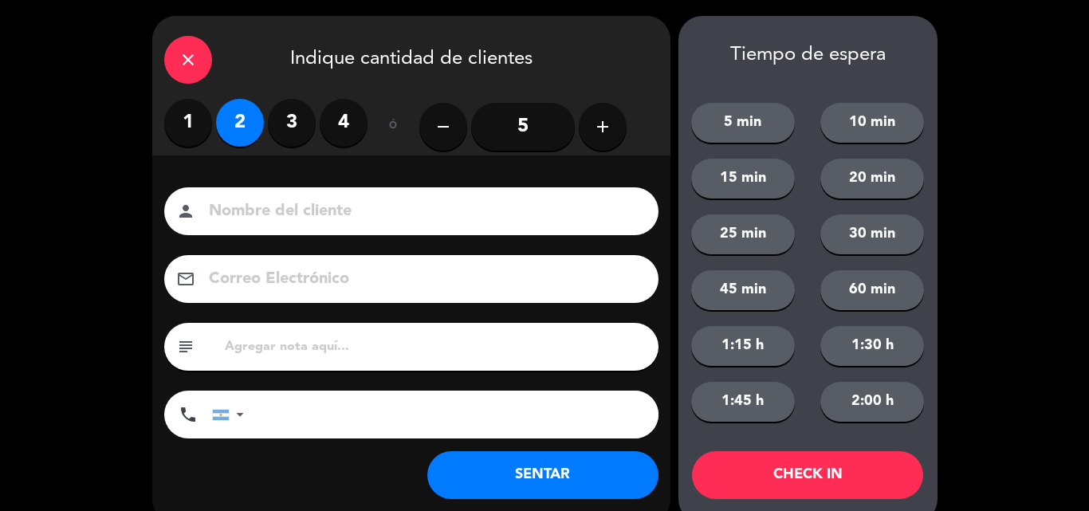
click at [293, 190] on div "person" at bounding box center [411, 211] width 494 height 48
click at [292, 198] on input at bounding box center [422, 212] width 430 height 28
type input "yandel"
click at [510, 473] on button "SENTAR" at bounding box center [542, 475] width 231 height 48
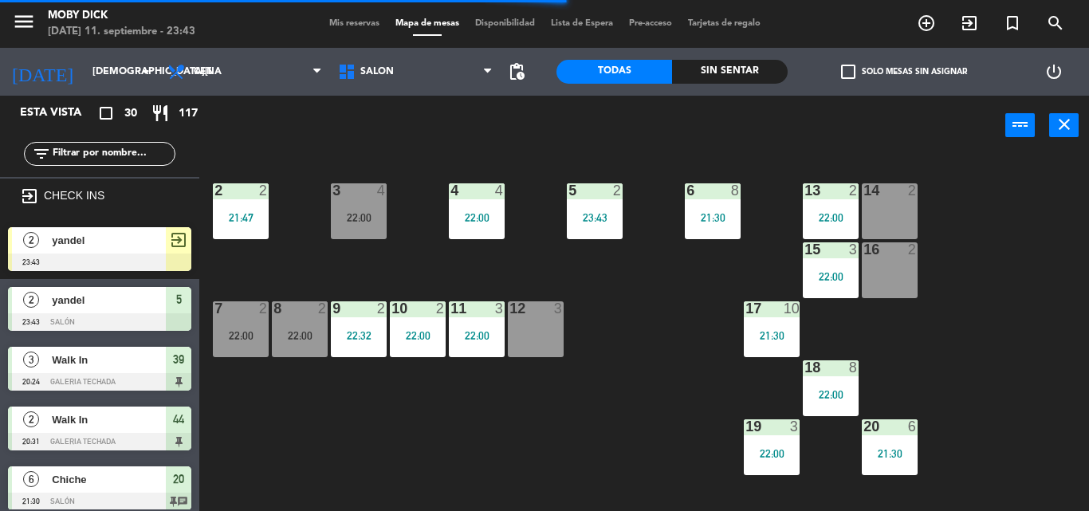
click at [88, 239] on span "yandel" at bounding box center [109, 240] width 114 height 17
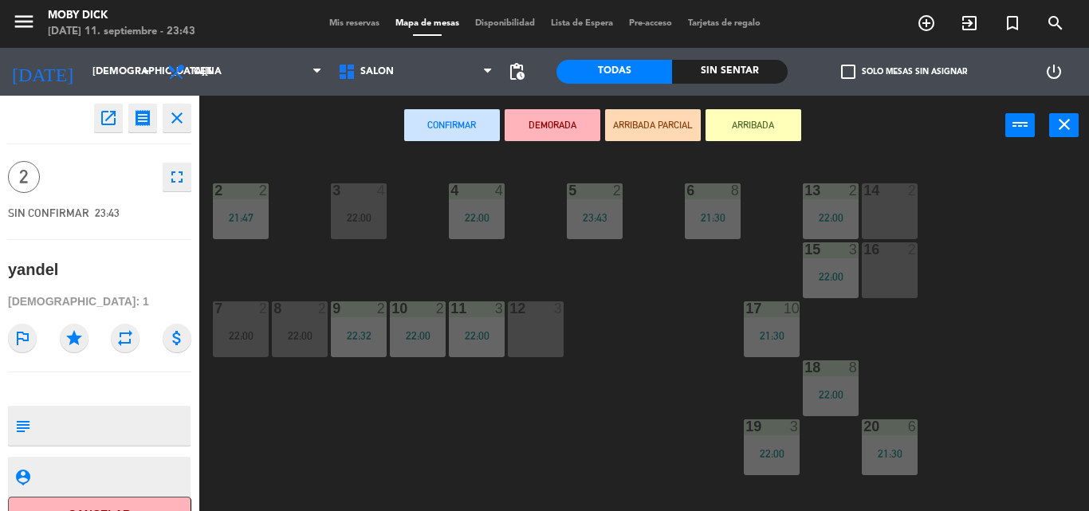
click at [562, 261] on div "14 2 13 2 22:00 6 8 21:30 5 2 23:43 4 4 22:00 3 4 22:00 2 2 21:47 16 2 15 3 22:…" at bounding box center [649, 332] width 878 height 355
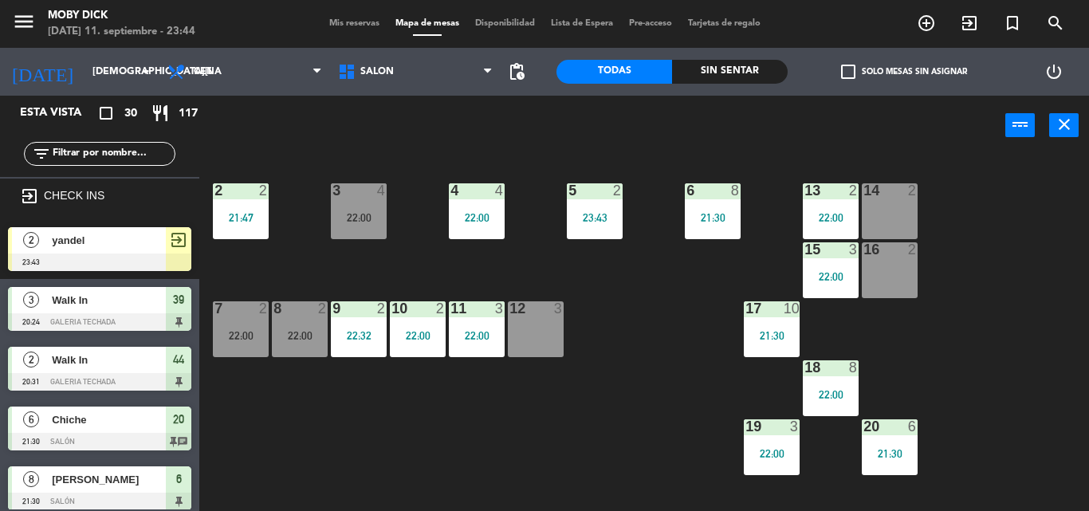
click at [606, 212] on div "23:43" at bounding box center [595, 217] width 56 height 11
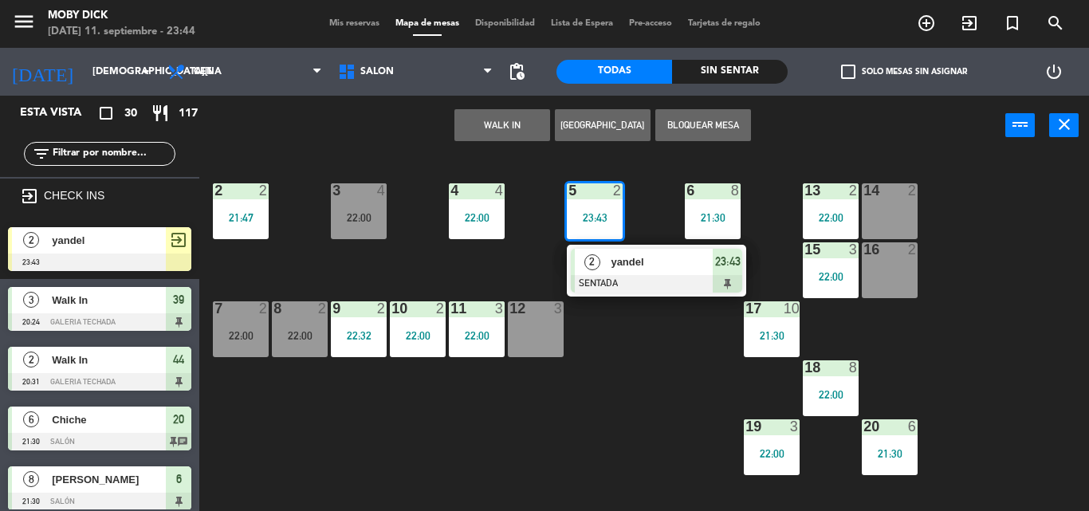
click at [604, 257] on div "2" at bounding box center [592, 262] width 34 height 26
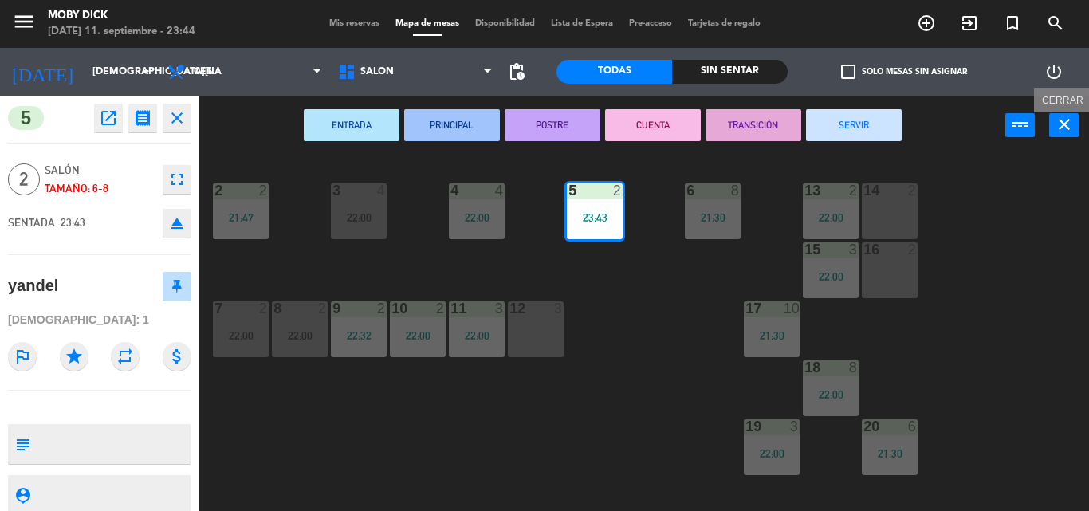
click at [1068, 134] on button "close" at bounding box center [1063, 125] width 29 height 24
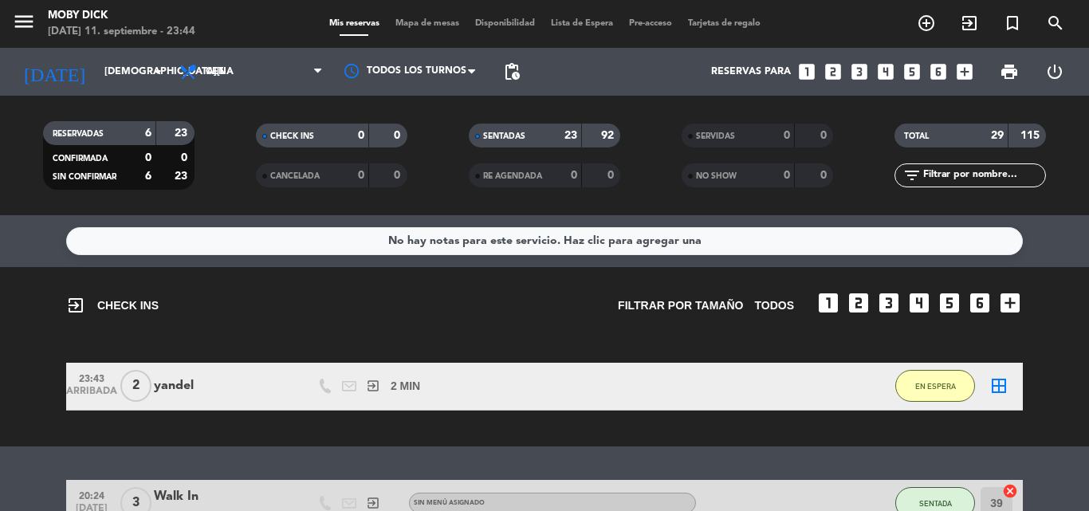
click at [720, 339] on div "exit_to_app CHECK INS Filtrar por tamaño TODOS looks_one looks_two looks_3 look…" at bounding box center [544, 356] width 1089 height 179
click at [935, 384] on span "EN ESPERA" at bounding box center [935, 386] width 41 height 9
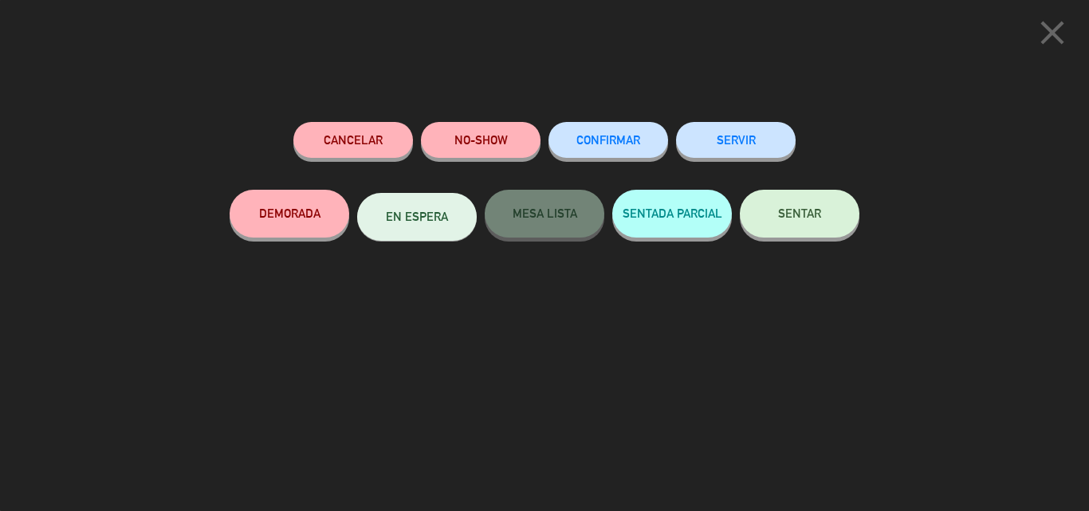
click at [399, 131] on button "Cancelar" at bounding box center [353, 140] width 120 height 36
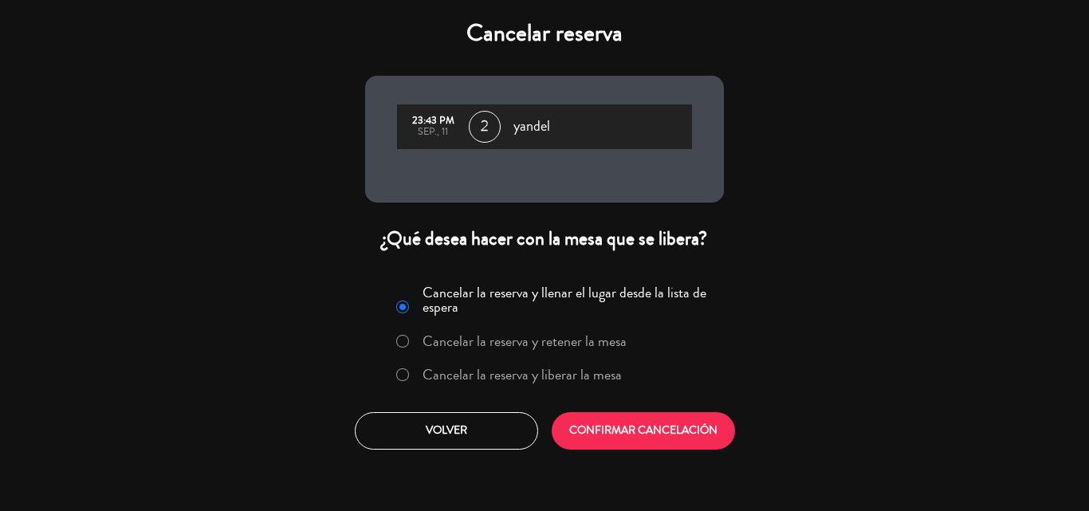
click at [520, 382] on label "Cancelar la reserva y liberar la mesa" at bounding box center [521, 374] width 199 height 14
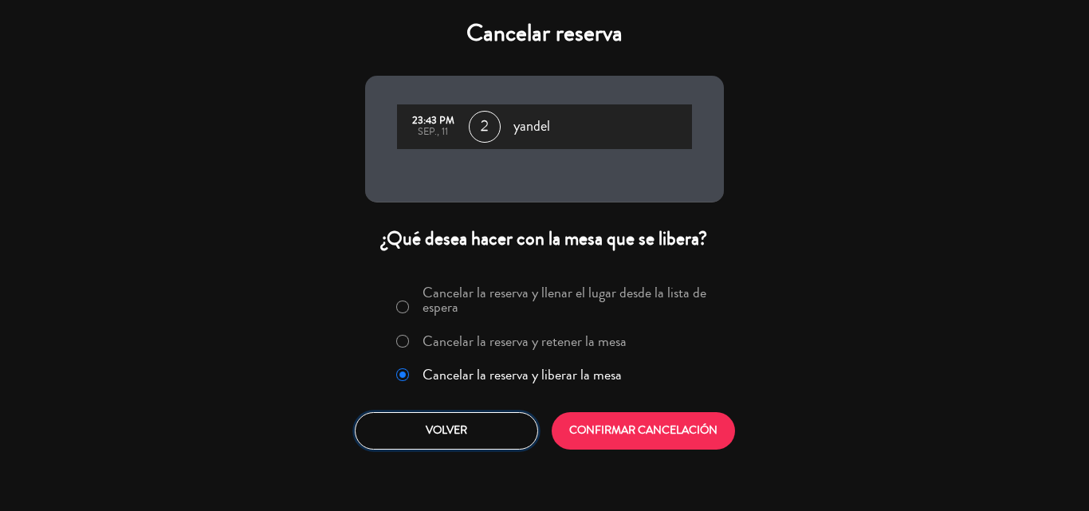
click at [508, 426] on button "Volver" at bounding box center [446, 430] width 183 height 37
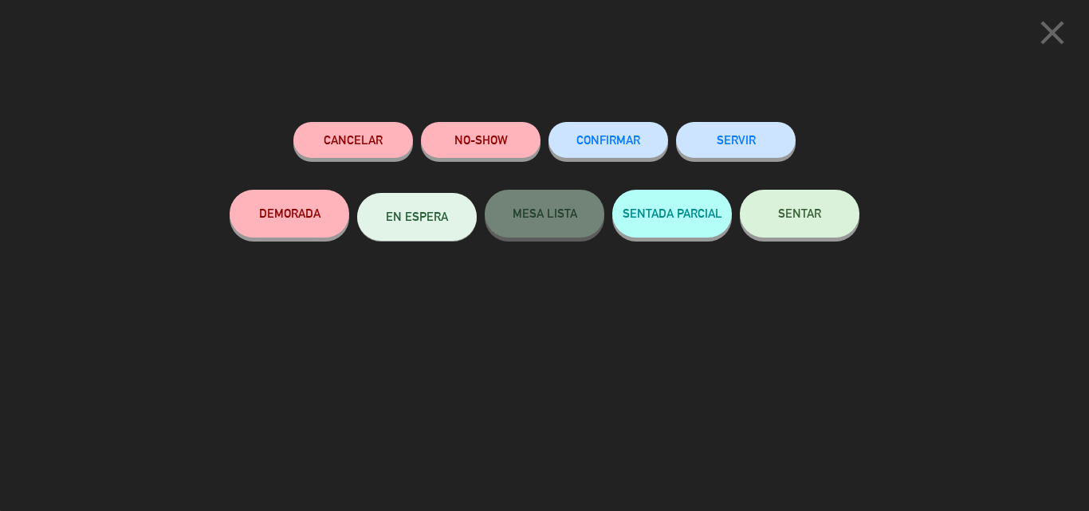
click at [1072, 45] on button "close" at bounding box center [1051, 35] width 49 height 47
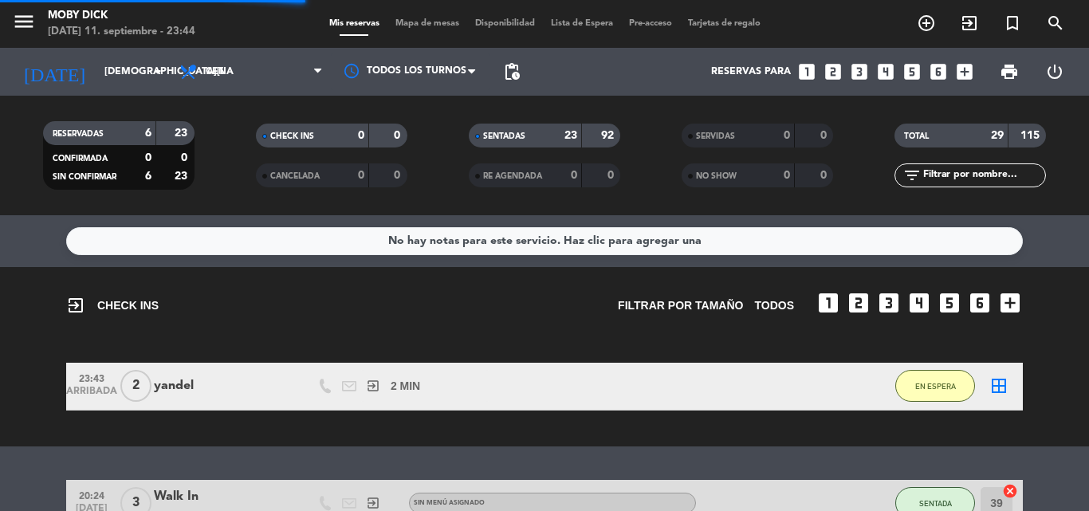
click at [1061, 329] on div "exit_to_app CHECK INS Filtrar por tamaño TODOS looks_one looks_two looks_3 look…" at bounding box center [544, 356] width 1089 height 179
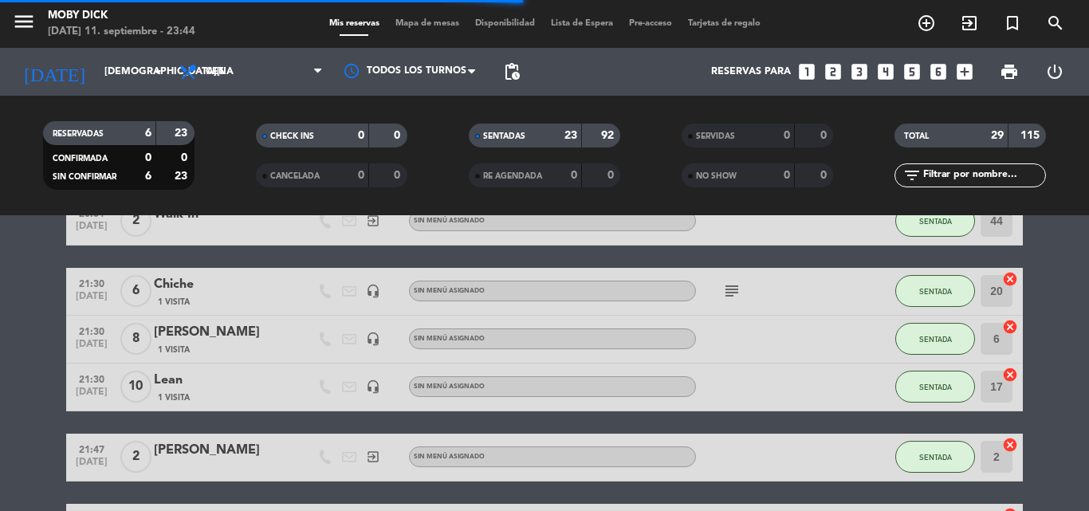
scroll to position [446, 0]
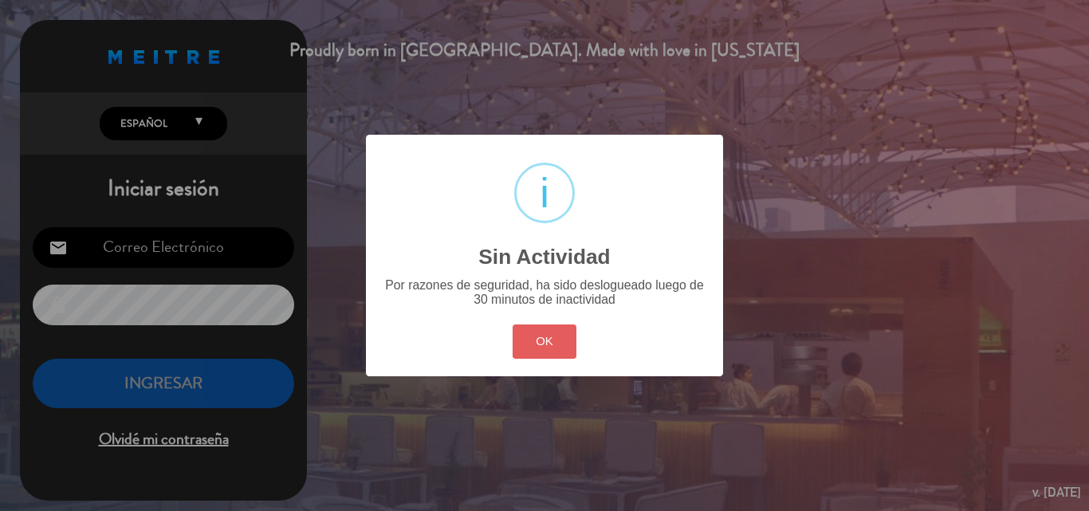
click at [524, 335] on button "OK" at bounding box center [544, 341] width 65 height 34
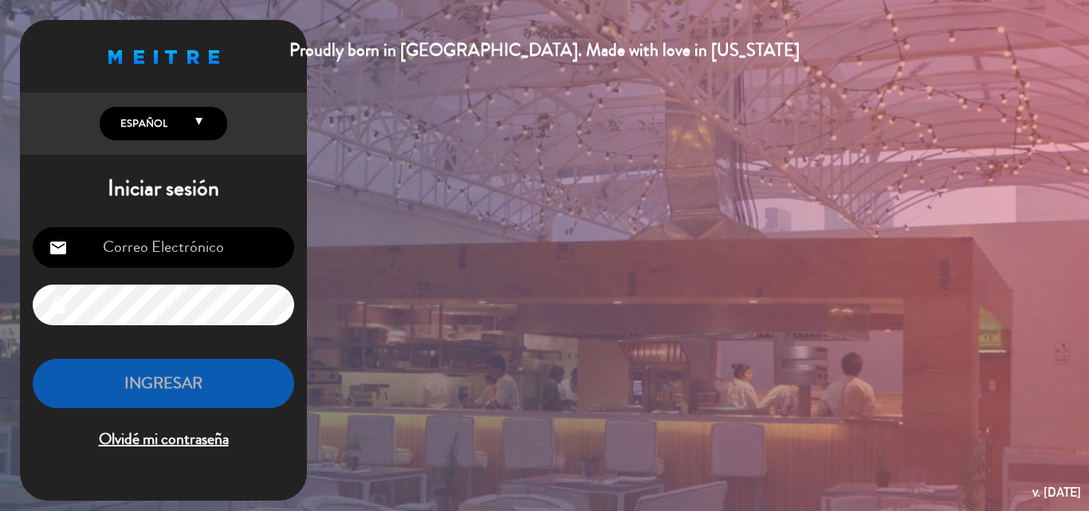
click at [206, 245] on input "email" at bounding box center [163, 247] width 261 height 41
type input "[EMAIL_ADDRESS][DOMAIN_NAME]"
